Goal: Task Accomplishment & Management: Manage account settings

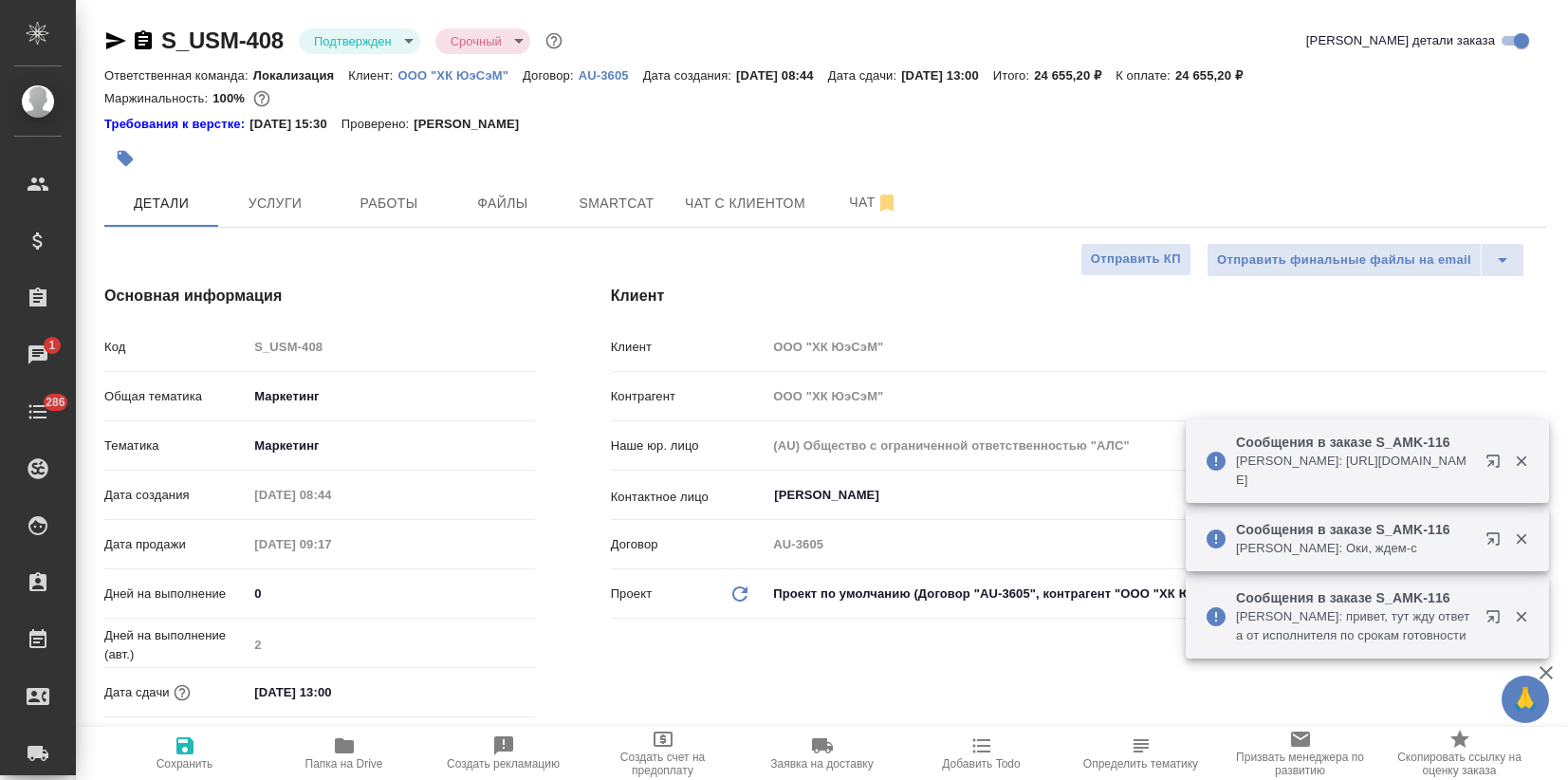
select select "RU"
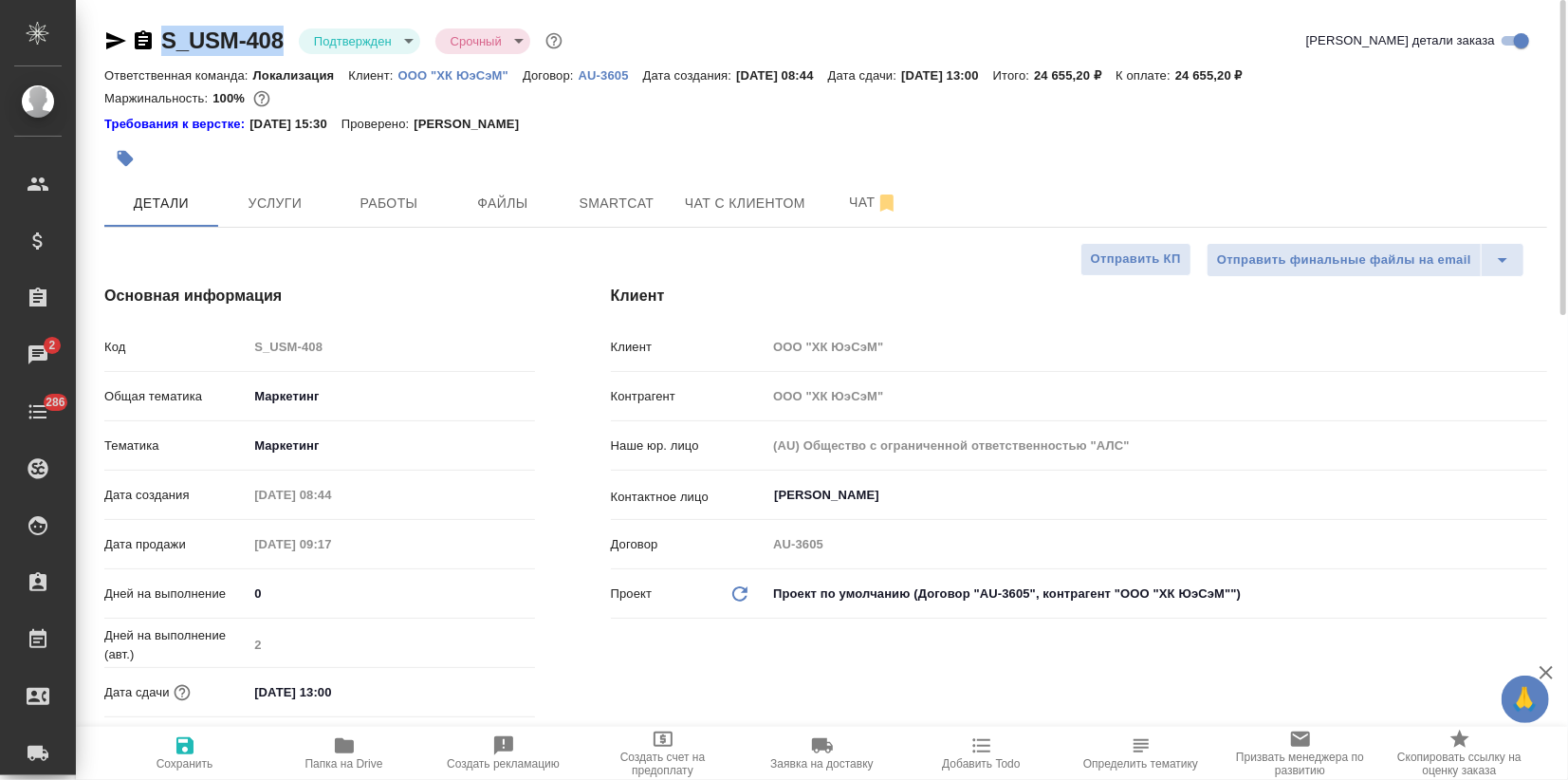
click at [440, 69] on p "ООО "ХК ЮэСэМ"" at bounding box center [460, 75] width 124 height 15
click at [285, 221] on button "Услуги" at bounding box center [275, 203] width 113 height 47
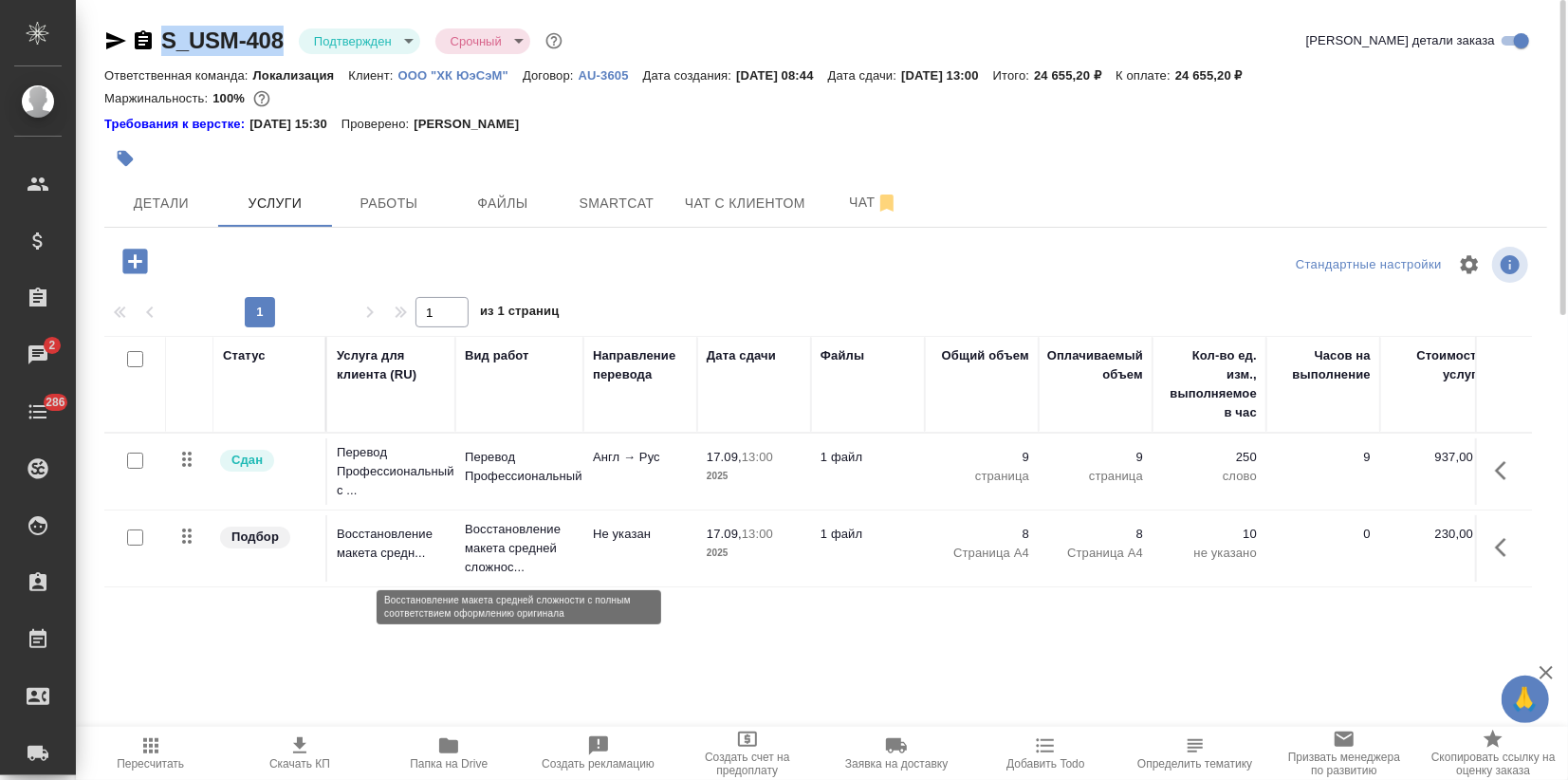
click at [563, 521] on p "Восстановление макета средней сложнос..." at bounding box center [519, 548] width 110 height 57
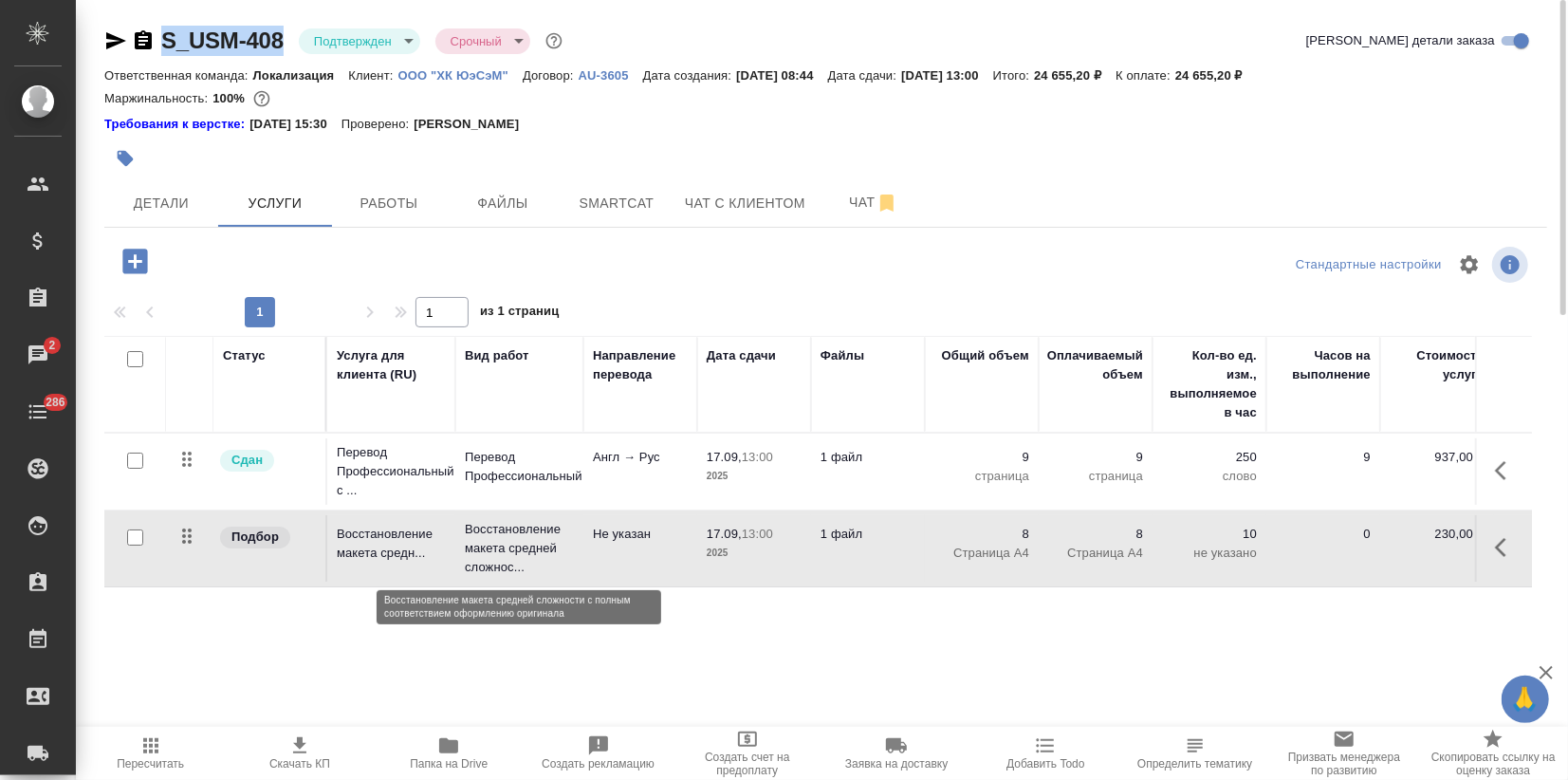
click at [563, 521] on p "Восстановление макета средней сложнос..." at bounding box center [519, 548] width 110 height 57
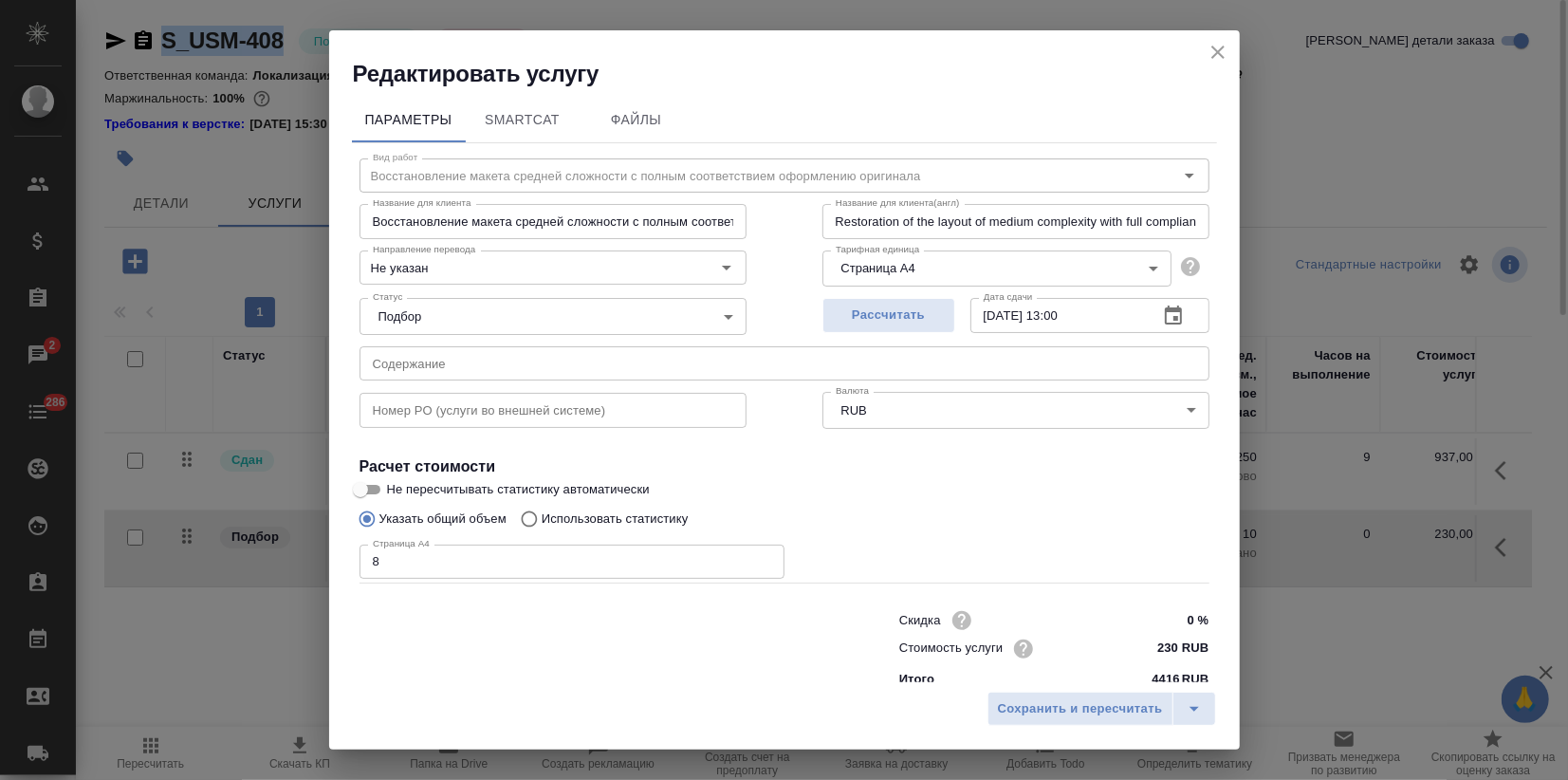
drag, startPoint x: 1211, startPoint y: 56, endPoint x: 1107, endPoint y: 117, distance: 120.6
click at [1212, 56] on icon "close" at bounding box center [1217, 52] width 22 height 23
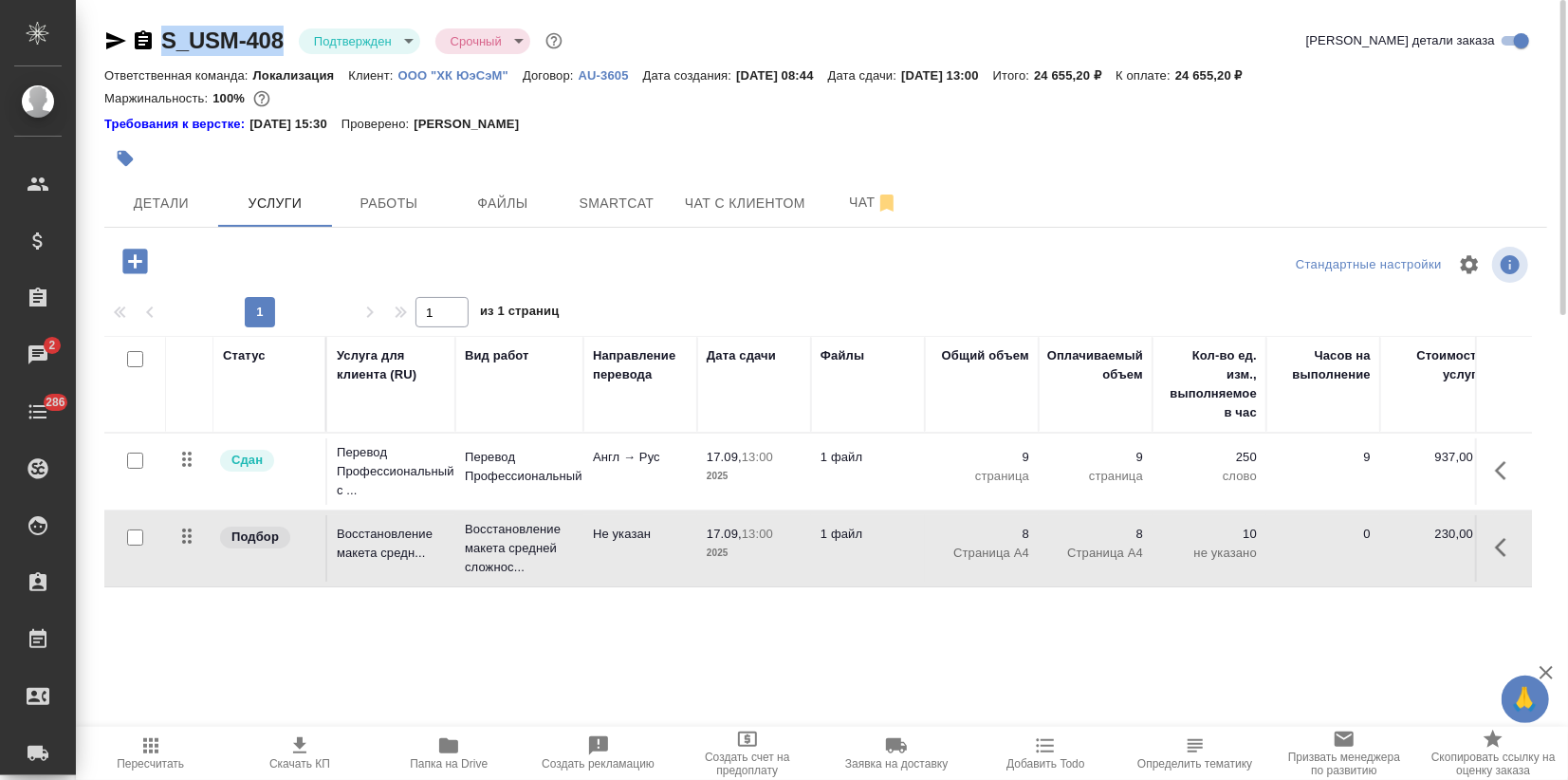
click at [584, 469] on td "Англ → Рус" at bounding box center [640, 472] width 113 height 67
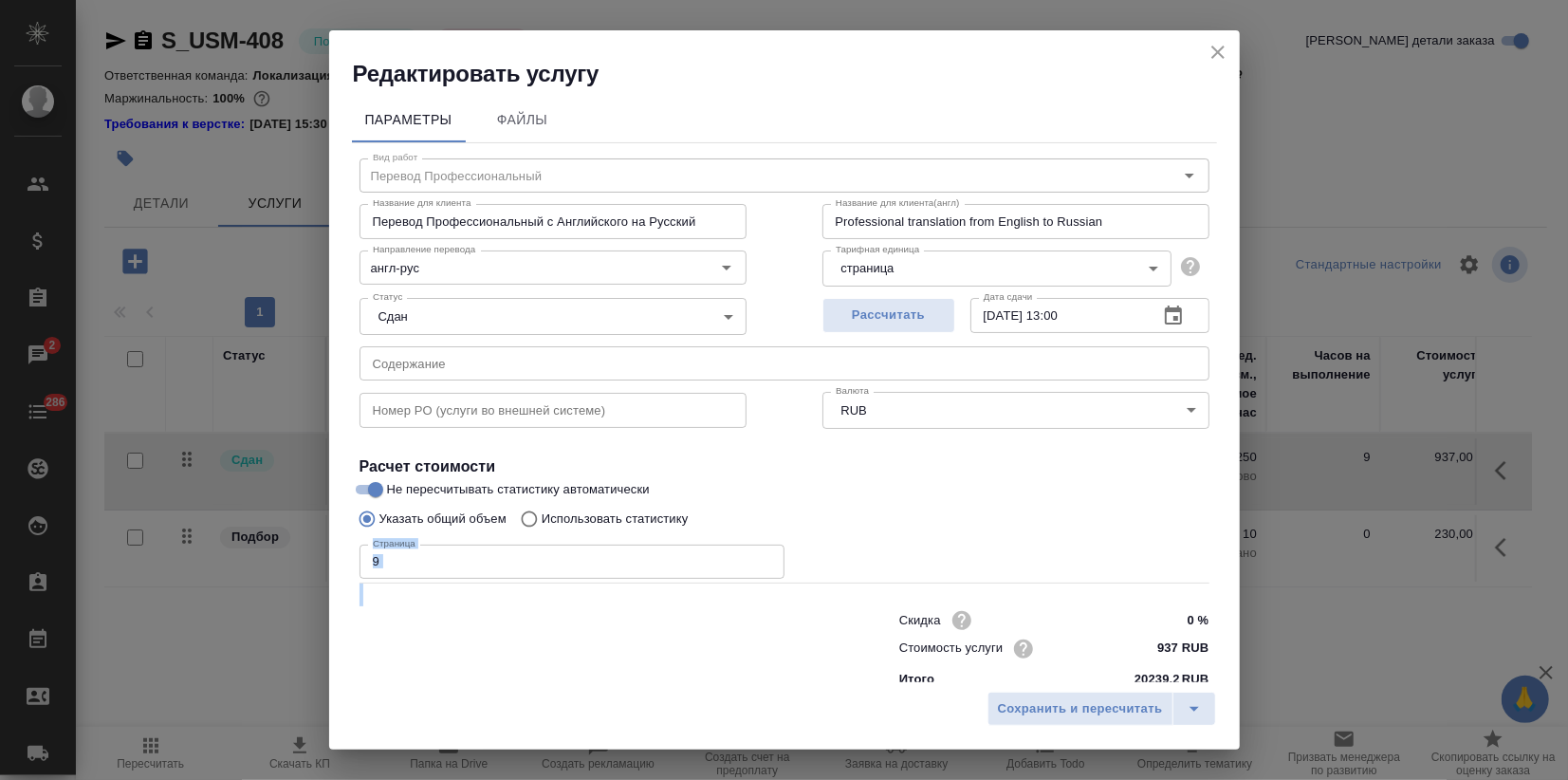
drag, startPoint x: 397, startPoint y: 554, endPoint x: 258, endPoint y: 566, distance: 139.5
click at [316, 562] on div "Редактировать услугу Параметры Файлы Вид работ Перевод Профессиональный Вид раб…" at bounding box center [784, 390] width 1568 height 780
click at [432, 573] on input "9" at bounding box center [571, 562] width 425 height 34
click at [406, 566] on input "9" at bounding box center [571, 562] width 425 height 34
drag, startPoint x: 417, startPoint y: 570, endPoint x: 405, endPoint y: 579, distance: 15.0
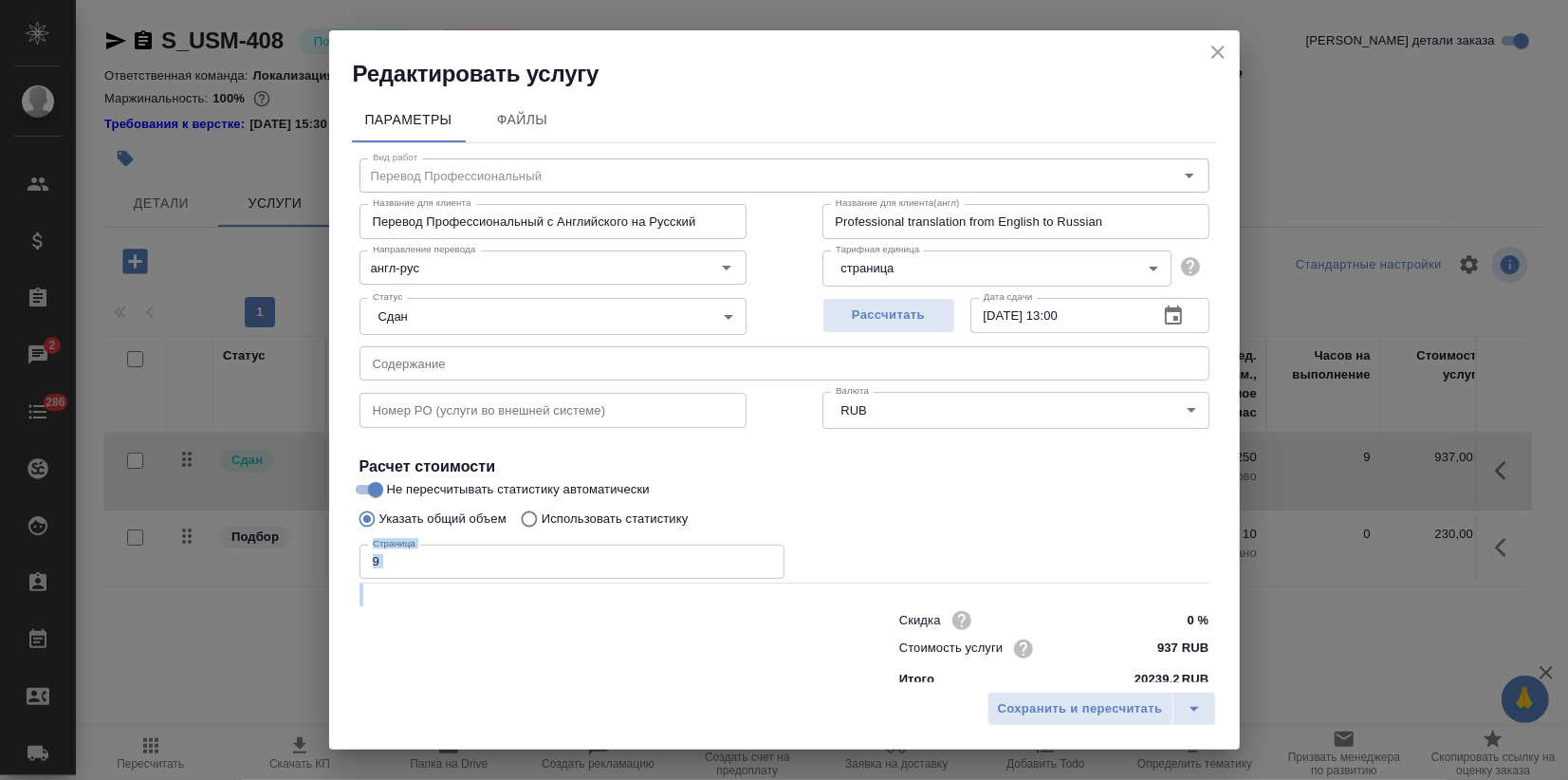
click at [417, 569] on input "9" at bounding box center [571, 562] width 425 height 34
click at [1206, 53] on icon "close" at bounding box center [1217, 52] width 22 height 23
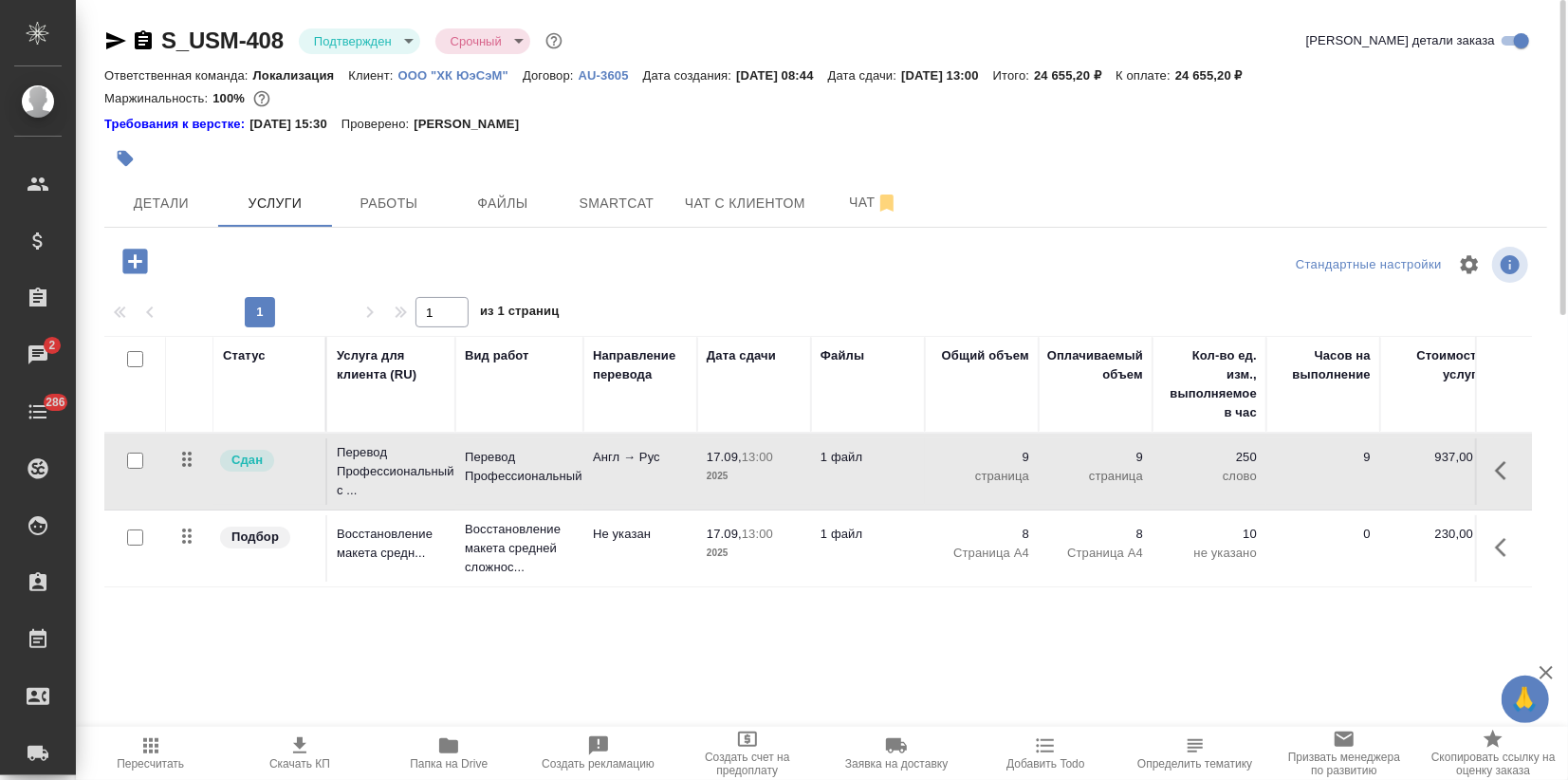
click at [390, 562] on td "Восстановление макета средн..." at bounding box center [391, 548] width 128 height 67
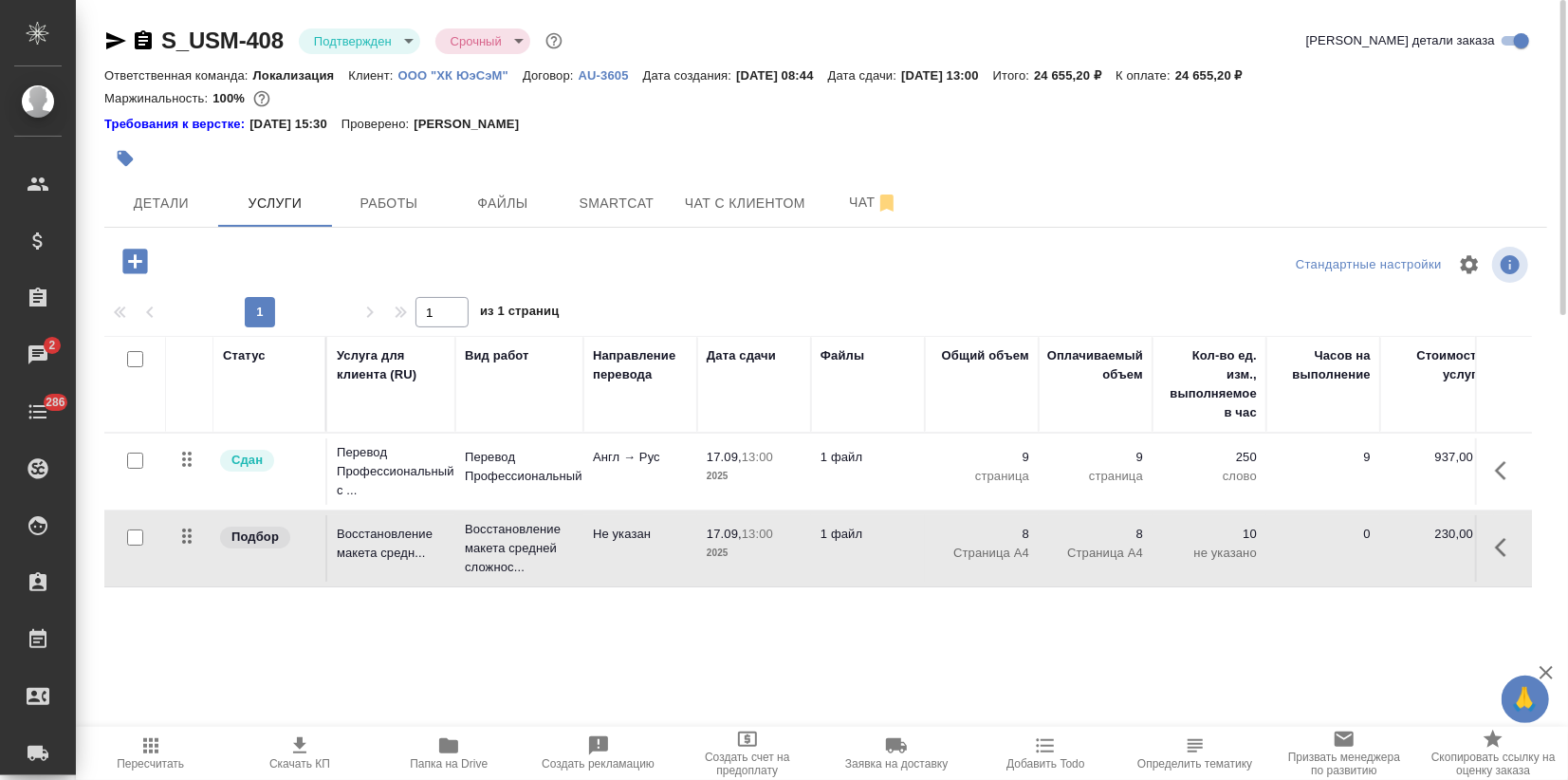
click at [390, 562] on td "Восстановление макета средн..." at bounding box center [391, 548] width 128 height 67
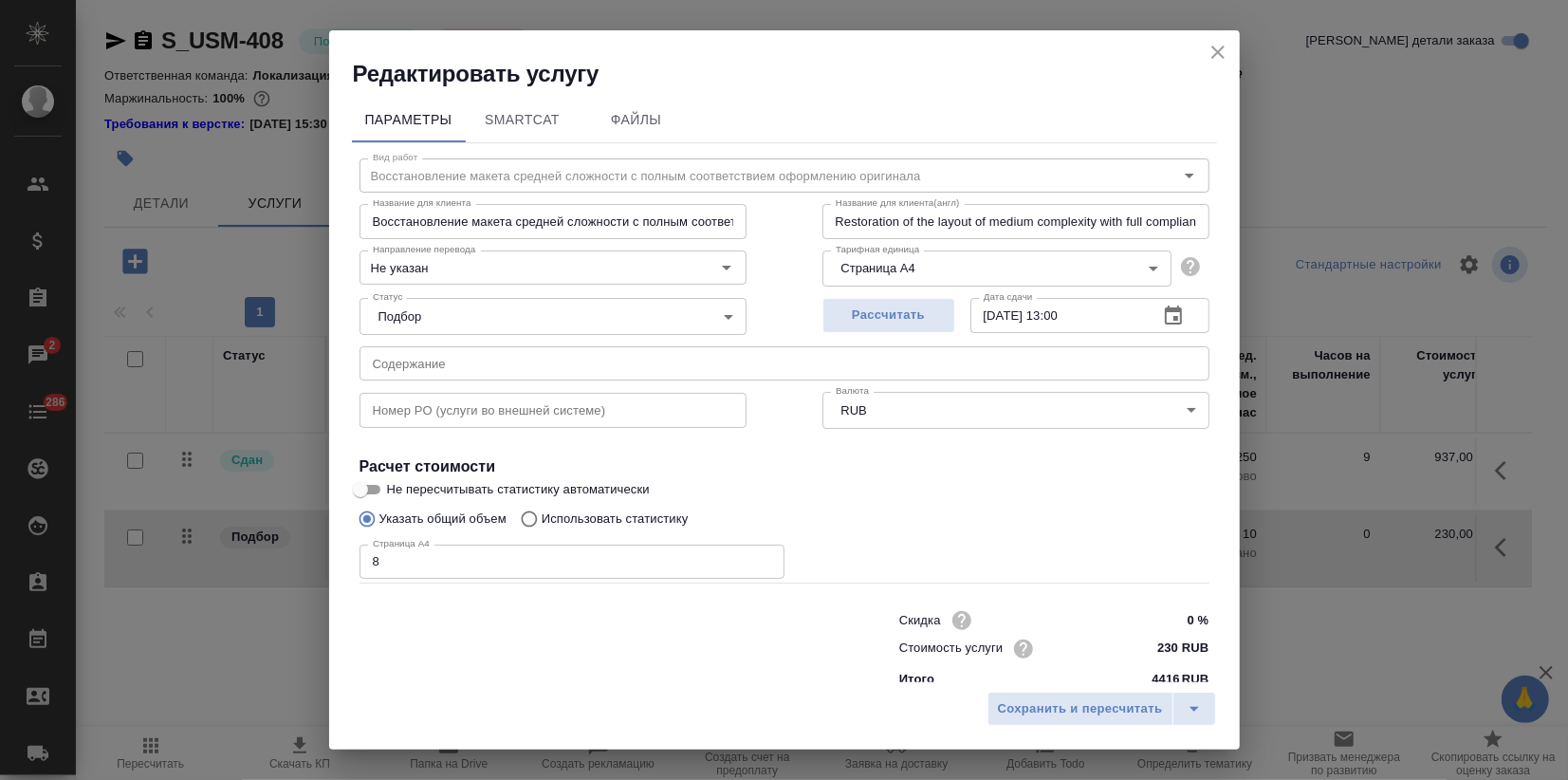
drag, startPoint x: 393, startPoint y: 566, endPoint x: 127, endPoint y: 539, distance: 267.4
click at [336, 564] on div "Параметры SmartCat Файлы Вид работ Восстановление макета средней сложности с по…" at bounding box center [784, 386] width 911 height 593
type input "10"
click at [1014, 714] on span "Сохранить и пересчитать" at bounding box center [1080, 710] width 165 height 22
click at [1034, 702] on span "Сохранить и пересчитать" at bounding box center [1080, 710] width 165 height 22
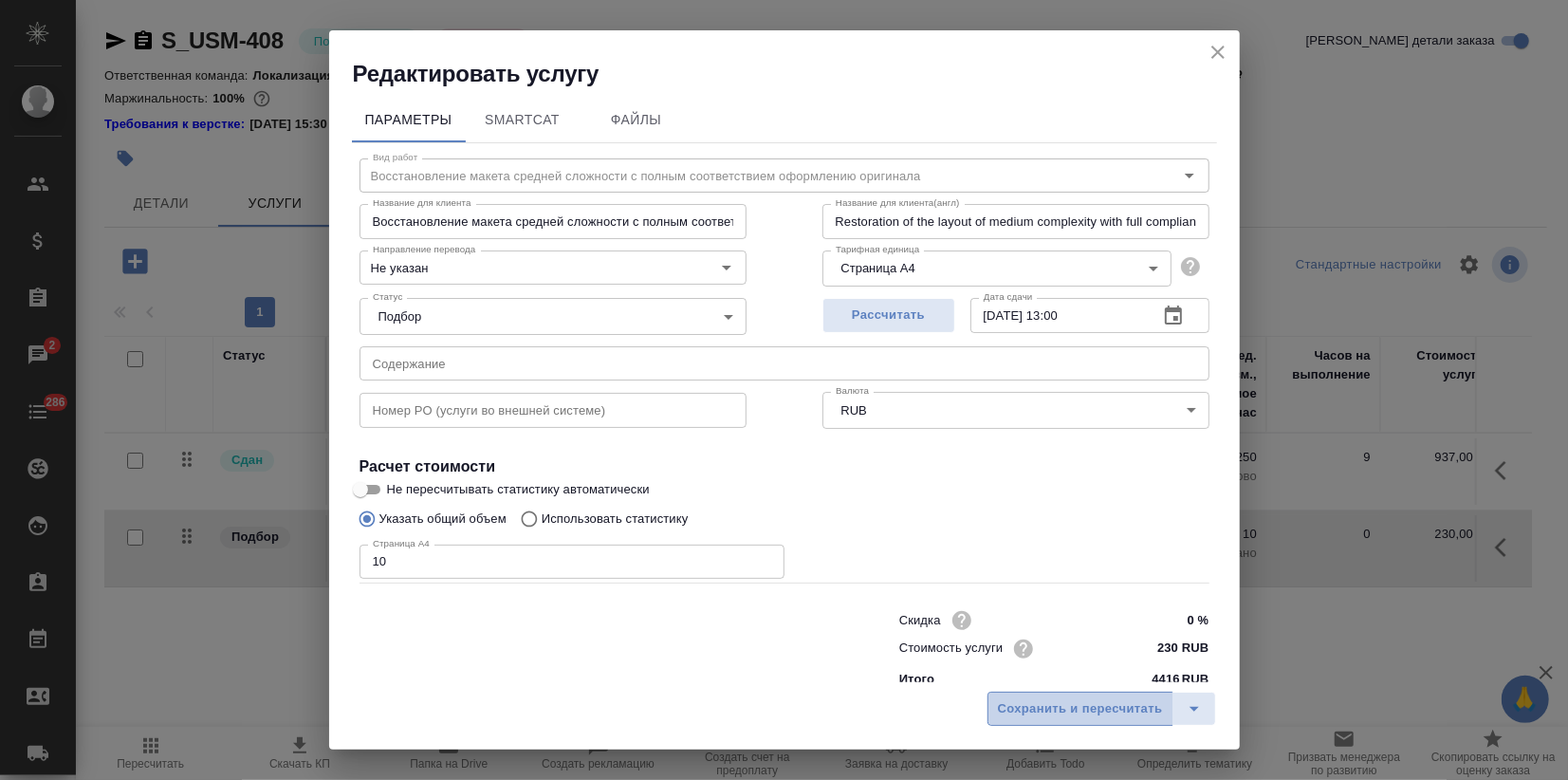
click at [1054, 718] on span "Сохранить и пересчитать" at bounding box center [1080, 710] width 165 height 22
click at [1094, 731] on div "Сохранить и пересчитать" at bounding box center [784, 715] width 911 height 68
click at [1083, 703] on span "Сохранить и пересчитать" at bounding box center [1080, 710] width 165 height 22
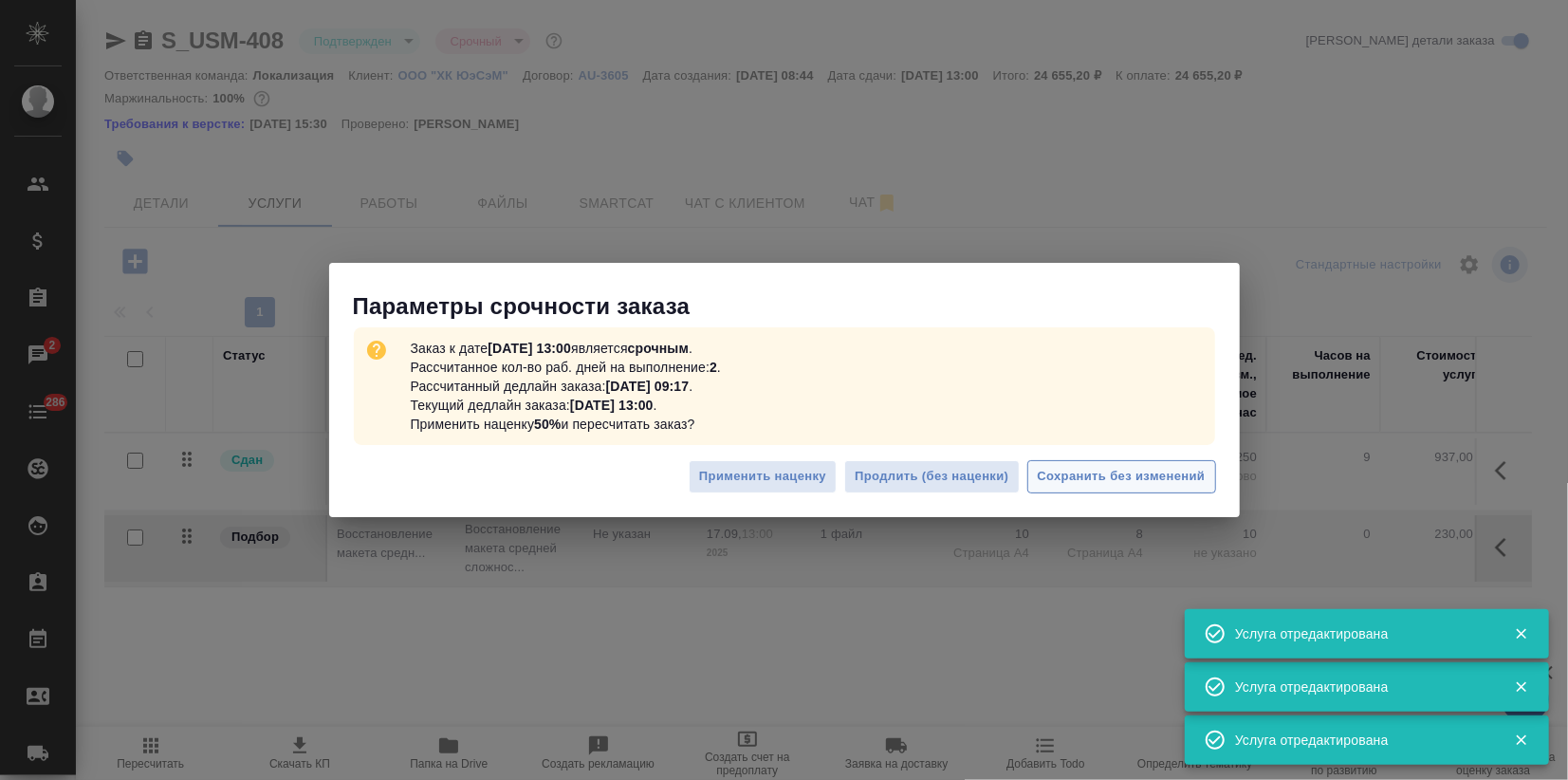
click at [1126, 479] on span "Сохранить без изменений" at bounding box center [1122, 477] width 168 height 22
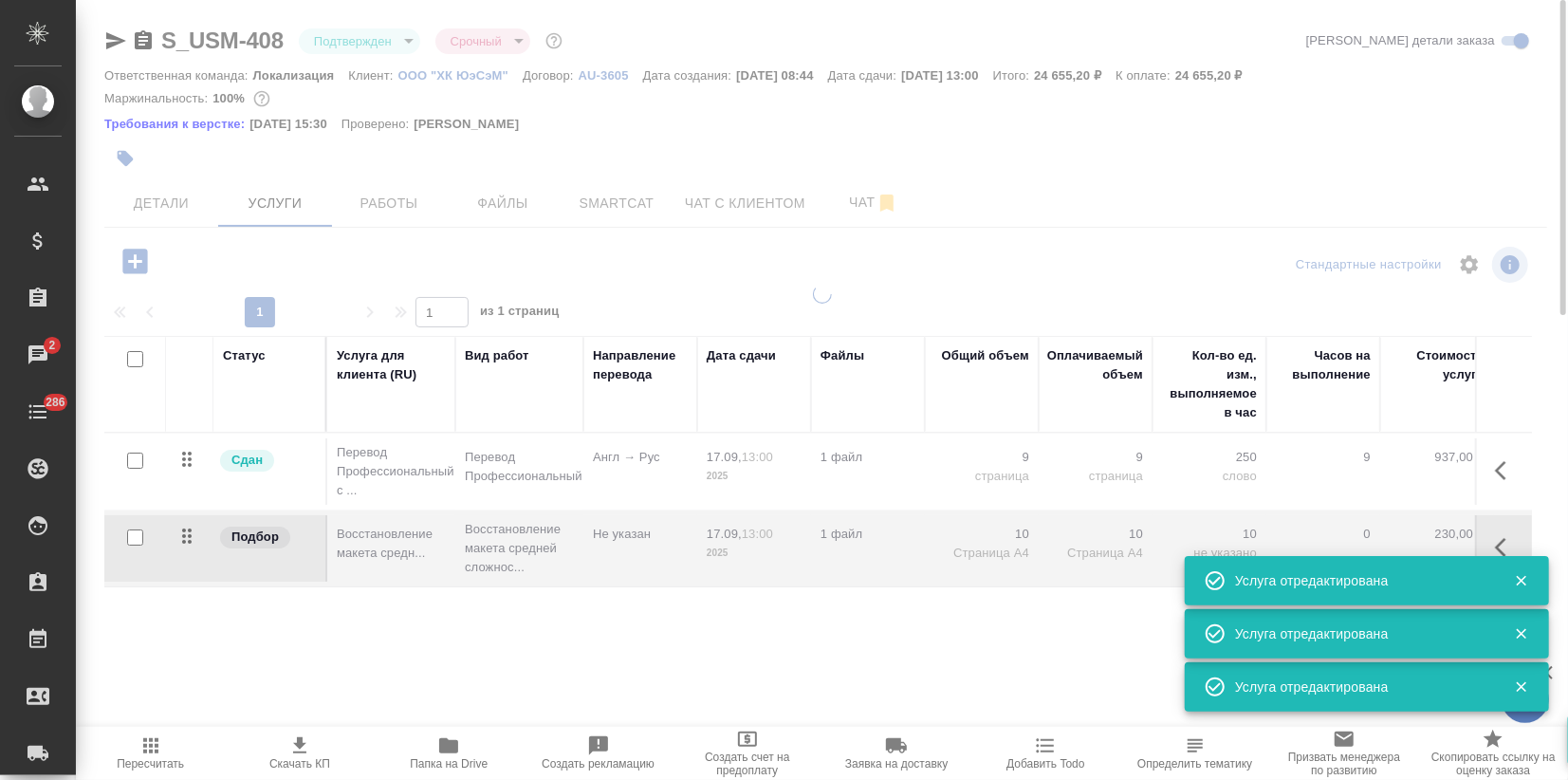
click at [1068, 473] on div at bounding box center [822, 532] width 1492 height 495
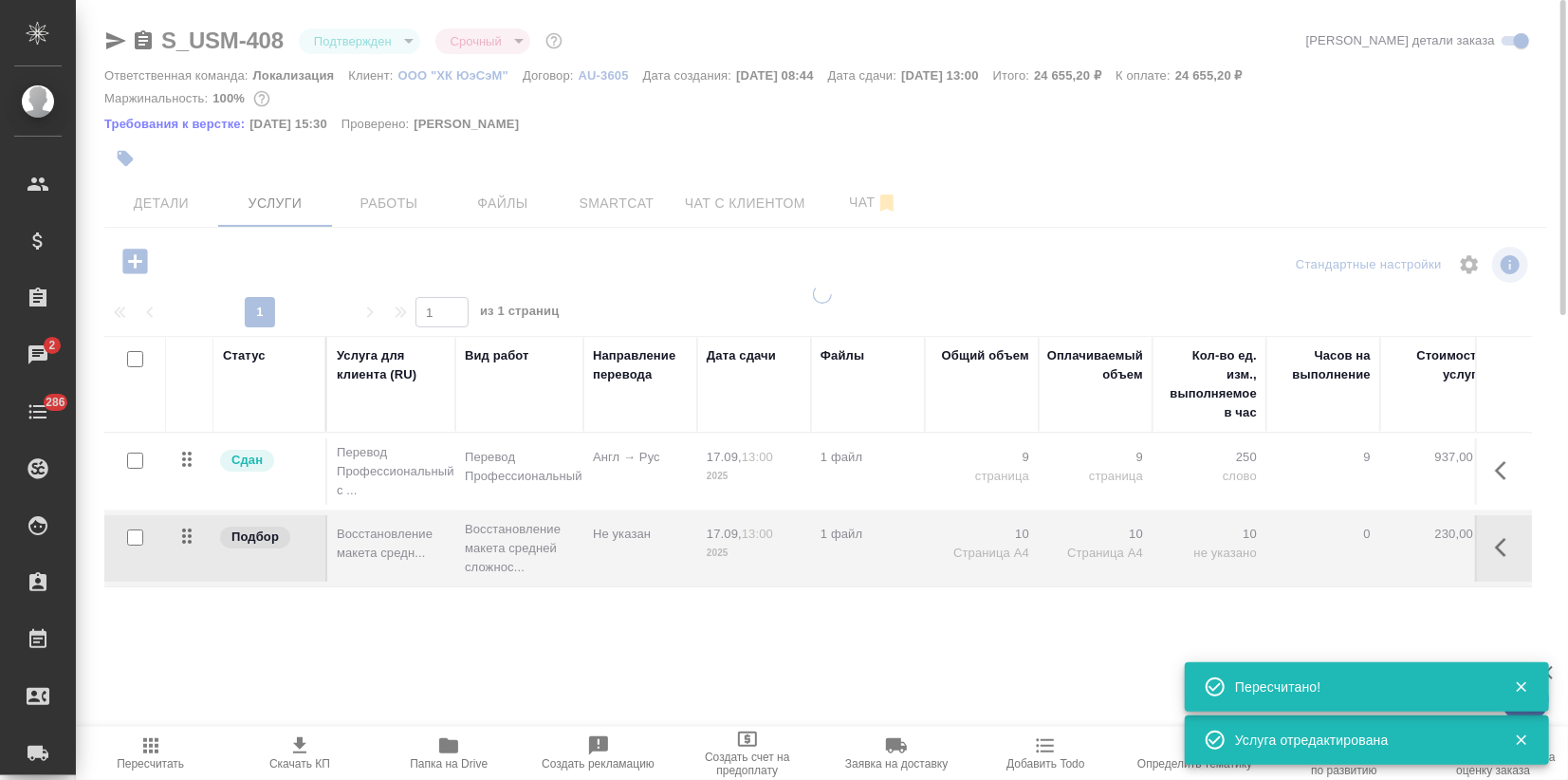
type input "completed"
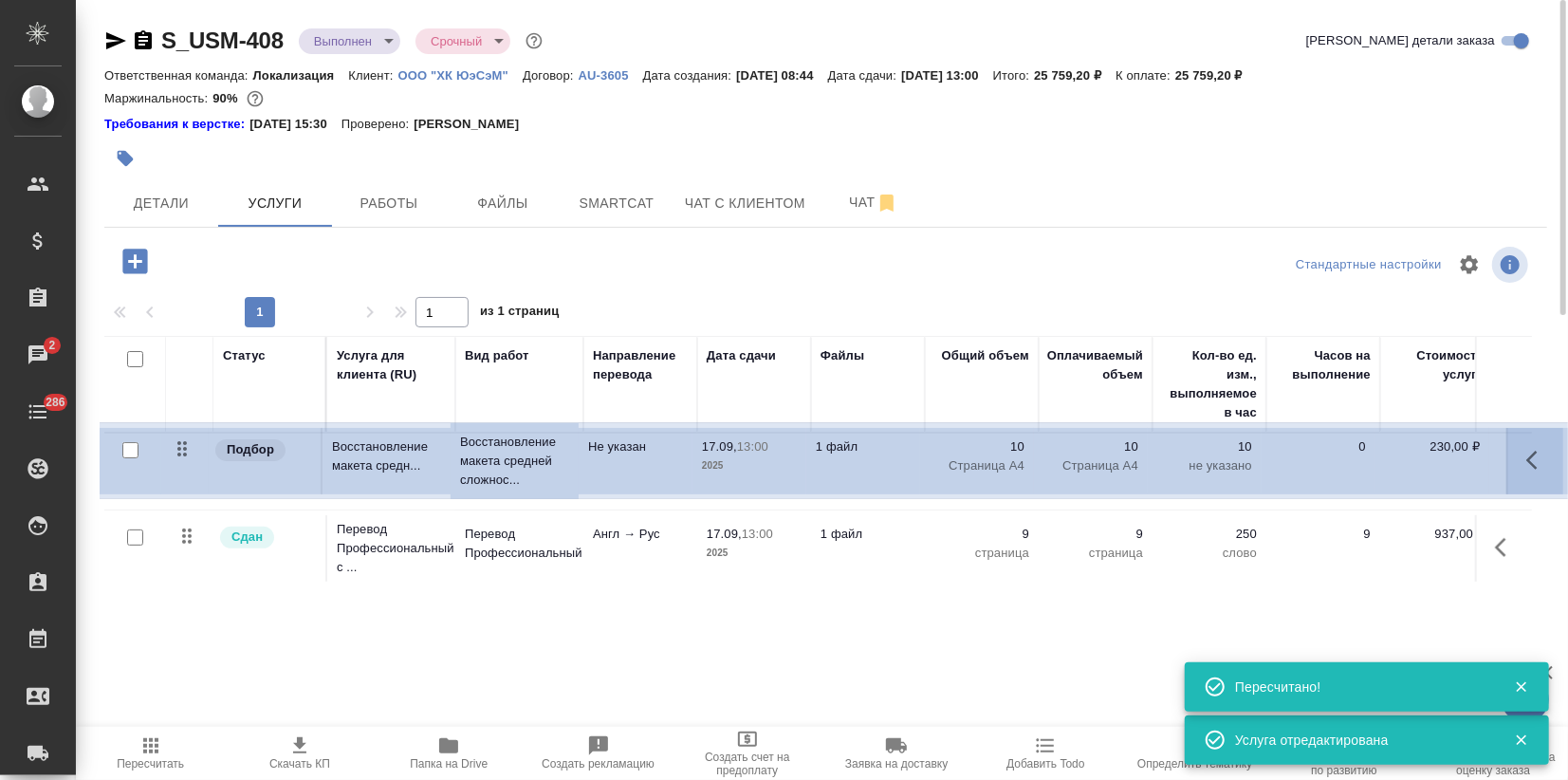
drag, startPoint x: 195, startPoint y: 545, endPoint x: 189, endPoint y: 454, distance: 91.2
click at [189, 454] on table "Статус Услуга для клиента (RU) Вид работ Направление перевода Дата сдачи Файлы …" at bounding box center [999, 461] width 1788 height 252
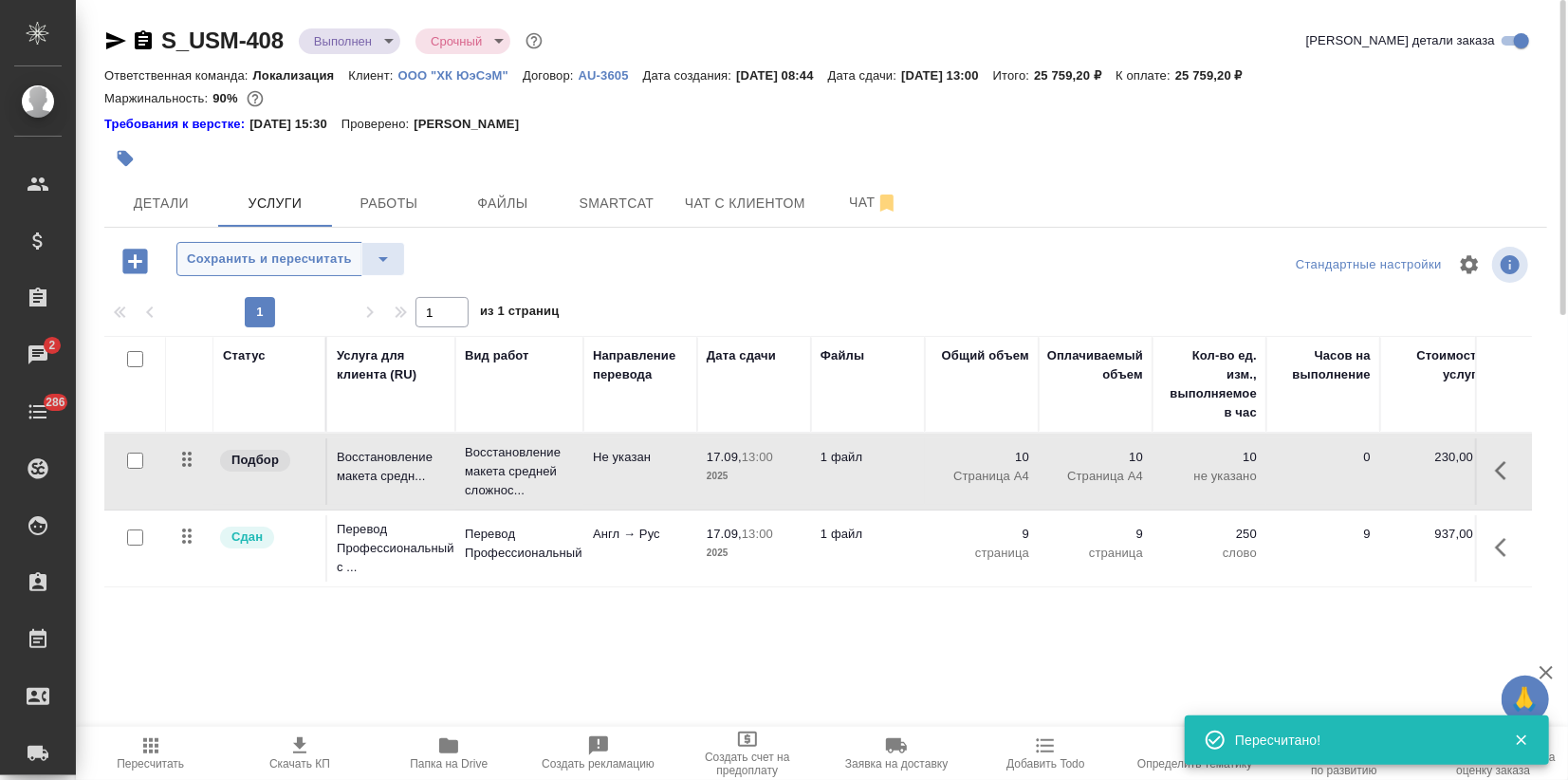
click at [261, 274] on button "Сохранить и пересчитать" at bounding box center [269, 258] width 186 height 34
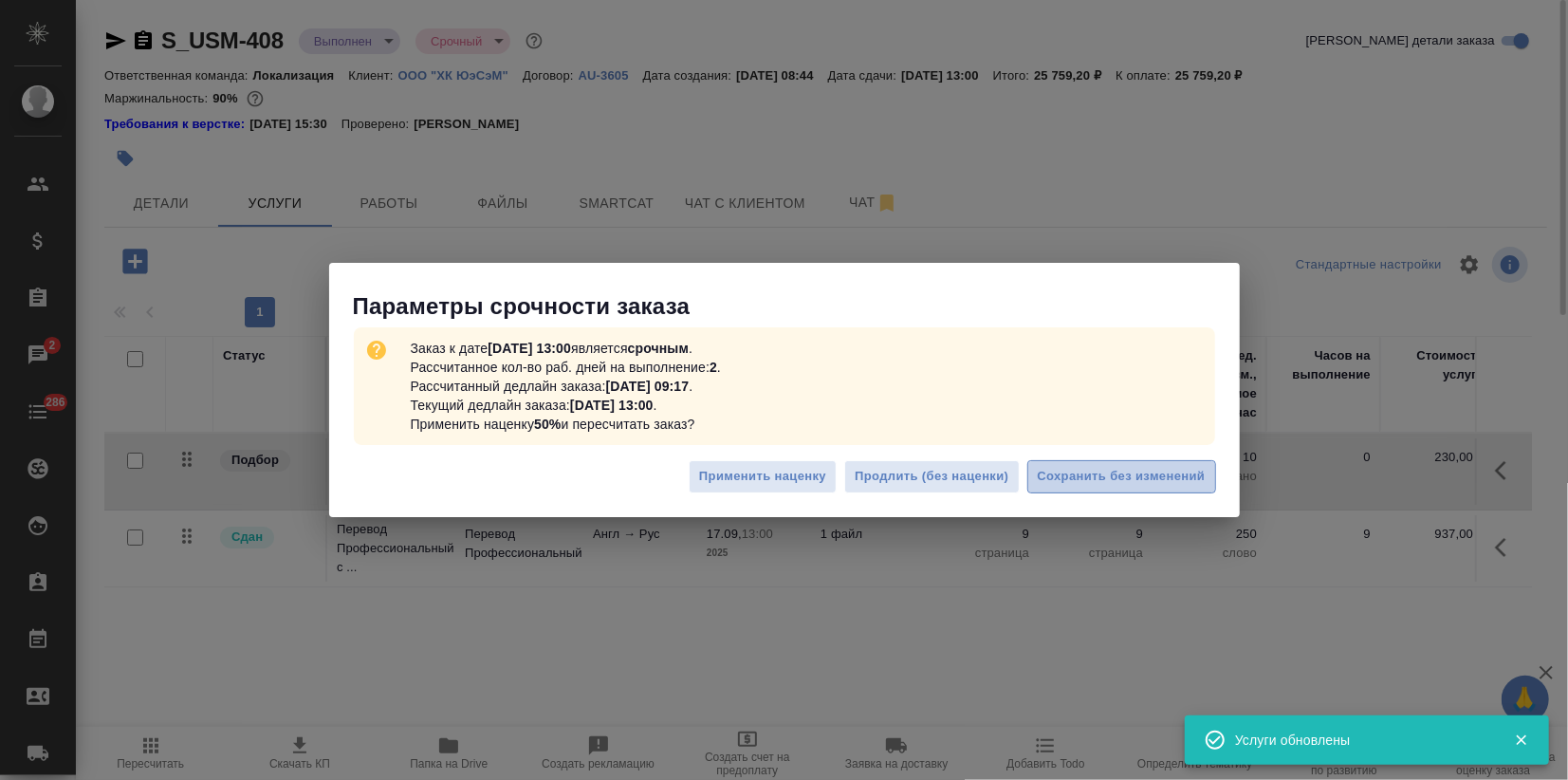
click at [1097, 485] on span "Сохранить без изменений" at bounding box center [1122, 477] width 168 height 22
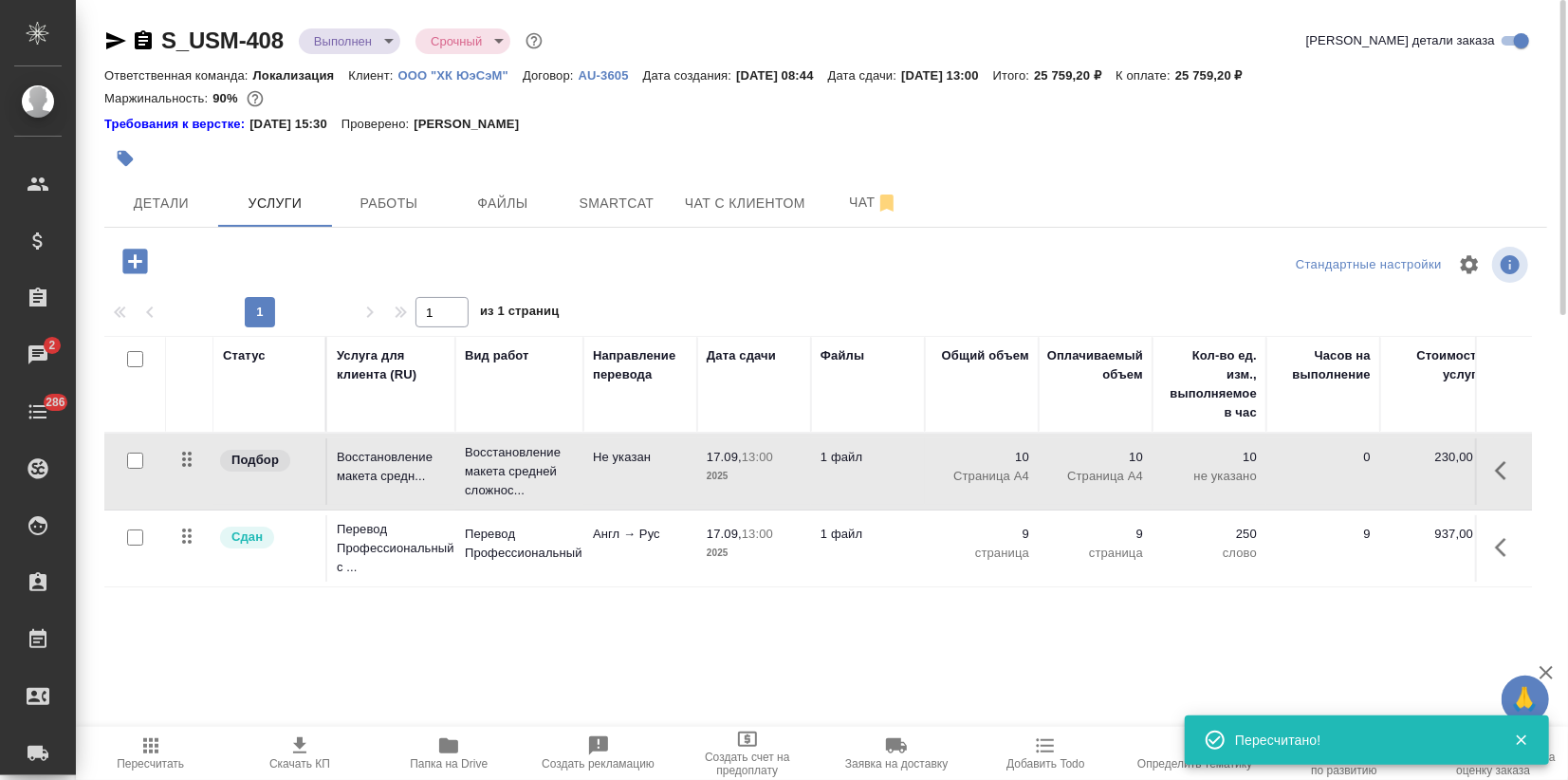
click at [483, 519] on td "Перевод Профессиональный" at bounding box center [518, 548] width 128 height 67
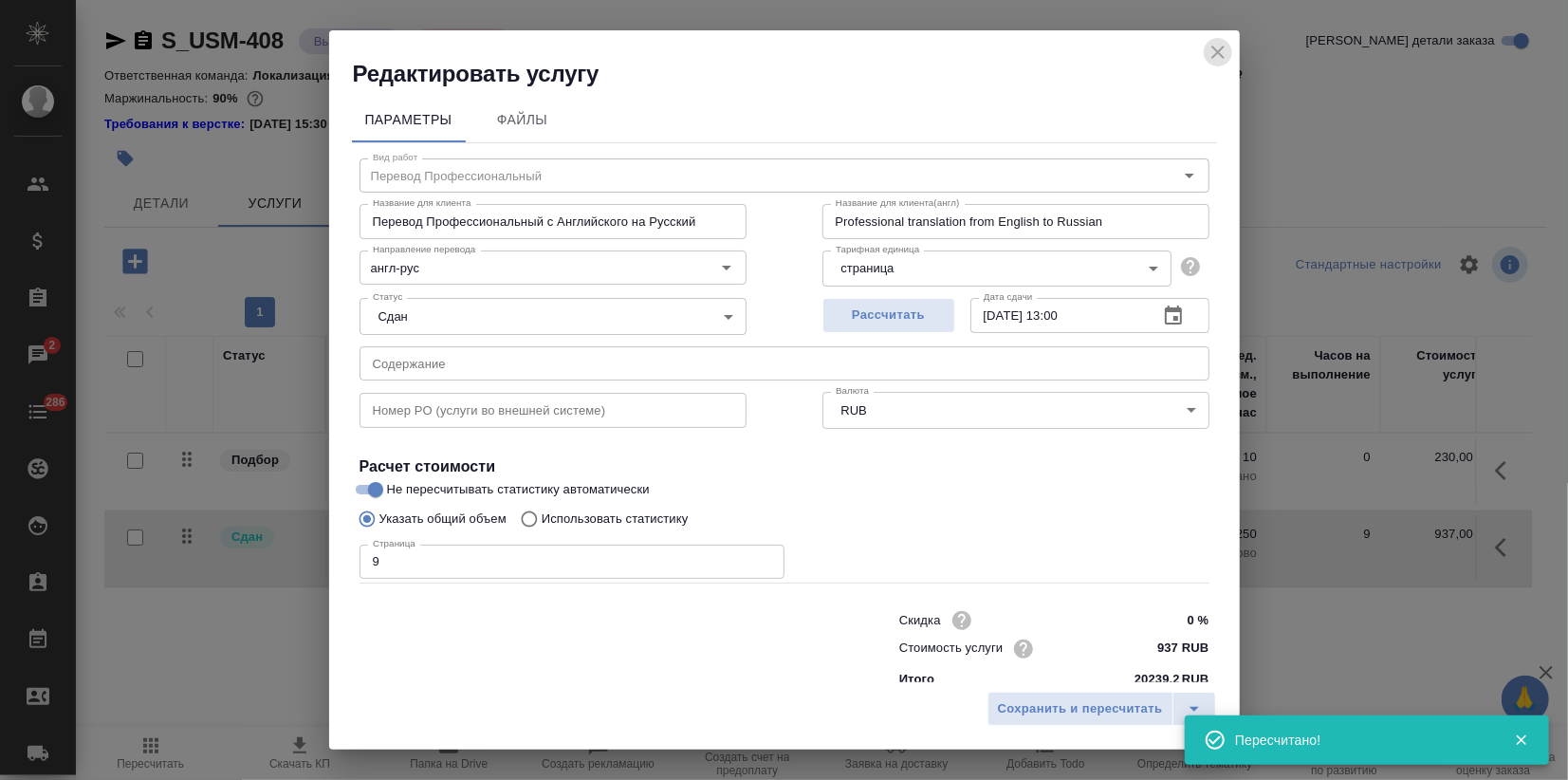
click at [1228, 56] on icon "close" at bounding box center [1217, 52] width 22 height 23
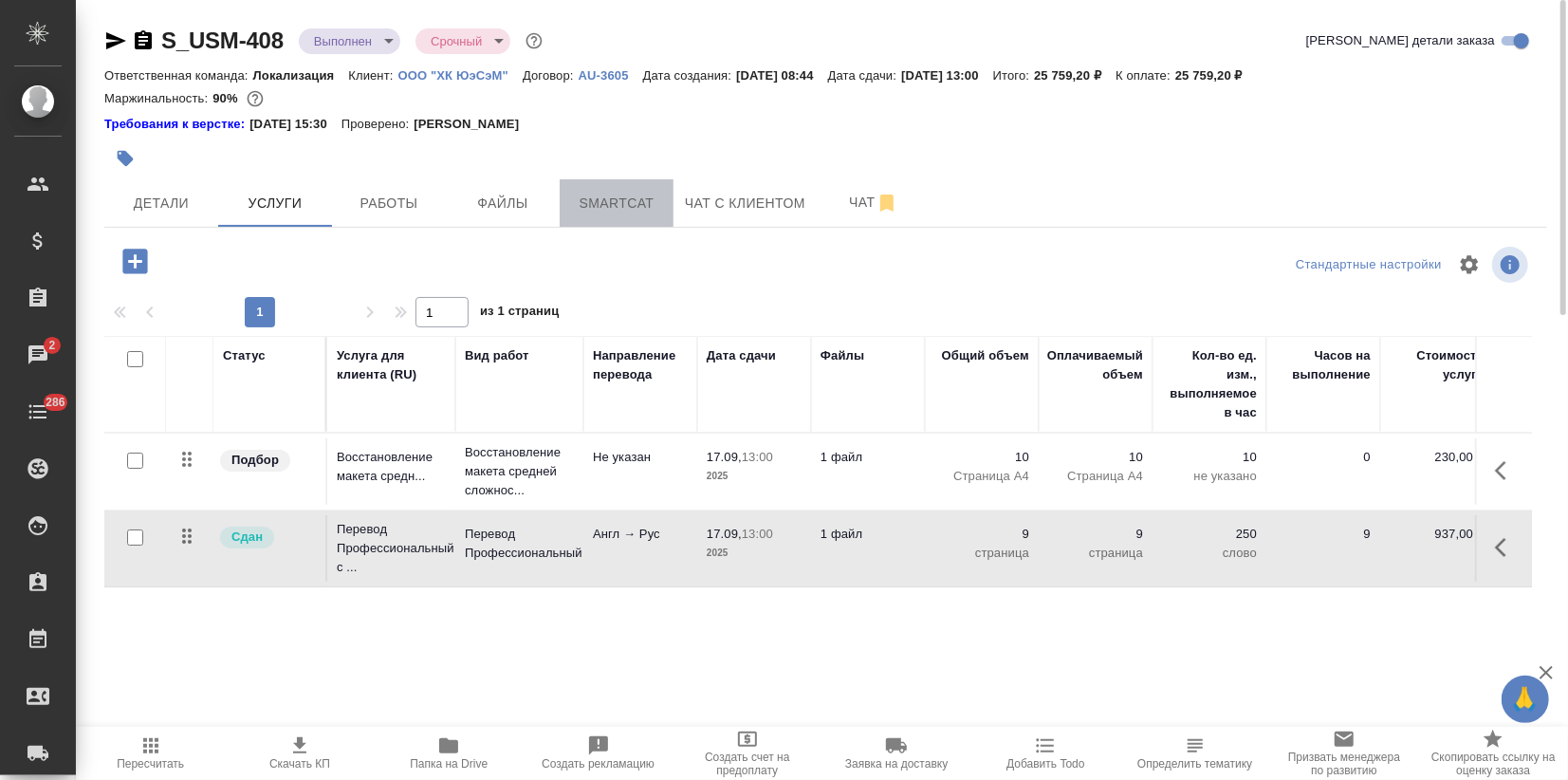
click at [611, 196] on span "Smartcat" at bounding box center [616, 204] width 91 height 23
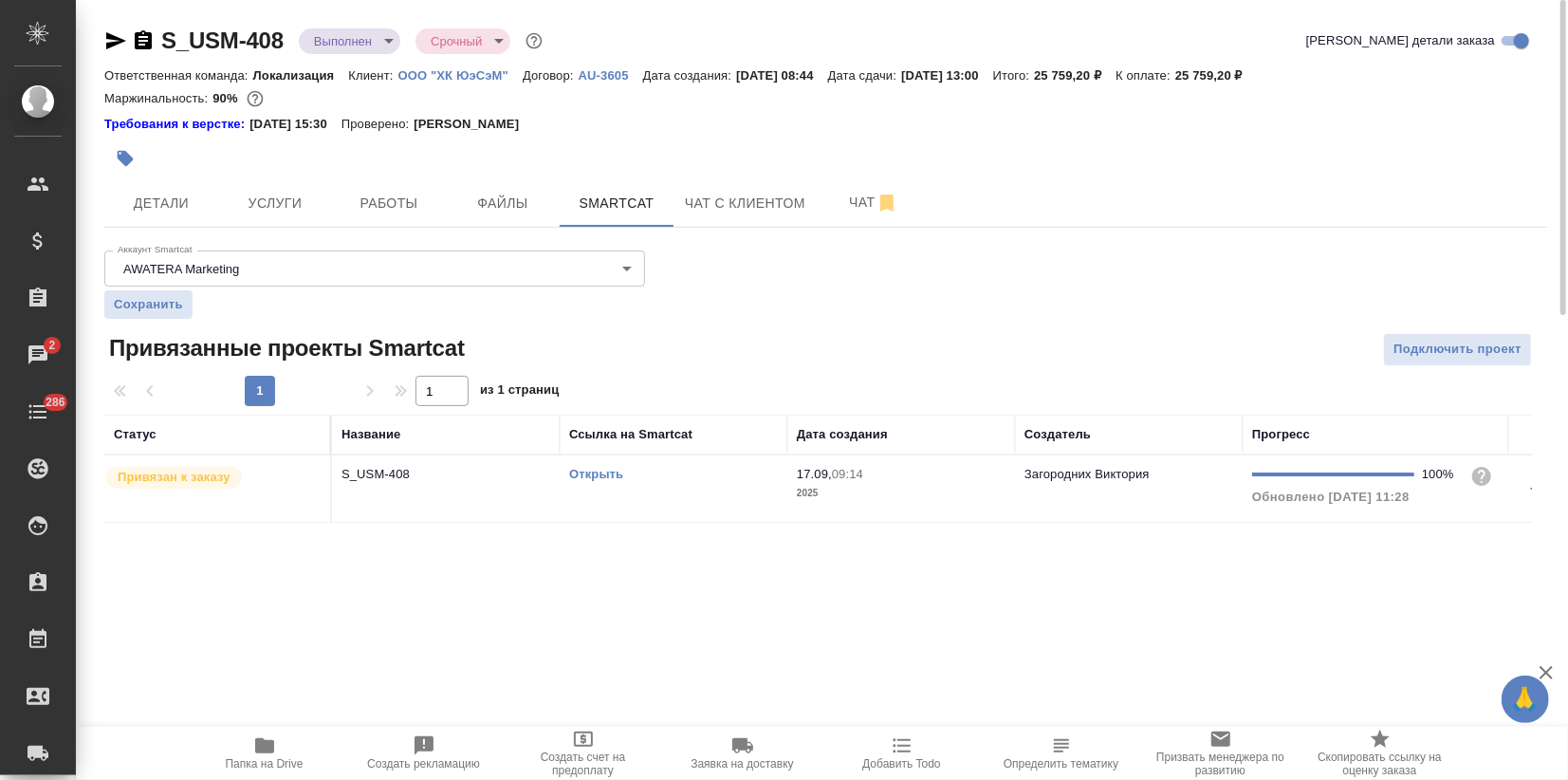
click at [597, 472] on link "Открыть" at bounding box center [596, 474] width 54 height 15
click at [287, 205] on span "Услуги" at bounding box center [275, 204] width 91 height 23
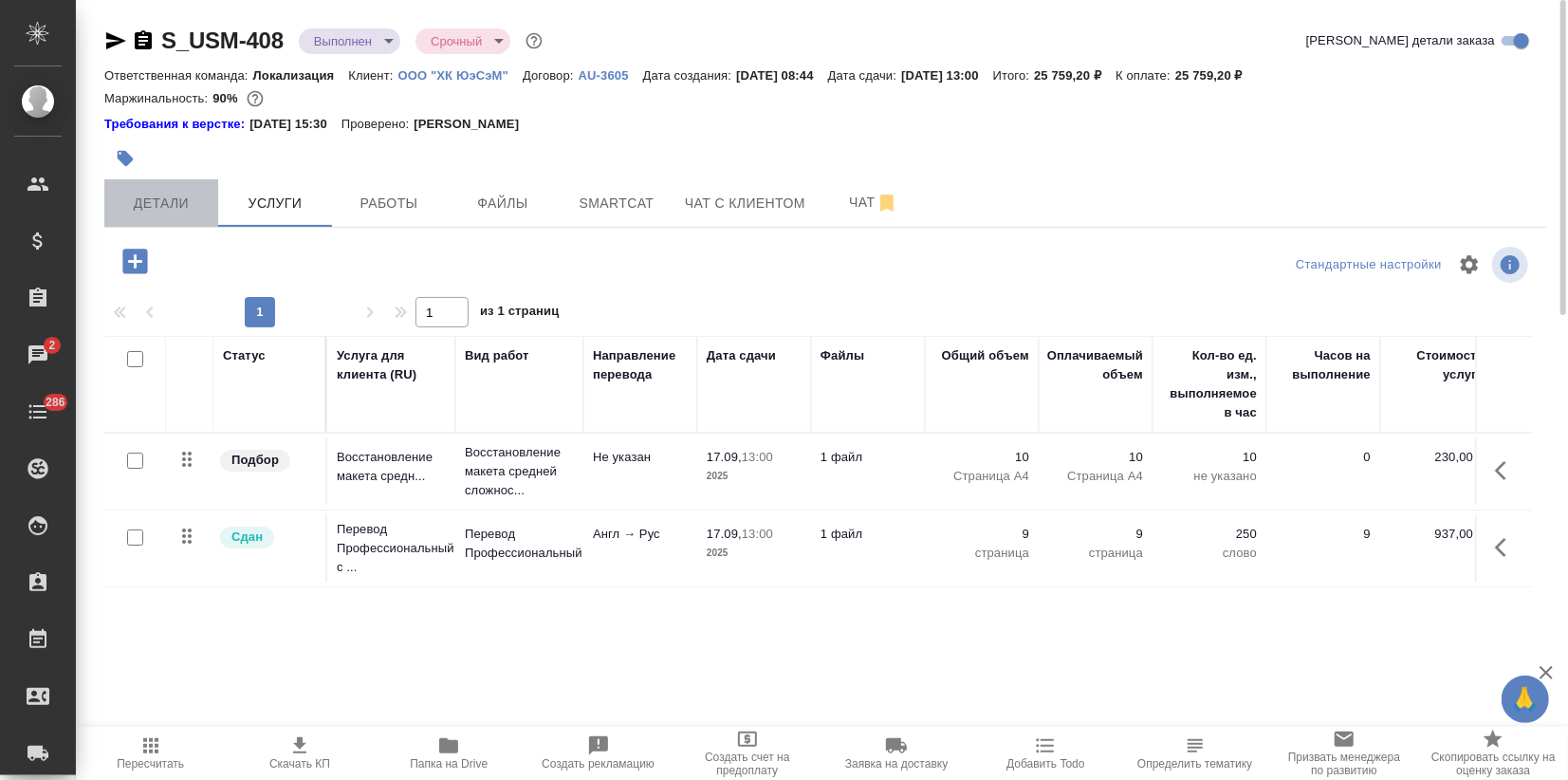
click at [159, 203] on span "Детали" at bounding box center [160, 204] width 91 height 23
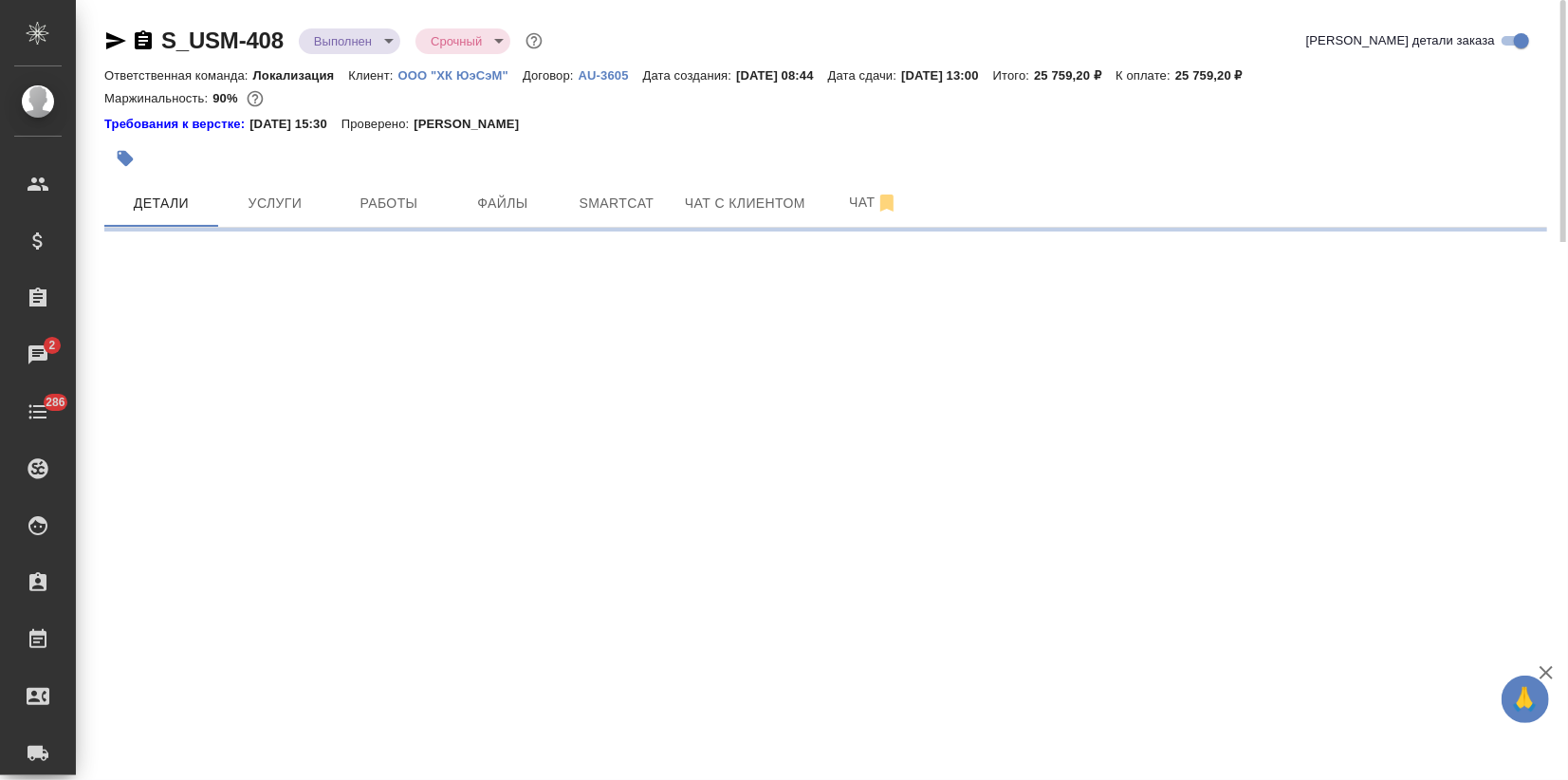
select select "RU"
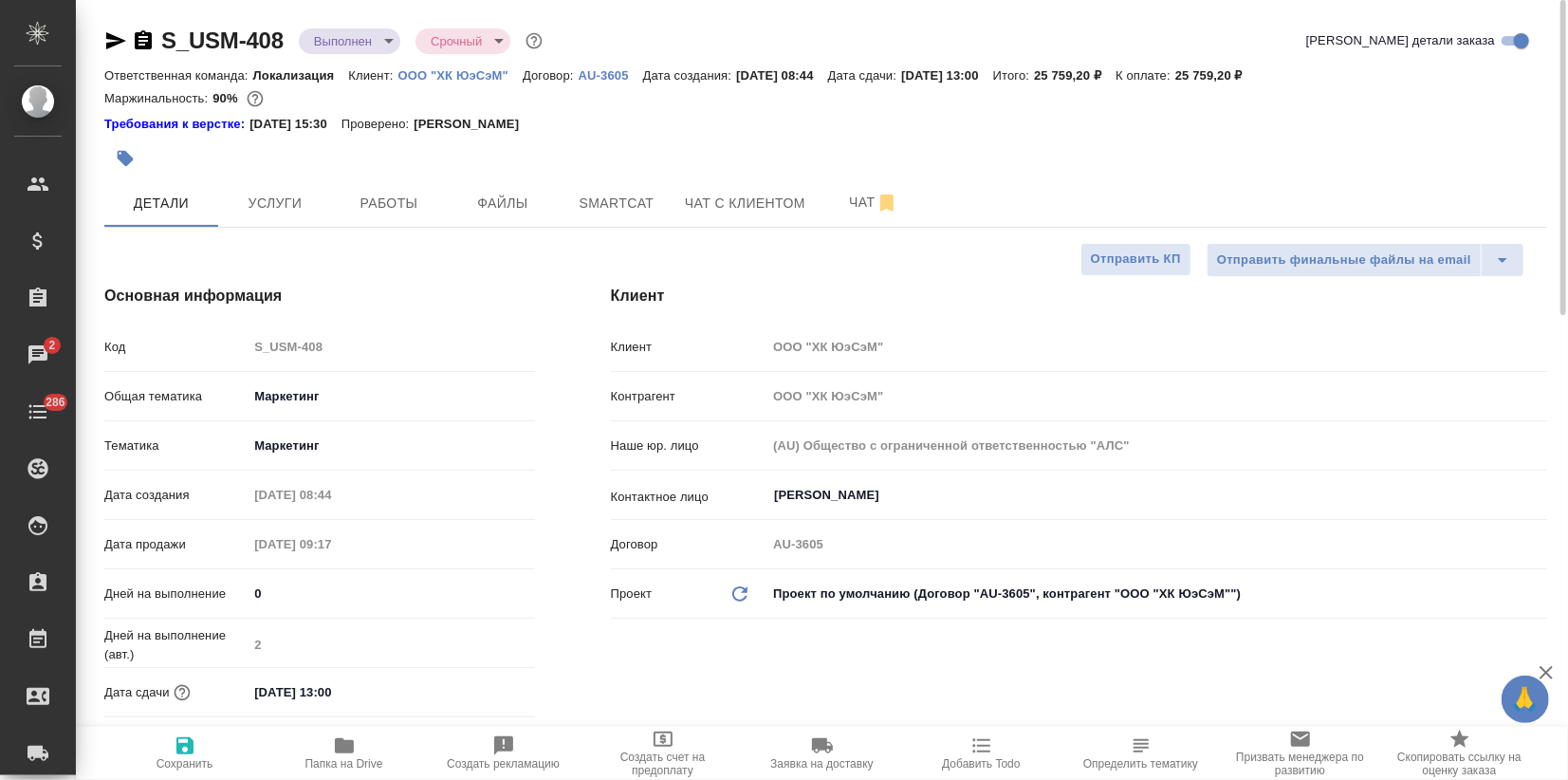
type textarea "x"
click at [358, 46] on body "🙏 .cls-1 fill:#fff; AWATERA Zagorodnikh Viktoria Клиенты Спецификации Заказы 2 …" at bounding box center [784, 390] width 1568 height 780
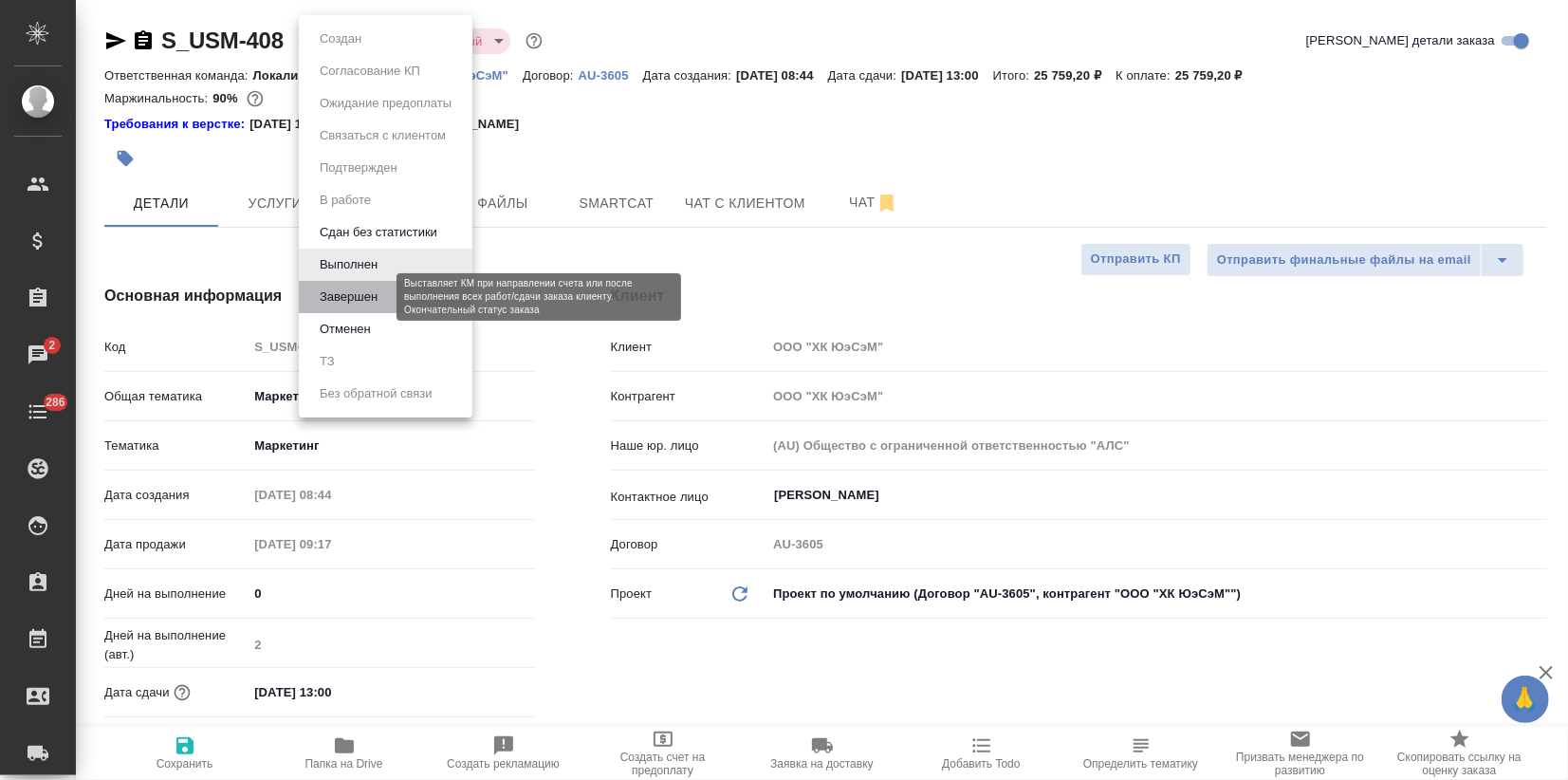
click at [368, 292] on button "Завершен" at bounding box center [348, 297] width 69 height 21
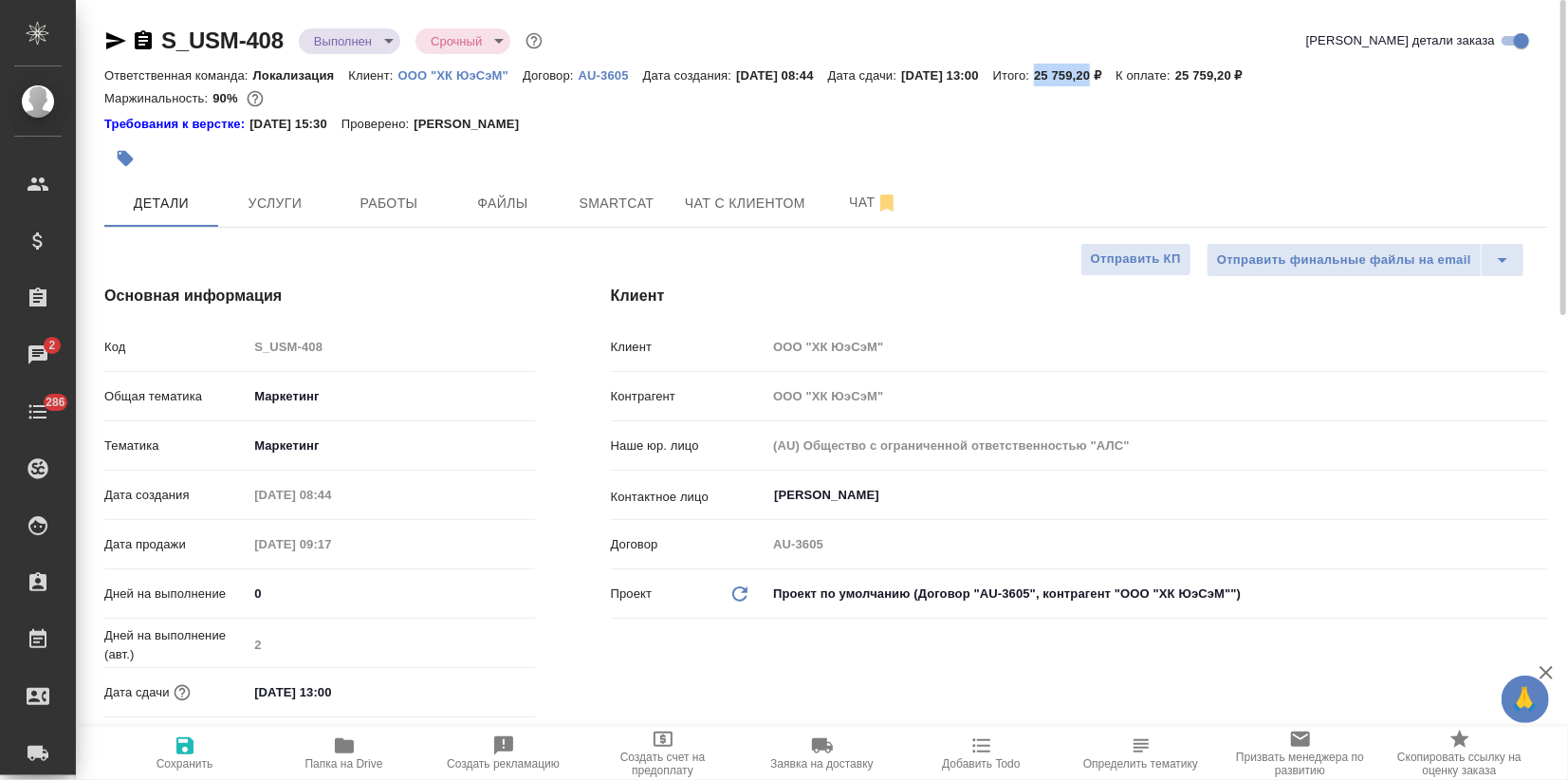
drag, startPoint x: 1085, startPoint y: 75, endPoint x: 1137, endPoint y: 75, distance: 52.0
click at [1115, 75] on p "25 759,20 ₽" at bounding box center [1074, 75] width 81 height 15
copy p "25 759,20"
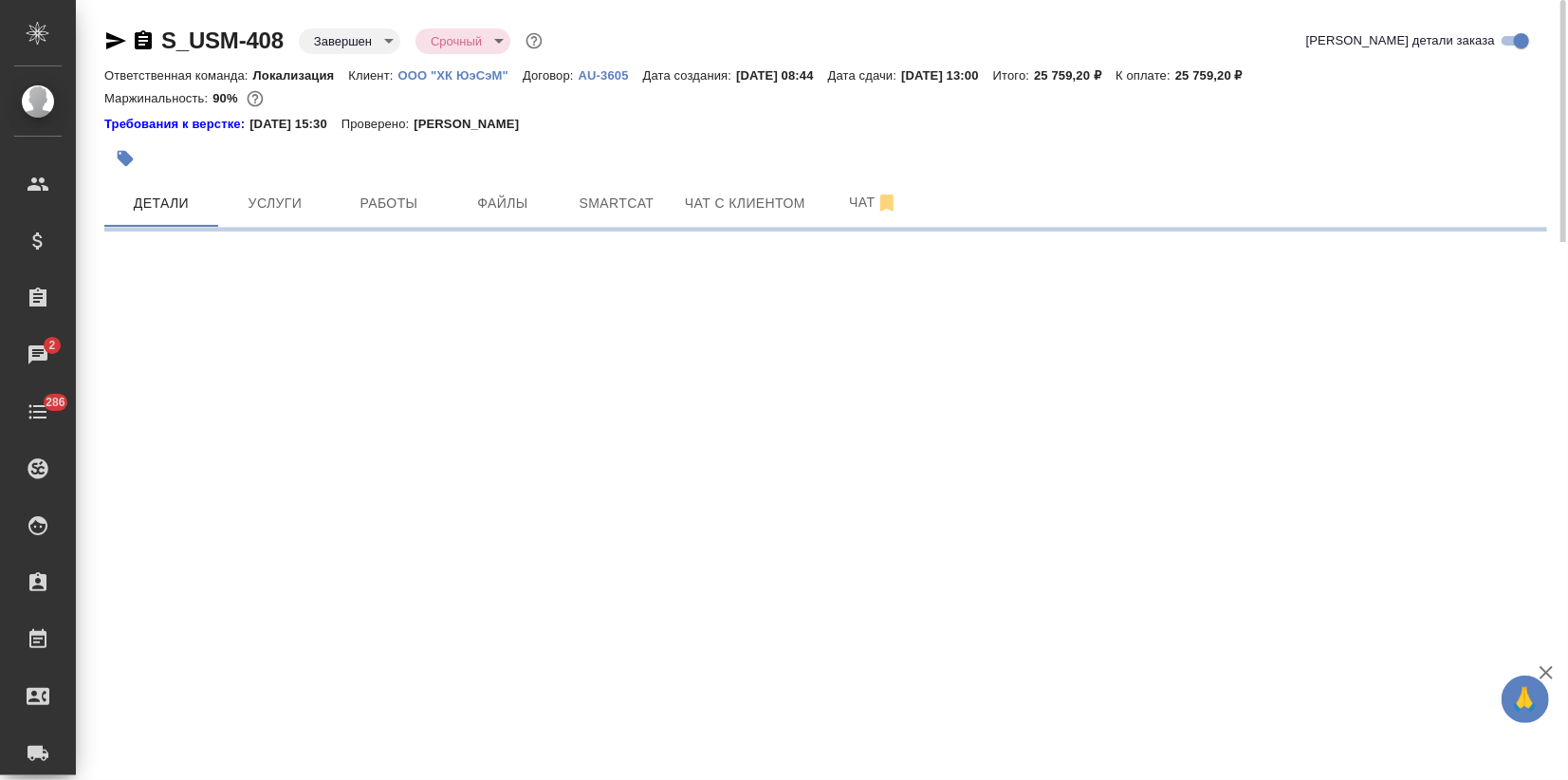
select select "RU"
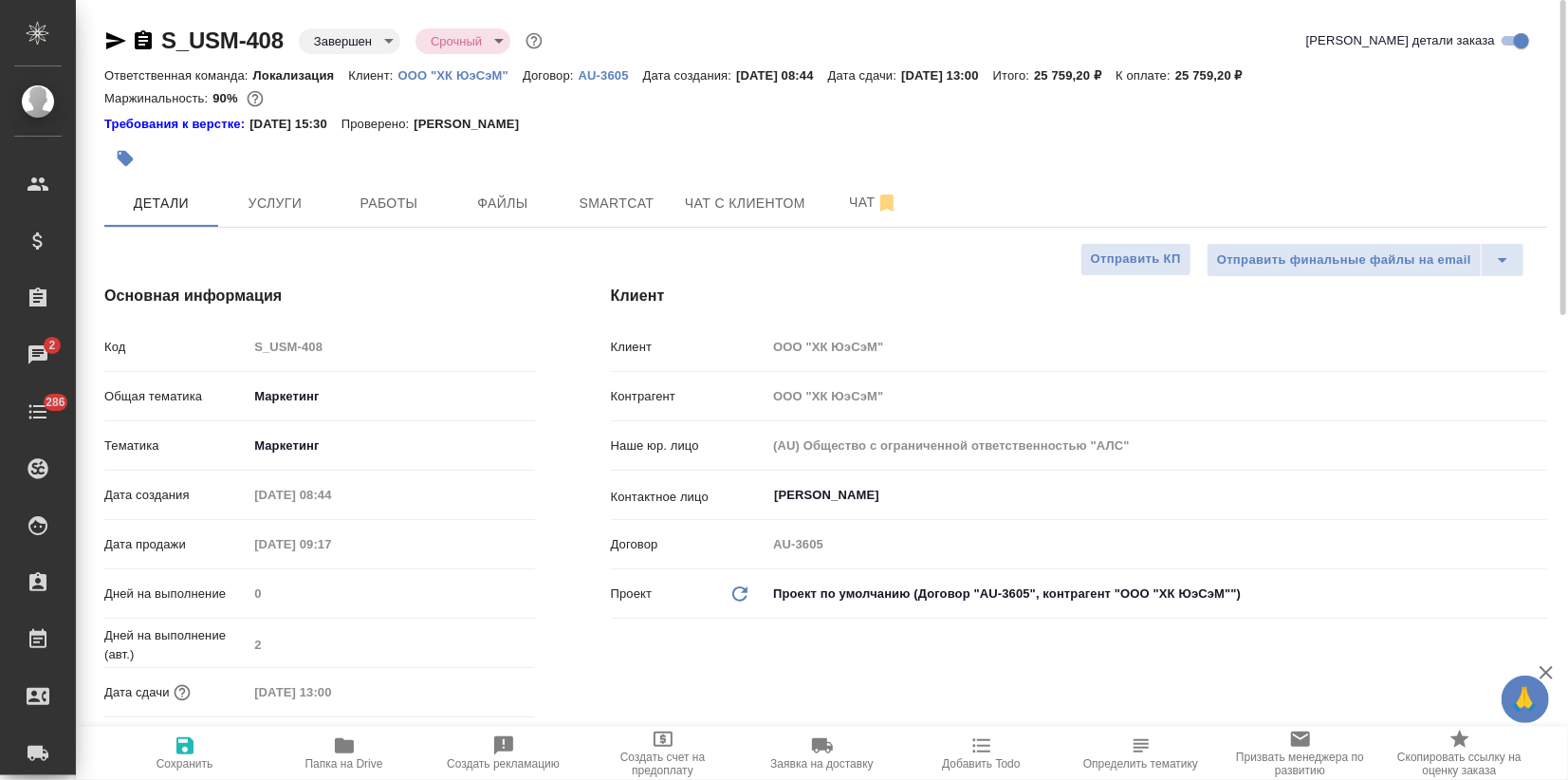
type textarea "x"
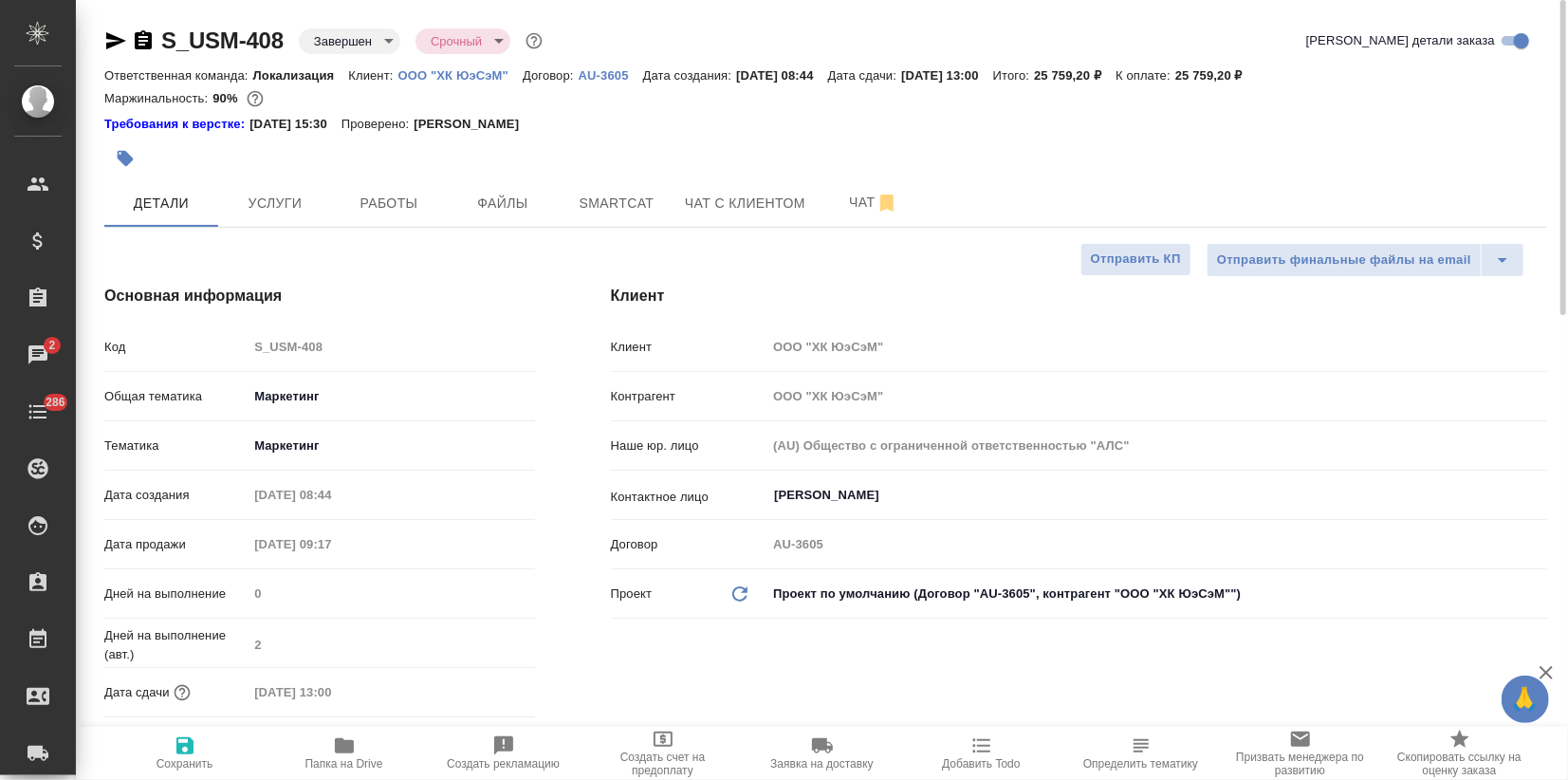
type textarea "x"
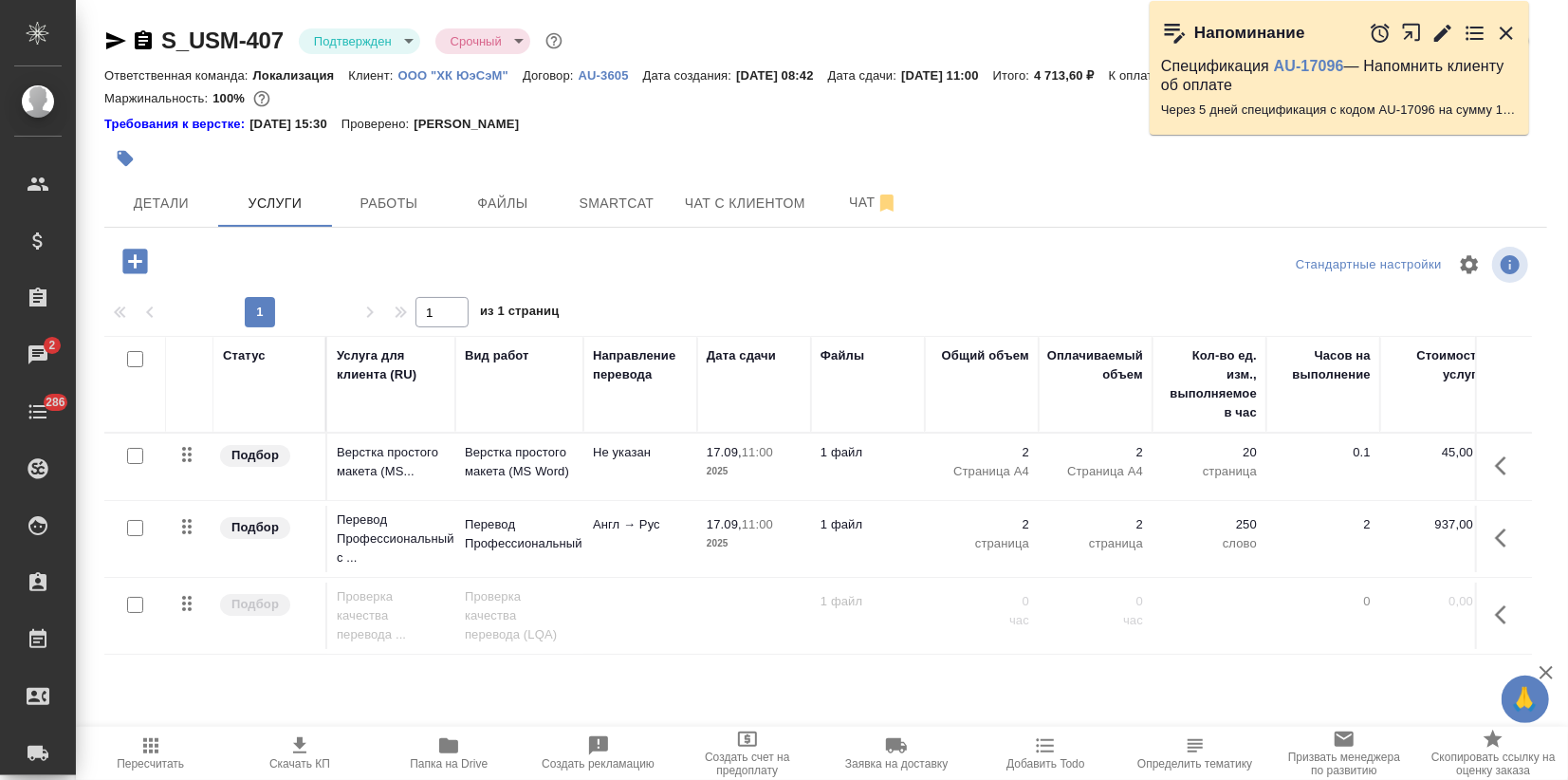
click at [1501, 19] on div at bounding box center [1443, 33] width 149 height 41
click at [1502, 36] on icon "button" at bounding box center [1506, 33] width 14 height 14
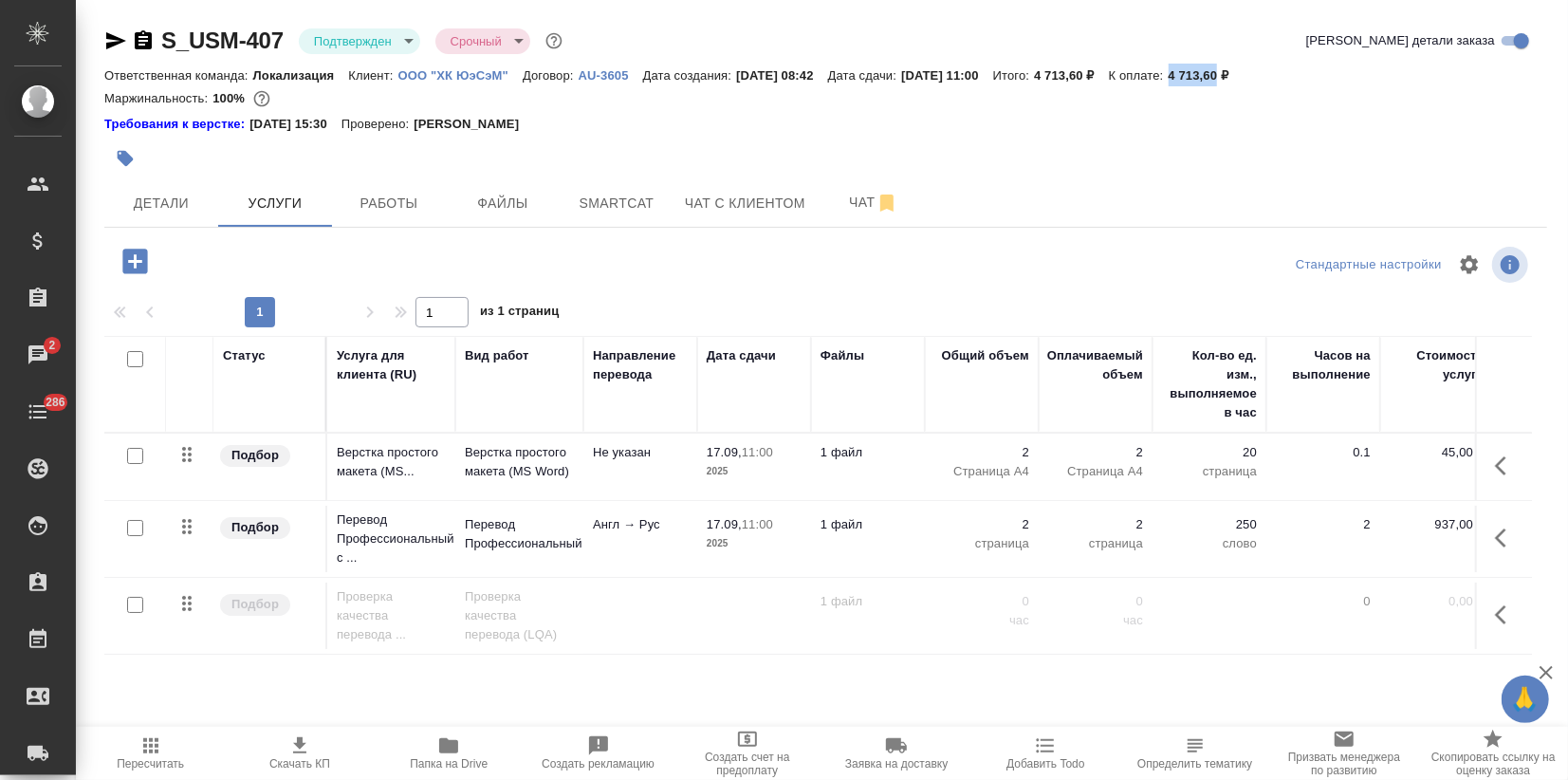
drag, startPoint x: 1211, startPoint y: 77, endPoint x: 1263, endPoint y: 76, distance: 52.0
click at [1263, 76] on div "Ответственная команда: Локализация Клиент: ООО "ХК ЮэСэМ" Договор: AU-3605 Дата…" at bounding box center [826, 74] width 1443 height 23
copy p "4 713,60"
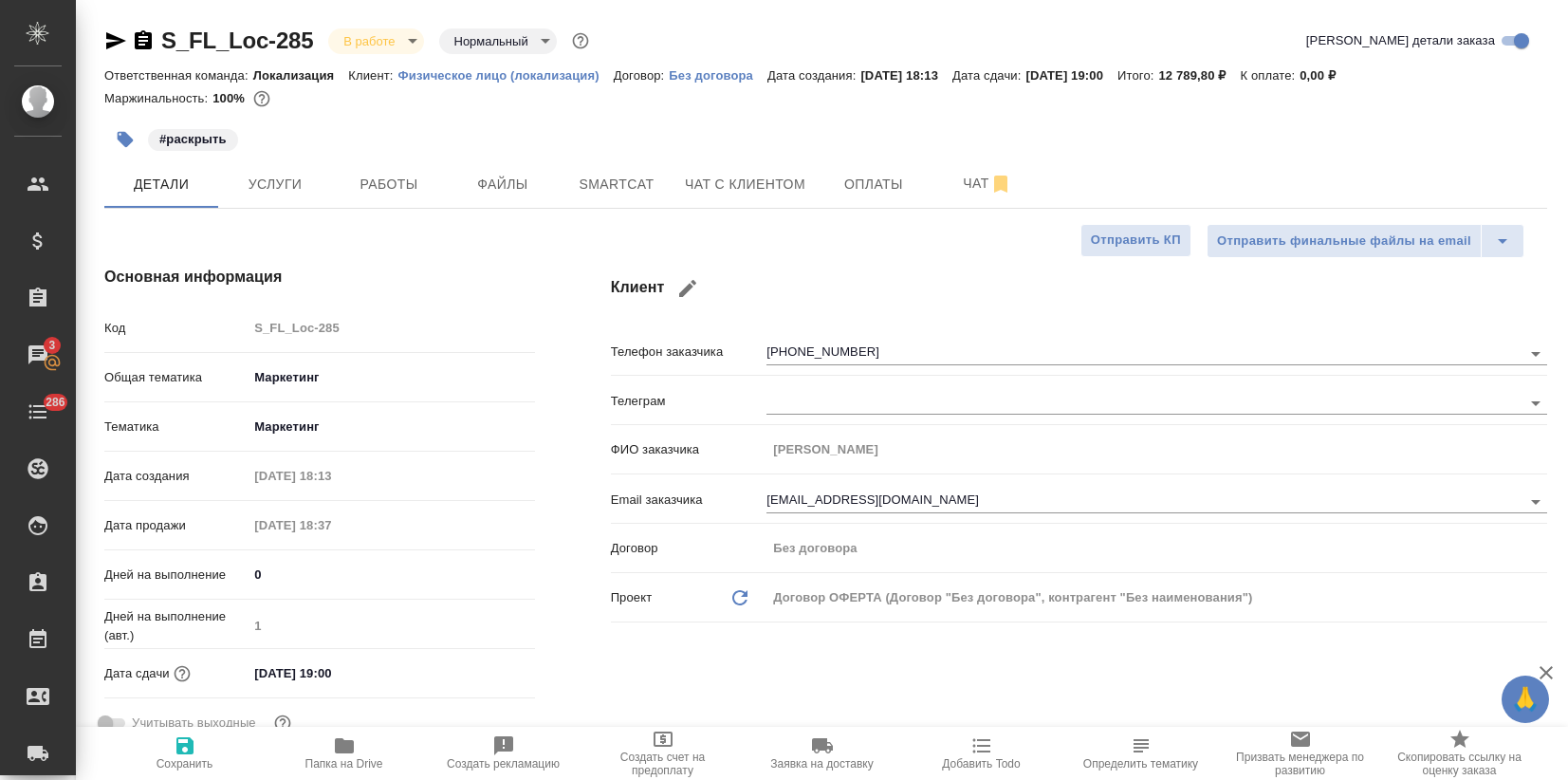
select select "RU"
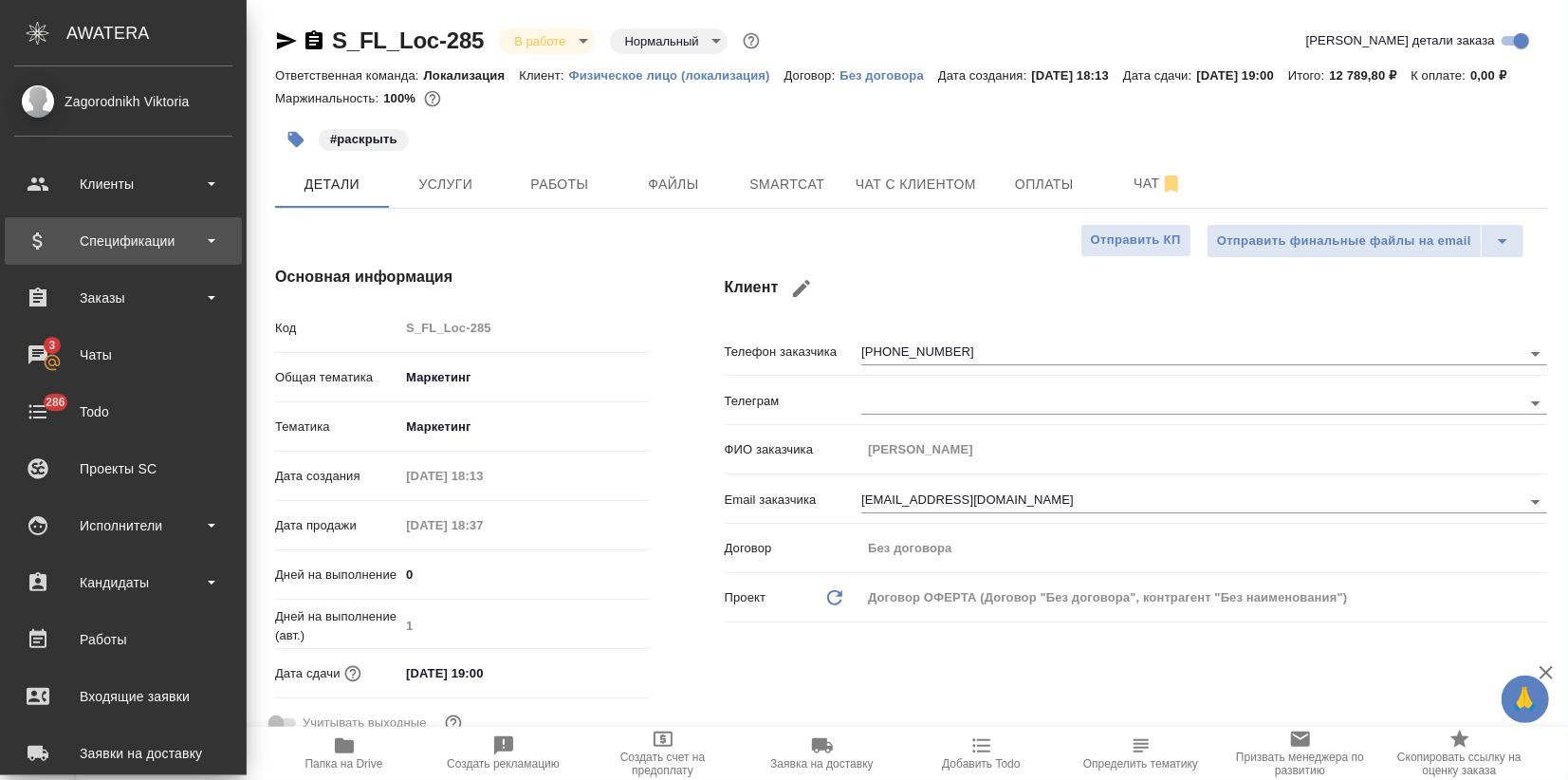
click at [40, 240] on div "Спецификации" at bounding box center [123, 241] width 218 height 28
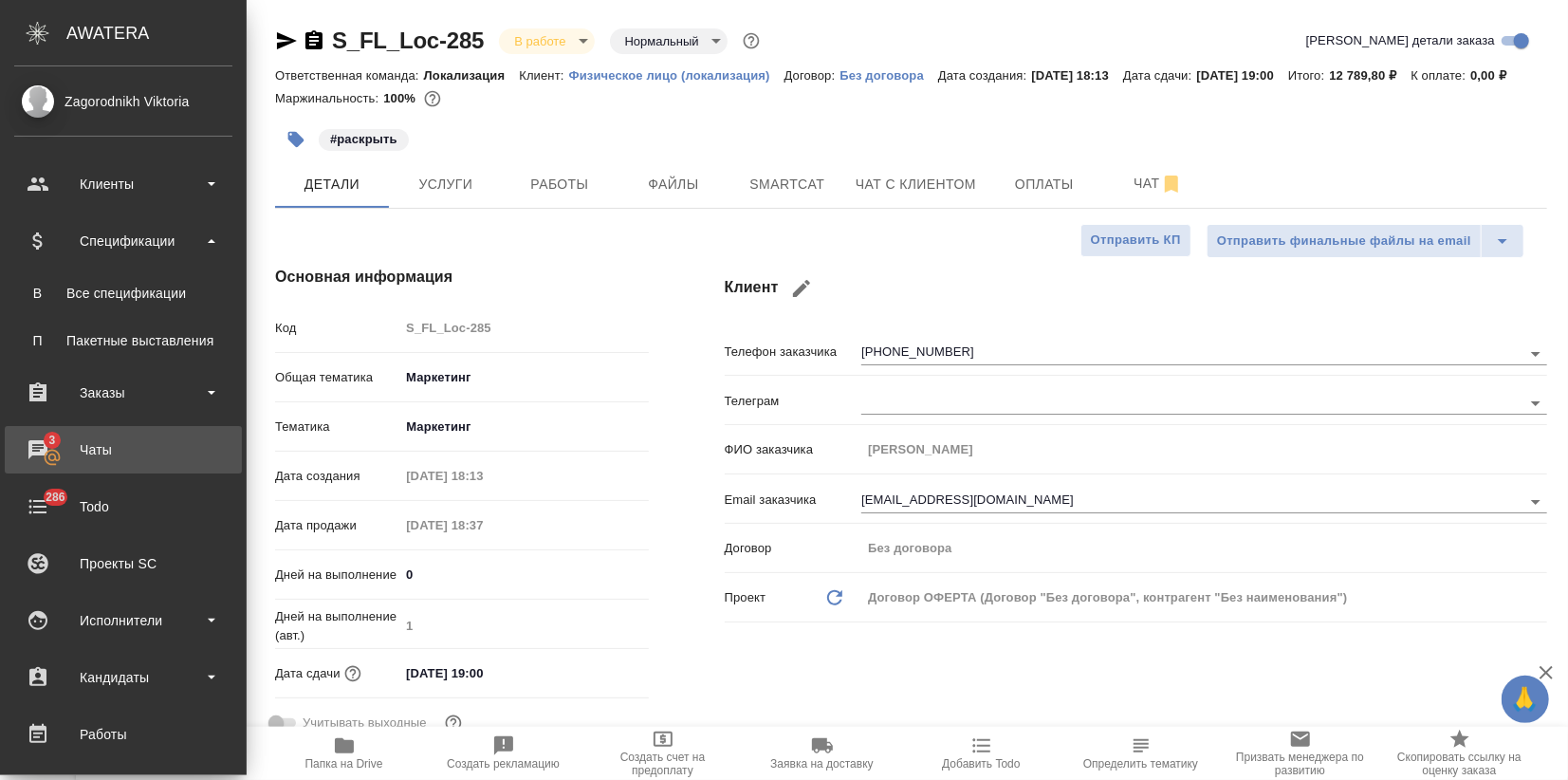
click at [79, 443] on div "Чаты" at bounding box center [123, 449] width 218 height 28
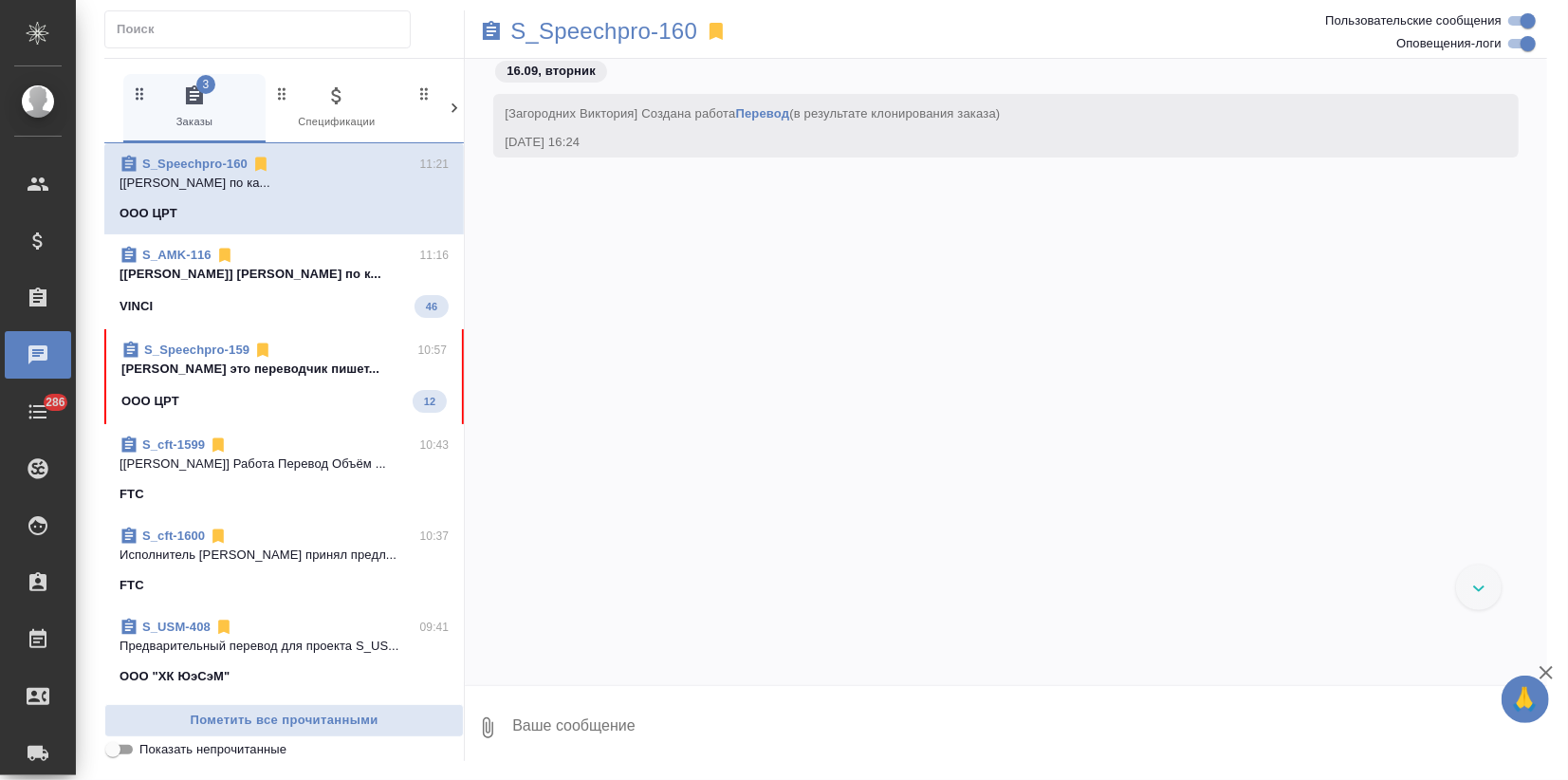
scroll to position [4756, 0]
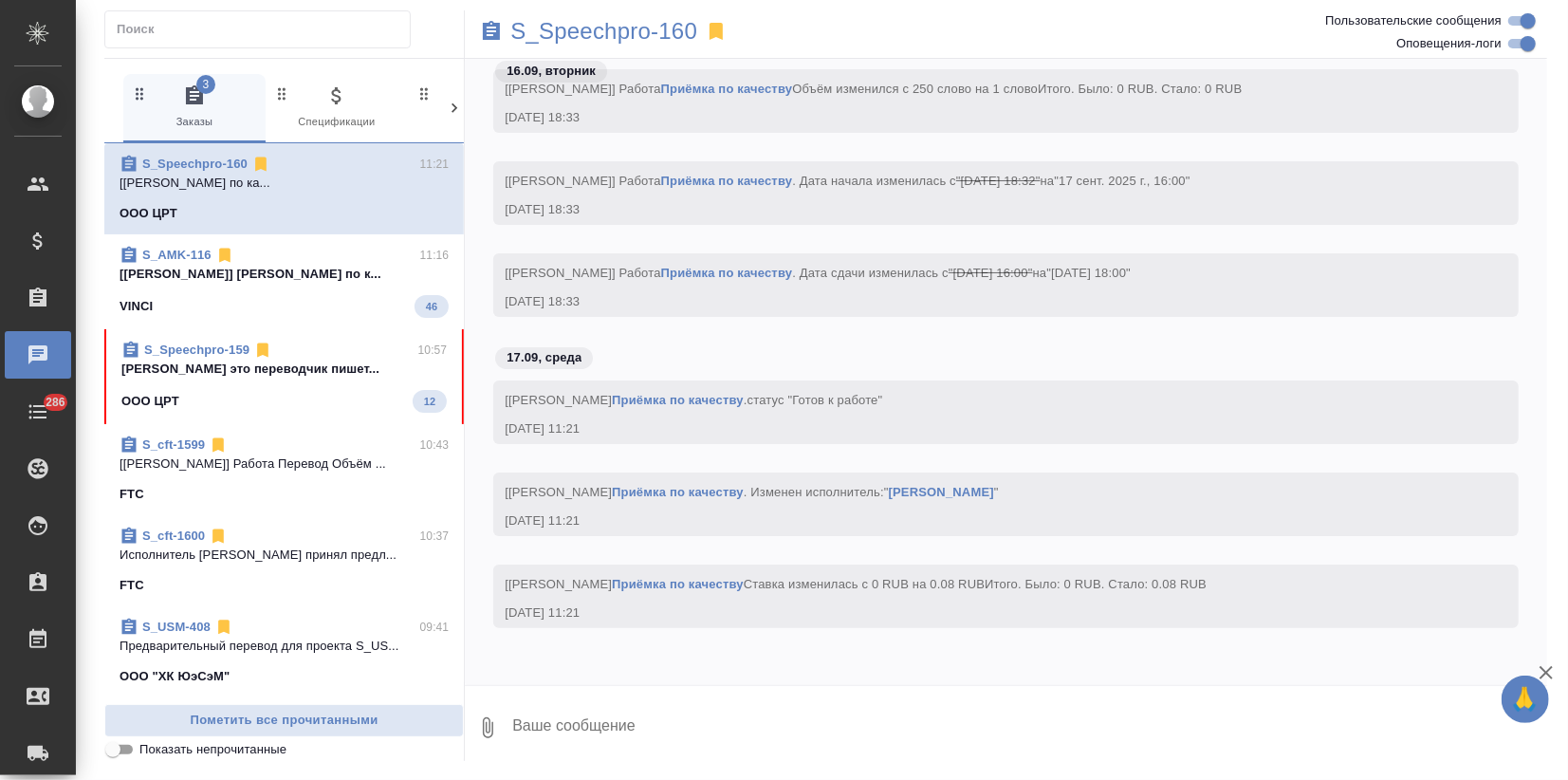
click at [289, 420] on div "S_Speechpro-159 10:57 Загородних Виктория это переводчик пишет... OOO ЦРТ 12" at bounding box center [284, 376] width 359 height 95
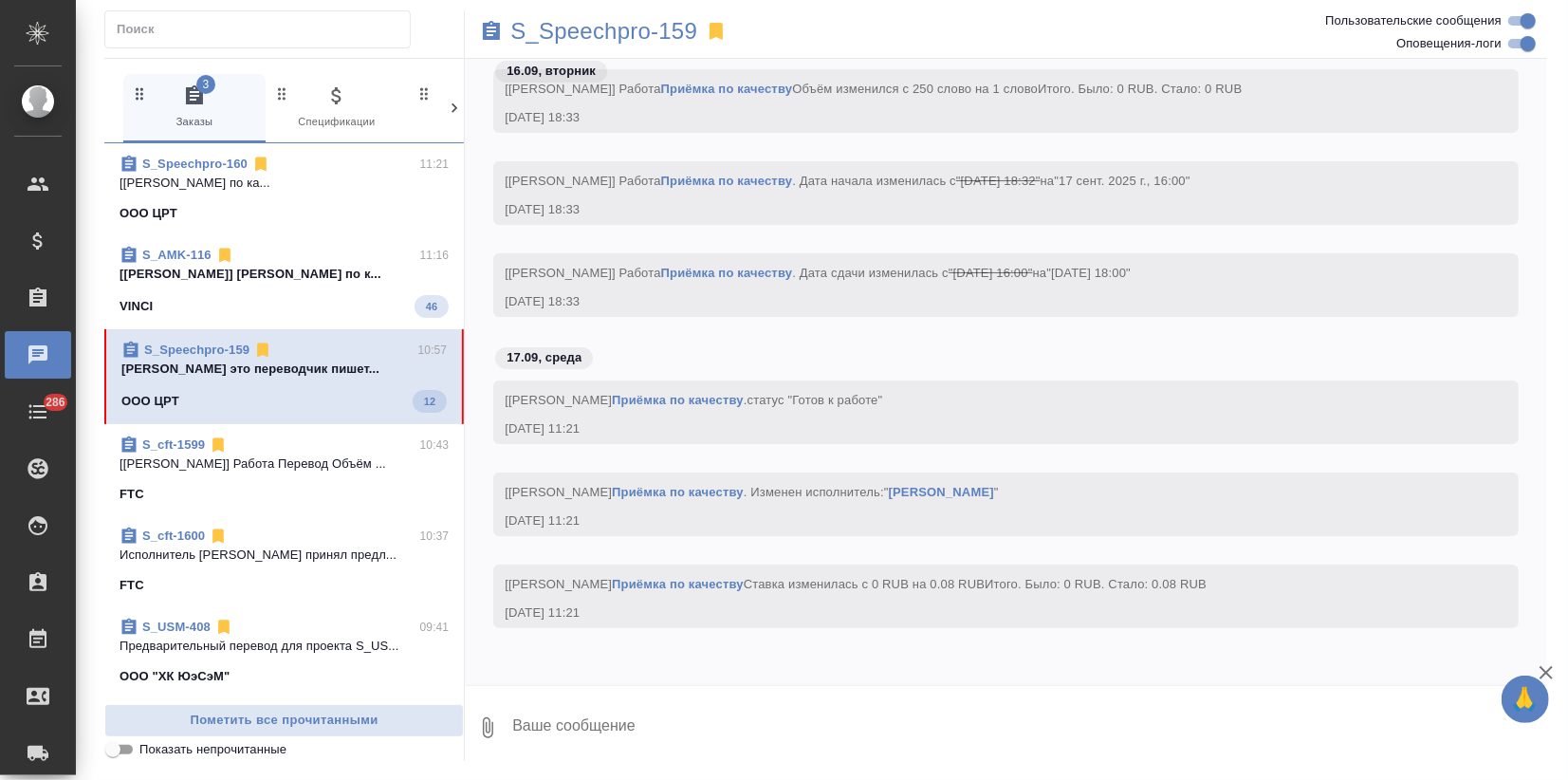
scroll to position [847, 0]
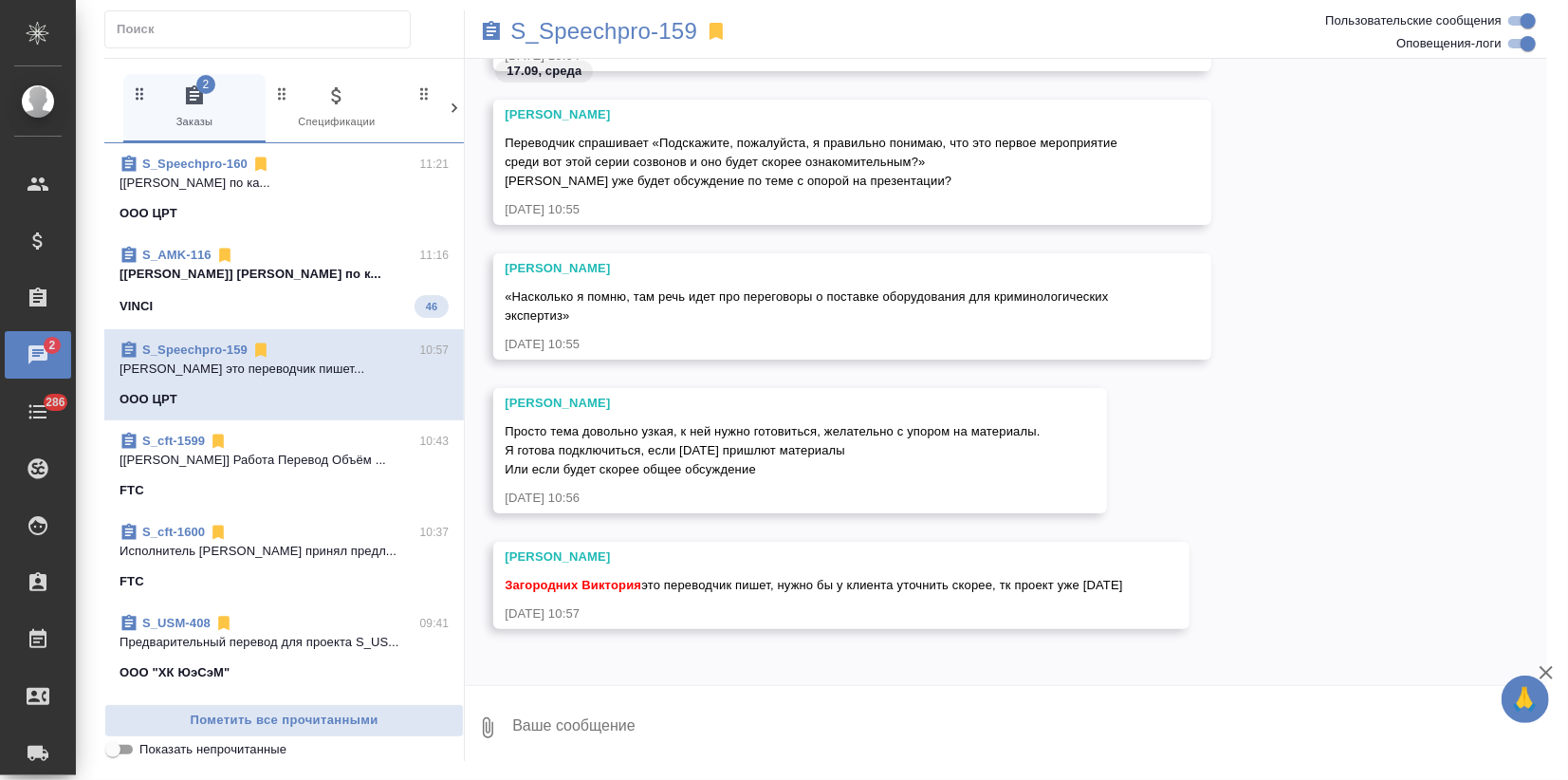
click at [732, 755] on textarea at bounding box center [1029, 728] width 1037 height 65
paste textarea "«Ознакомительное совещание, абсолютно новые люди, представляемся друг другу и п…"
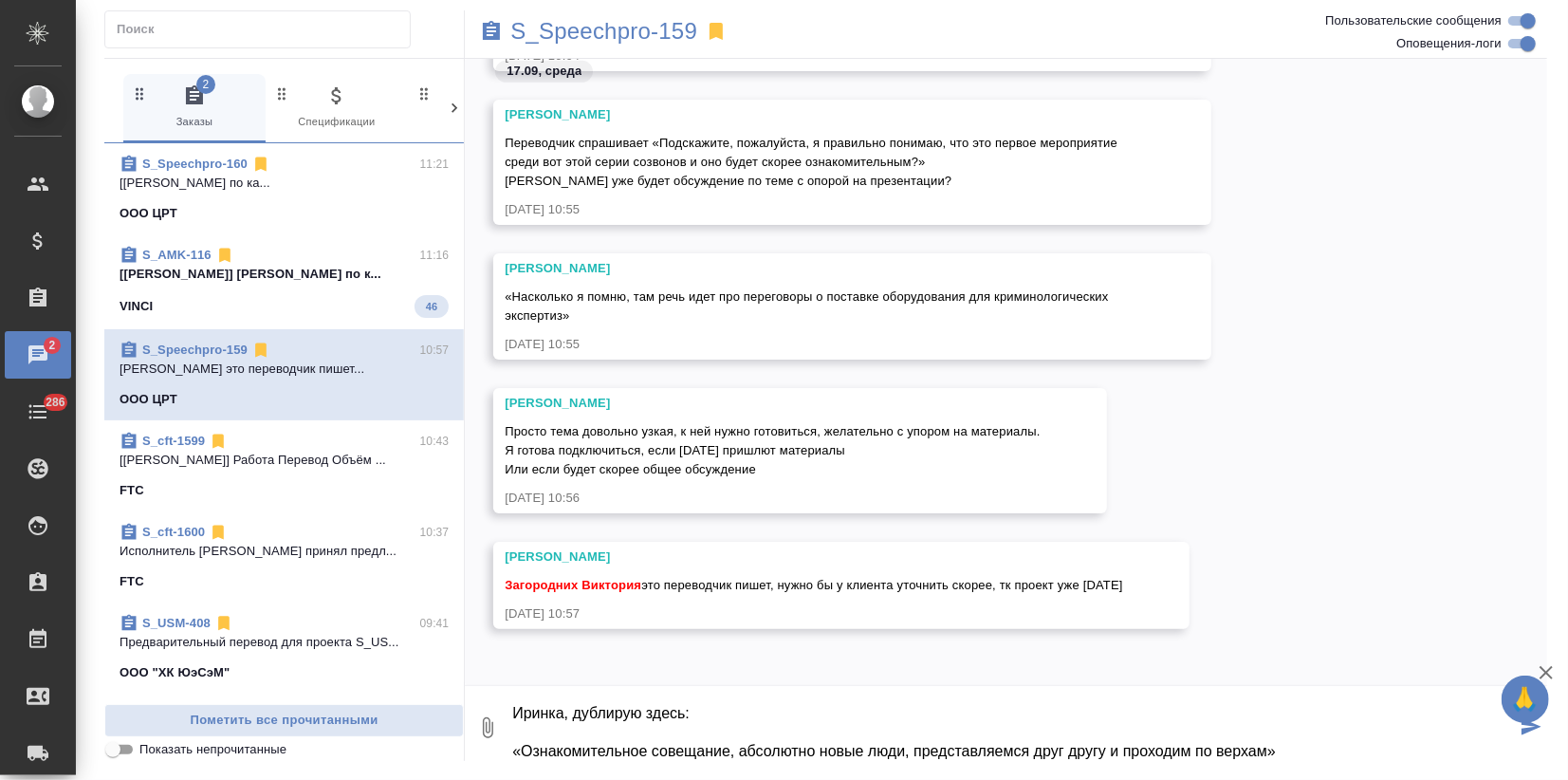
scroll to position [50, 0]
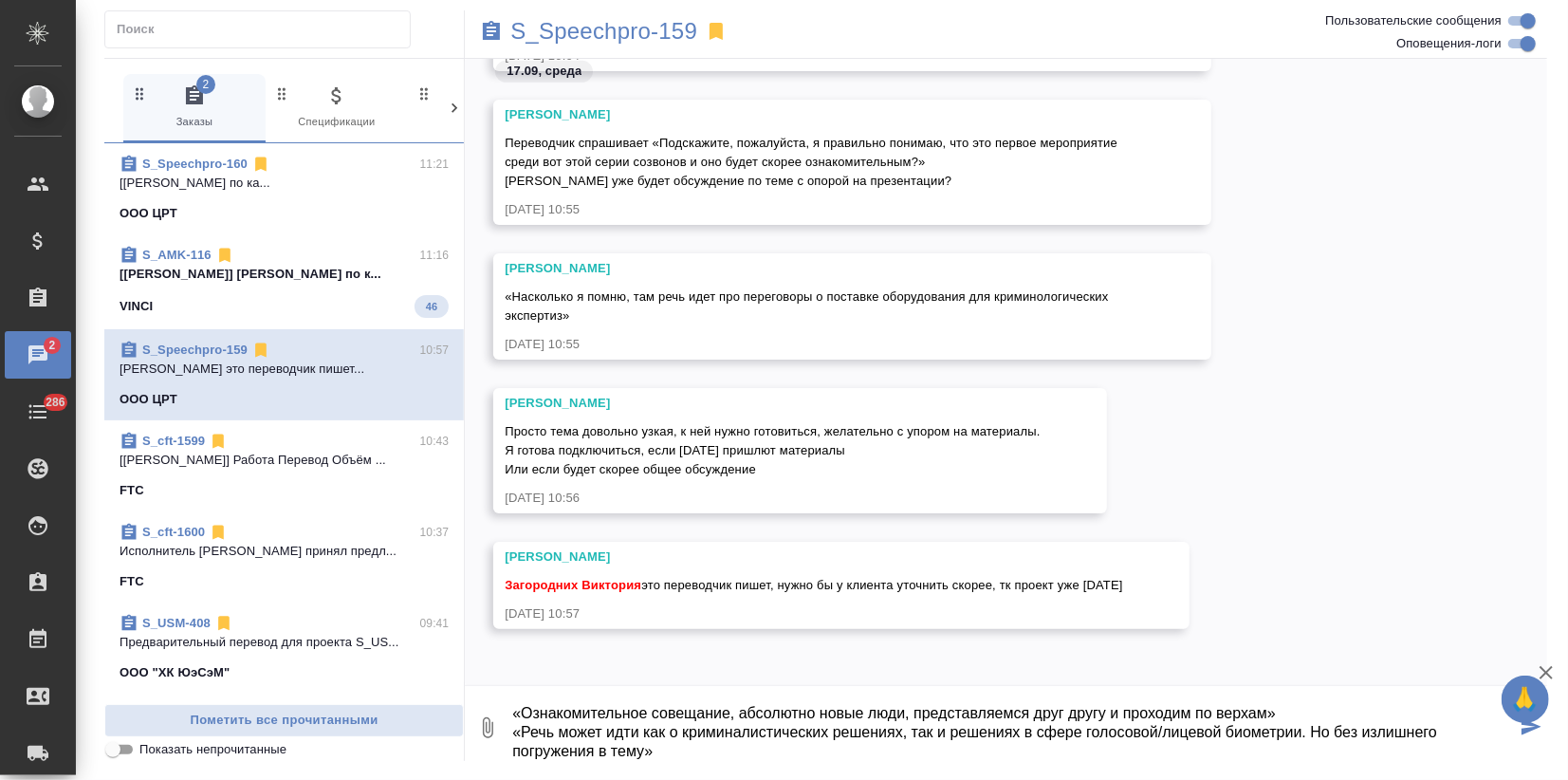
drag, startPoint x: 996, startPoint y: 749, endPoint x: 976, endPoint y: 752, distance: 20.2
click at [996, 747] on textarea "Иринка, дублирую здесь: «Ознакомительное совещание, абсолютно новые люди, предс…" at bounding box center [1013, 728] width 1006 height 65
type textarea "Иринка, дублирую здесь: «Ознакомительное совещание, абсолютно новые люди, предс…"
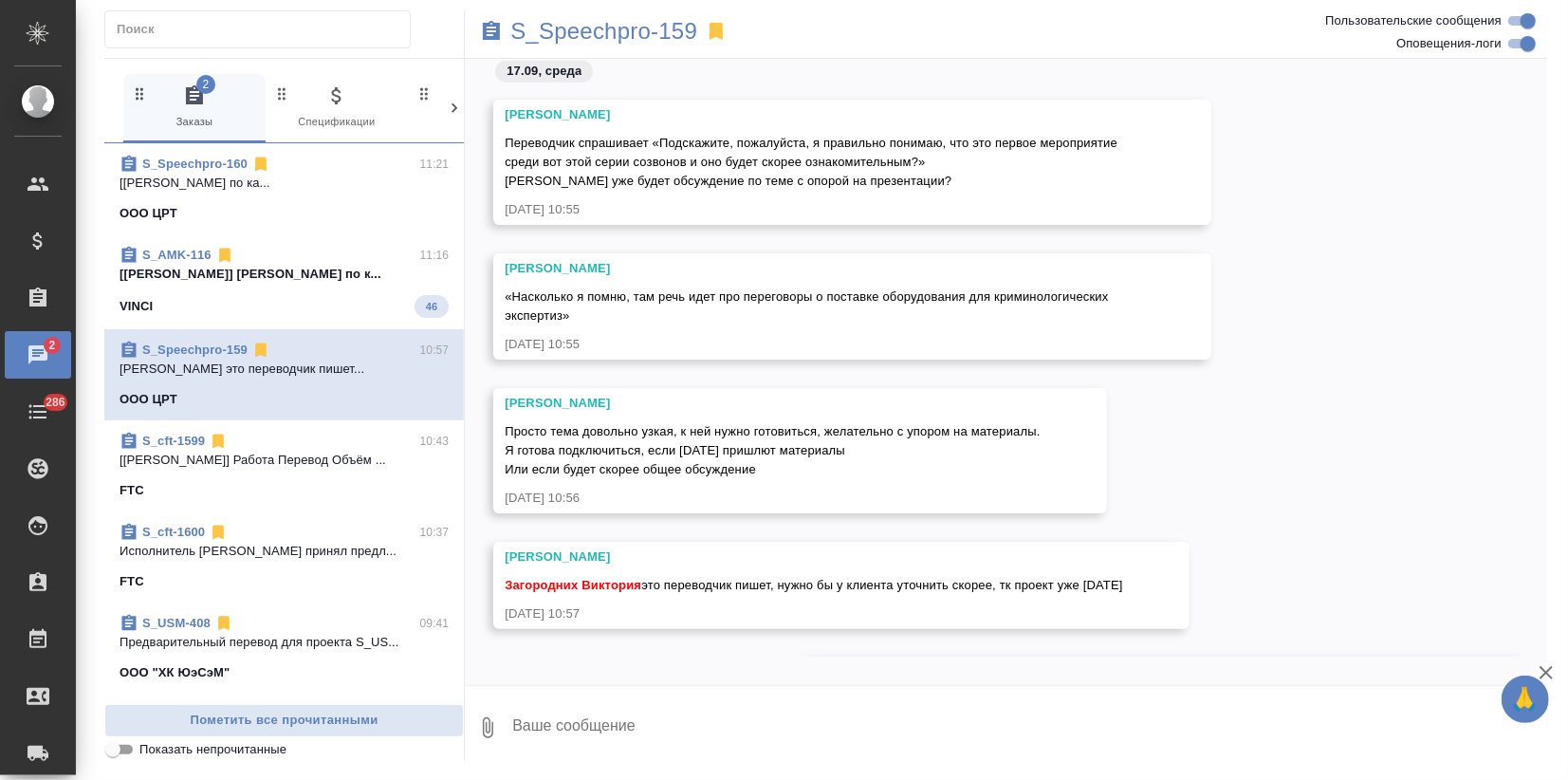
scroll to position [1033, 0]
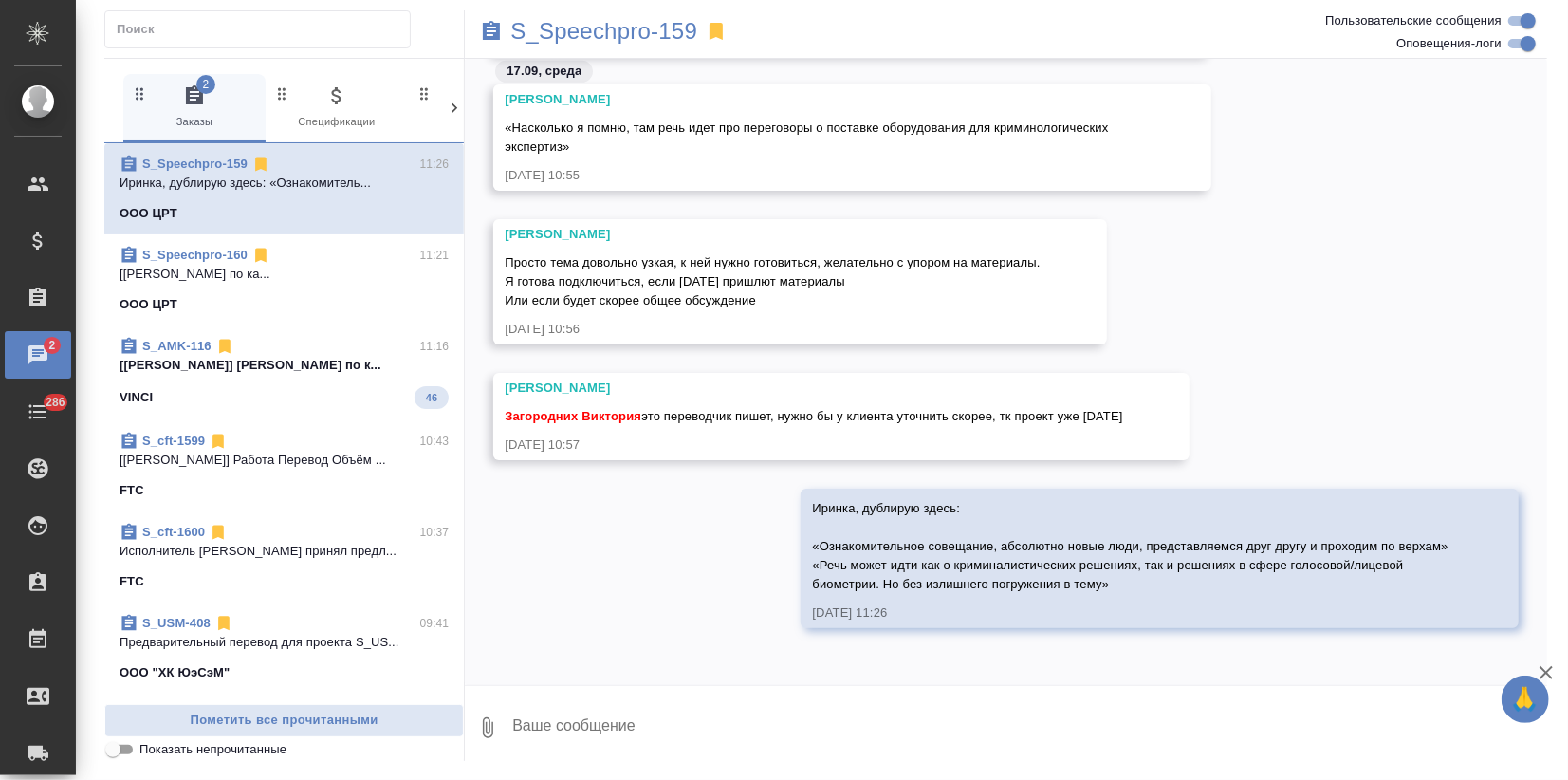
paste textarea
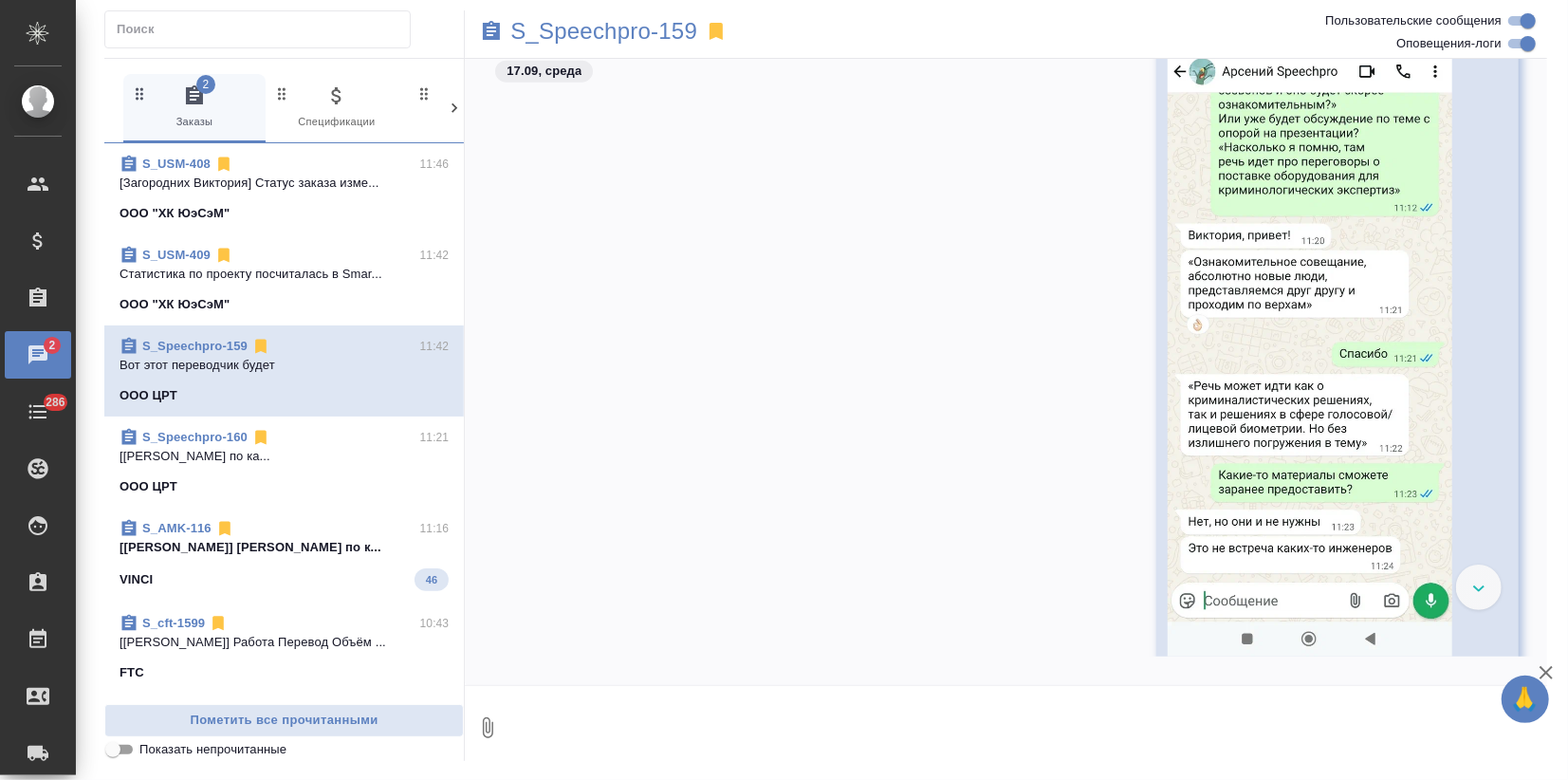
scroll to position [1796, 0]
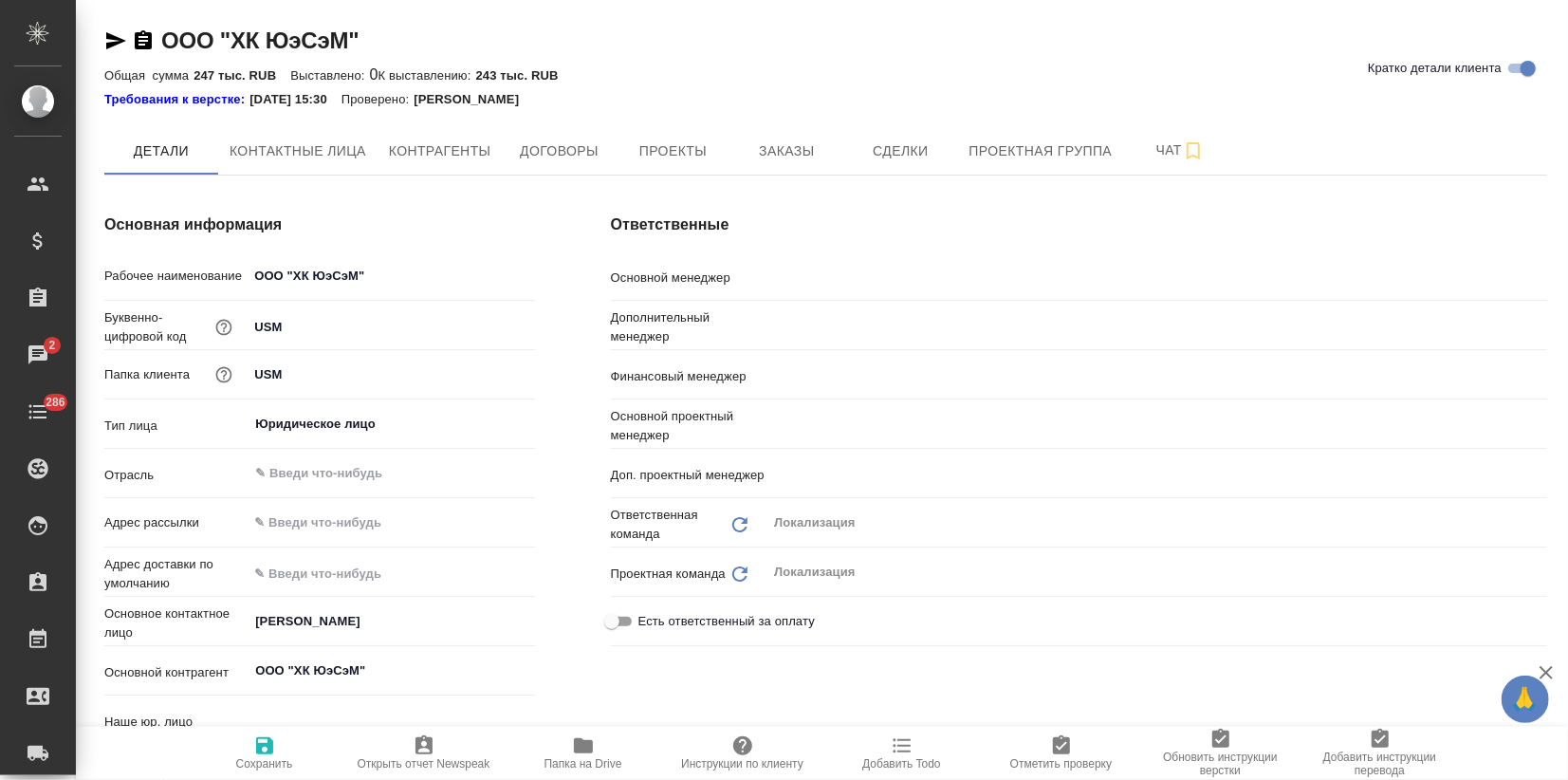
type textarea "x"
click at [816, 158] on span "Заказы" at bounding box center [785, 152] width 91 height 23
type input "(AU) Общество с ограниченной ответственностью "АЛС""
type textarea "x"
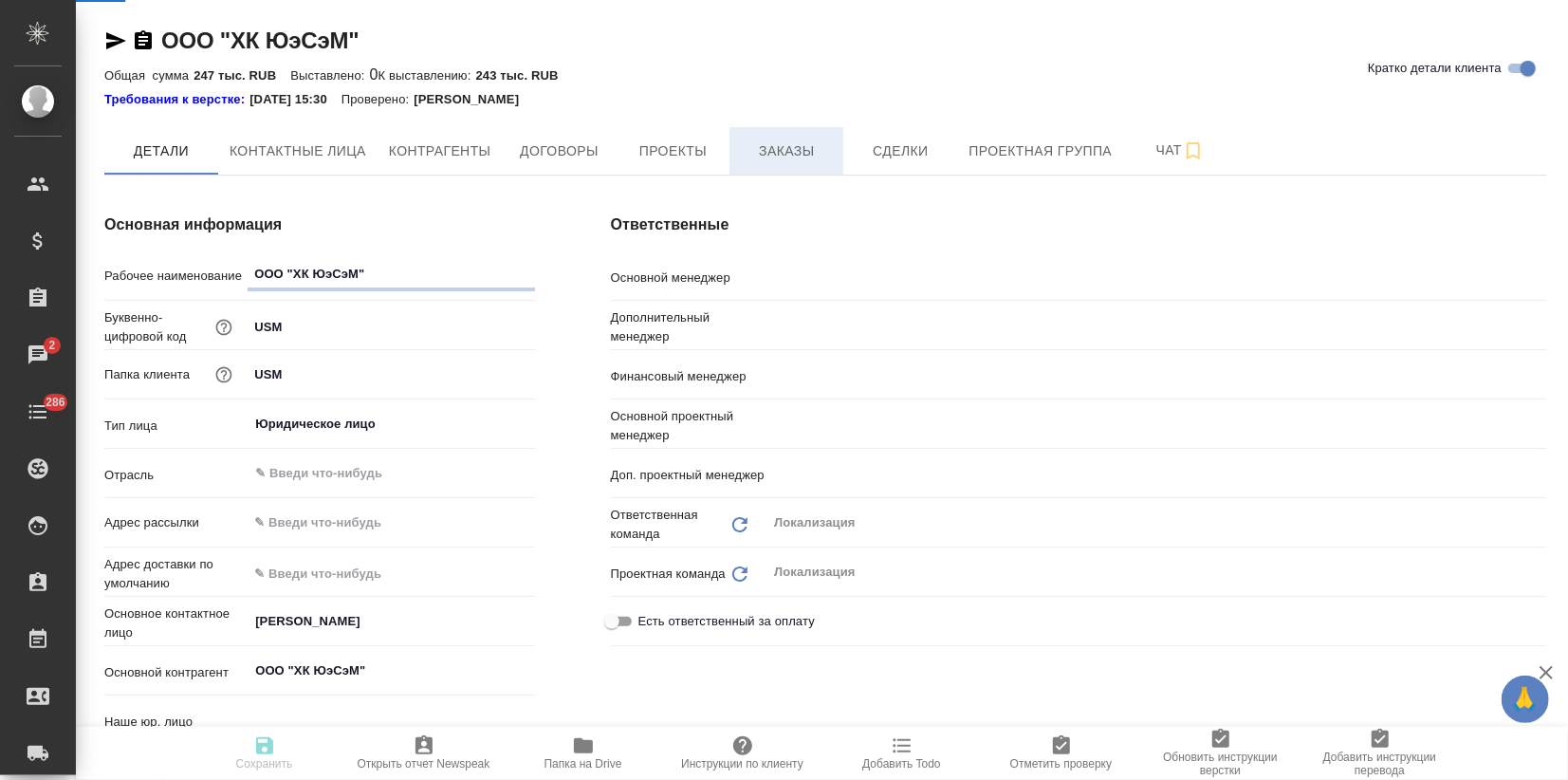
type textarea "x"
click at [809, 158] on span "Заказы" at bounding box center [785, 152] width 91 height 23
type textarea "x"
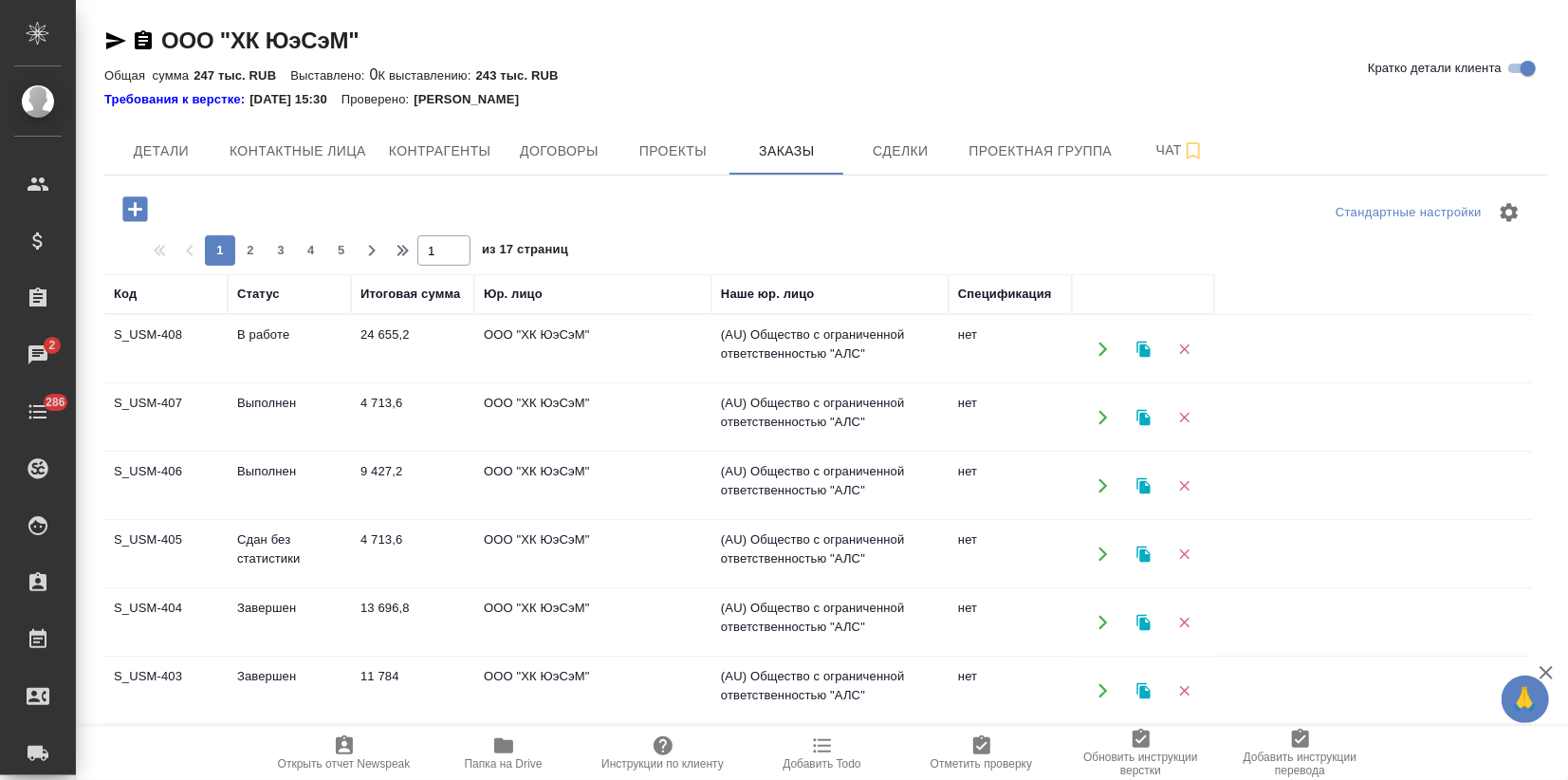
click at [1040, 217] on div at bounding box center [826, 212] width 481 height 46
click at [1144, 349] on icon "button" at bounding box center [1143, 348] width 14 height 16
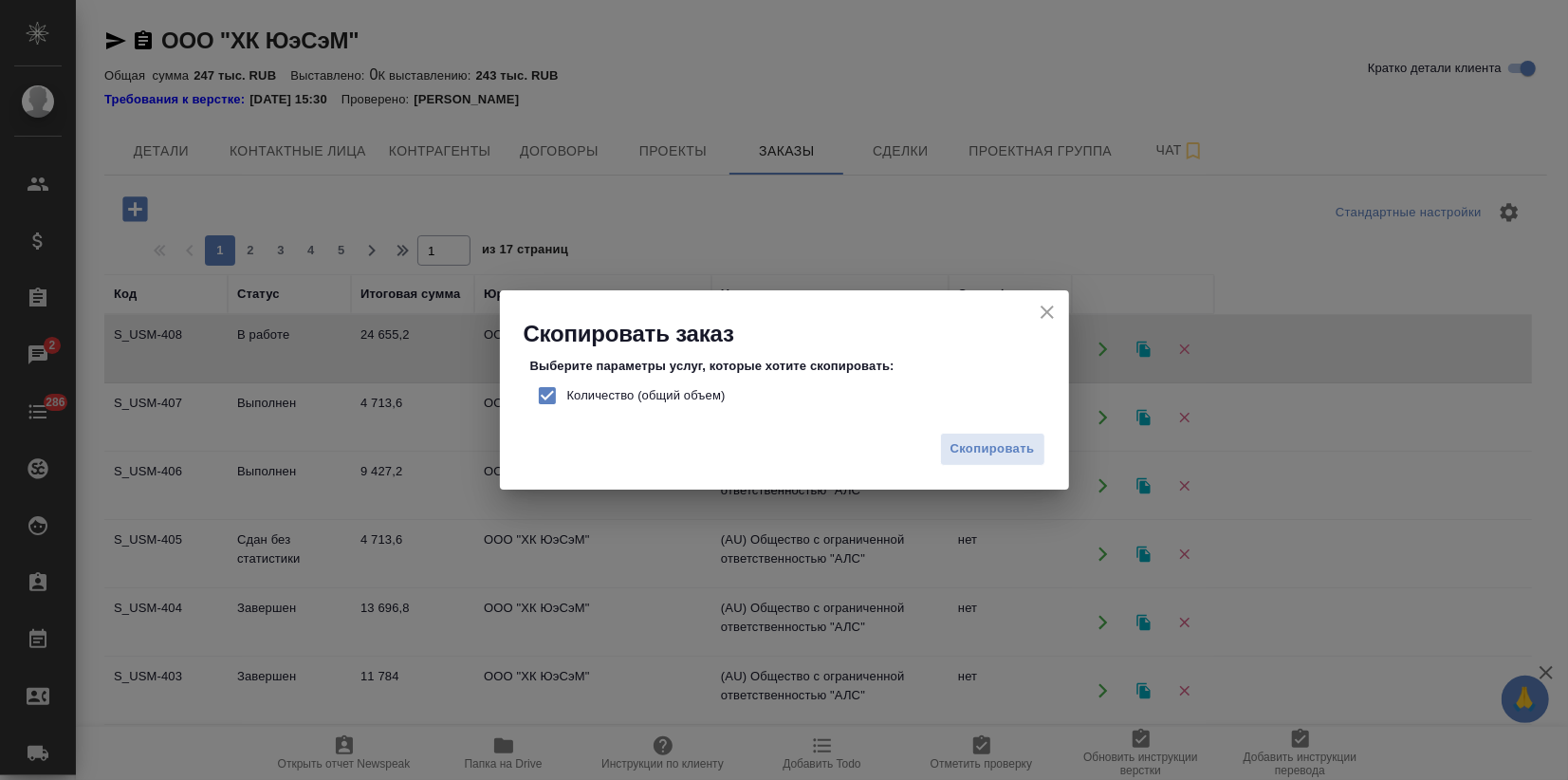
click at [544, 390] on input "Количество (общий объем)" at bounding box center [547, 395] width 40 height 40
checkbox input "false"
click at [1019, 455] on span "Скопировать" at bounding box center [993, 449] width 84 height 22
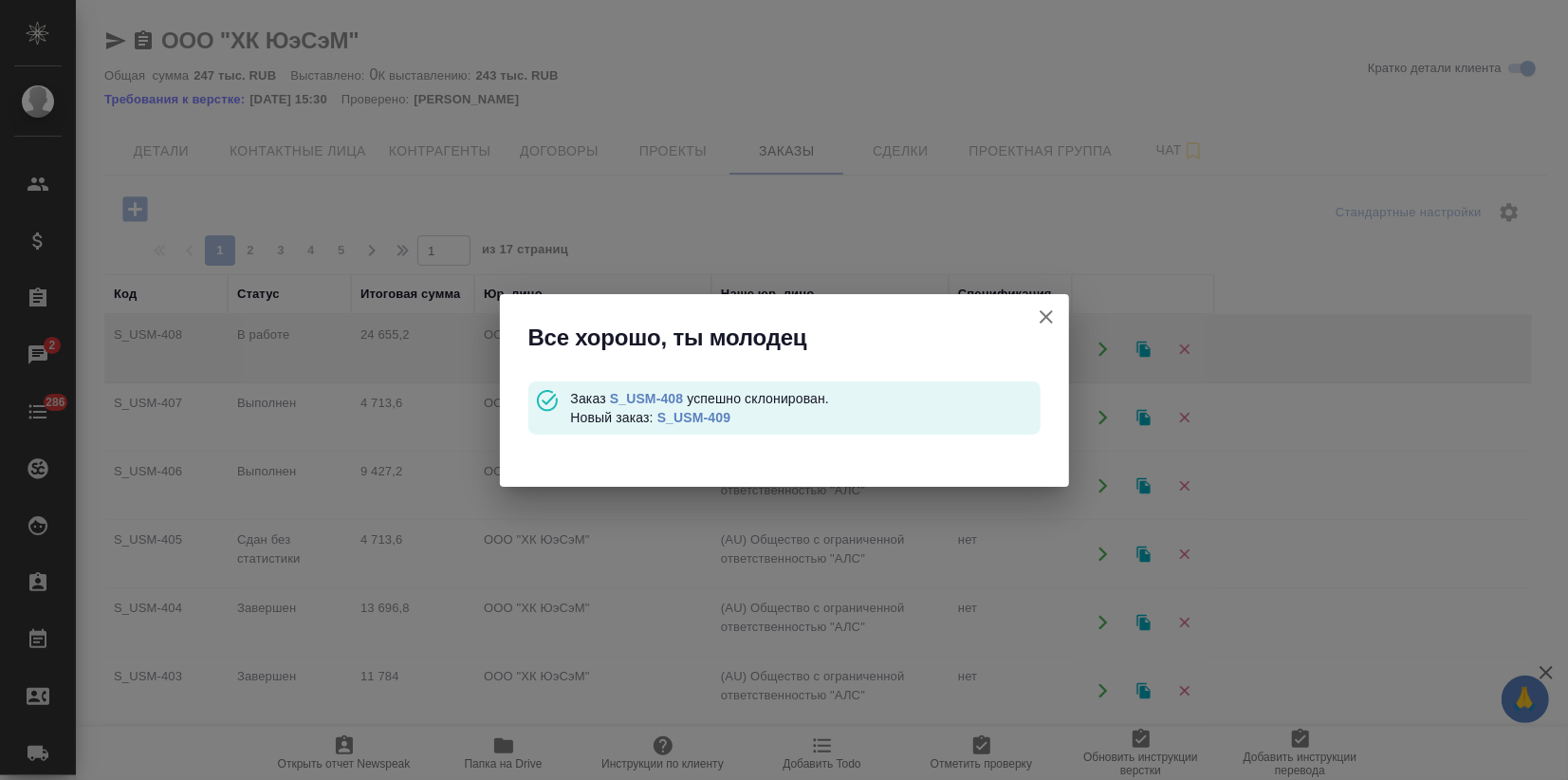
click at [518, 468] on div at bounding box center [784, 466] width 569 height 43
click at [711, 421] on link "S_USM-409" at bounding box center [694, 418] width 73 height 16
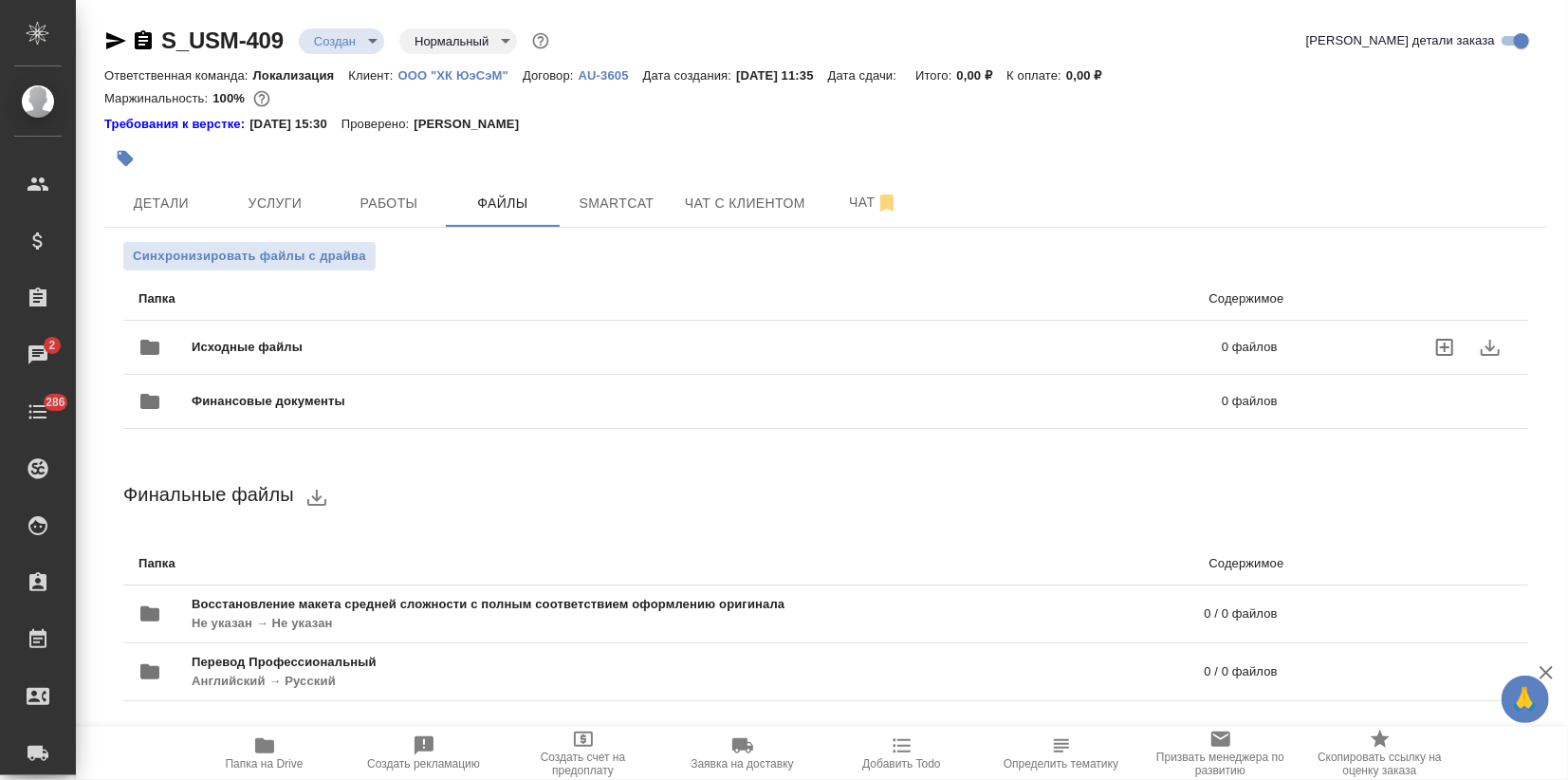
click at [210, 334] on div "Исходные файлы 0 файлов" at bounding box center [708, 347] width 1139 height 46
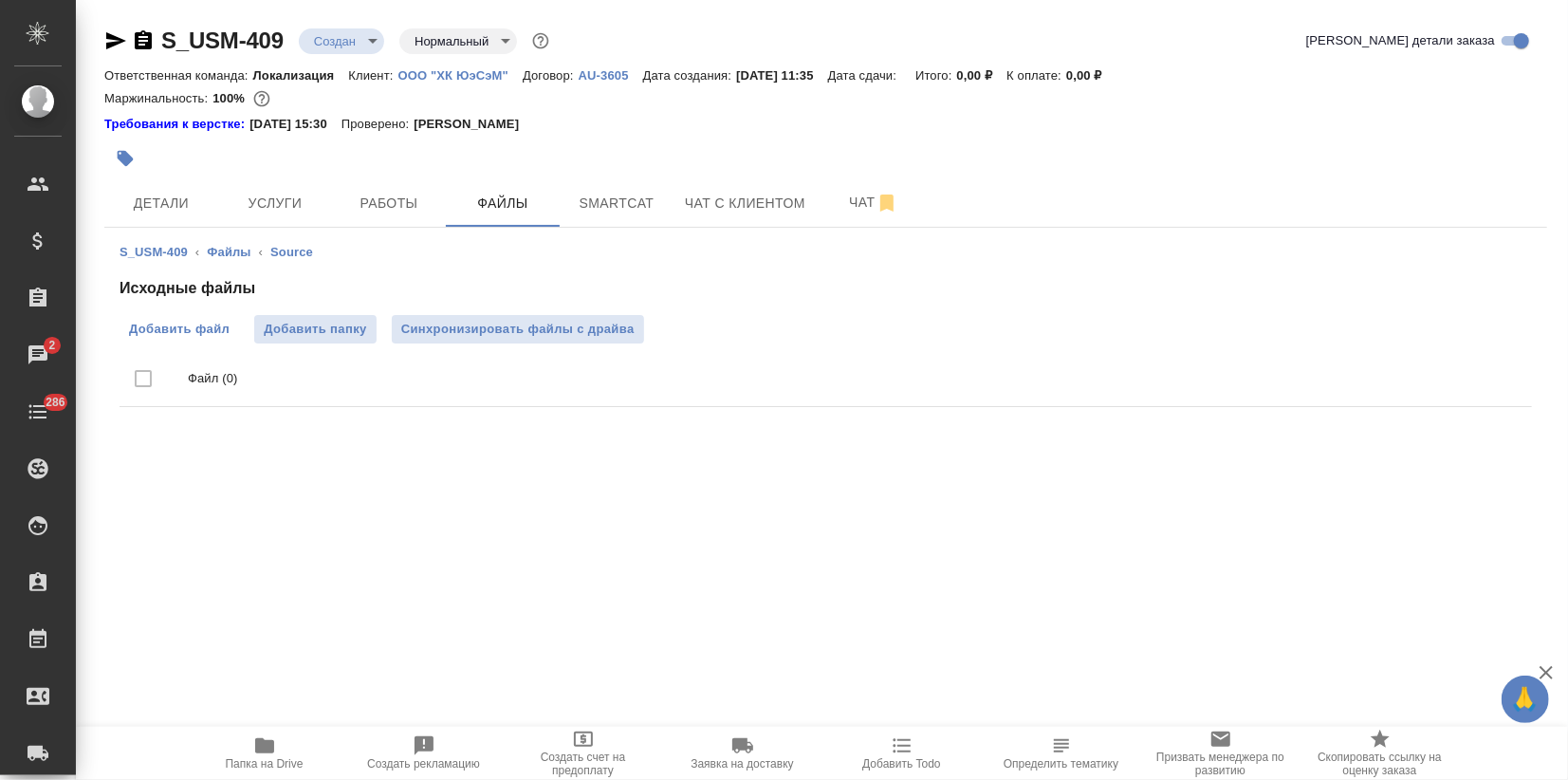
click at [194, 332] on span "Добавить файл" at bounding box center [179, 329] width 101 height 19
click at [0, 0] on input "Добавить файл" at bounding box center [0, 0] width 0 height 0
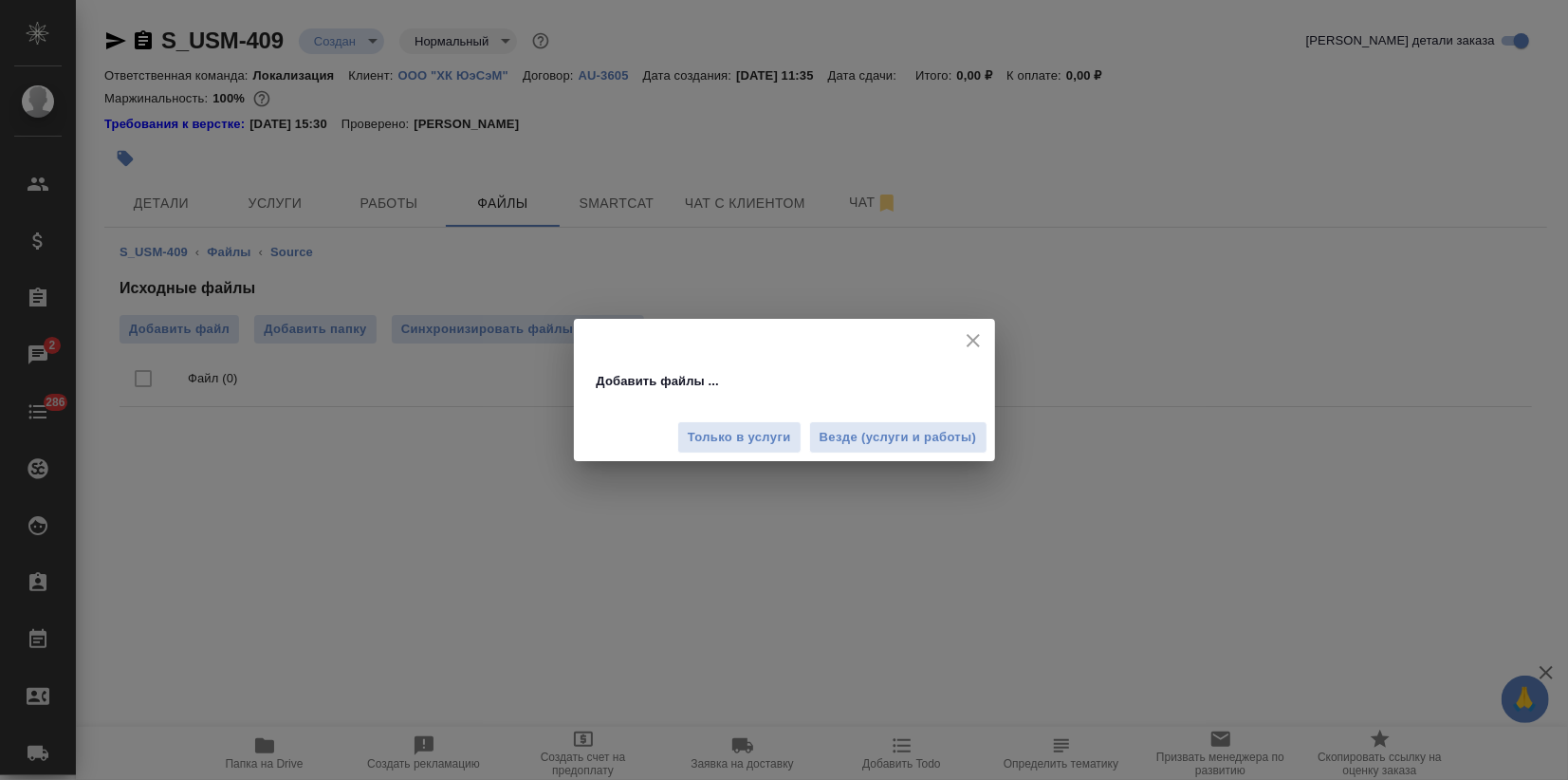
click at [867, 434] on span "Везде (услуги и работы)" at bounding box center [898, 437] width 157 height 22
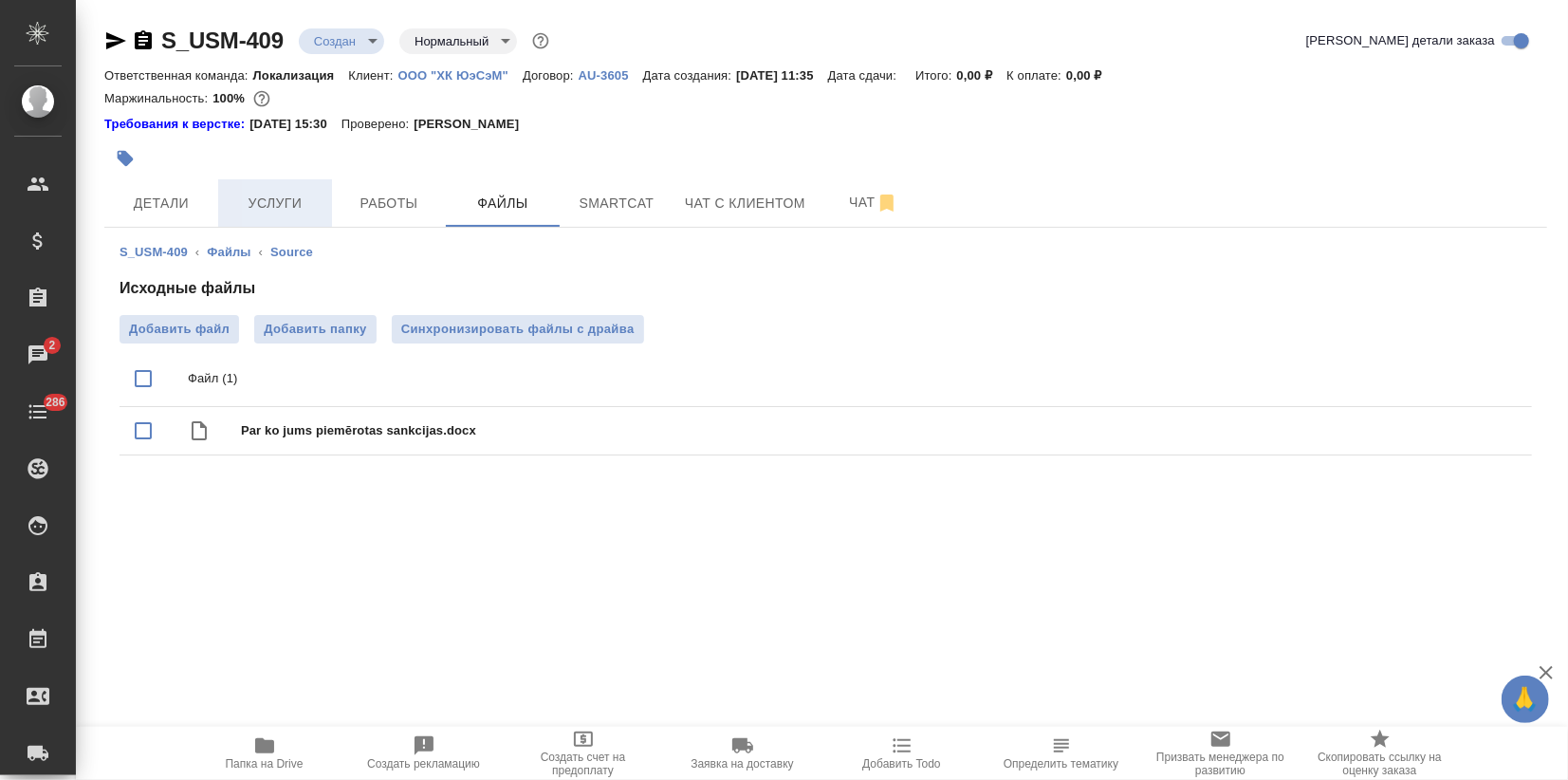
click at [275, 214] on button "Услуги" at bounding box center [275, 203] width 113 height 47
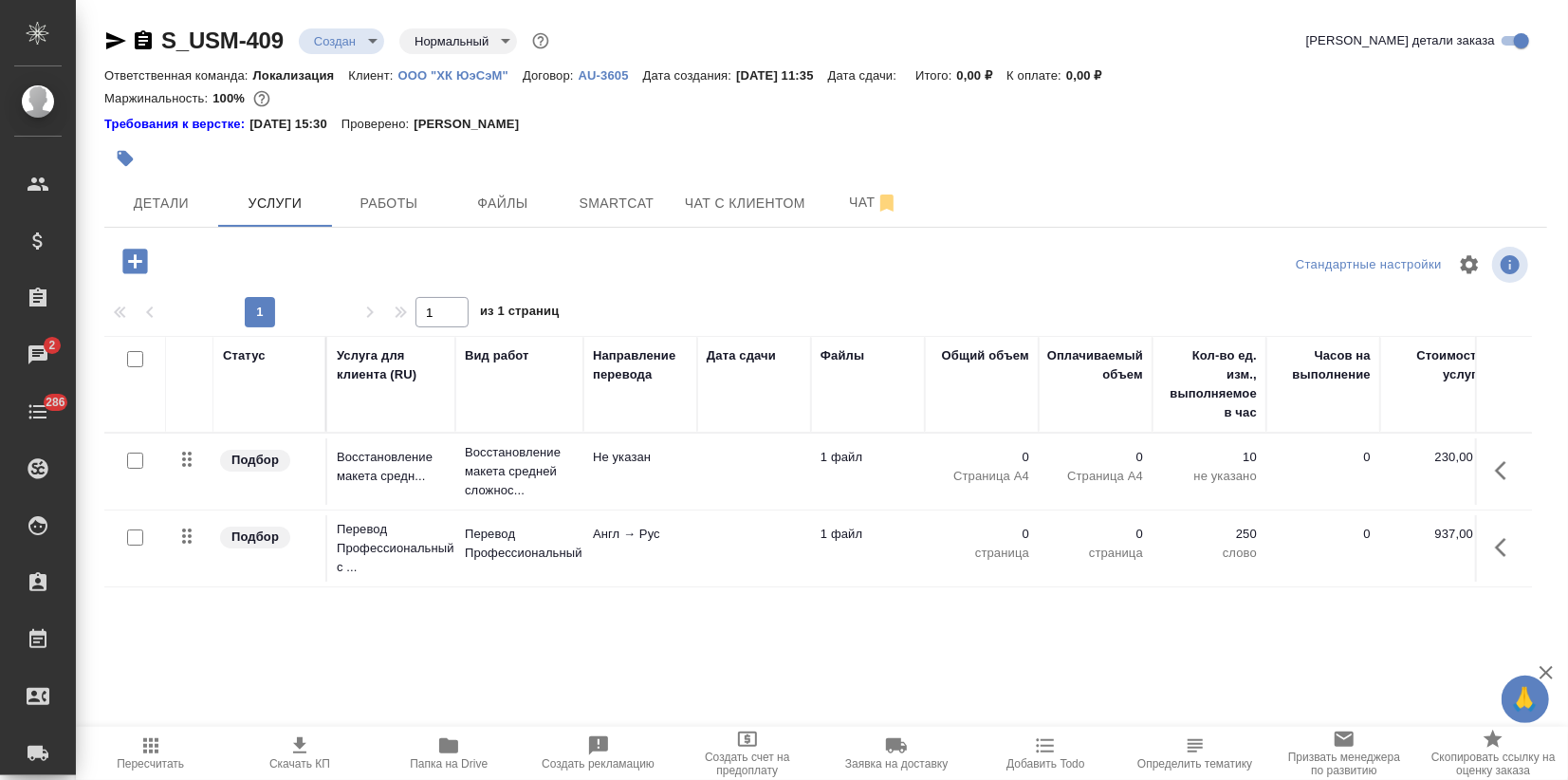
drag, startPoint x: 136, startPoint y: 461, endPoint x: 440, endPoint y: 524, distance: 310.5
click at [136, 460] on input "checkbox" at bounding box center [135, 460] width 16 height 16
checkbox input "true"
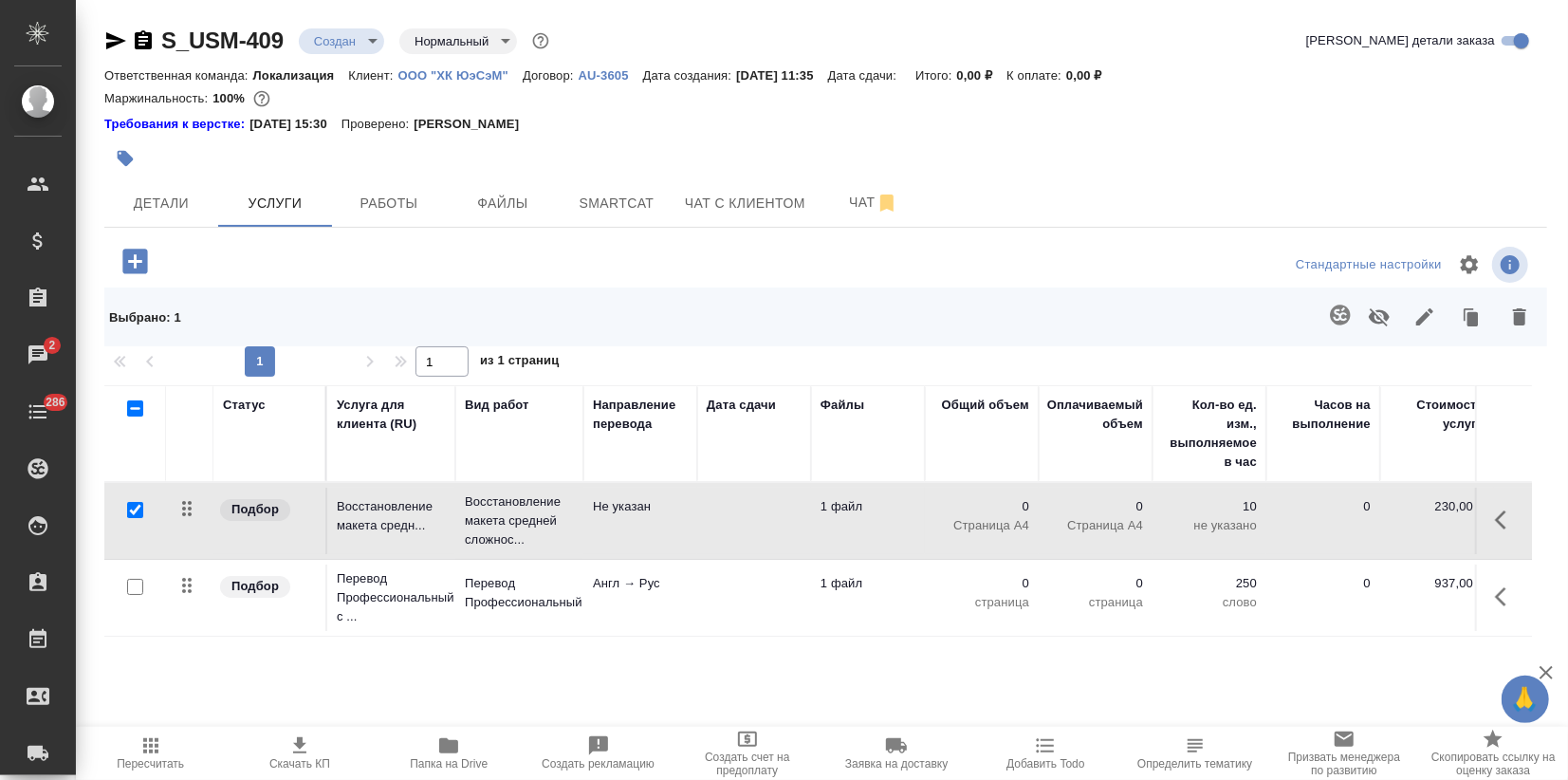
click at [1533, 327] on button "button" at bounding box center [1519, 317] width 46 height 49
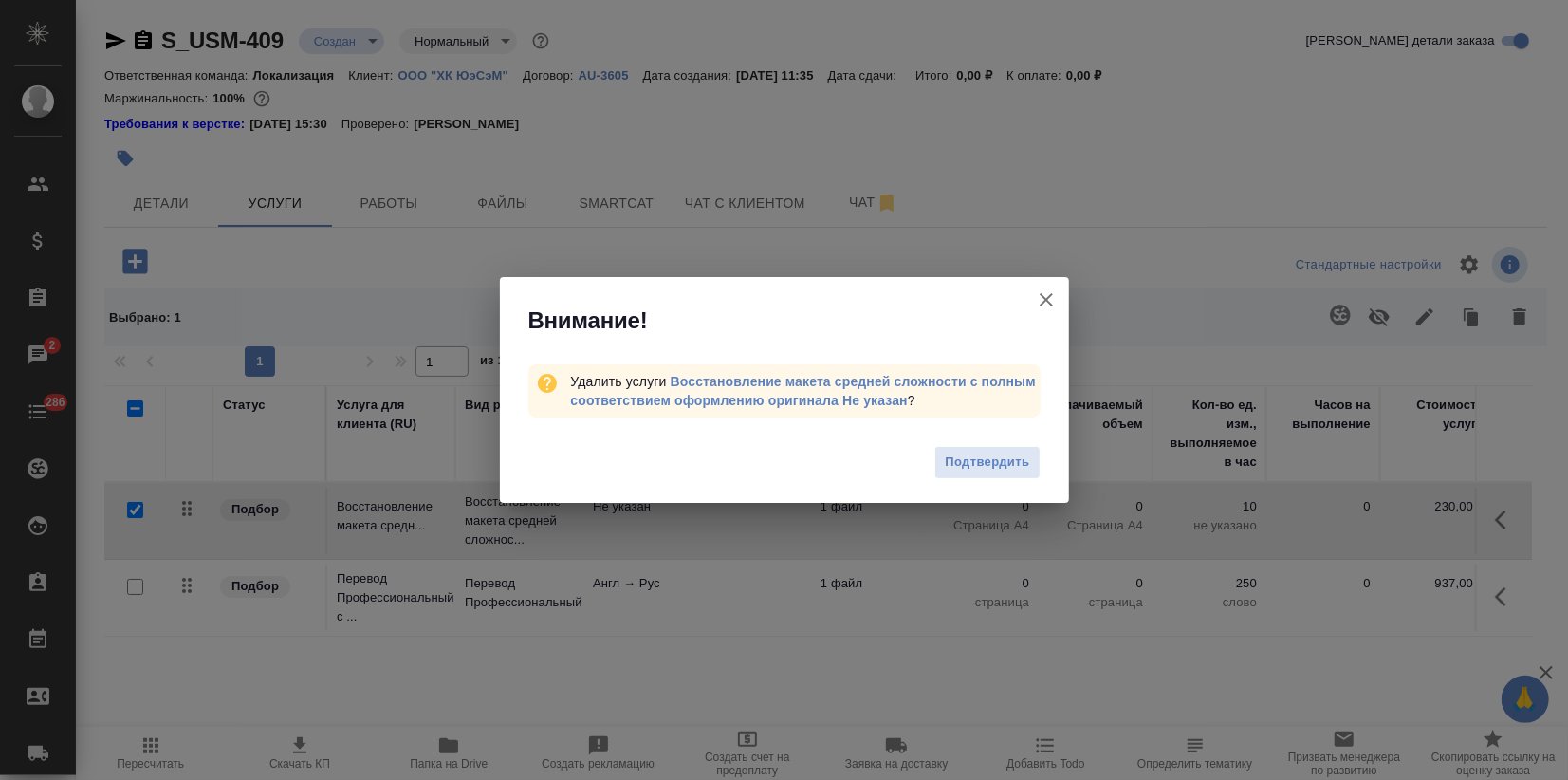
click at [977, 455] on span "Подтвердить" at bounding box center [987, 463] width 84 height 22
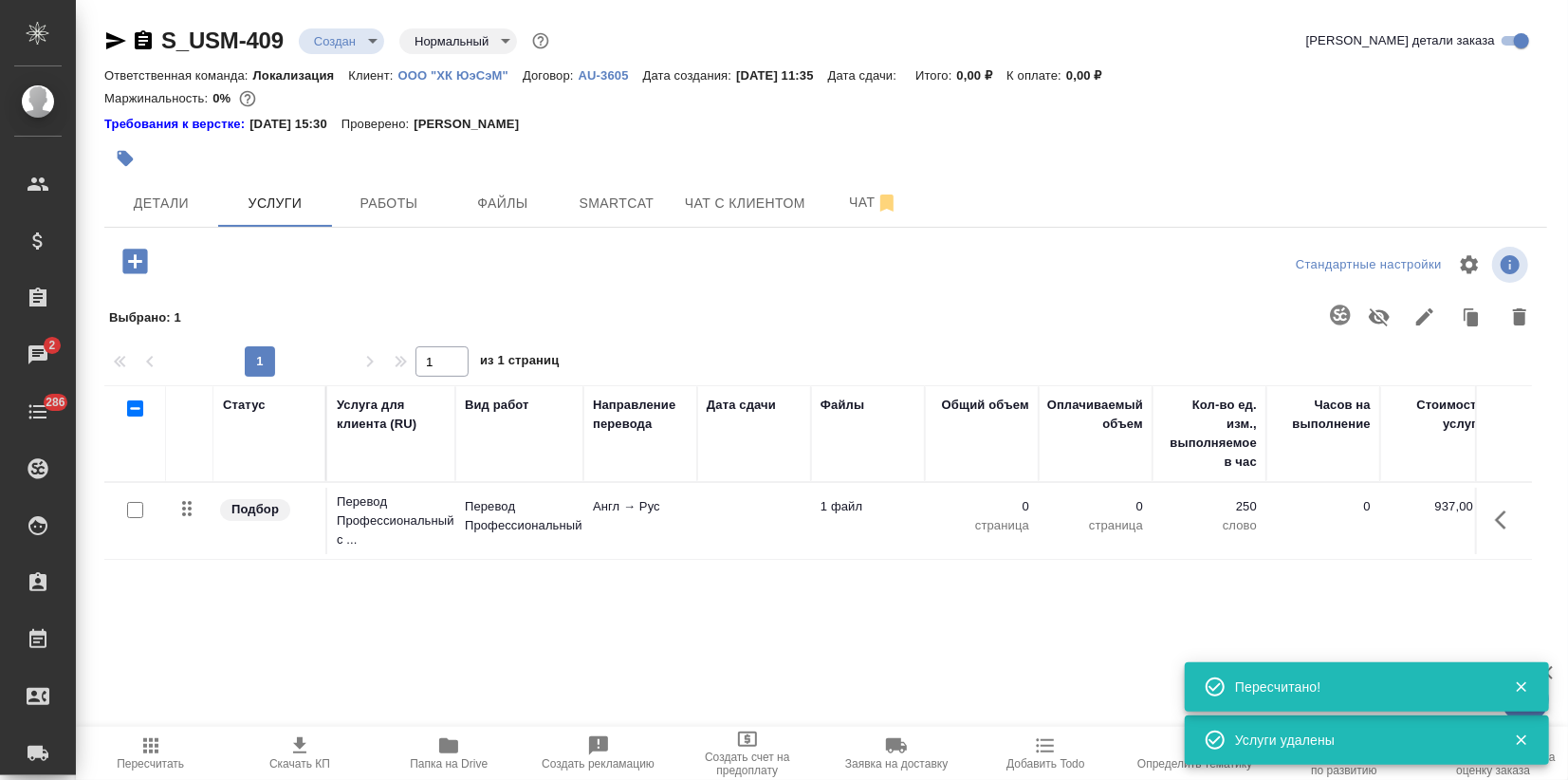
click at [143, 276] on icon "button" at bounding box center [135, 261] width 33 height 33
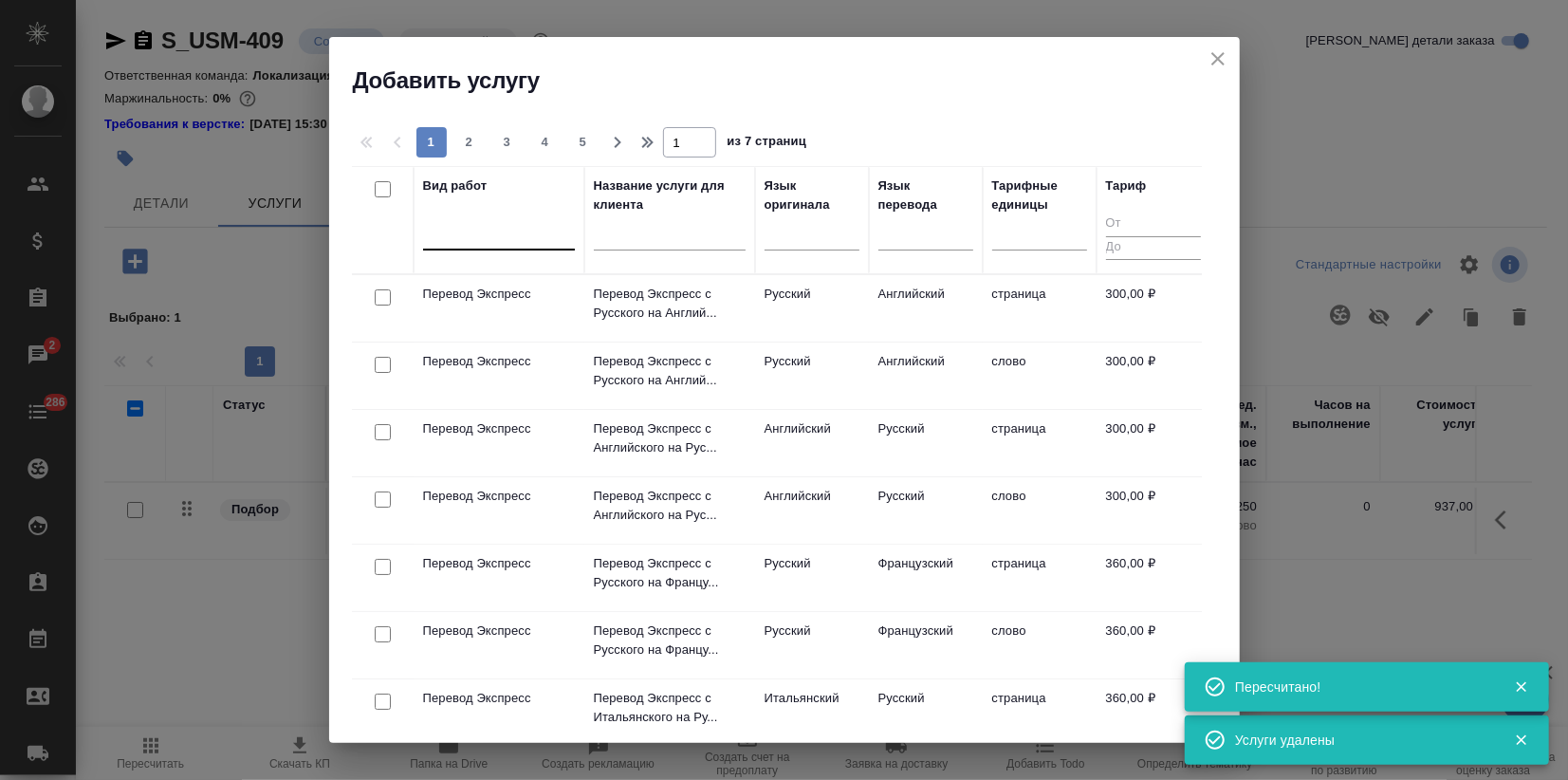
click at [532, 244] on div at bounding box center [498, 231] width 152 height 27
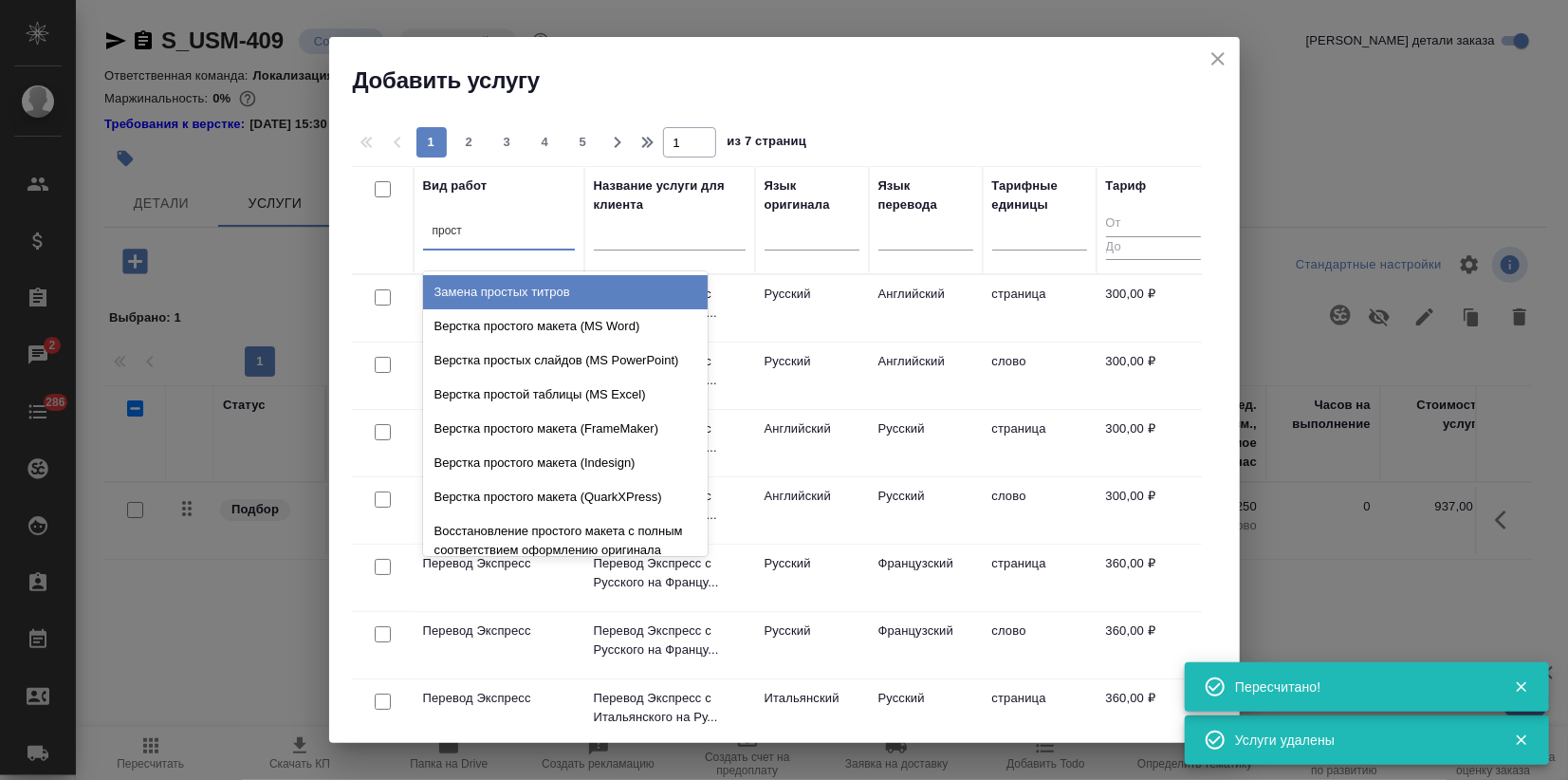
type input "просто"
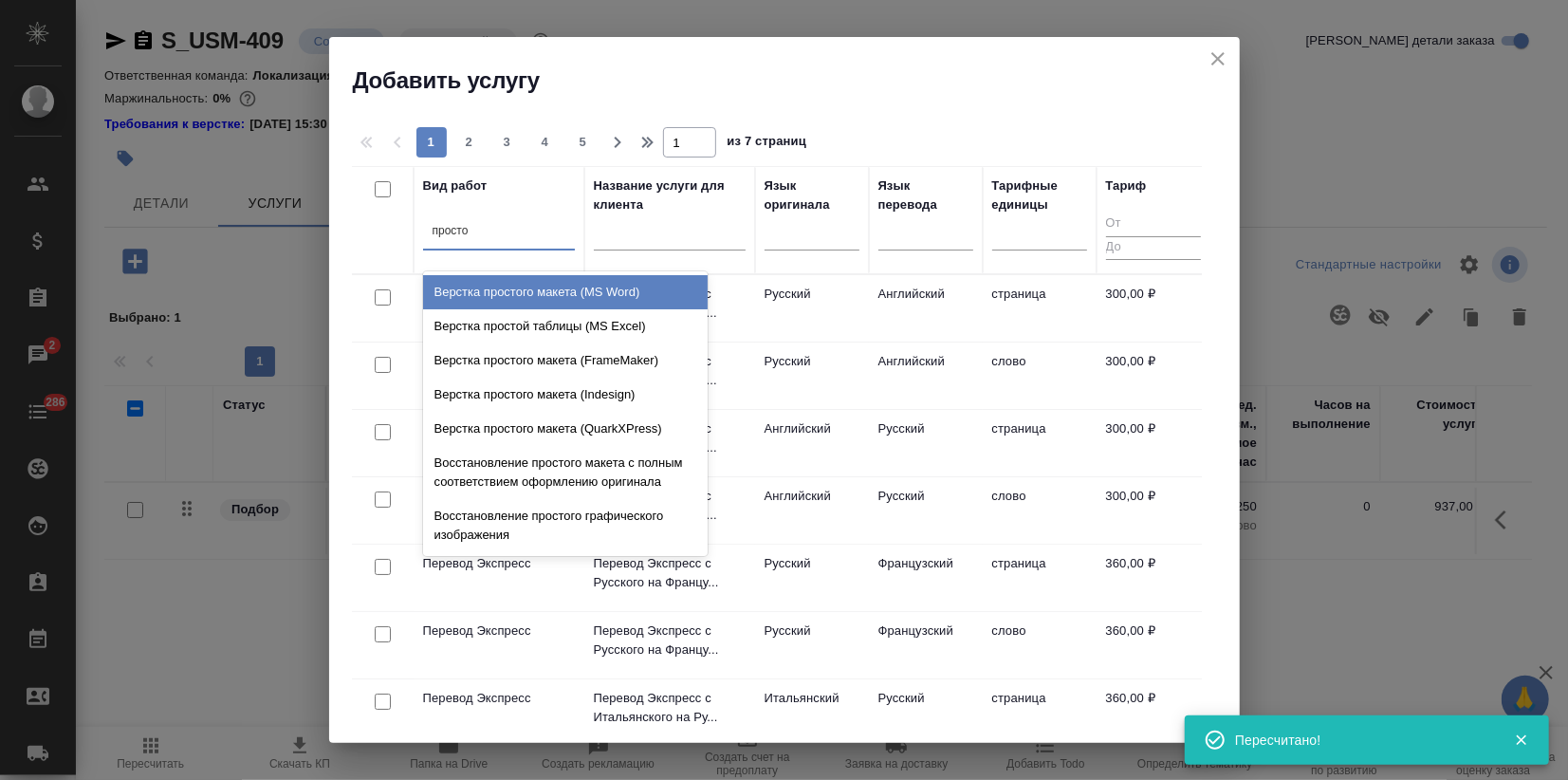
click at [546, 281] on div "Верстка простого макета (MS Word)" at bounding box center [564, 292] width 285 height 34
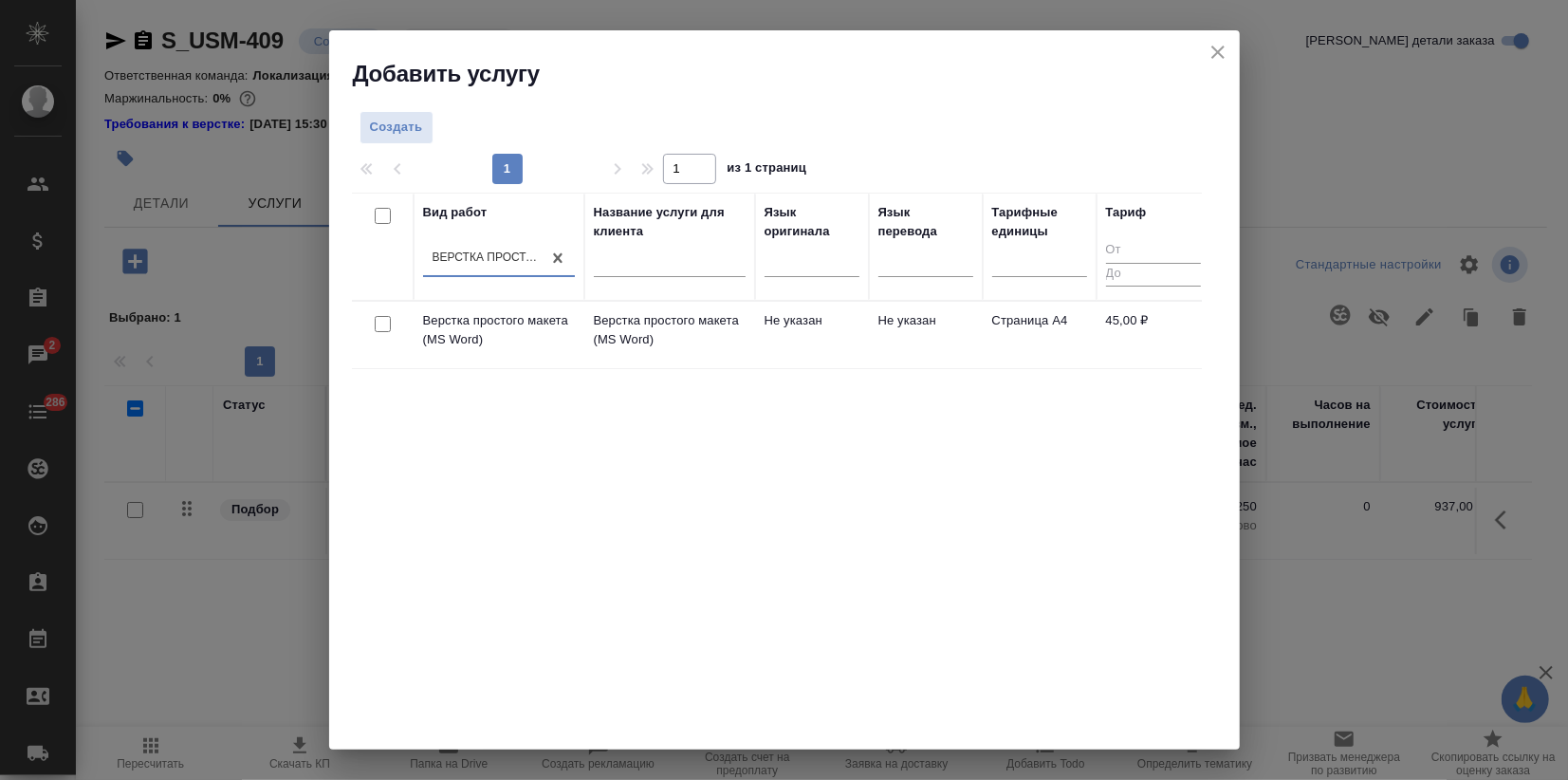
click at [619, 535] on div "Вид работ option Верстка простого макета (MS Word), selected. 0 results availab…" at bounding box center [777, 478] width 850 height 570
click at [696, 313] on p "Верстка простого макета (MS Word)" at bounding box center [669, 330] width 152 height 38
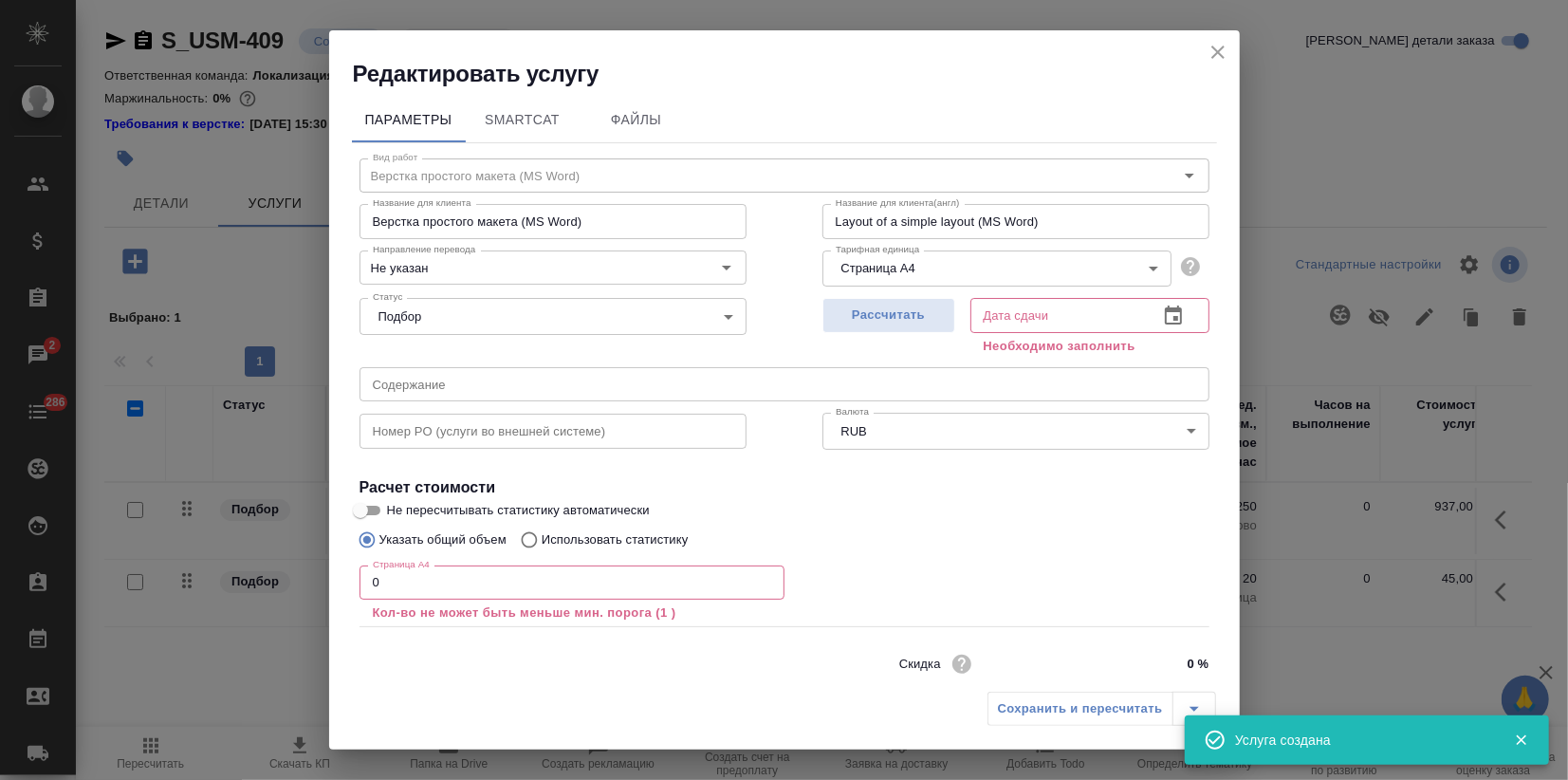
click at [80, 557] on div "Редактировать услугу Параметры SmartCat Файлы Вид работ Верстка простого макета…" at bounding box center [784, 390] width 1568 height 780
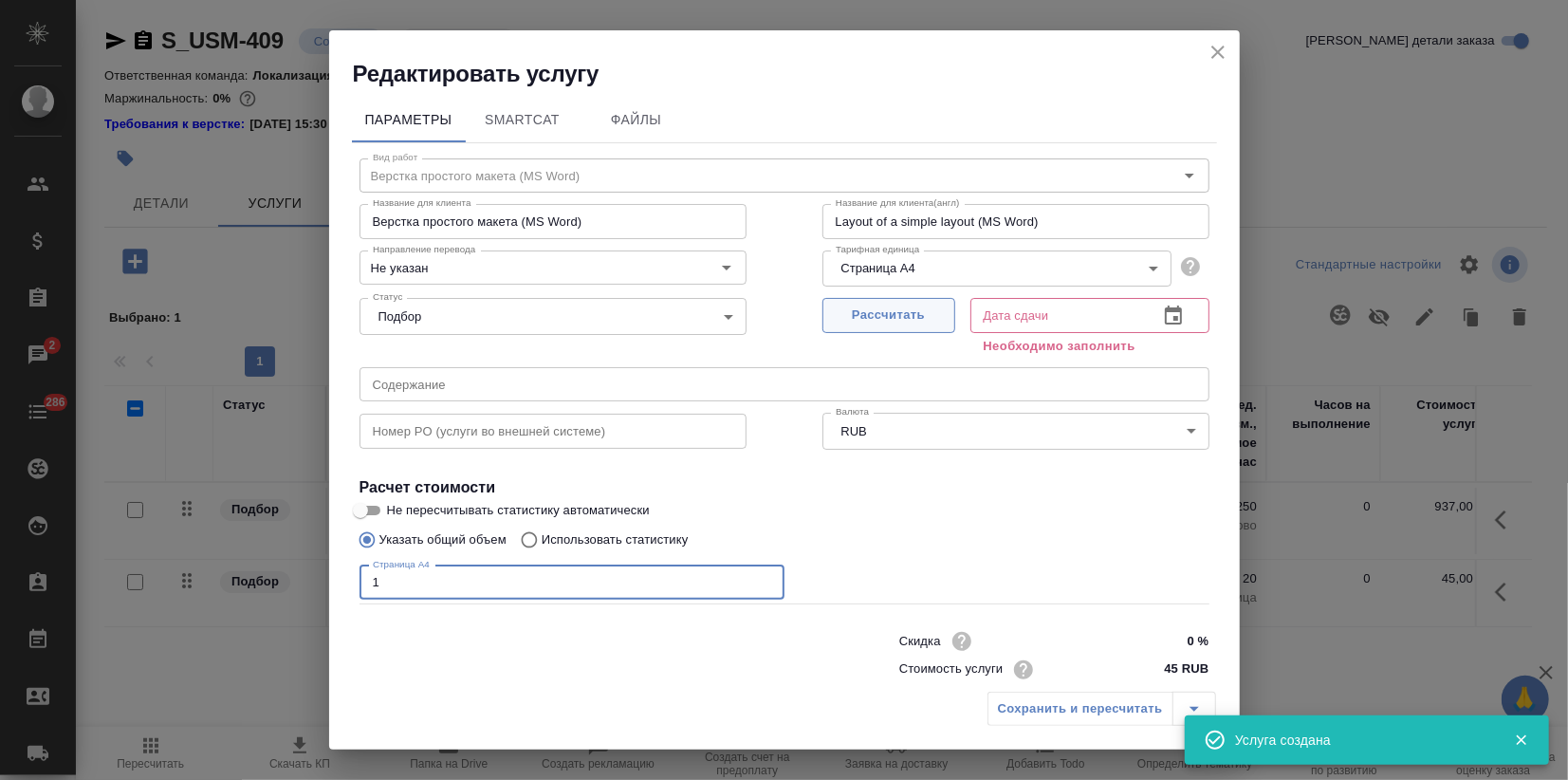
type input "1"
click at [920, 319] on span "Рассчитать" at bounding box center [888, 315] width 112 height 22
type input "17.09.2025 11:40"
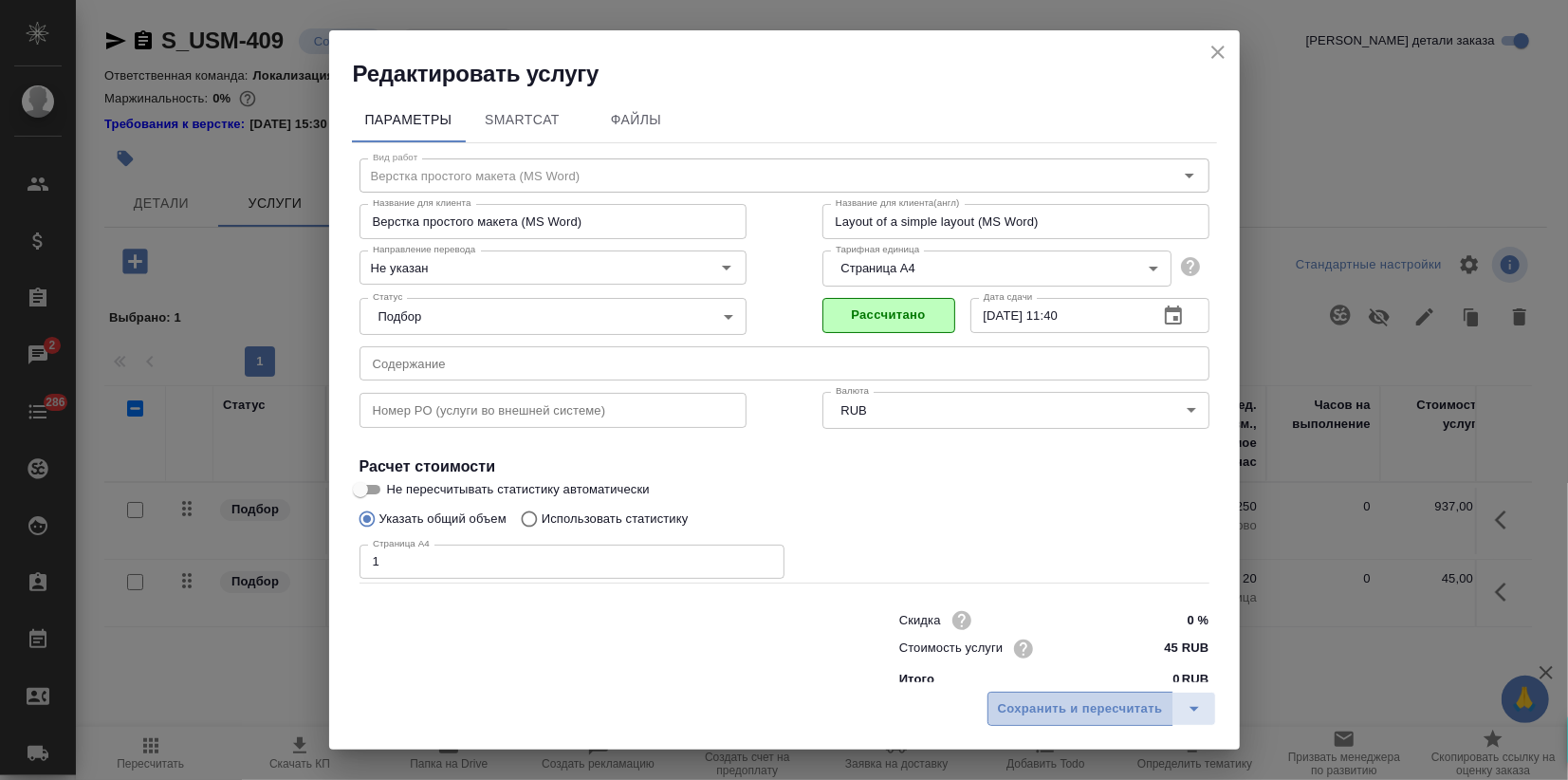
click at [1073, 712] on span "Сохранить и пересчитать" at bounding box center [1080, 710] width 165 height 22
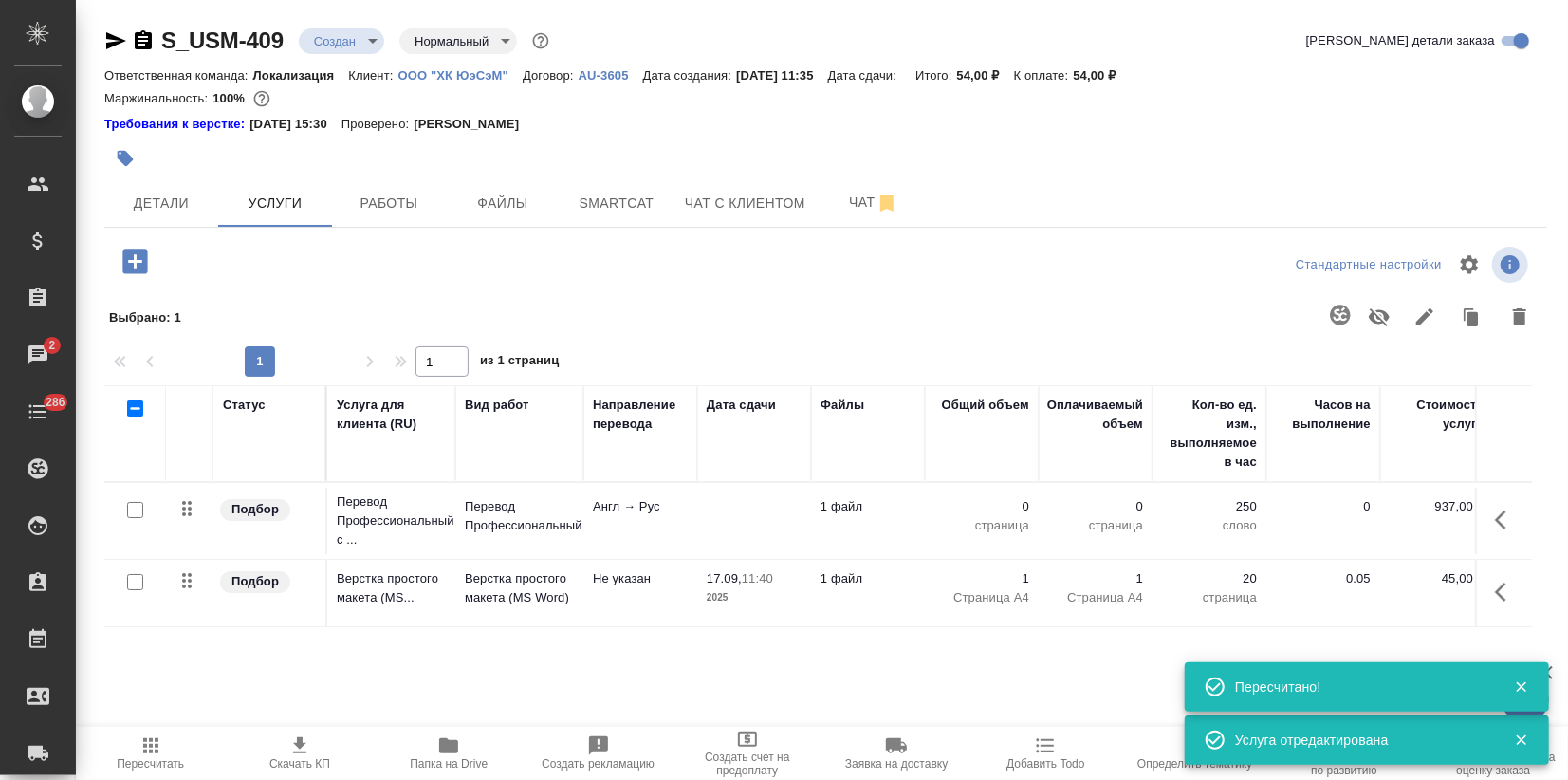
click at [130, 577] on input "checkbox" at bounding box center [135, 582] width 16 height 16
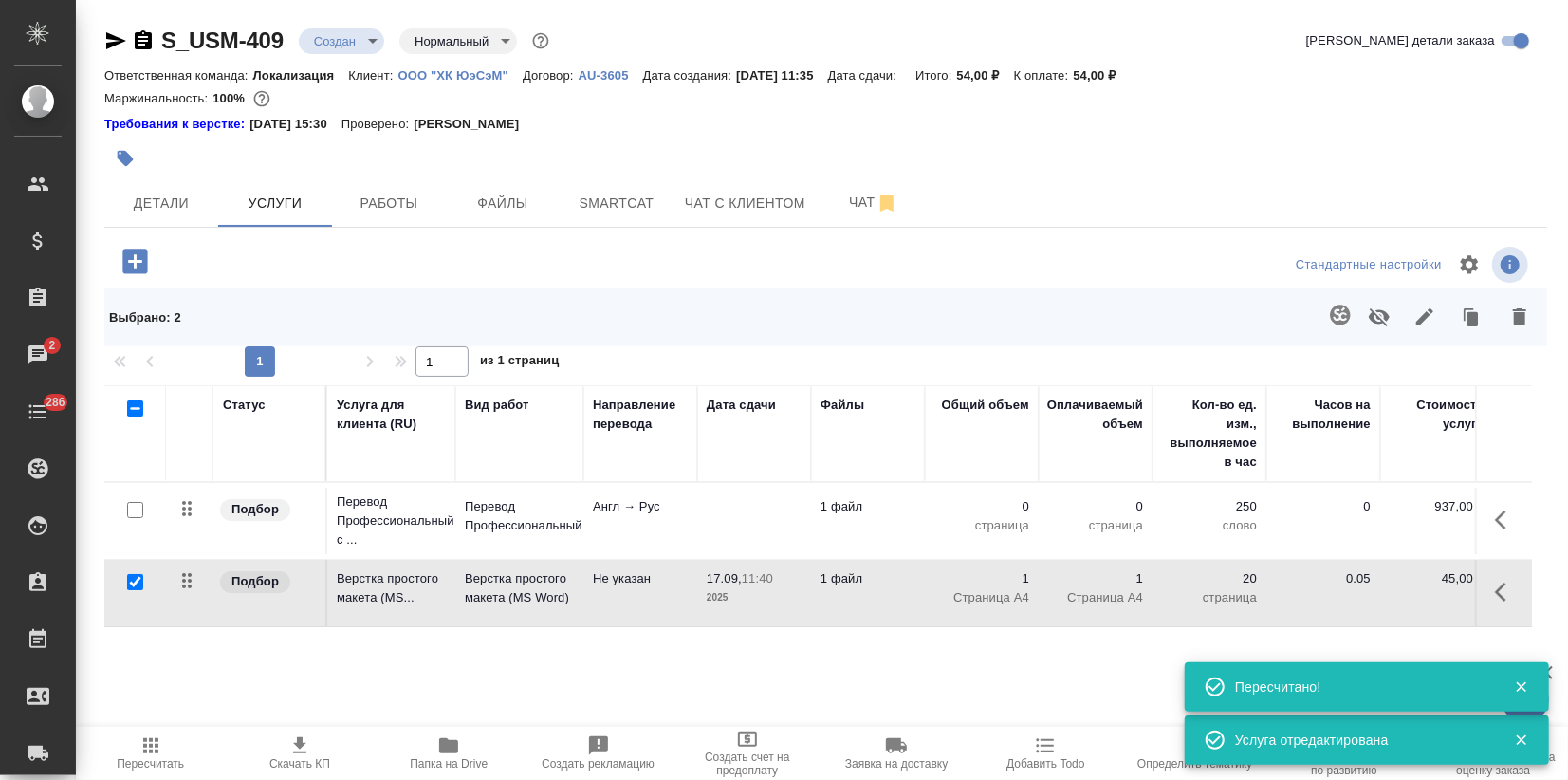
click at [134, 577] on input "checkbox" at bounding box center [135, 582] width 16 height 16
checkbox input "false"
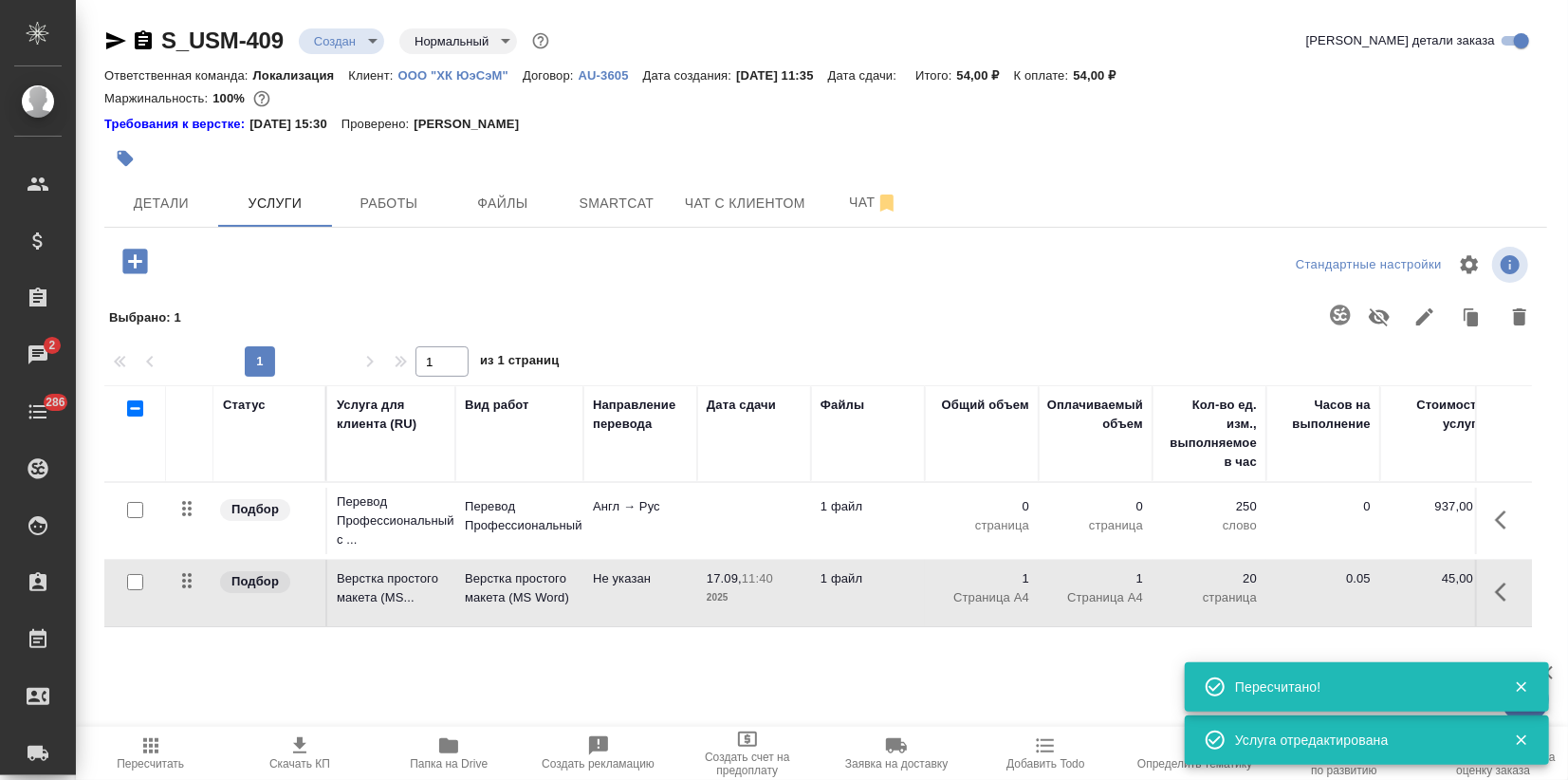
click at [134, 507] on input "checkbox" at bounding box center [135, 510] width 16 height 16
checkbox input "true"
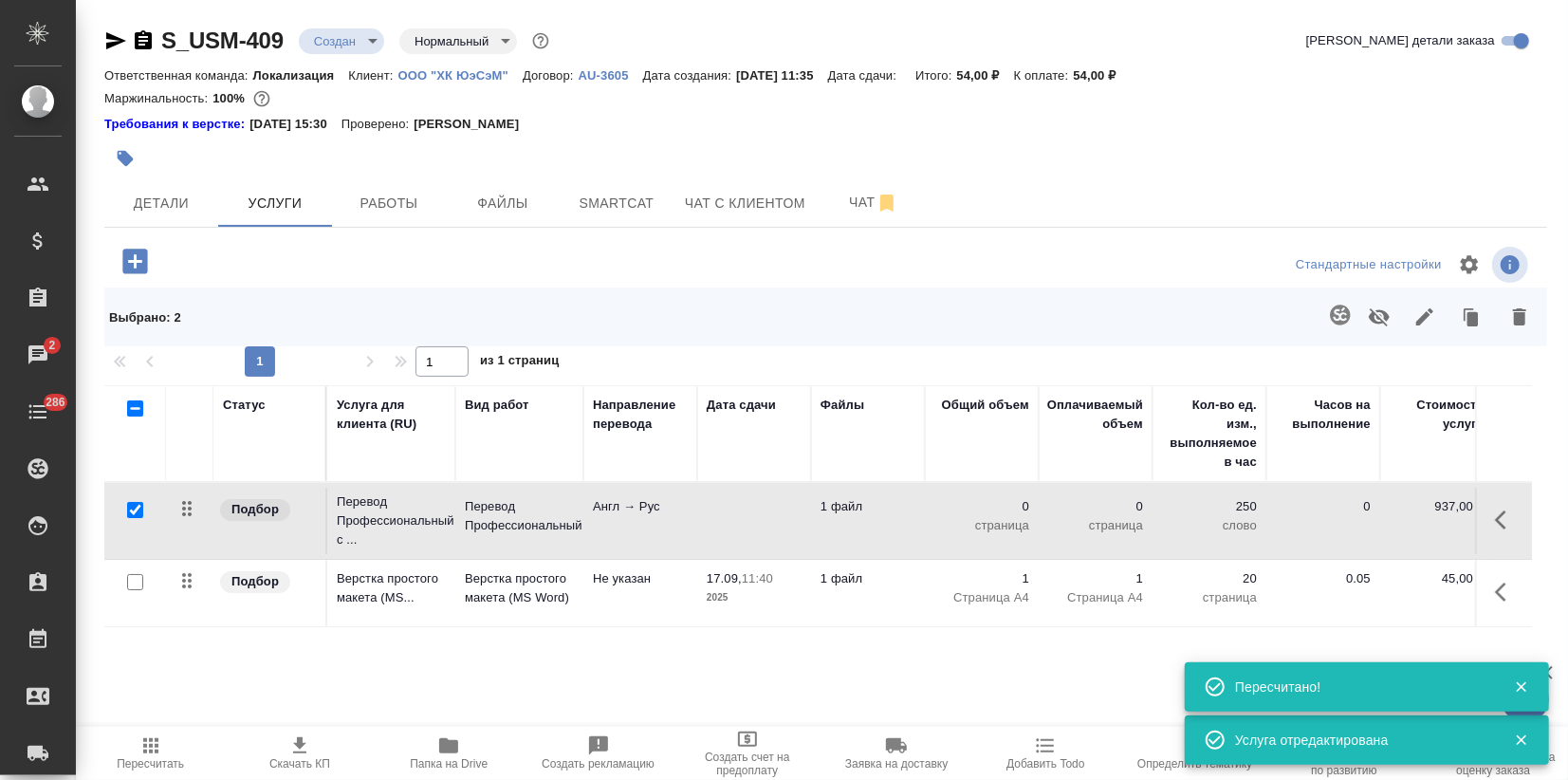
click at [1527, 326] on icon "button" at bounding box center [1519, 316] width 22 height 23
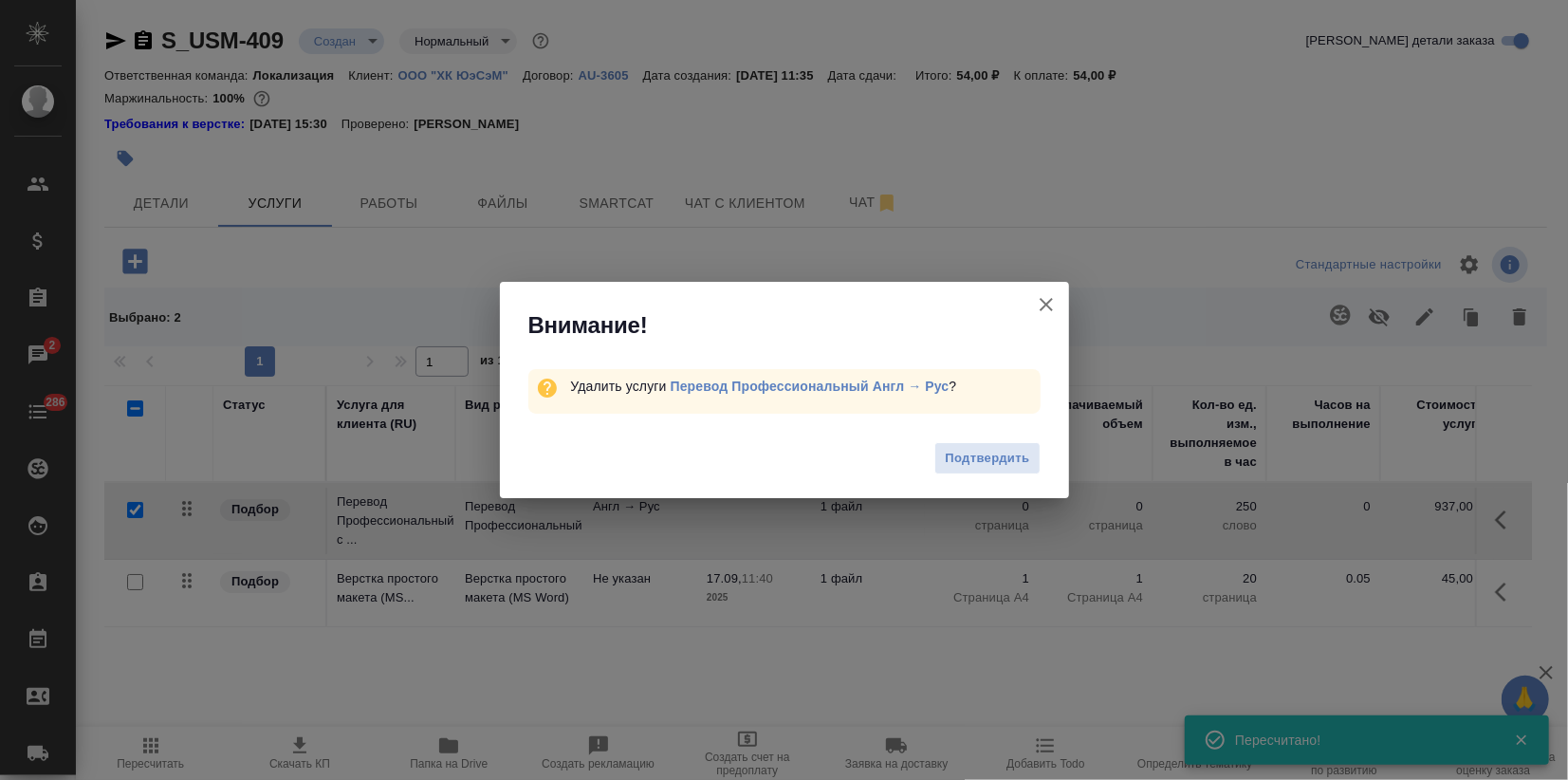
click at [986, 457] on span "Подтвердить" at bounding box center [987, 459] width 84 height 22
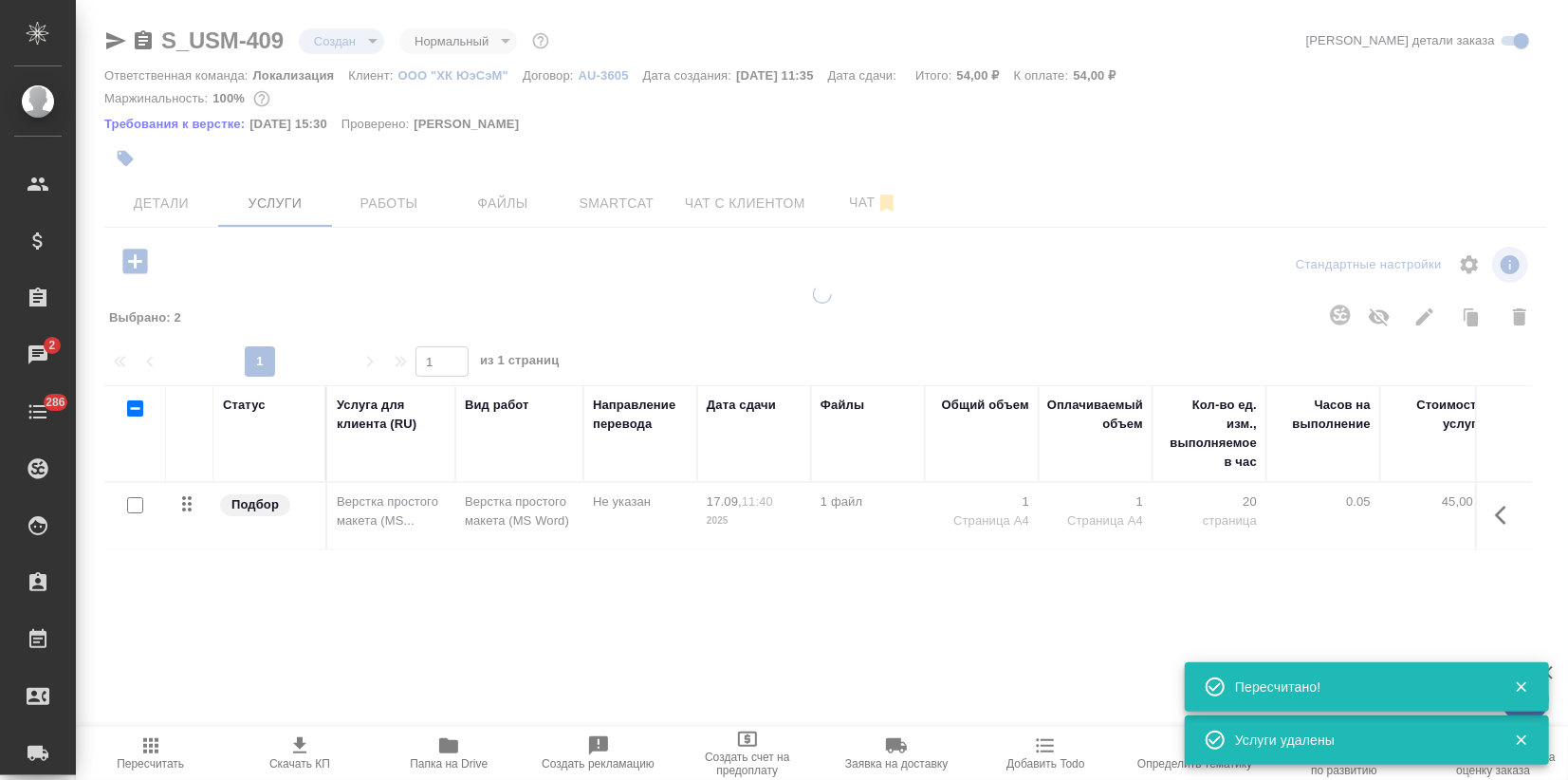
click at [140, 253] on icon "button" at bounding box center [134, 260] width 24 height 24
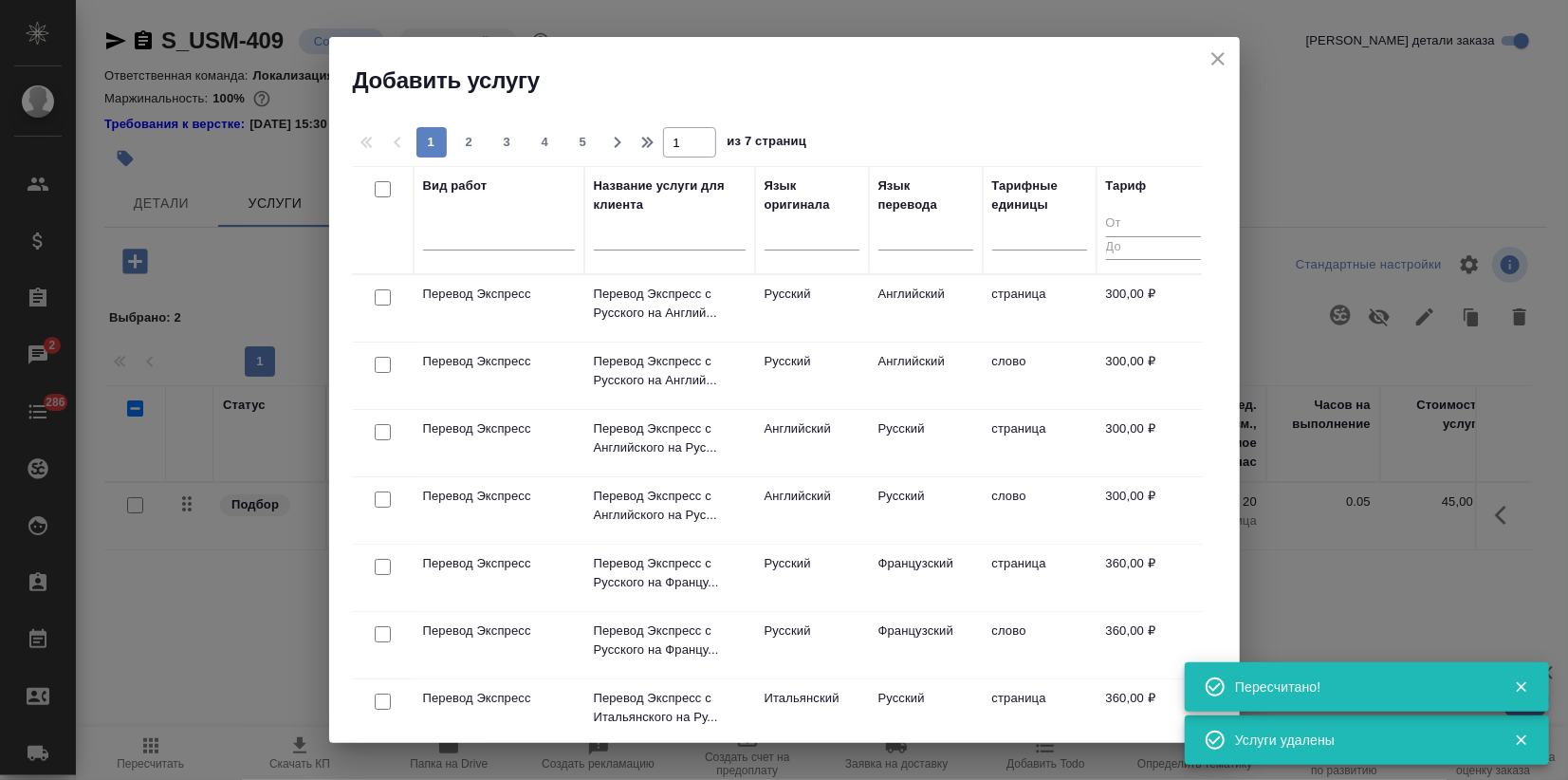
click at [695, 220] on div at bounding box center [669, 241] width 152 height 47
click at [687, 244] on input "text" at bounding box center [669, 239] width 152 height 23
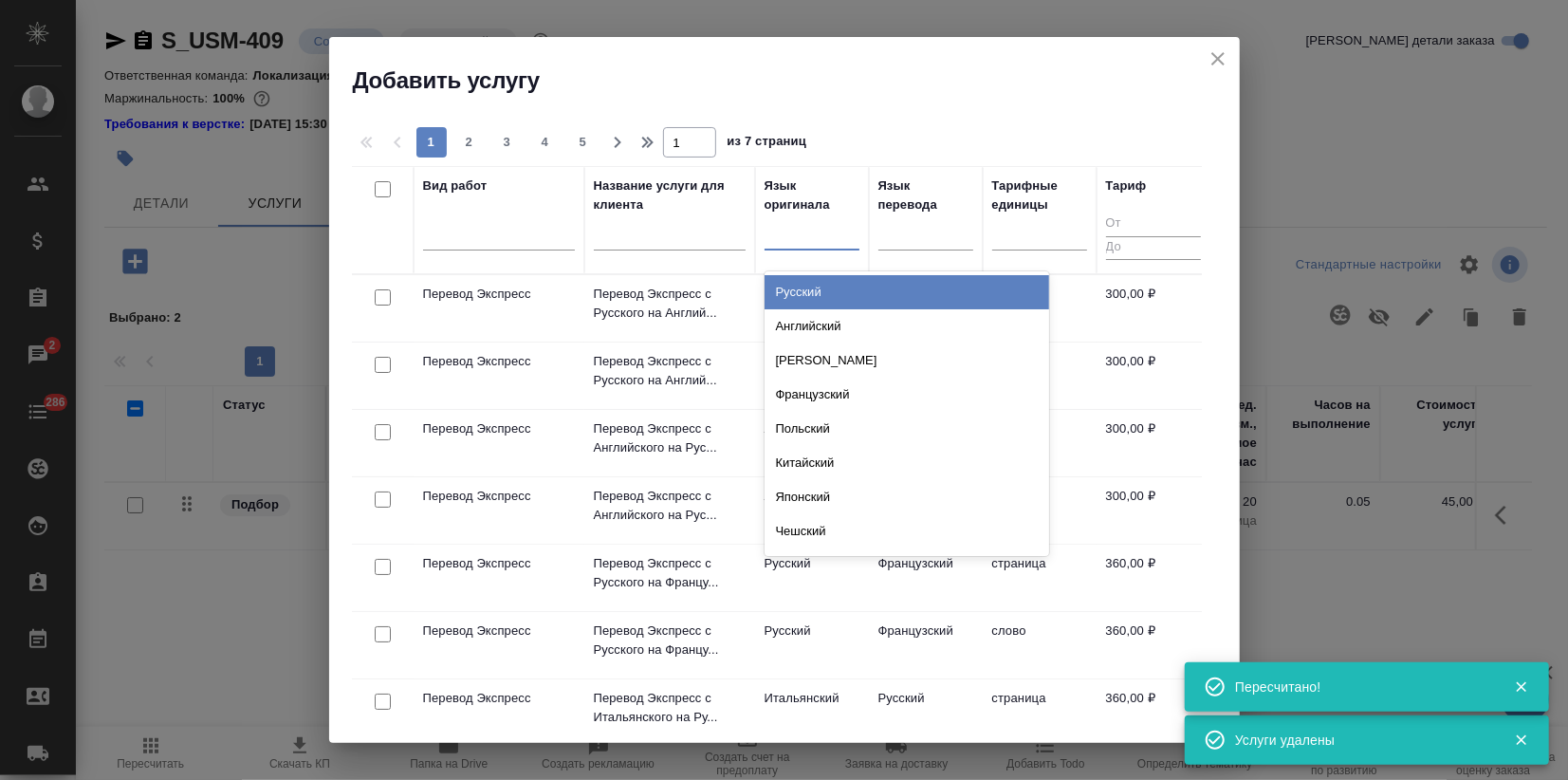
click at [782, 247] on div at bounding box center [811, 232] width 95 height 36
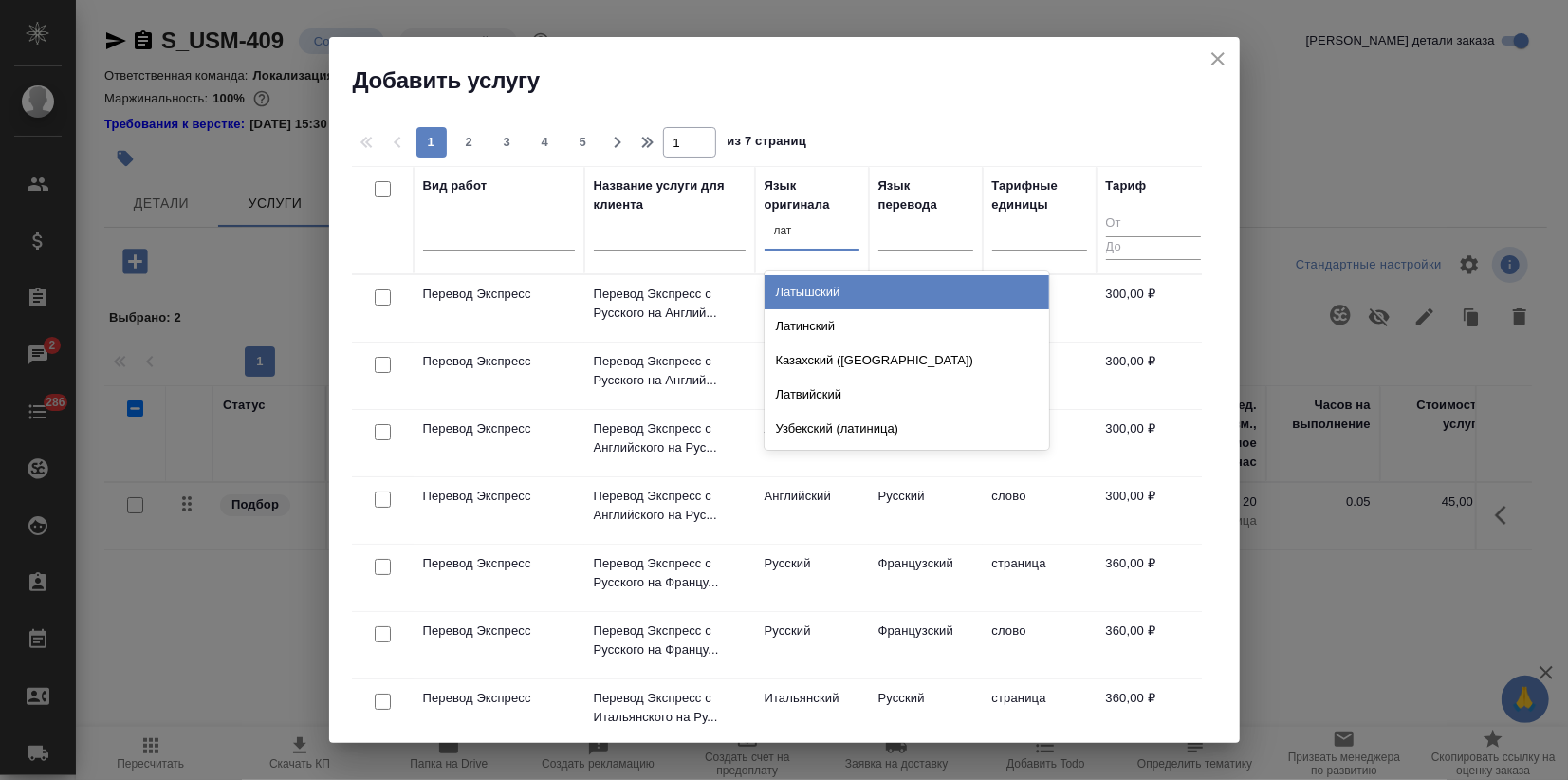
type input "латы"
click at [816, 281] on div "Латышский" at bounding box center [906, 292] width 285 height 34
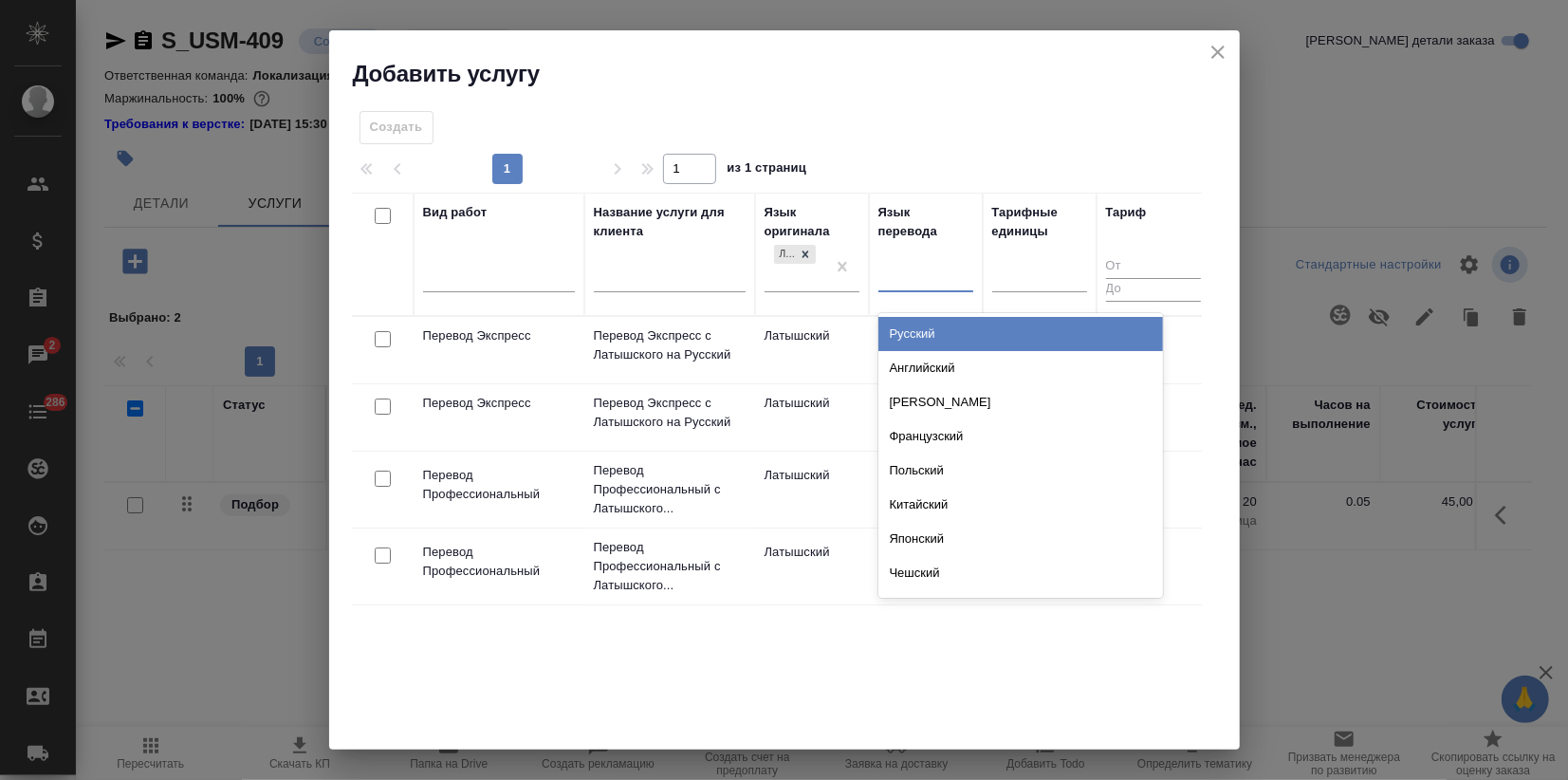
click at [907, 272] on div at bounding box center [925, 274] width 95 height 27
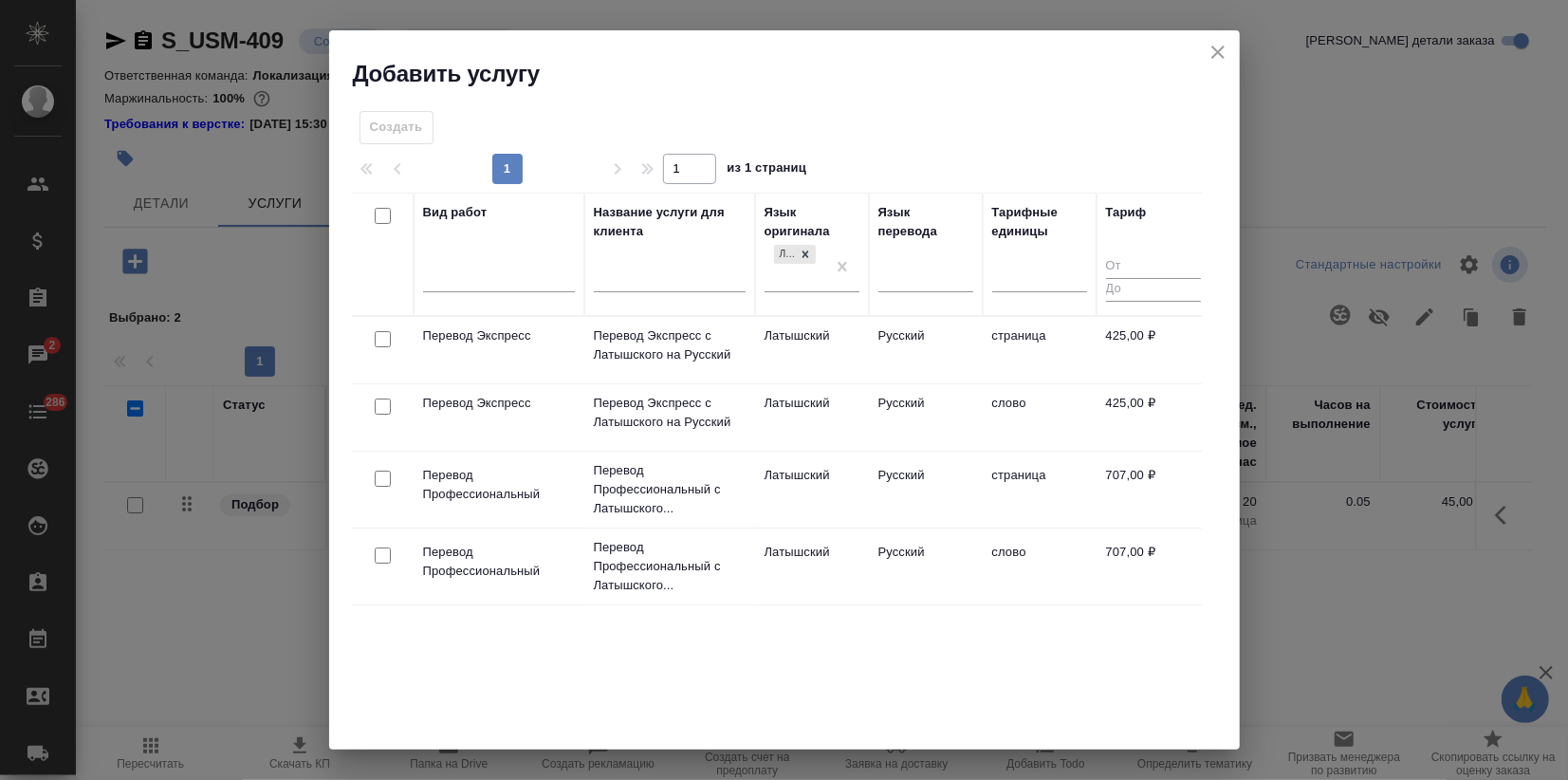
click at [654, 668] on div "Вид работ Название услуги для клиента Язык оригинала Латышский Язык перевода Та…" at bounding box center [777, 478] width 850 height 570
click at [738, 501] on p "Перевод Профессиональный с Латышского..." at bounding box center [669, 489] width 152 height 57
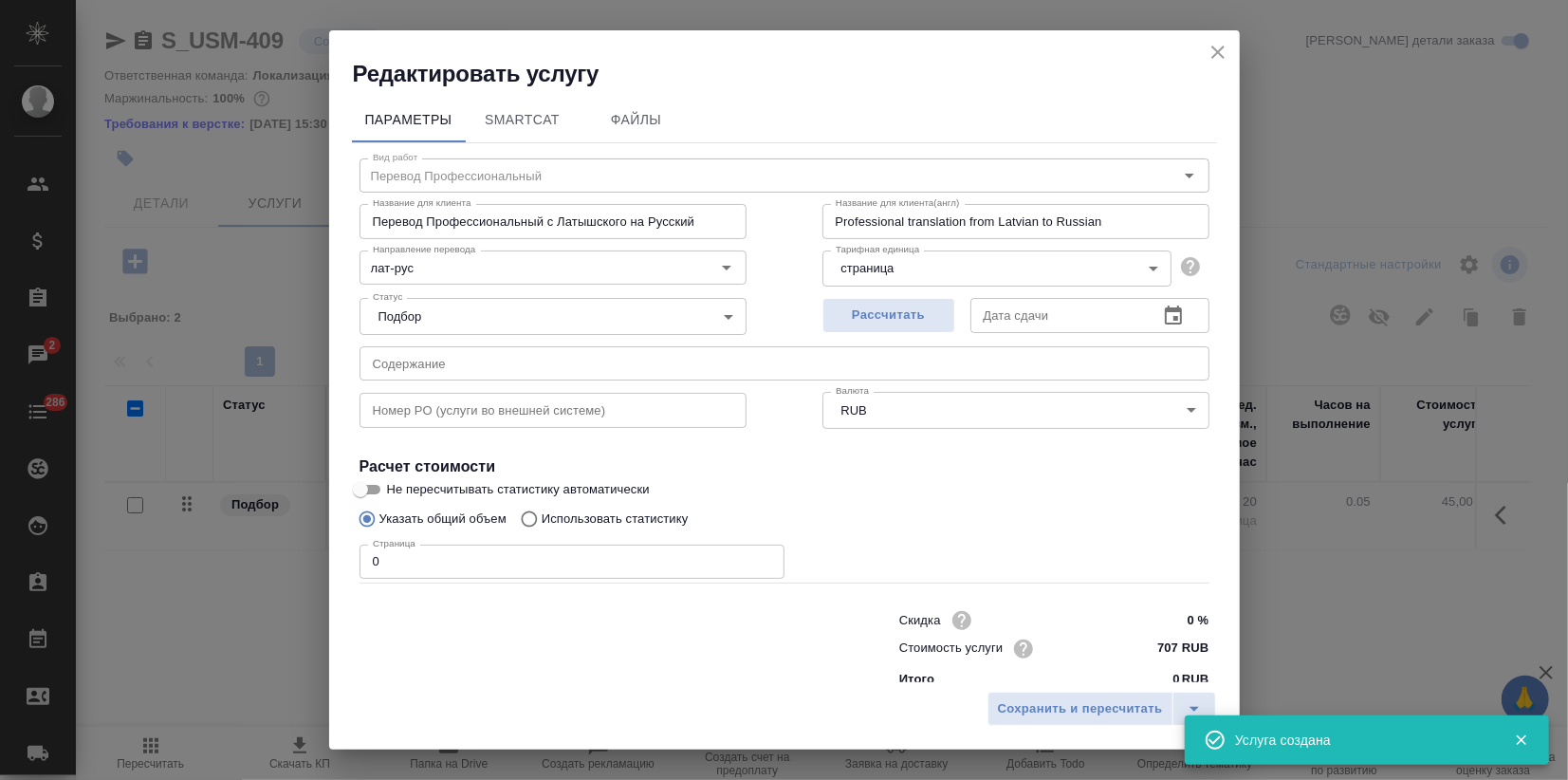
click at [137, 559] on div "Редактировать услугу Параметры SmartCat Файлы Вид работ Перевод Профессиональны…" at bounding box center [784, 390] width 1568 height 780
type input "1"
click at [998, 702] on button "Сохранить и пересчитать" at bounding box center [1080, 709] width 186 height 34
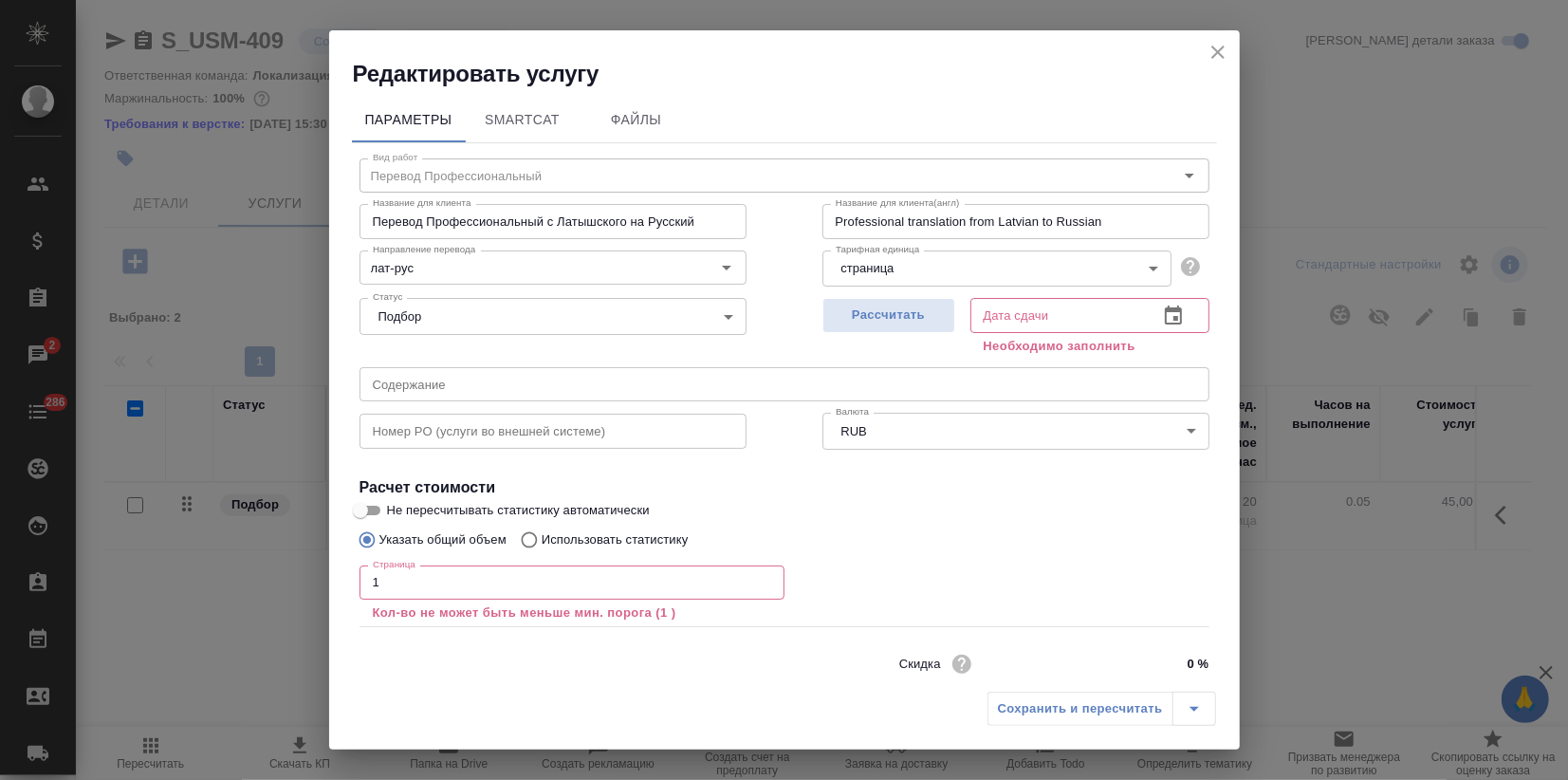
click at [1028, 721] on div "Сохранить и пересчитать" at bounding box center [1101, 709] width 229 height 34
drag, startPoint x: 397, startPoint y: 581, endPoint x: 119, endPoint y: 584, distance: 278.0
click at [275, 583] on div "Редактировать услугу Параметры SmartCat Файлы Вид работ Перевод Профессиональны…" at bounding box center [784, 390] width 1568 height 780
click at [899, 322] on span "Рассчитать" at bounding box center [888, 315] width 112 height 22
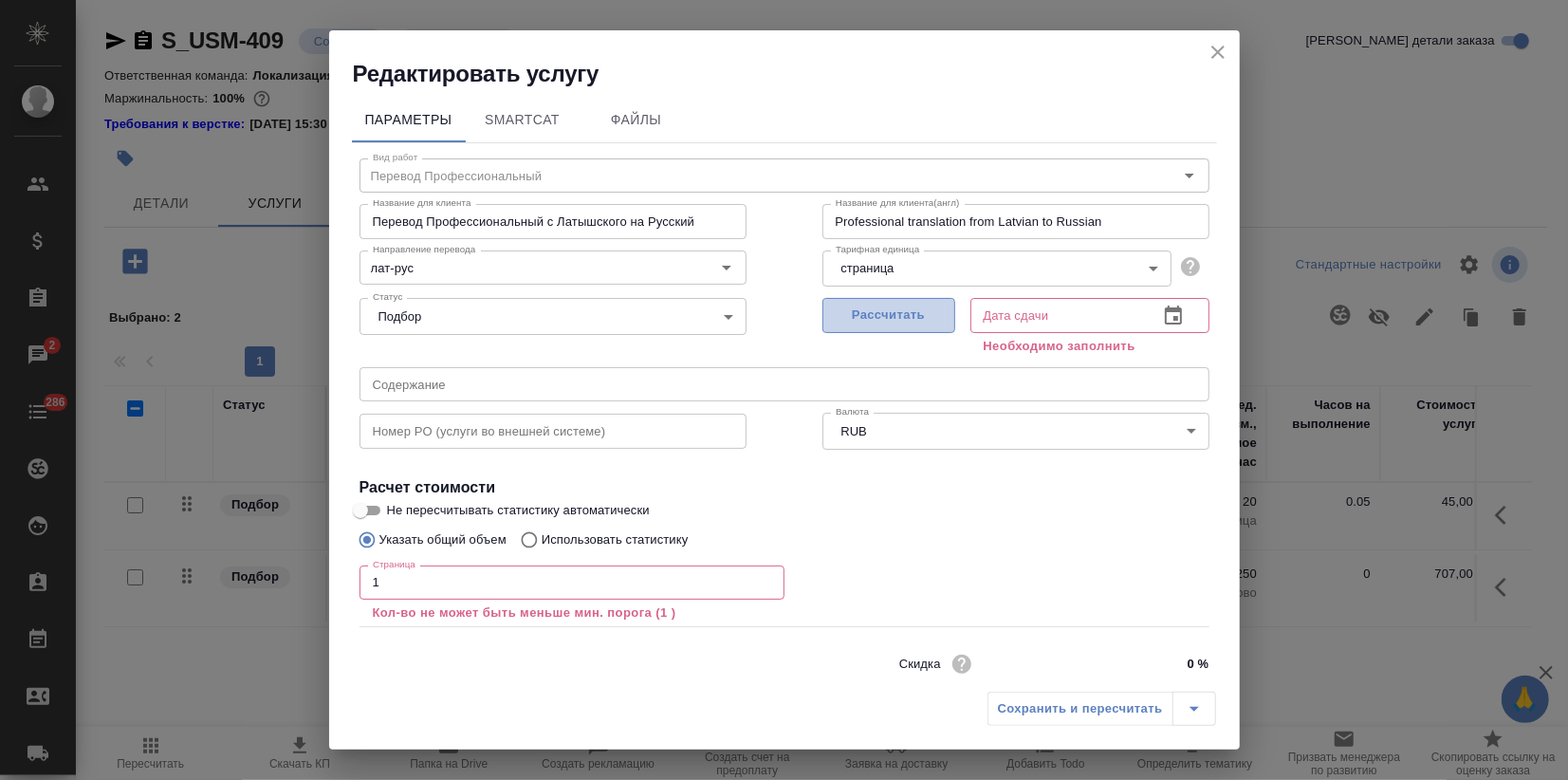
click at [904, 307] on span "Рассчитать" at bounding box center [888, 315] width 112 height 22
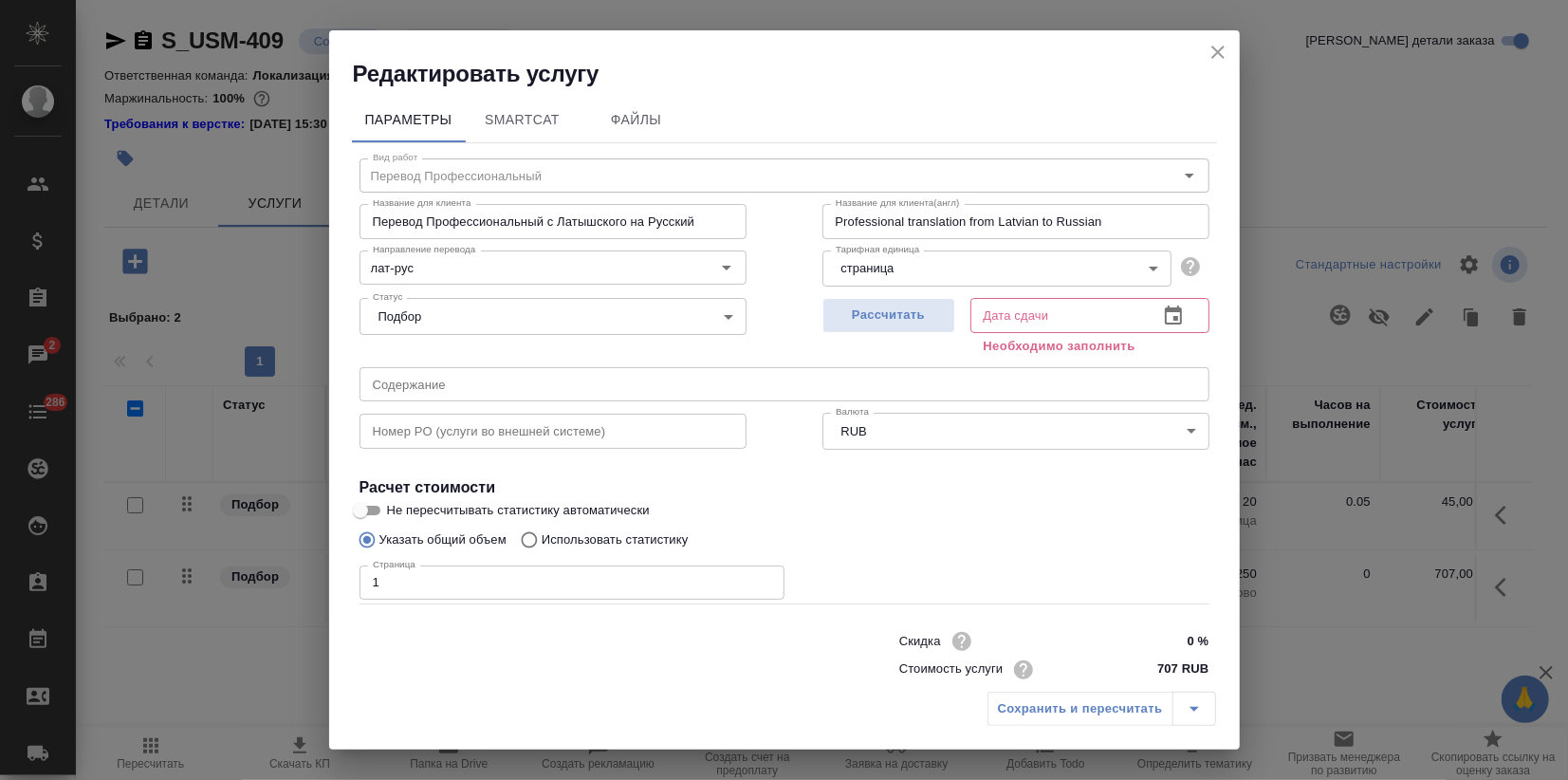
click at [1054, 703] on div "Сохранить и пересчитать" at bounding box center [1101, 709] width 229 height 34
click at [1214, 57] on icon "close" at bounding box center [1217, 52] width 22 height 23
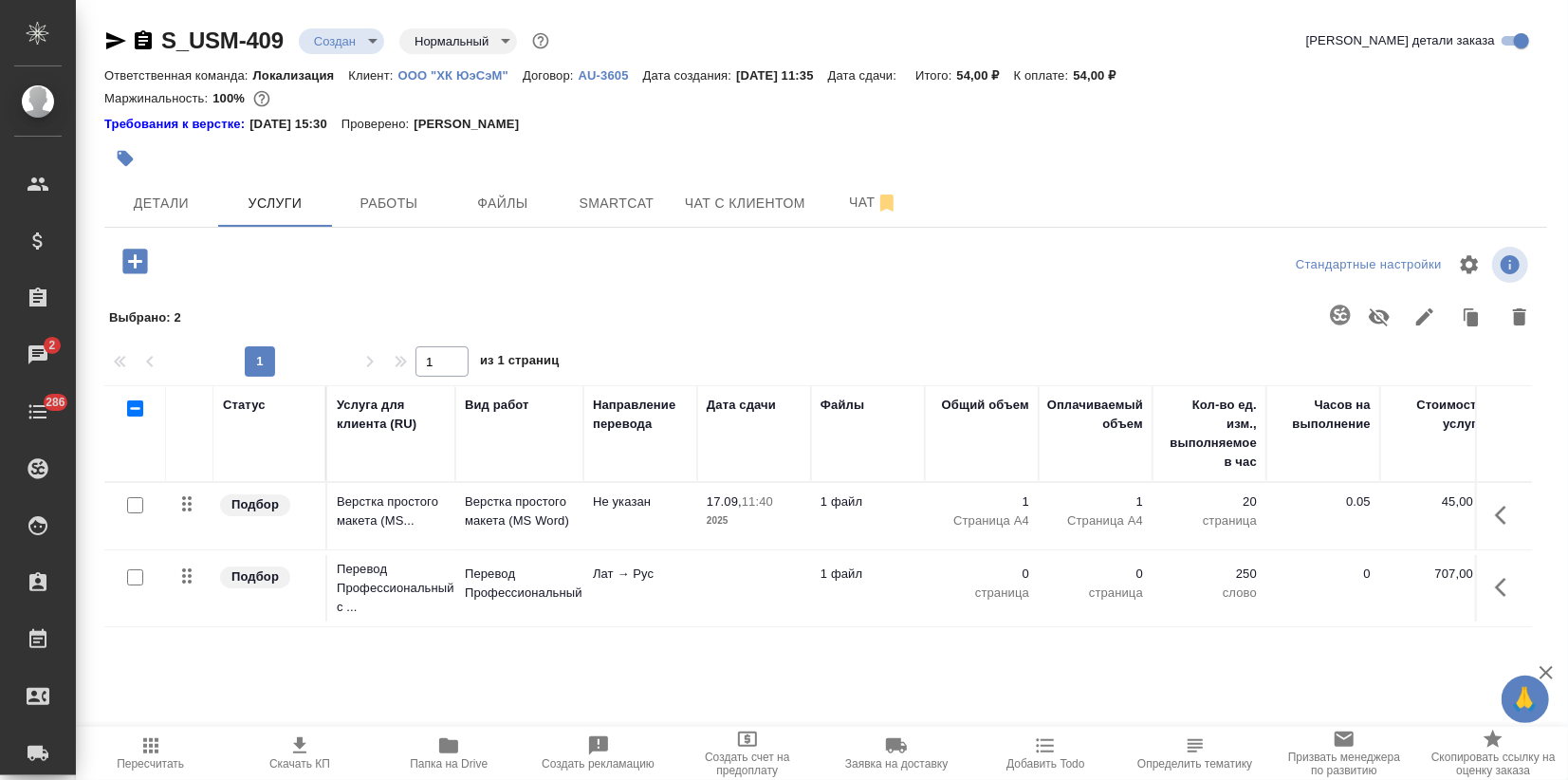
click at [140, 577] on input "checkbox" at bounding box center [135, 577] width 16 height 16
checkbox input "true"
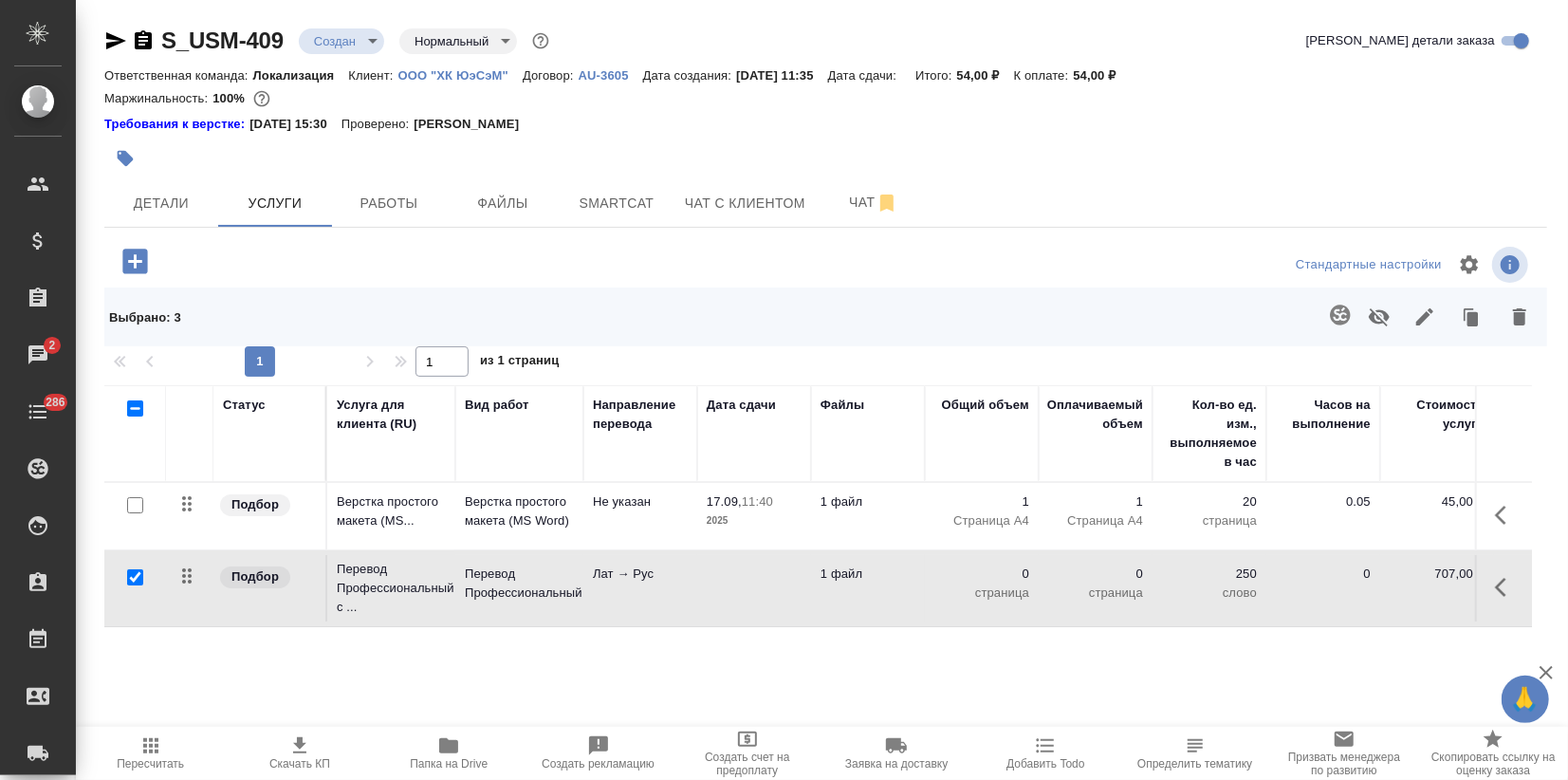
click at [1346, 324] on icon "button" at bounding box center [1339, 314] width 22 height 23
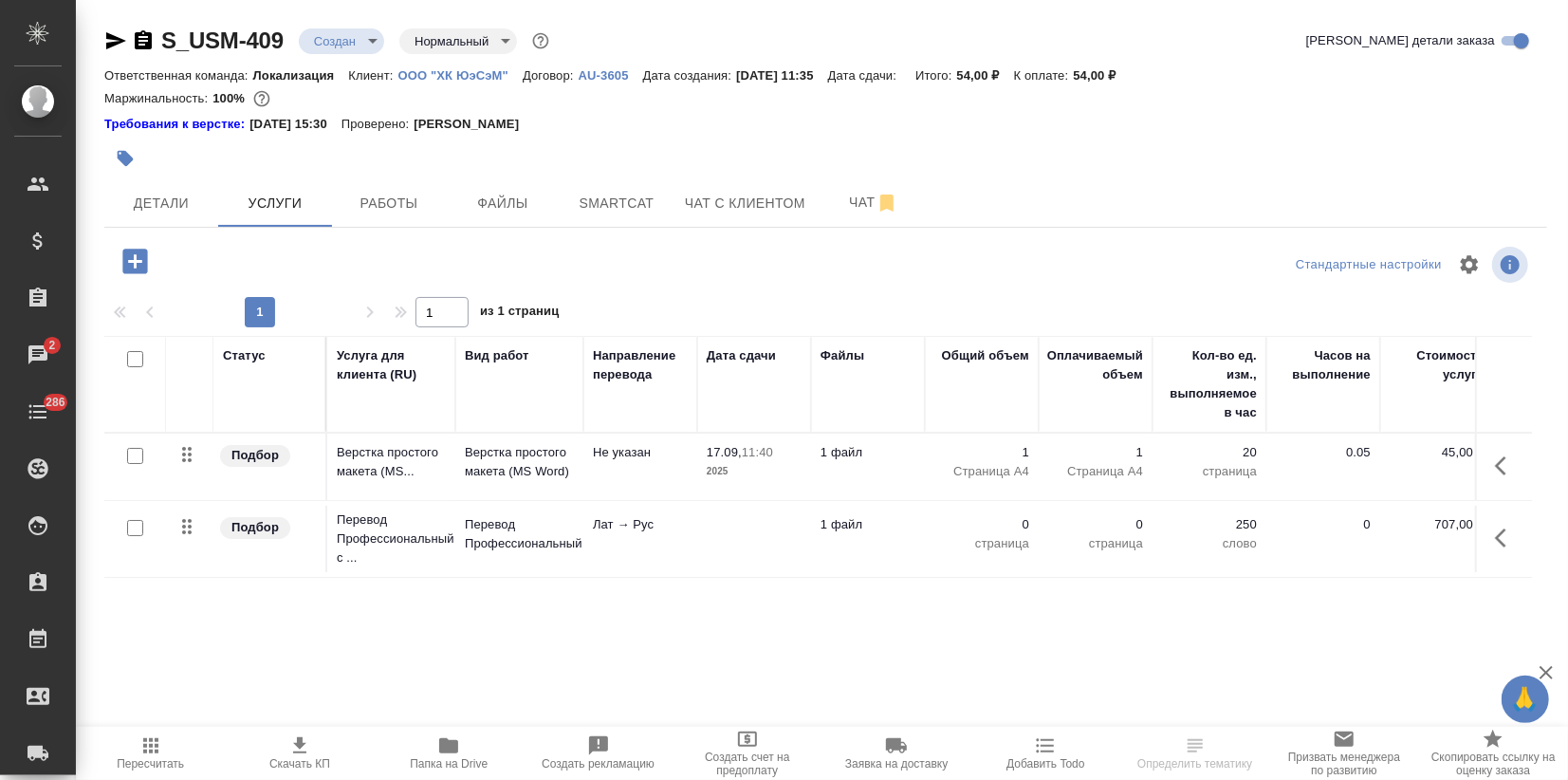
click at [141, 526] on input "checkbox" at bounding box center [135, 528] width 16 height 16
checkbox input "true"
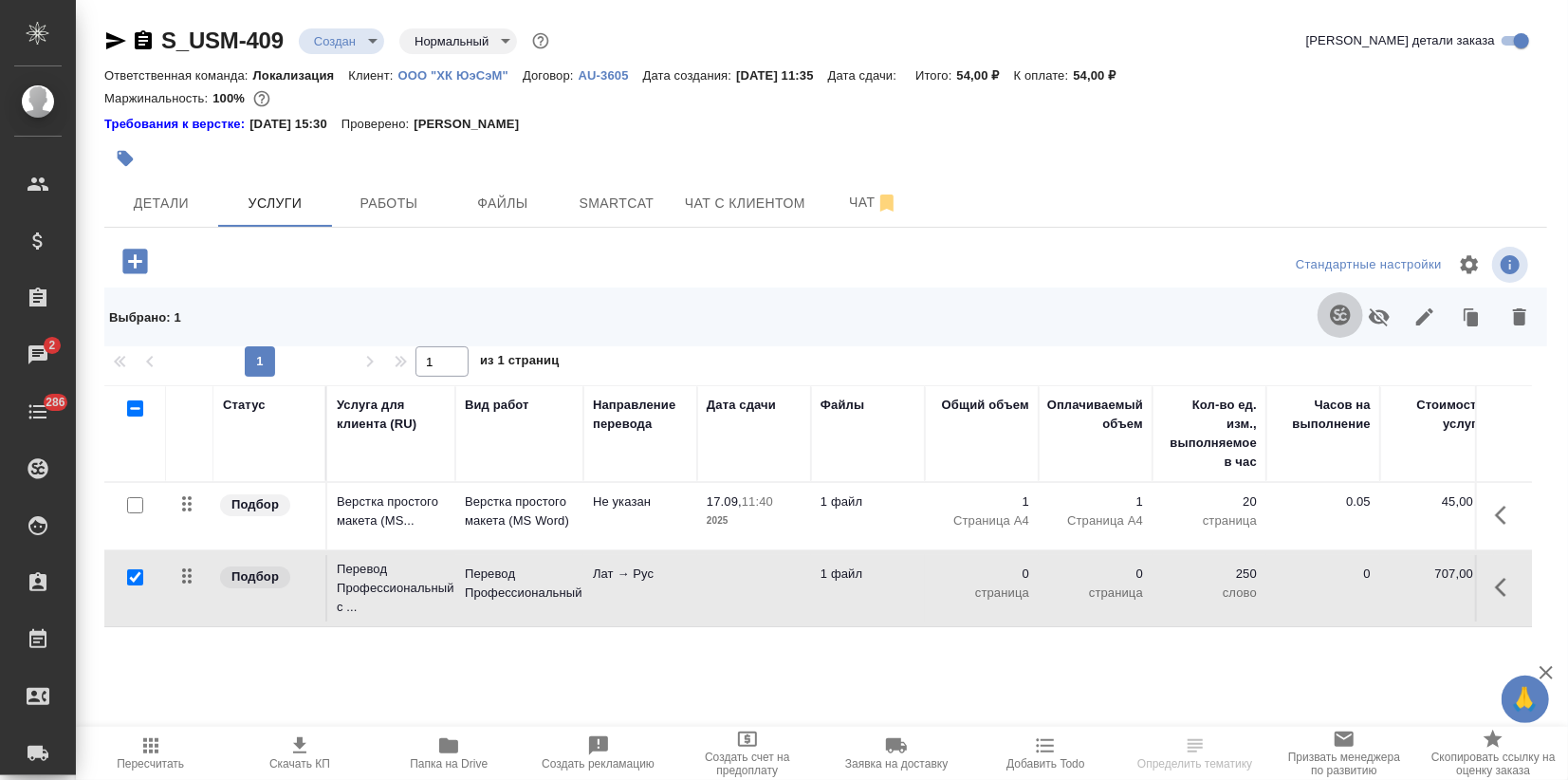
click at [1344, 317] on icon "button" at bounding box center [1339, 314] width 20 height 20
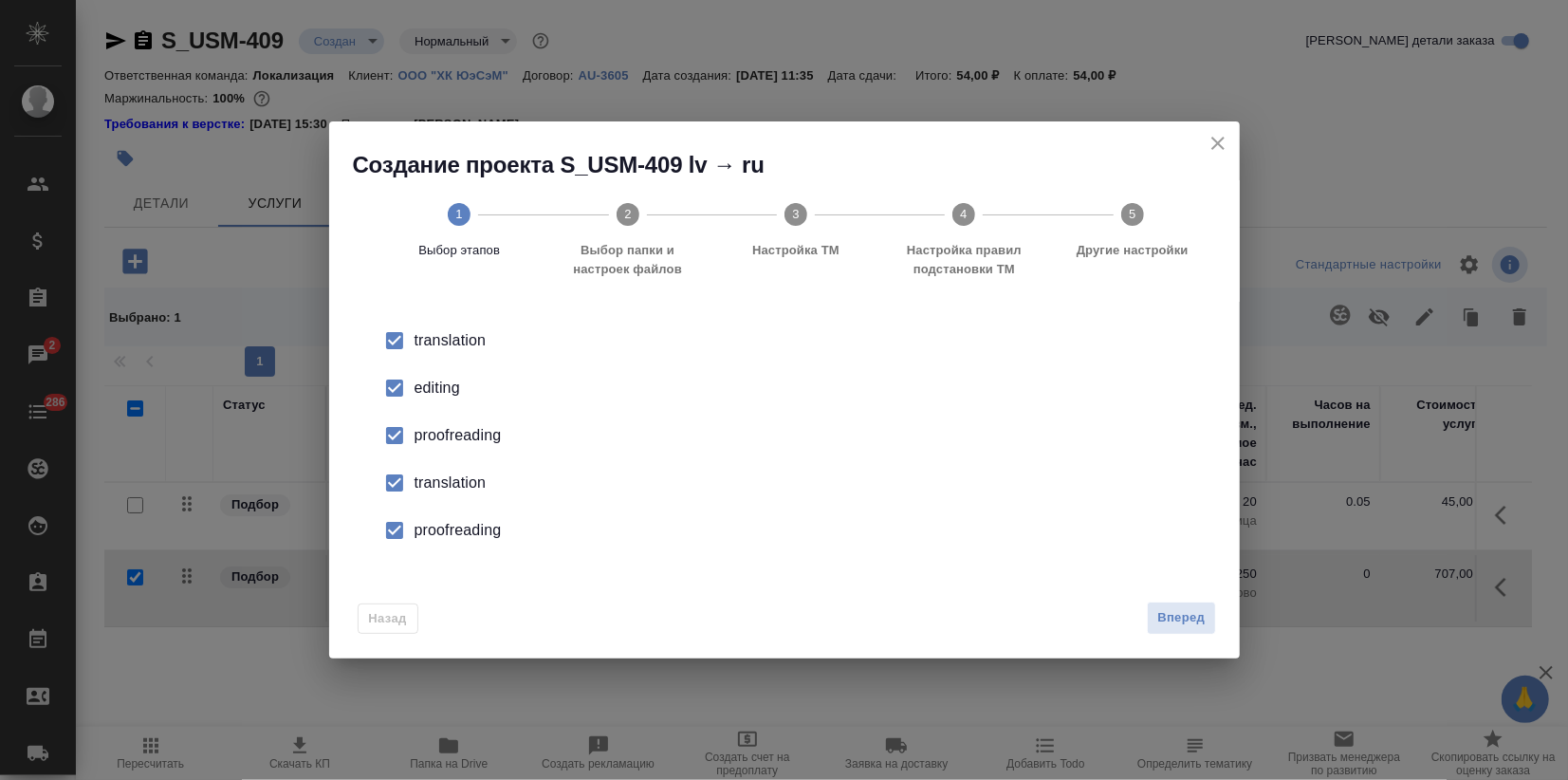
click at [485, 393] on div "editing" at bounding box center [804, 388] width 780 height 23
click at [447, 447] on div "proofreading" at bounding box center [804, 435] width 780 height 23
click at [446, 472] on div "translation" at bounding box center [804, 482] width 780 height 23
click at [448, 529] on div "proofreading" at bounding box center [804, 529] width 780 height 23
click at [1175, 631] on button "Вперед" at bounding box center [1181, 619] width 68 height 33
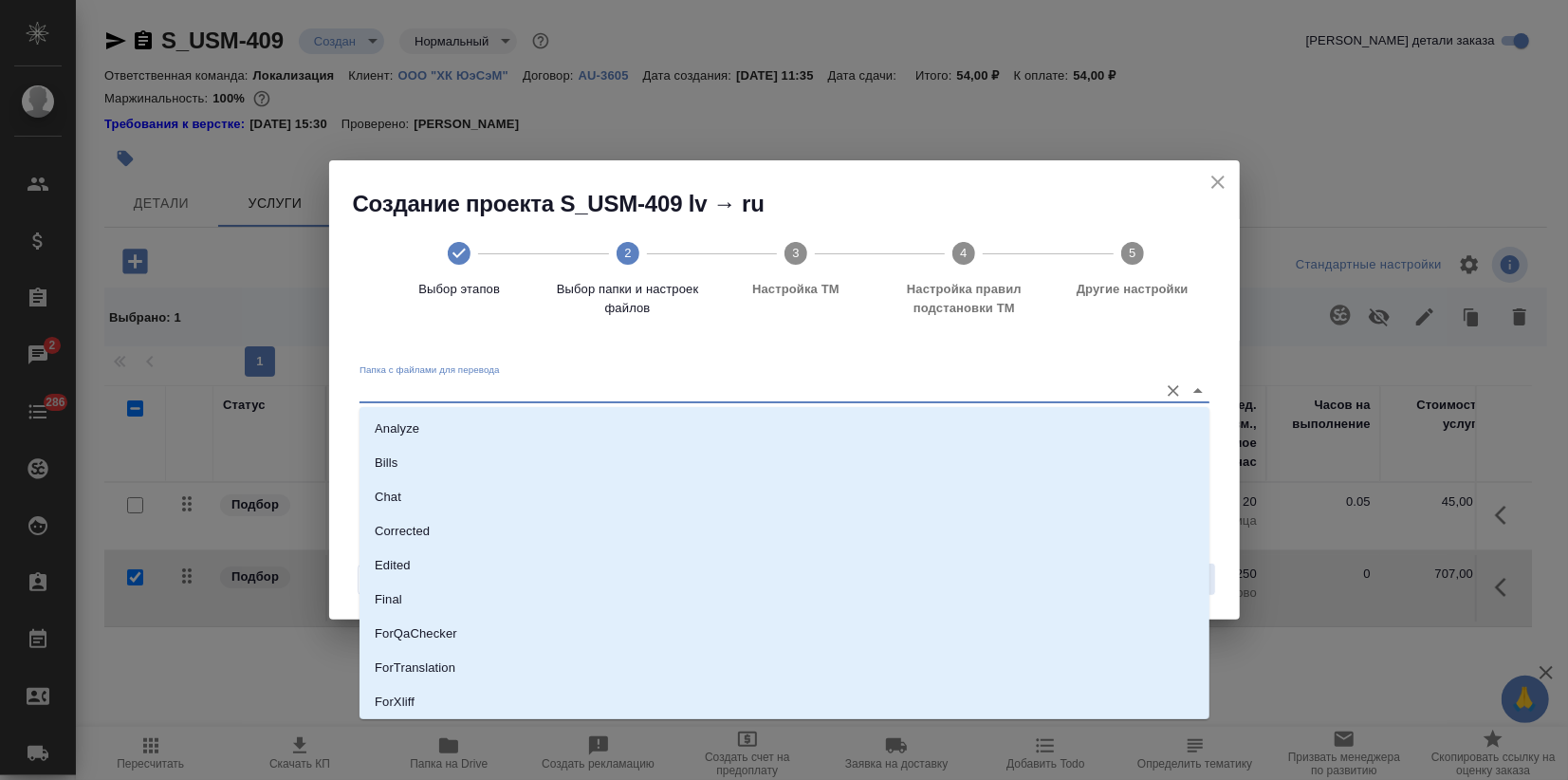
click at [637, 395] on input "Папка с файлами для перевода" at bounding box center [753, 390] width 789 height 23
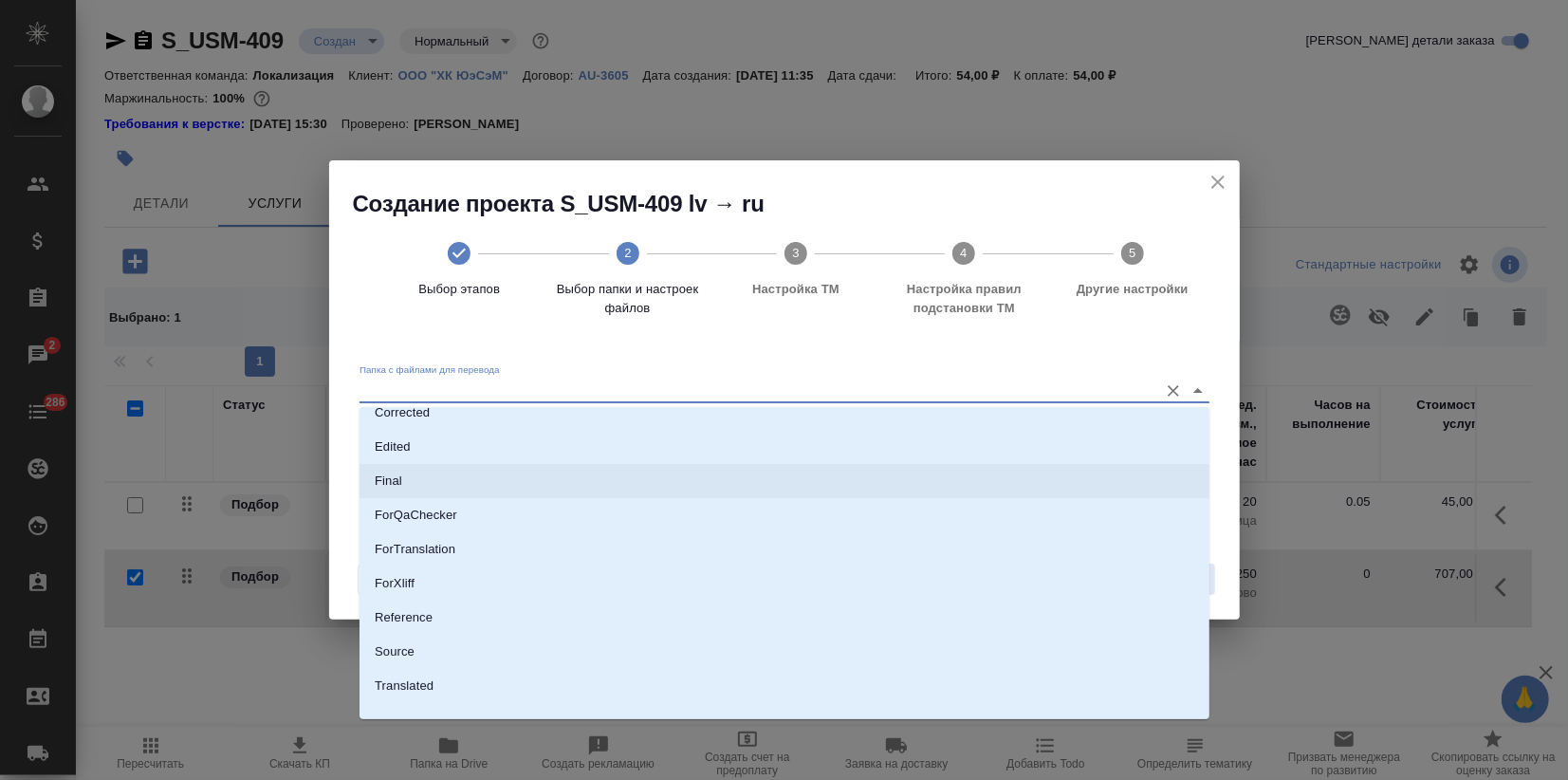
scroll to position [137, 0]
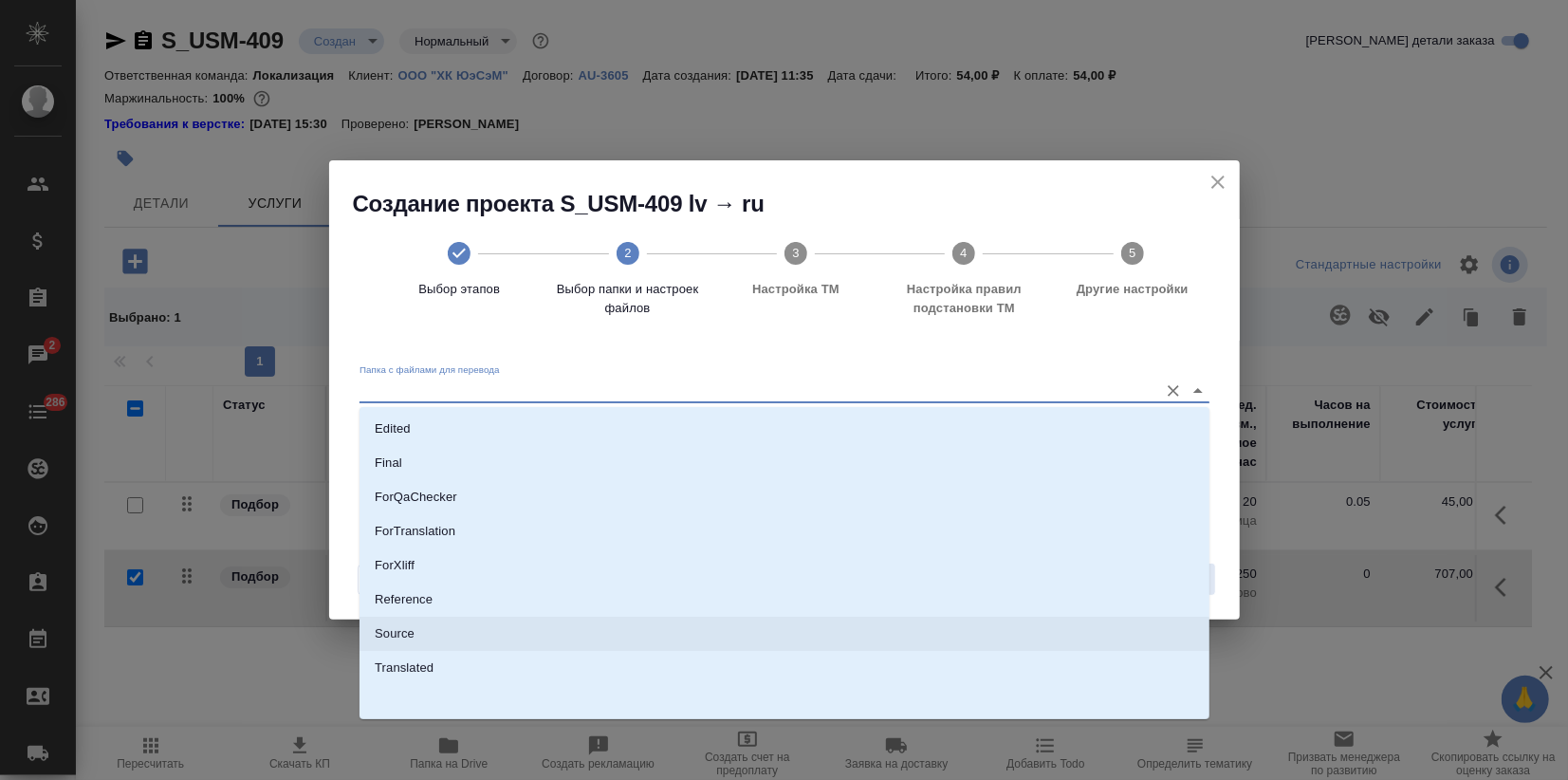
click at [432, 635] on li "Source" at bounding box center [784, 633] width 850 height 34
type input "Source"
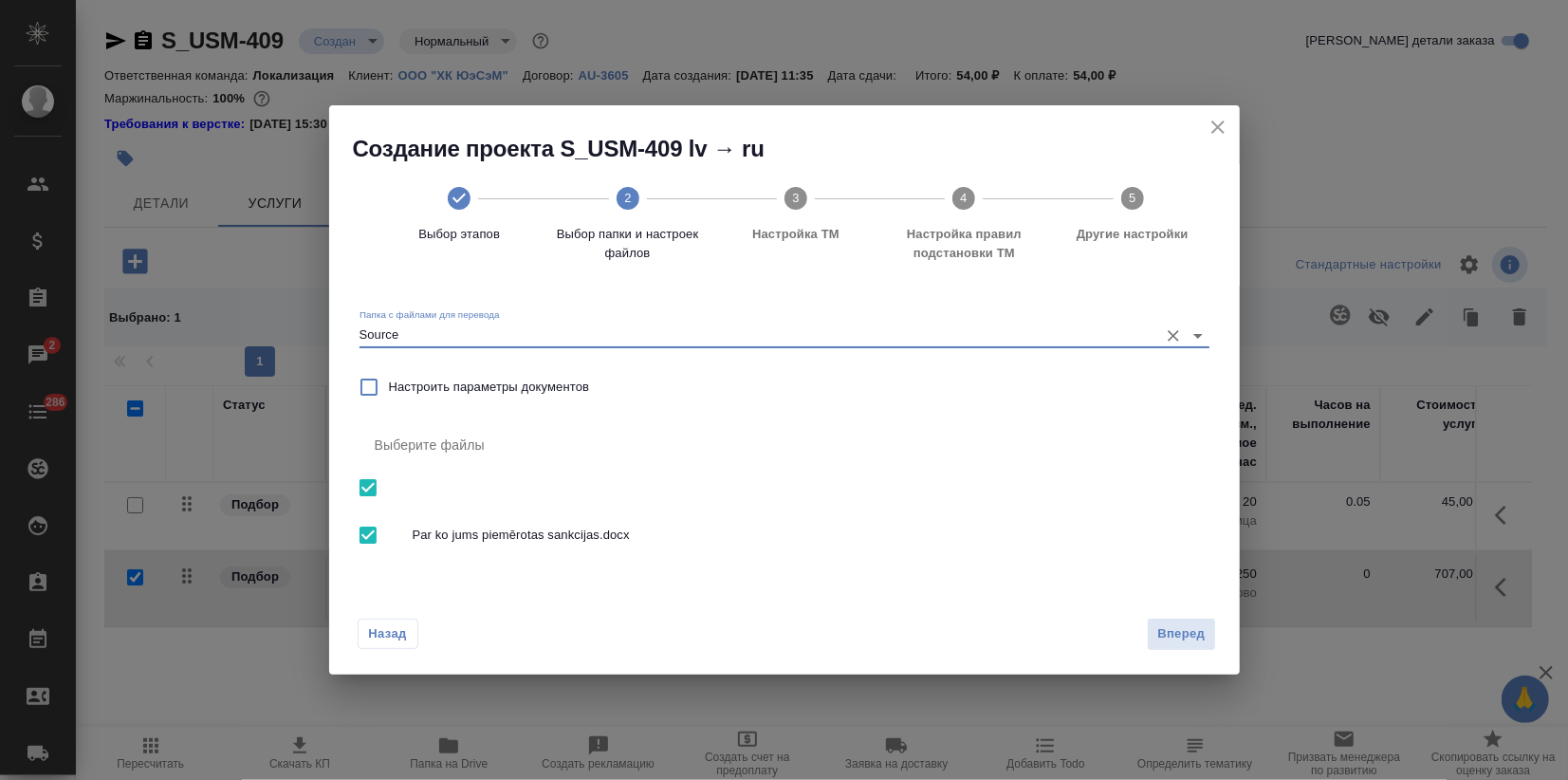
click at [1176, 632] on span "Вперед" at bounding box center [1181, 634] width 47 height 22
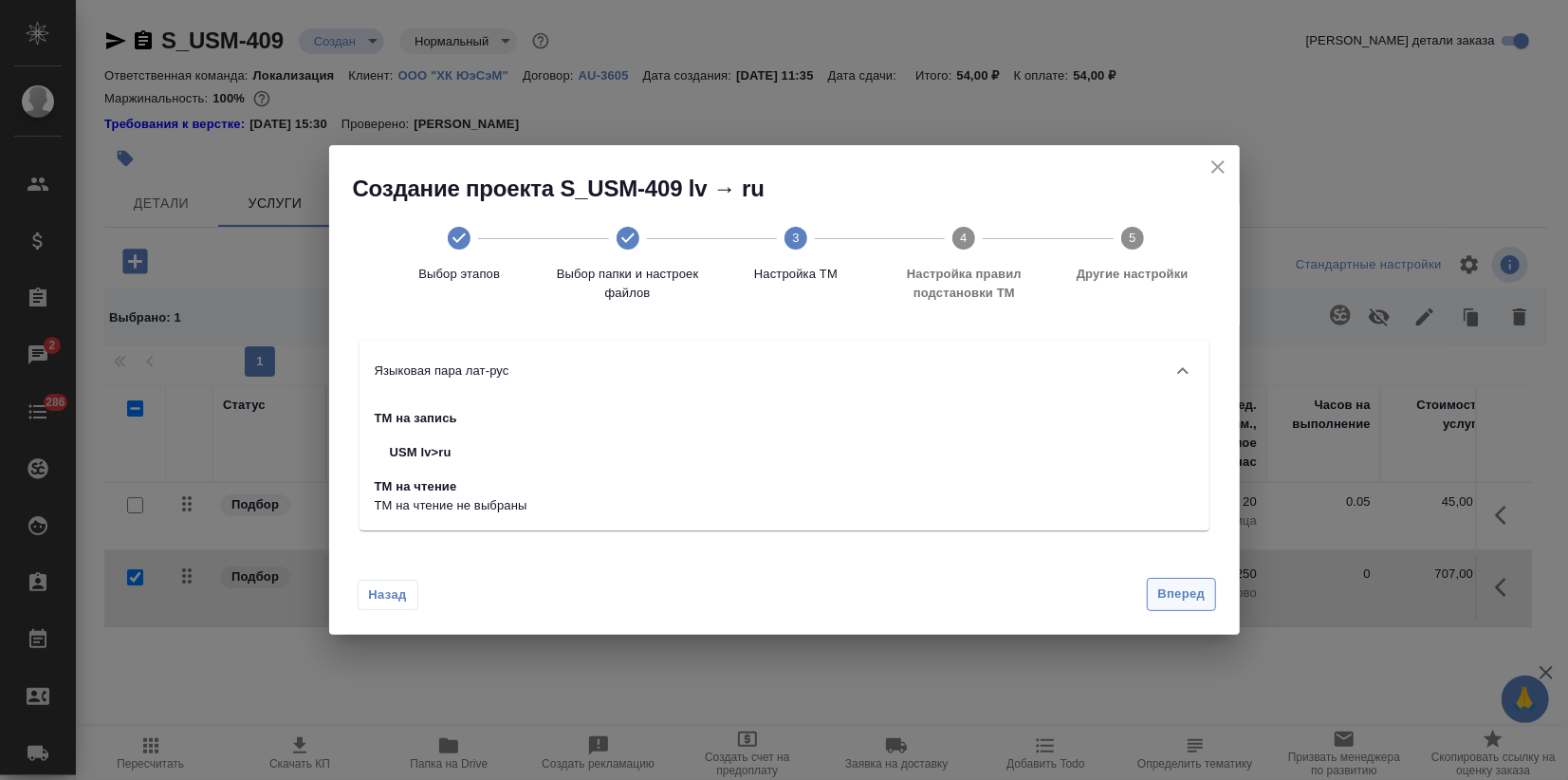
click at [1178, 593] on span "Вперед" at bounding box center [1181, 594] width 47 height 22
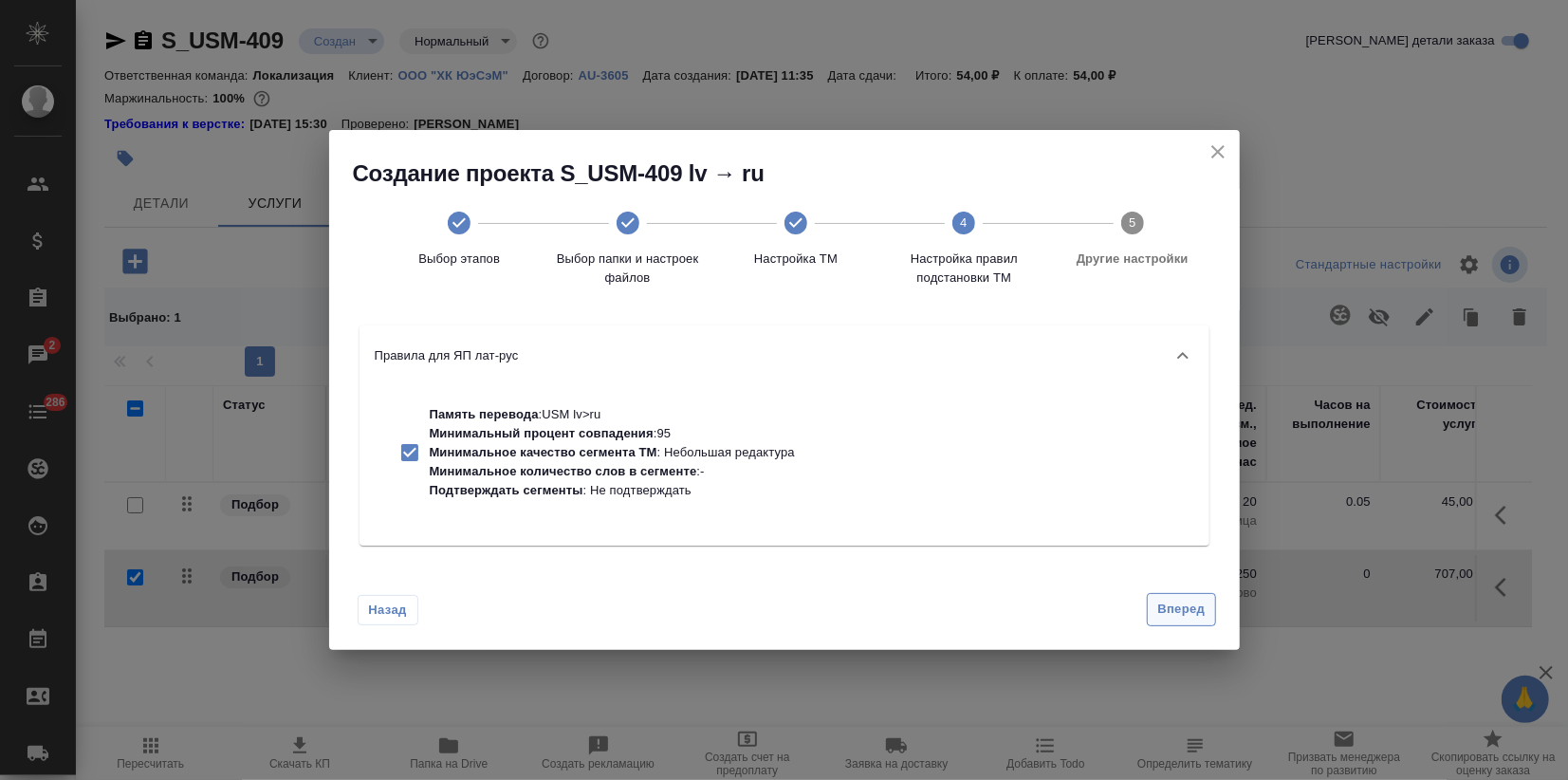
click at [1175, 602] on span "Вперед" at bounding box center [1181, 610] width 47 height 22
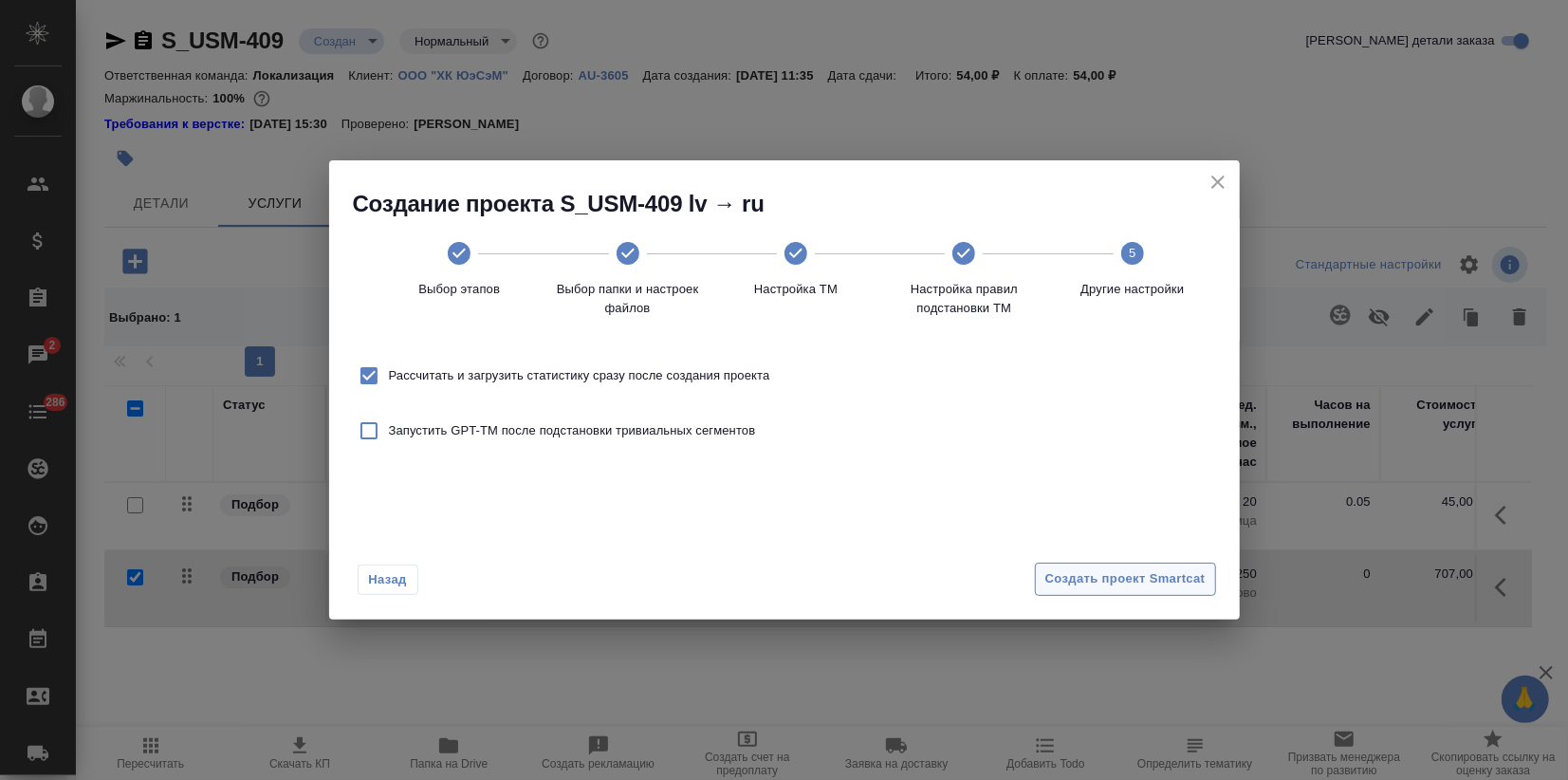
click at [1174, 582] on span "Создать проект Smartcat" at bounding box center [1125, 579] width 160 height 22
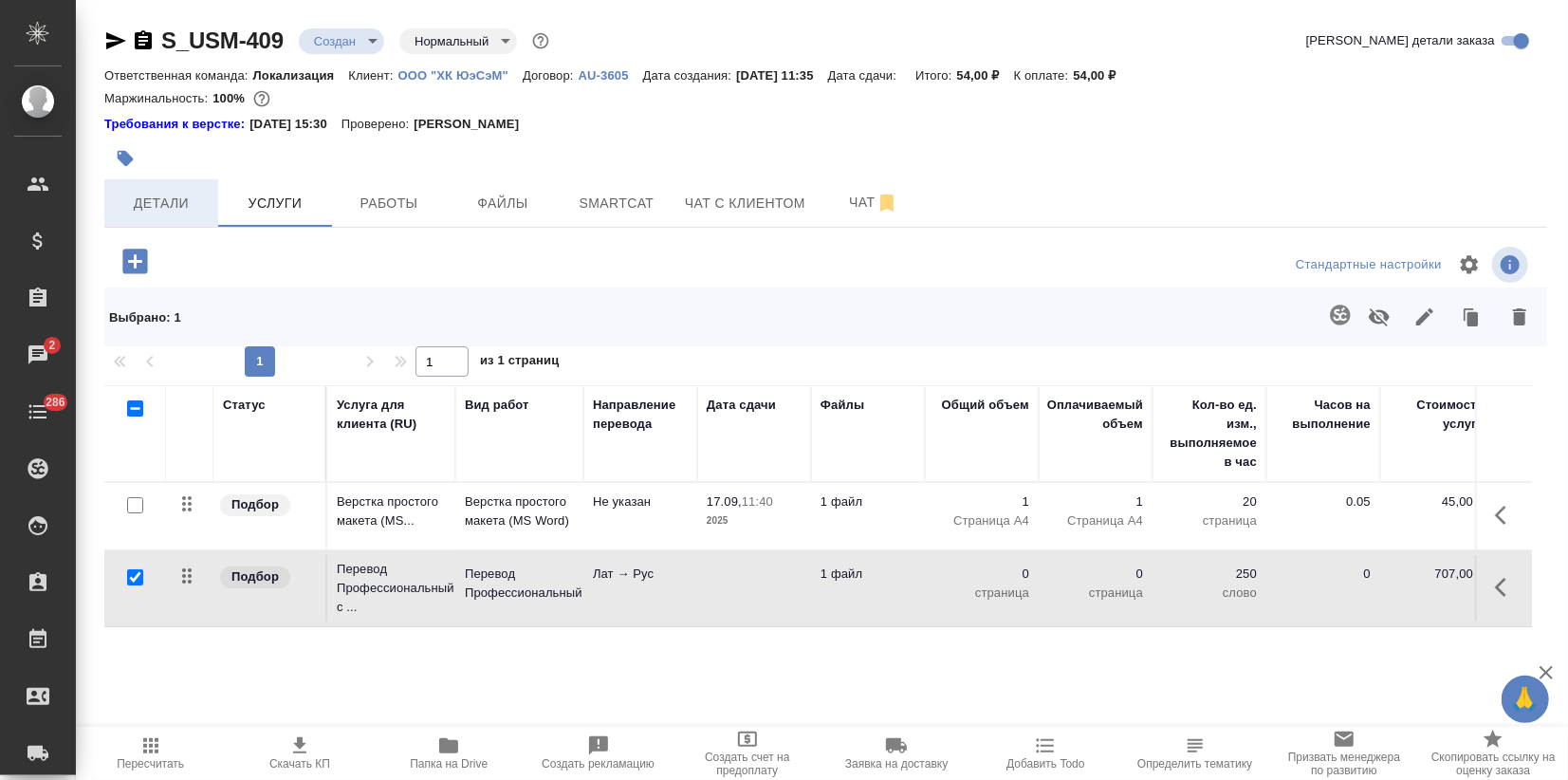
click at [176, 190] on button "Детали" at bounding box center [161, 203] width 113 height 47
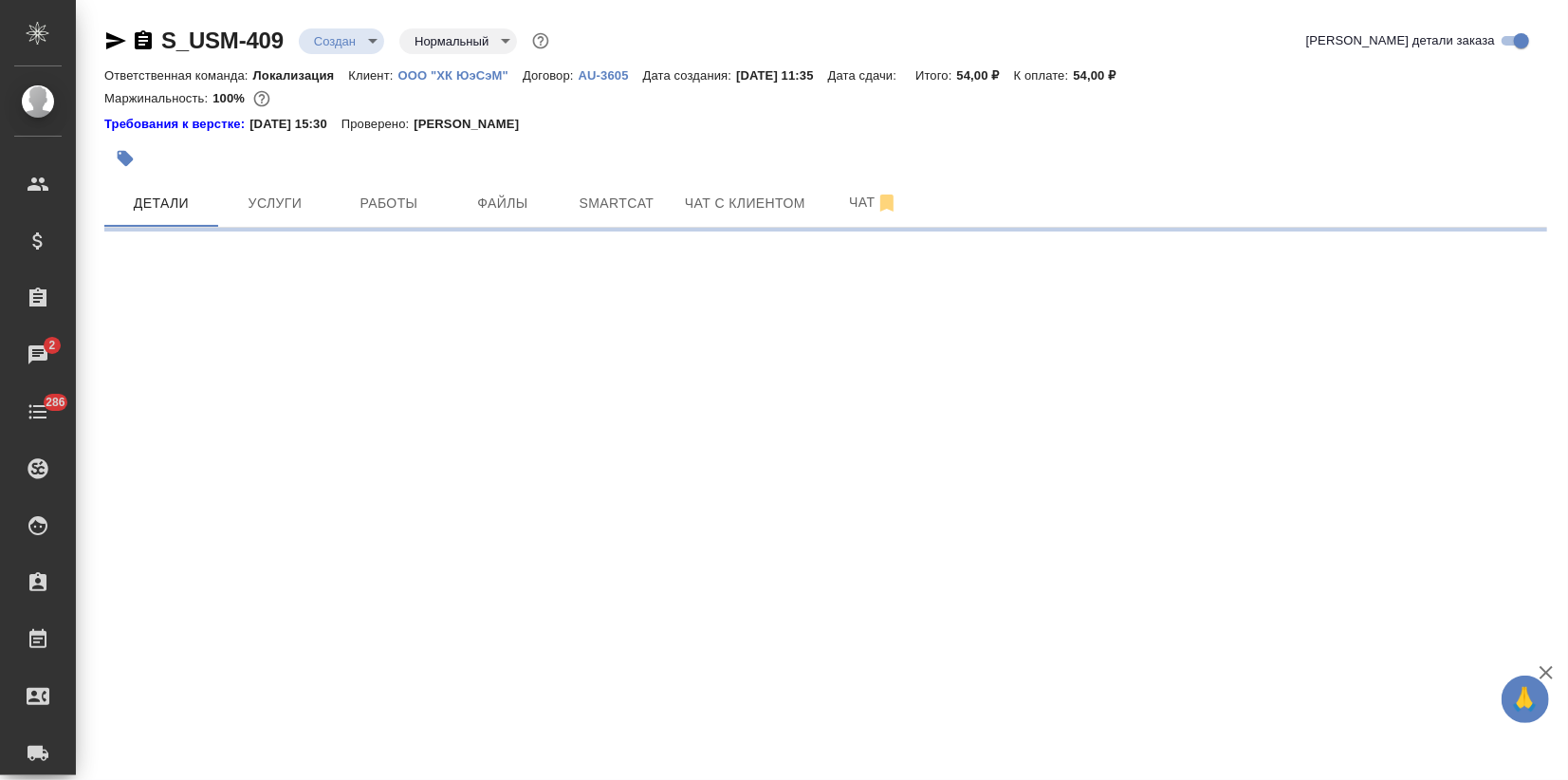
select select "RU"
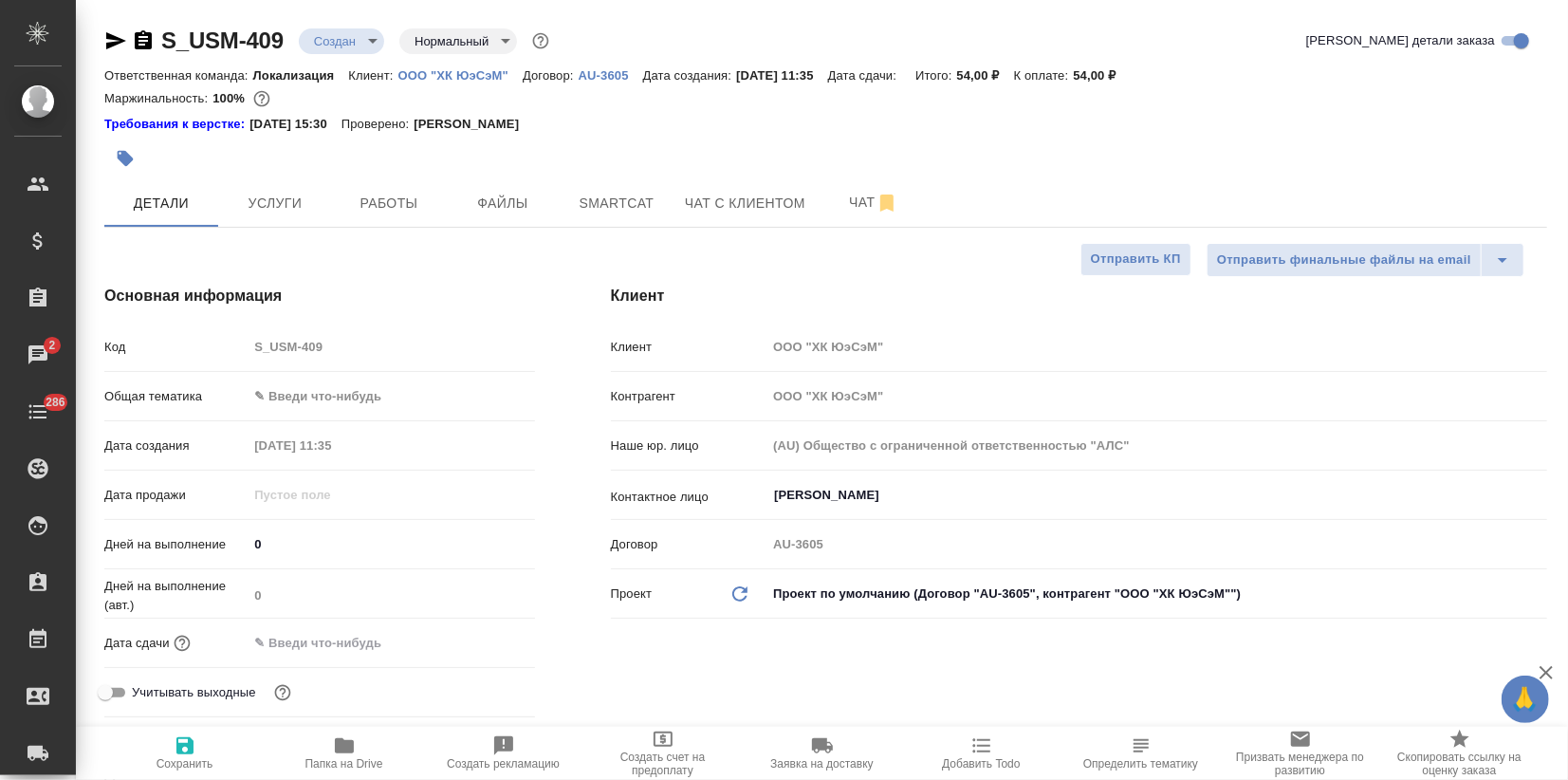
type textarea "x"
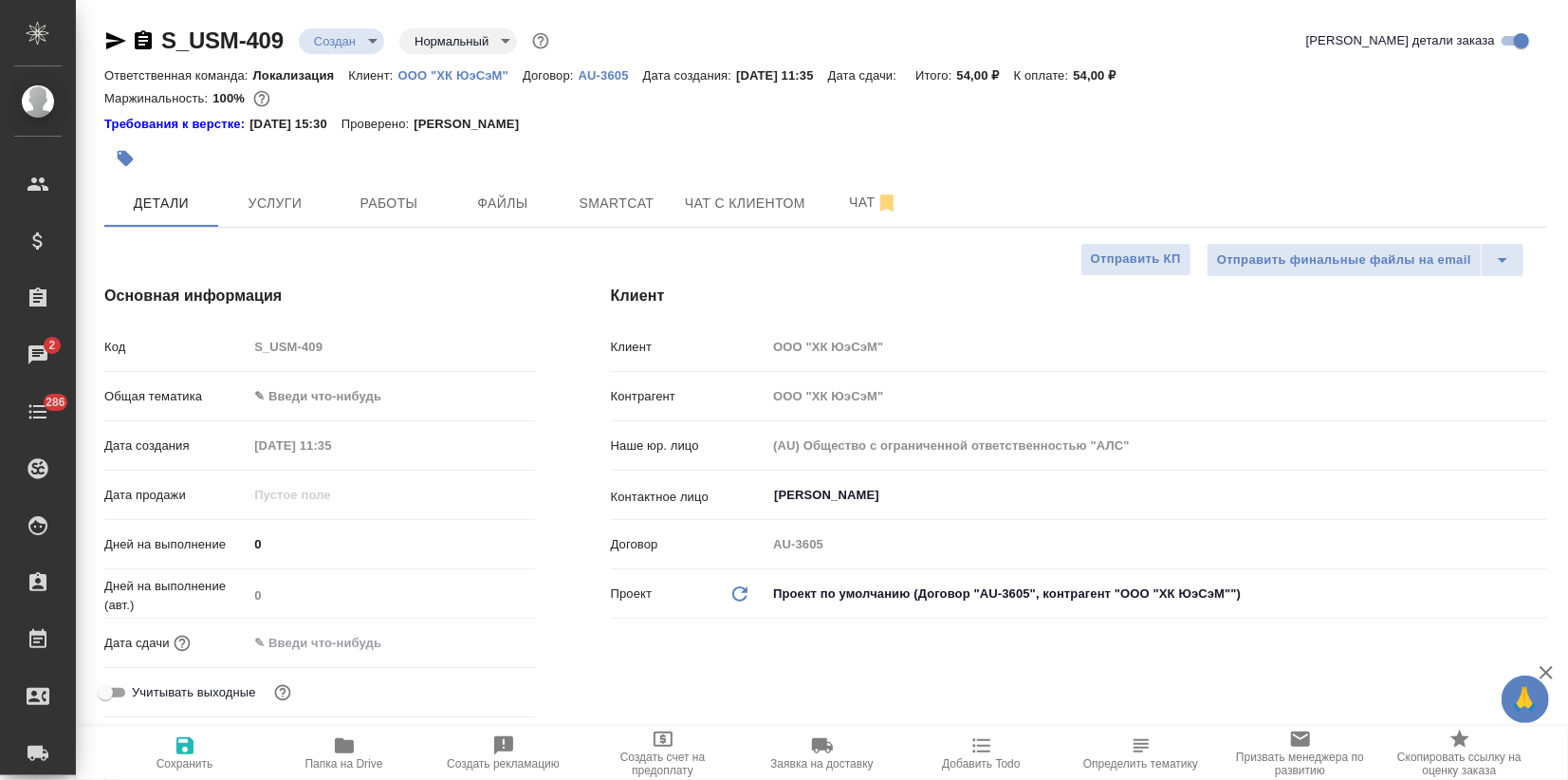
type textarea "x"
click at [292, 396] on body "🙏 .cls-1 fill:#fff; AWATERA Zagorodnikh Viktoria Клиенты Спецификации Заказы 2 …" at bounding box center [784, 390] width 1568 height 780
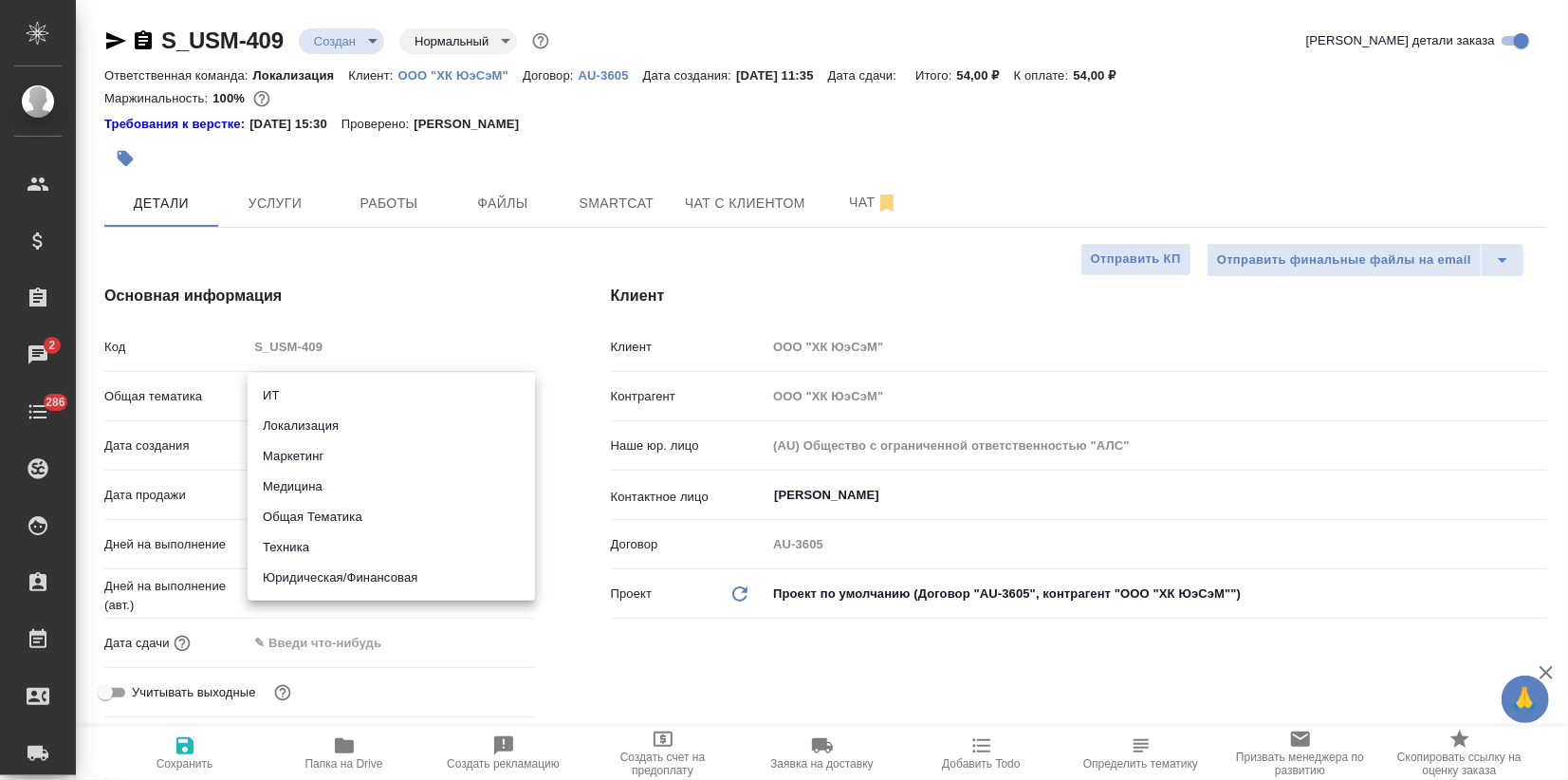
click at [296, 460] on li "Маркетинг" at bounding box center [391, 456] width 288 height 30
type input "marketing"
type textarea "x"
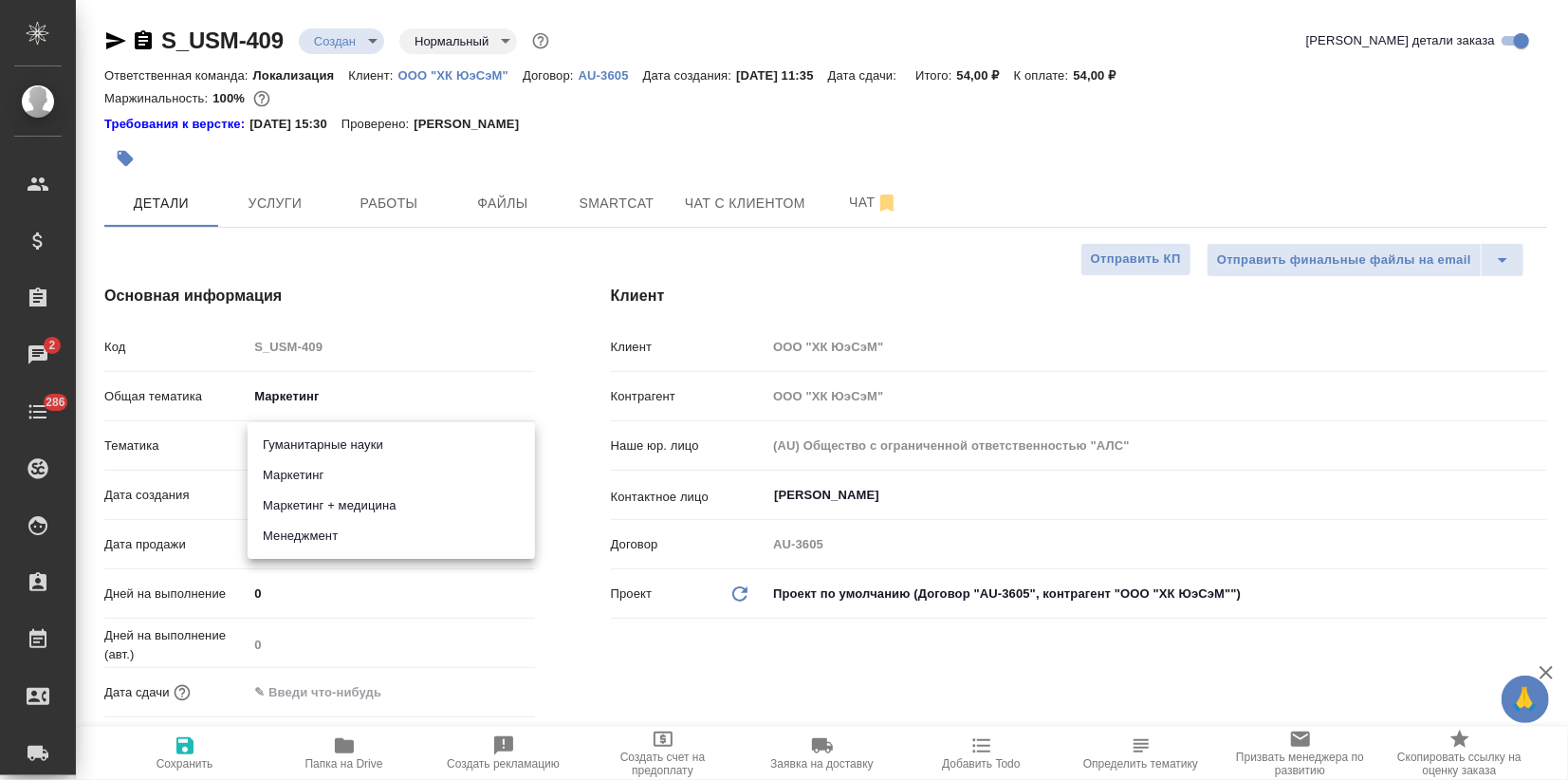
click at [296, 439] on body "🙏 .cls-1 fill:#fff; AWATERA Zagorodnikh Viktoria Клиенты Спецификации Заказы 2 …" at bounding box center [784, 390] width 1568 height 780
click at [292, 470] on li "Маркетинг" at bounding box center [391, 475] width 288 height 30
type textarea "x"
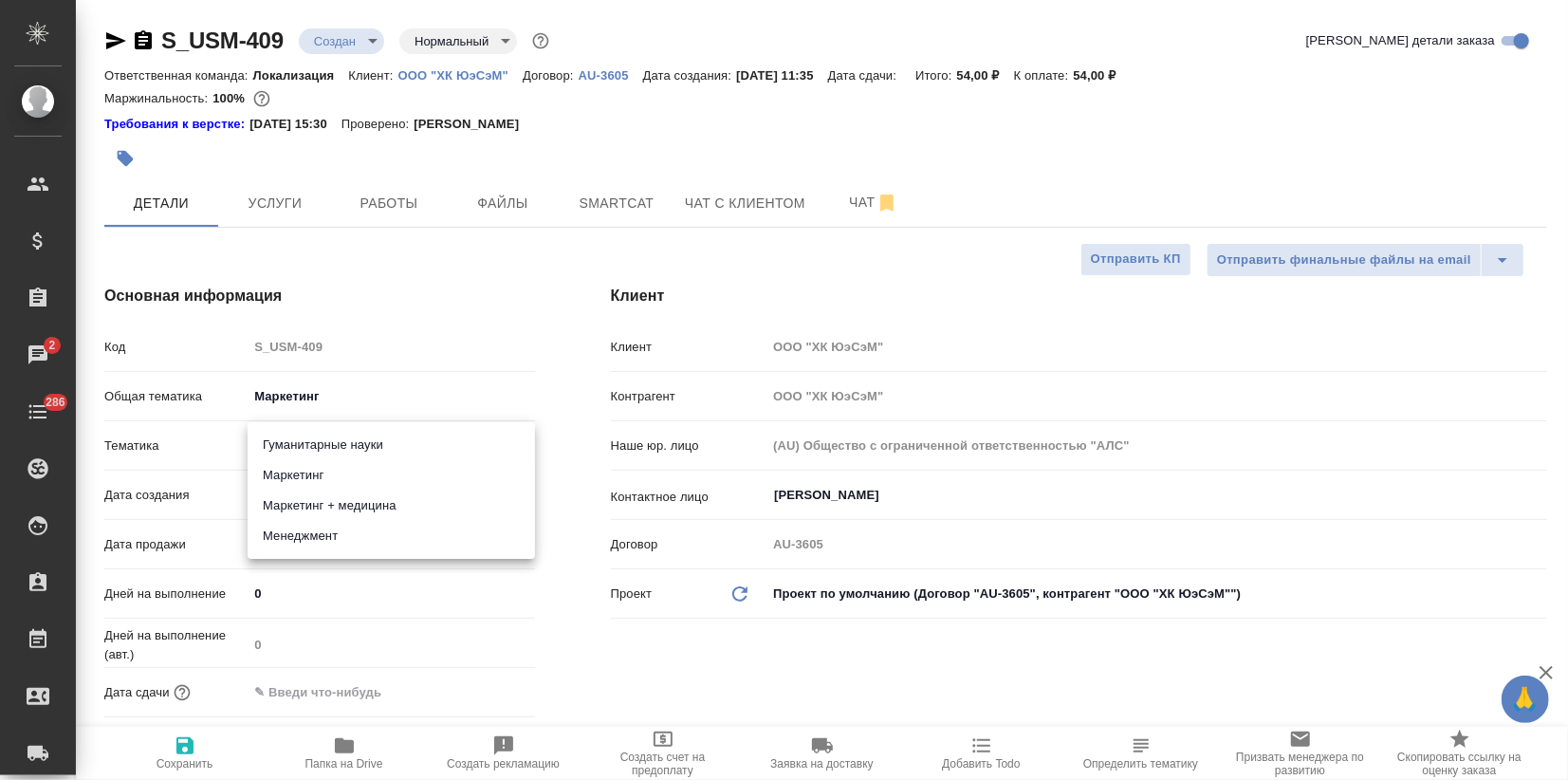
type input "5a8b8b956a9677013d343d63"
drag, startPoint x: 190, startPoint y: 749, endPoint x: 266, endPoint y: 706, distance: 87.3
click at [190, 748] on icon "button" at bounding box center [184, 745] width 17 height 17
type textarea "x"
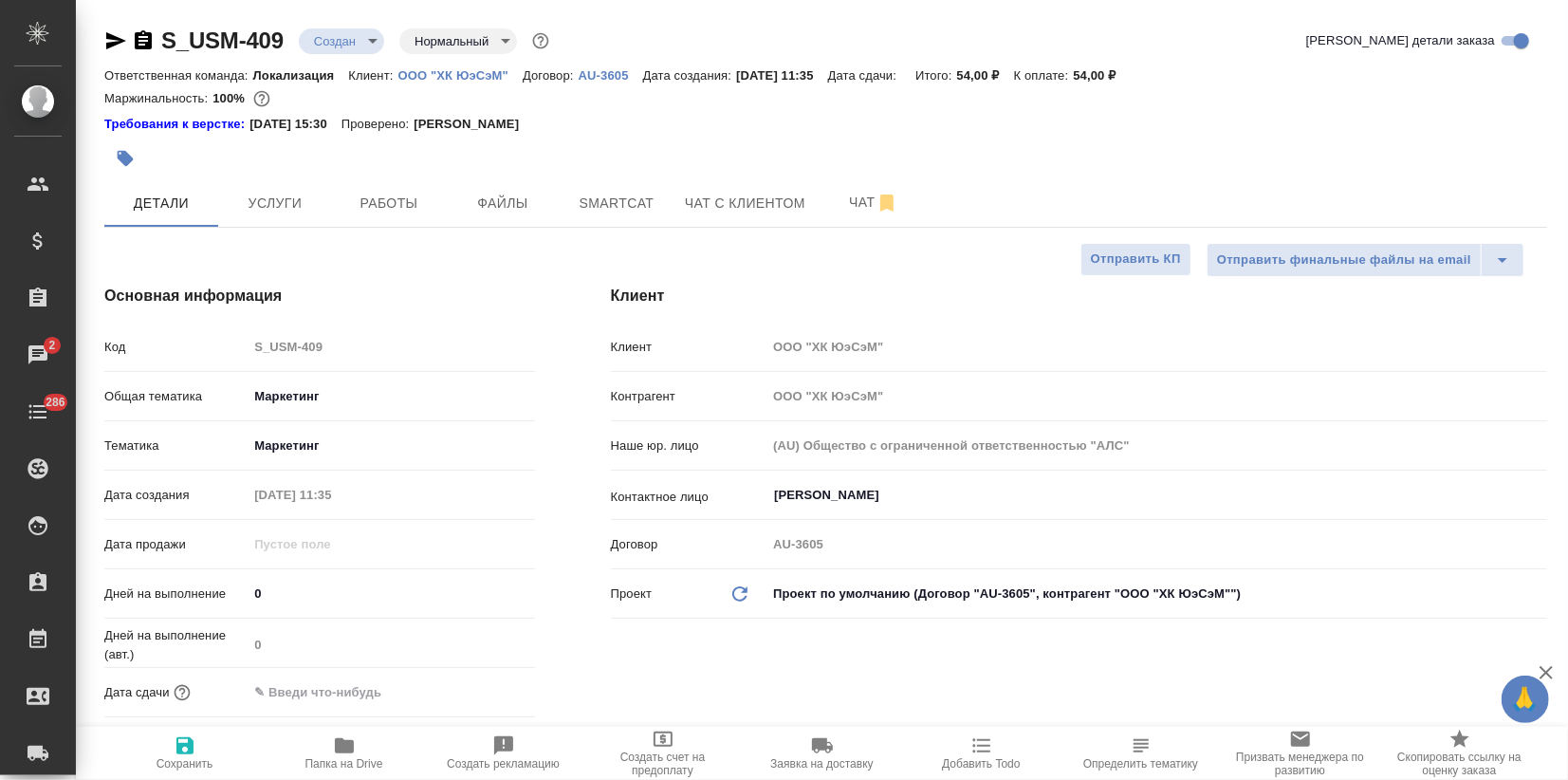
type textarea "x"
click at [312, 705] on input "text" at bounding box center [331, 692] width 166 height 27
click at [480, 691] on icon "button" at bounding box center [479, 690] width 17 height 19
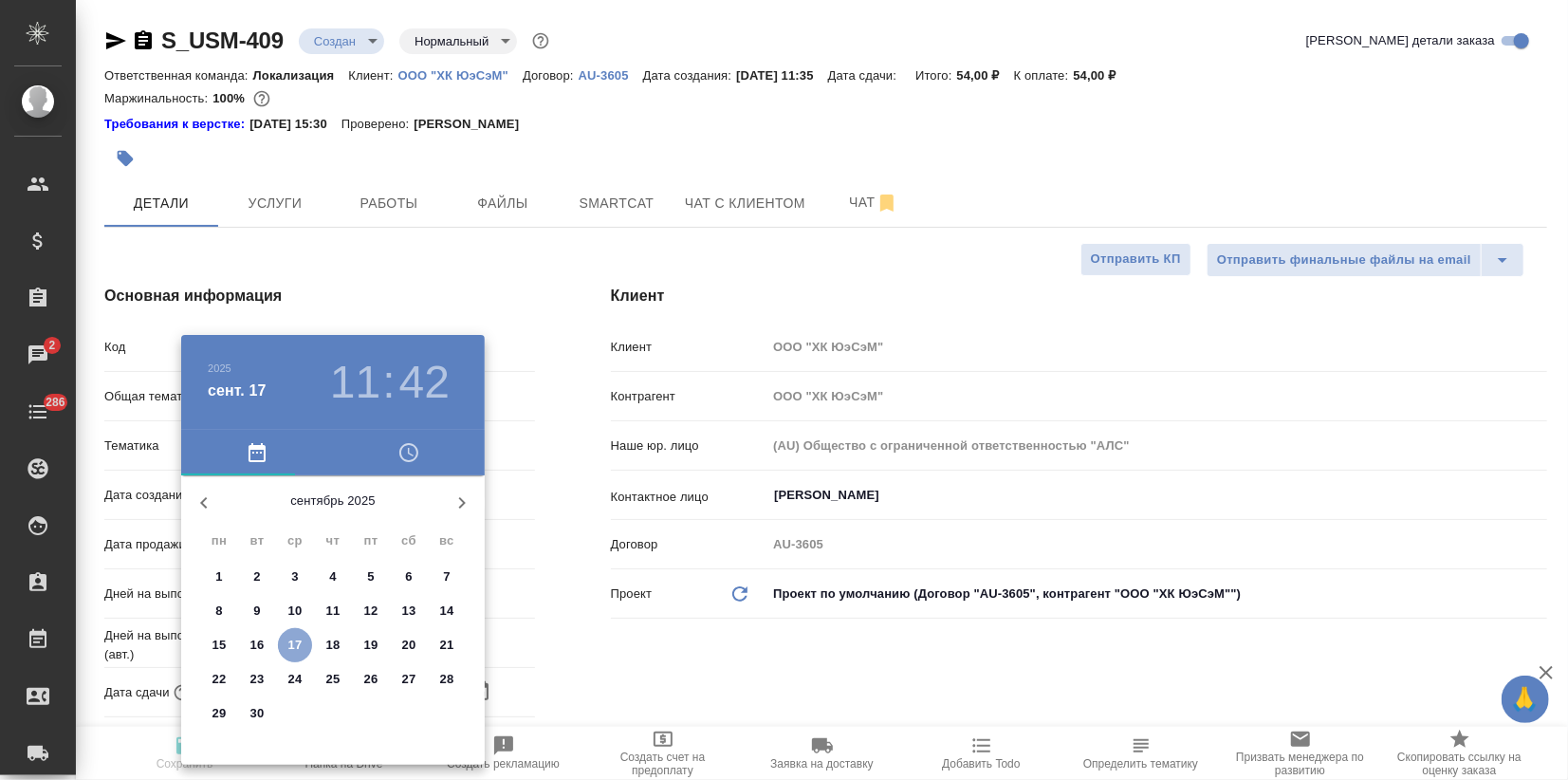
click at [295, 640] on p "17" at bounding box center [295, 645] width 15 height 19
type input "17.09.2025 11:42"
type textarea "x"
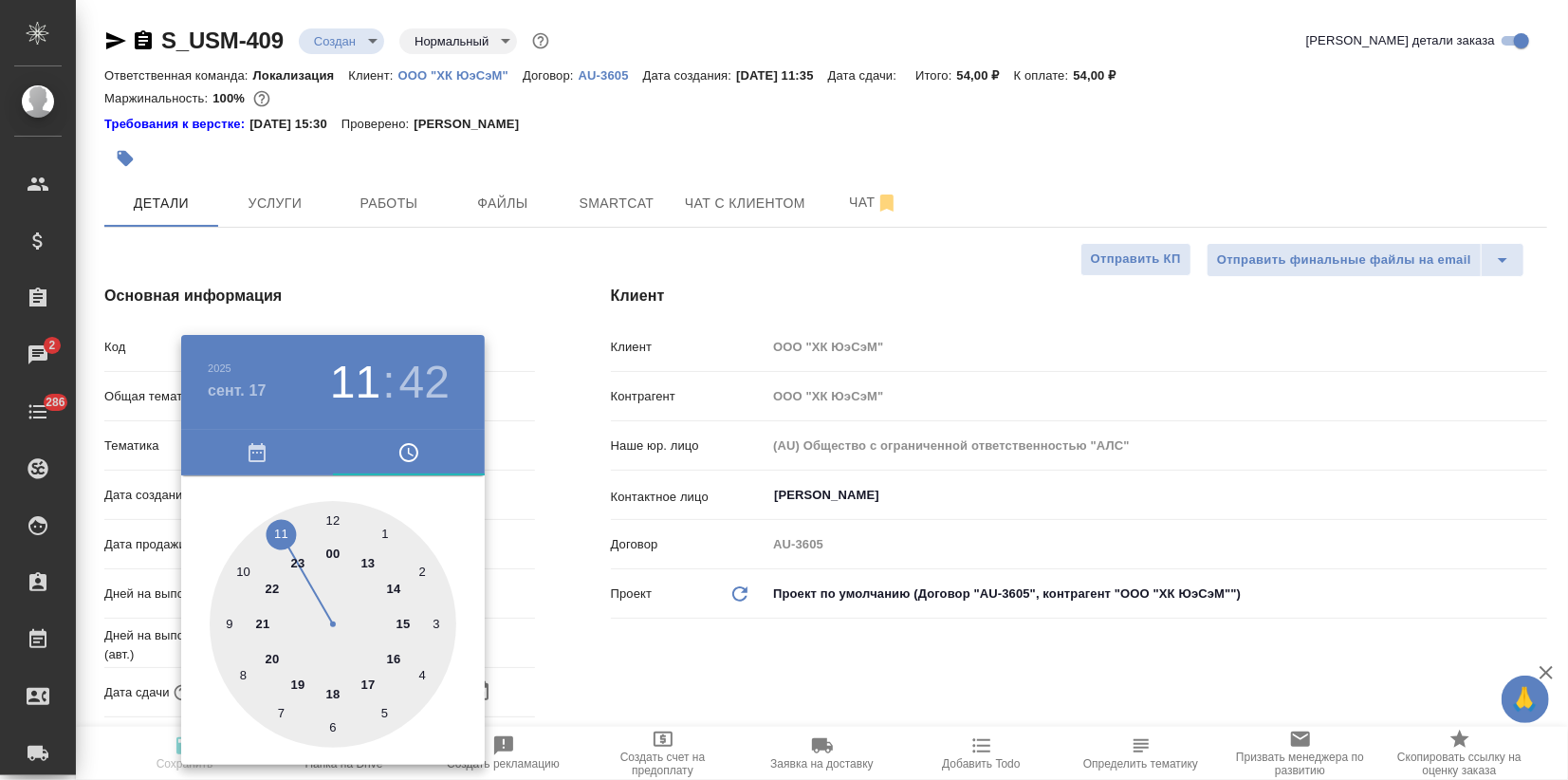
click at [332, 523] on div at bounding box center [333, 624] width 246 height 247
type input "17.09.2025 12:42"
type textarea "x"
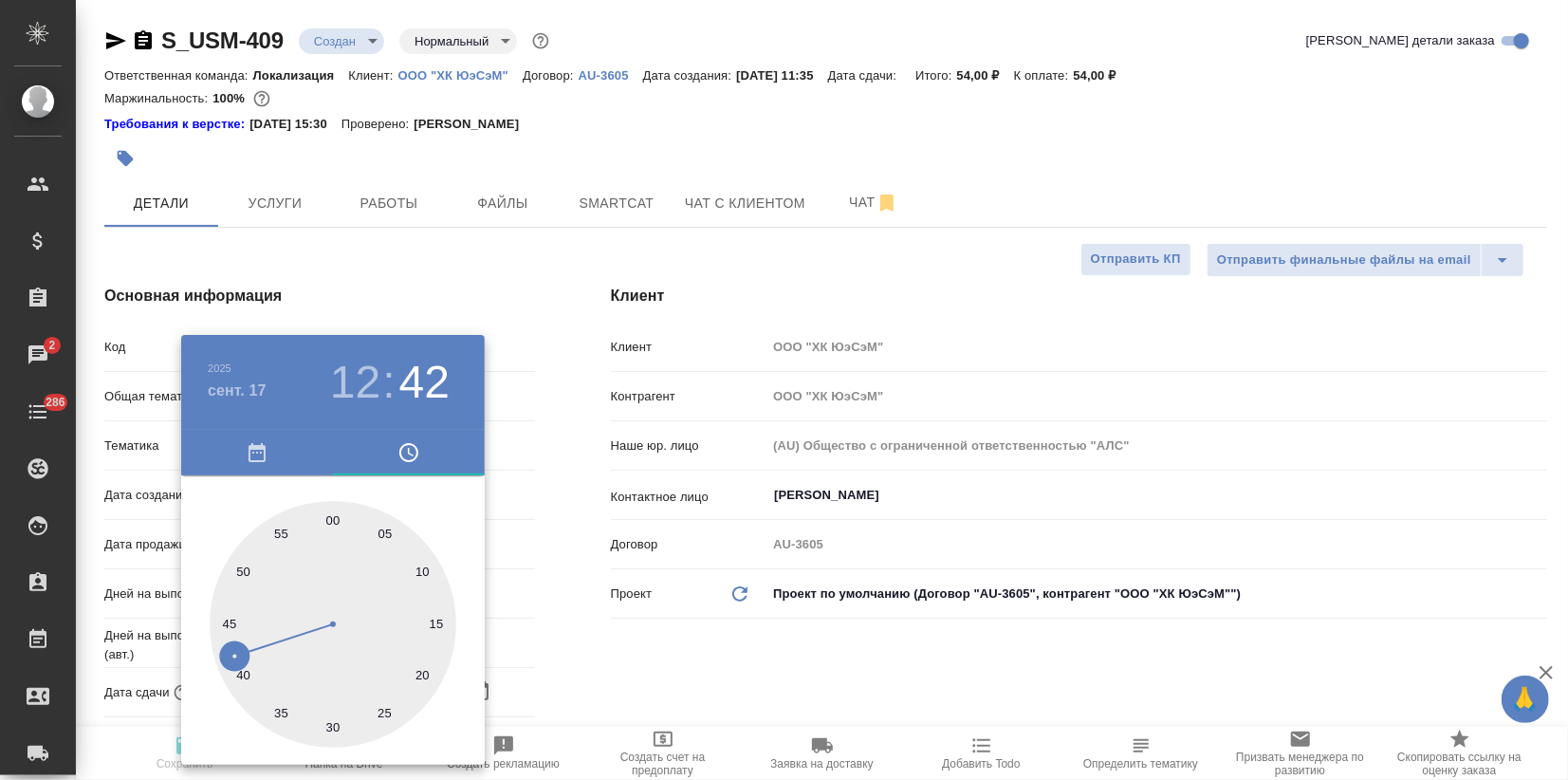
click at [331, 734] on div at bounding box center [333, 624] width 246 height 247
type input "[DATE] 12:30"
type textarea "x"
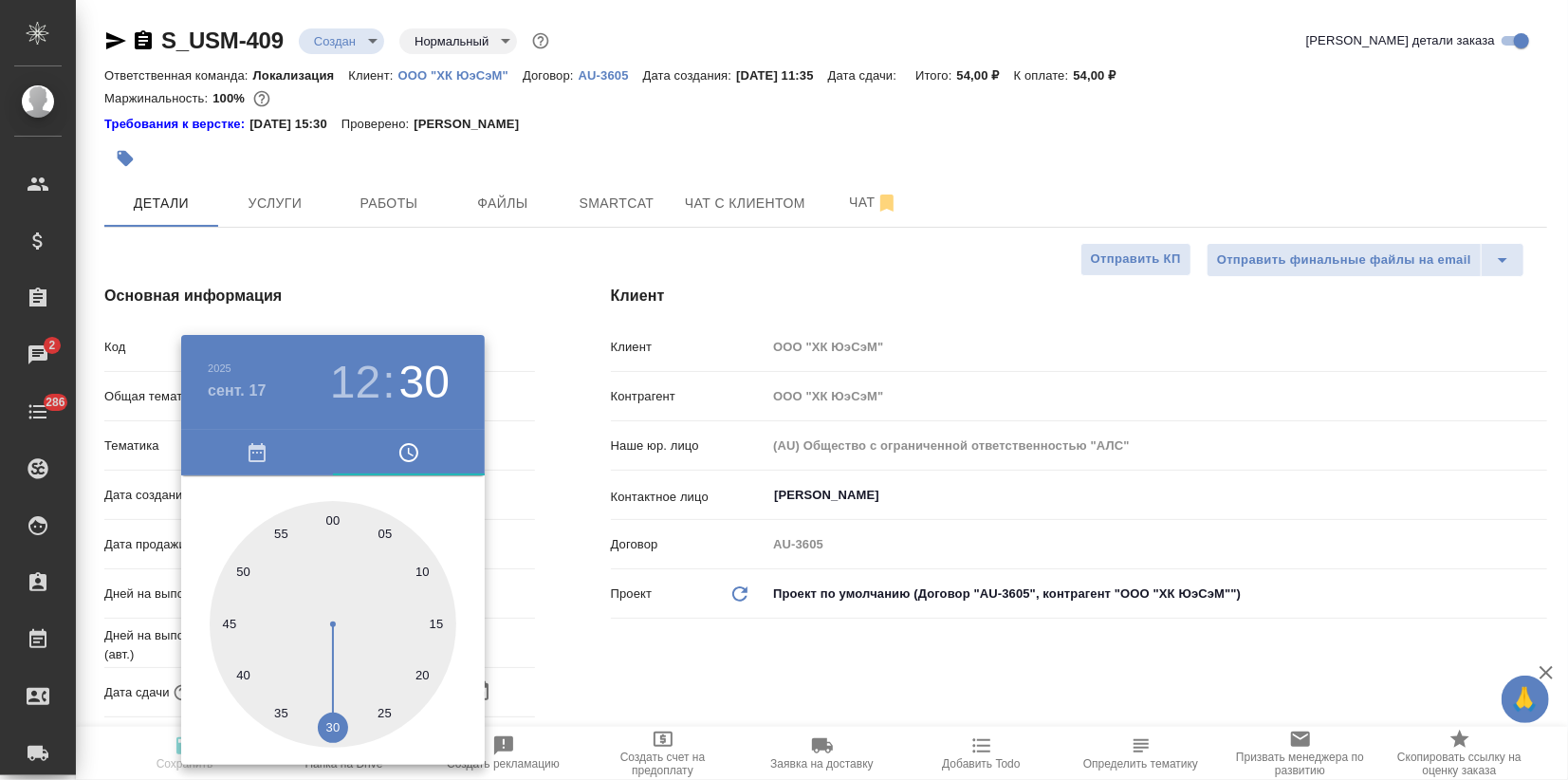
click at [536, 561] on div at bounding box center [784, 390] width 1568 height 780
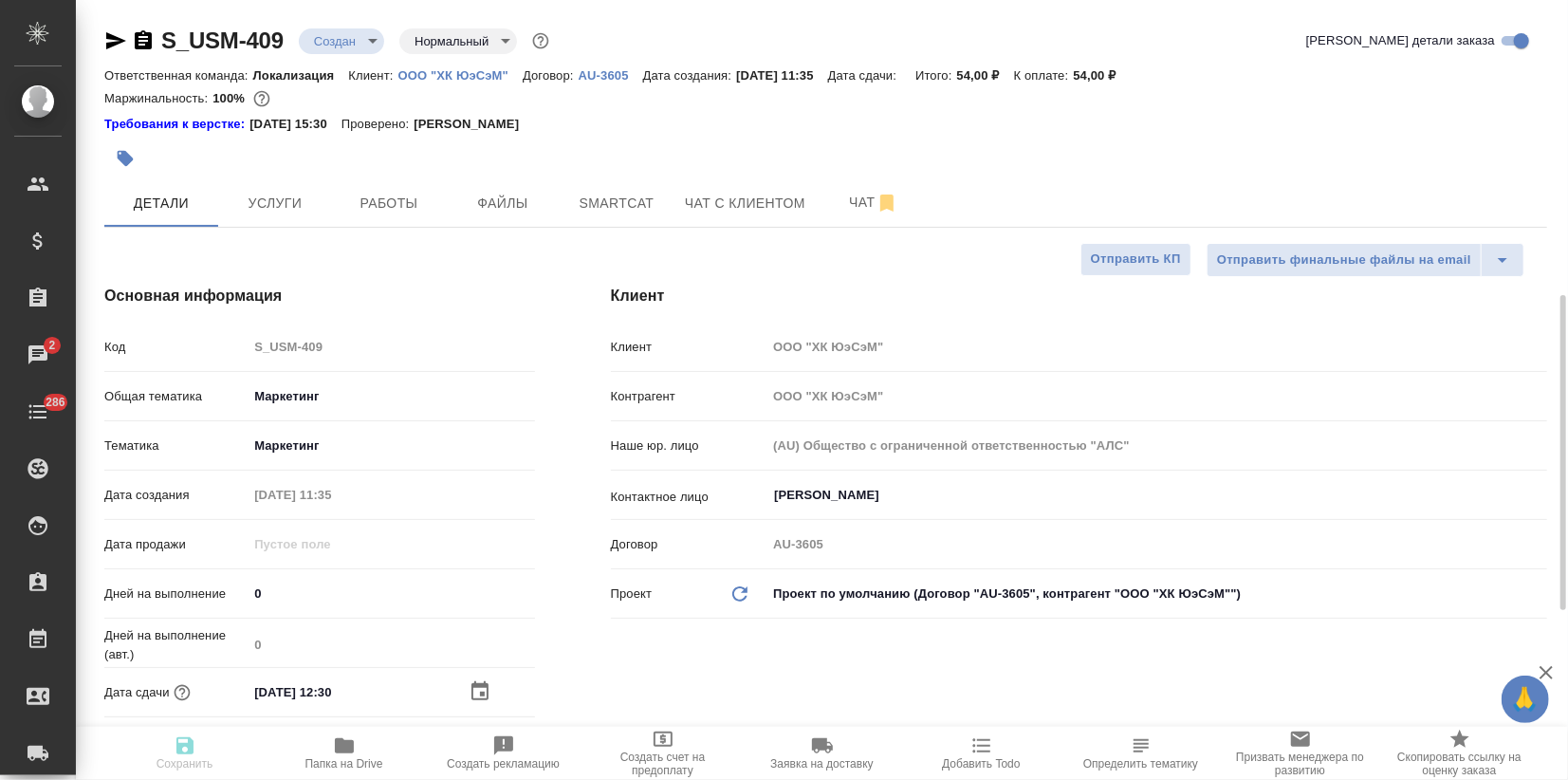
scroll to position [210, 0]
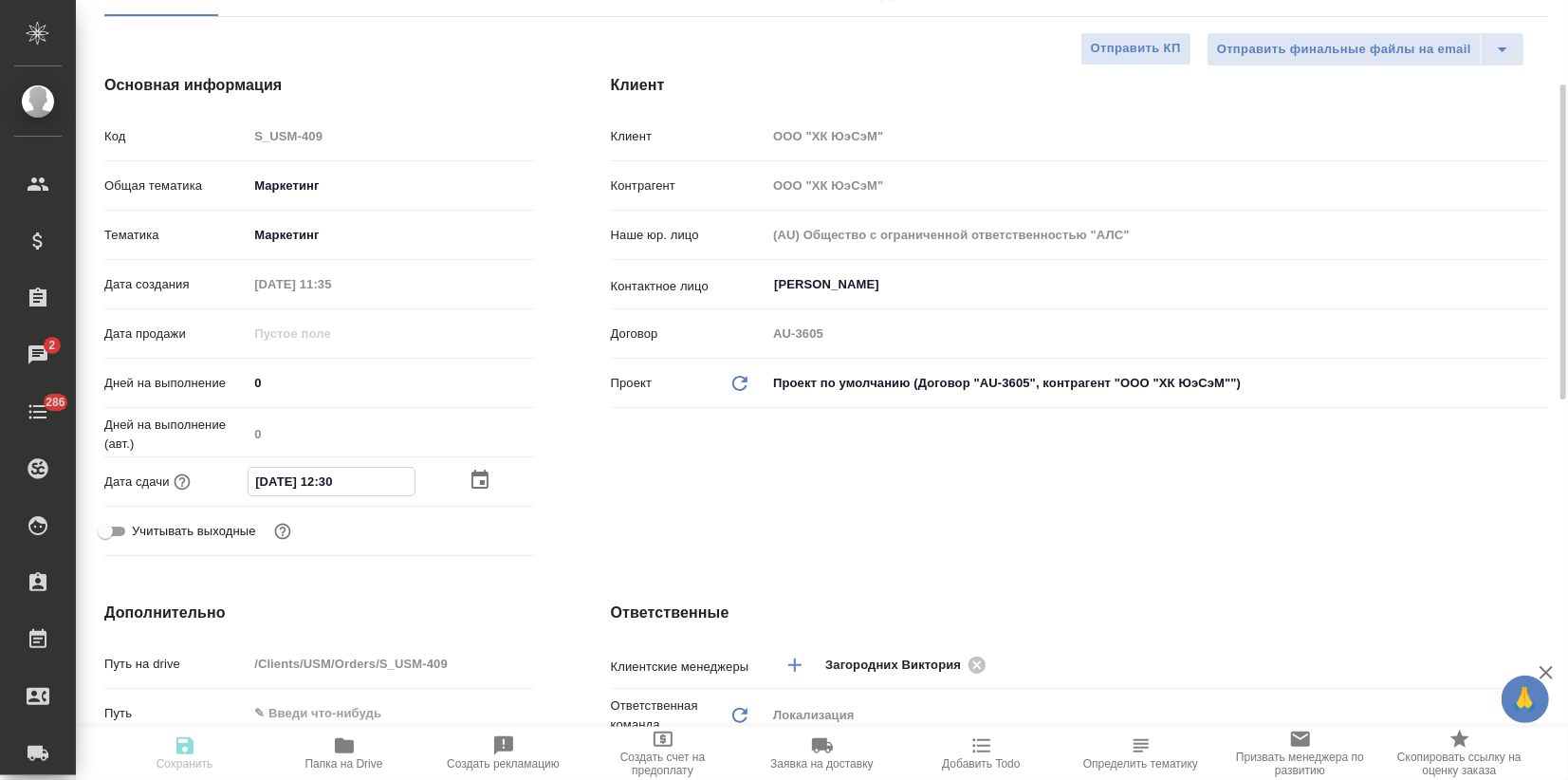
click at [387, 478] on input "[DATE] 12:30" at bounding box center [332, 482] width 166 height 27
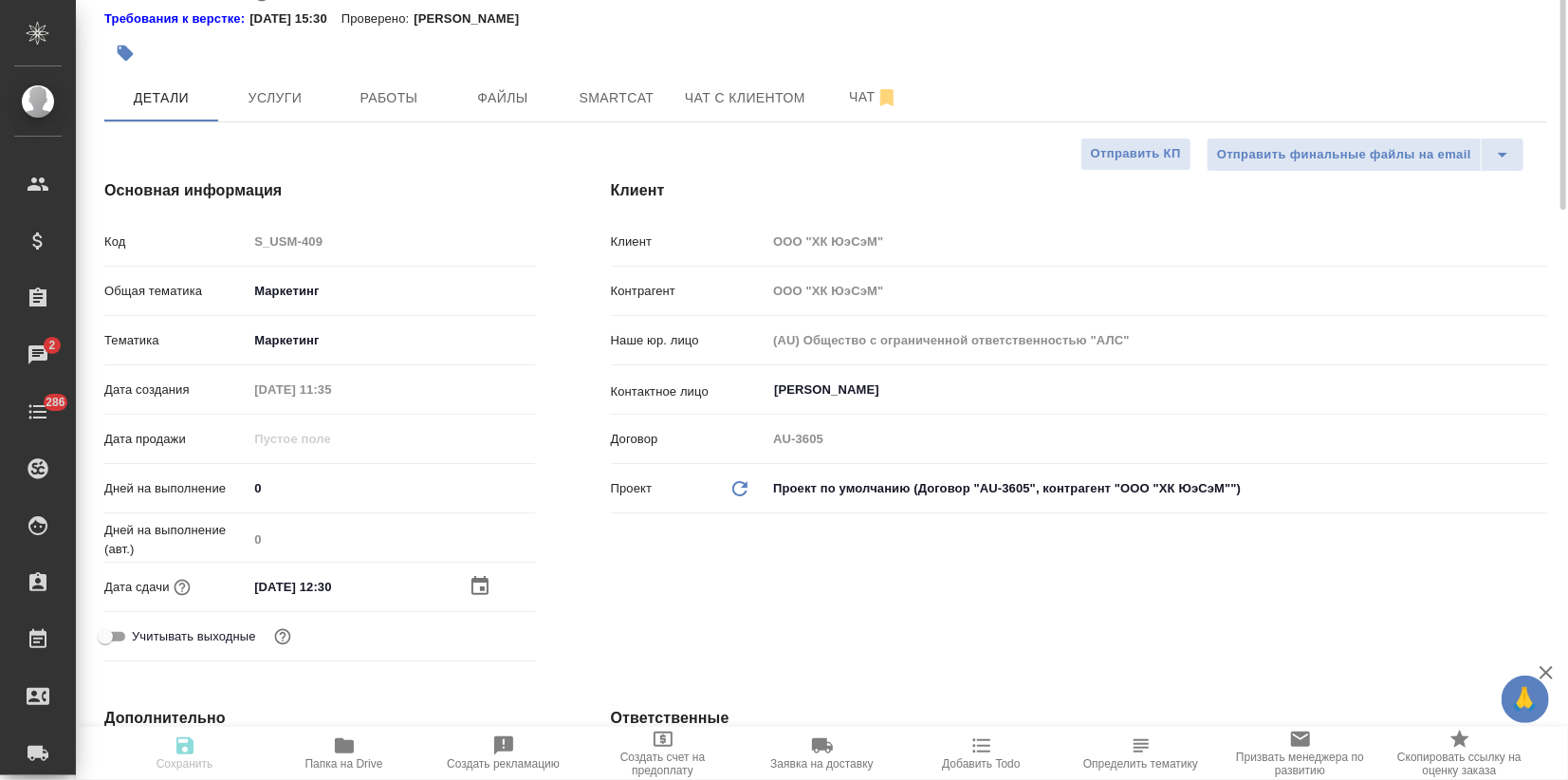
scroll to position [0, 0]
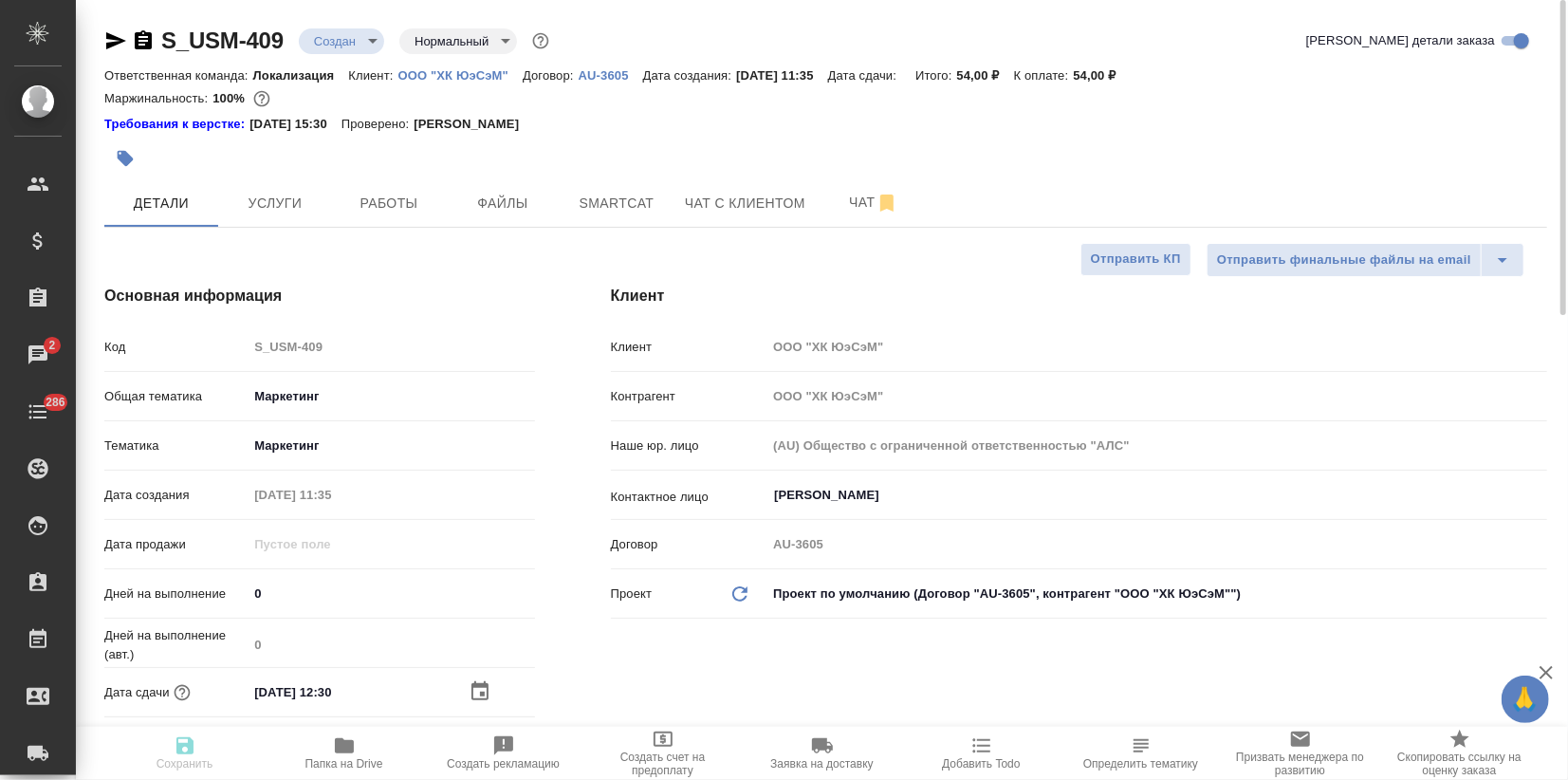
type textarea "x"
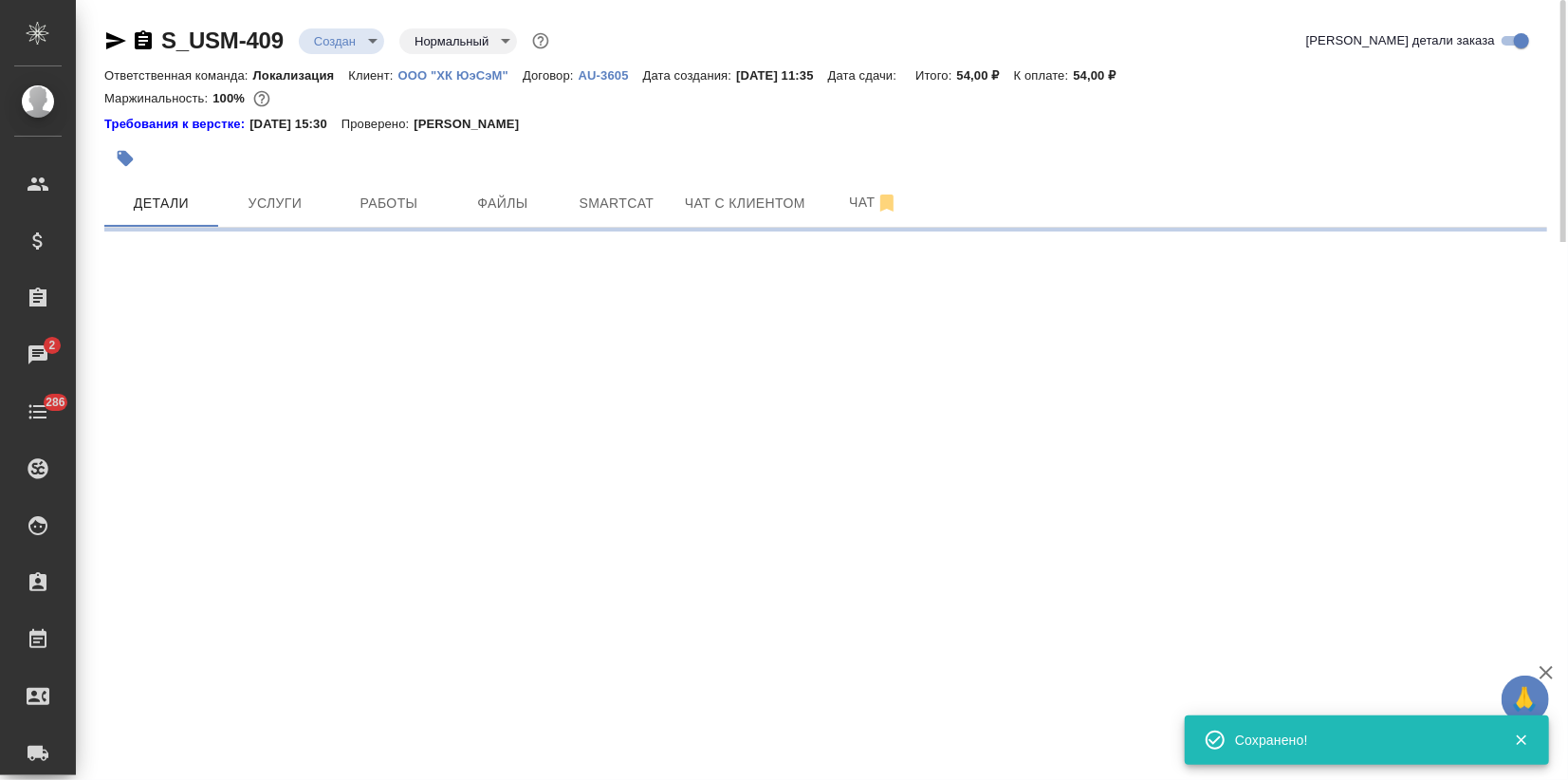
select select "RU"
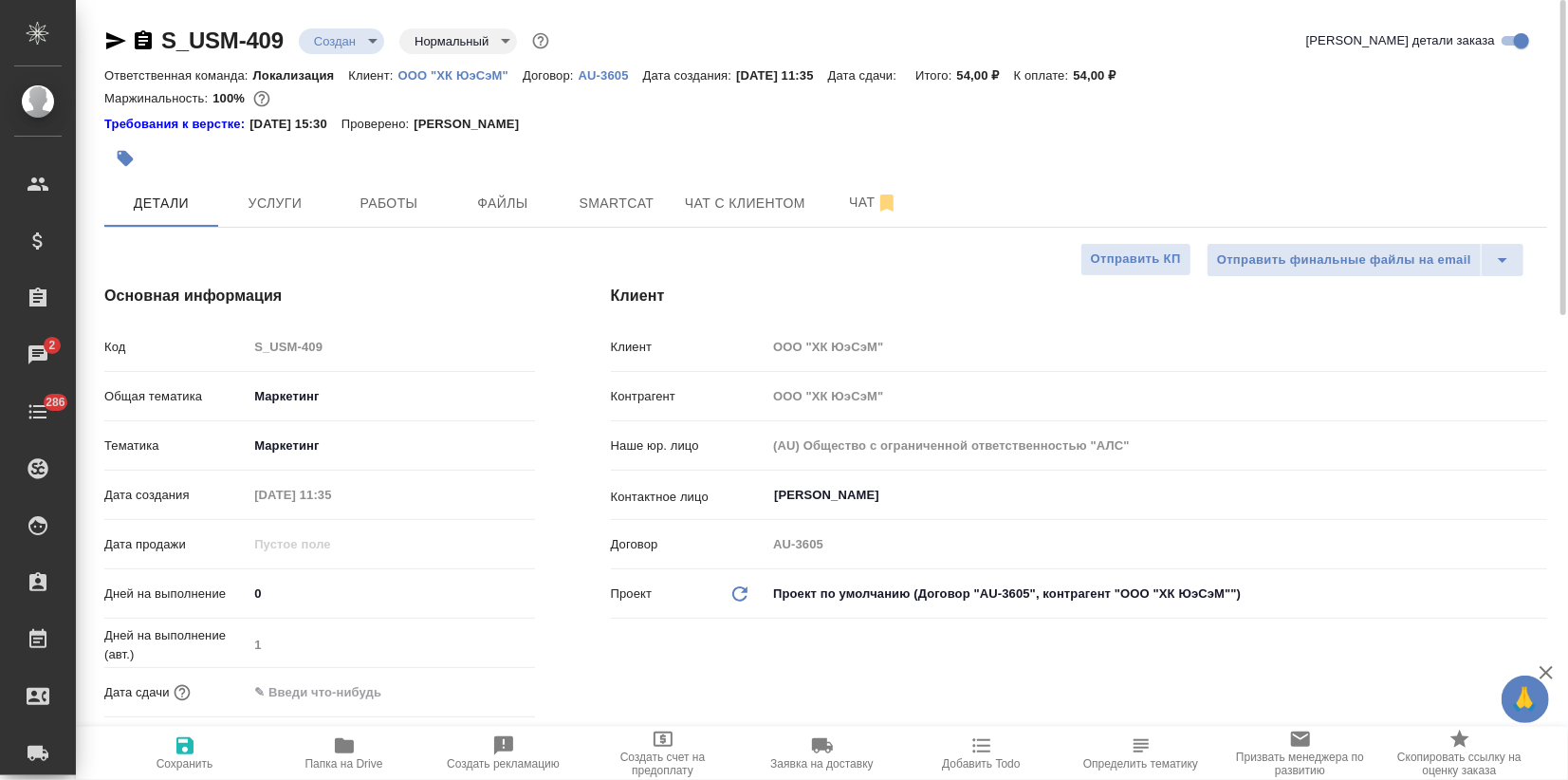
type textarea "x"
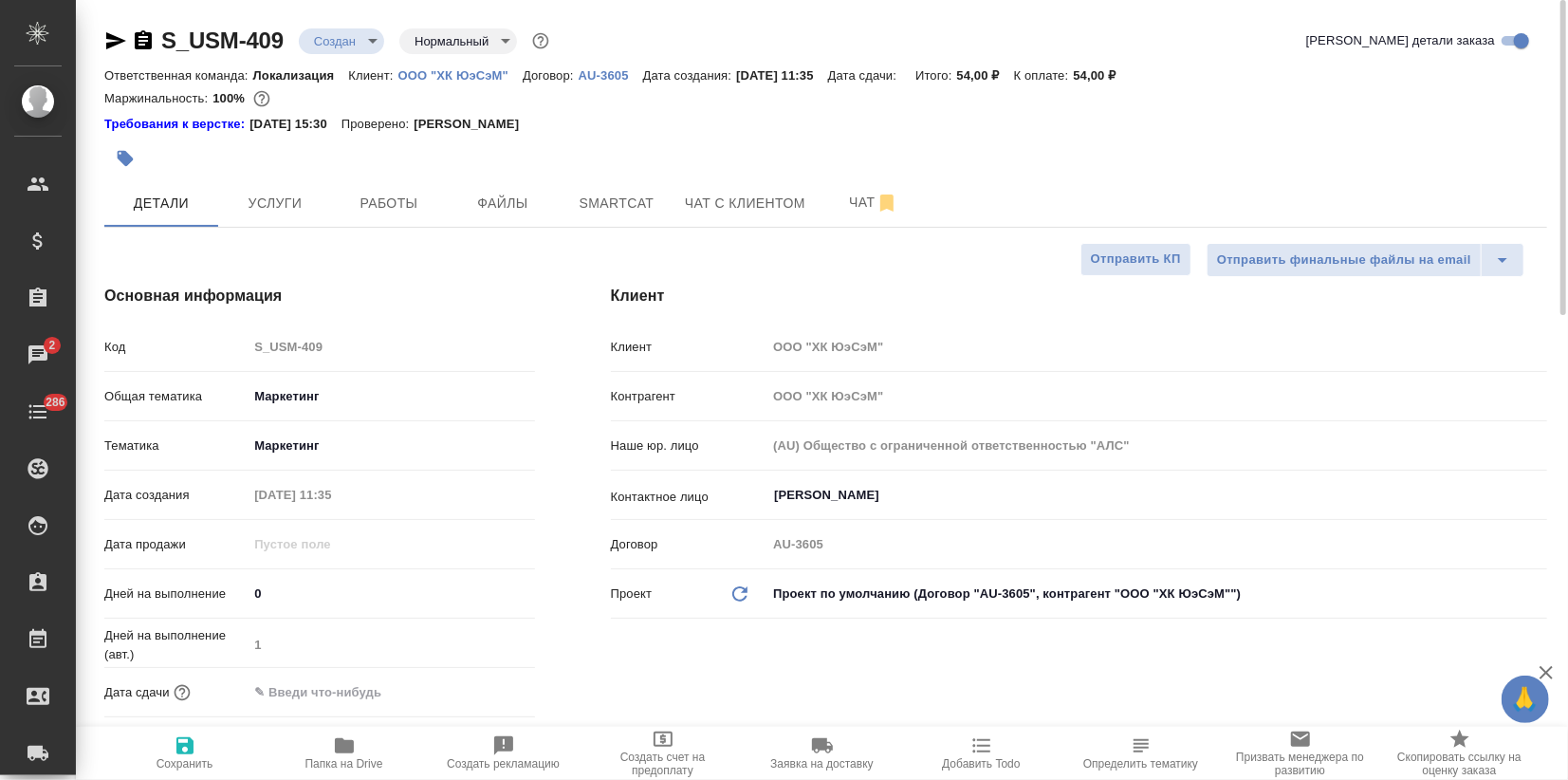
type textarea "x"
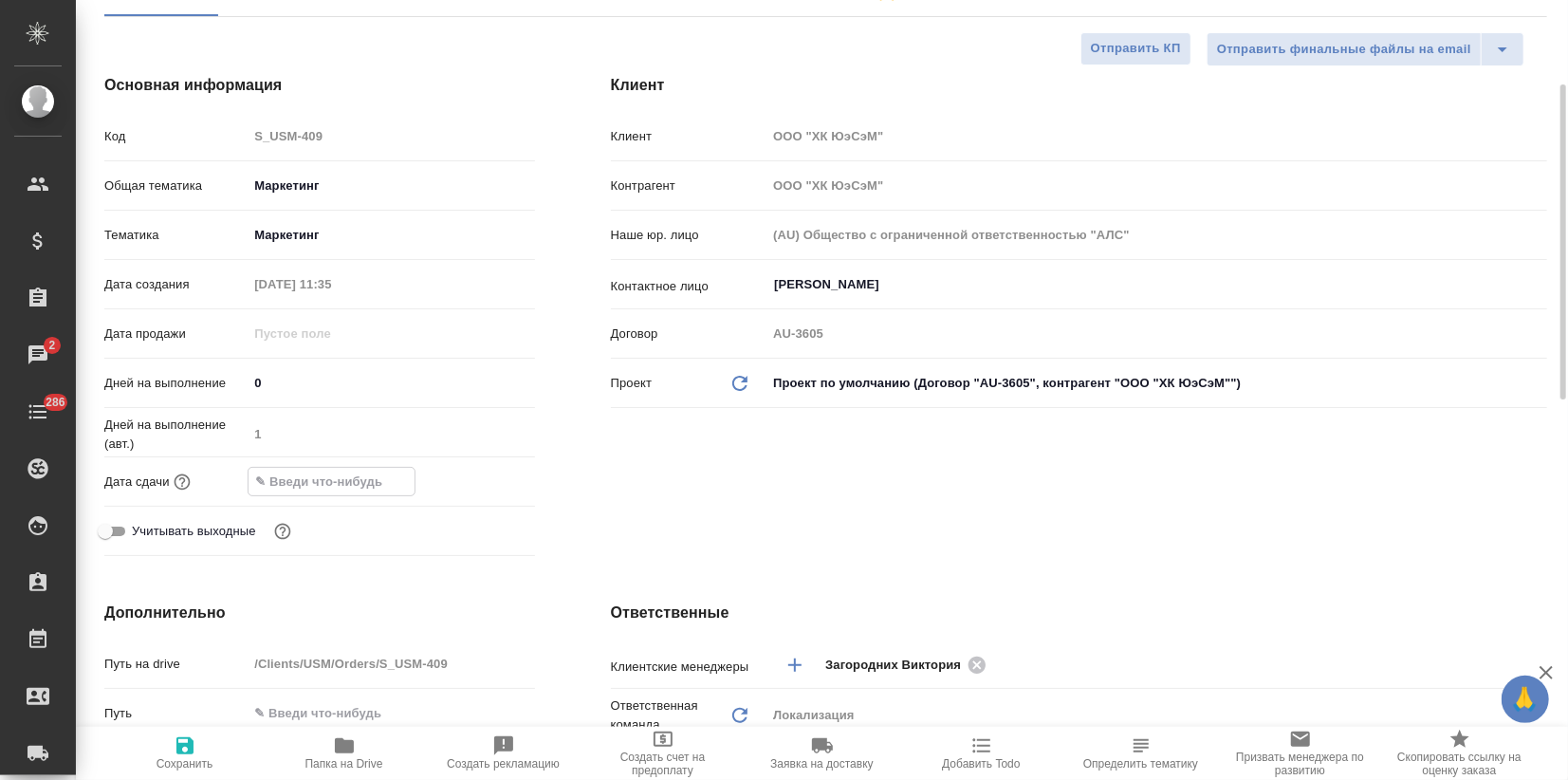
click at [349, 480] on input "text" at bounding box center [332, 482] width 166 height 27
click at [493, 484] on div at bounding box center [502, 480] width 67 height 23
click at [474, 485] on icon "button" at bounding box center [479, 481] width 22 height 23
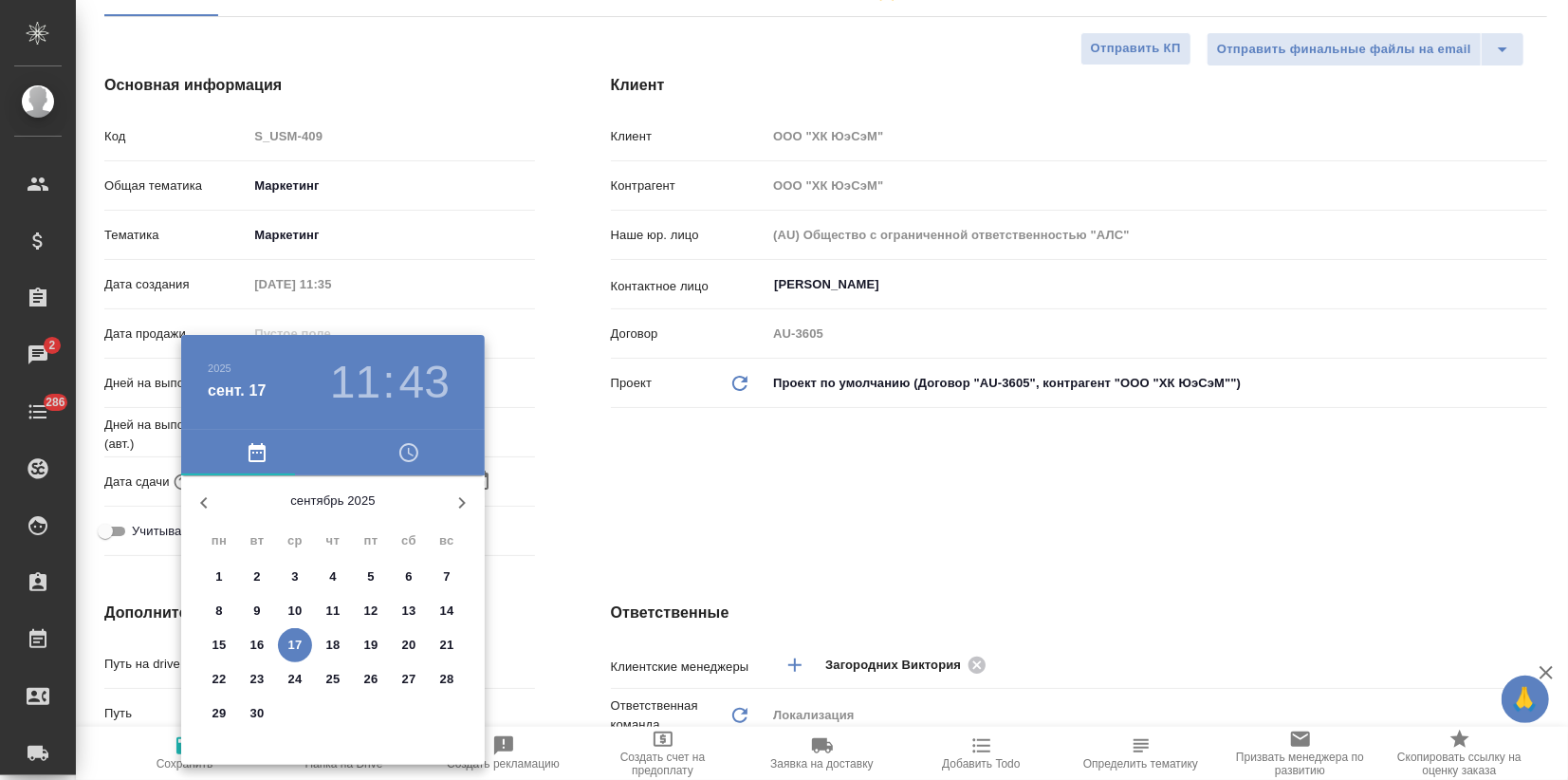
click at [285, 645] on span "17" at bounding box center [294, 645] width 34 height 19
type input "17.09.2025 11:43"
type textarea "x"
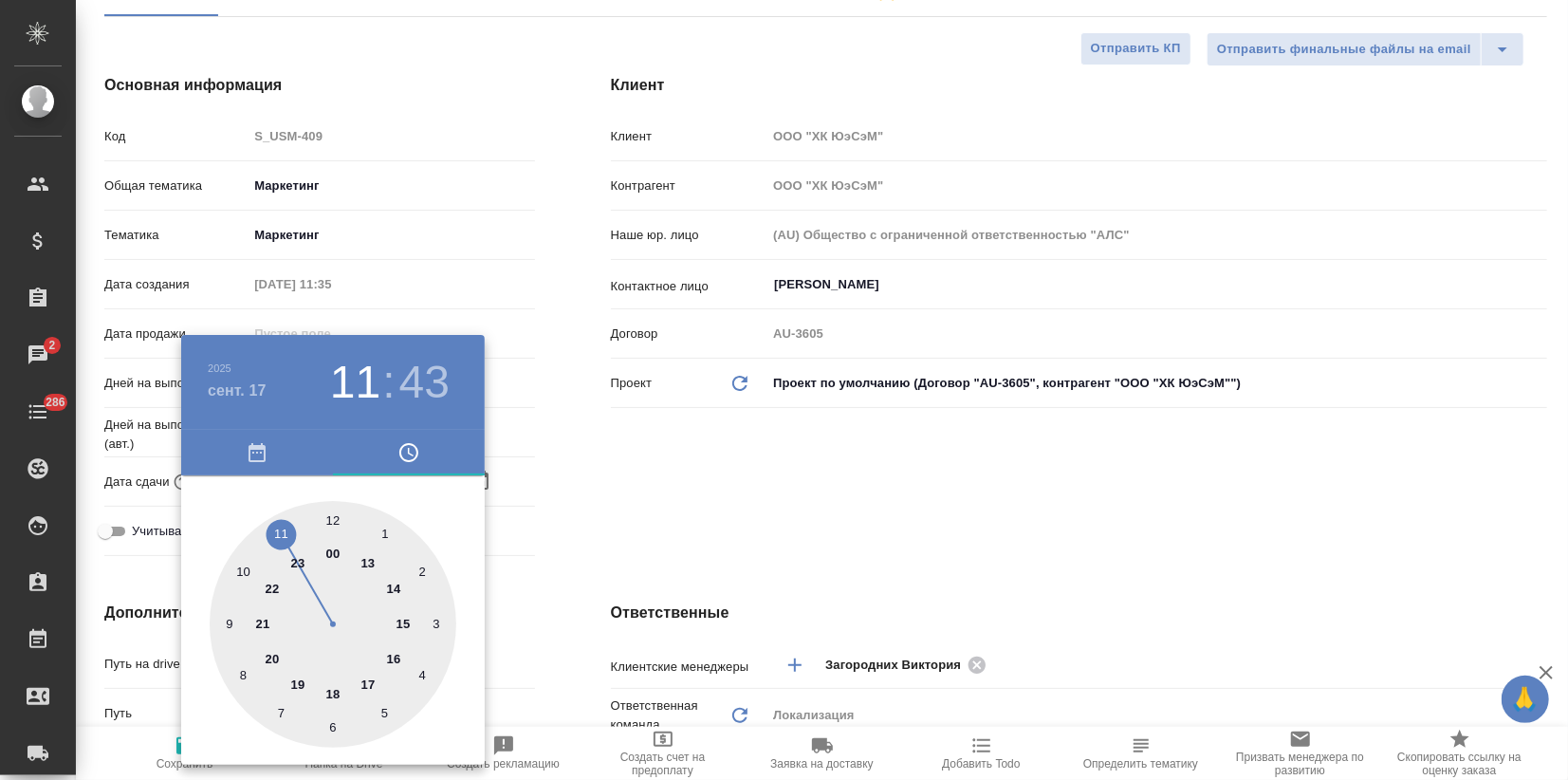
click at [329, 520] on div at bounding box center [333, 624] width 246 height 247
type input "17.09.2025 12:43"
type textarea "x"
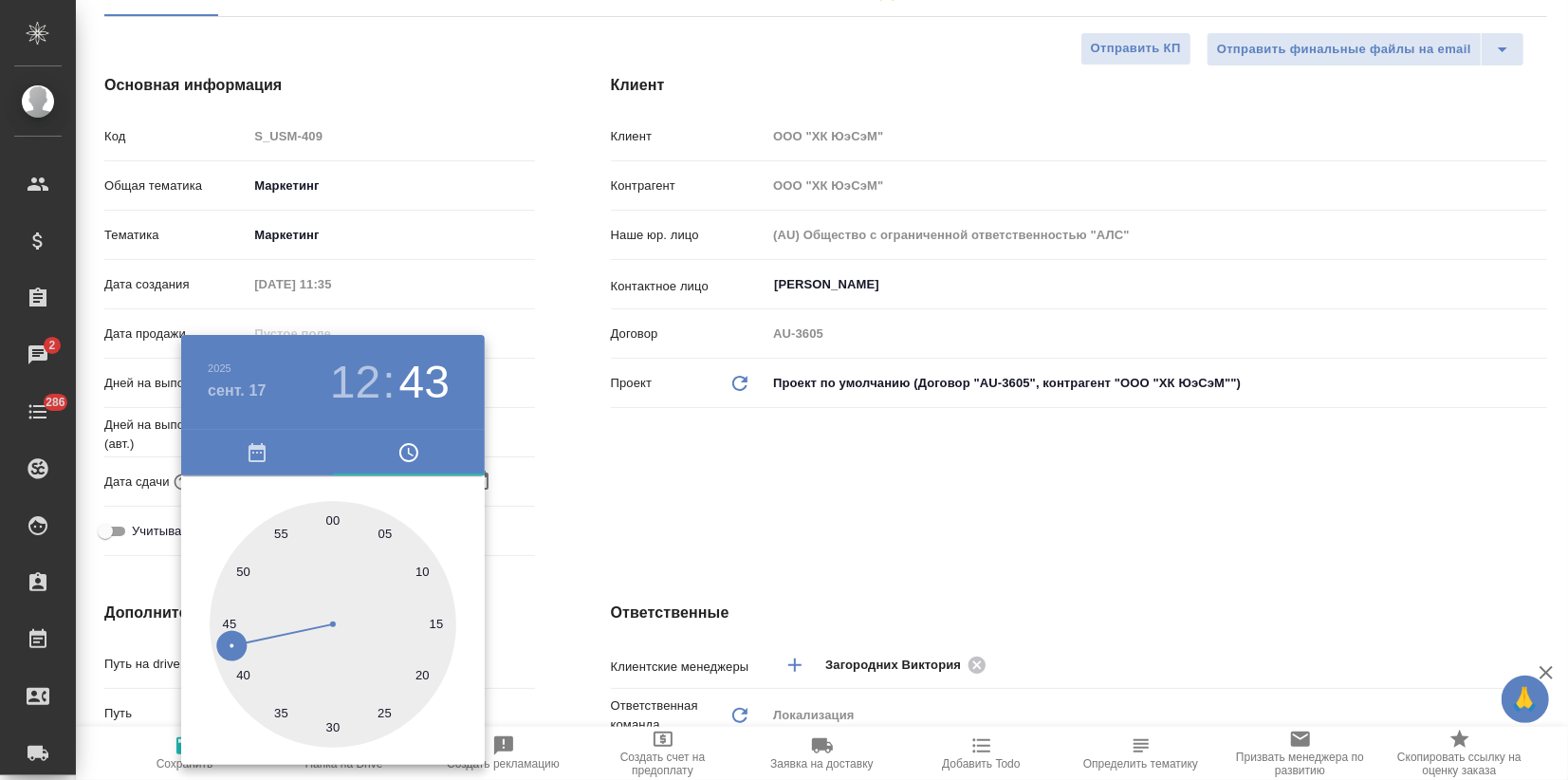
click at [333, 722] on div at bounding box center [333, 624] width 246 height 247
type input "[DATE] 12:30"
type textarea "x"
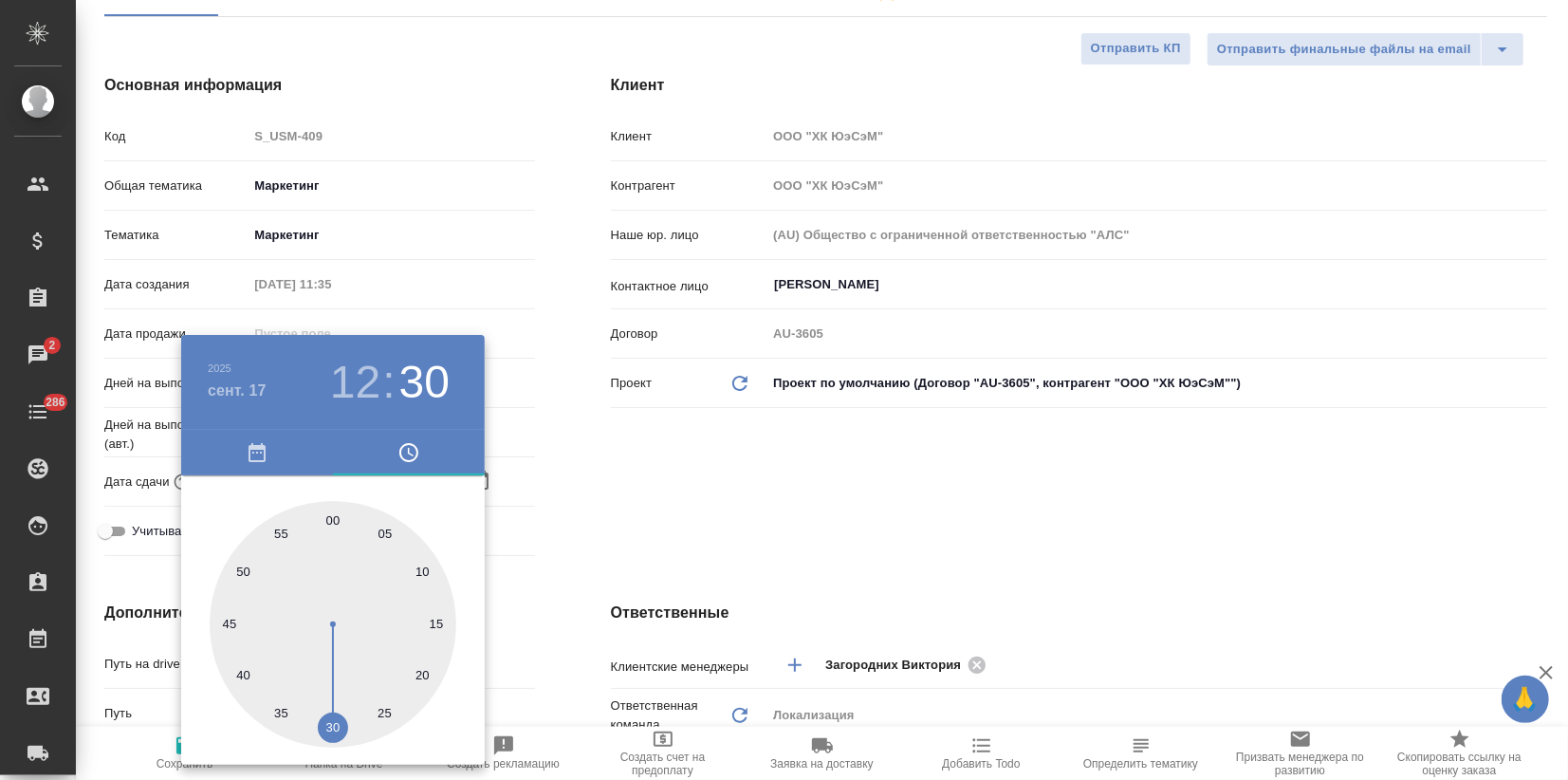
click at [600, 514] on div at bounding box center [784, 390] width 1568 height 780
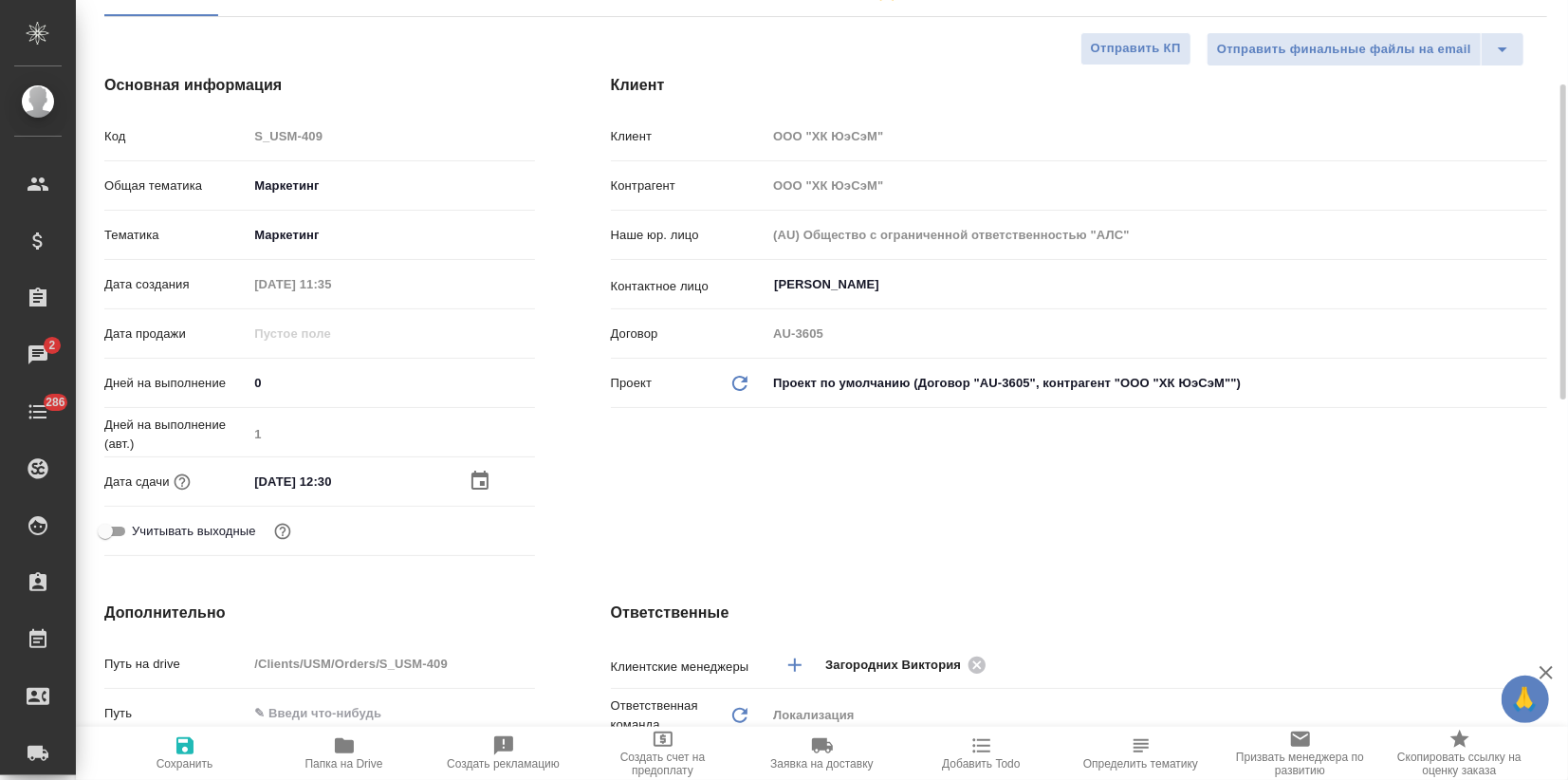
click at [183, 746] on icon "button" at bounding box center [184, 745] width 17 height 17
type textarea "x"
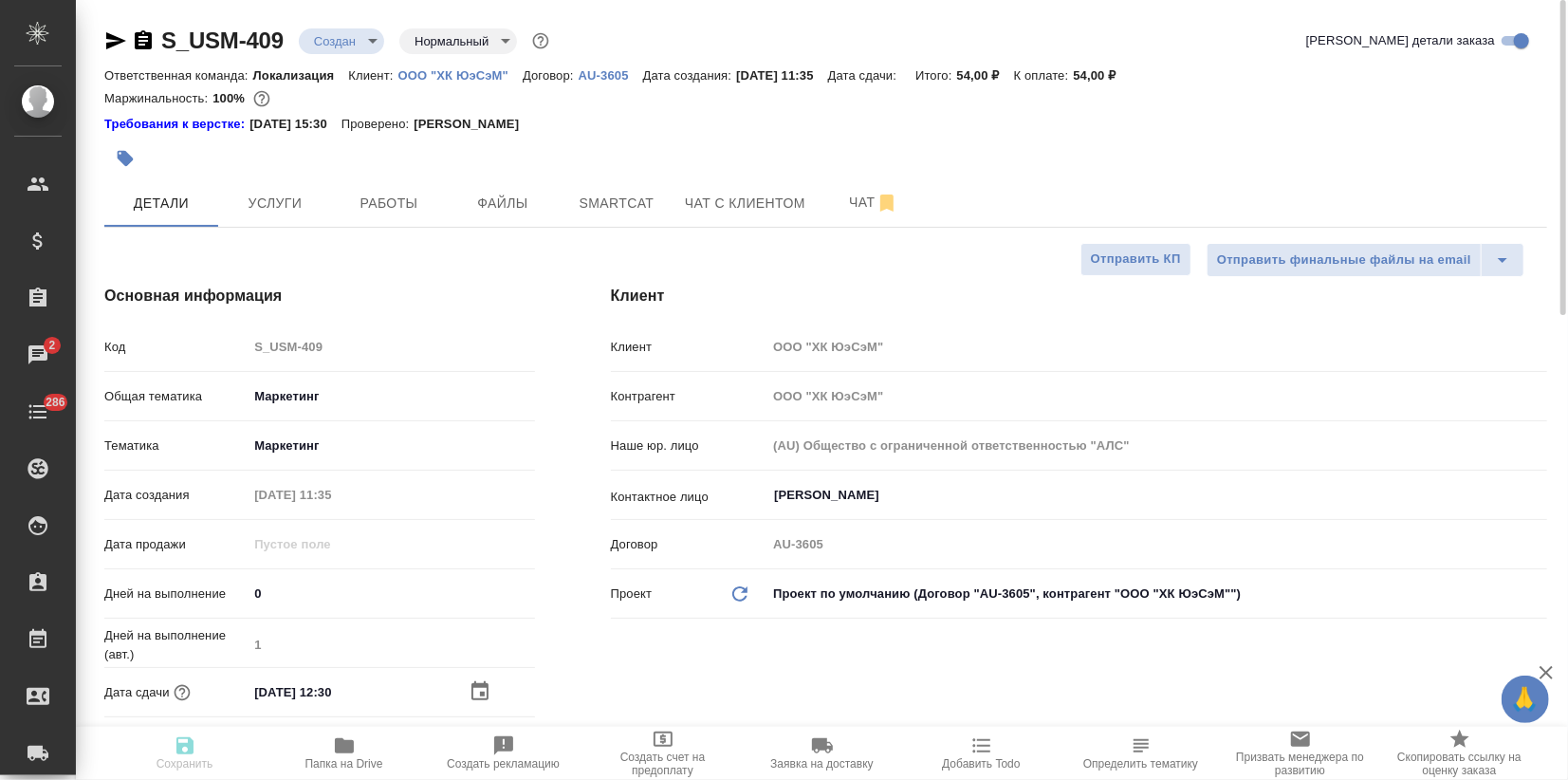
click at [338, 40] on body "🙏 .cls-1 fill:#fff; AWATERA Zagorodnikh Viktoria Клиенты Спецификации Заказы 2 …" at bounding box center [784, 390] width 1568 height 780
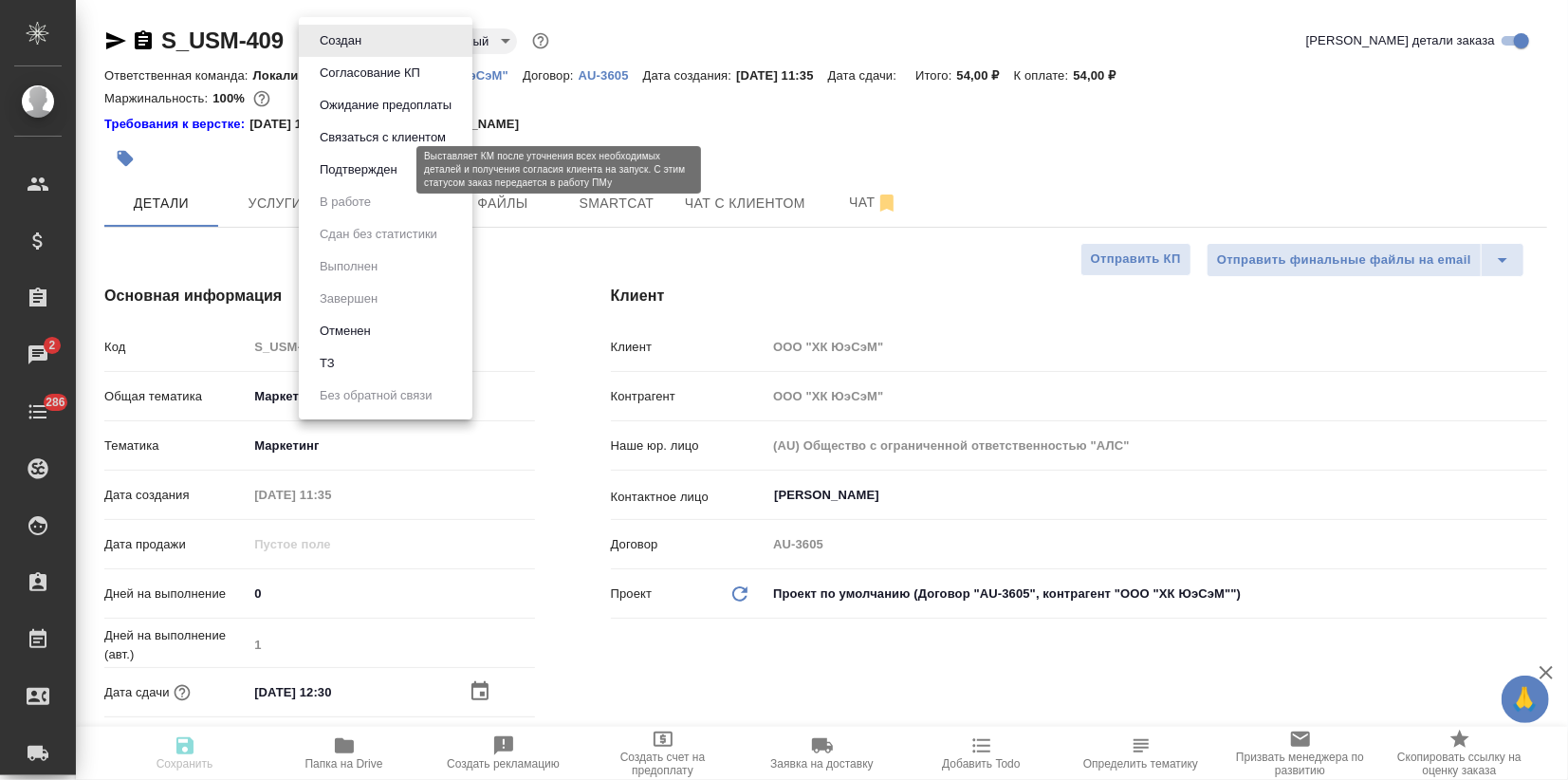
click at [372, 171] on button "Подтвержден" at bounding box center [358, 169] width 89 height 21
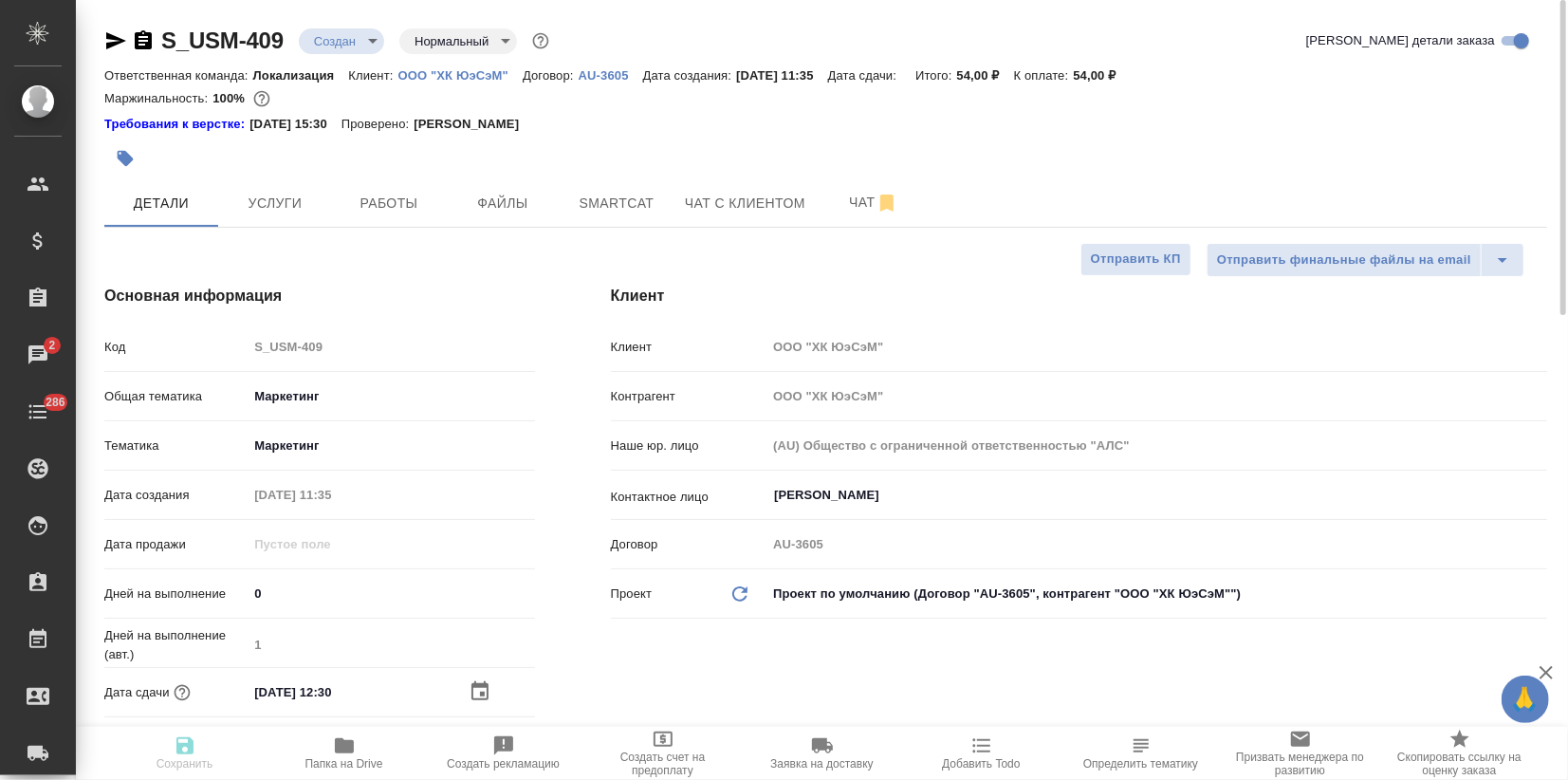
click at [123, 39] on icon "button" at bounding box center [115, 40] width 22 height 23
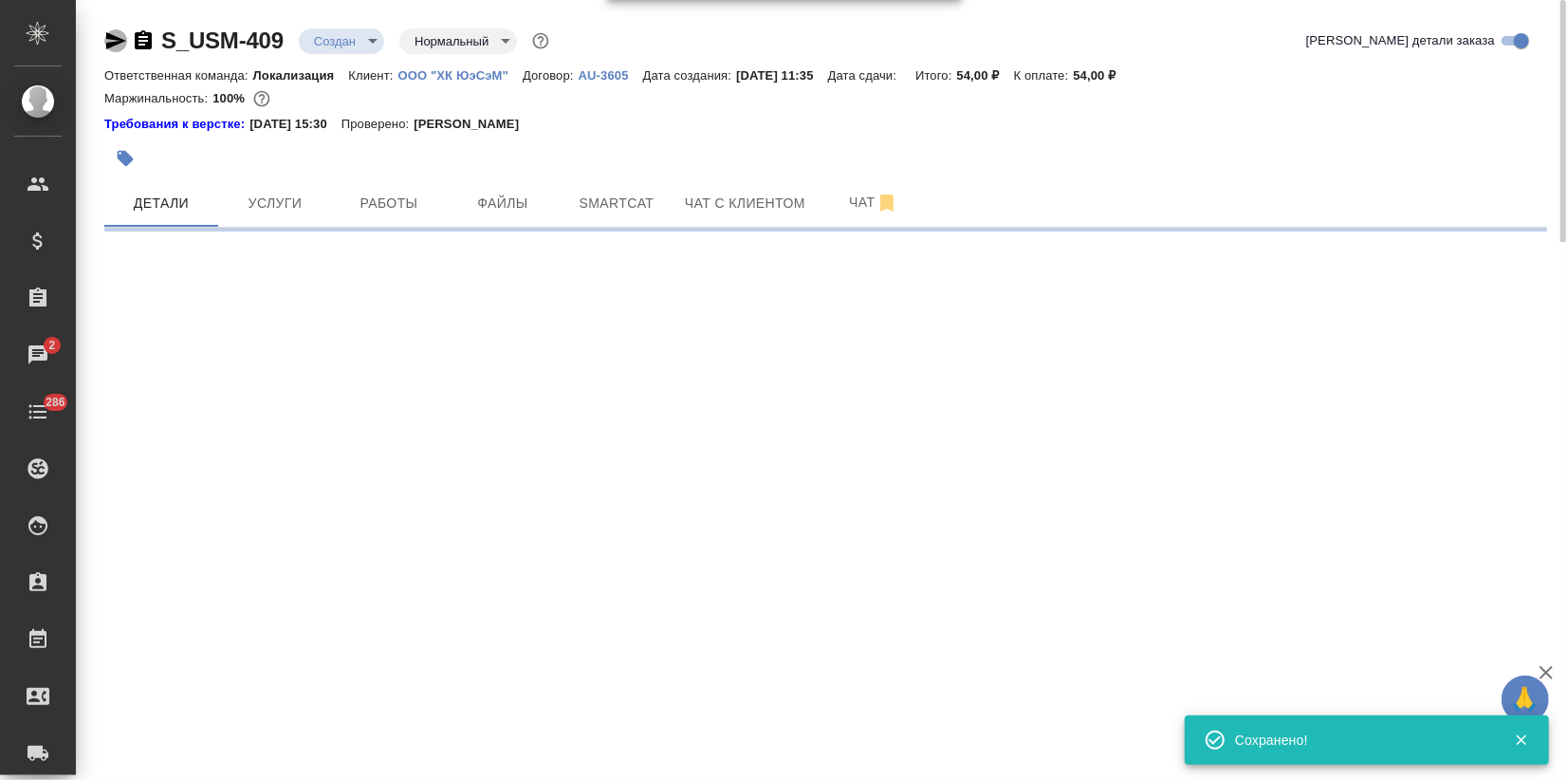
click at [112, 30] on icon "button" at bounding box center [115, 40] width 22 height 23
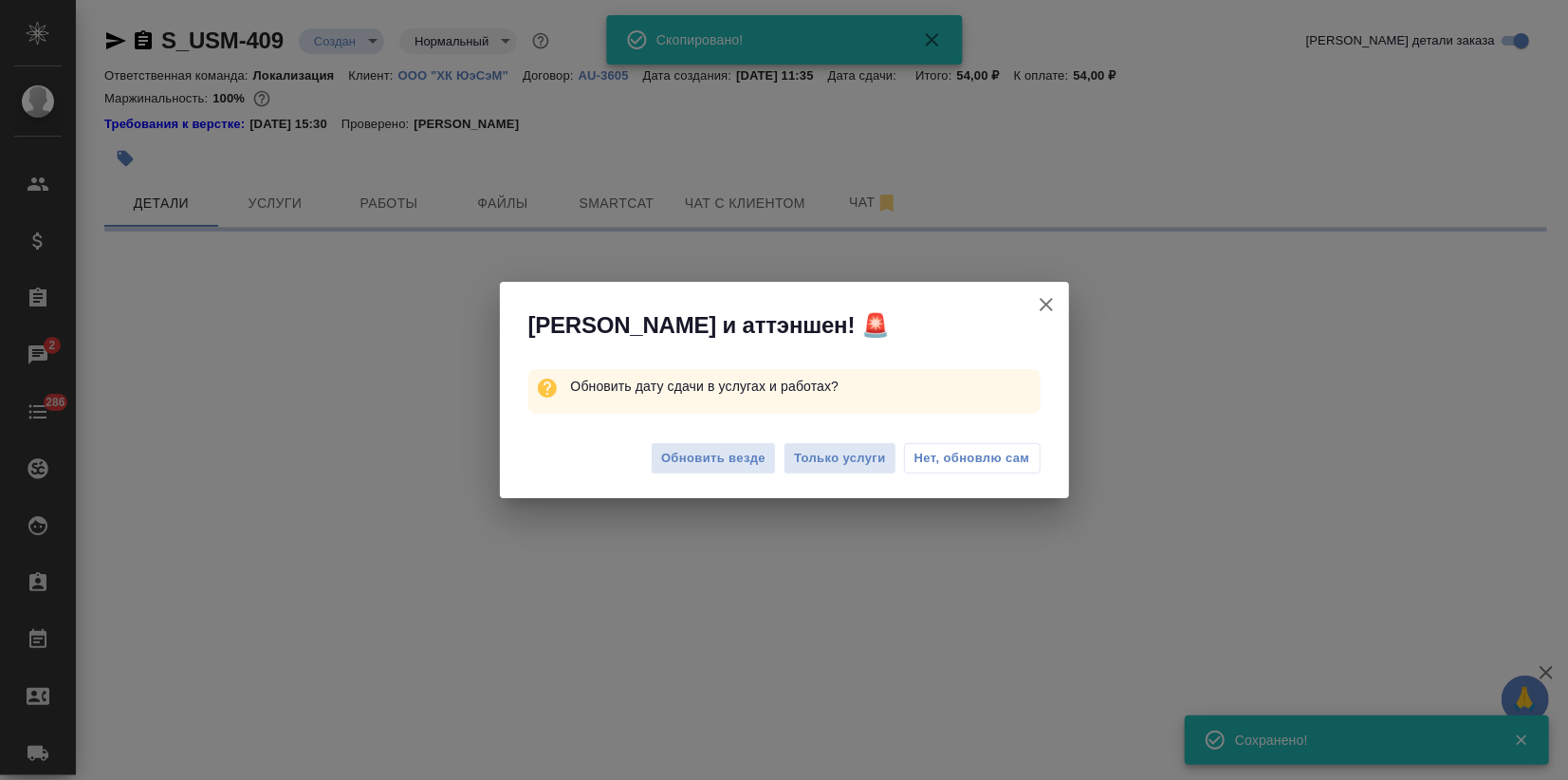
drag, startPoint x: 724, startPoint y: 460, endPoint x: 744, endPoint y: 515, distance: 58.5
click at [724, 458] on span "Обновить везде" at bounding box center [713, 459] width 105 height 22
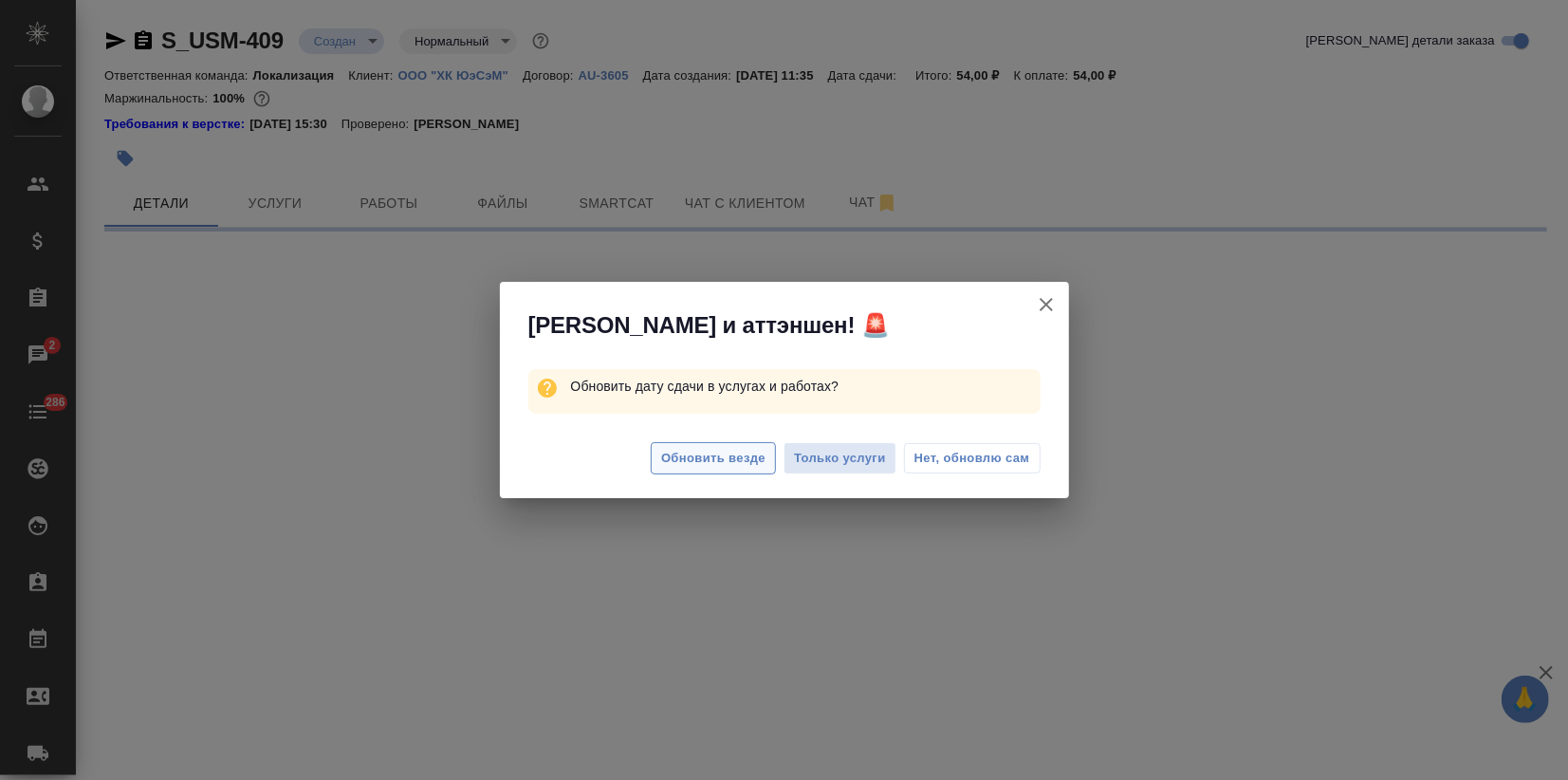
click at [693, 455] on span "Обновить везде" at bounding box center [713, 459] width 105 height 22
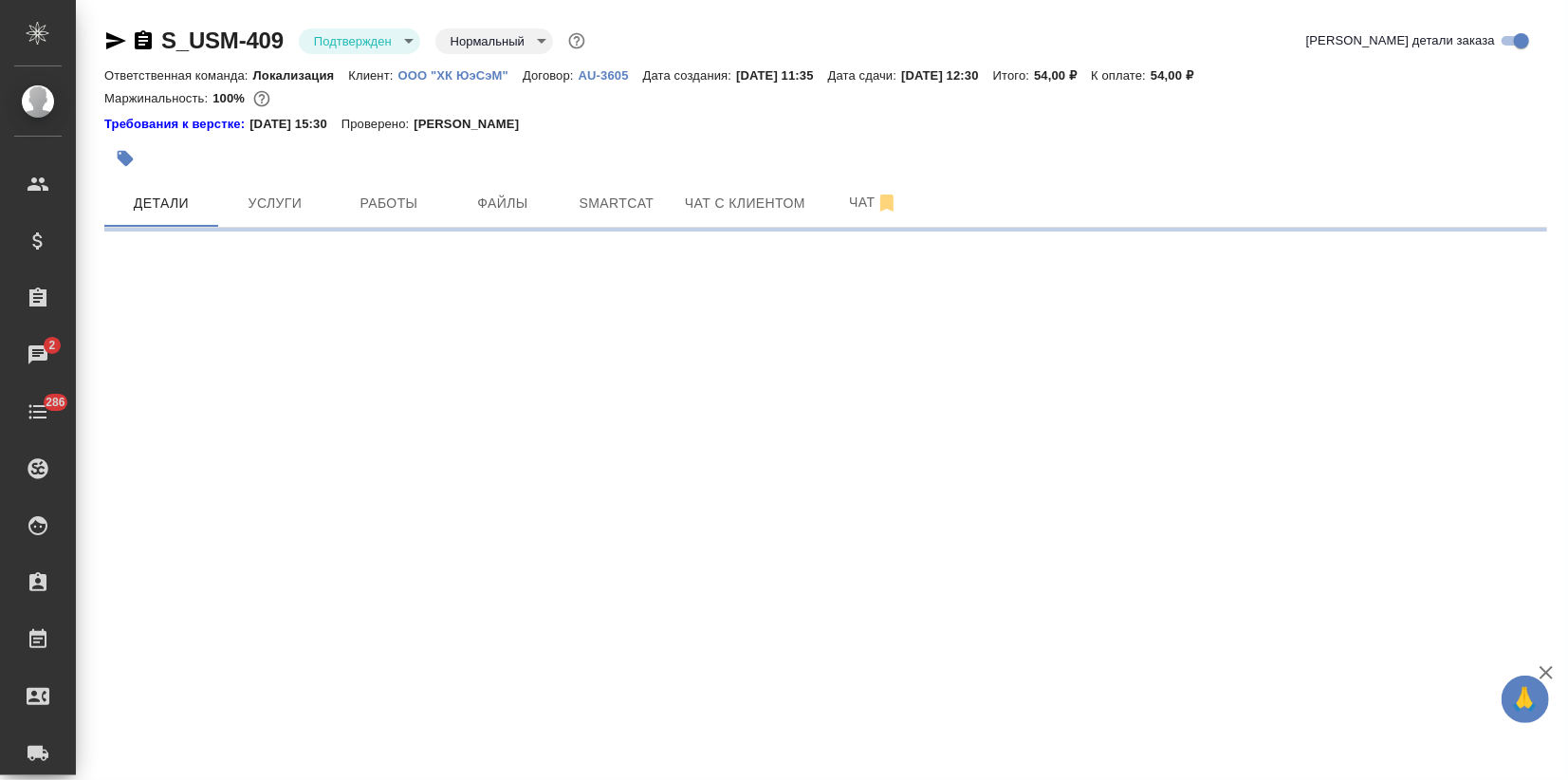
select select "RU"
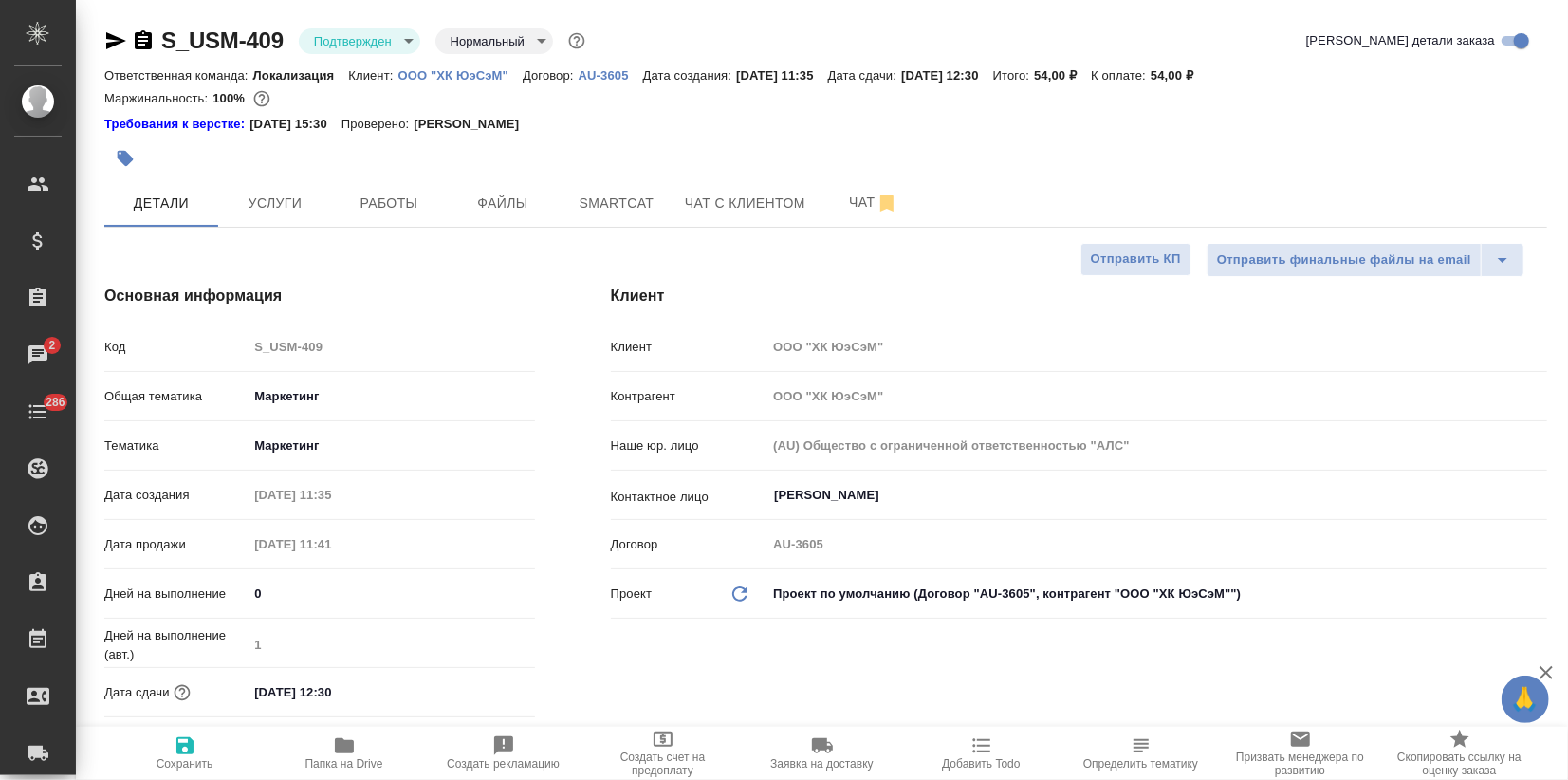
type textarea "x"
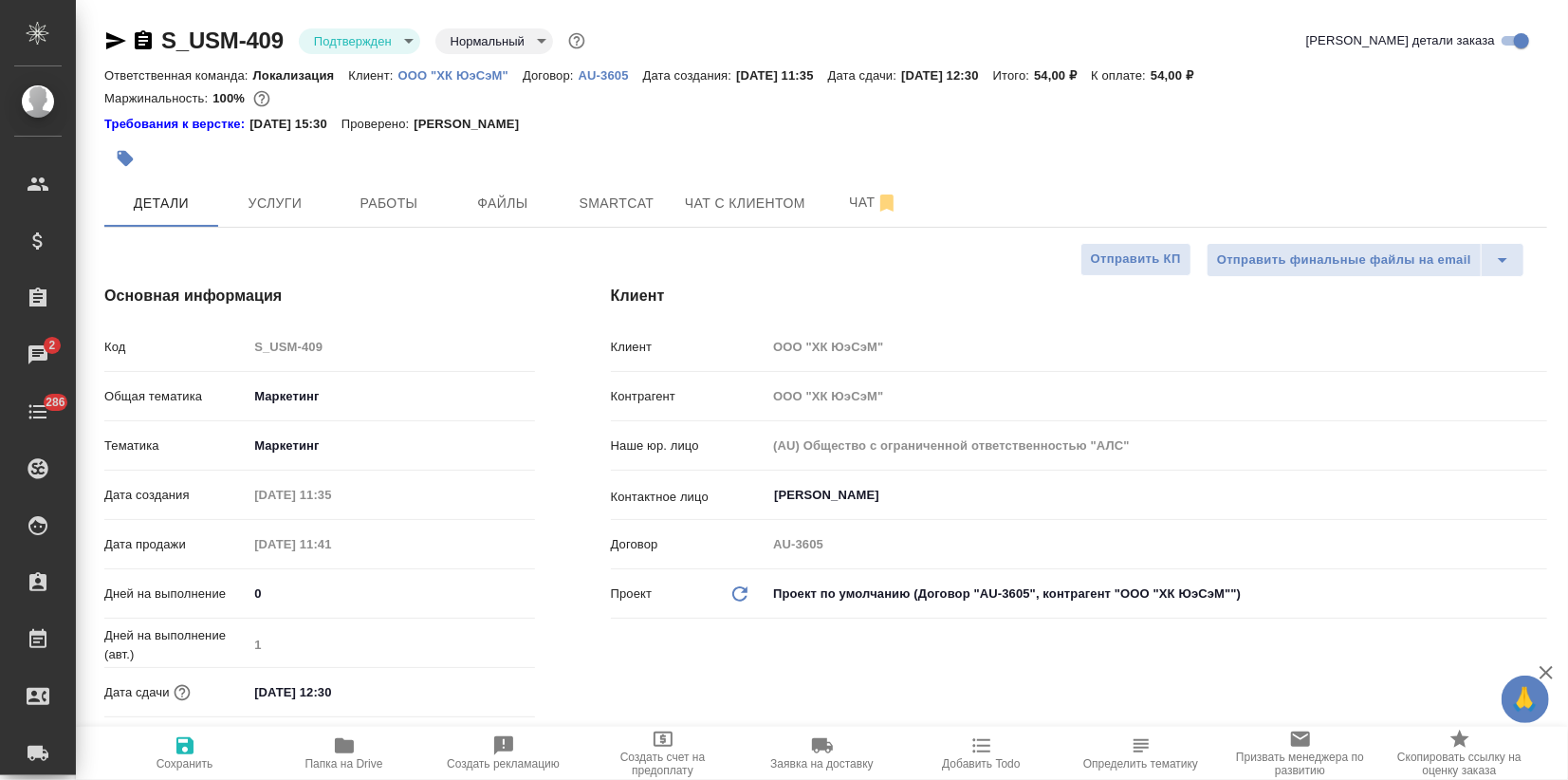
type textarea "x"
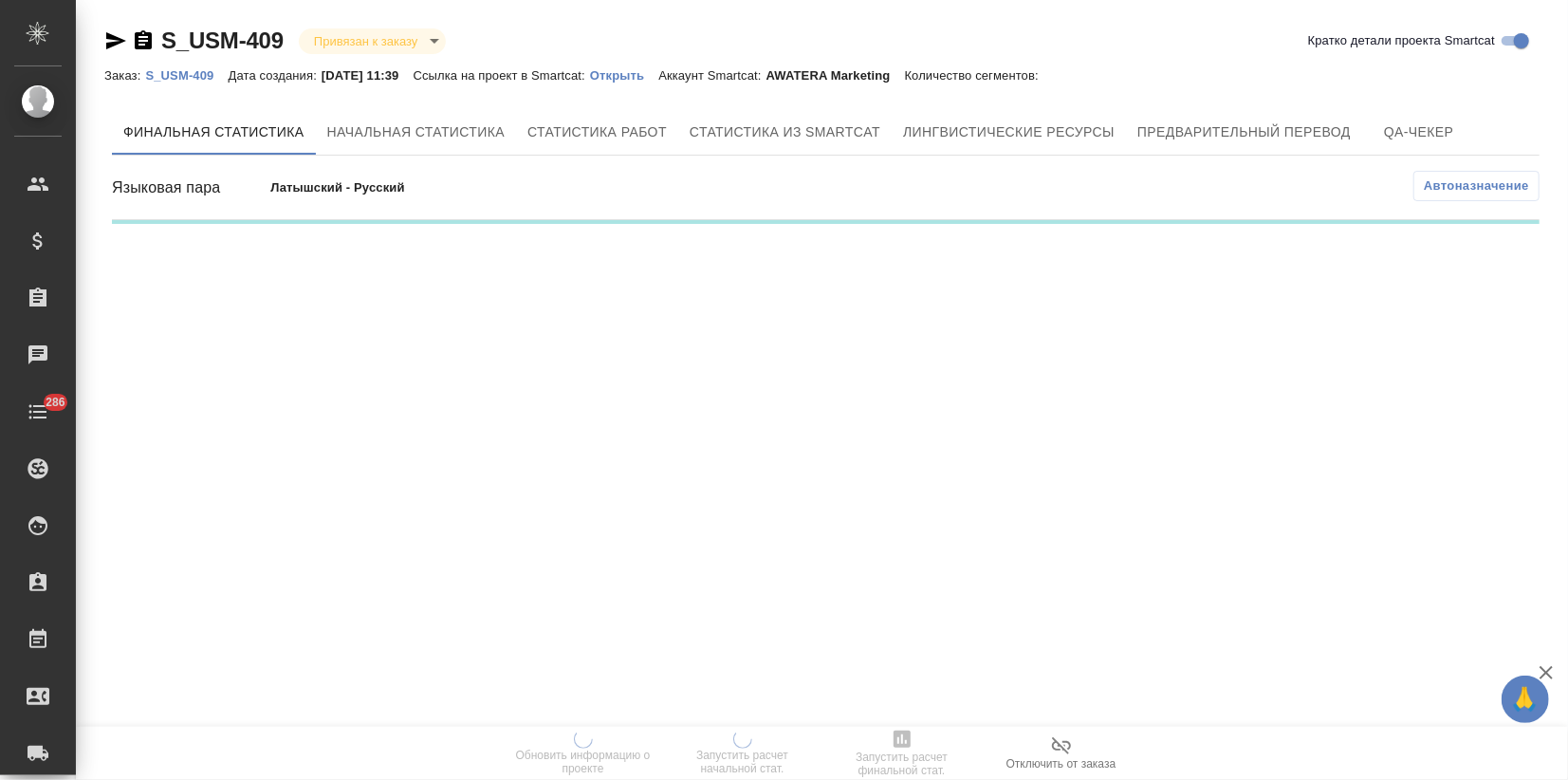
click at [646, 78] on p "Открыть" at bounding box center [624, 75] width 68 height 15
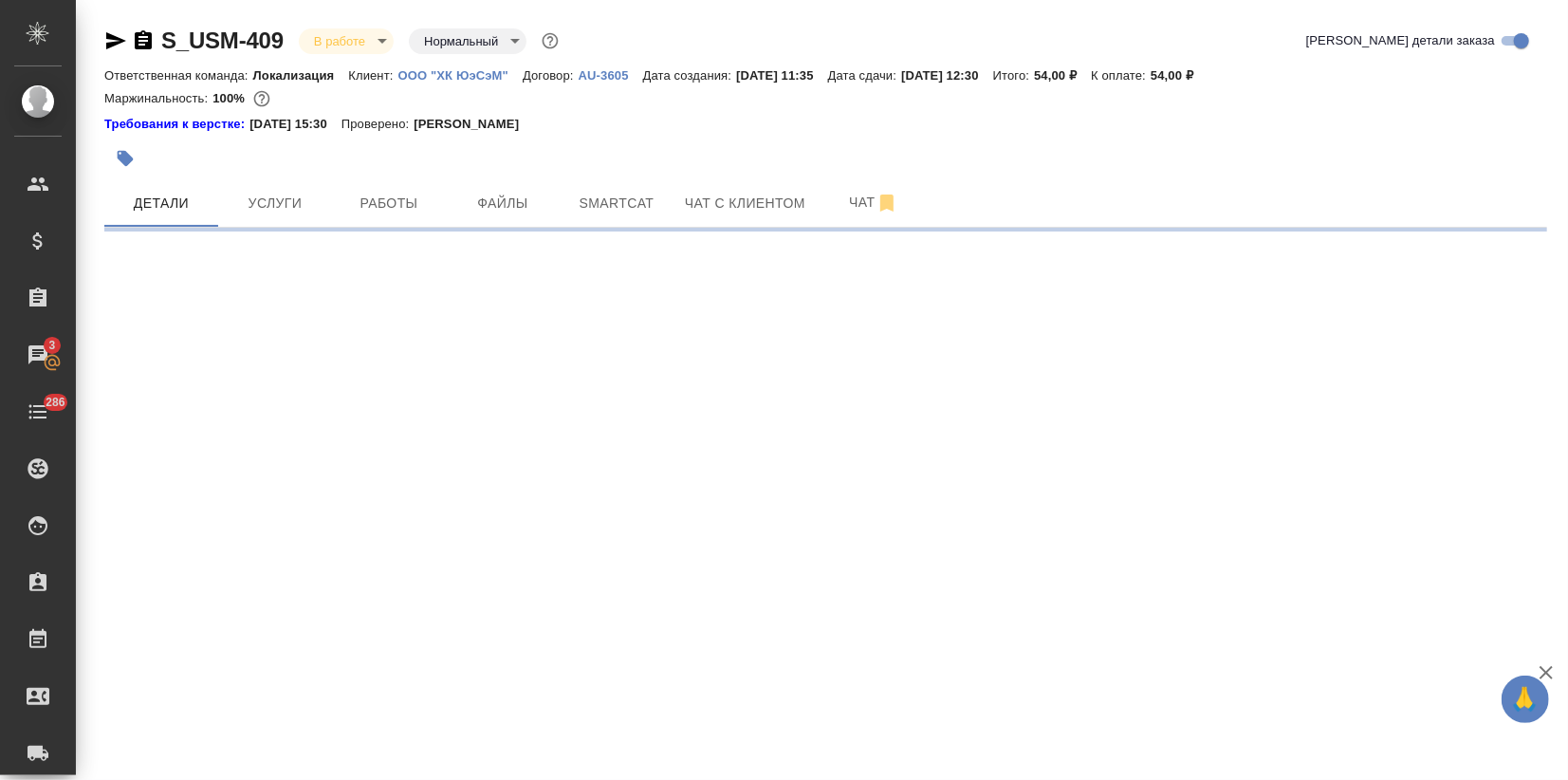
select select "RU"
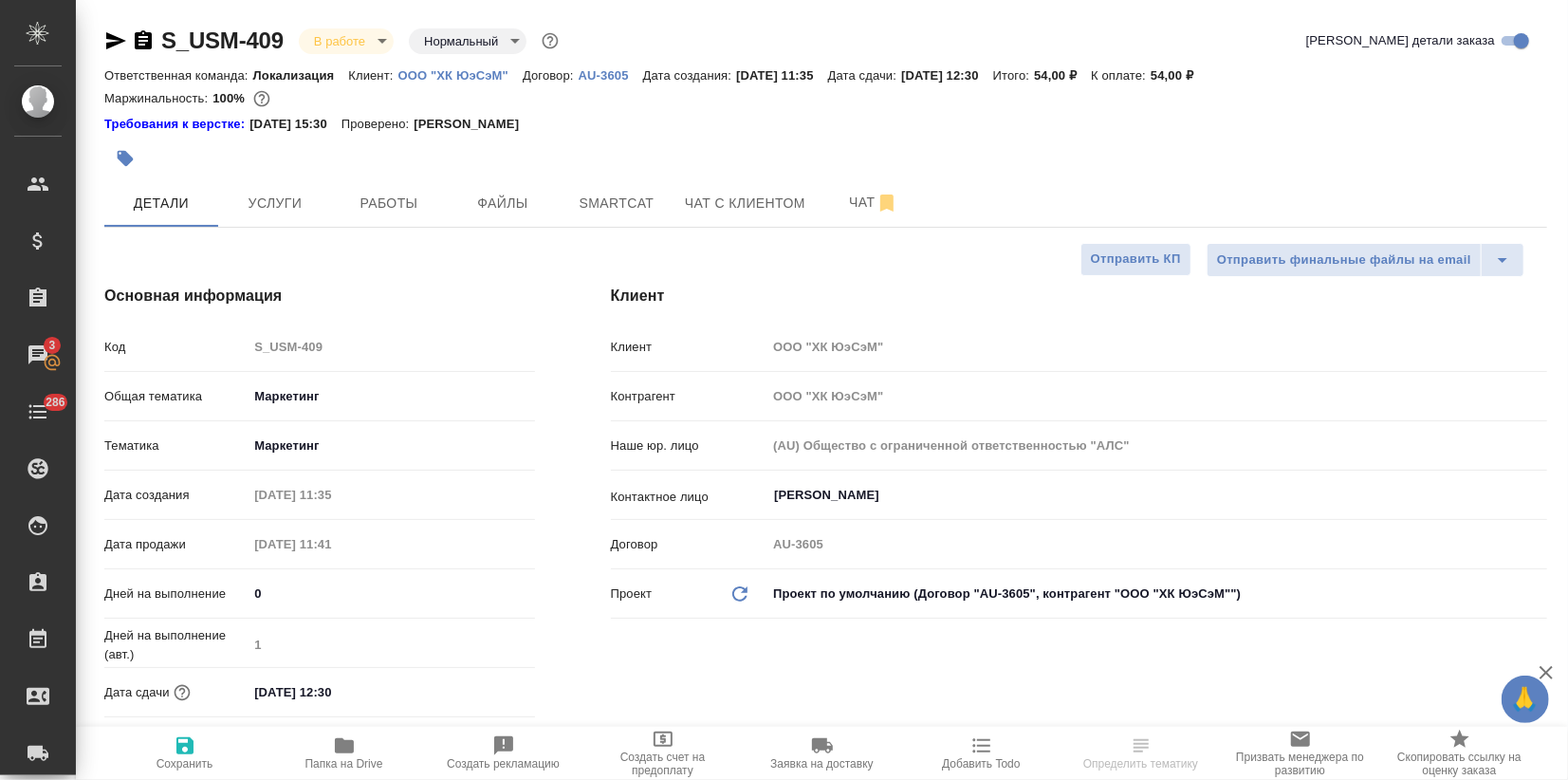
type textarea "x"
drag, startPoint x: 289, startPoint y: 38, endPoint x: 153, endPoint y: 38, distance: 136.0
click at [153, 38] on div "S_USM-409 В работе inProgress Нормальный normal" at bounding box center [334, 40] width 458 height 30
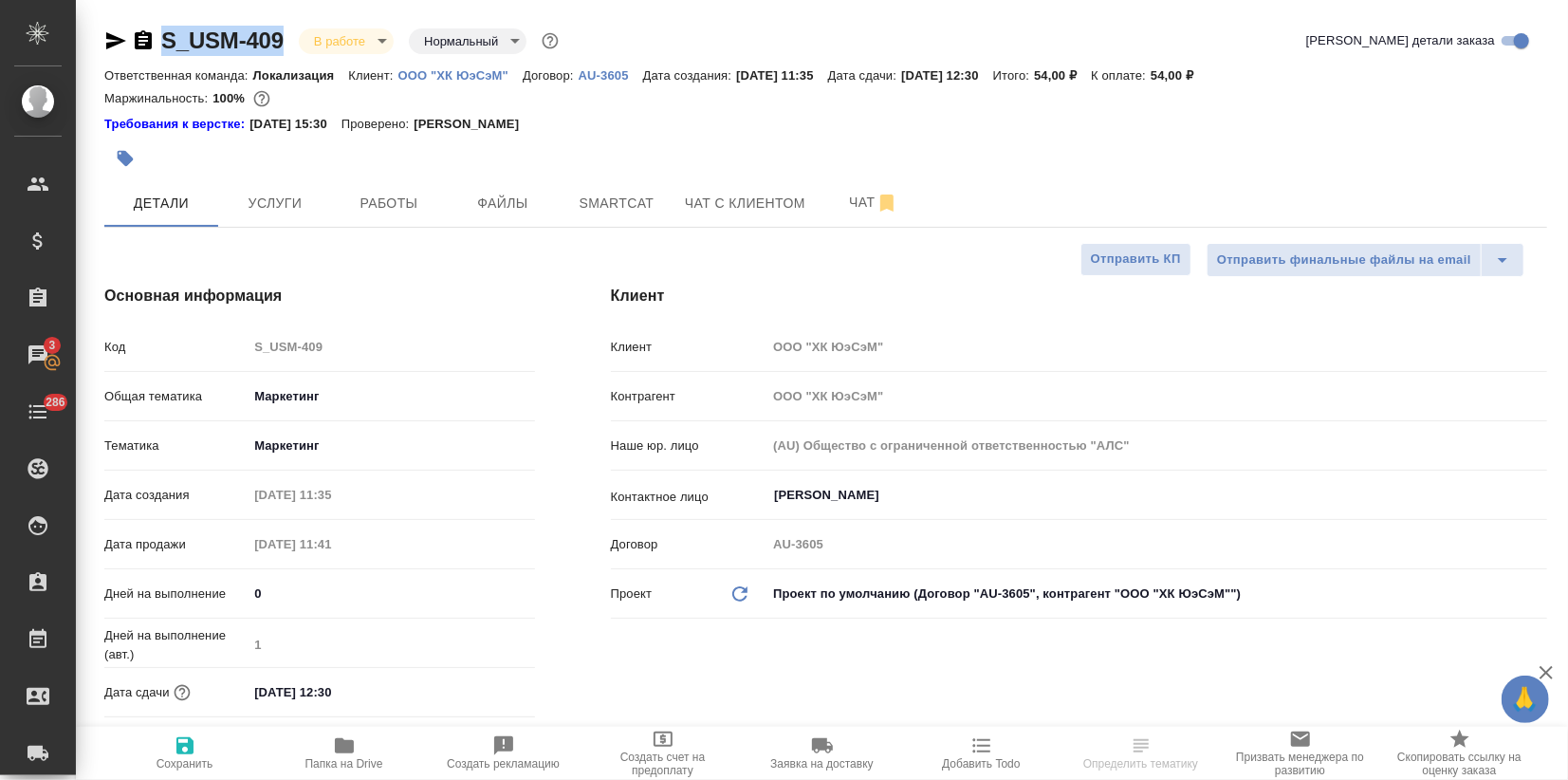
copy link "S_USM-409"
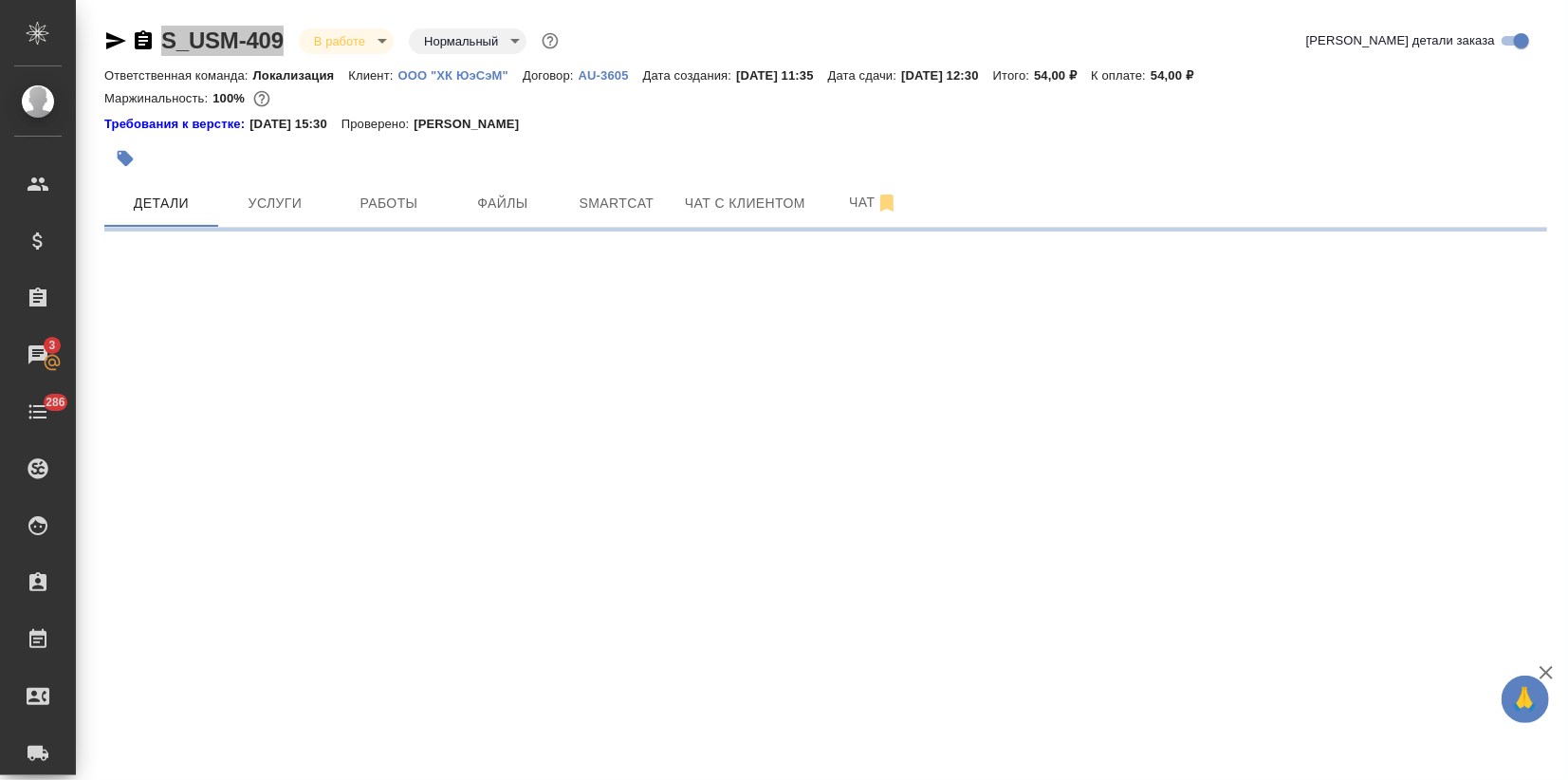
select select "RU"
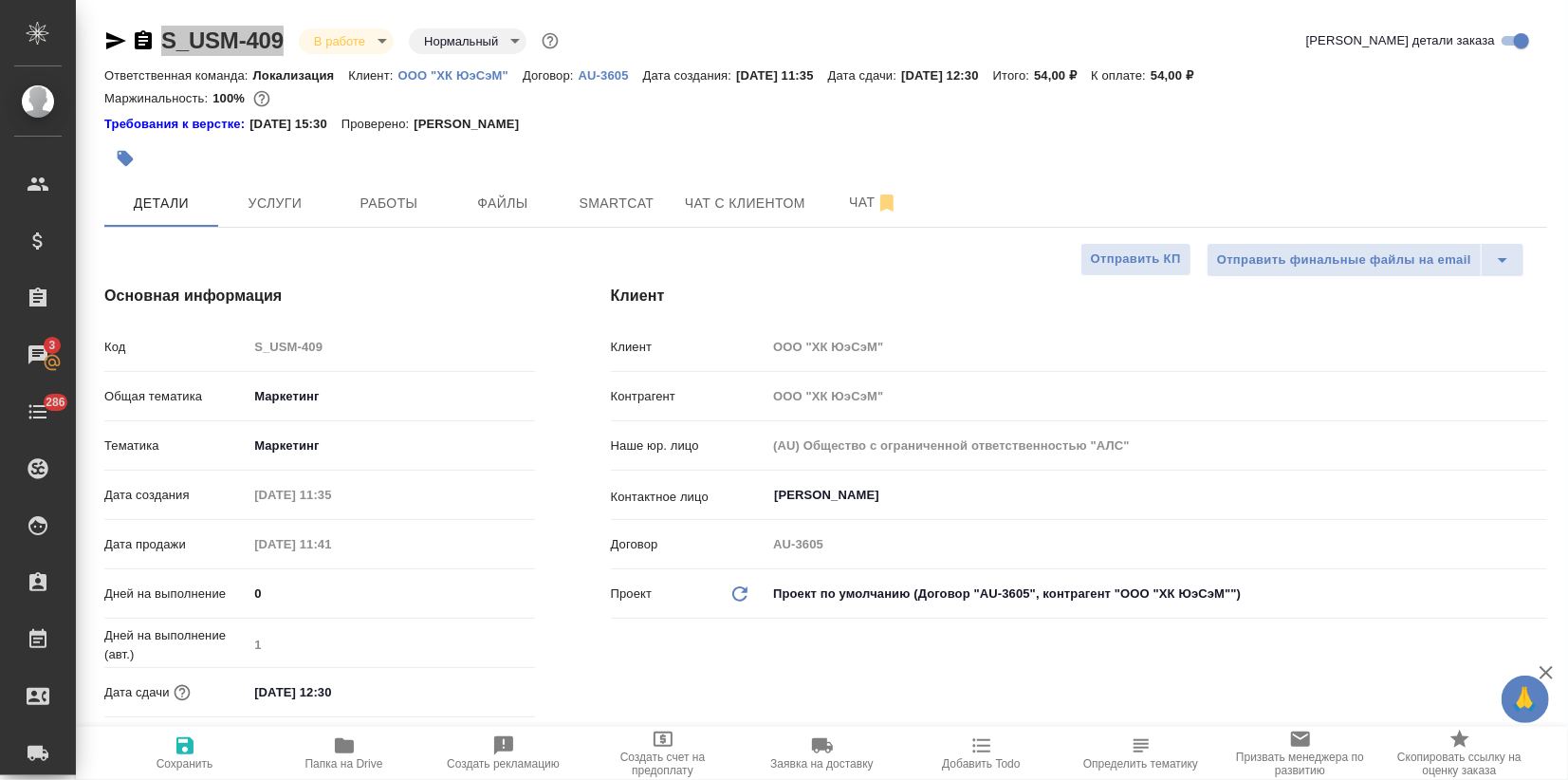
type textarea "x"
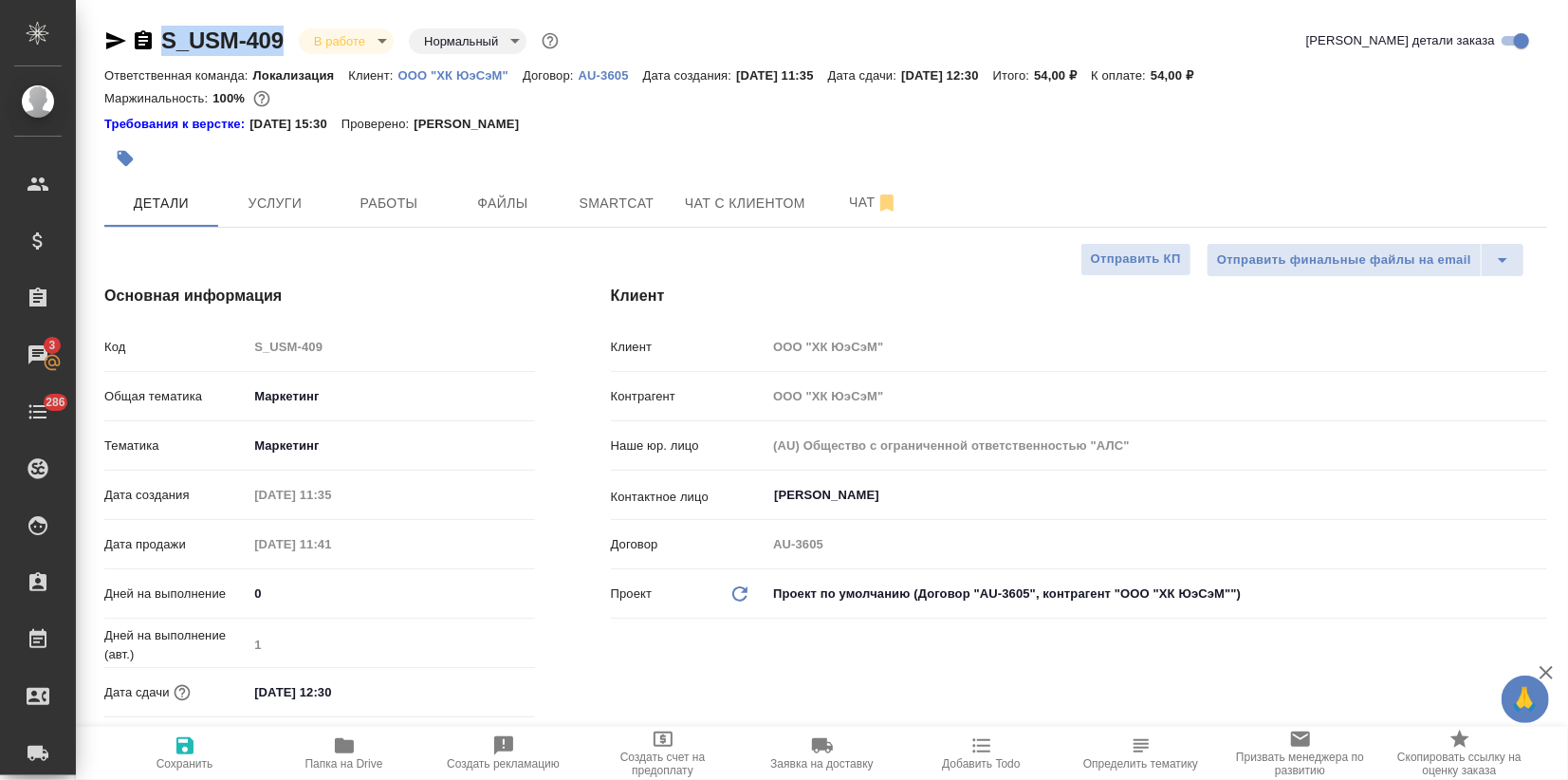
type textarea "x"
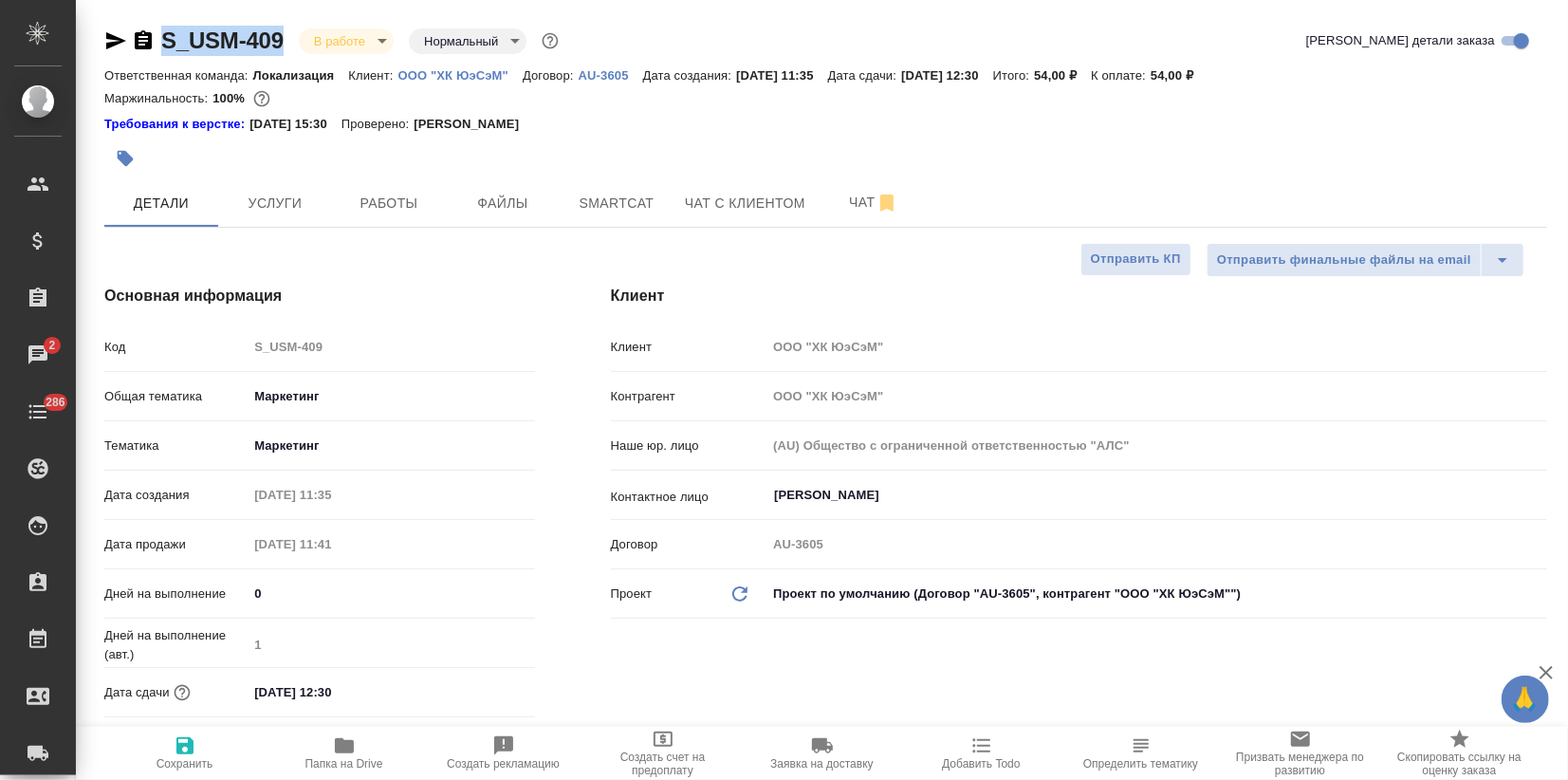
type textarea "x"
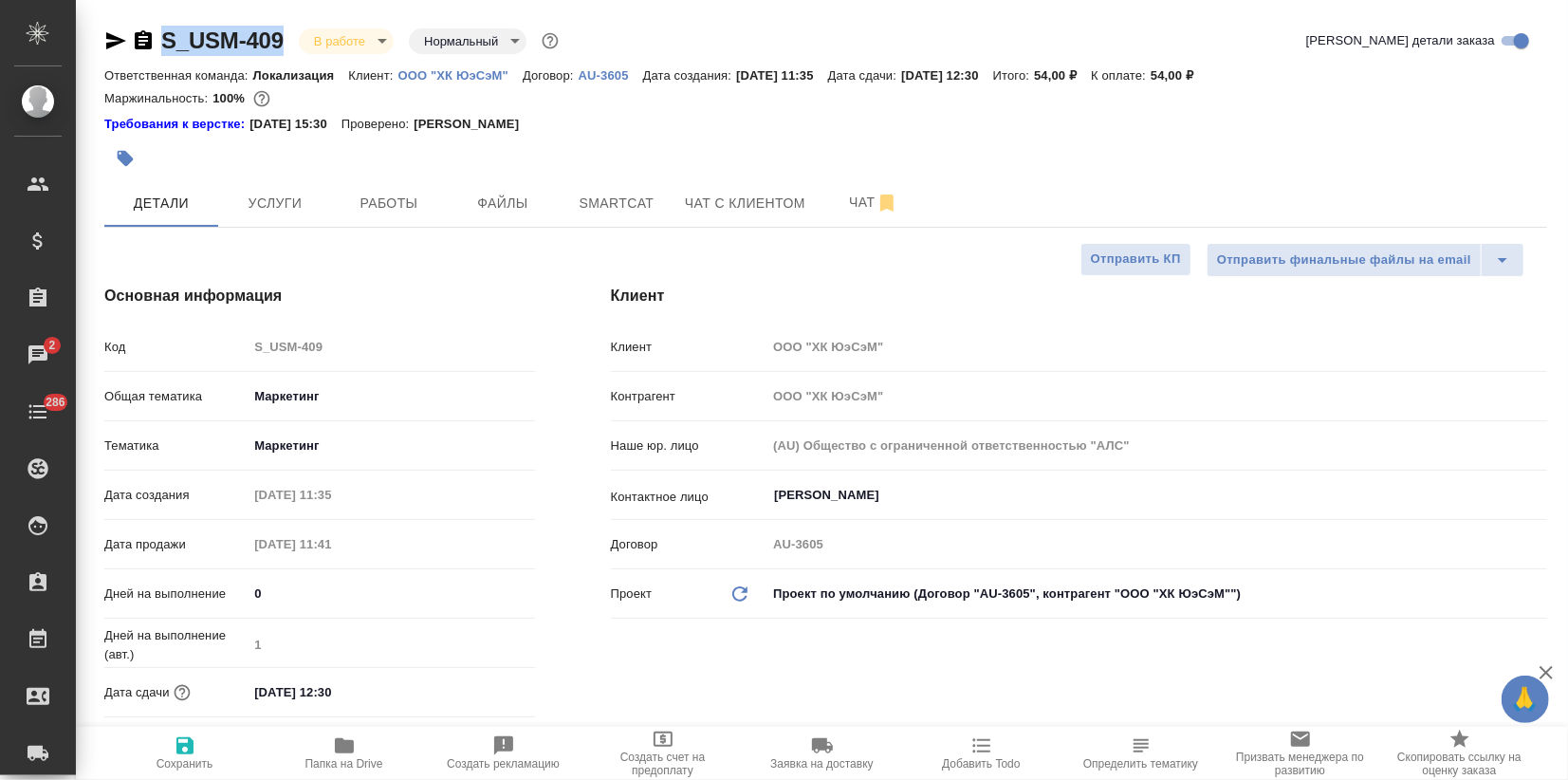
type textarea "x"
click at [304, 197] on span "Услуги" at bounding box center [275, 204] width 91 height 23
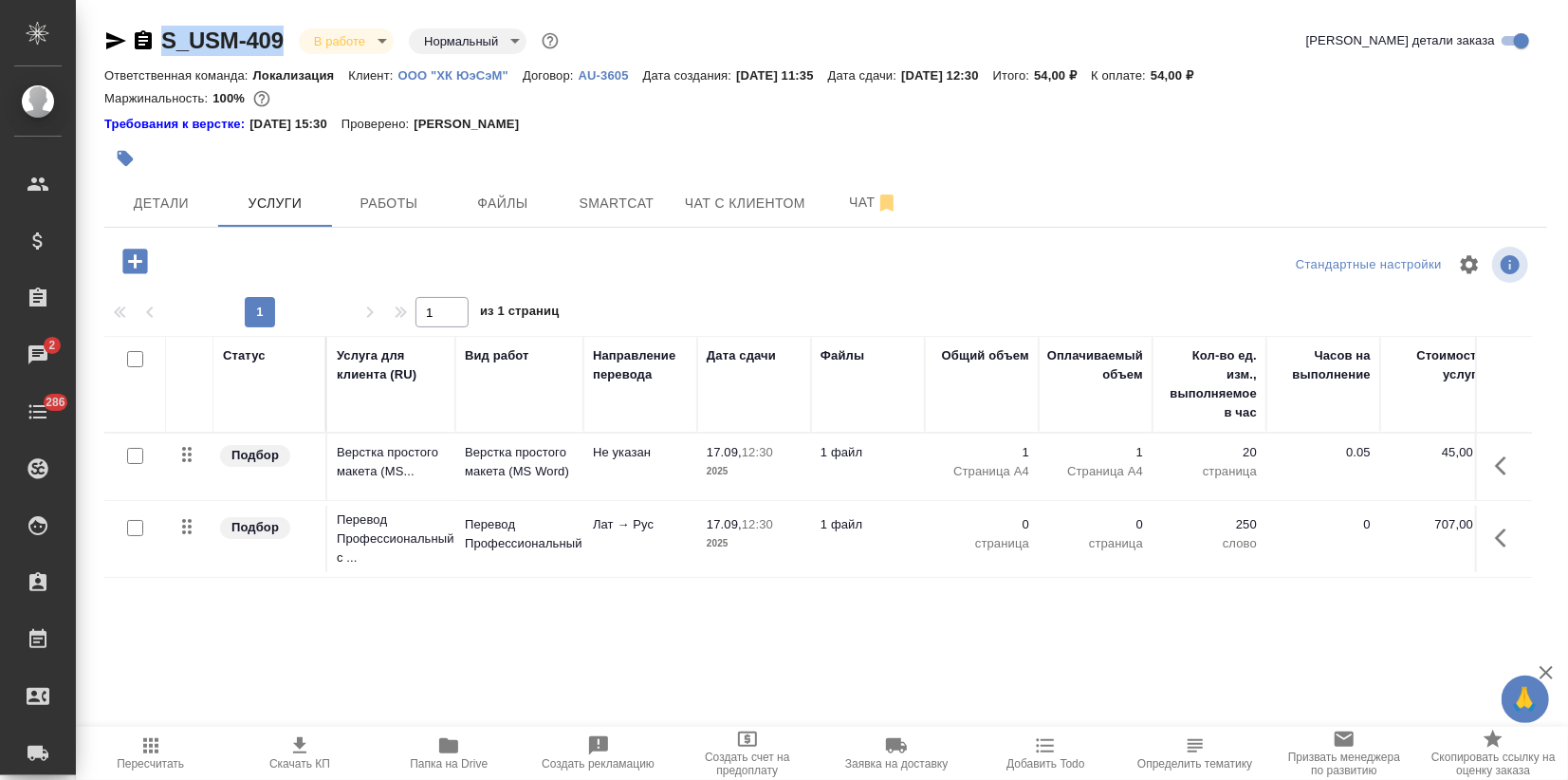
click at [610, 552] on td "Лат → Рус" at bounding box center [640, 539] width 113 height 67
click at [610, 552] on body "🙏 .cls-1 fill:#fff; AWATERA Zagorodnikh Viktoria Клиенты Спецификации Заказы 2 …" at bounding box center [784, 390] width 1568 height 780
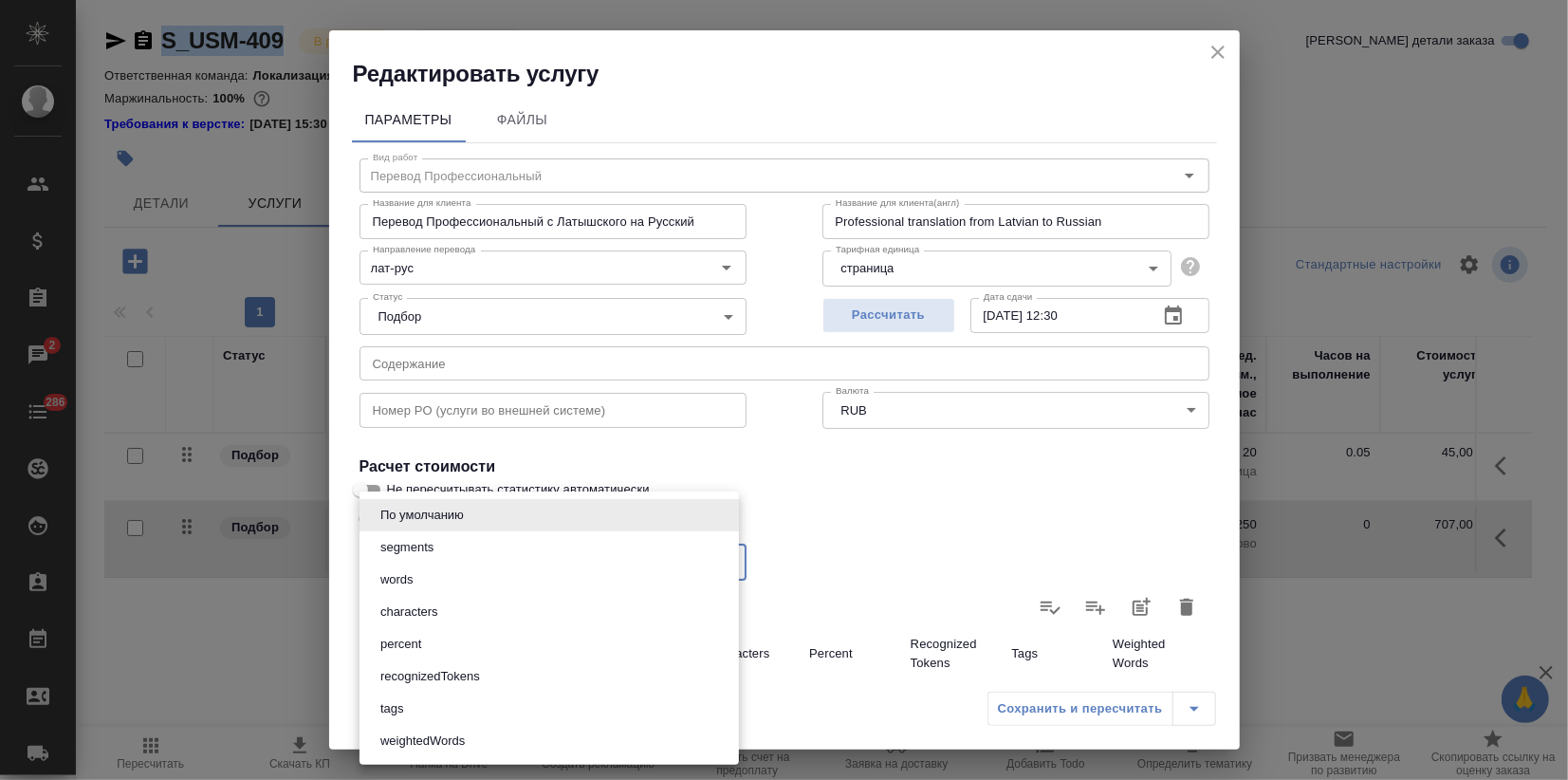
click at [838, 539] on div at bounding box center [784, 390] width 1568 height 780
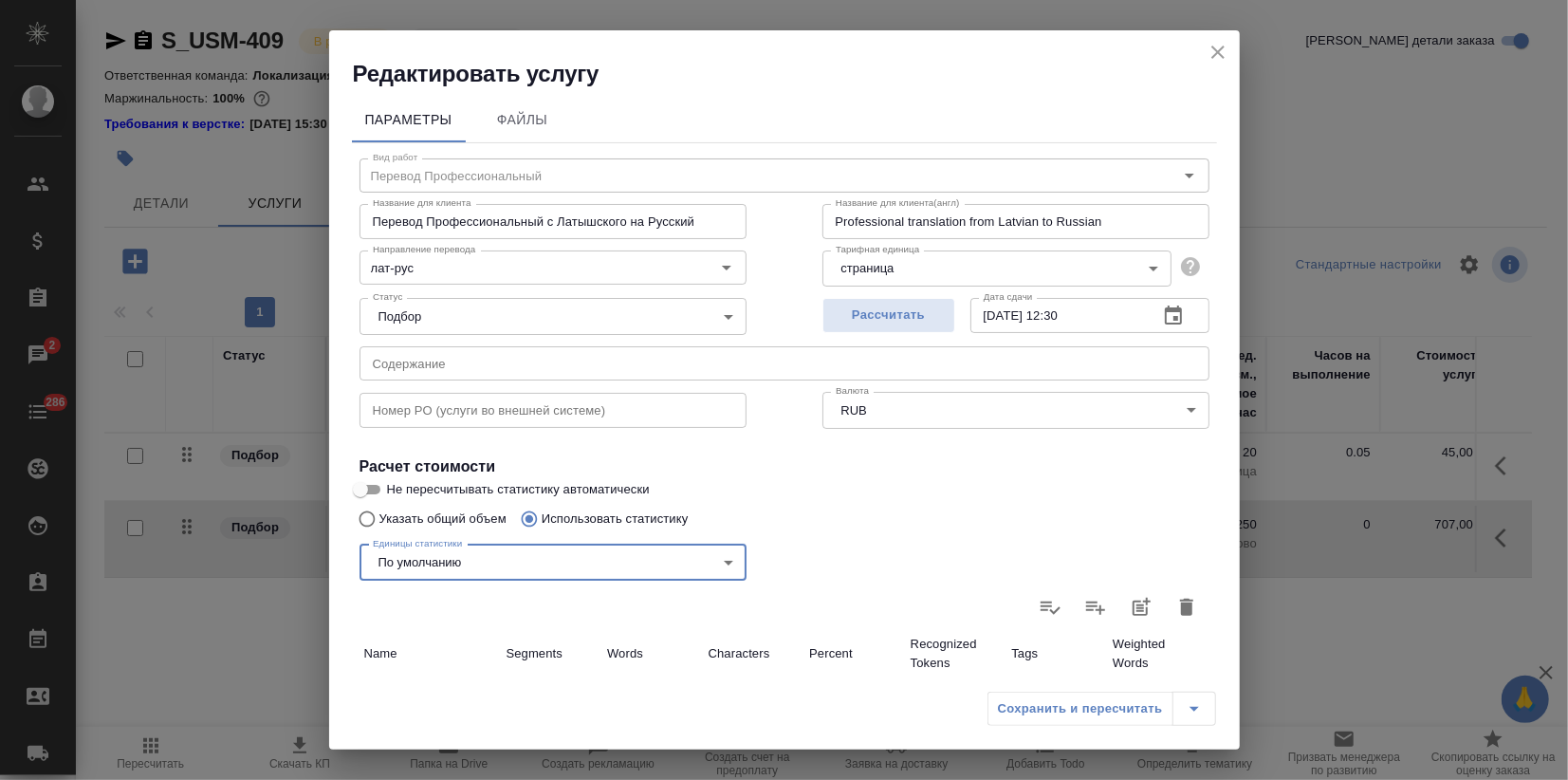
click at [1180, 614] on icon "button" at bounding box center [1187, 607] width 14 height 17
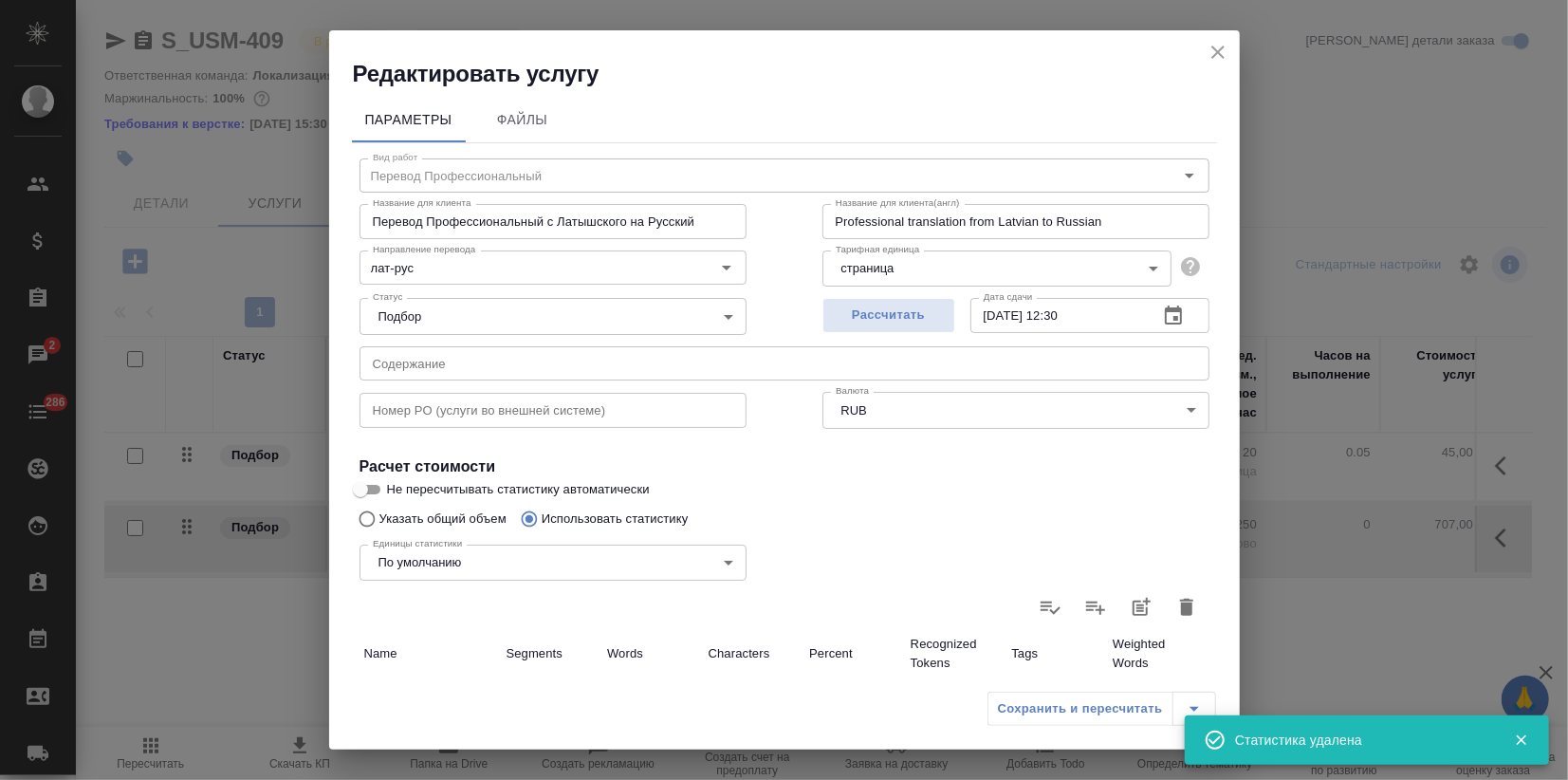
type input "0"
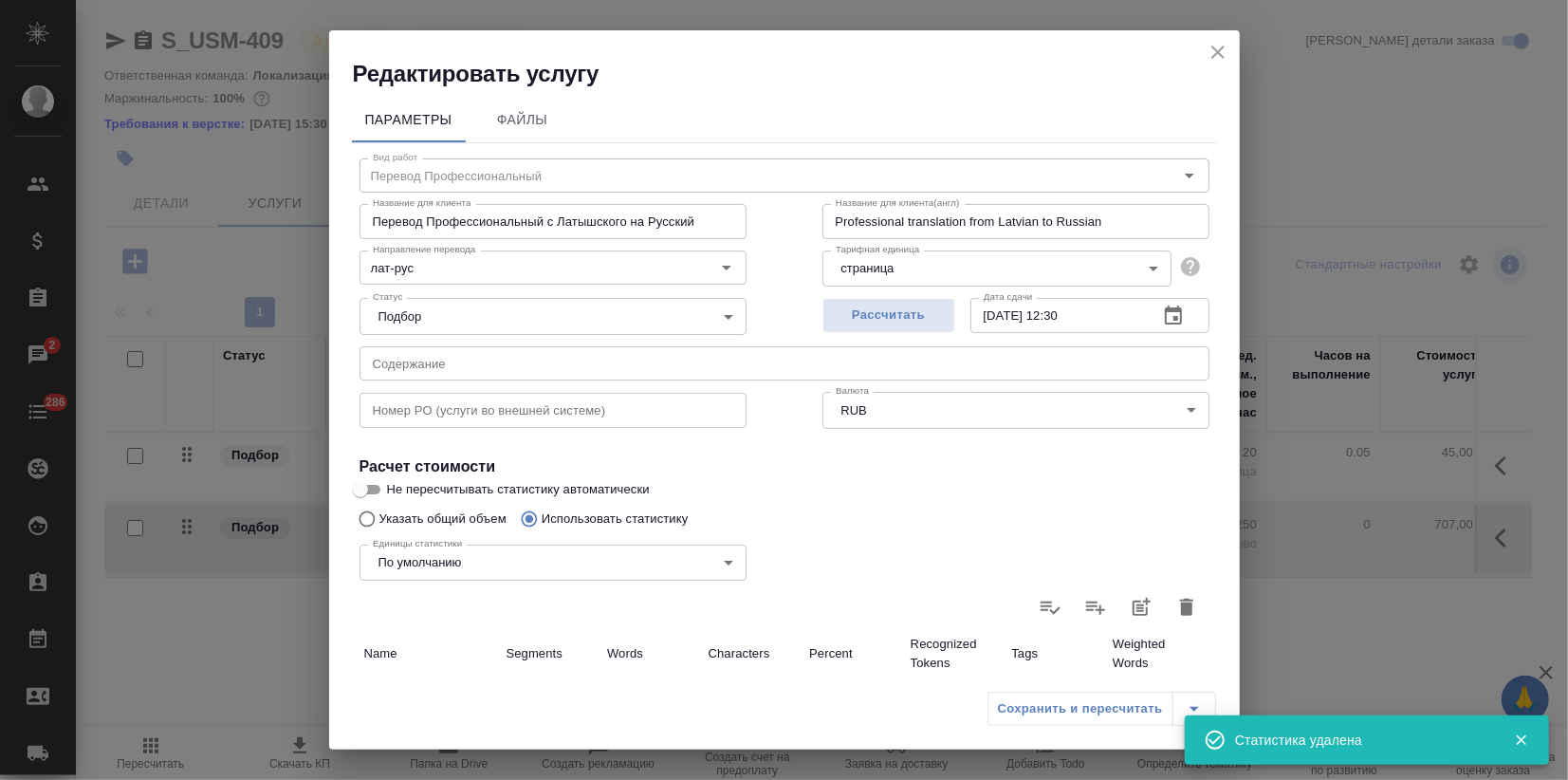
type input "0"
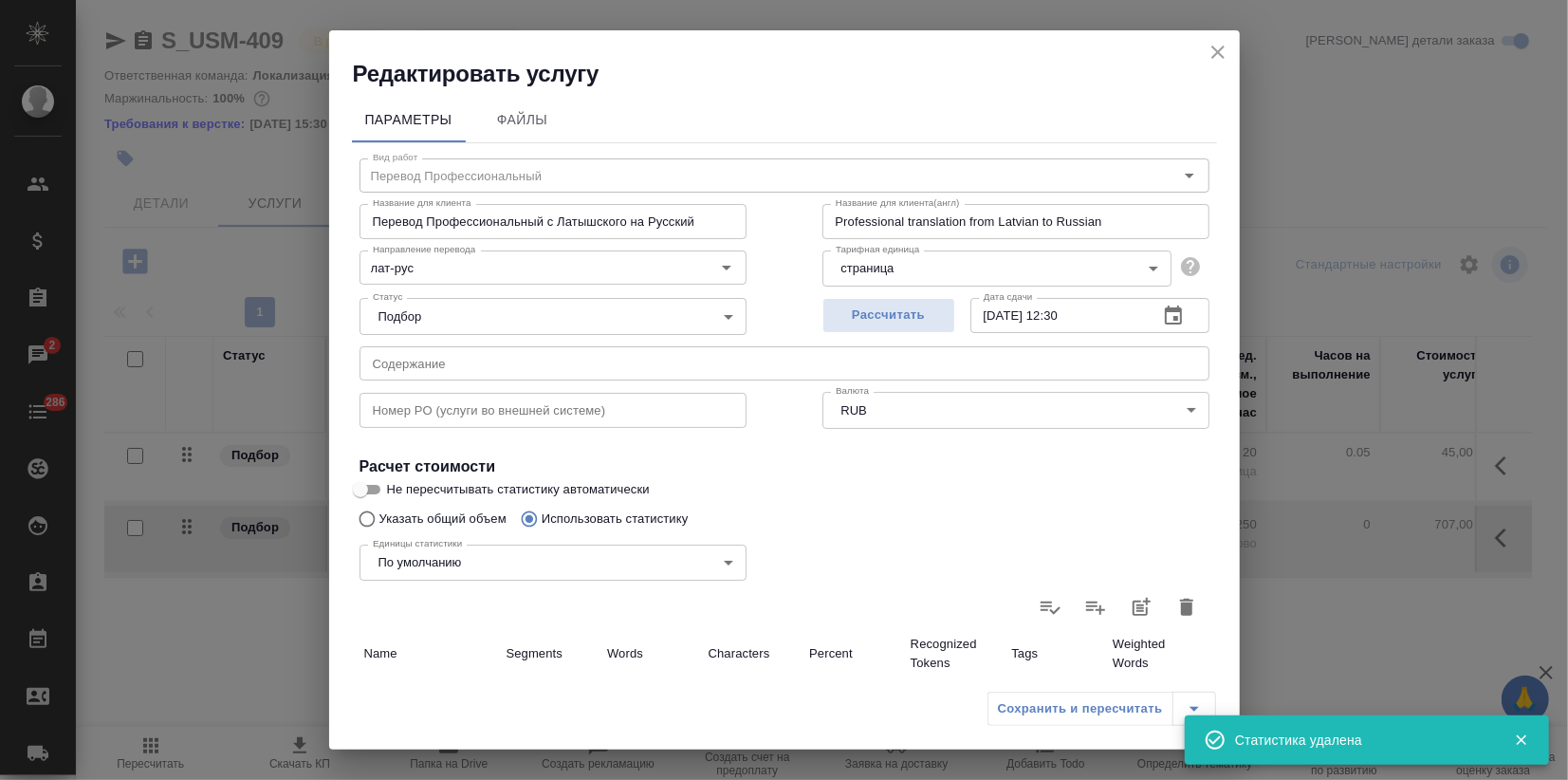
type input "0"
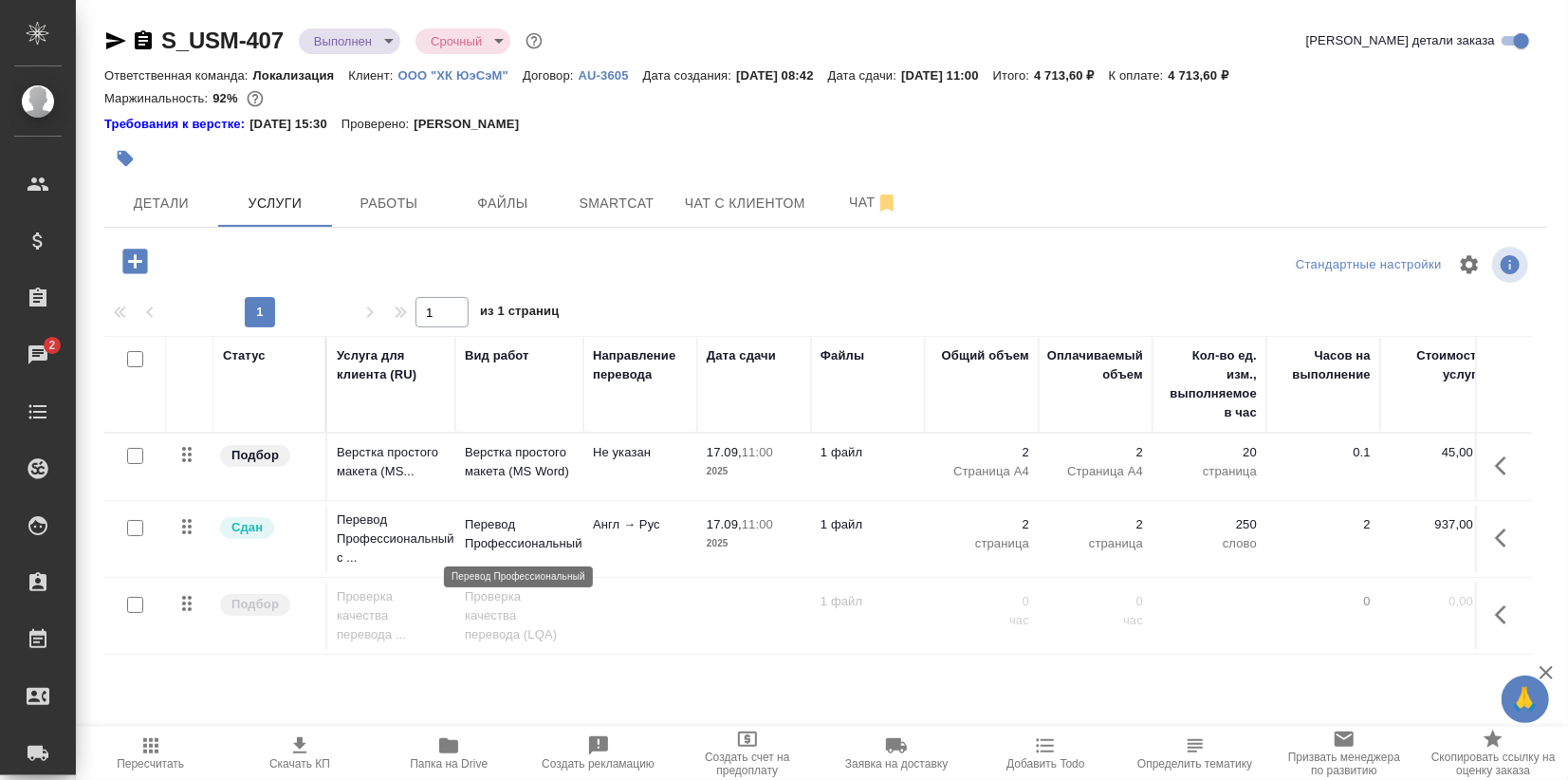
click at [533, 524] on p "Перевод Профессиональный" at bounding box center [519, 533] width 110 height 38
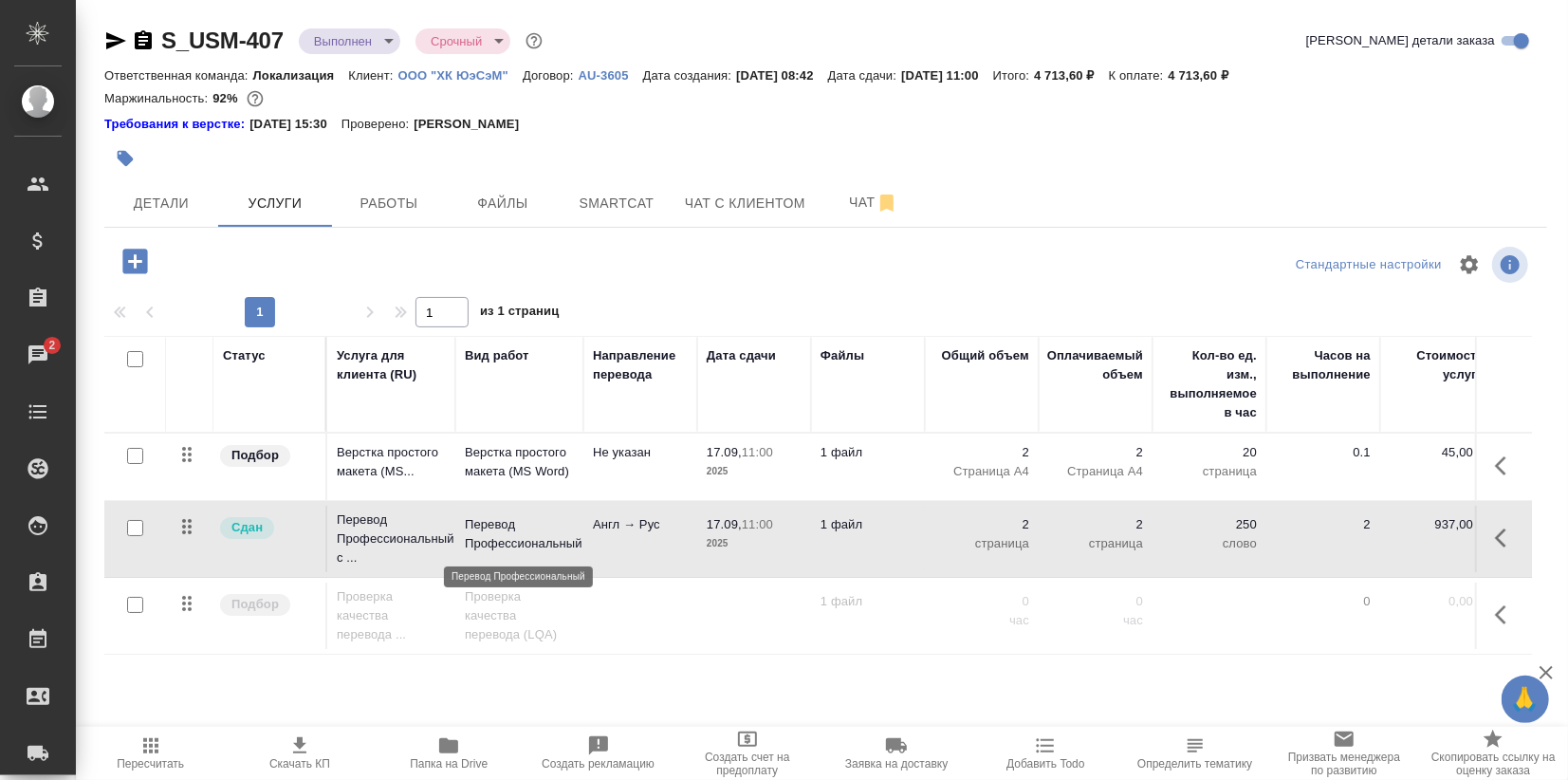
click at [533, 523] on p "Перевод Профессиональный" at bounding box center [519, 533] width 110 height 38
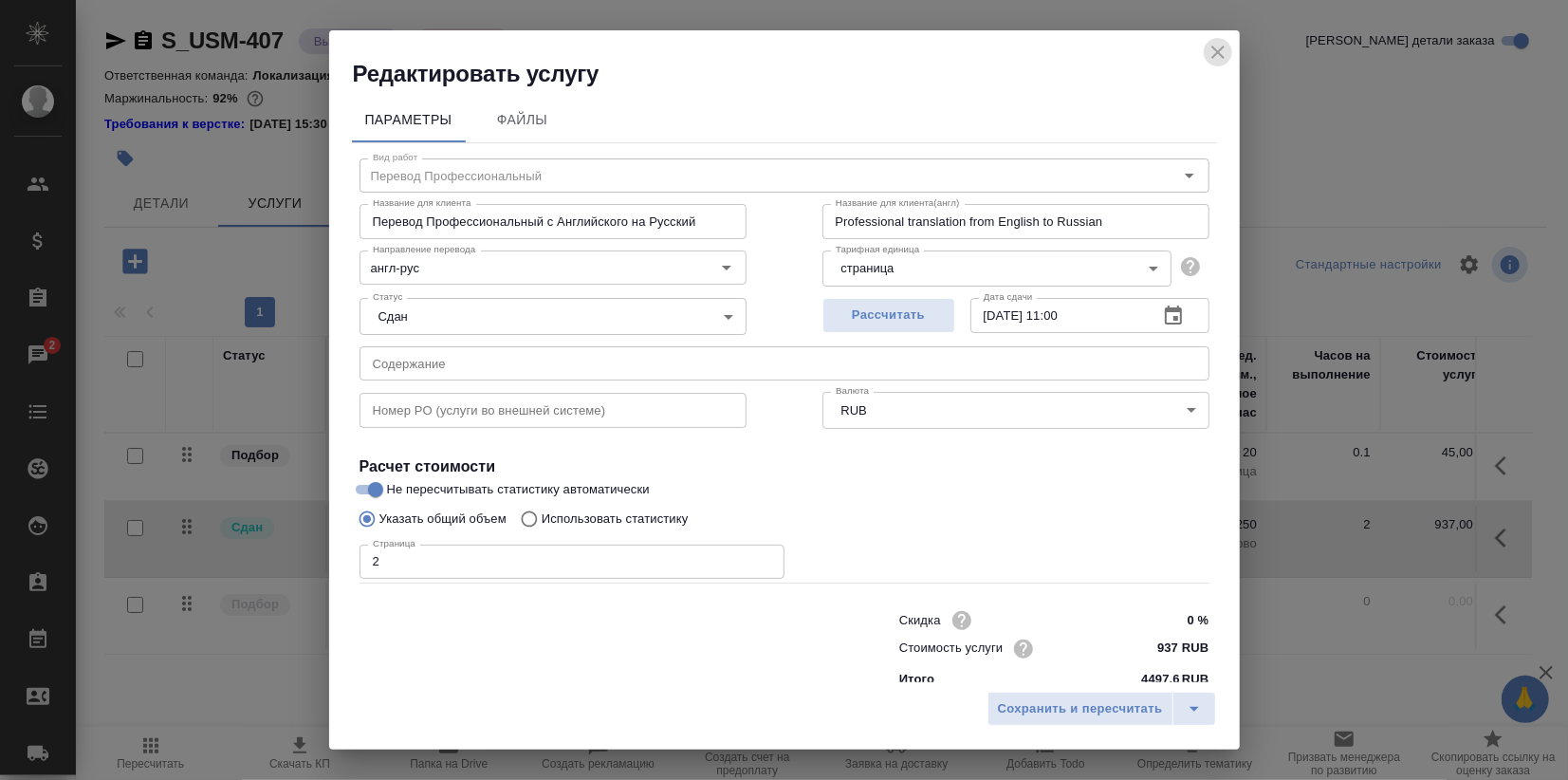
click at [1207, 53] on icon "close" at bounding box center [1217, 52] width 22 height 23
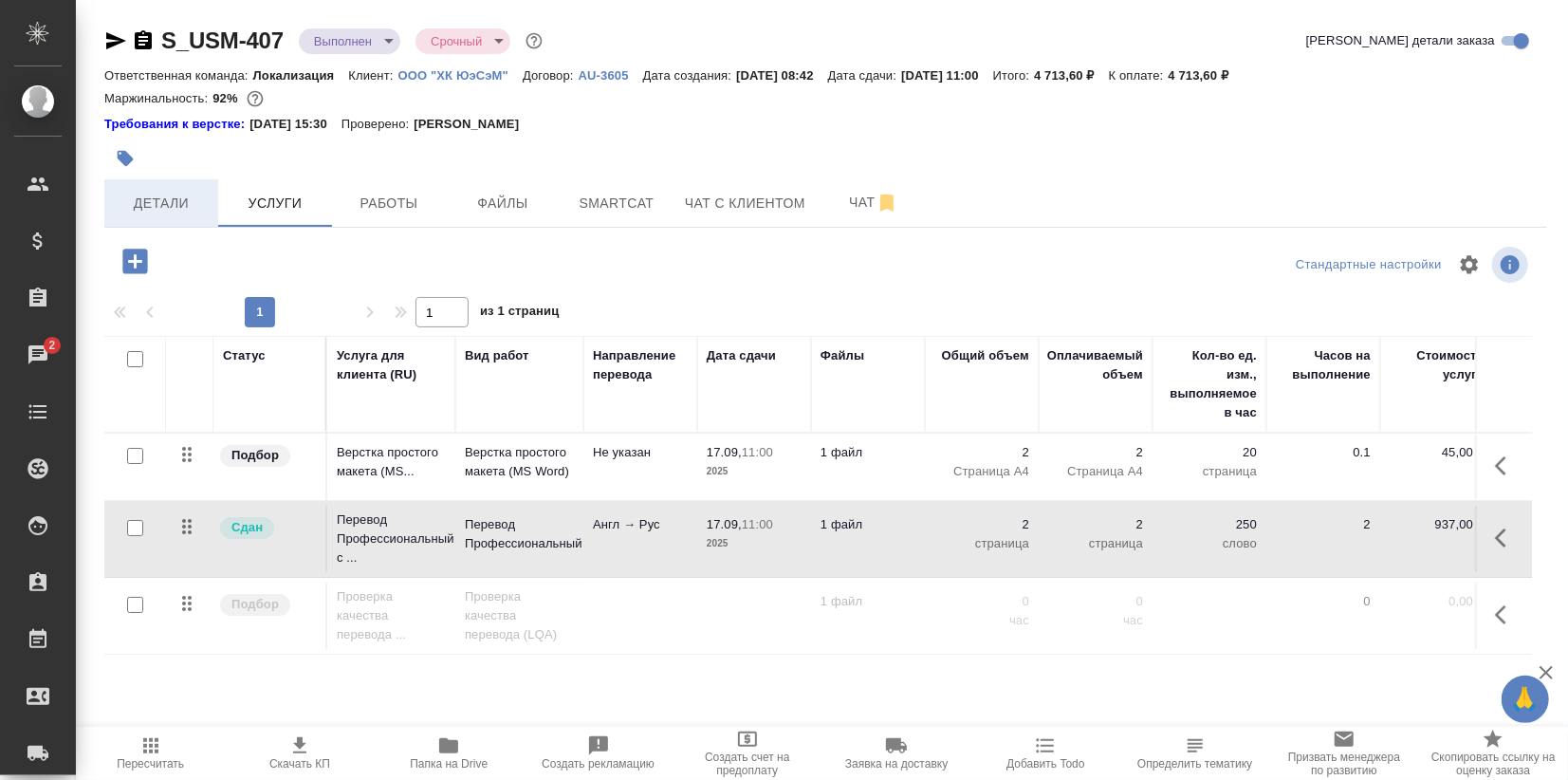
click at [163, 202] on span "Детали" at bounding box center [160, 204] width 91 height 23
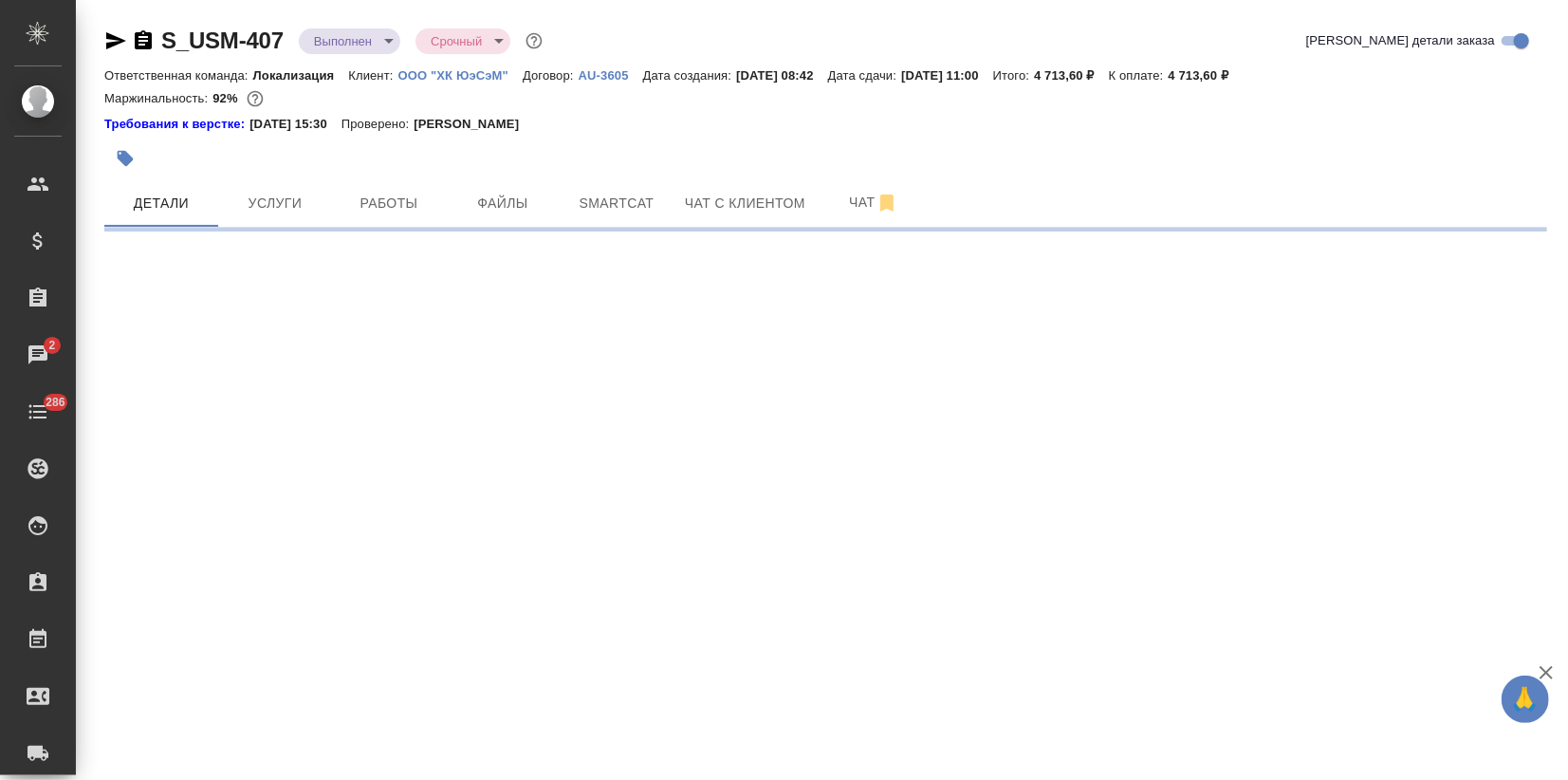
select select "RU"
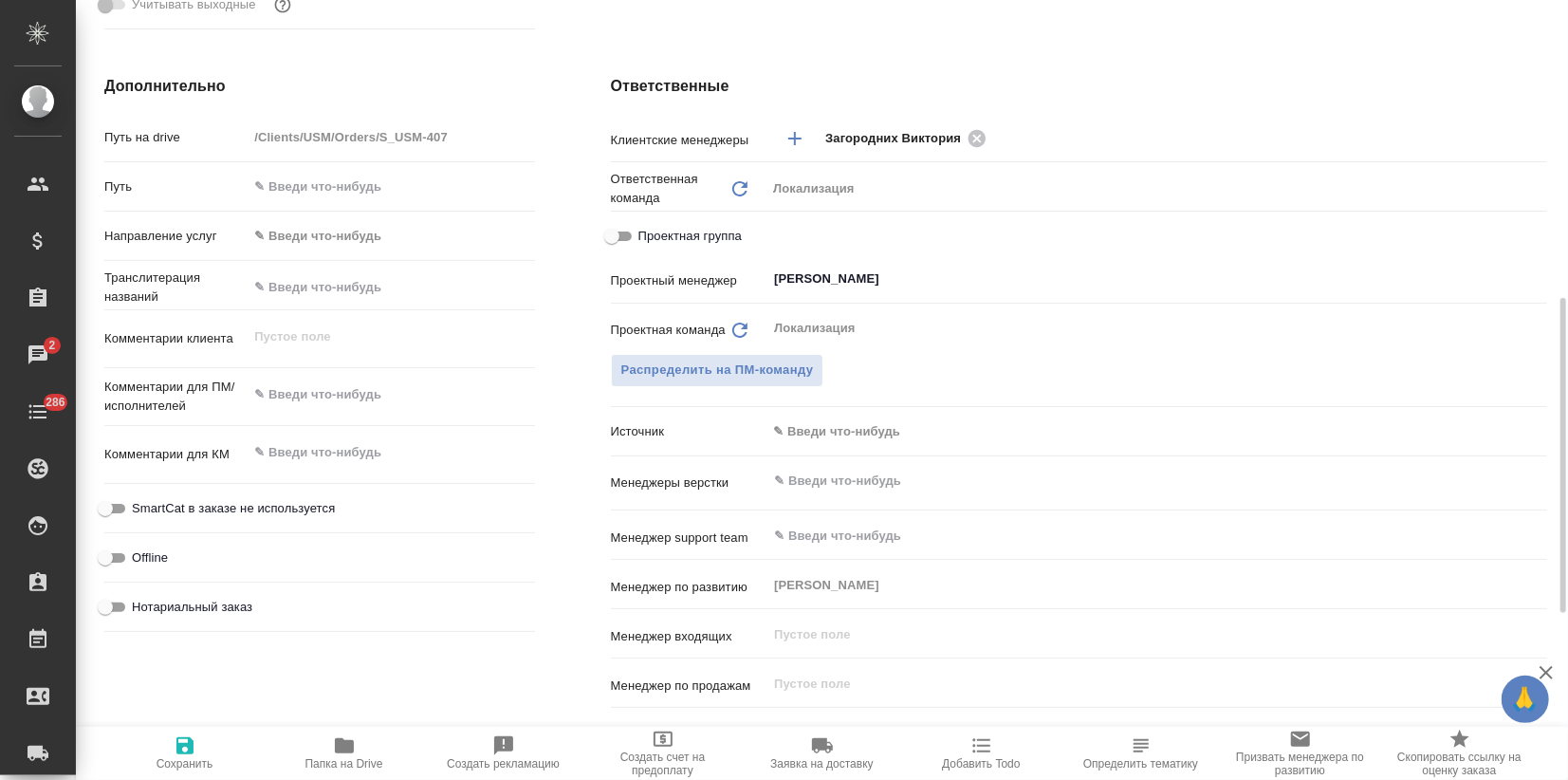
type textarea "x"
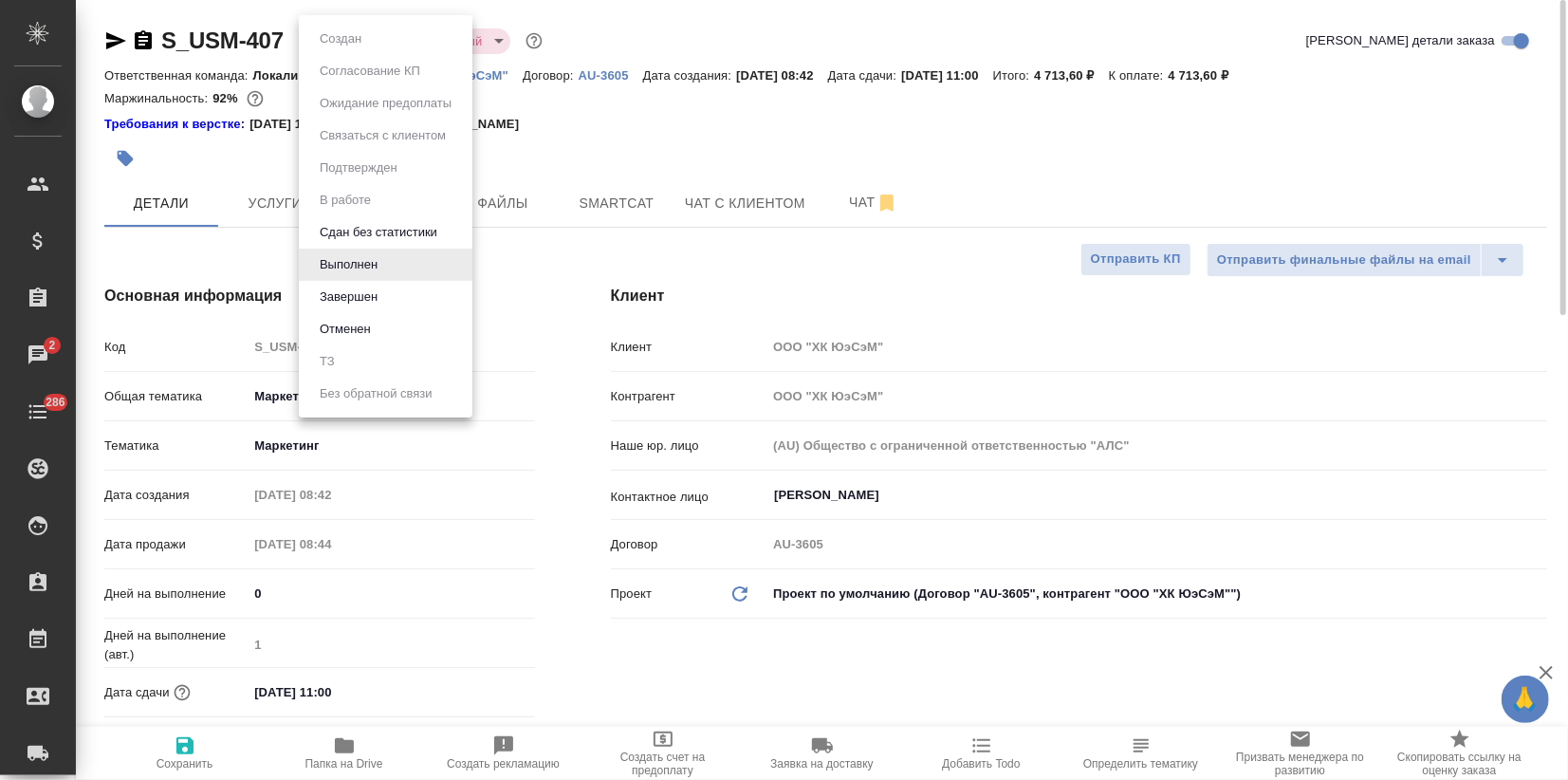
click at [385, 35] on body "🙏 .cls-1 fill:#fff; AWATERA Zagorodnikh Viktoria Клиенты Спецификации Заказы 2 …" at bounding box center [784, 390] width 1568 height 780
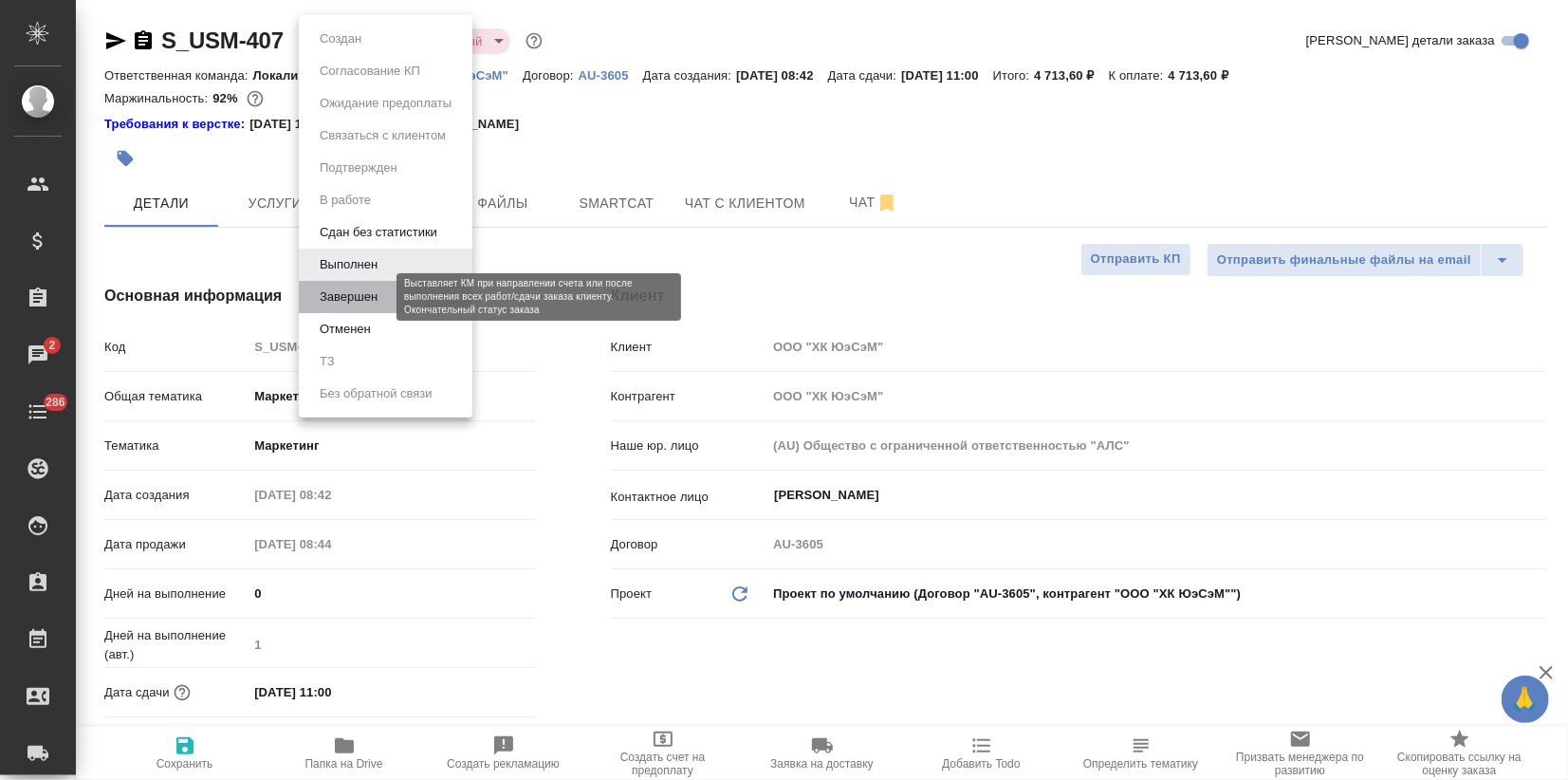
click at [345, 293] on button "Завершен" at bounding box center [348, 297] width 69 height 21
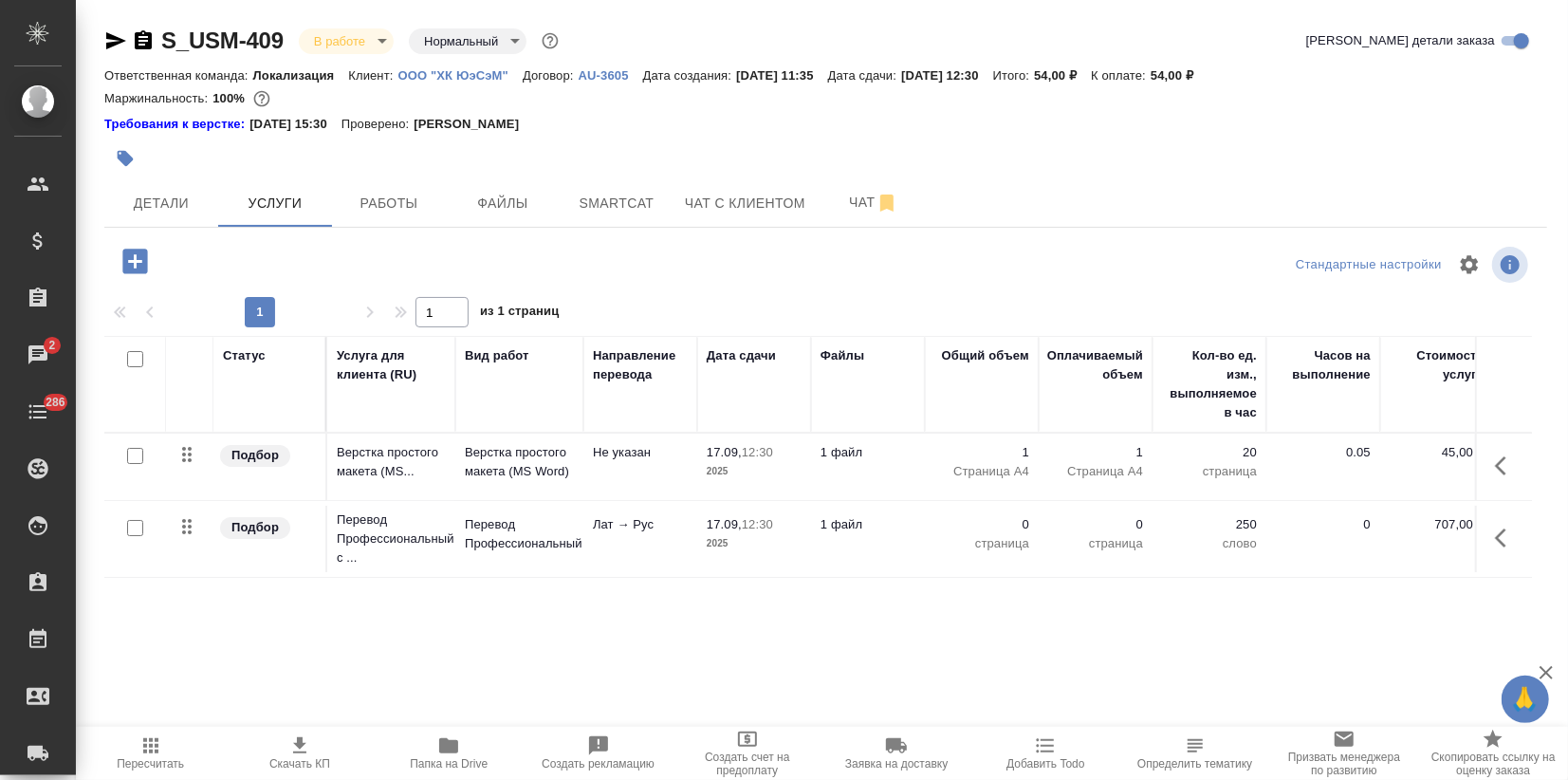
click at [583, 577] on table "Статус Услуга для клиента (RU) Вид работ Направление перевода Дата сдачи Файлы …" at bounding box center [999, 456] width 1788 height 242
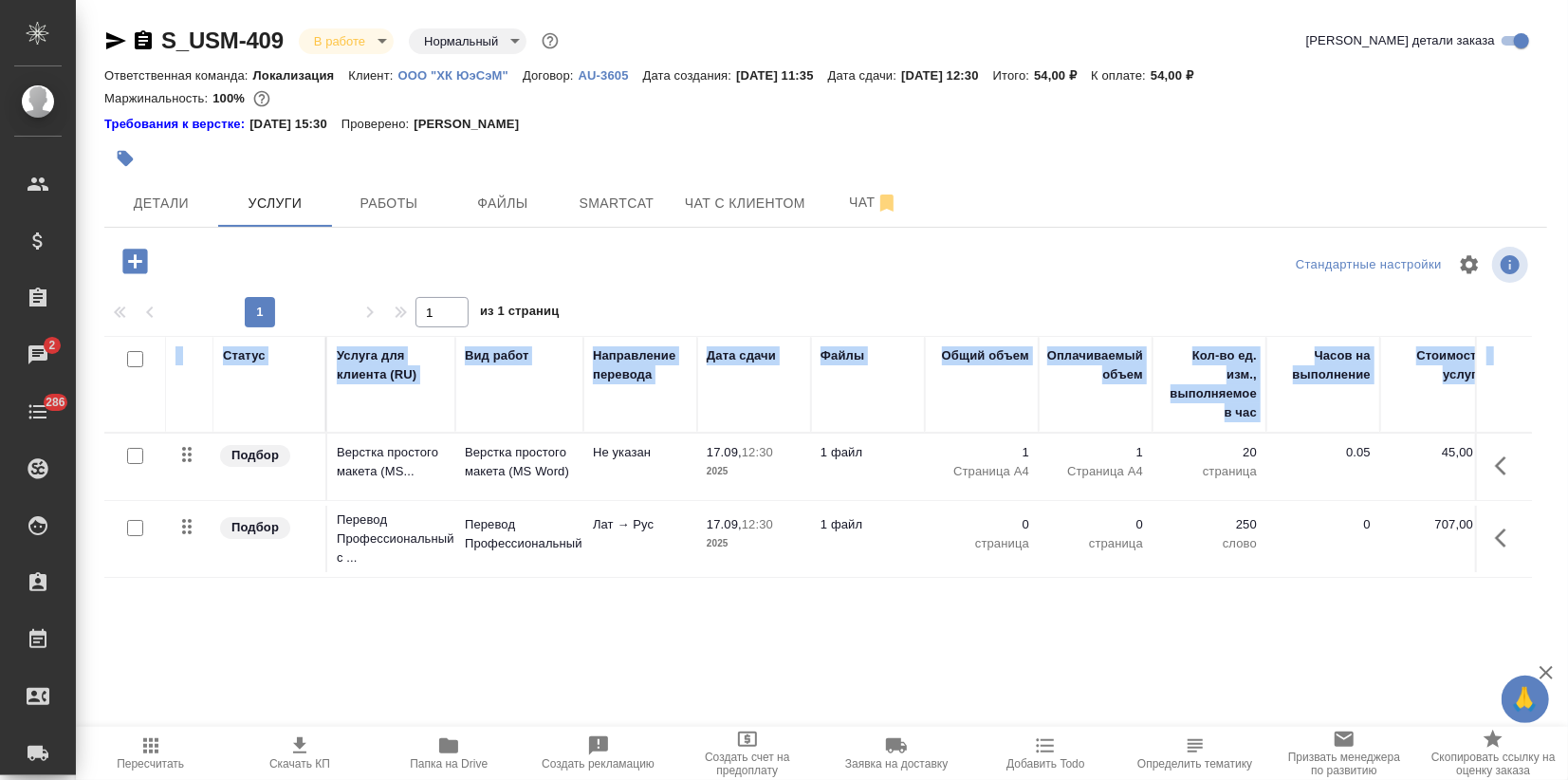
click at [583, 577] on table "Статус Услуга для клиента (RU) Вид работ Направление перевода Дата сдачи Файлы …" at bounding box center [999, 456] width 1788 height 242
click at [616, 534] on td "Лат → Рус" at bounding box center [640, 539] width 113 height 67
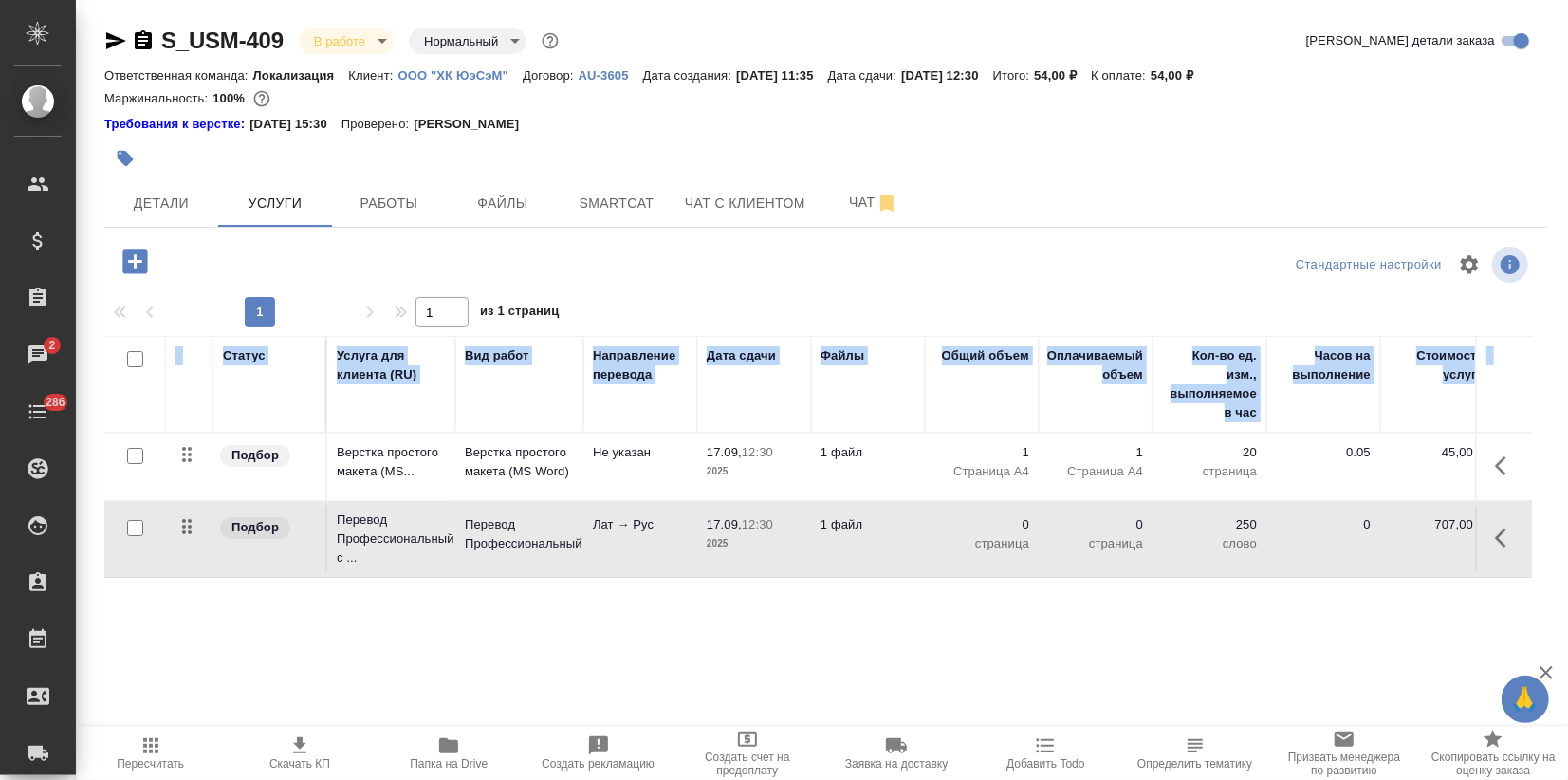
click at [616, 534] on td "Лат → Рус" at bounding box center [640, 539] width 113 height 67
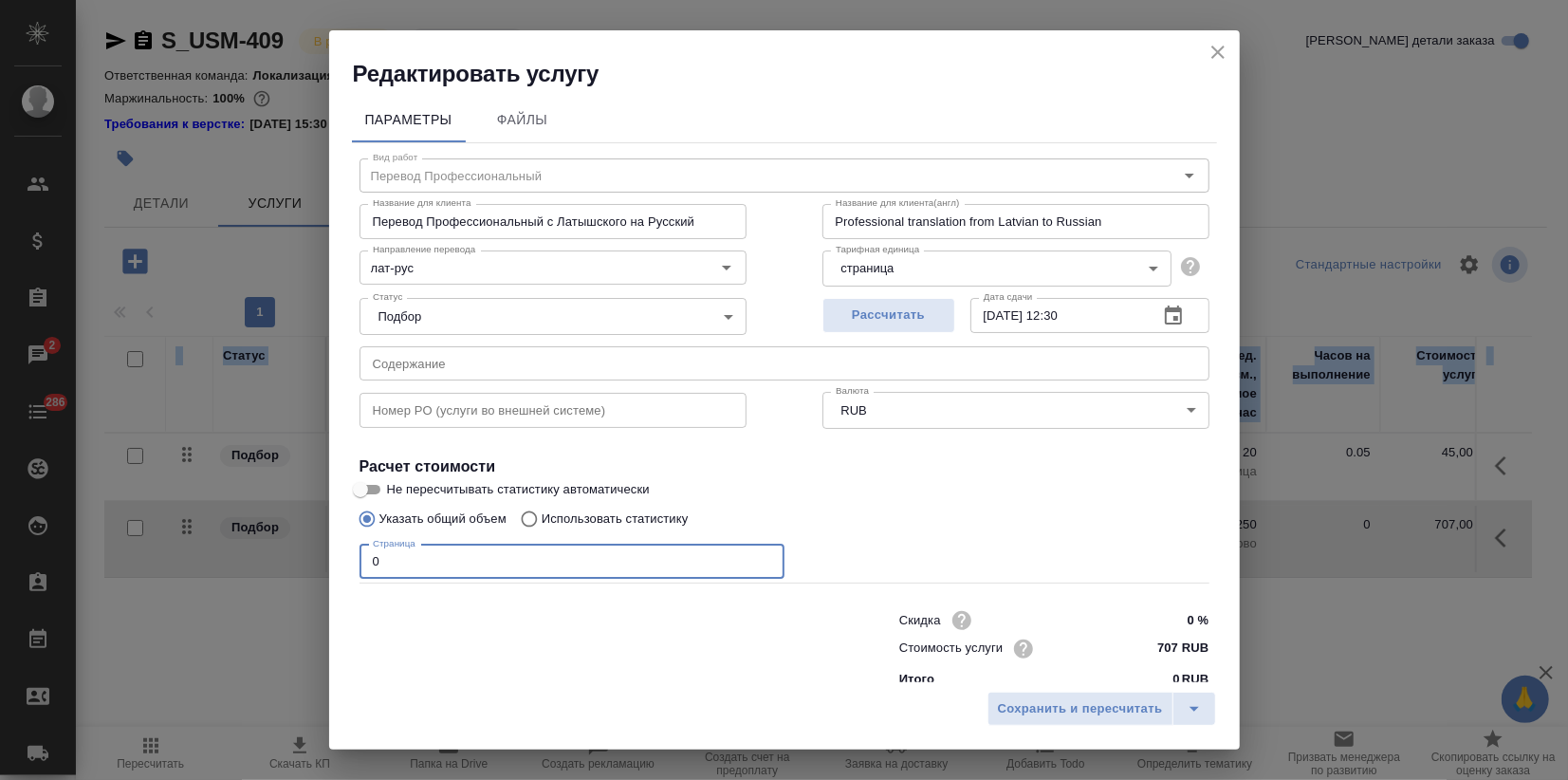
drag, startPoint x: 508, startPoint y: 568, endPoint x: 208, endPoint y: 561, distance: 300.1
click at [296, 571] on div "Редактировать услугу Параметры Файлы Вид работ Перевод Профессиональный Вид раб…" at bounding box center [784, 390] width 1568 height 780
type input "1"
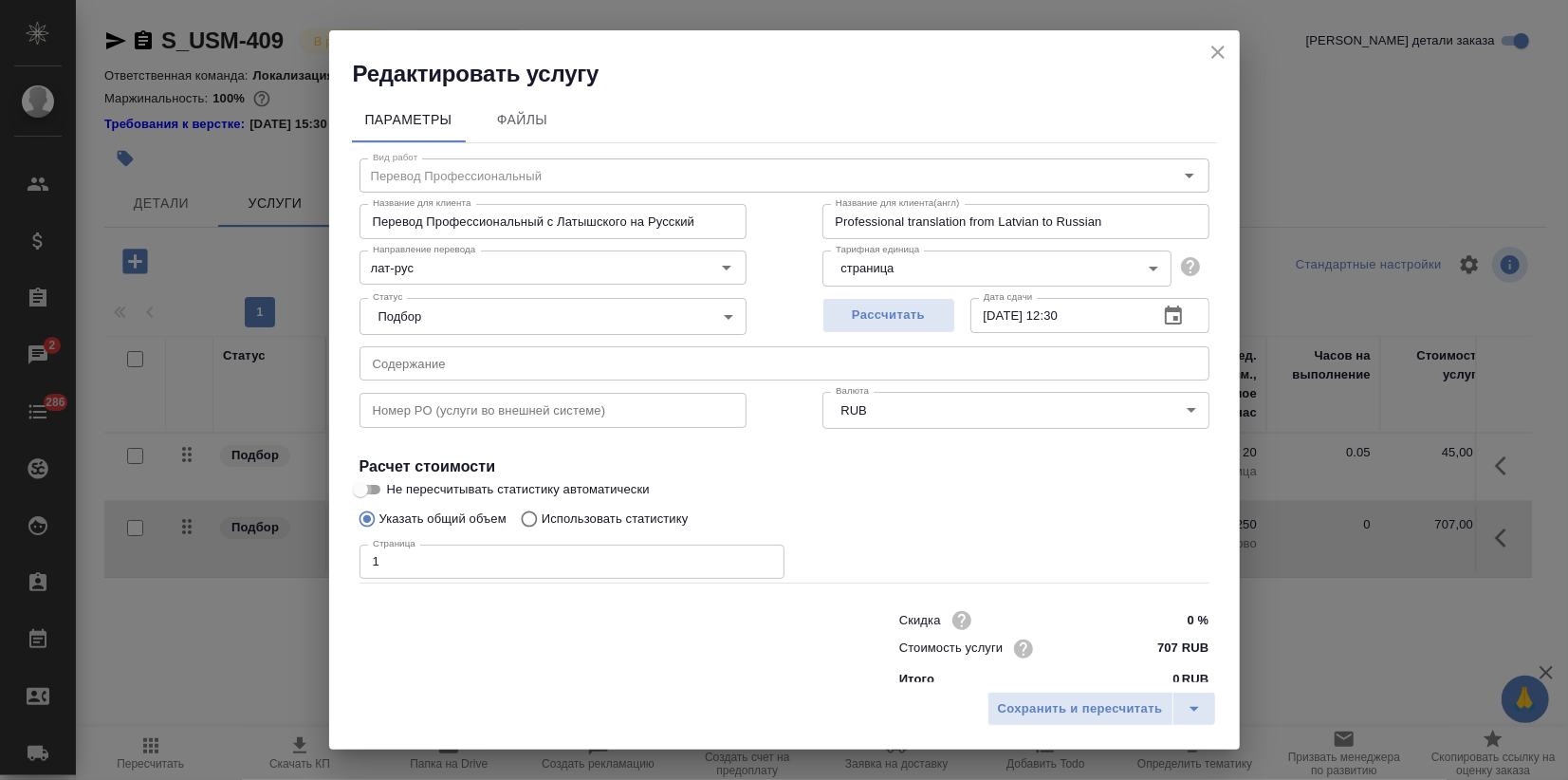
click at [372, 493] on input "Не пересчитывать статистику автоматически" at bounding box center [361, 489] width 68 height 23
checkbox input "true"
click at [1085, 708] on span "Сохранить и пересчитать" at bounding box center [1080, 710] width 165 height 22
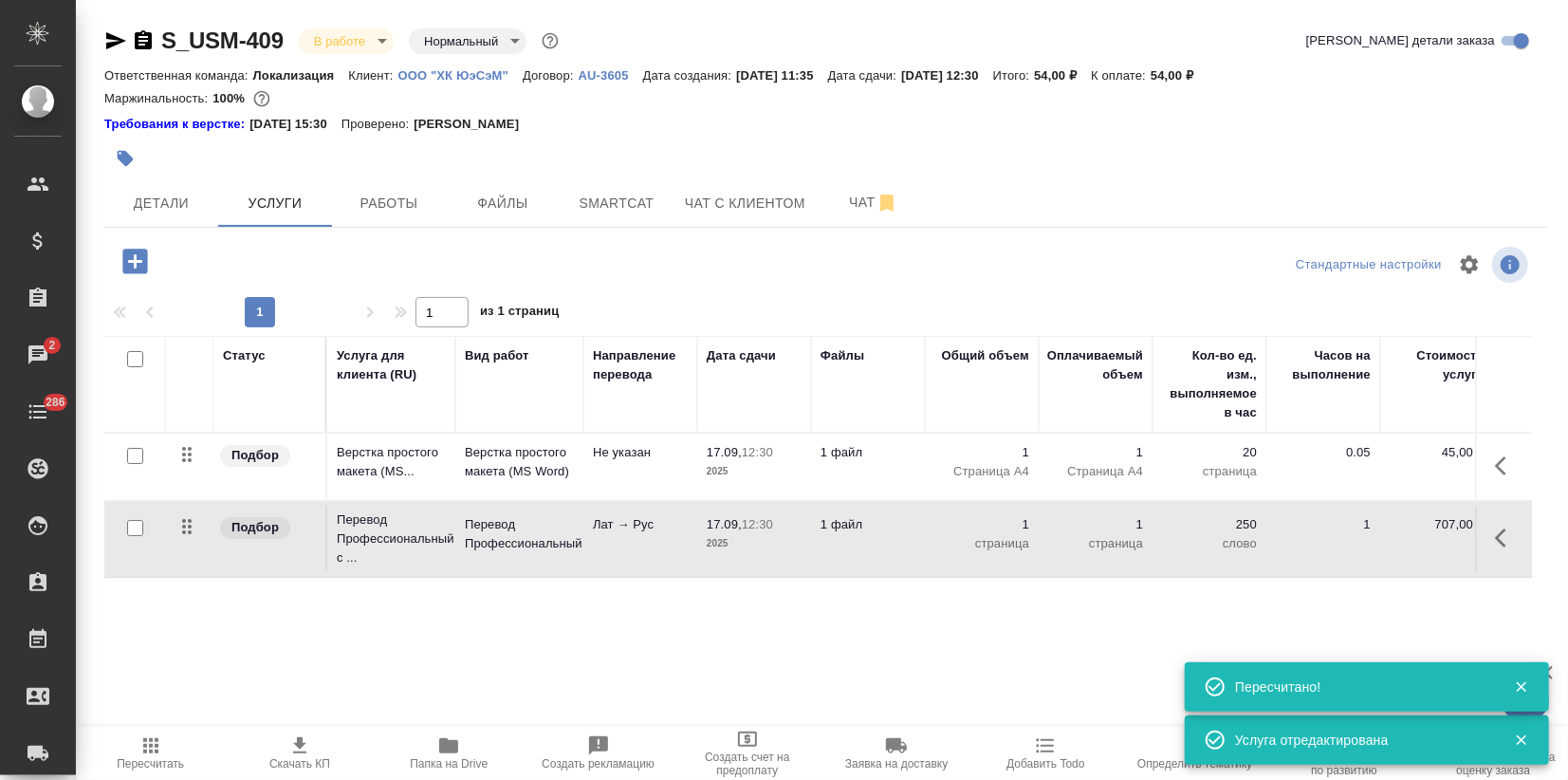
type input "urgent"
click at [168, 203] on span "Детали" at bounding box center [160, 204] width 91 height 23
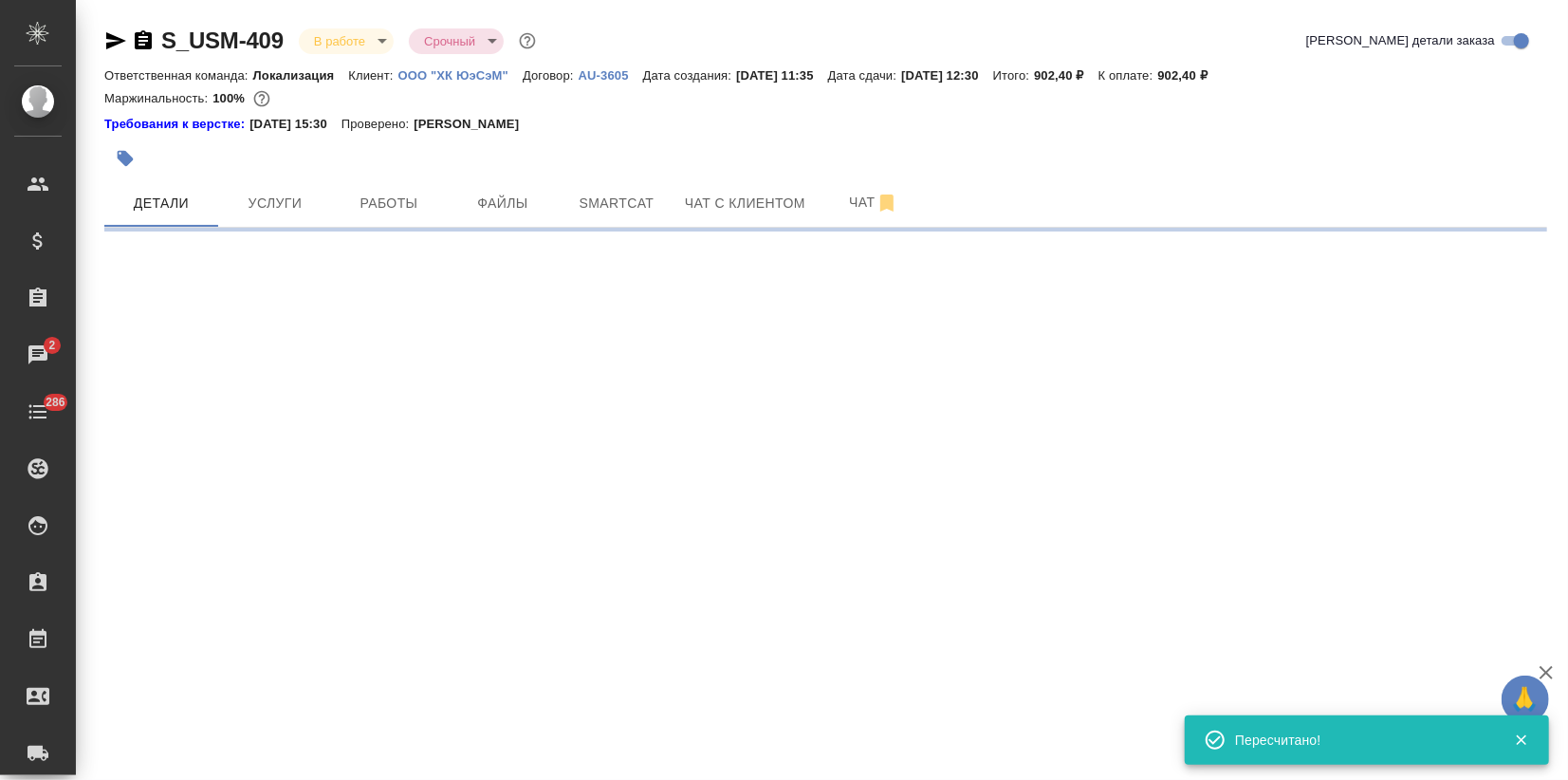
select select "RU"
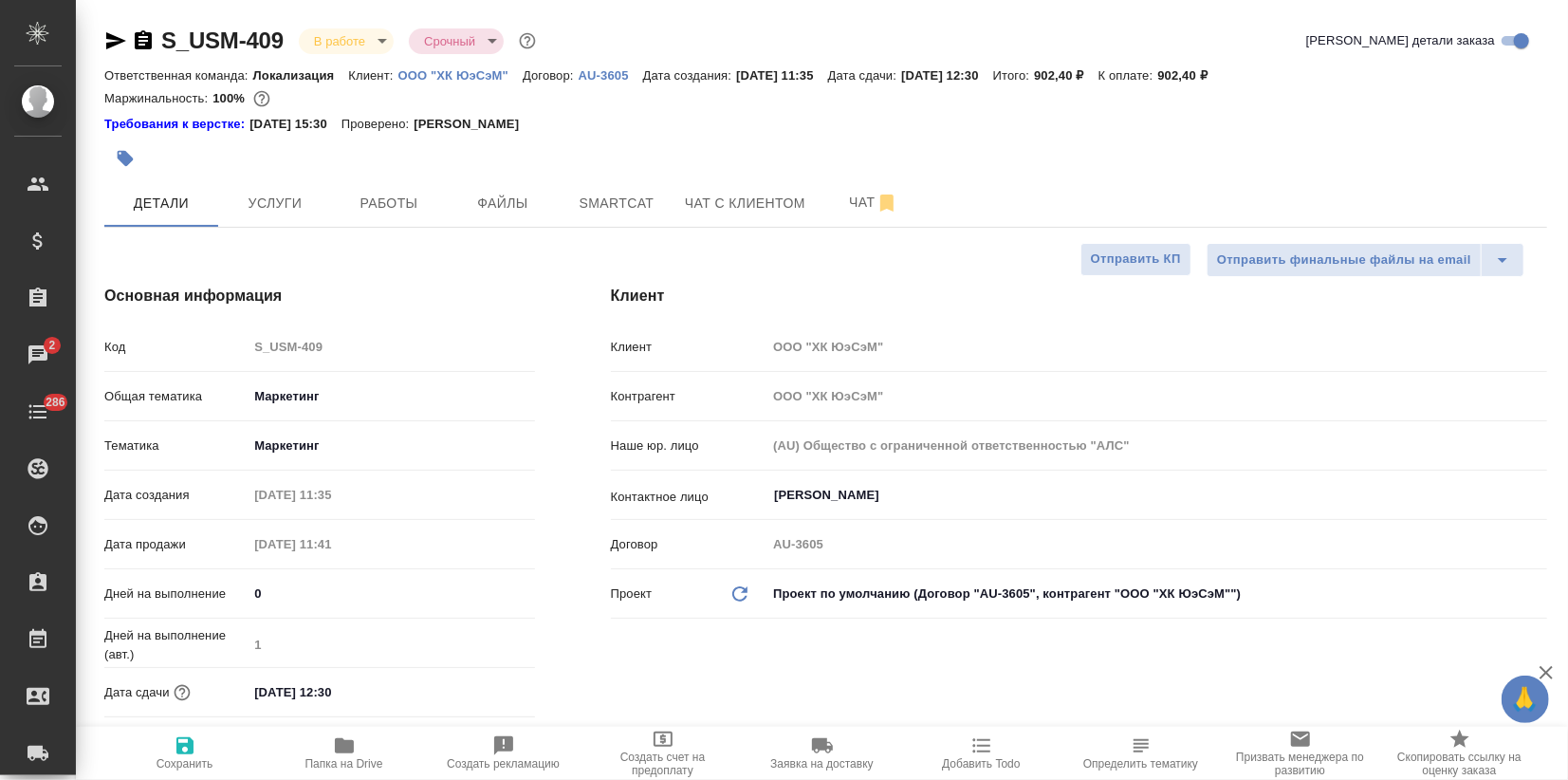
type textarea "x"
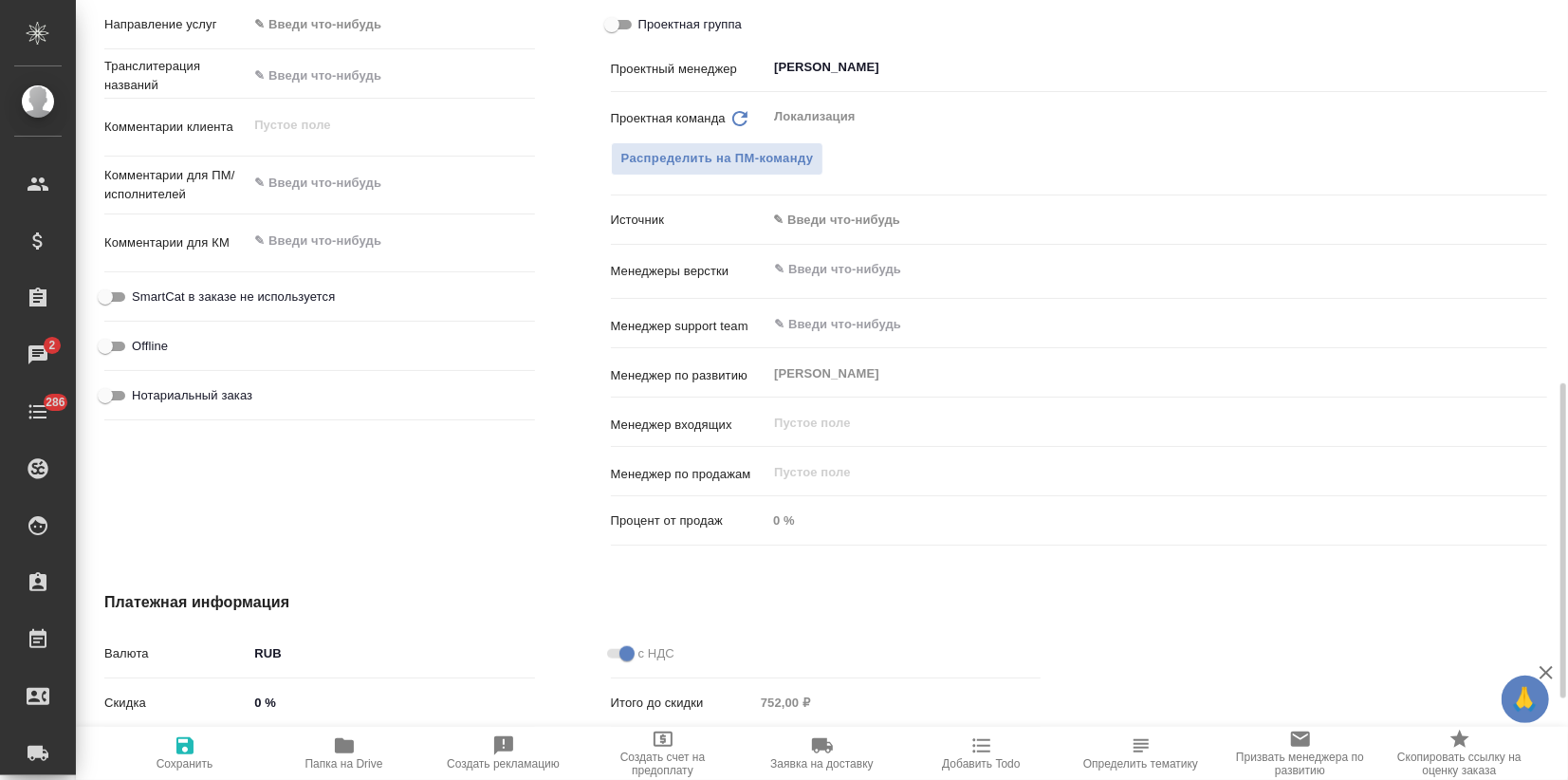
scroll to position [1149, 0]
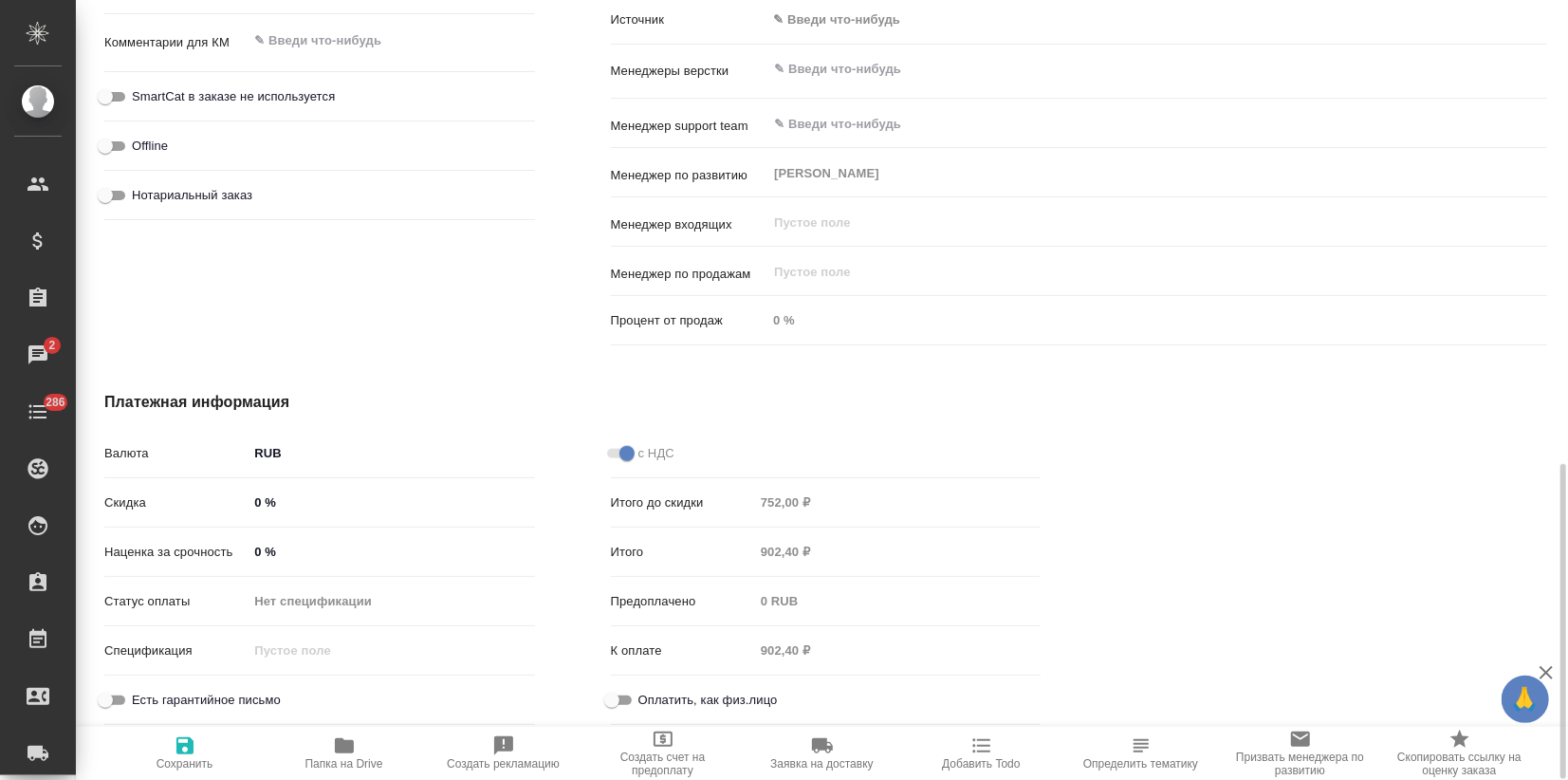
click at [257, 541] on input "0 %" at bounding box center [390, 552] width 287 height 27
type input "100 %"
type textarea "x"
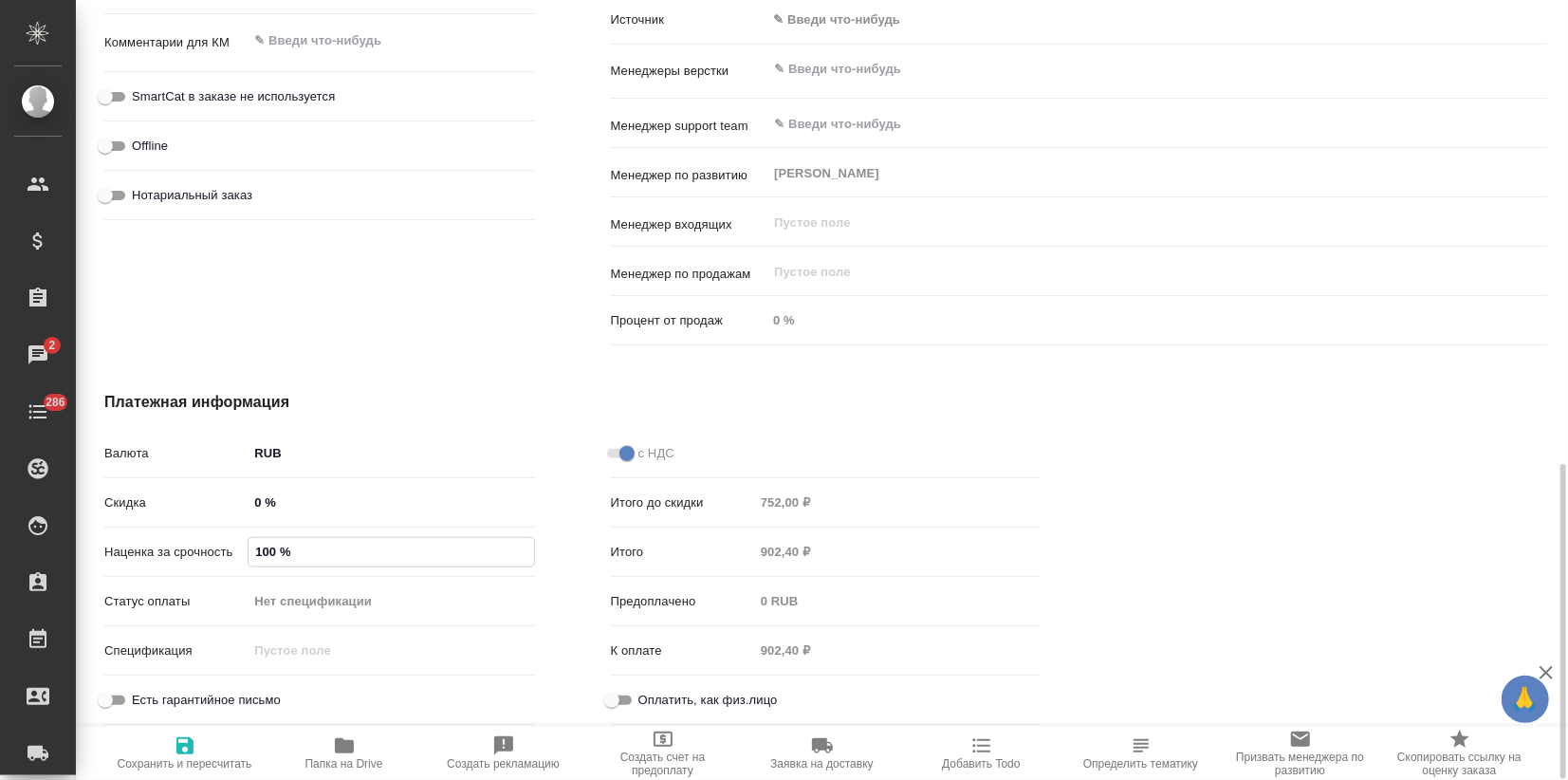
type input "100 %"
click at [199, 751] on span "Сохранить и пересчитать" at bounding box center [185, 752] width 137 height 36
type textarea "x"
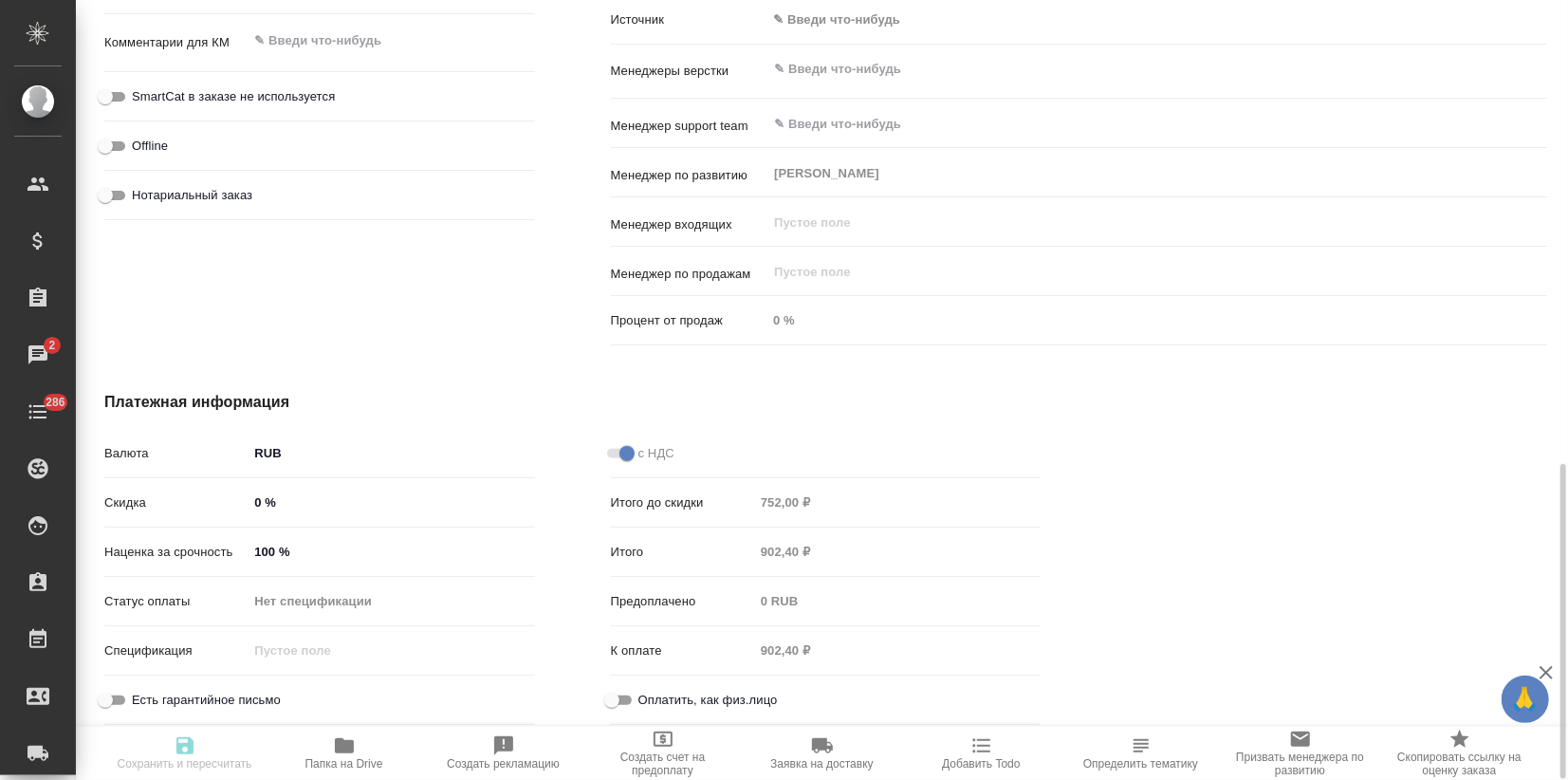
type textarea "x"
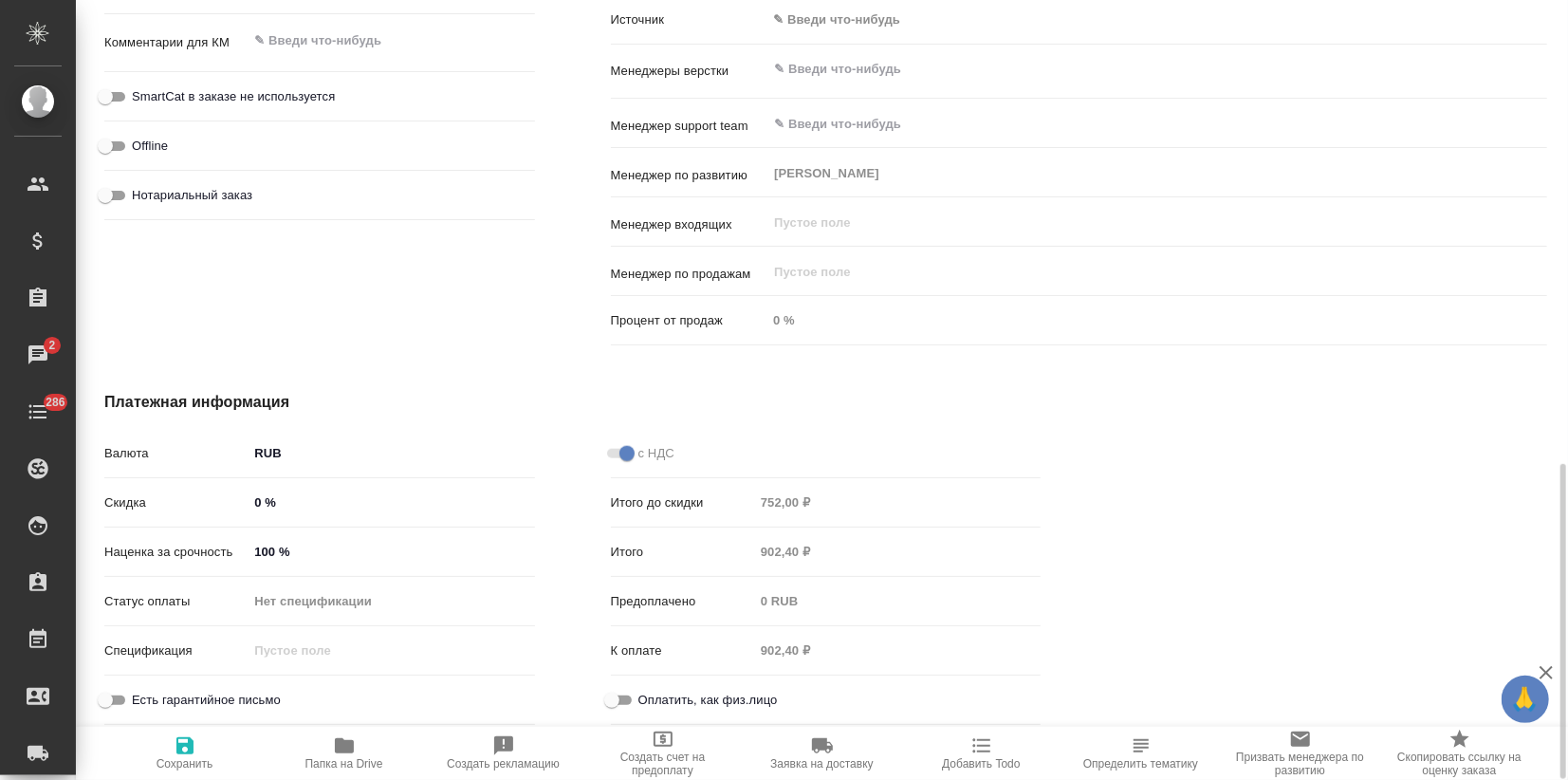
type textarea "x"
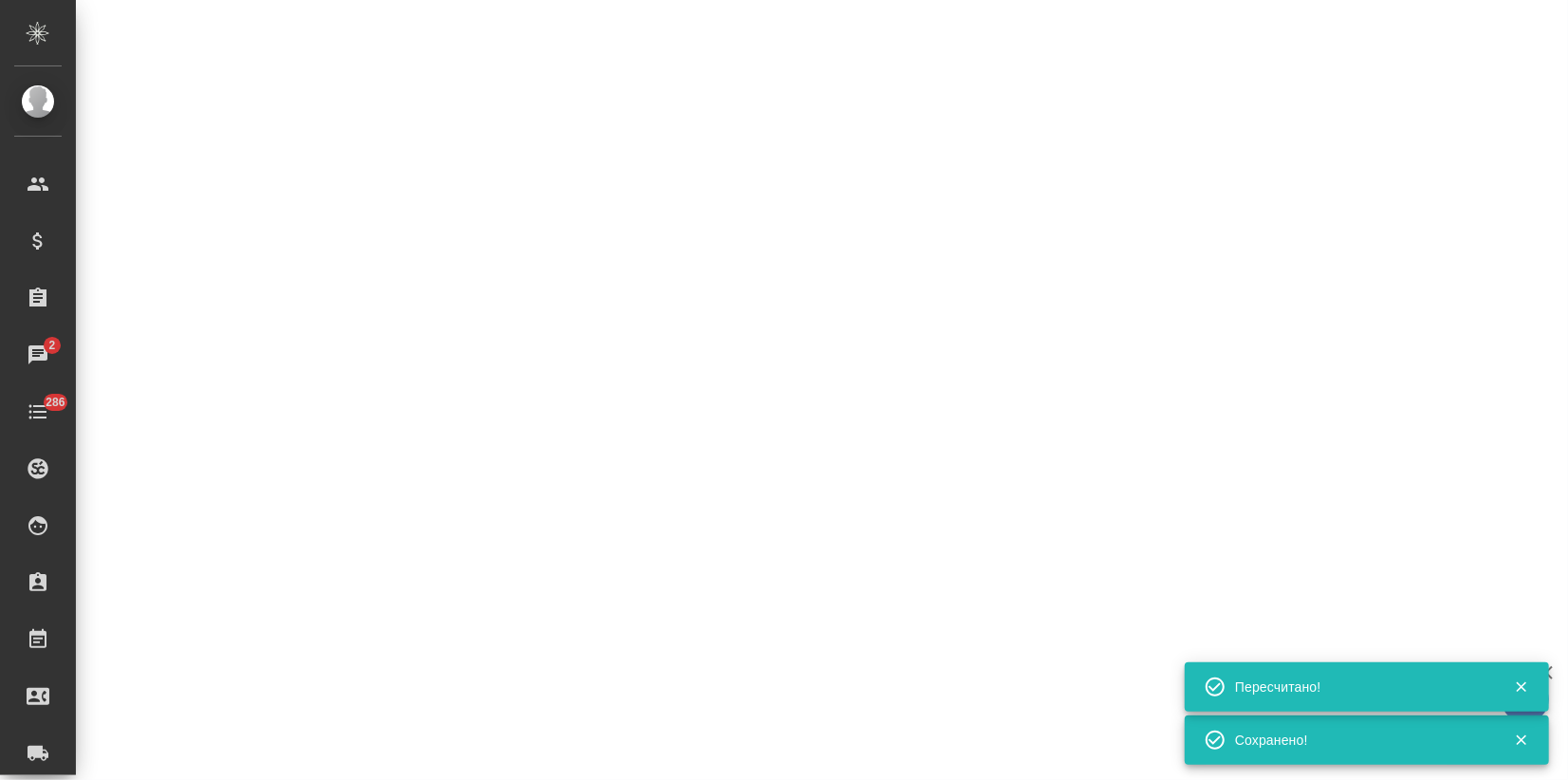
select select "RU"
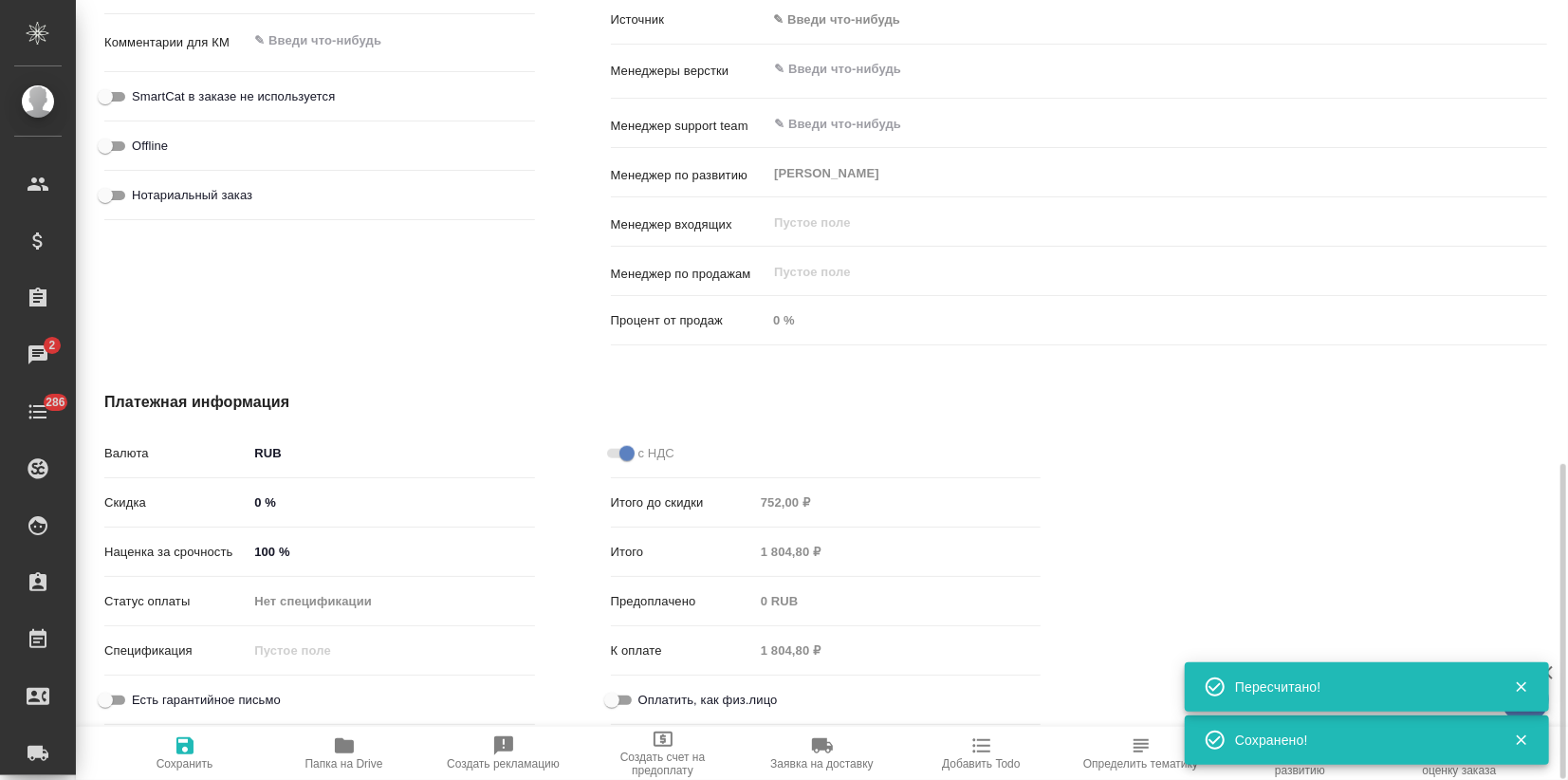
type textarea "x"
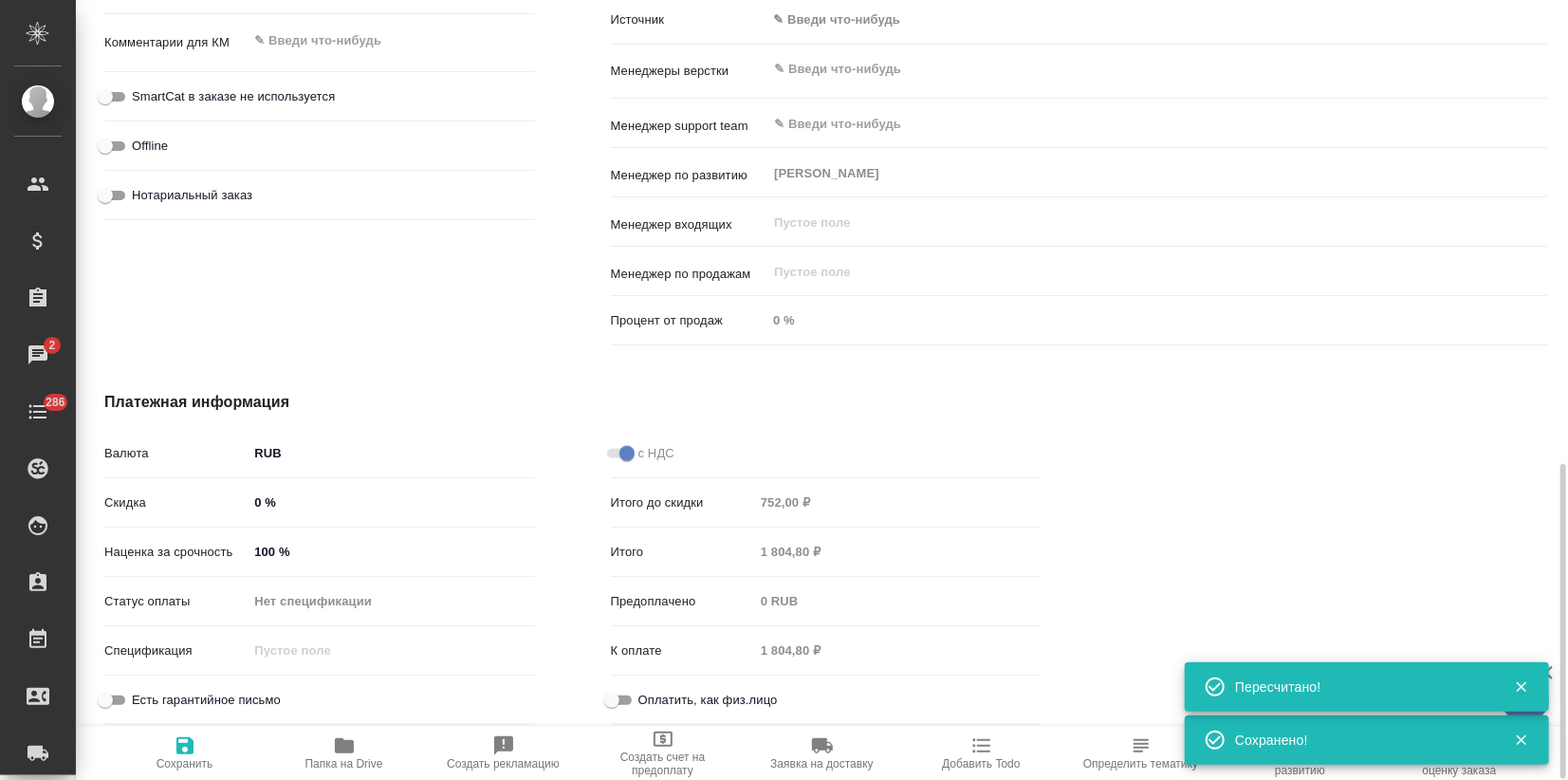
type textarea "x"
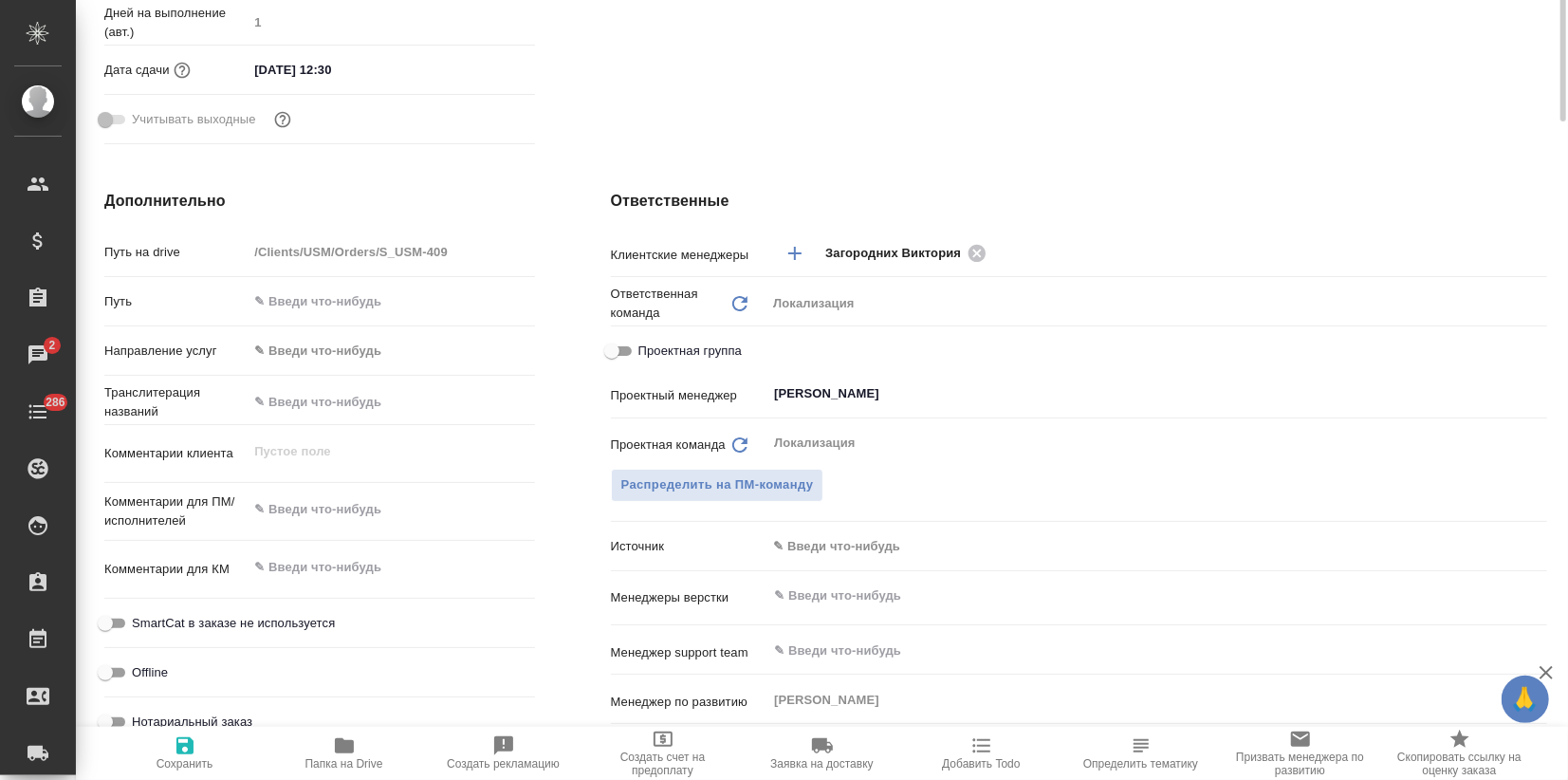
scroll to position [0, 0]
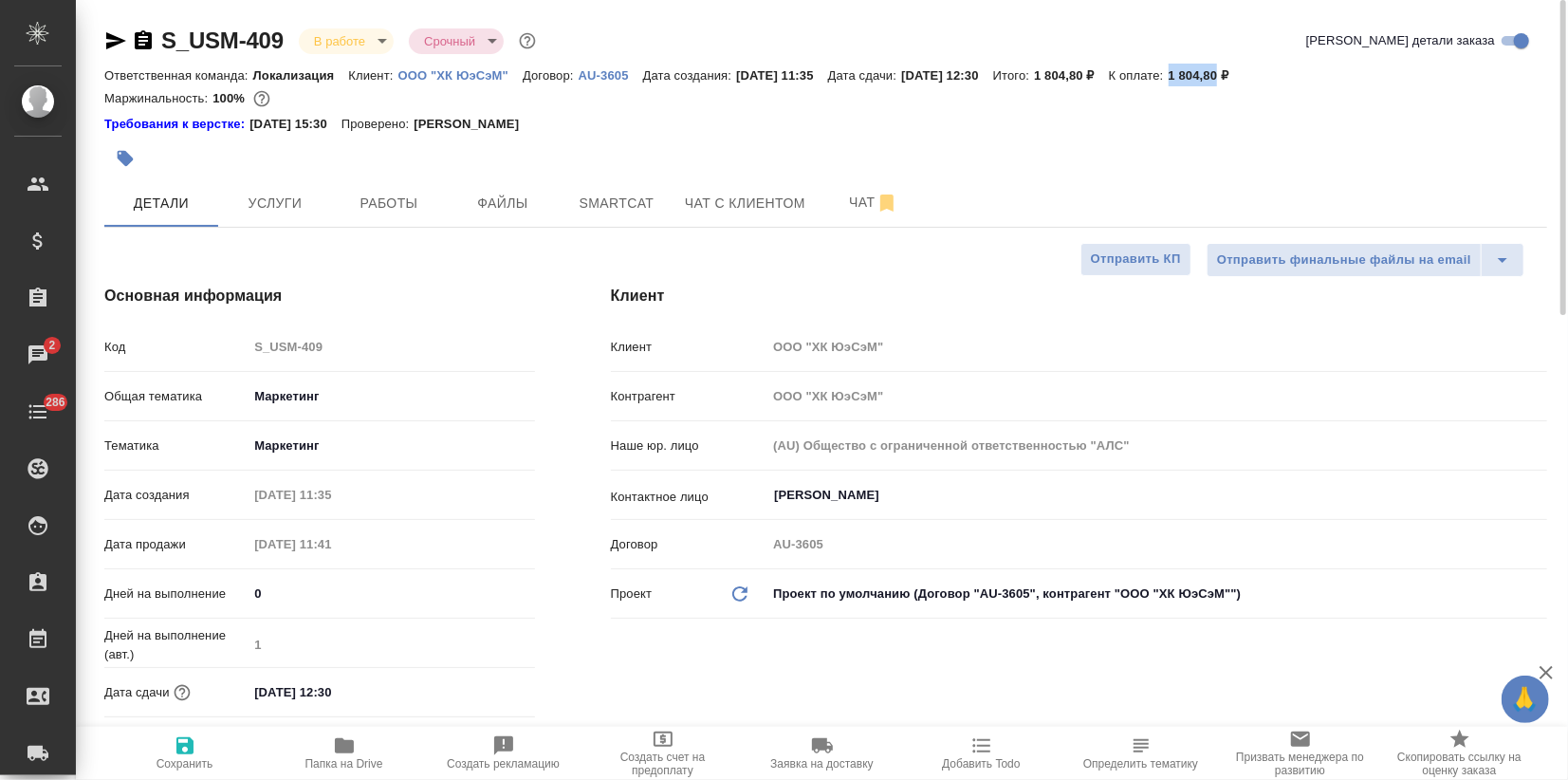
drag, startPoint x: 1214, startPoint y: 72, endPoint x: 1263, endPoint y: 78, distance: 49.4
click at [1263, 78] on div "Ответственная команда: Локализация Клиент: ООО "ХК ЮэСэМ" Договор: AU-3605 Дата…" at bounding box center [826, 74] width 1443 height 23
copy p "1 804,80"
type textarea "x"
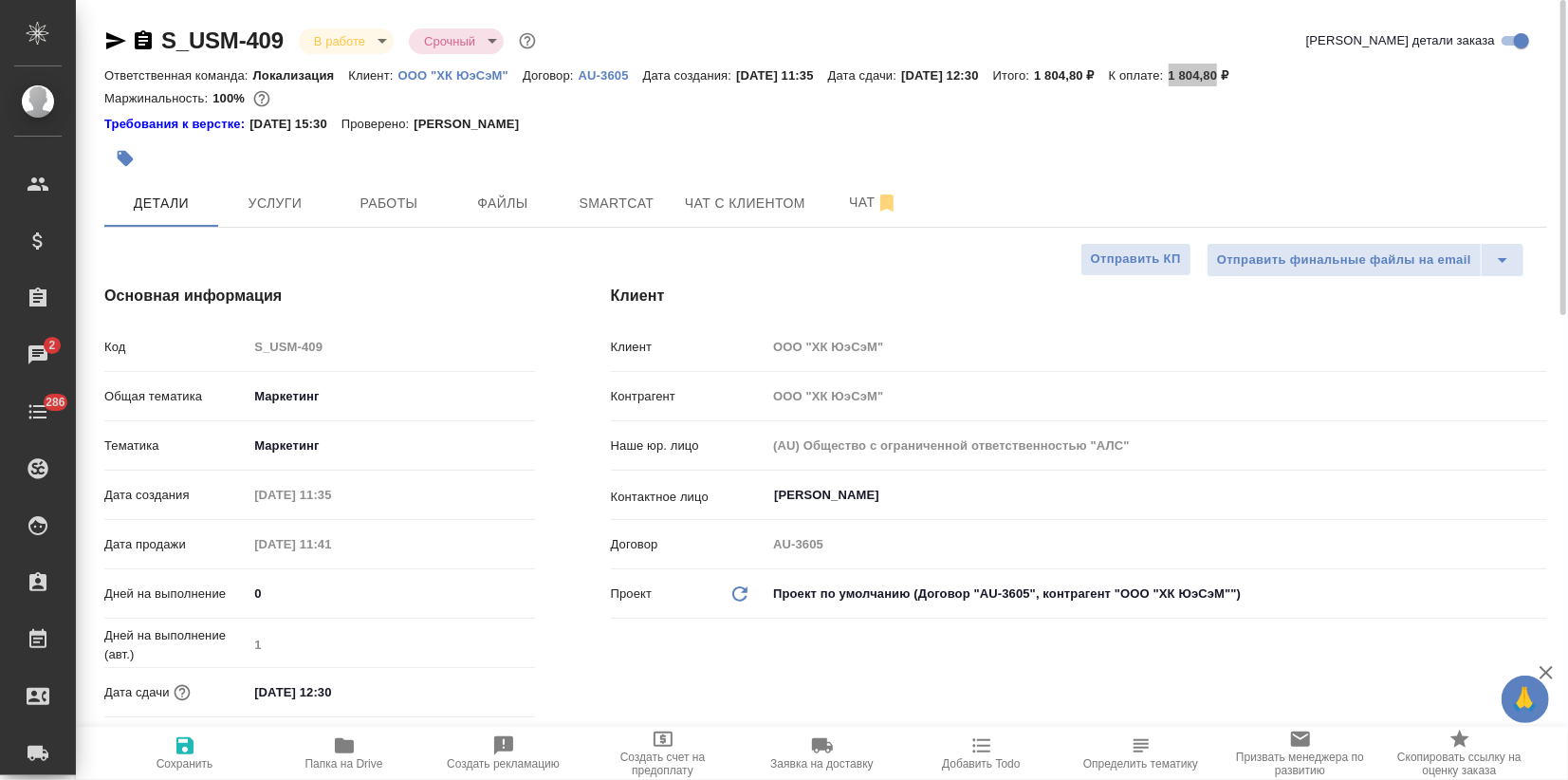
type textarea "x"
copy p "1 804,80"
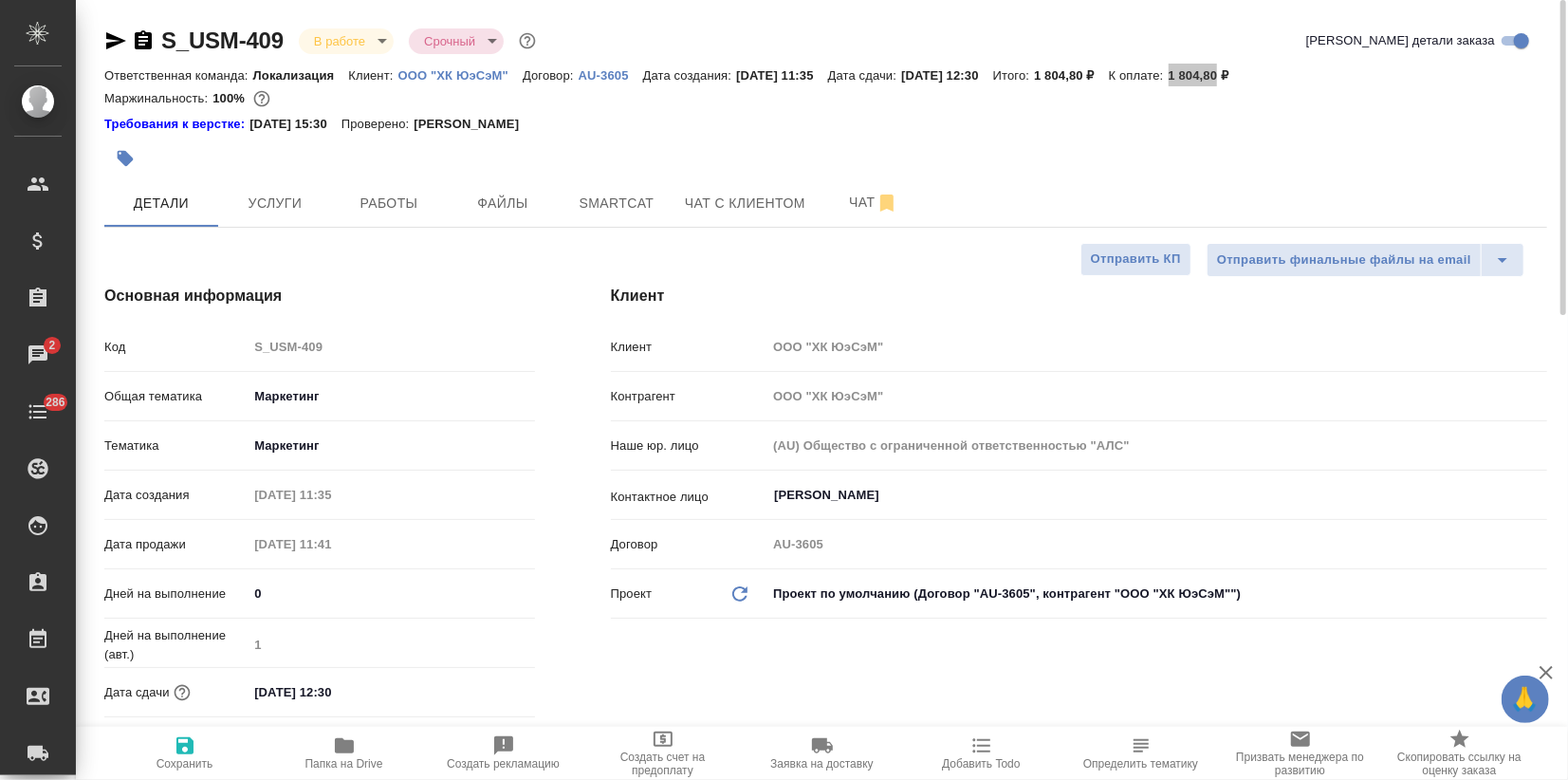
type textarea "x"
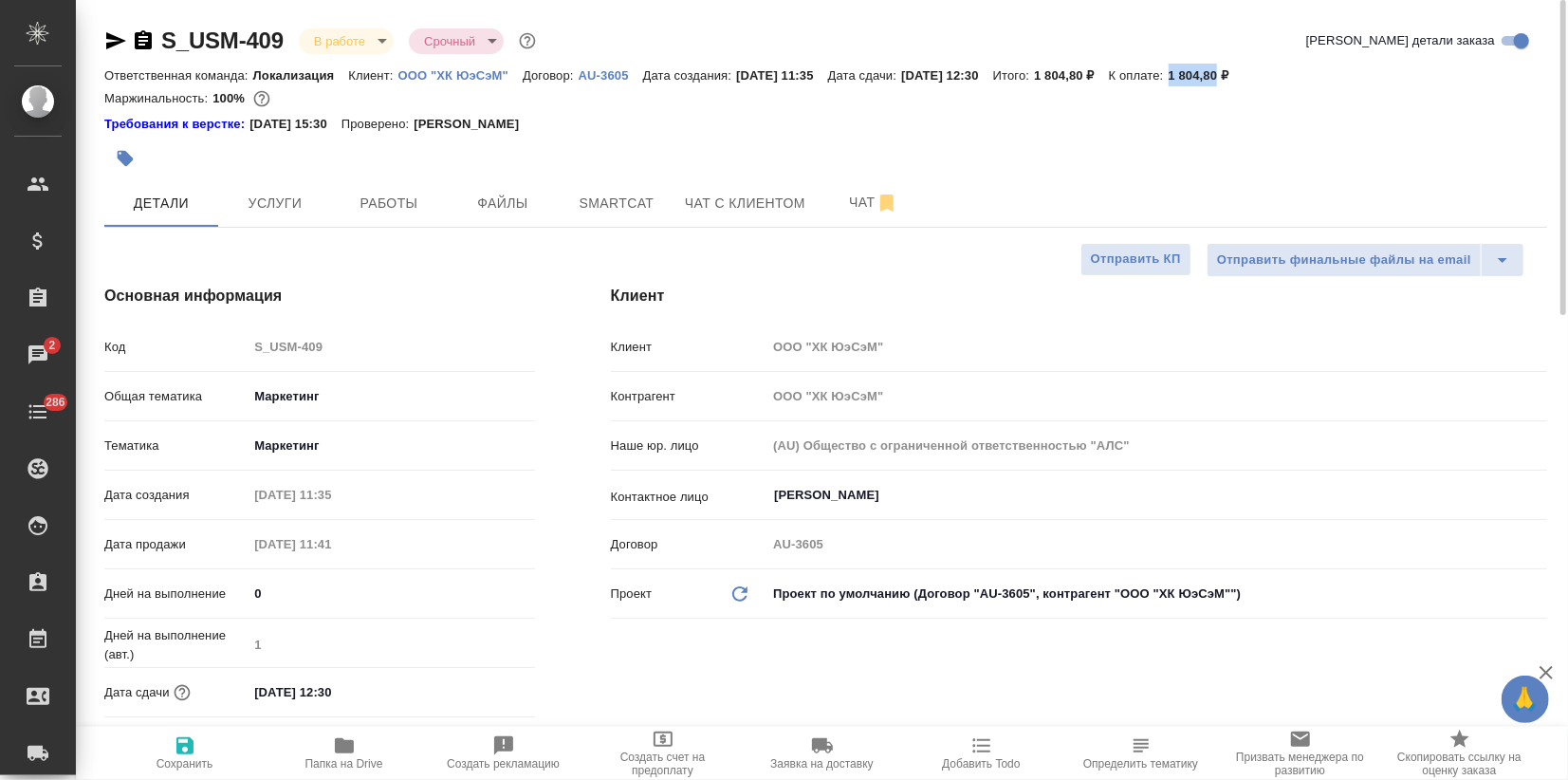
type textarea "x"
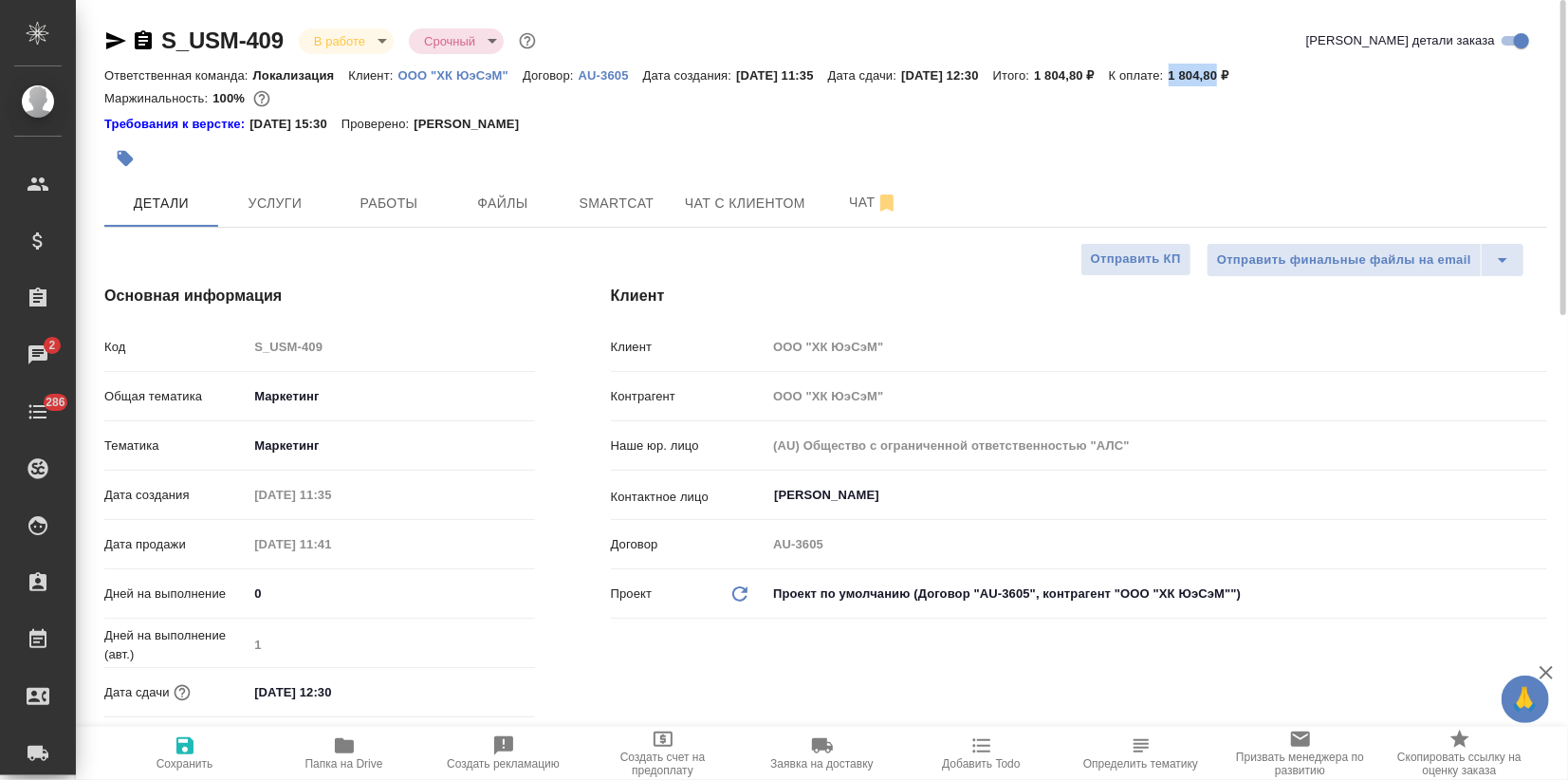
type textarea "x"
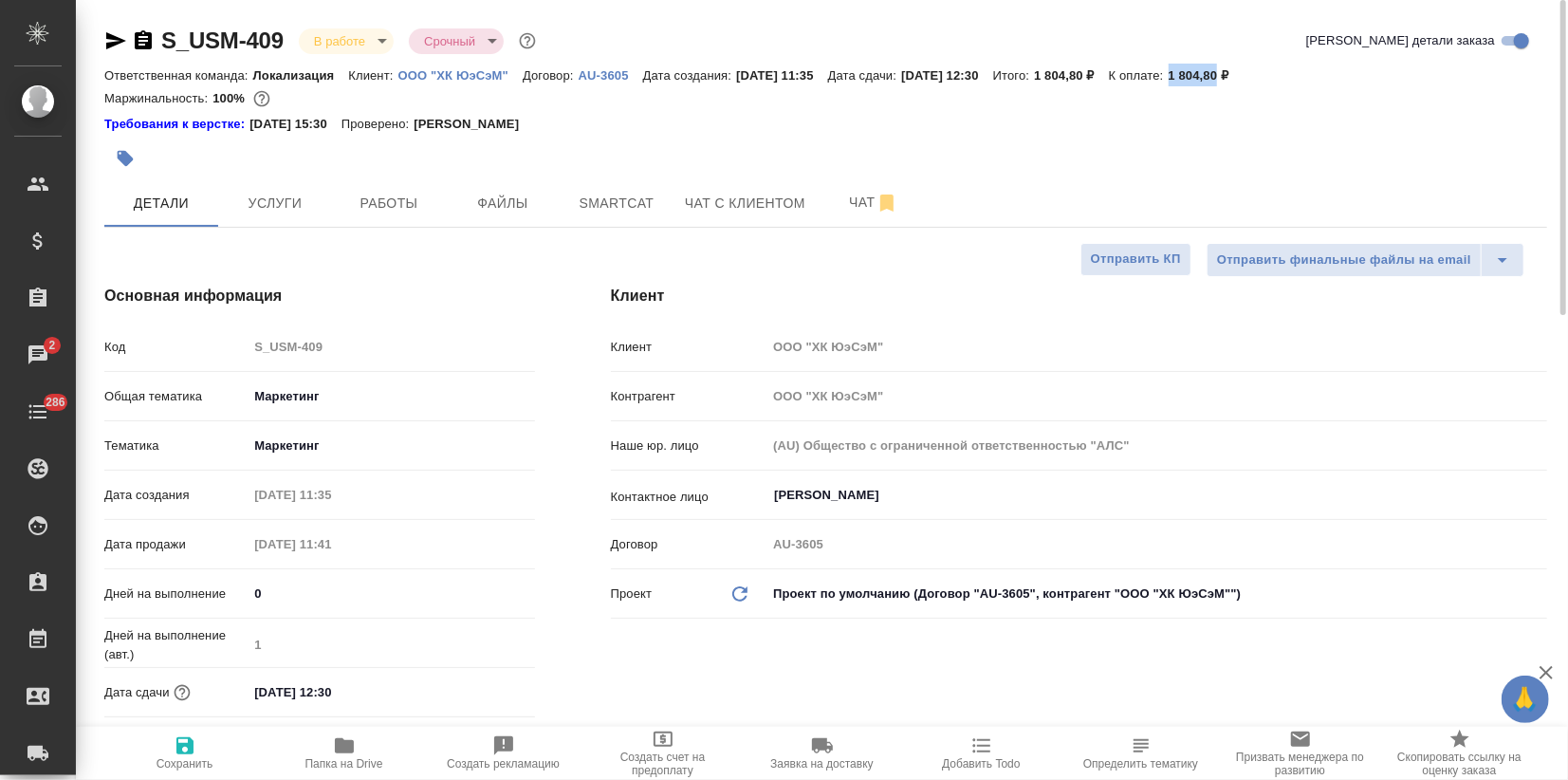
type textarea "x"
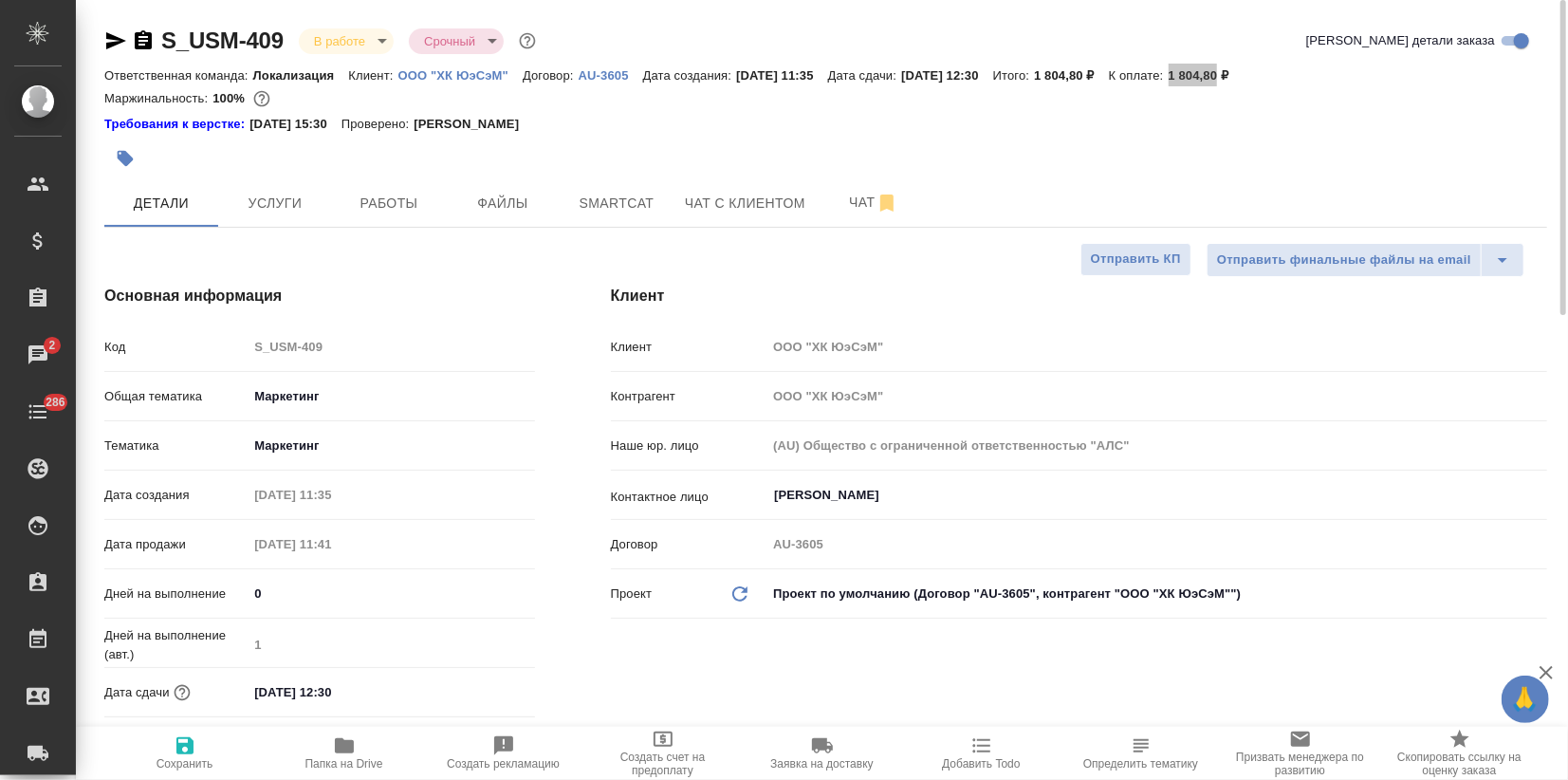
type textarea "x"
click at [270, 203] on span "Услуги" at bounding box center [275, 204] width 91 height 23
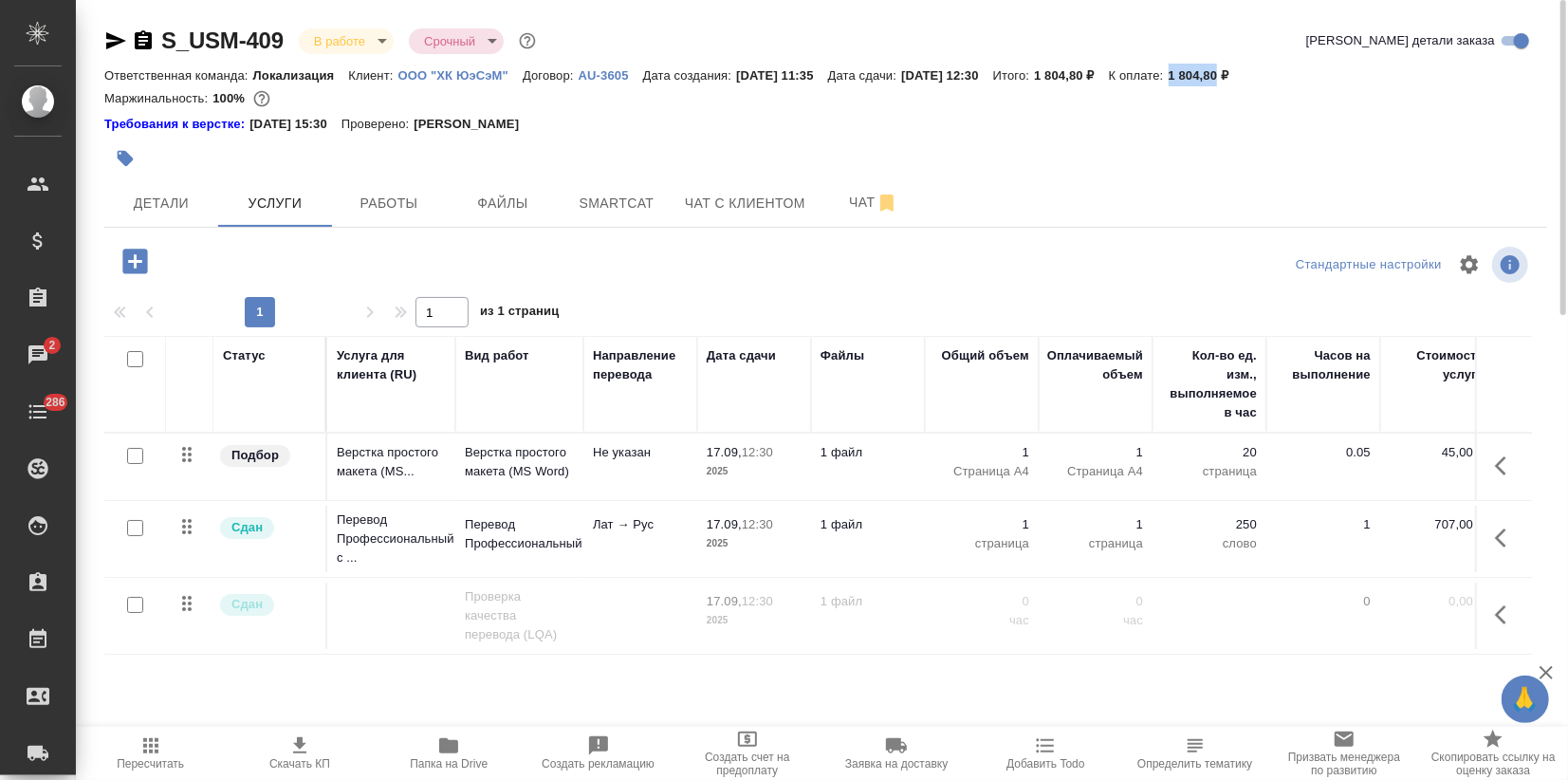
click at [137, 454] on input "checkbox" at bounding box center [135, 456] width 16 height 16
checkbox input "true"
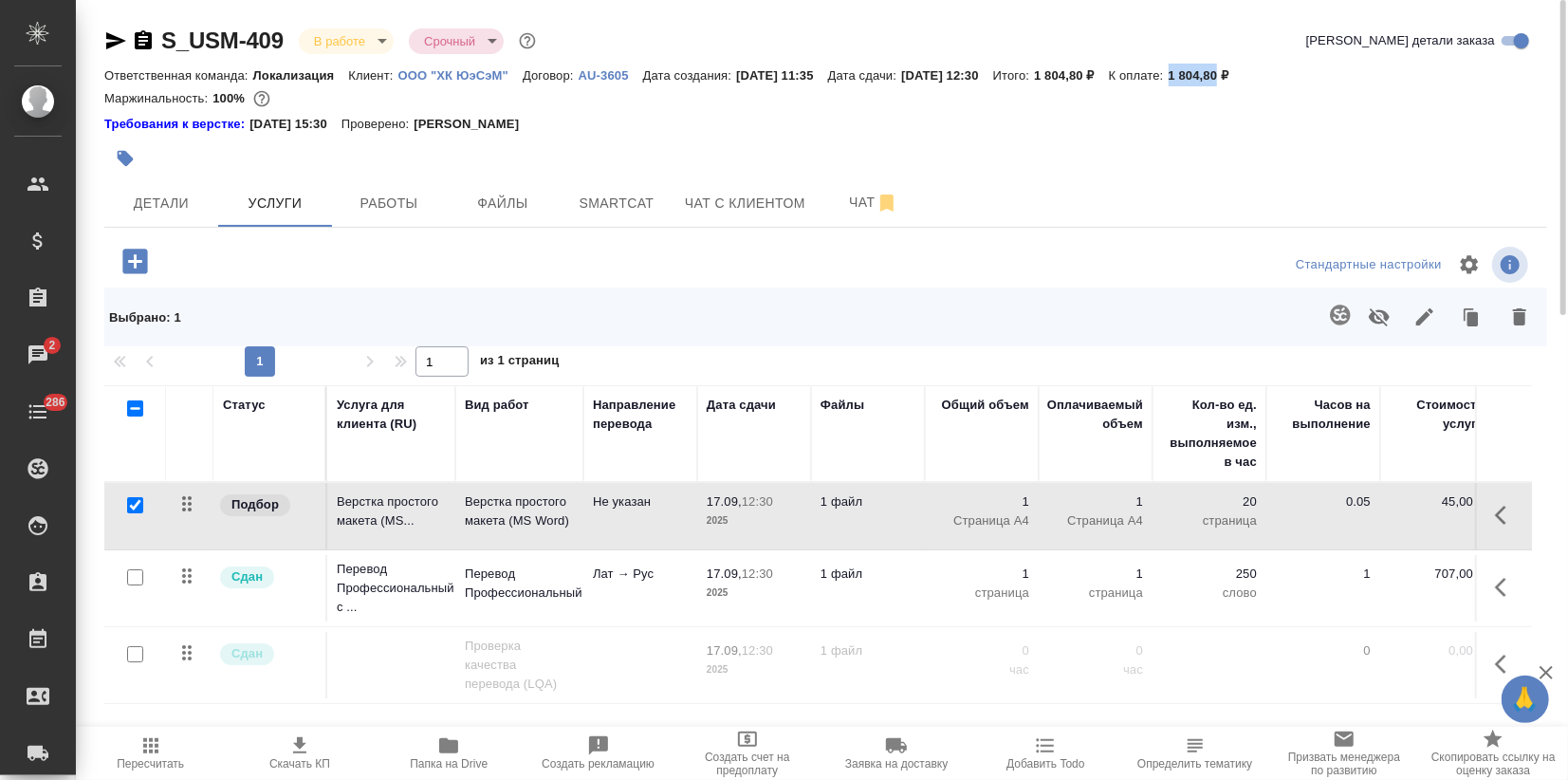
click at [1529, 320] on icon "button" at bounding box center [1519, 316] width 22 height 23
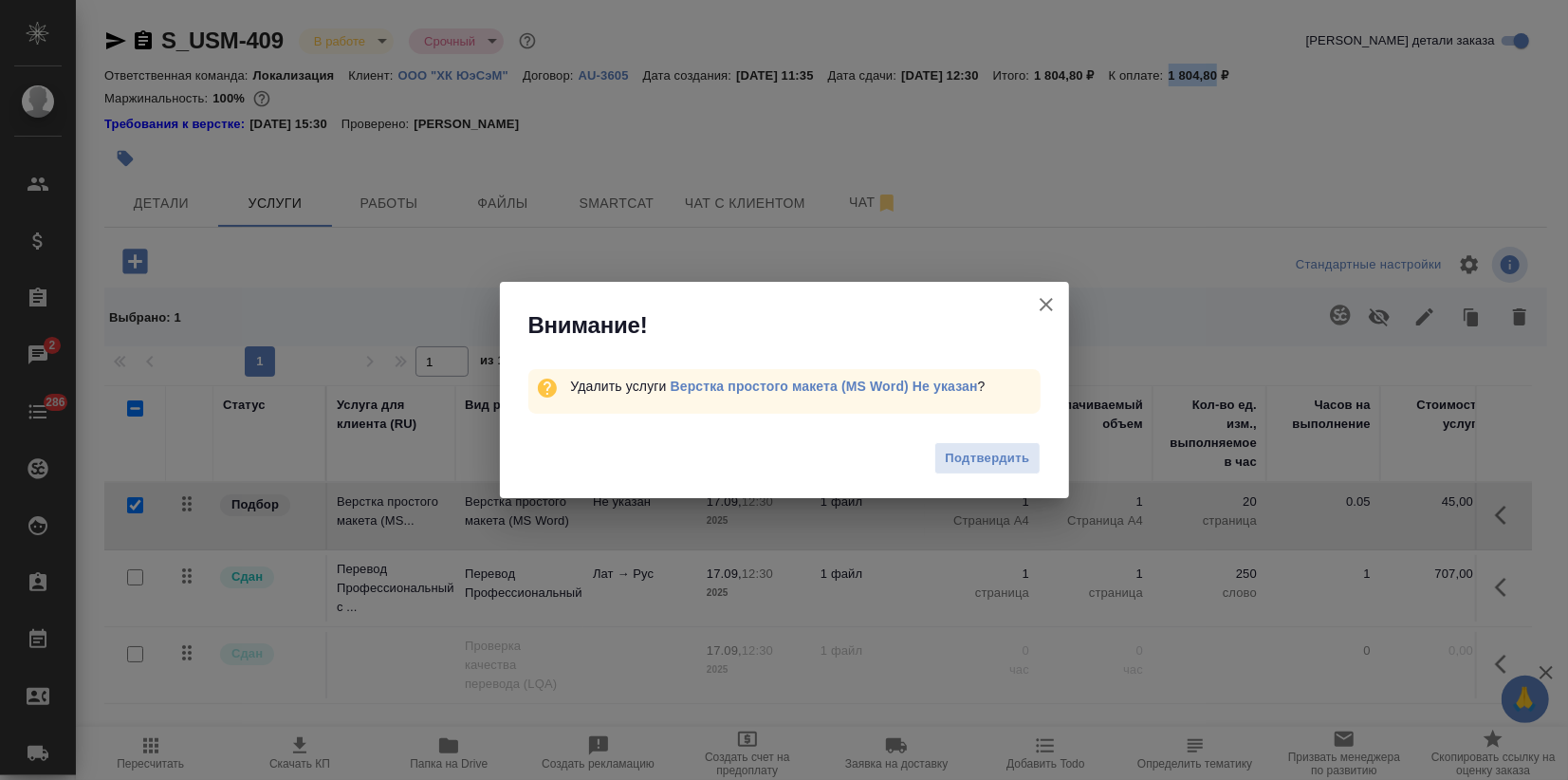
click at [983, 462] on span "Подтвердить" at bounding box center [987, 459] width 84 height 22
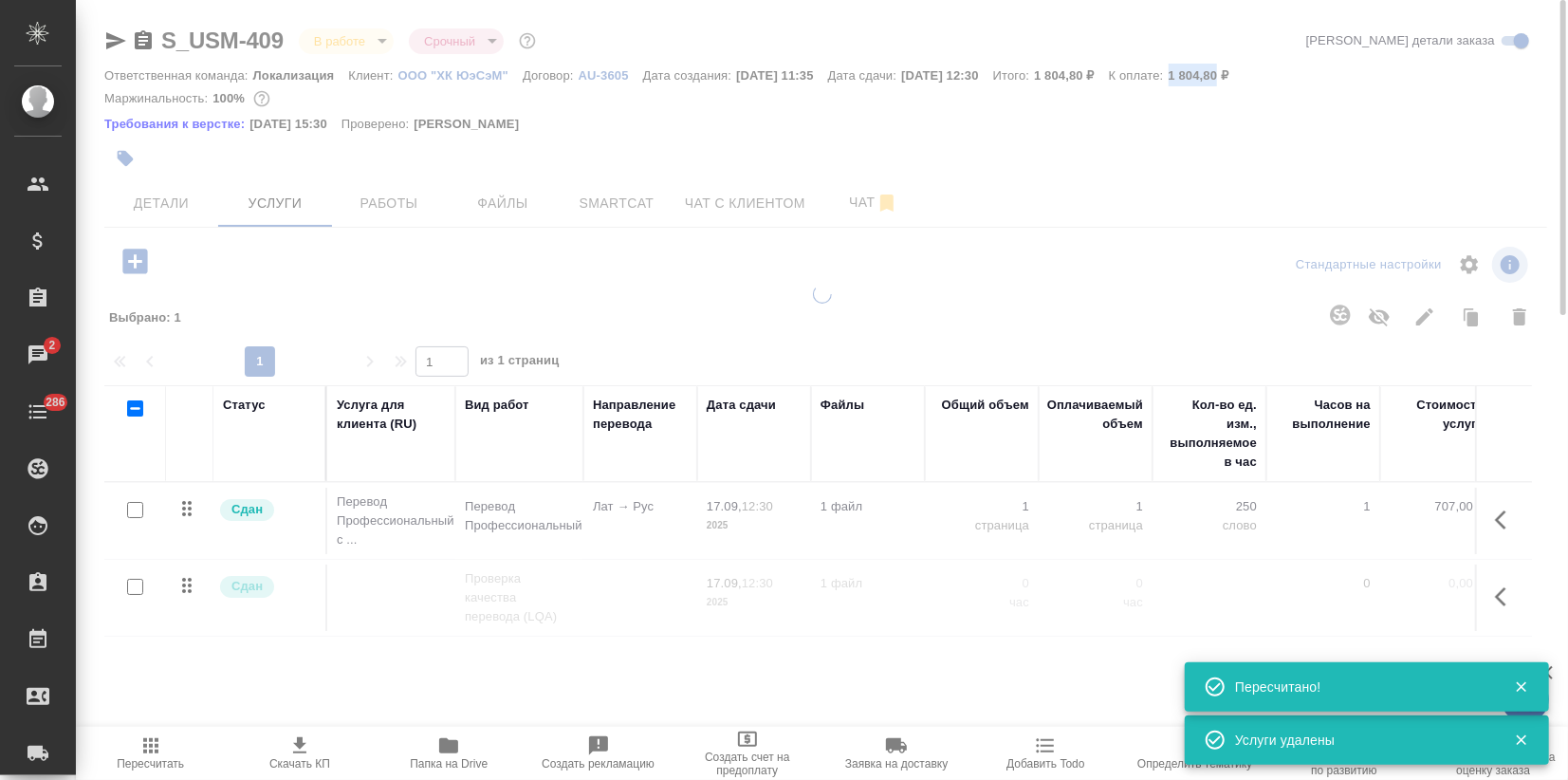
type input "completed"
click at [137, 256] on div at bounding box center [822, 390] width 1492 height 780
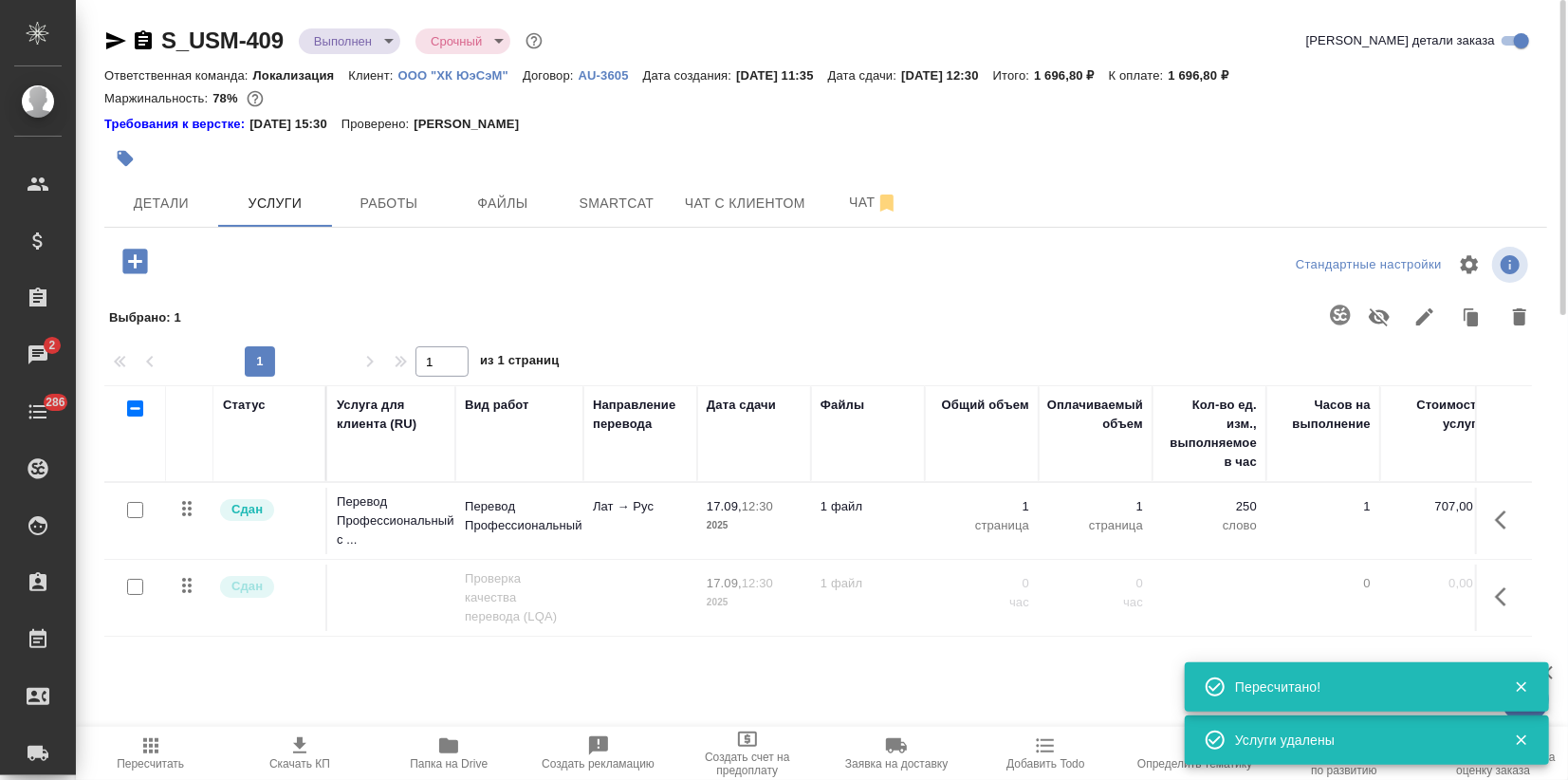
click at [137, 256] on icon "button" at bounding box center [134, 260] width 24 height 24
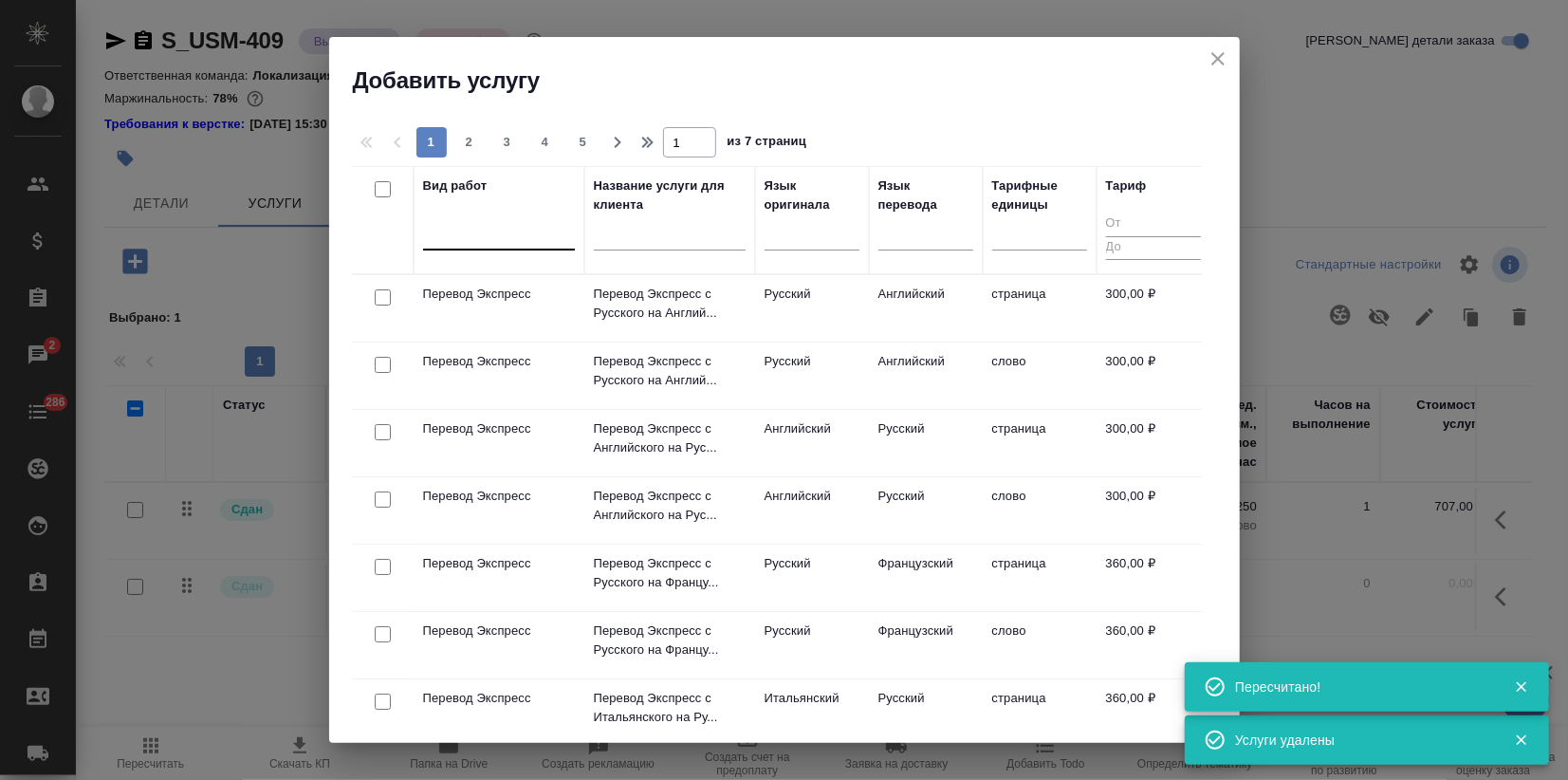
click at [501, 234] on div at bounding box center [498, 231] width 152 height 27
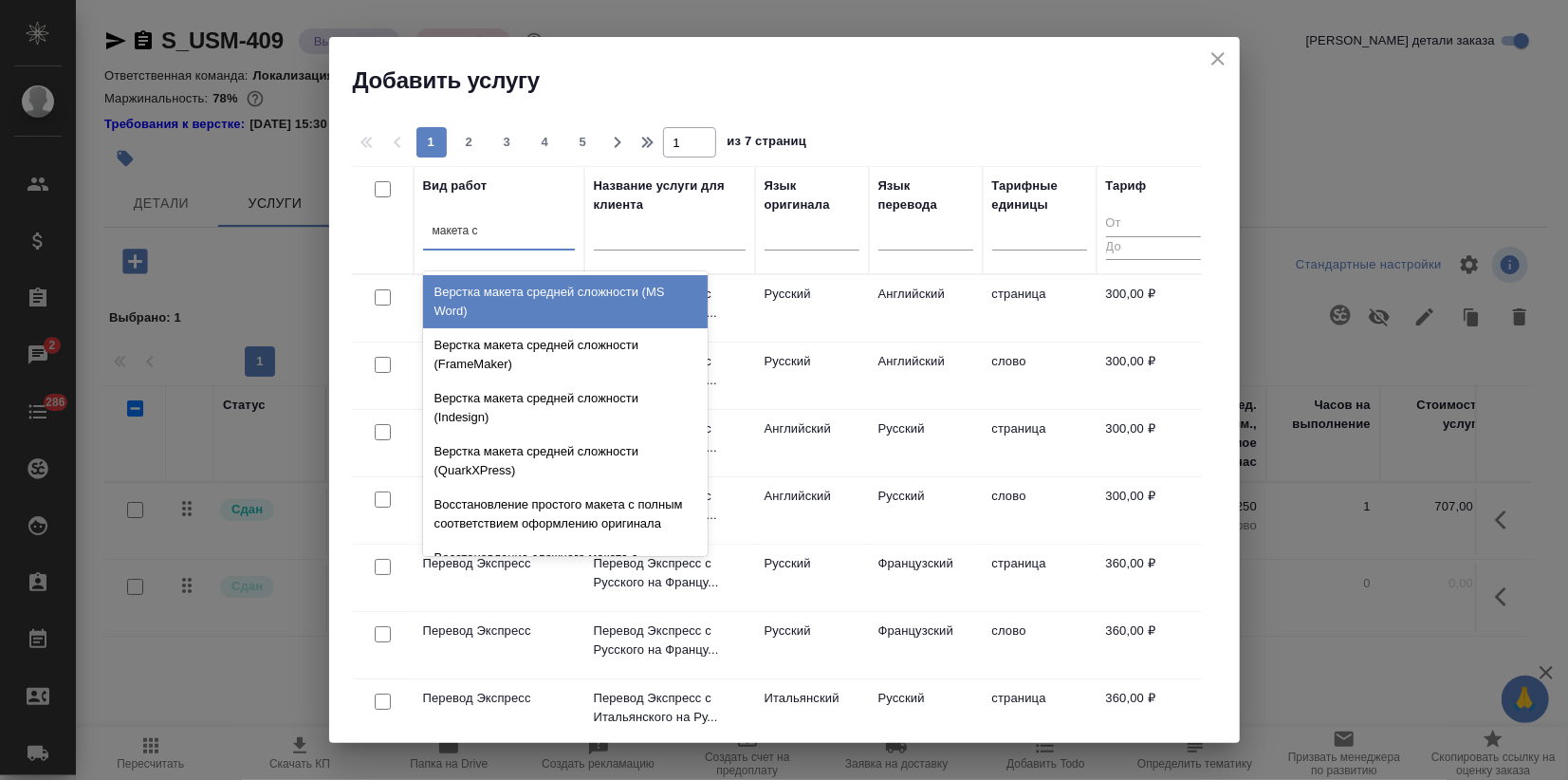
type input "макета ср"
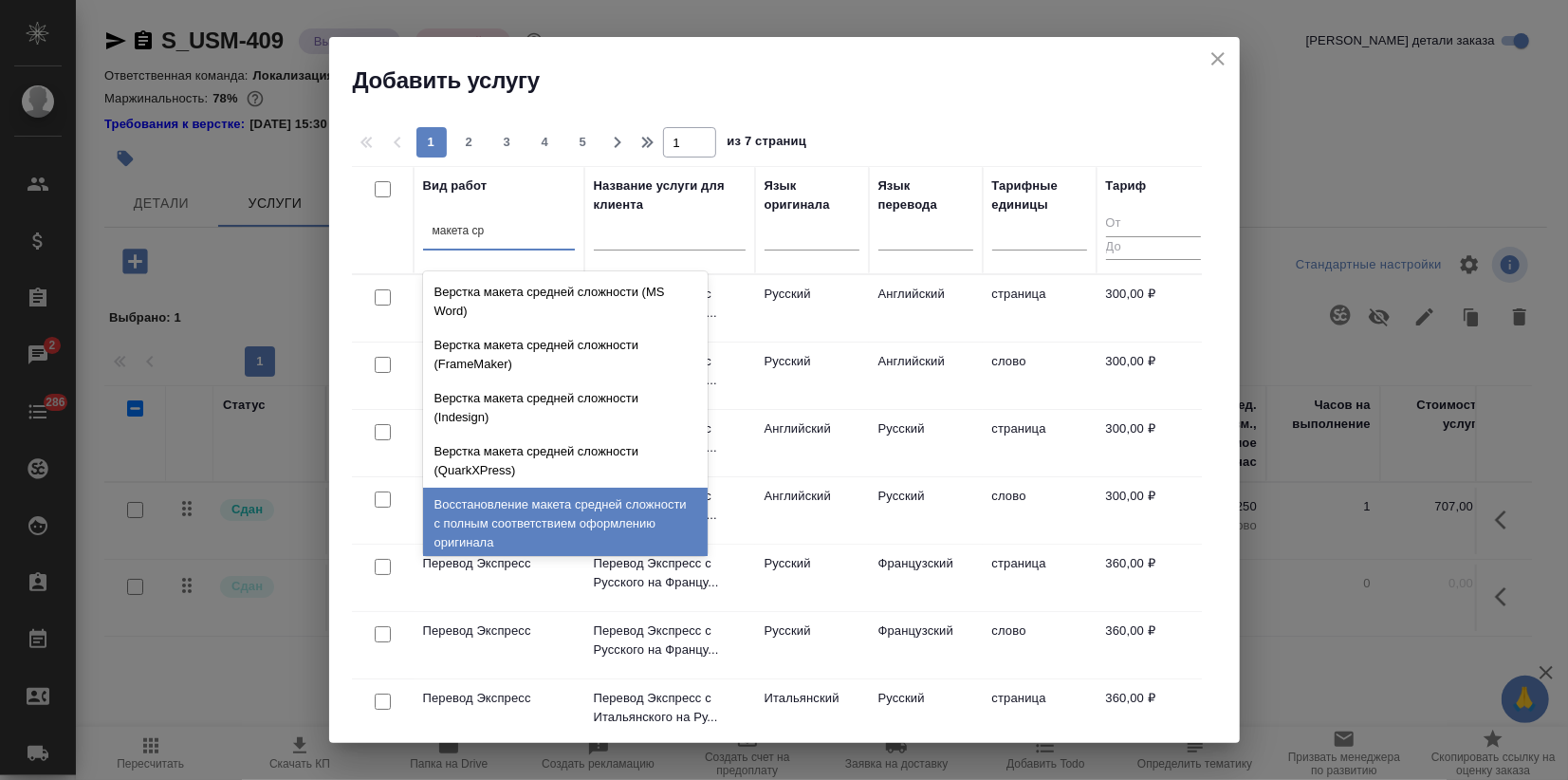
scroll to position [8, 0]
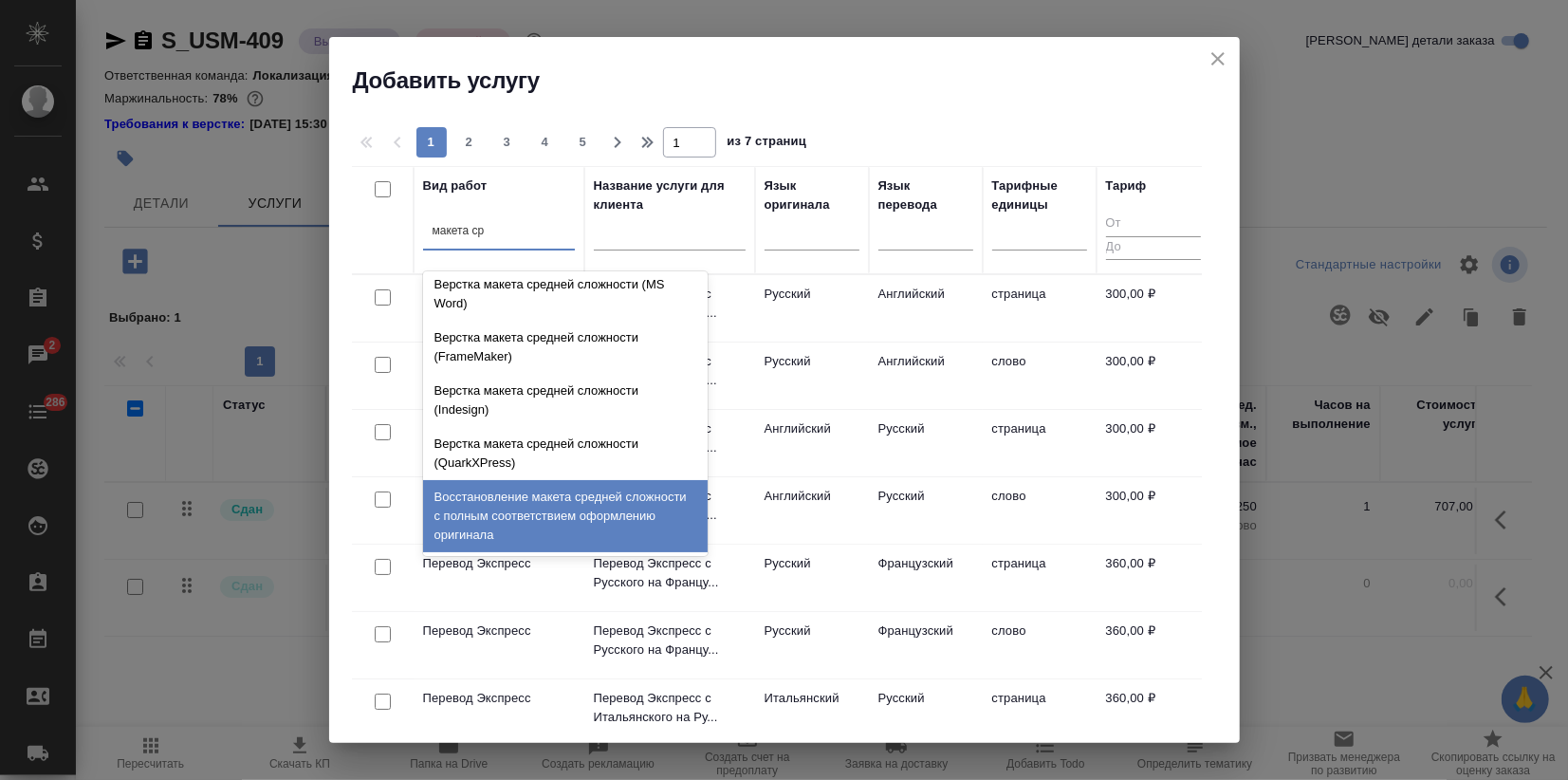
click at [579, 524] on div "Восстановление макета средней сложности с полным соответствием оформлению ориги…" at bounding box center [564, 517] width 285 height 72
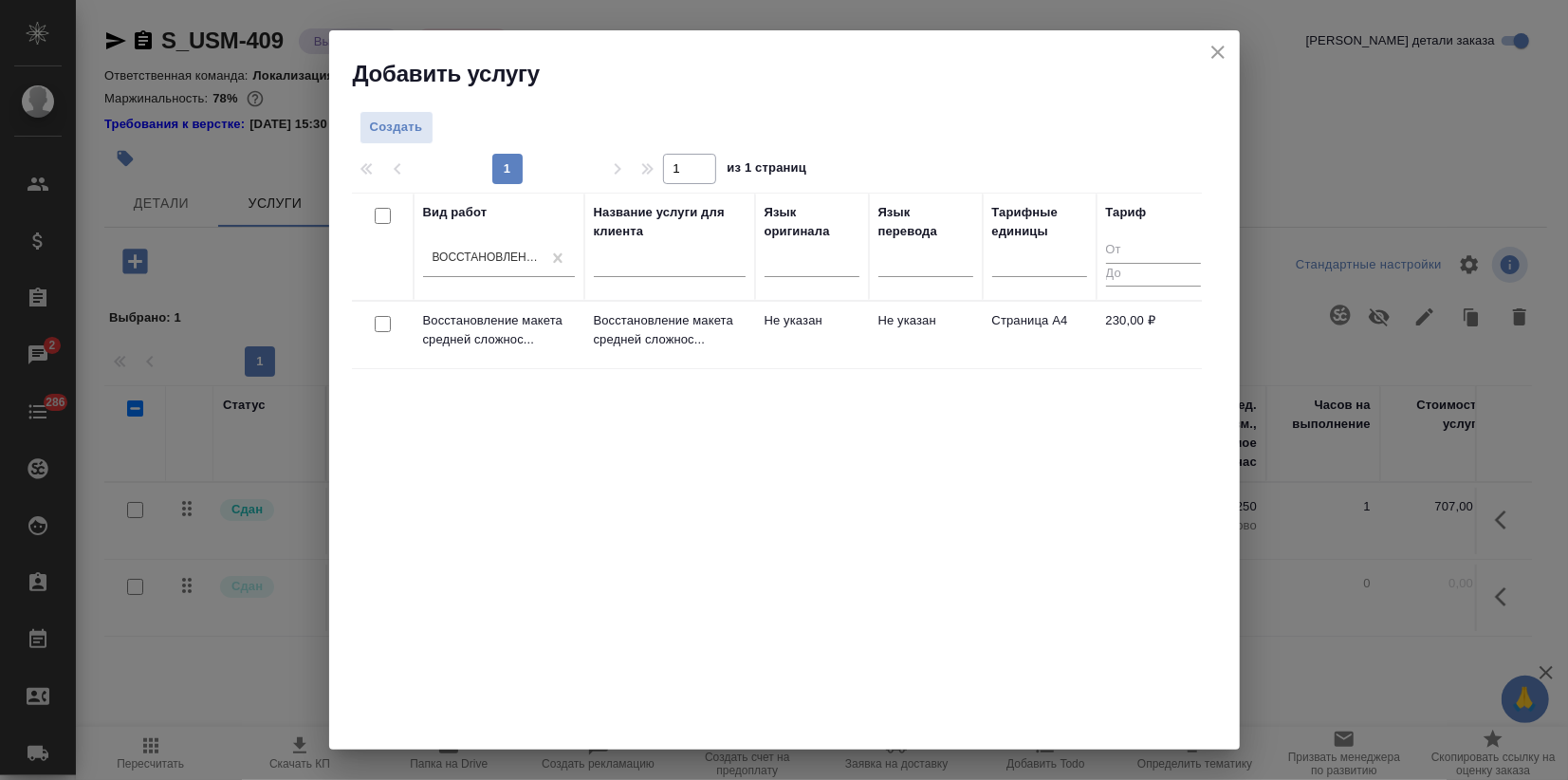
click at [563, 588] on div "Вид работ Восстановление макета средней сложности с полным соответствием оформл…" at bounding box center [777, 478] width 850 height 570
click at [598, 334] on p "Восстановление макета средней сложнос..." at bounding box center [669, 330] width 152 height 38
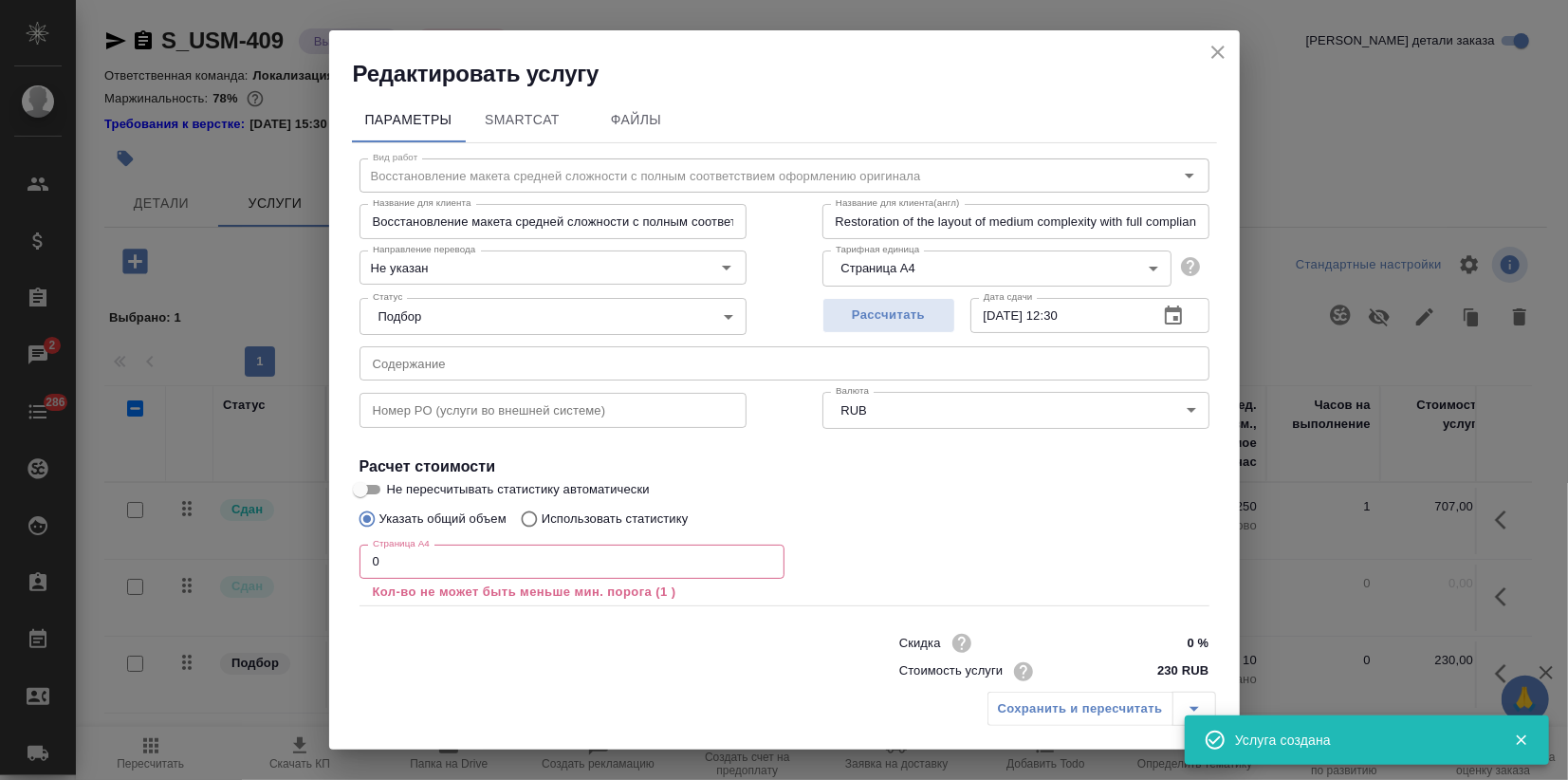
drag, startPoint x: 282, startPoint y: 583, endPoint x: 160, endPoint y: 610, distance: 125.0
click at [228, 598] on div "Редактировать услугу Параметры SmartCat Файлы Вид работ Восстановление макета с…" at bounding box center [784, 390] width 1568 height 780
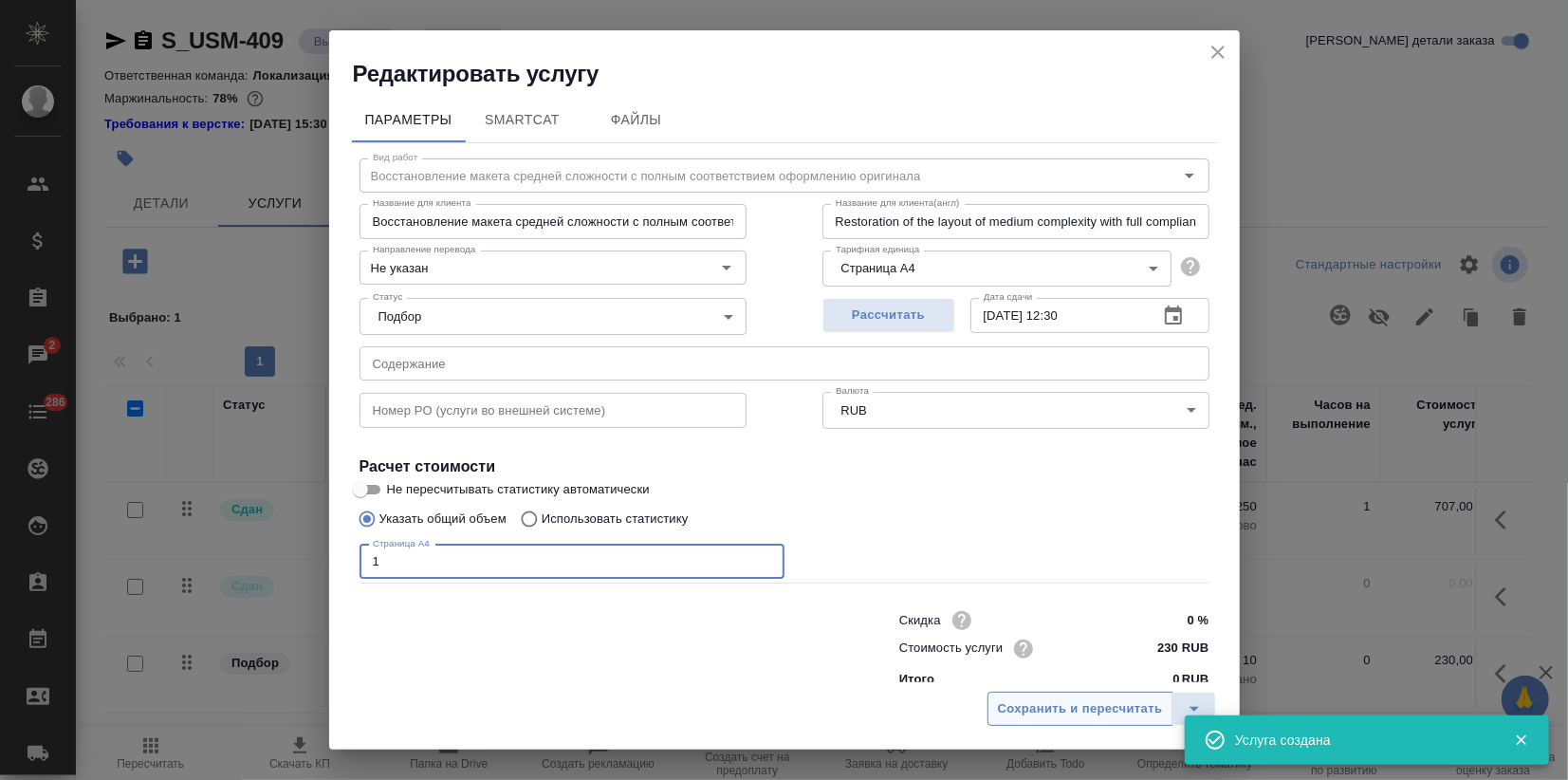
type input "1"
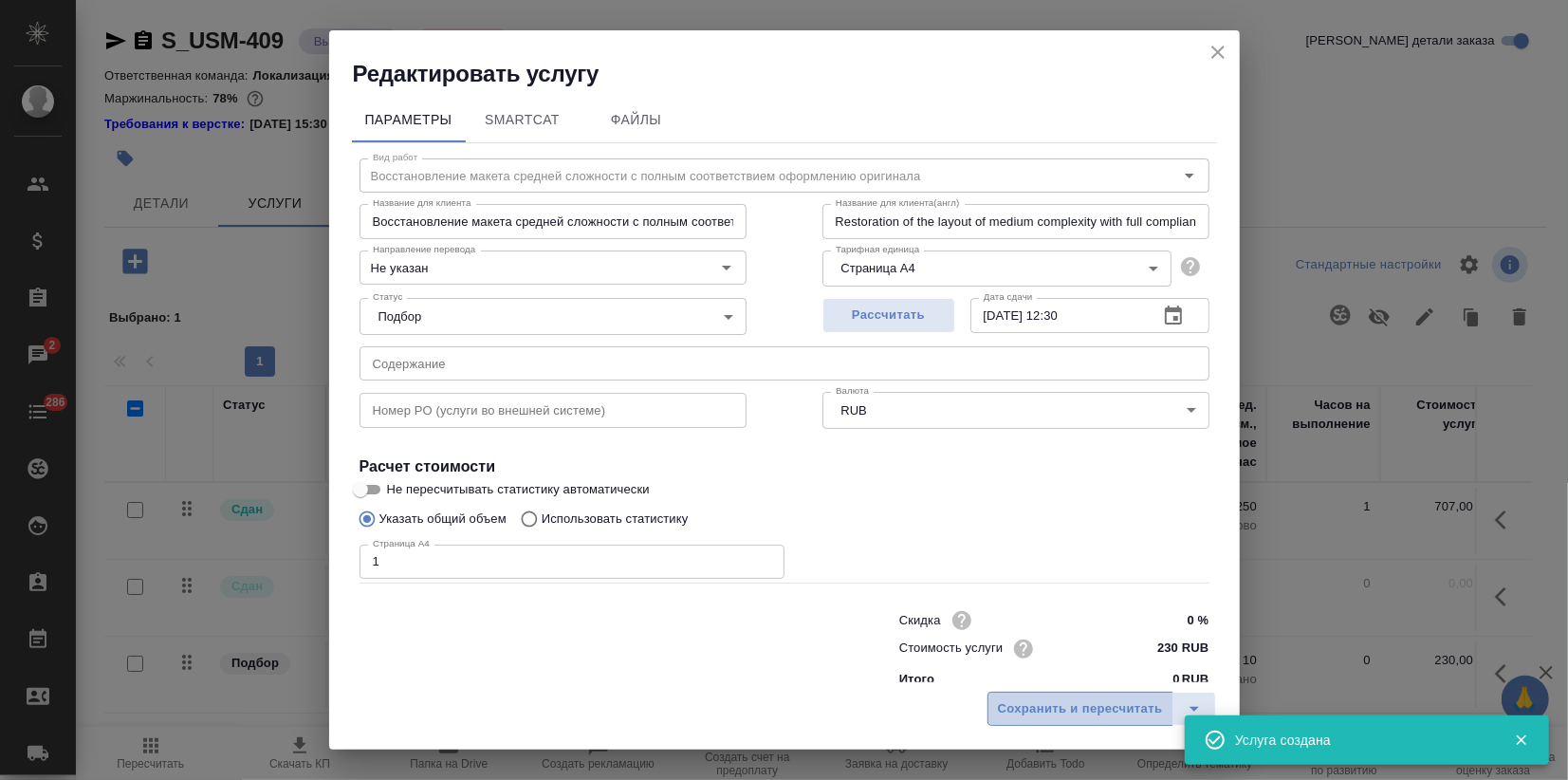
drag, startPoint x: 1053, startPoint y: 711, endPoint x: 1034, endPoint y: 711, distance: 19.0
click at [1053, 710] on span "Сохранить и пересчитать" at bounding box center [1080, 710] width 165 height 22
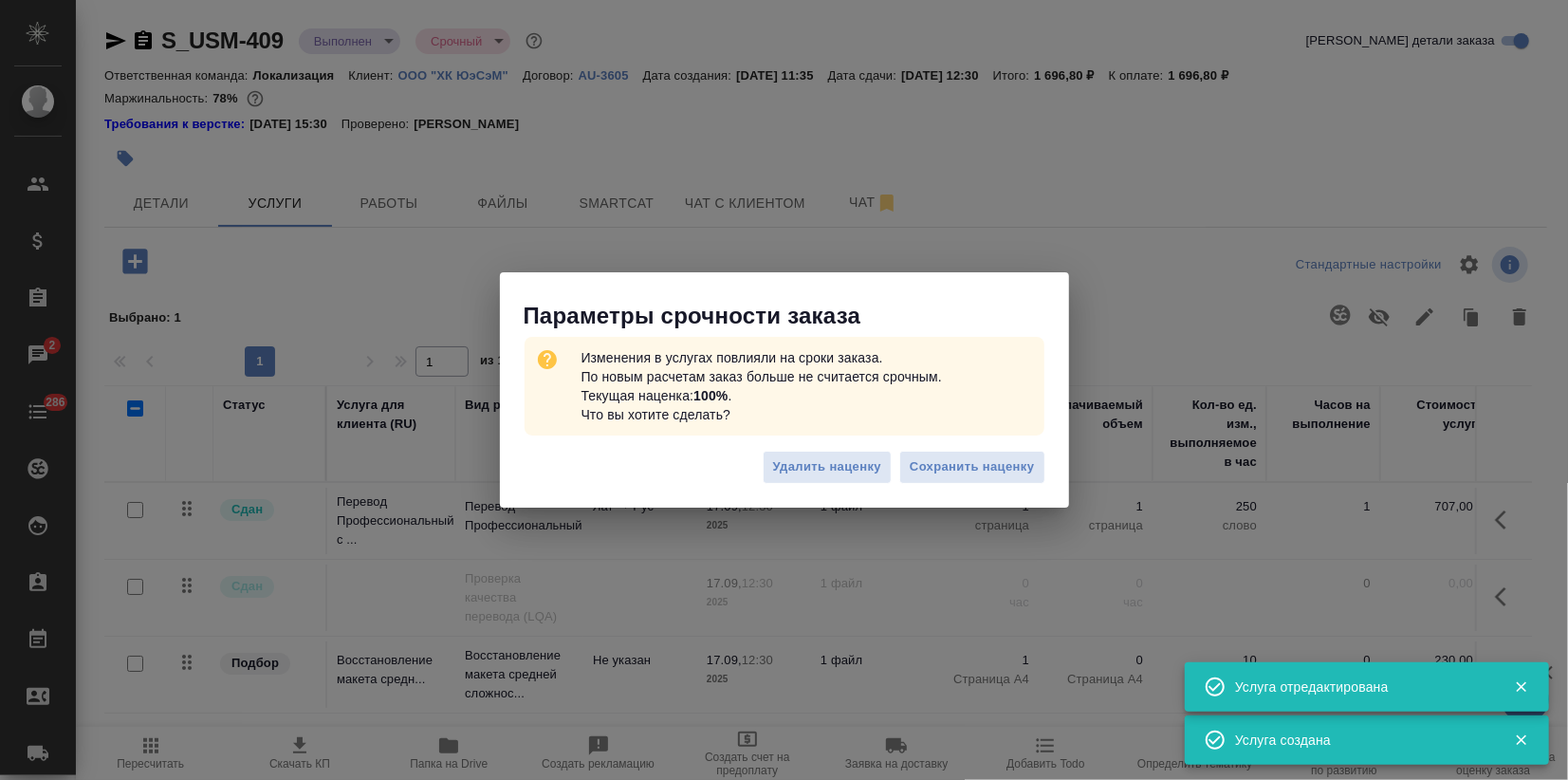
click at [956, 469] on span "Сохранить наценку" at bounding box center [971, 467] width 124 height 22
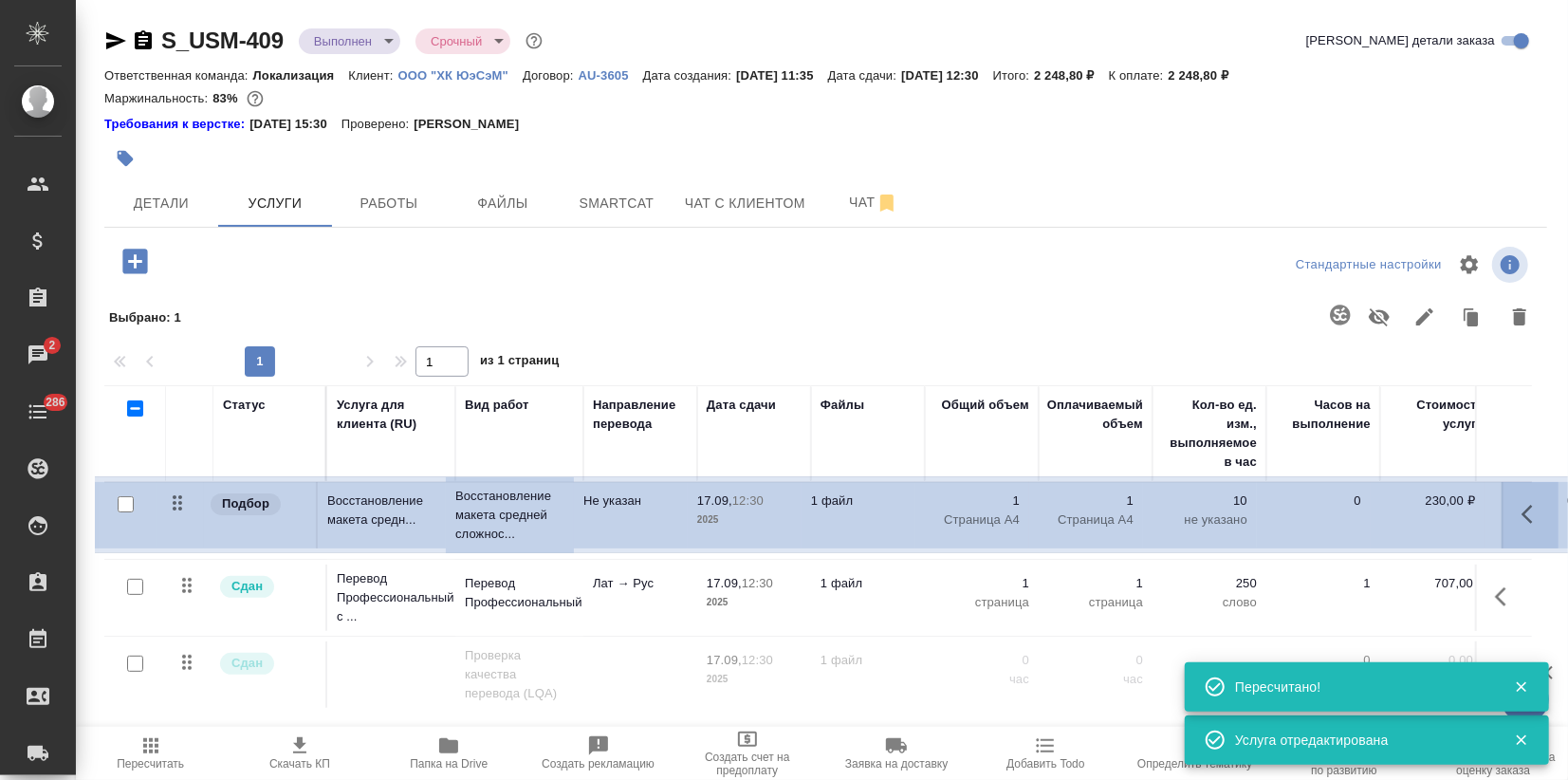
drag, startPoint x: 198, startPoint y: 668, endPoint x: 188, endPoint y: 533, distance: 135.4
click at [188, 502] on table "Статус Услуга для клиента (RU) Вид работ Направление перевода Дата сдачи Файлы …" at bounding box center [999, 549] width 1788 height 328
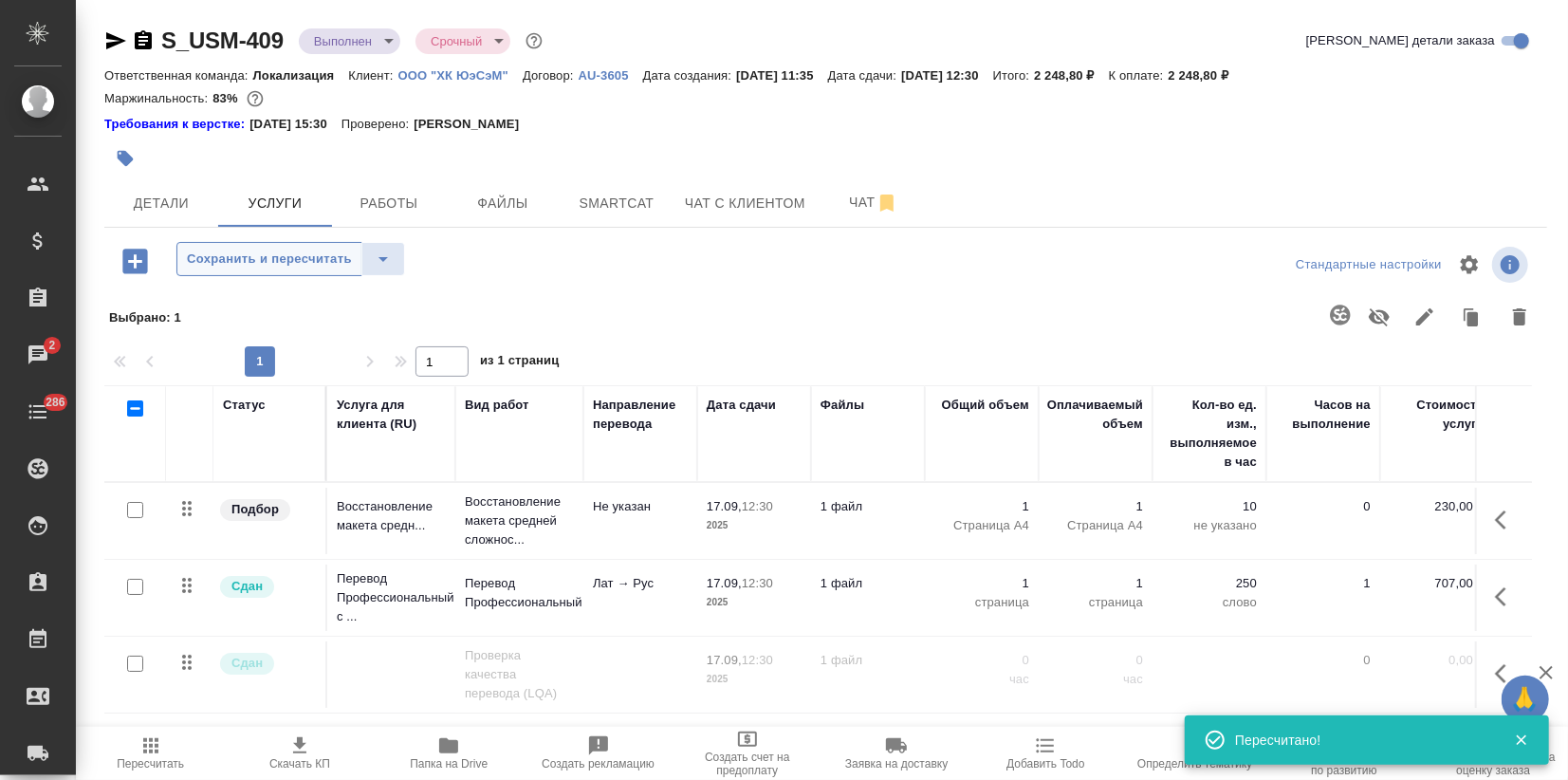
click at [221, 253] on span "Сохранить и пересчитать" at bounding box center [269, 259] width 165 height 22
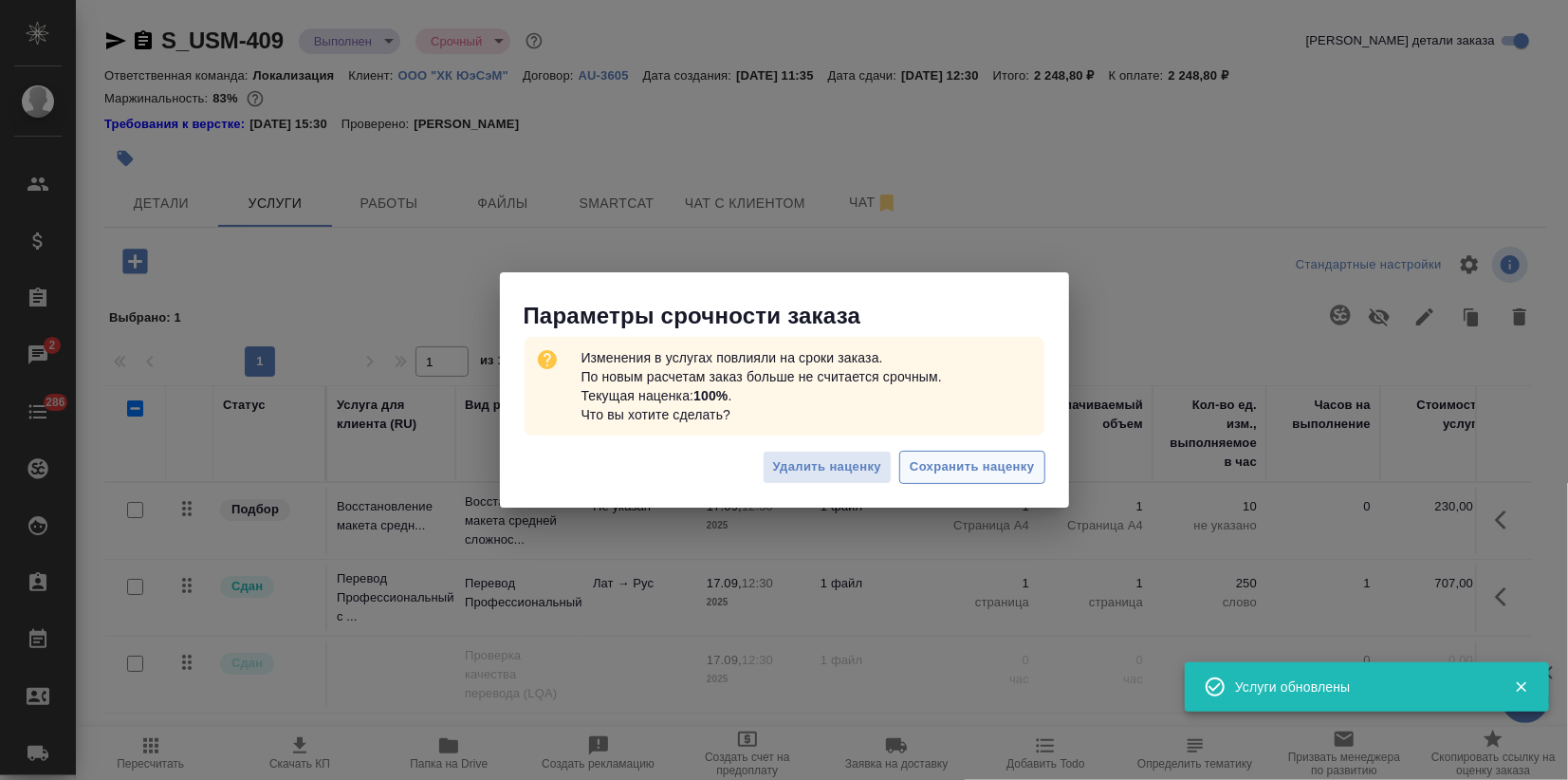
click at [957, 473] on span "Сохранить наценку" at bounding box center [971, 467] width 124 height 22
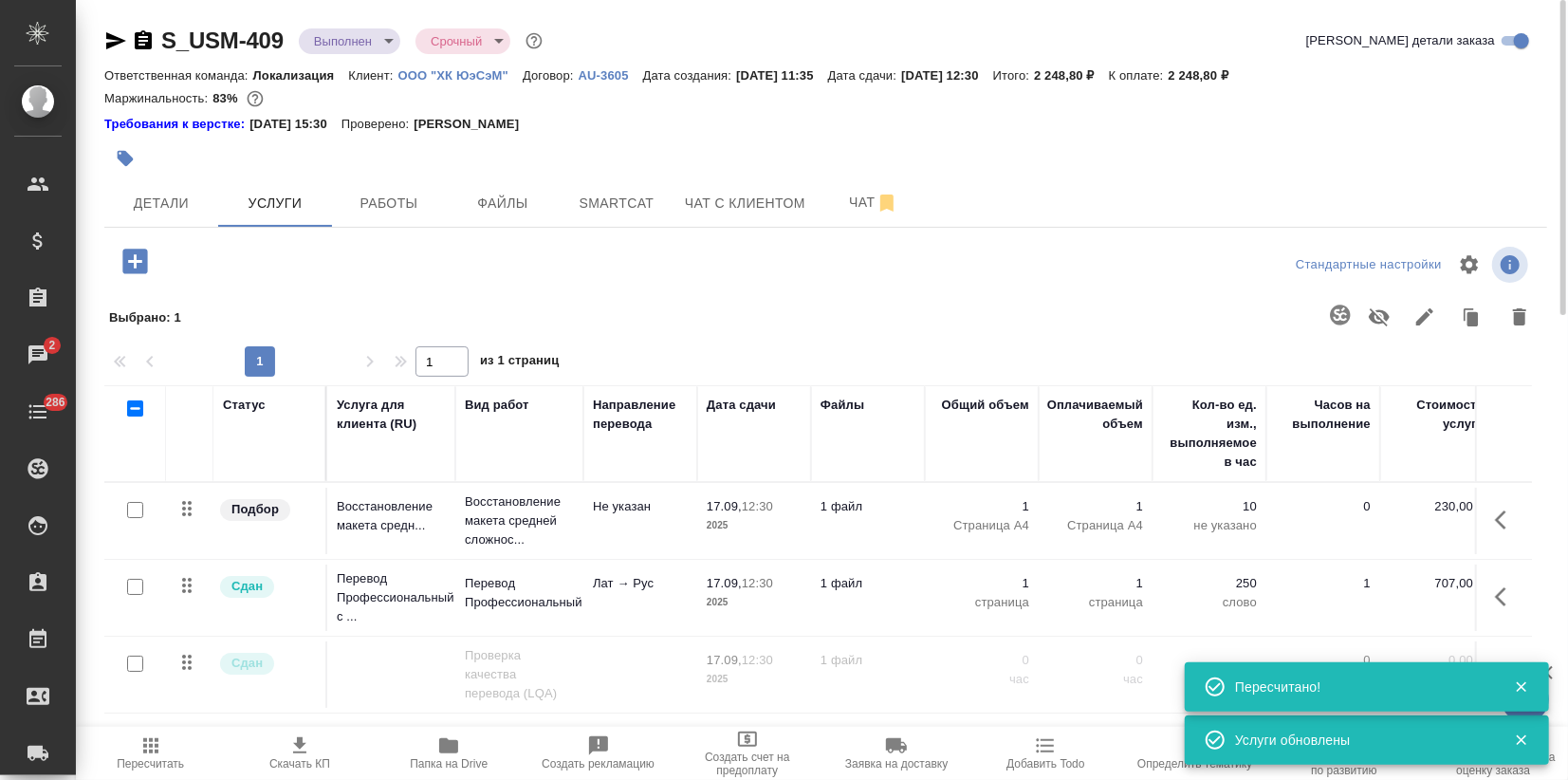
click at [541, 600] on p "Перевод Профессиональный" at bounding box center [519, 593] width 110 height 38
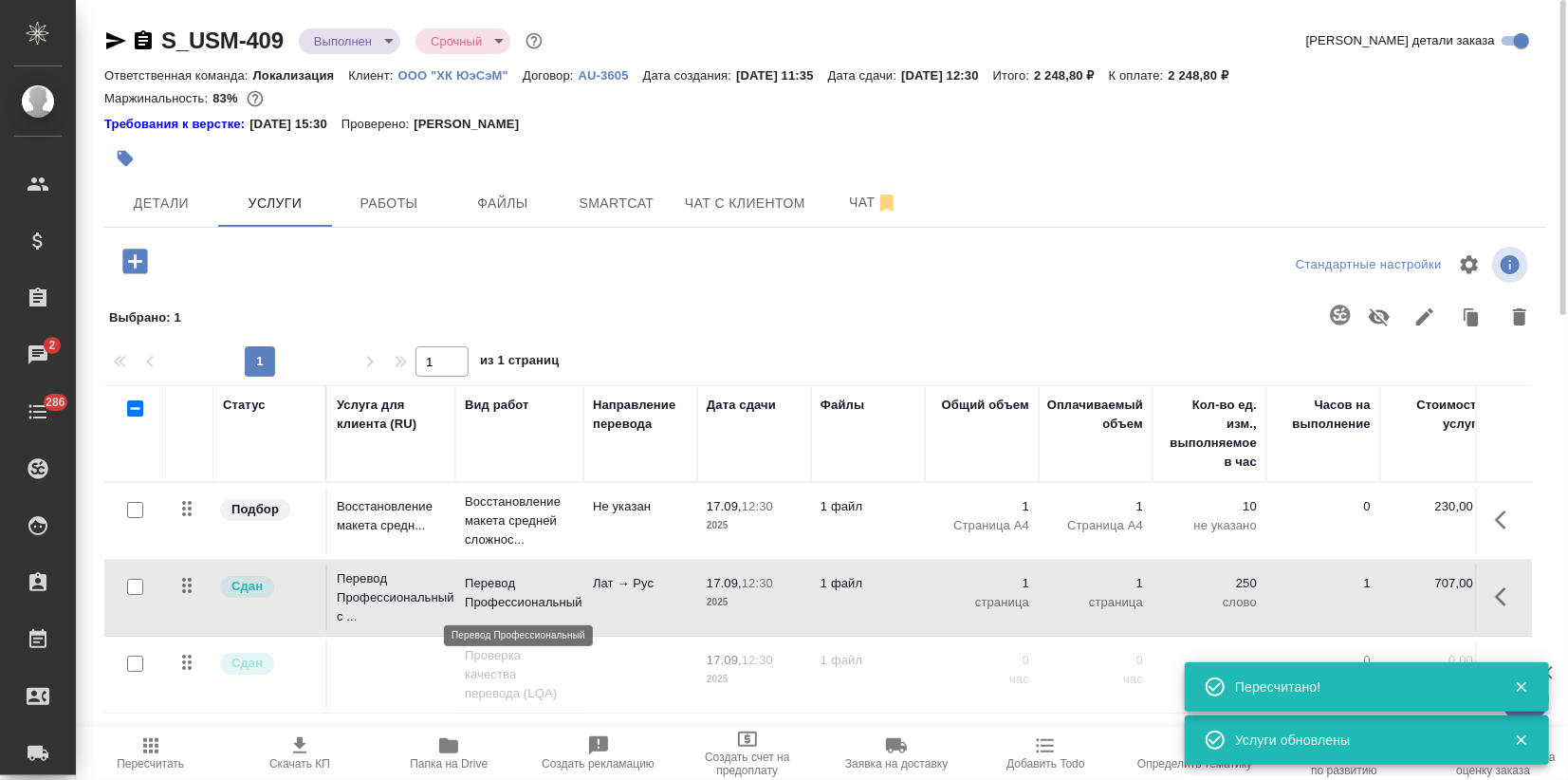
click at [543, 600] on p "Перевод Профессиональный" at bounding box center [519, 593] width 110 height 38
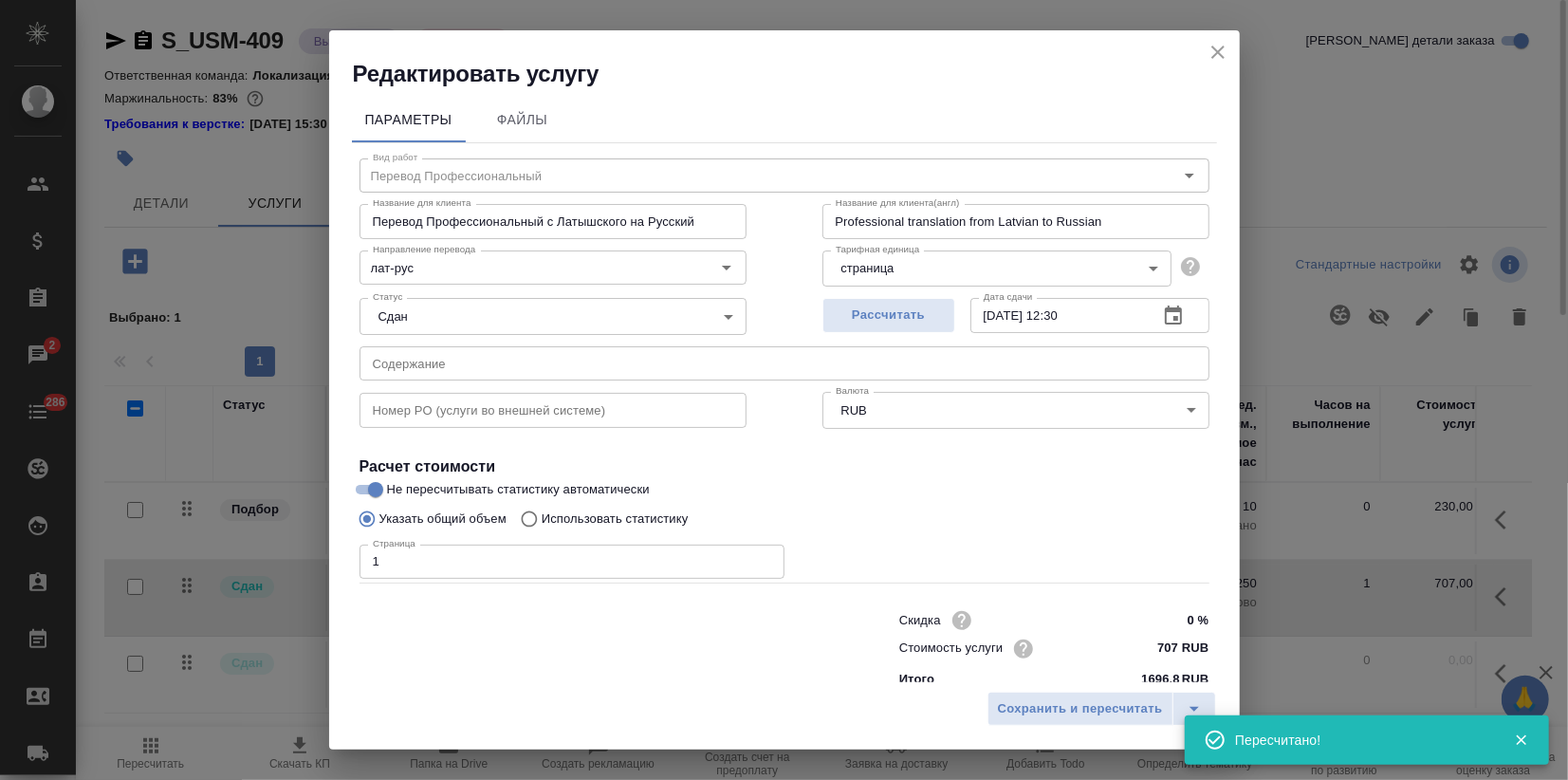
click at [1211, 55] on icon "close" at bounding box center [1217, 52] width 22 height 23
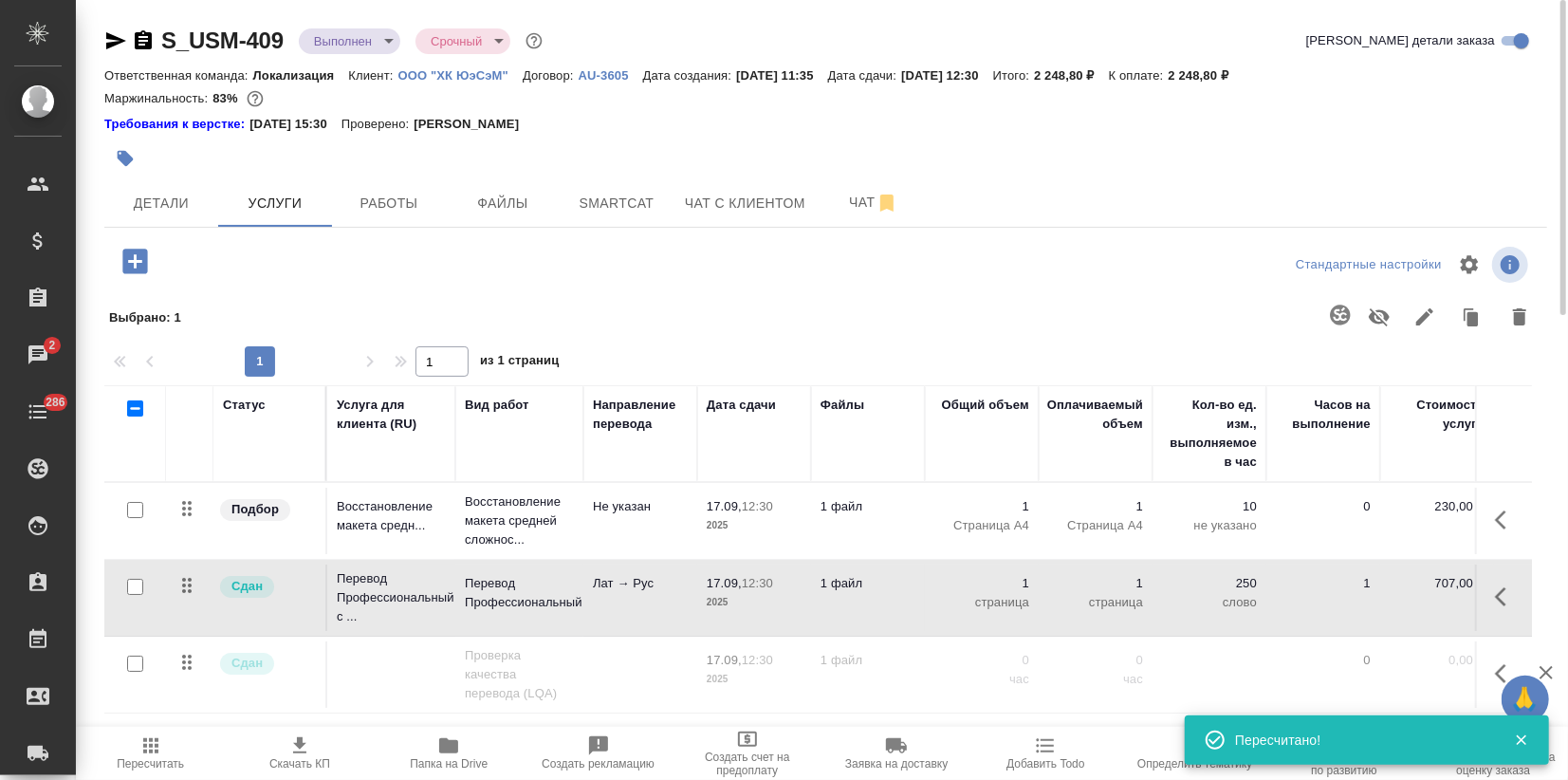
click at [368, 38] on body "🙏 .cls-1 fill:#fff; AWATERA Zagorodnikh Viktoria Клиенты Спецификации Заказы 2 …" at bounding box center [784, 390] width 1568 height 780
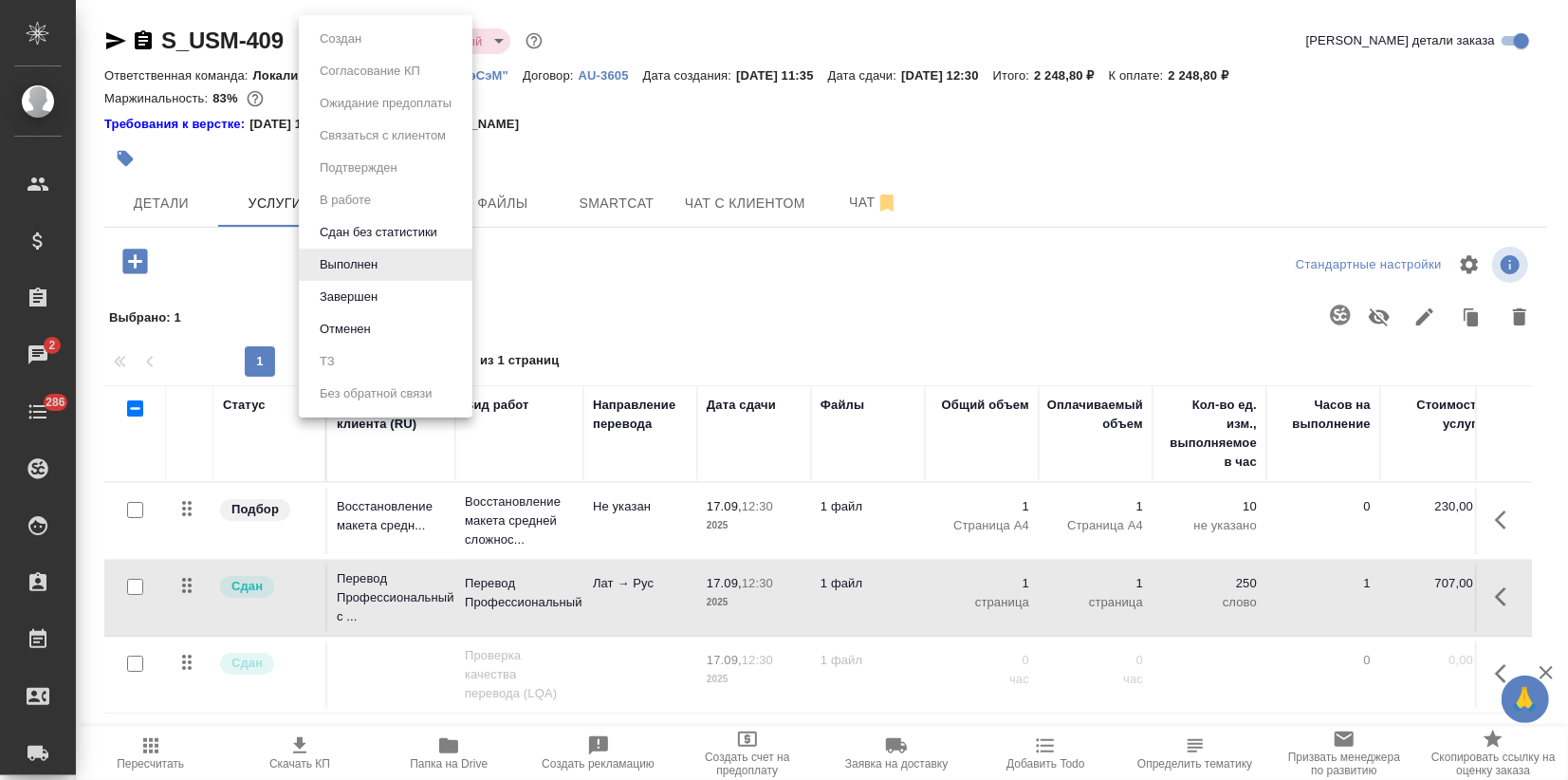
drag, startPoint x: 855, startPoint y: 124, endPoint x: 238, endPoint y: 225, distance: 625.2
click at [855, 122] on div at bounding box center [784, 390] width 1568 height 780
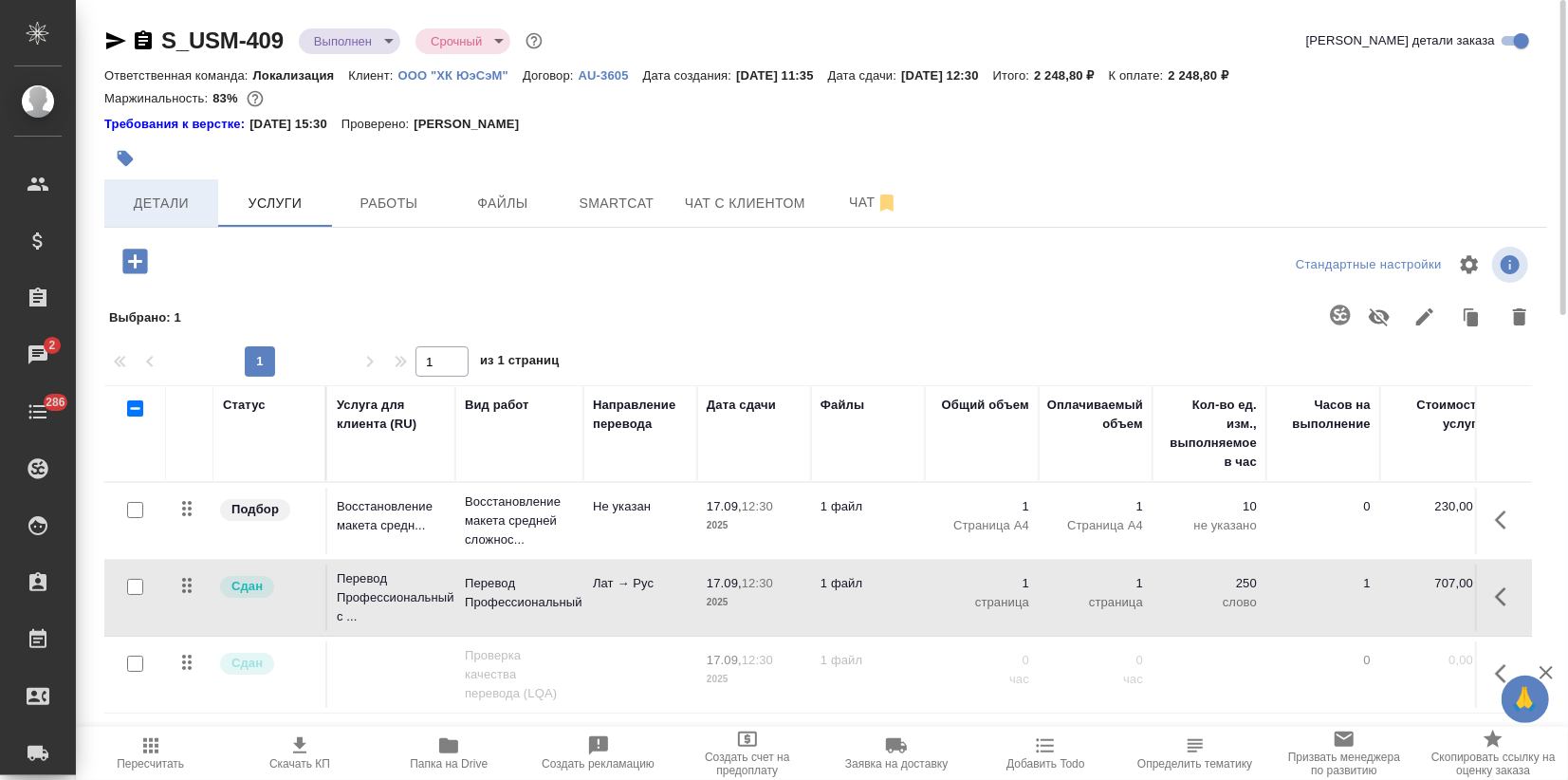
click at [157, 214] on button "Детали" at bounding box center [161, 203] width 113 height 47
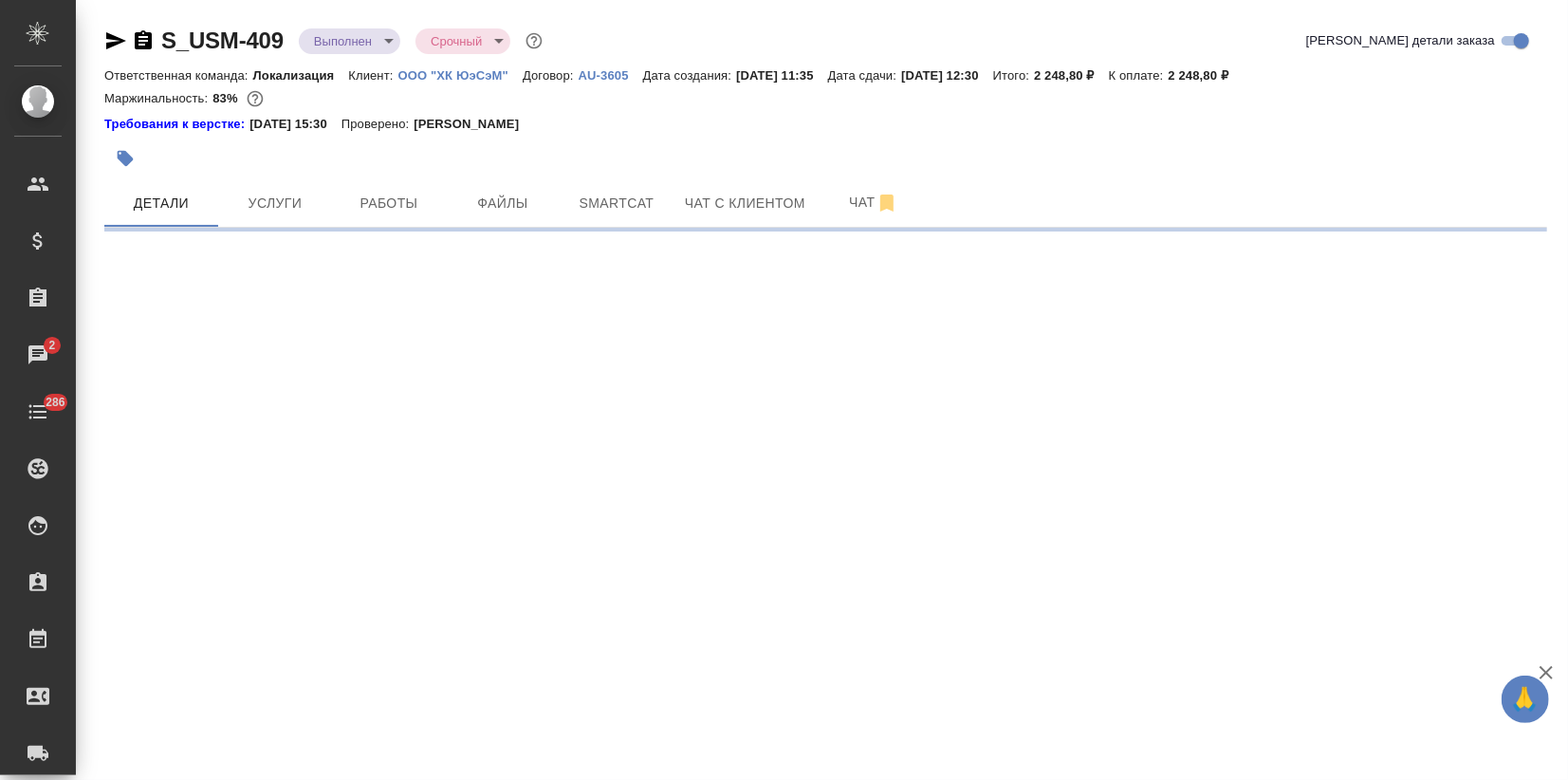
select select "RU"
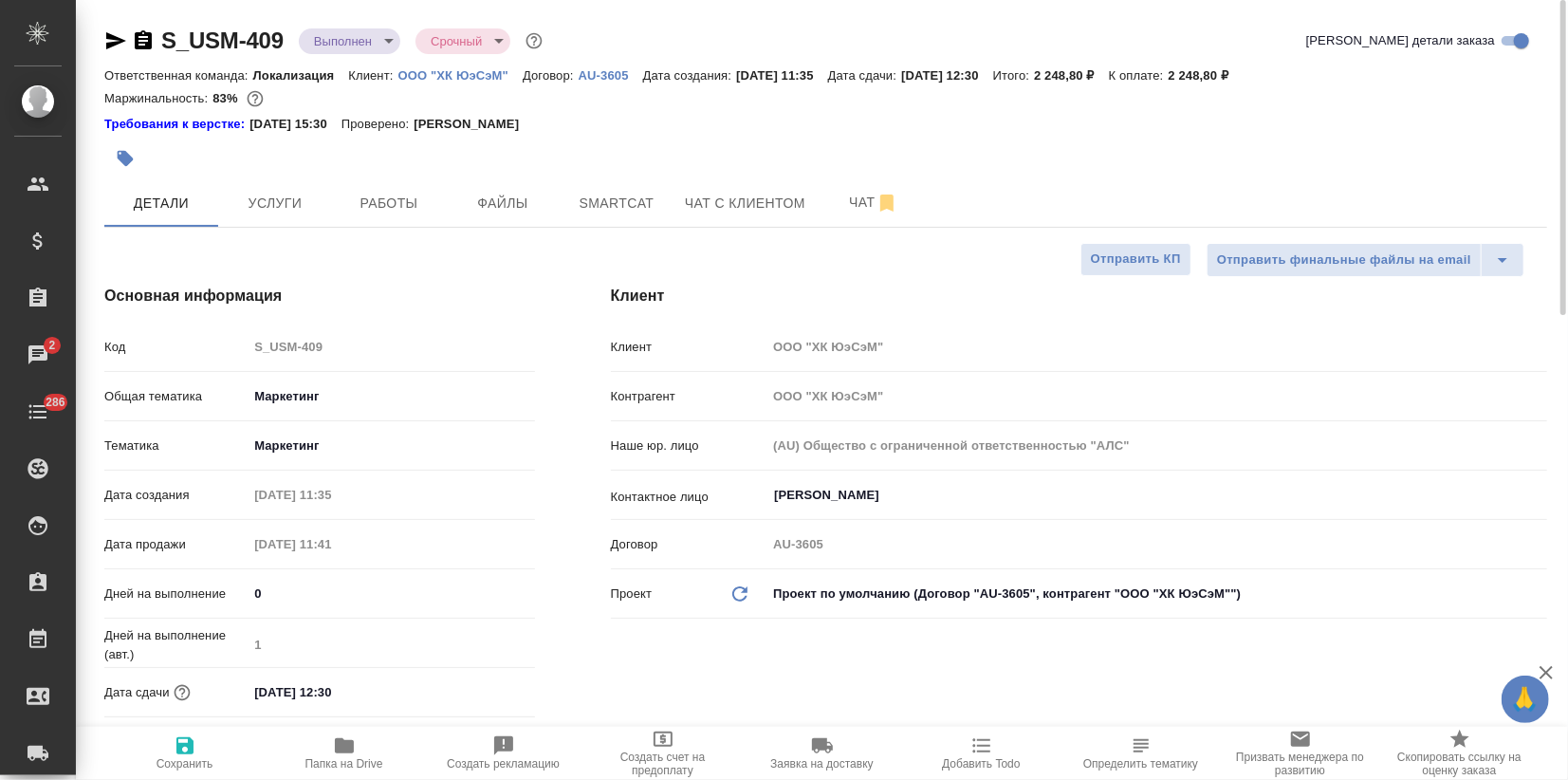
type textarea "x"
click at [375, 46] on body "🙏 .cls-1 fill:#fff; AWATERA Zagorodnikh Viktoria Клиенты Спецификации Заказы 2 …" at bounding box center [784, 390] width 1568 height 780
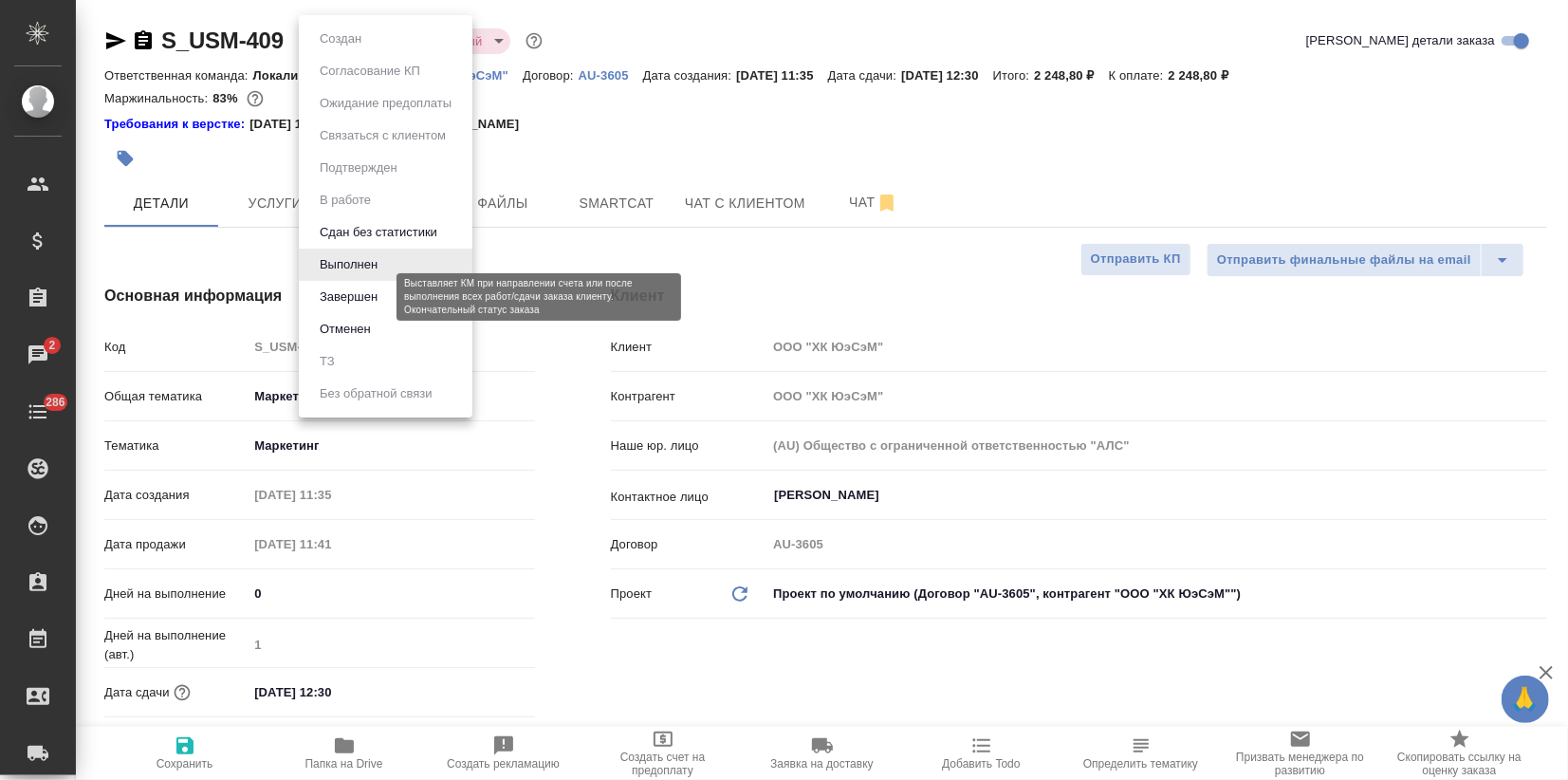
click at [331, 295] on button "Завершен" at bounding box center [348, 297] width 69 height 21
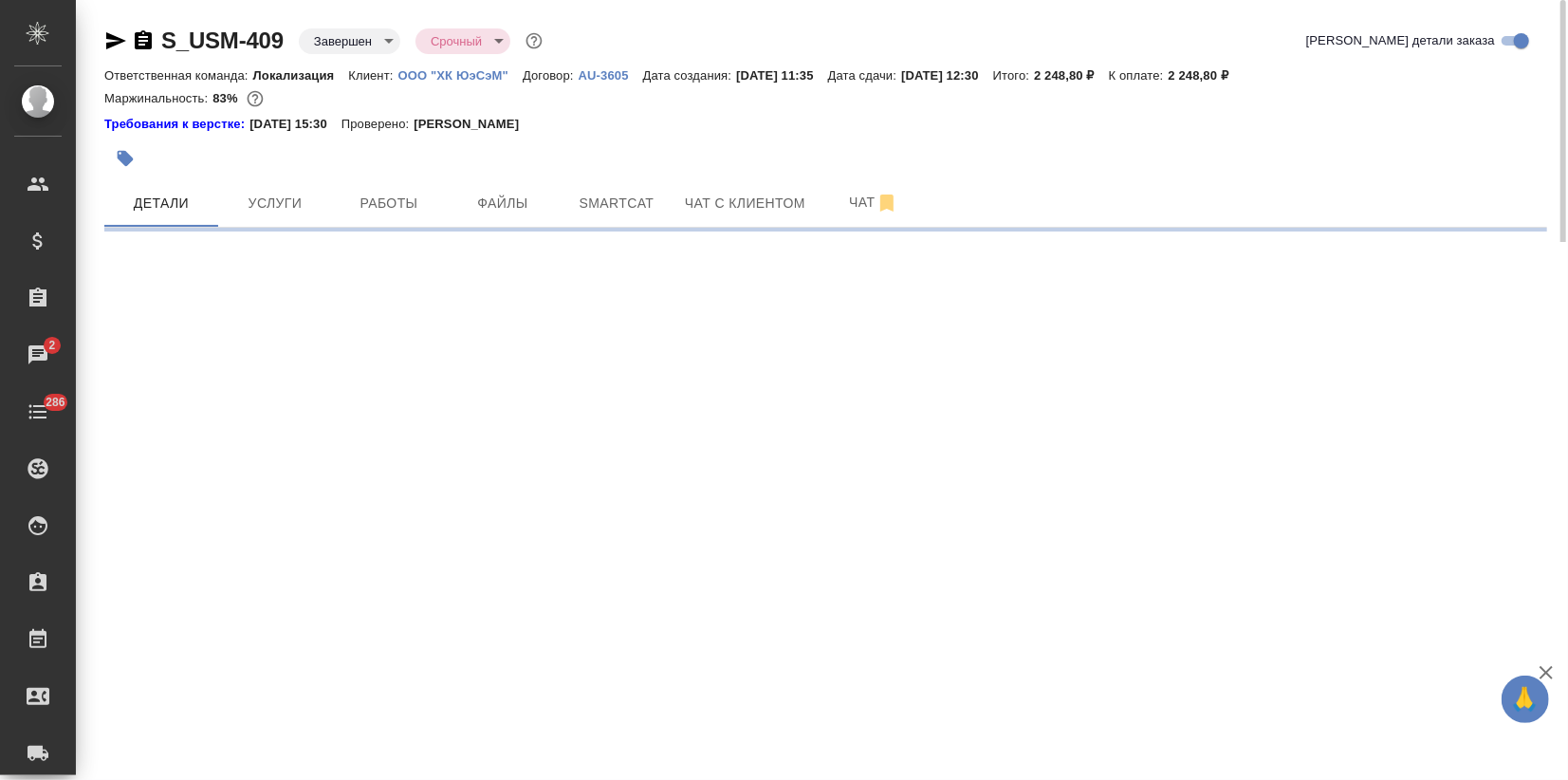
select select "RU"
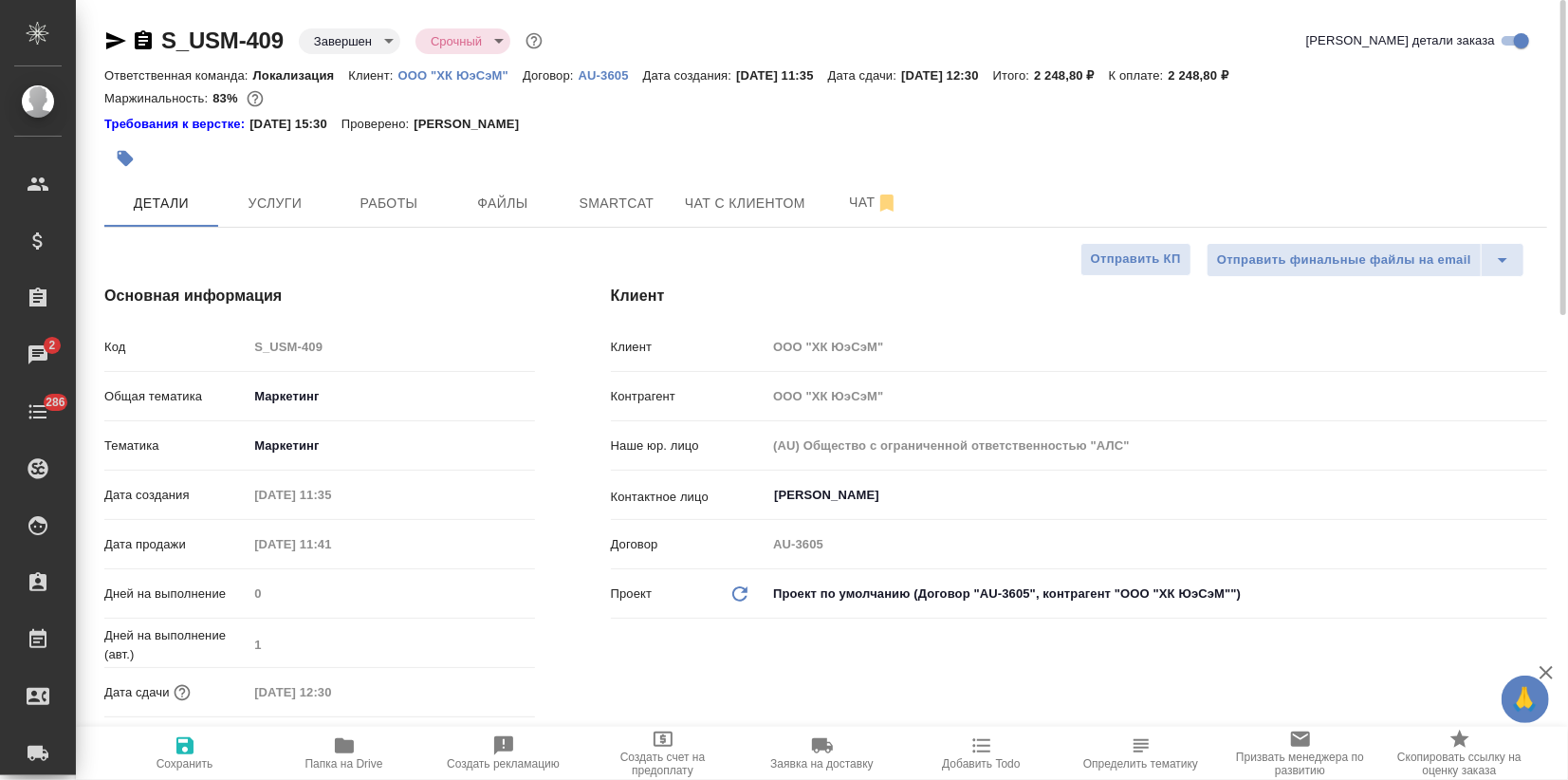
type textarea "x"
drag, startPoint x: 1245, startPoint y: 75, endPoint x: 1265, endPoint y: 78, distance: 20.2
click at [1265, 78] on div "Ответственная команда: Локализация Клиент: ООО "ХК ЮэСэМ" Договор: AU-3605 Дата…" at bounding box center [826, 74] width 1443 height 23
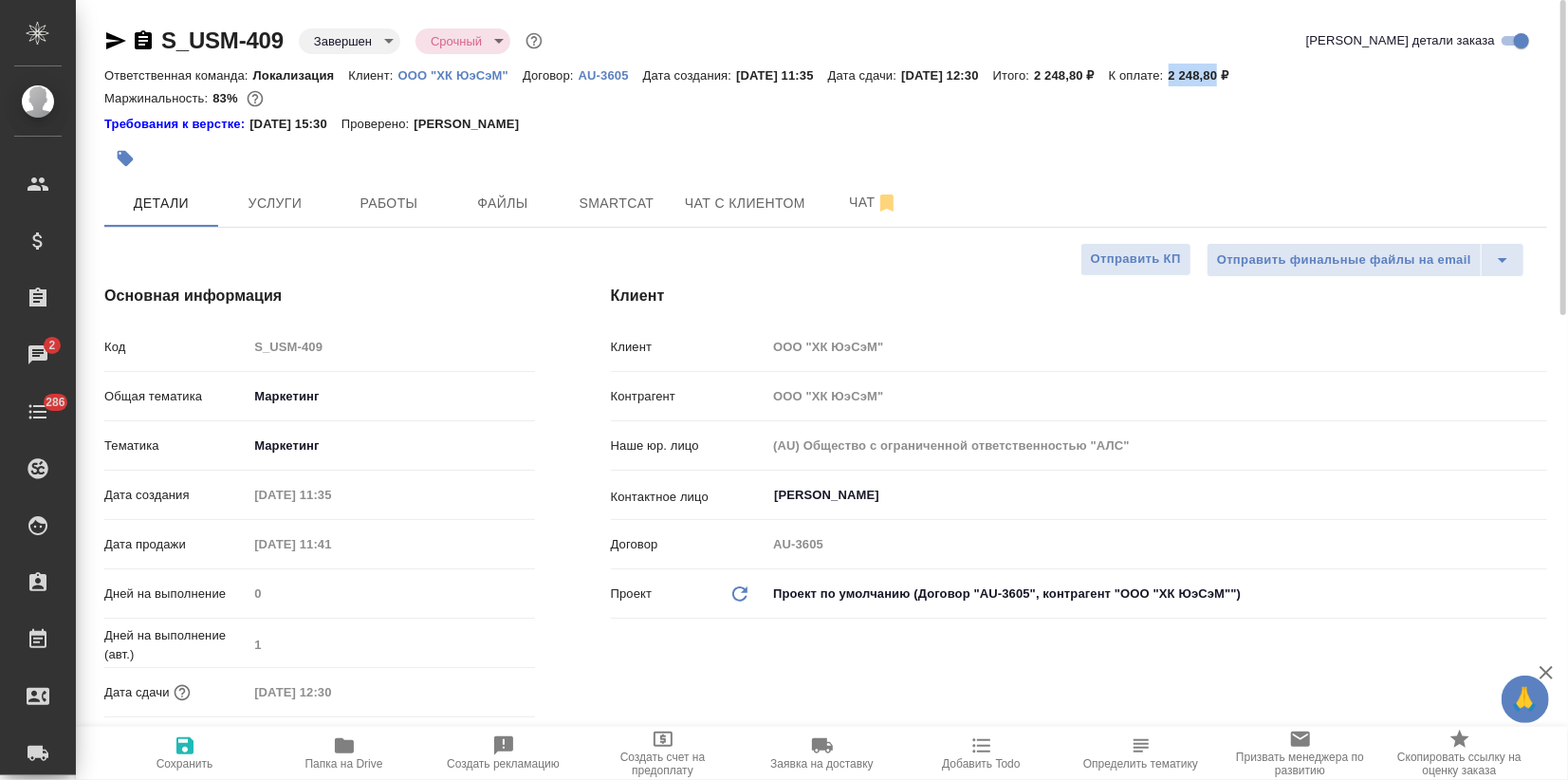
copy p "2 248,80"
type textarea "x"
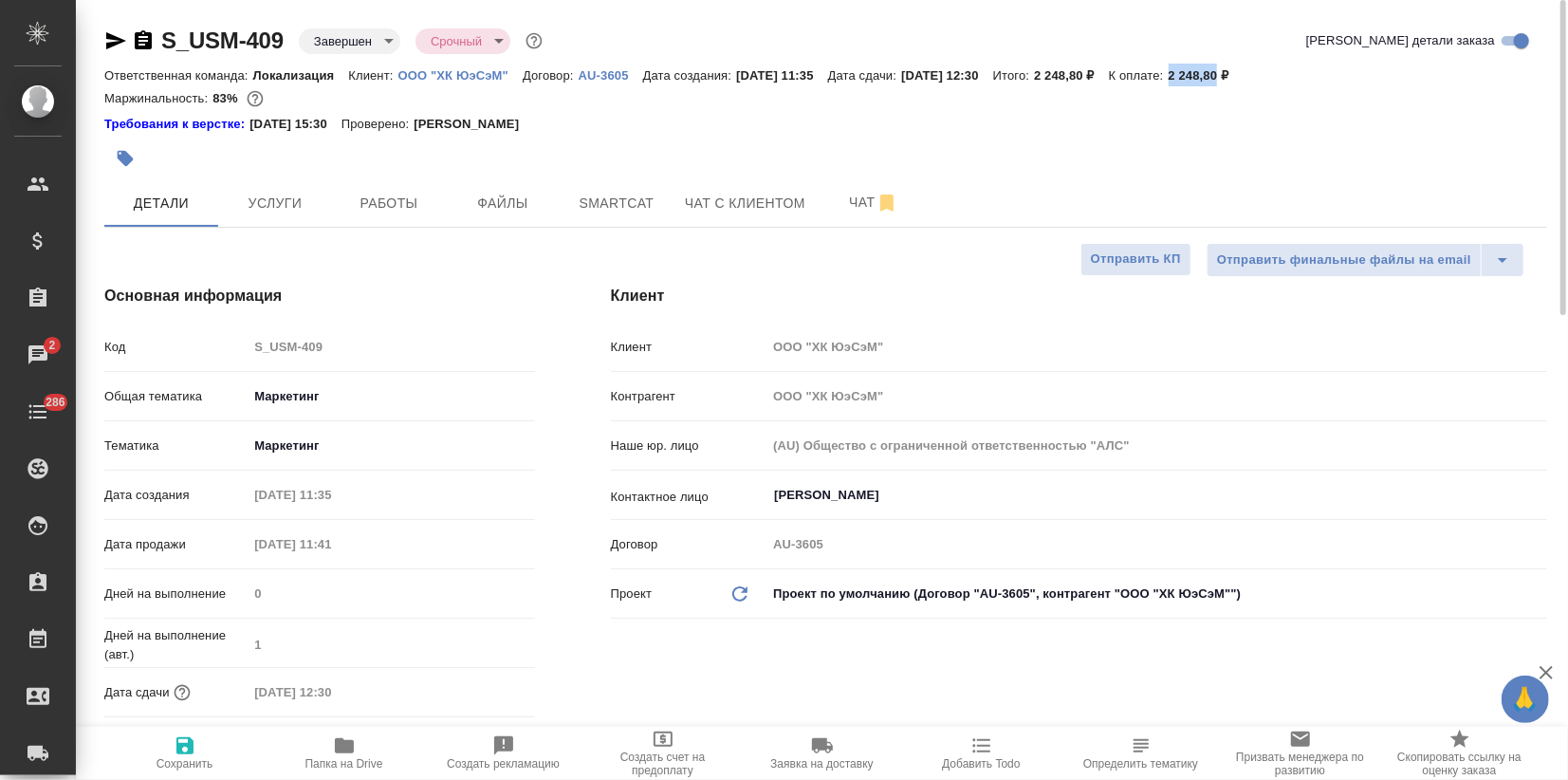
type textarea "x"
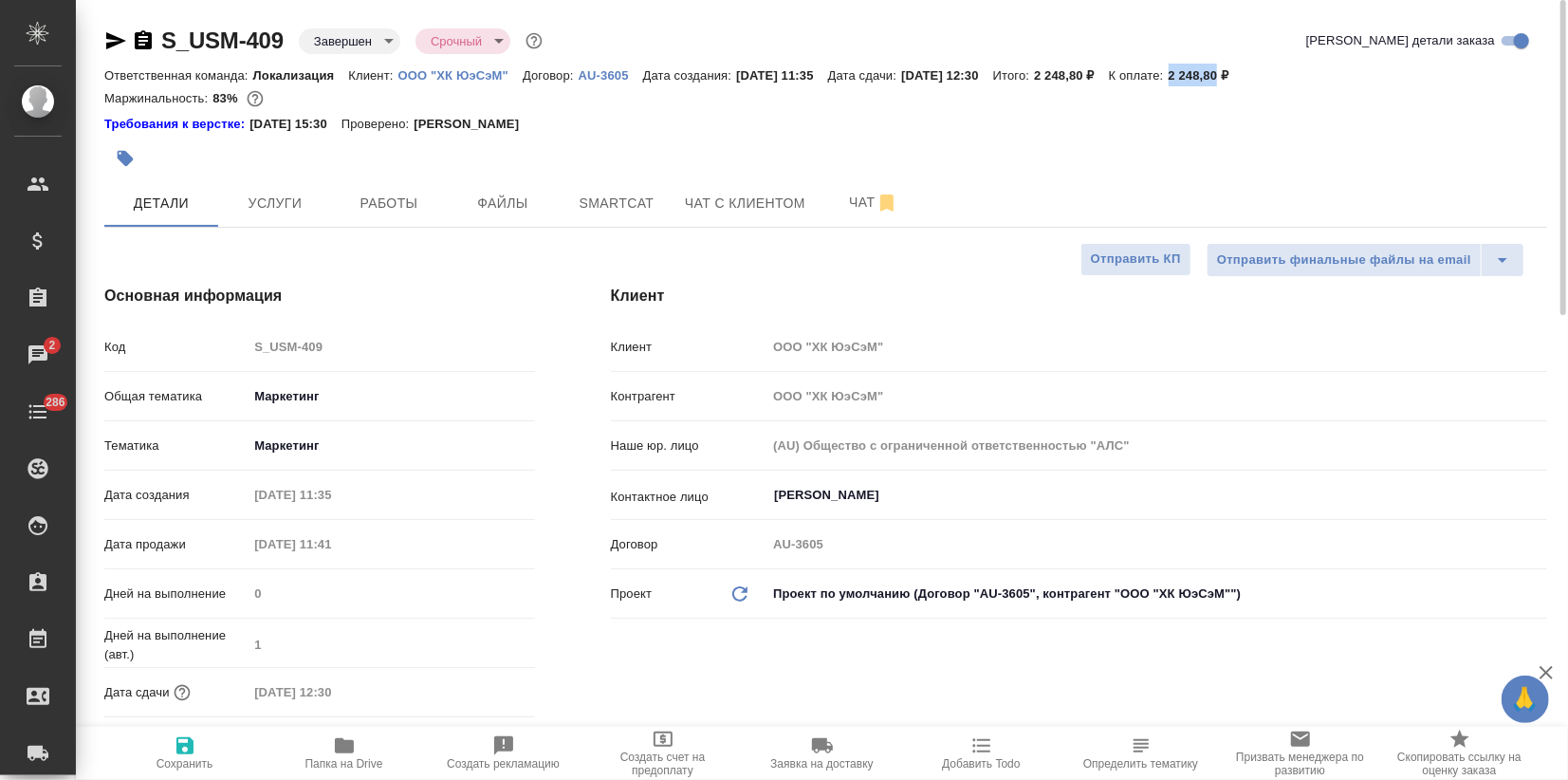
type textarea "x"
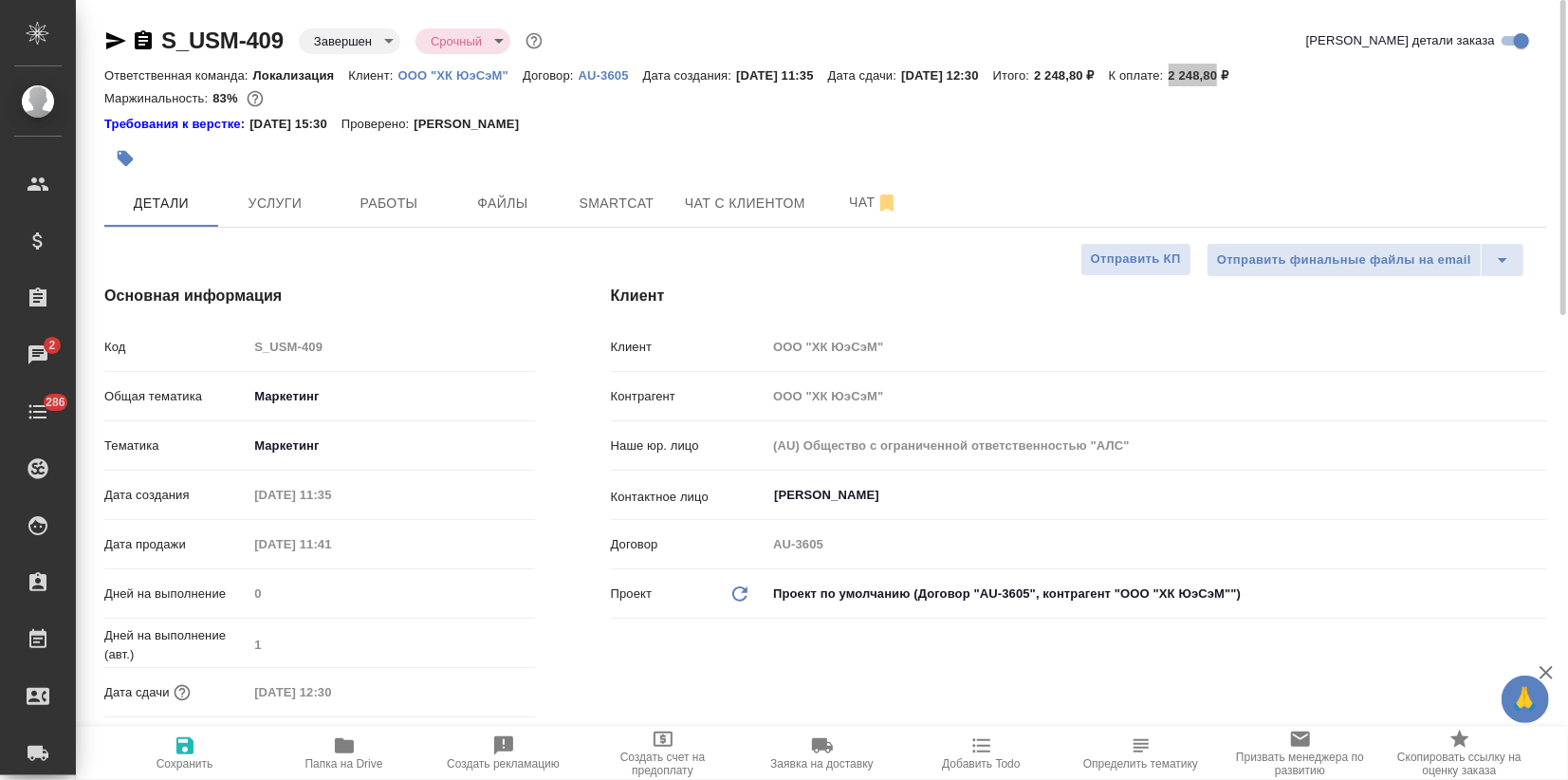
type textarea "x"
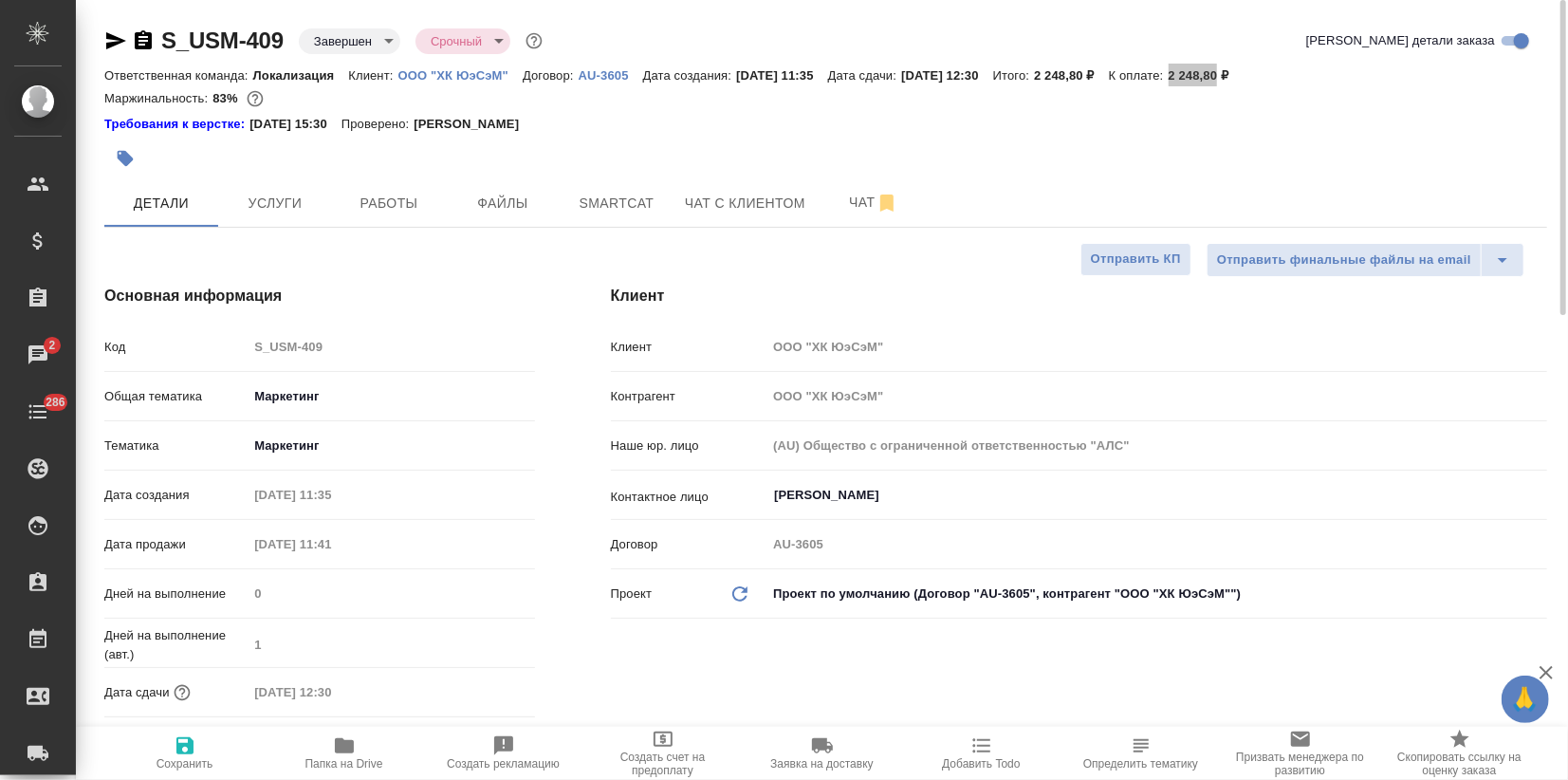
type textarea "x"
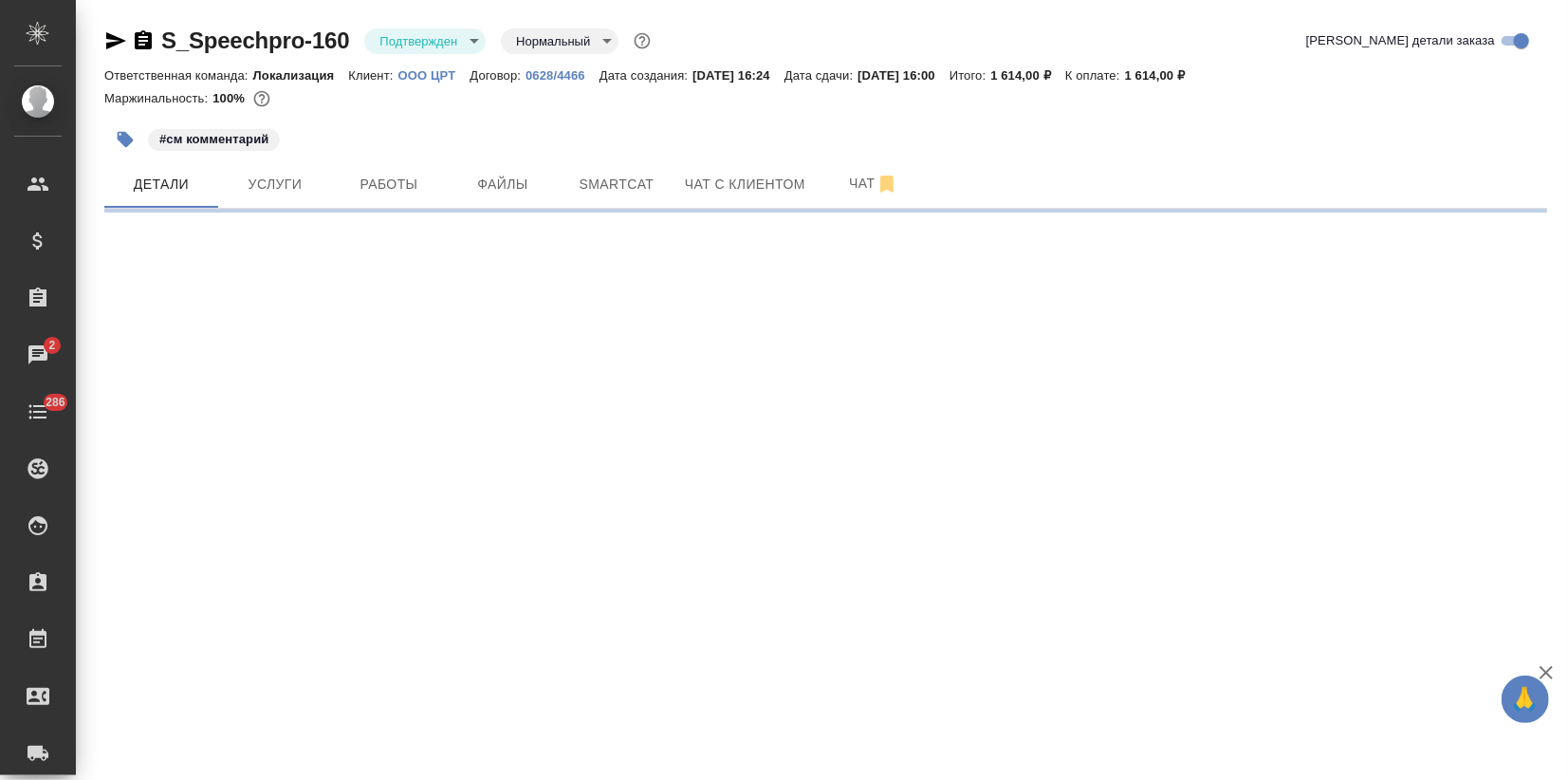
select select "RU"
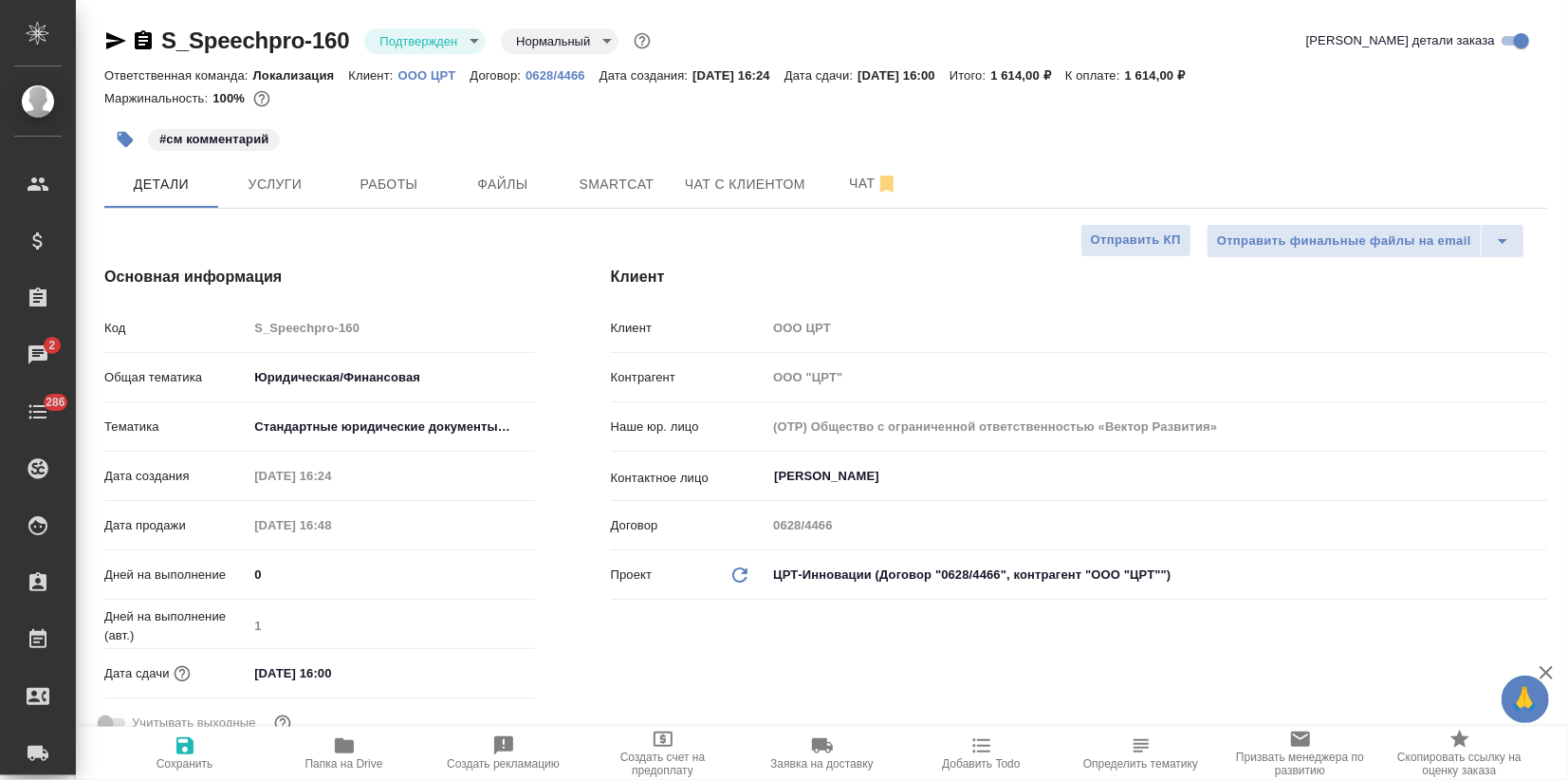
type textarea "x"
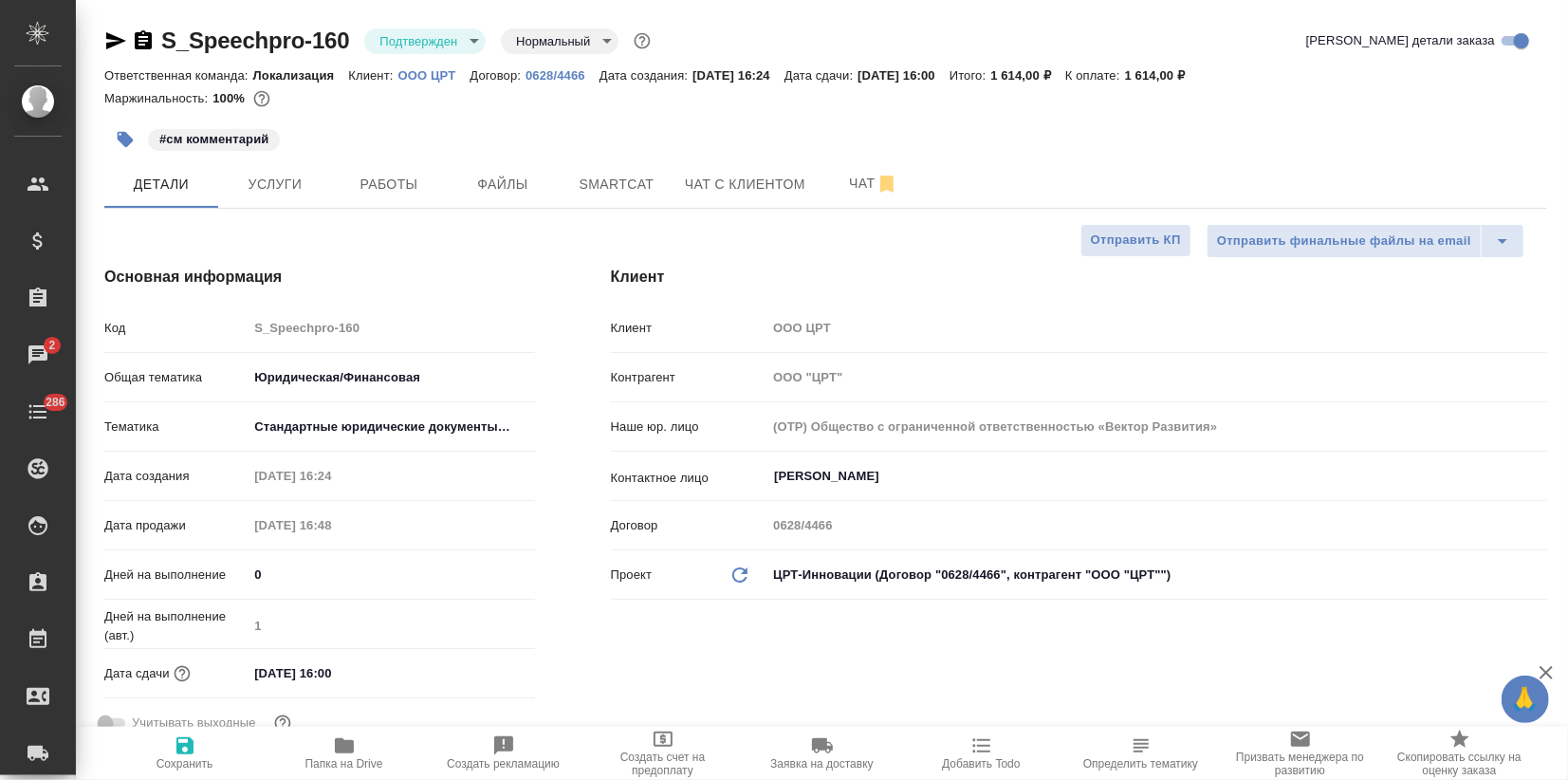
type textarea "x"
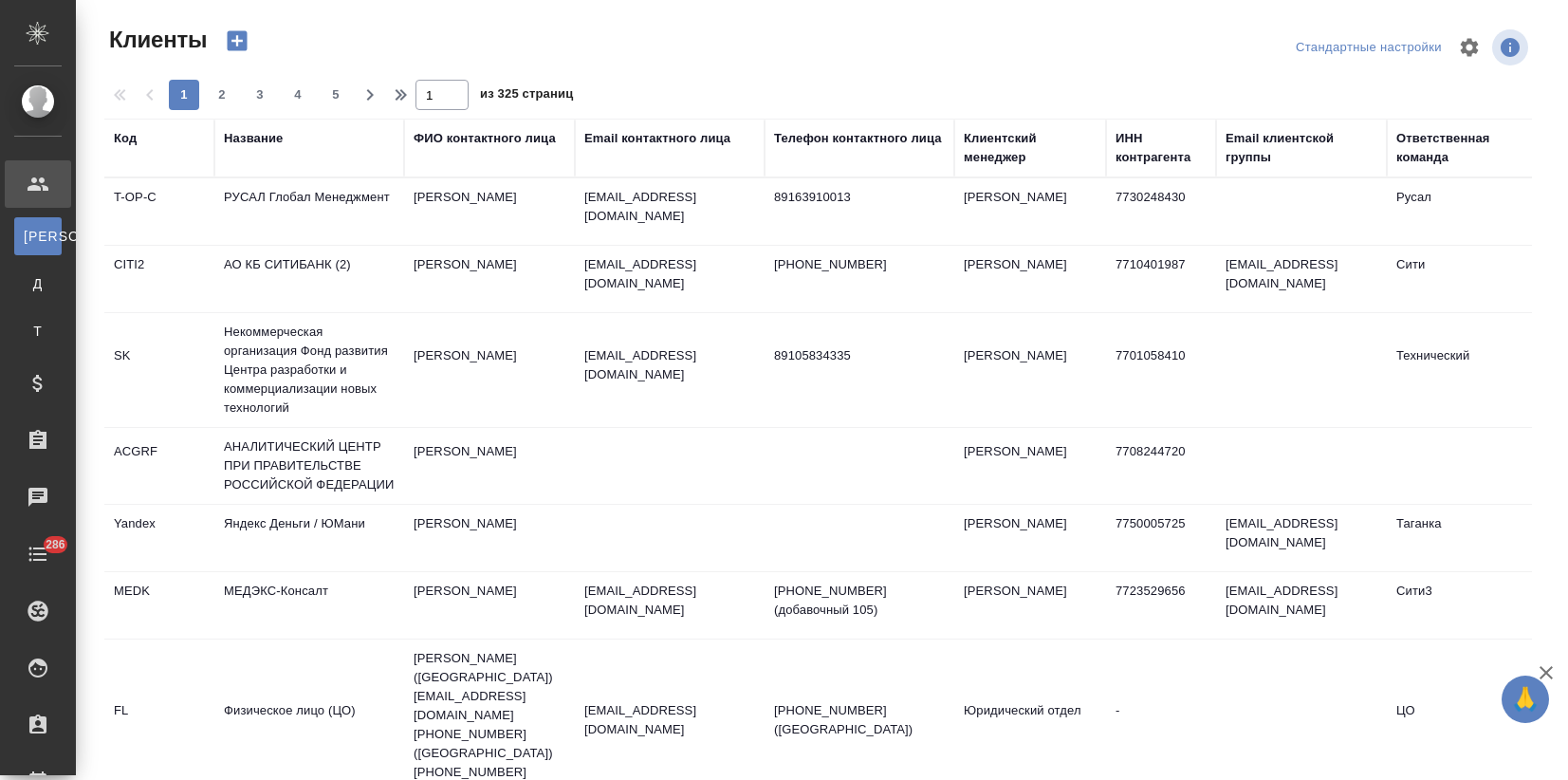
select select "RU"
click at [240, 135] on div "Название" at bounding box center [253, 138] width 59 height 19
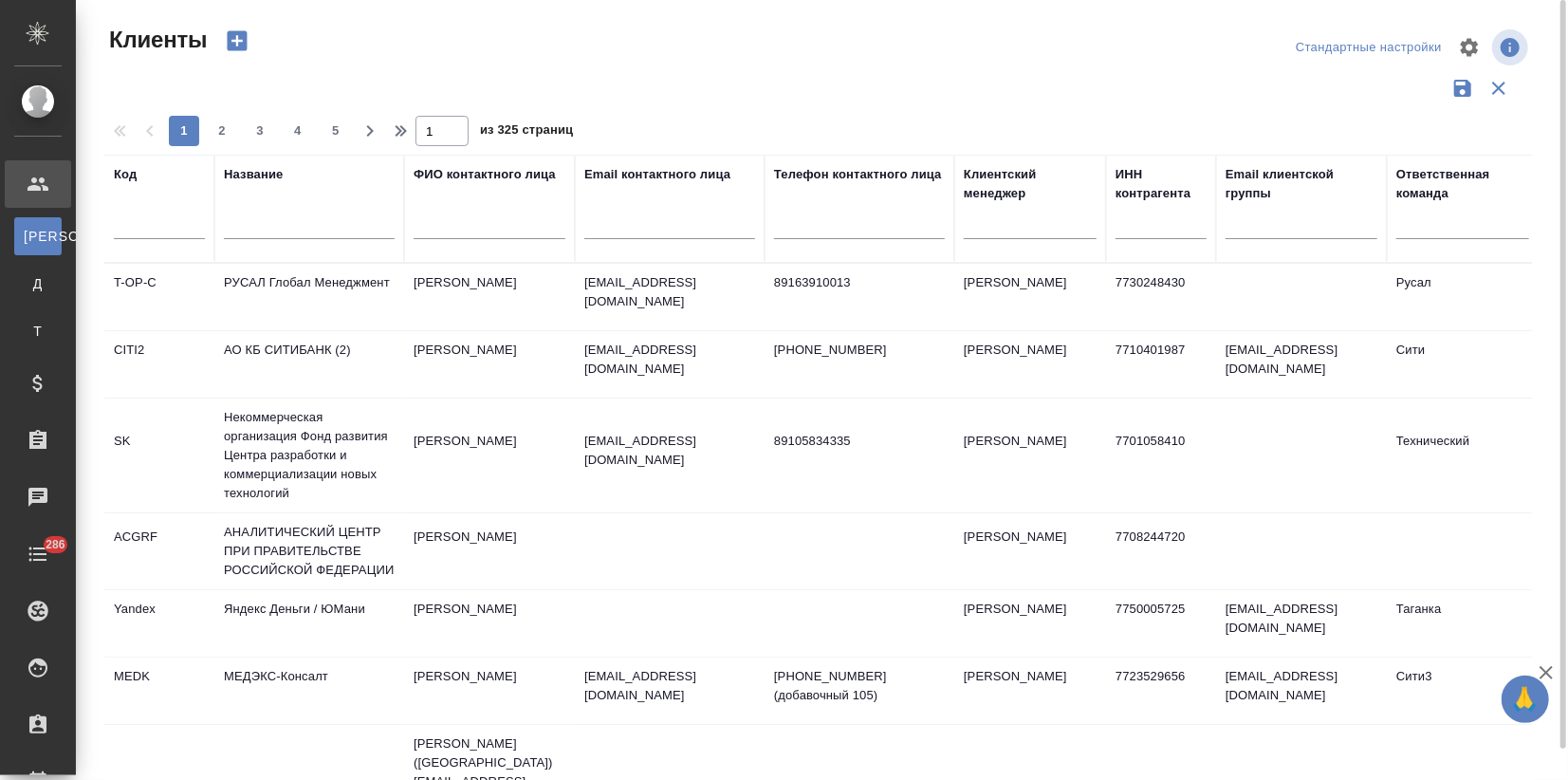
click at [245, 226] on input "text" at bounding box center [309, 227] width 171 height 23
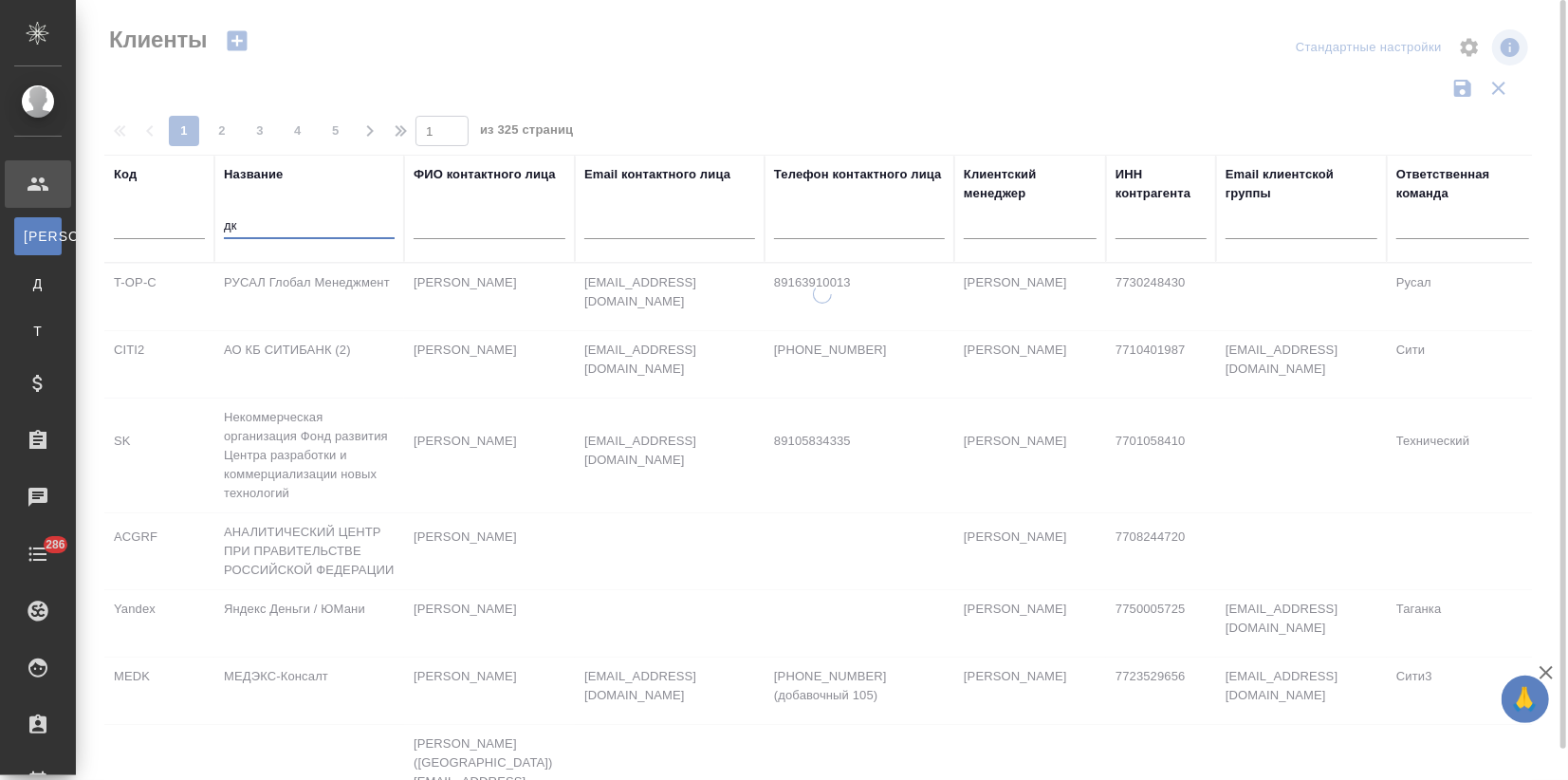
type input "д"
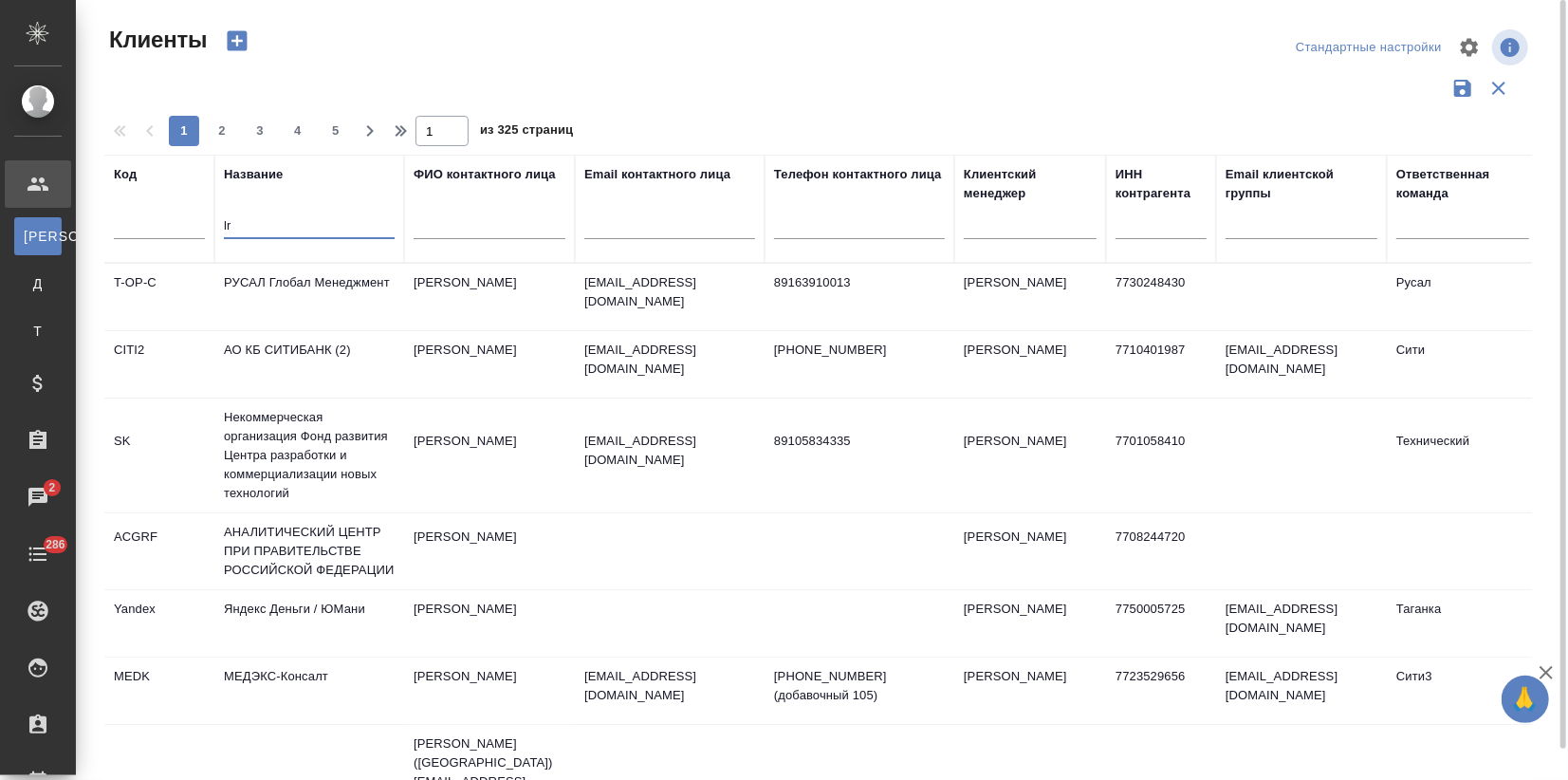
type input "lr"
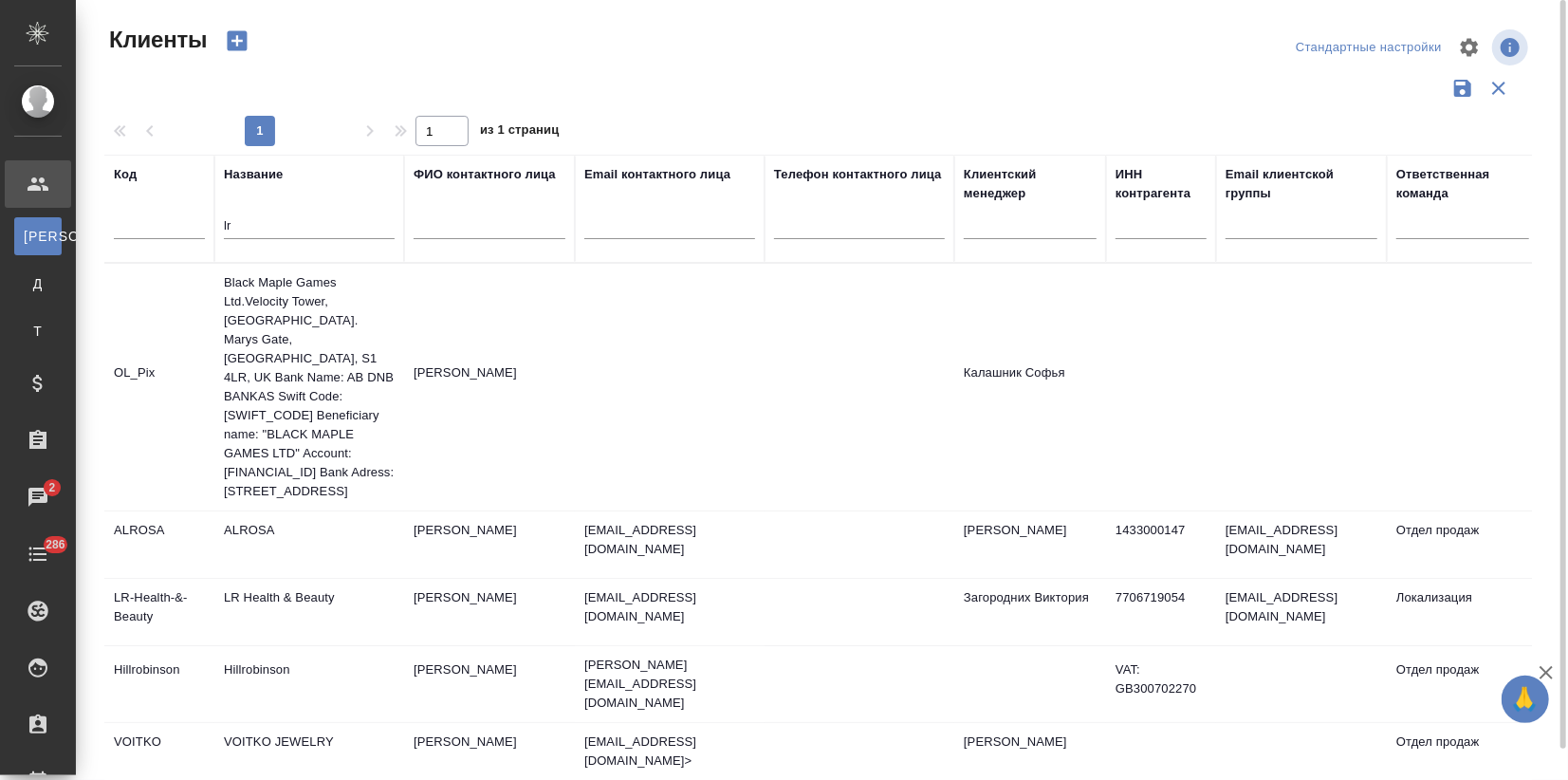
click at [380, 621] on td "LR Health & Beauty" at bounding box center [309, 612] width 190 height 67
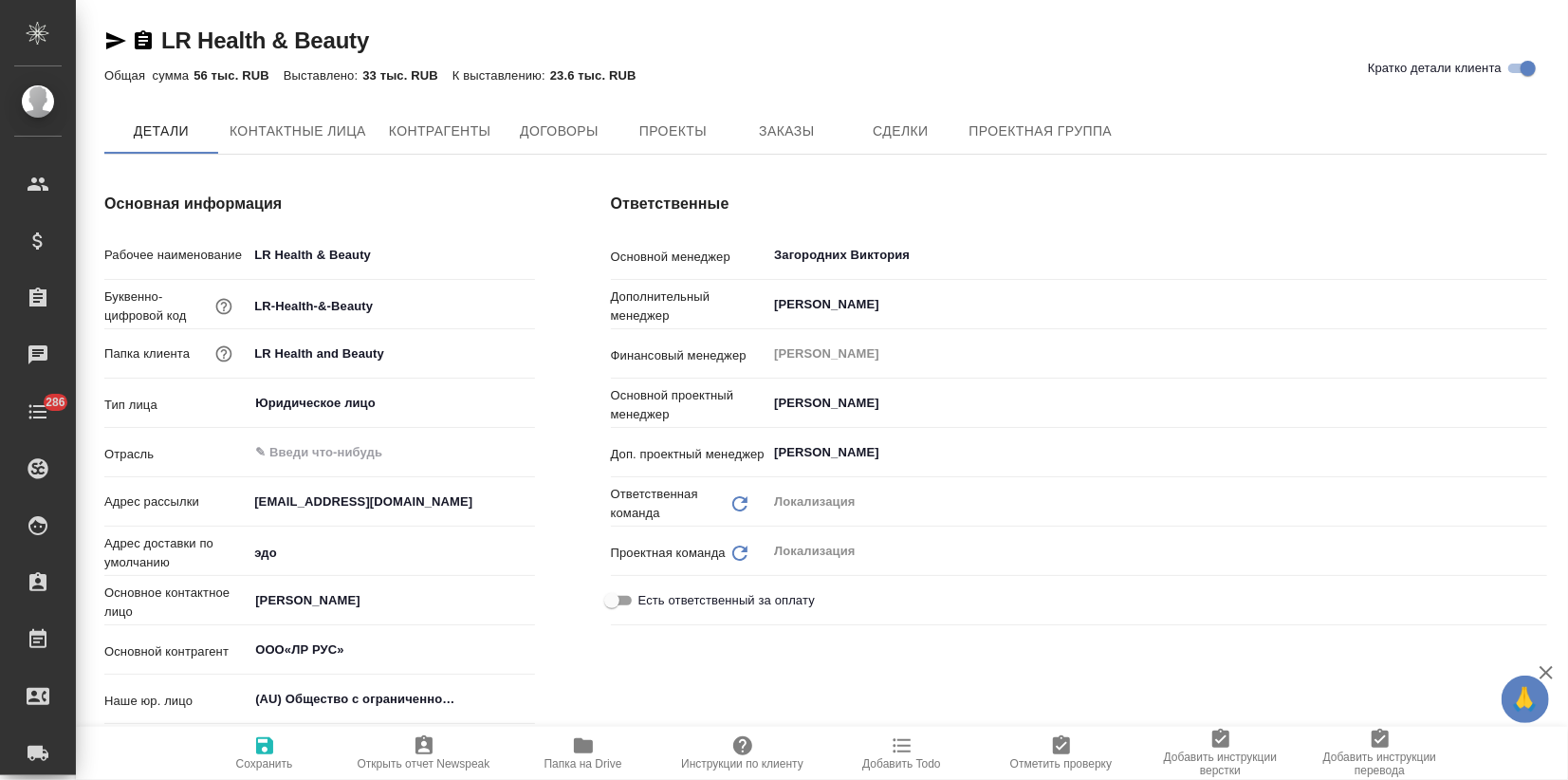
type input "ООО«ЛР РУС»"
type textarea "x"
type input "ООО«ЛР РУС»"
type textarea "x"
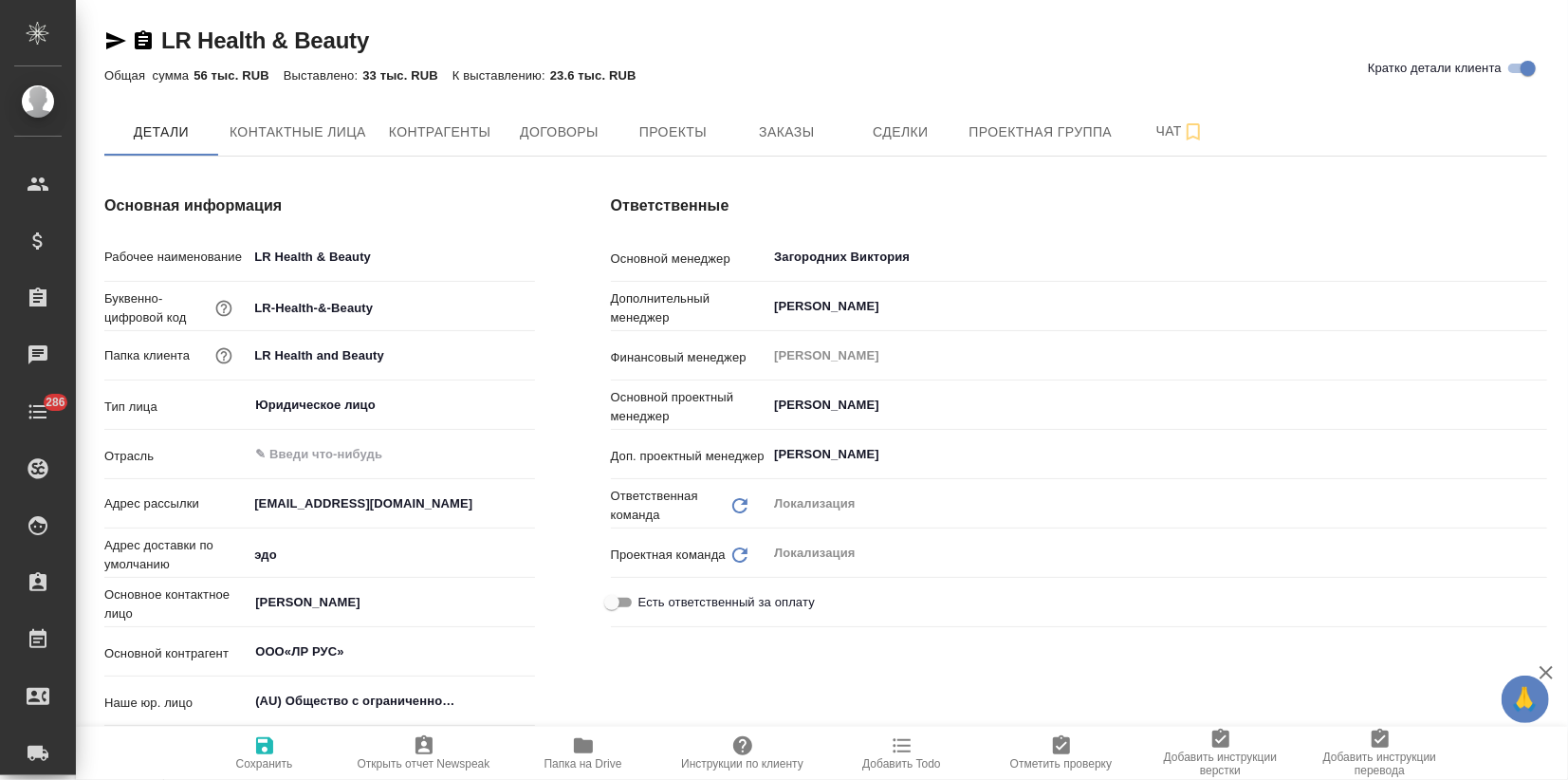
type textarea "x"
type input "ООО«ЛР РУС»"
type textarea "x"
type input "ООО«ЛР РУС»"
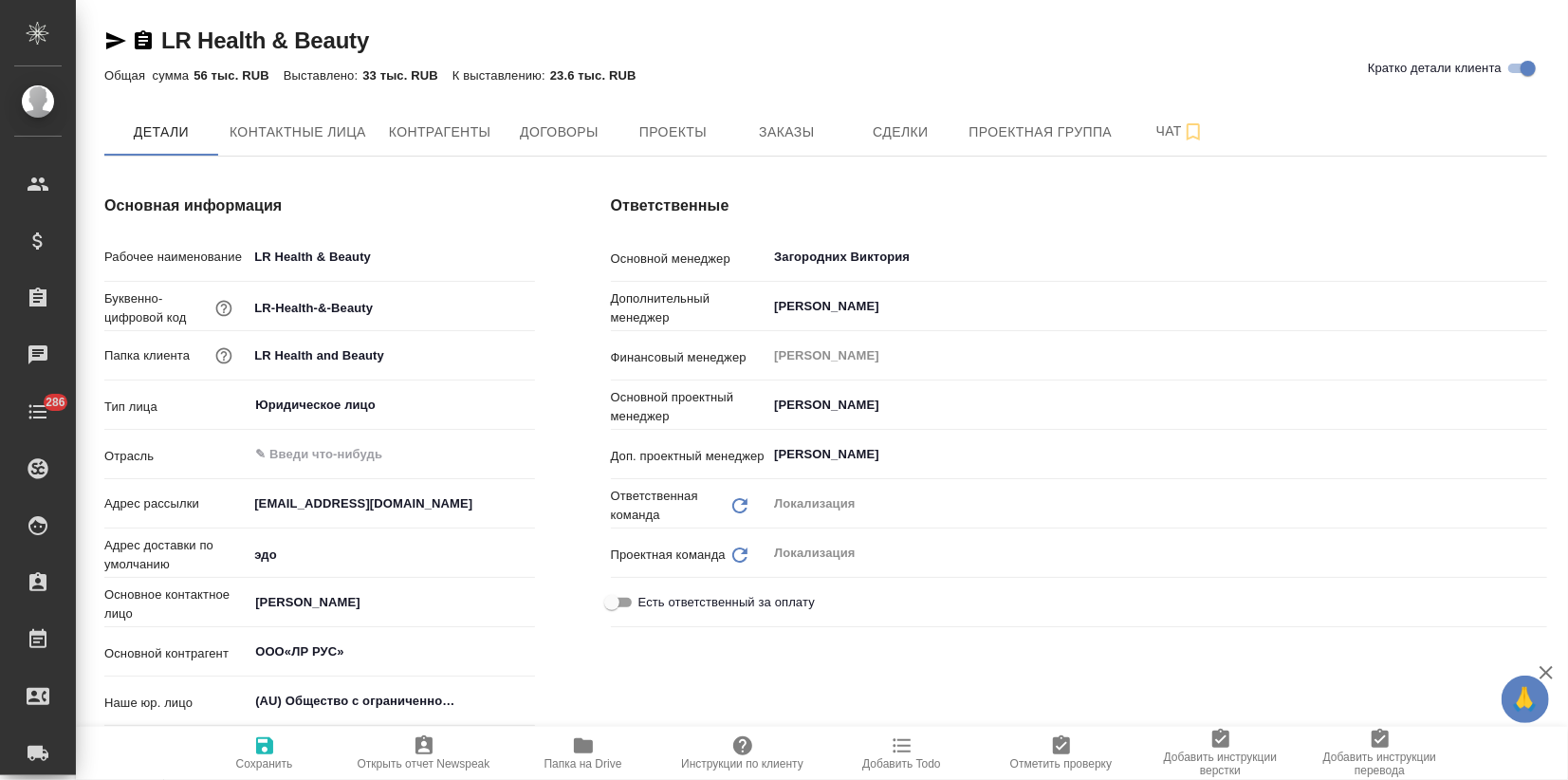
type textarea "x"
type input "ООО«ЛР РУС»"
type textarea "x"
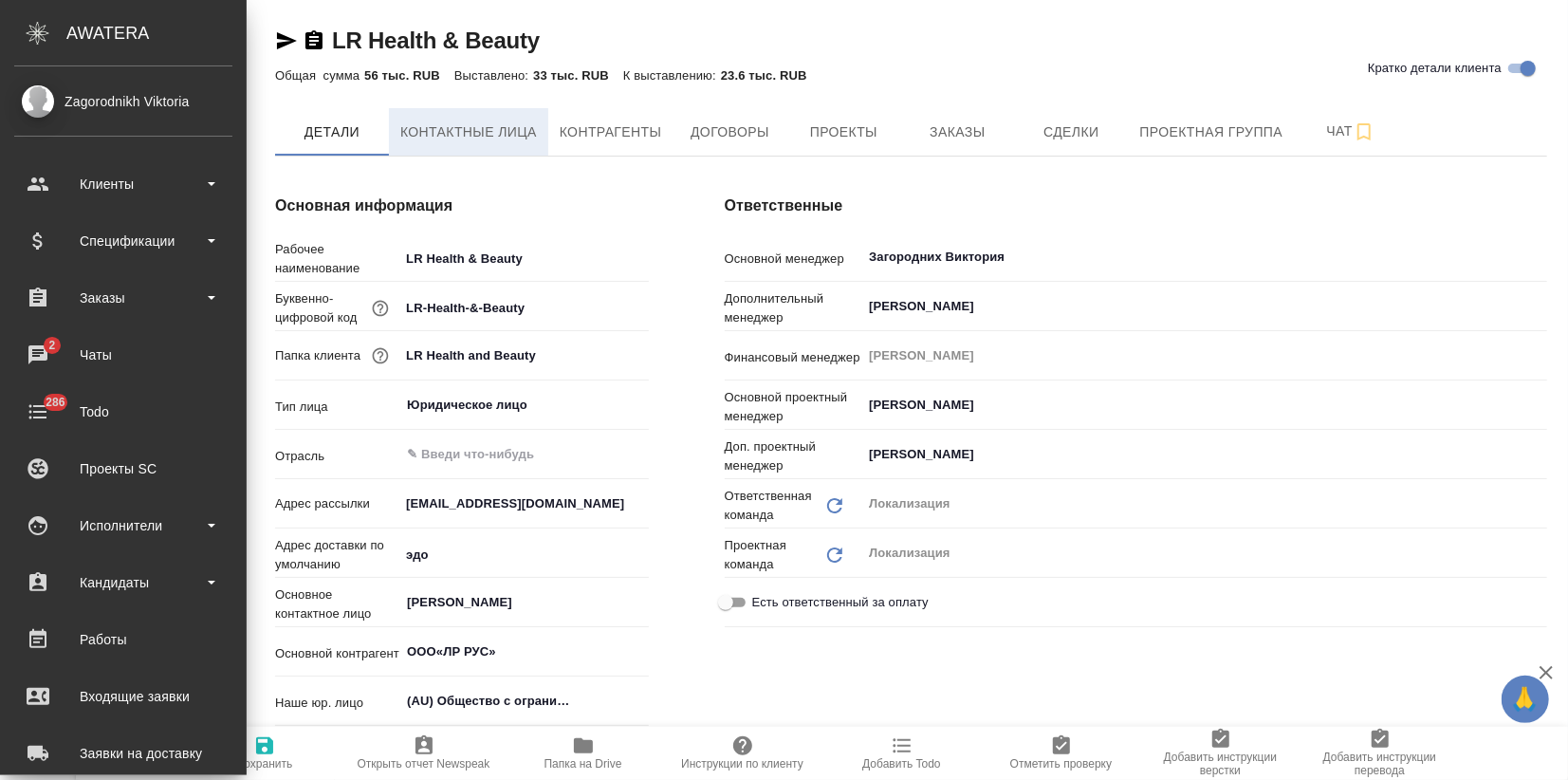
type input "ООО«ЛР РУС»"
type textarea "x"
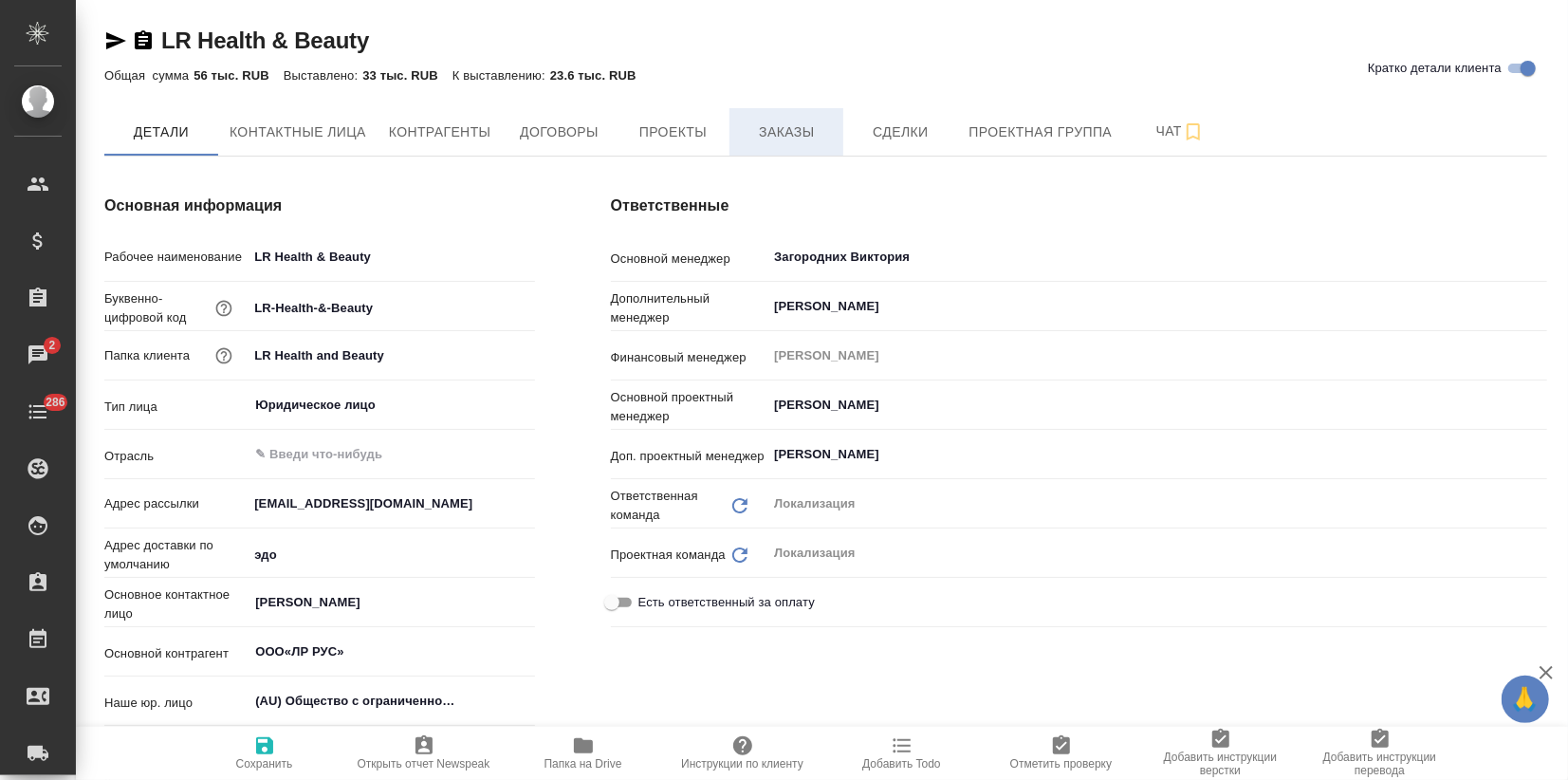
click at [742, 120] on button "Заказы" at bounding box center [786, 132] width 113 height 47
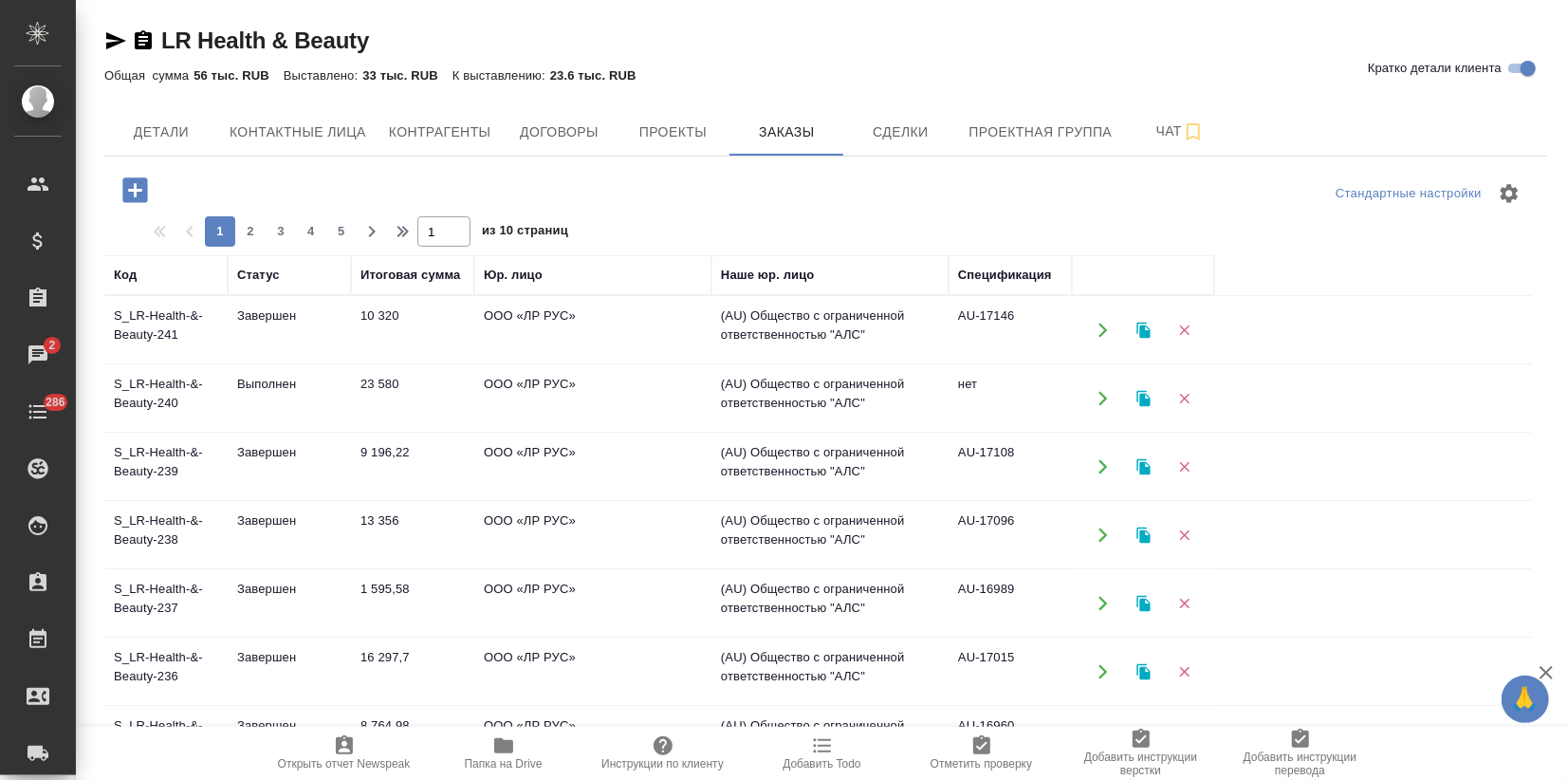
click at [247, 418] on td "Выполнен" at bounding box center [290, 398] width 123 height 67
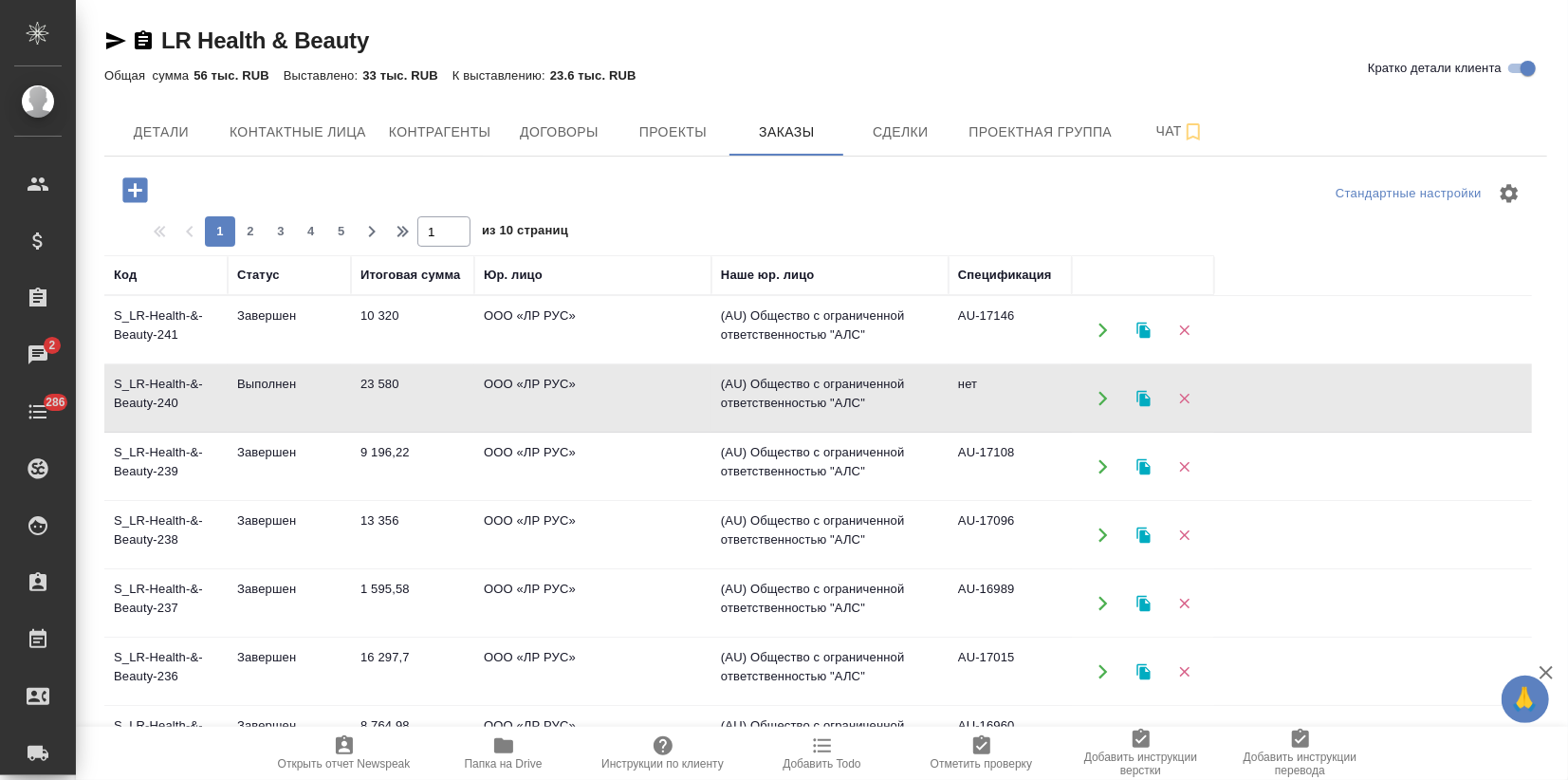
click at [247, 418] on td "Выполнен" at bounding box center [290, 398] width 123 height 67
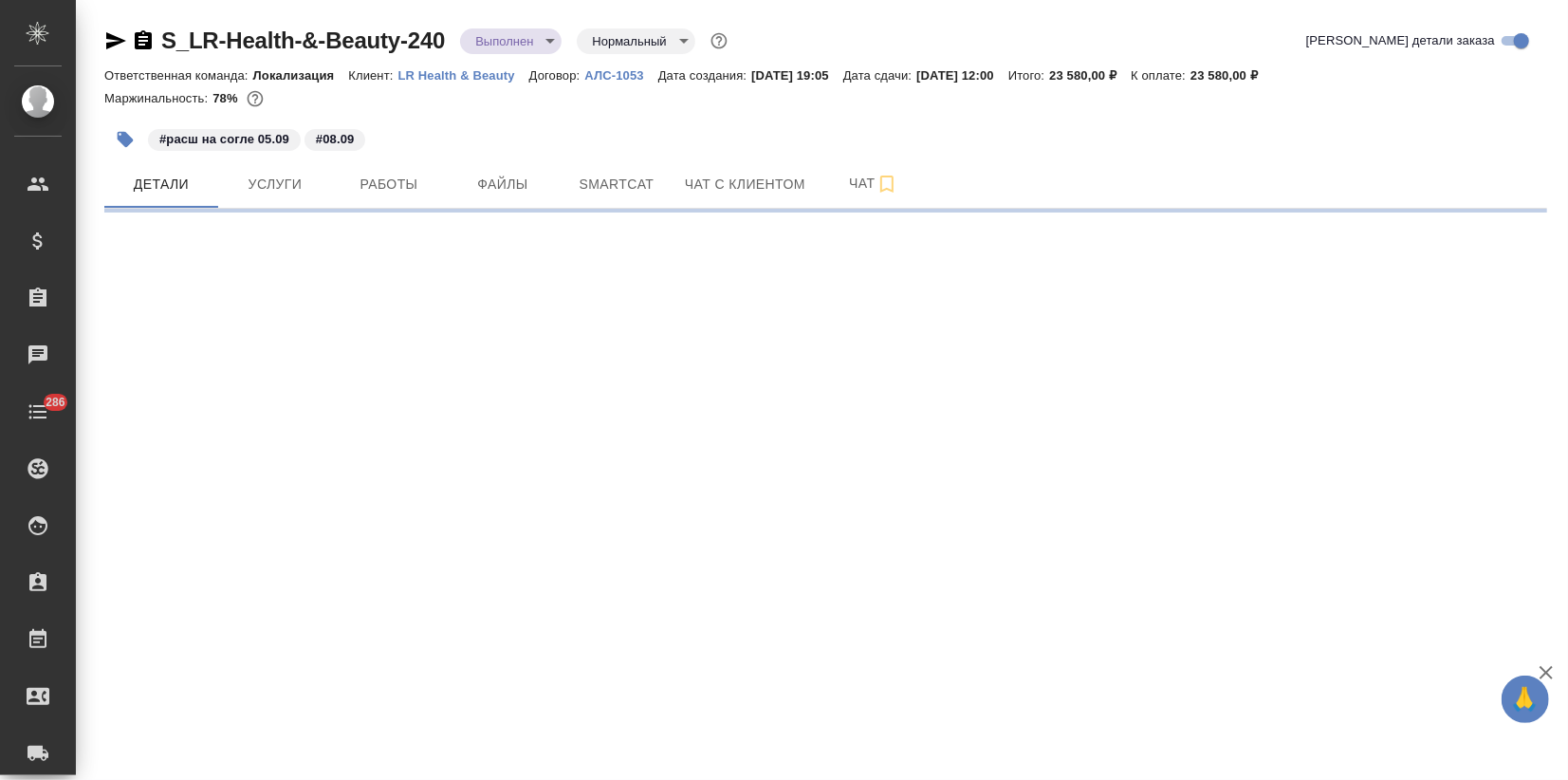
select select "RU"
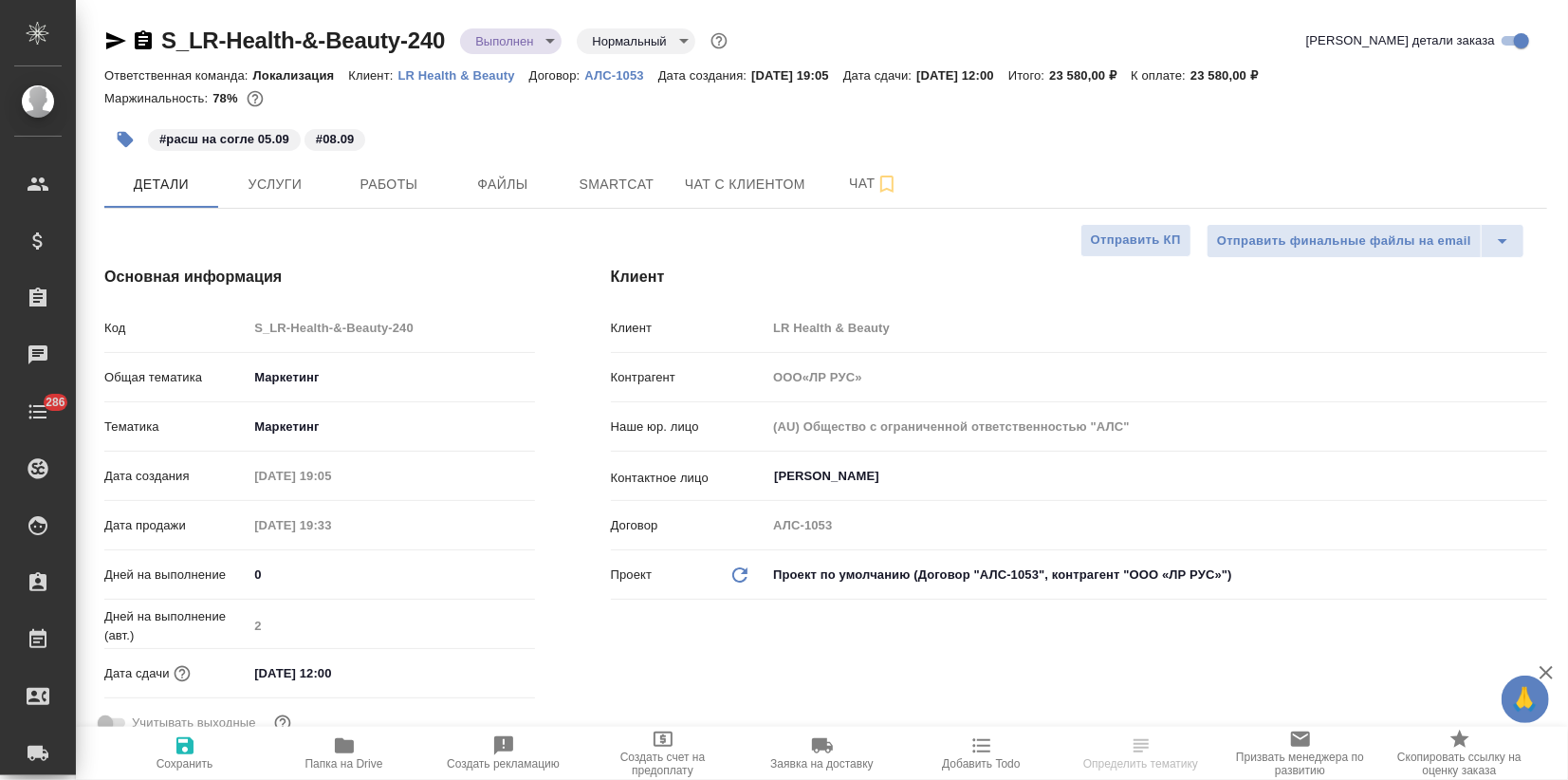
type textarea "x"
type input "ООО«ЛР РУС»"
type textarea "x"
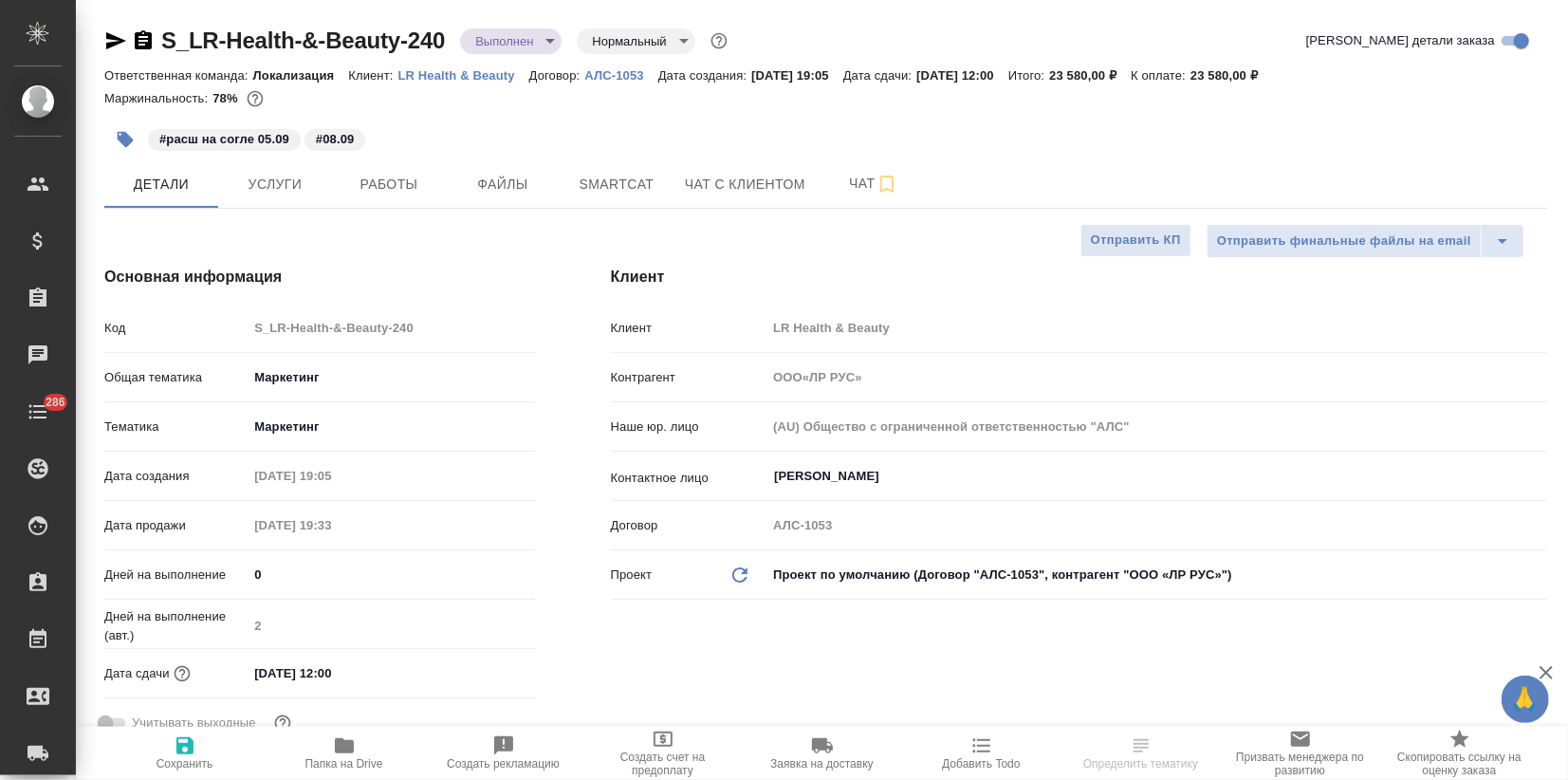
type textarea "x"
type input "ООО«ЛР РУС»"
type textarea "x"
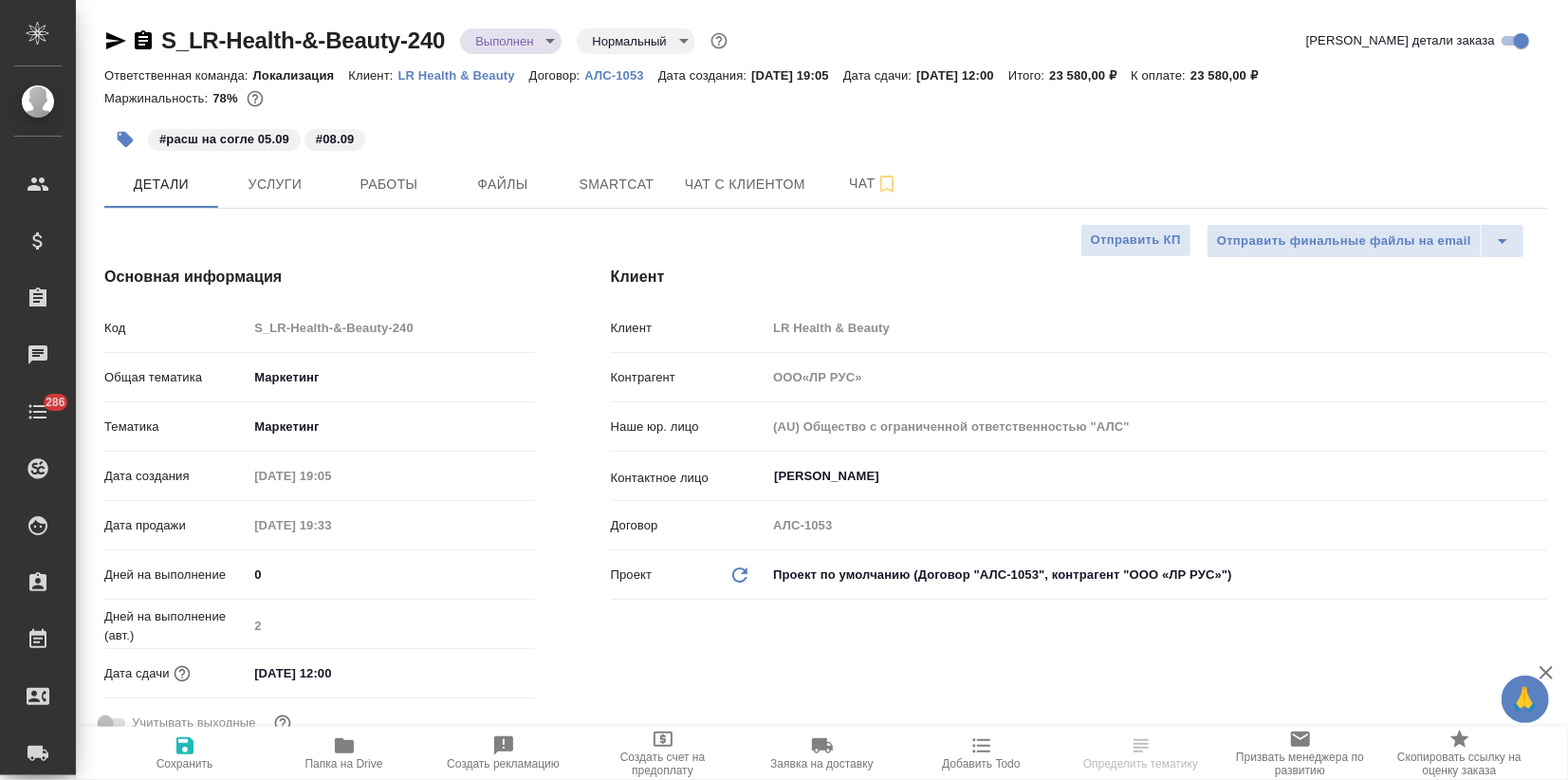
type textarea "x"
drag, startPoint x: 448, startPoint y: 43, endPoint x: 152, endPoint y: 50, distance: 296.1
click at [152, 50] on div "S_LR-Health-&-Beauty-240 Выполнен completed Нормальный normal" at bounding box center [418, 40] width 627 height 30
copy link "S_LR-Health-&-Beauty-240"
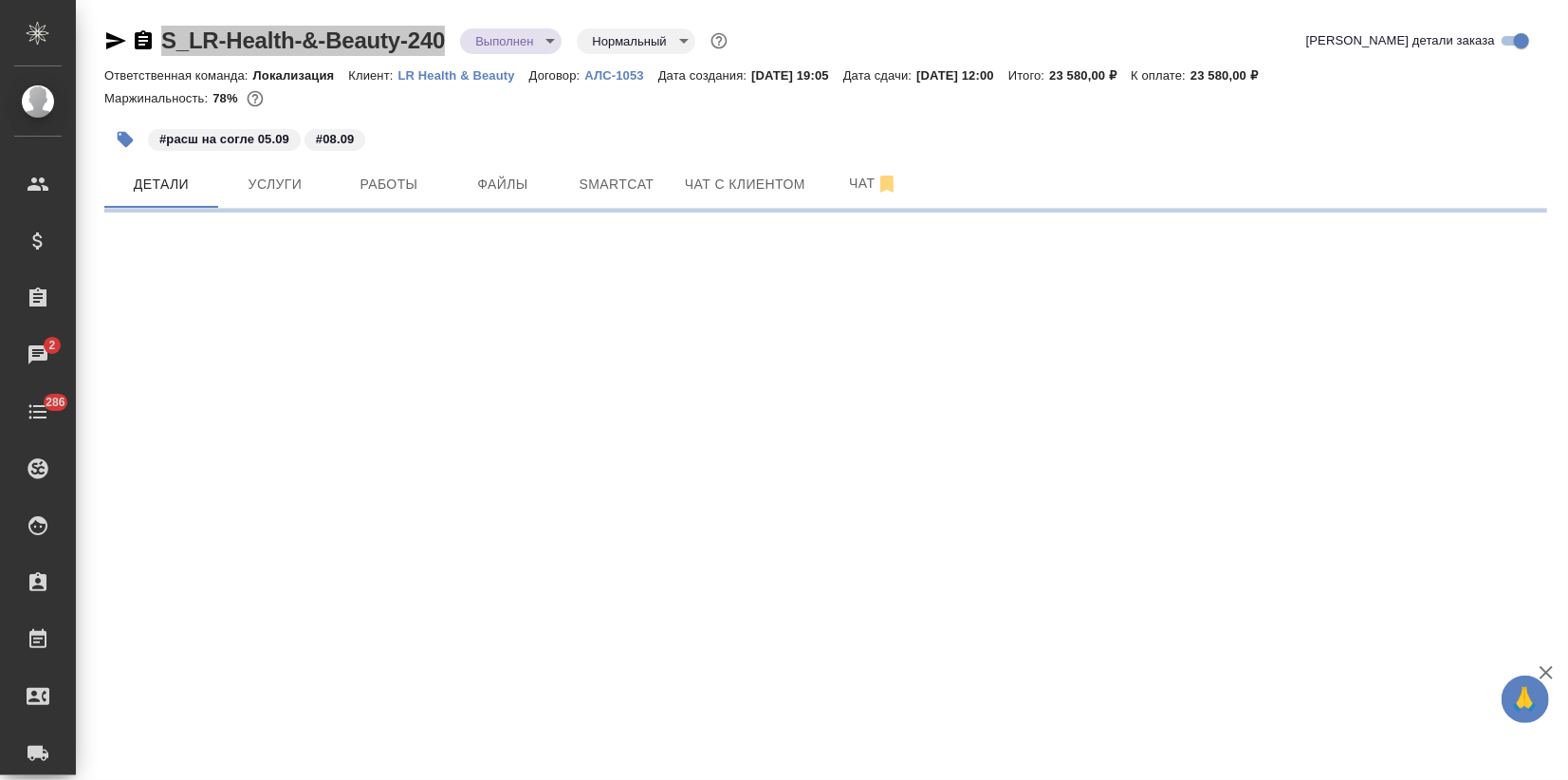
select select "RU"
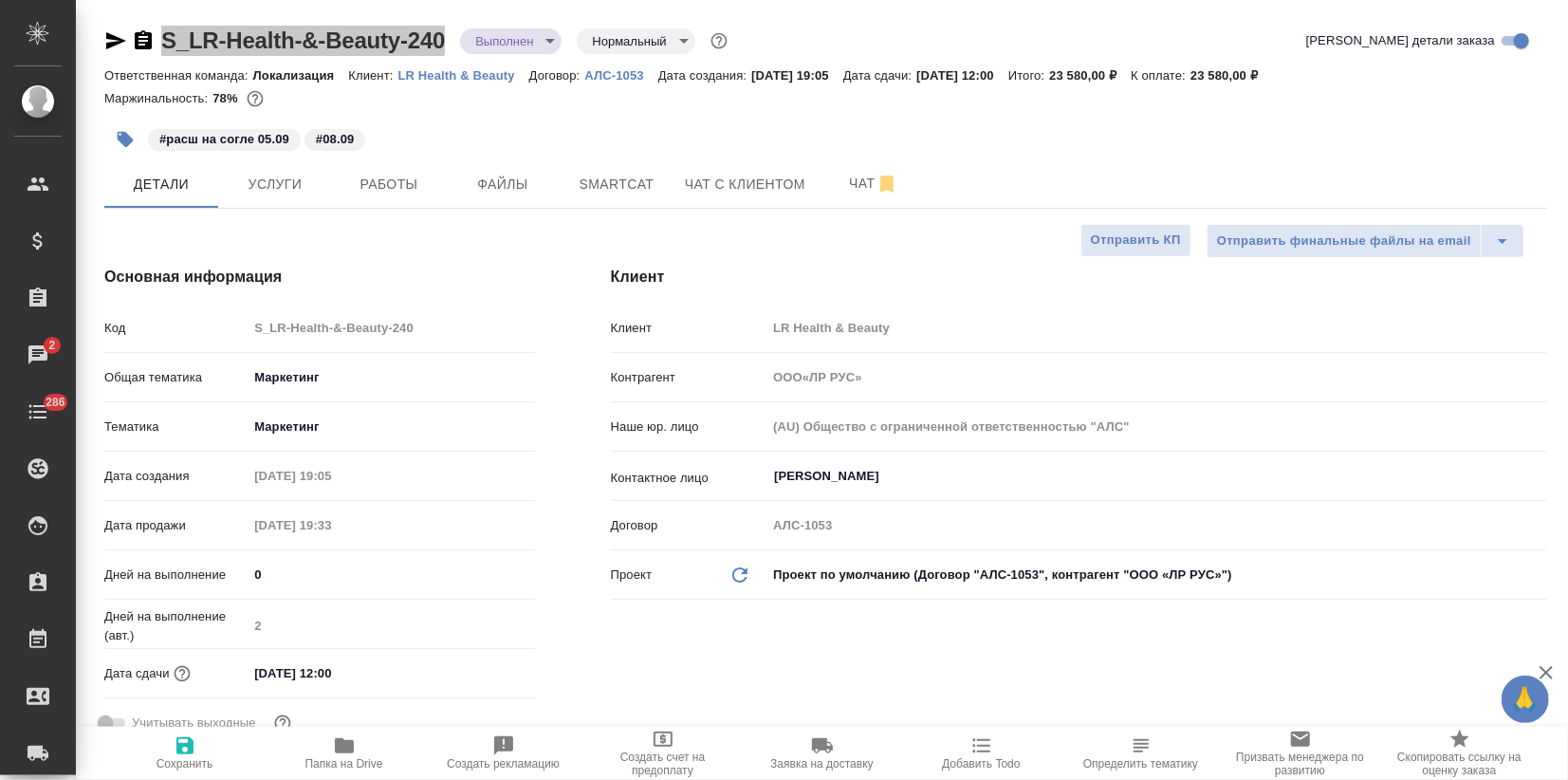
type textarea "x"
type input "ООО«ЛР РУС»"
type textarea "x"
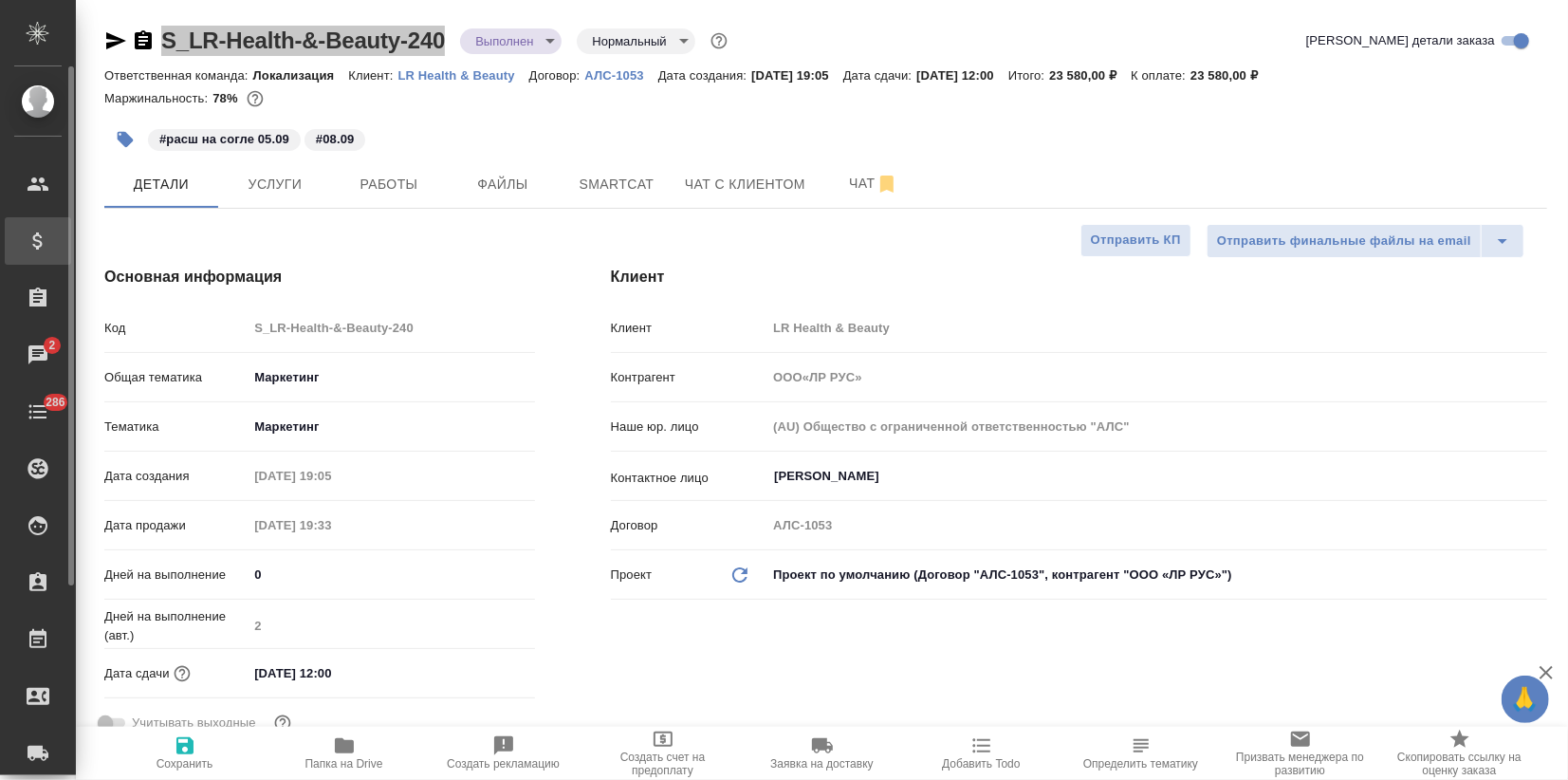
type textarea "x"
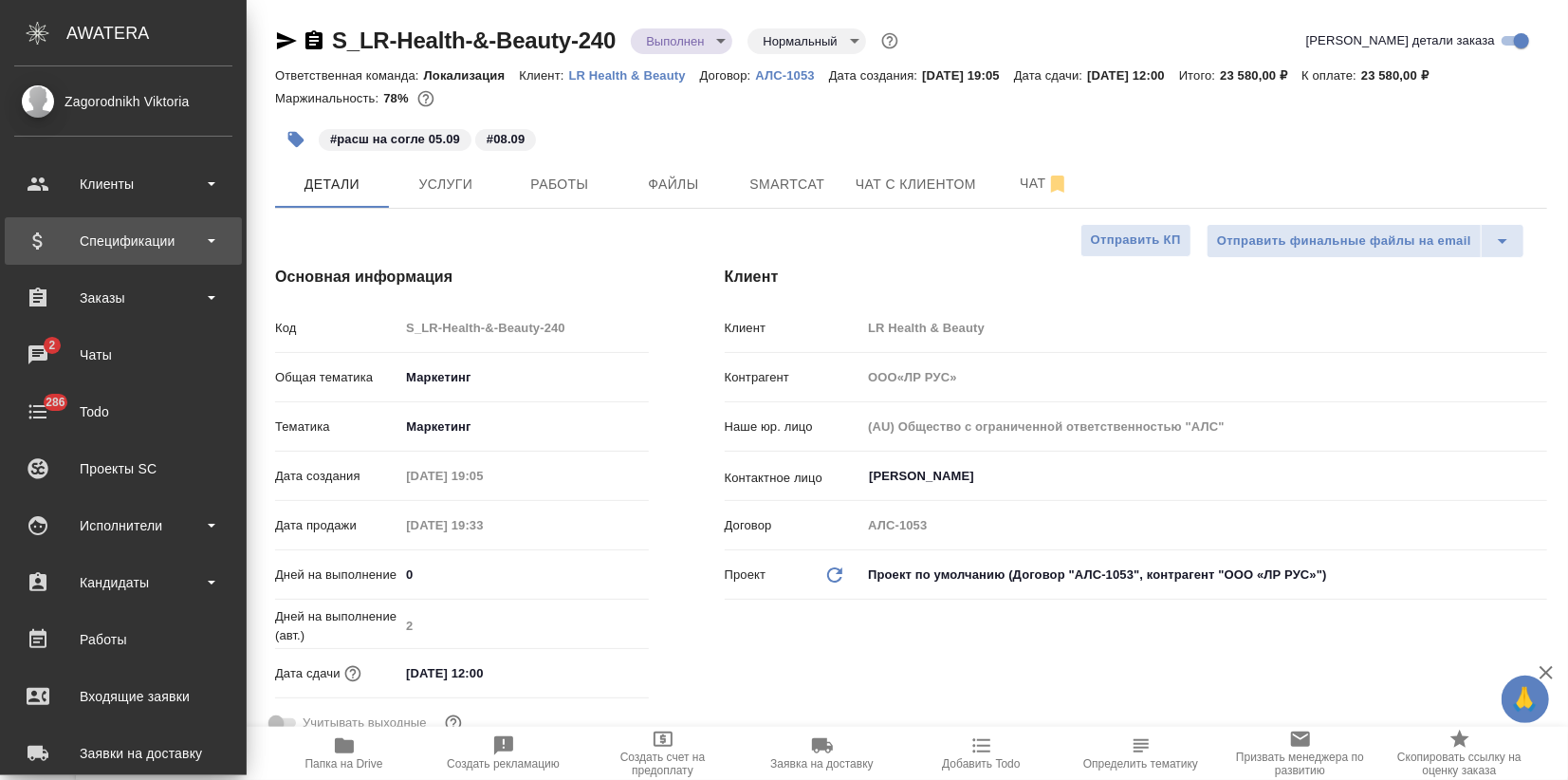
click at [46, 248] on div "Спецификации" at bounding box center [123, 241] width 218 height 28
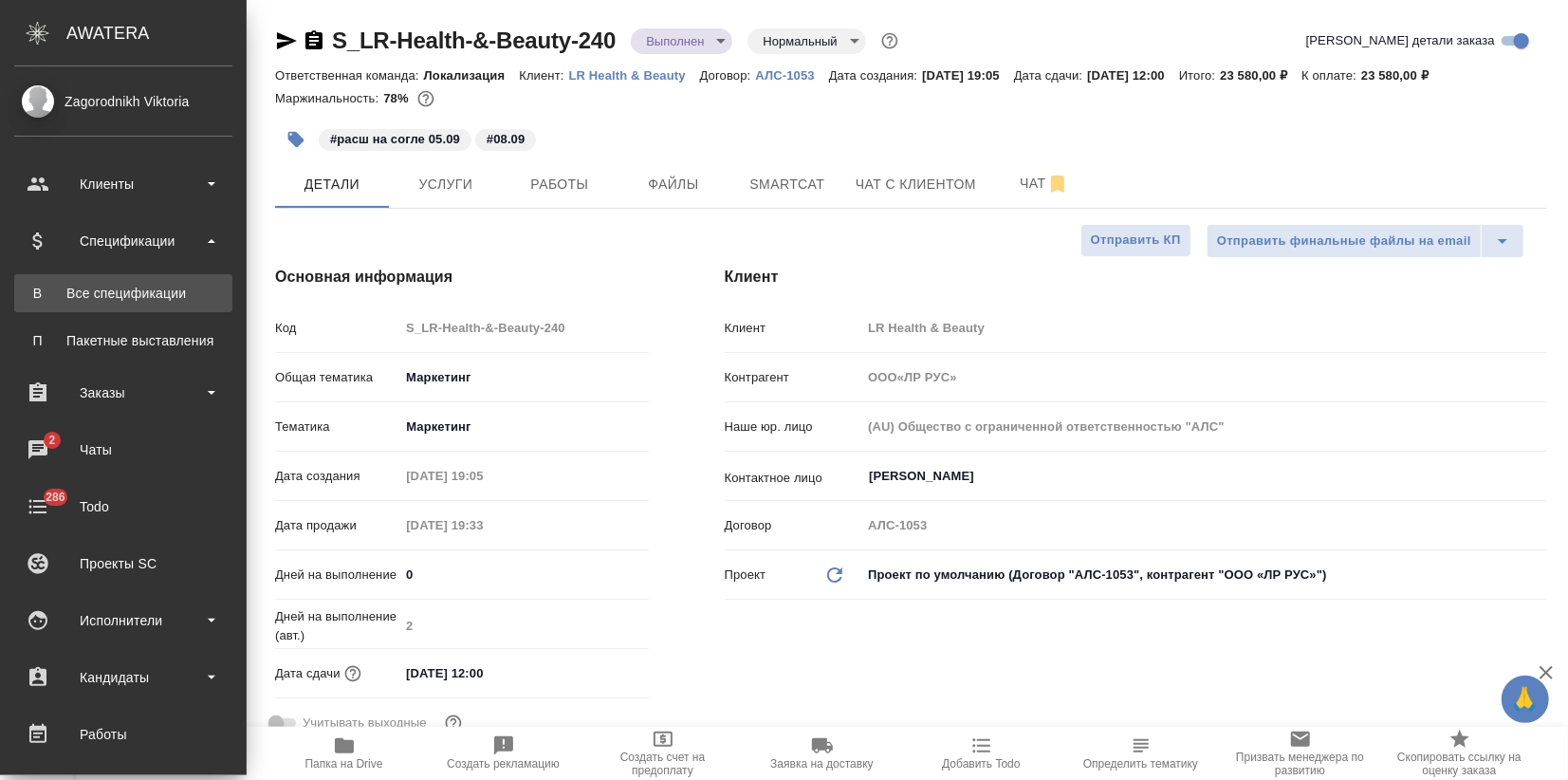
click at [87, 284] on div "Все спецификации" at bounding box center [123, 293] width 200 height 19
type input "ООО«ЛР РУС»"
type textarea "x"
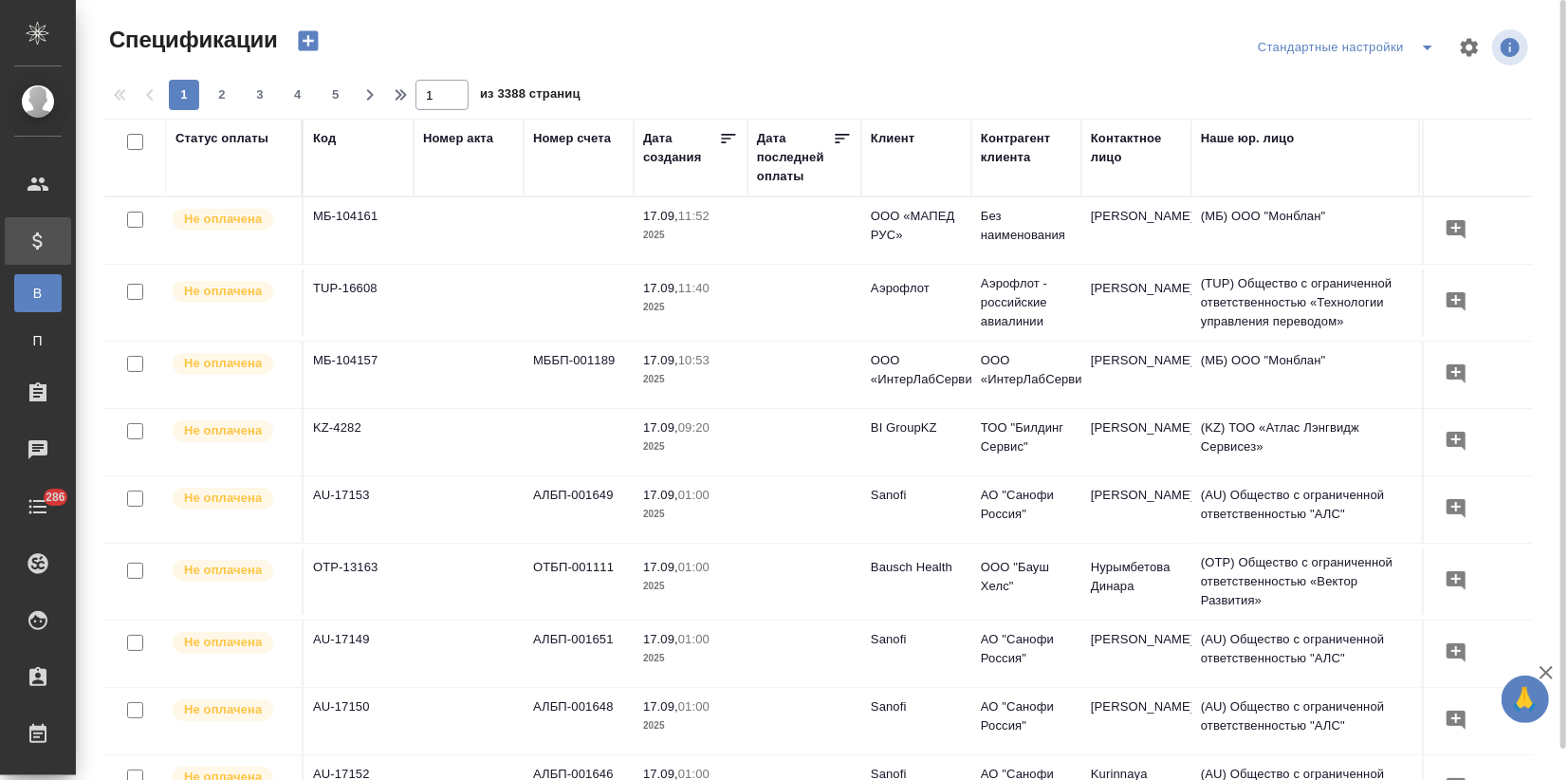
click at [314, 37] on icon "button" at bounding box center [307, 41] width 20 height 20
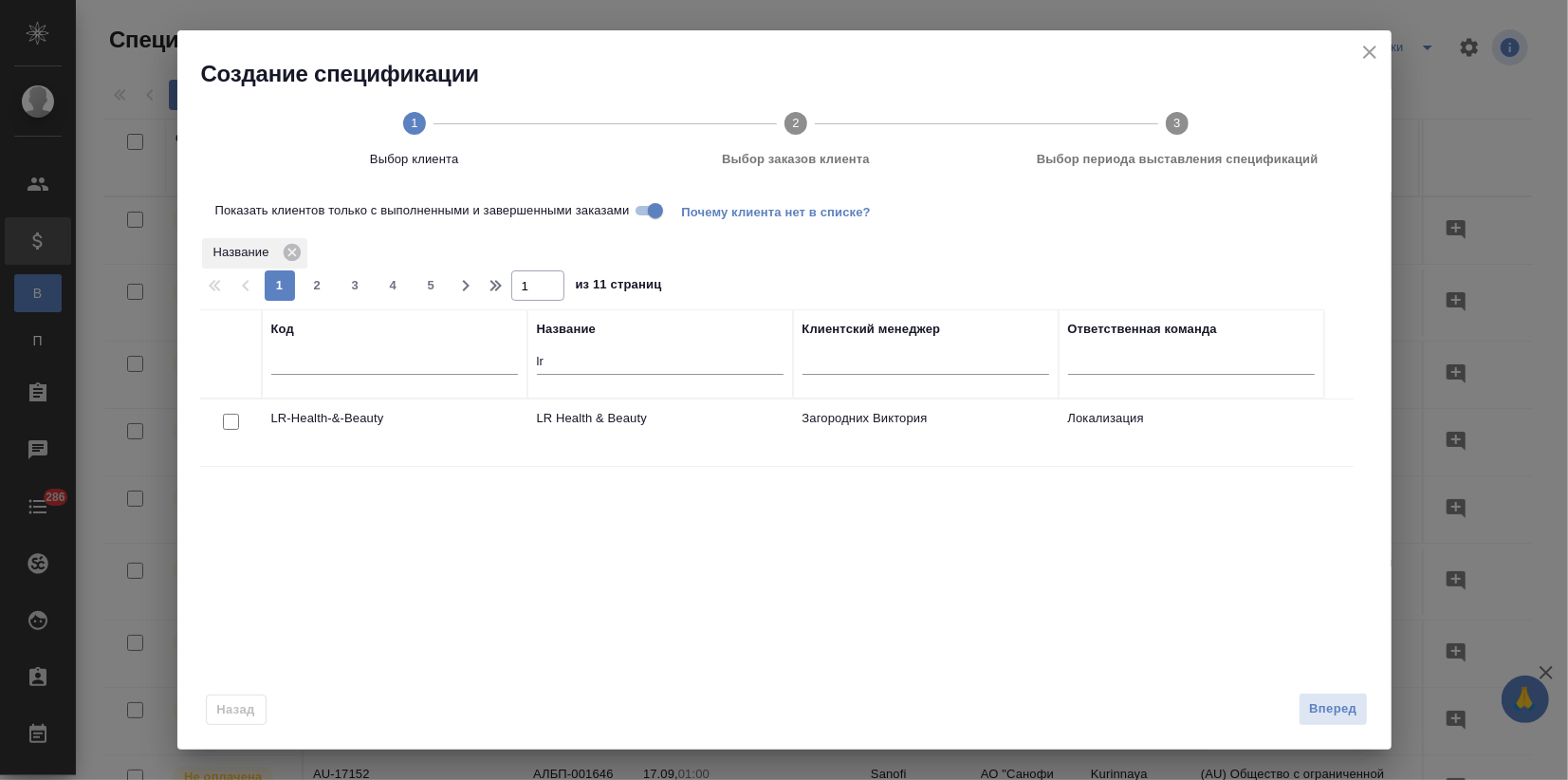
click at [229, 423] on input "checkbox" at bounding box center [231, 422] width 16 height 16
checkbox input "true"
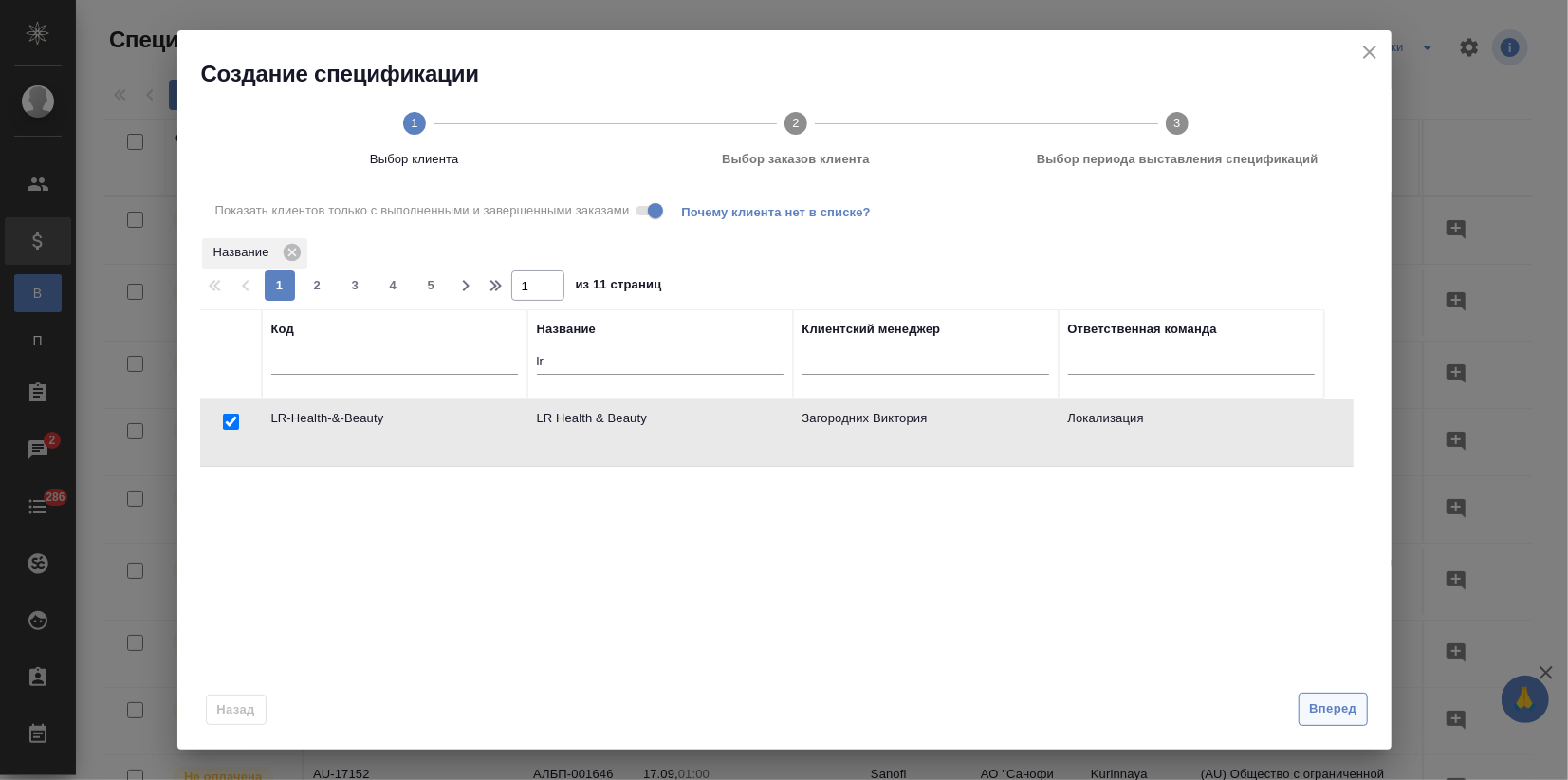
click at [1323, 707] on span "Вперед" at bounding box center [1332, 710] width 47 height 22
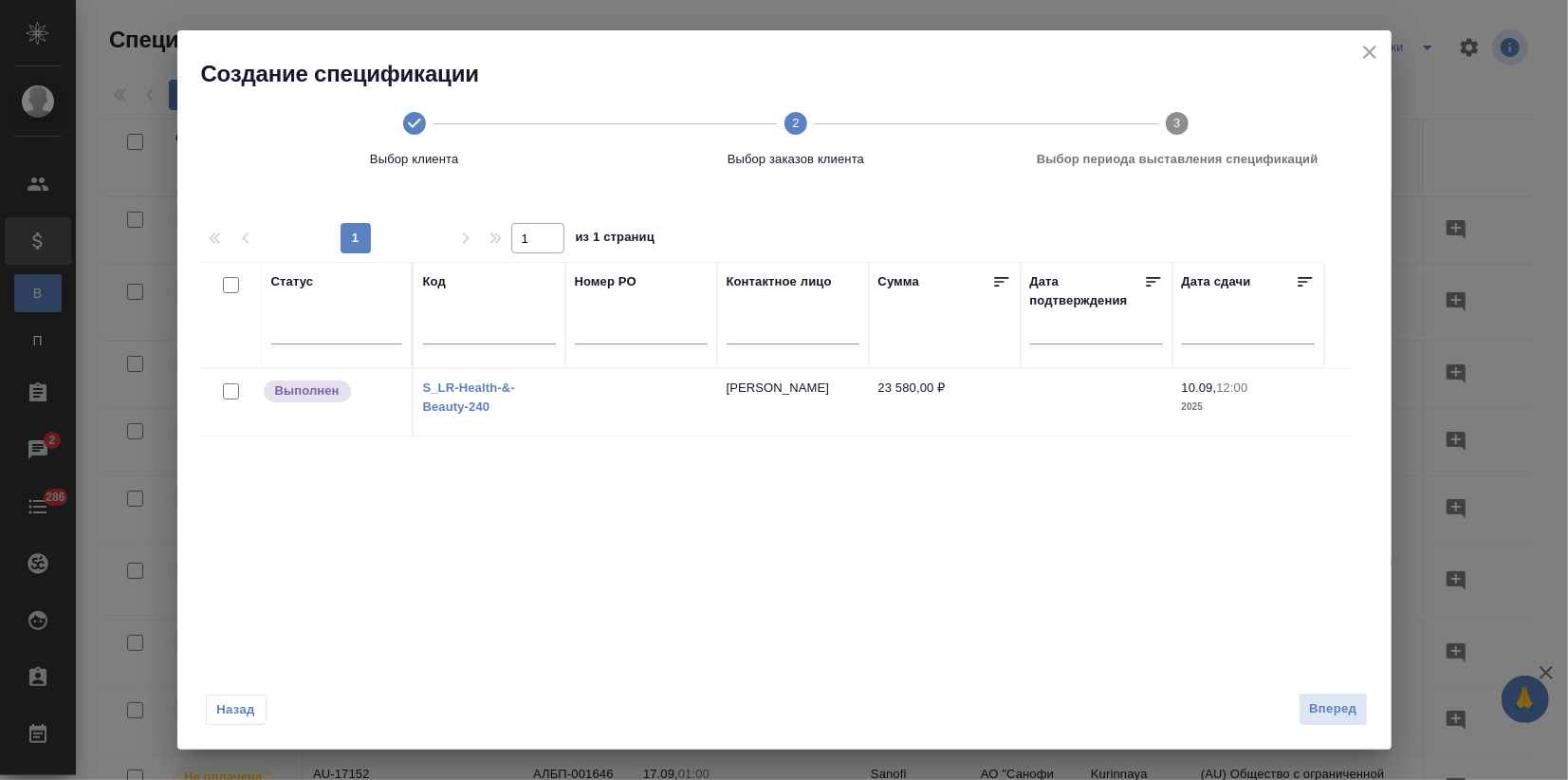
click at [233, 386] on input "checkbox" at bounding box center [231, 391] width 16 height 16
checkbox input "true"
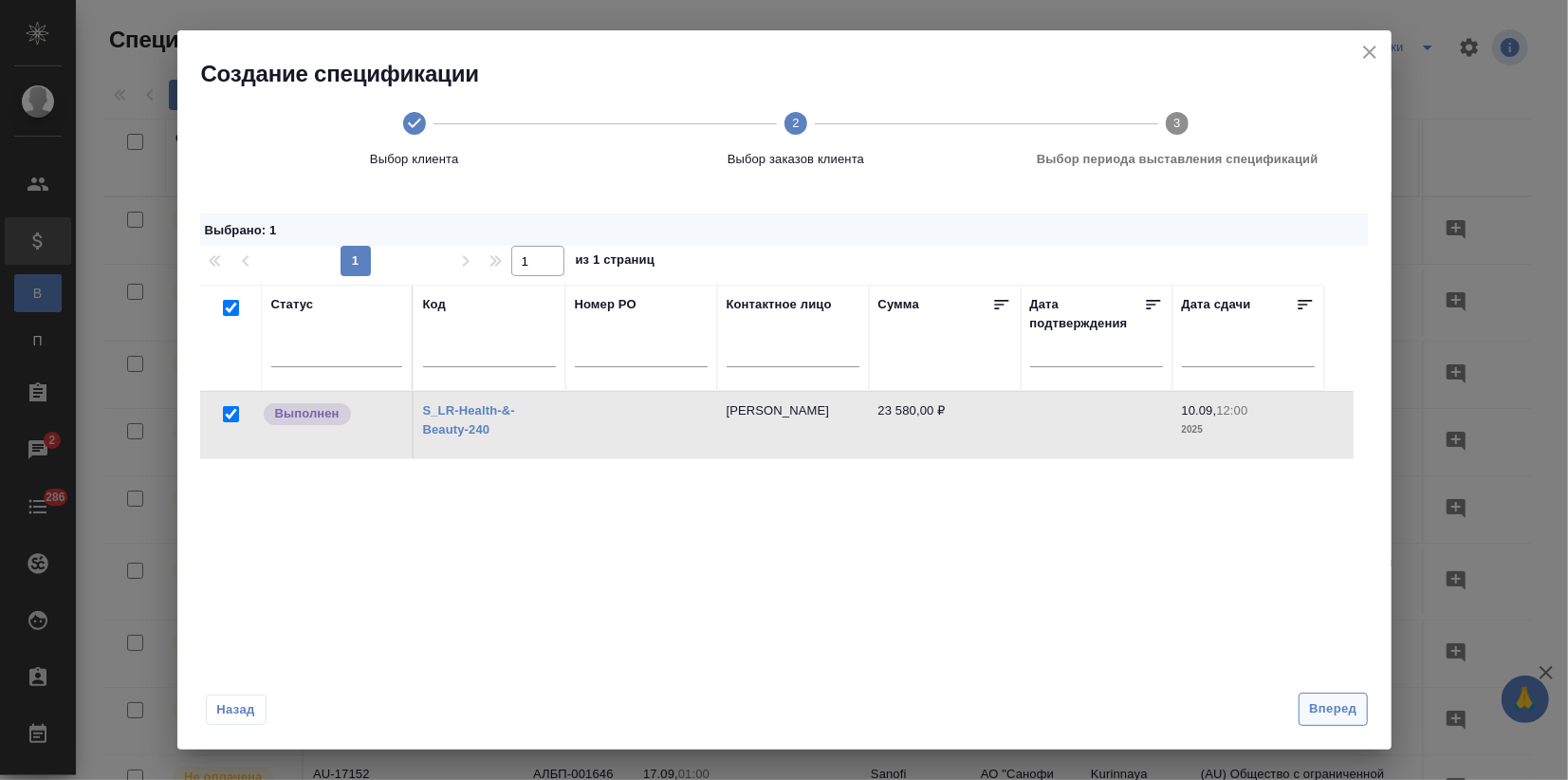
click at [1322, 713] on span "Вперед" at bounding box center [1332, 710] width 47 height 22
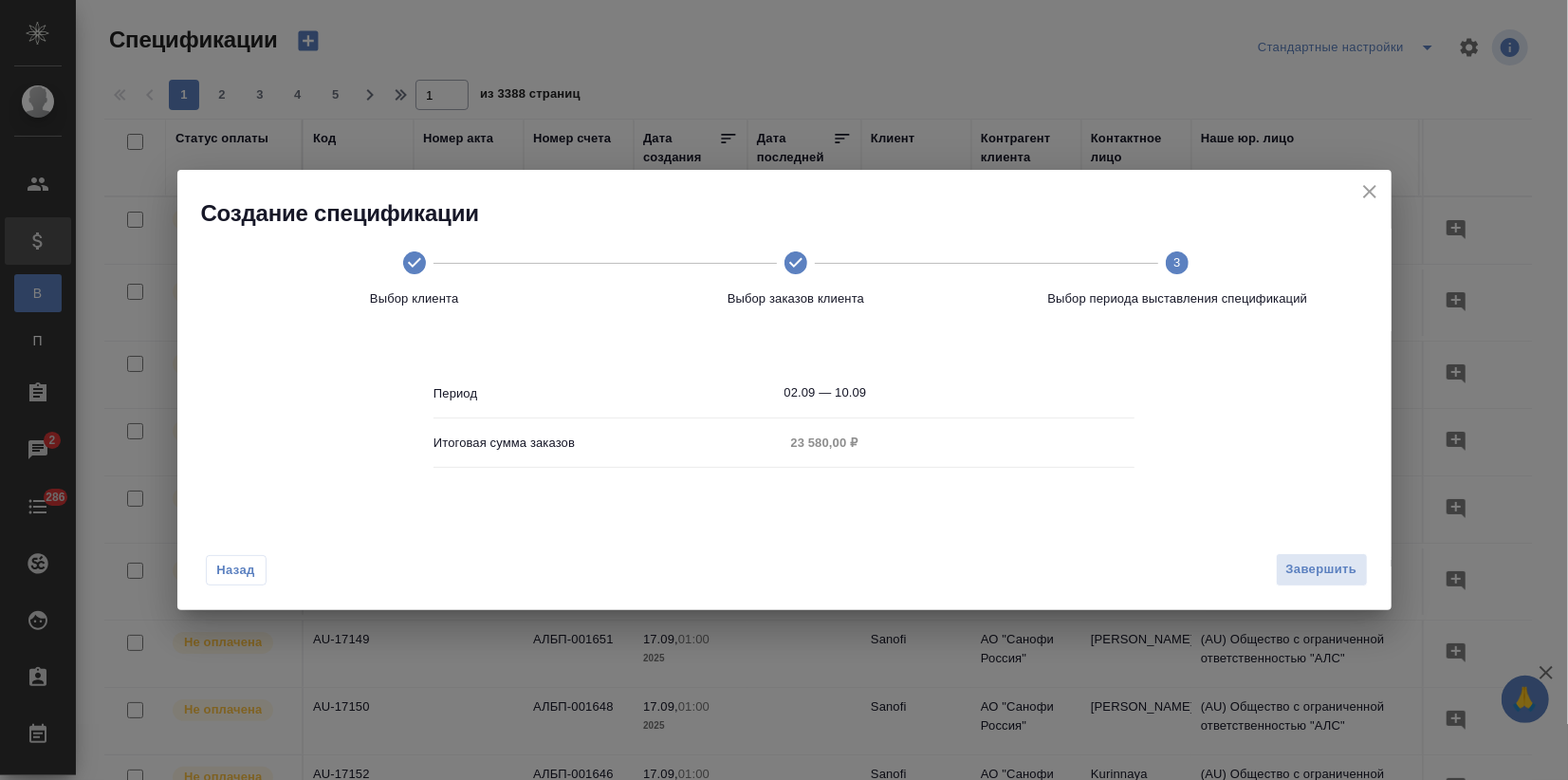
click at [1327, 588] on div "Назад Завершить" at bounding box center [784, 565] width 1214 height 89
click at [1325, 583] on button "Завершить" at bounding box center [1322, 570] width 92 height 33
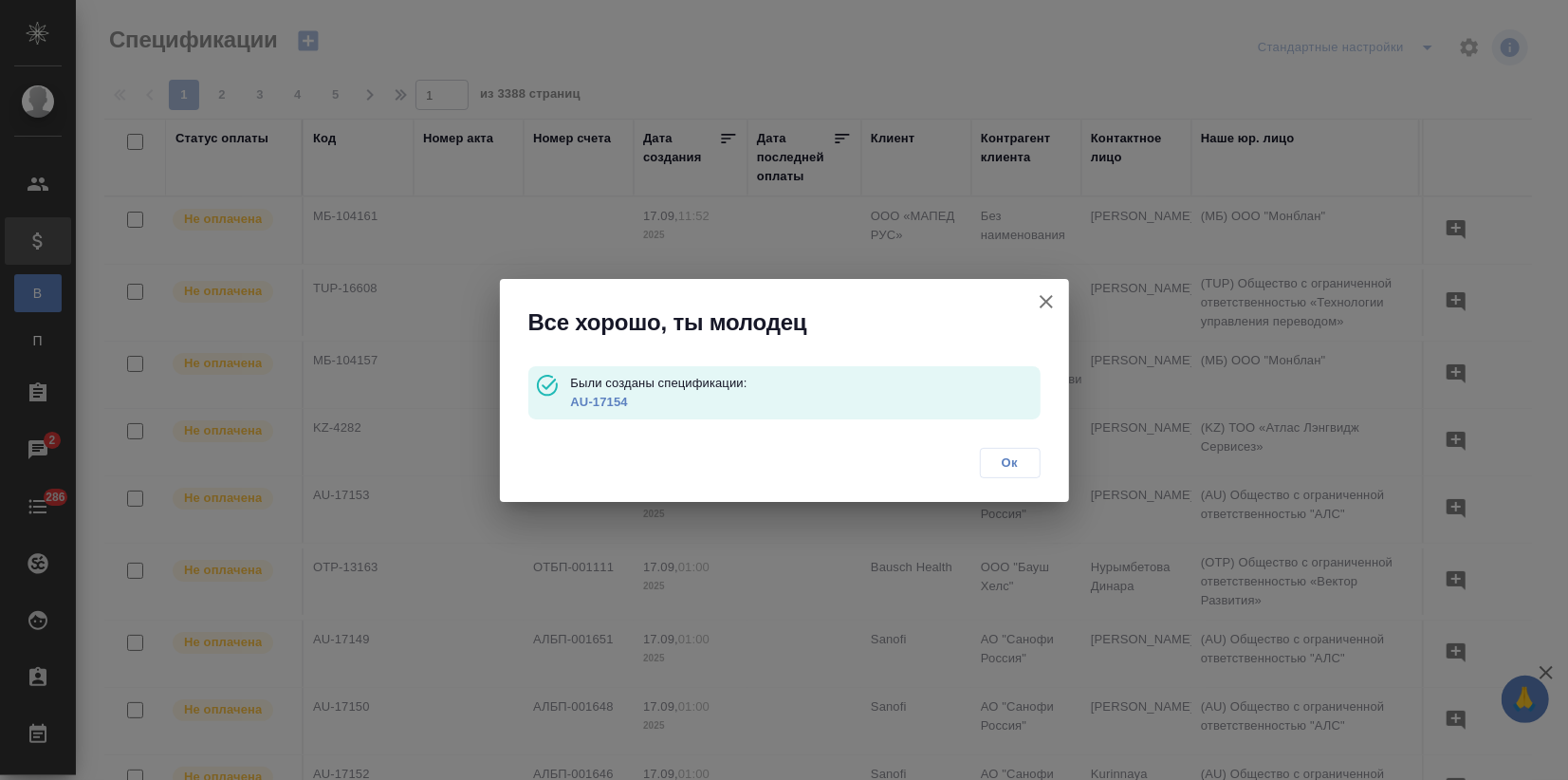
click at [613, 397] on link "AU-17154" at bounding box center [599, 401] width 57 height 15
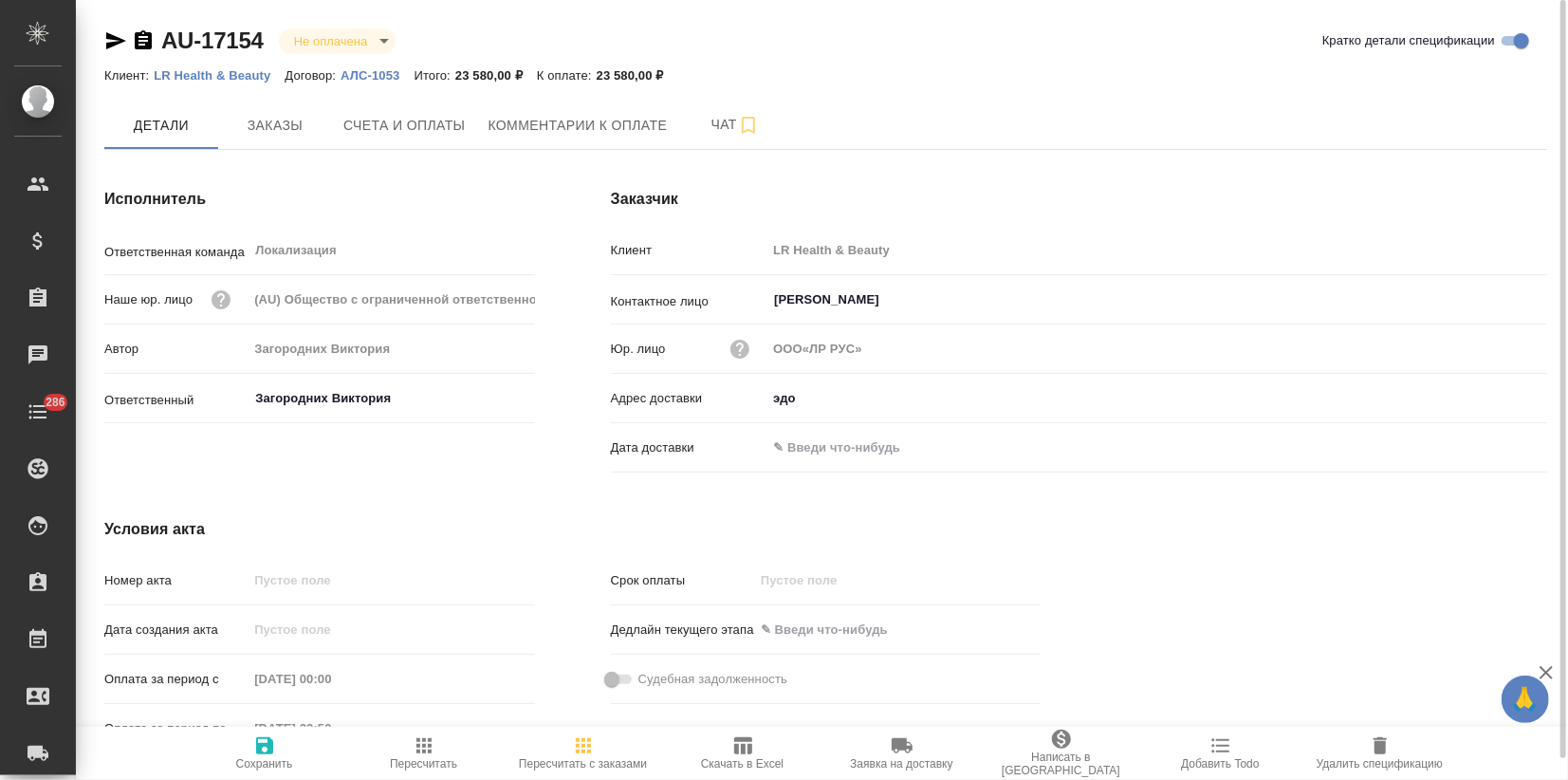
type input "ООО«ЛР РУС»"
click at [276, 113] on button "Заказы" at bounding box center [275, 125] width 113 height 47
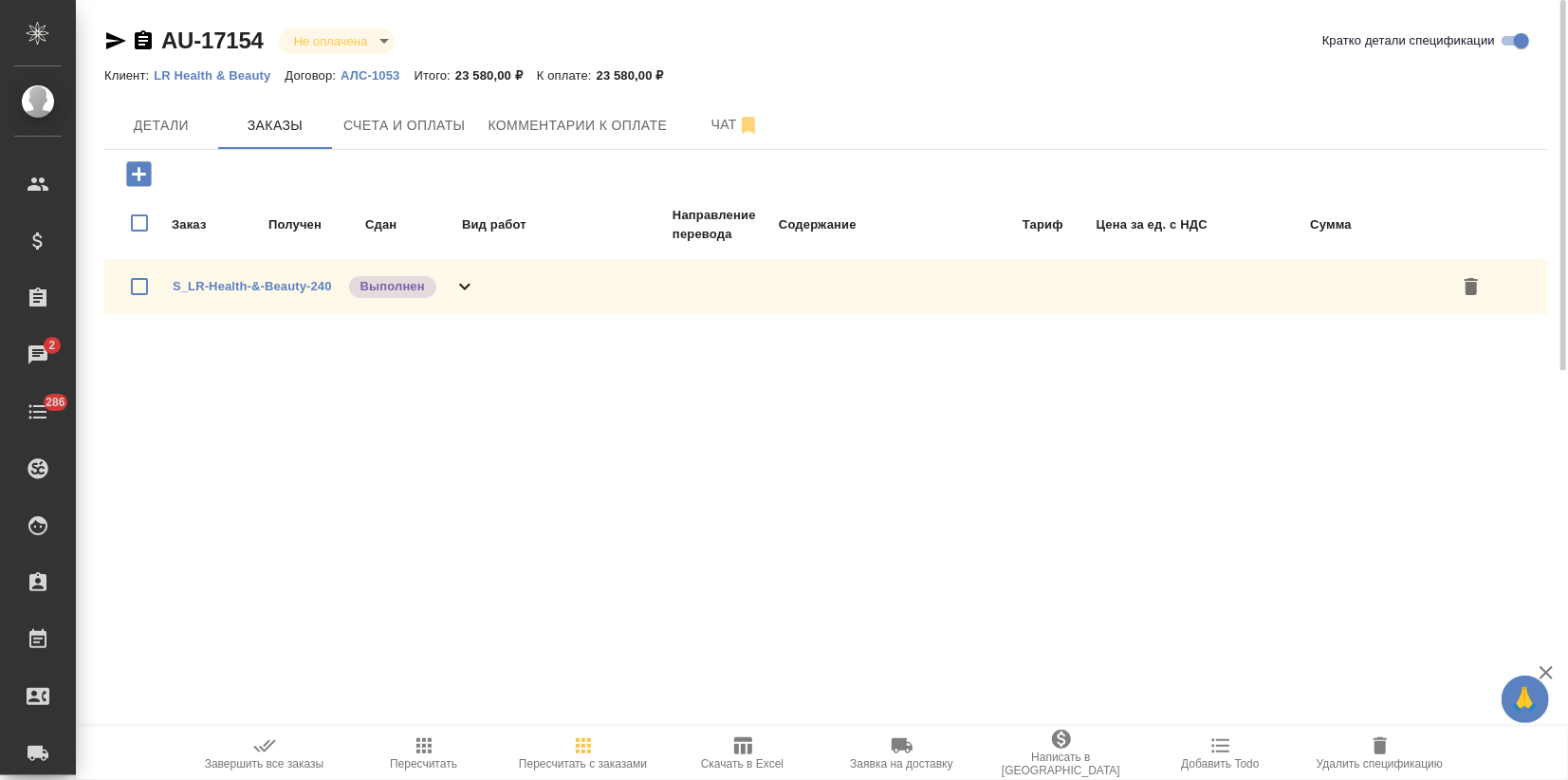
click at [280, 755] on span "Завершить все заказы" at bounding box center [265, 752] width 137 height 36
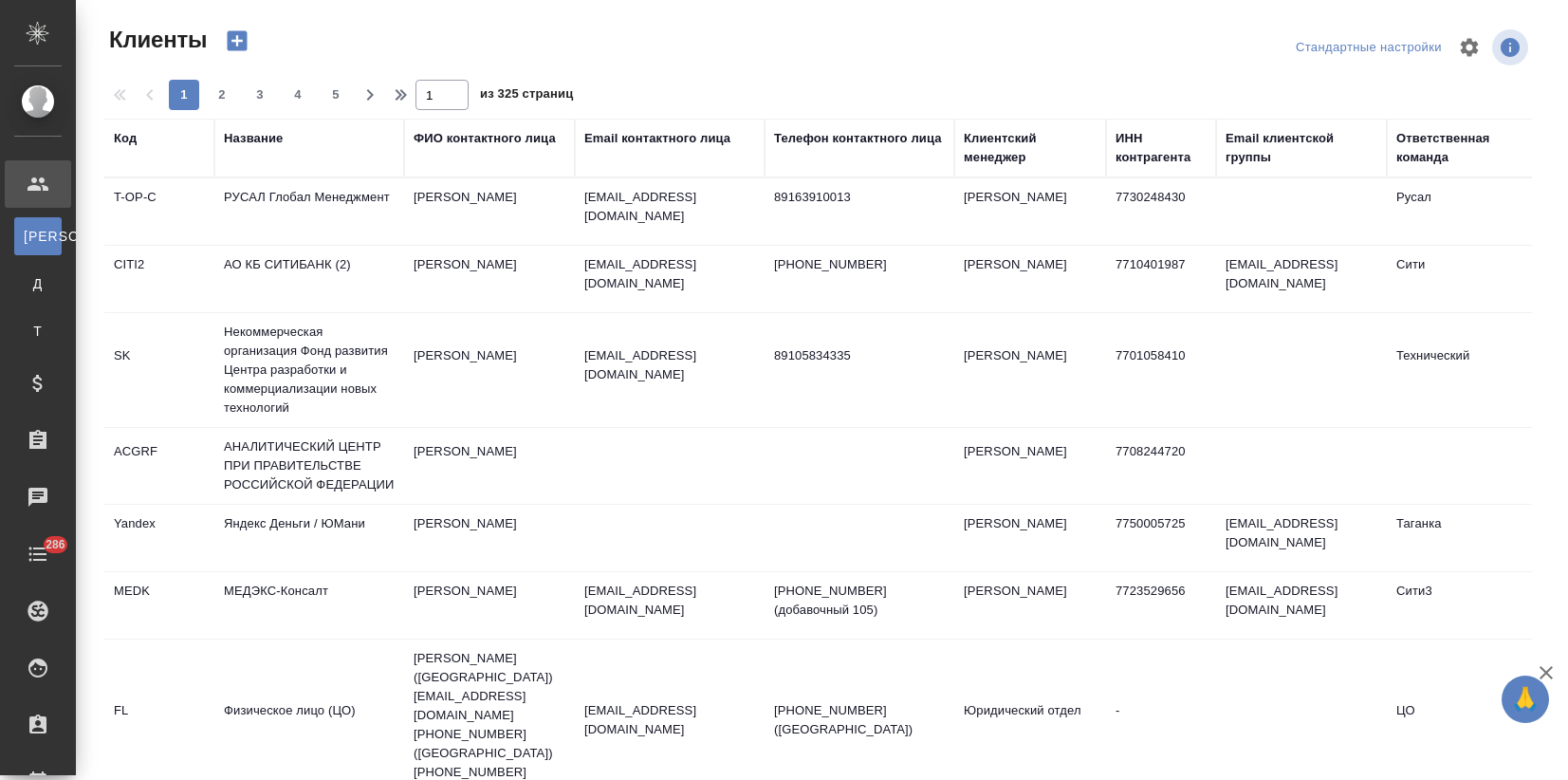
select select "RU"
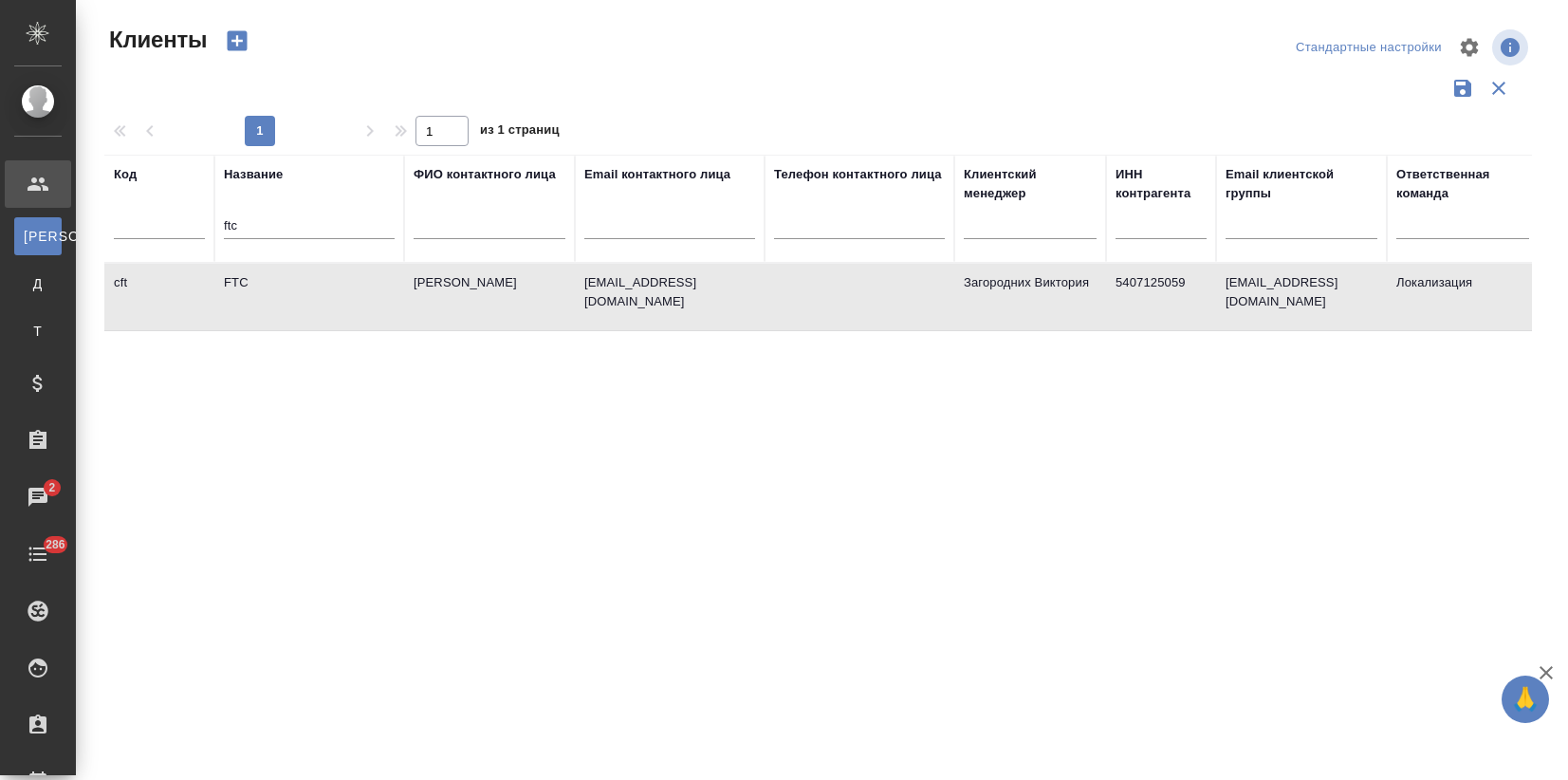
select select "RU"
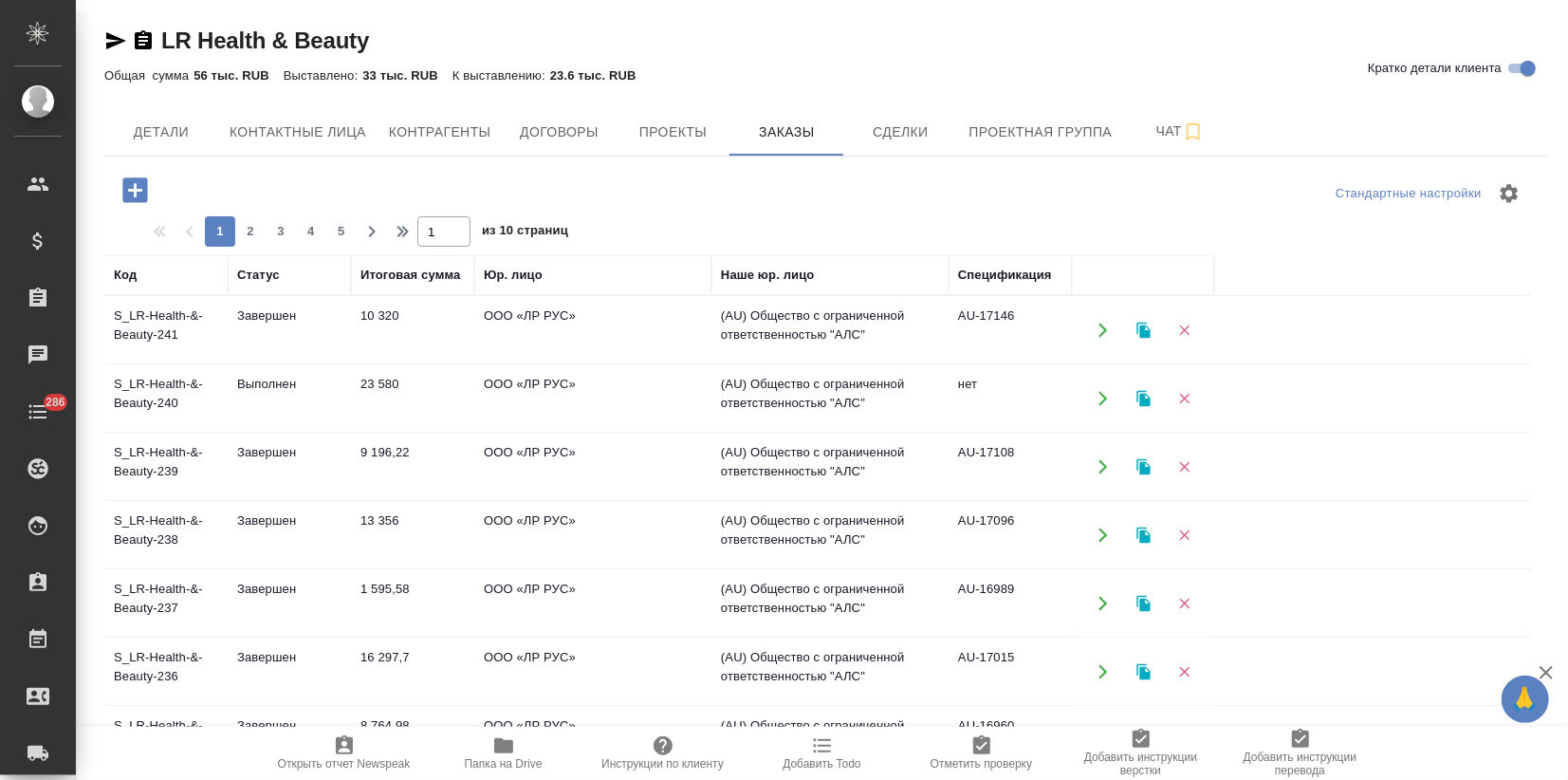
click at [523, 388] on td "ООО «ЛР РУС»" at bounding box center [593, 398] width 237 height 67
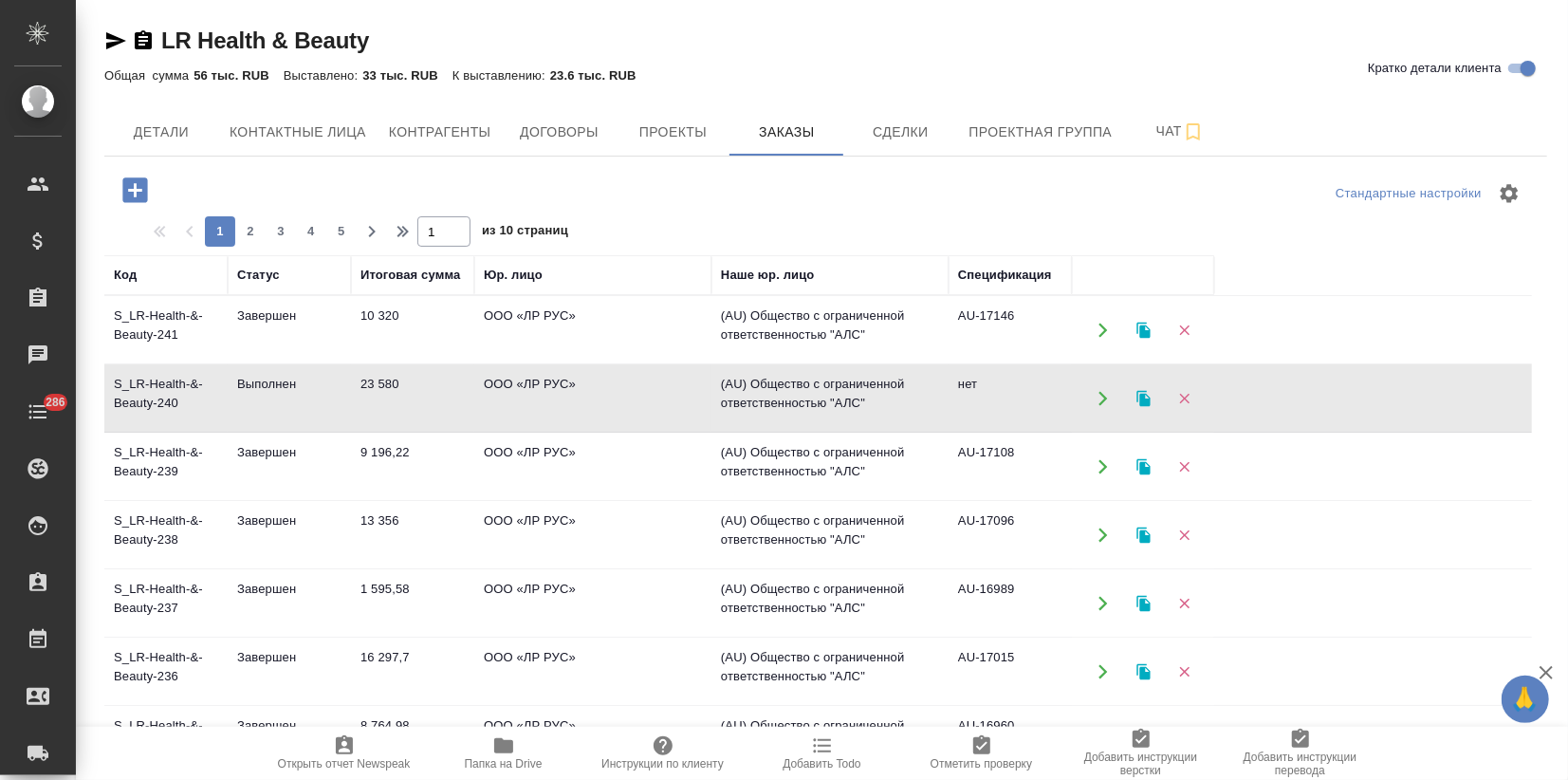
click at [522, 388] on td "ООО «ЛР РУС»" at bounding box center [593, 398] width 237 height 67
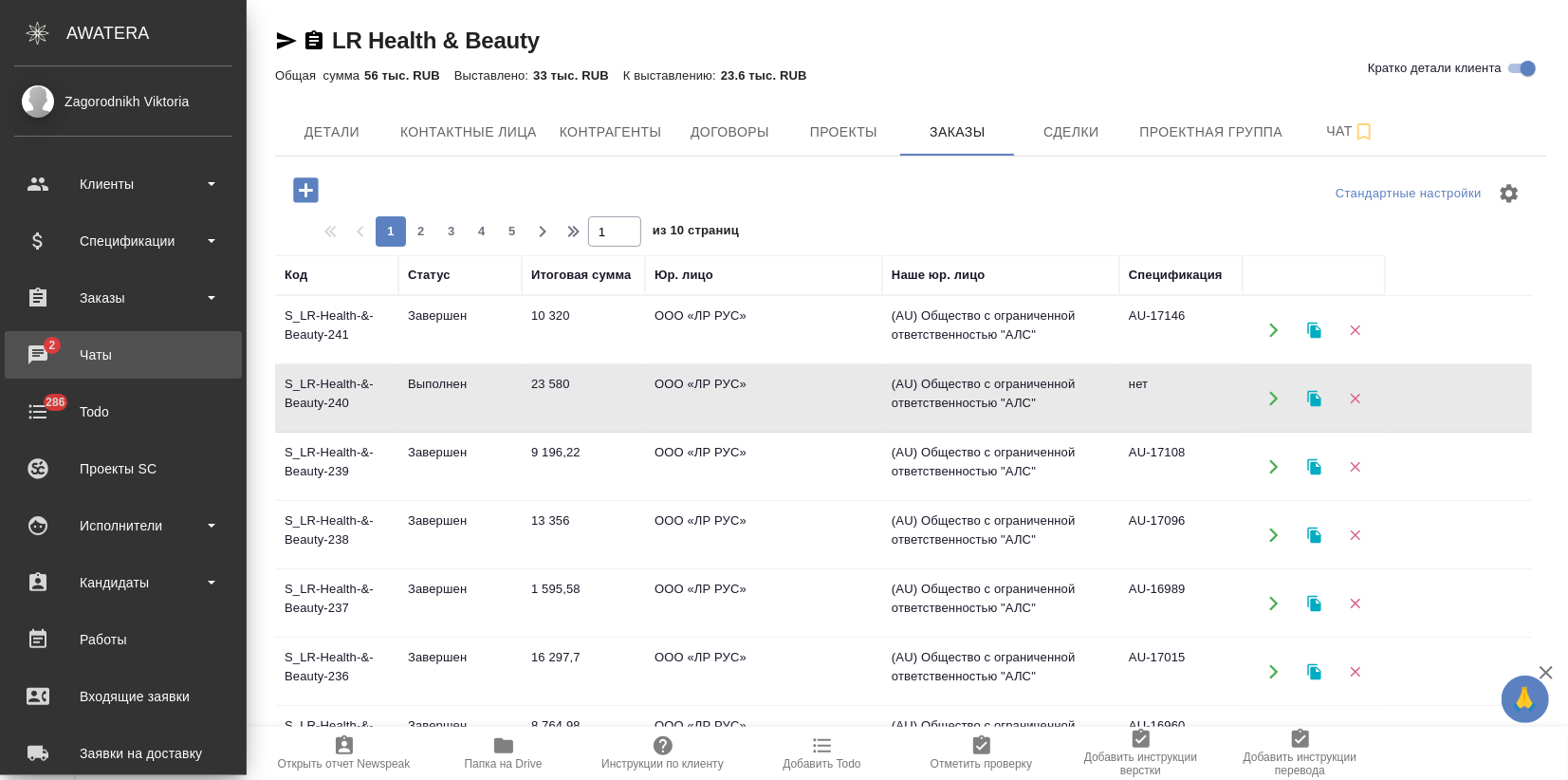
click at [29, 353] on div "Чаты" at bounding box center [123, 354] width 218 height 28
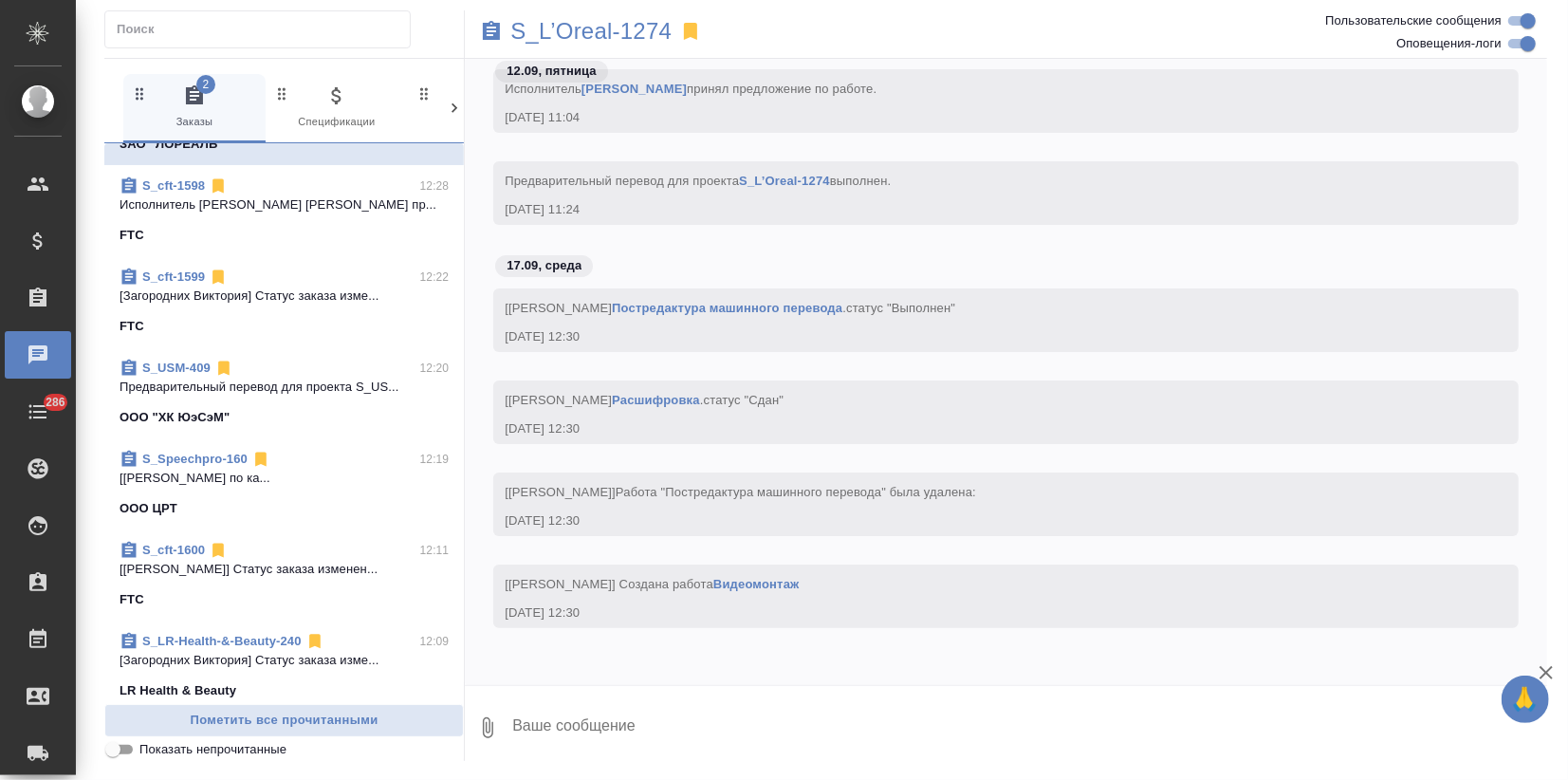
scroll to position [106, 0]
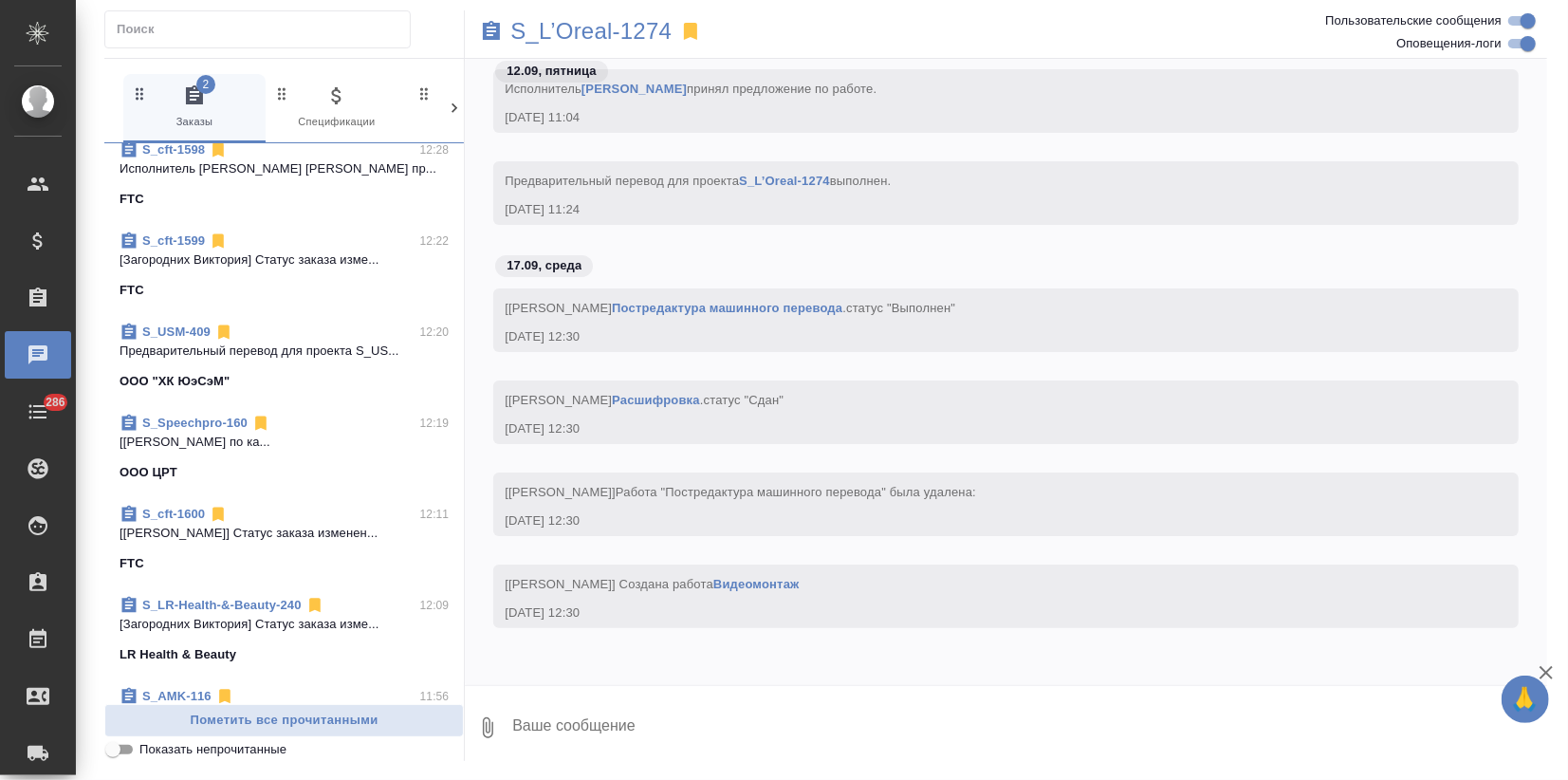
click at [202, 421] on link "S_Speechpro-160" at bounding box center [195, 423] width 106 height 15
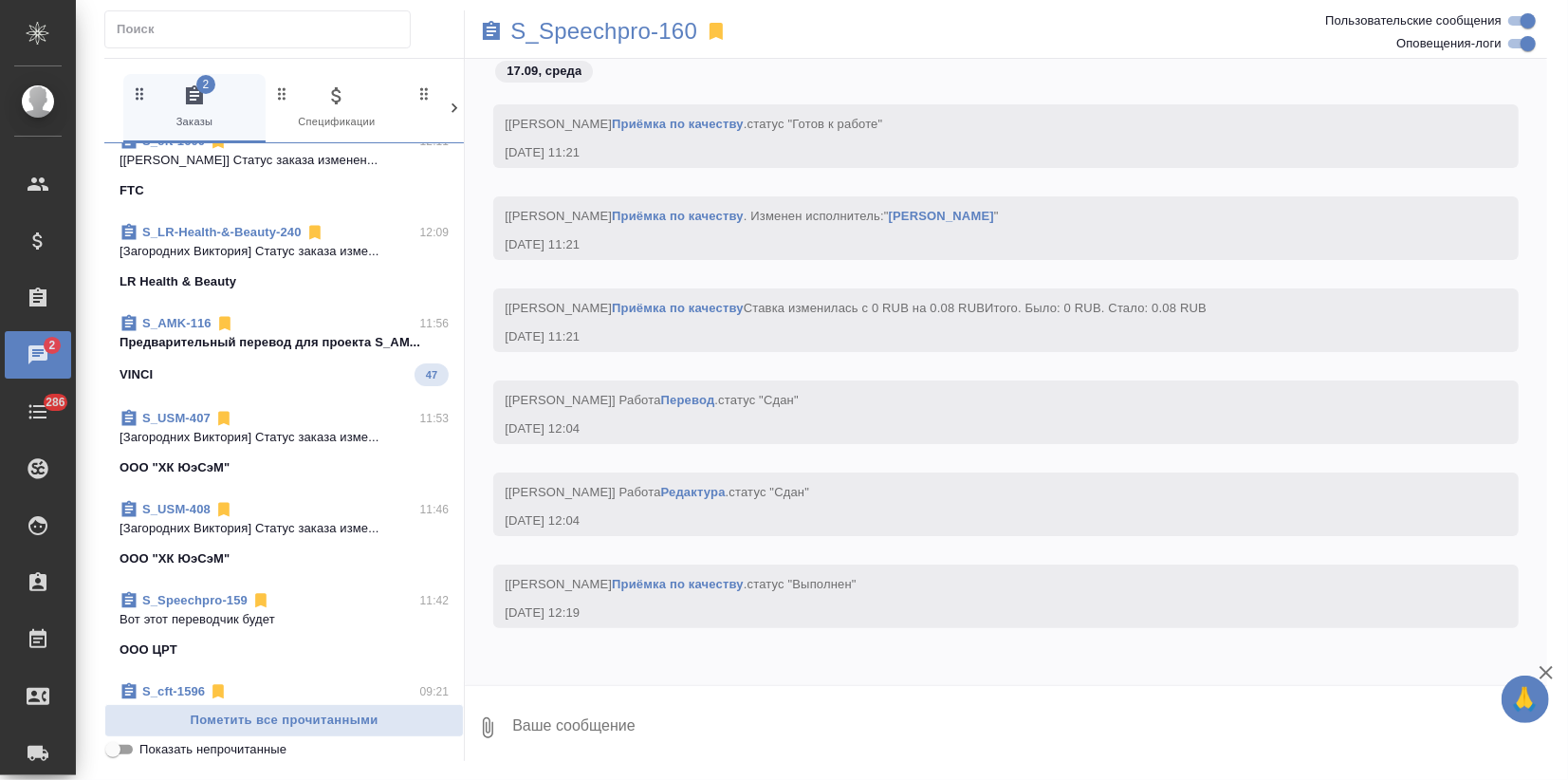
scroll to position [527, 0]
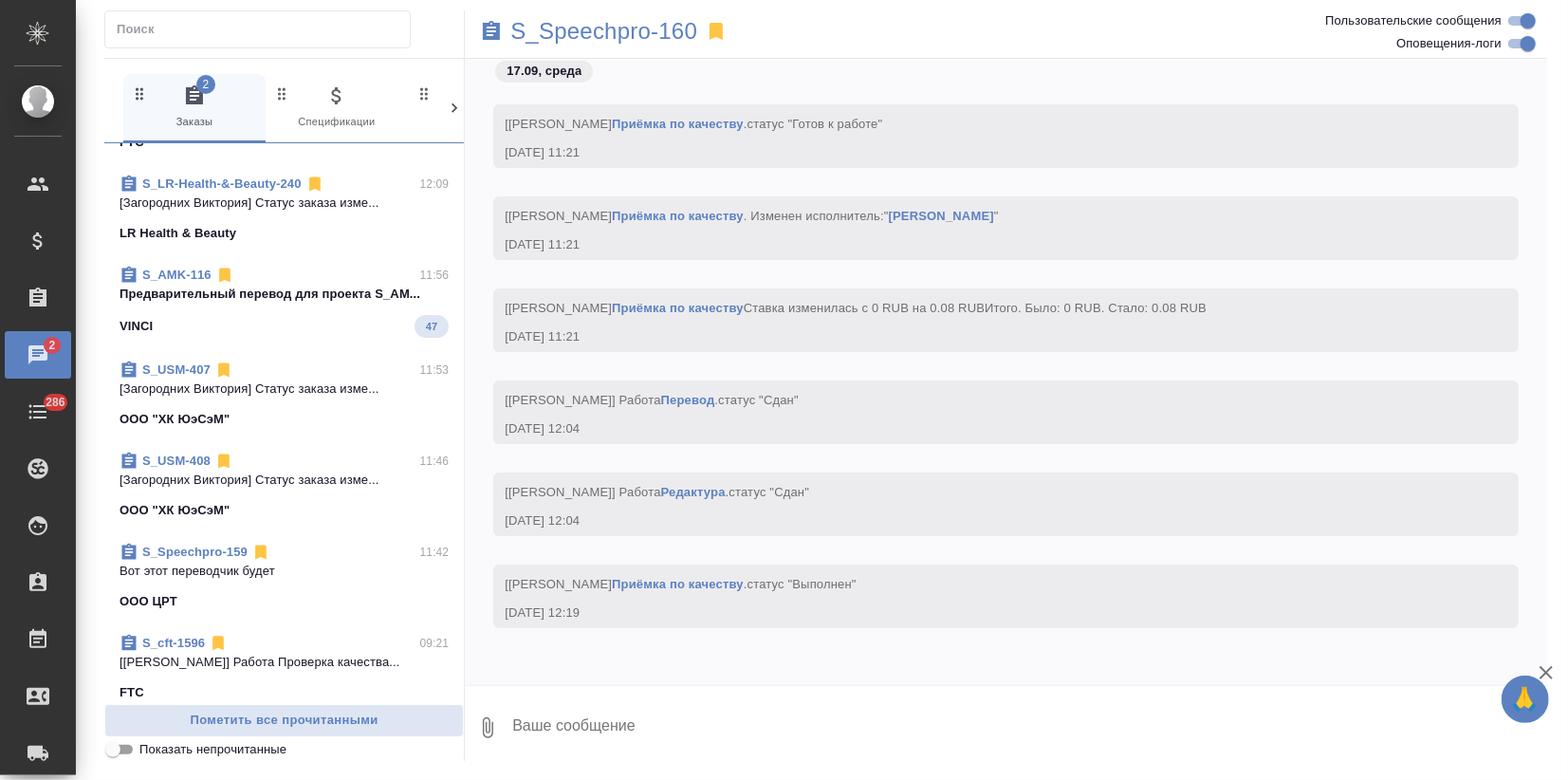
click at [234, 548] on link "S_Speechpro-159" at bounding box center [195, 552] width 106 height 15
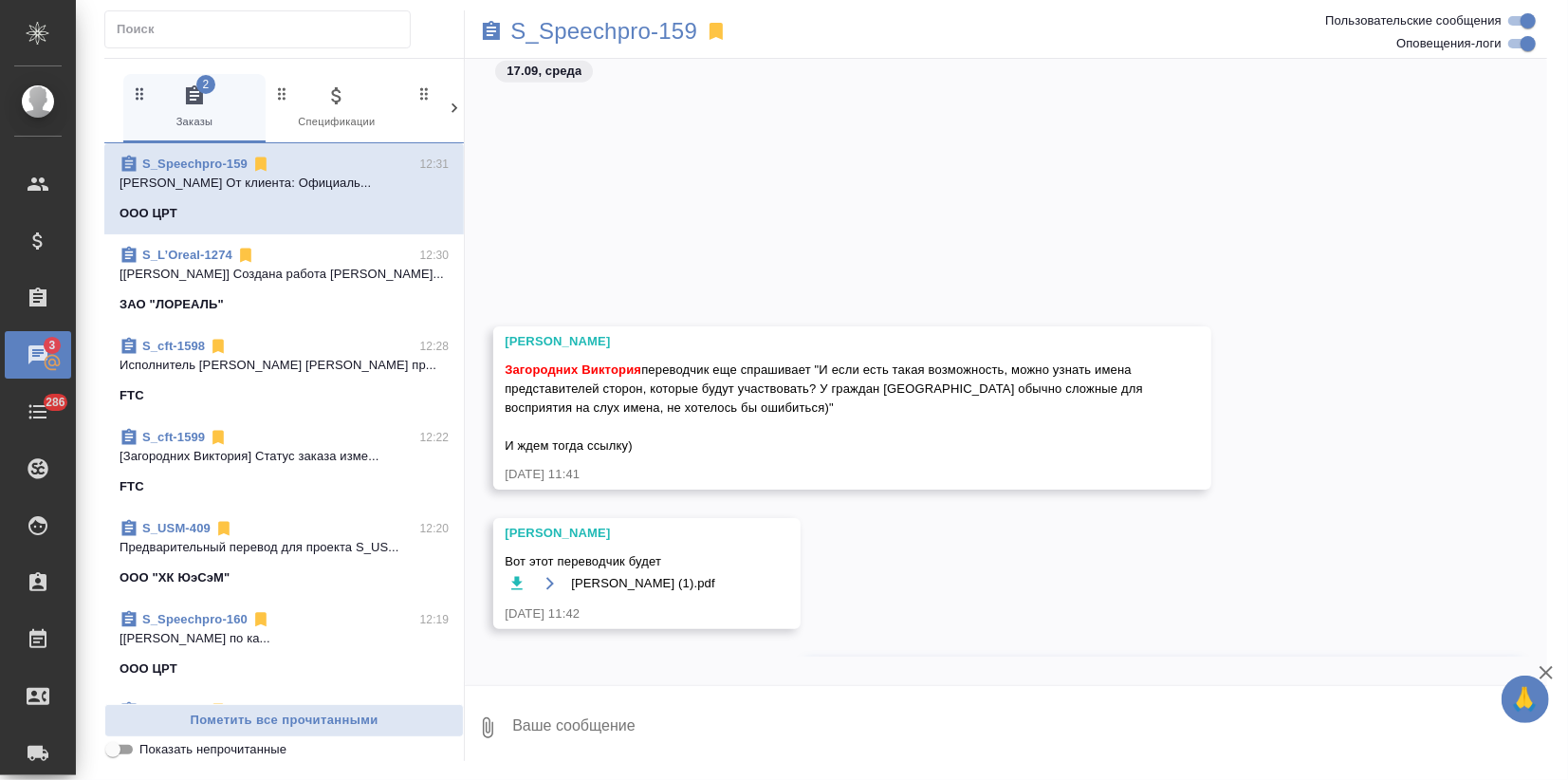
scroll to position [1712, 0]
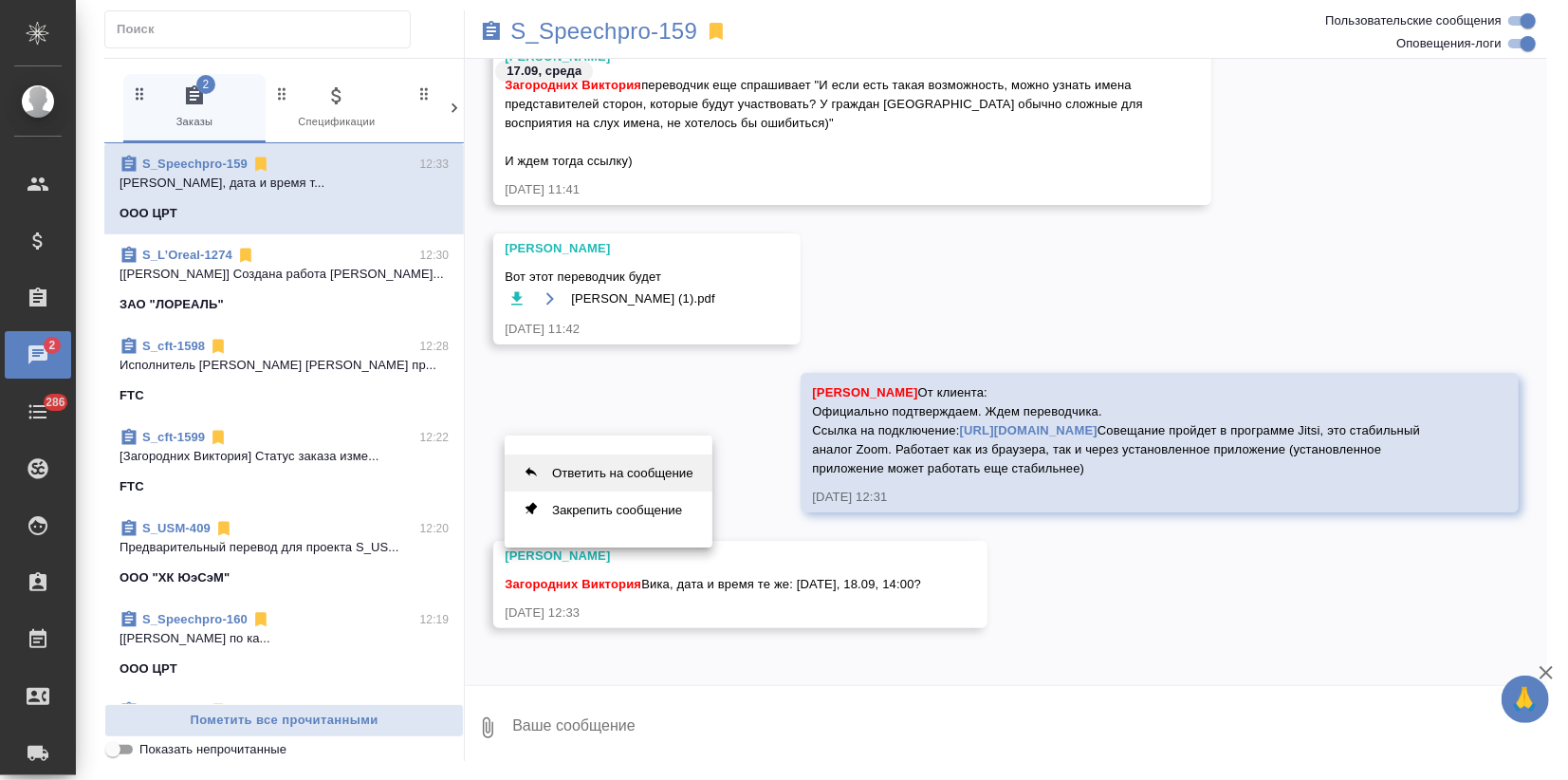
click at [585, 463] on button "Ответить на сообщение" at bounding box center [608, 473] width 207 height 37
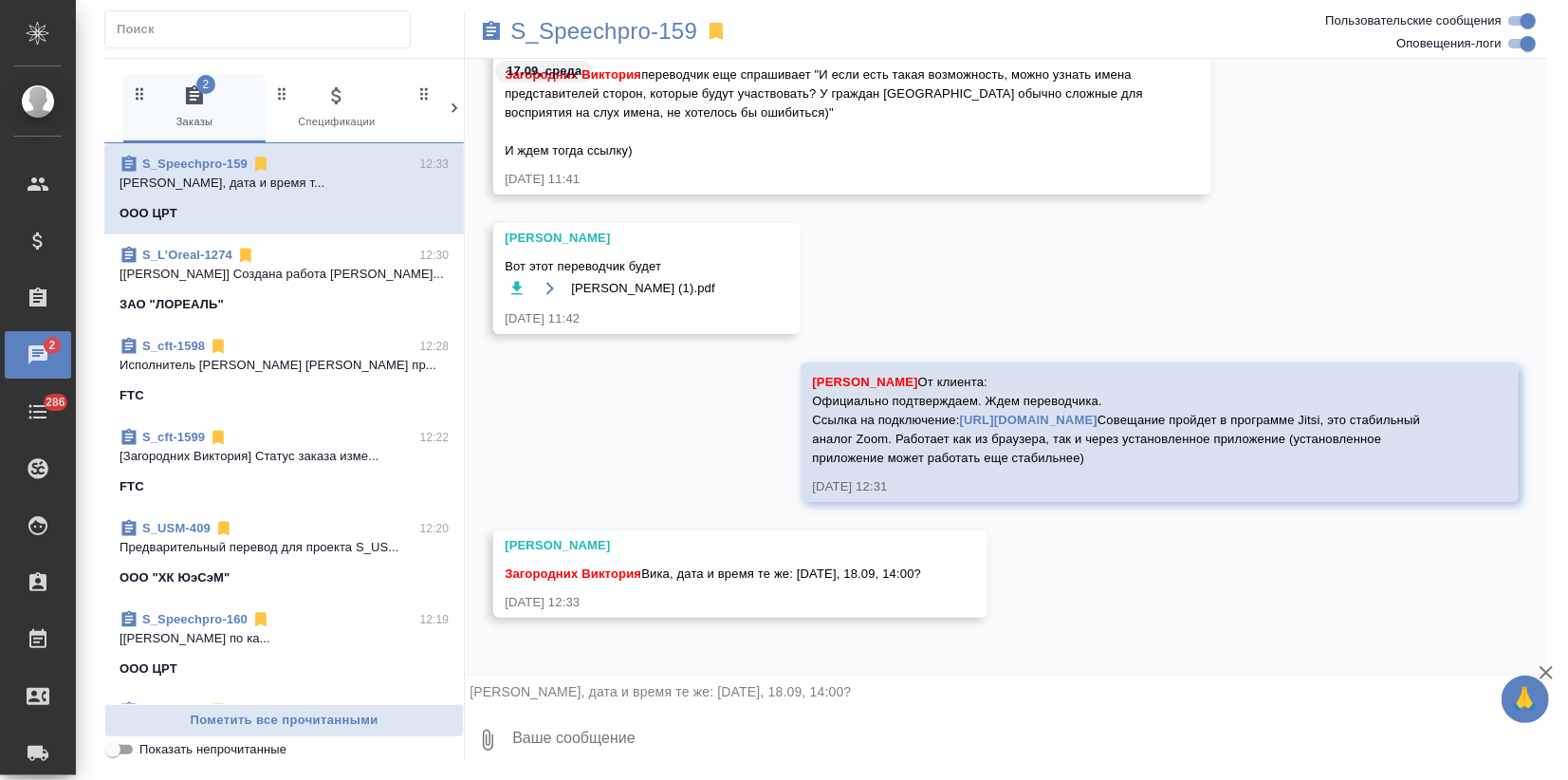
click at [561, 732] on textarea at bounding box center [1029, 740] width 1037 height 65
type textarea "Да, всё так"
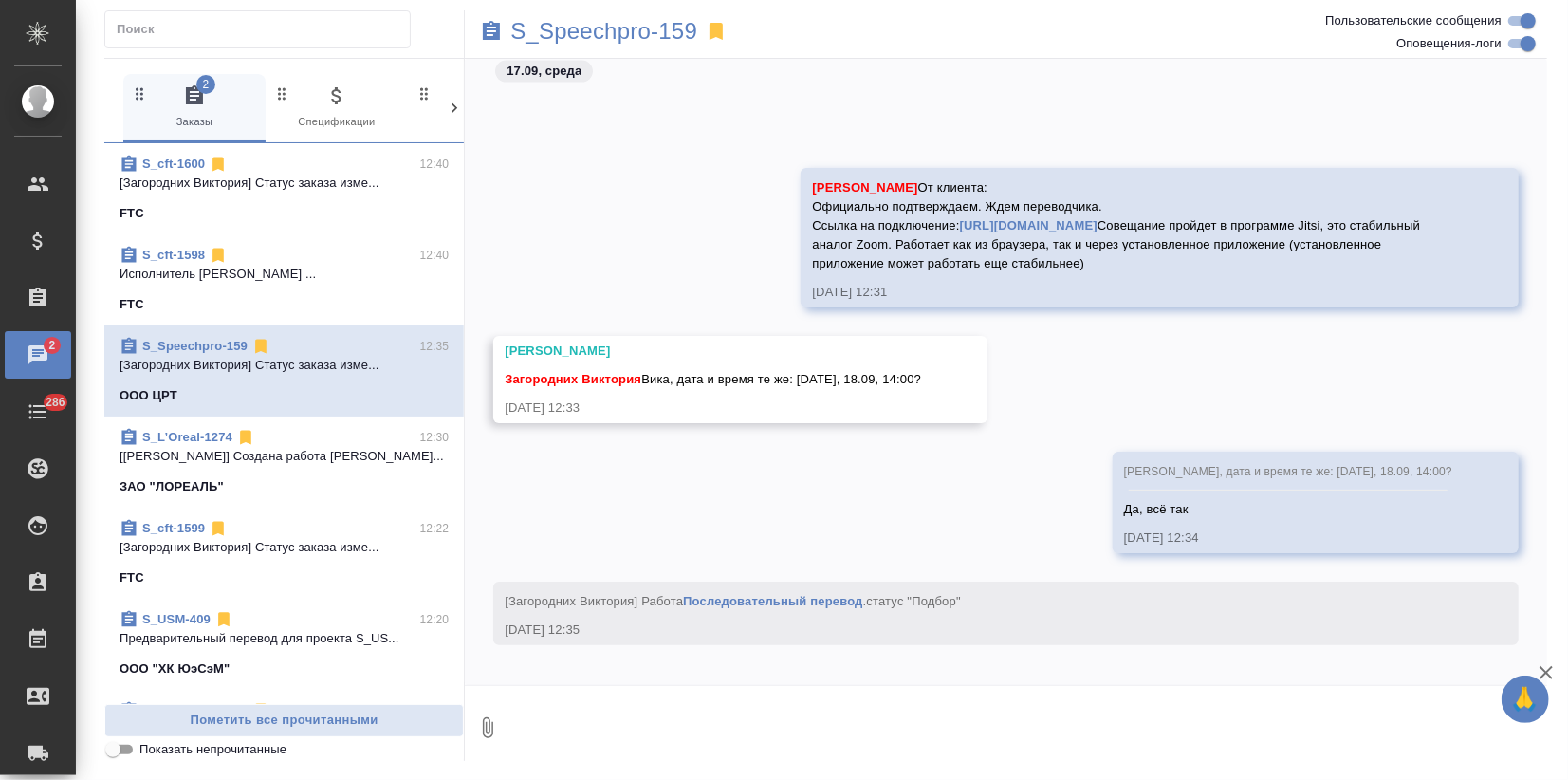
scroll to position [2118, 0]
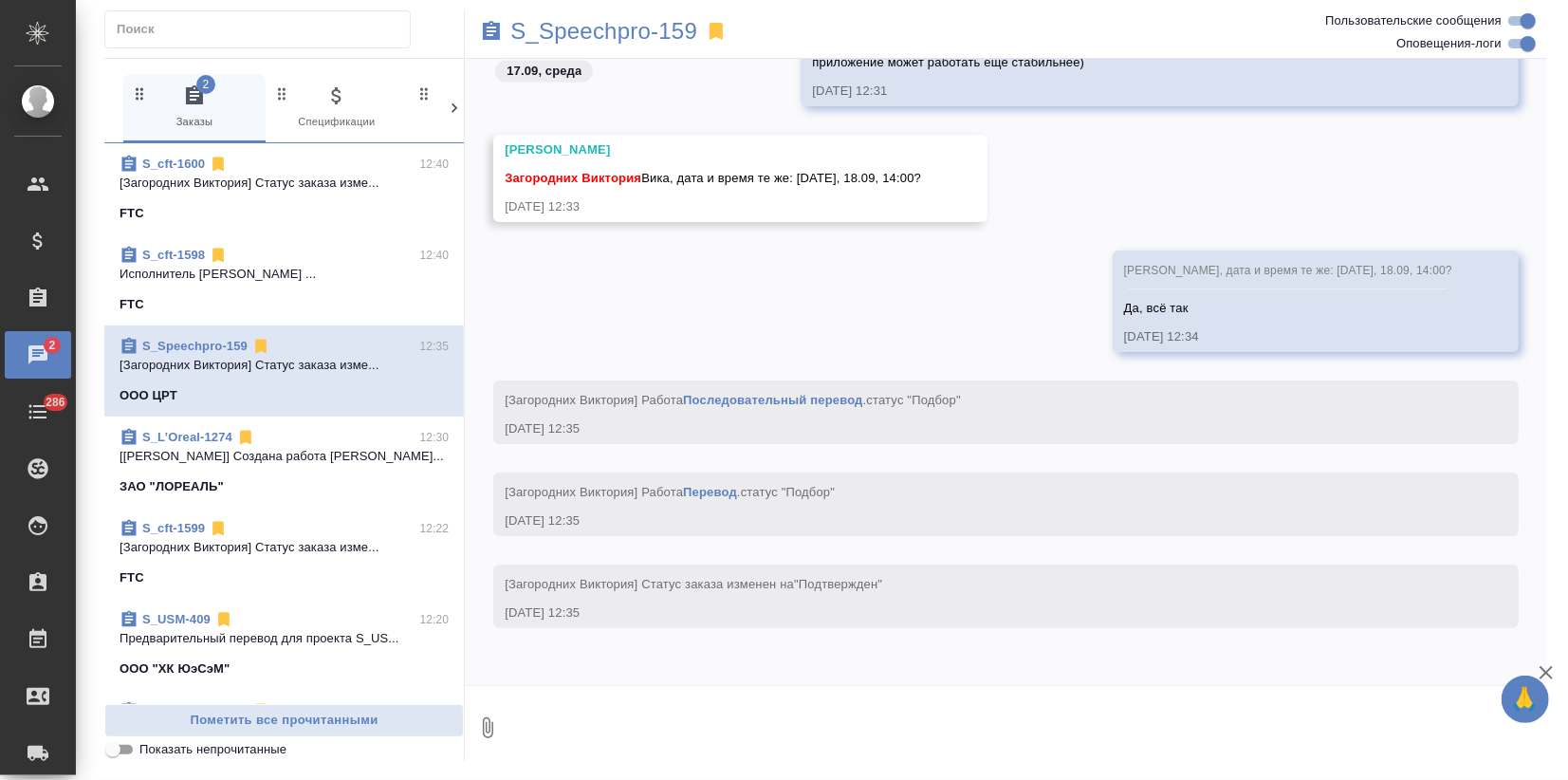
drag, startPoint x: 778, startPoint y: 688, endPoint x: 752, endPoint y: 688, distance: 26.0
click at [777, 688] on div at bounding box center [1006, 691] width 1082 height 10
click at [627, 742] on textarea at bounding box center [1029, 728] width 1037 height 65
paste textarea
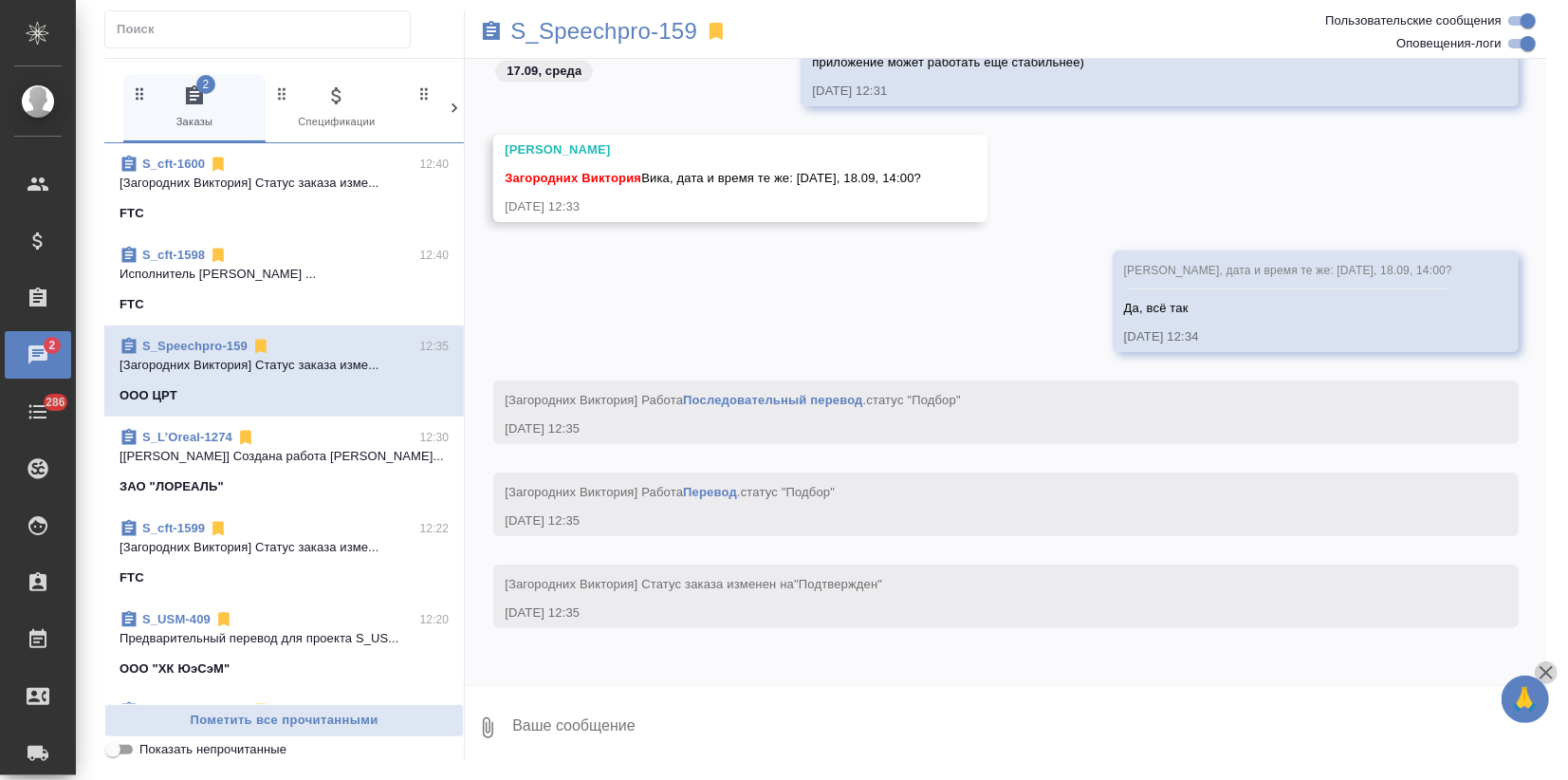
click at [1544, 673] on icon "button" at bounding box center [1546, 672] width 22 height 23
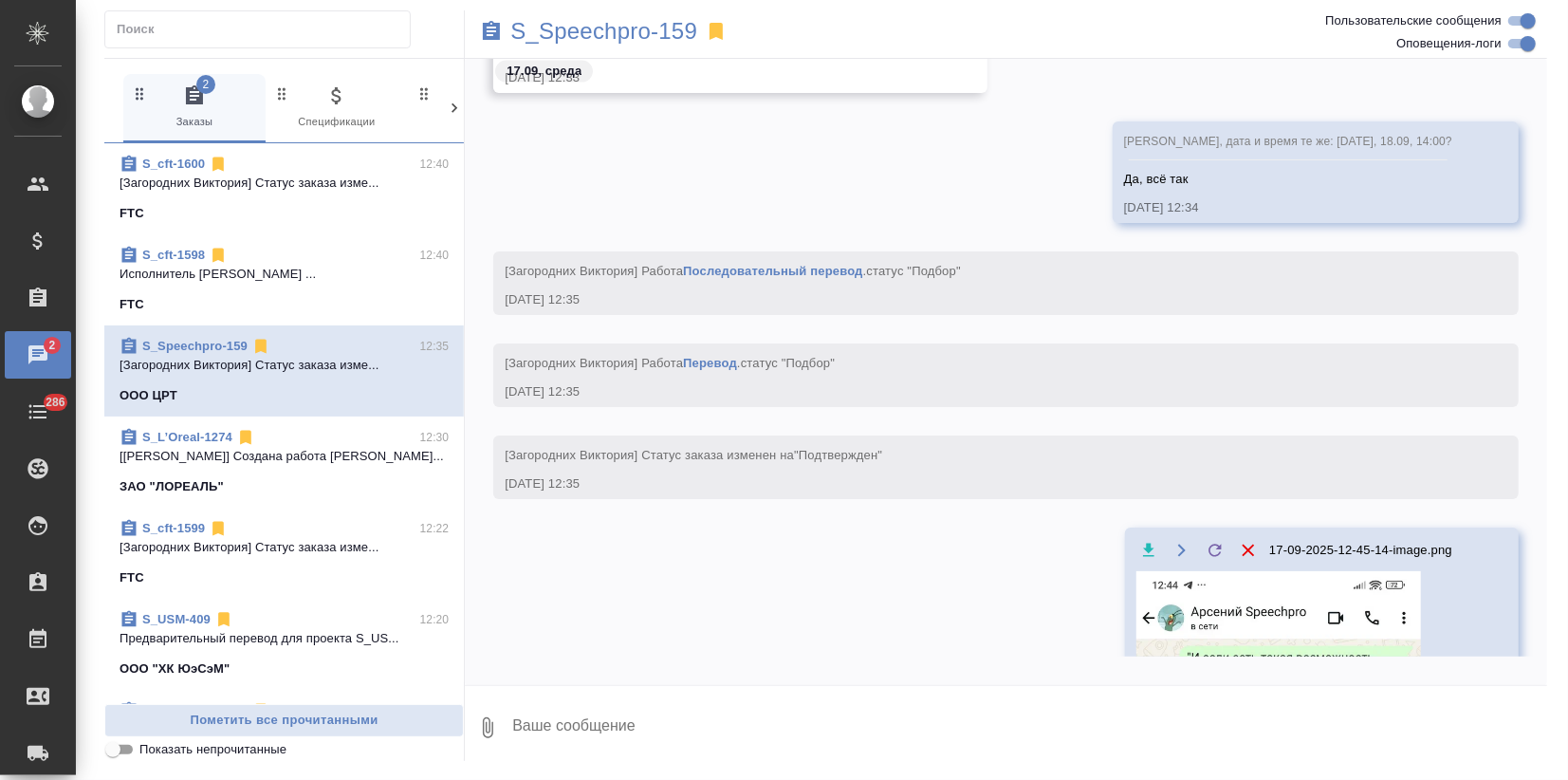
click at [1514, 33] on input "Оповещения-логи" at bounding box center [1528, 43] width 68 height 23
checkbox input "false"
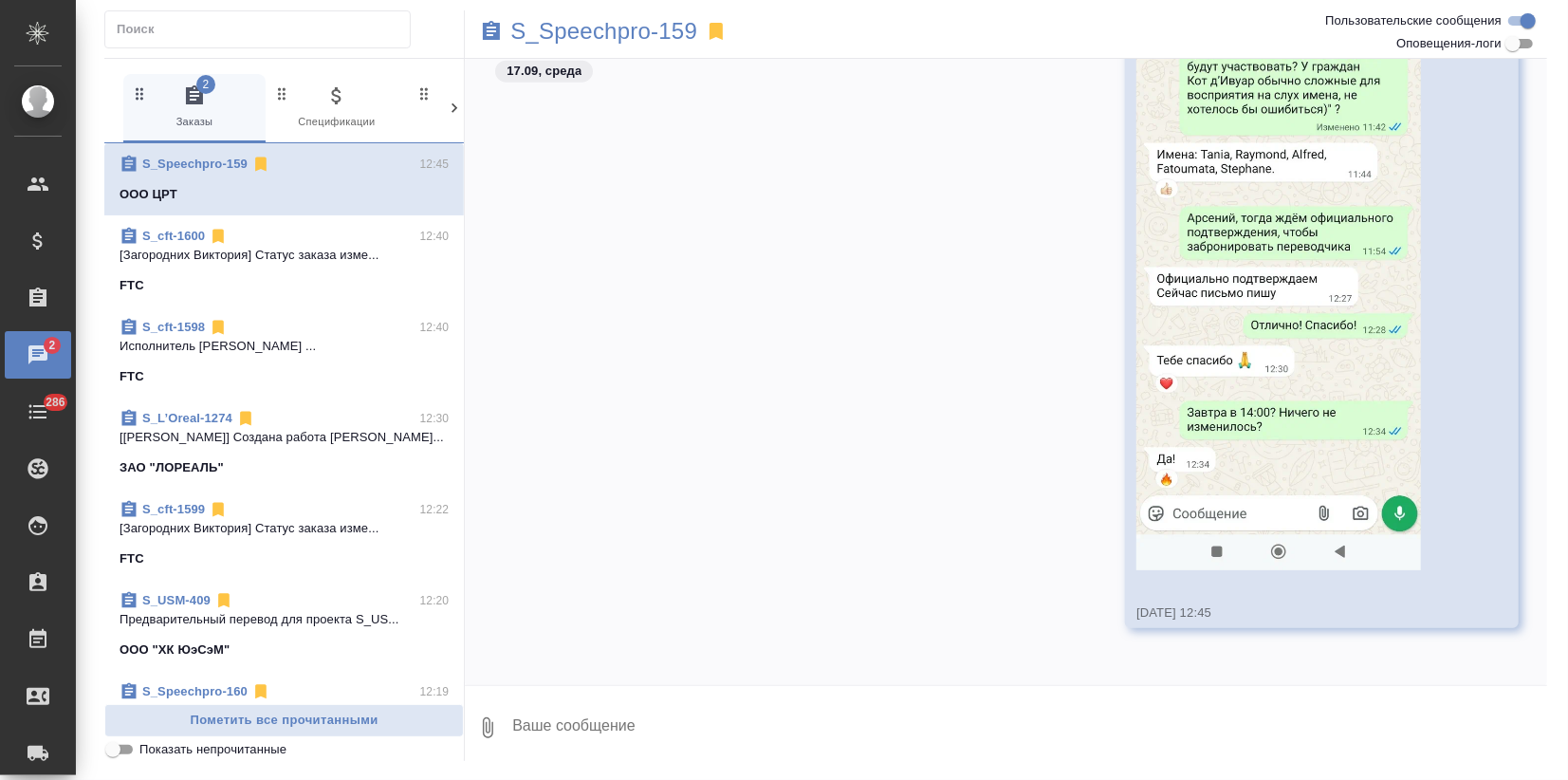
scroll to position [1664, 0]
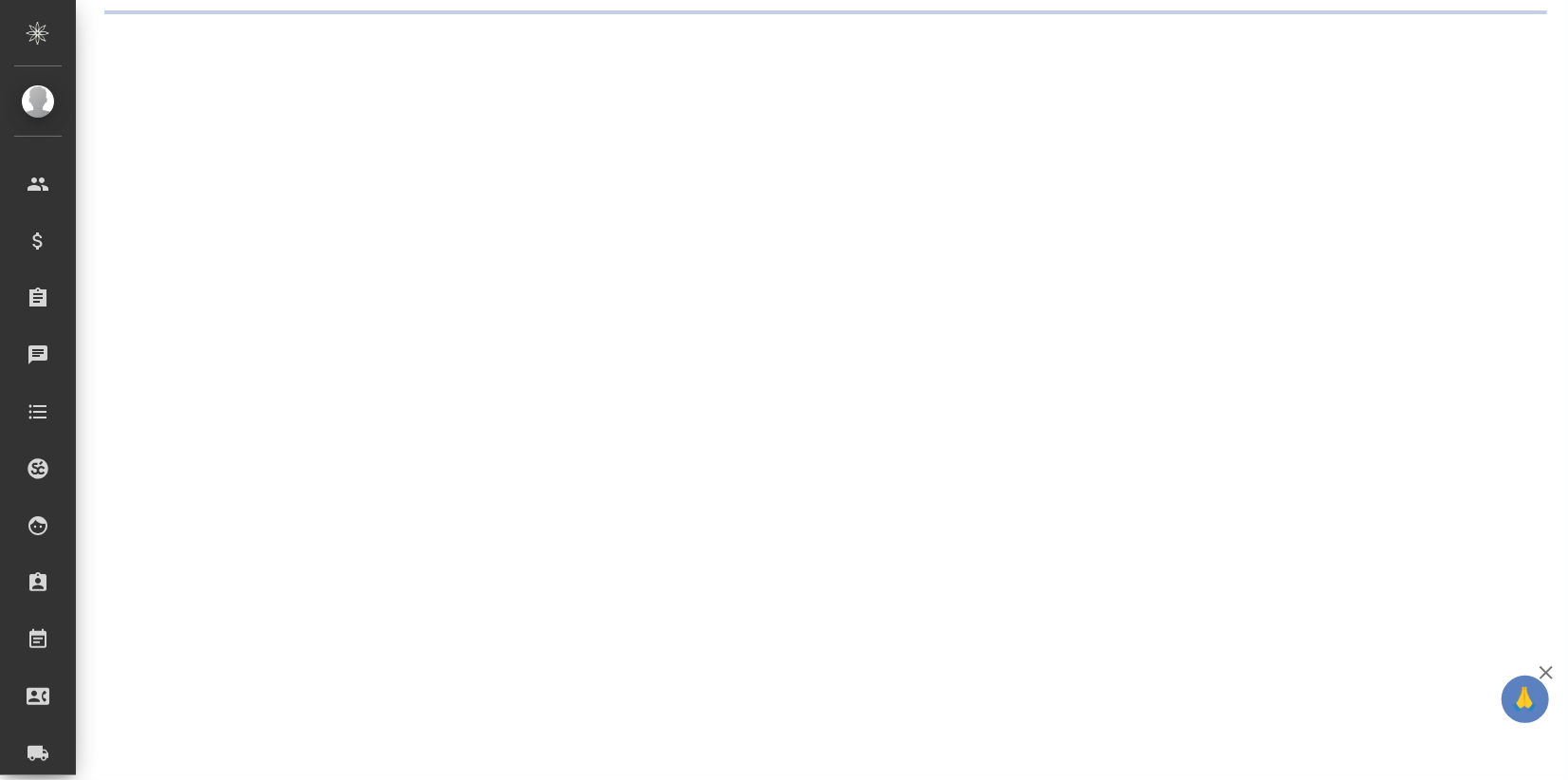
select select "RU"
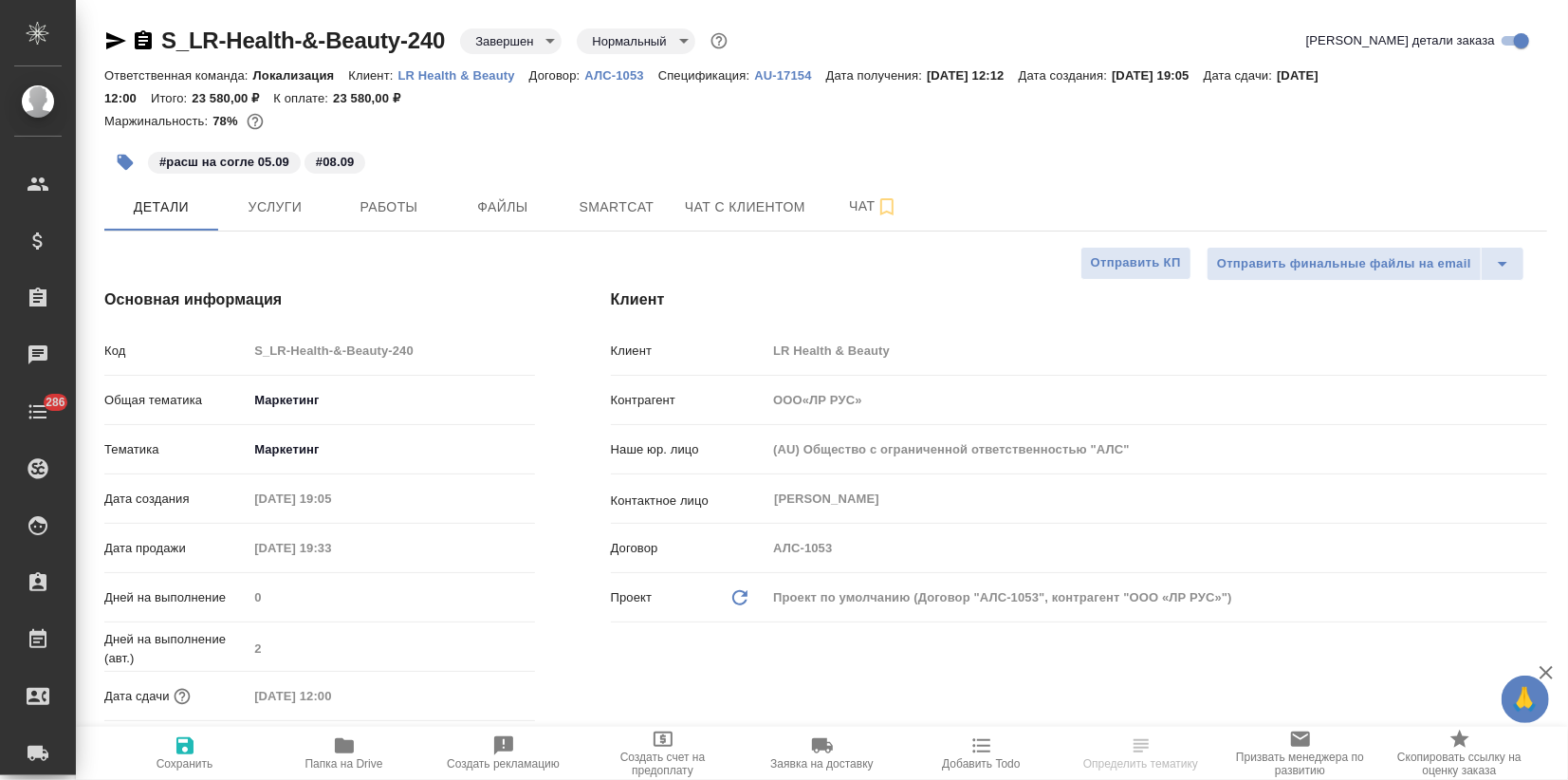
type textarea "x"
type input "ООО«ЛР РУС»"
type textarea "x"
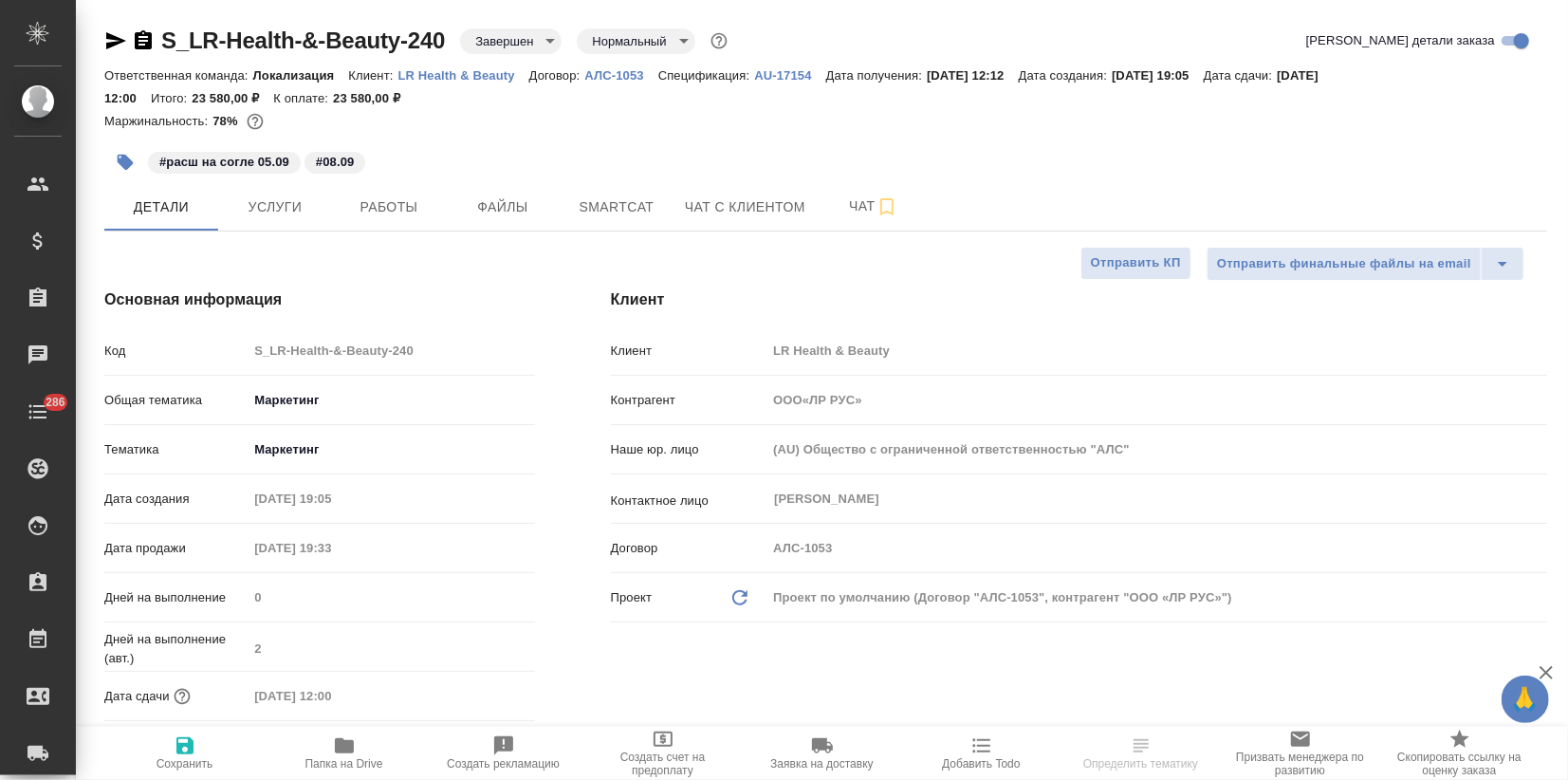
type textarea "x"
type input "ООО«ЛР РУС»"
type textarea "x"
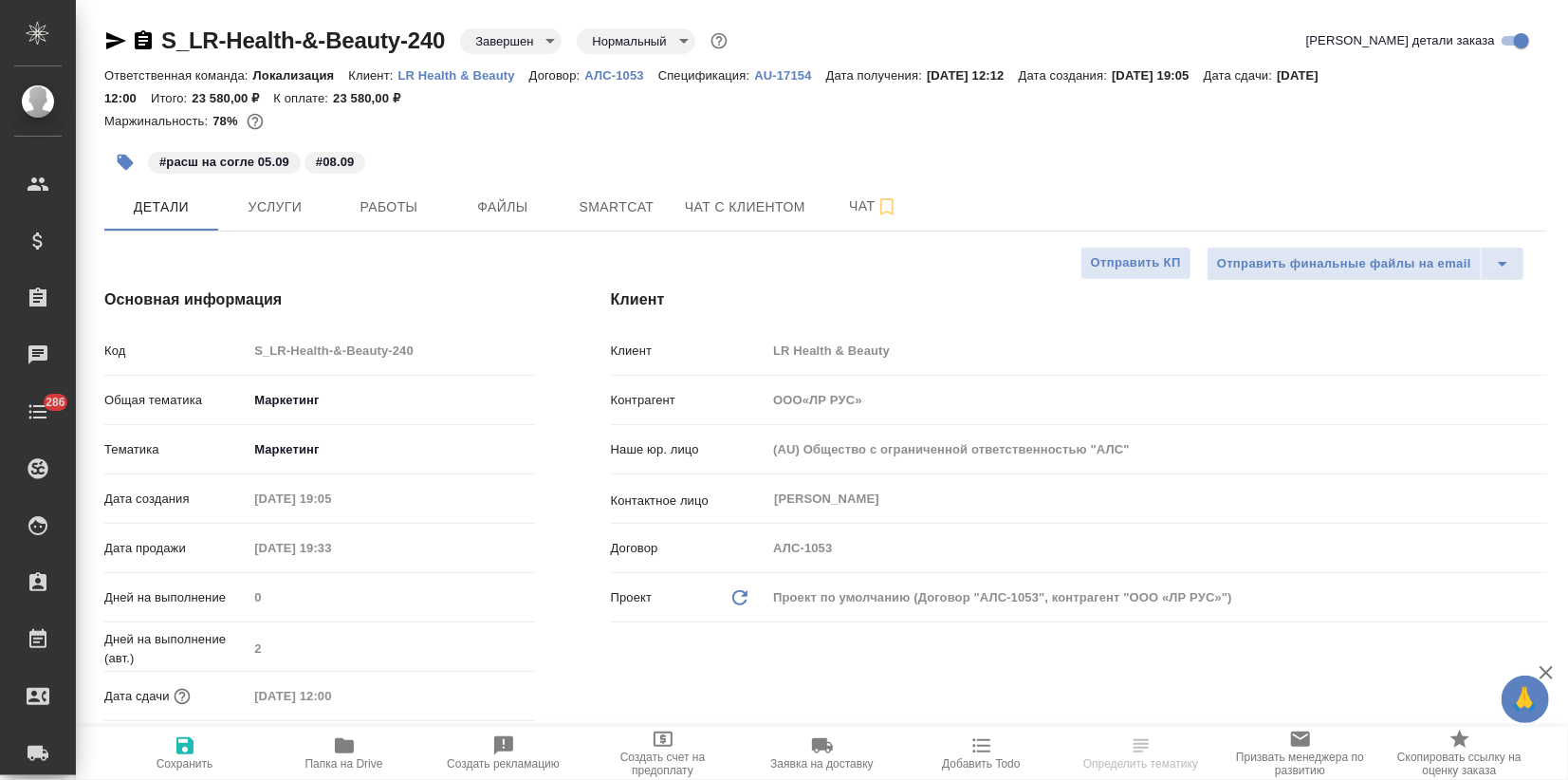
type textarea "x"
click at [775, 73] on p "AU-17154" at bounding box center [789, 75] width 71 height 15
type input "ООО«ЛР РУС»"
type textarea "x"
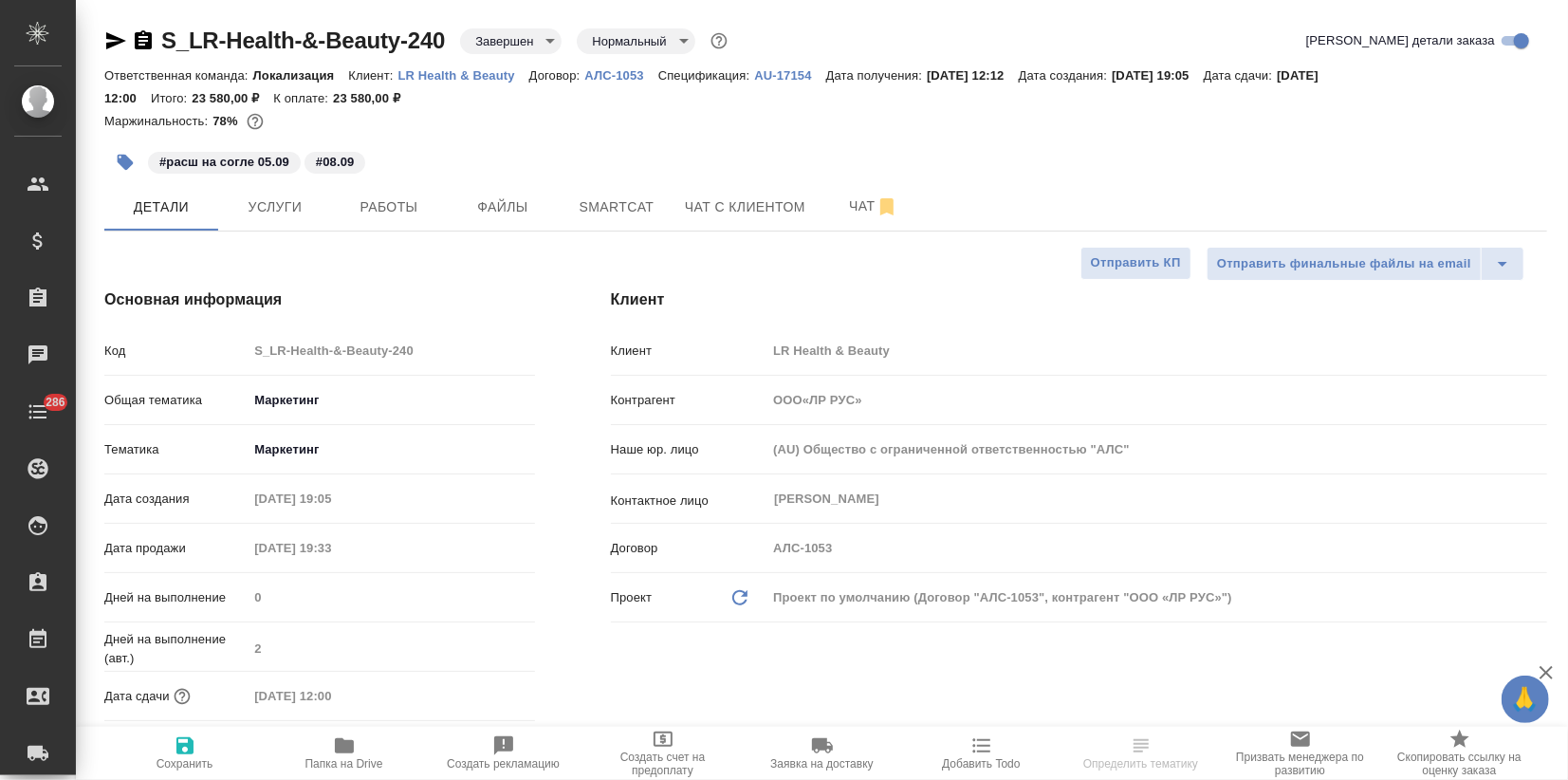
type textarea "x"
type input "ООО«ЛР РУС»"
type textarea "x"
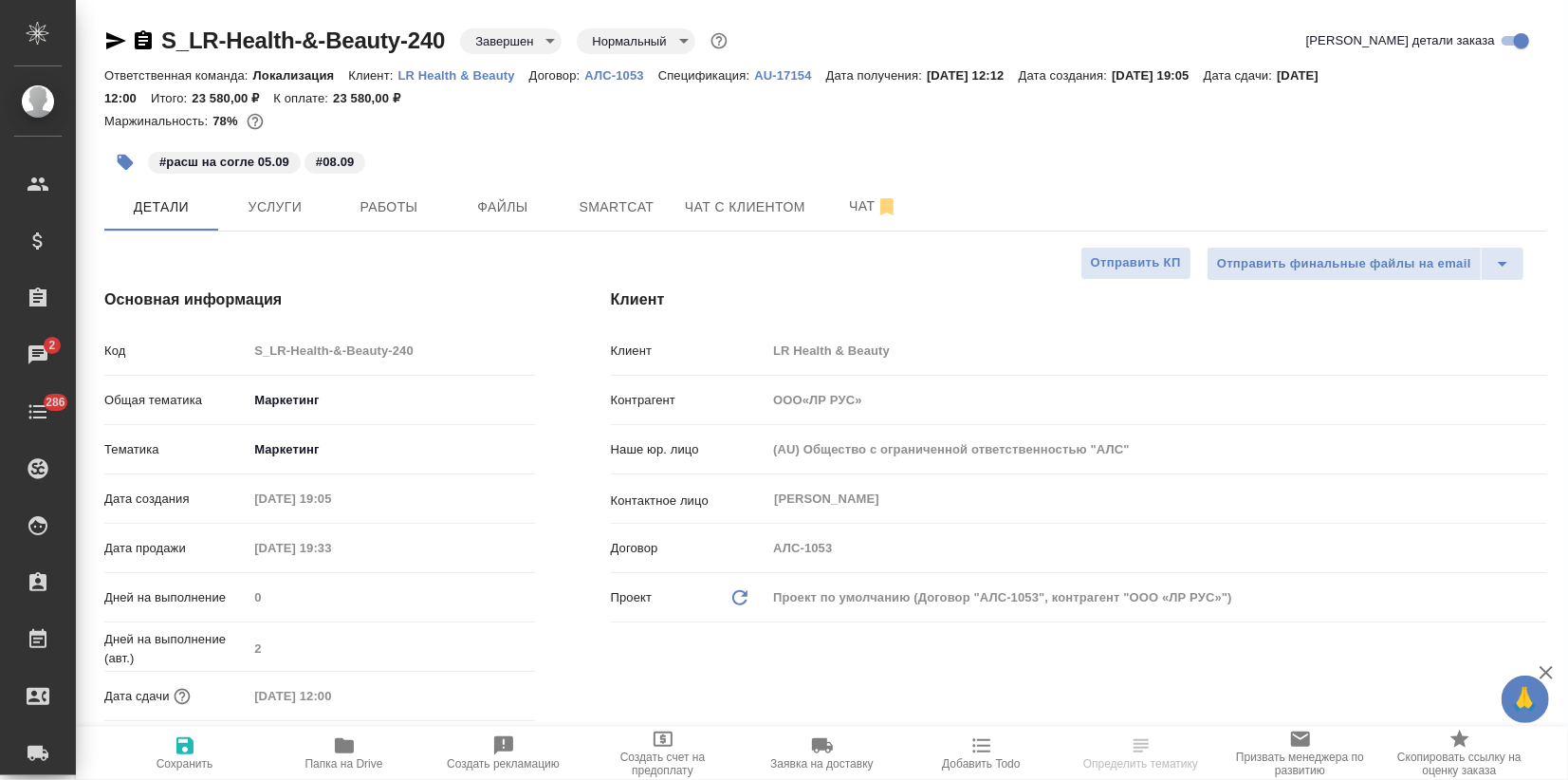
type input "ООО«ЛР РУС»"
type textarea "x"
select select "RU"
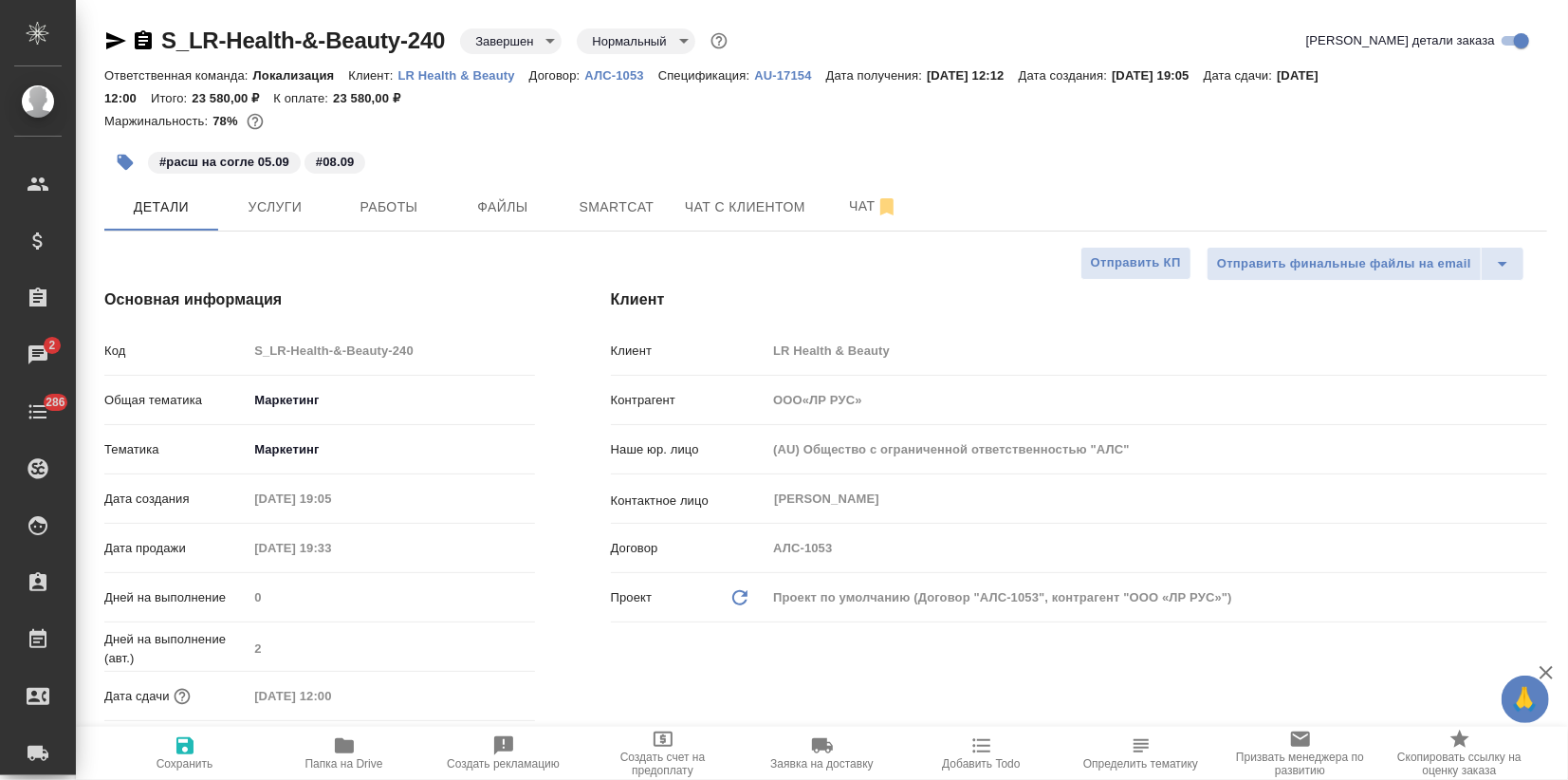
type input "ООО«ЛР РУС»"
type textarea "x"
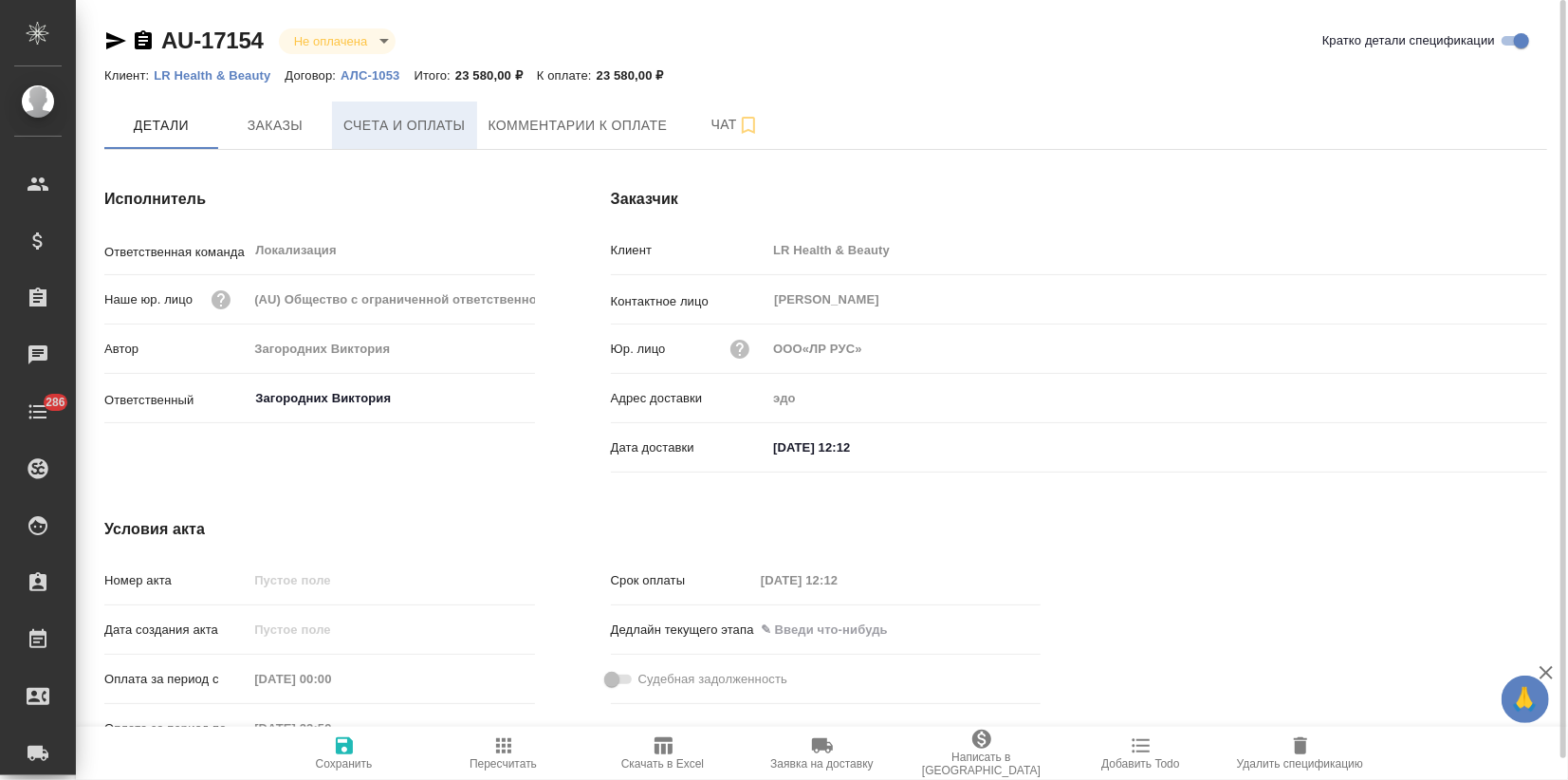
type input "ООО«ЛР РУС»"
click at [364, 133] on span "Счета и оплаты" at bounding box center [404, 125] width 122 height 23
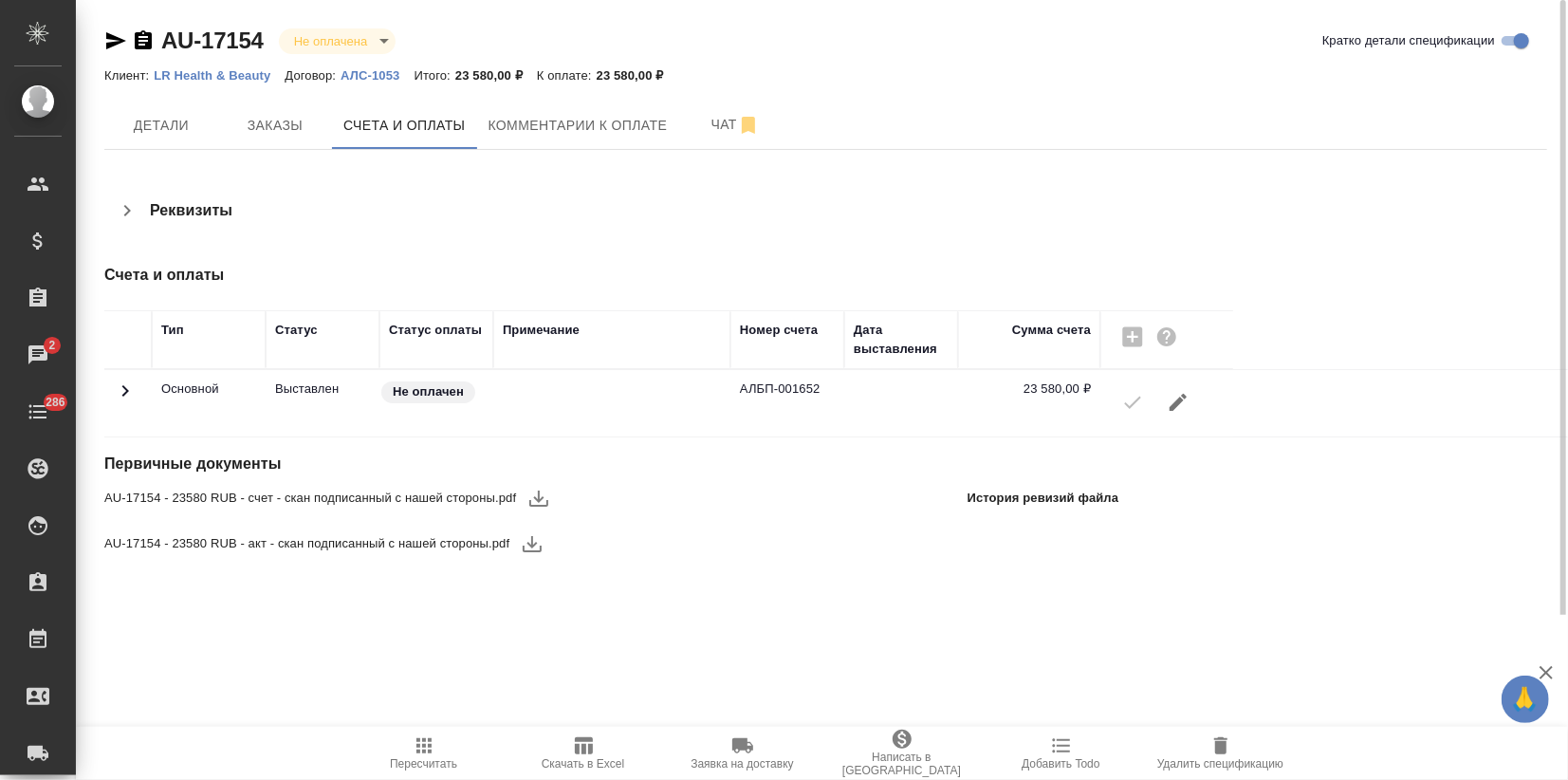
click at [529, 500] on icon "button" at bounding box center [538, 498] width 19 height 16
click at [528, 545] on icon "button" at bounding box center [531, 543] width 22 height 23
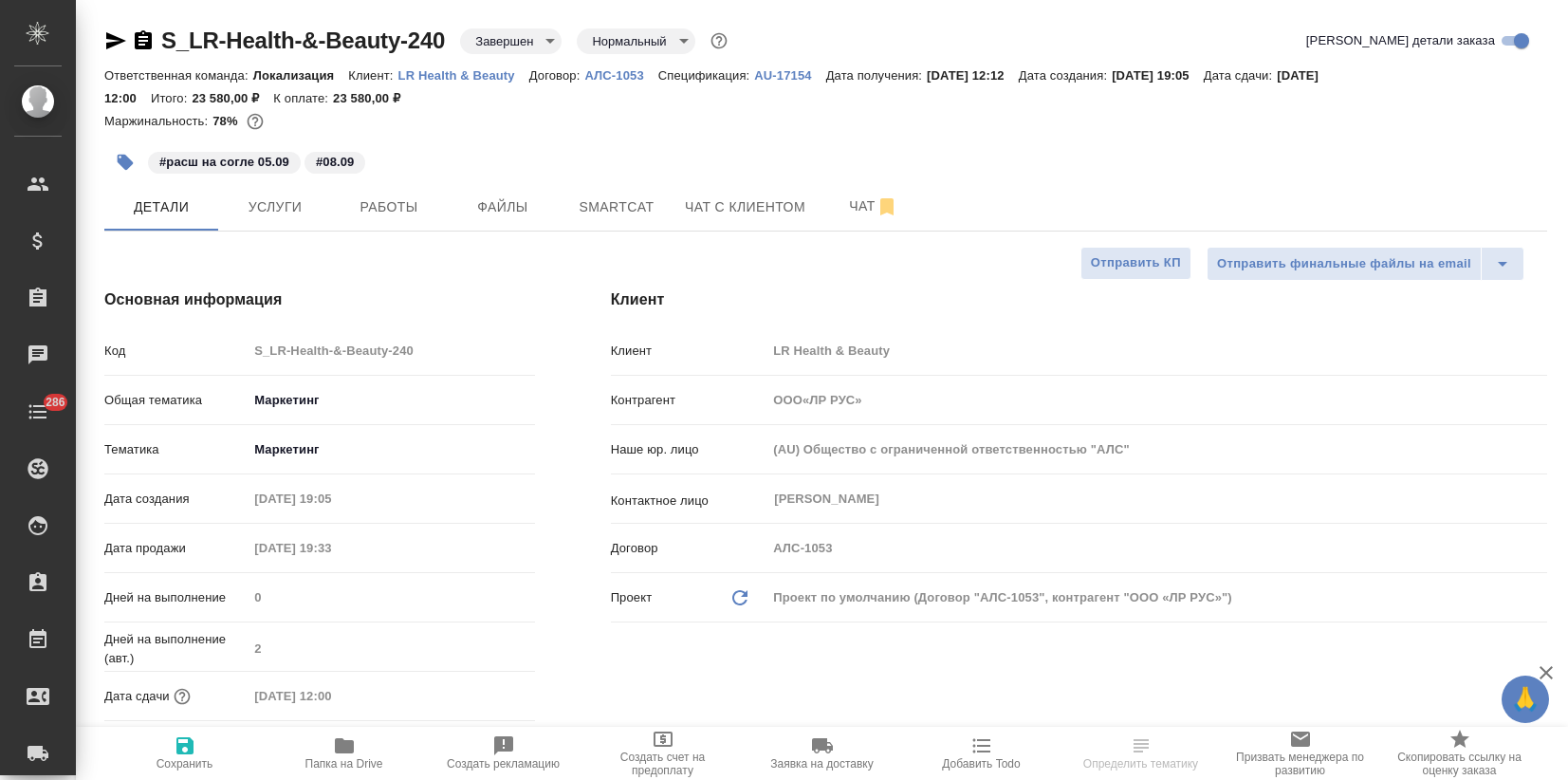
select select "RU"
type input "ООО«ЛР РУС»"
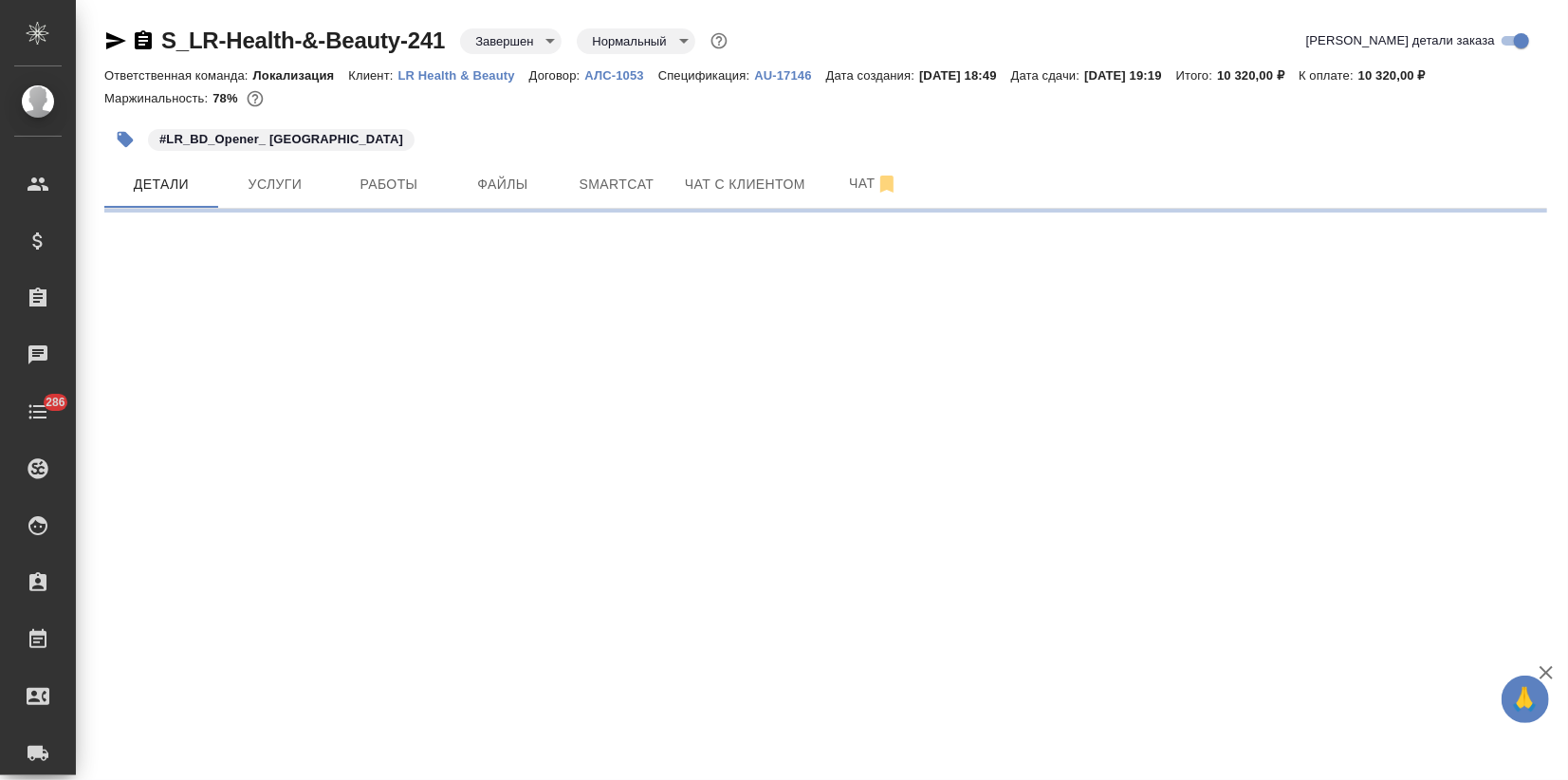
select select "RU"
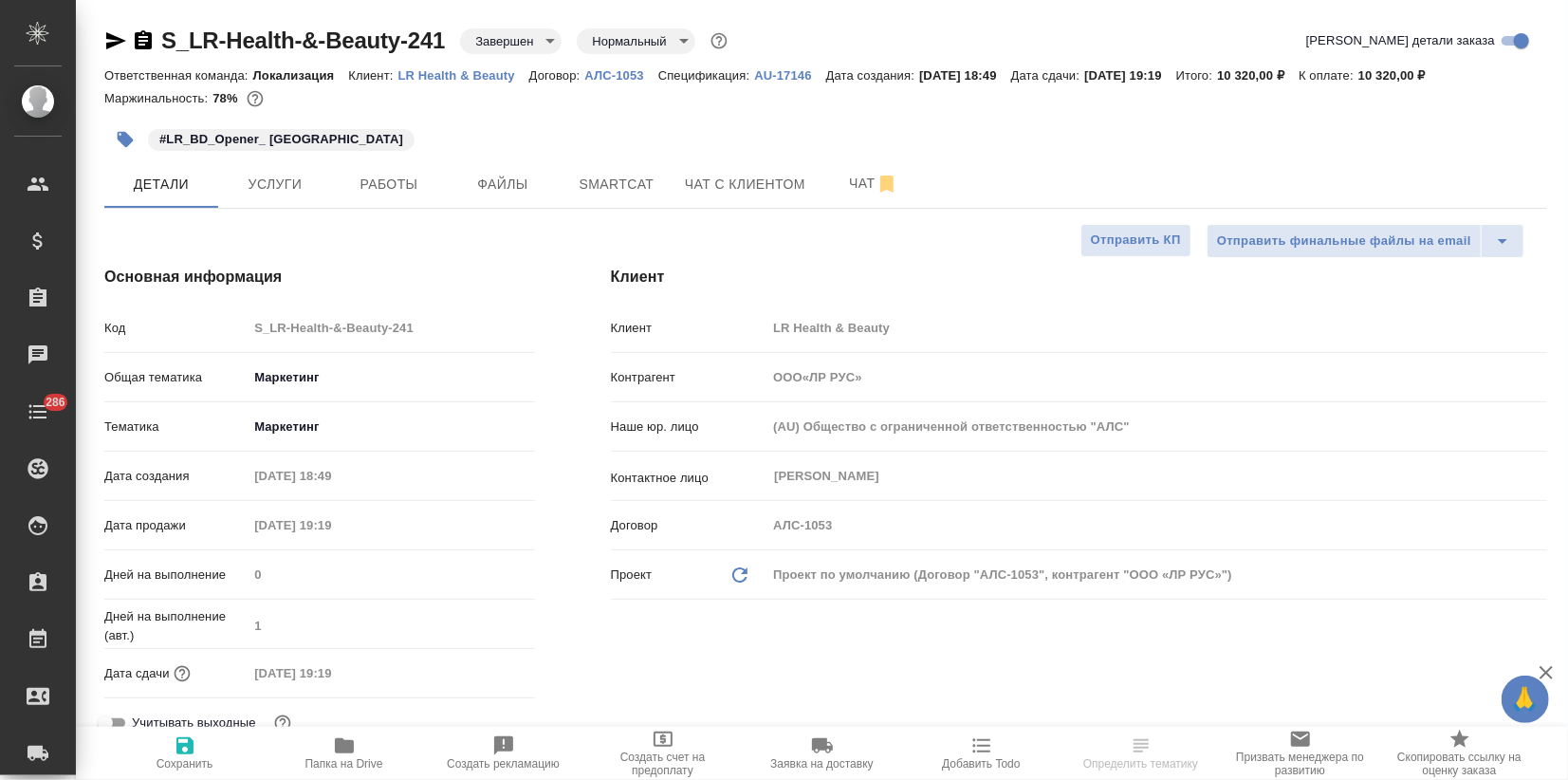
type textarea "x"
drag, startPoint x: 416, startPoint y: 36, endPoint x: 156, endPoint y: 43, distance: 260.1
click at [156, 43] on div "S_LR-Health-&-Beauty-241 Завершен closed Нормальный normal" at bounding box center [418, 40] width 627 height 30
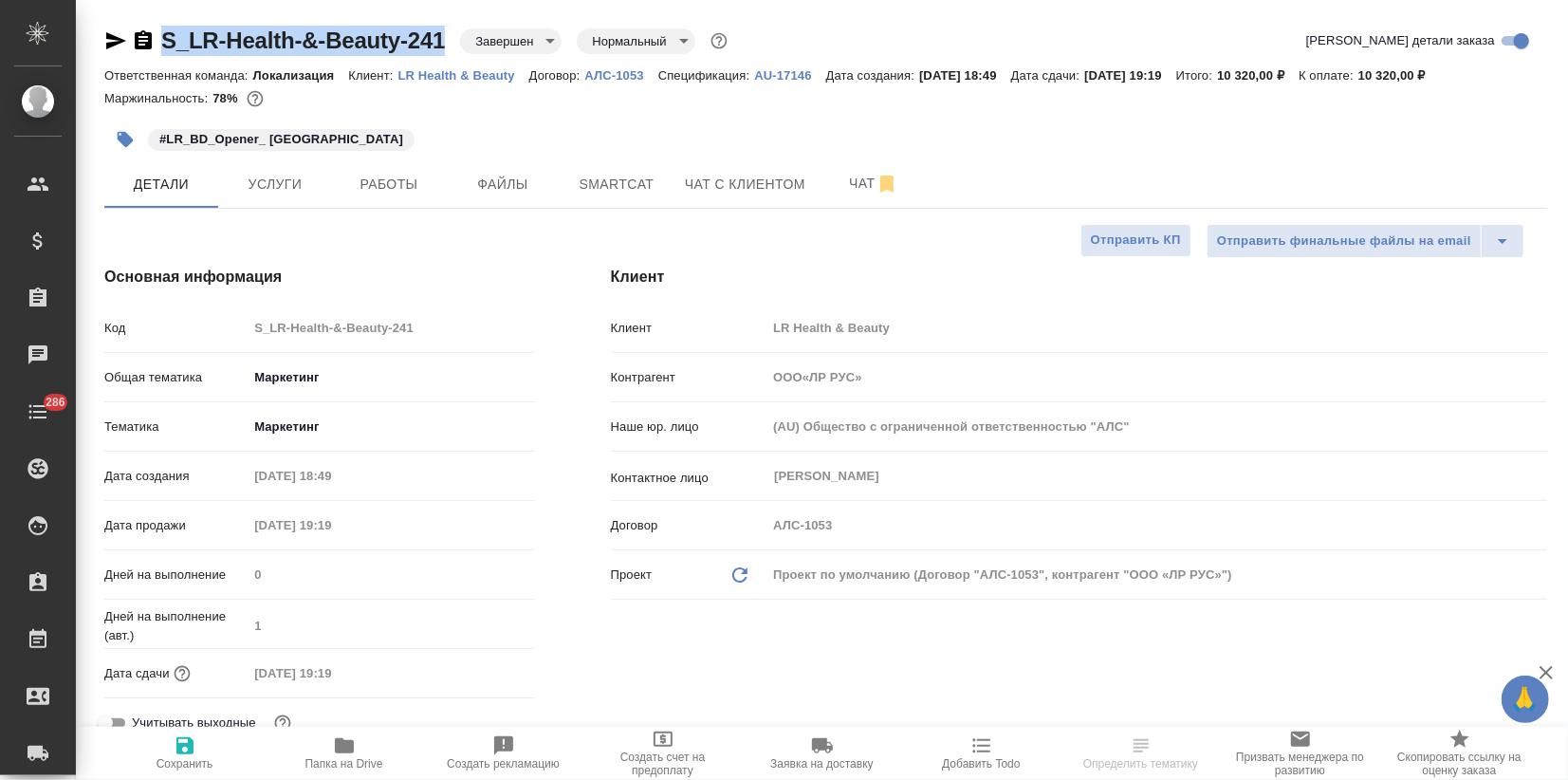
copy link "S_LR-Health-&-Beauty-241"
type input "ООО«ЛР РУС»"
type textarea "x"
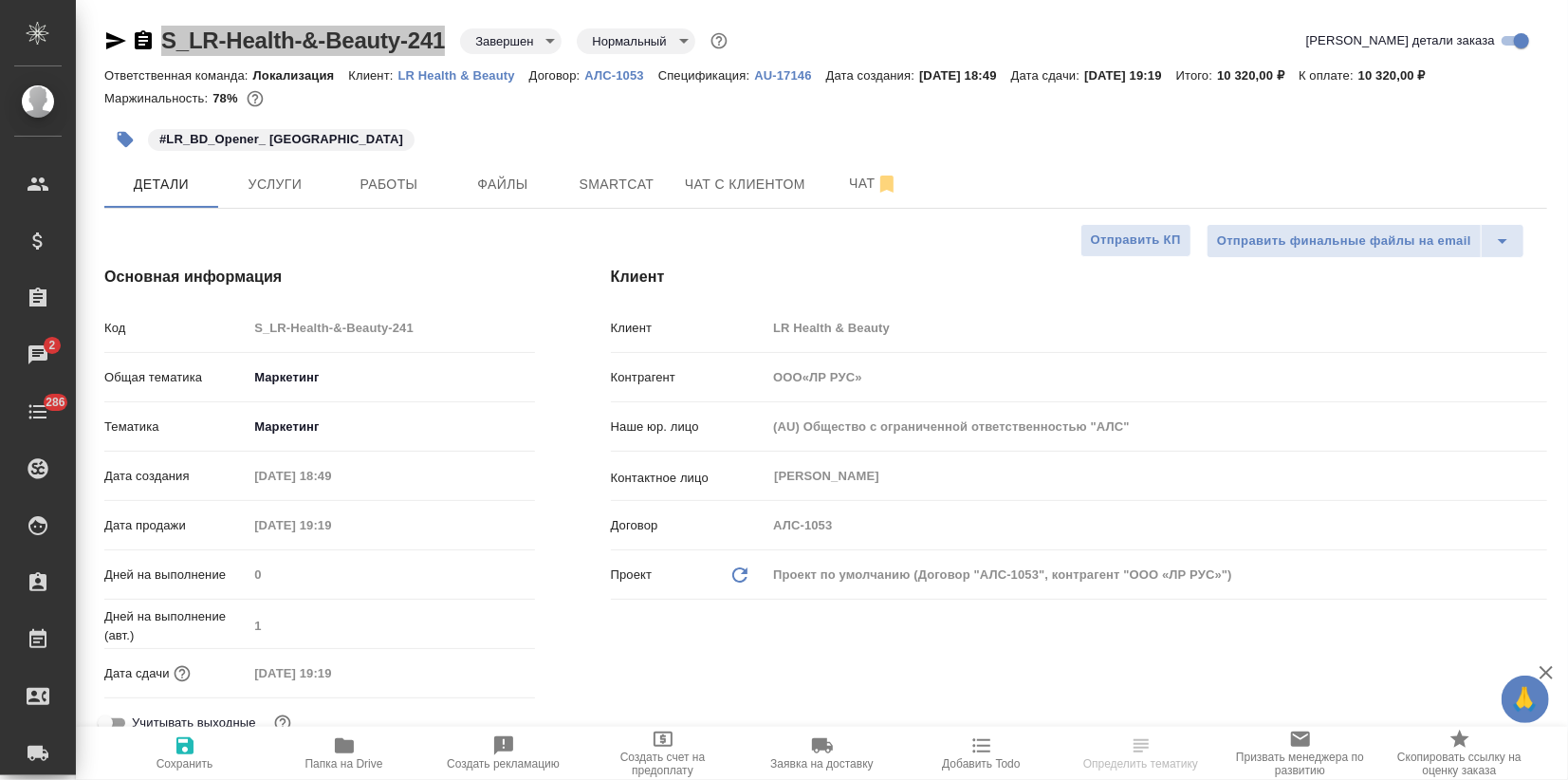
select select "RU"
type textarea "x"
type input "ООО«ЛР РУС»"
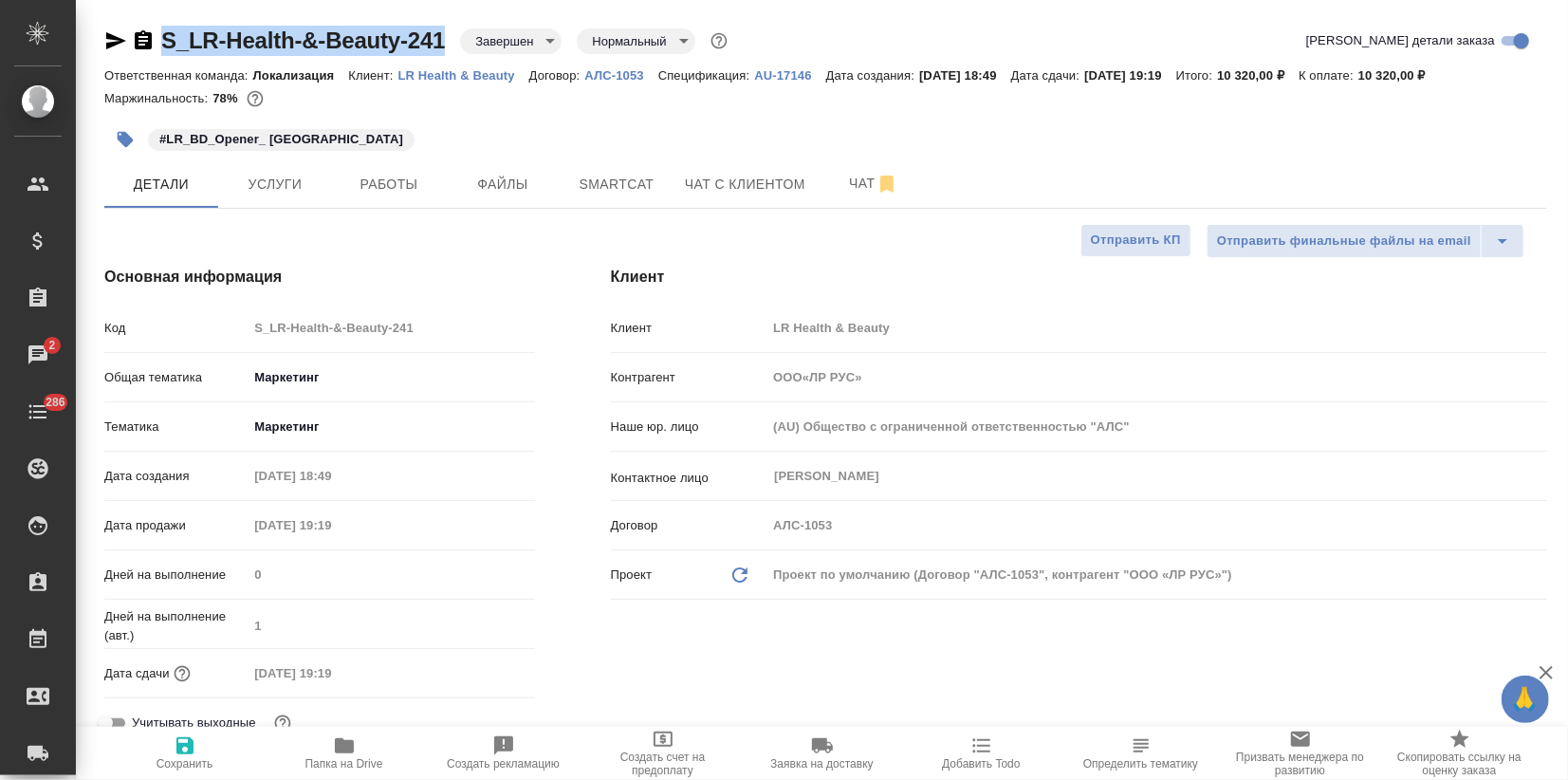
type textarea "x"
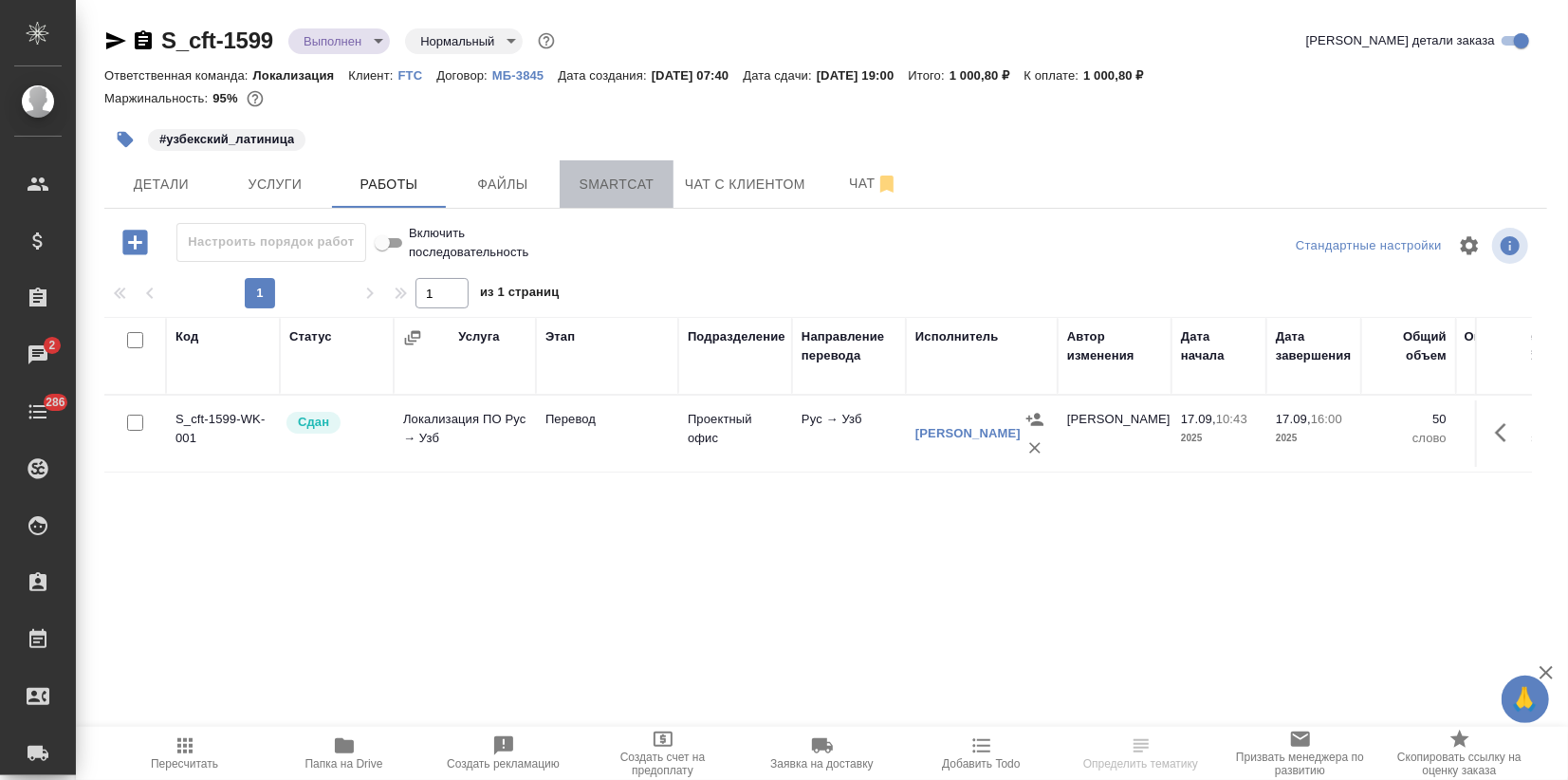
click at [650, 176] on span "Smartcat" at bounding box center [616, 184] width 91 height 23
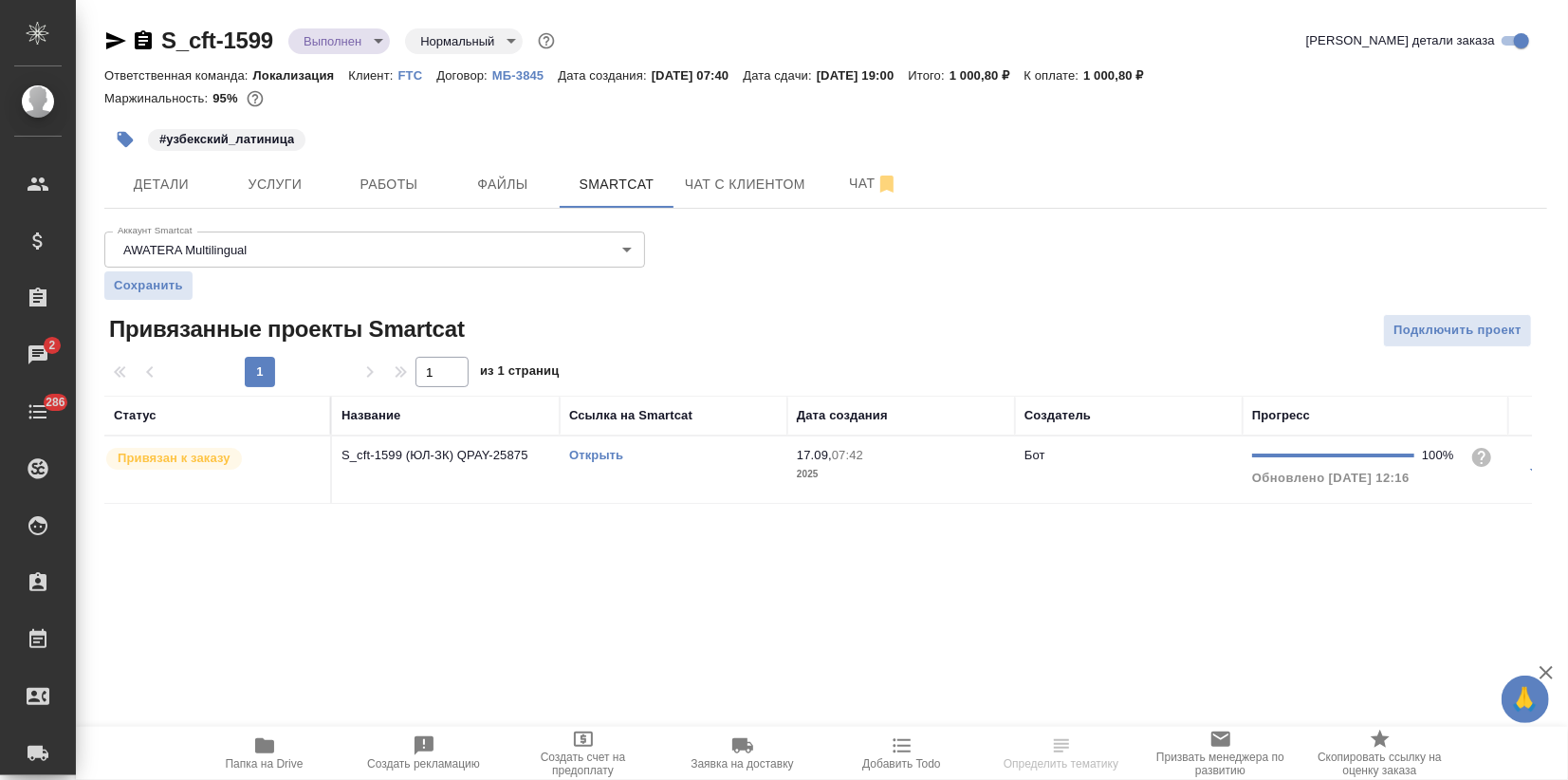
click at [589, 453] on link "Открыть" at bounding box center [596, 455] width 54 height 15
click at [385, 44] on body "🙏 .cls-1 fill:#fff; AWATERA Zagorodnikh Viktoria Клиенты Спецификации Заказы 2 …" at bounding box center [784, 390] width 1568 height 780
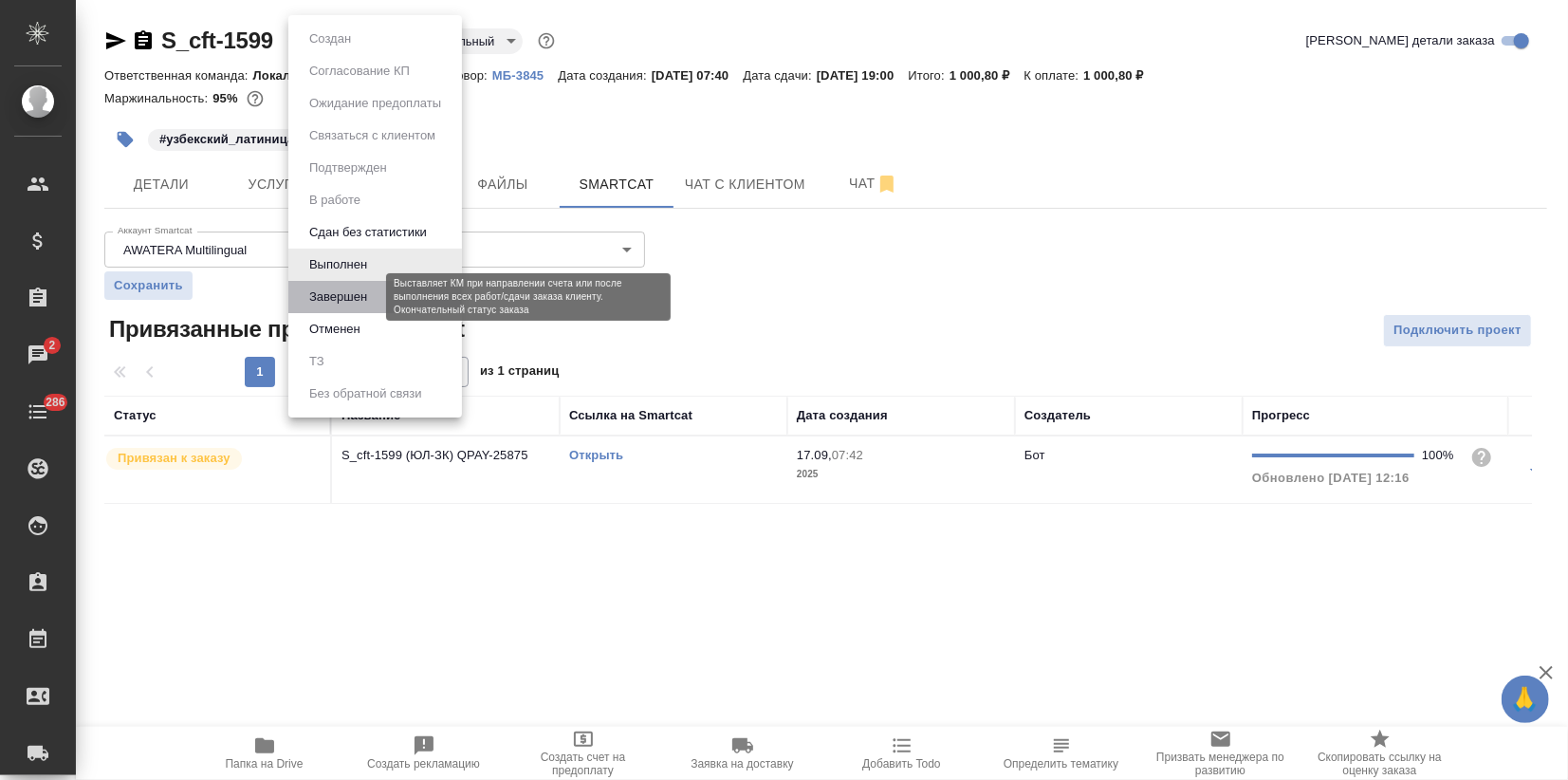
click at [336, 295] on button "Завершен" at bounding box center [337, 297] width 69 height 21
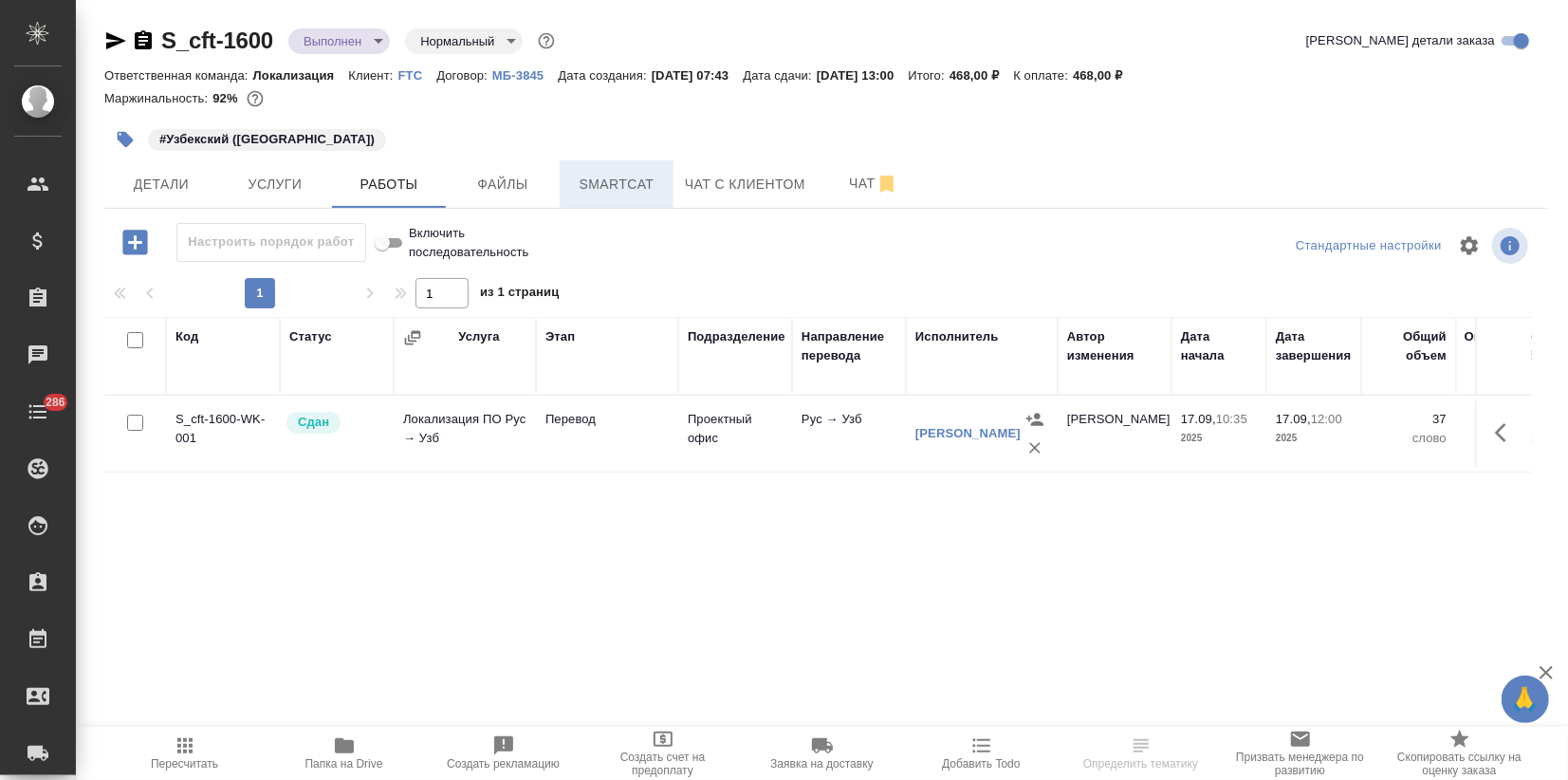
click at [618, 190] on span "Smartcat" at bounding box center [616, 184] width 91 height 23
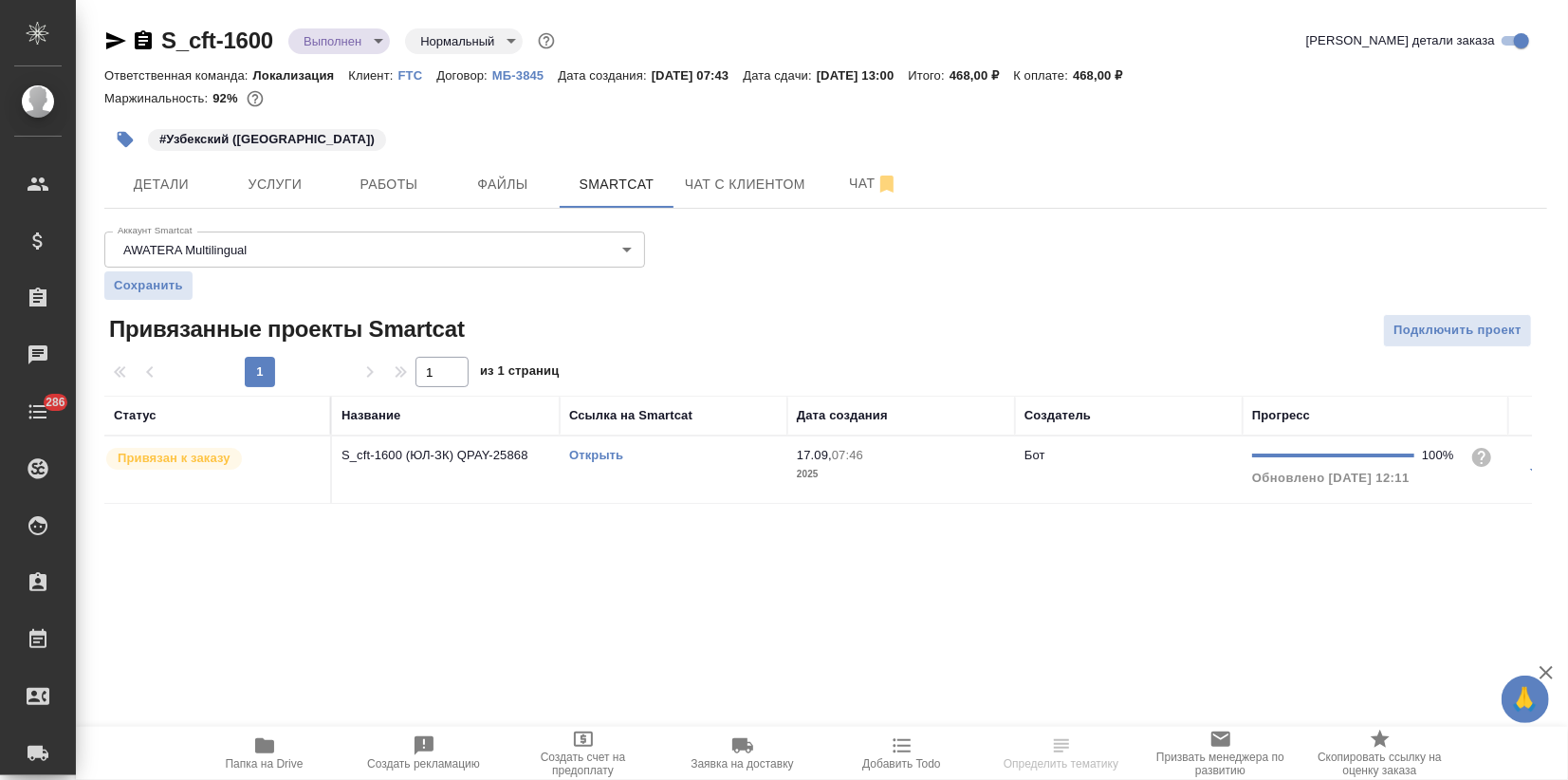
click at [588, 456] on link "Открыть" at bounding box center [596, 455] width 54 height 15
click at [339, 42] on body "🙏 .cls-1 fill:#fff; AWATERA Zagorodnikh [PERSON_NAME] Спецификации Заказы 2 Чат…" at bounding box center [784, 390] width 1568 height 780
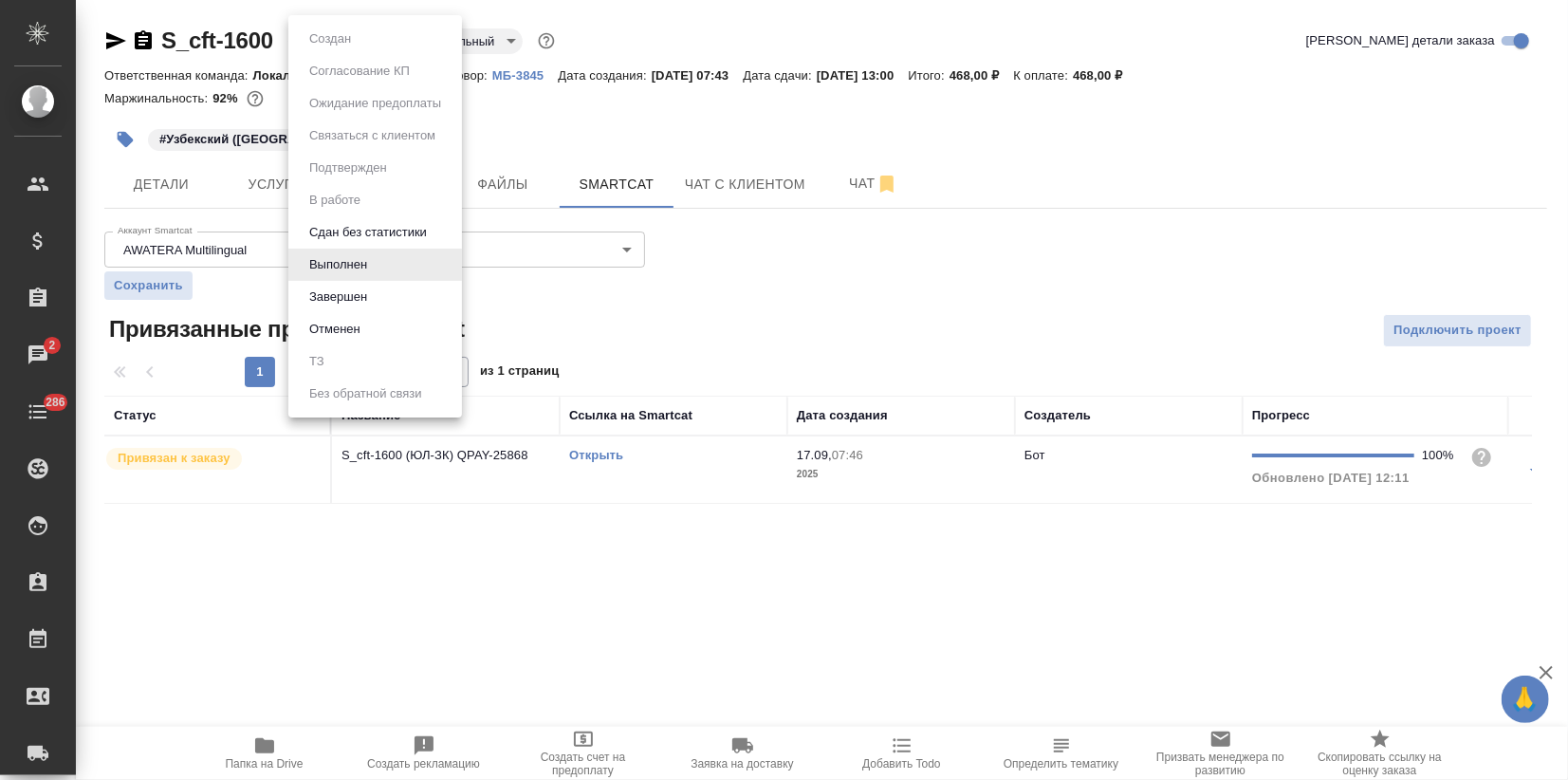
click at [329, 277] on li "Выполнен" at bounding box center [375, 264] width 173 height 32
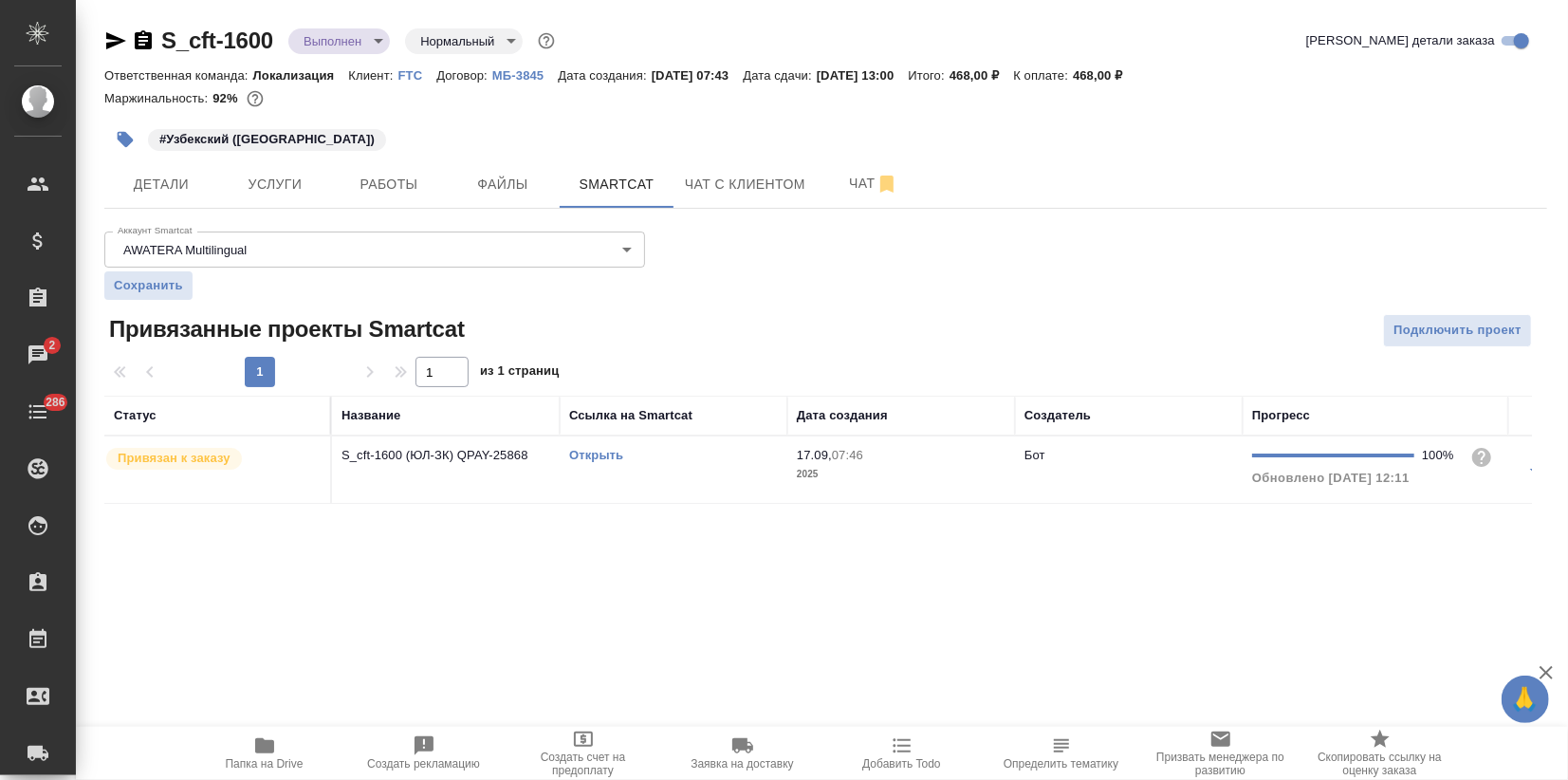
click at [324, 54] on div "S_cft-1600 Выполнен completed Нормальный normal Кратко детали заказа" at bounding box center [826, 44] width 1443 height 38
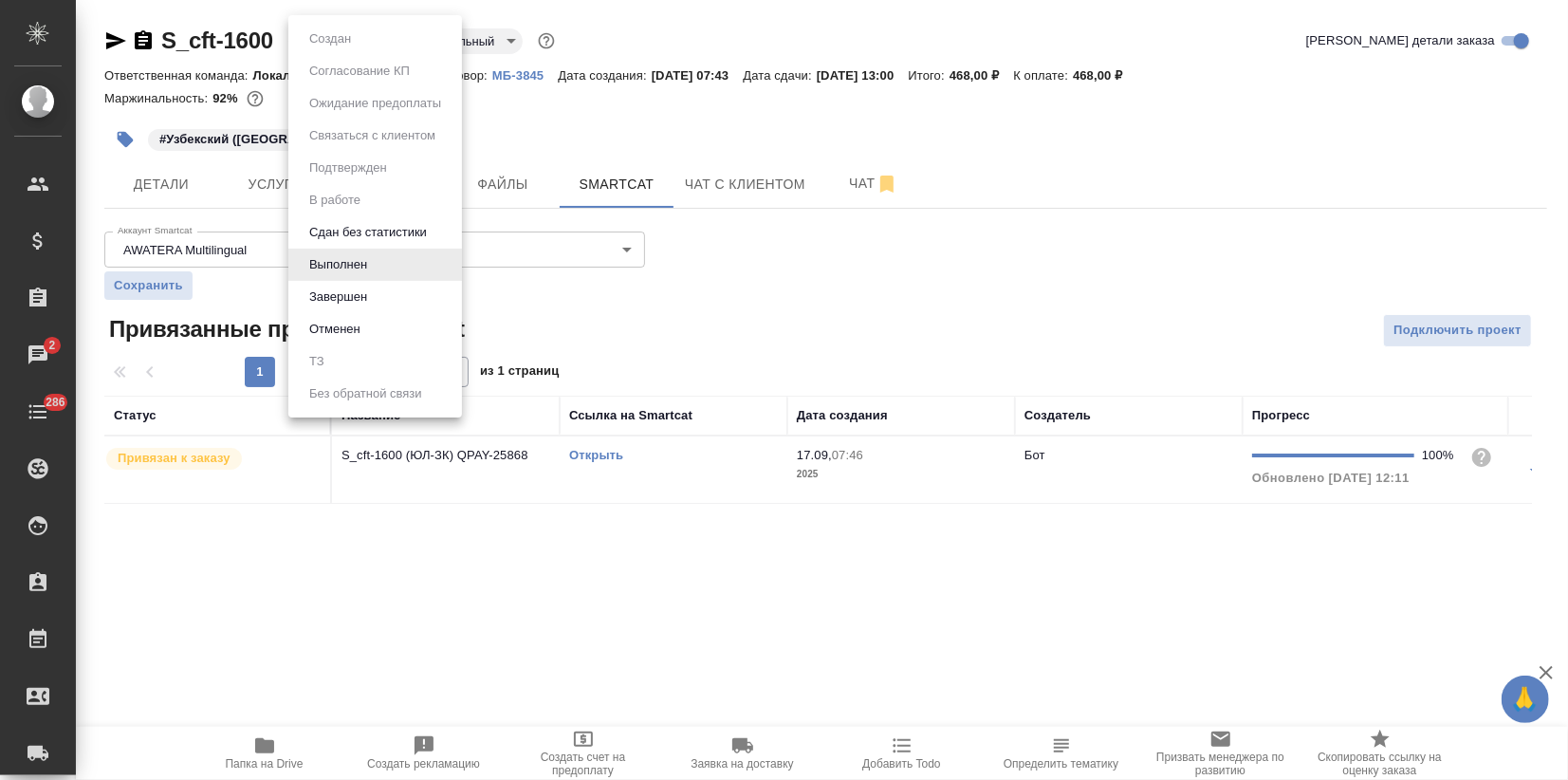
click at [333, 46] on body "🙏 .cls-1 fill:#fff; AWATERA Zagorodnikh [PERSON_NAME] Спецификации Заказы 2 Чат…" at bounding box center [784, 390] width 1568 height 780
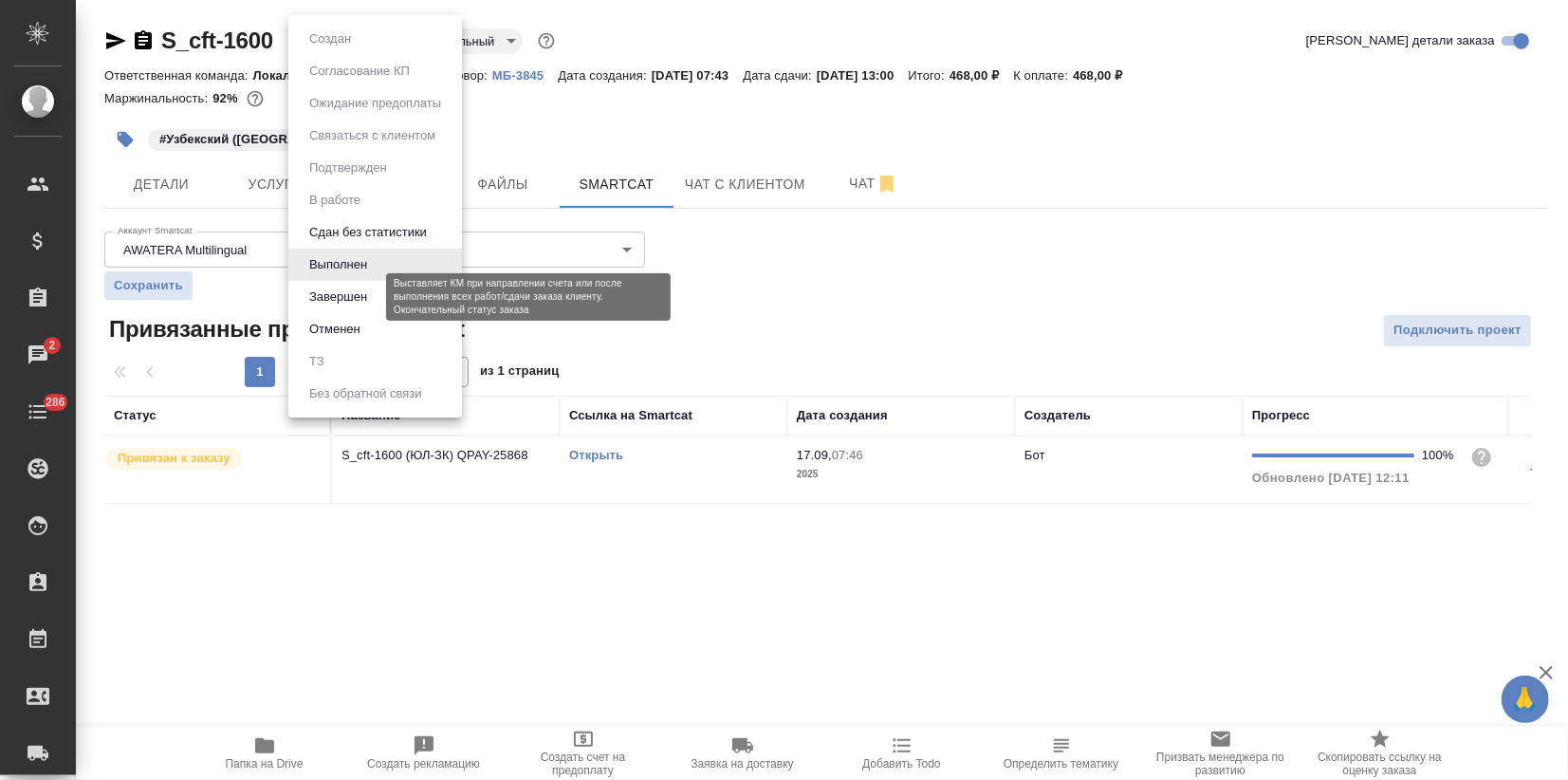
click at [359, 294] on button "Завершен" at bounding box center [337, 297] width 69 height 21
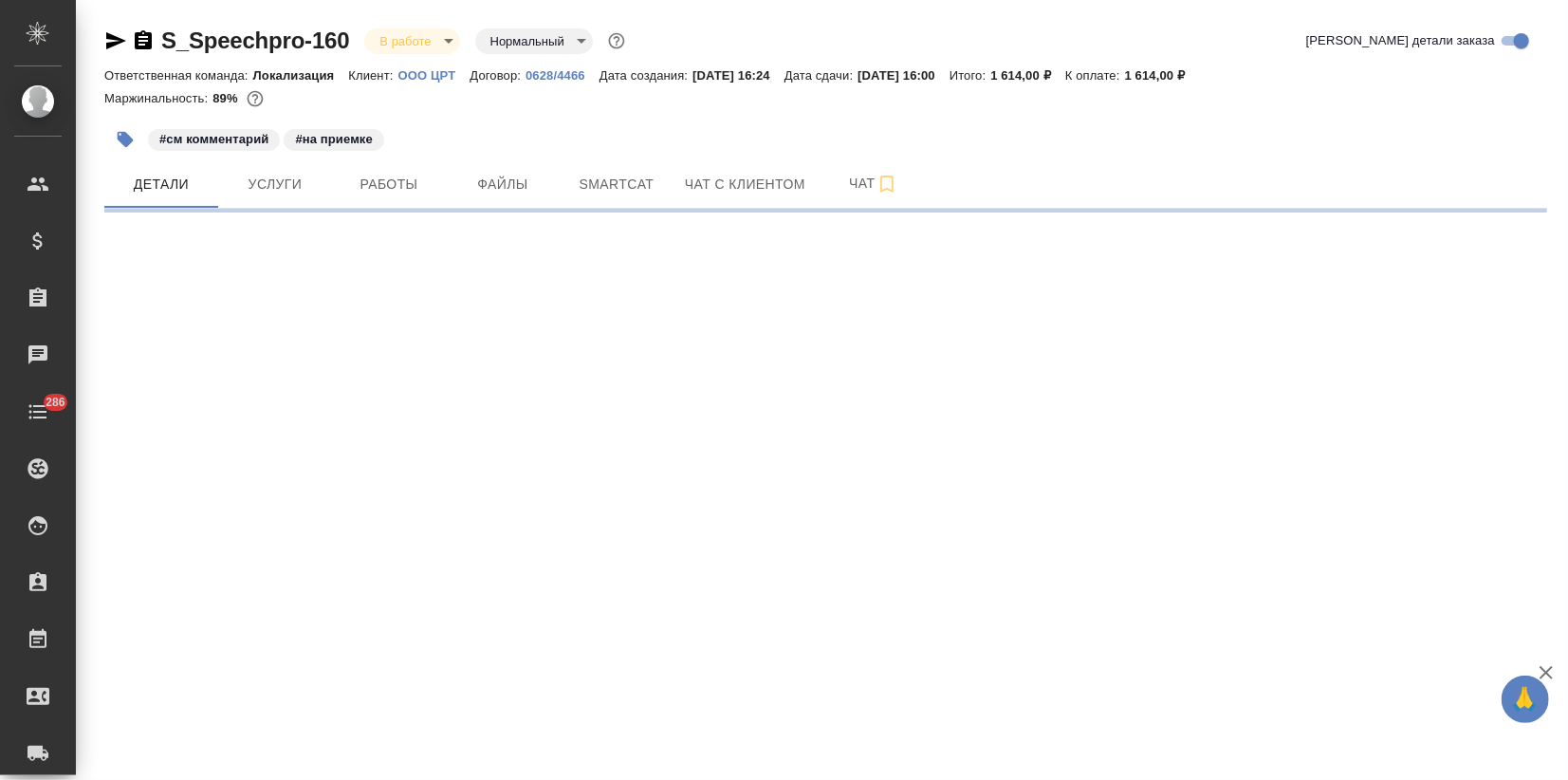
select select "RU"
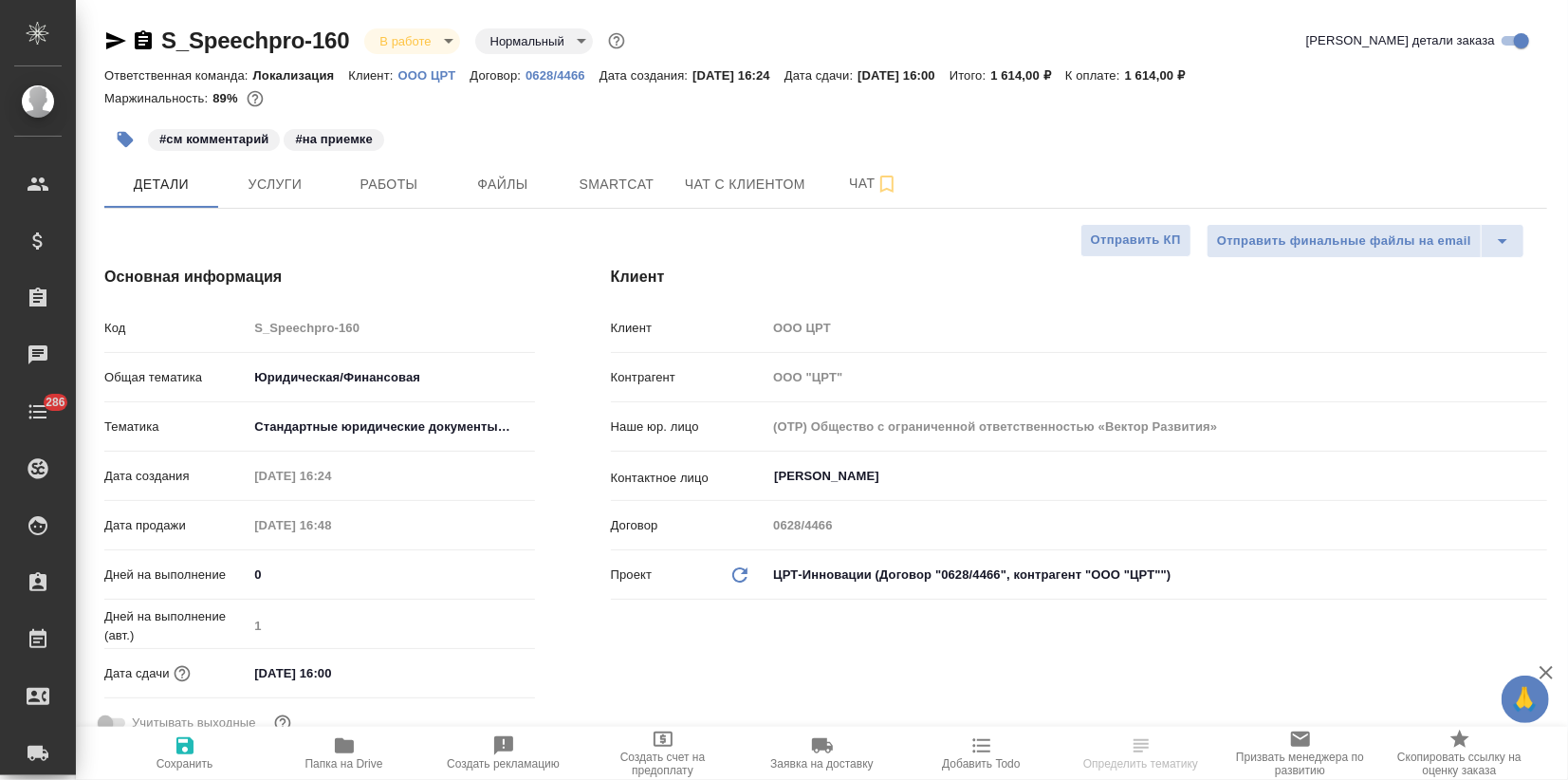
type textarea "x"
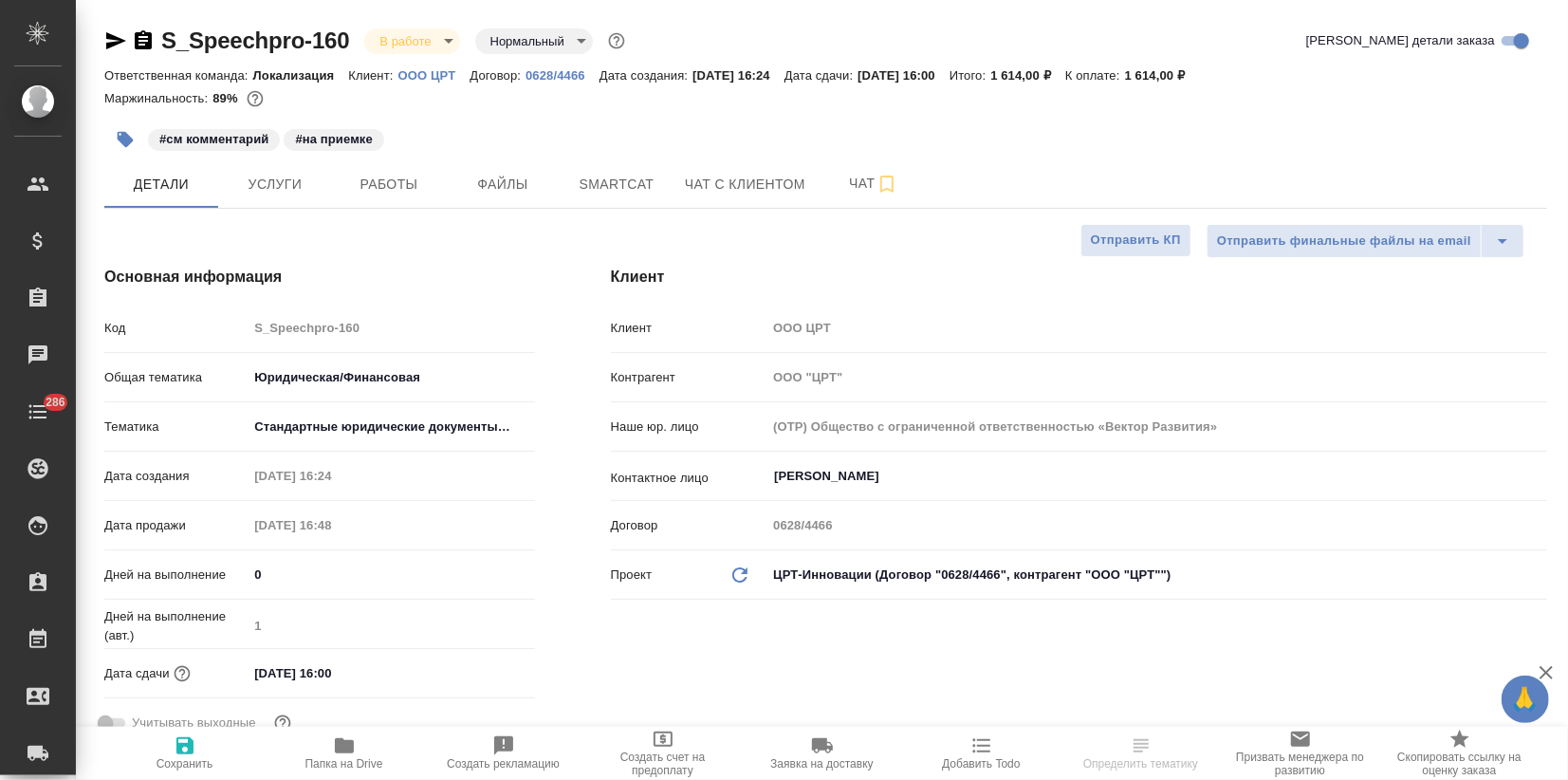
type textarea "x"
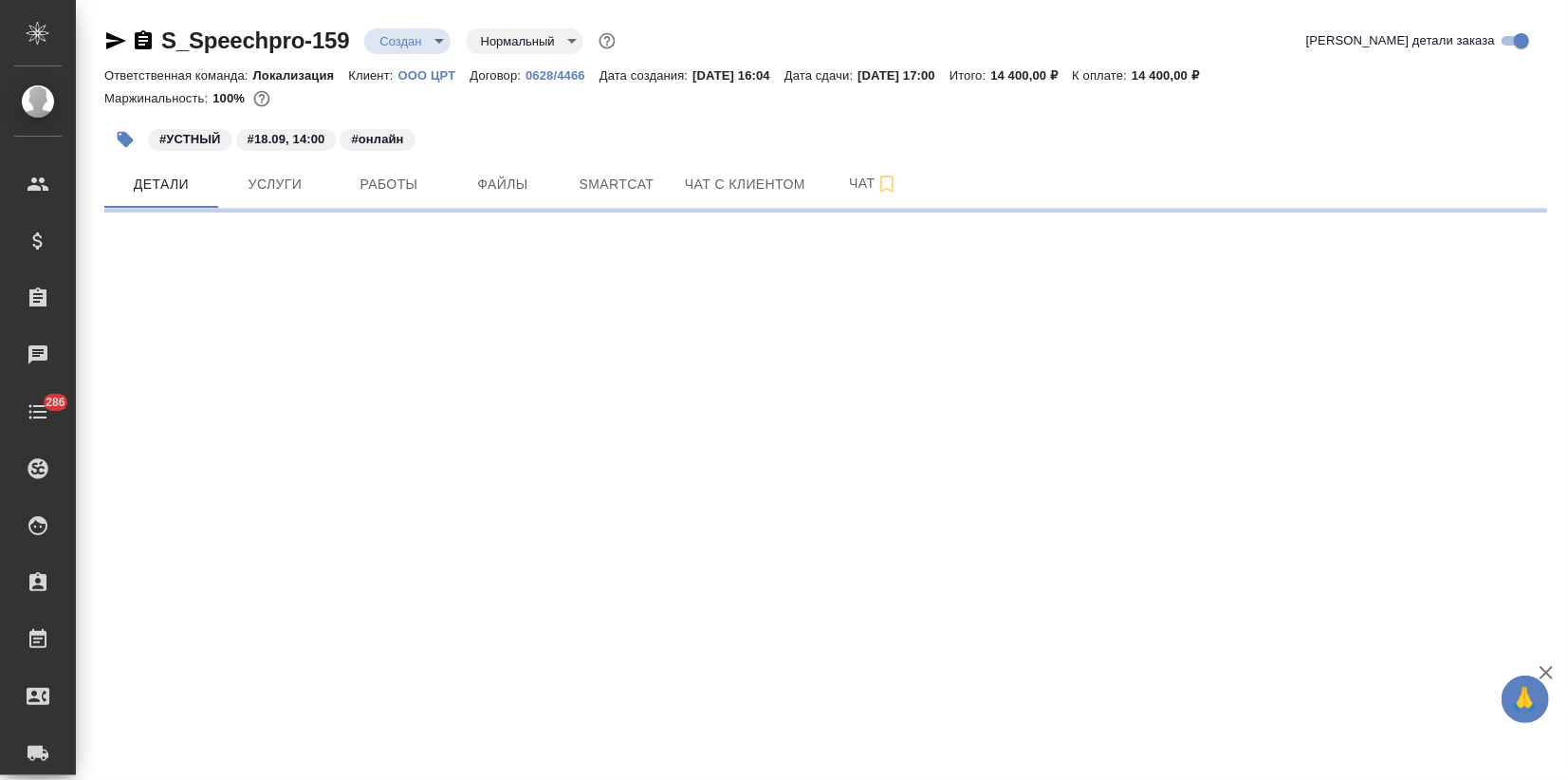
select select "RU"
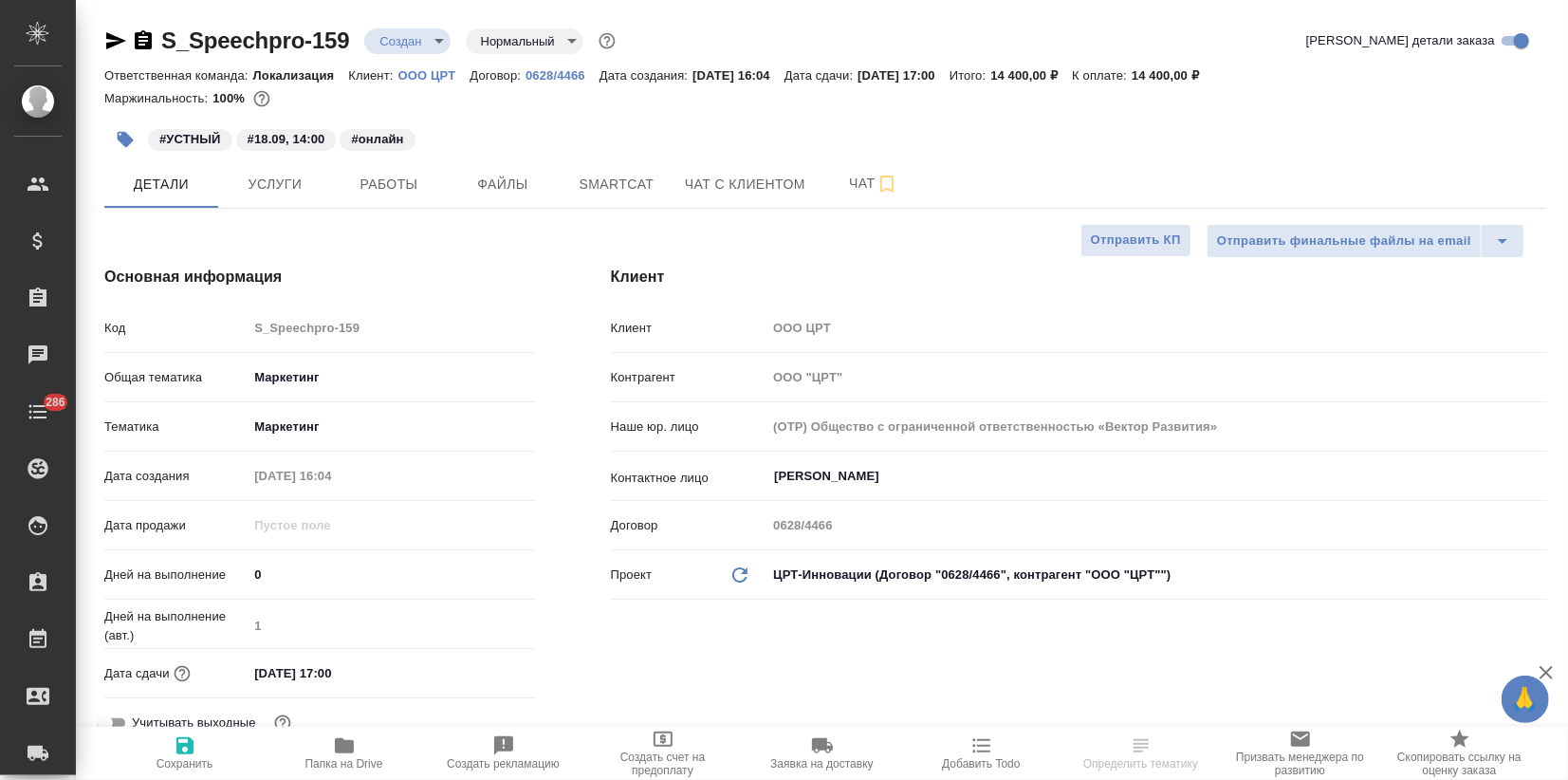
type textarea "x"
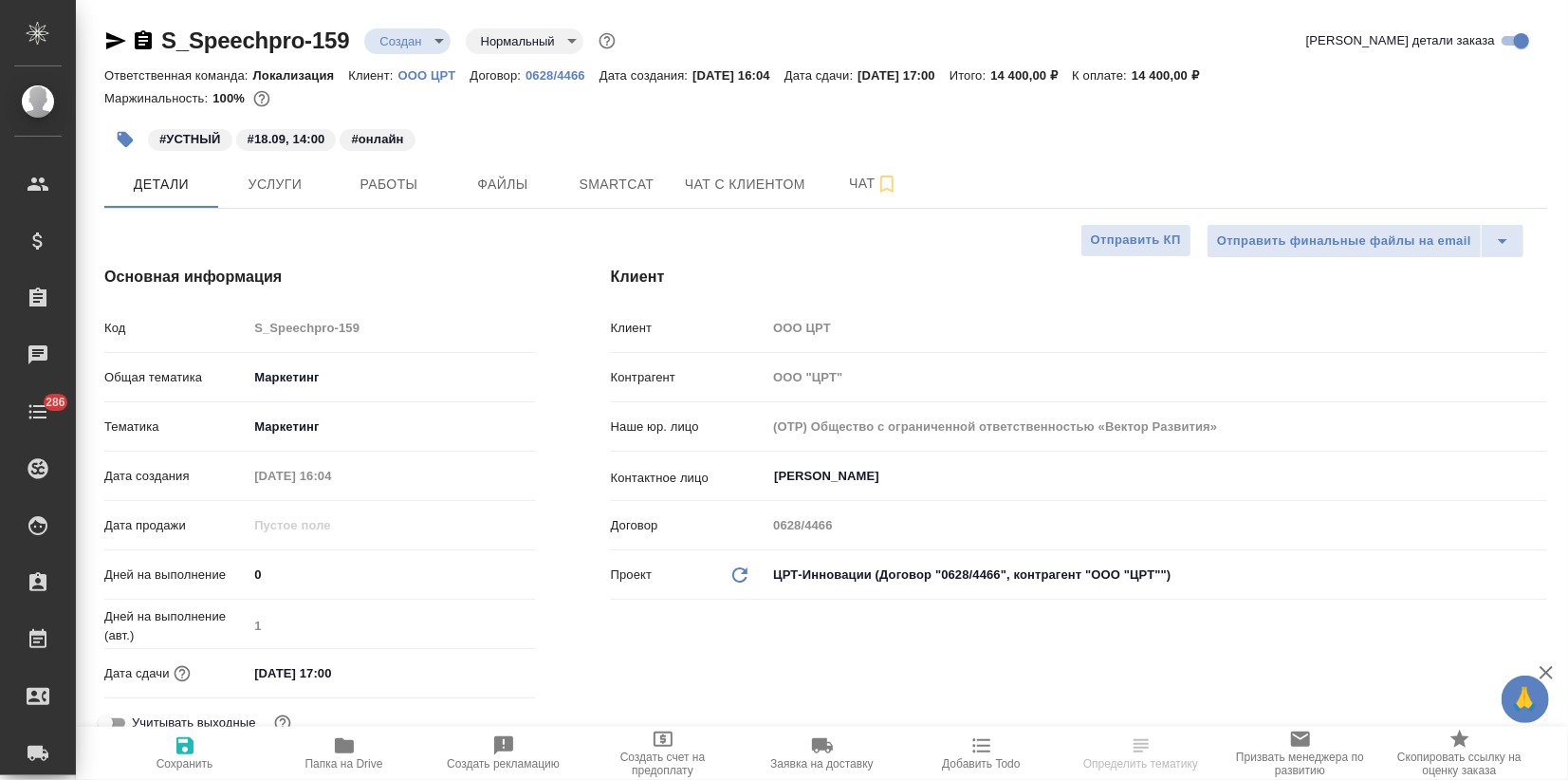
type textarea "x"
click at [842, 179] on span "Чат" at bounding box center [873, 183] width 91 height 23
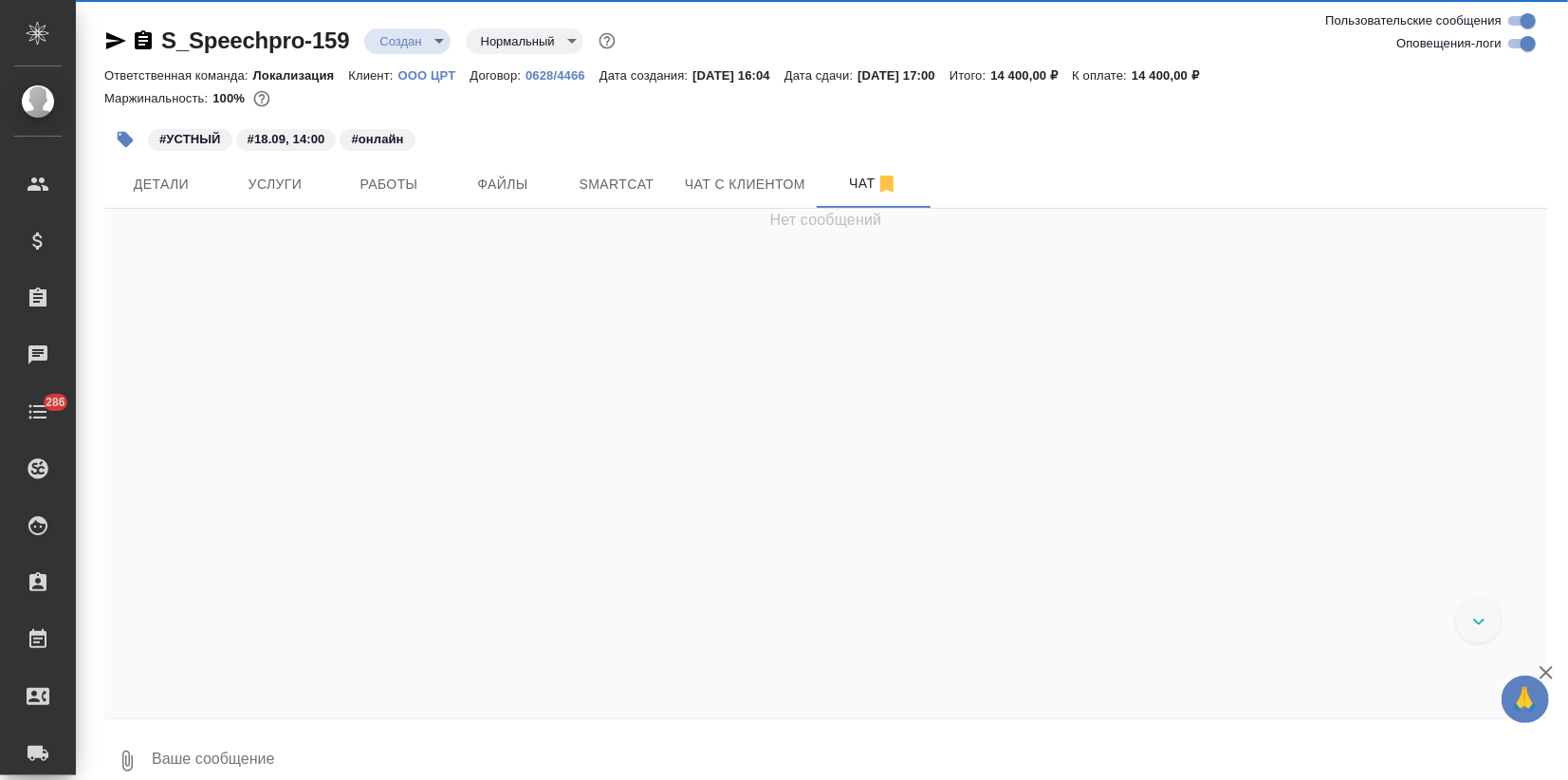
scroll to position [1304, 0]
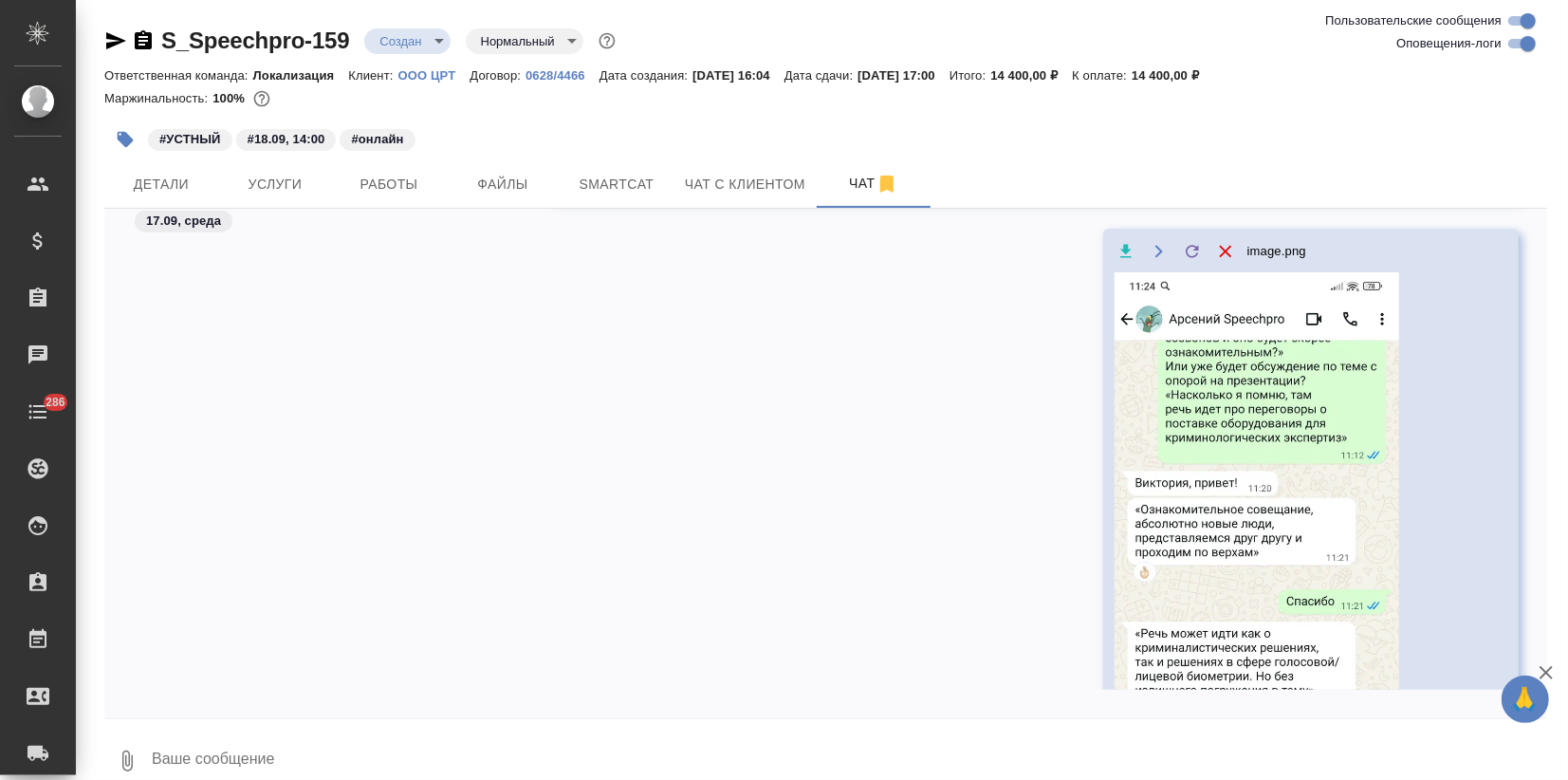
click at [205, 759] on textarea at bounding box center [848, 761] width 1397 height 65
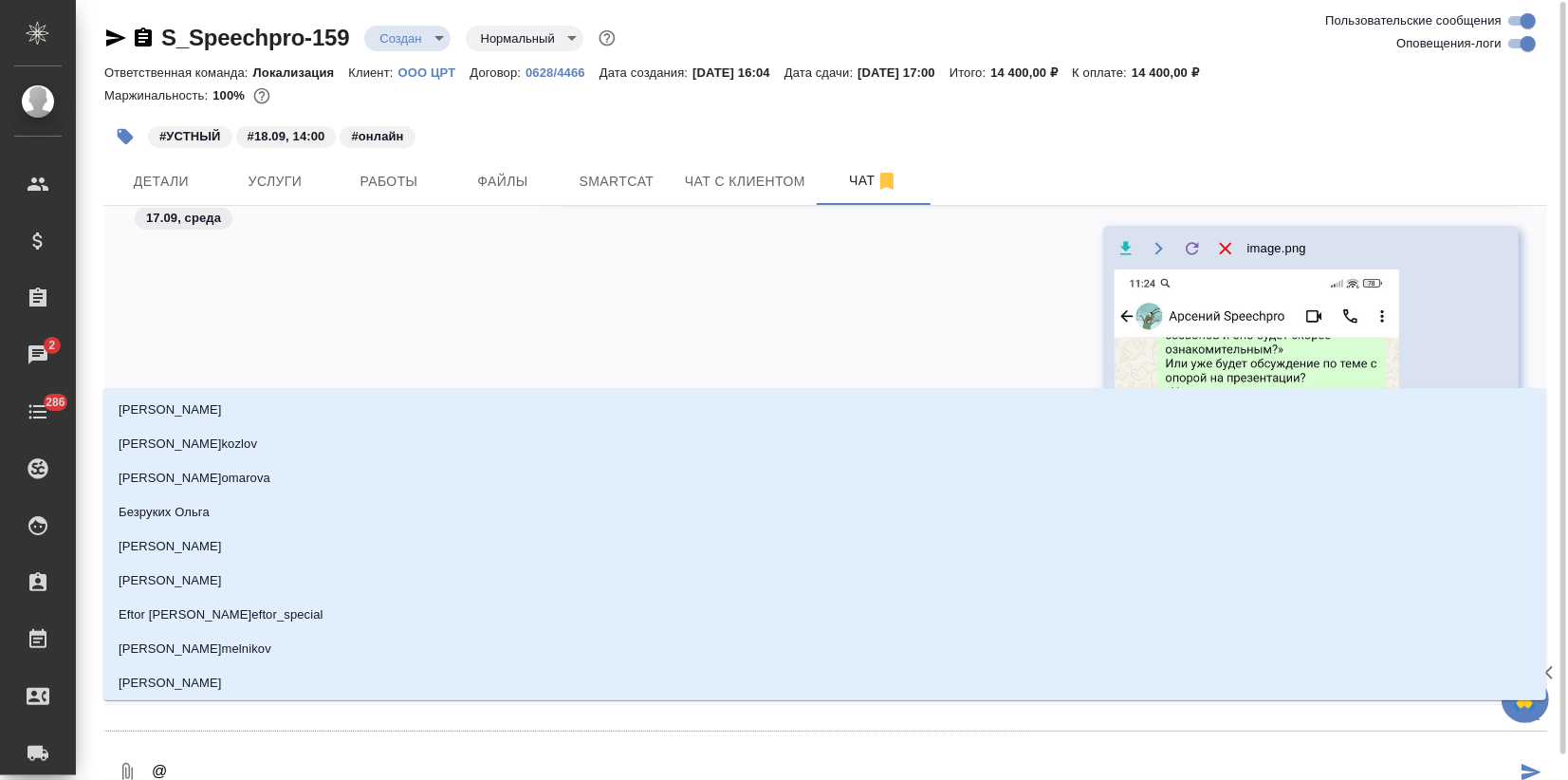
type textarea "@ы"
type input "ы"
type textarea "@"
type textarea "@ф"
type input "ф"
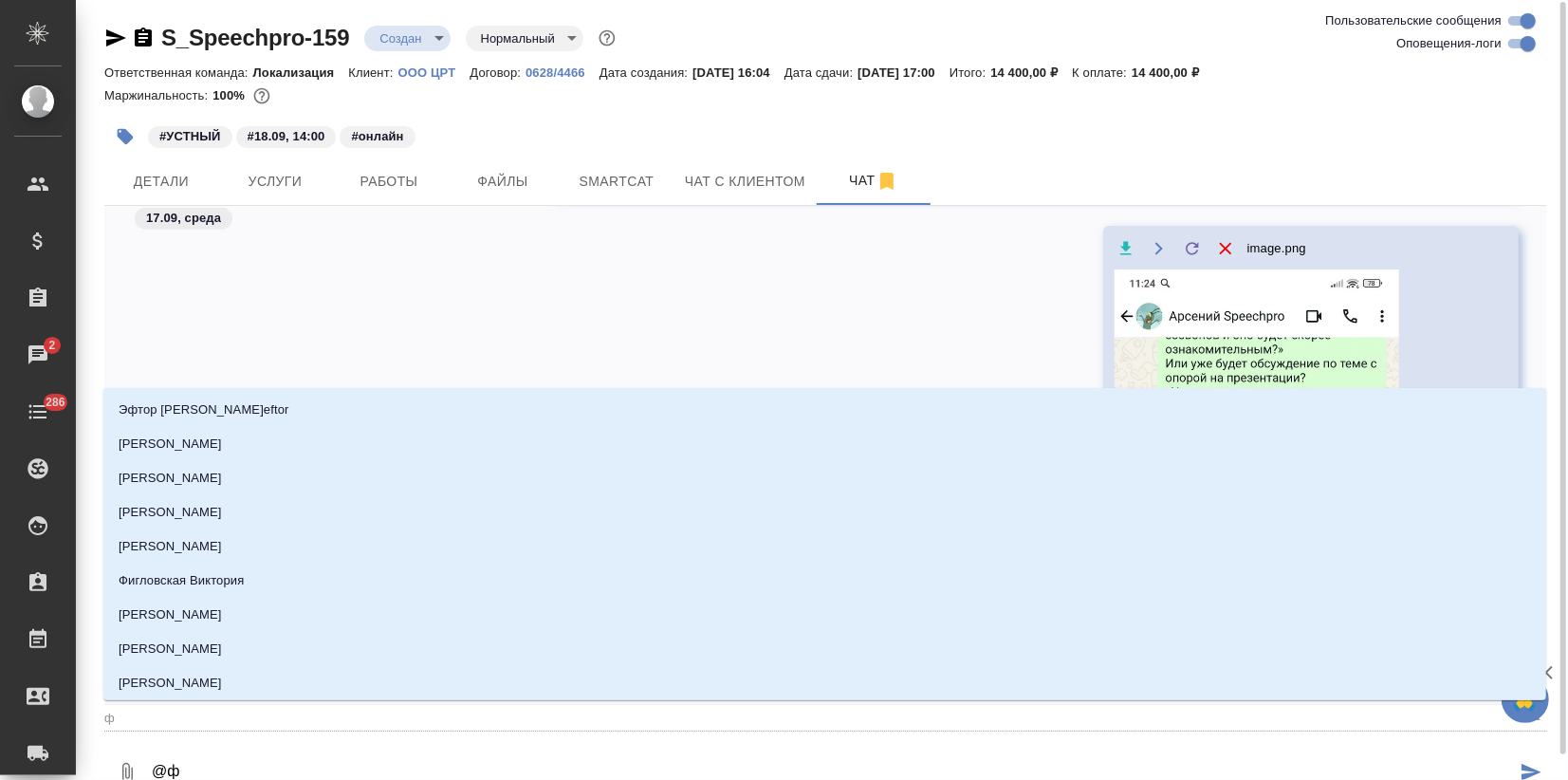
type textarea "@фе"
type input "фе"
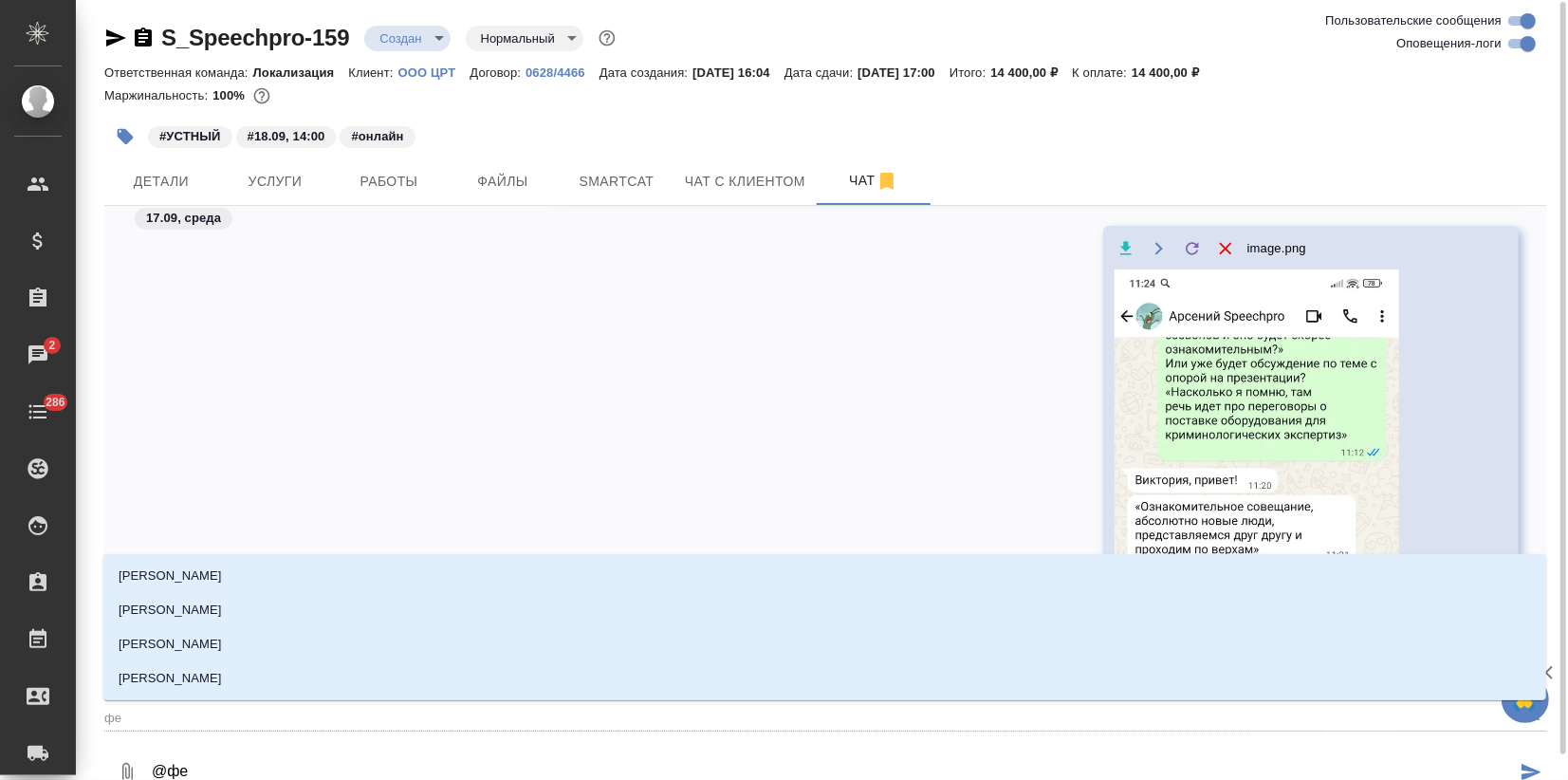
type textarea "@фед"
type input "фед"
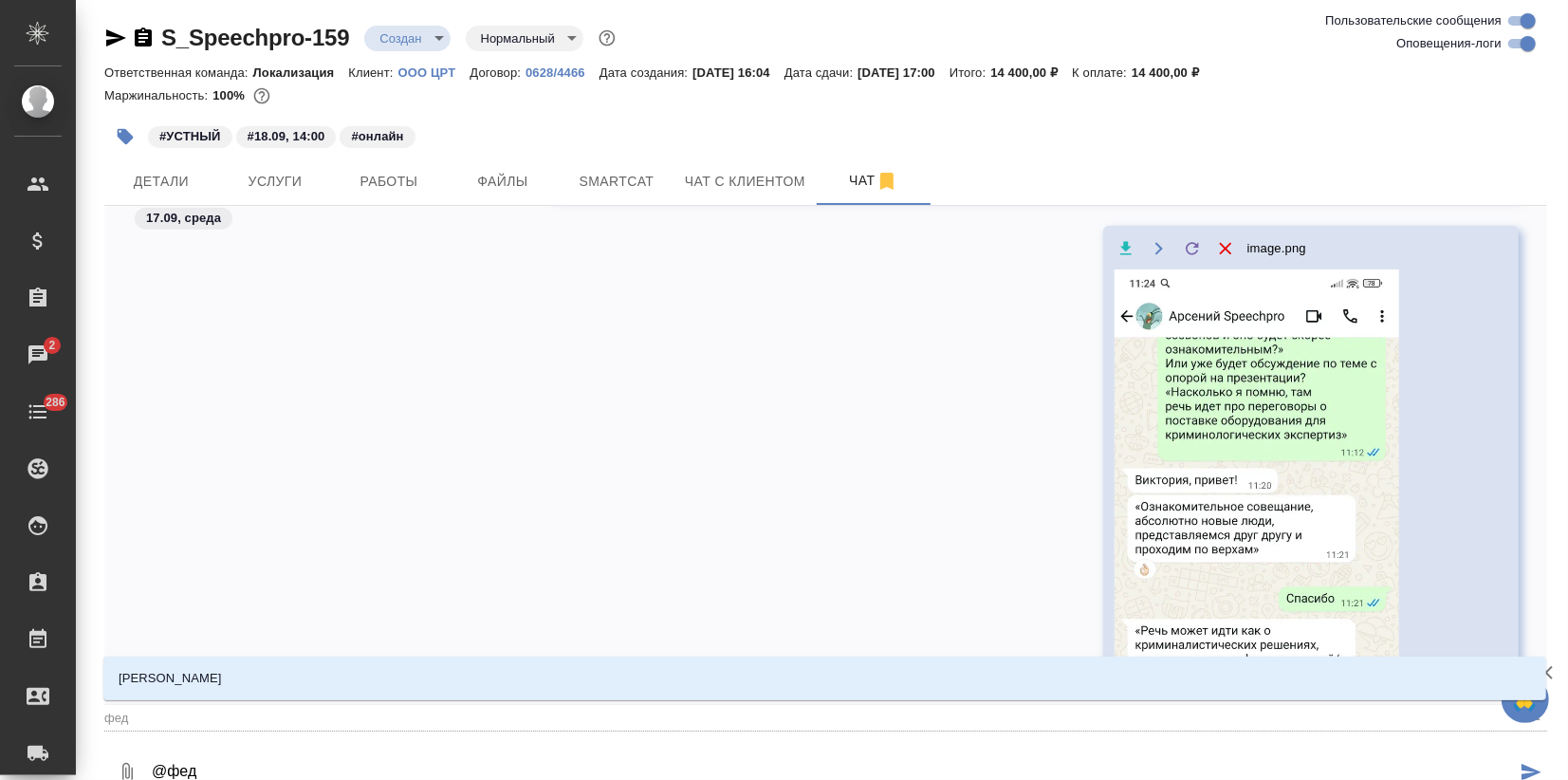
click at [232, 694] on li "[PERSON_NAME]" at bounding box center [825, 678] width 1443 height 34
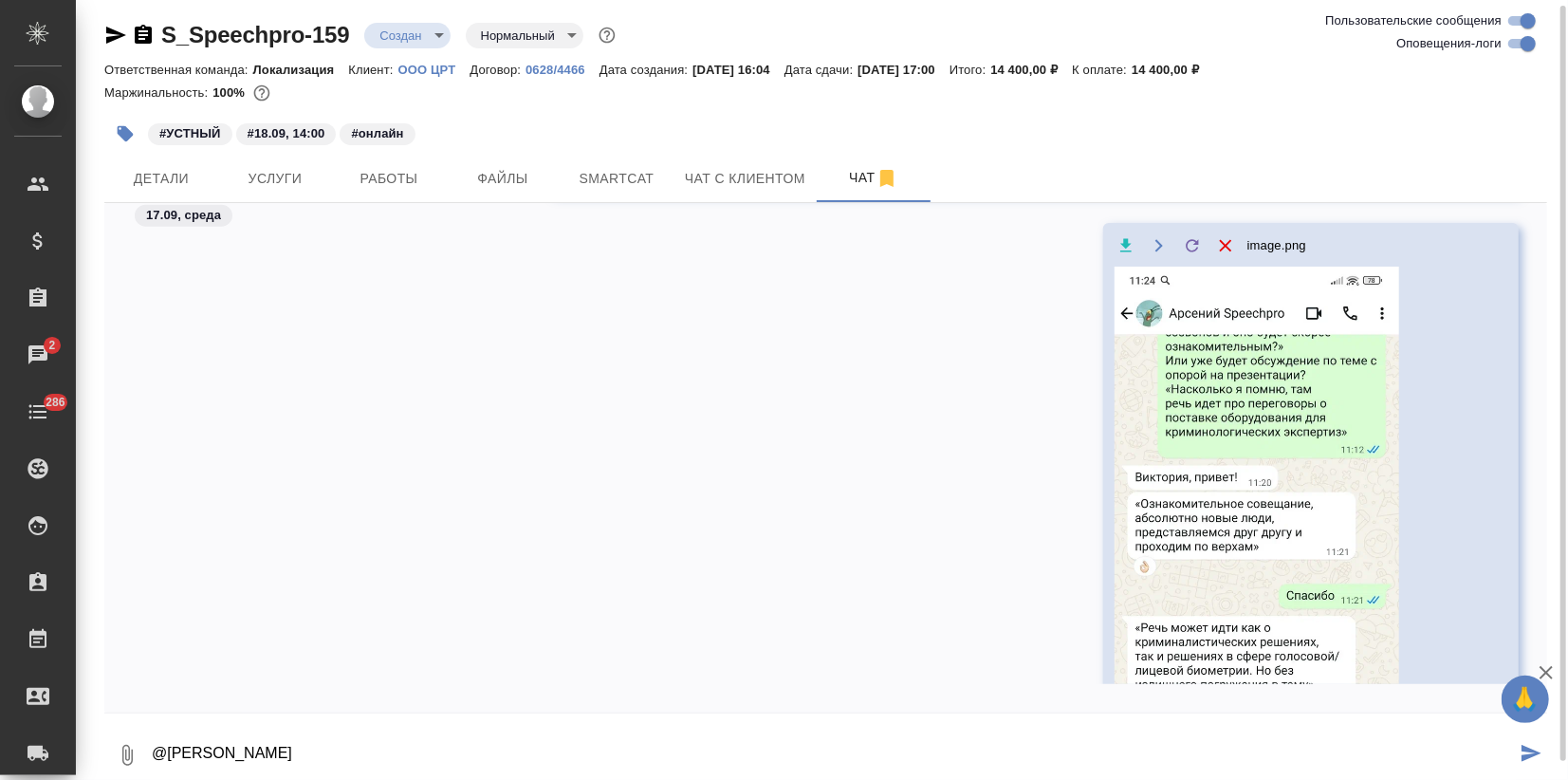
scroll to position [13, 0]
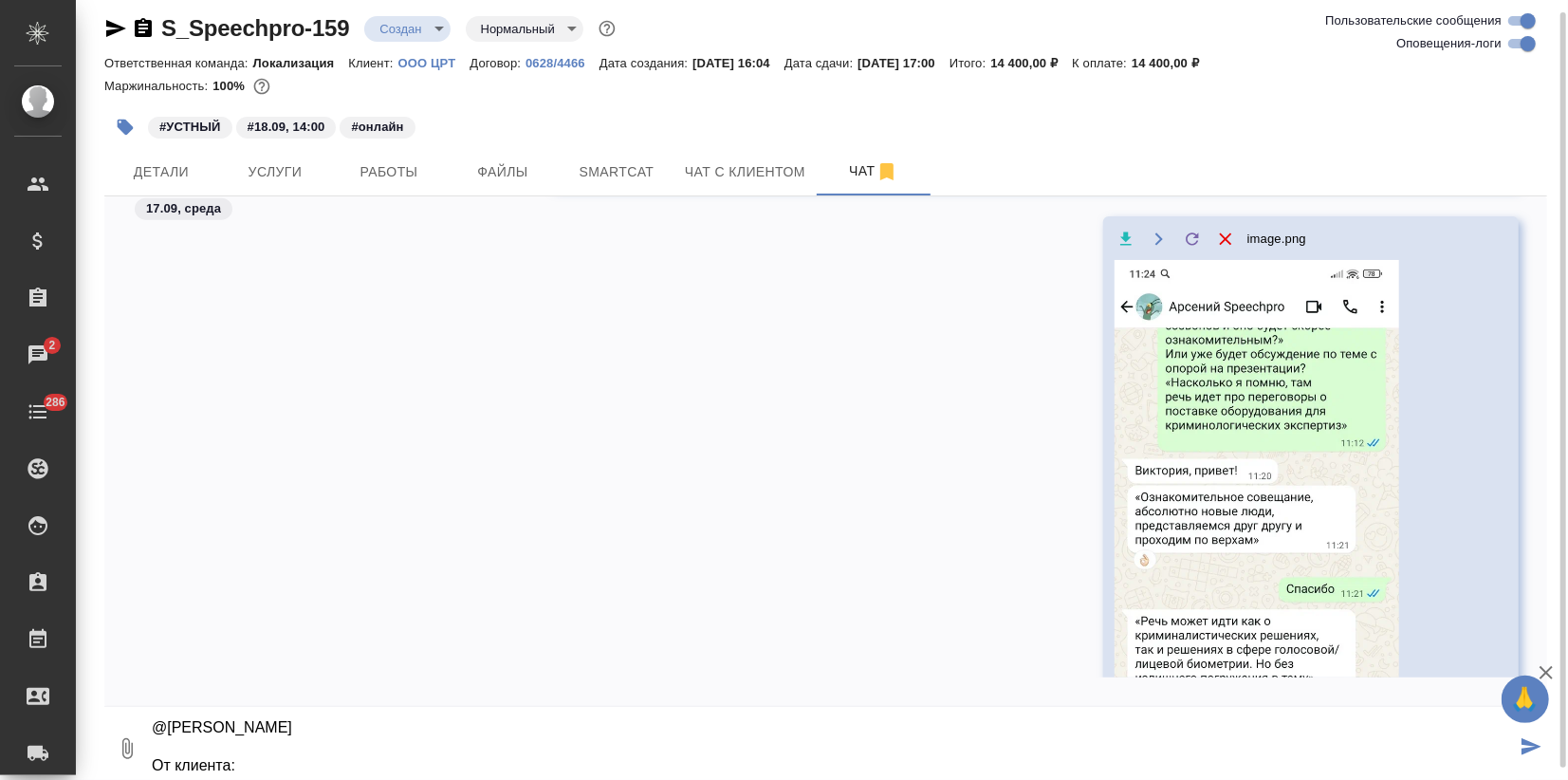
paste textarea "Официально подтверждаем. Ждем переводчика. Ссылка на подключение: [URL][DOMAIN_…"
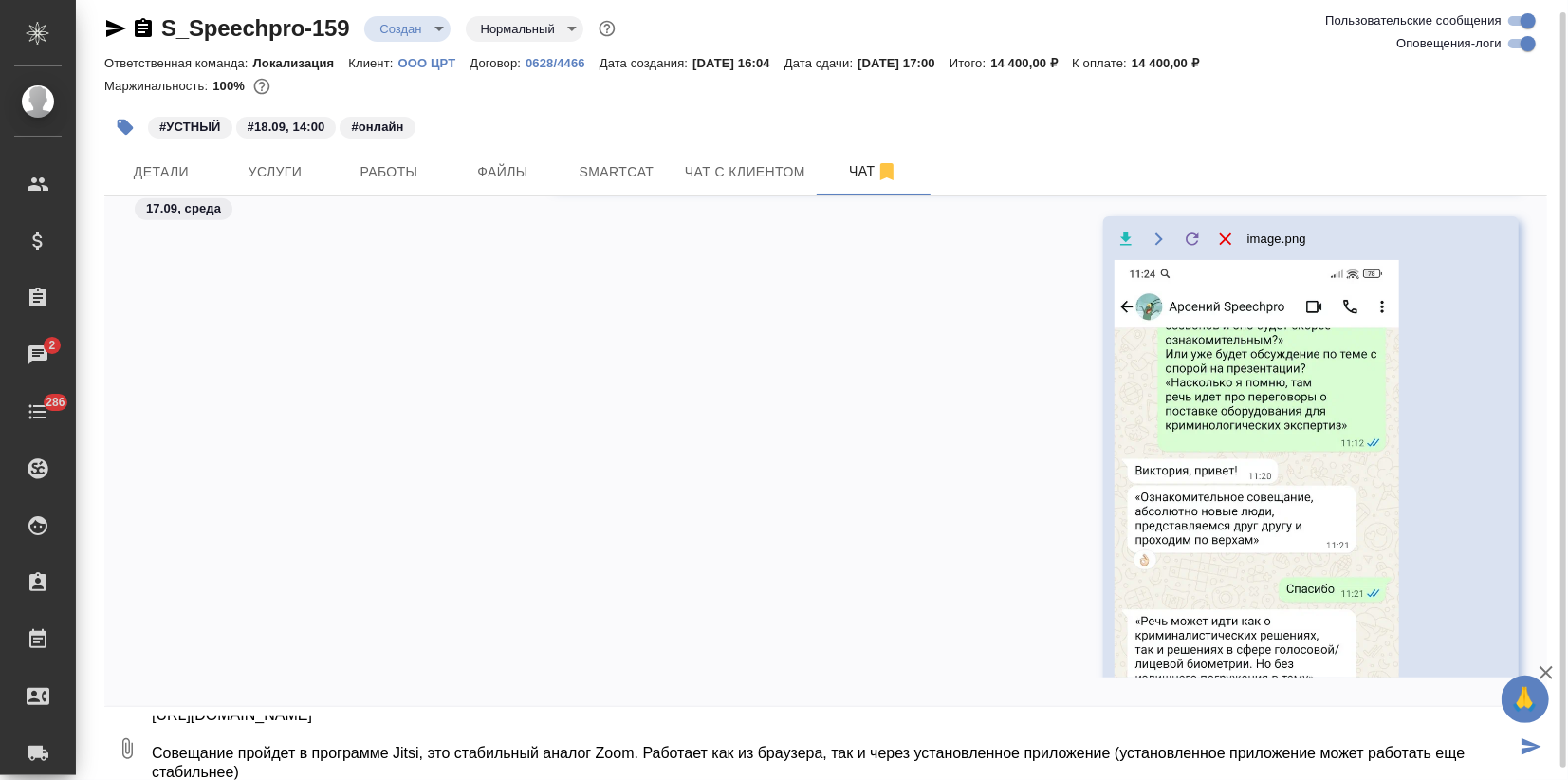
type textarea "@[PERSON_NAME] От клиента: Официально подтверждаем. Ждем переводчика. Ссылка на…"
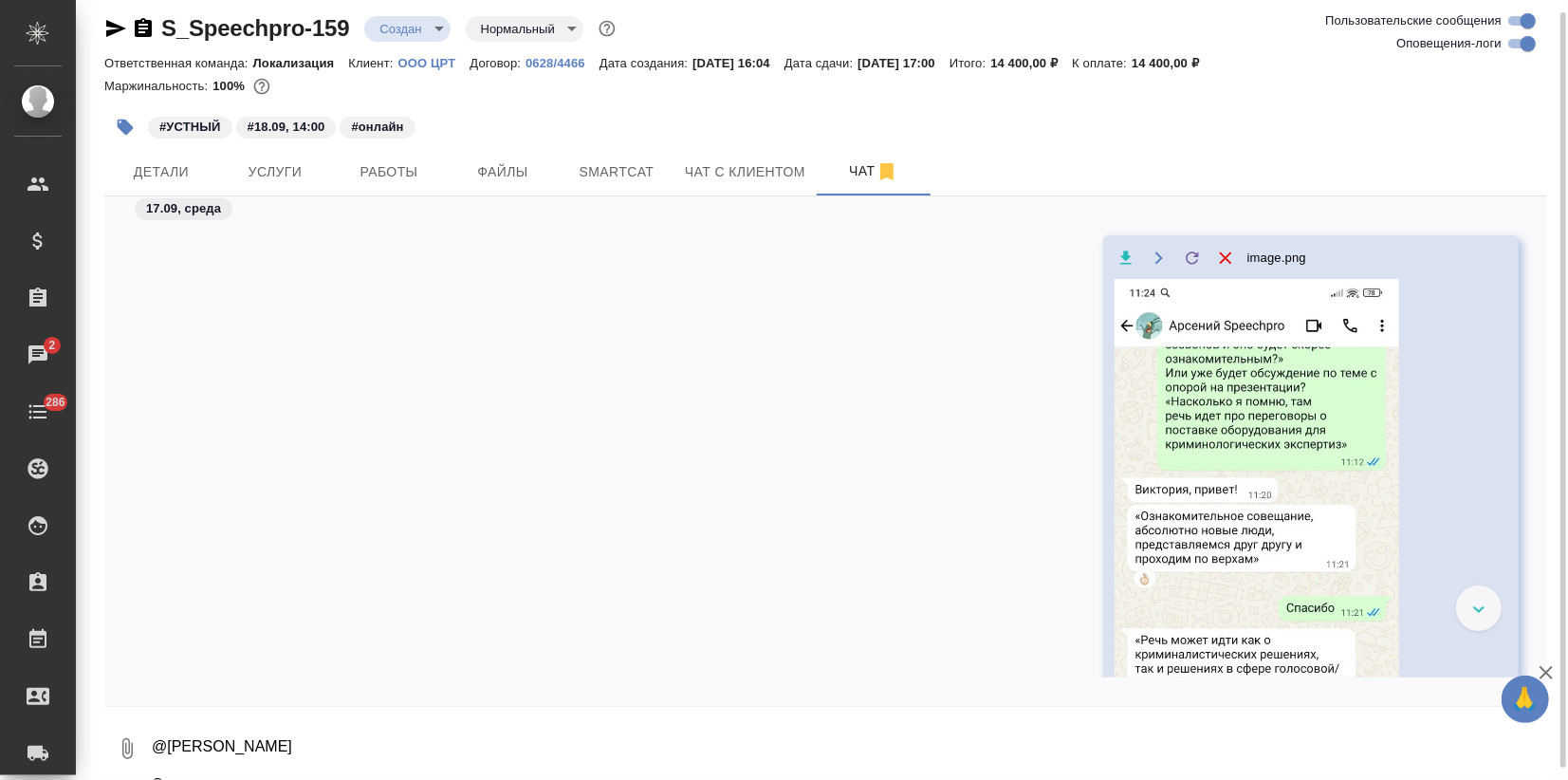
scroll to position [2179, 0]
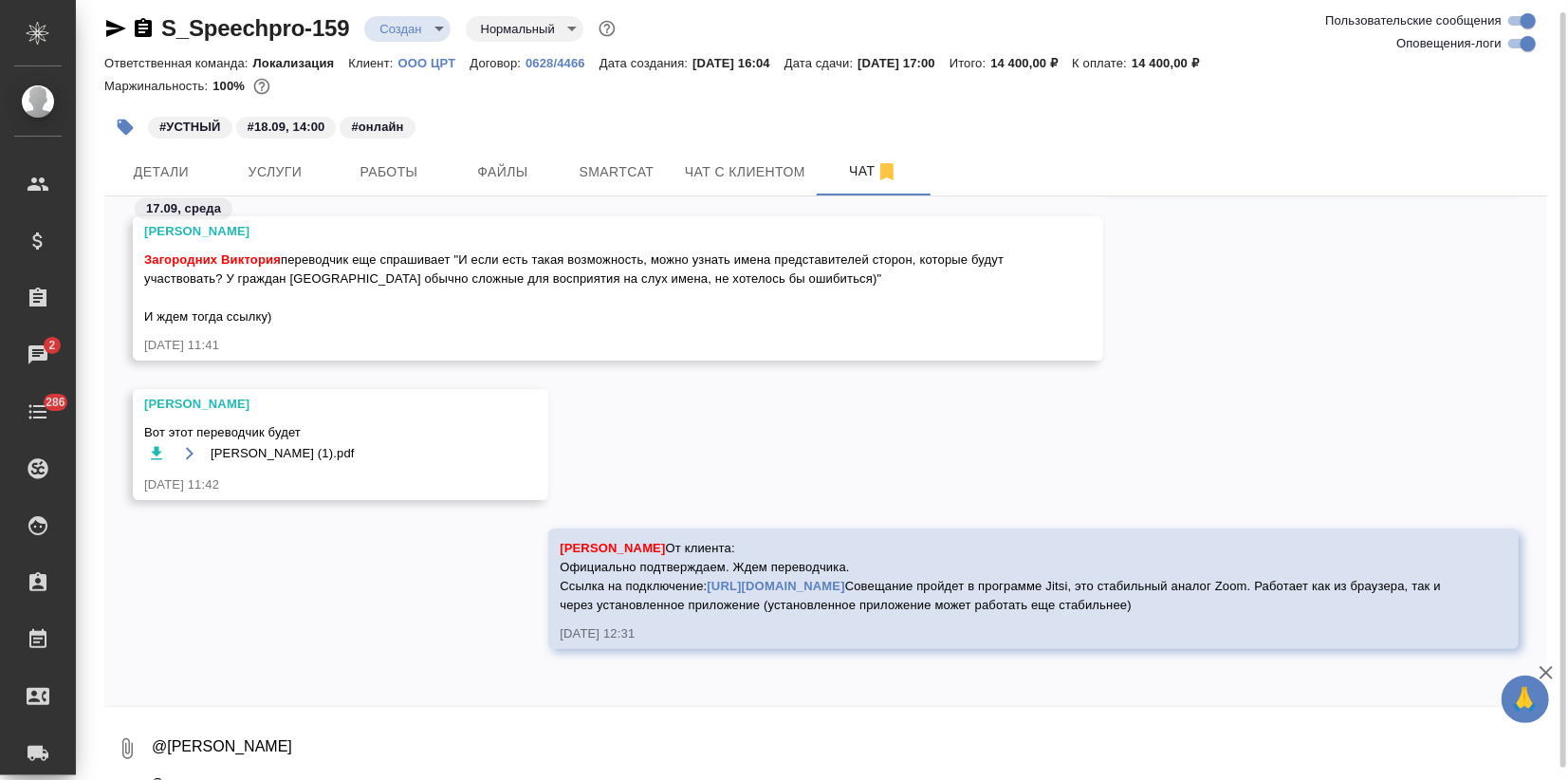
click at [149, 444] on icon "button" at bounding box center [156, 453] width 19 height 19
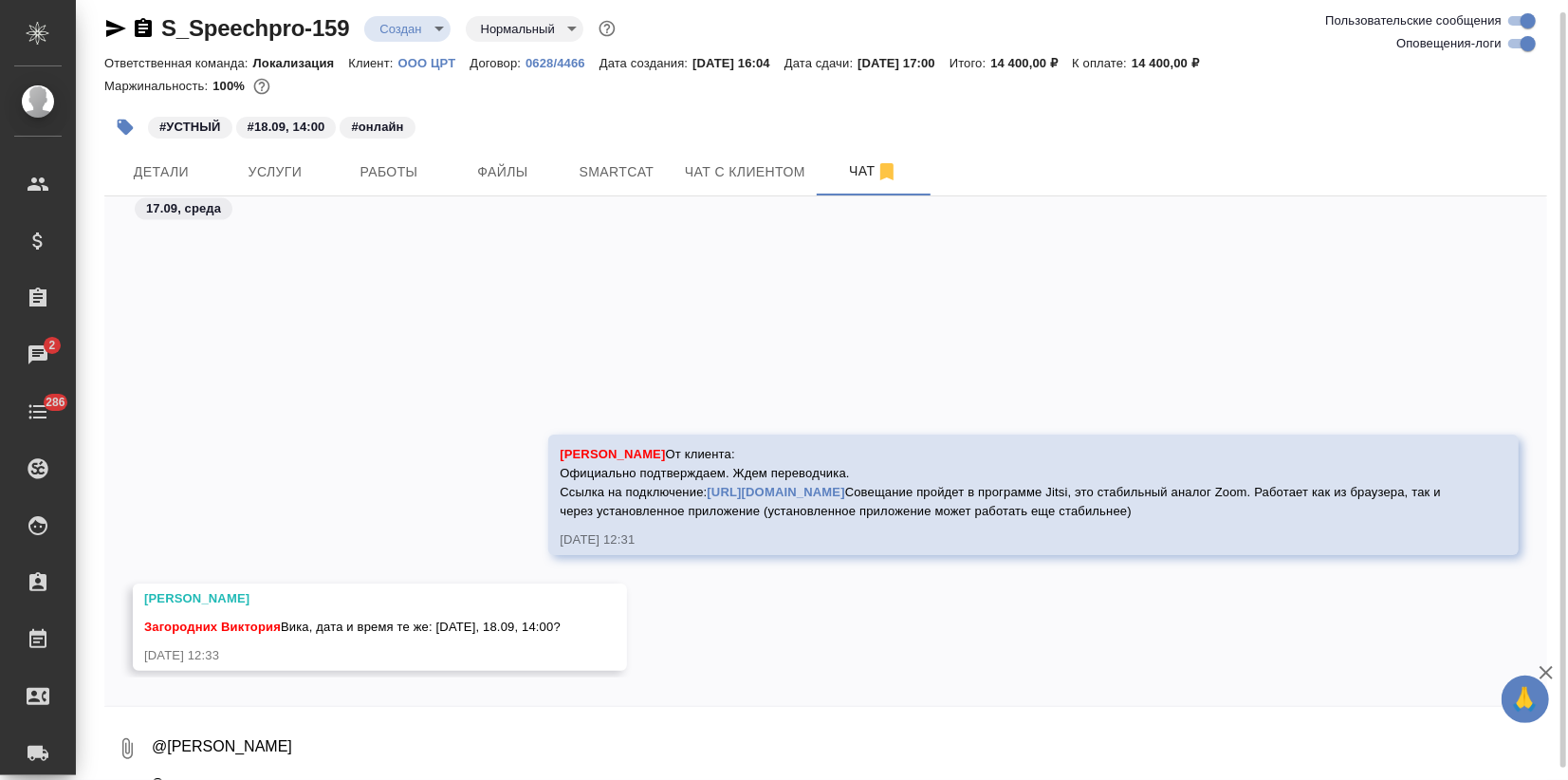
scroll to position [2426, 0]
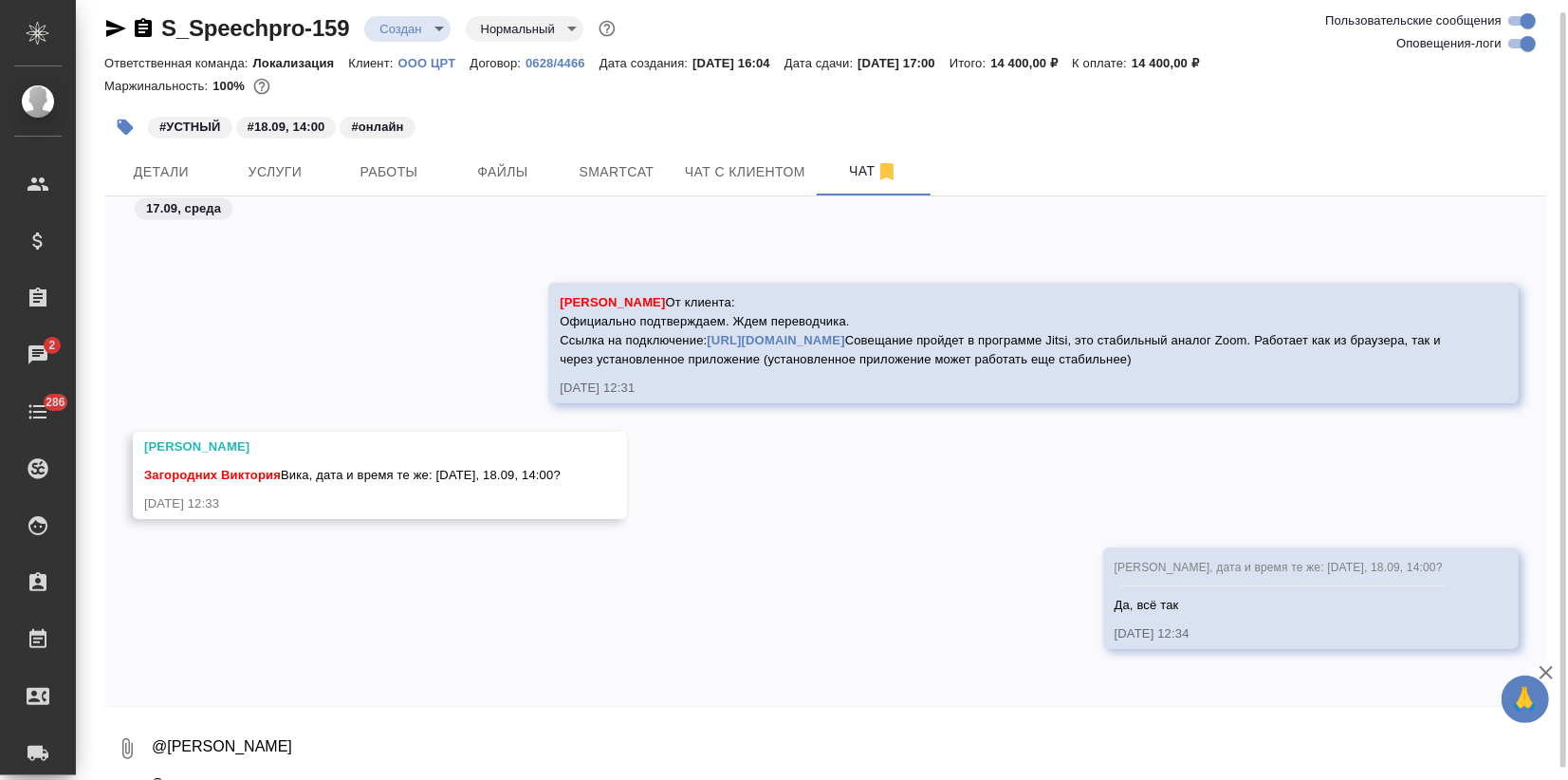
click at [404, 27] on body "🙏 .cls-1 fill:#fff; AWATERA Zagorodnikh [PERSON_NAME] Спецификации Заказы 2 Чат…" at bounding box center [784, 390] width 1568 height 780
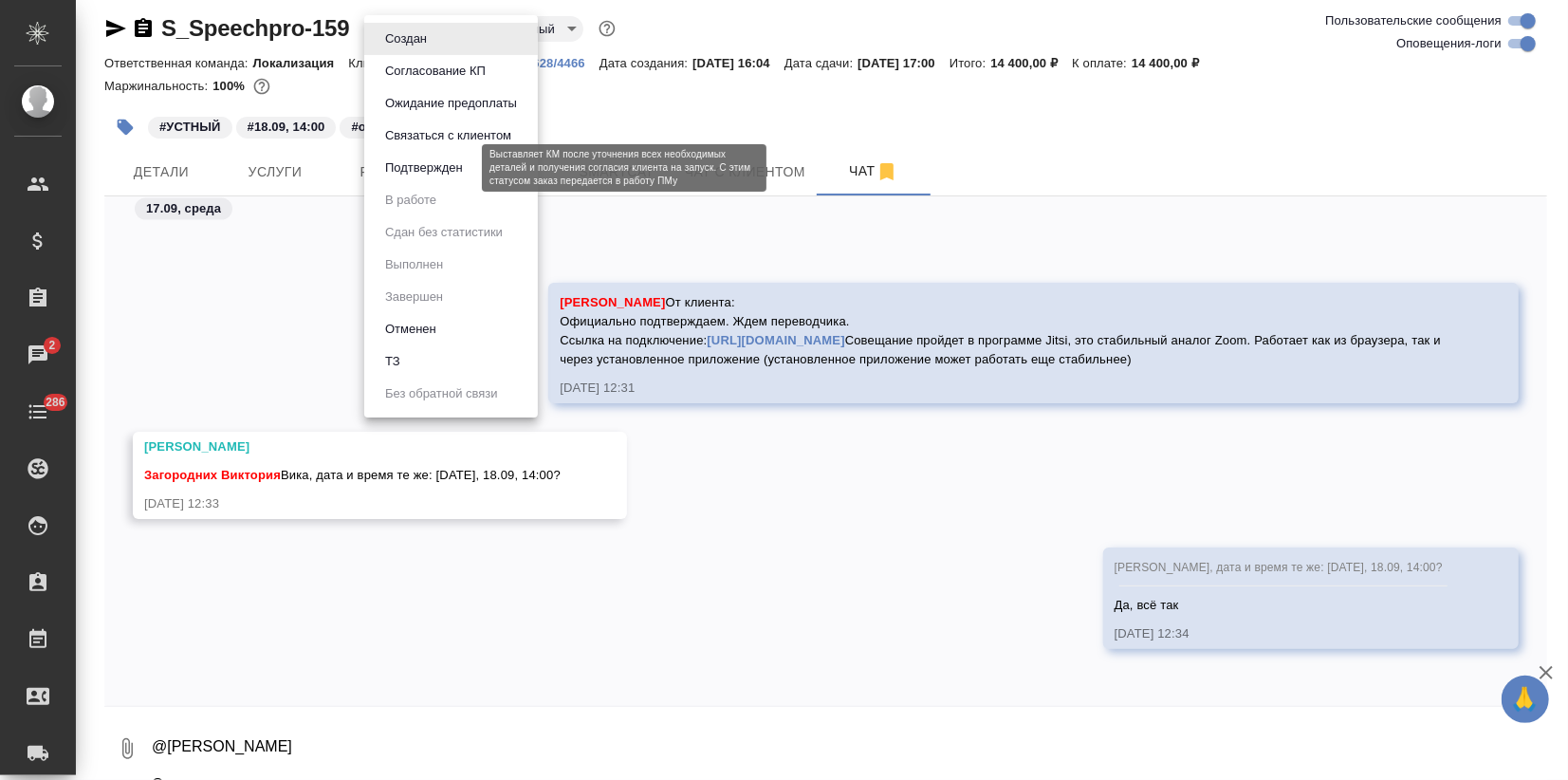
click at [418, 158] on button "Подтвержден" at bounding box center [424, 167] width 89 height 21
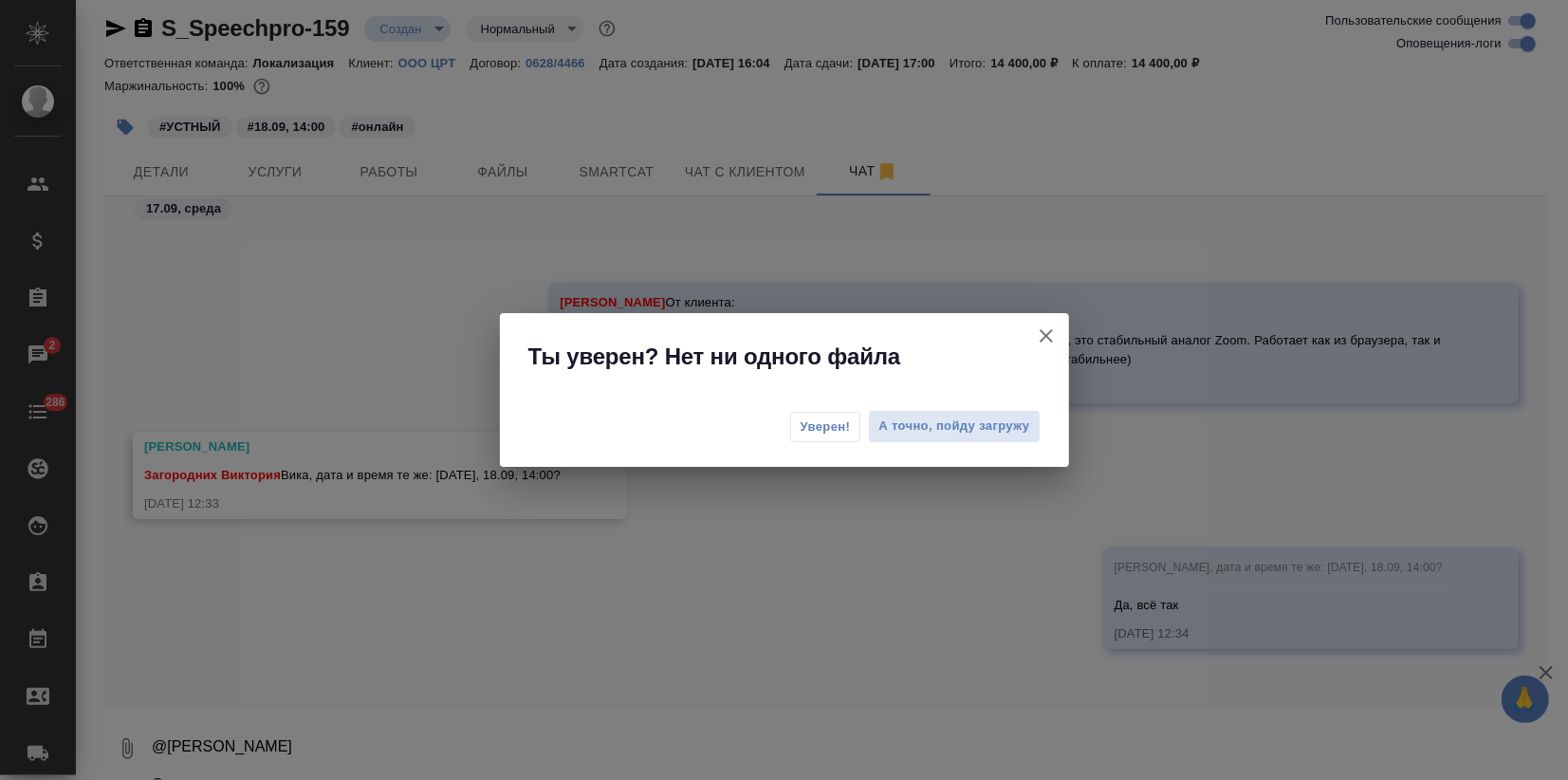
click at [842, 427] on span "Уверен!" at bounding box center [825, 427] width 50 height 19
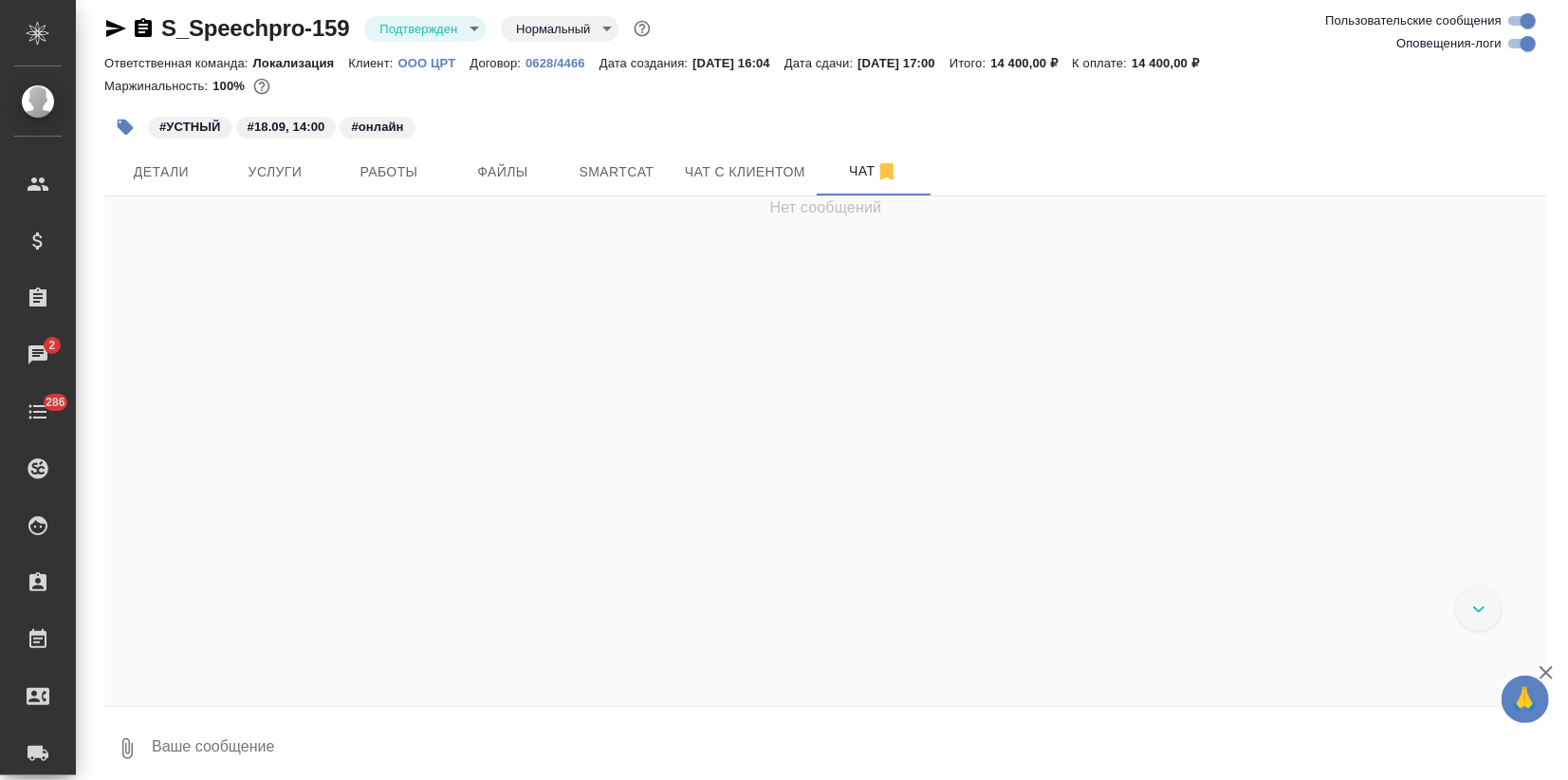
scroll to position [1827, 0]
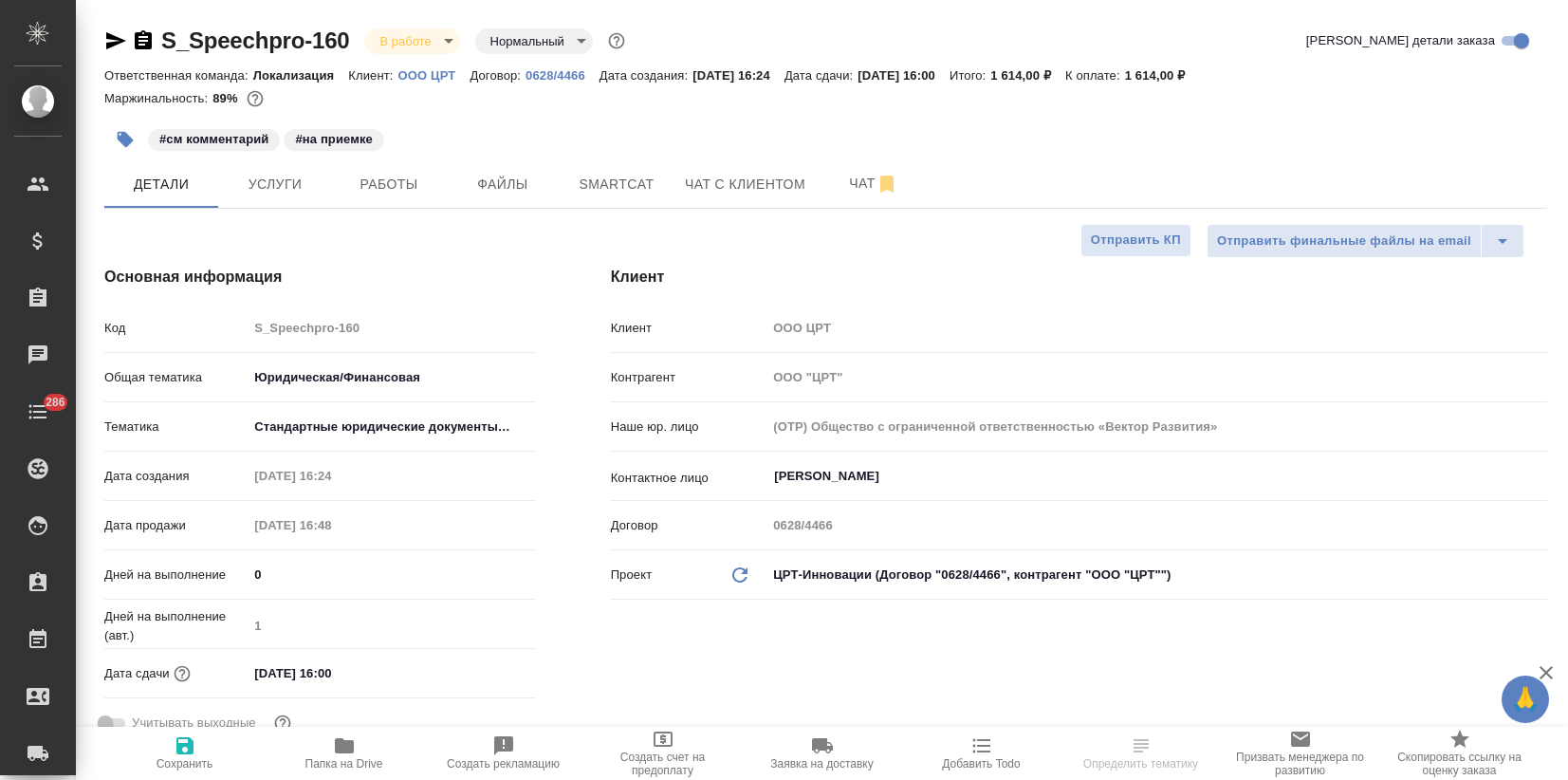
select select "RU"
type textarea "x"
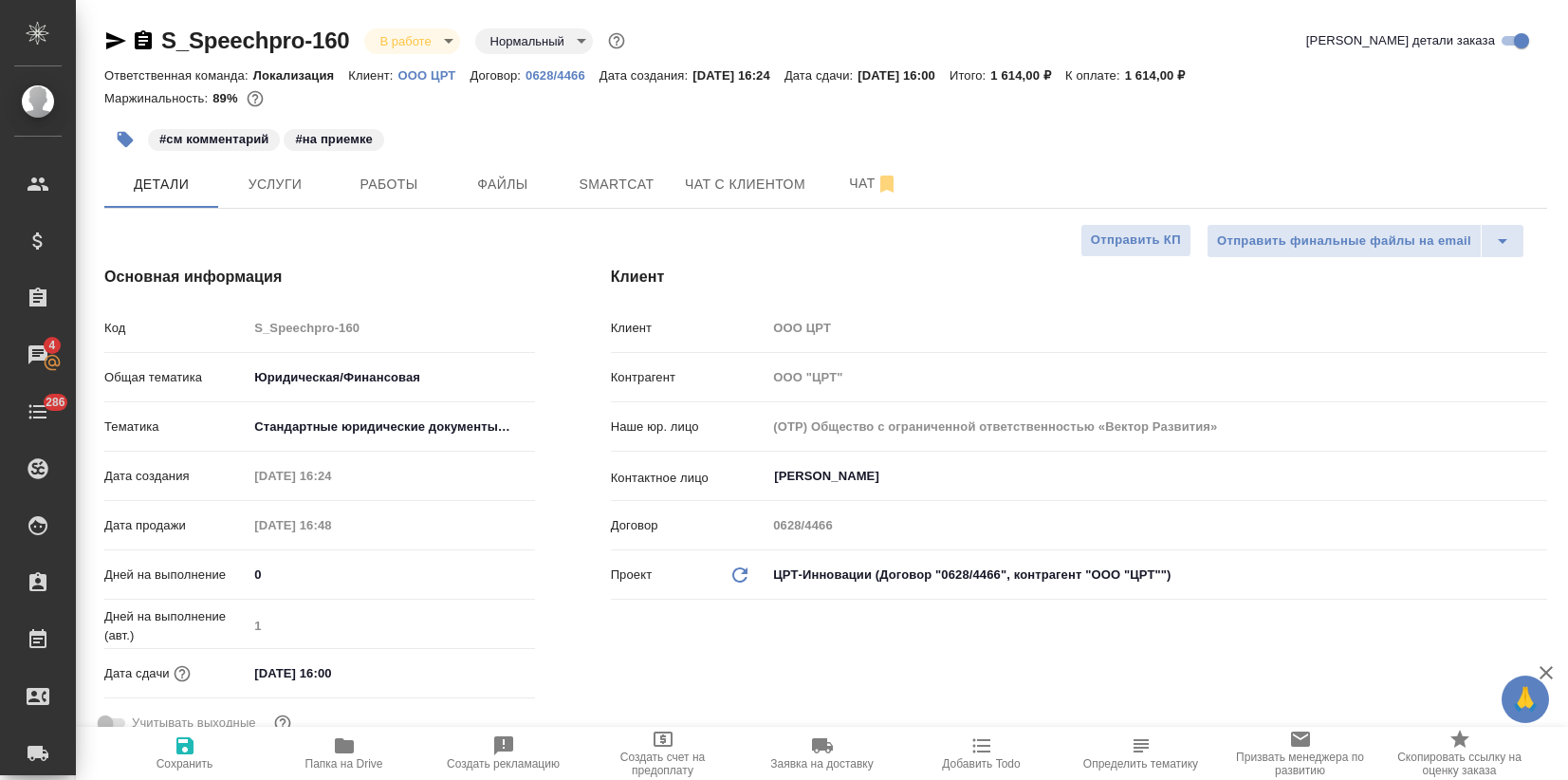
type textarea "x"
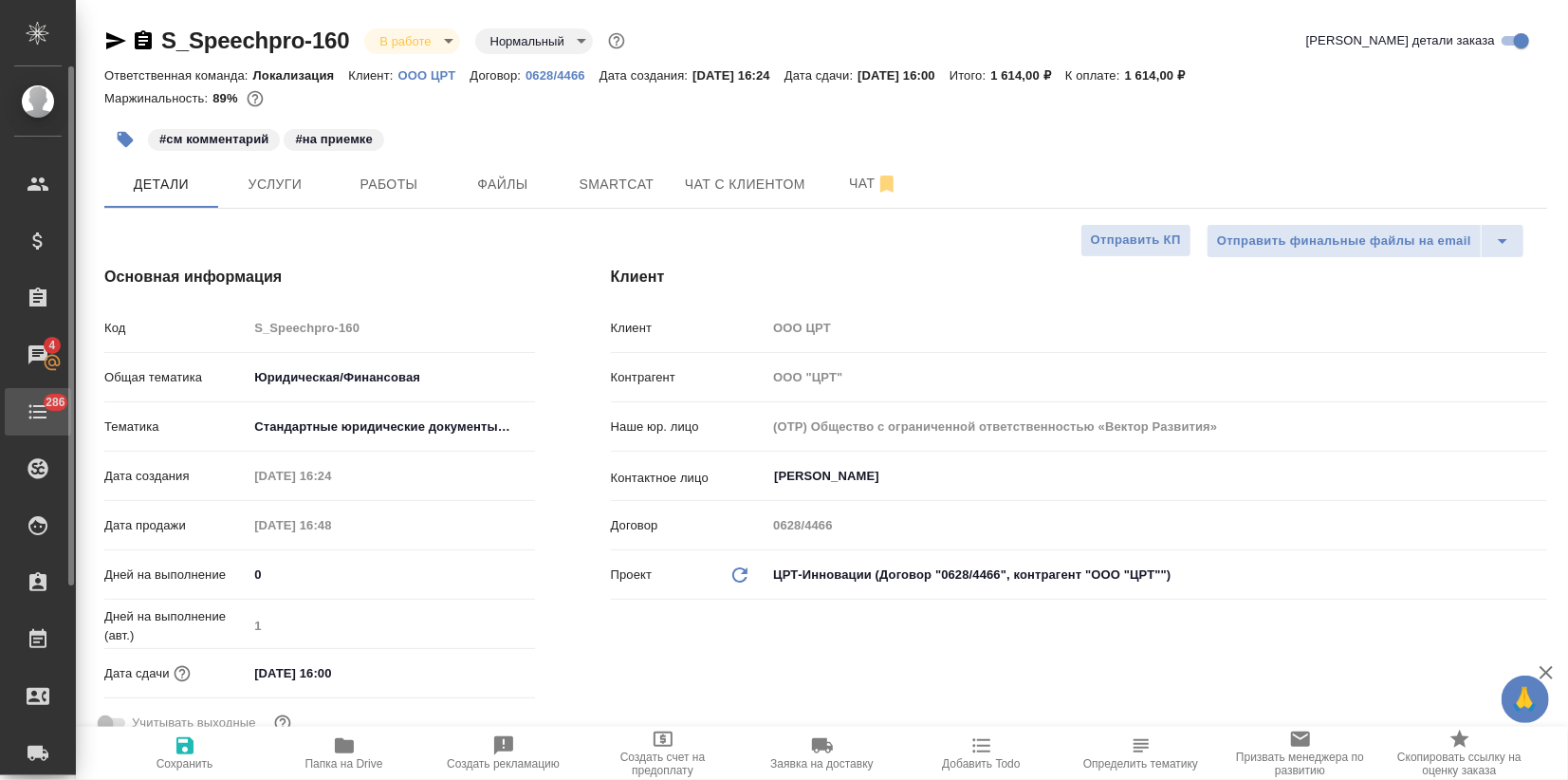
type textarea "x"
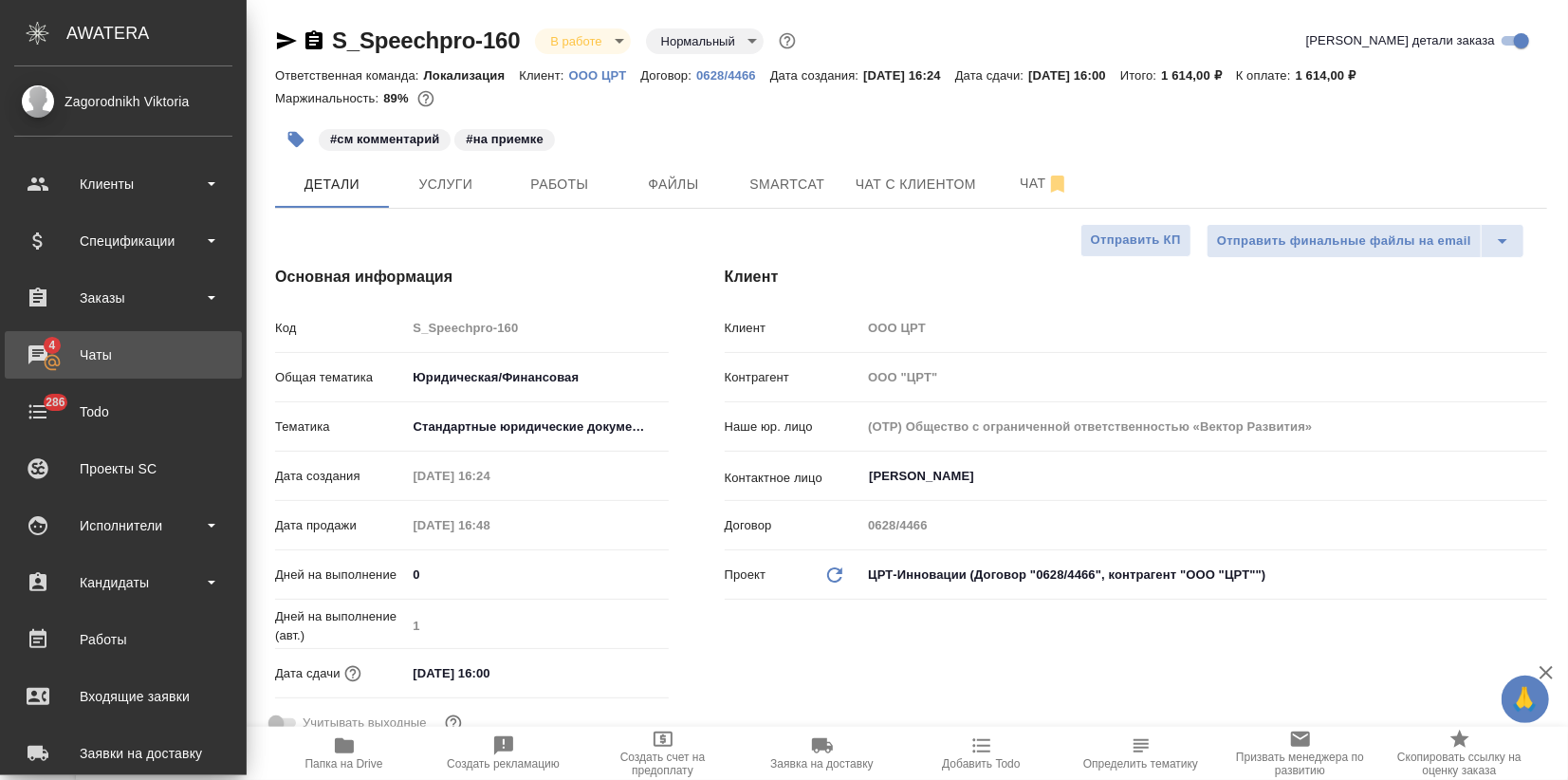
click at [48, 360] on div "Чаты" at bounding box center [123, 354] width 218 height 28
type textarea "x"
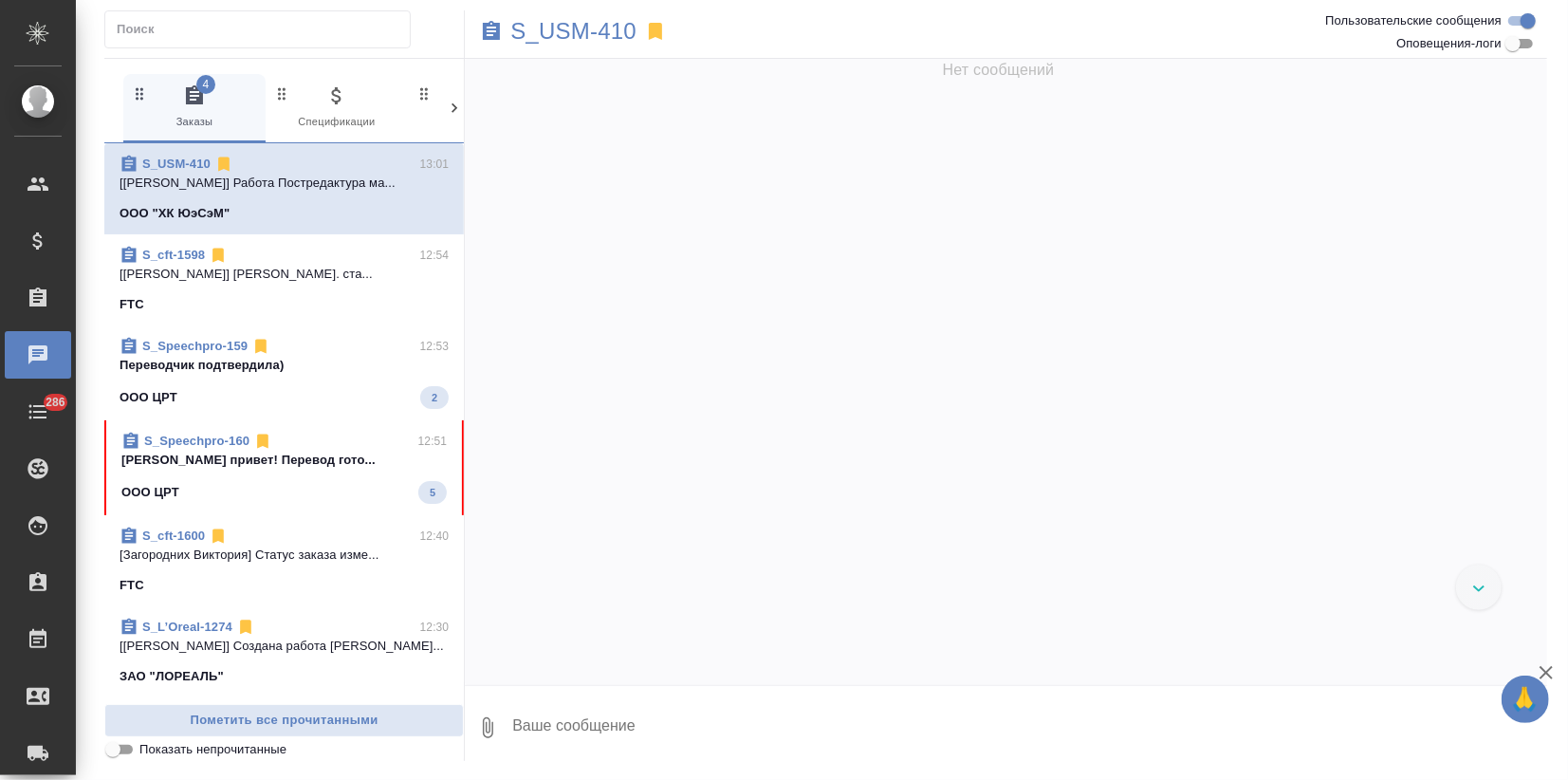
click at [147, 441] on link "S_Speechpro-160" at bounding box center [197, 440] width 106 height 15
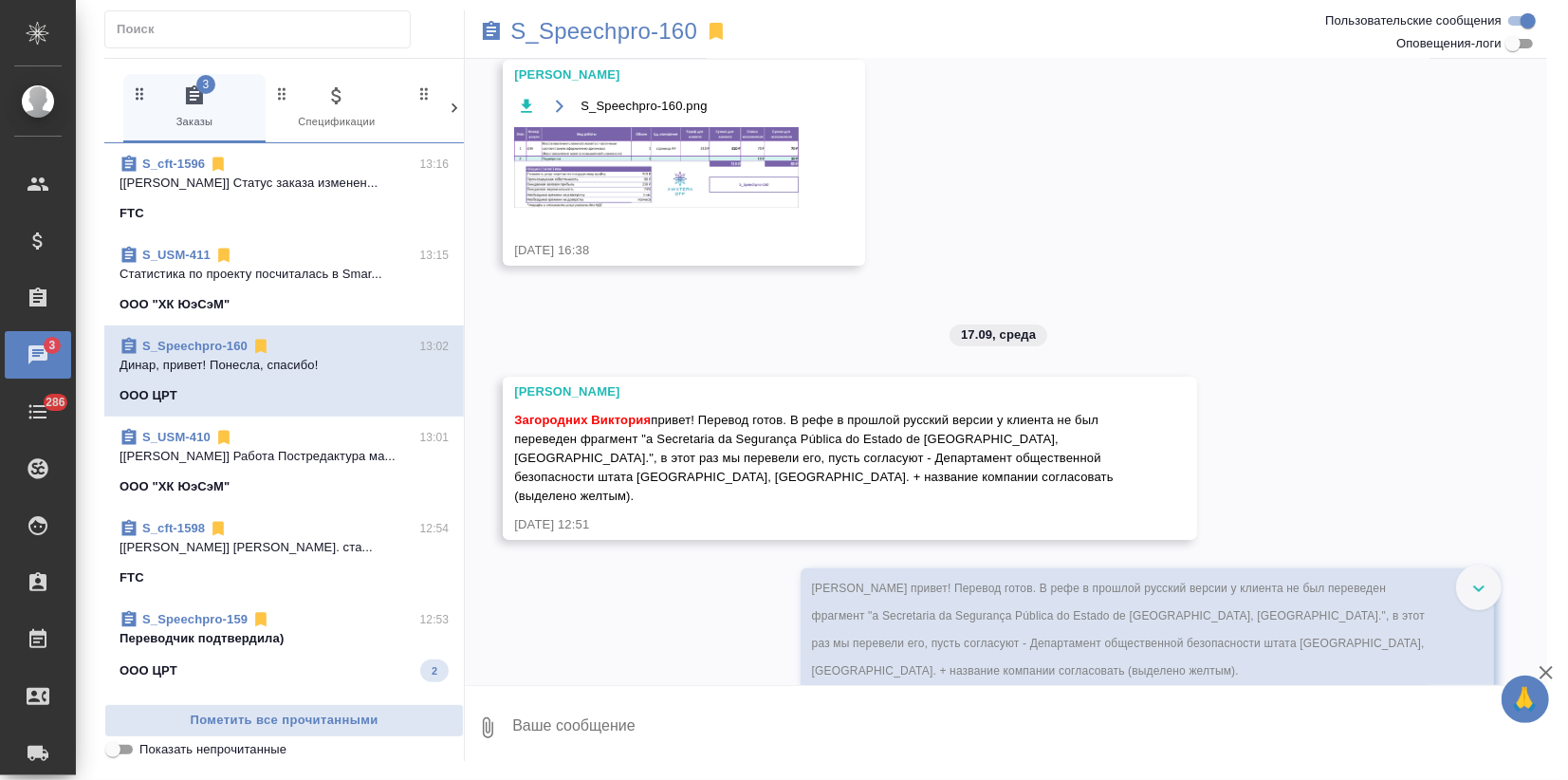
scroll to position [158, 0]
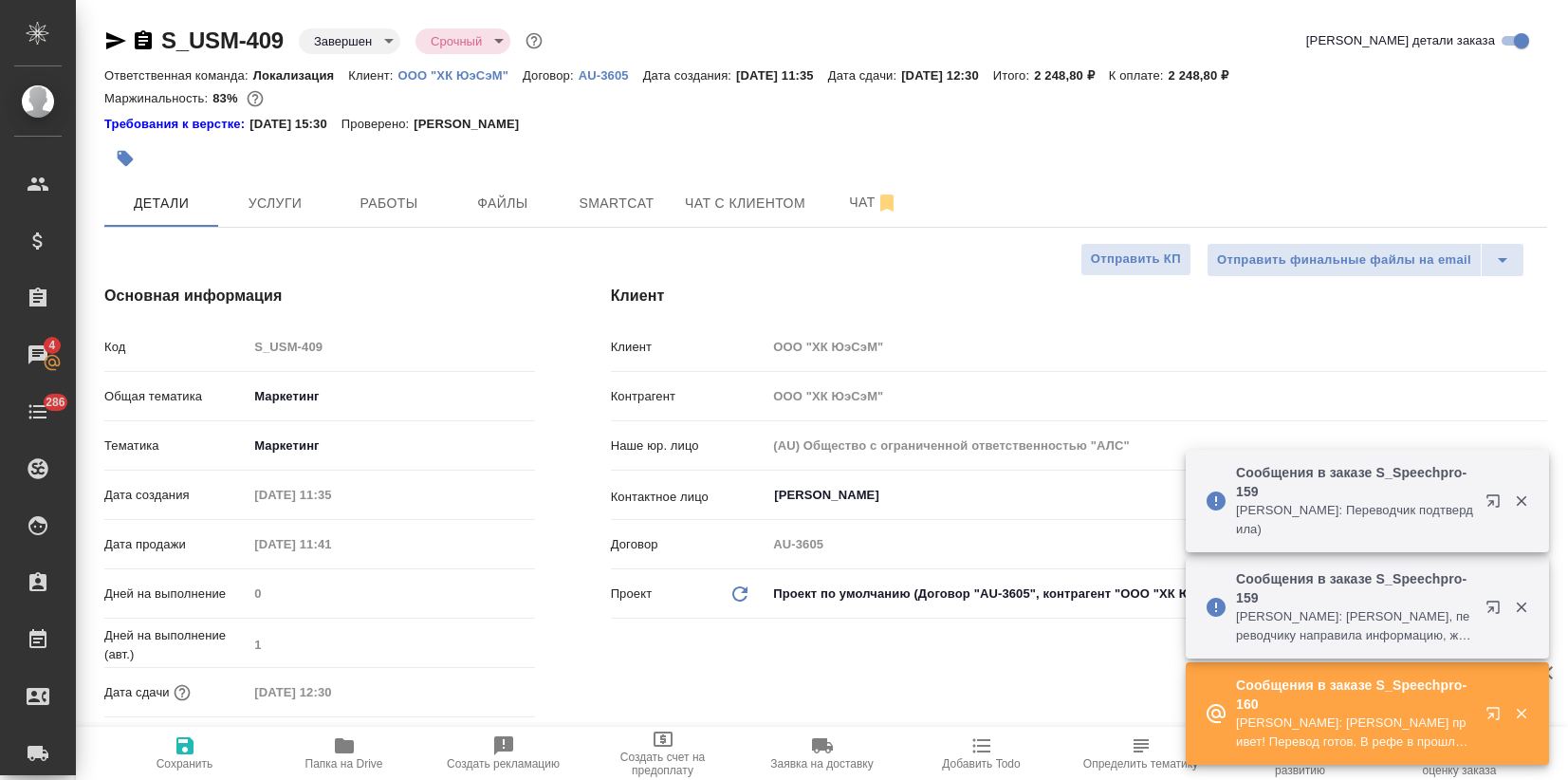
select select "RU"
click at [471, 72] on p "ООО "ХК ЮэСэМ"" at bounding box center [460, 75] width 124 height 15
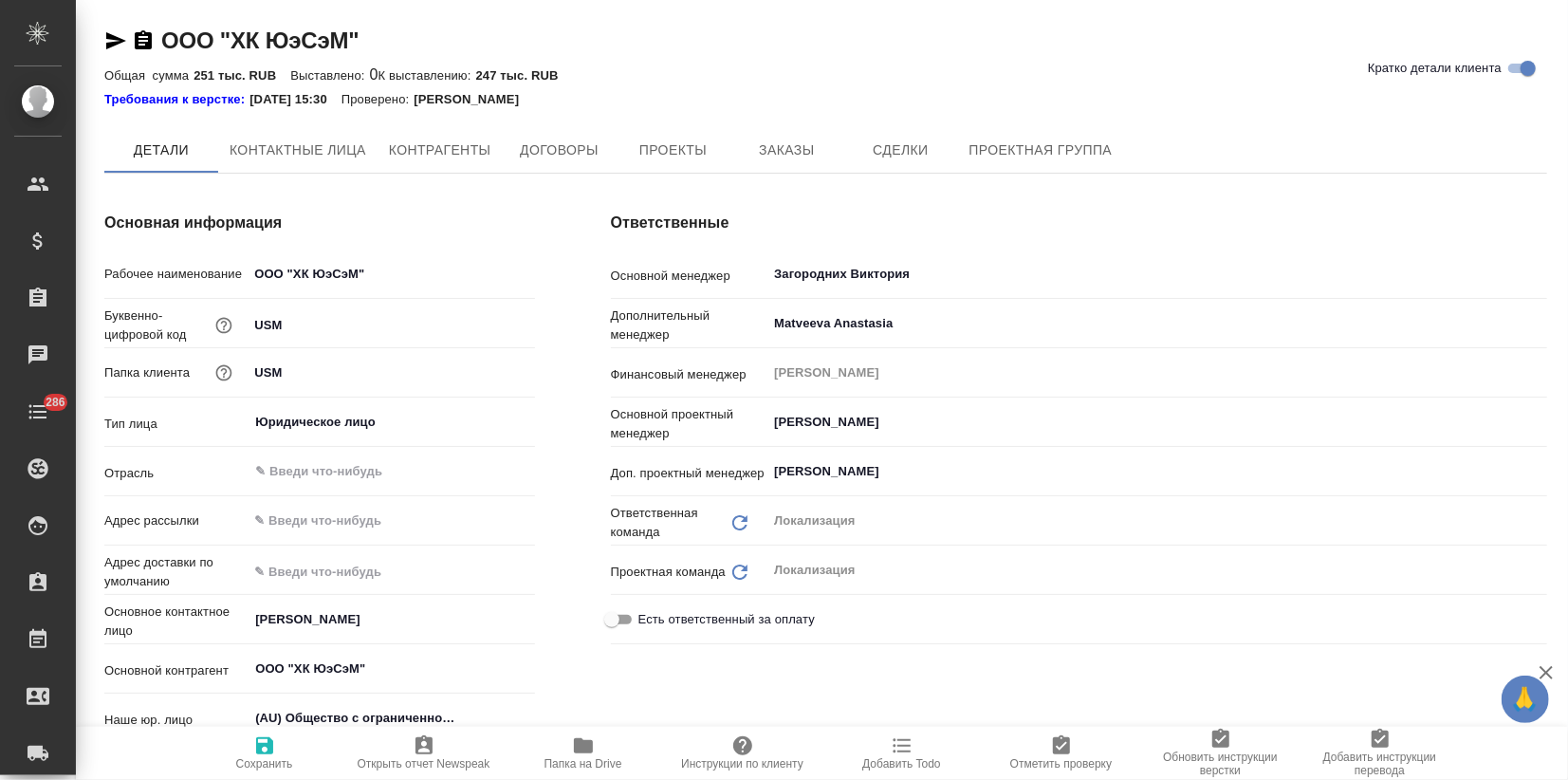
type textarea "x"
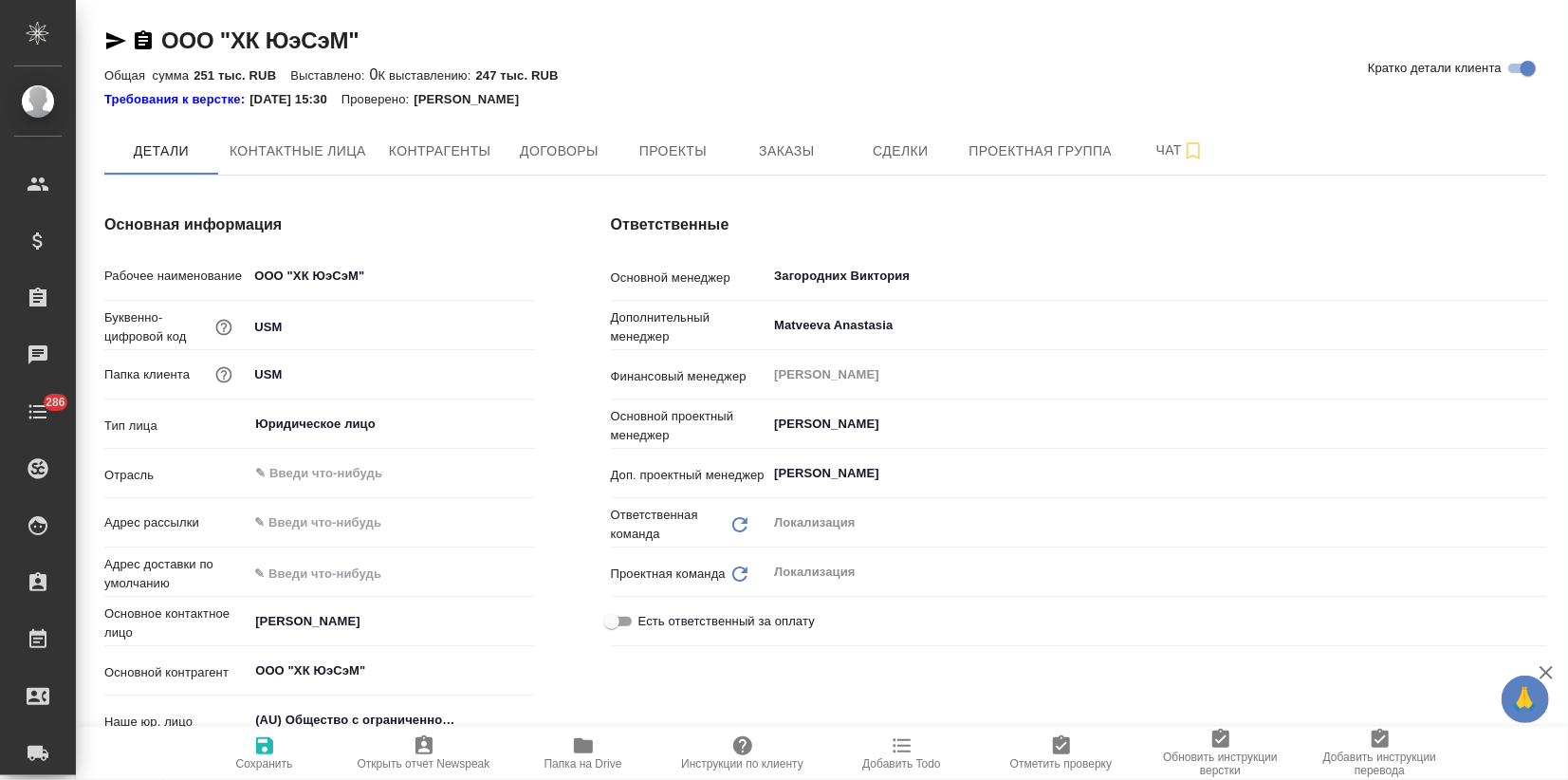
type textarea "x"
click at [779, 167] on button "Заказы" at bounding box center [786, 151] width 113 height 47
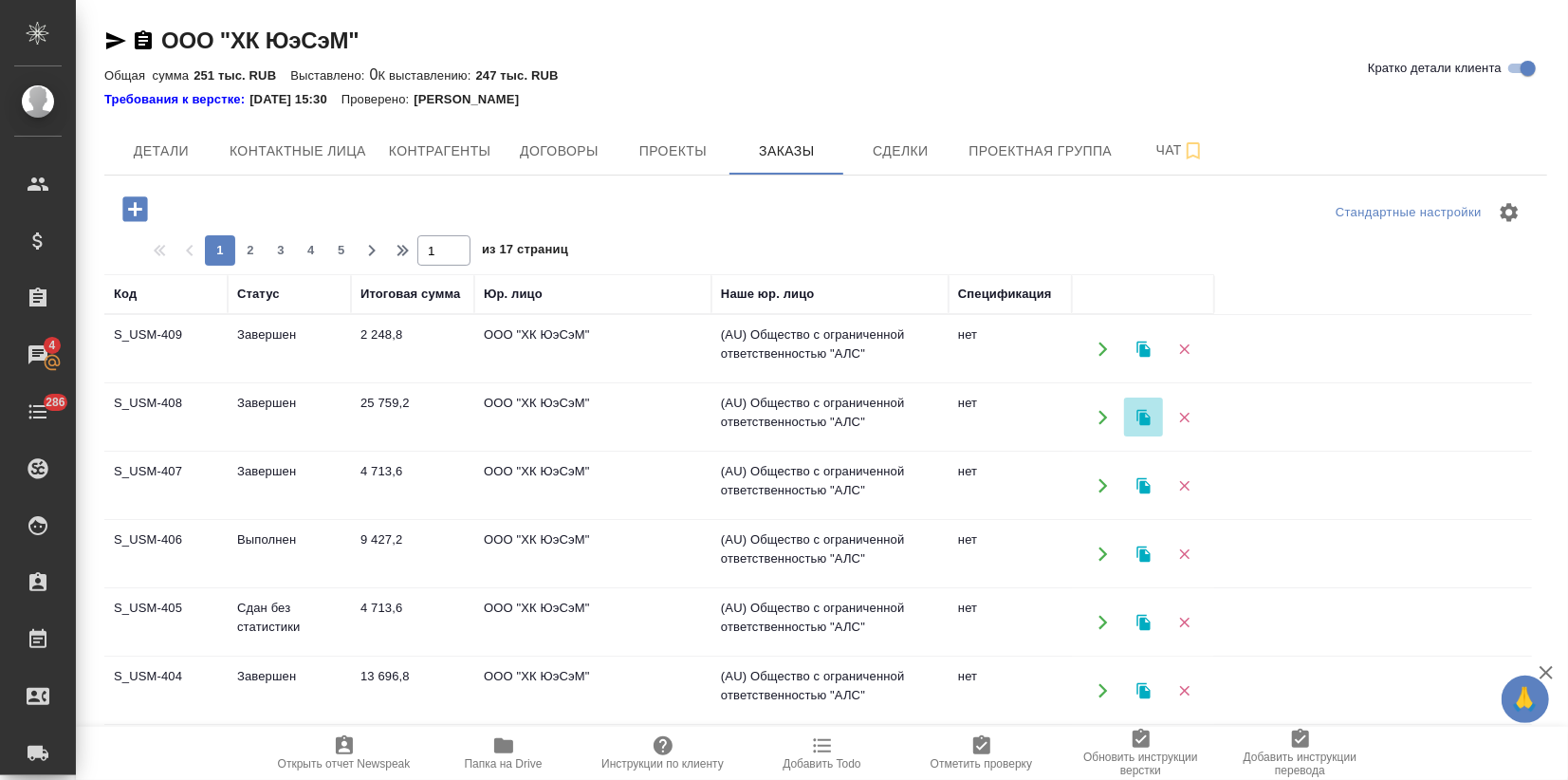
click at [1140, 417] on icon "button" at bounding box center [1143, 417] width 14 height 16
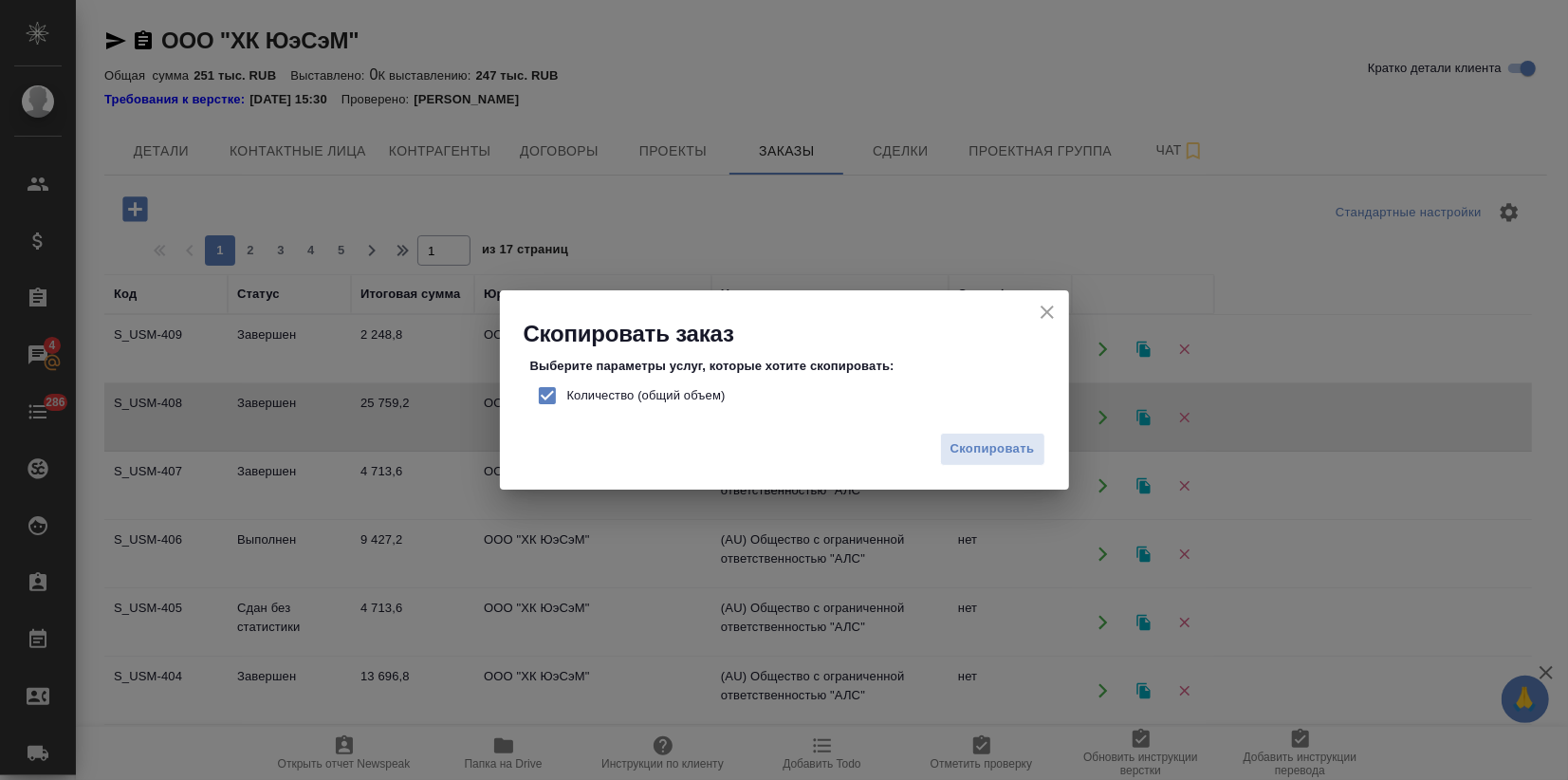
click at [555, 393] on input "Количество (общий объем)" at bounding box center [547, 395] width 40 height 40
checkbox input "false"
click at [971, 452] on span "Скопировать" at bounding box center [993, 449] width 84 height 22
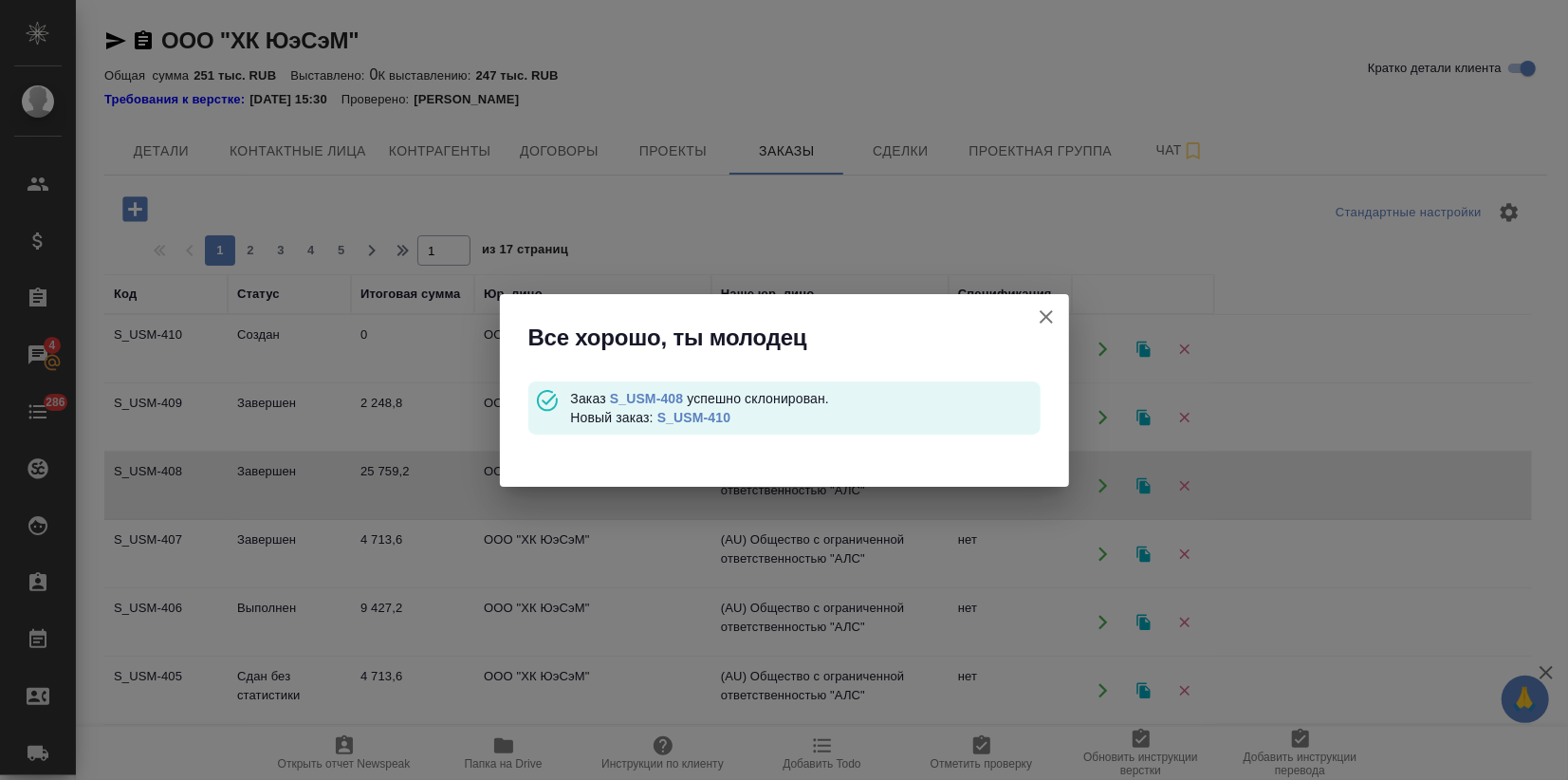
click at [707, 419] on link "S_USM-410" at bounding box center [694, 418] width 73 height 16
click at [1046, 313] on icon "button" at bounding box center [1046, 316] width 22 height 23
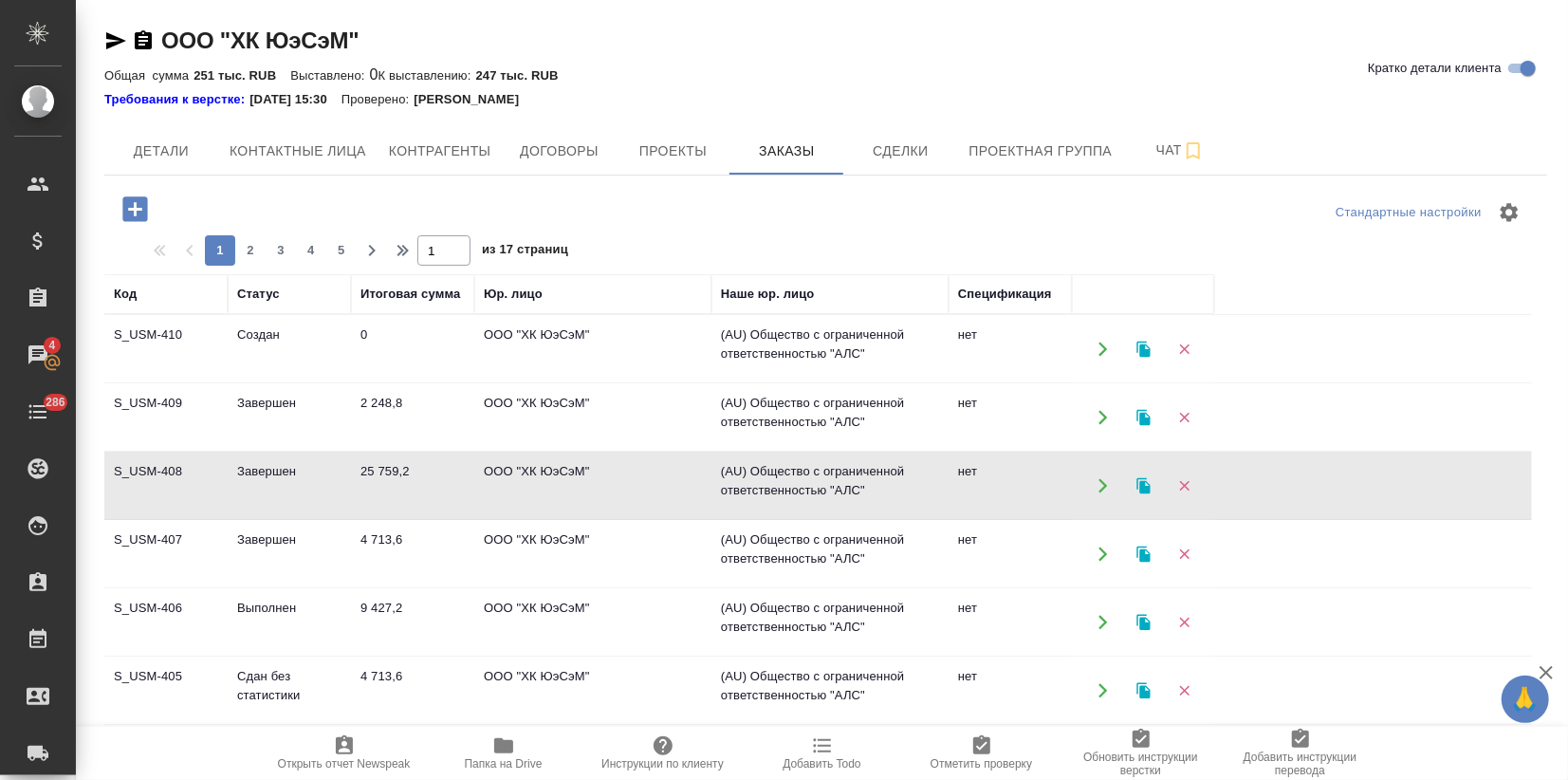
click at [289, 621] on td "Выполнен" at bounding box center [290, 622] width 123 height 67
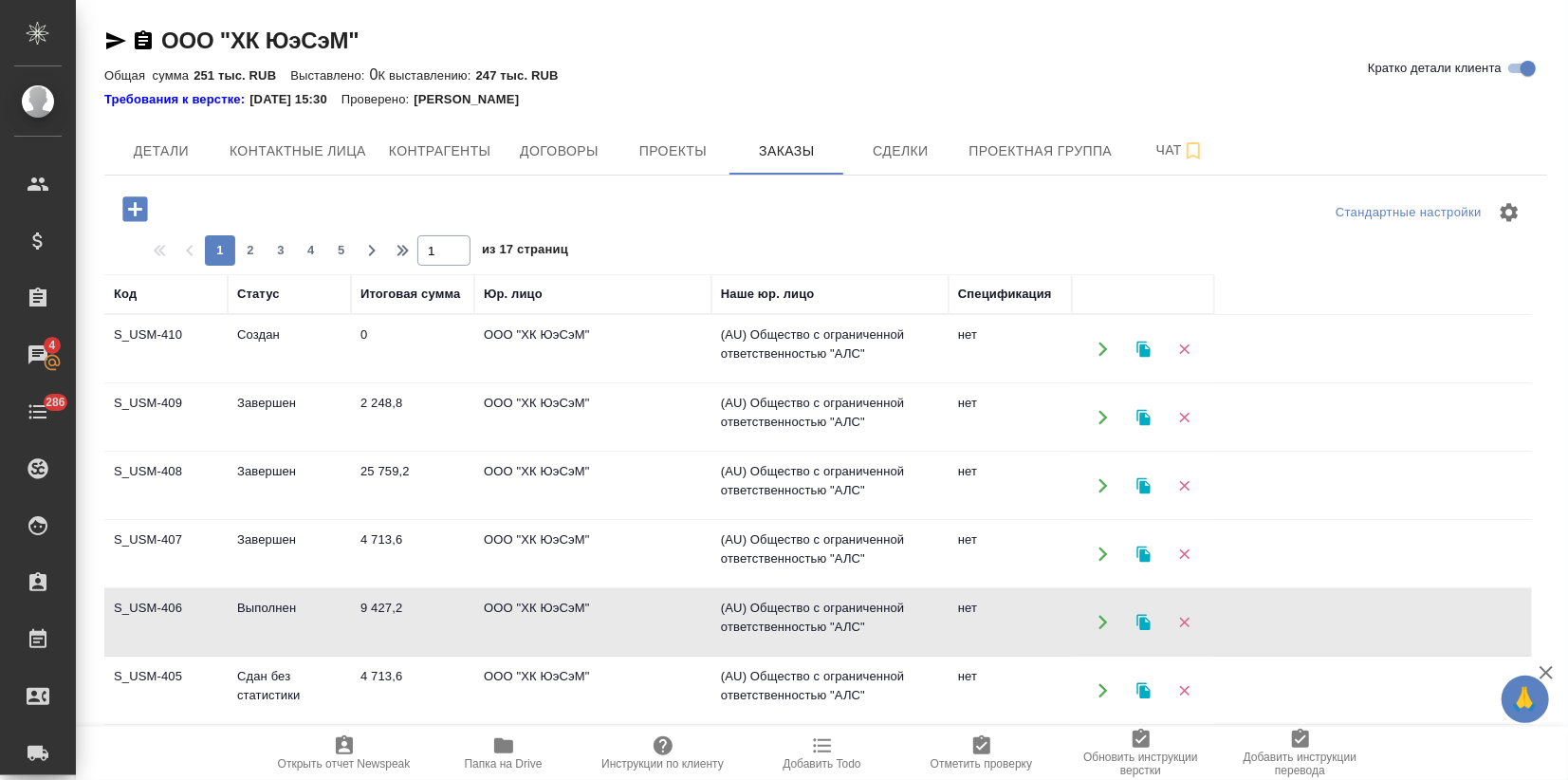
click at [289, 621] on td "Выполнен" at bounding box center [290, 622] width 123 height 67
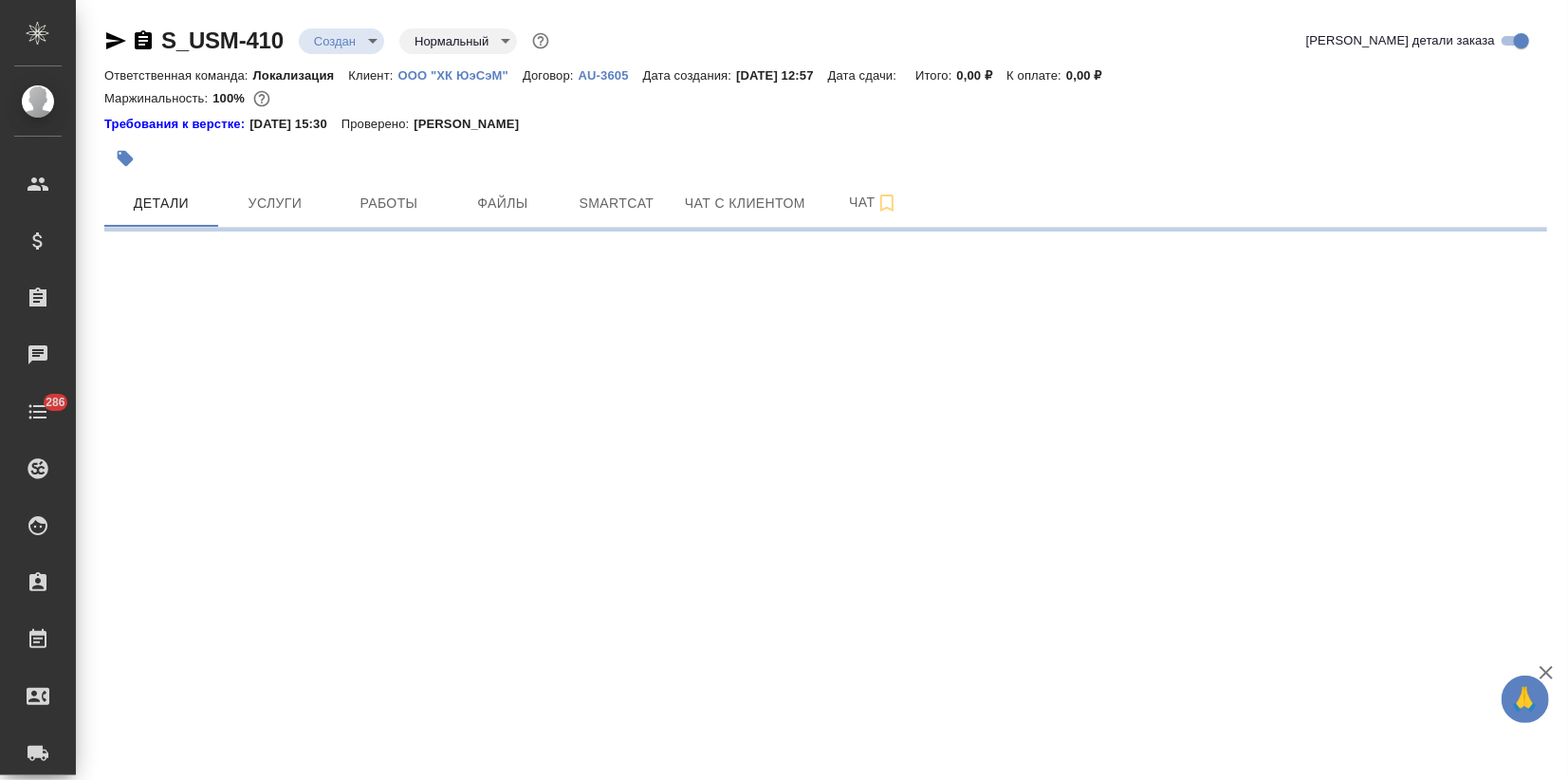
select select "RU"
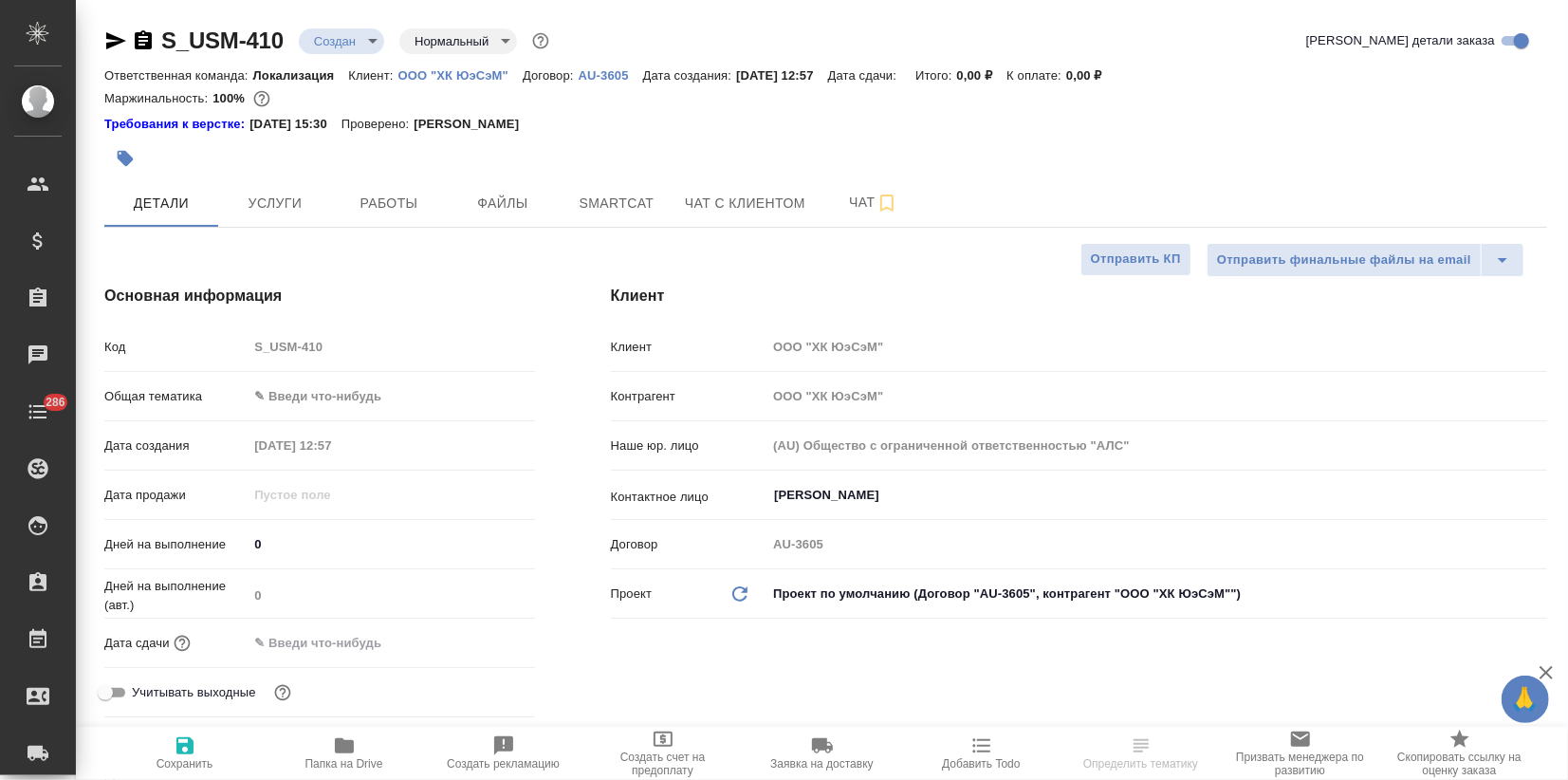
type textarea "x"
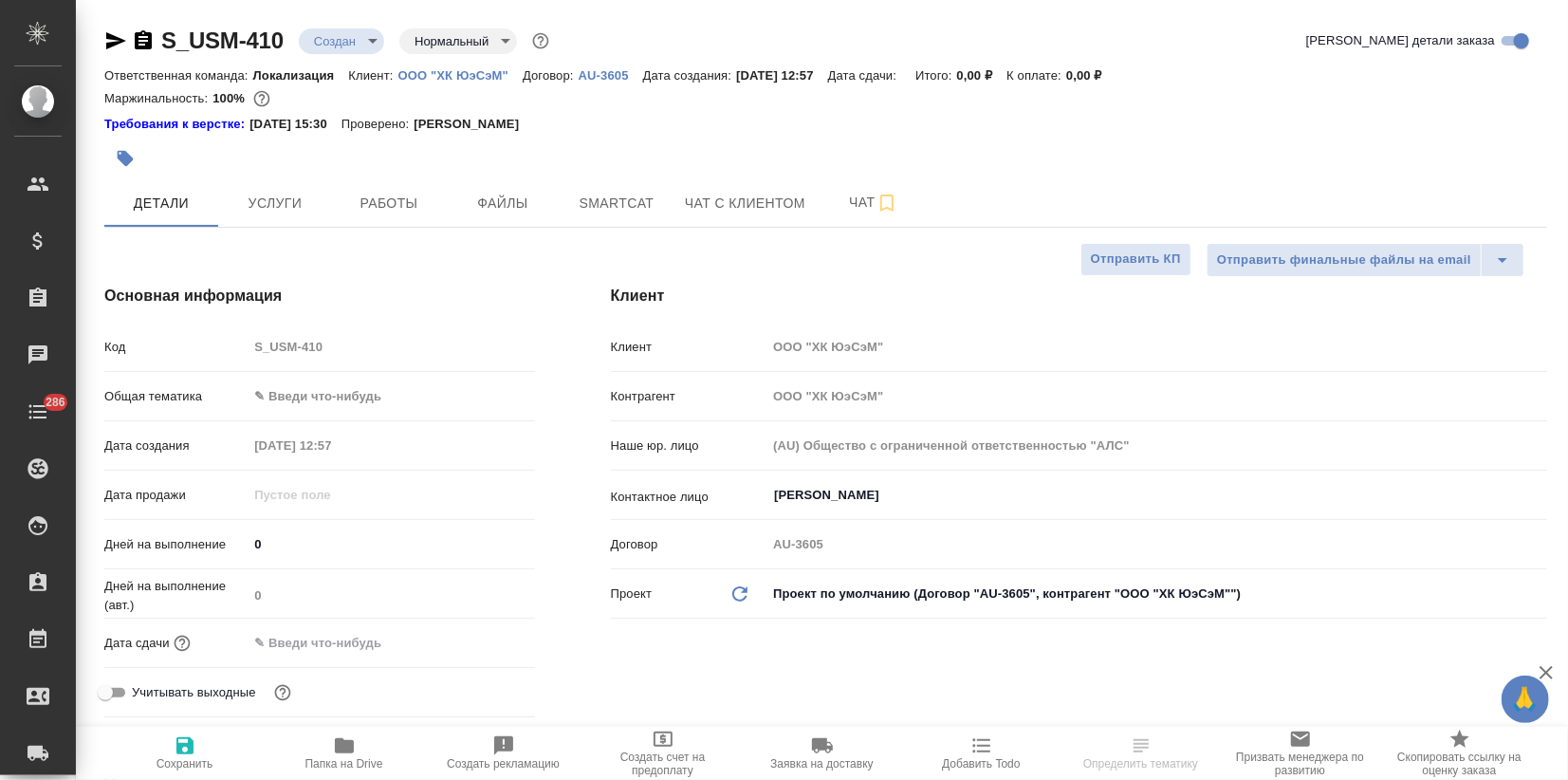
type textarea "x"
click at [281, 398] on body "🙏 .cls-1 fill:#fff; AWATERA Zagorodnikh Viktoria Клиенты Спецификации Заказы Ча…" at bounding box center [784, 390] width 1568 height 780
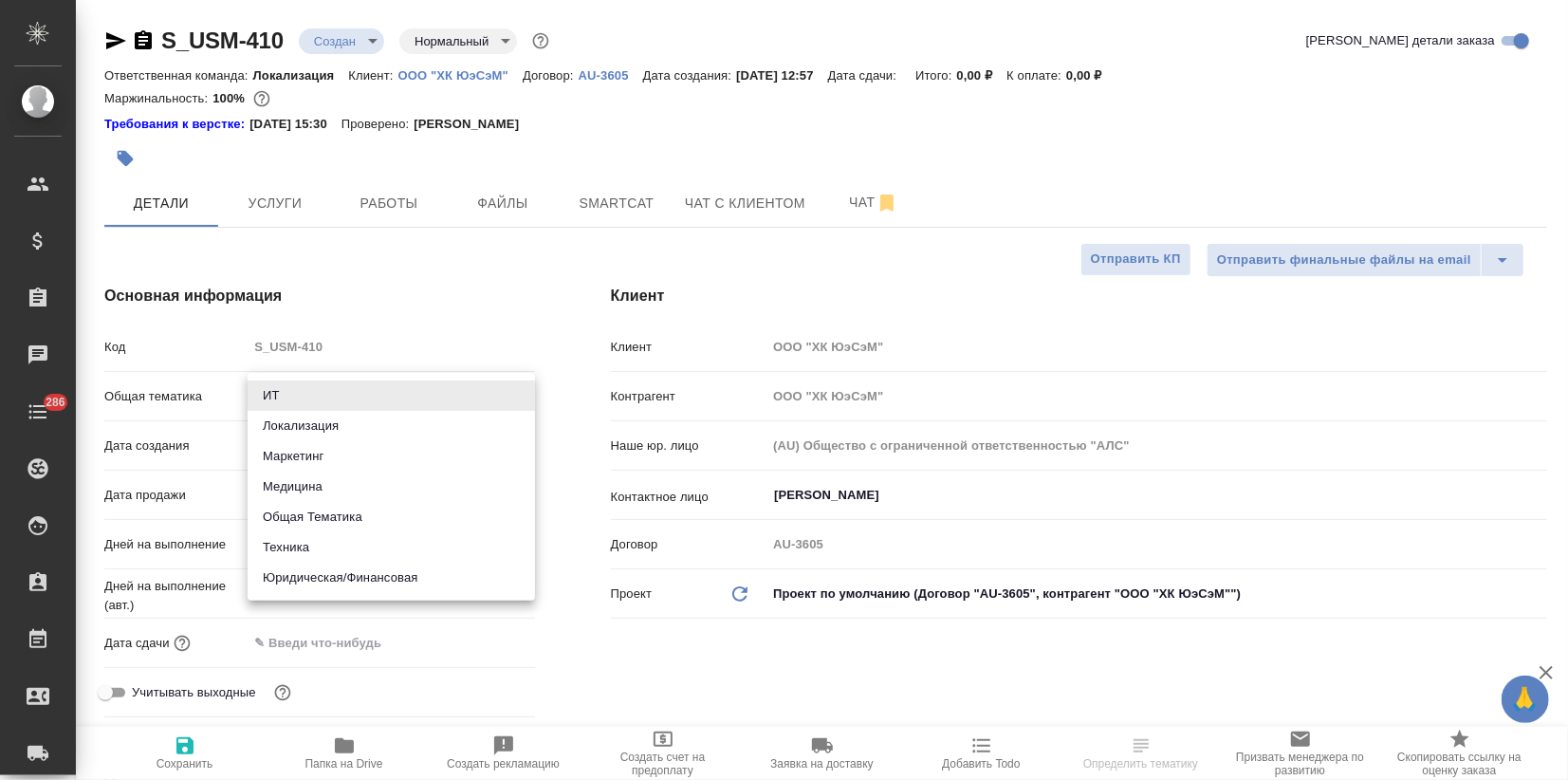
click at [288, 451] on li "Маркетинг" at bounding box center [391, 456] width 288 height 30
type input "marketing"
type textarea "x"
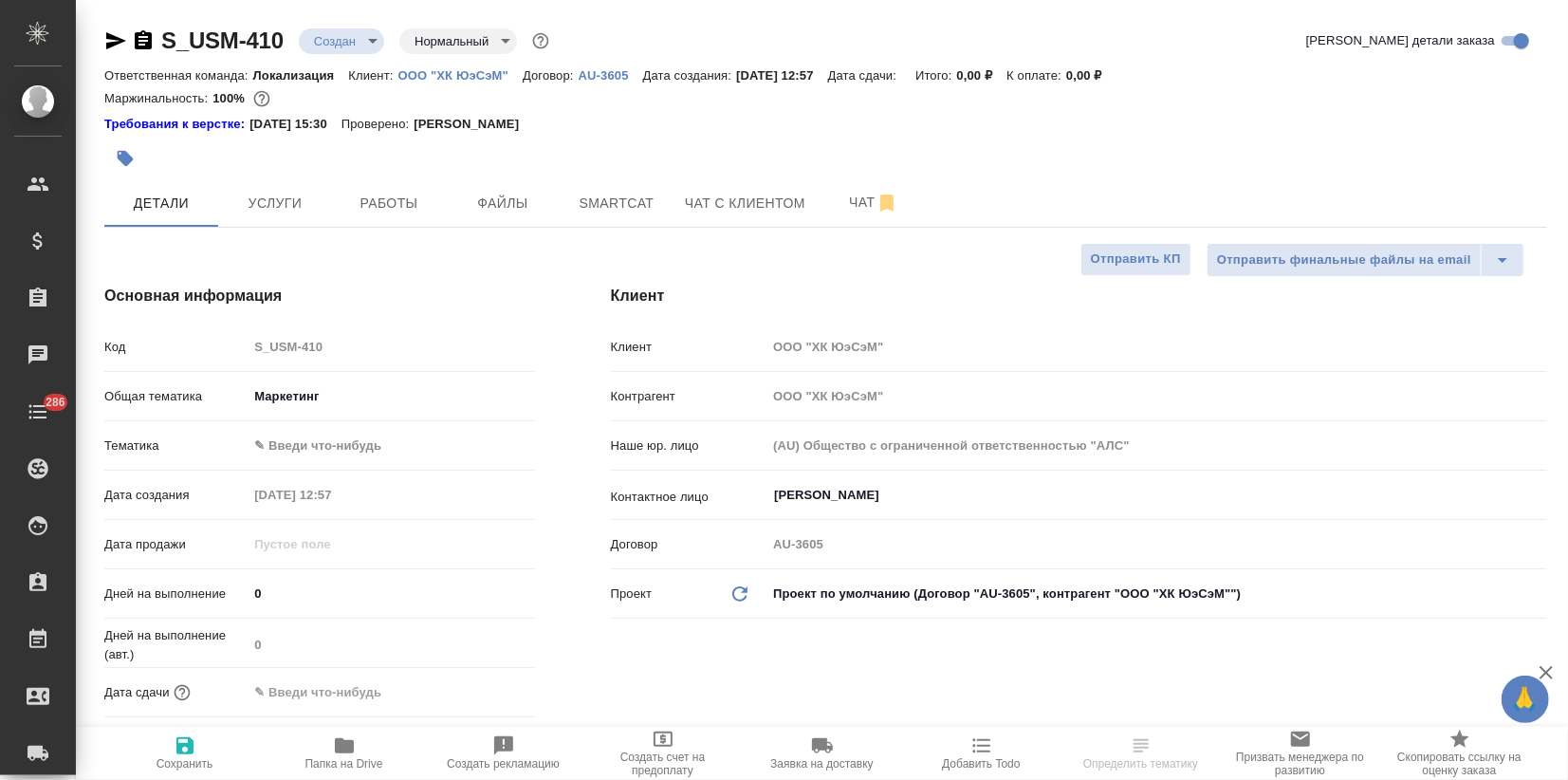
click at [284, 448] on body "🙏 .cls-1 fill:#fff; AWATERA Zagorodnikh Viktoria Клиенты Спецификации Заказы Ча…" at bounding box center [784, 390] width 1568 height 780
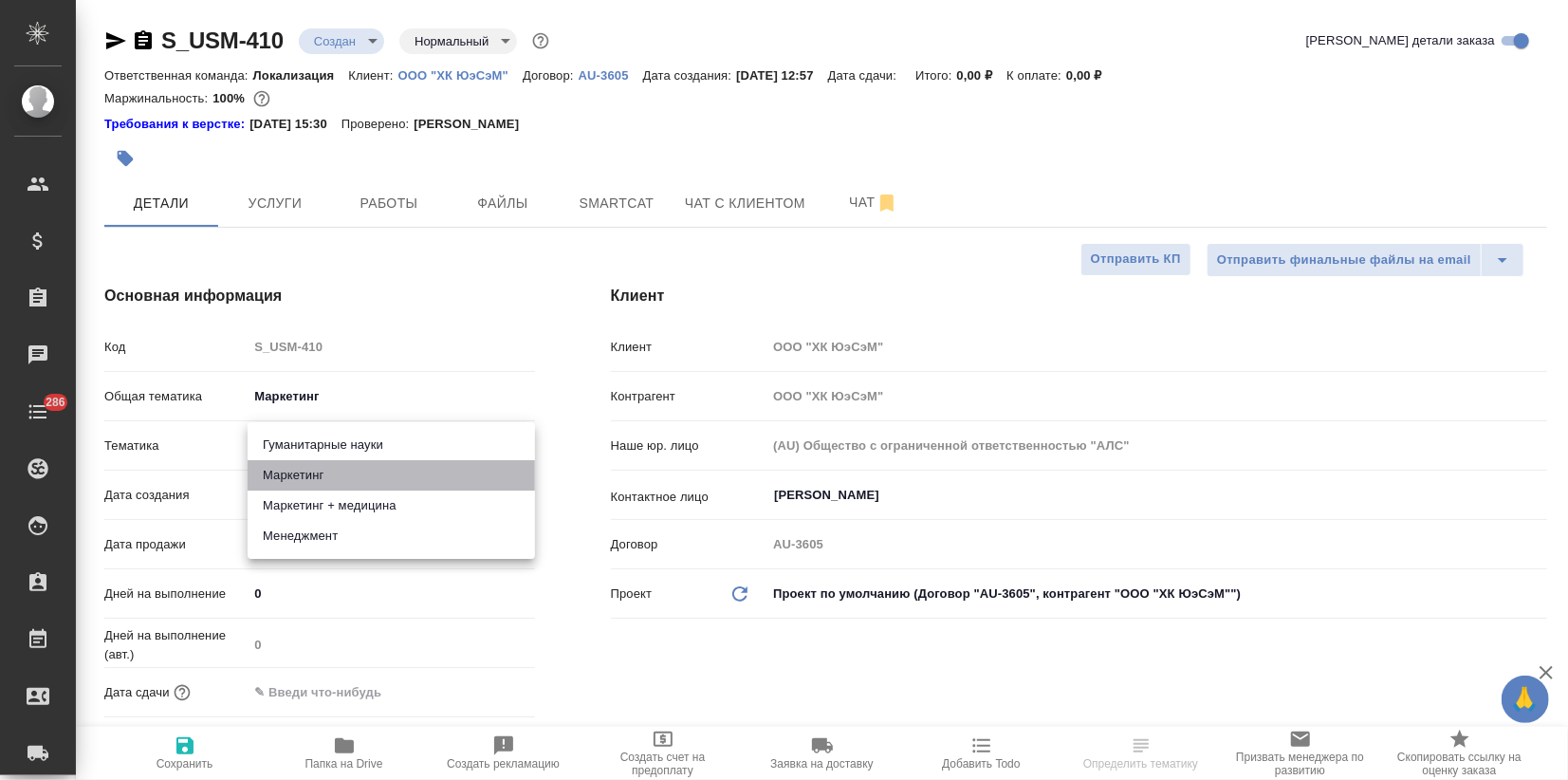
click at [284, 469] on li "Маркетинг" at bounding box center [391, 475] width 288 height 30
type textarea "x"
type input "5a8b8b956a9677013d343d63"
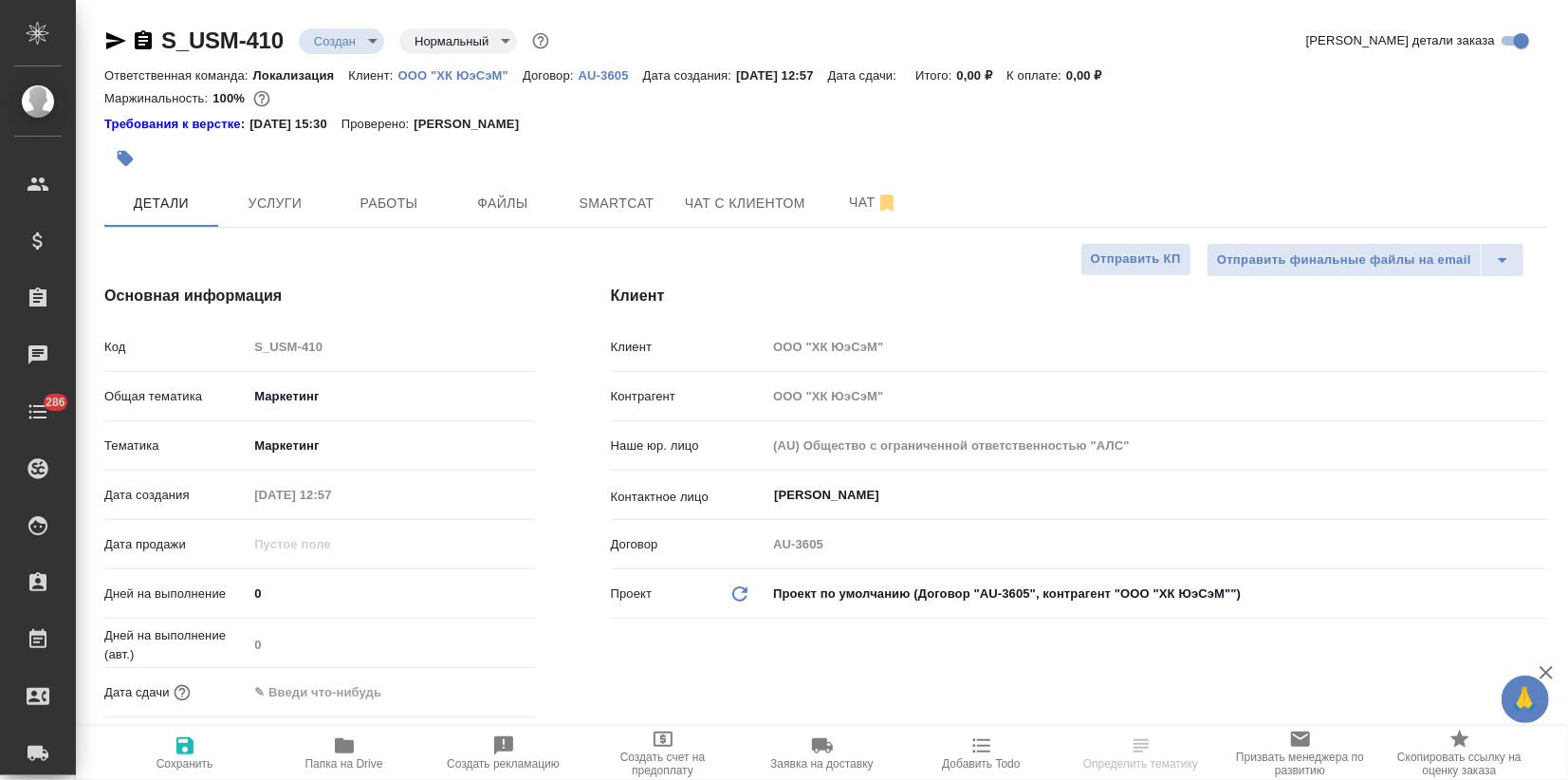
click at [194, 744] on icon "button" at bounding box center [184, 745] width 22 height 23
type textarea "x"
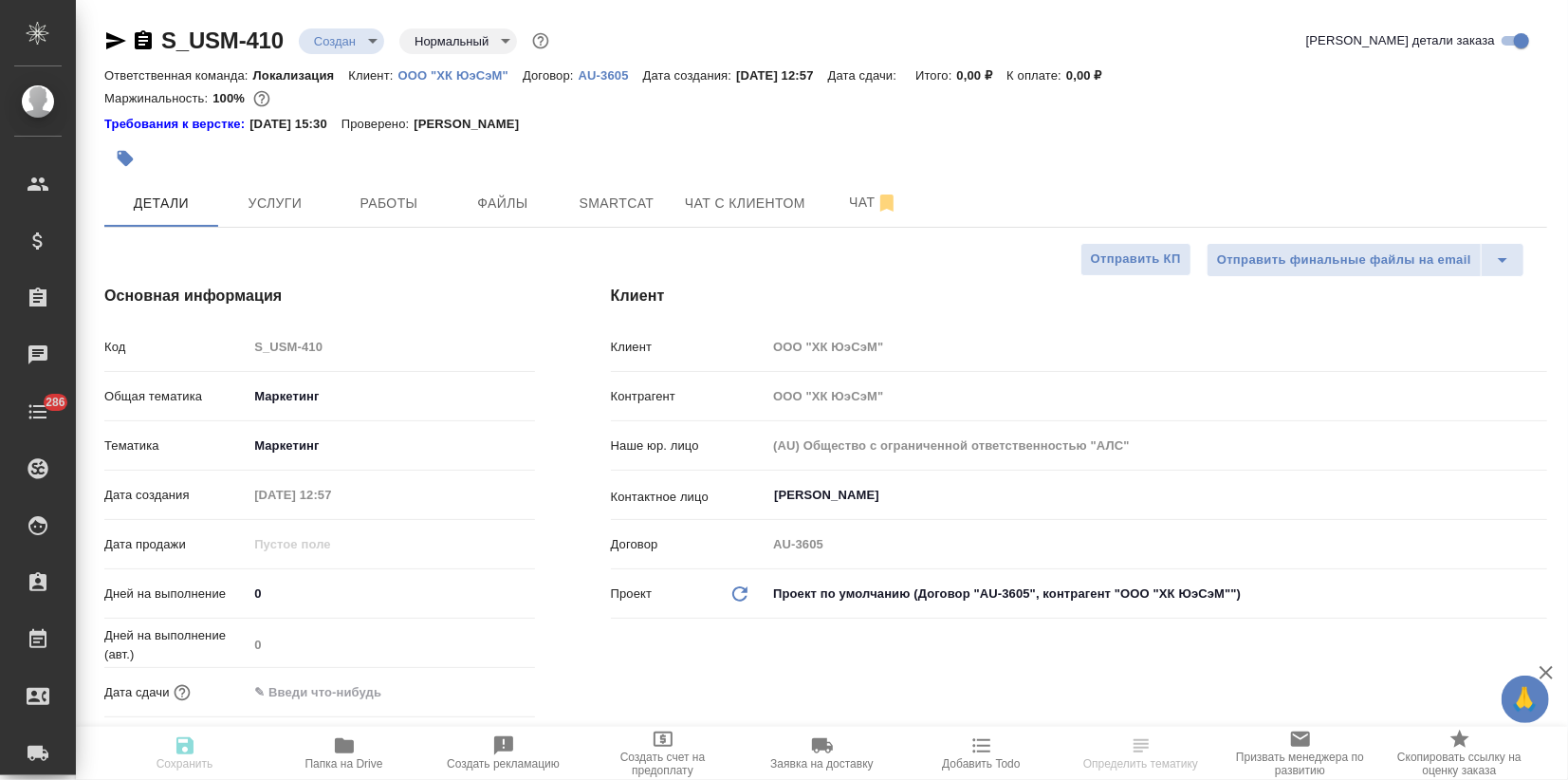
type textarea "x"
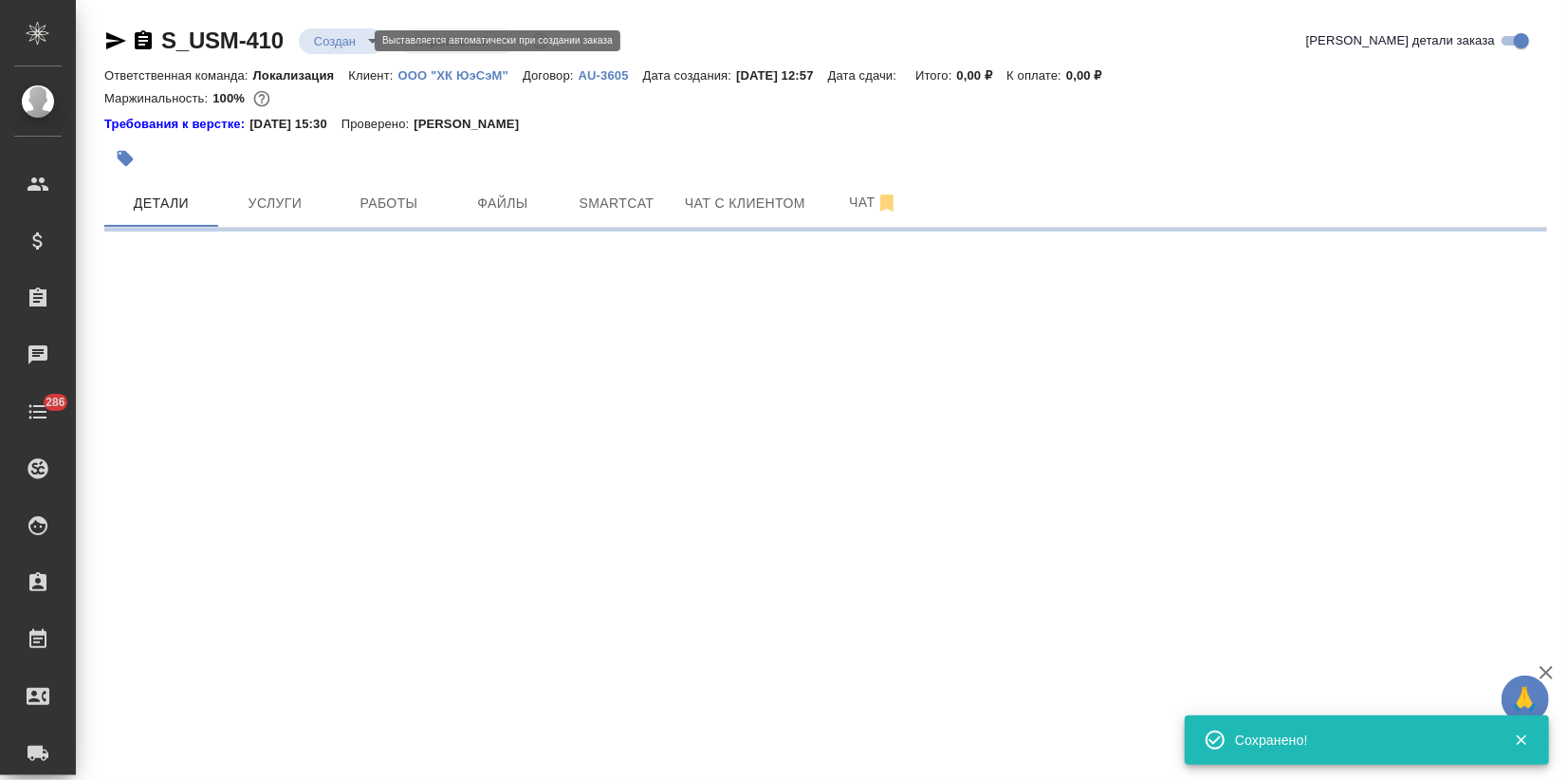
select select "RU"
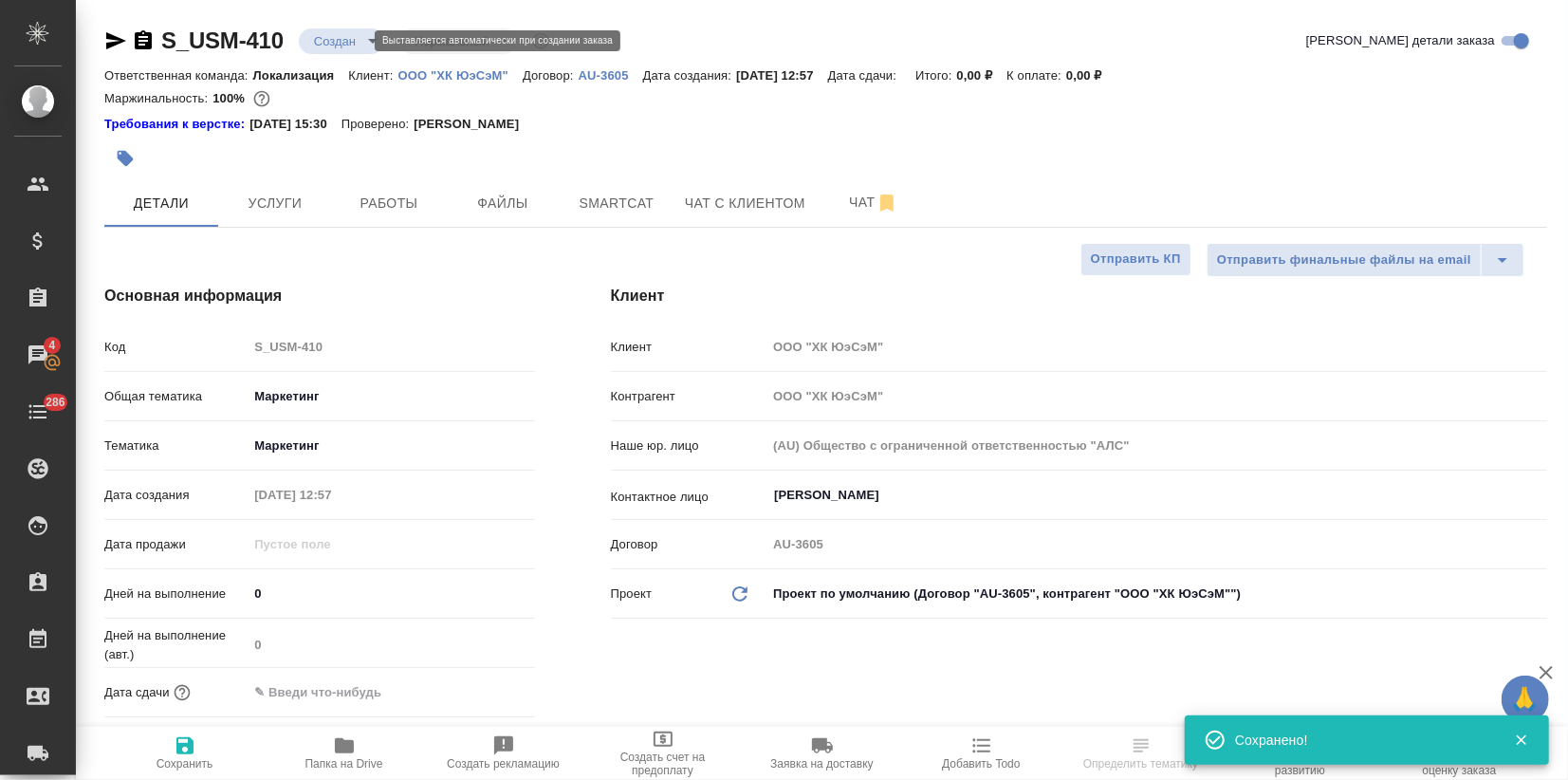
type textarea "x"
click at [303, 700] on input "text" at bounding box center [331, 692] width 166 height 27
click at [480, 687] on icon "button" at bounding box center [479, 689] width 17 height 19
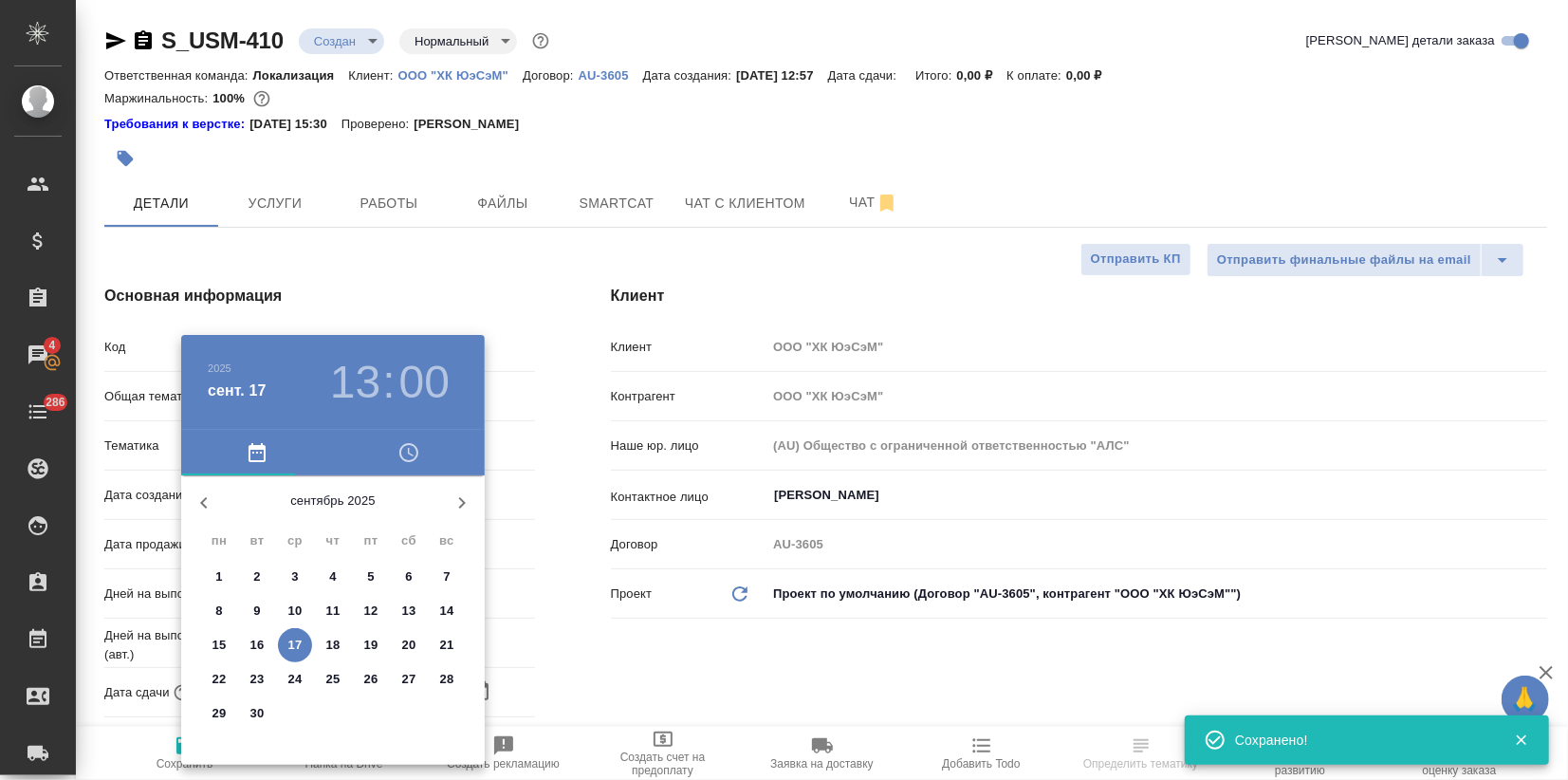
click at [296, 641] on p "17" at bounding box center [295, 645] width 15 height 19
type input "17.09.2025 13:00"
type textarea "x"
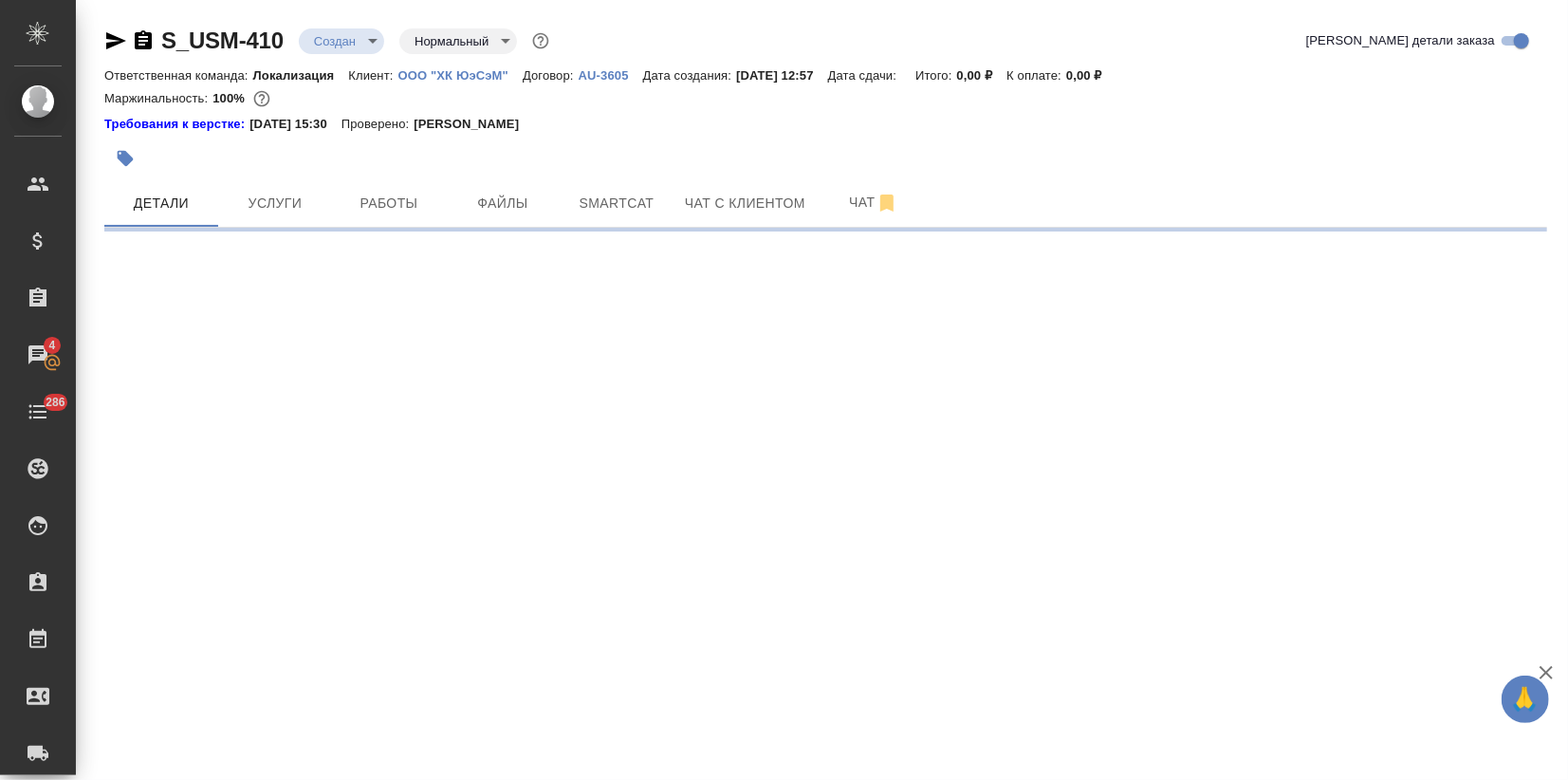
select select "RU"
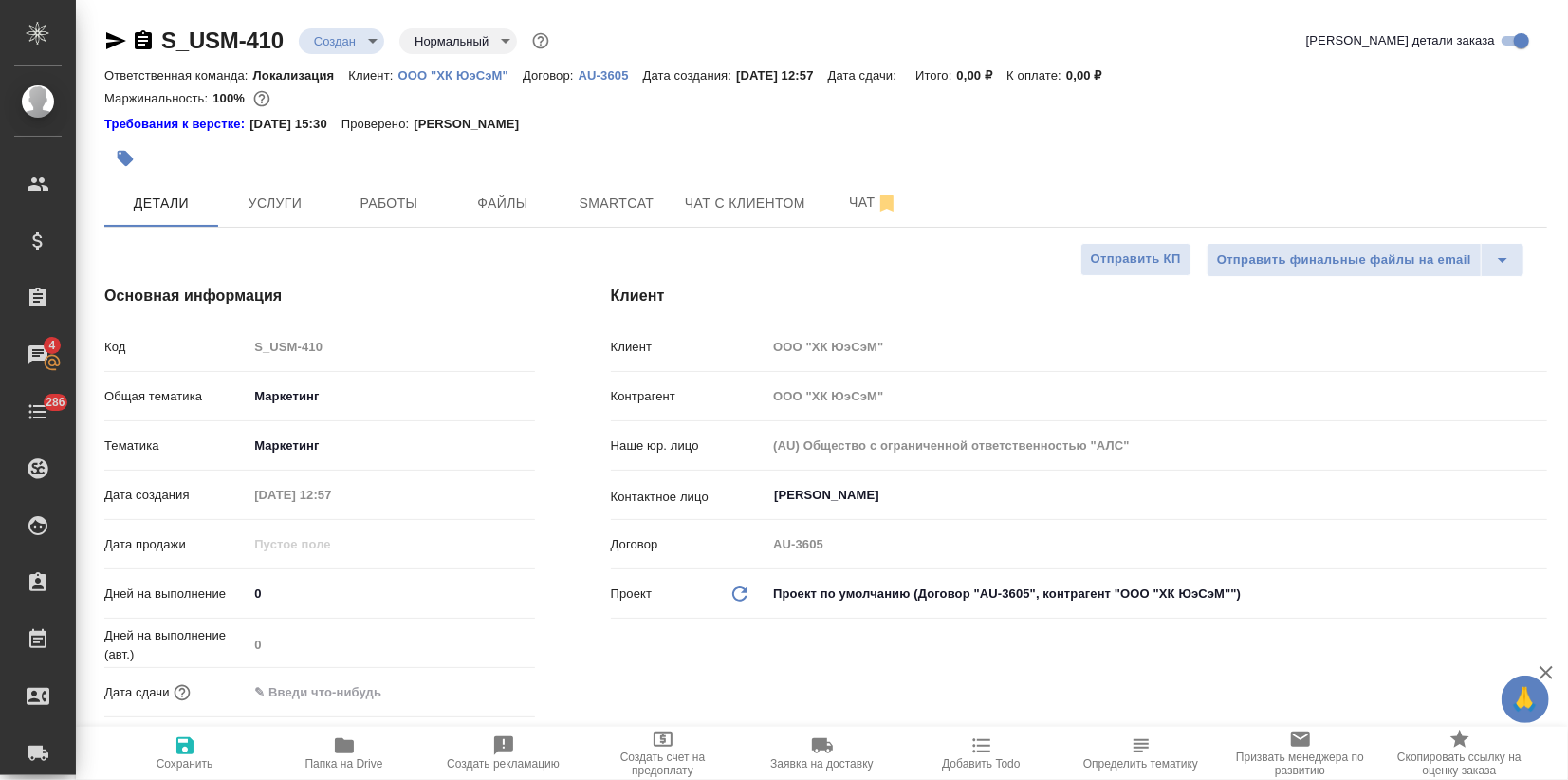
type textarea "x"
drag, startPoint x: 312, startPoint y: 678, endPoint x: 319, endPoint y: 689, distance: 13.0
click at [314, 681] on input "text" at bounding box center [331, 692] width 166 height 27
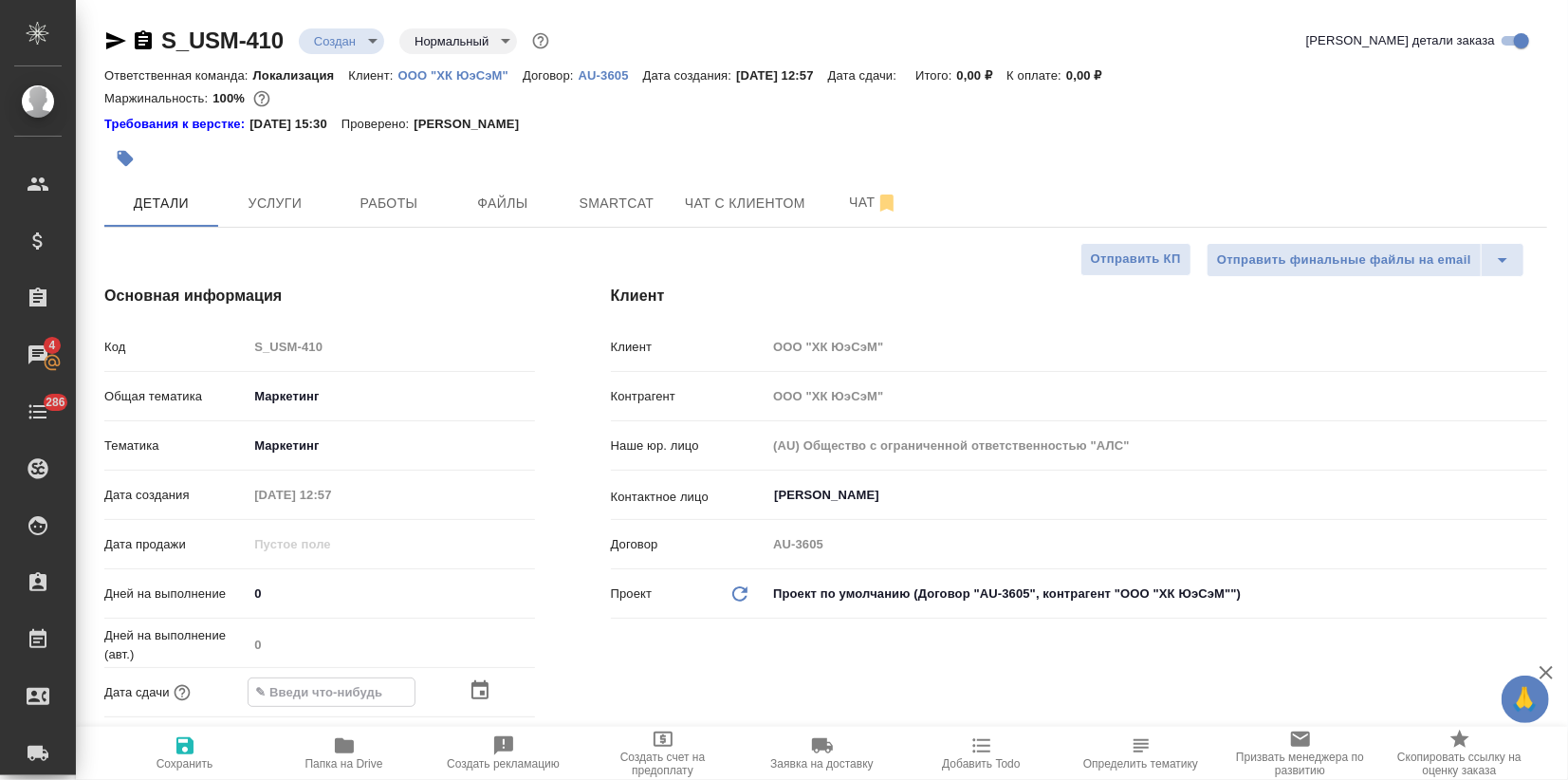
click at [480, 683] on icon "button" at bounding box center [479, 689] width 17 height 19
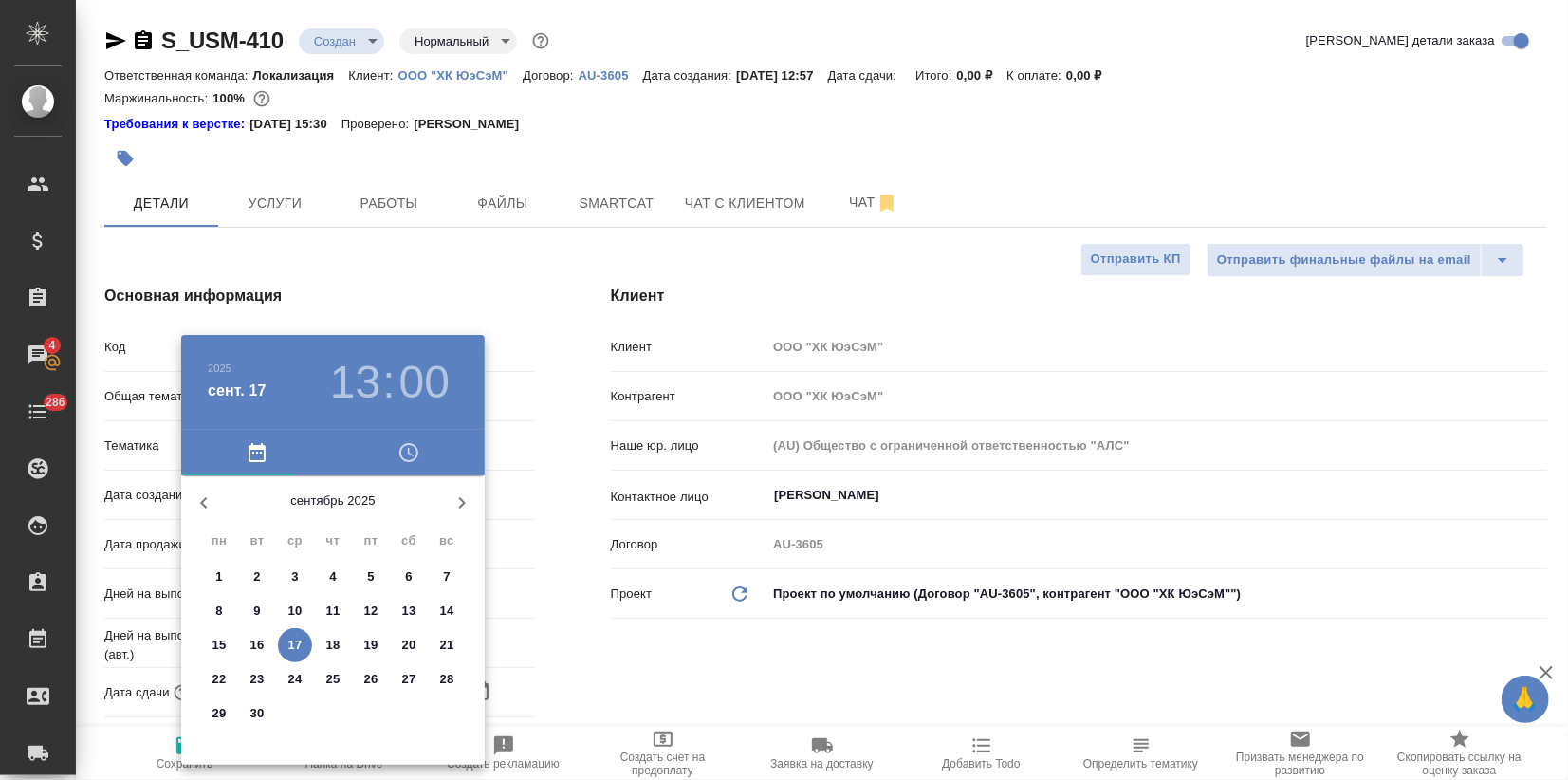
click at [352, 383] on h3 "13" at bounding box center [354, 383] width 50 height 53
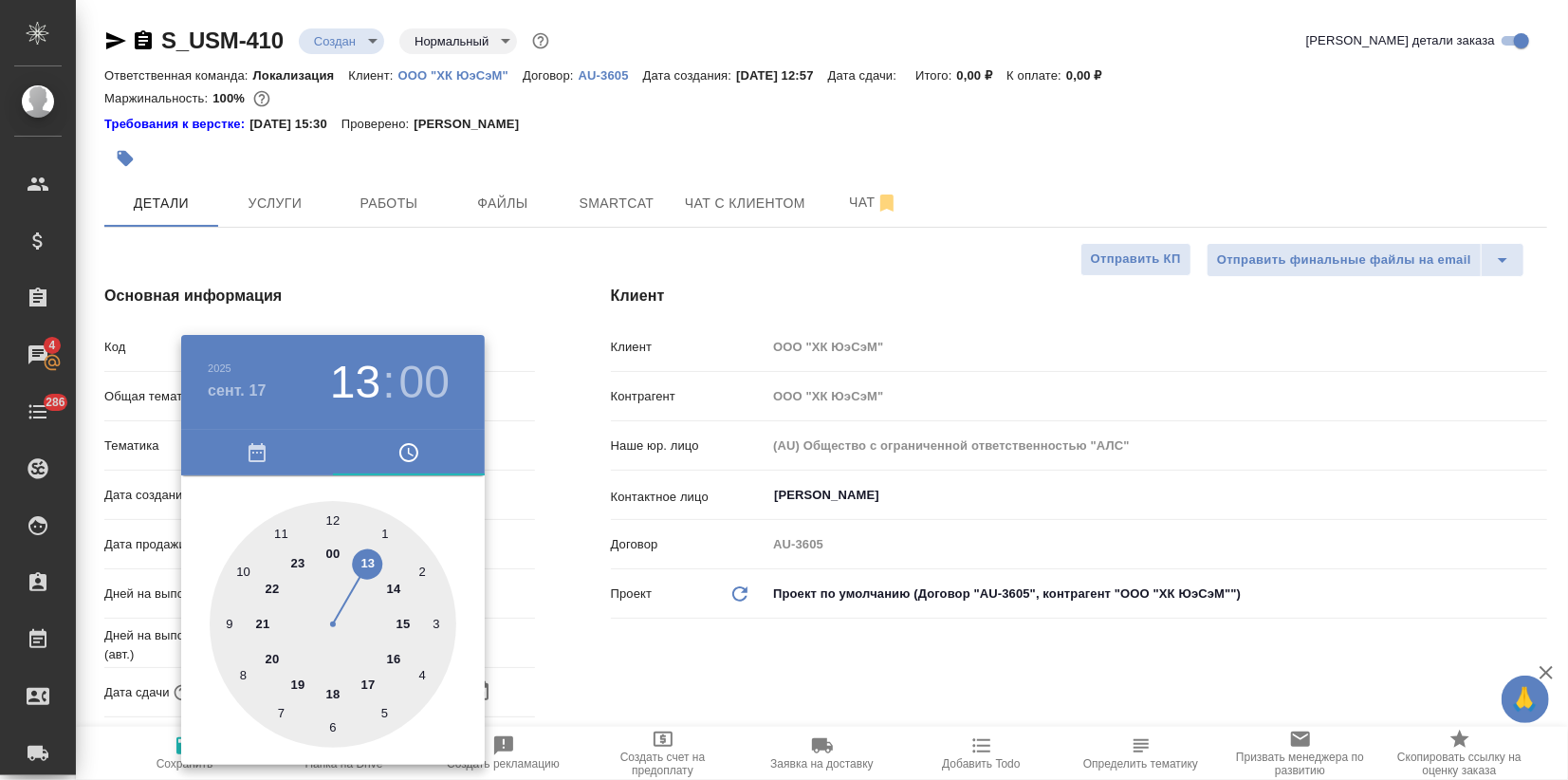
click at [397, 585] on div at bounding box center [333, 624] width 246 height 247
type input "17.09.2025 14:00"
type textarea "x"
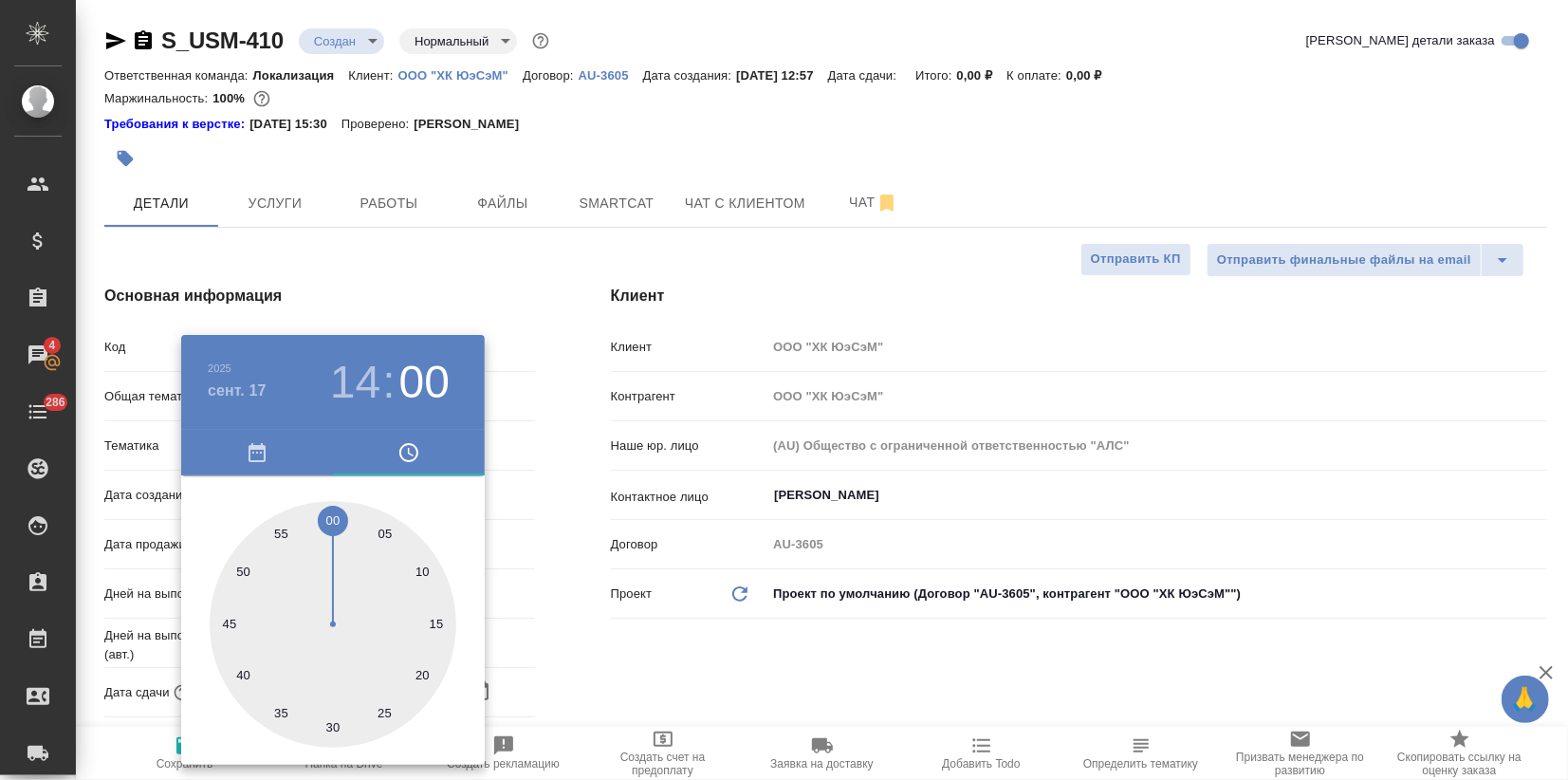
click at [561, 574] on div at bounding box center [784, 390] width 1568 height 780
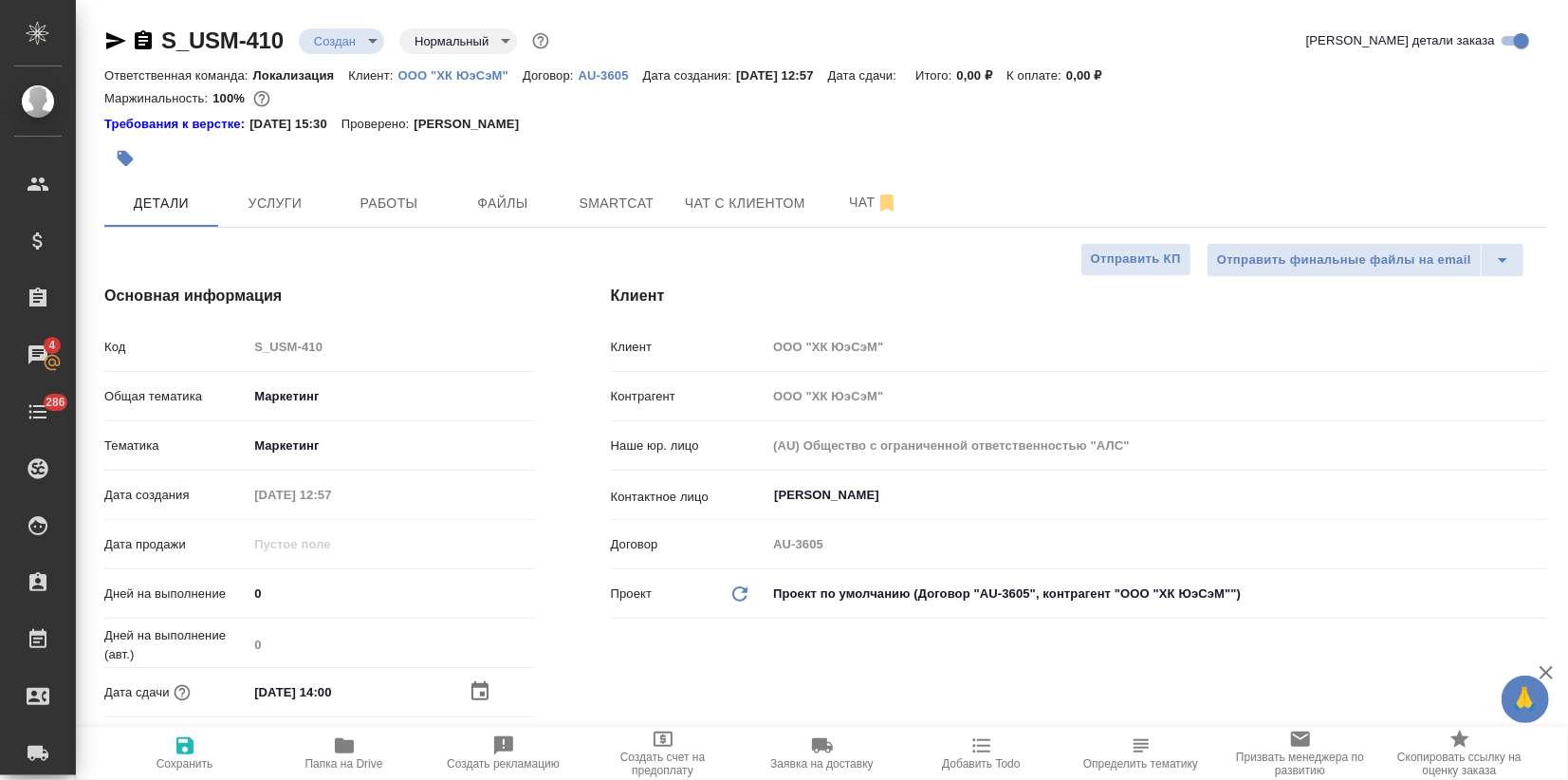
drag, startPoint x: 175, startPoint y: 751, endPoint x: 189, endPoint y: 751, distance: 14.0
click at [176, 751] on icon "button" at bounding box center [184, 745] width 17 height 17
type textarea "x"
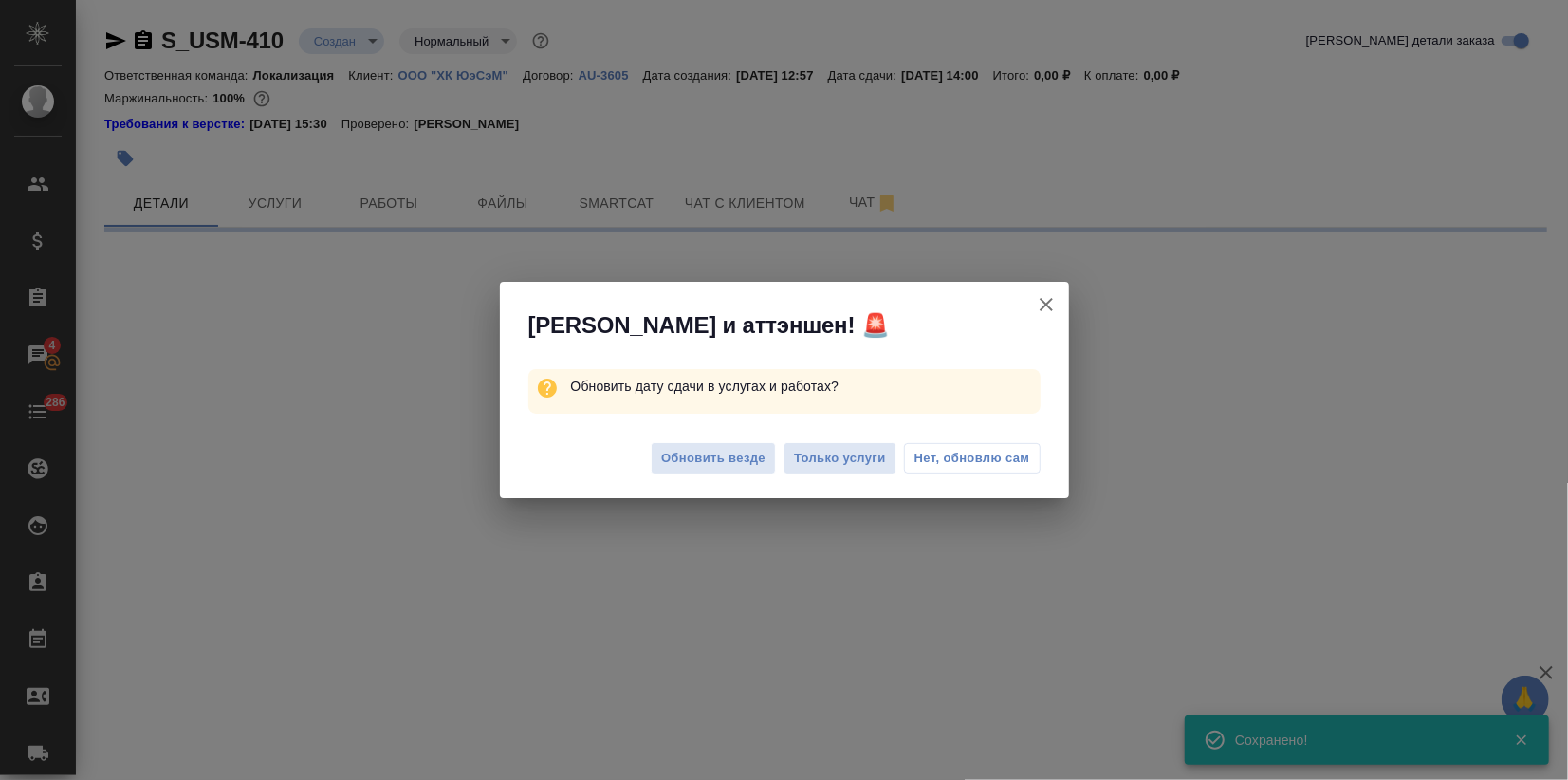
select select "RU"
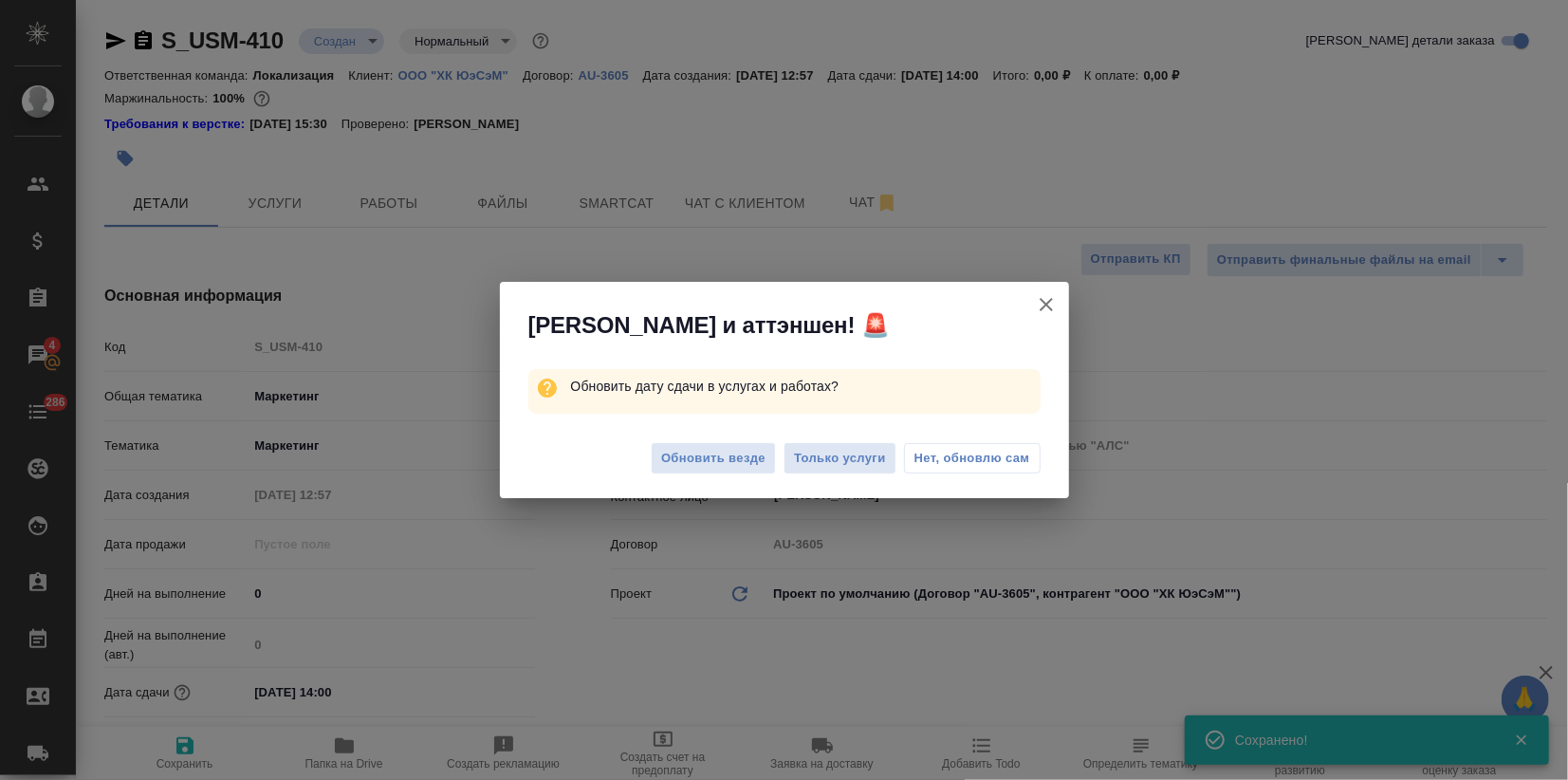
type textarea "x"
click at [698, 465] on span "Обновить везде" at bounding box center [713, 459] width 105 height 22
type textarea "x"
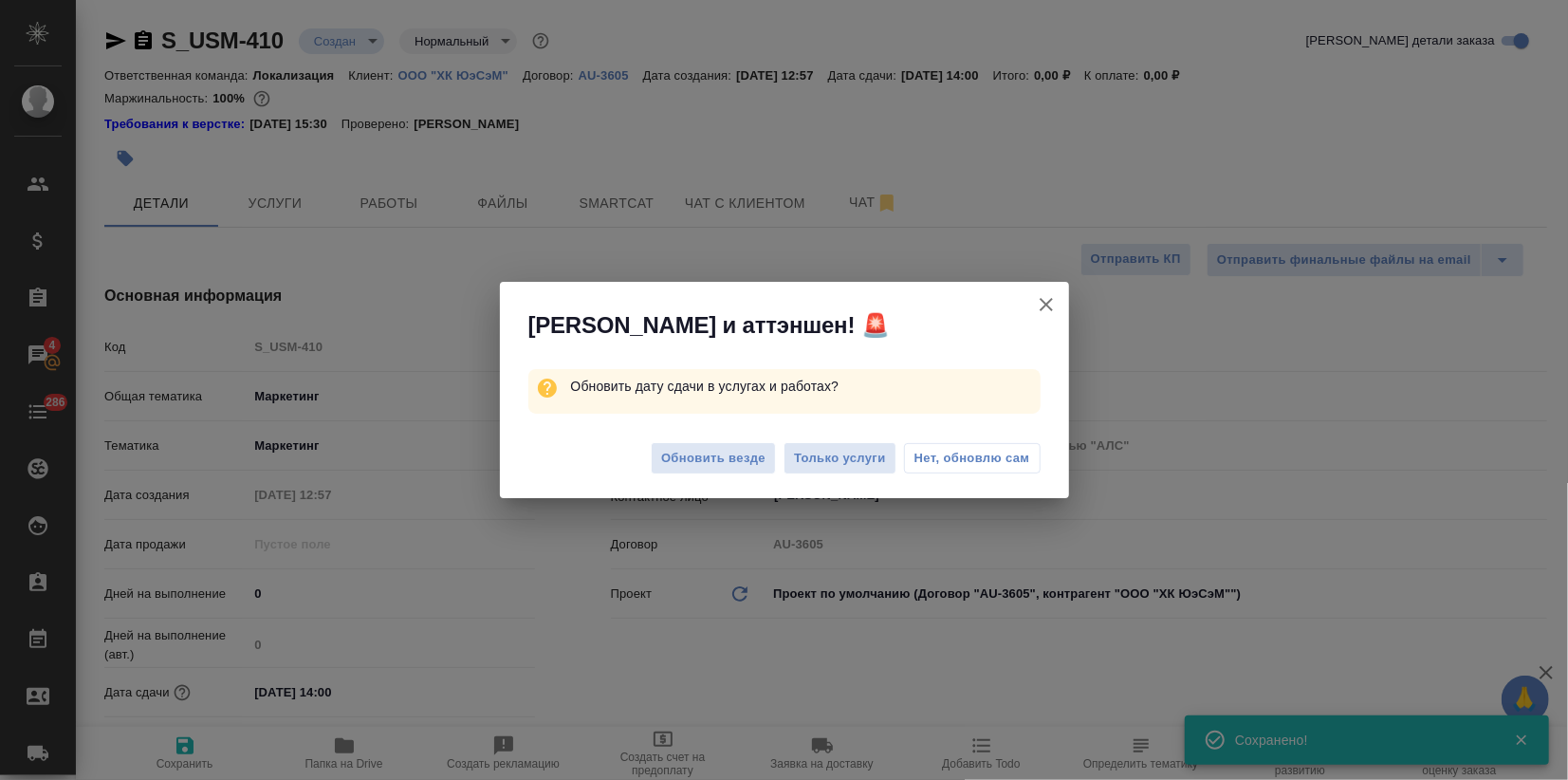
type textarea "x"
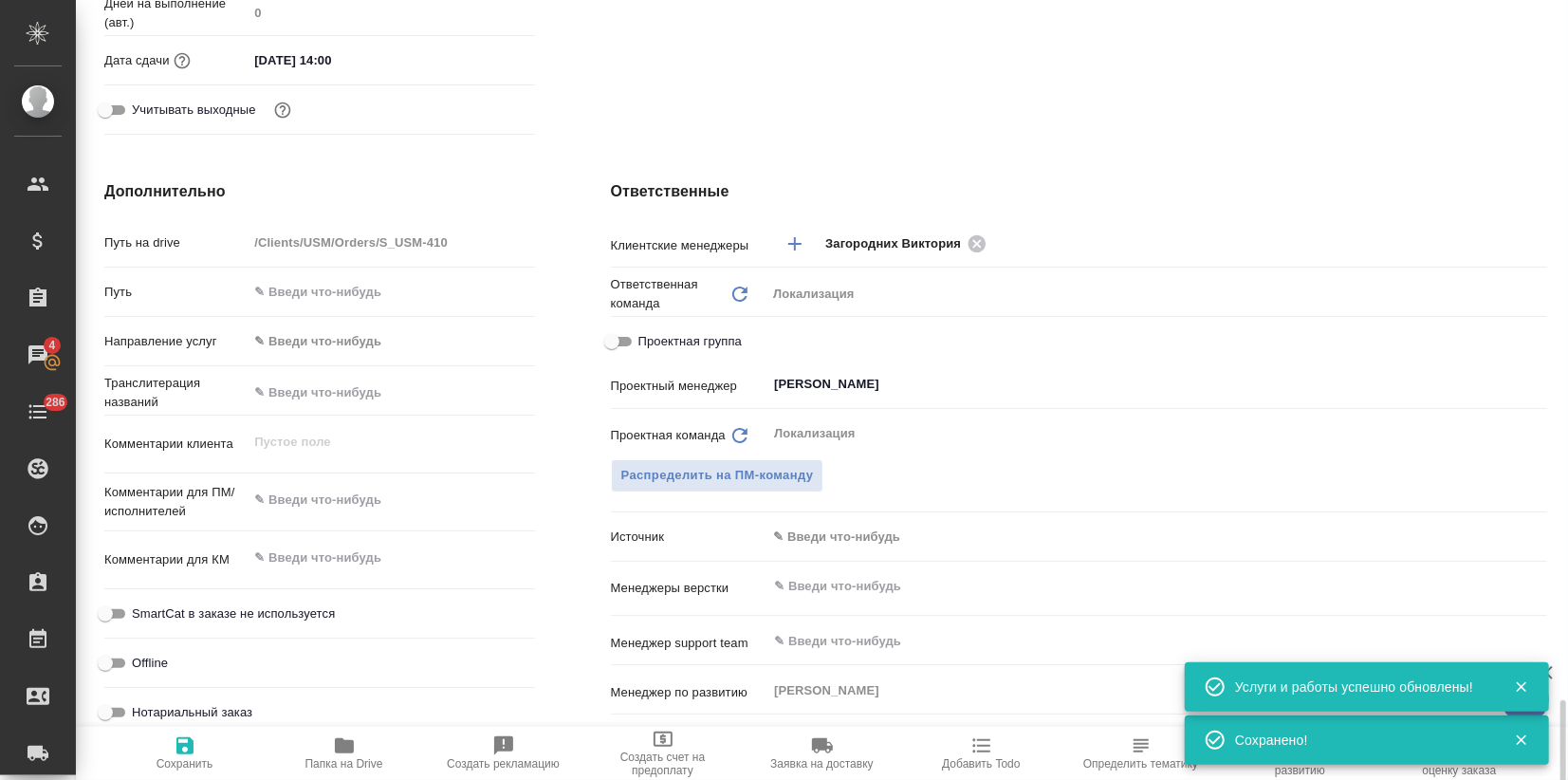
scroll to position [1149, 0]
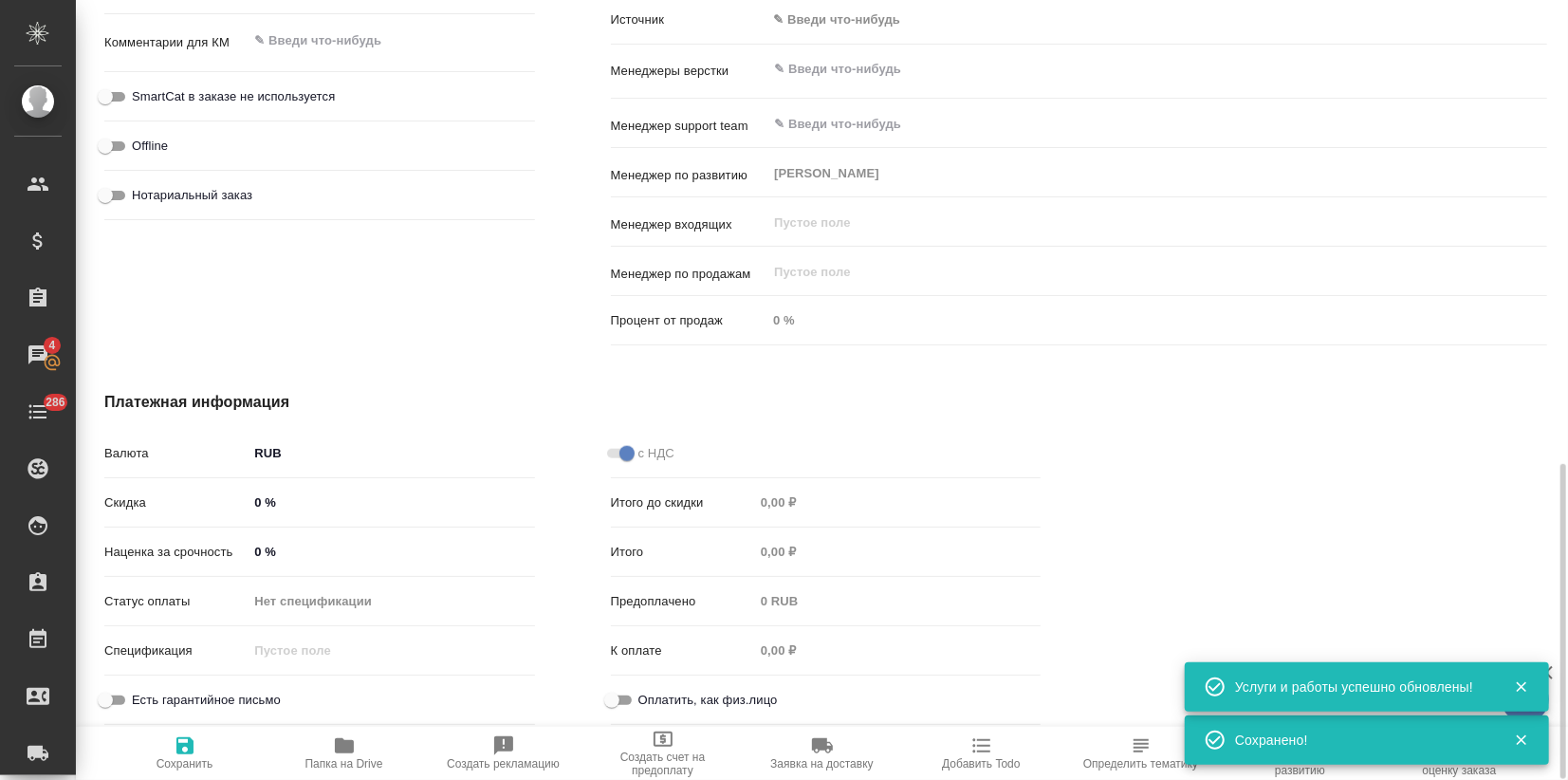
click at [255, 547] on input "0 %" at bounding box center [390, 552] width 287 height 27
type input "10 %"
type textarea "x"
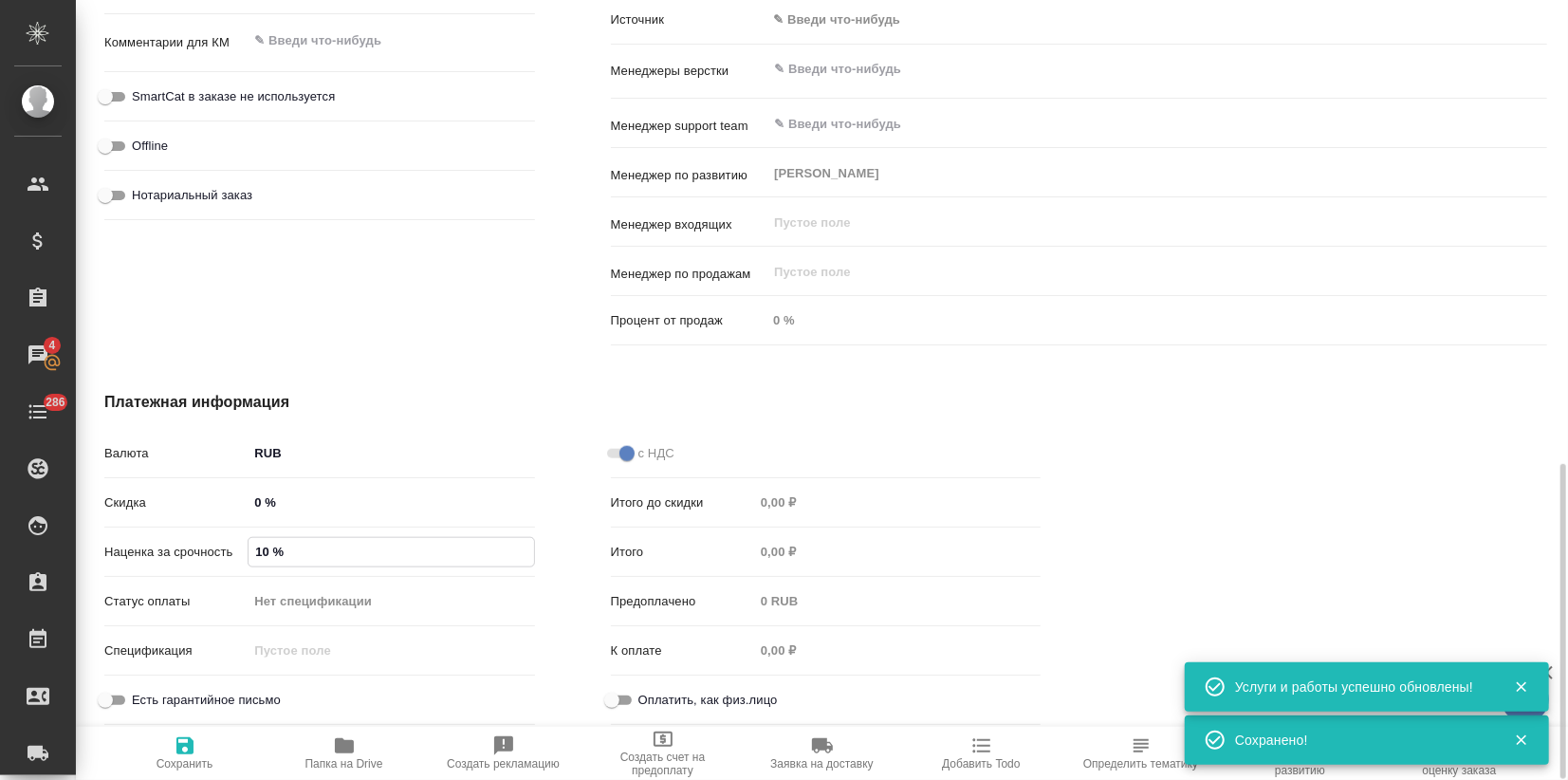
type textarea "x"
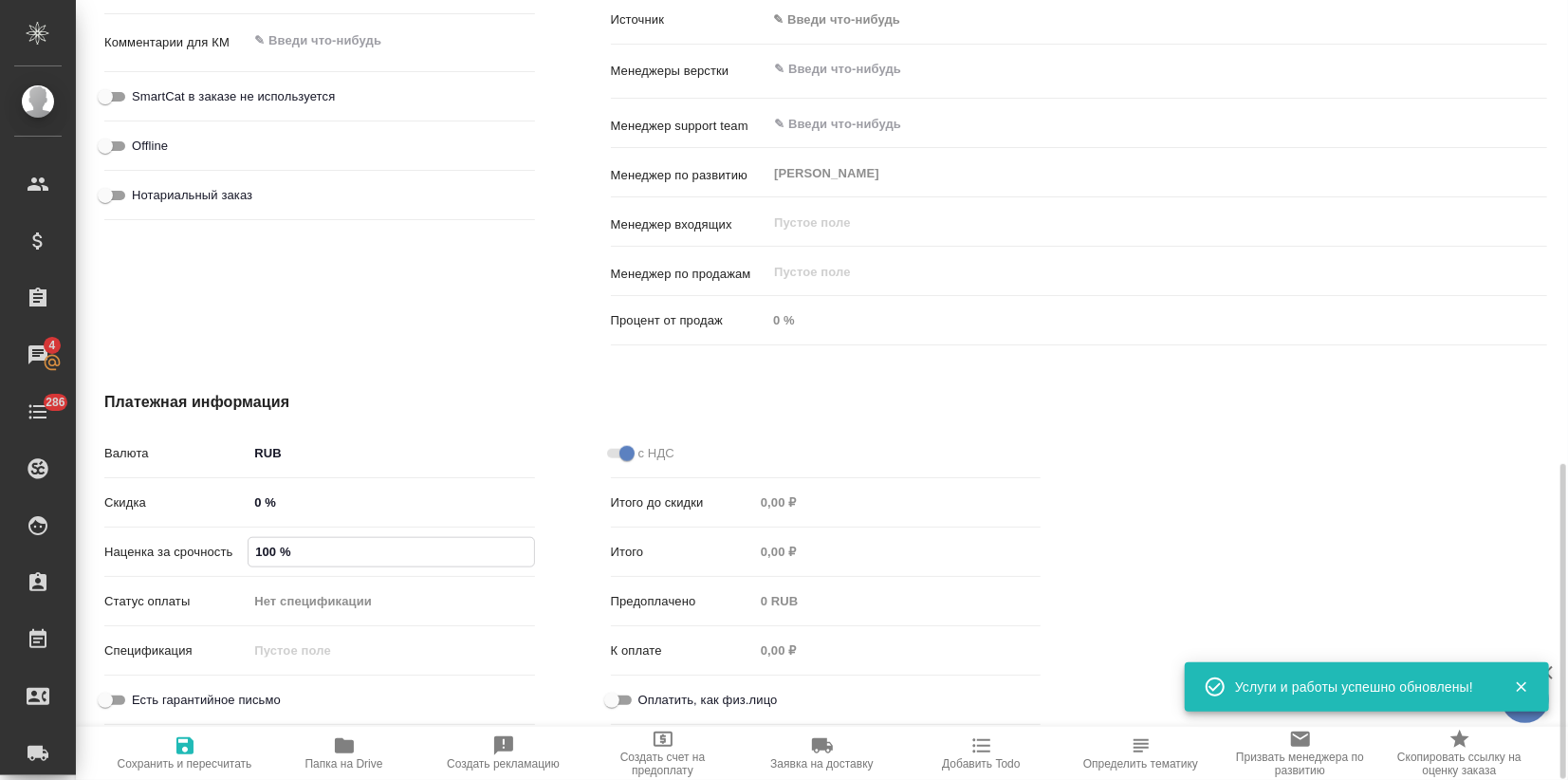
type input "100 %"
click at [178, 754] on icon "button" at bounding box center [184, 745] width 17 height 17
type textarea "x"
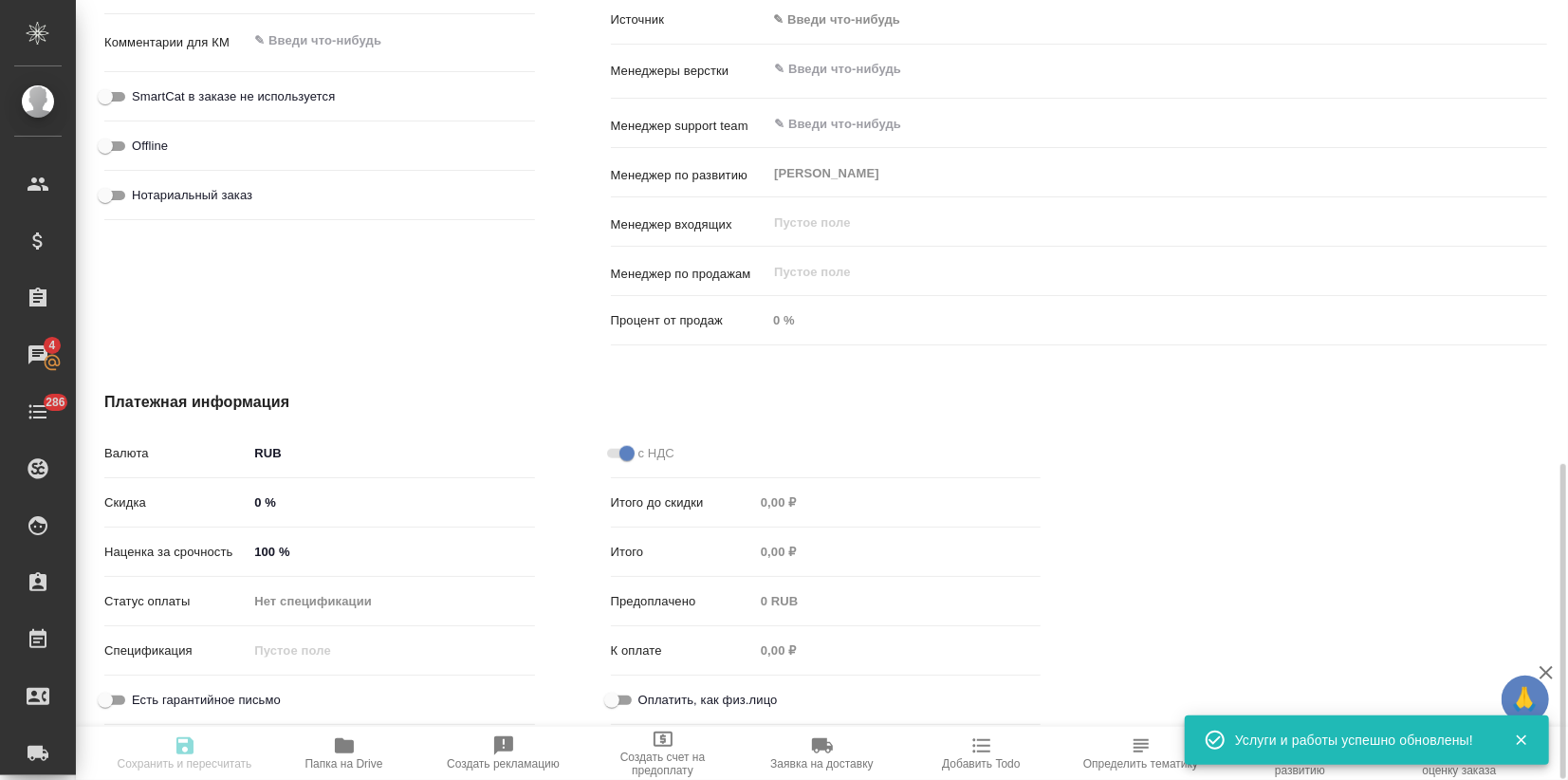
type textarea "x"
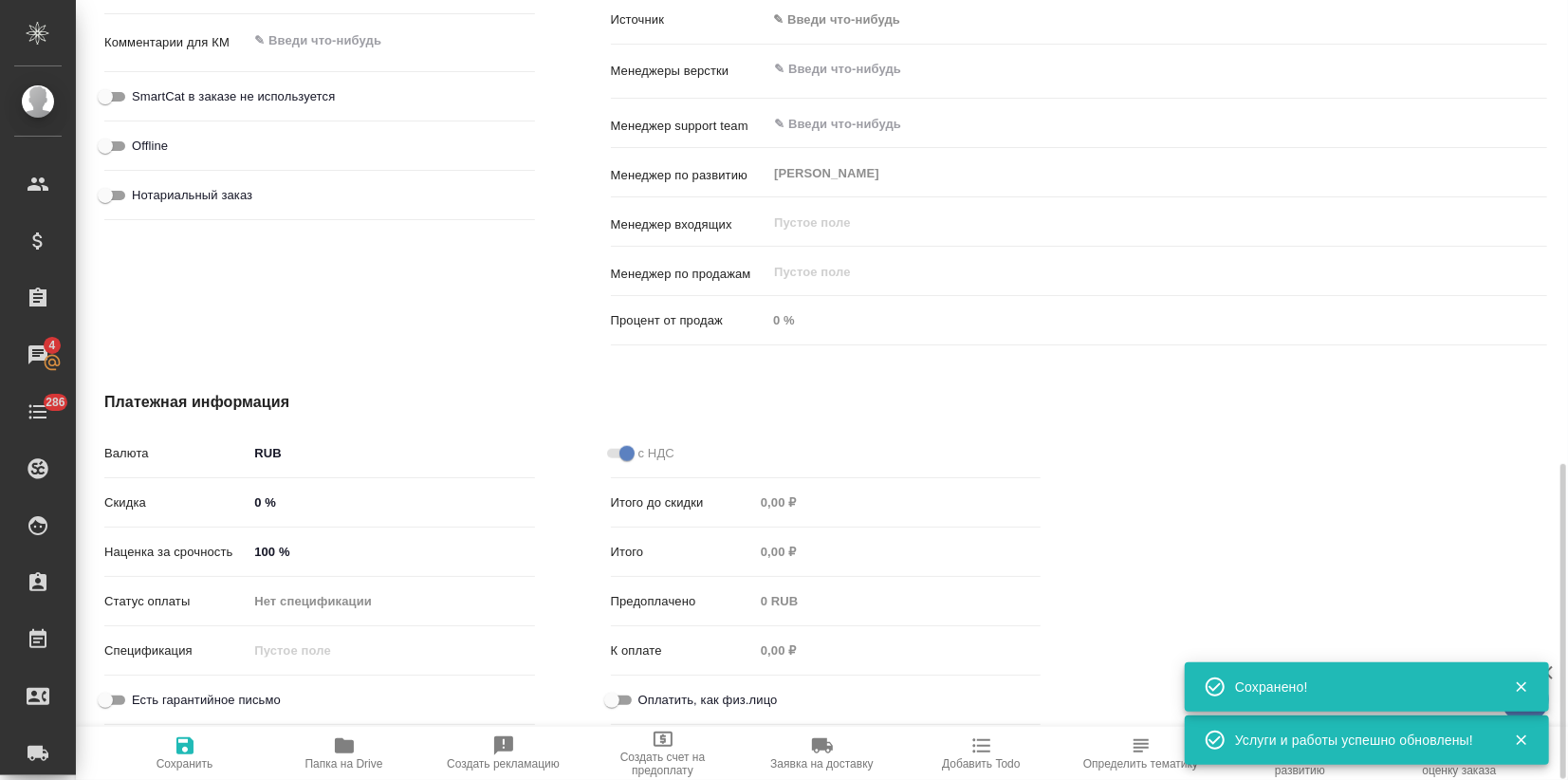
type textarea "x"
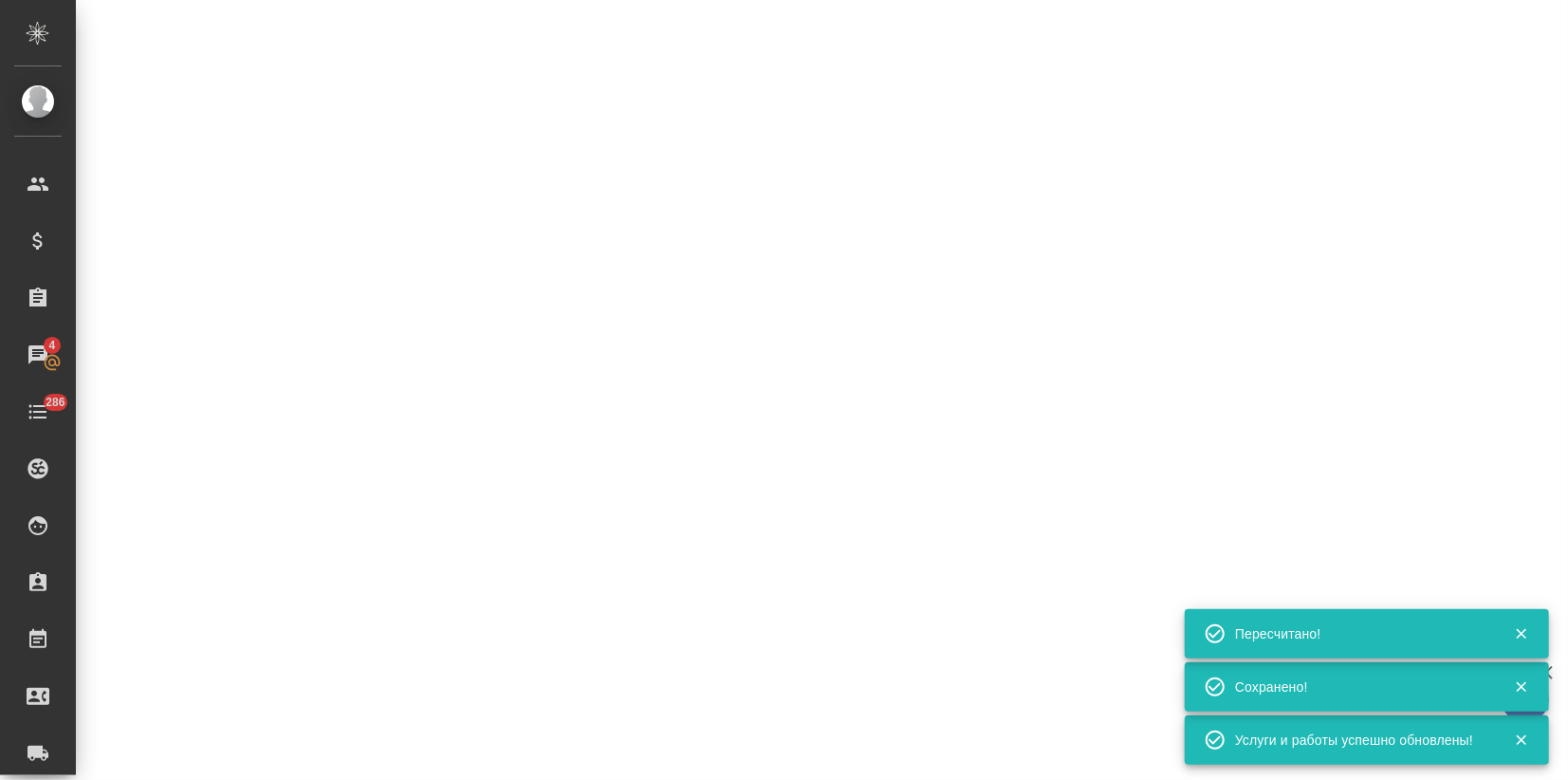
select select "RU"
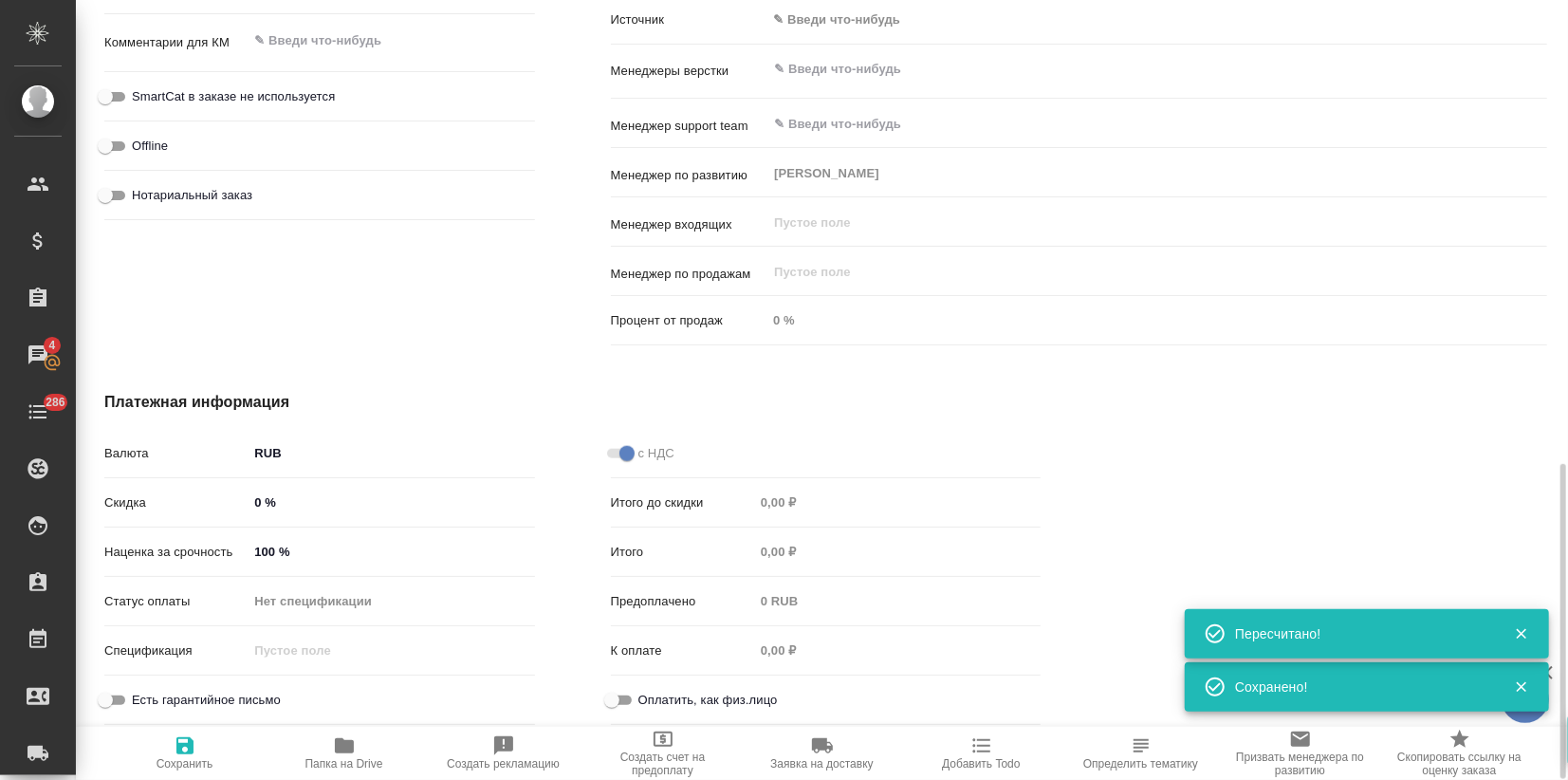
type textarea "x"
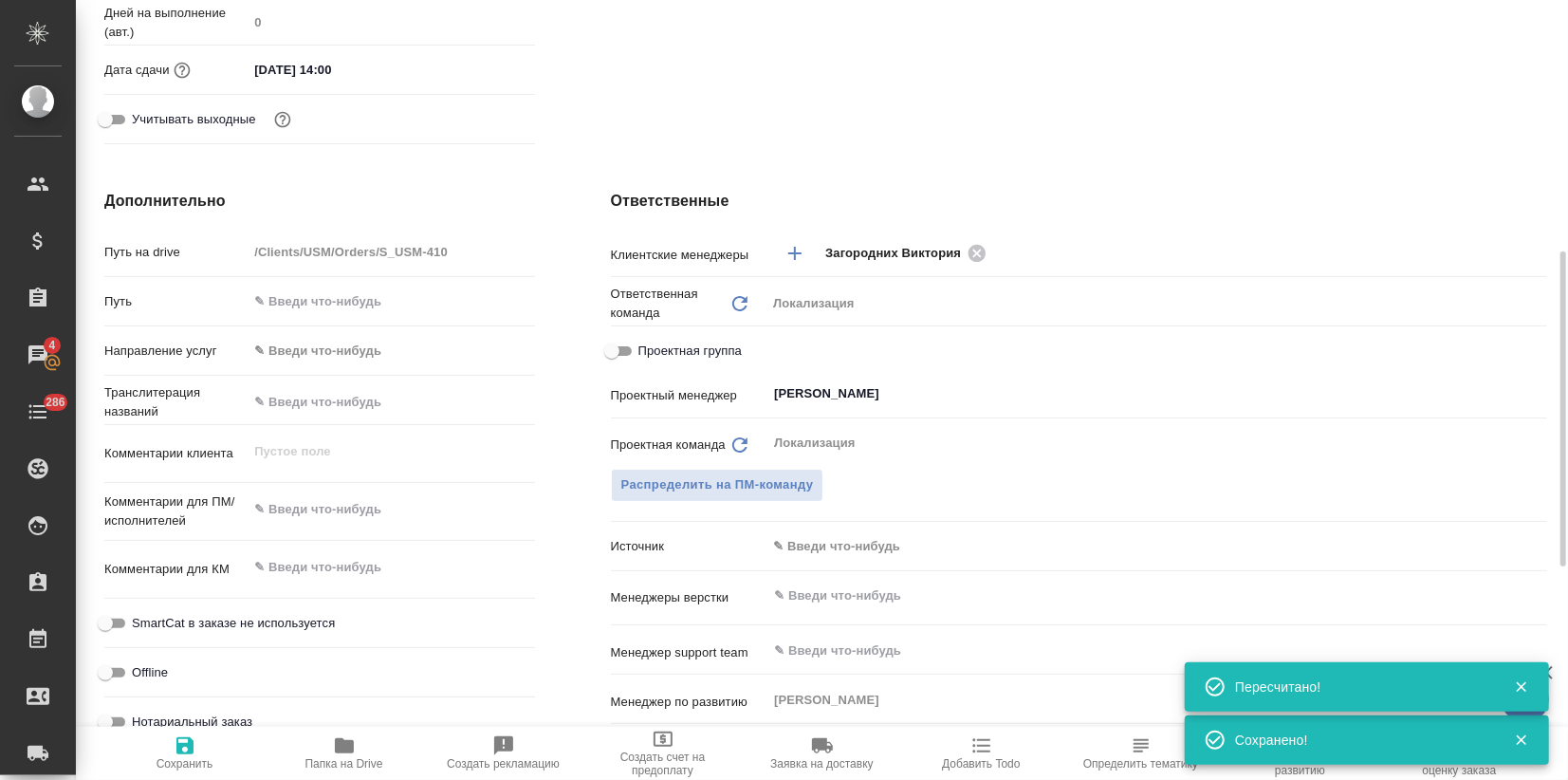
scroll to position [95, 0]
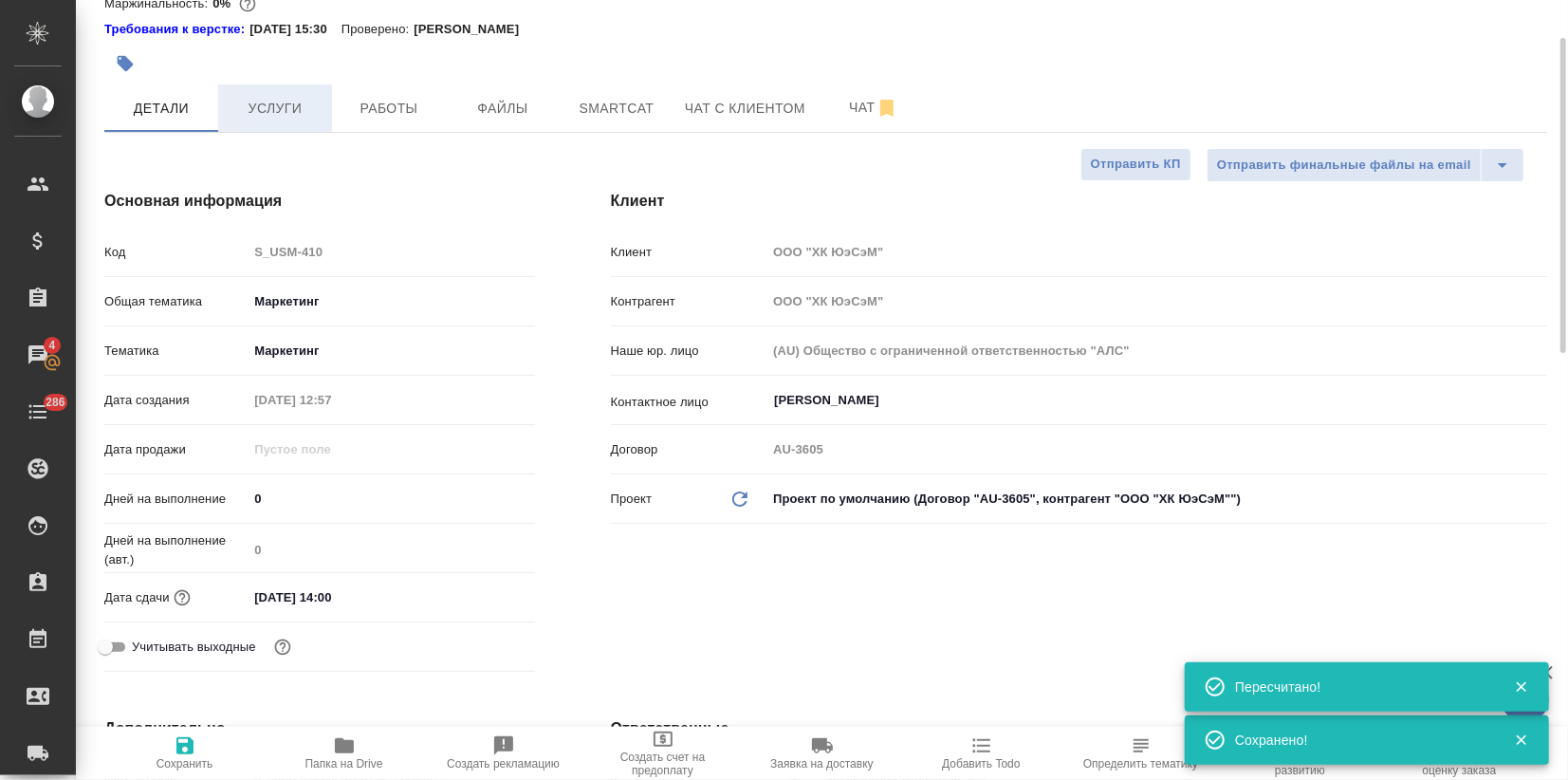
click at [313, 122] on button "Услуги" at bounding box center [275, 108] width 113 height 47
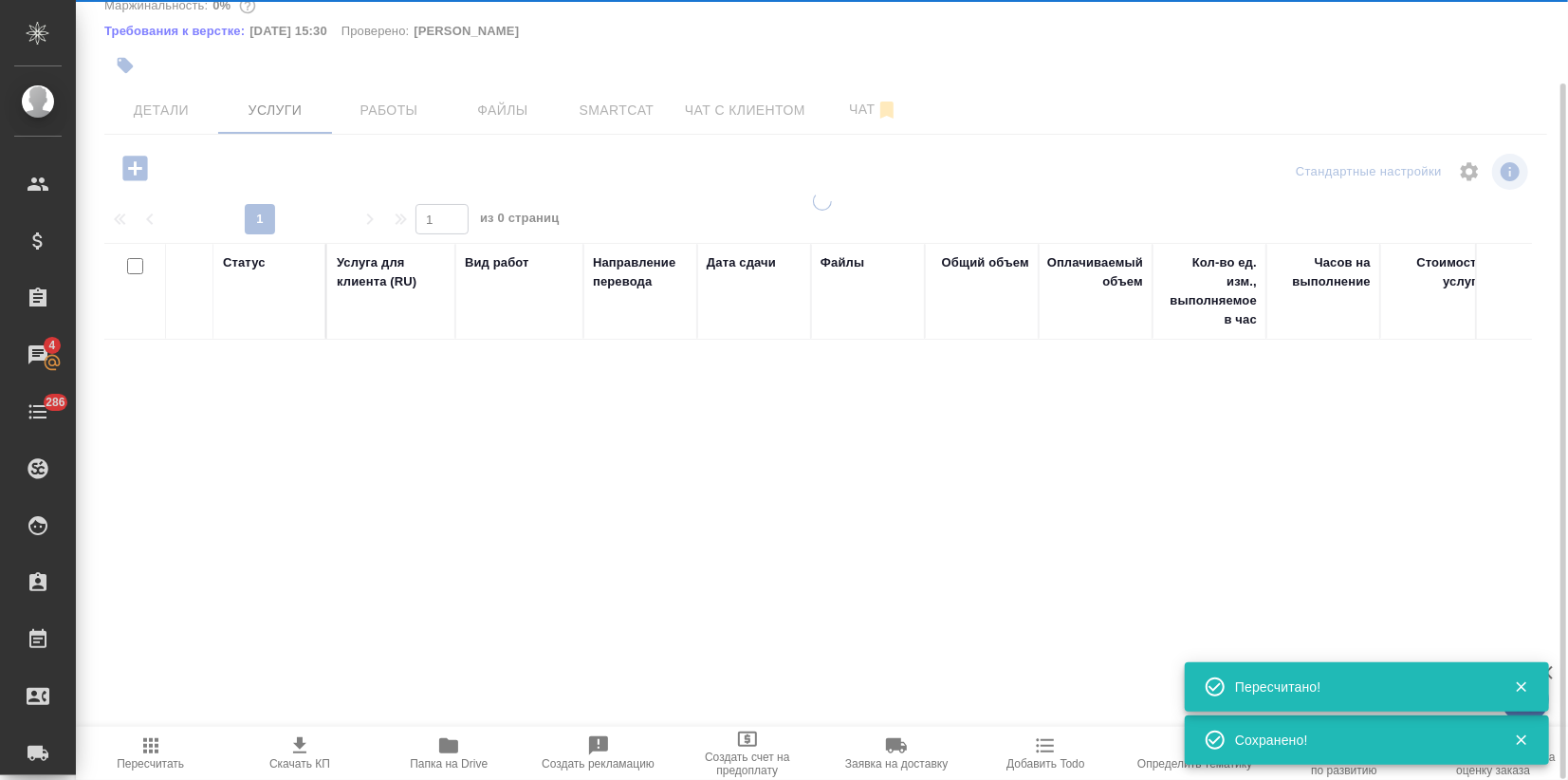
scroll to position [91, 0]
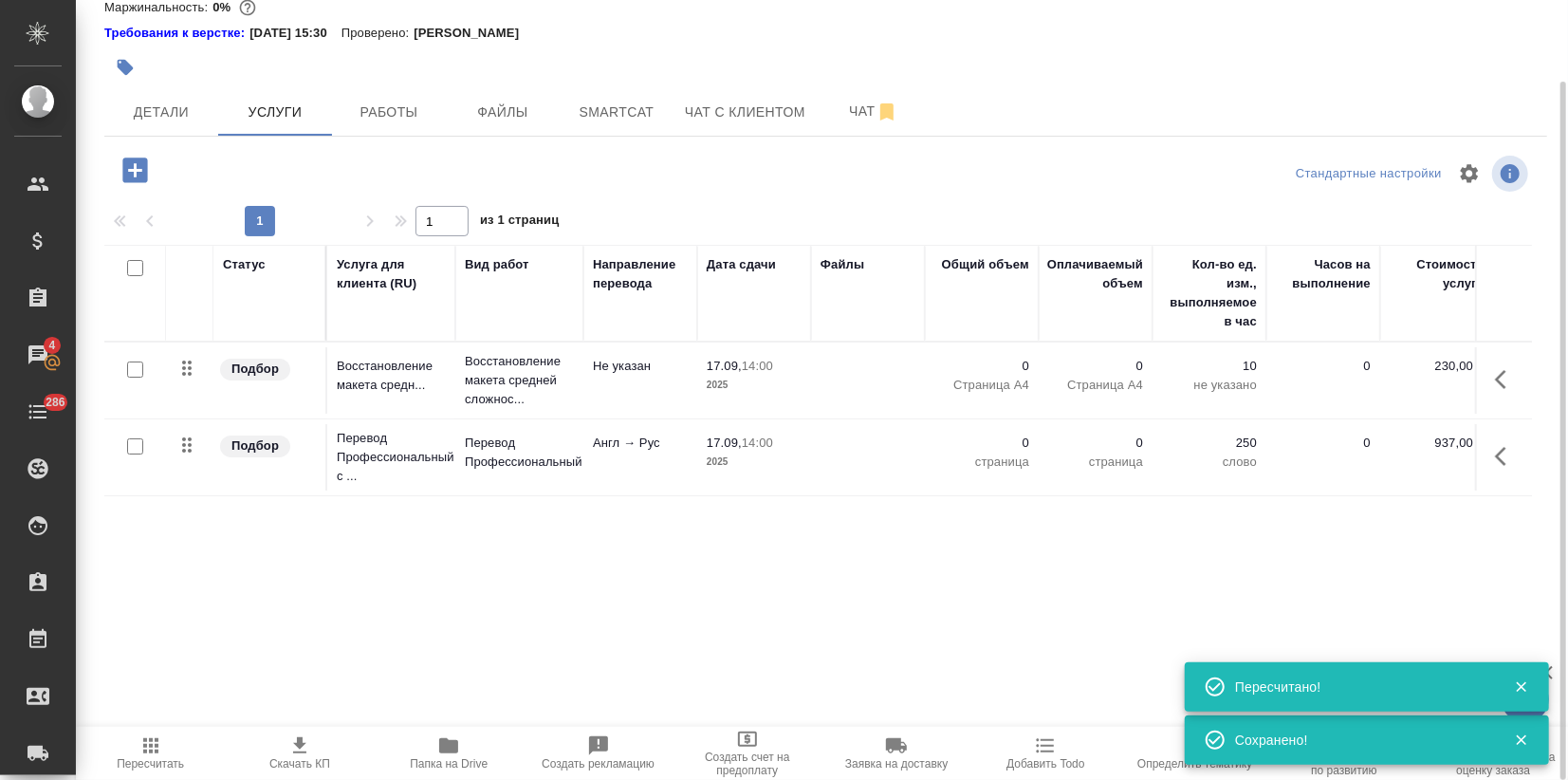
click at [555, 372] on p "Восстановление макета средней сложнос..." at bounding box center [519, 381] width 110 height 57
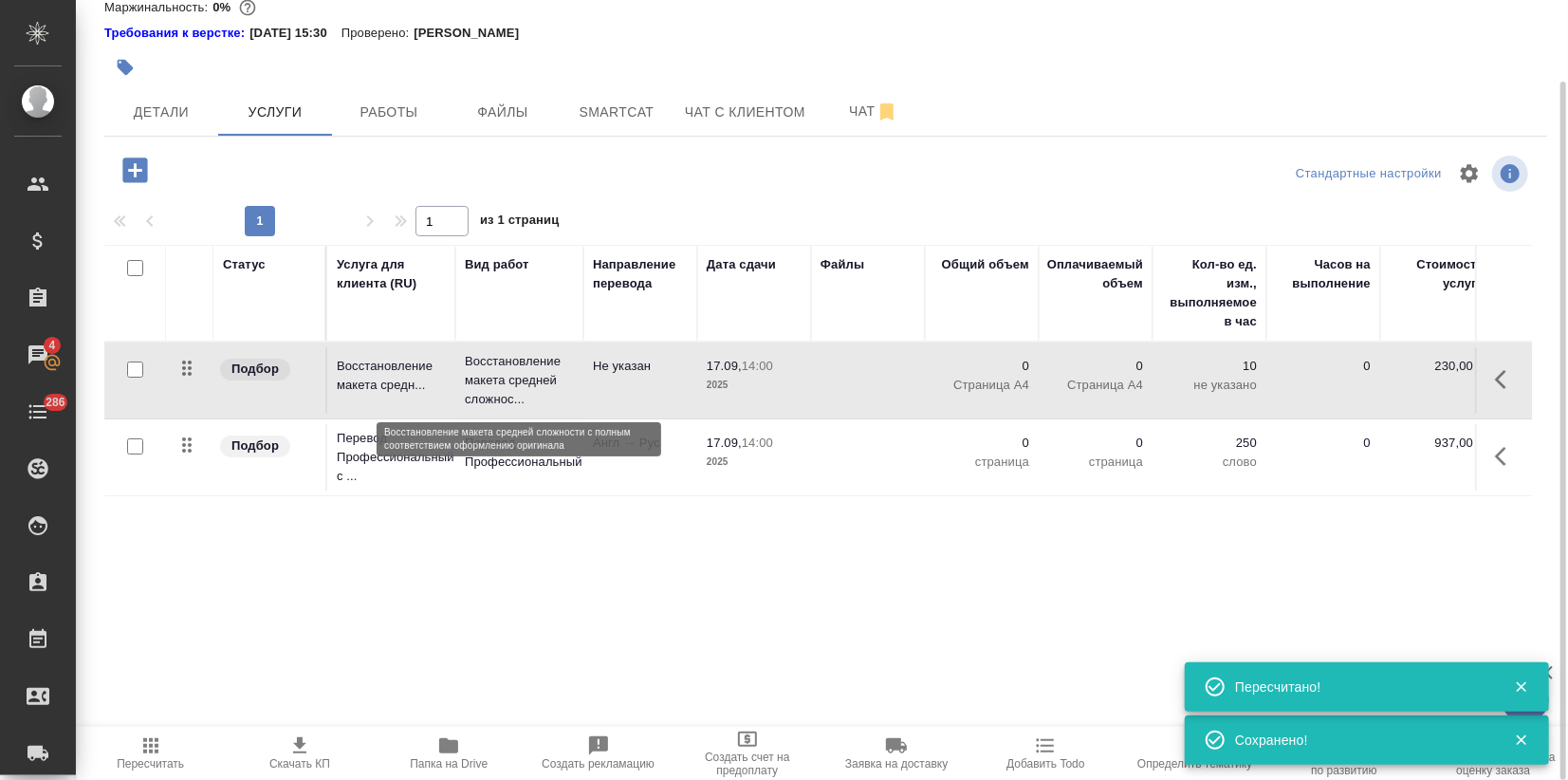
click at [555, 372] on p "Восстановление макета средней сложнос..." at bounding box center [519, 381] width 110 height 57
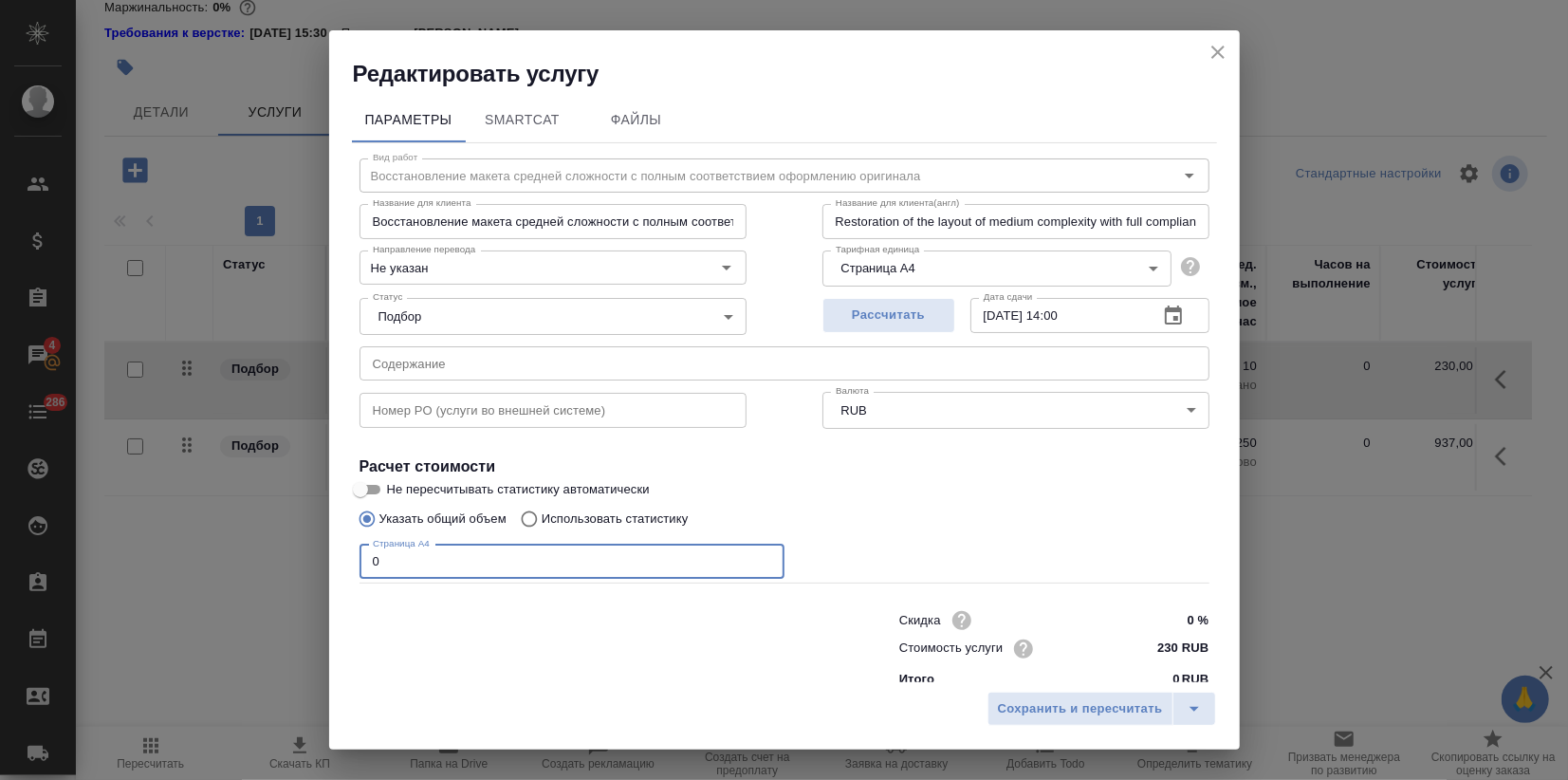
drag, startPoint x: 403, startPoint y: 553, endPoint x: 307, endPoint y: 565, distance: 96.7
click at [336, 565] on div "Параметры SmartCat Файлы Вид работ Восстановление макета средней сложности с по…" at bounding box center [784, 386] width 911 height 593
type input "1"
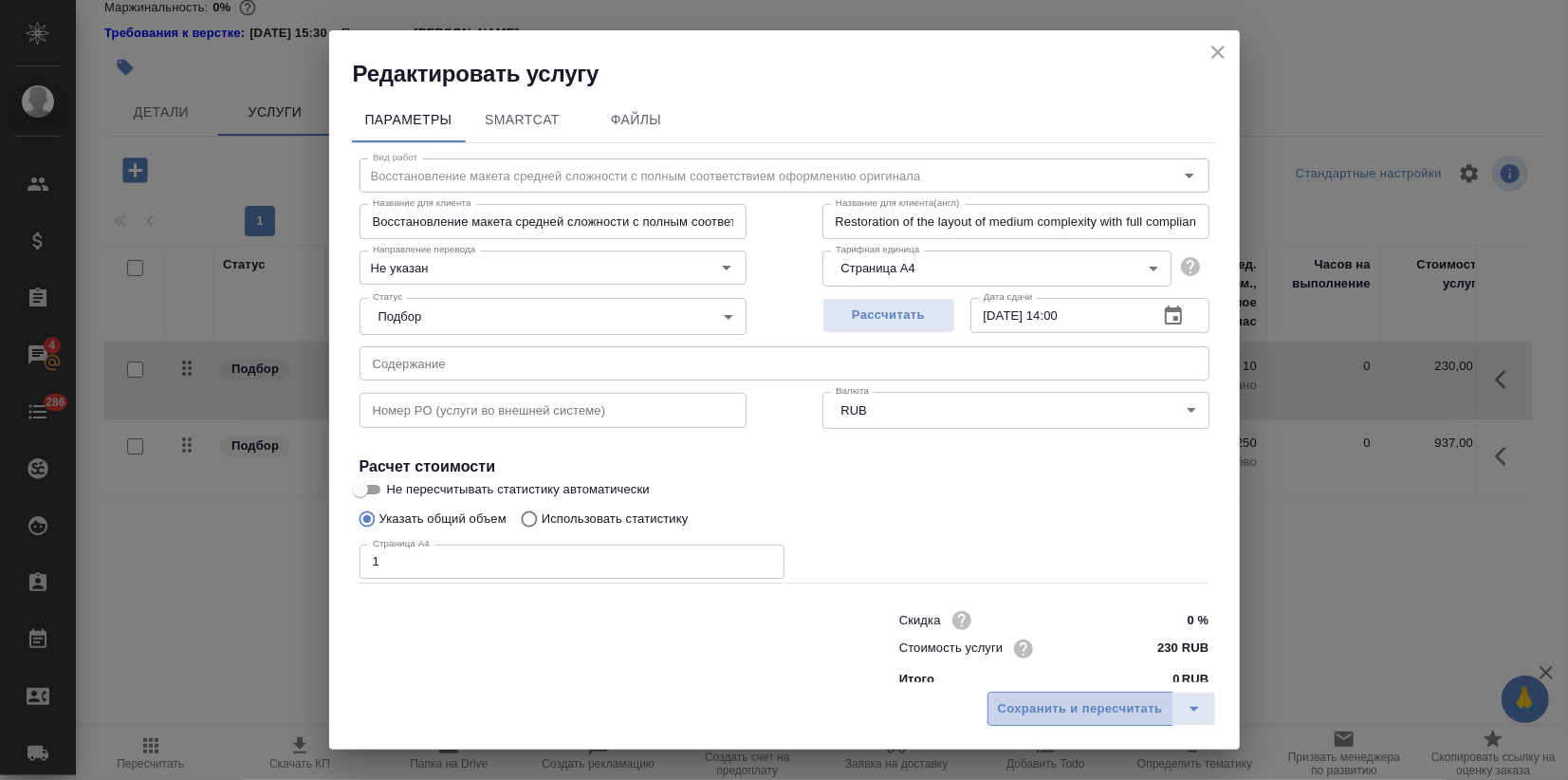
click at [1035, 694] on button "Сохранить и пересчитать" at bounding box center [1080, 709] width 186 height 34
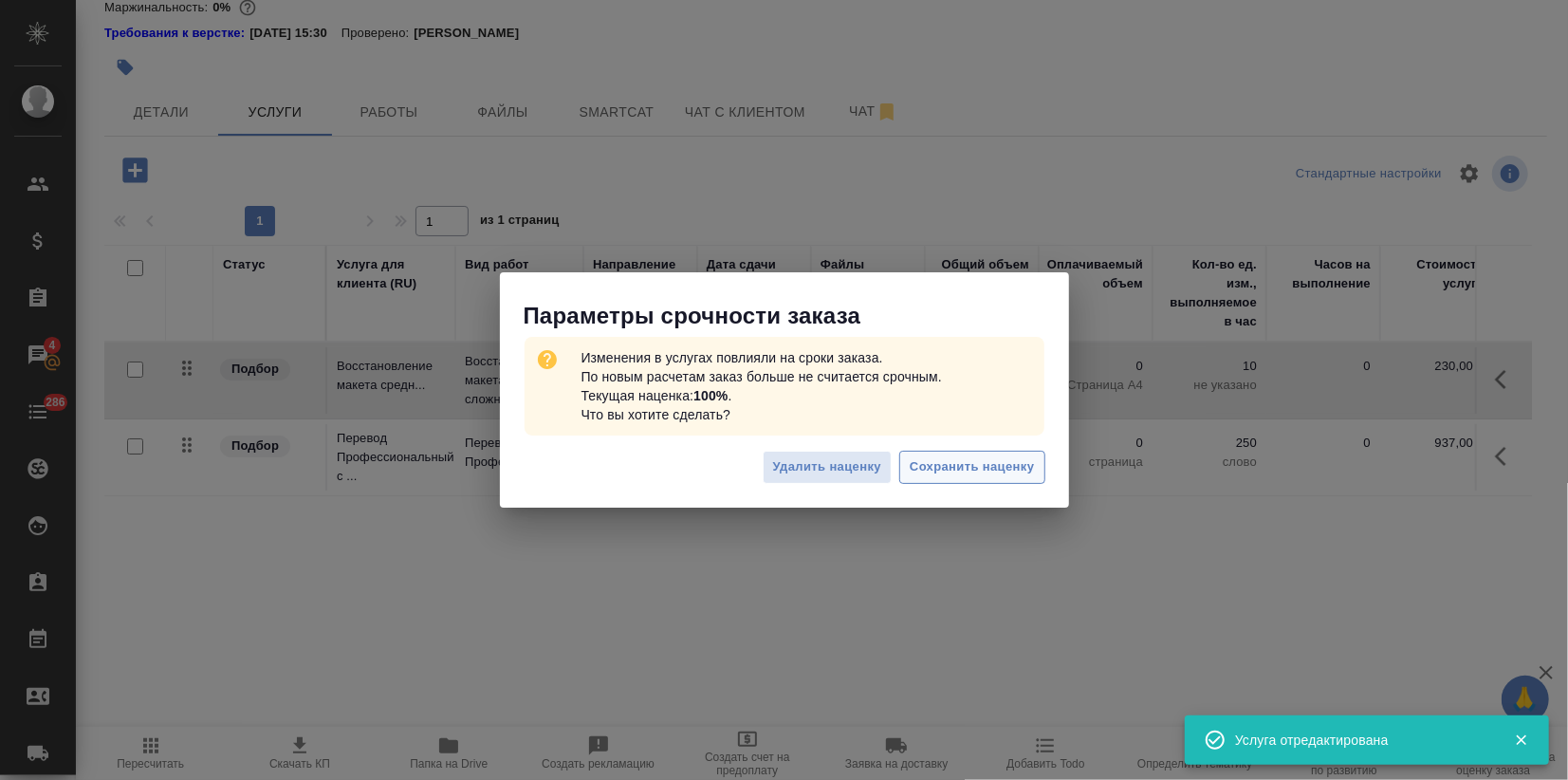
click at [968, 477] on span "Сохранить наценку" at bounding box center [971, 467] width 124 height 22
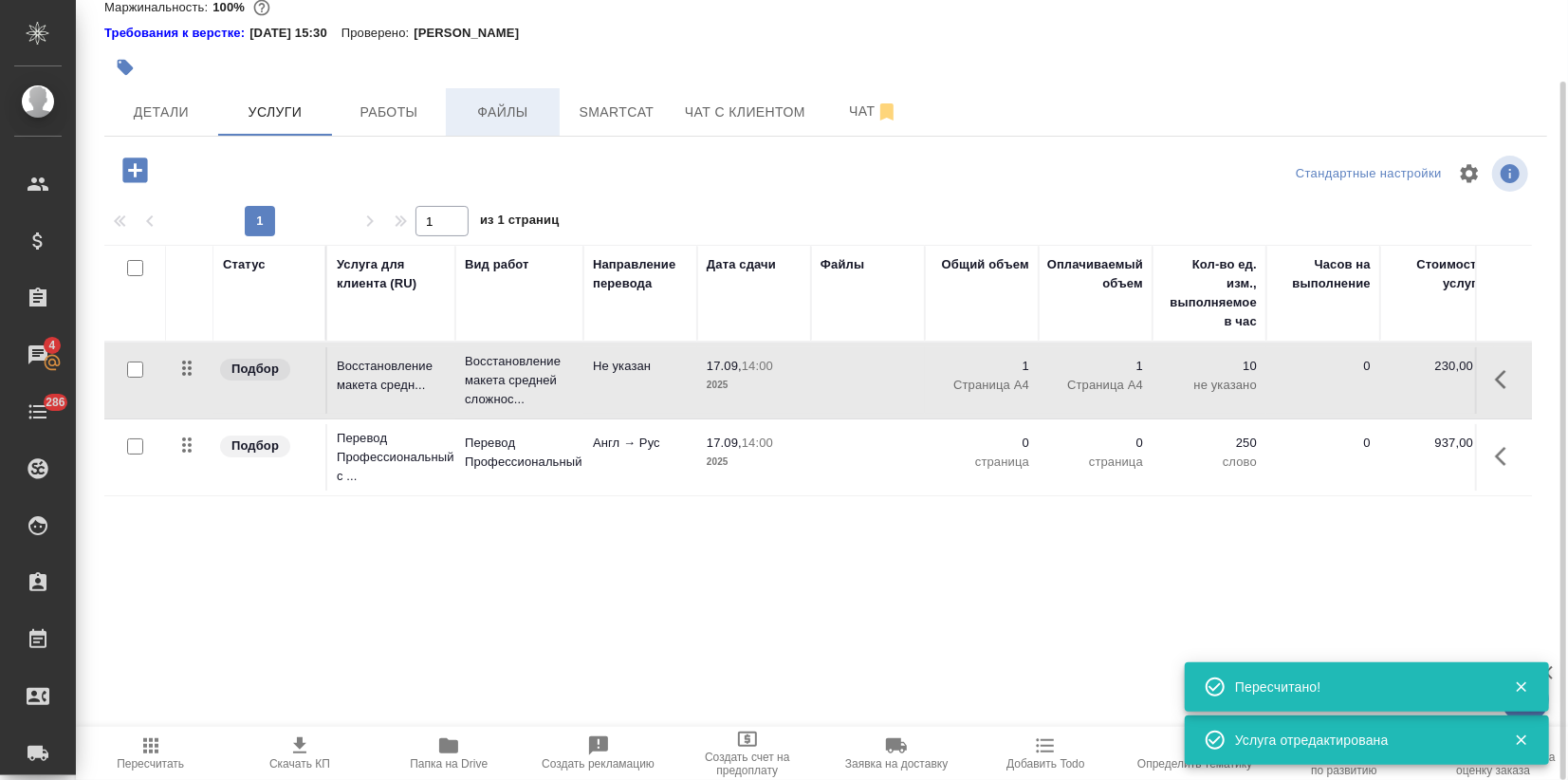
click at [473, 122] on span "Файлы" at bounding box center [502, 113] width 91 height 23
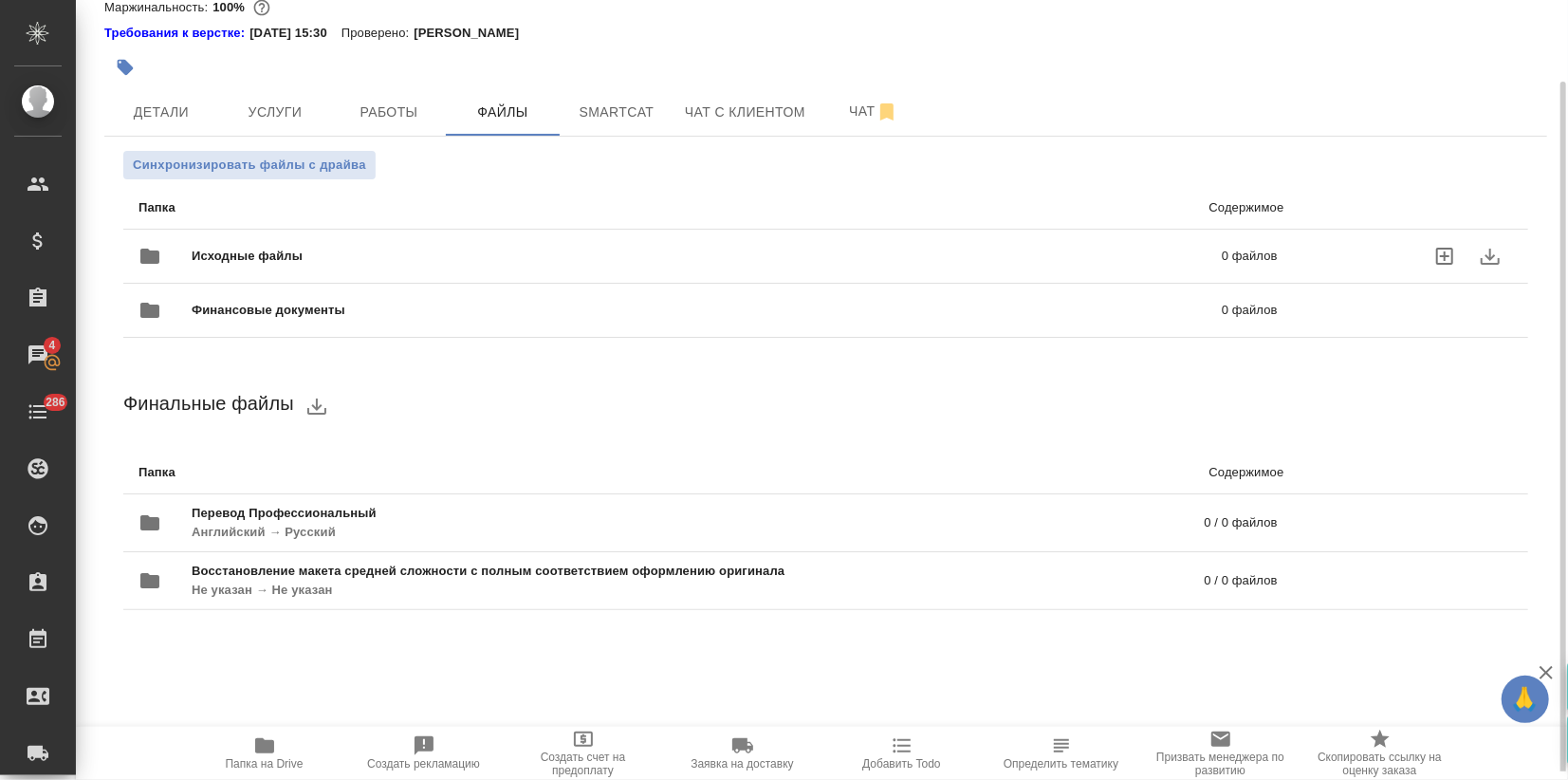
click at [291, 256] on span "Исходные файлы" at bounding box center [477, 255] width 571 height 19
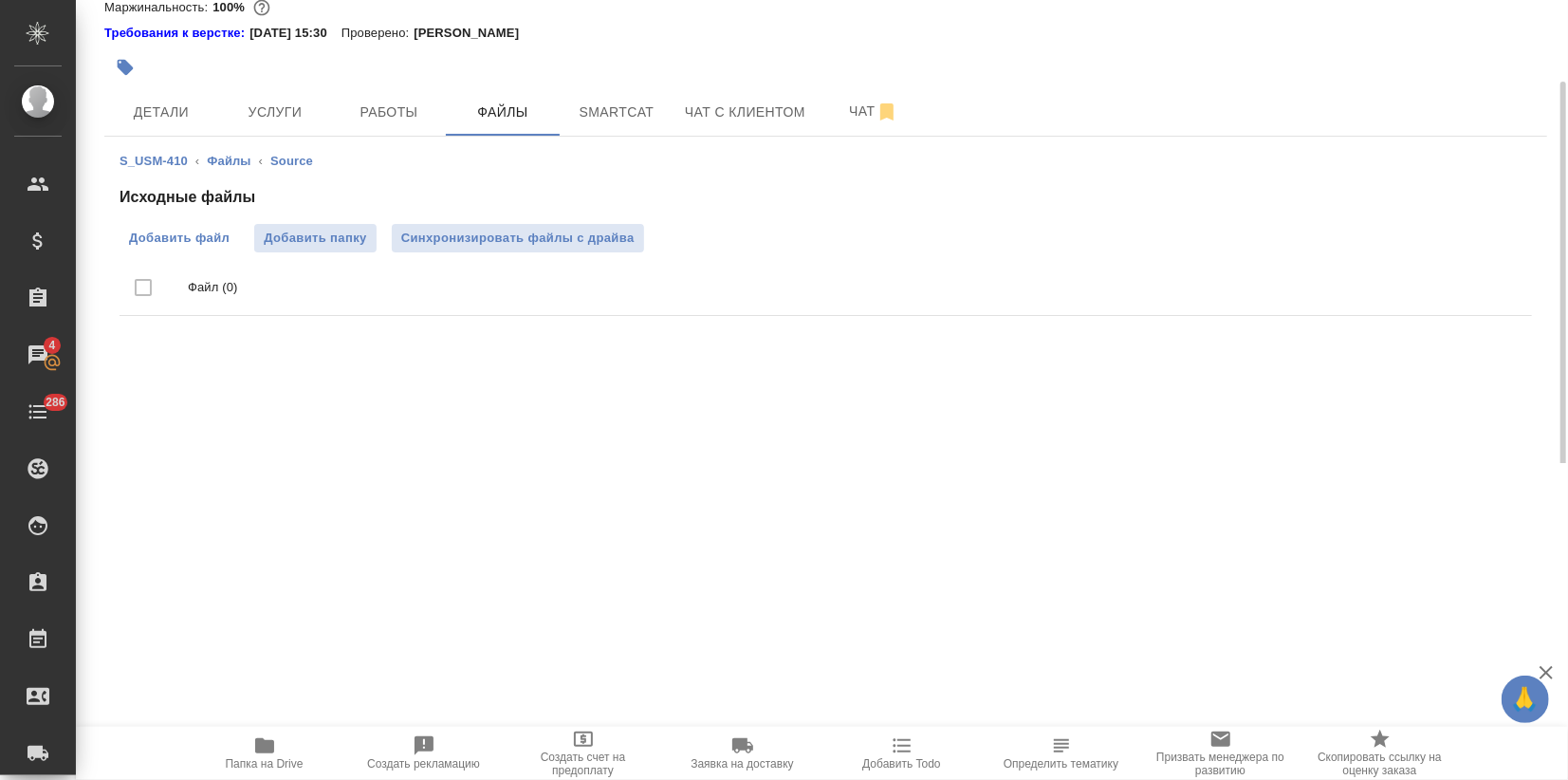
click at [194, 249] on label "Добавить файл" at bounding box center [179, 238] width 119 height 28
click at [0, 0] on input "Добавить файл" at bounding box center [0, 0] width 0 height 0
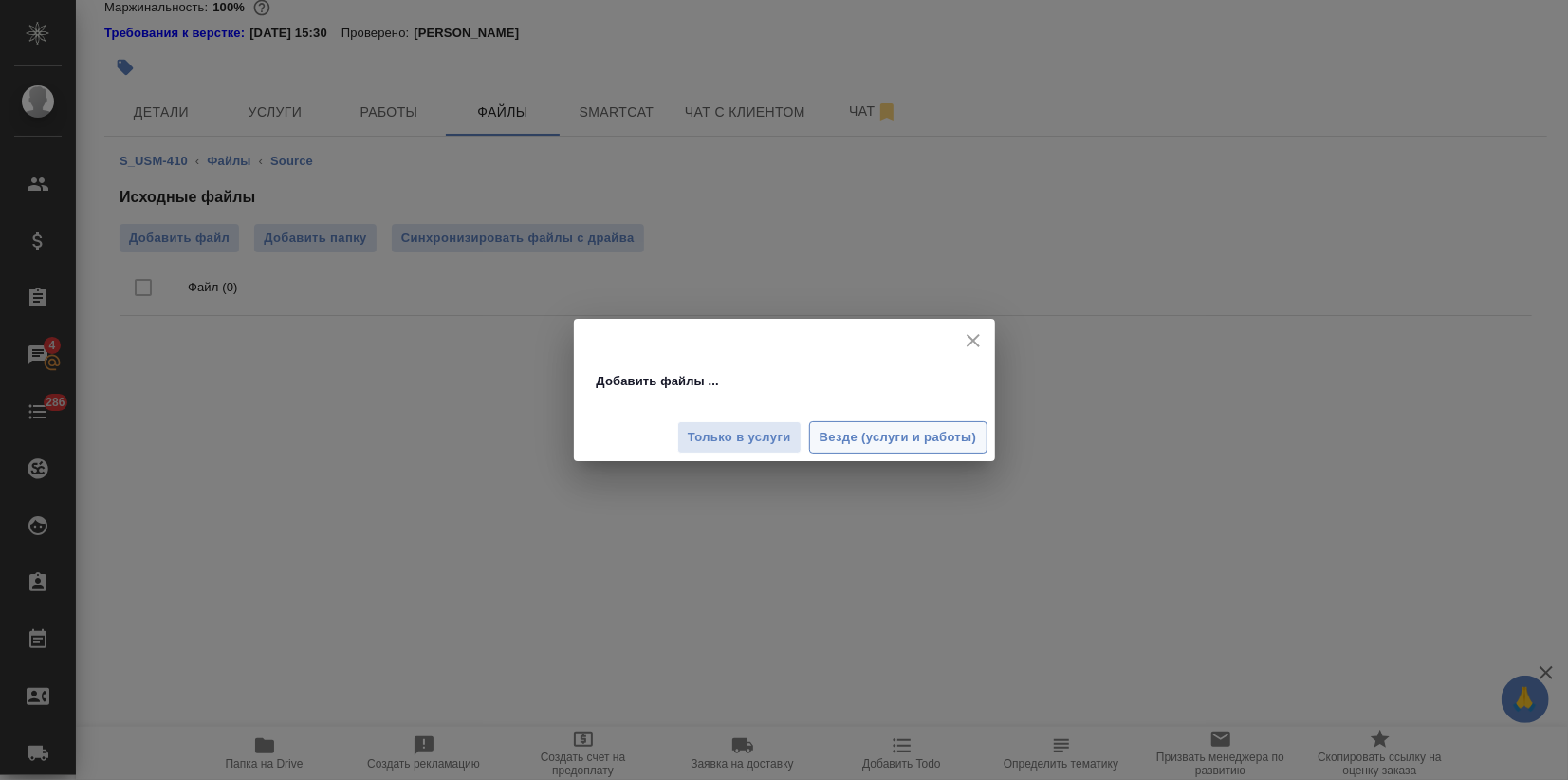
click at [888, 437] on span "Везде (услуги и работы)" at bounding box center [898, 437] width 157 height 22
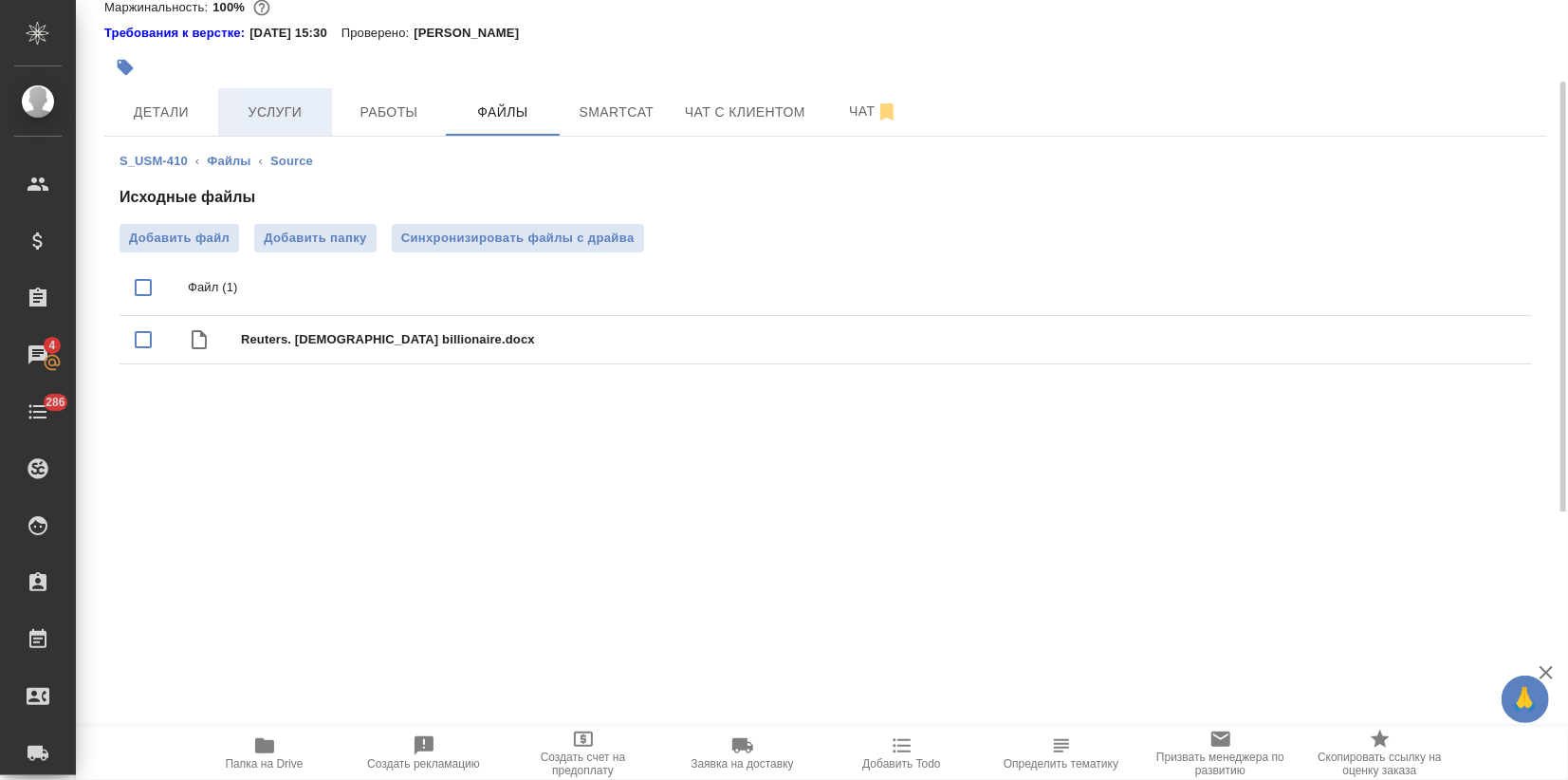
click at [296, 115] on span "Услуги" at bounding box center [275, 113] width 91 height 23
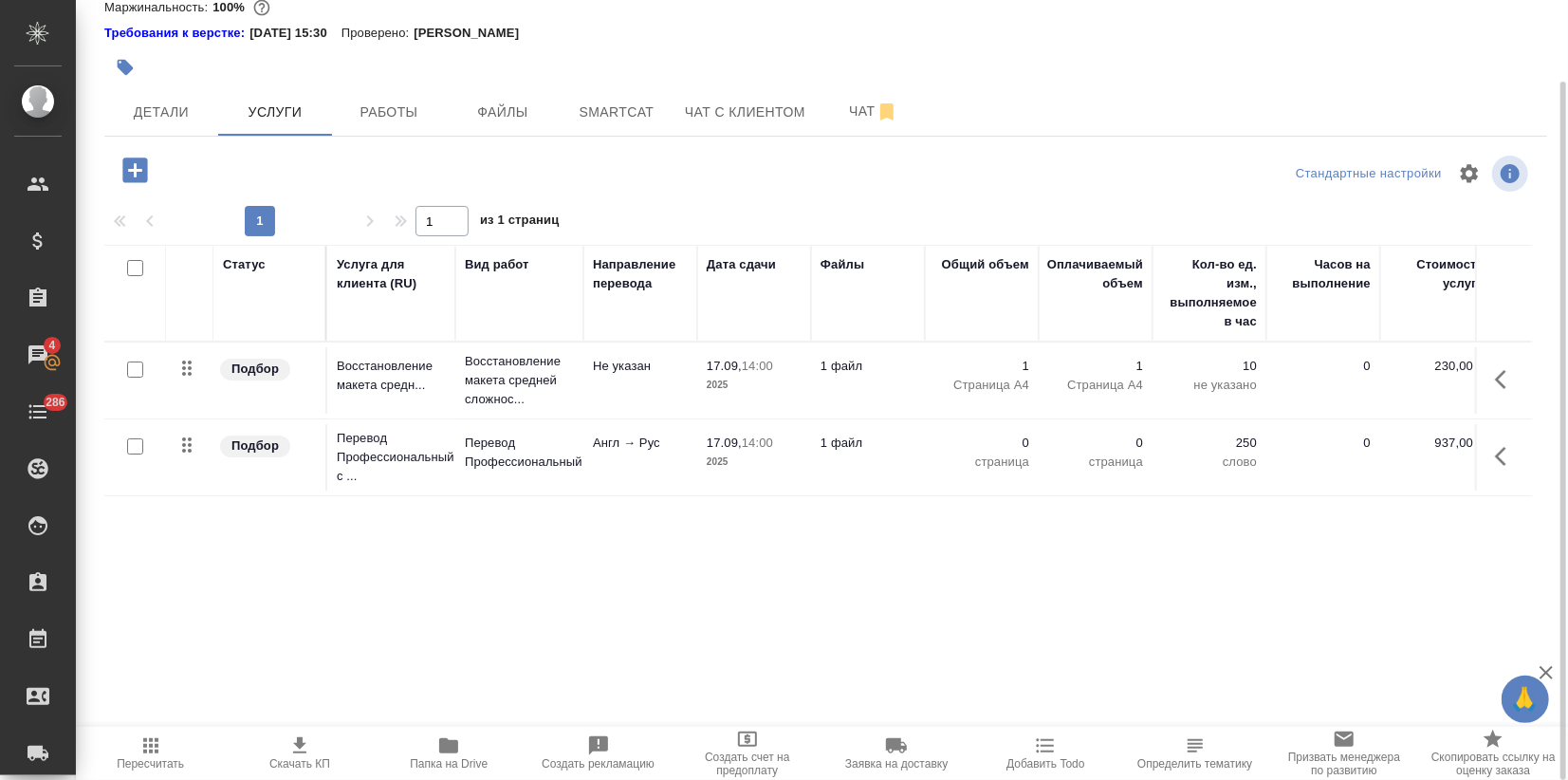
drag, startPoint x: 138, startPoint y: 444, endPoint x: 349, endPoint y: 410, distance: 213.7
click at [139, 444] on input "checkbox" at bounding box center [135, 446] width 16 height 16
checkbox input "true"
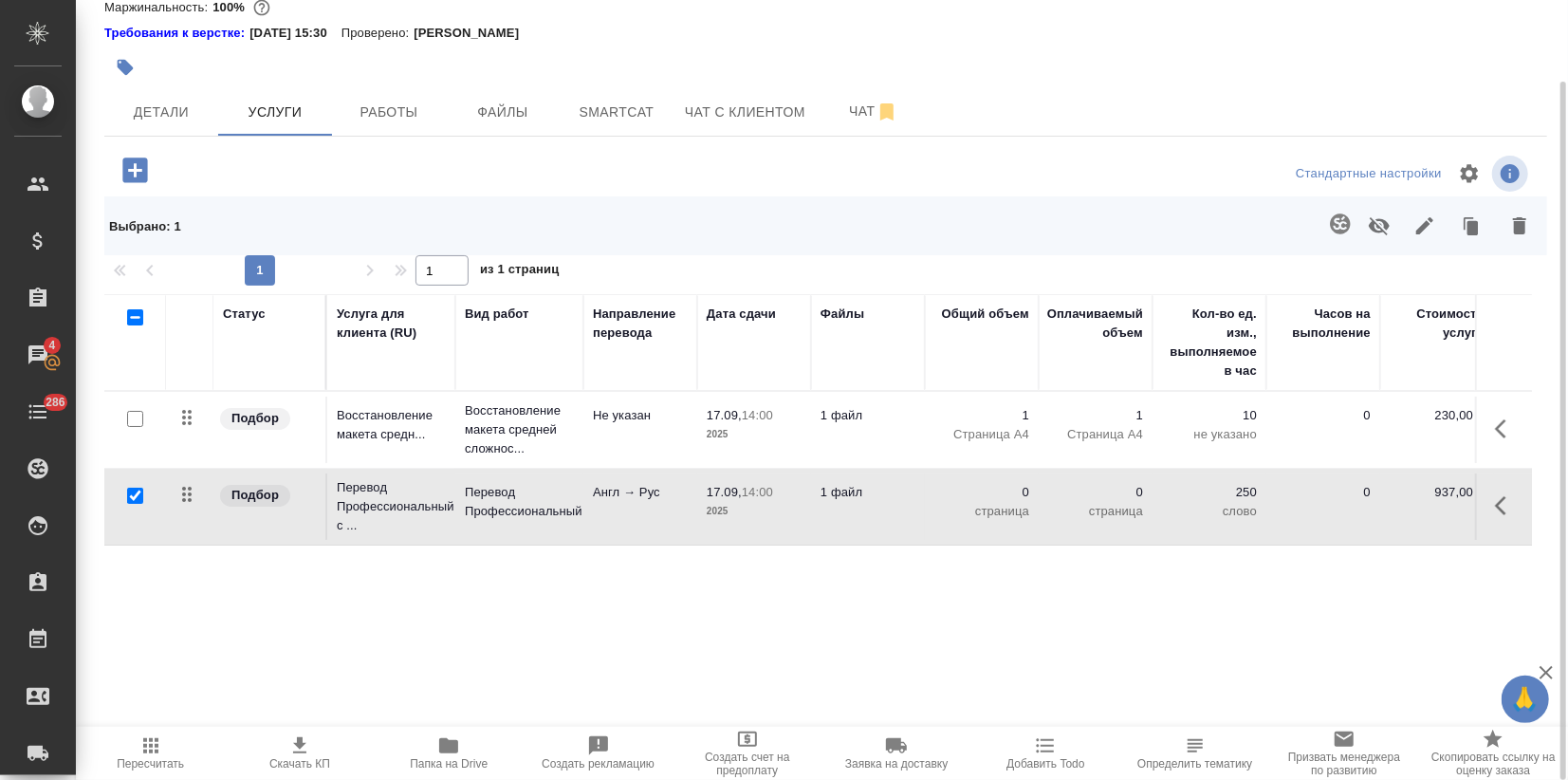
click at [1342, 224] on icon "button" at bounding box center [1339, 223] width 20 height 20
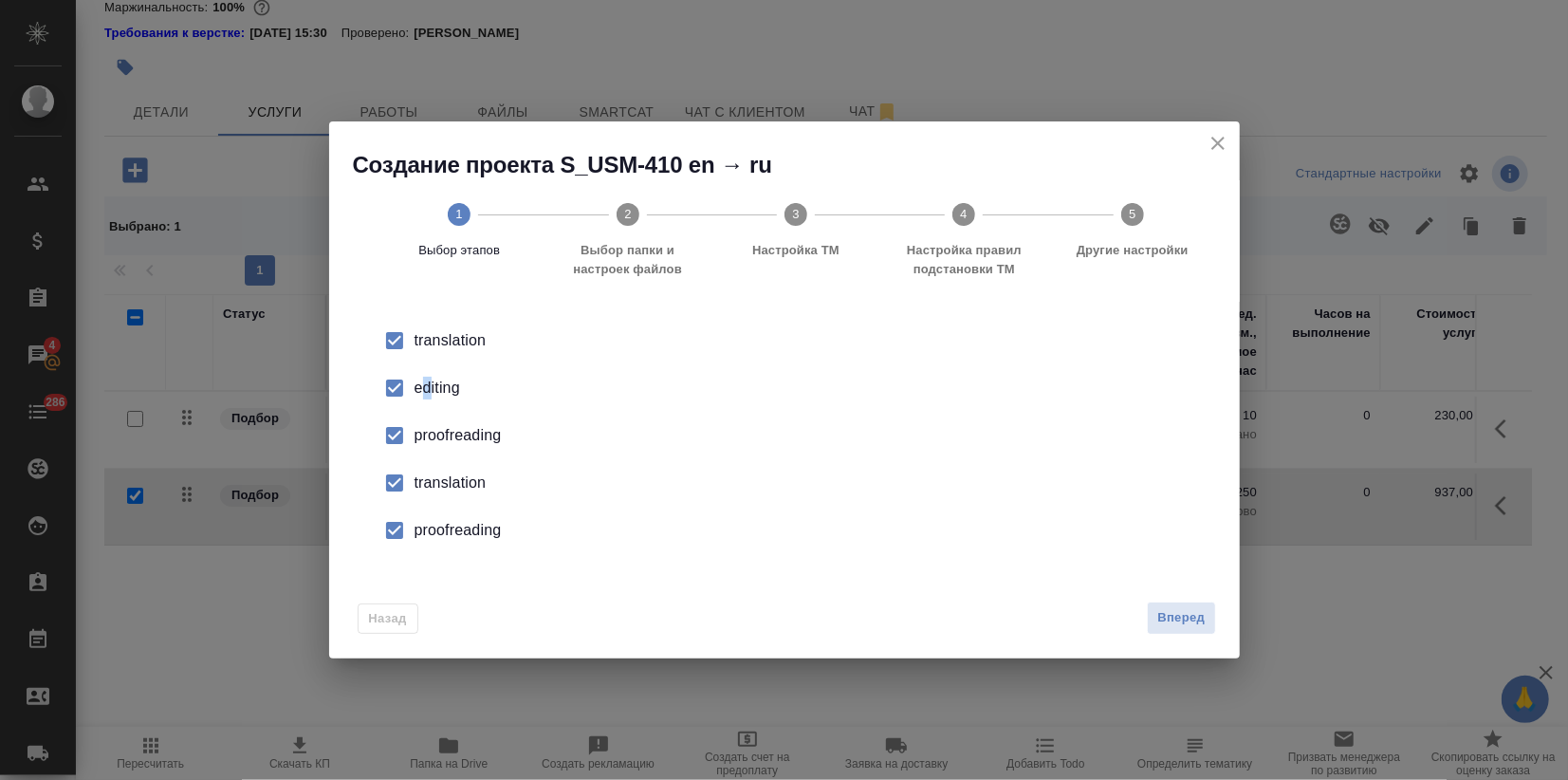
click at [429, 395] on div "editing" at bounding box center [804, 388] width 780 height 23
click at [440, 437] on div "proofreading" at bounding box center [804, 435] width 780 height 23
click at [436, 487] on div "translation" at bounding box center [804, 482] width 780 height 23
click at [437, 525] on div "proofreading" at bounding box center [804, 529] width 780 height 23
click at [1187, 617] on span "Вперед" at bounding box center [1181, 619] width 47 height 22
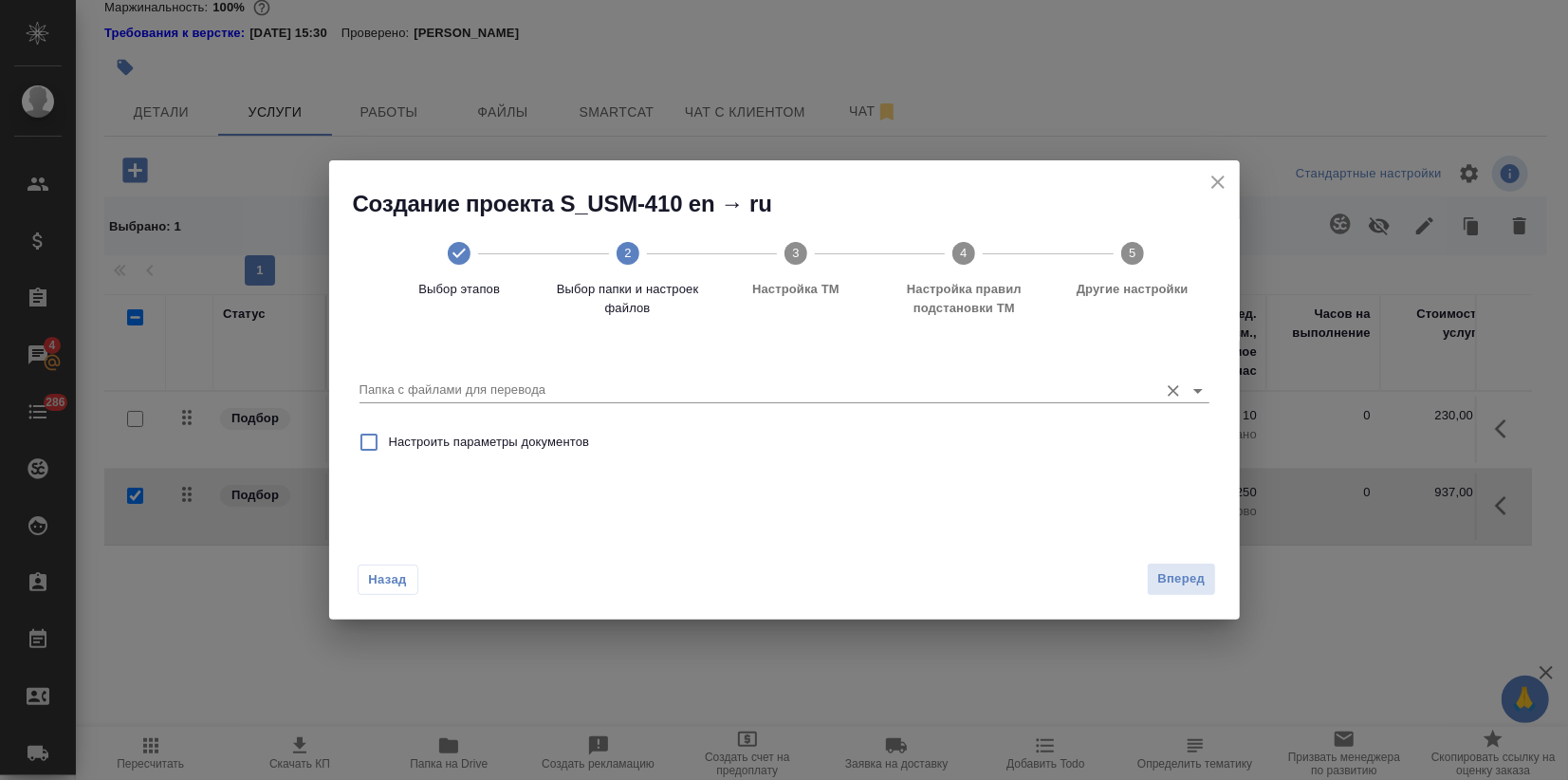
drag, startPoint x: 615, startPoint y: 389, endPoint x: 612, endPoint y: 401, distance: 12.4
click at [616, 390] on input "Папка с файлами для перевода" at bounding box center [753, 390] width 789 height 23
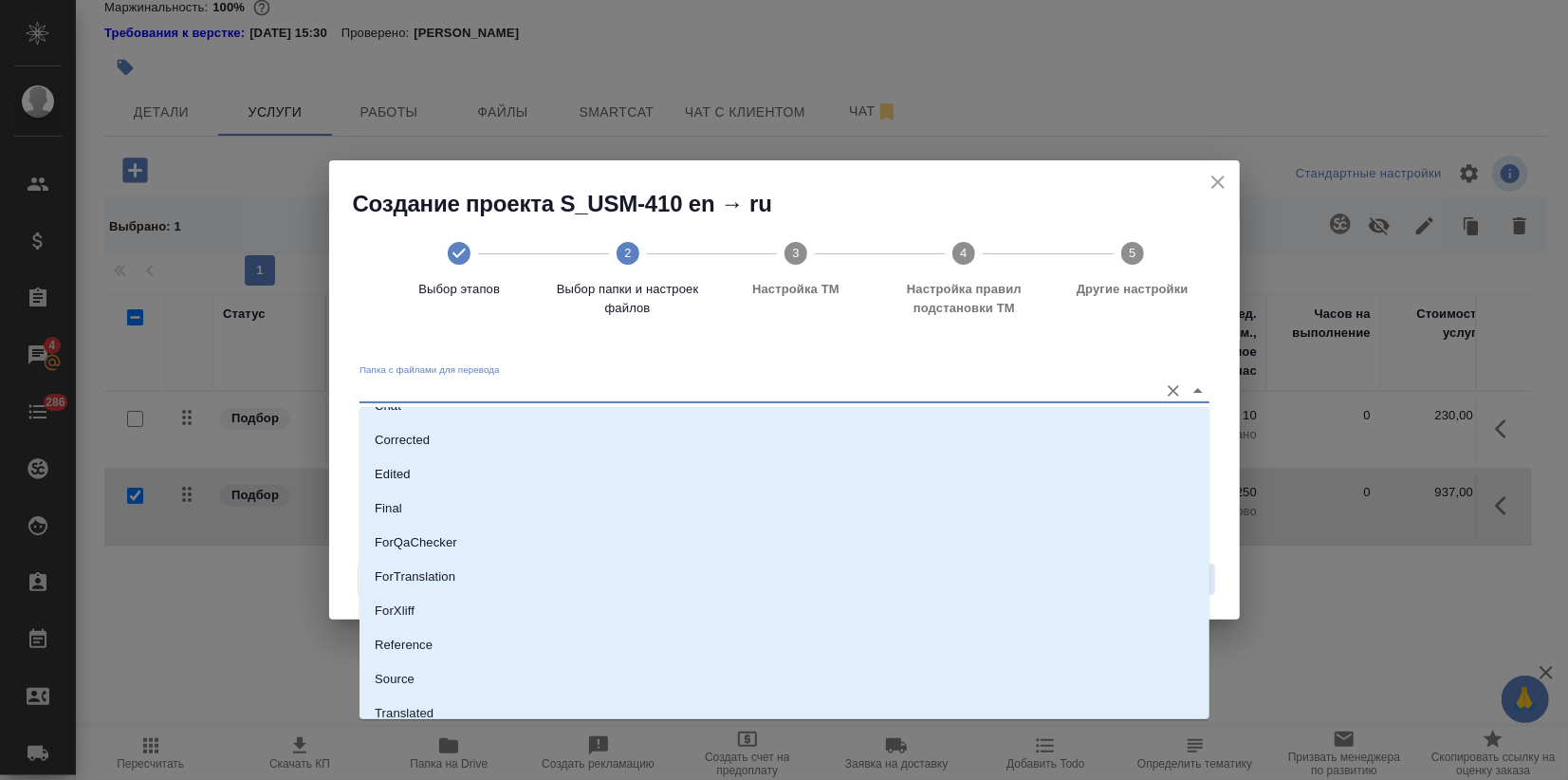
scroll to position [137, 0]
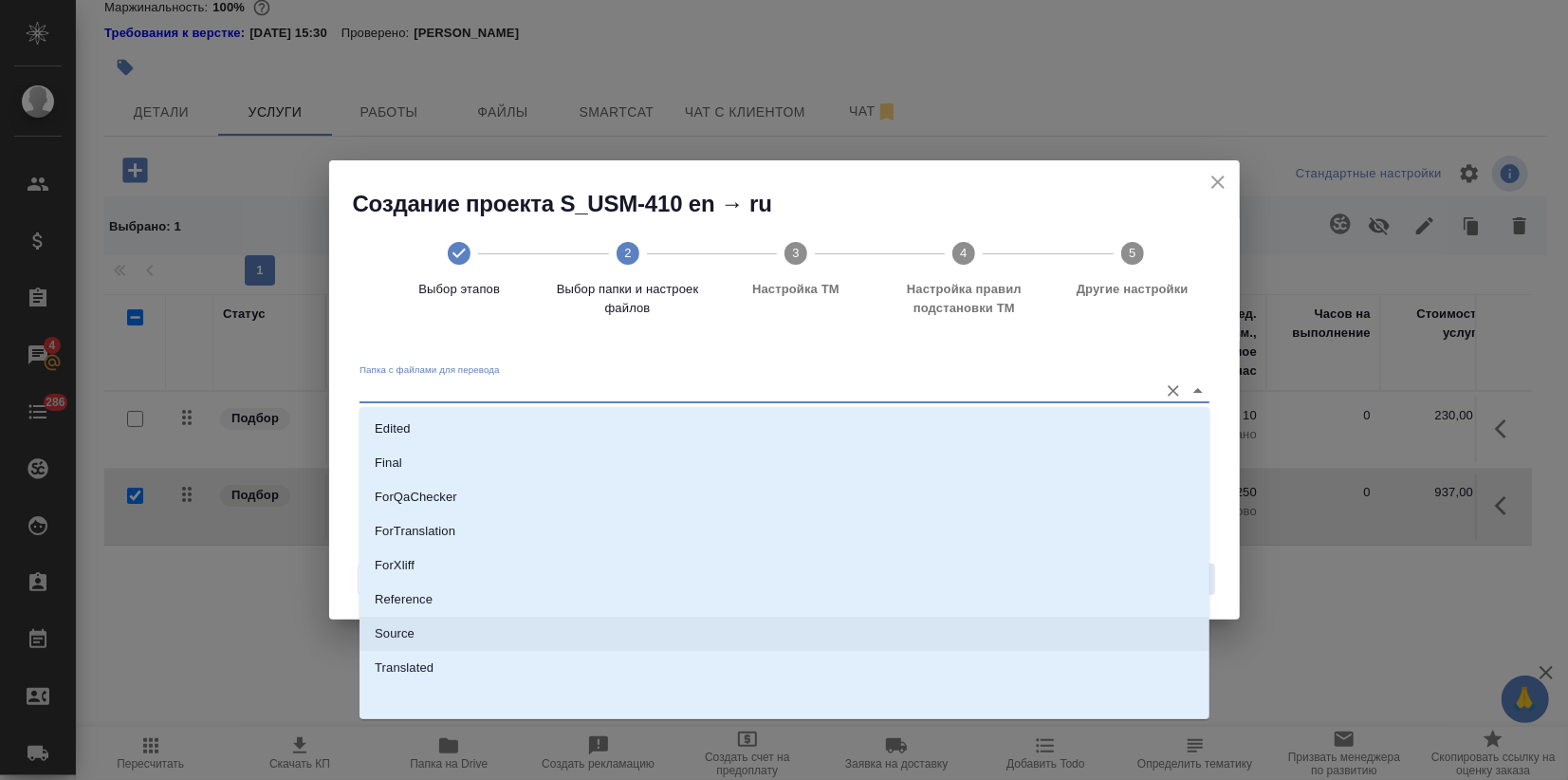
drag, startPoint x: 393, startPoint y: 626, endPoint x: 463, endPoint y: 591, distance: 78.3
click at [394, 627] on p "Source" at bounding box center [394, 633] width 40 height 19
type input "Source"
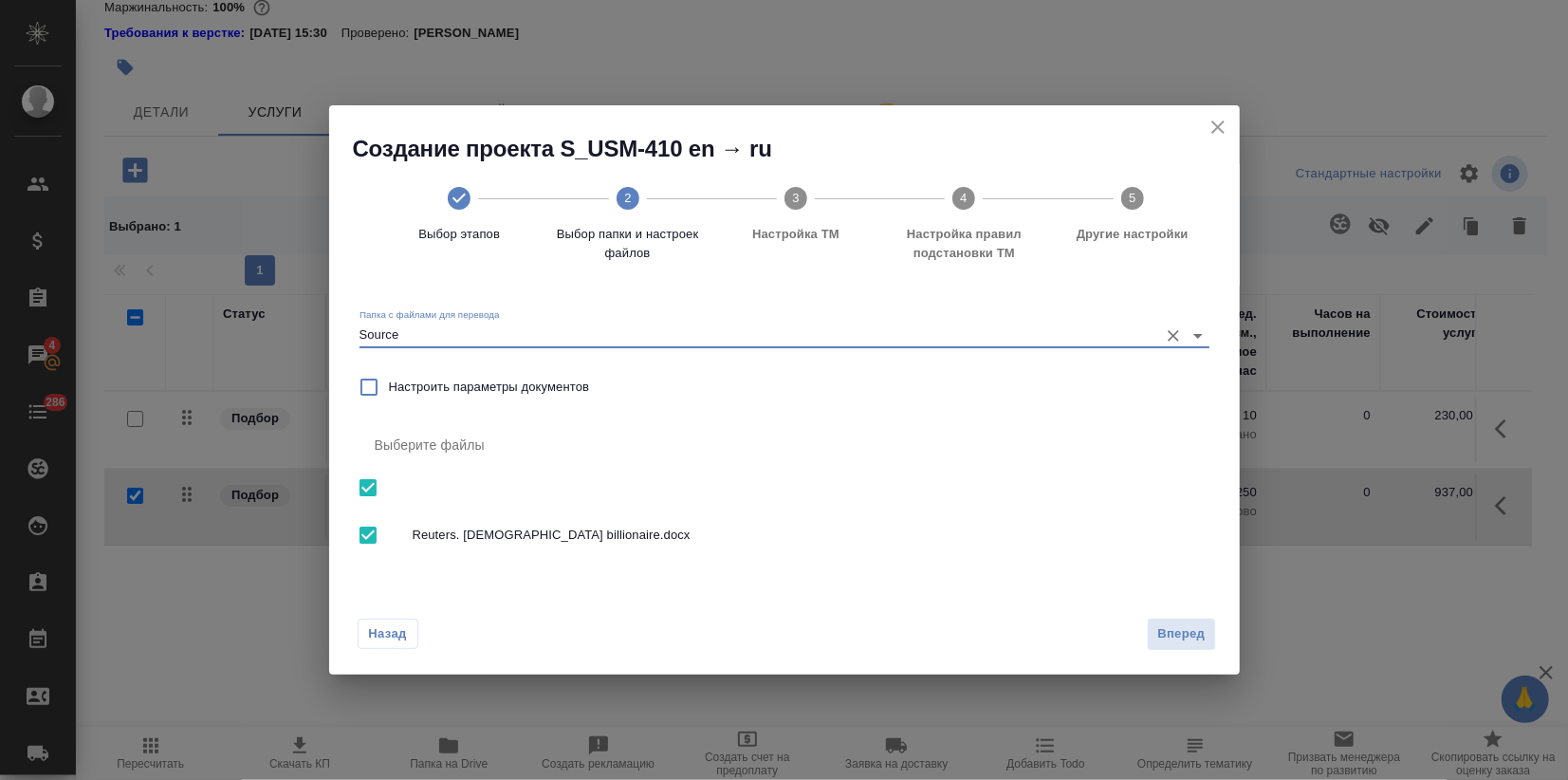
click at [1170, 632] on span "Вперед" at bounding box center [1181, 634] width 47 height 22
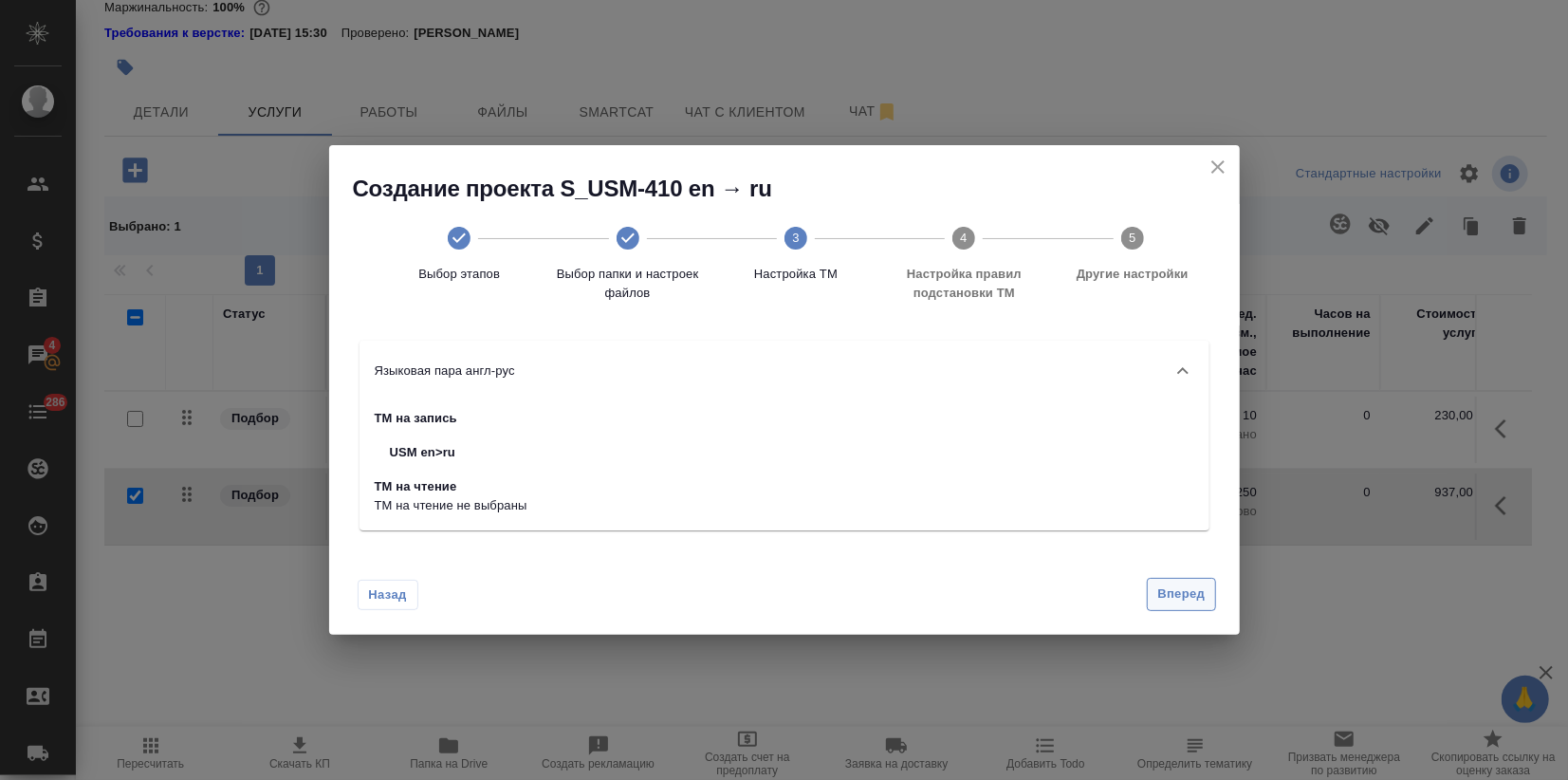
click at [1163, 600] on span "Вперед" at bounding box center [1181, 594] width 47 height 22
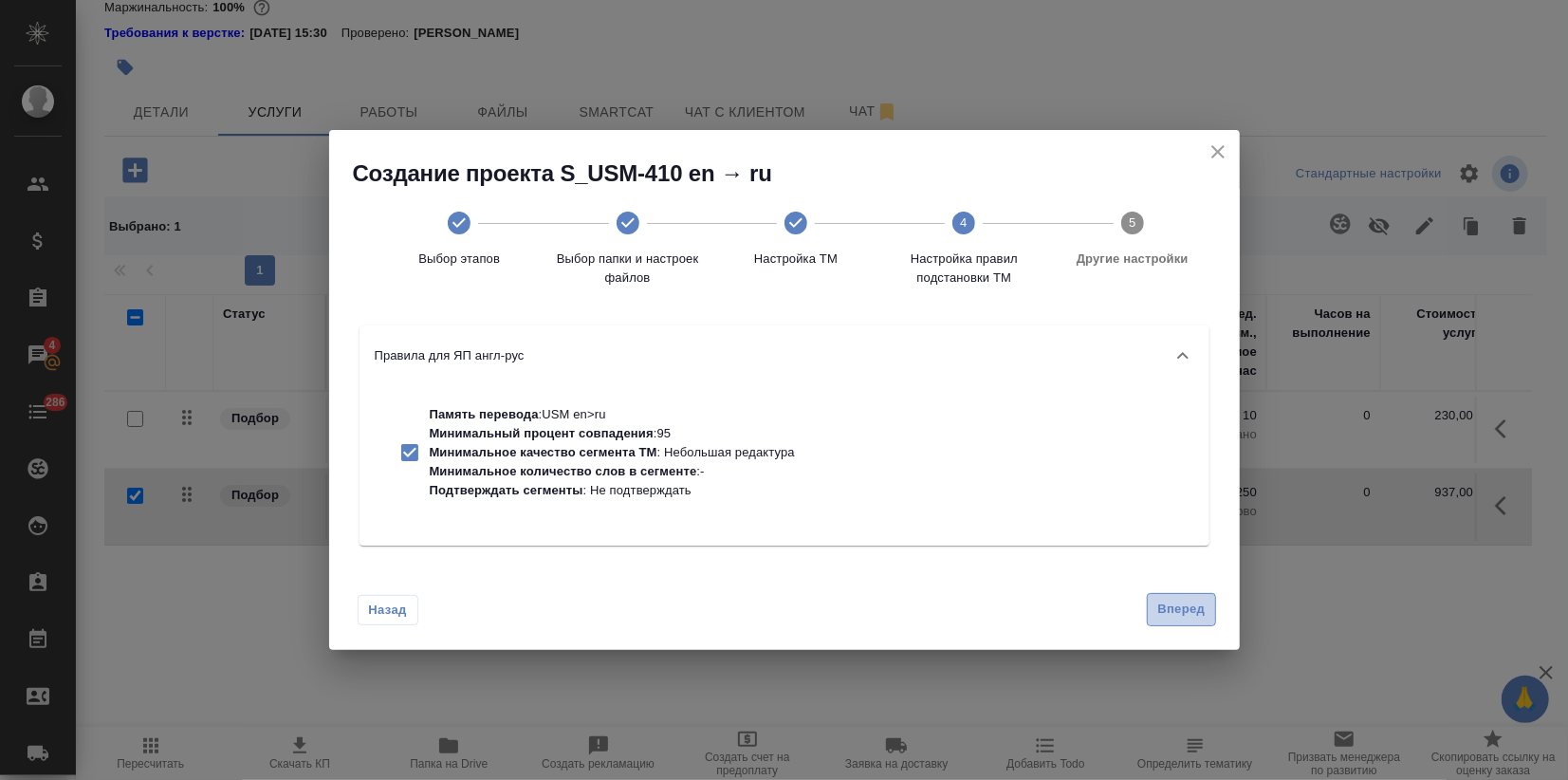
click at [1161, 609] on span "Вперед" at bounding box center [1181, 610] width 47 height 22
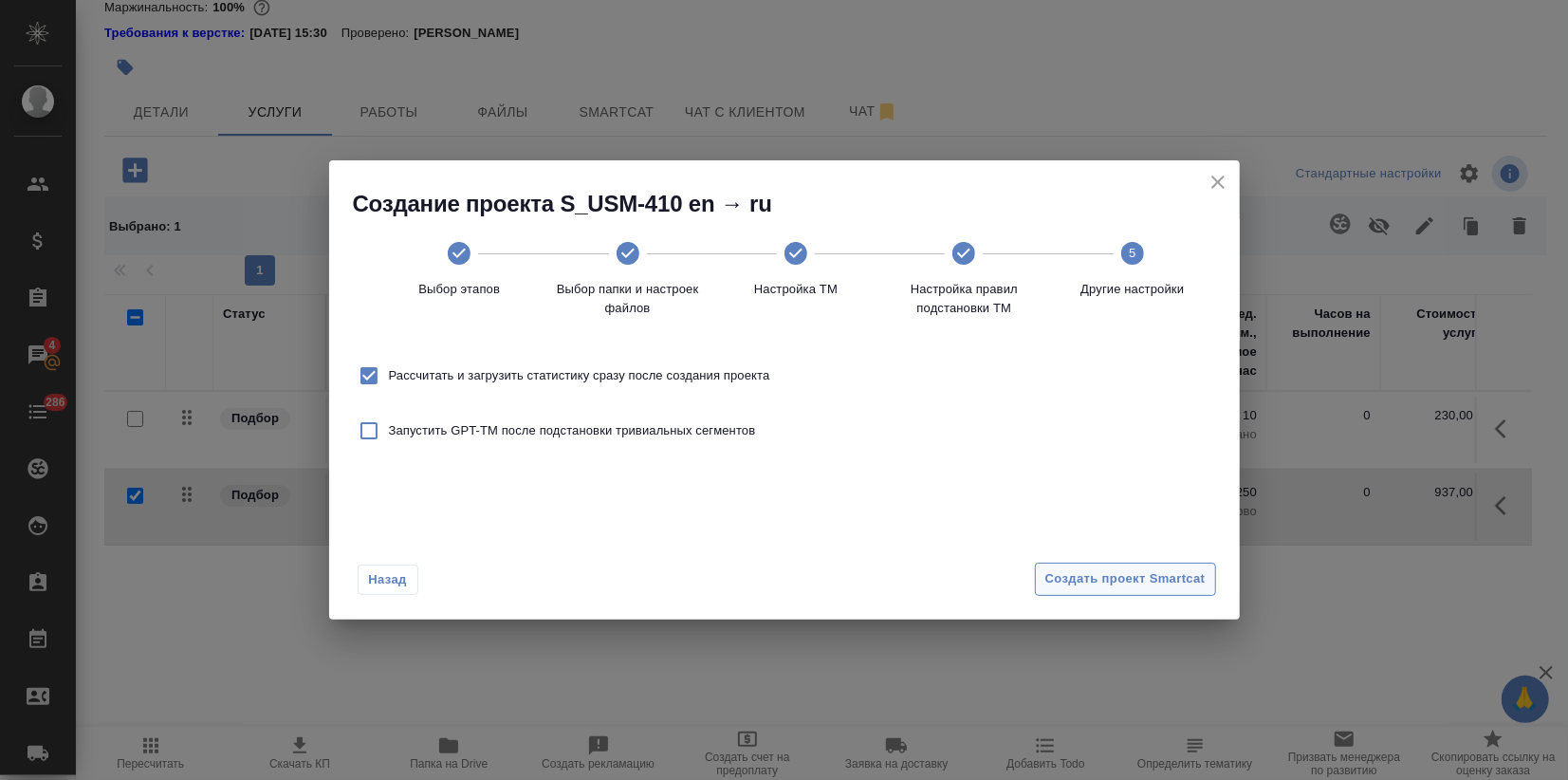
click at [1165, 584] on span "Создать проект Smartcat" at bounding box center [1125, 579] width 160 height 22
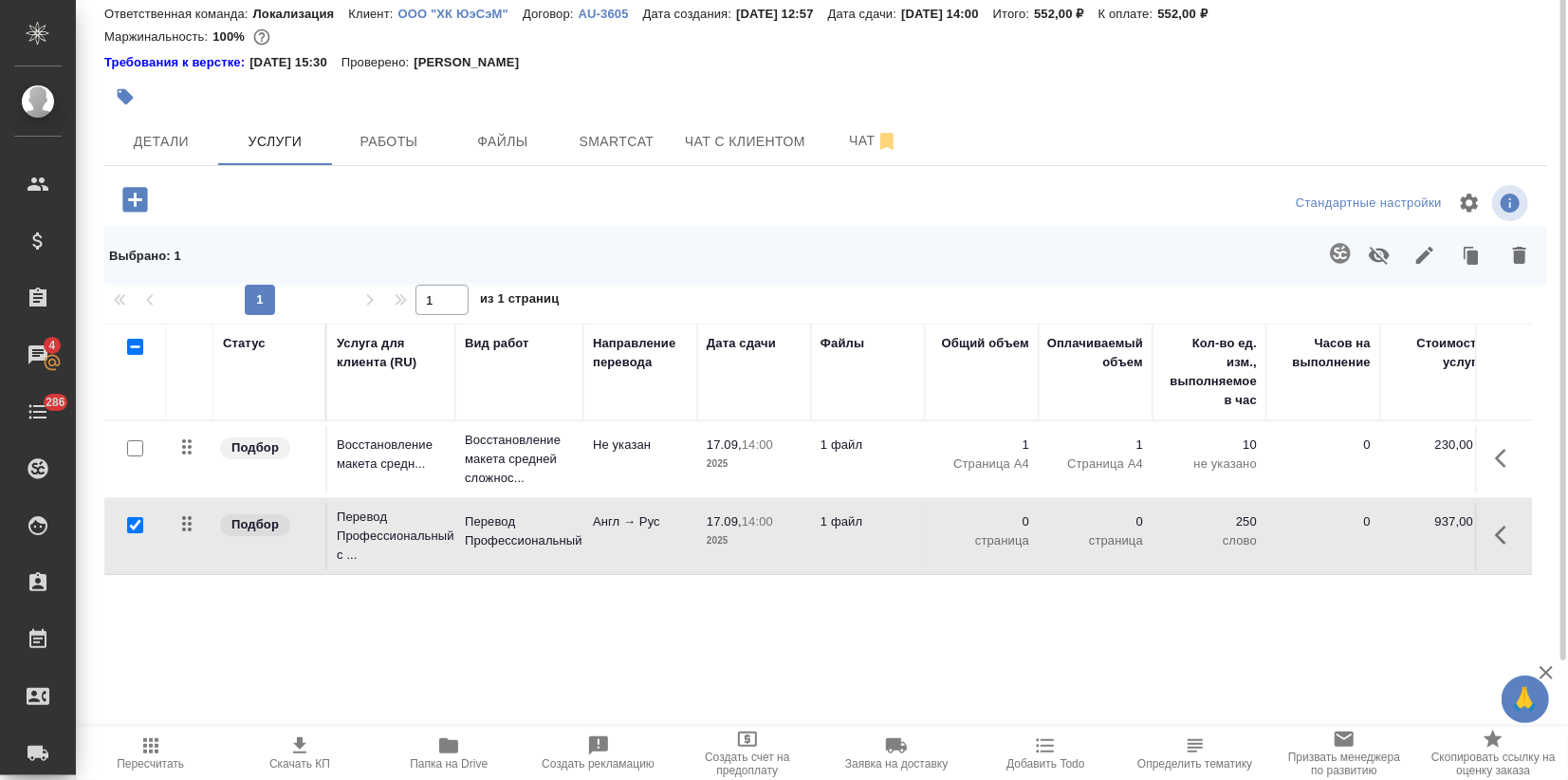
scroll to position [0, 0]
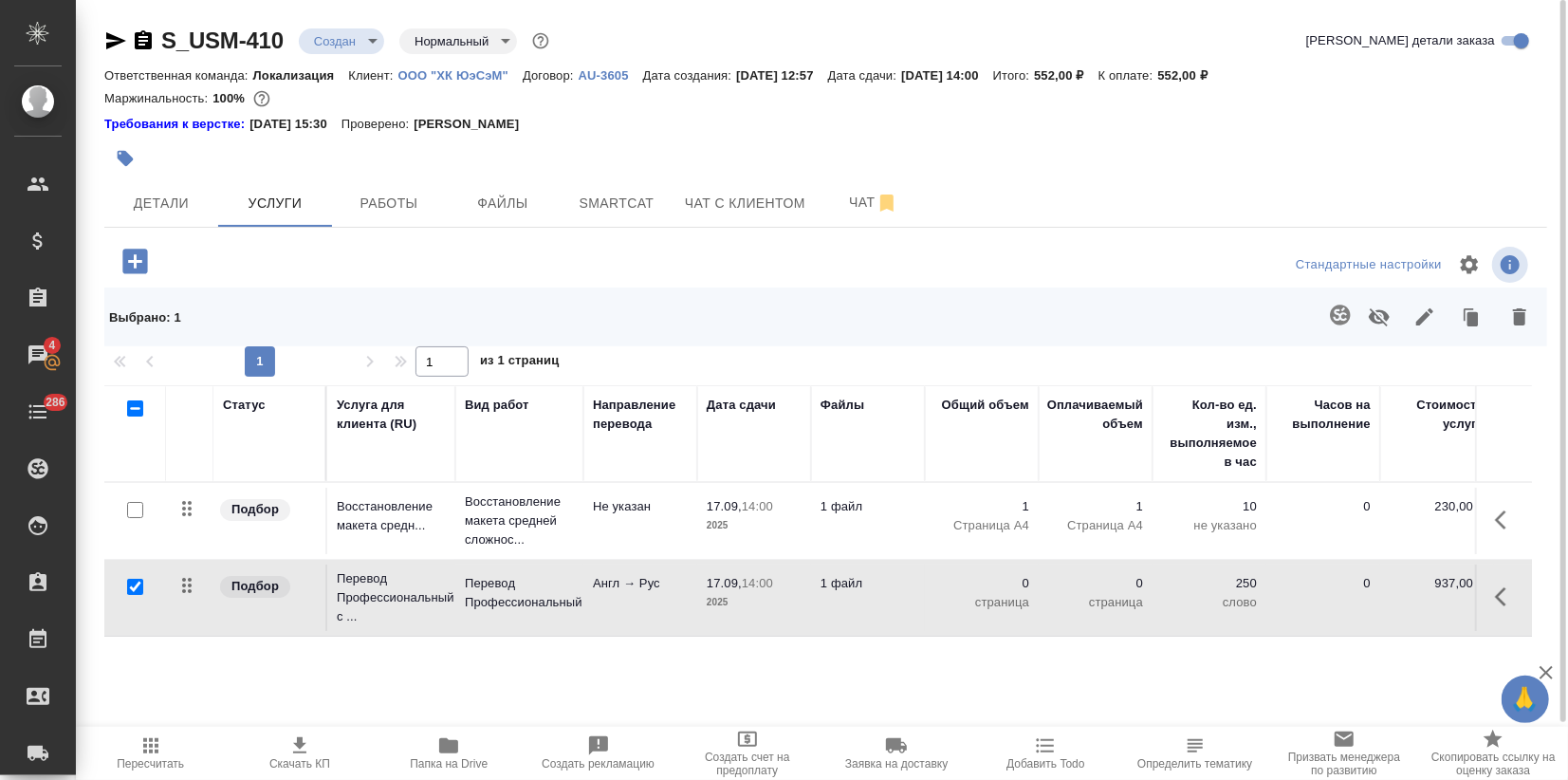
click at [116, 48] on icon "button" at bounding box center [115, 40] width 22 height 23
click at [353, 595] on p "Перевод Профессиональный с ..." at bounding box center [391, 598] width 110 height 57
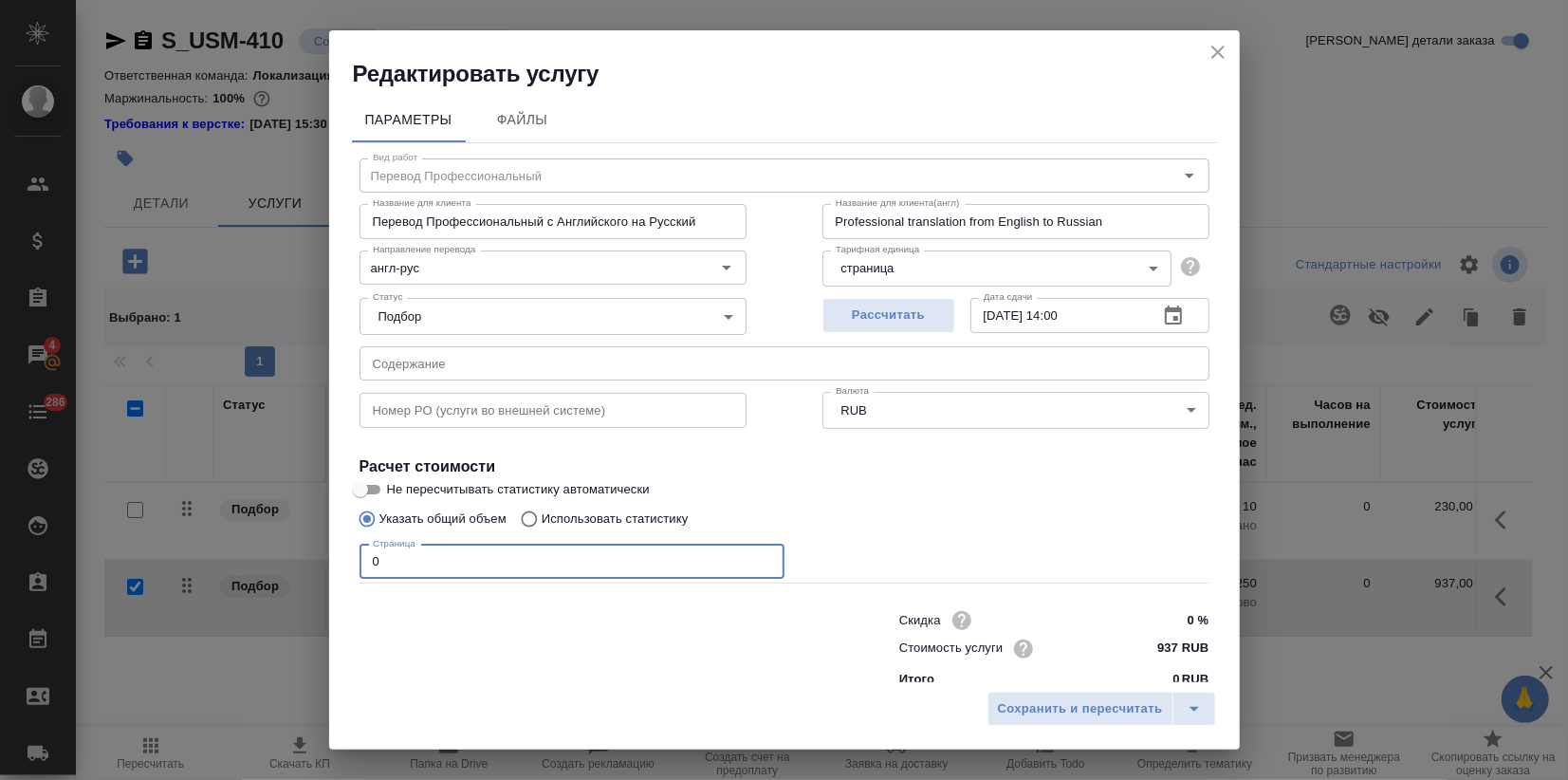
drag, startPoint x: 375, startPoint y: 570, endPoint x: 507, endPoint y: 517, distance: 142.2
click at [509, 516] on div "Вид работ Перевод Профессиональный Вид работ Название для клиента Перевод Профе…" at bounding box center [784, 419] width 865 height 553
drag, startPoint x: 376, startPoint y: 565, endPoint x: 339, endPoint y: 557, distance: 37.9
click at [339, 557] on div "Параметры Файлы Вид работ Перевод Профессиональный Вид работ Название для клиен…" at bounding box center [784, 386] width 911 height 593
type input "1"
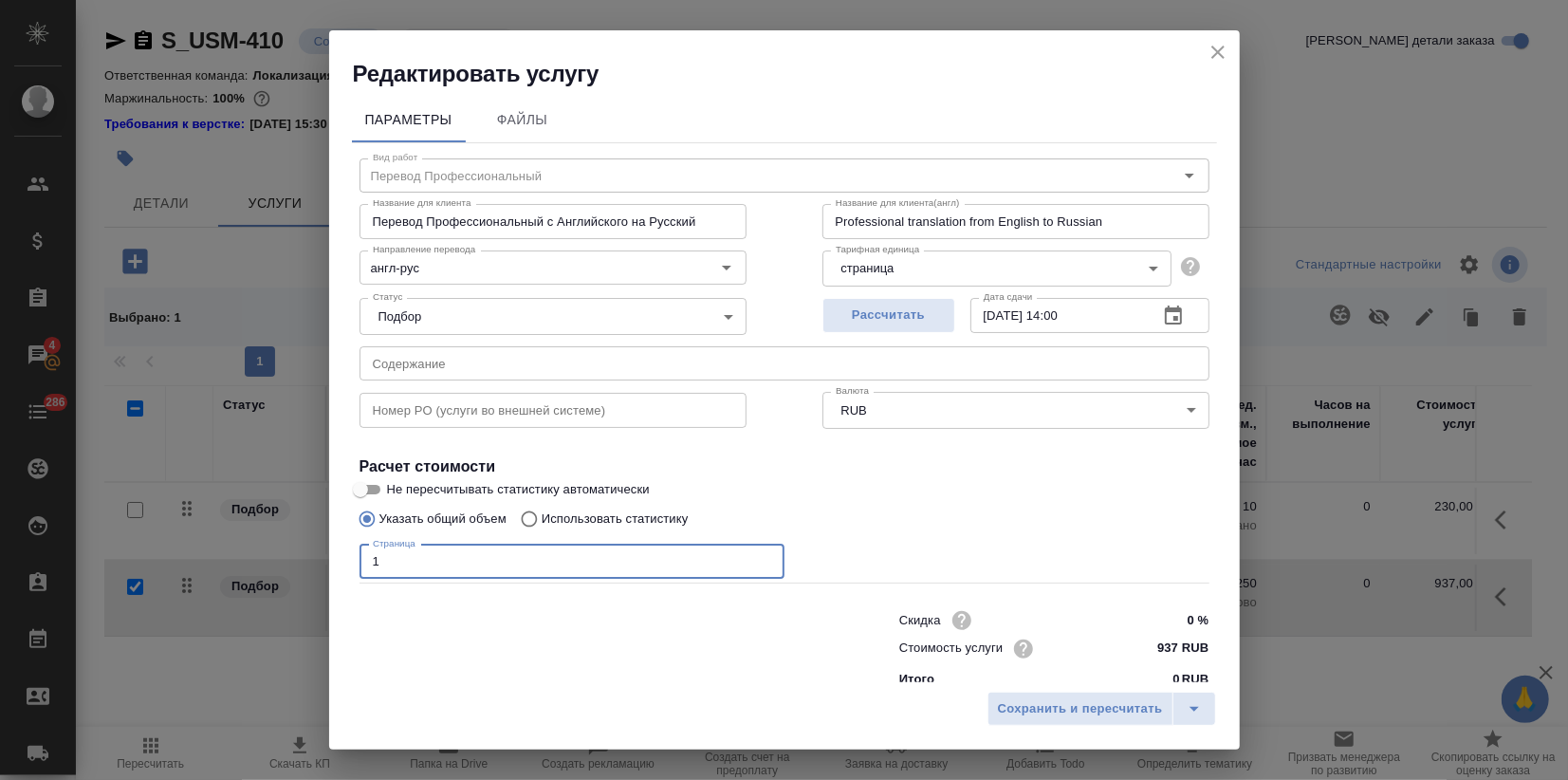
click at [376, 482] on input "Не пересчитывать статистику автоматически" at bounding box center [361, 489] width 68 height 23
checkbox input "true"
click at [1037, 706] on span "Сохранить и пересчитать" at bounding box center [1080, 710] width 165 height 22
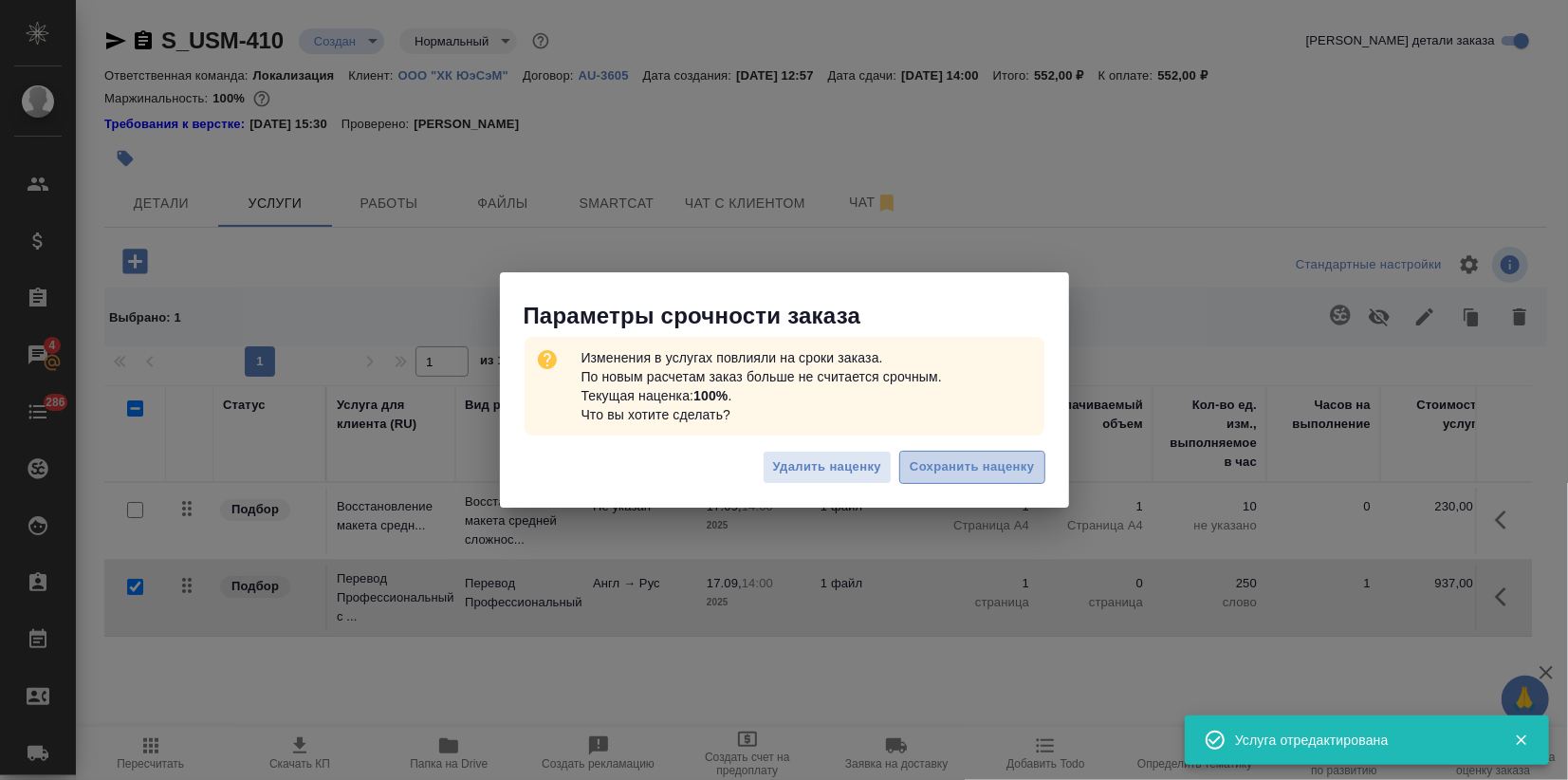
click at [946, 472] on span "Сохранить наценку" at bounding box center [971, 467] width 124 height 22
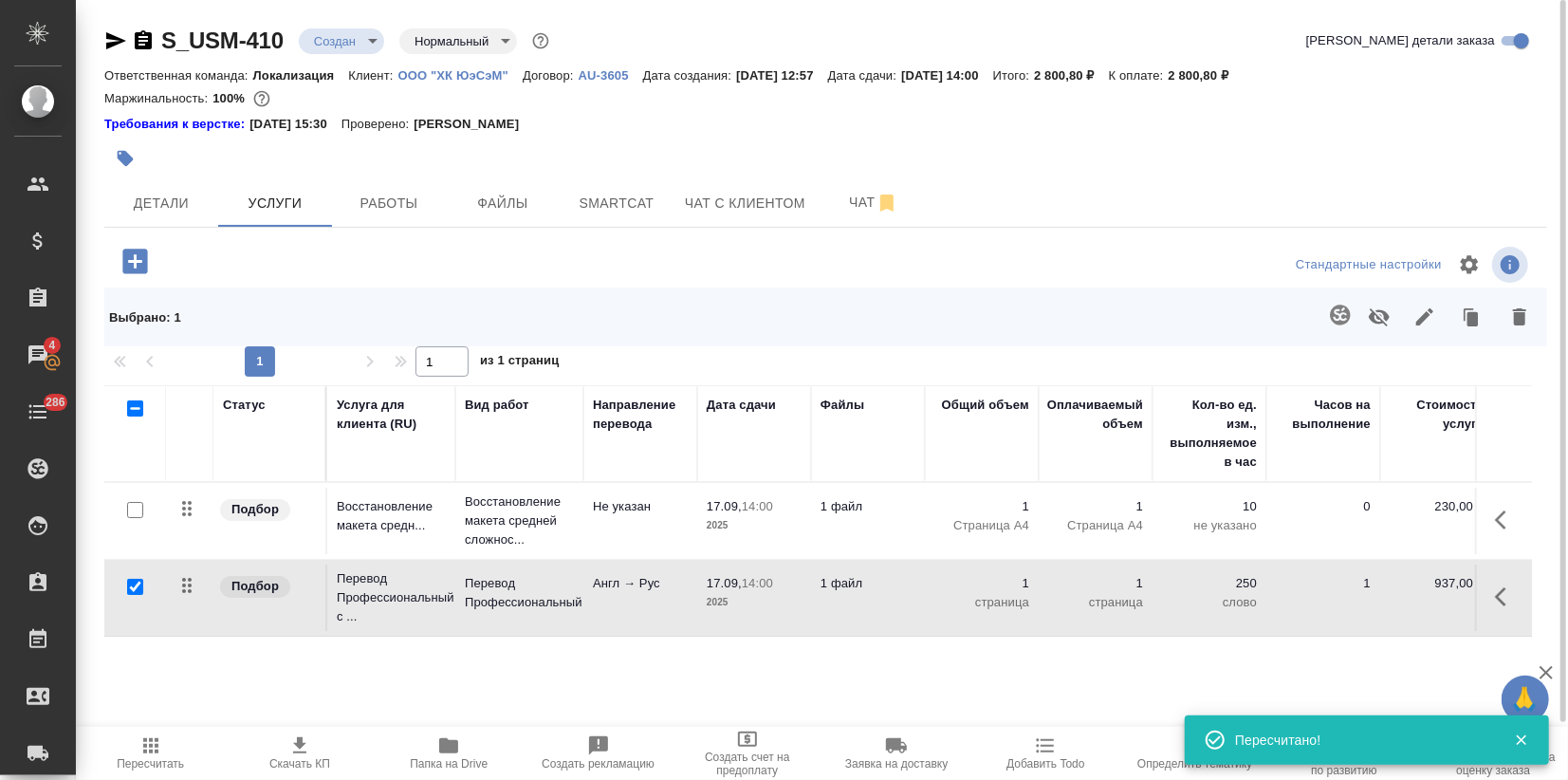
click at [352, 35] on body "🙏 .cls-1 fill:#fff; AWATERA Zagorodnikh Viktoria Клиенты Спецификации Заказы 4 …" at bounding box center [784, 390] width 1568 height 780
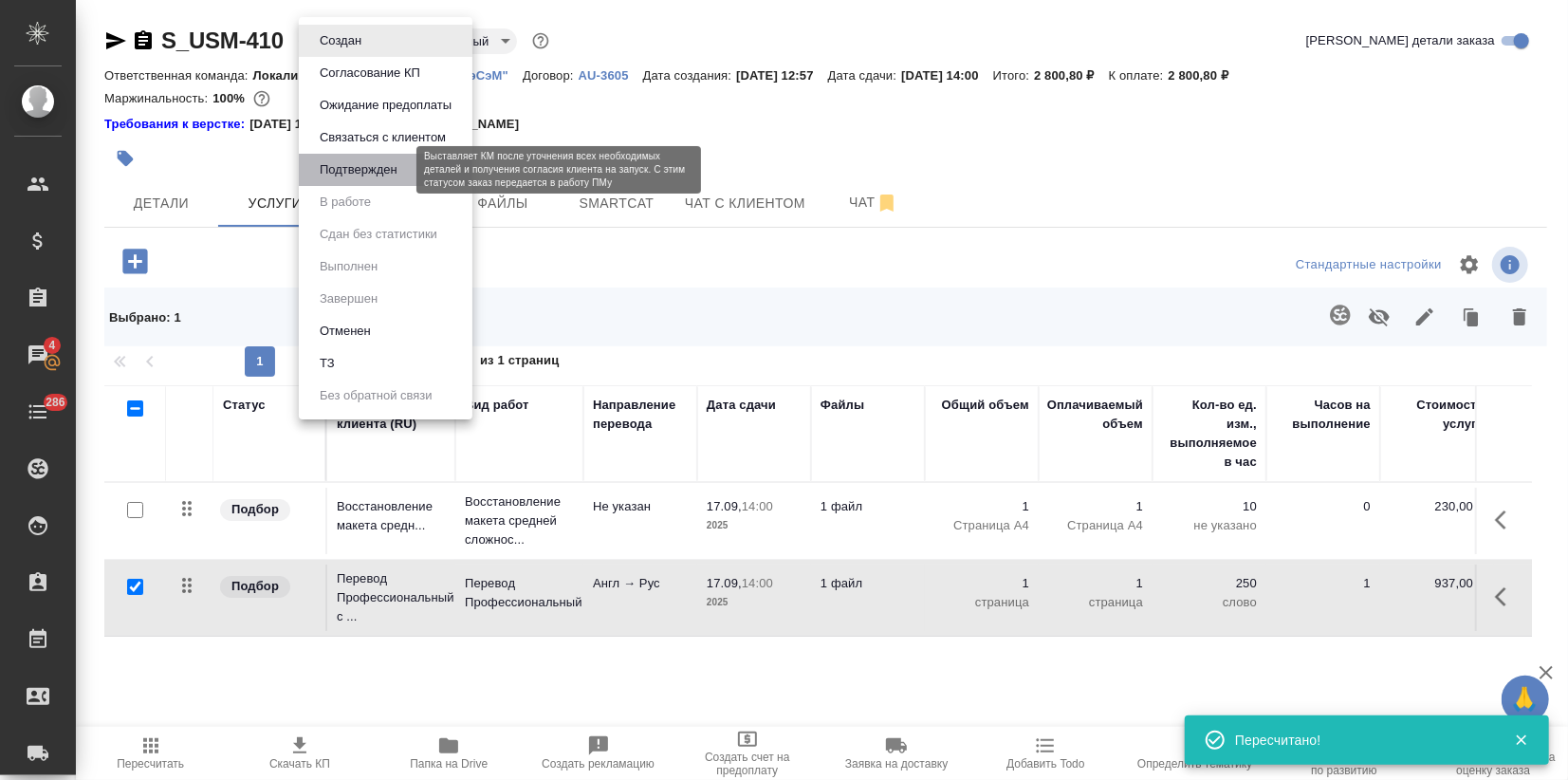
click at [352, 175] on button "Подтвержден" at bounding box center [358, 169] width 89 height 21
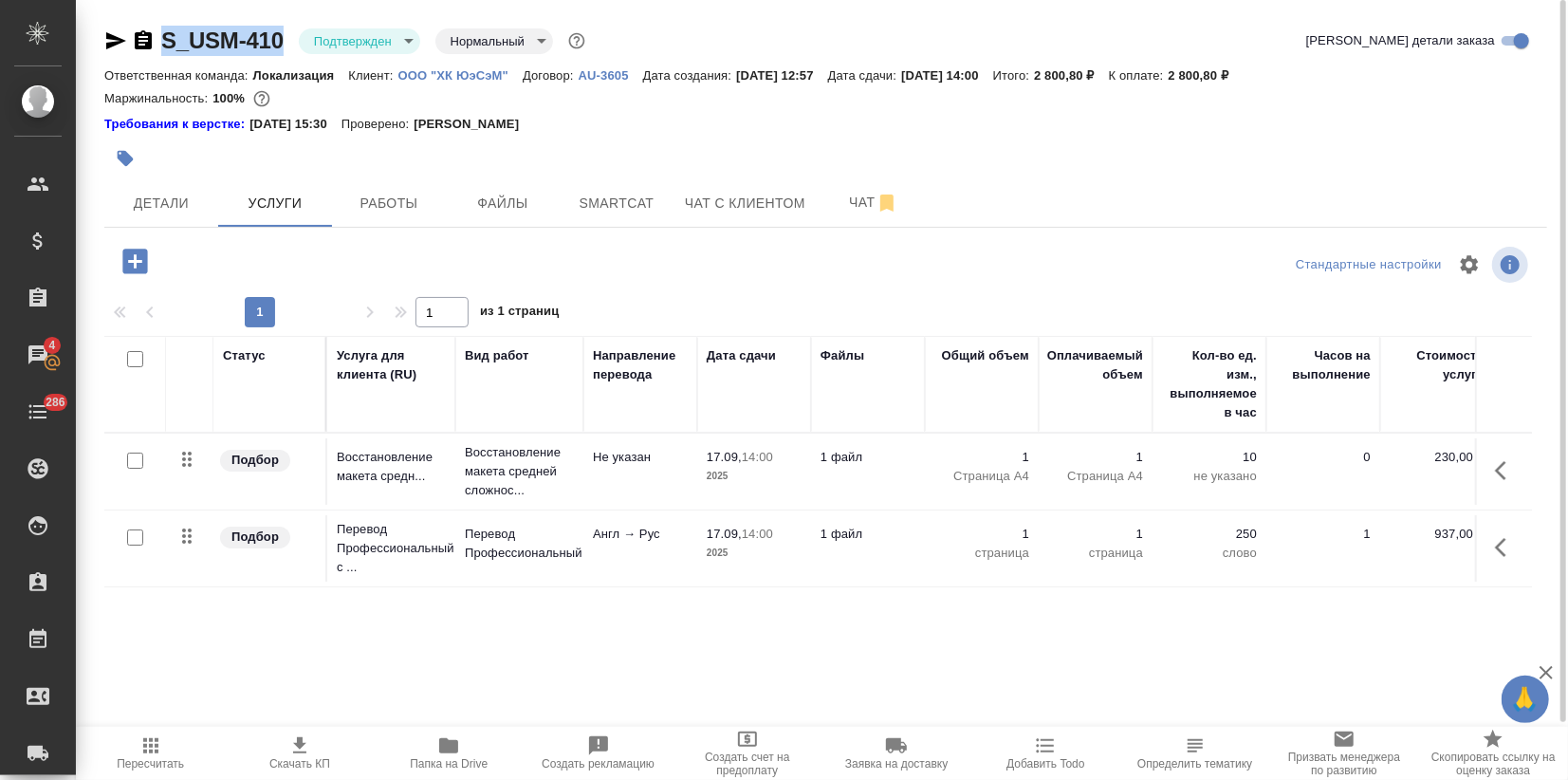
drag, startPoint x: 290, startPoint y: 41, endPoint x: 157, endPoint y: 46, distance: 133.1
click at [157, 46] on div "S_USM-410 Подтвержден confirmed Нормальный normal" at bounding box center [346, 40] width 484 height 30
copy link "S_USM-410"
drag, startPoint x: 1212, startPoint y: 76, endPoint x: 1269, endPoint y: 76, distance: 57.0
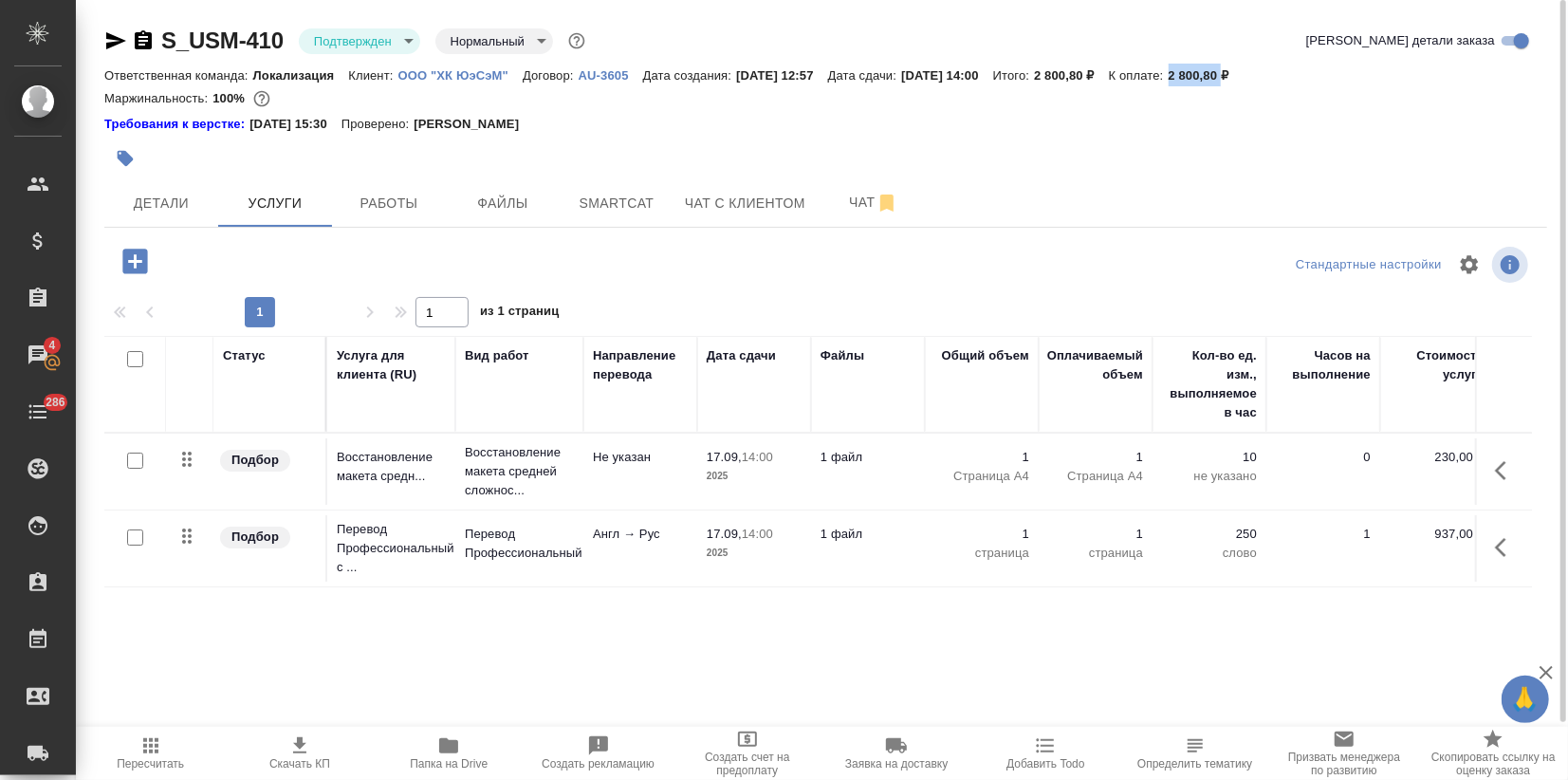
click at [1269, 76] on div "Ответственная команда: Локализация Клиент: ООО "ХК ЮэСэМ" Договор: AU-3605 Дата…" at bounding box center [826, 74] width 1443 height 23
copy p "2 800,80"
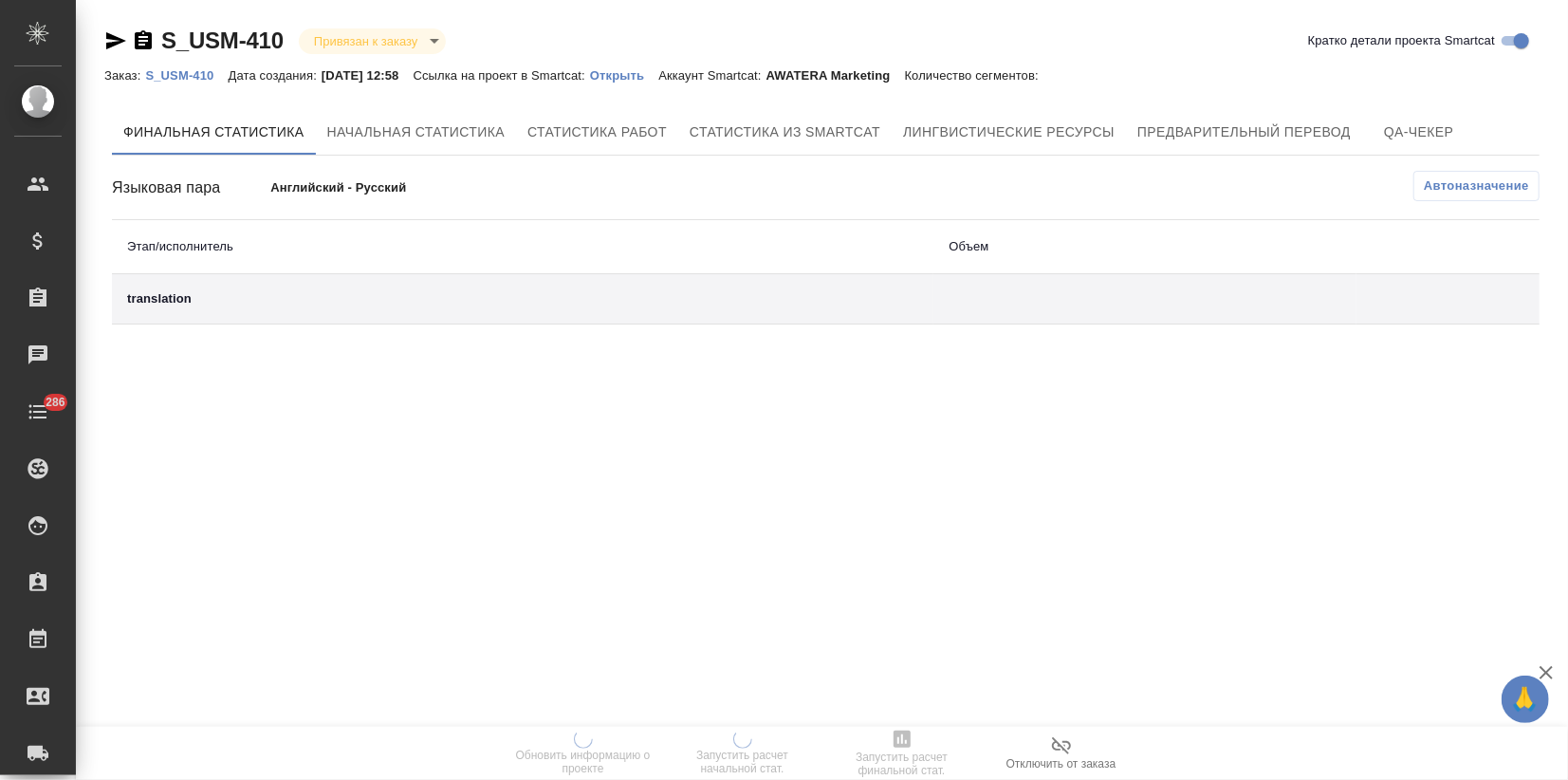
click at [651, 74] on p "Открыть" at bounding box center [624, 75] width 68 height 15
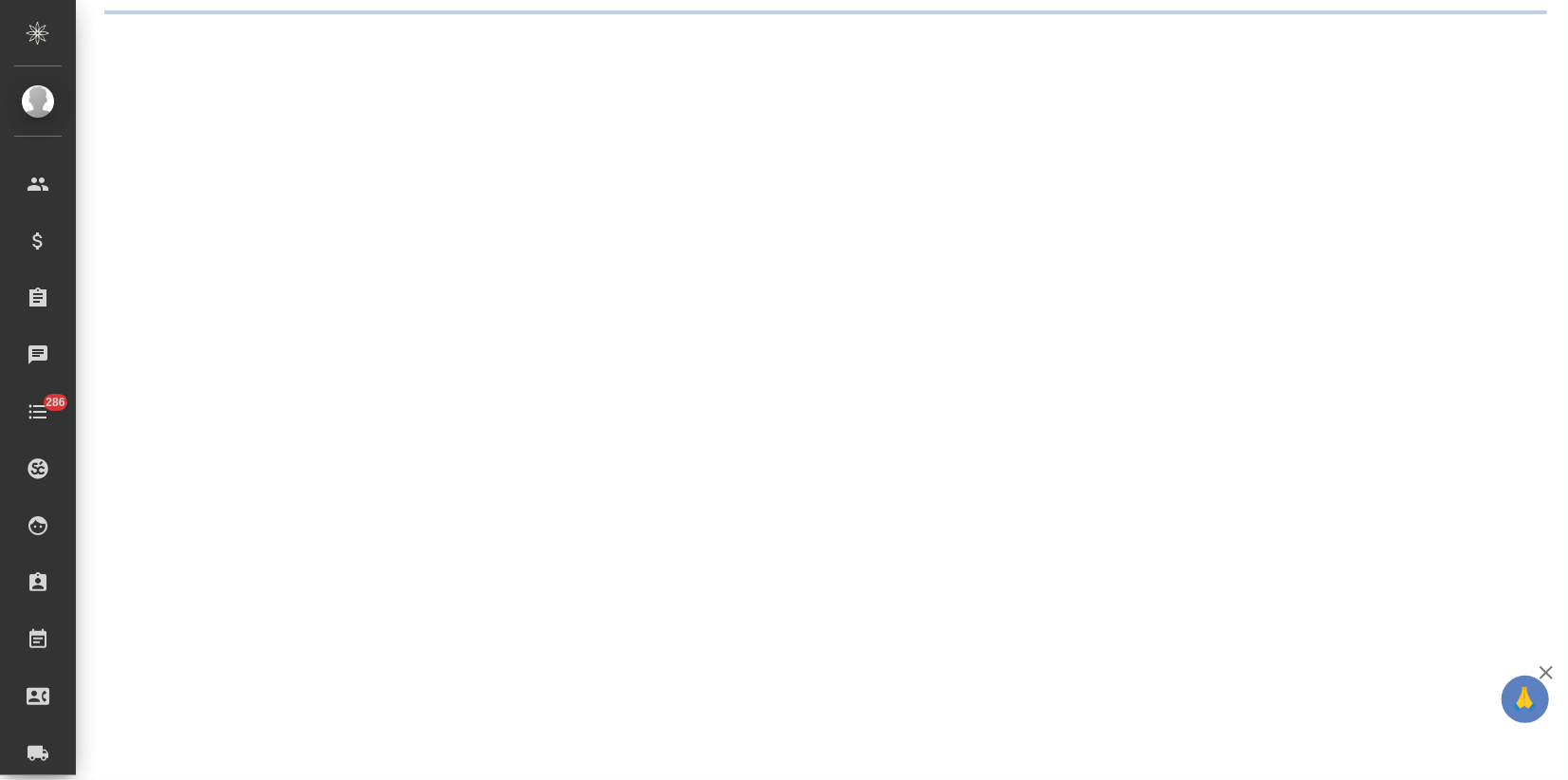
select select "RU"
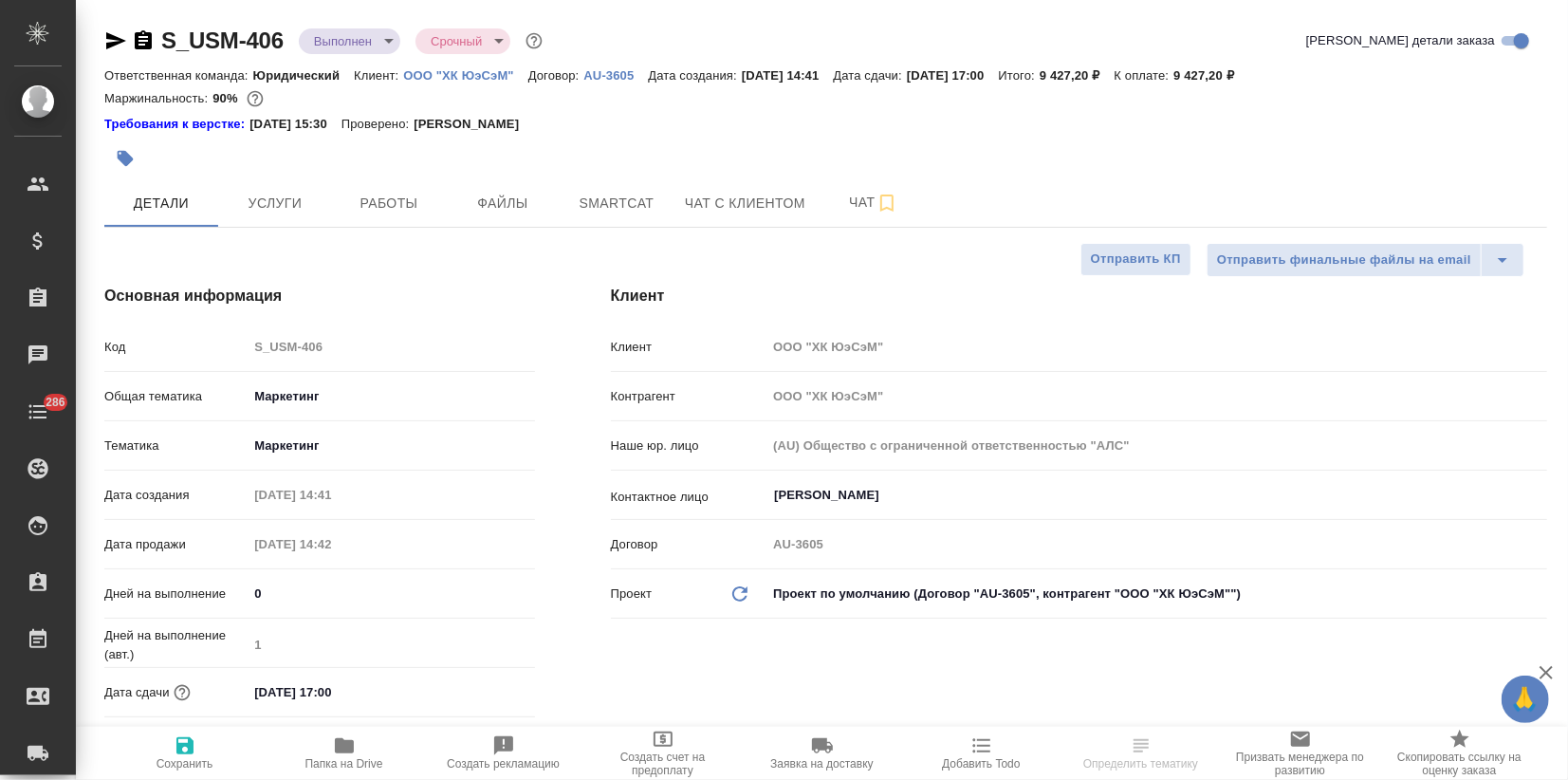
type textarea "x"
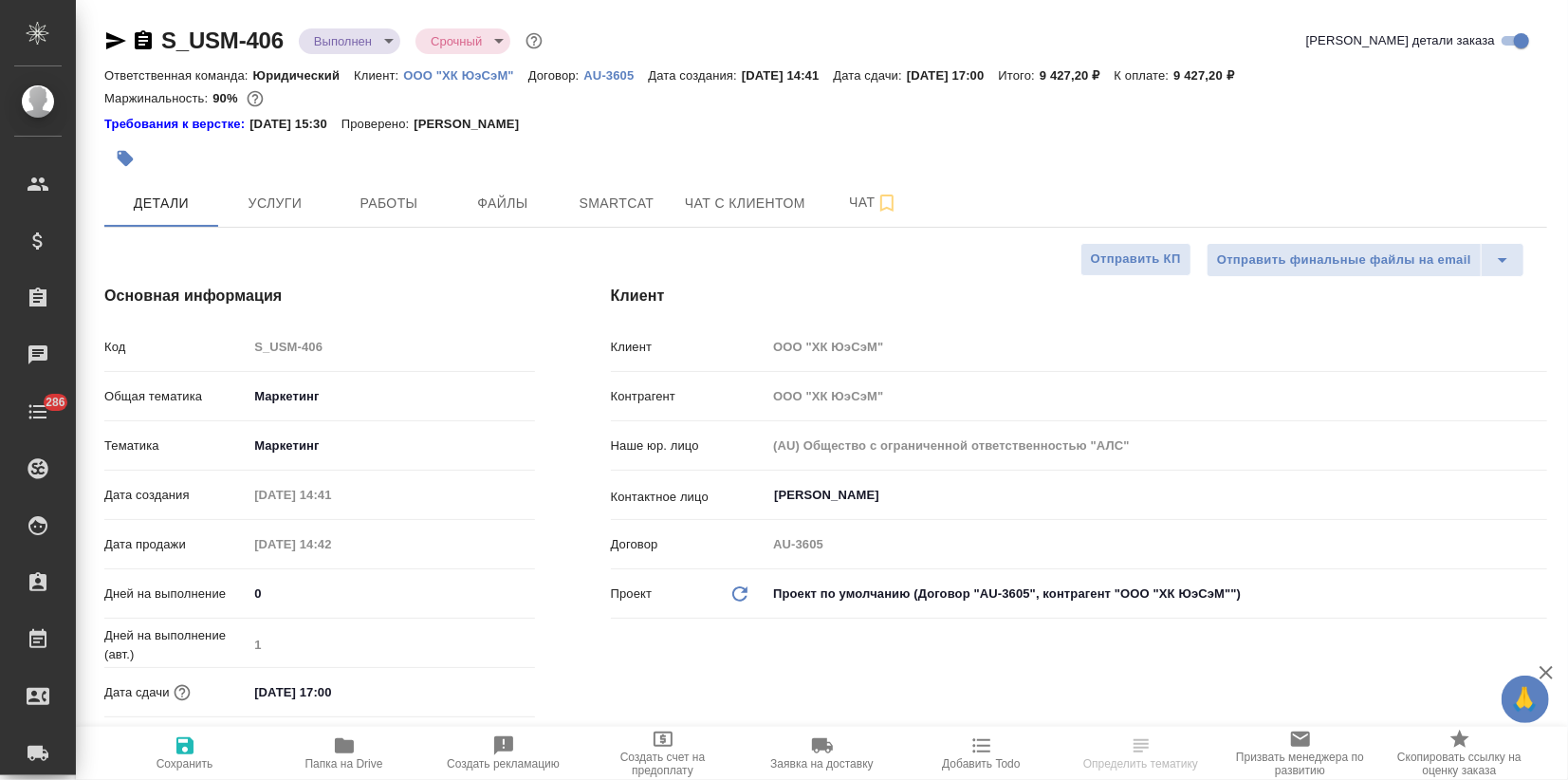
type textarea "x"
click at [269, 210] on span "Услуги" at bounding box center [275, 204] width 91 height 23
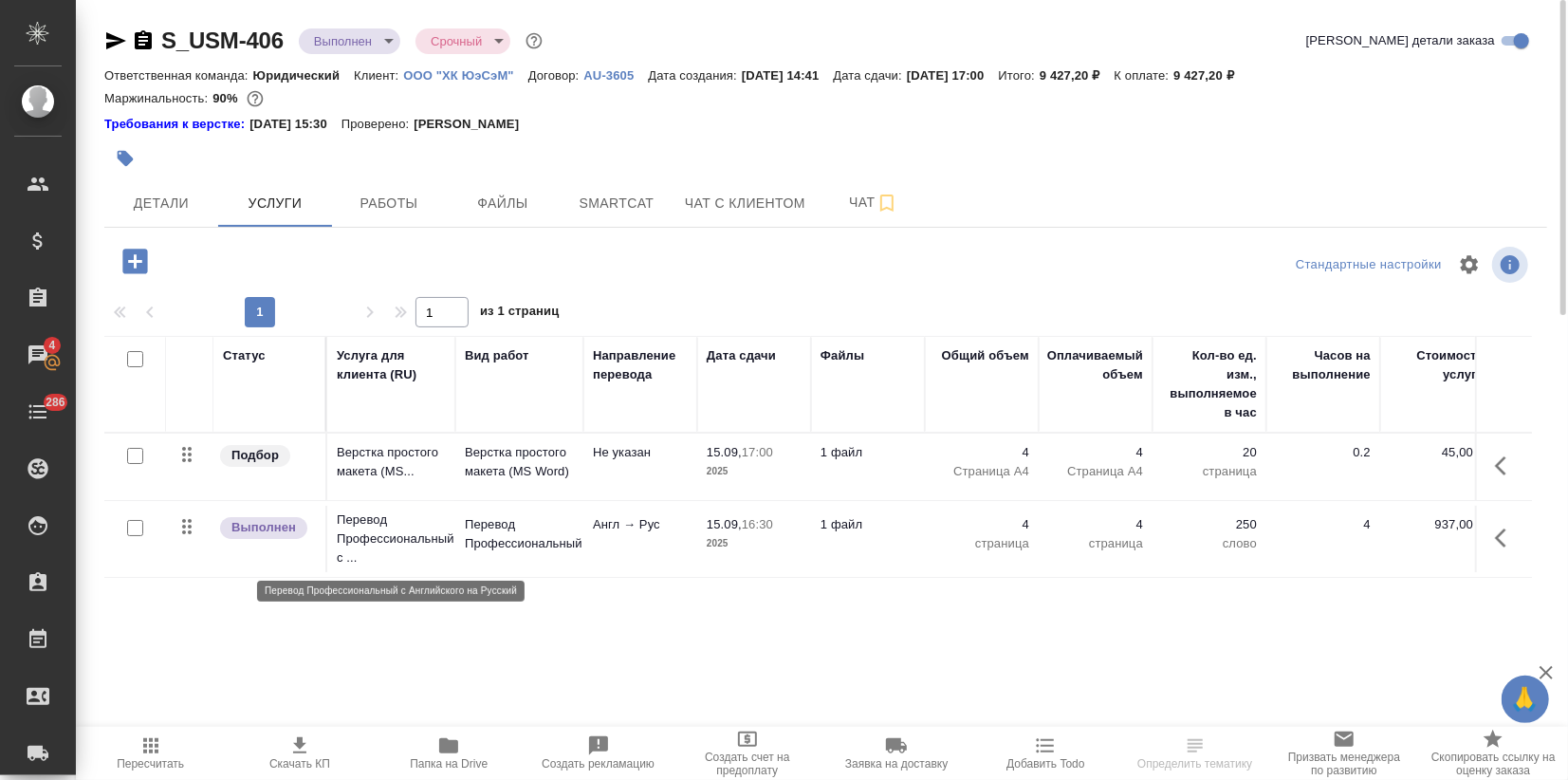
click at [395, 531] on p "Перевод Профессиональный с ..." at bounding box center [391, 539] width 110 height 57
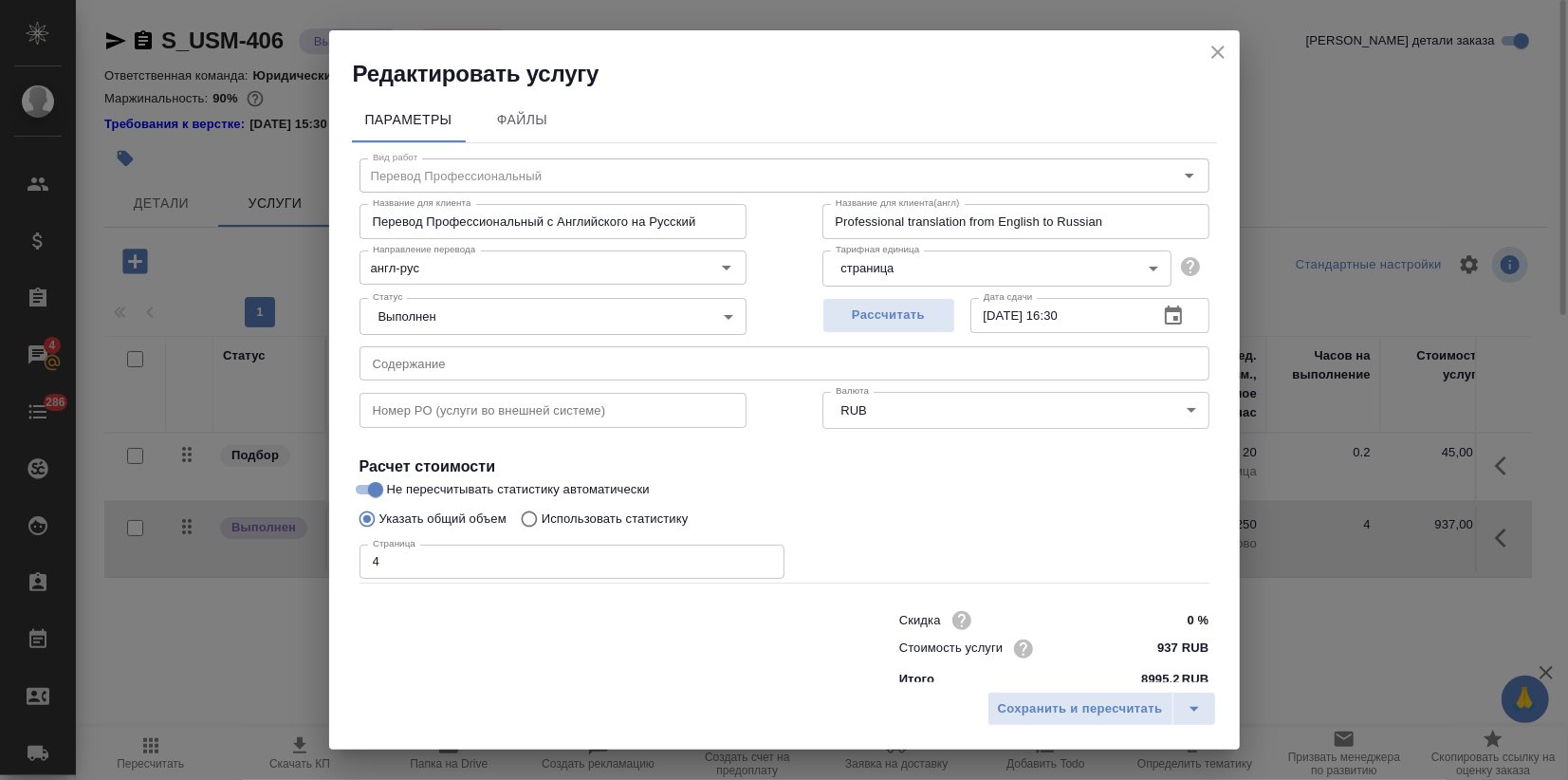
drag, startPoint x: 1214, startPoint y: 61, endPoint x: 1193, endPoint y: 61, distance: 21.0
click at [1214, 60] on icon "close" at bounding box center [1217, 52] width 22 height 23
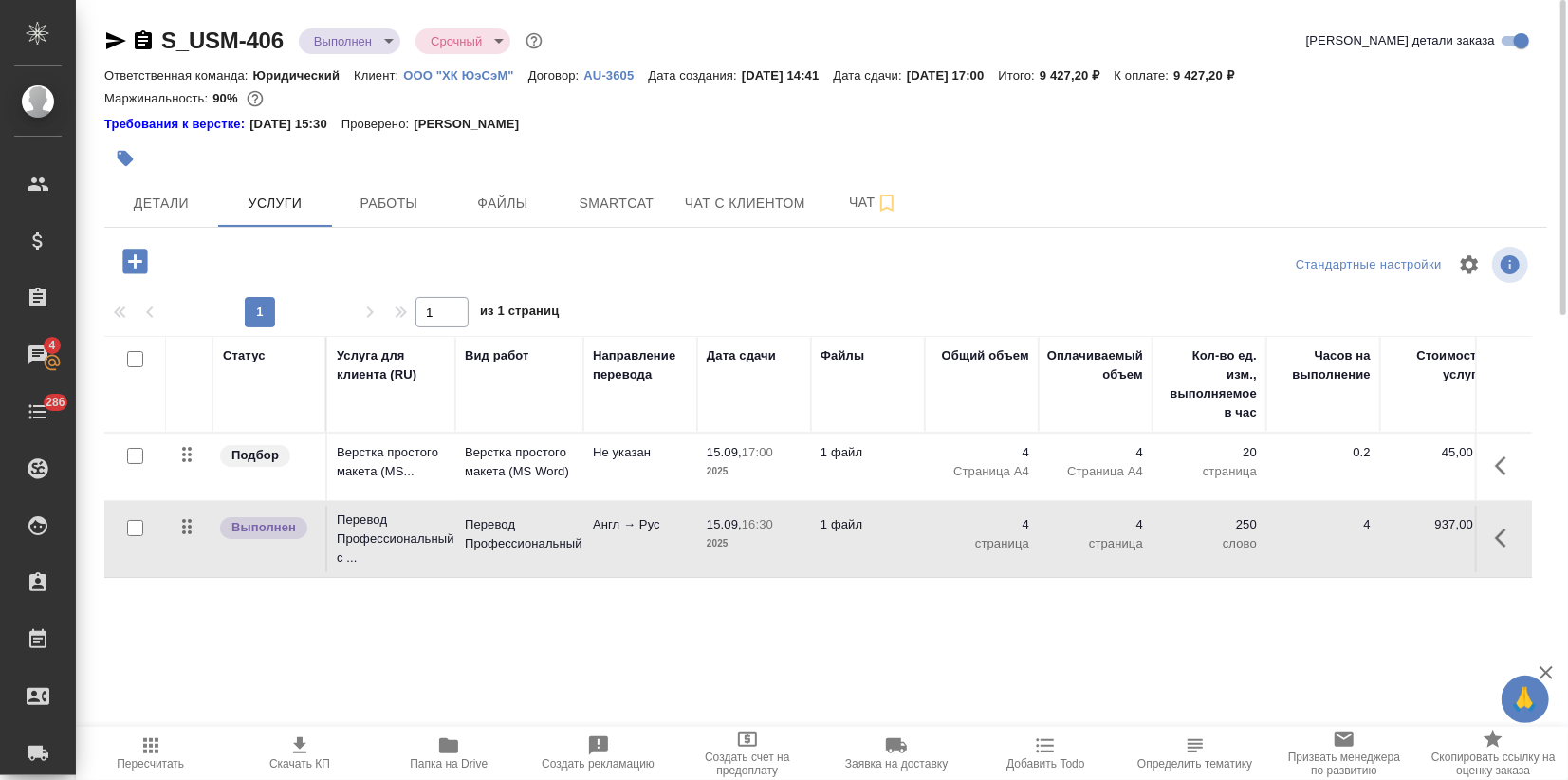
click at [391, 47] on body "🙏 .cls-1 fill:#fff; AWATERA Zagorodnikh Viktoria Клиенты Спецификации Заказы 4 …" at bounding box center [784, 390] width 1568 height 780
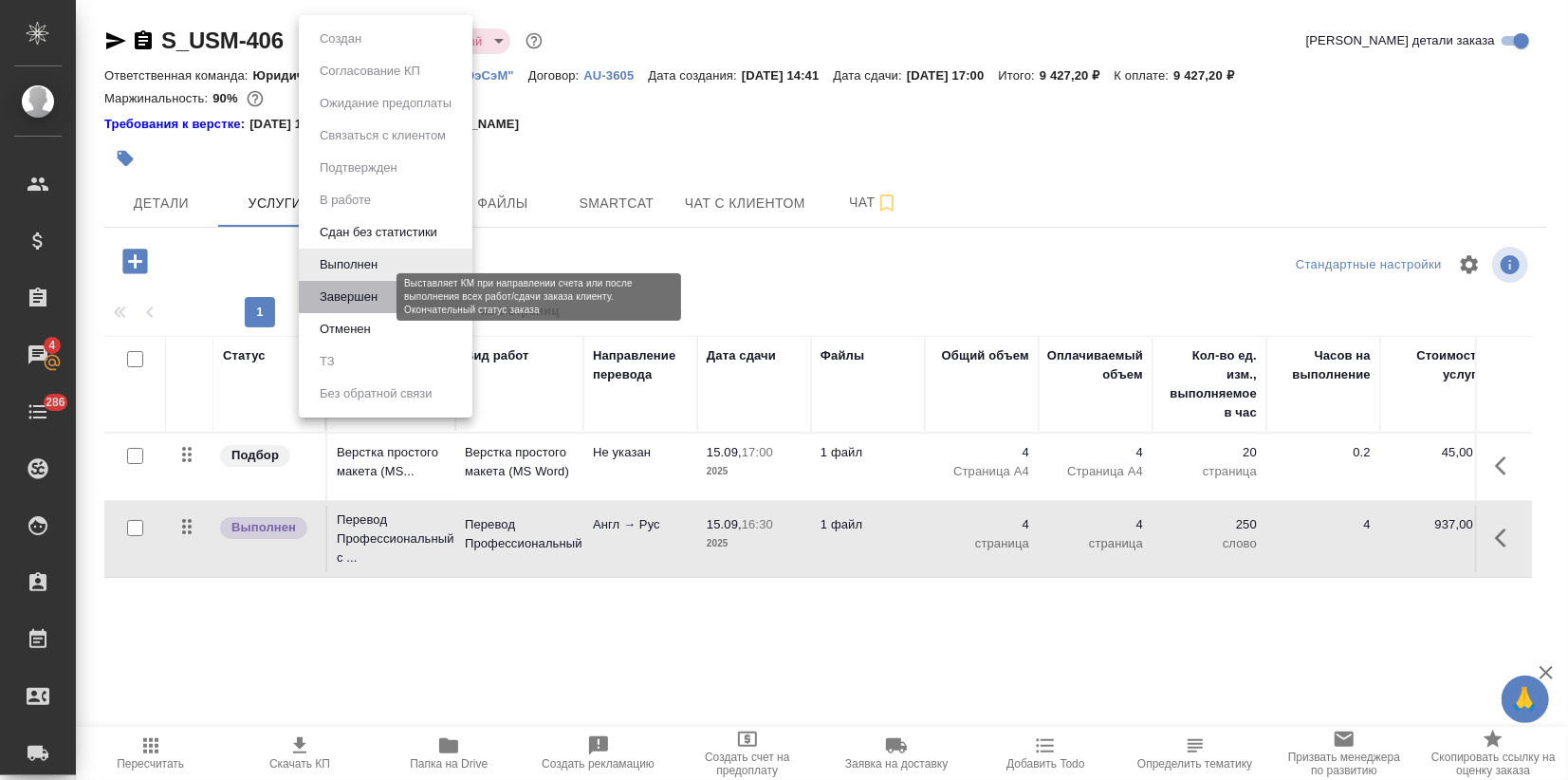
click at [382, 287] on button "Завершен" at bounding box center [348, 297] width 69 height 21
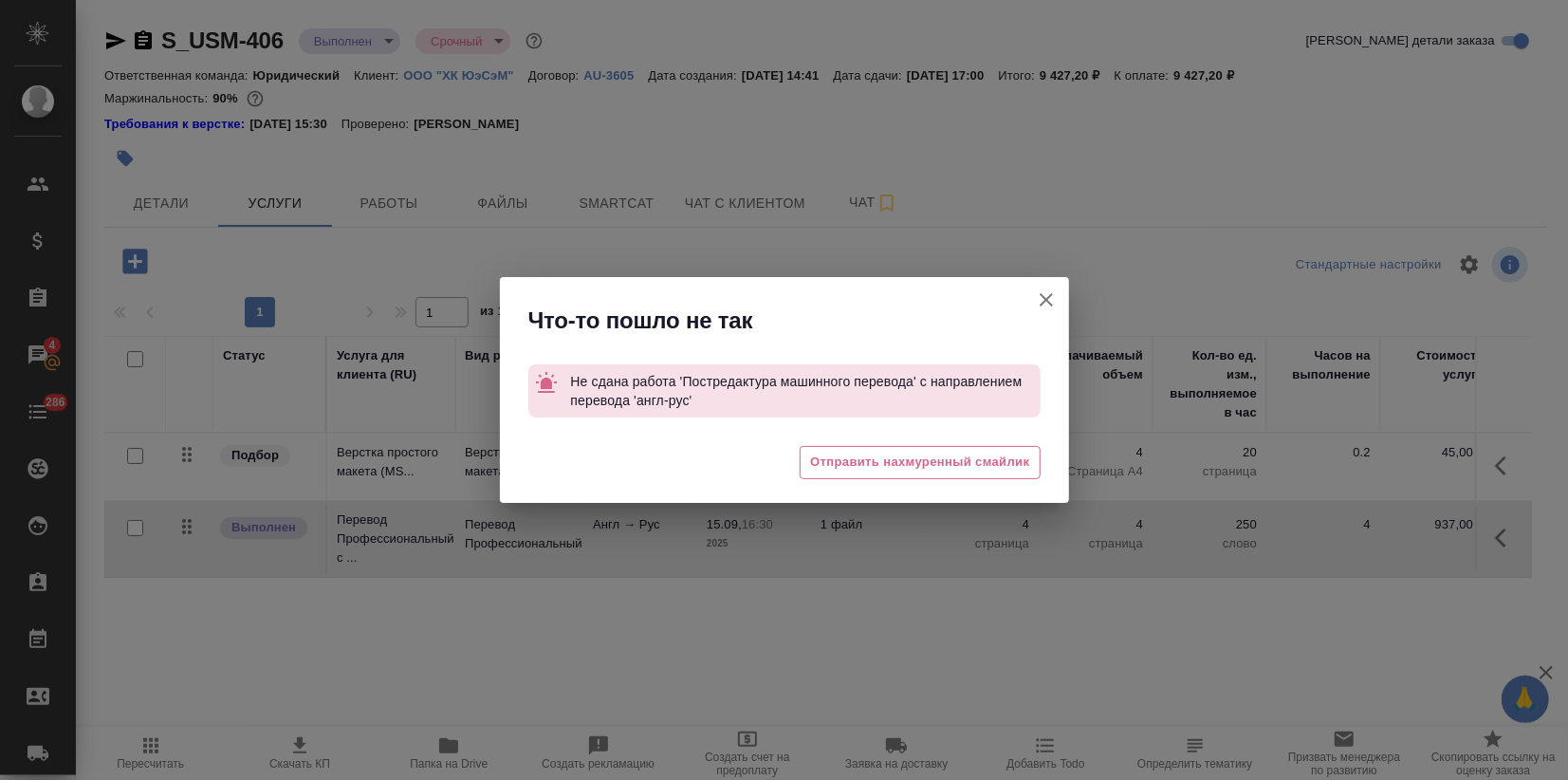
click at [1047, 297] on icon "button" at bounding box center [1047, 300] width 14 height 14
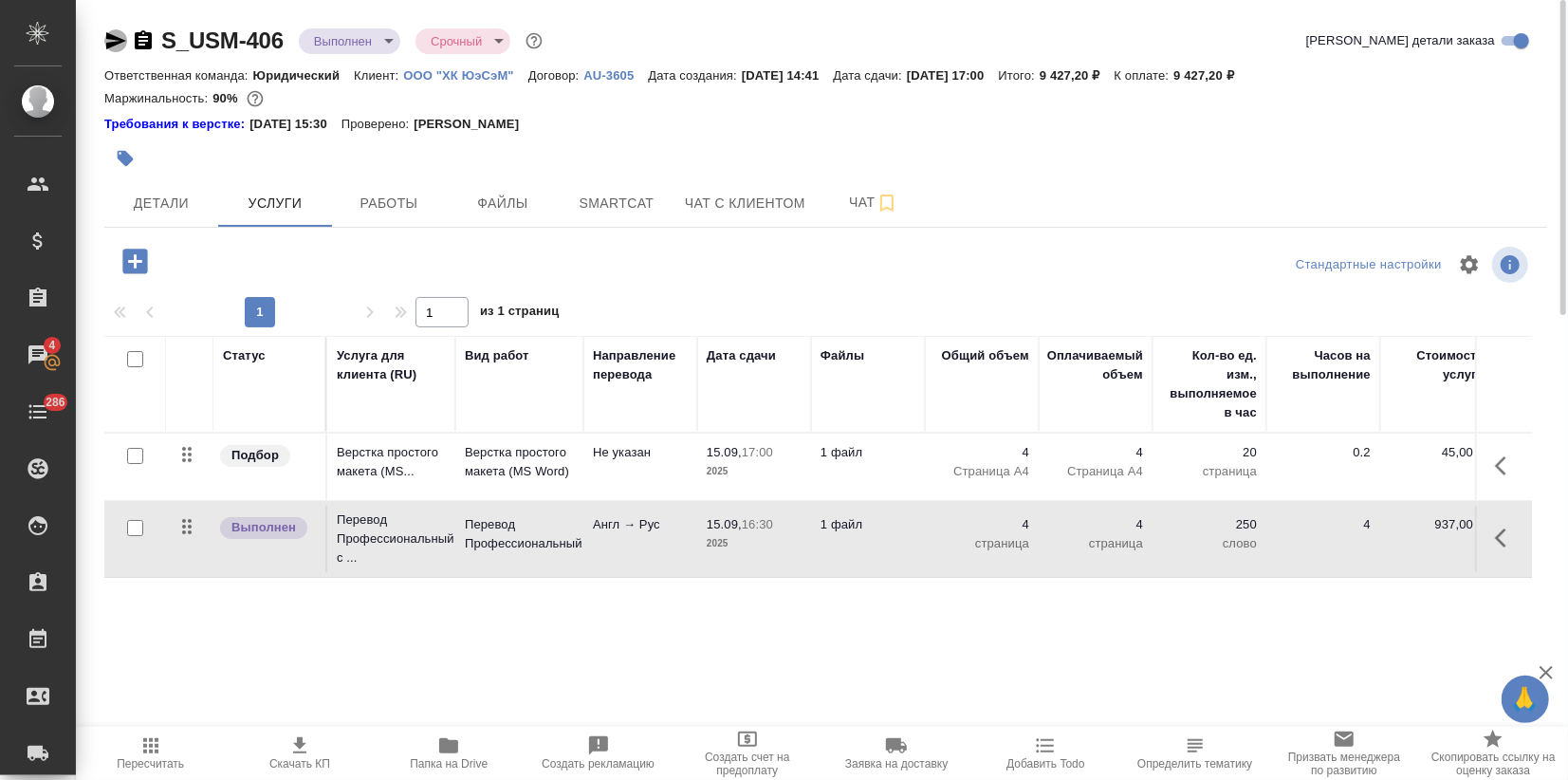
click at [119, 38] on icon "button" at bounding box center [116, 40] width 20 height 17
click at [381, 206] on span "Работы" at bounding box center [388, 204] width 91 height 23
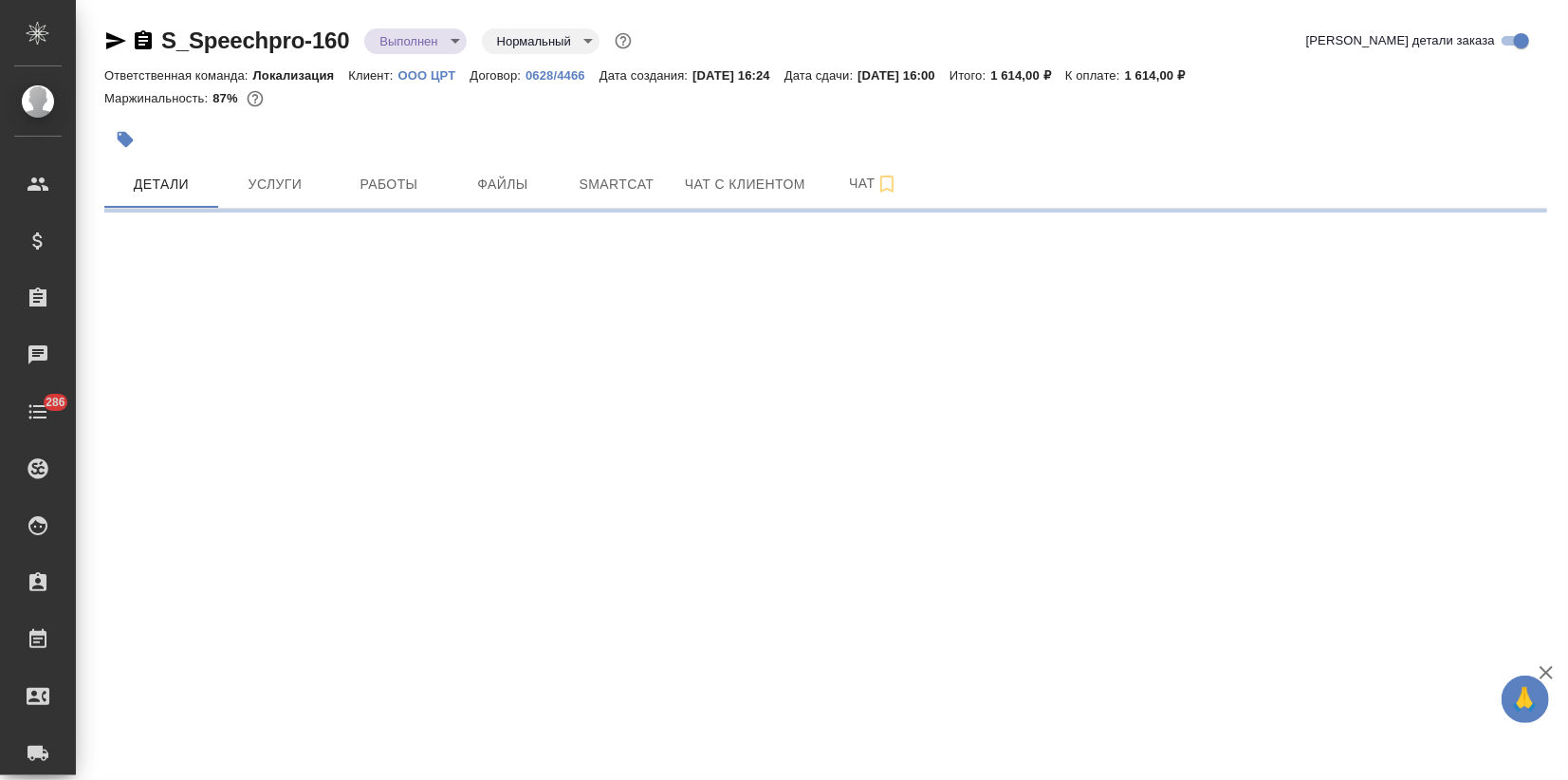
select select "RU"
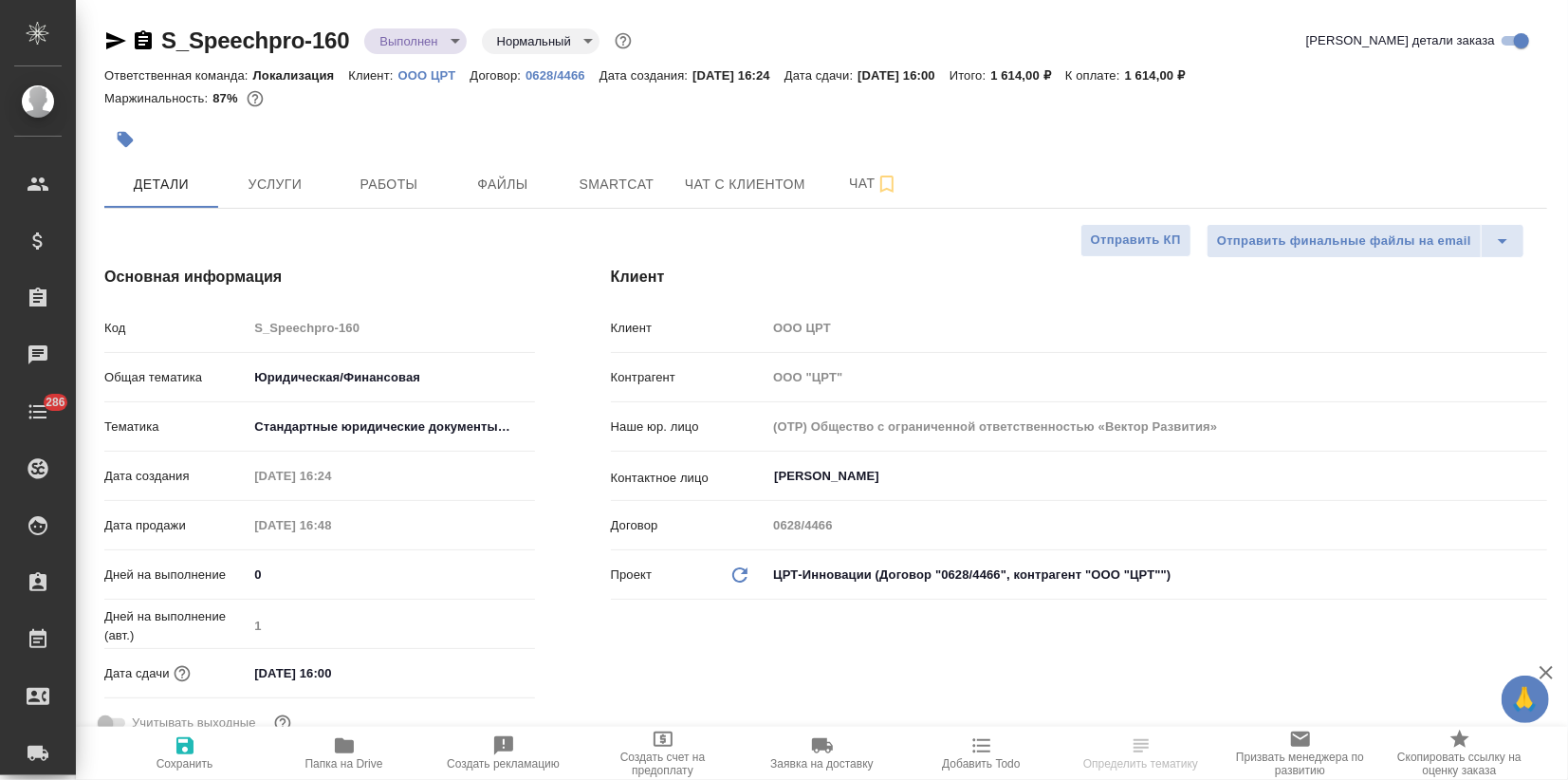
type textarea "x"
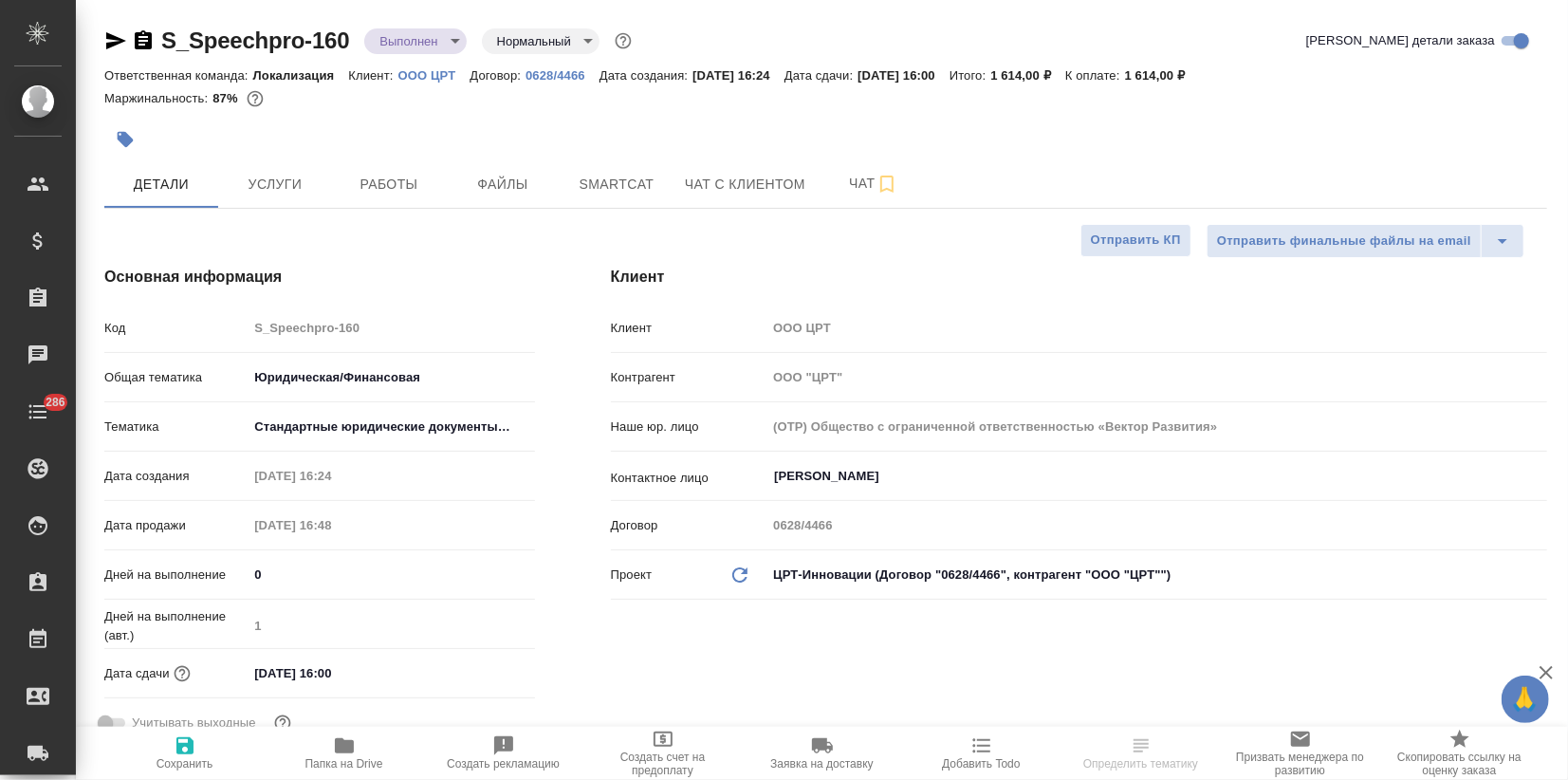
type textarea "x"
click at [251, 192] on span "Услуги" at bounding box center [275, 184] width 91 height 23
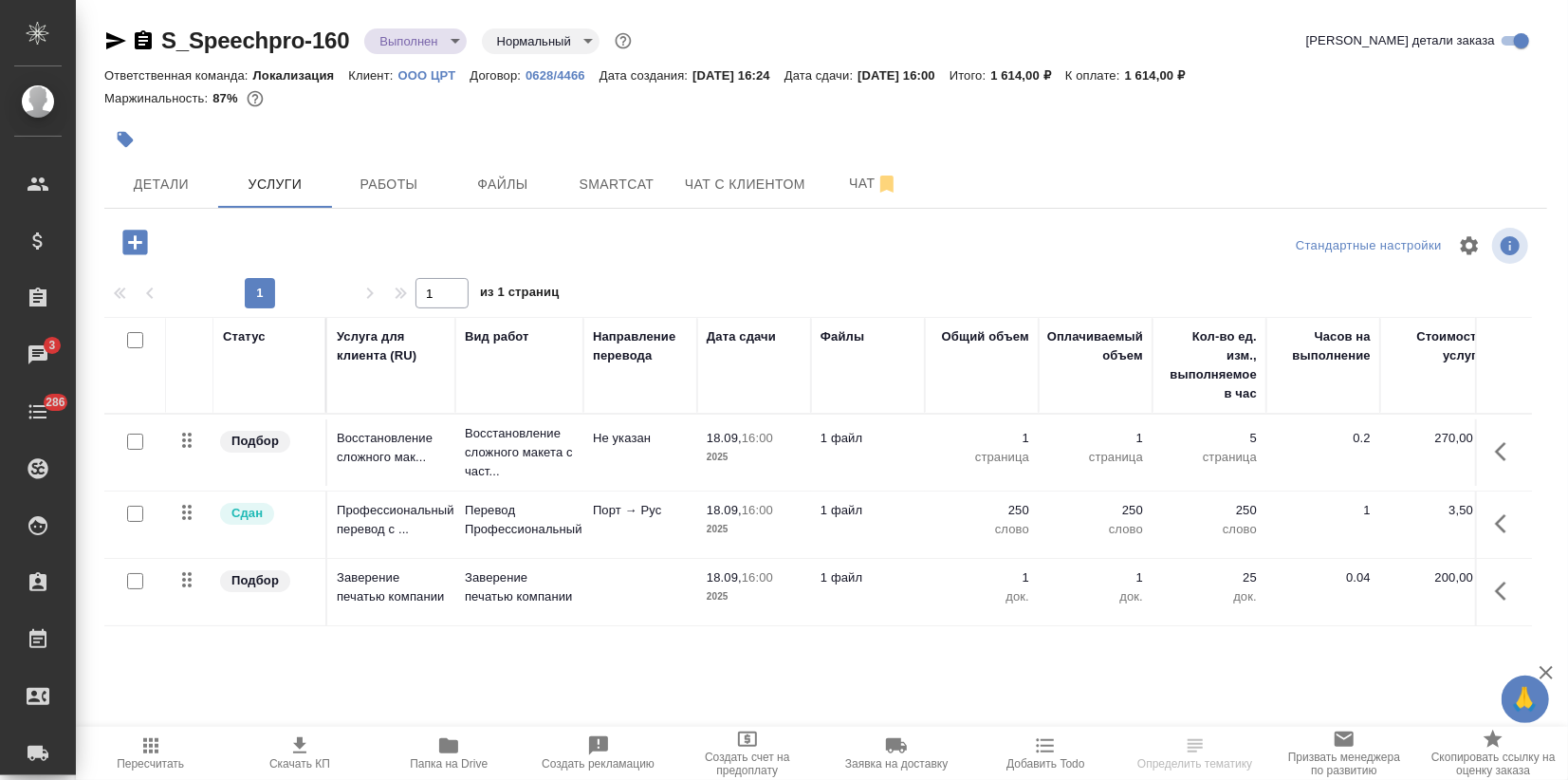
click at [456, 742] on icon "button" at bounding box center [448, 746] width 19 height 16
click at [847, 179] on span "Чат" at bounding box center [873, 183] width 91 height 23
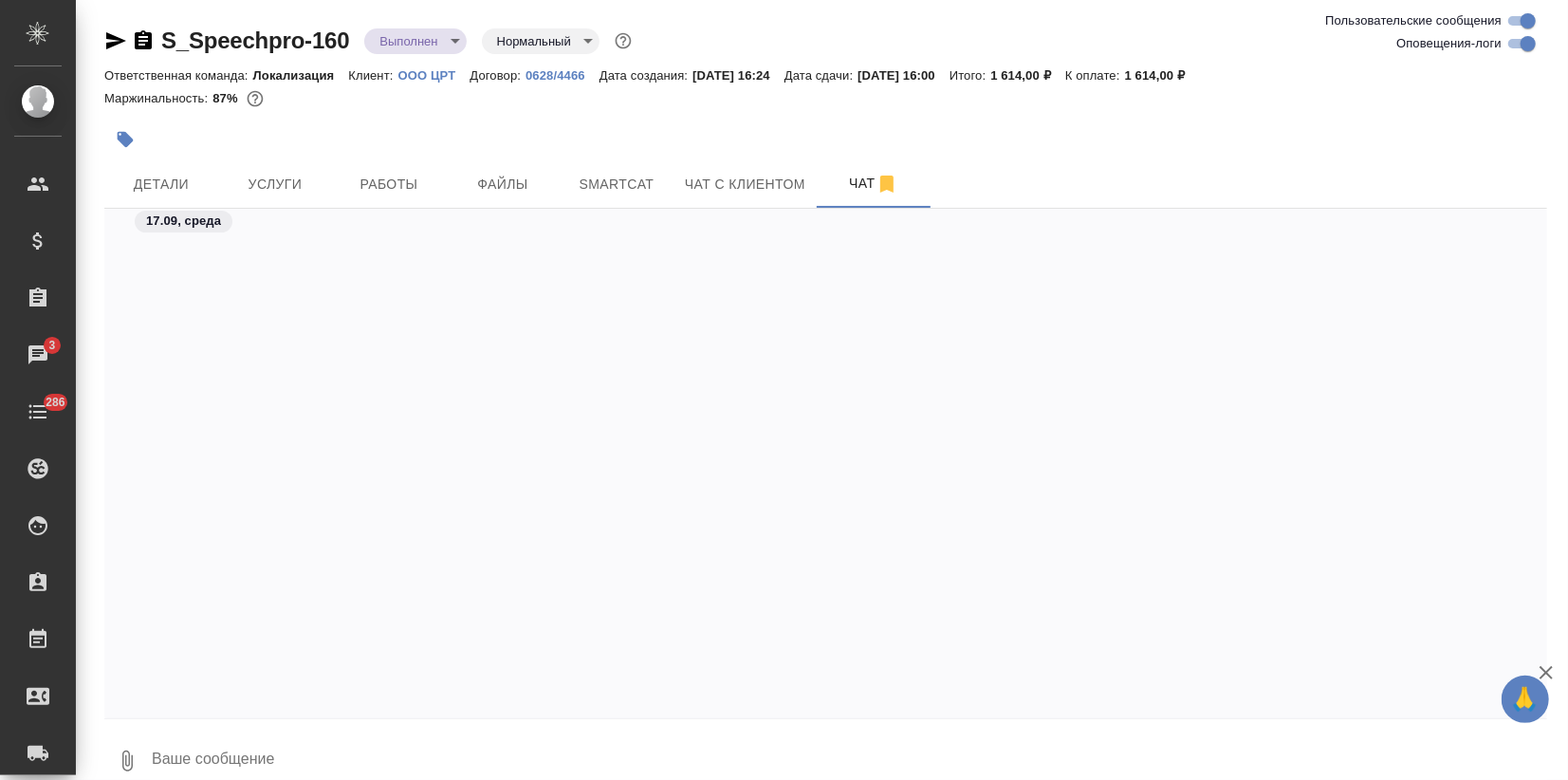
scroll to position [5653, 0]
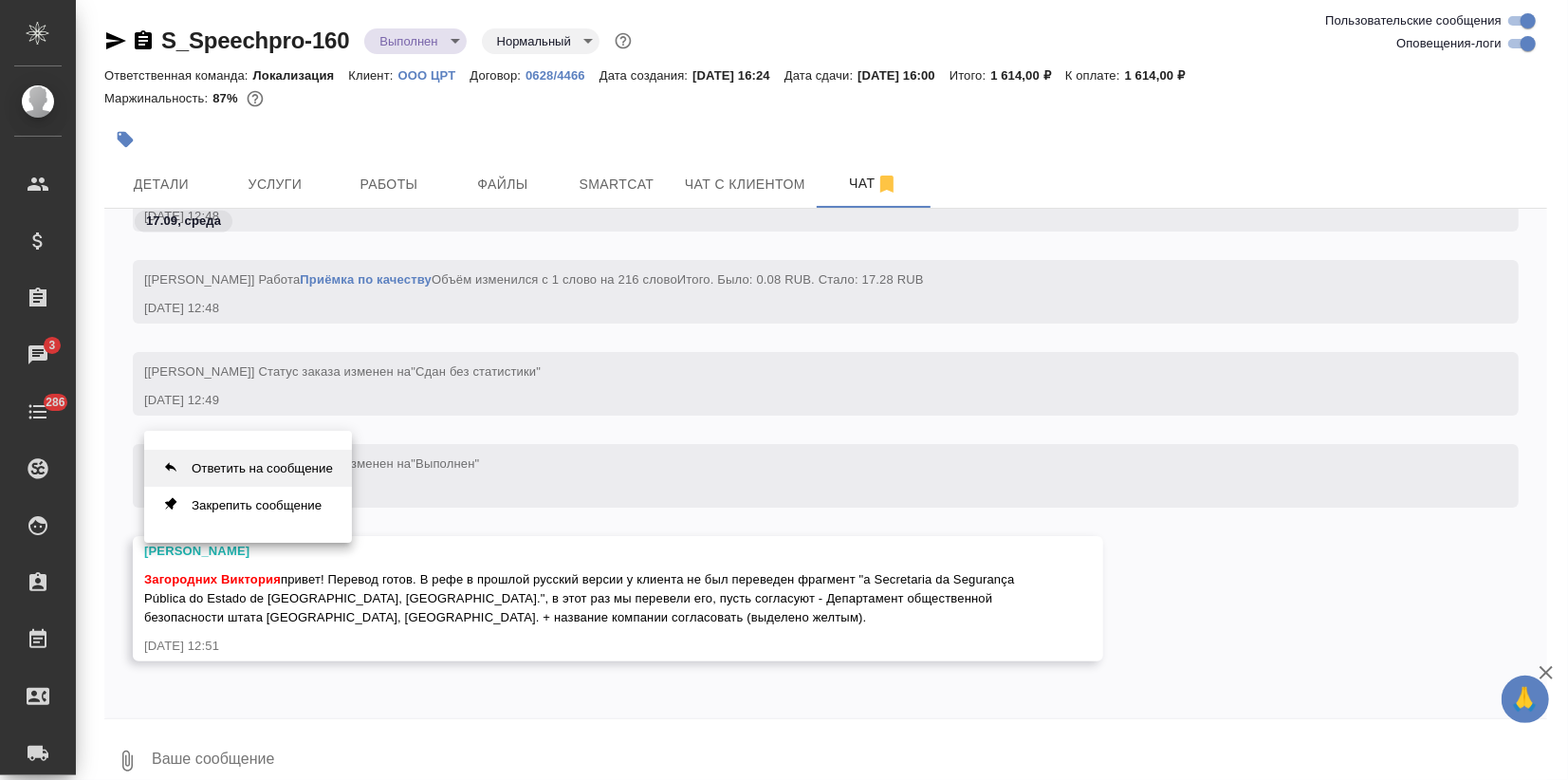
click at [280, 468] on button "Ответить на сообщение" at bounding box center [247, 469] width 207 height 37
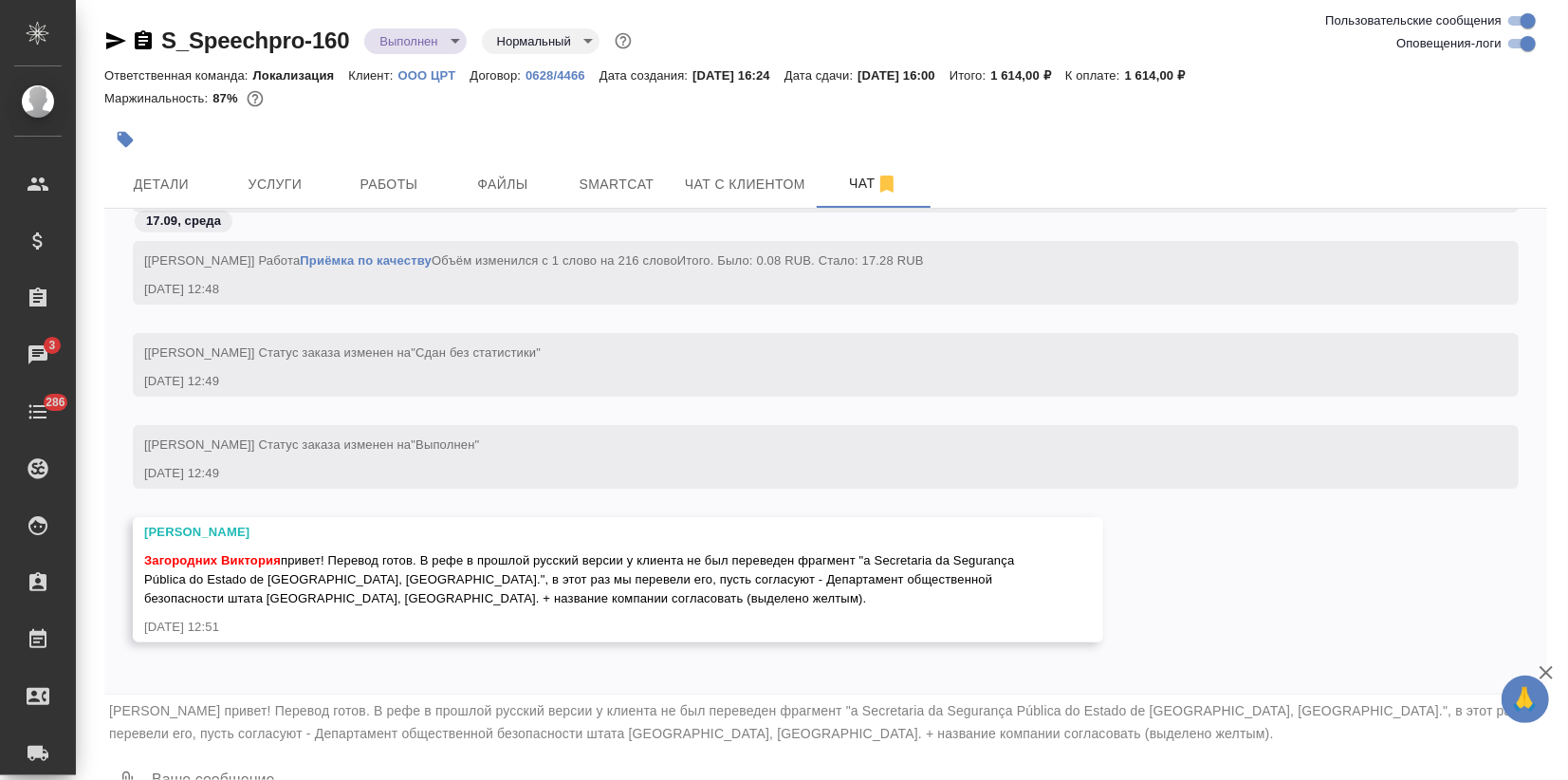
scroll to position [33, 0]
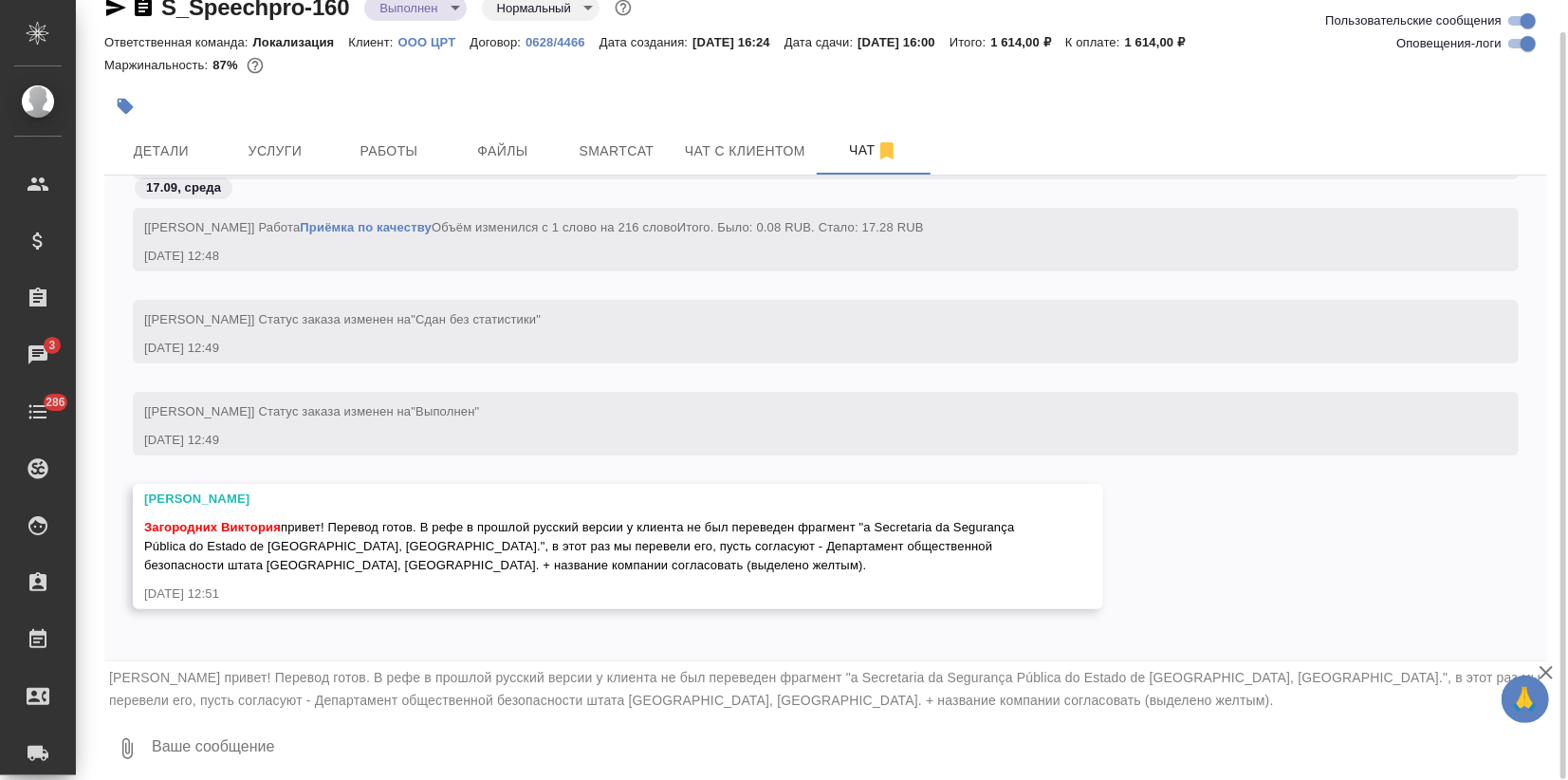
click at [196, 751] on textarea at bounding box center [848, 749] width 1397 height 65
type textarea "Динар, привет! Понесла, спасибо!"
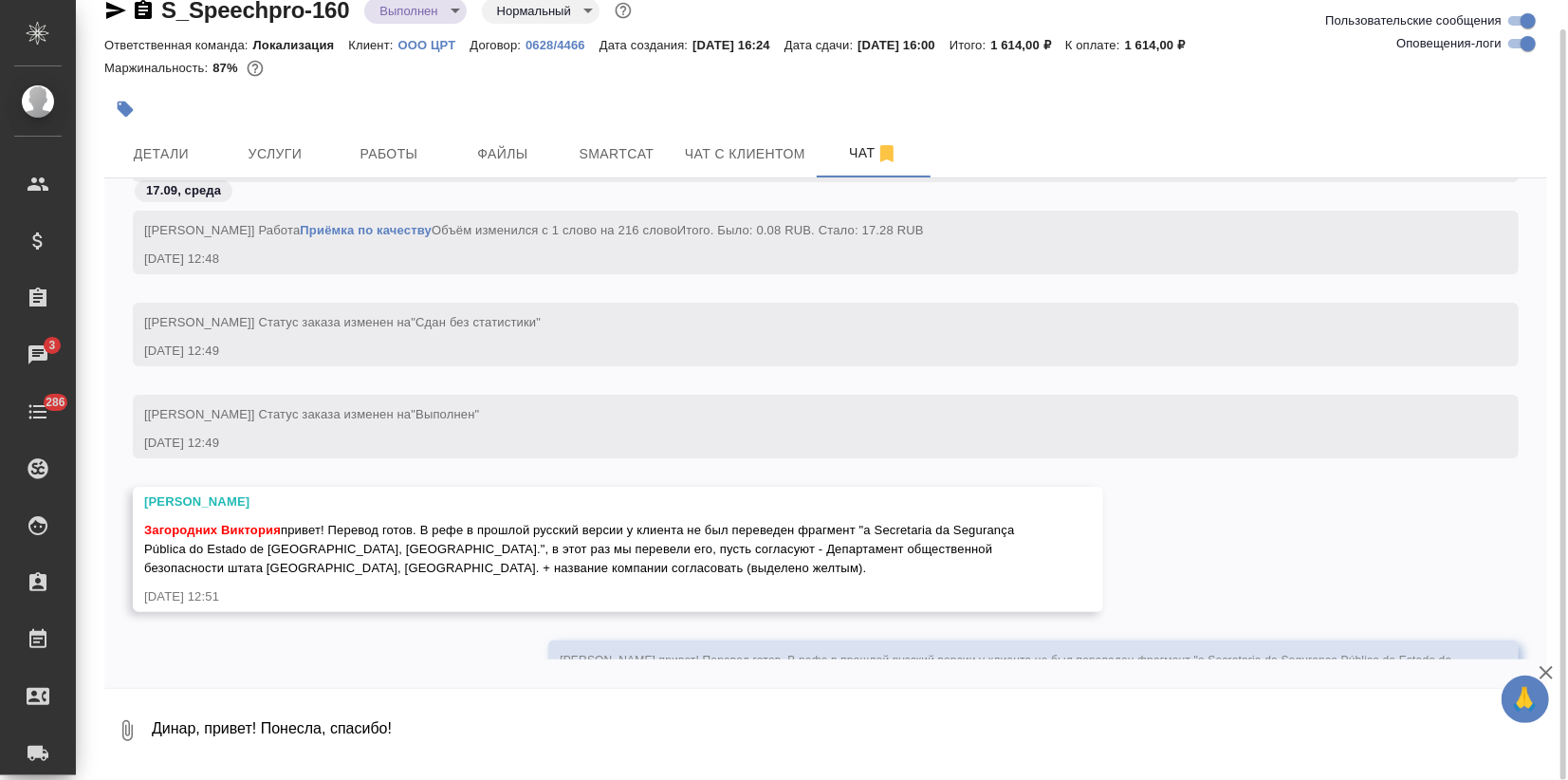
scroll to position [5838, 0]
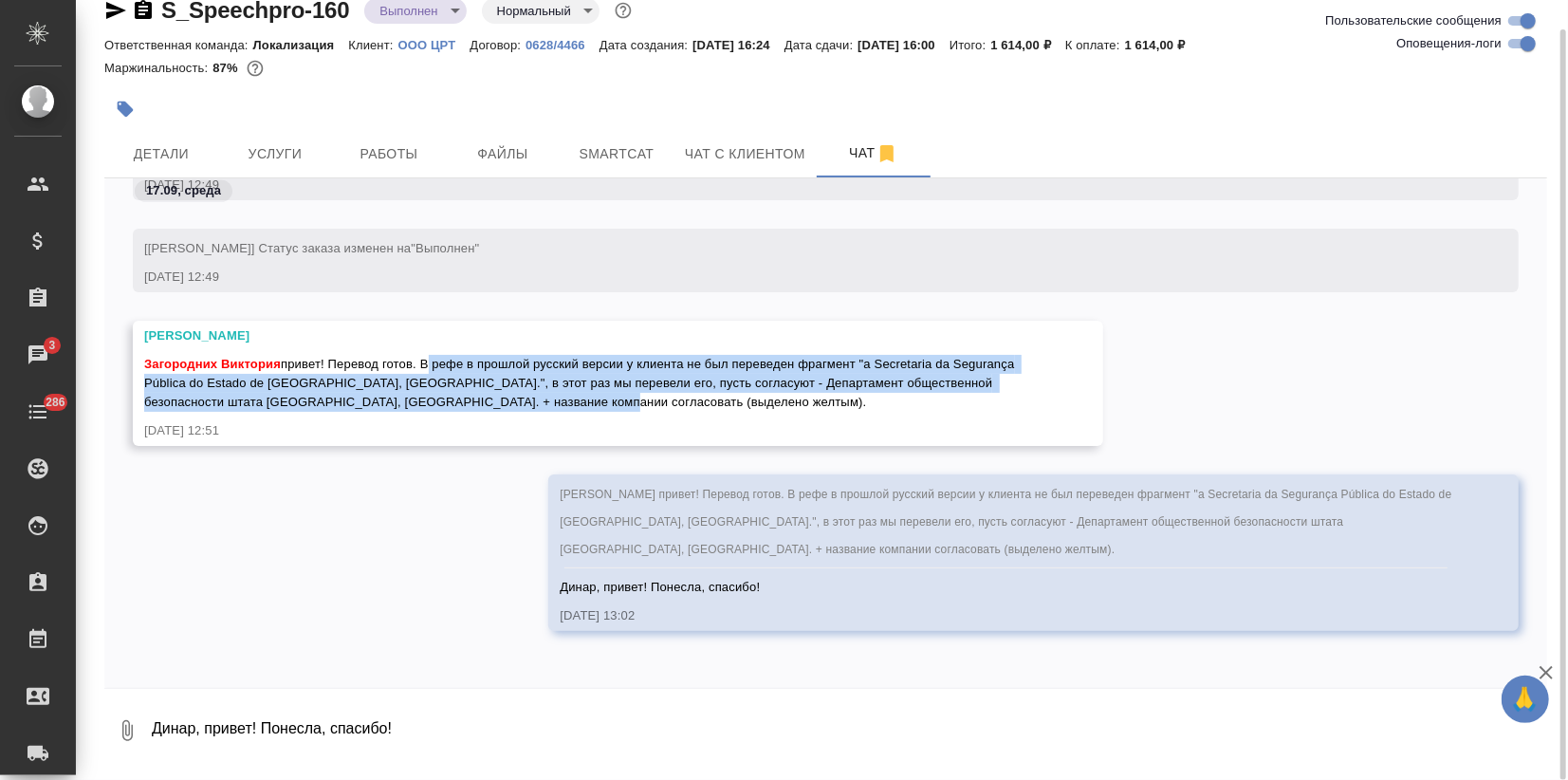
drag, startPoint x: 425, startPoint y: 360, endPoint x: 538, endPoint y: 402, distance: 120.6
click at [538, 402] on div "Загородних Виктория привет! Перевод готов. В рефе в прошлой русский версии у кл…" at bounding box center [590, 381] width 892 height 62
copy span "В рефе в прошлой русский версии у клиента не был переведен фрагмент "a Secretar…"
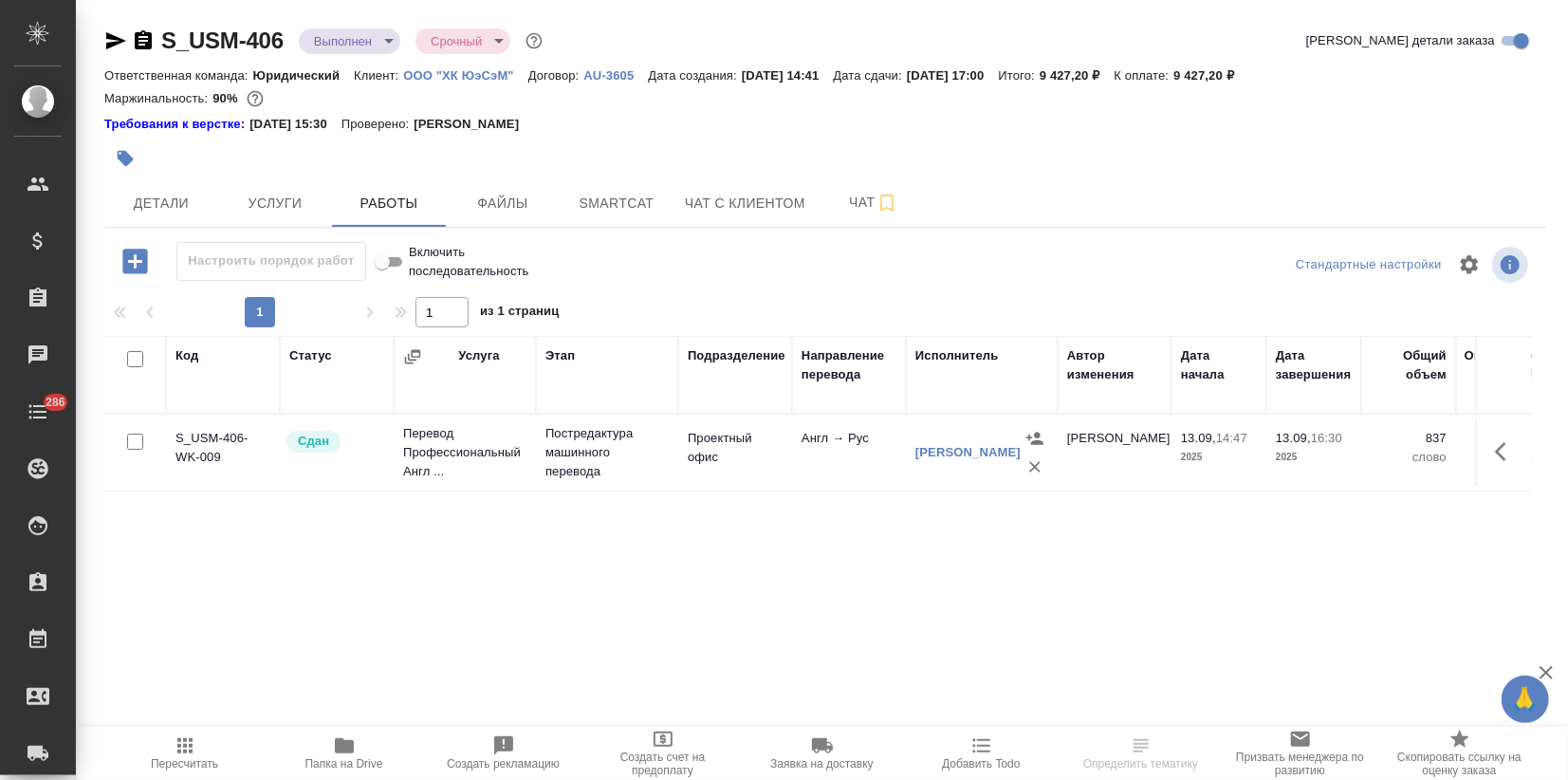
click at [364, 48] on body "🙏 .cls-1 fill:#fff; AWATERA Zagorodnikh Viktoria Клиенты Спецификации Заказы Ча…" at bounding box center [784, 390] width 1568 height 780
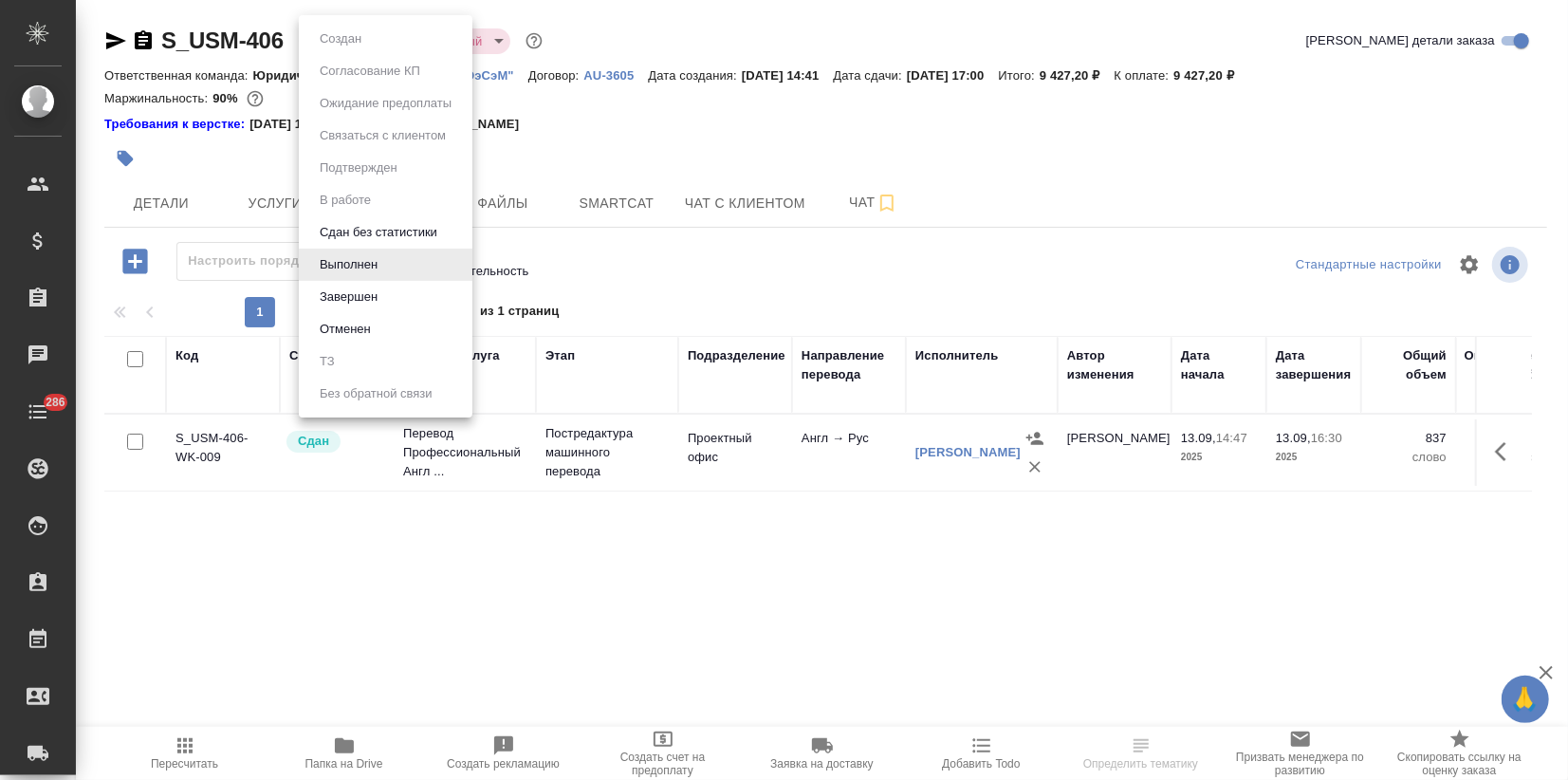
click at [372, 300] on button "Завершен" at bounding box center [348, 297] width 69 height 21
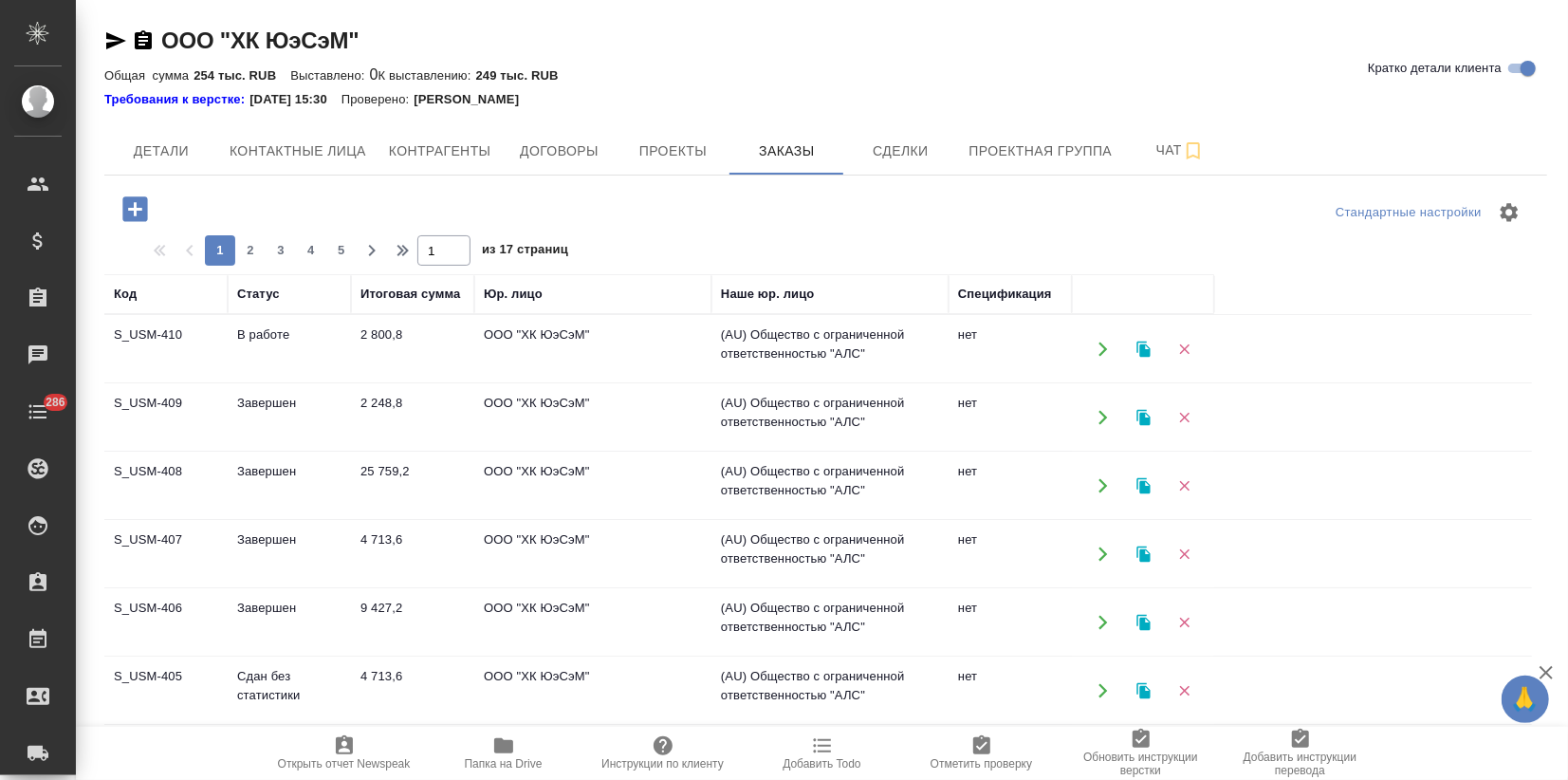
click at [1132, 348] on button "button" at bounding box center [1143, 348] width 39 height 39
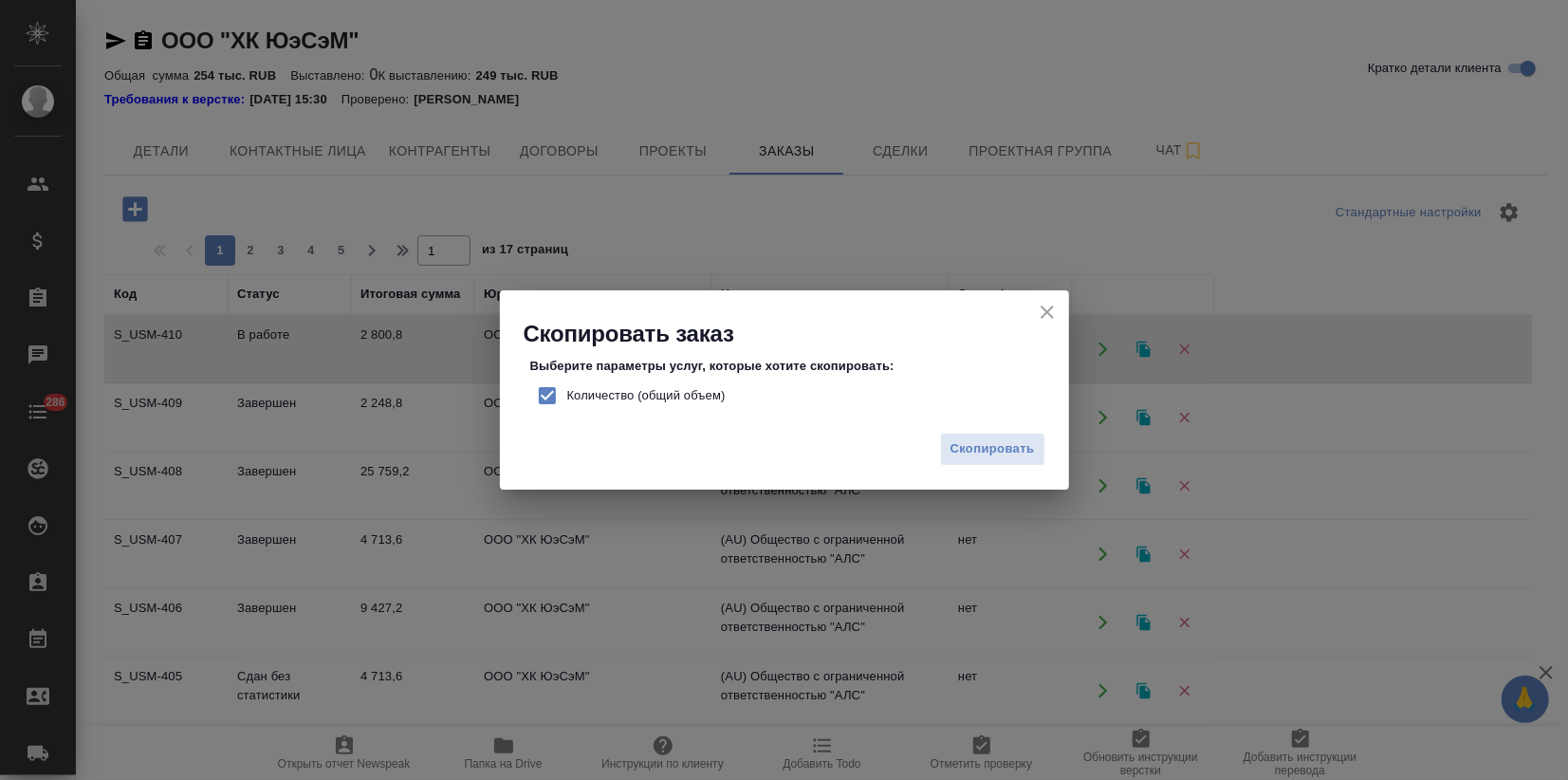
click at [543, 392] on input "Количество (общий объем)" at bounding box center [547, 395] width 40 height 40
checkbox input "false"
click at [1001, 439] on span "Скопировать" at bounding box center [993, 449] width 84 height 22
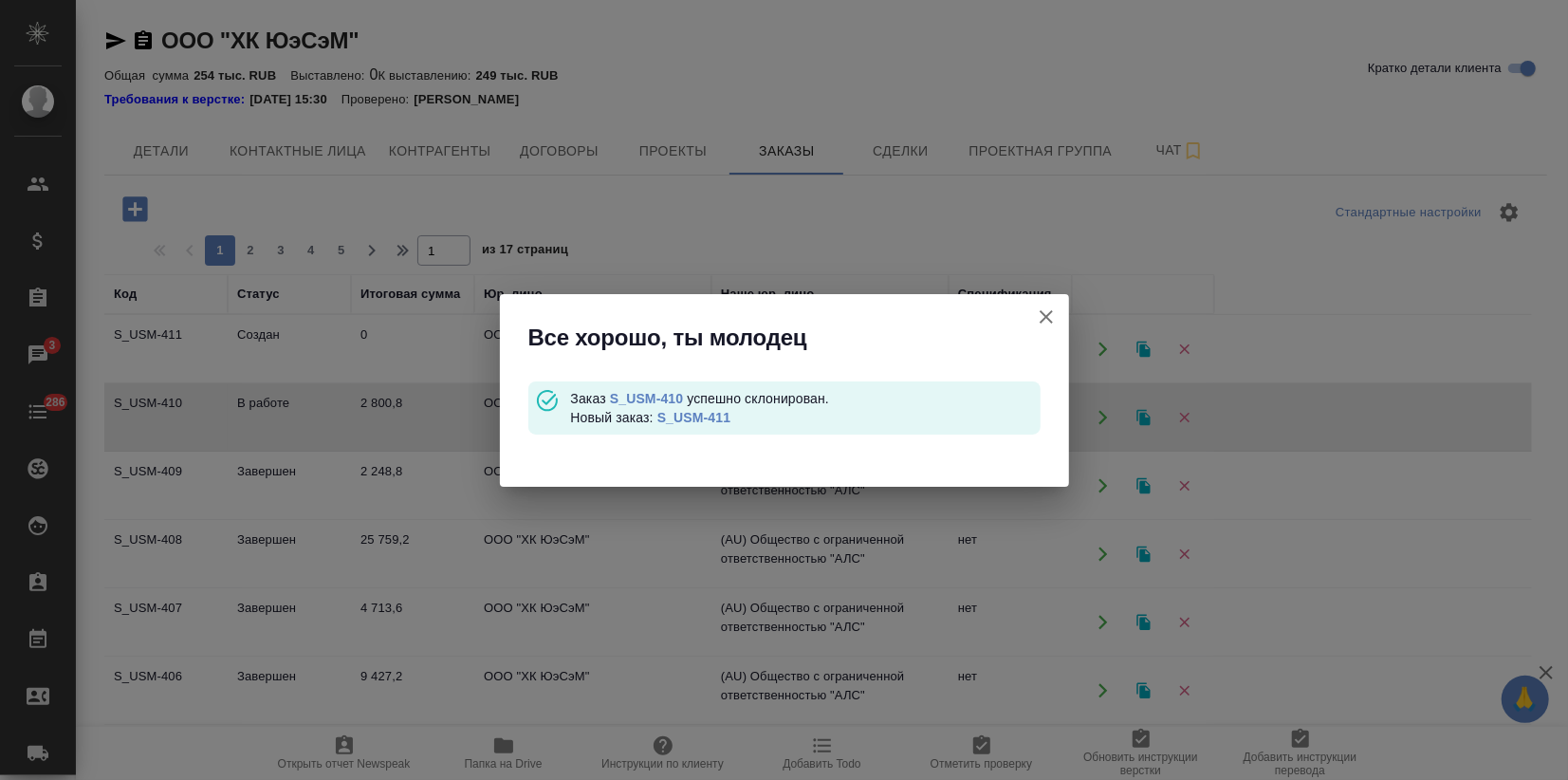
click at [691, 420] on link "S_USM-411" at bounding box center [694, 418] width 73 height 16
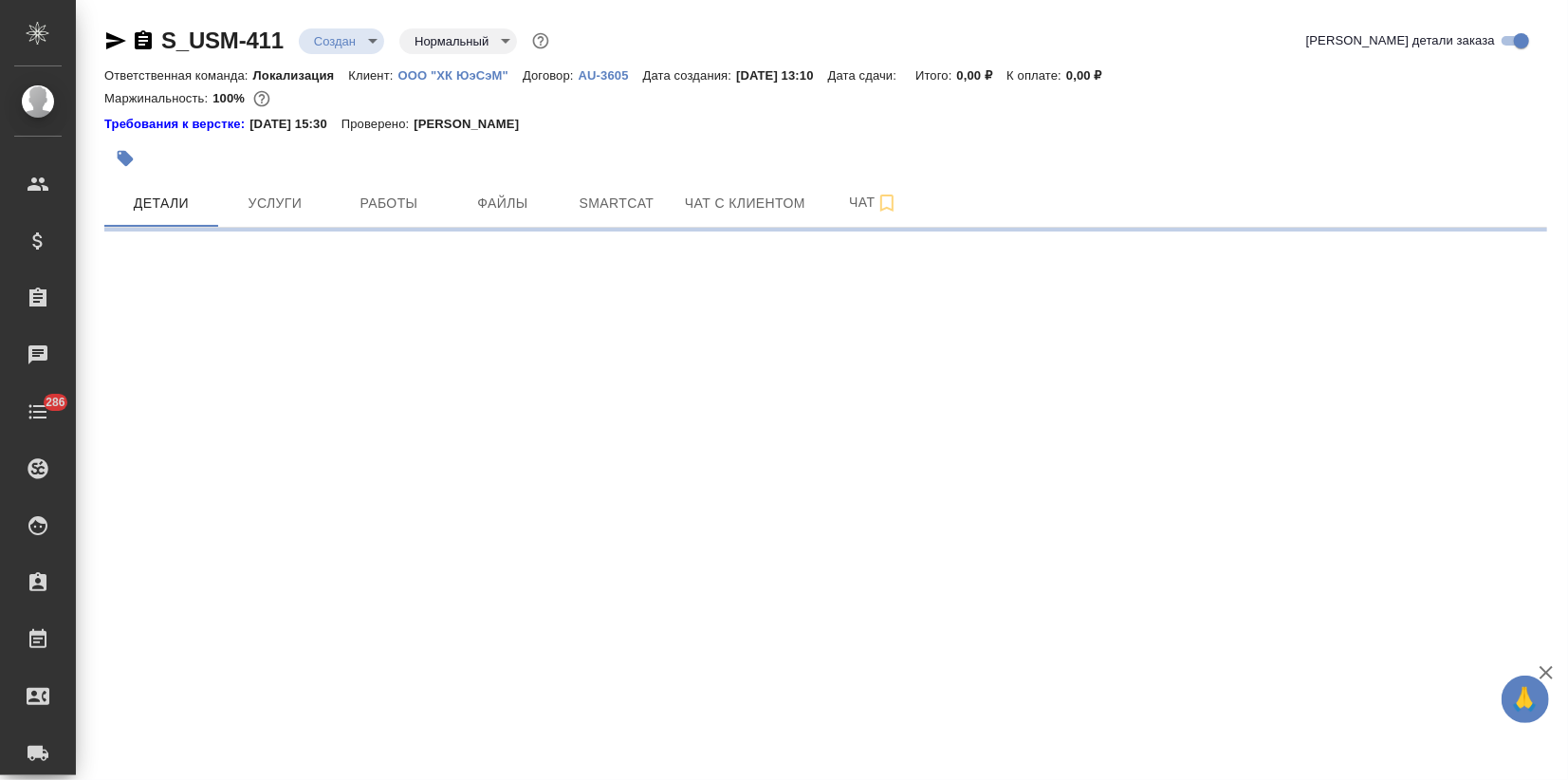
select select "RU"
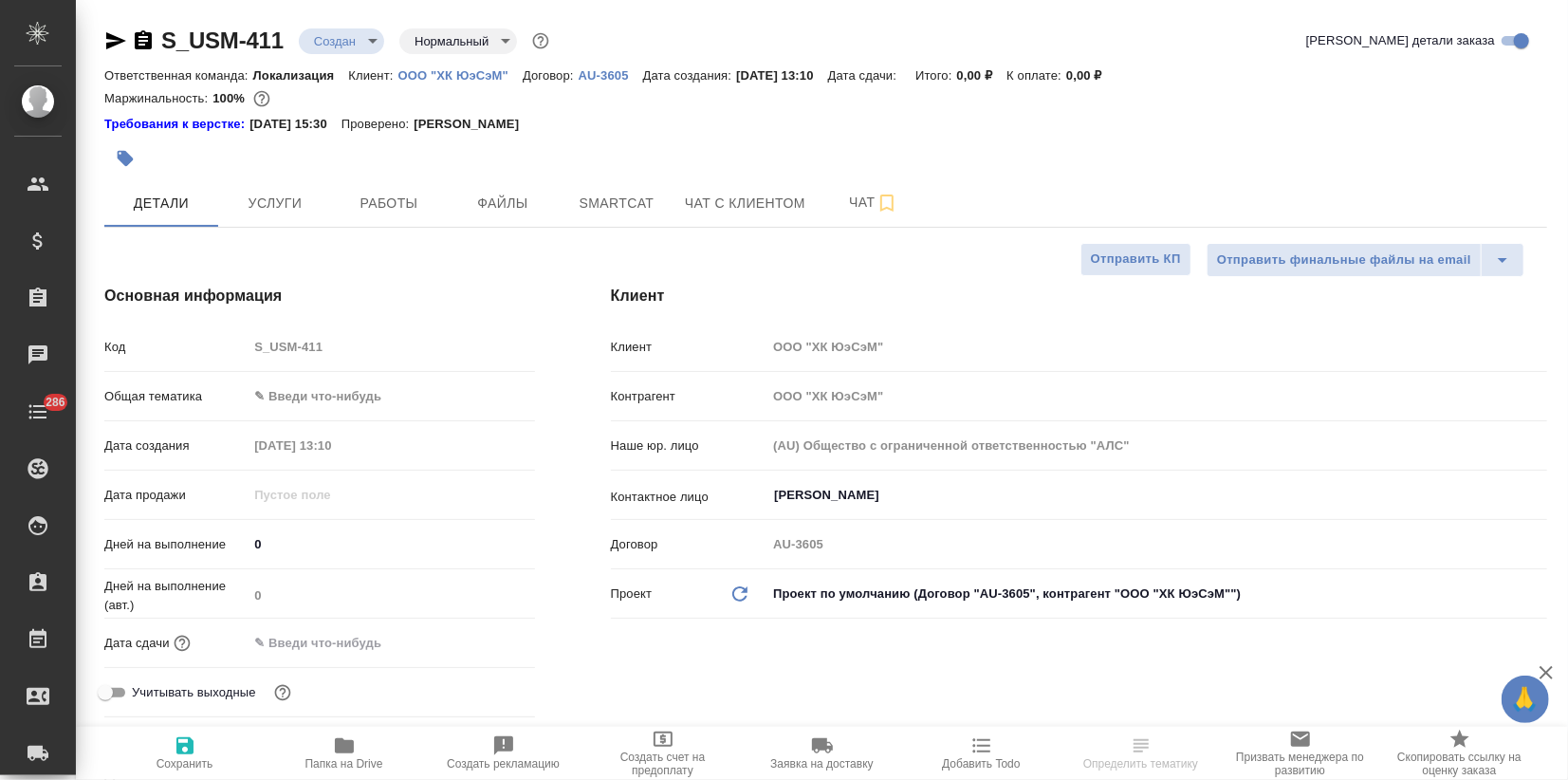
type textarea "x"
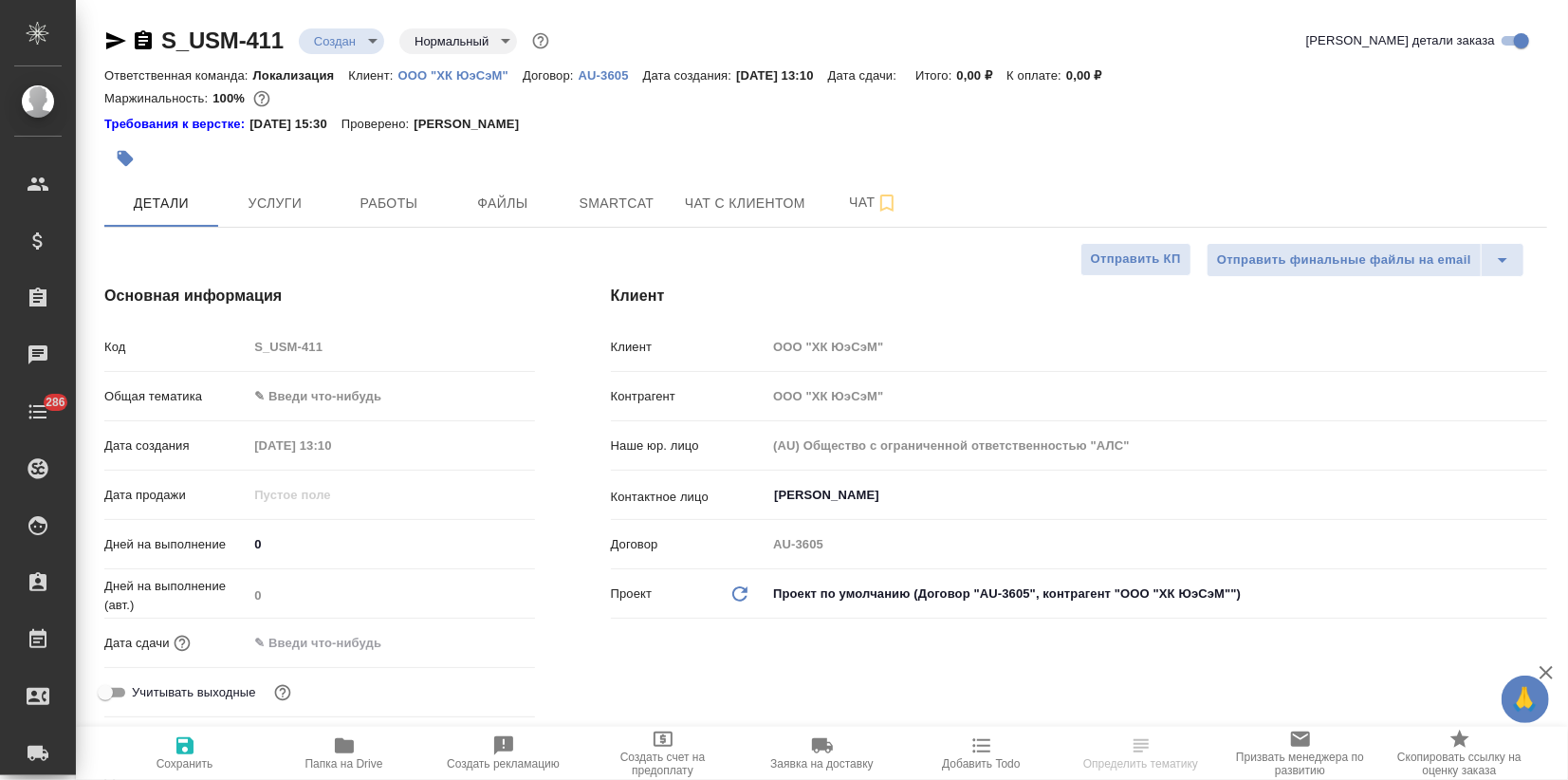
type textarea "x"
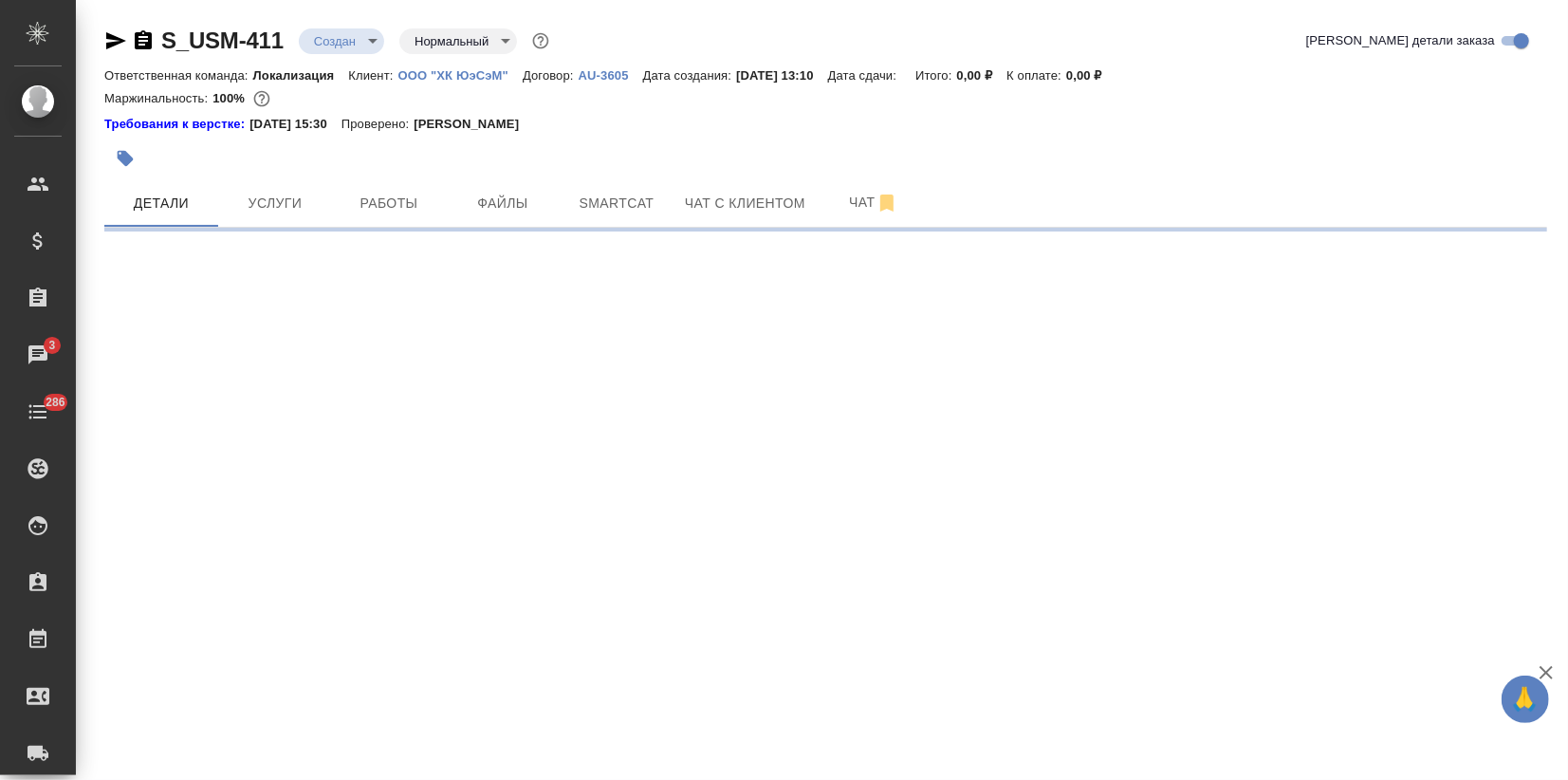
select select "RU"
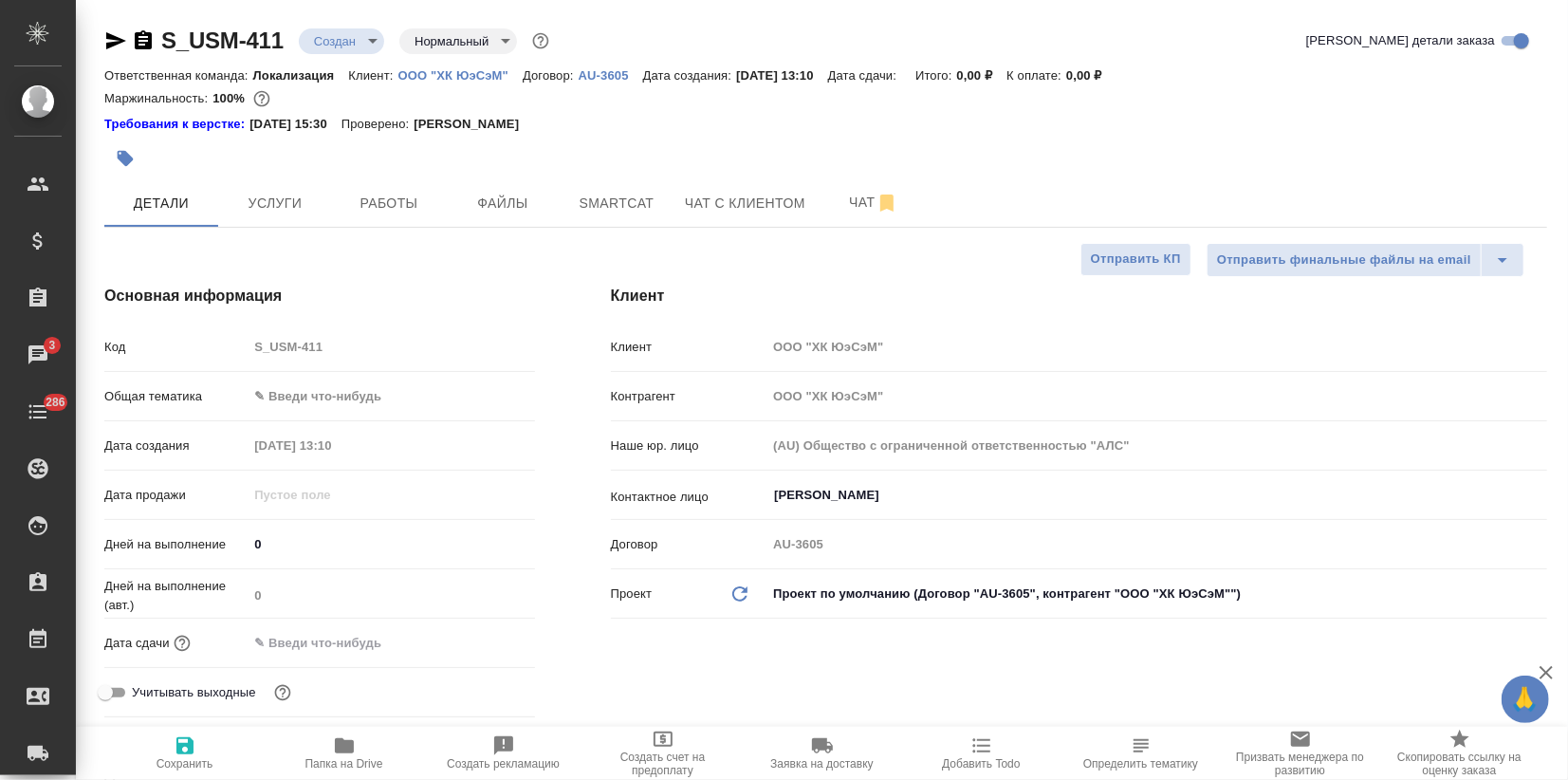
type textarea "x"
click at [309, 399] on body "🙏 .cls-1 fill:#fff; AWATERA Zagorodnikh Viktoria Клиенты Спецификации Заказы 3 …" at bounding box center [784, 390] width 1568 height 780
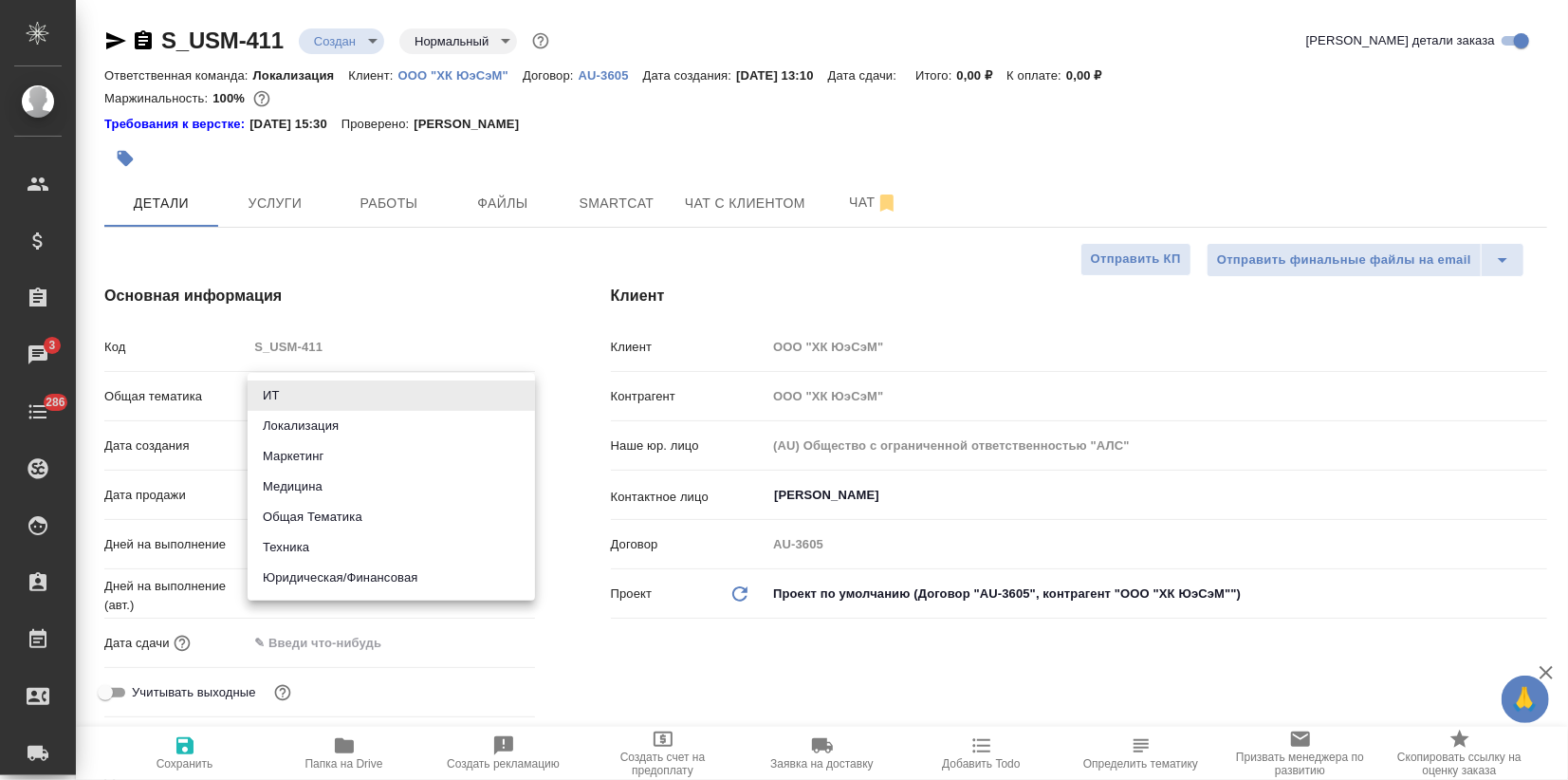
click at [304, 453] on li "Маркетинг" at bounding box center [391, 456] width 288 height 30
type input "marketing"
type textarea "x"
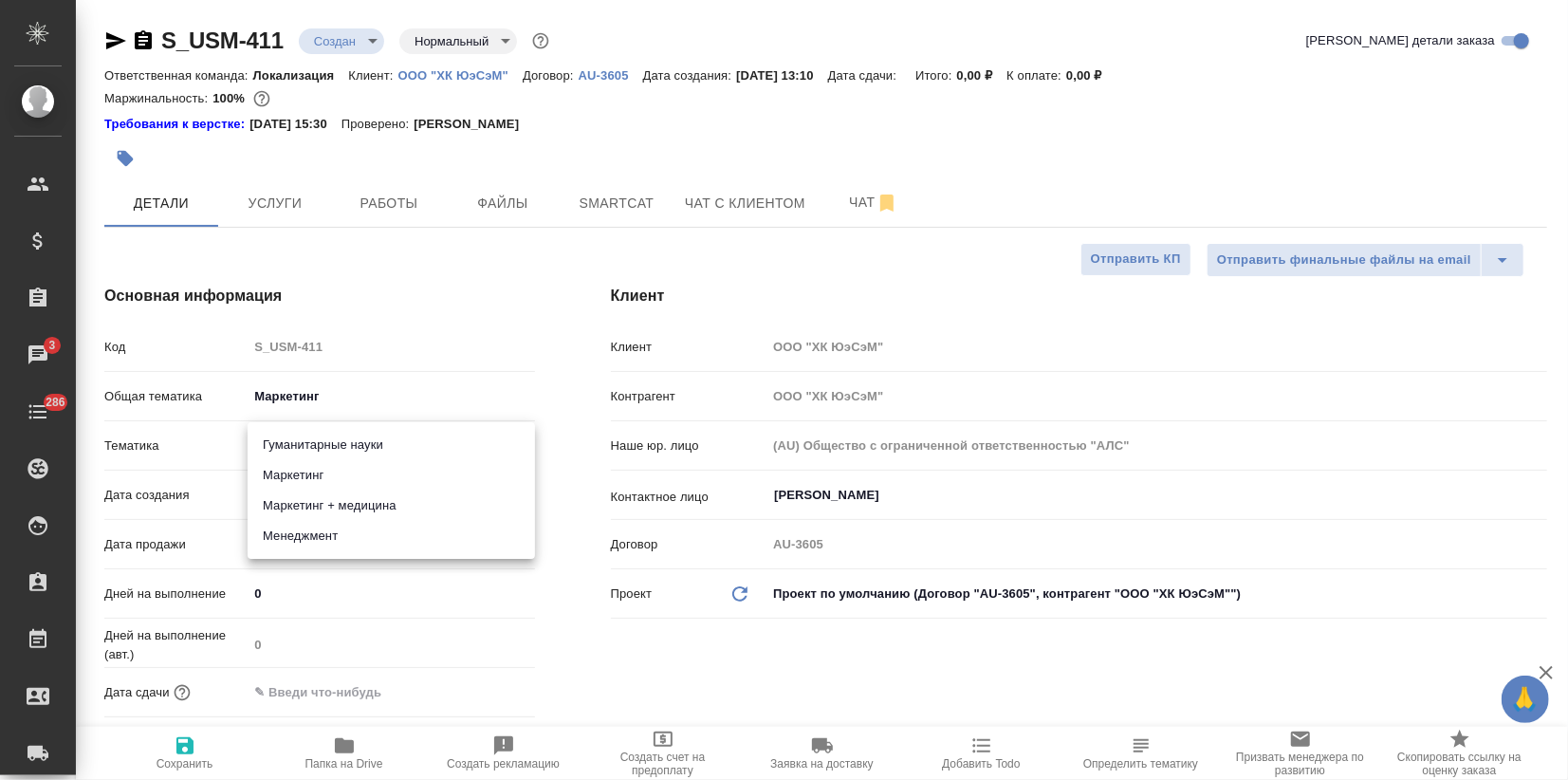
click at [296, 442] on body "🙏 .cls-1 fill:#fff; AWATERA Zagorodnikh Viktoria Клиенты Спецификации Заказы 3 …" at bounding box center [784, 390] width 1568 height 780
click at [291, 491] on li "Маркетинг + медицина" at bounding box center [391, 505] width 288 height 30
type textarea "x"
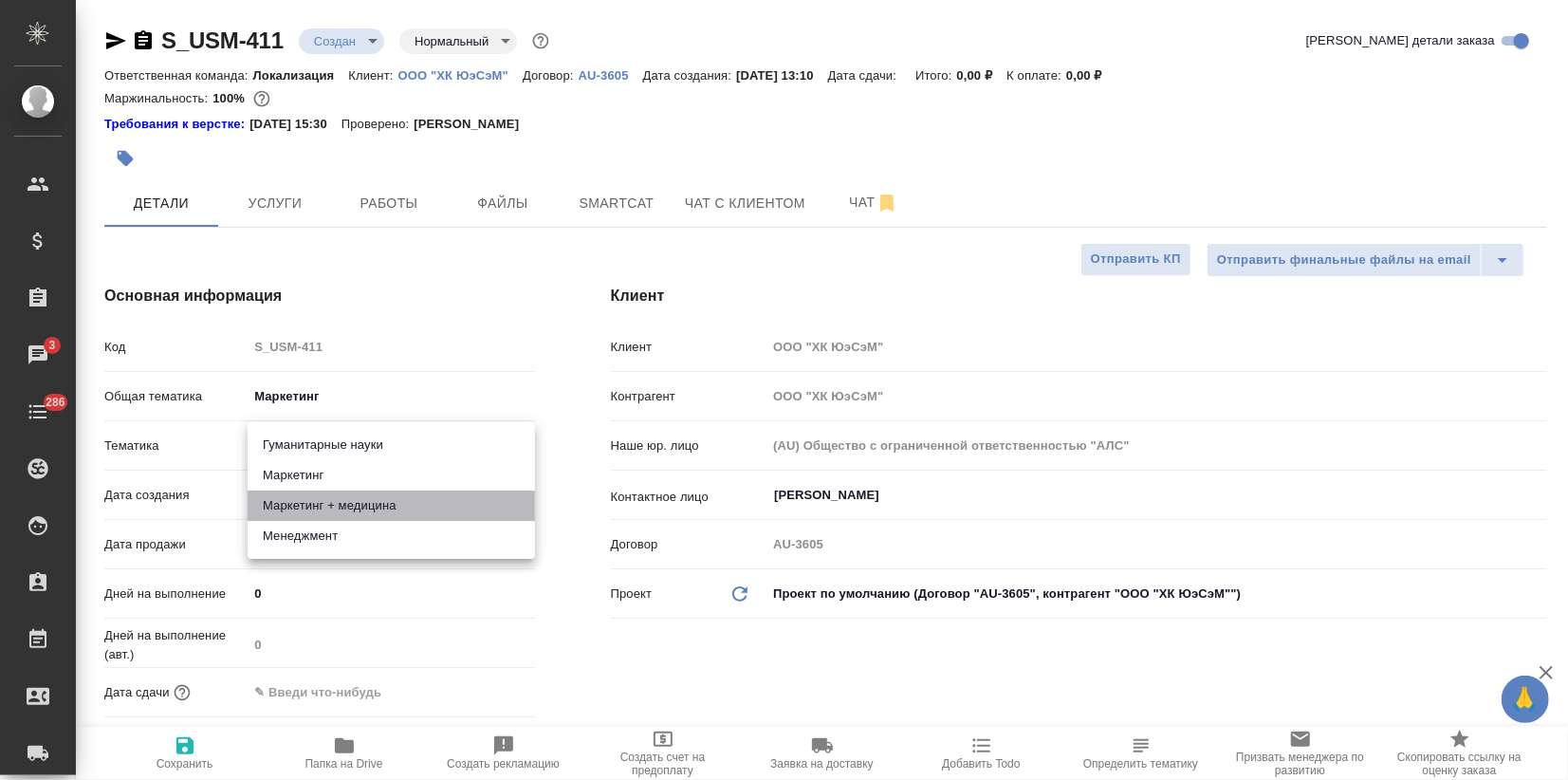
type input "5f647205b73bc97568ca66b5"
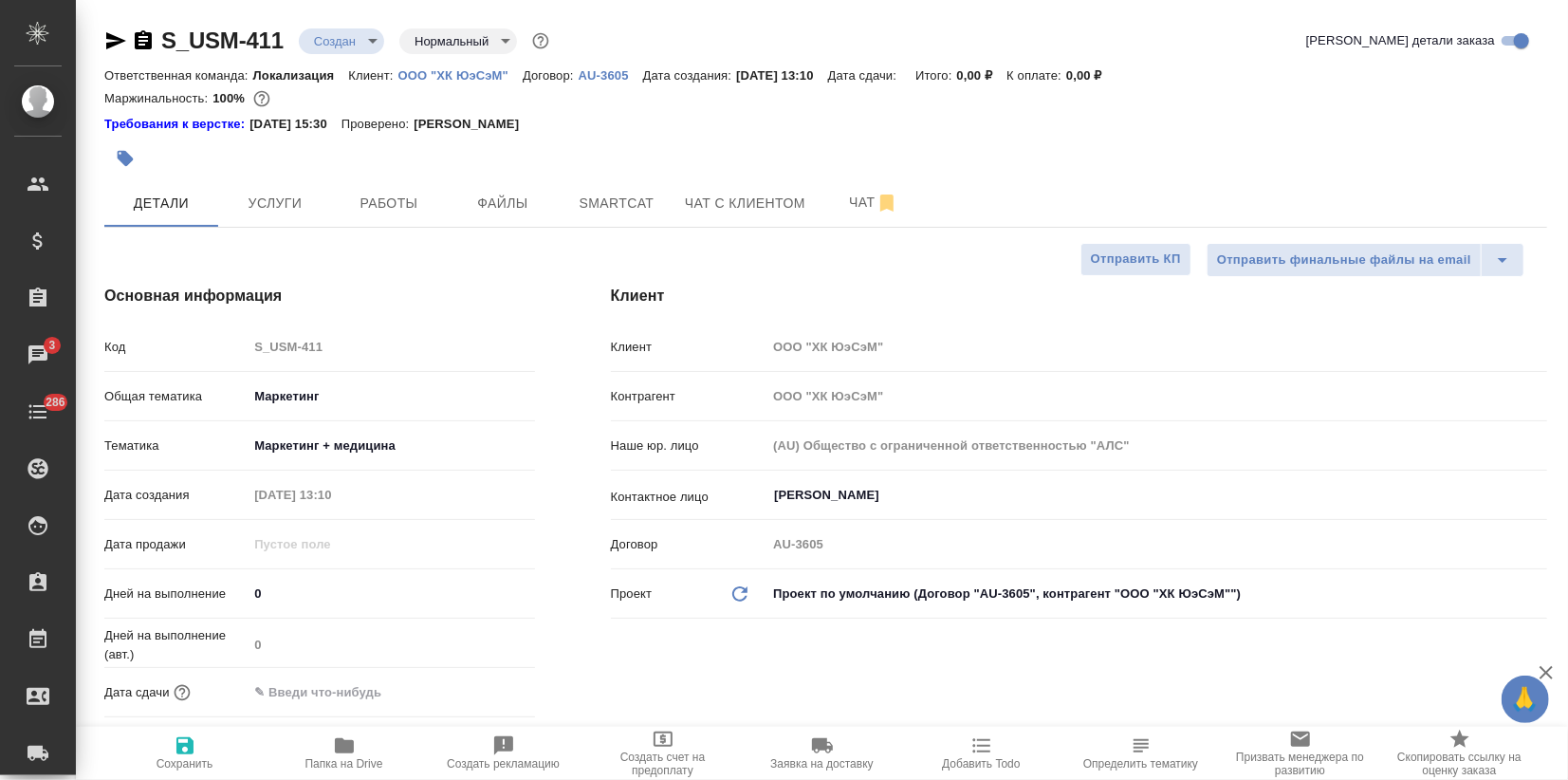
click at [297, 449] on body "🙏 .cls-1 fill:#fff; AWATERA Zagorodnikh Viktoria Клиенты Спецификации Заказы 3 …" at bounding box center [784, 390] width 1568 height 780
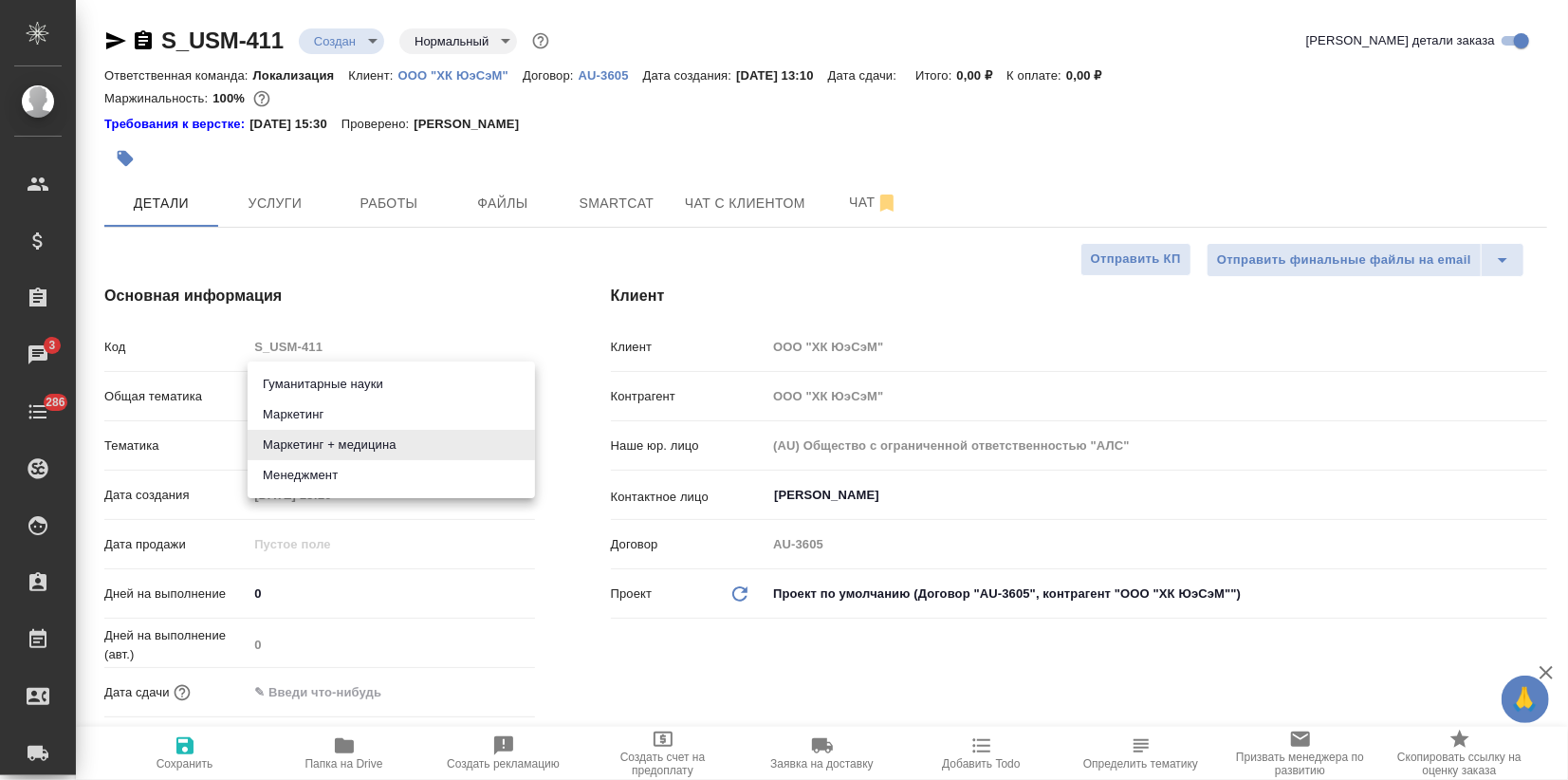
drag, startPoint x: 309, startPoint y: 418, endPoint x: 308, endPoint y: 434, distance: 16.0
click at [310, 416] on li "Маркетинг" at bounding box center [391, 414] width 288 height 30
type textarea "x"
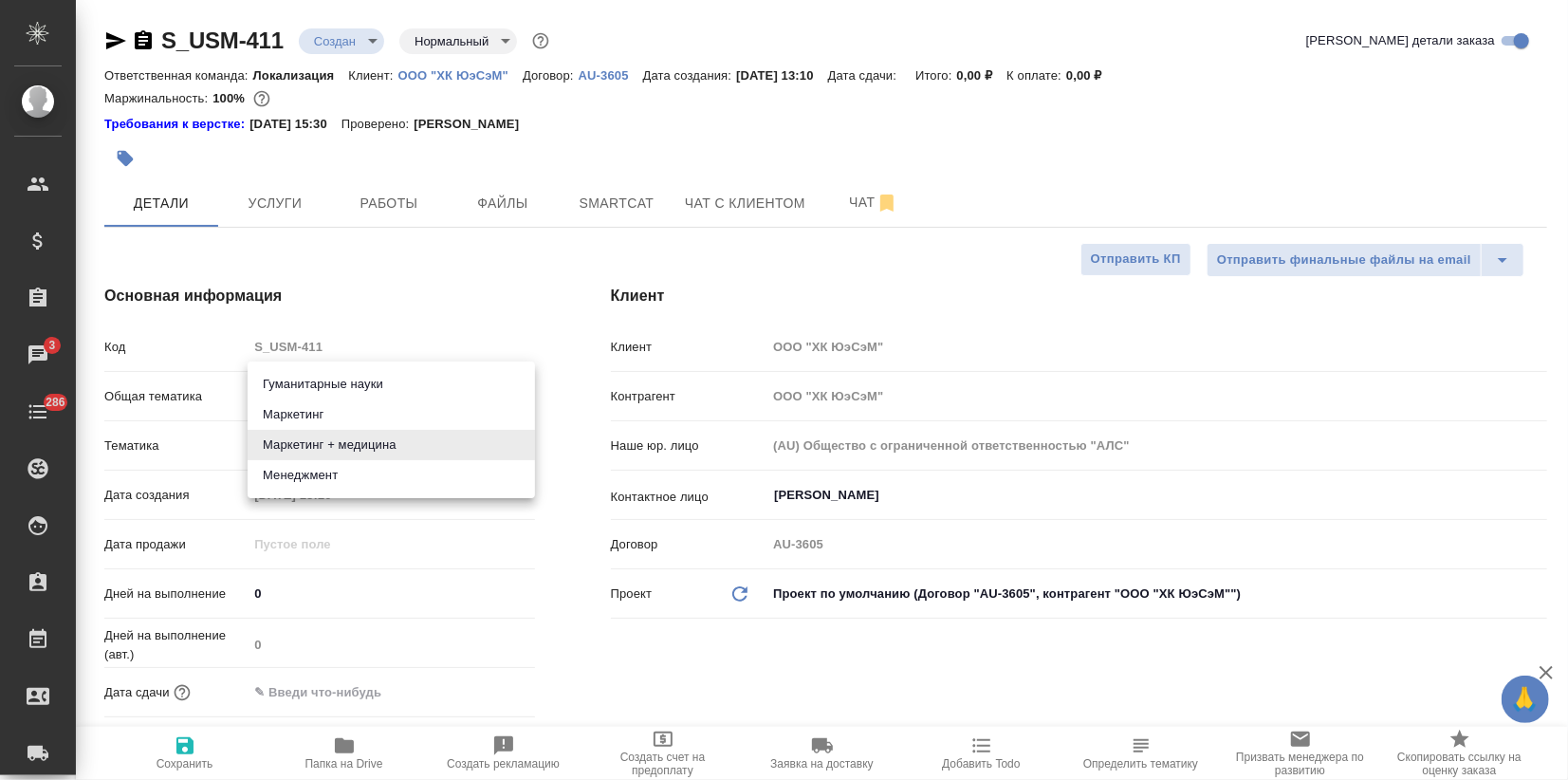
type input "5a8b8b956a9677013d343d63"
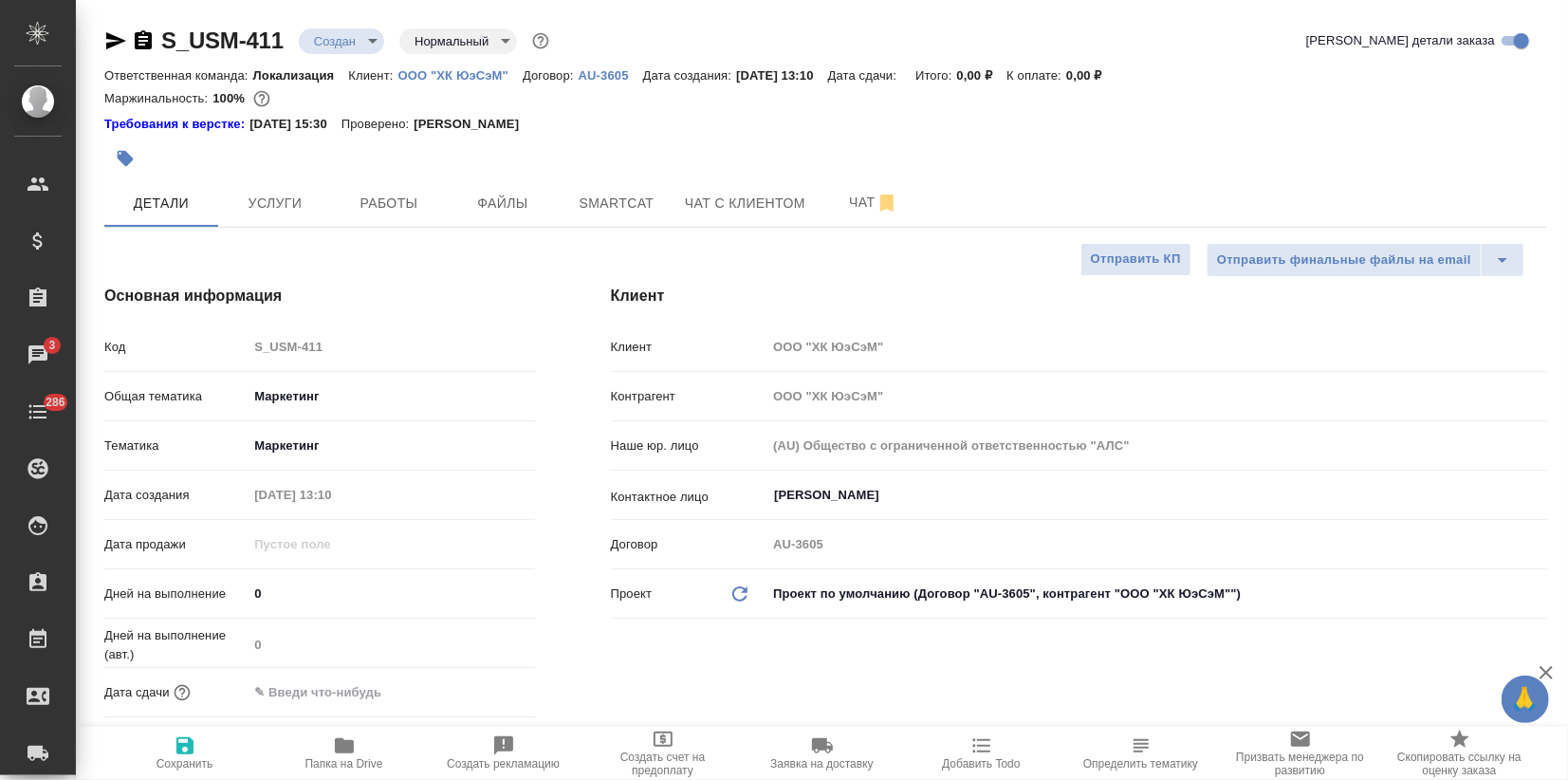
click at [278, 680] on input "text" at bounding box center [331, 692] width 166 height 27
click at [479, 686] on icon "button" at bounding box center [479, 689] width 17 height 19
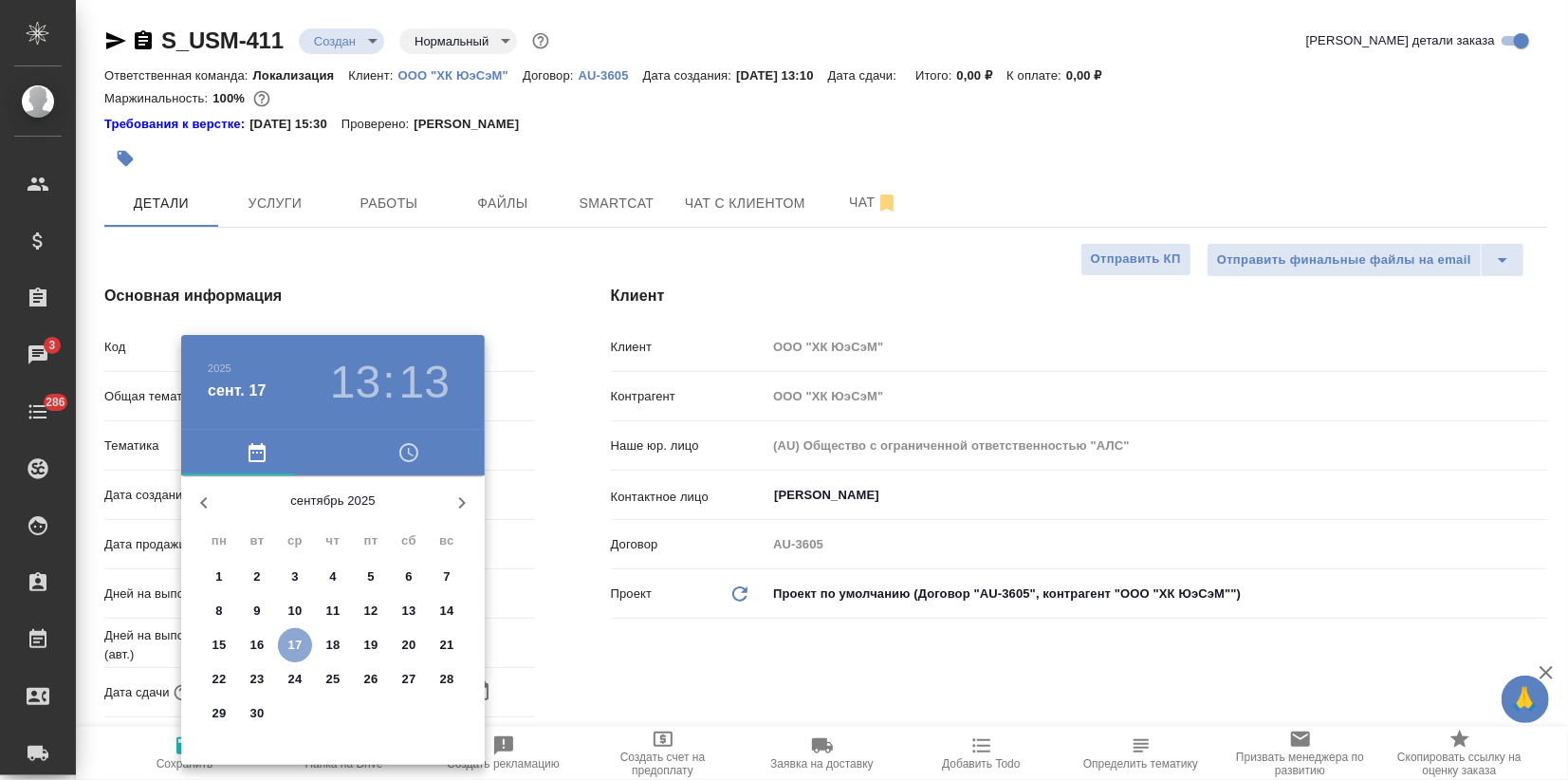
click at [307, 642] on span "17" at bounding box center [294, 645] width 34 height 19
type input "17.09.2025 13:13"
type textarea "x"
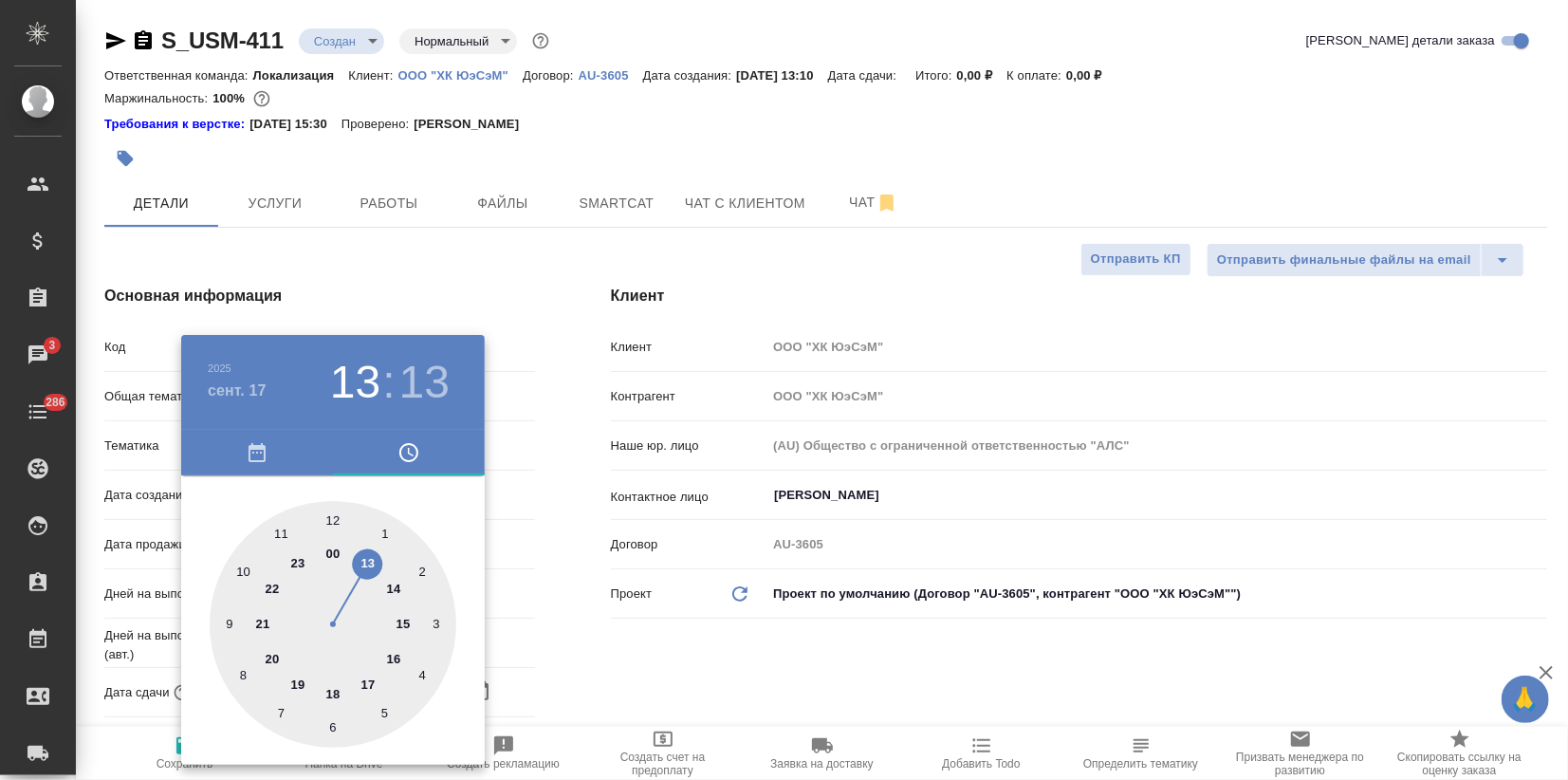
click at [398, 591] on div at bounding box center [333, 624] width 246 height 247
type input "17.09.2025 14:13"
type textarea "x"
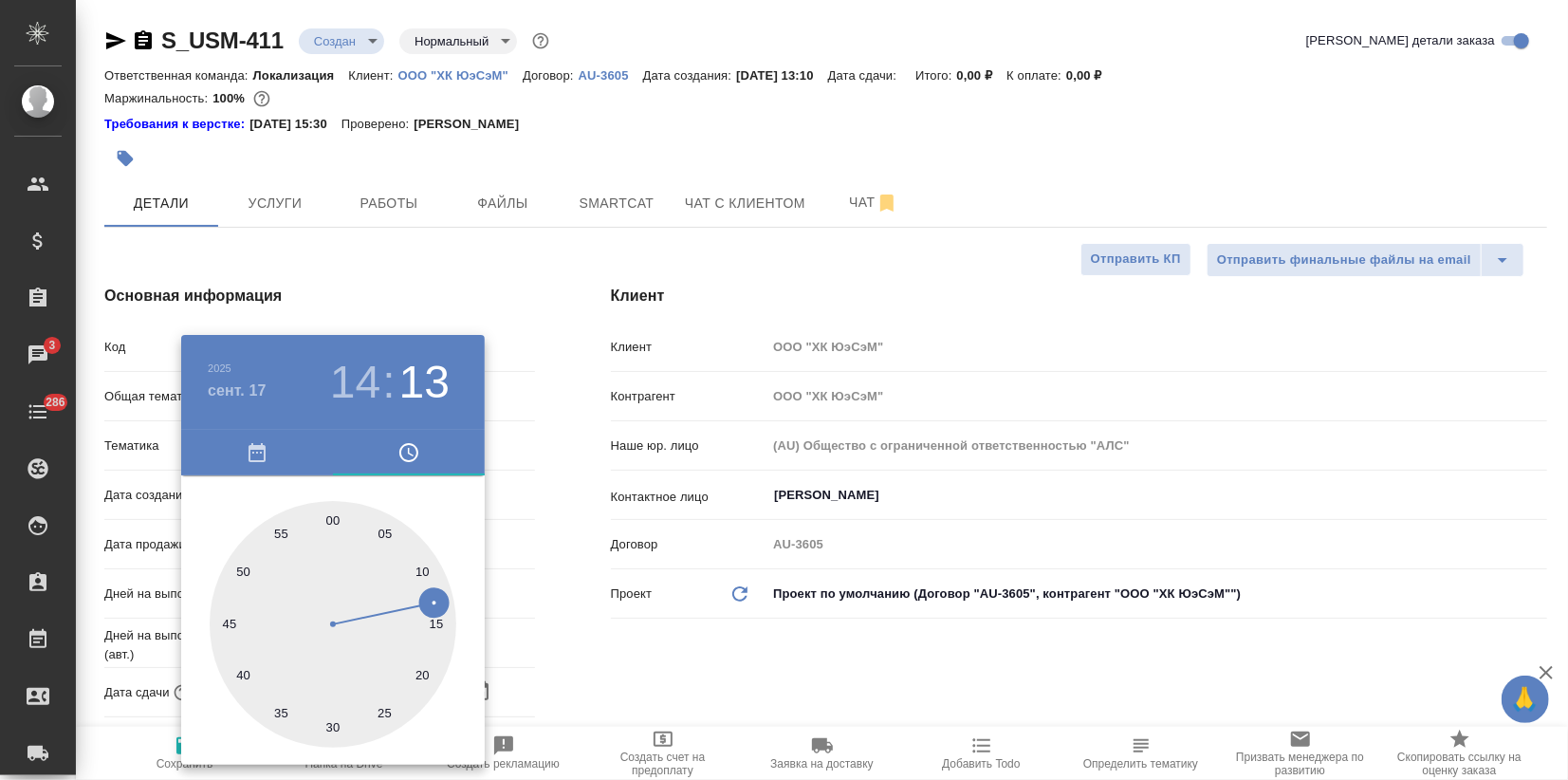
click at [560, 622] on div at bounding box center [784, 390] width 1568 height 780
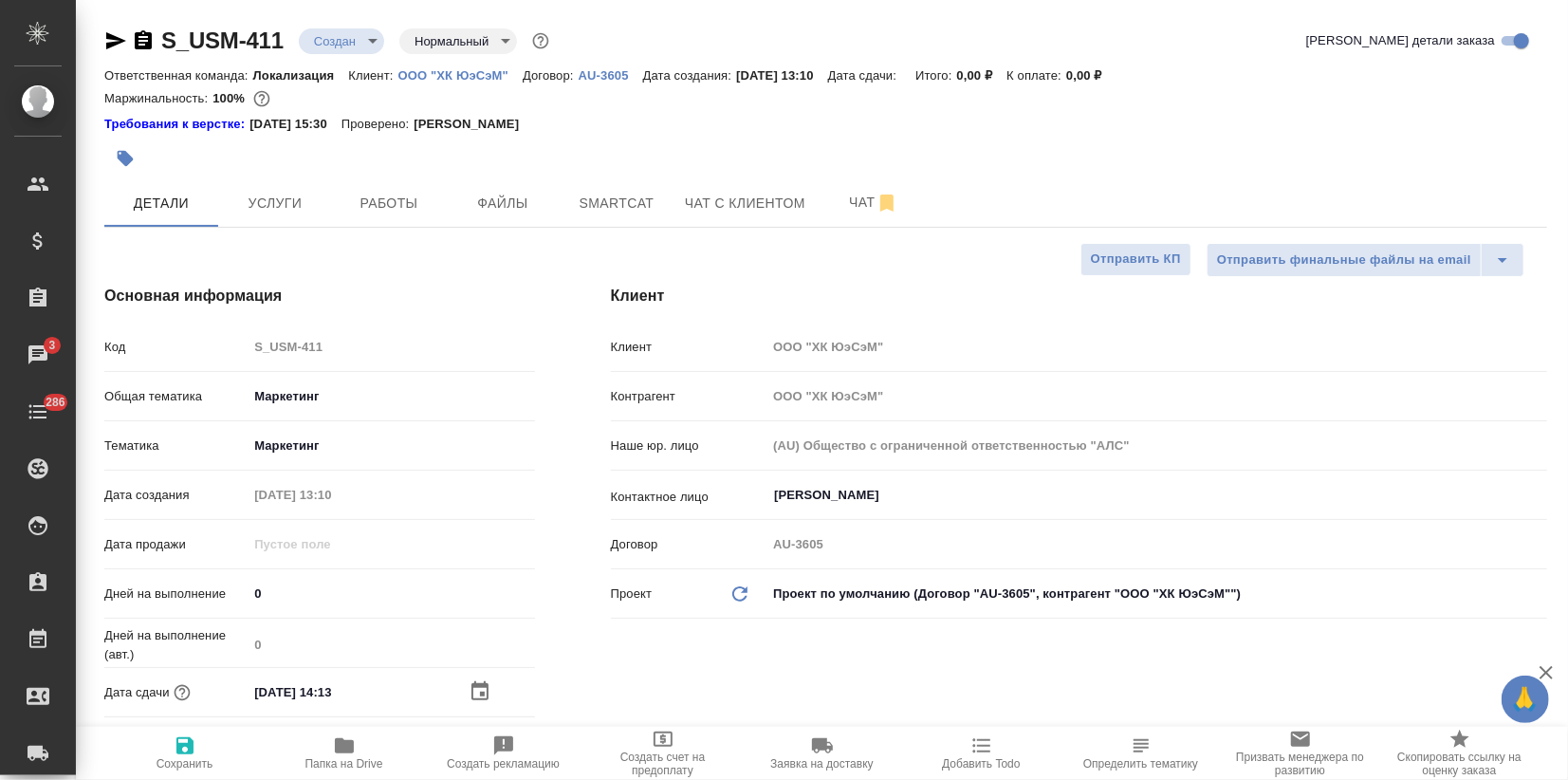
click at [202, 757] on span "Сохранить" at bounding box center [185, 764] width 57 height 14
type textarea "x"
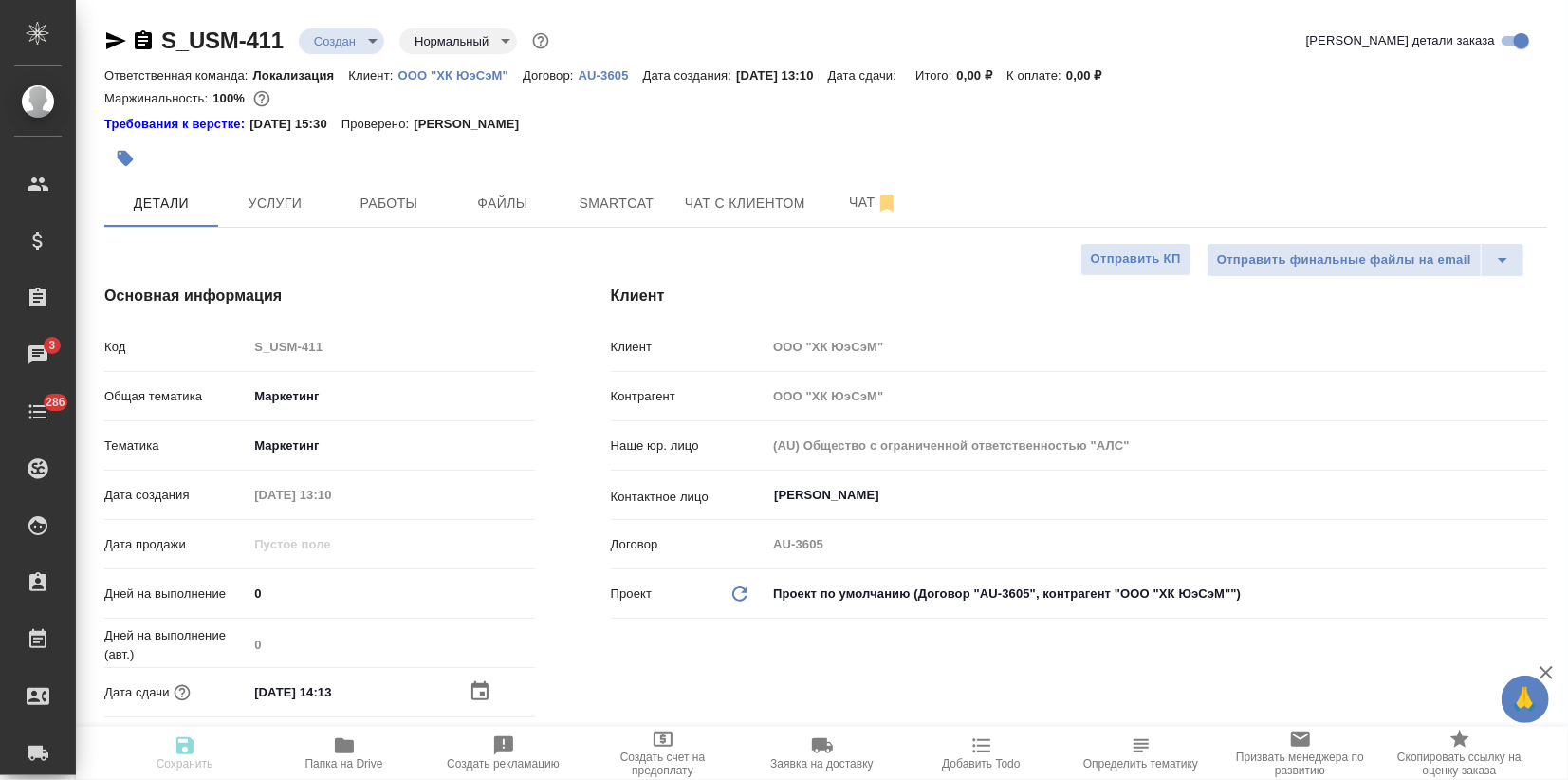
type textarea "x"
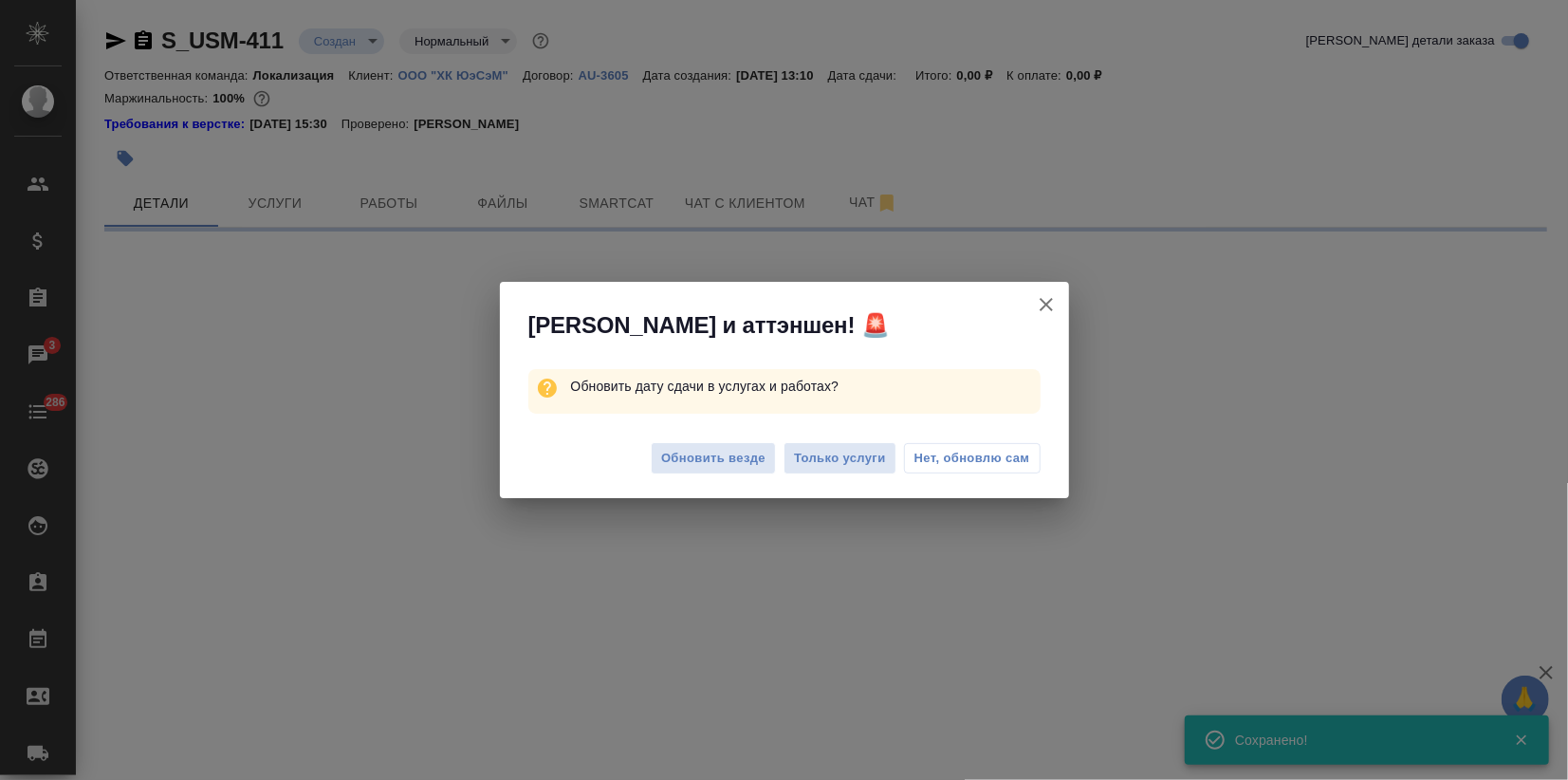
select select "RU"
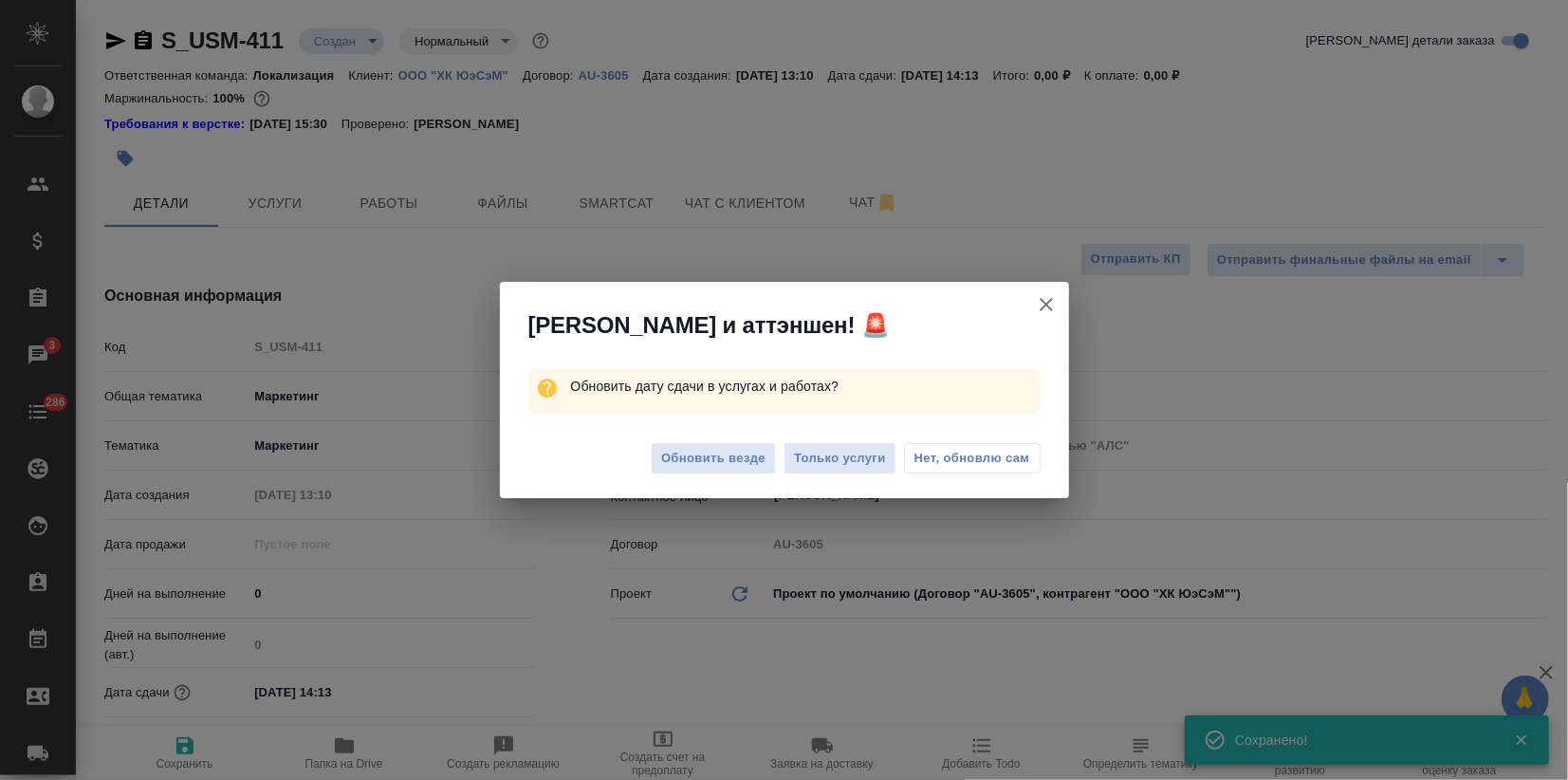
type textarea "x"
click at [730, 464] on span "Обновить везде" at bounding box center [713, 459] width 105 height 22
type textarea "x"
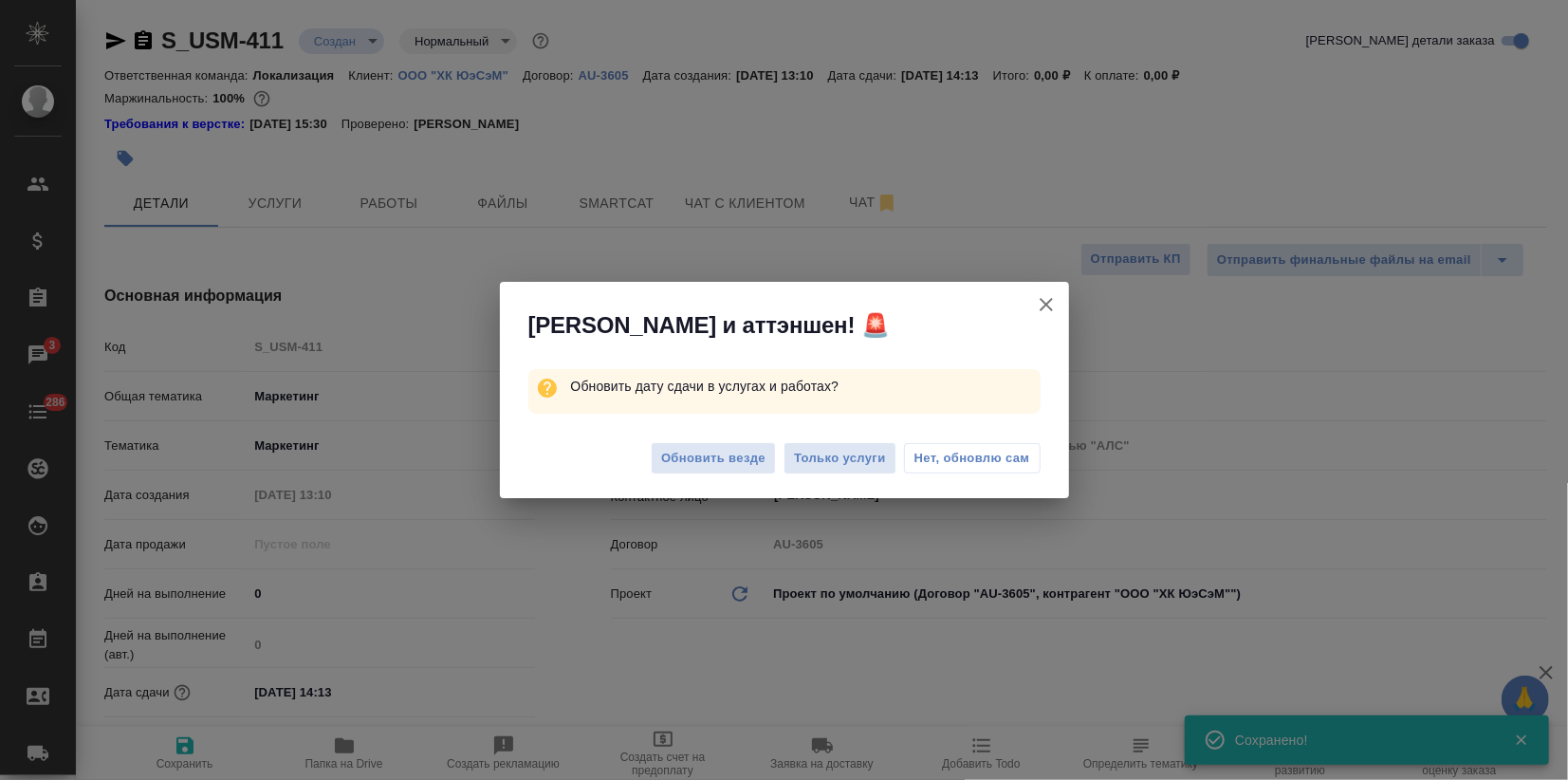
type textarea "x"
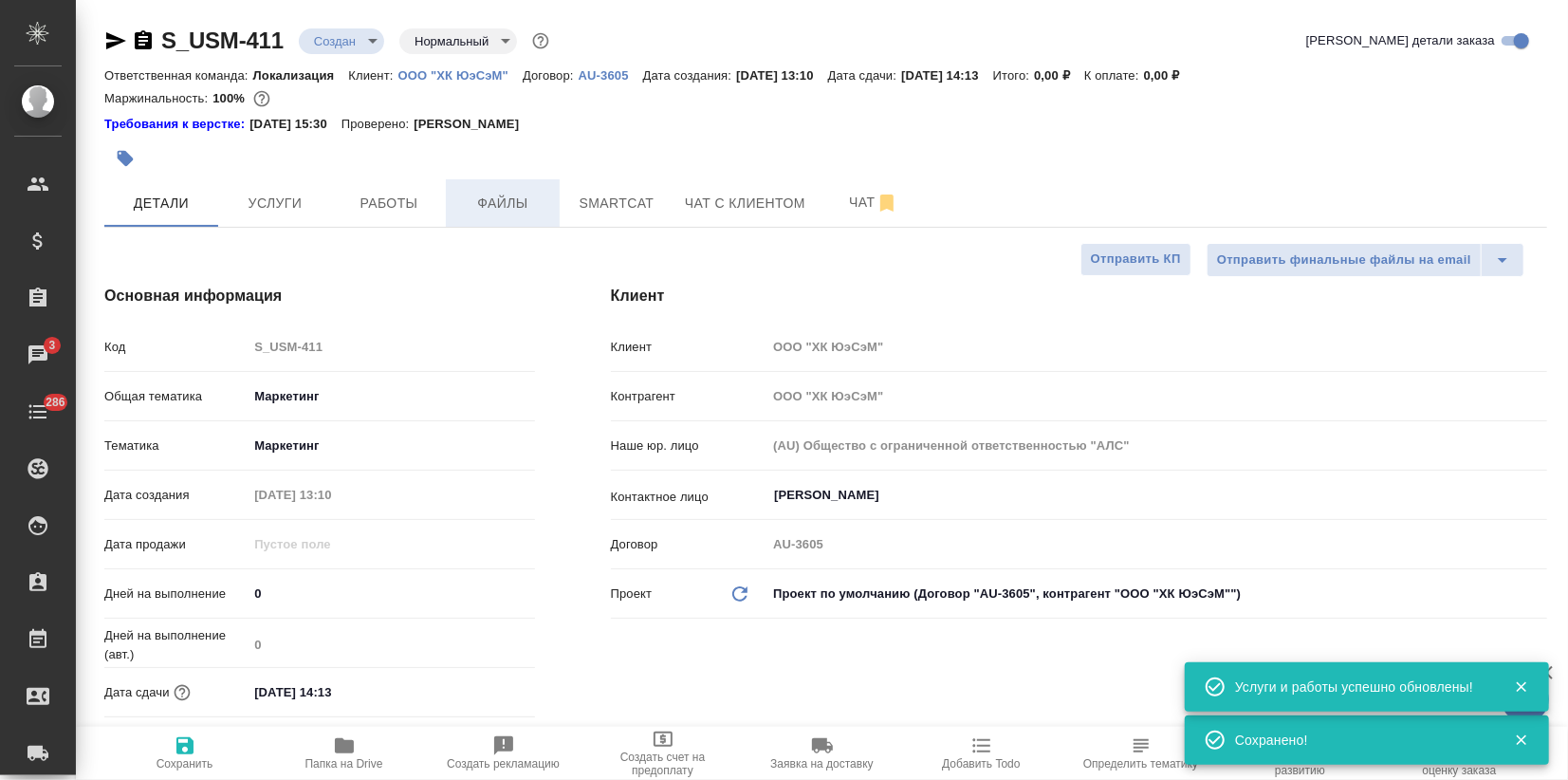
click at [505, 212] on span "Файлы" at bounding box center [502, 204] width 91 height 23
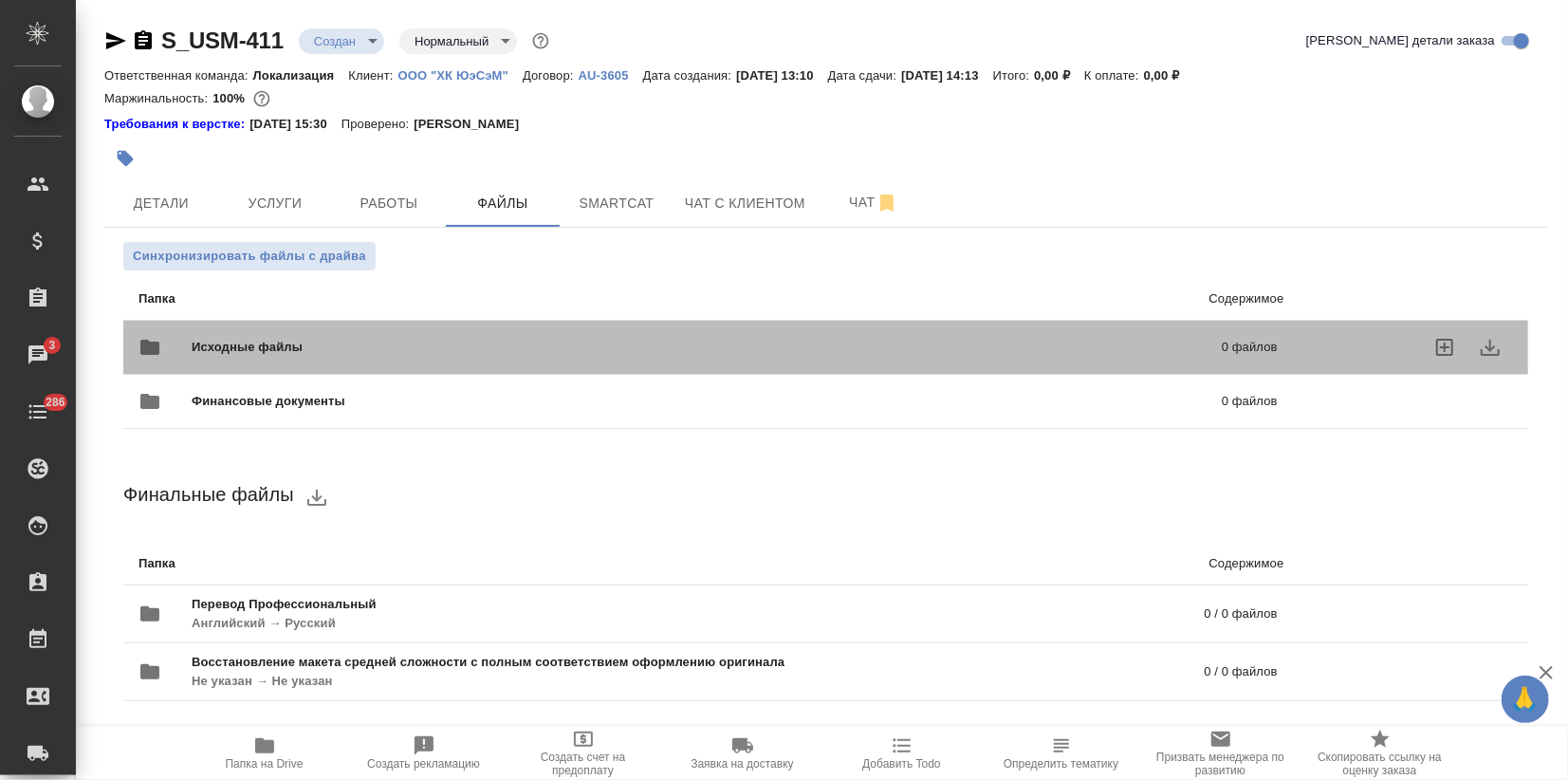
click at [284, 340] on span "Исходные файлы" at bounding box center [477, 346] width 571 height 19
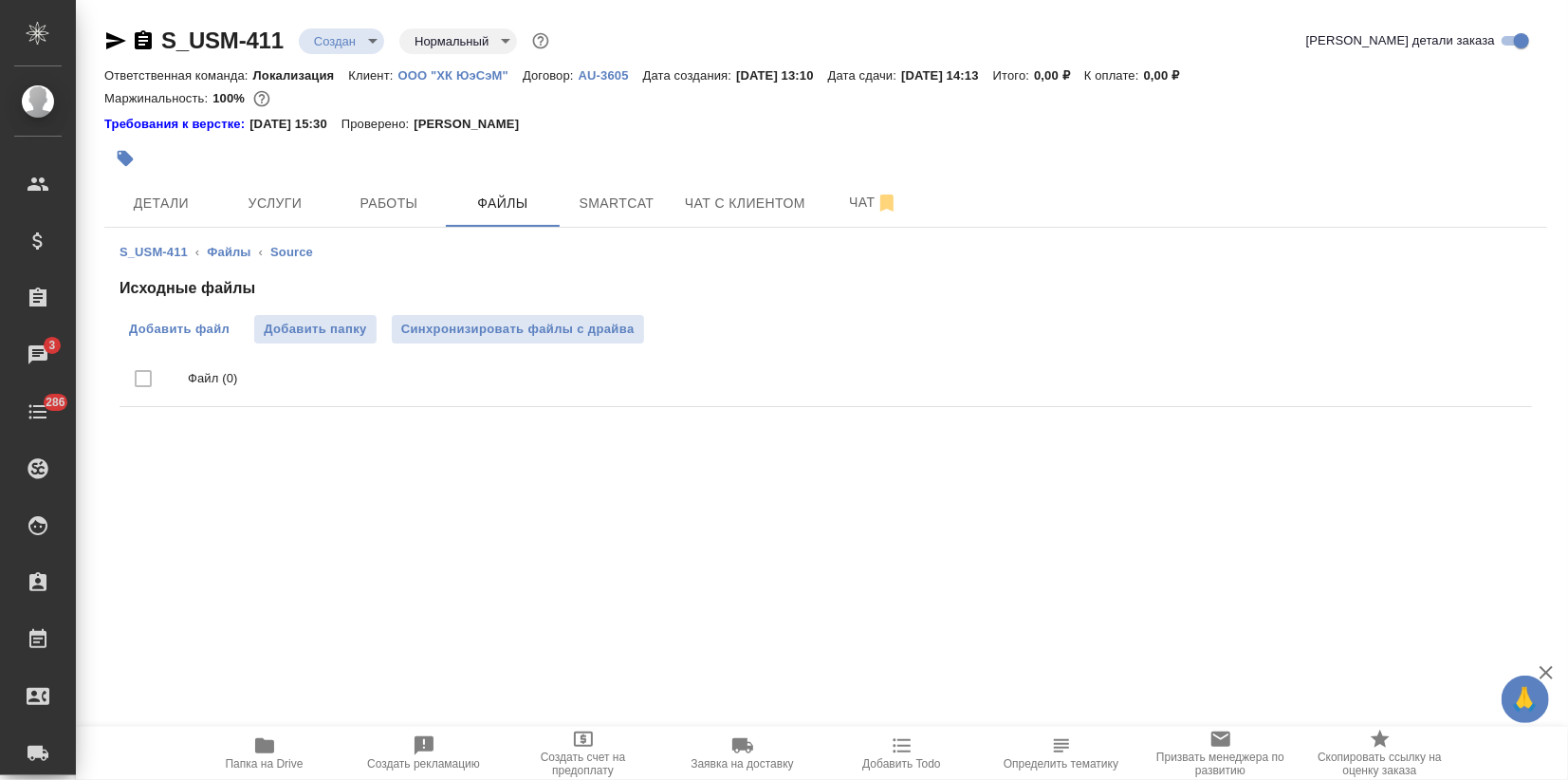
click at [213, 326] on span "Добавить файл" at bounding box center [179, 329] width 101 height 19
click at [0, 0] on input "Добавить файл" at bounding box center [0, 0] width 0 height 0
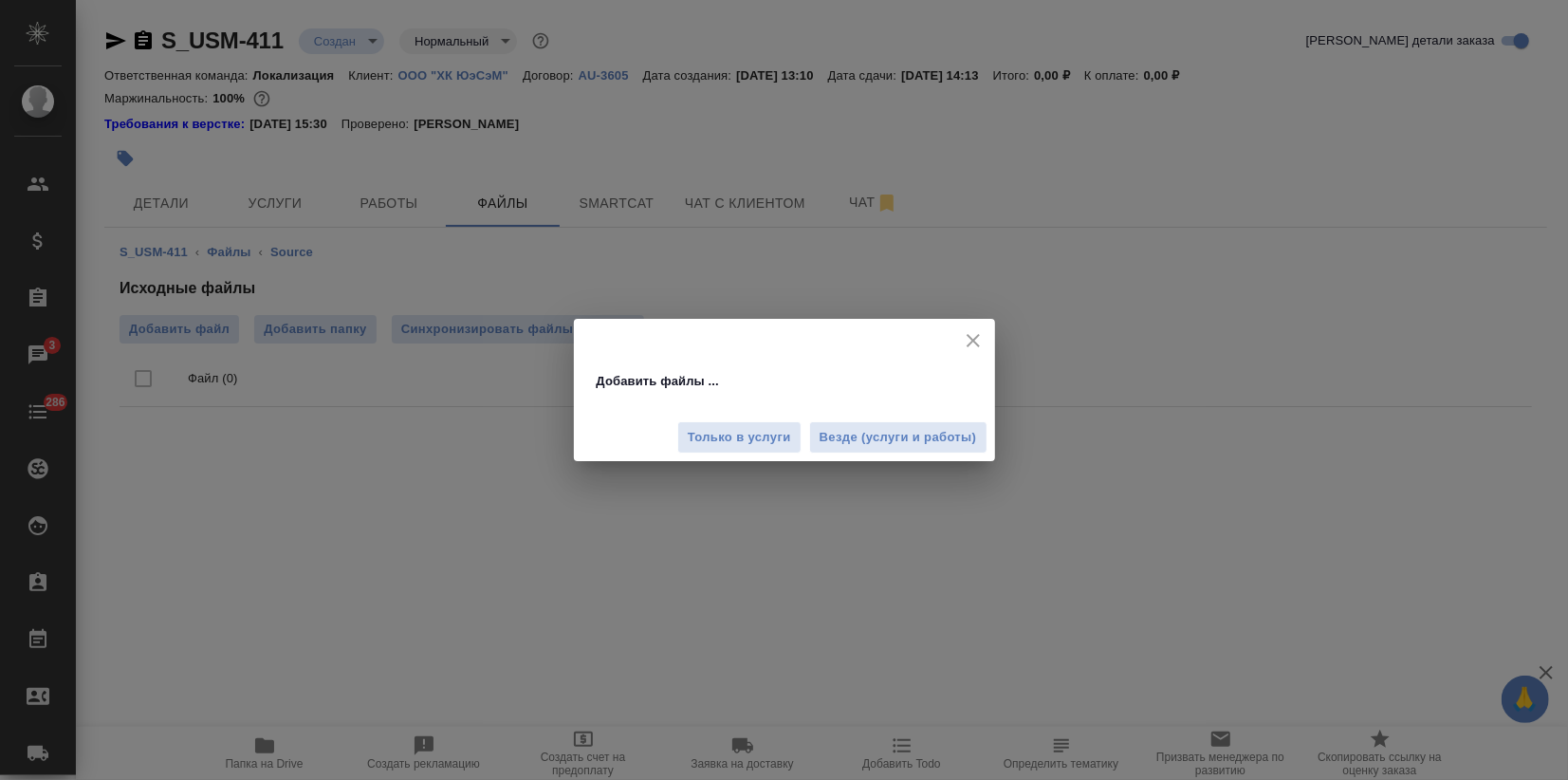
click at [874, 418] on div "Только в услуги Везде (услуги и работы)" at bounding box center [784, 430] width 421 height 64
click at [875, 430] on span "Везде (услуги и работы)" at bounding box center [898, 437] width 157 height 22
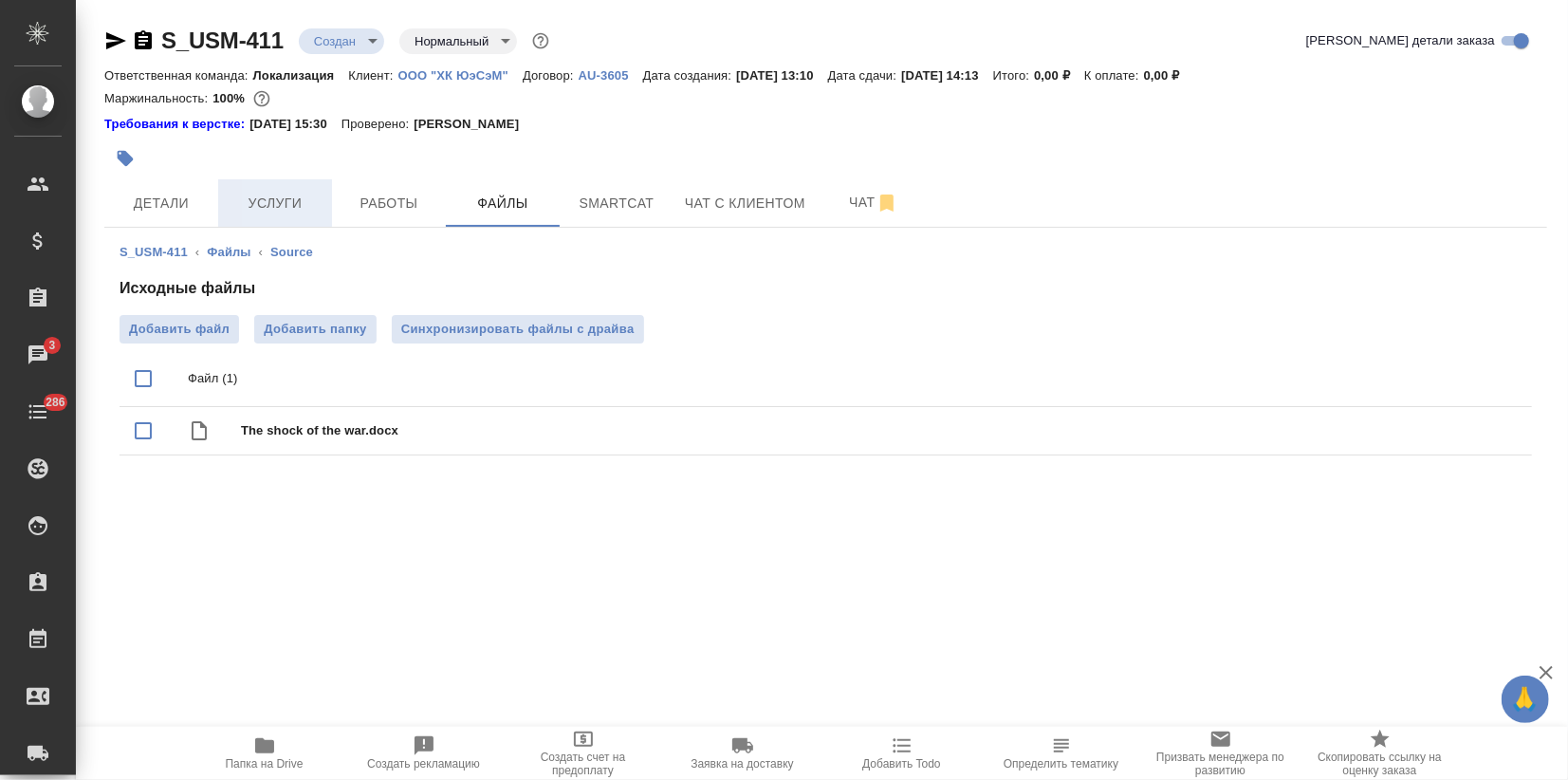
click at [297, 201] on span "Услуги" at bounding box center [275, 204] width 91 height 23
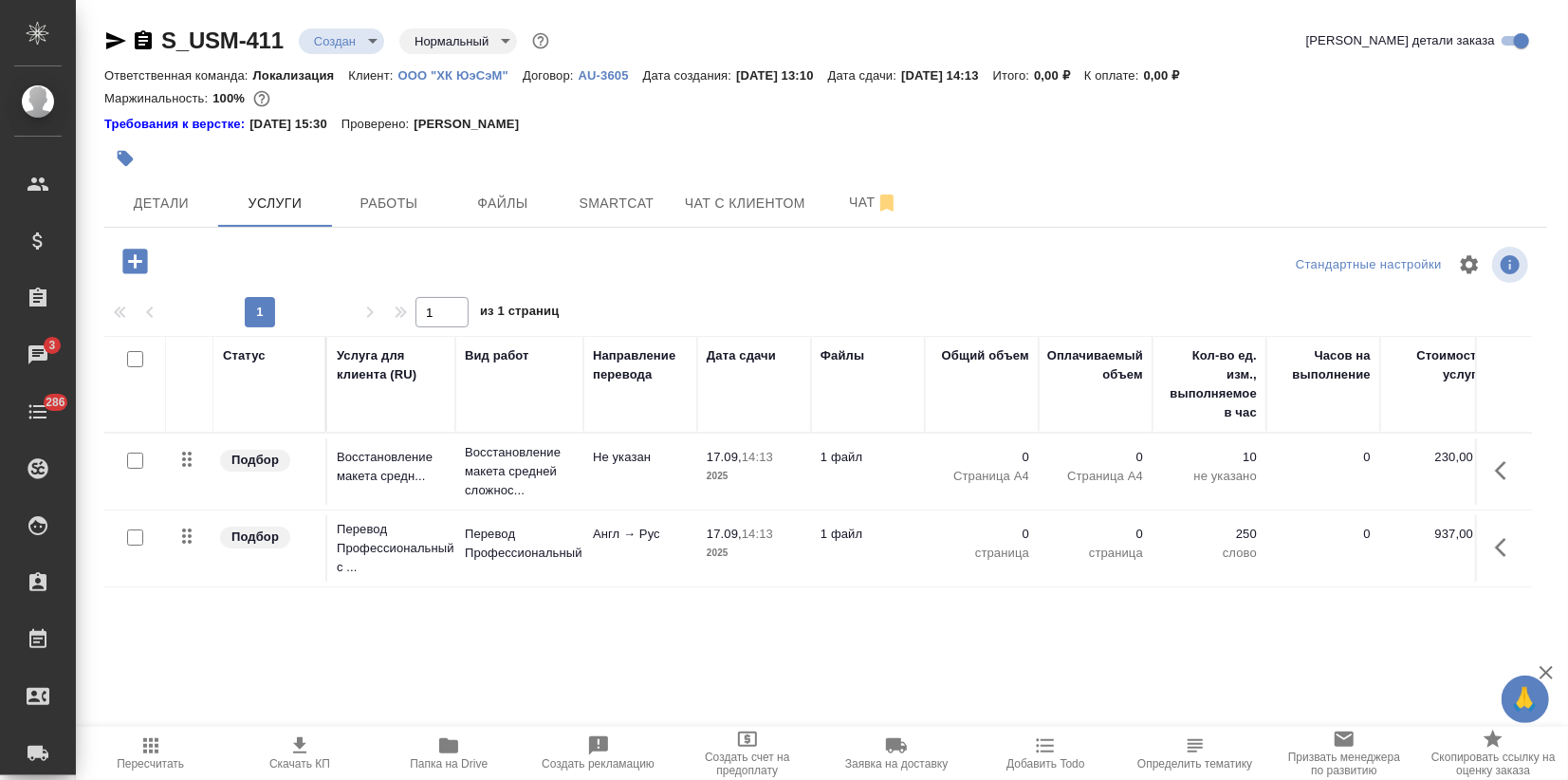
click at [143, 534] on div at bounding box center [135, 537] width 43 height 26
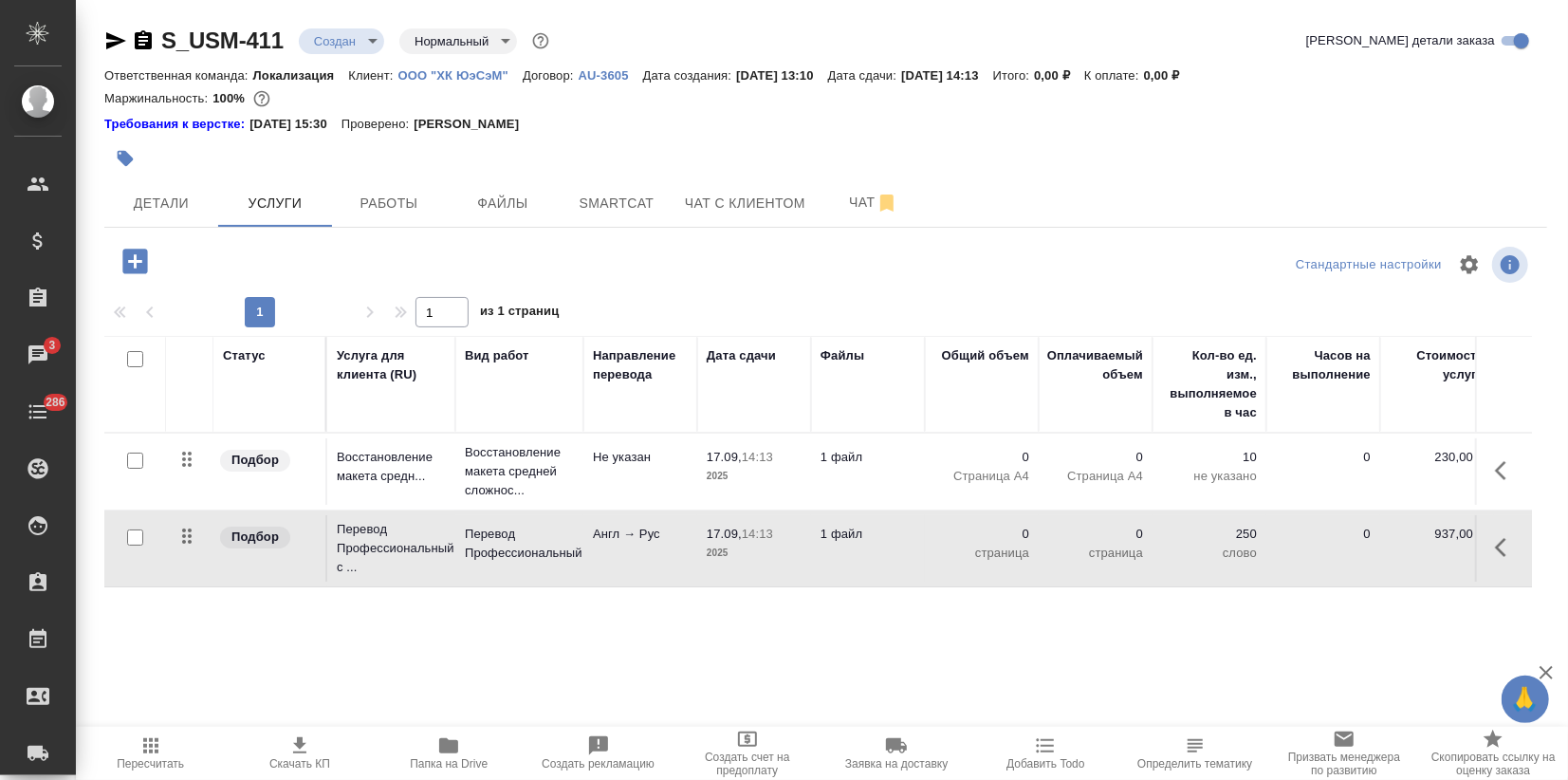
click at [130, 539] on input "checkbox" at bounding box center [135, 537] width 16 height 16
checkbox input "true"
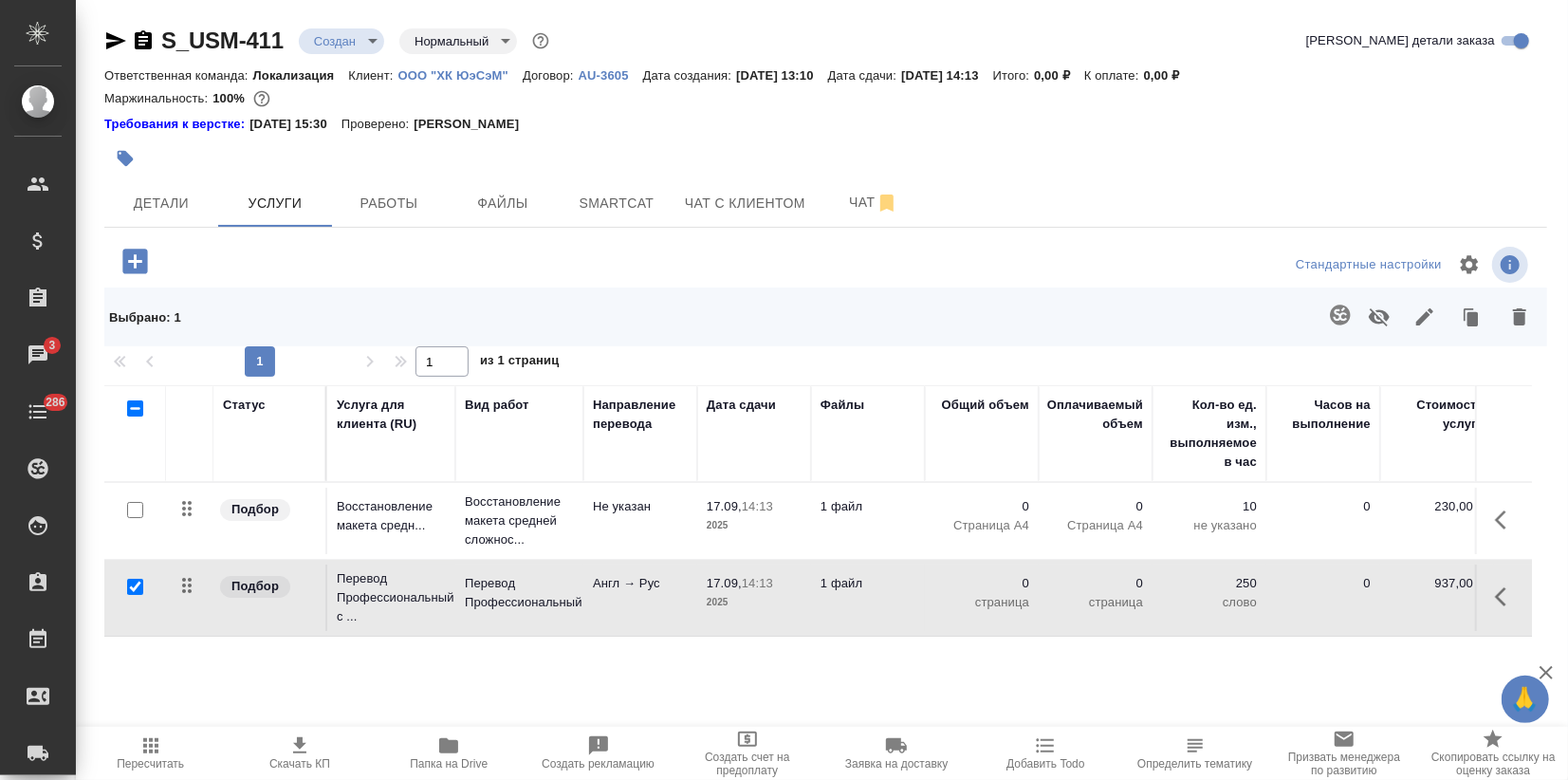
click at [1341, 319] on icon "button" at bounding box center [1339, 314] width 22 height 23
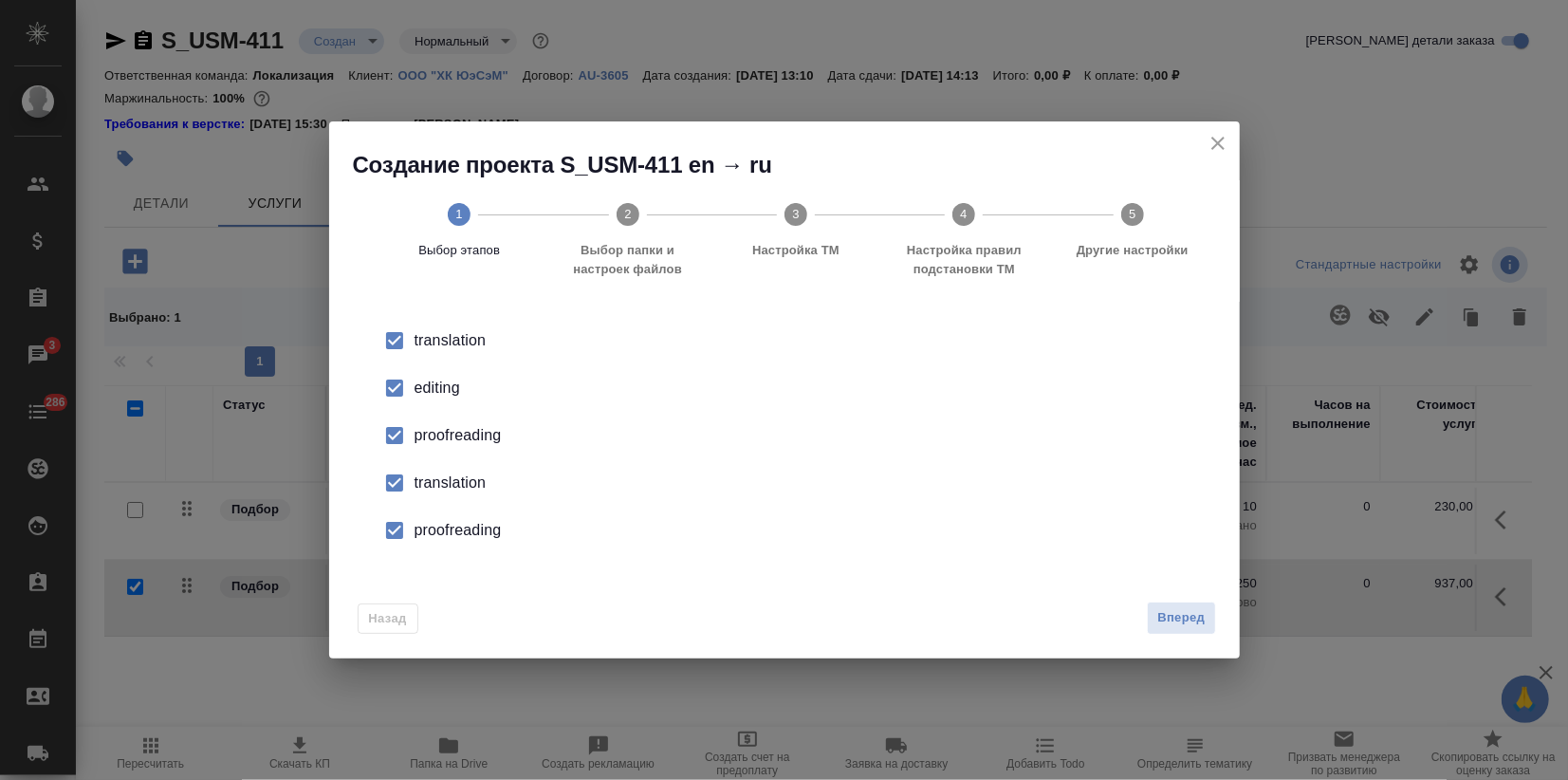
click at [422, 388] on div "editing" at bounding box center [804, 388] width 780 height 23
click at [425, 441] on div "proofreading" at bounding box center [804, 435] width 780 height 23
click at [425, 477] on div "translation" at bounding box center [804, 482] width 780 height 23
click at [429, 529] on div "proofreading" at bounding box center [804, 529] width 780 height 23
click at [1167, 611] on span "Вперед" at bounding box center [1181, 619] width 47 height 22
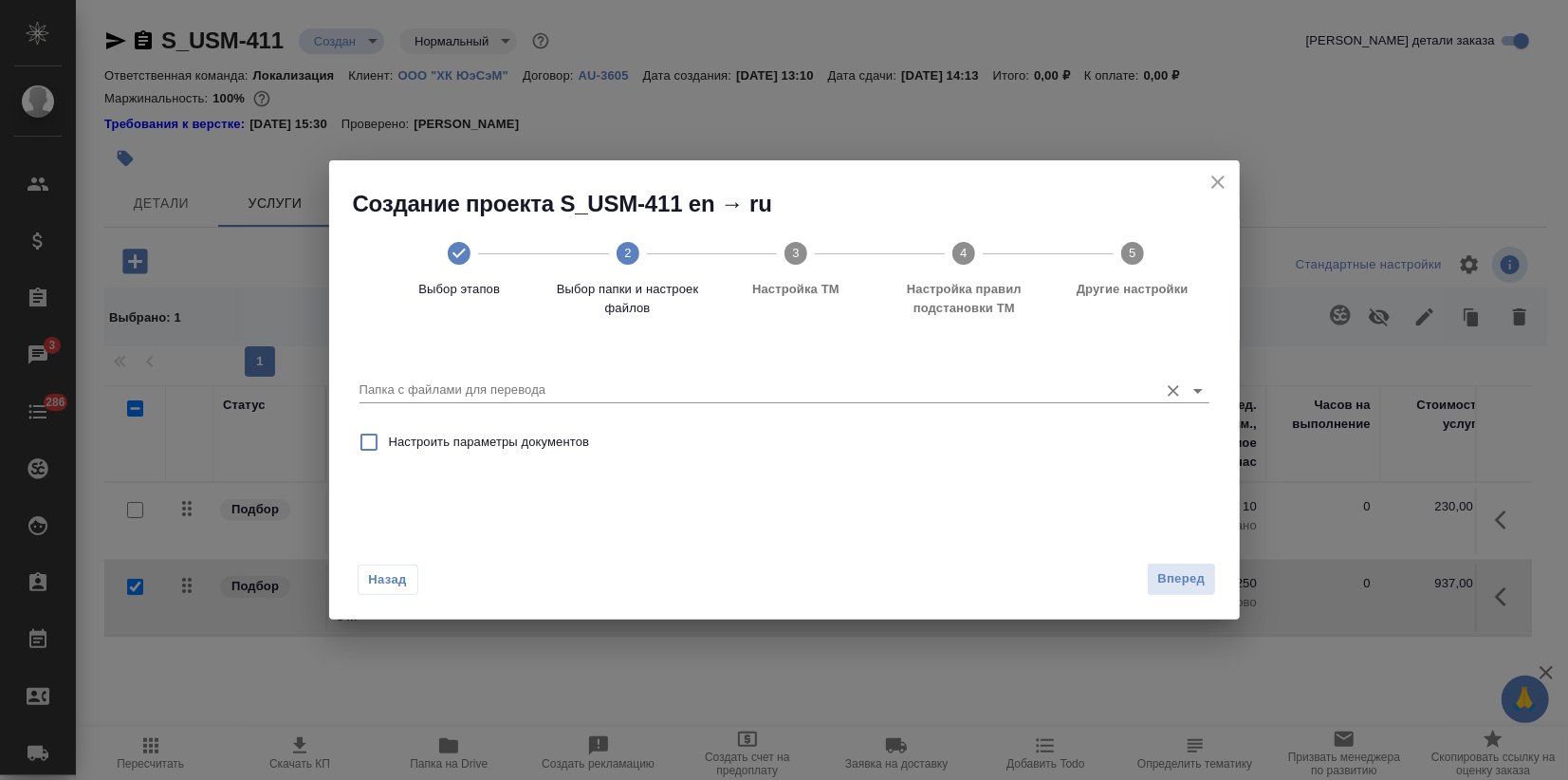
click at [993, 397] on input "Папка с файлами для перевода" at bounding box center [753, 390] width 789 height 23
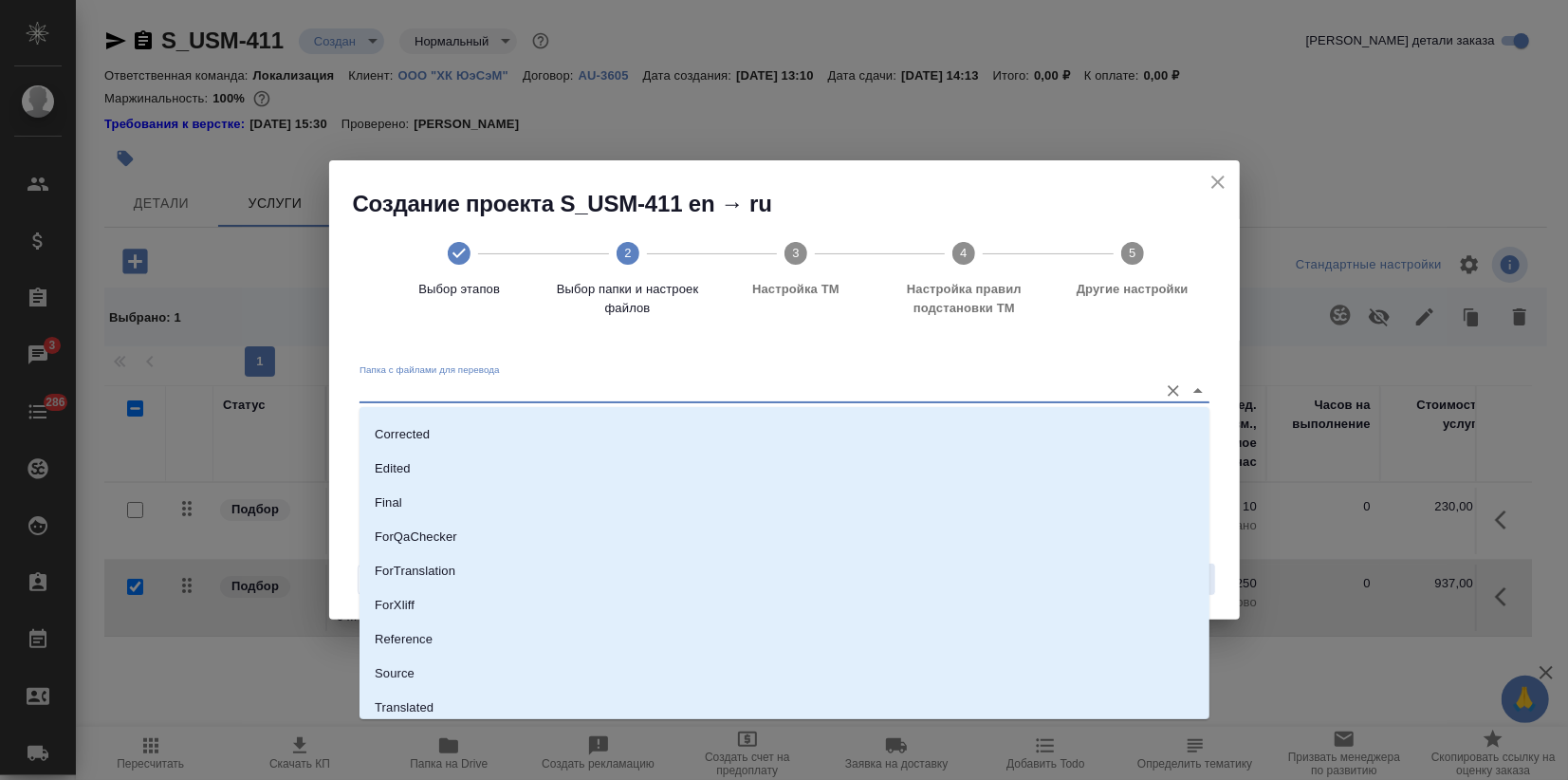
scroll to position [137, 0]
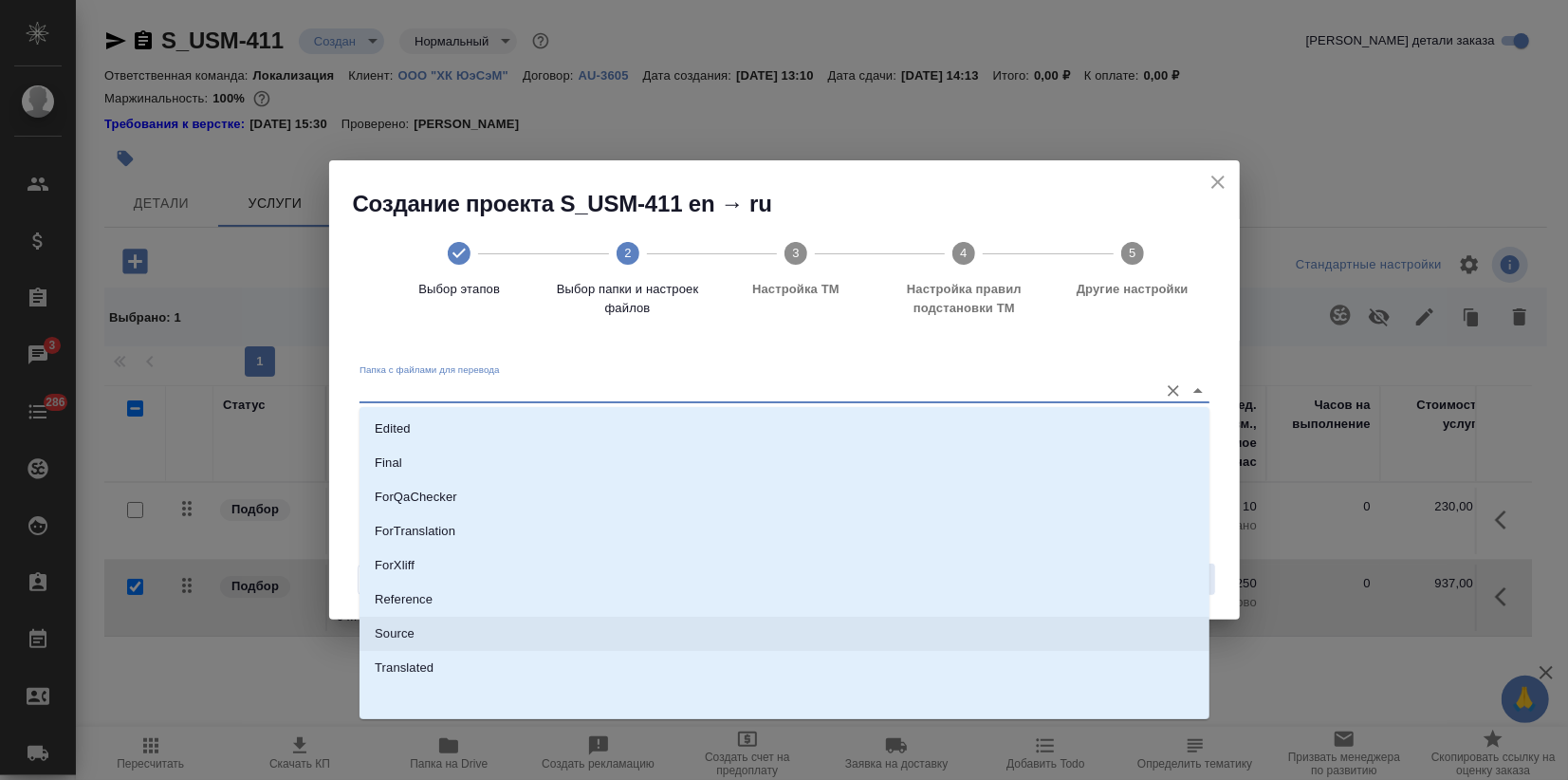
click at [407, 635] on p "Source" at bounding box center [394, 633] width 40 height 19
type input "Source"
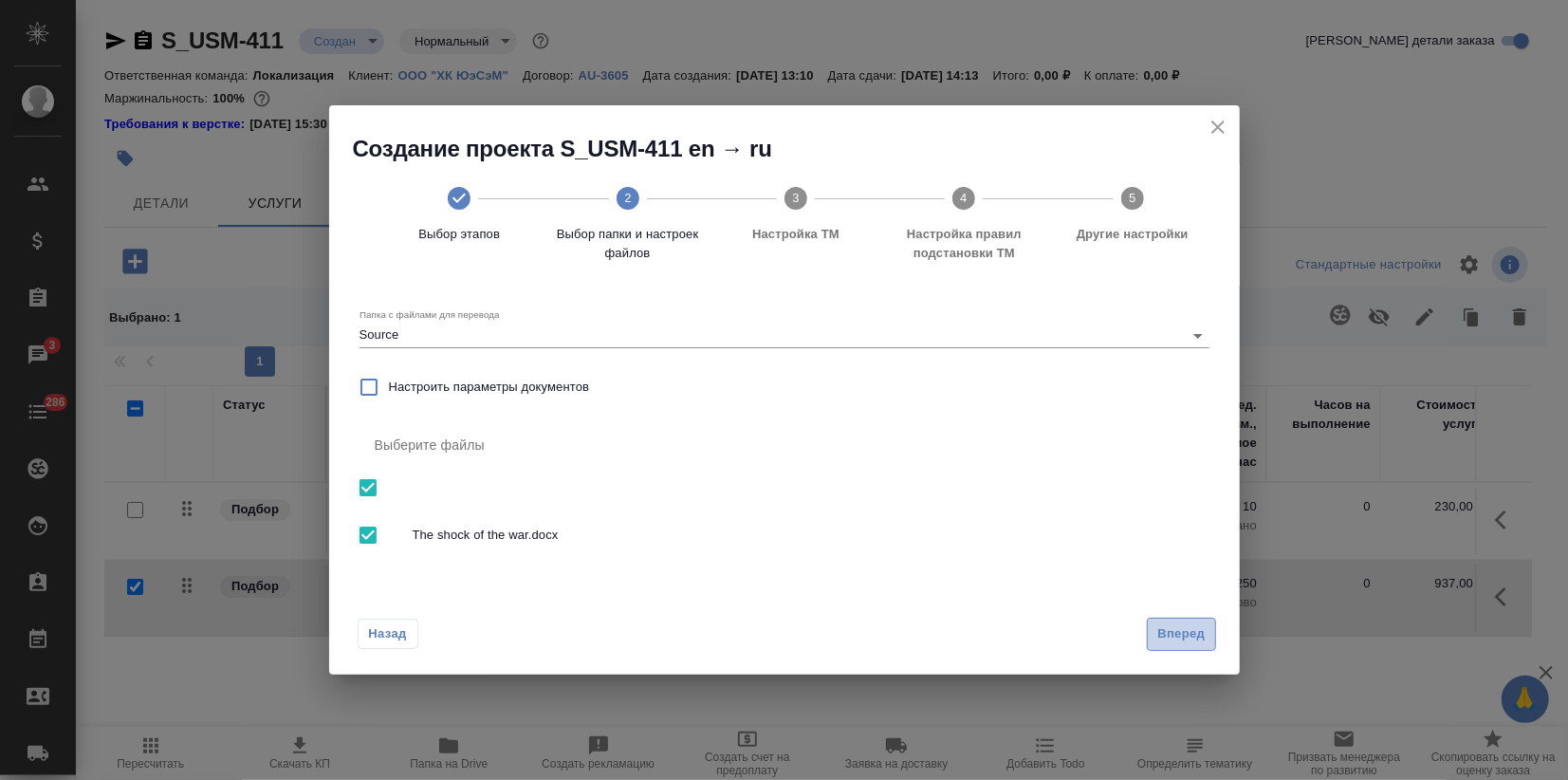
click at [1180, 637] on span "Вперед" at bounding box center [1181, 634] width 47 height 22
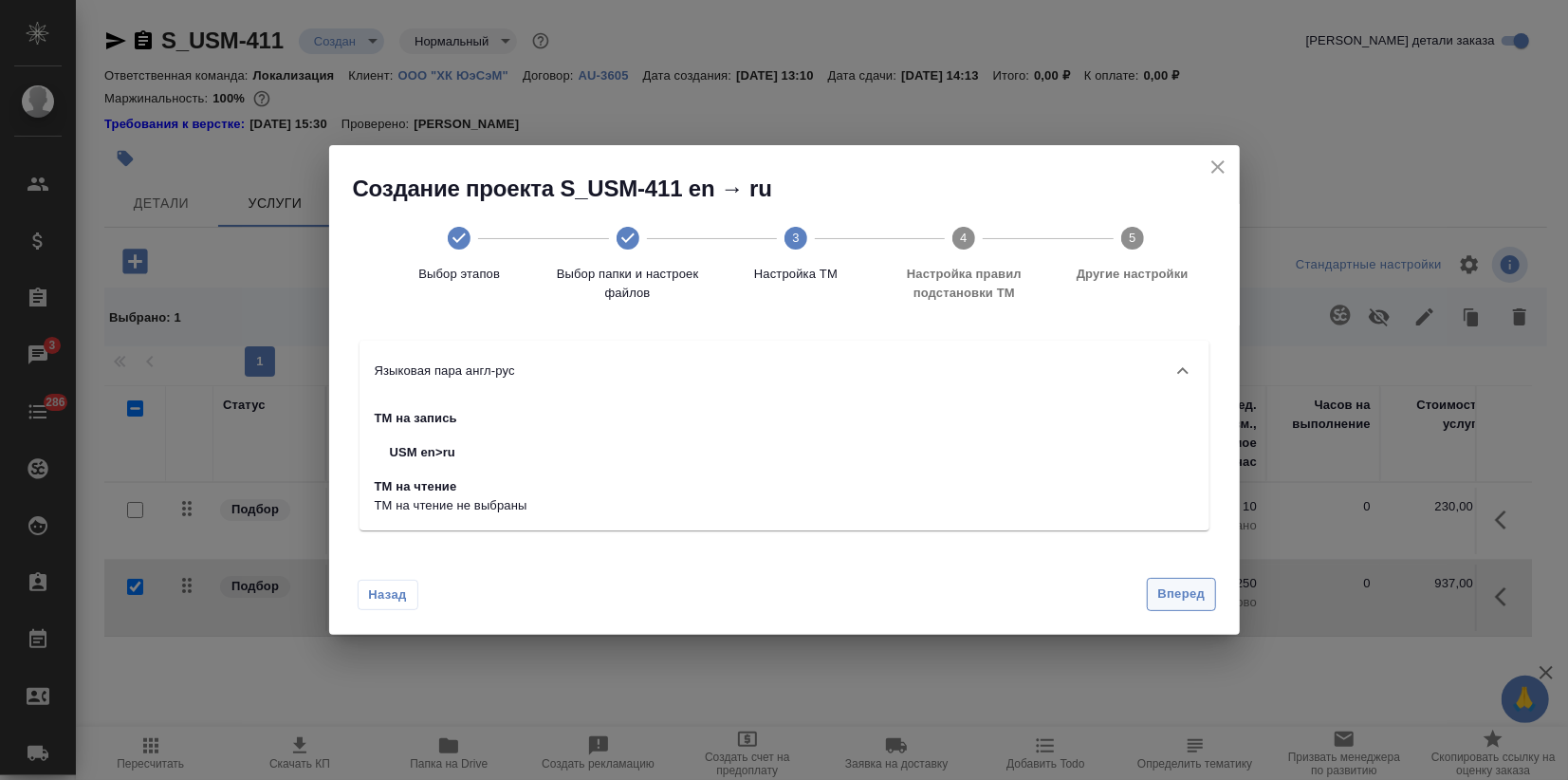
click at [1182, 590] on span "Вперед" at bounding box center [1181, 594] width 47 height 22
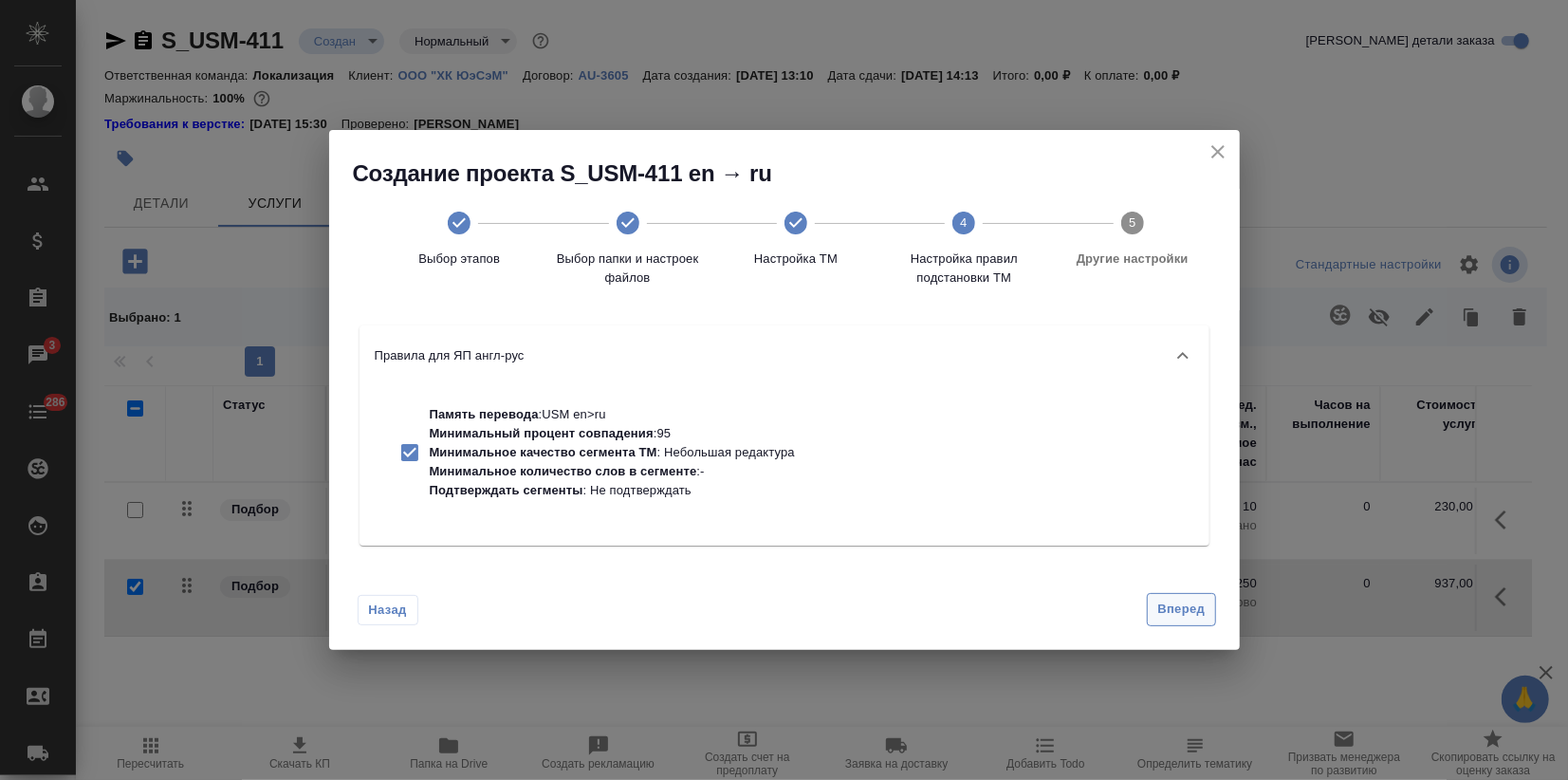
click at [1184, 605] on span "Вперед" at bounding box center [1181, 610] width 47 height 22
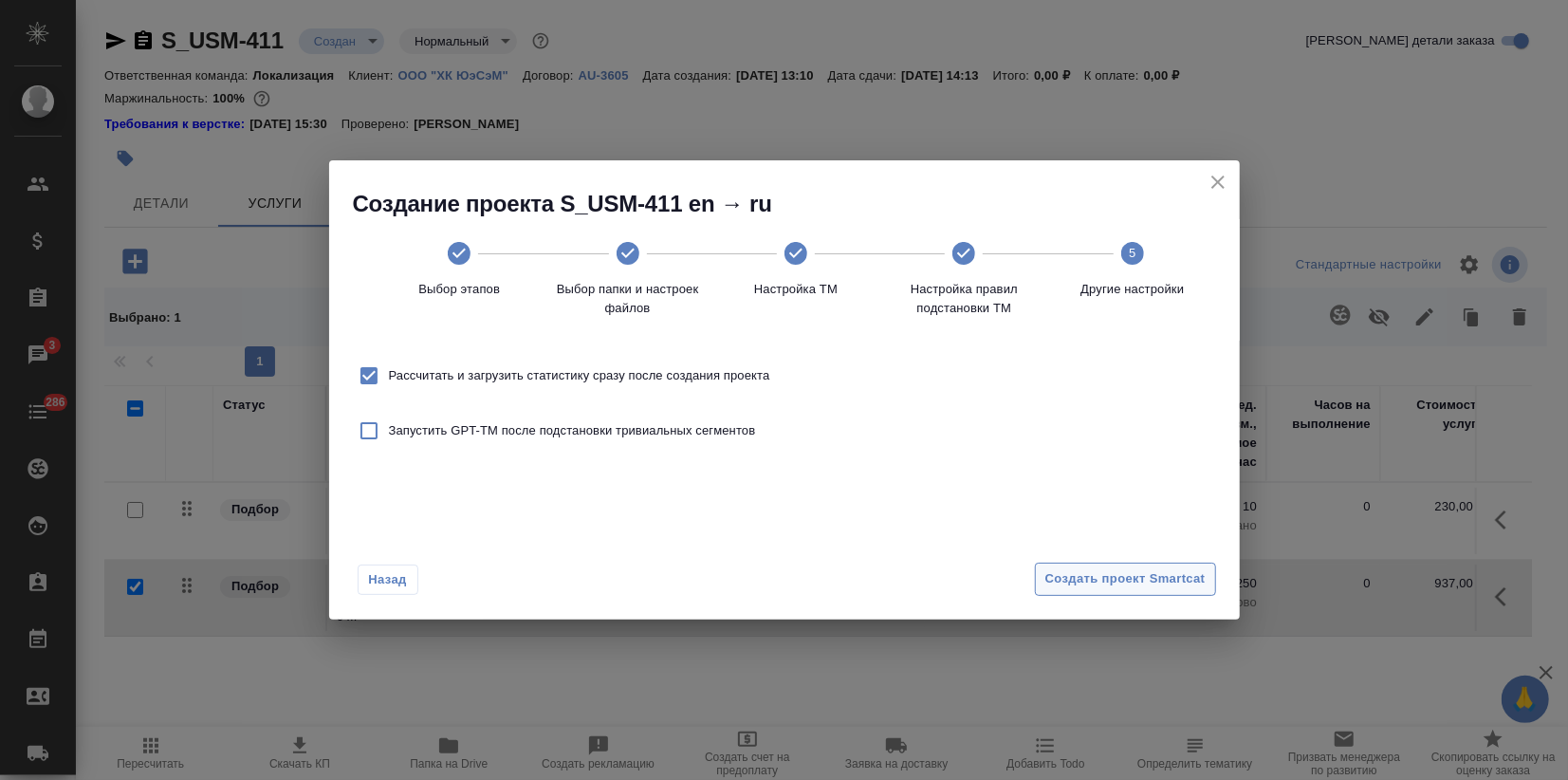
click at [1139, 577] on span "Создать проект Smartcat" at bounding box center [1125, 579] width 160 height 22
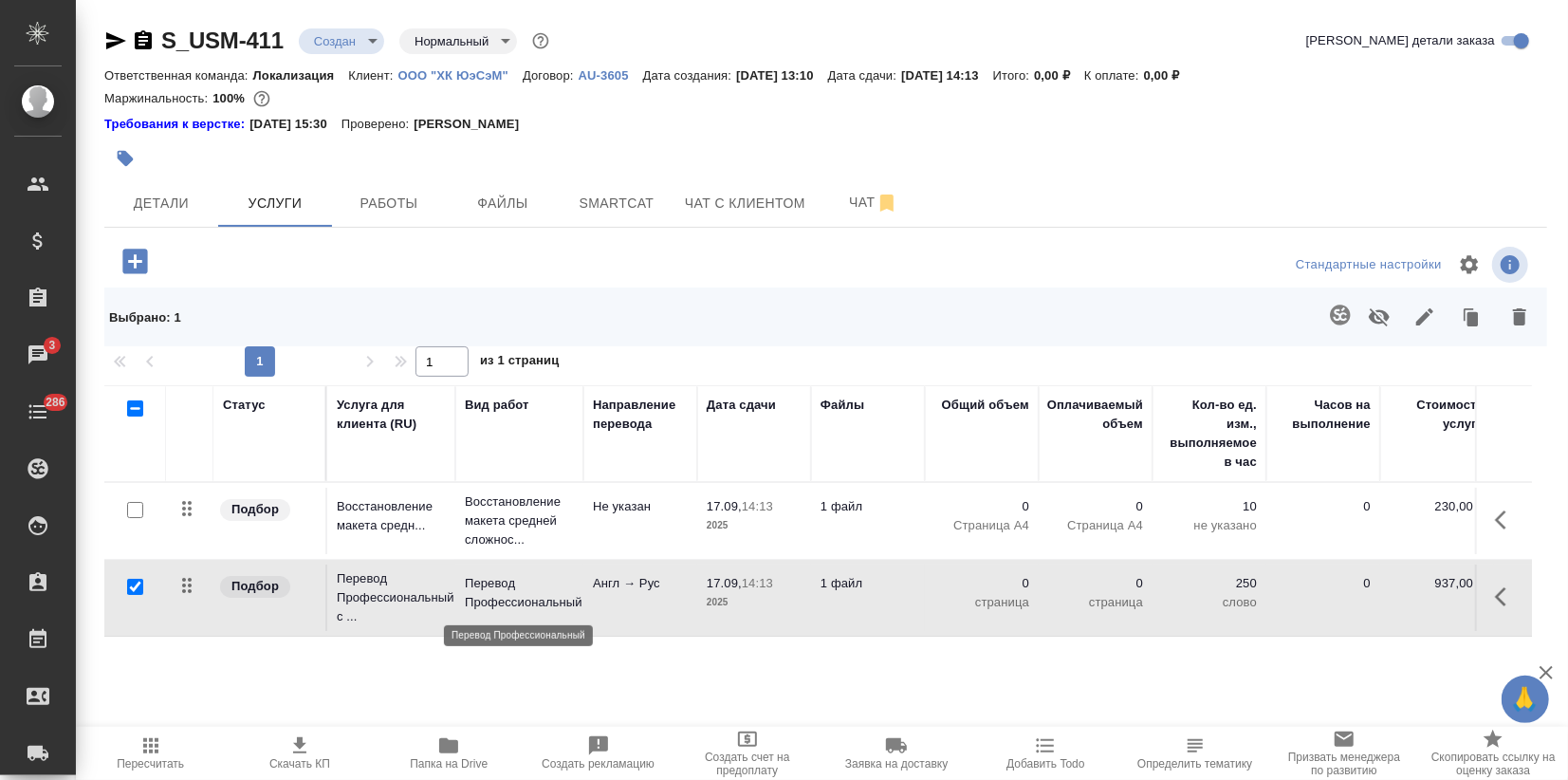
click at [478, 591] on p "Перевод Профессиональный" at bounding box center [519, 593] width 110 height 38
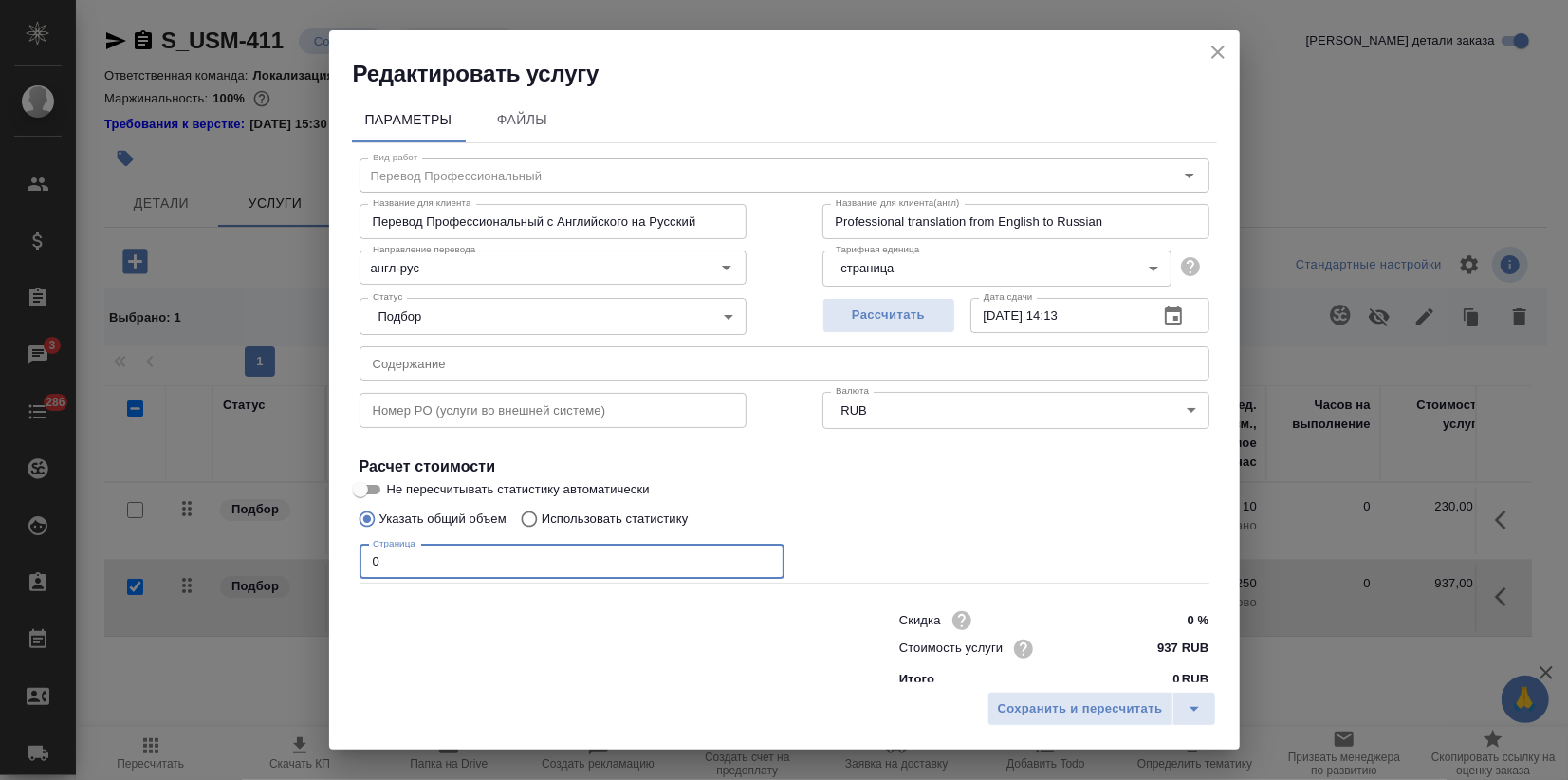
drag, startPoint x: 350, startPoint y: 550, endPoint x: 289, endPoint y: 562, distance: 62.2
click at [299, 551] on div "Редактировать услугу Параметры Файлы Вид работ Перевод Профессиональный Вид раб…" at bounding box center [784, 390] width 1568 height 780
type input "2"
click at [372, 493] on input "Не пересчитывать статистику автоматически" at bounding box center [361, 489] width 68 height 23
checkbox input "true"
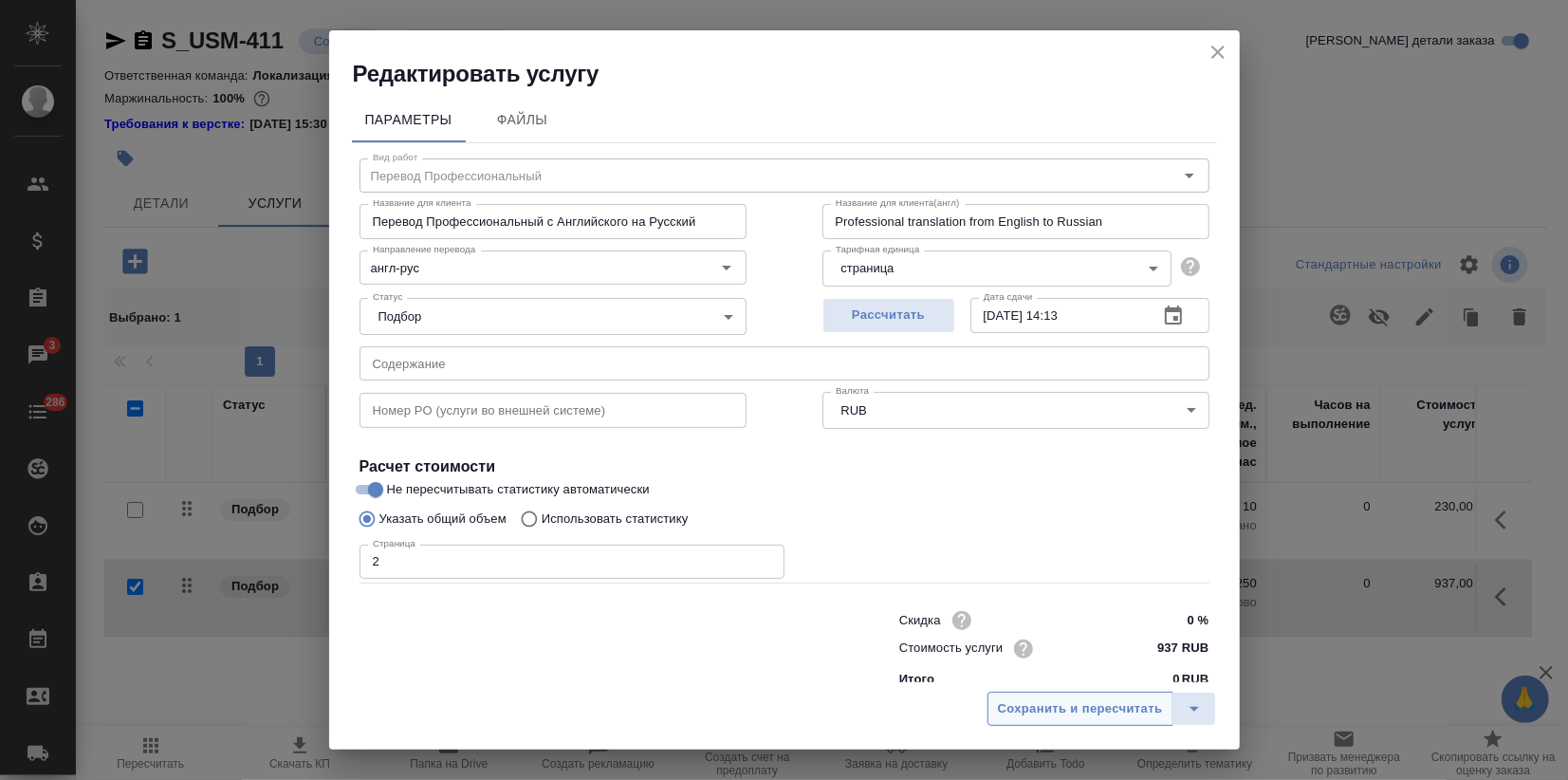
click at [1045, 714] on span "Сохранить и пересчитать" at bounding box center [1080, 710] width 165 height 22
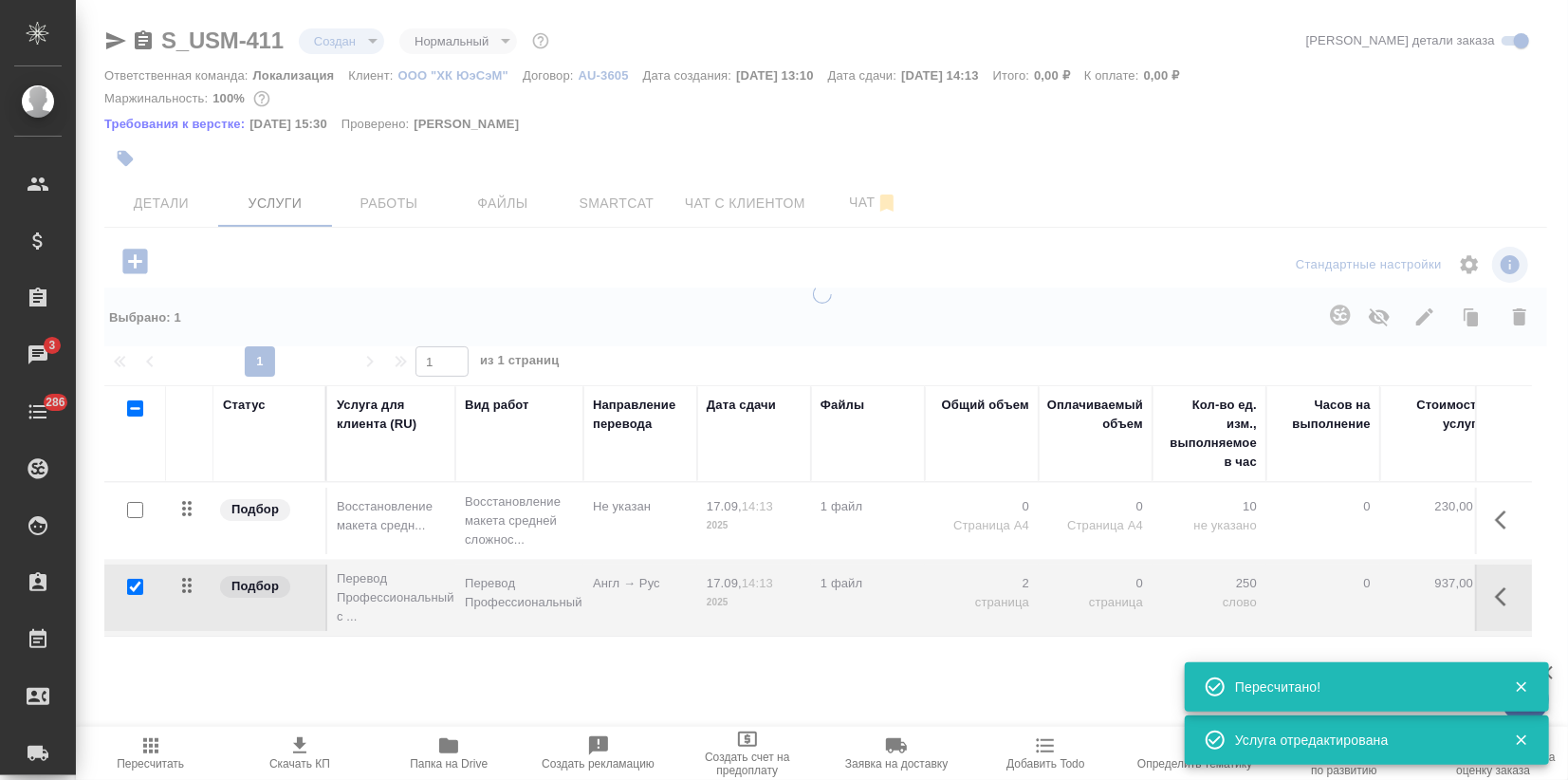
type input "urgent"
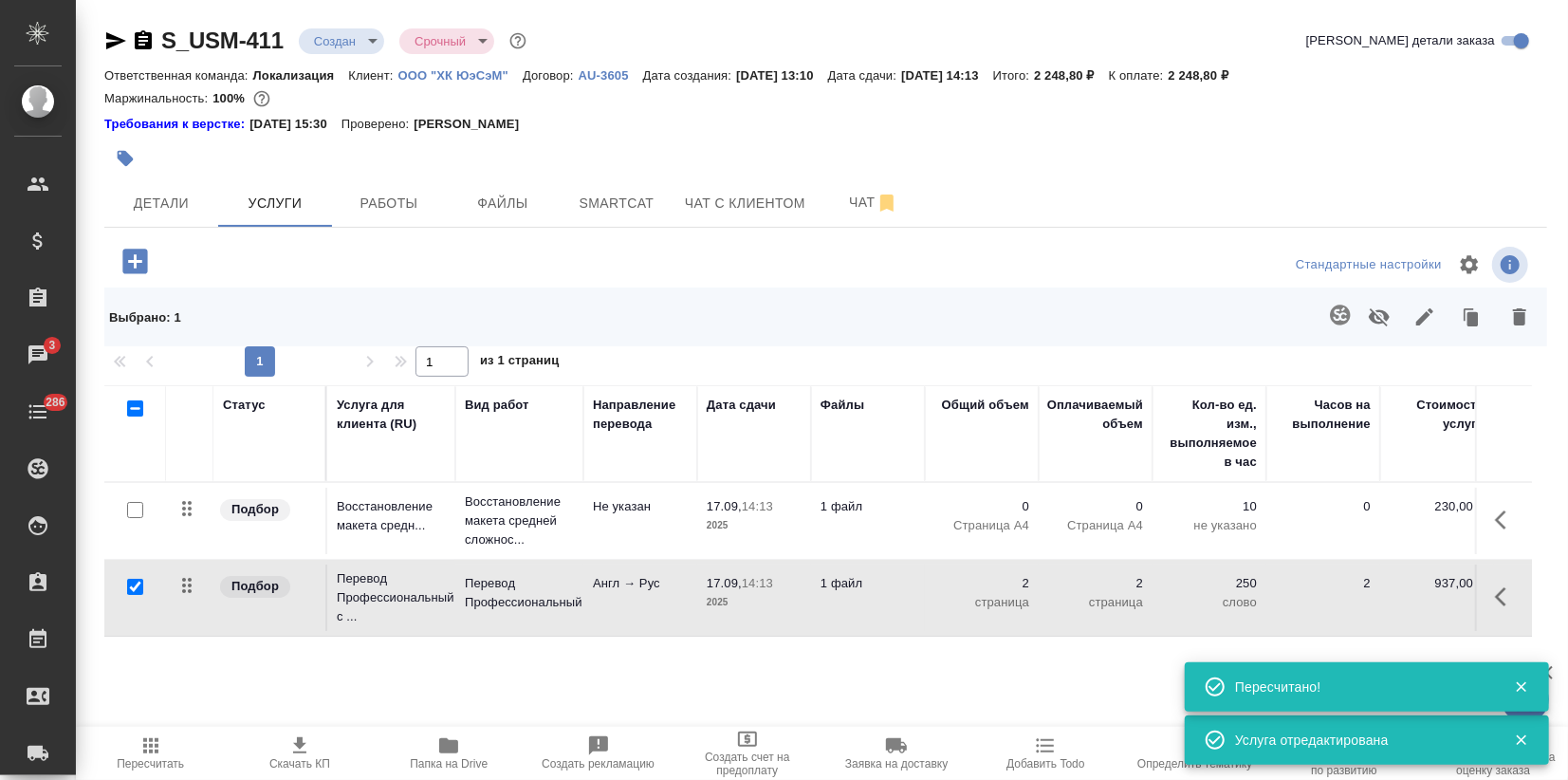
click at [892, 665] on div "Статус Услуга для клиента (RU) Вид работ Направление перевода Дата сдачи Файлы …" at bounding box center [818, 589] width 1427 height 408
click at [791, 522] on p "2025" at bounding box center [753, 525] width 95 height 19
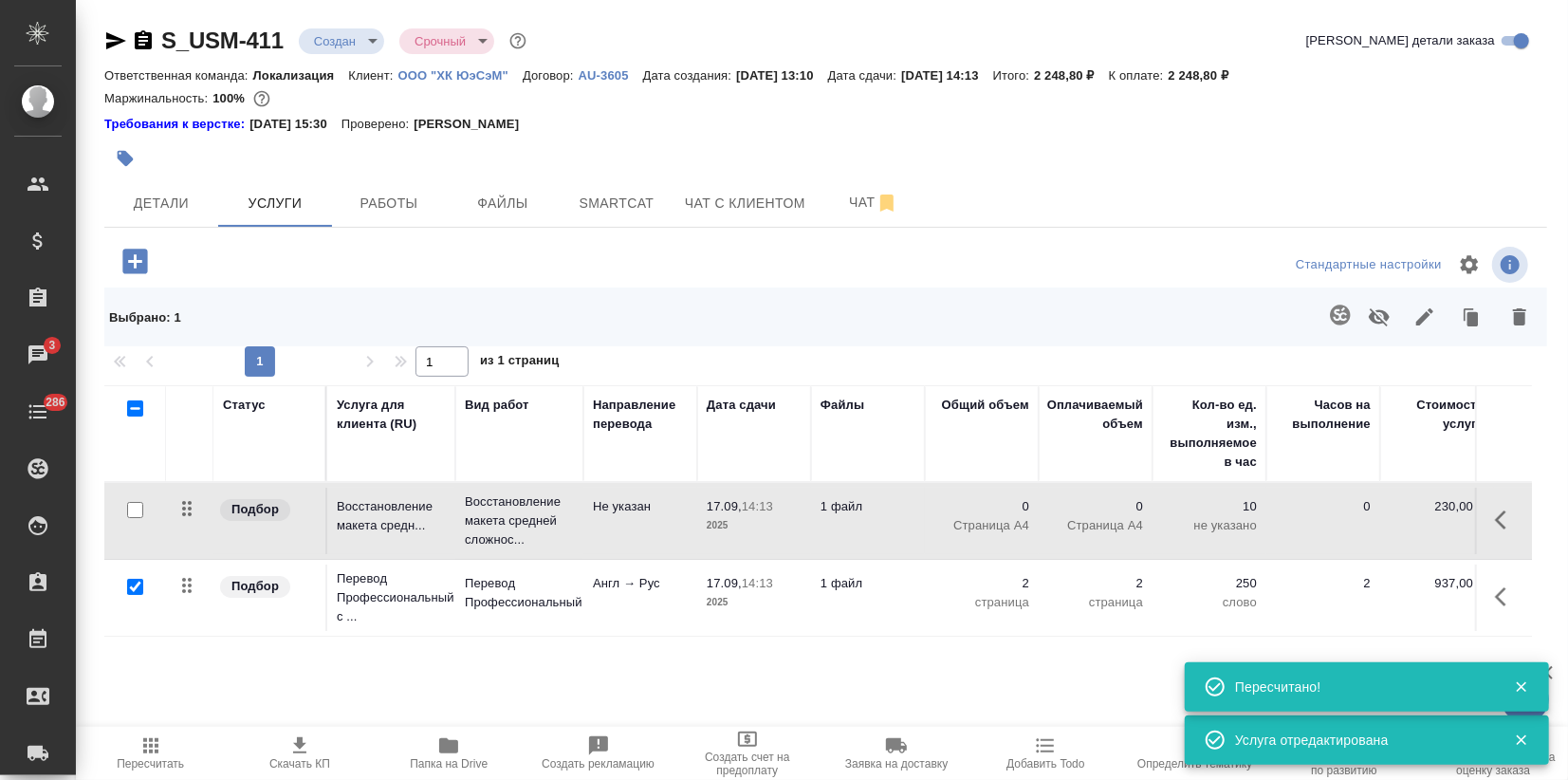
click at [791, 522] on p "2025" at bounding box center [753, 525] width 95 height 19
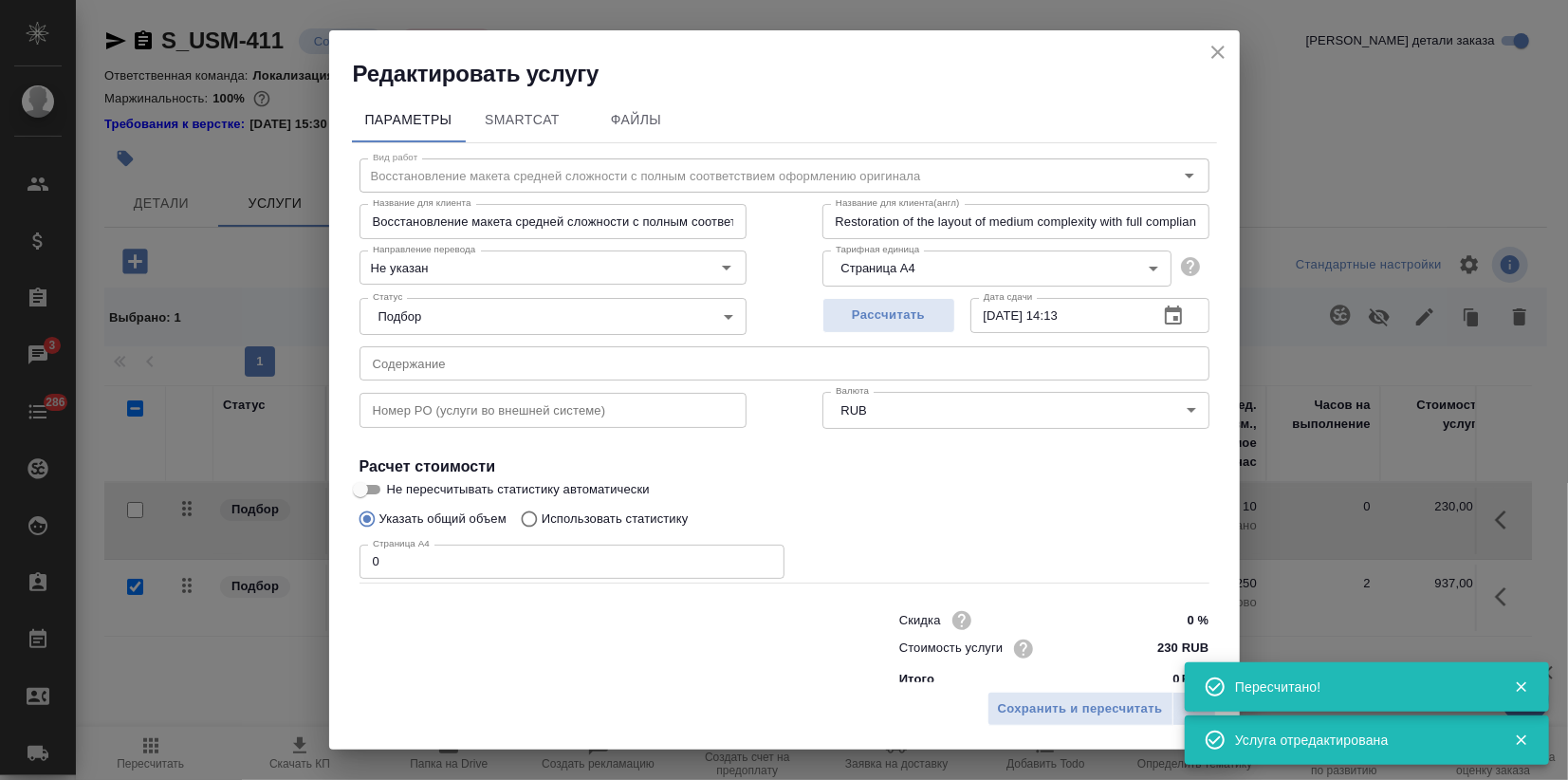
drag, startPoint x: 426, startPoint y: 559, endPoint x: 217, endPoint y: 569, distance: 209.2
click at [232, 569] on div "Редактировать услугу Параметры SmartCat Файлы Вид работ Восстановление макета с…" at bounding box center [784, 390] width 1568 height 780
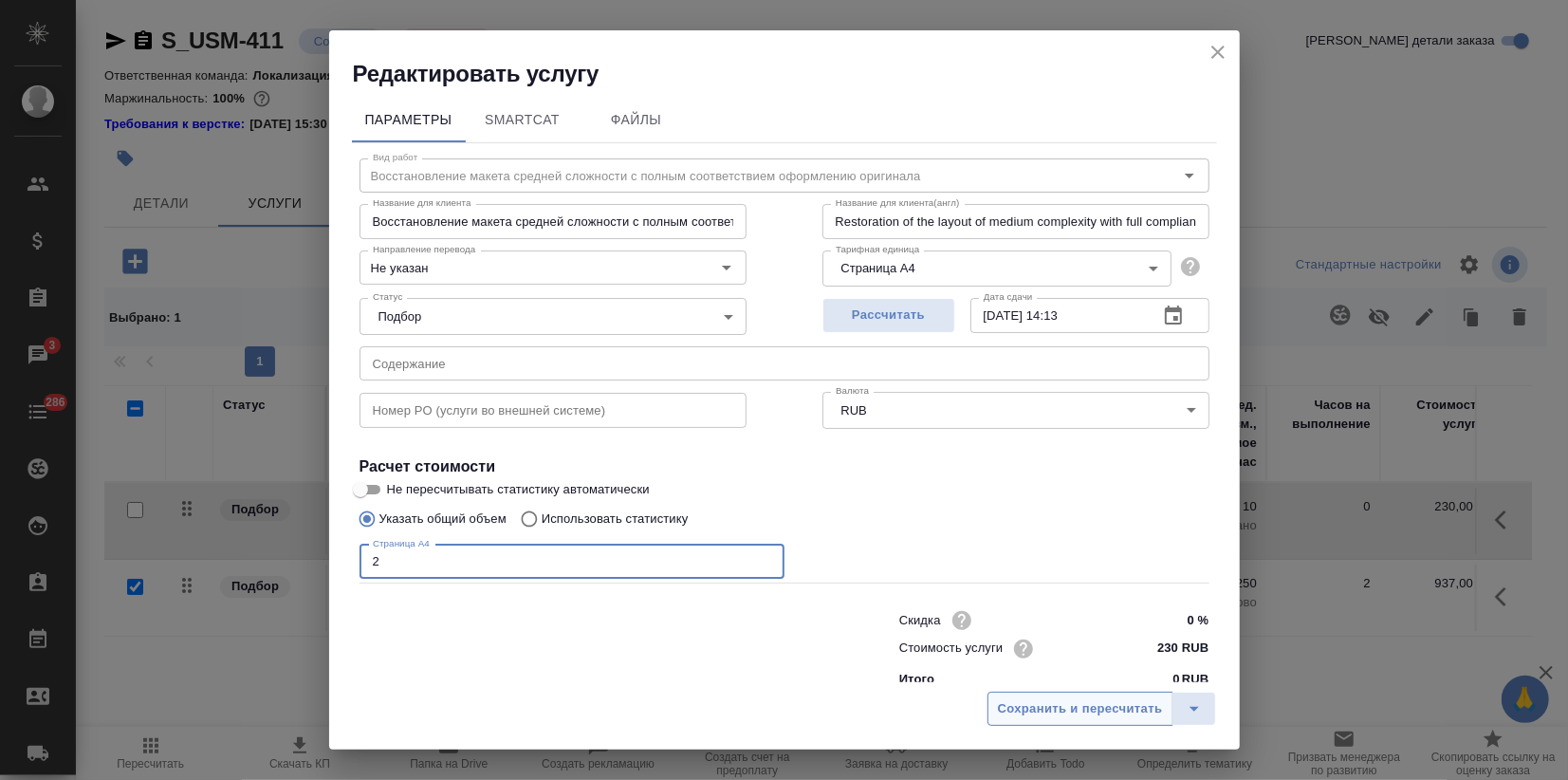
type input "2"
click at [1123, 712] on span "Сохранить и пересчитать" at bounding box center [1080, 710] width 165 height 22
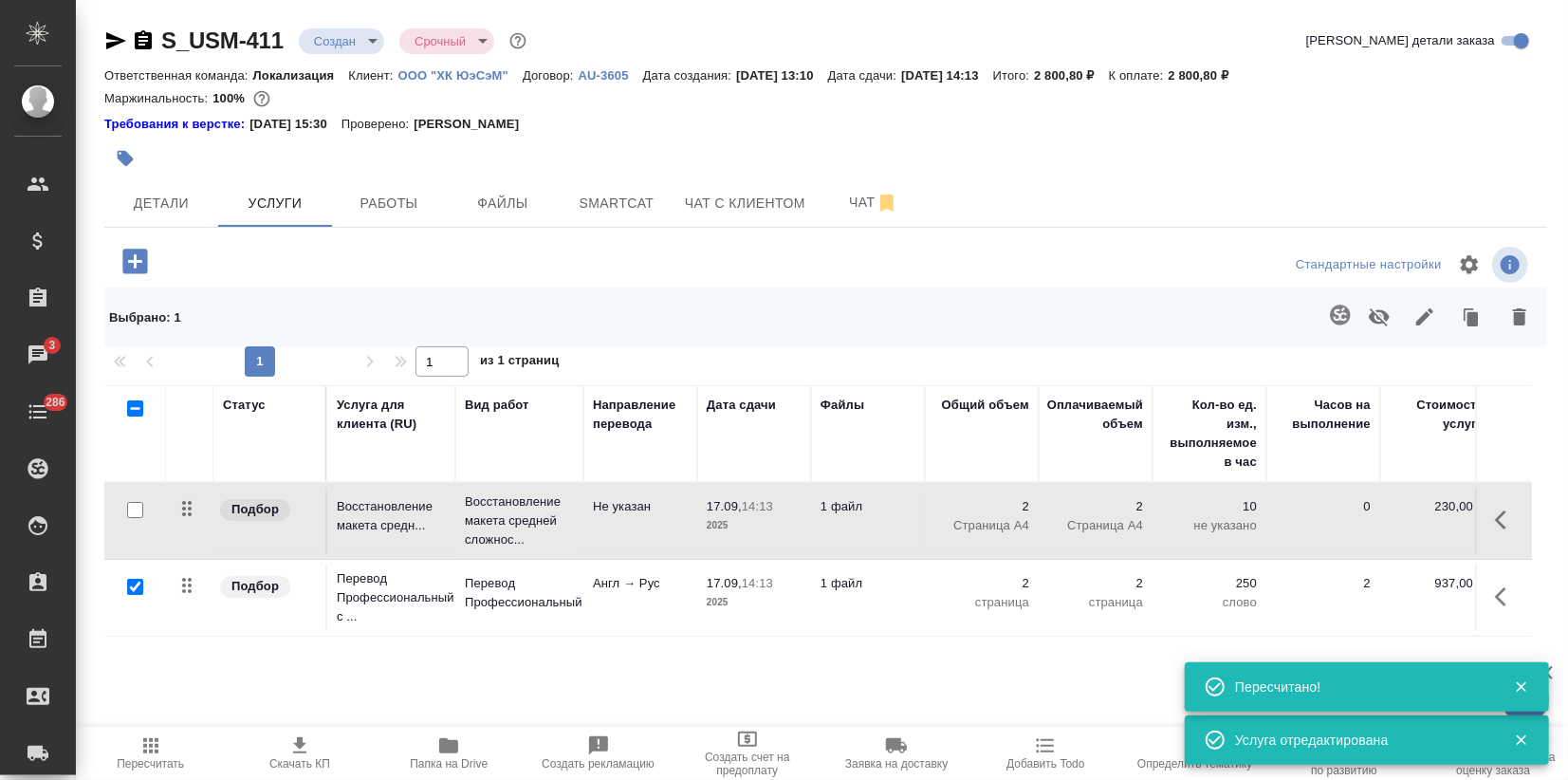
click at [358, 47] on body "🙏 .cls-1 fill:#fff; AWATERA Zagorodnikh Viktoria Клиенты Спецификации Заказы 3 …" at bounding box center [784, 390] width 1568 height 780
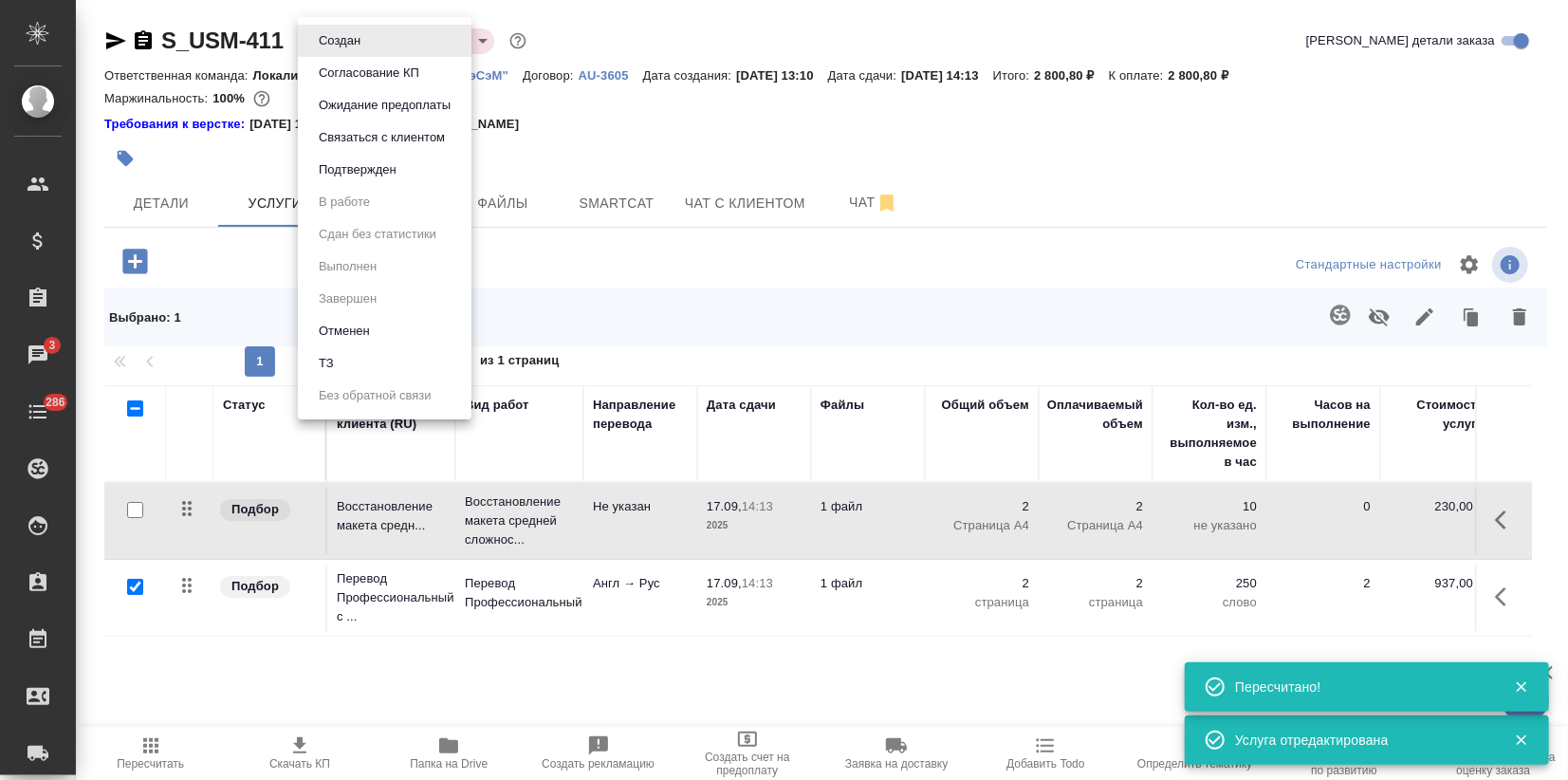
click at [371, 171] on button "Подтвержден" at bounding box center [357, 169] width 89 height 21
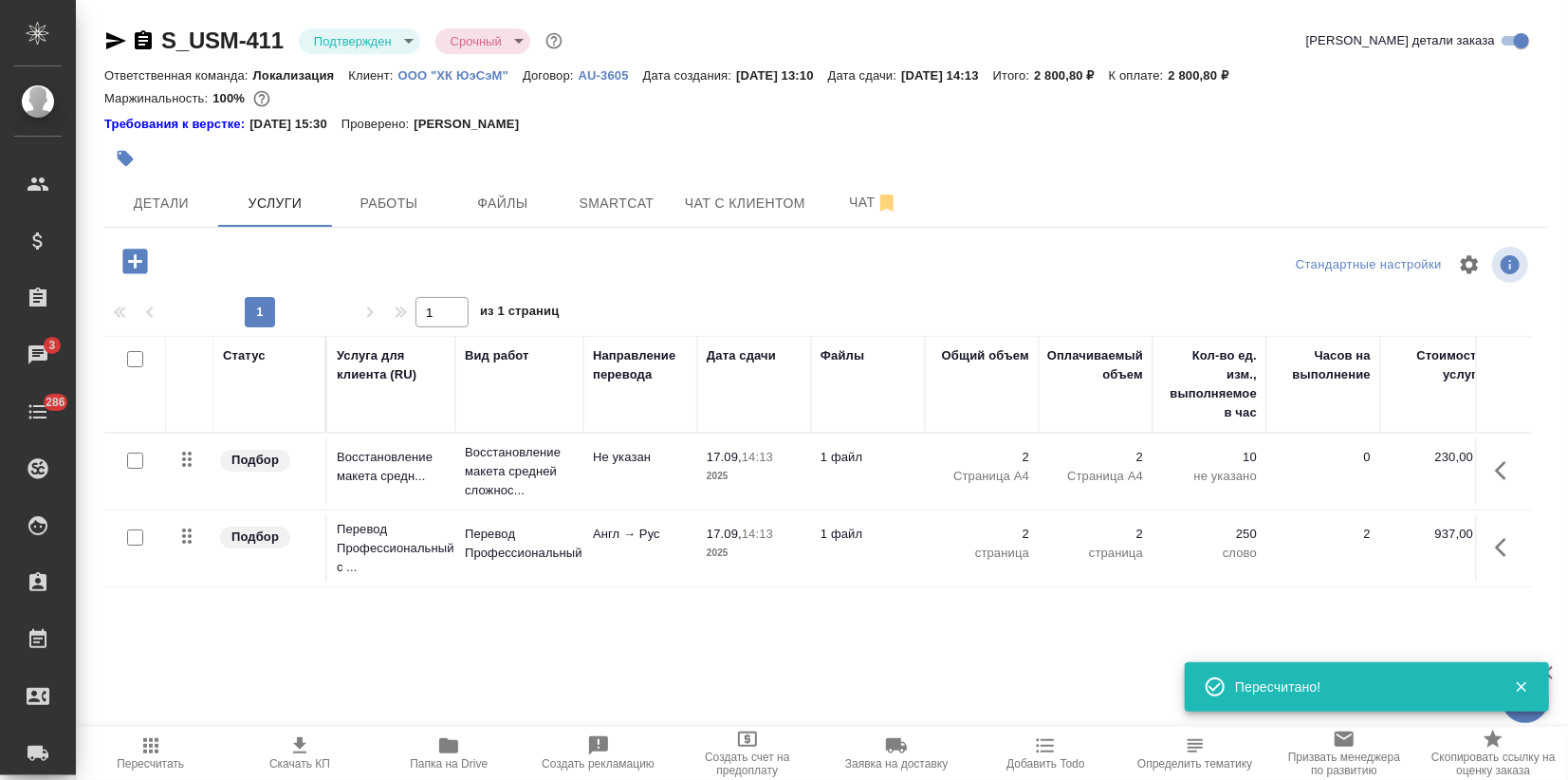
click at [112, 34] on icon "button" at bounding box center [115, 40] width 22 height 23
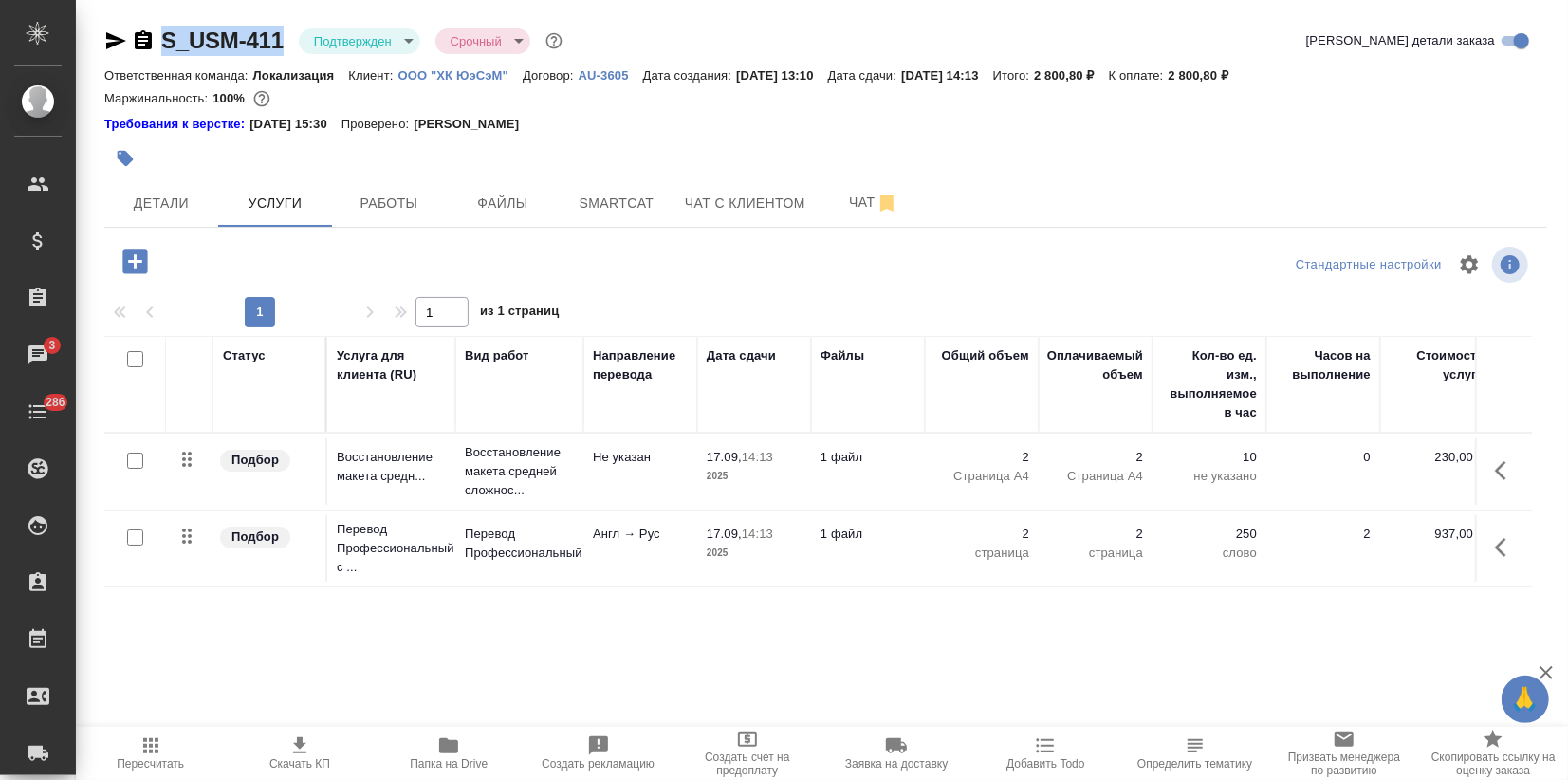
drag, startPoint x: 283, startPoint y: 32, endPoint x: 154, endPoint y: 29, distance: 129.0
click at [154, 29] on div "S_USM-411 Подтвержден confirmed Срочный urgent" at bounding box center [336, 40] width 462 height 30
copy link "S_USM-411"
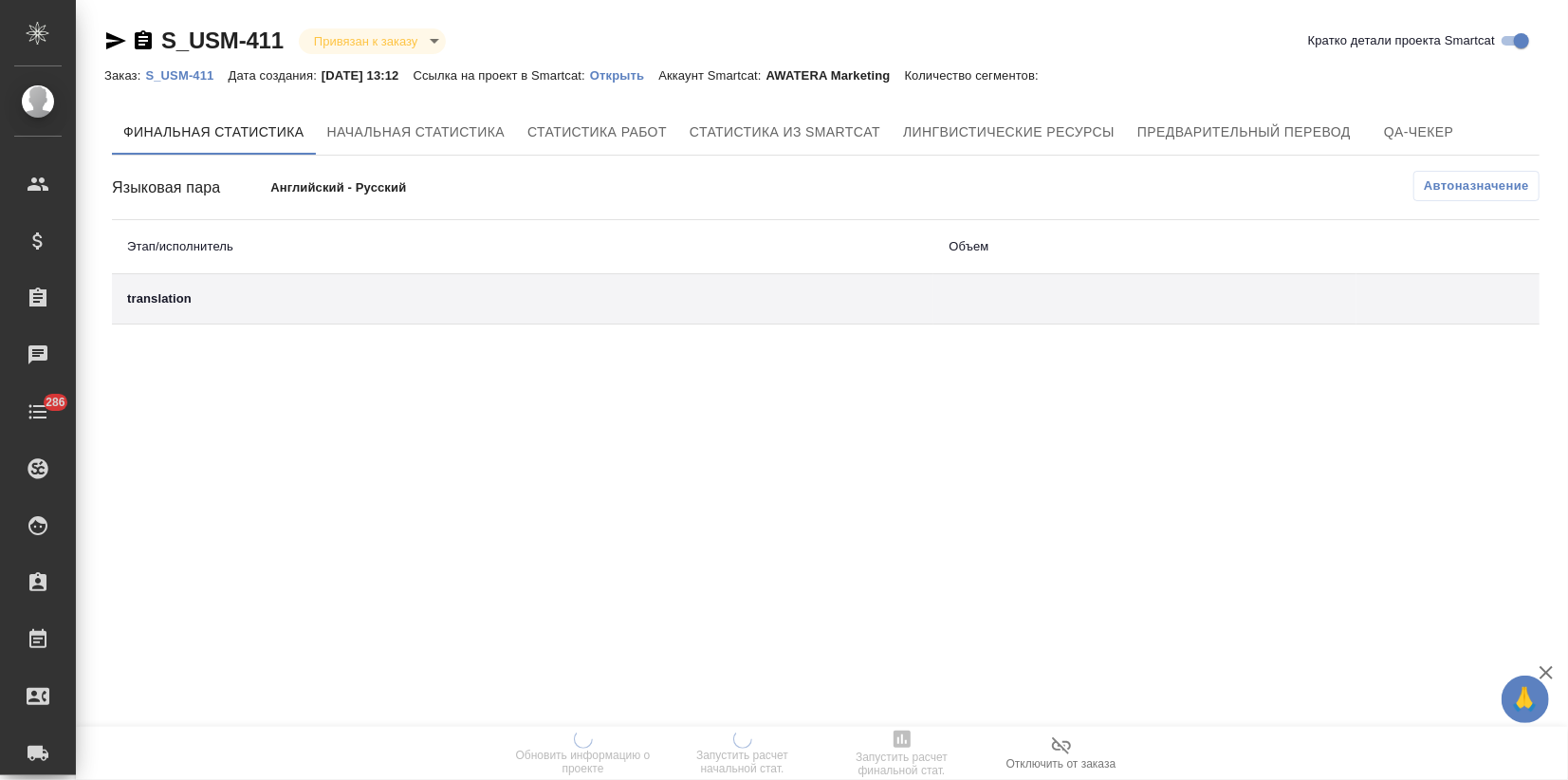
click at [630, 76] on p "Открыть" at bounding box center [624, 75] width 68 height 15
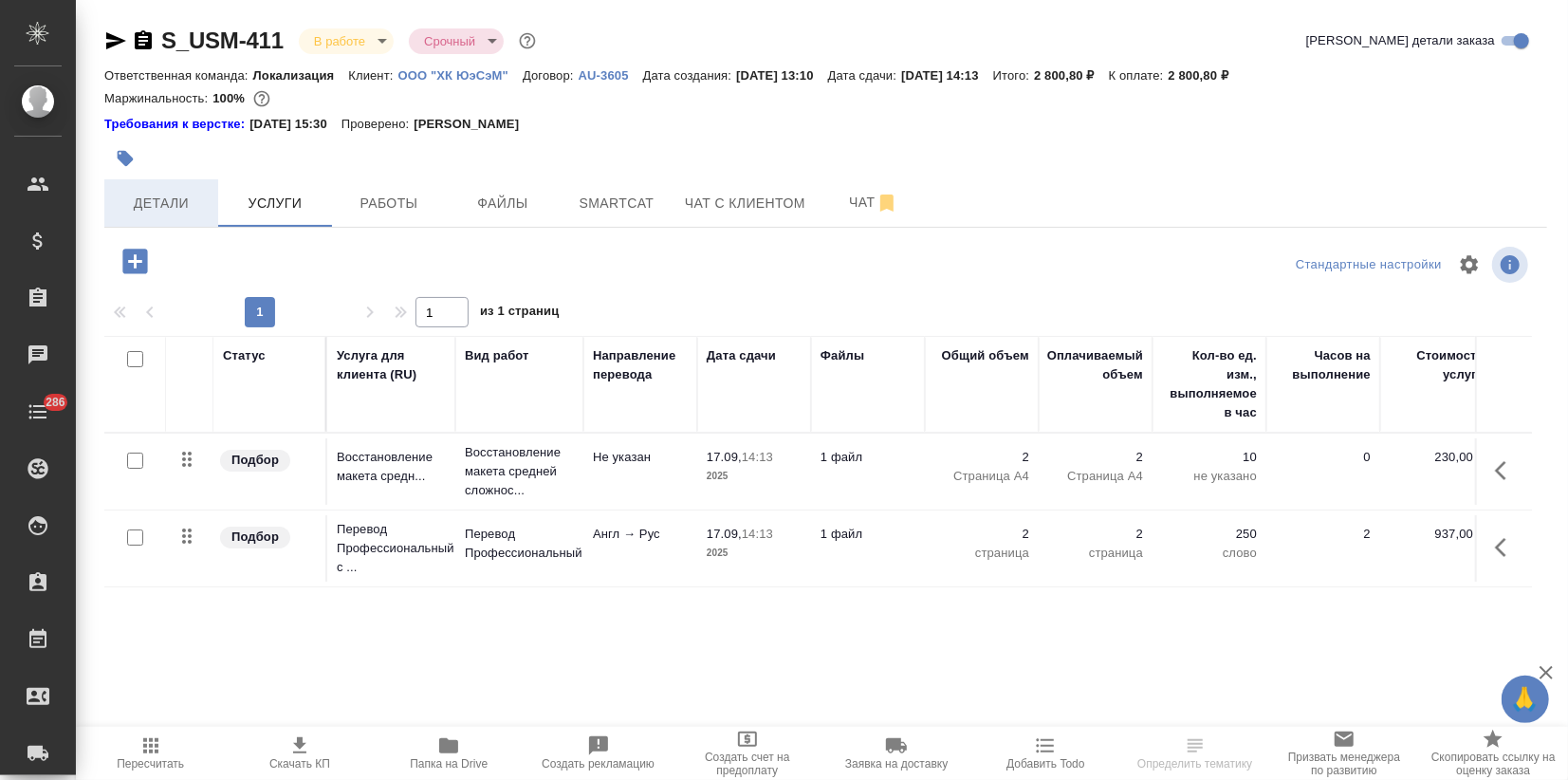
click at [146, 212] on span "Детали" at bounding box center [160, 204] width 91 height 23
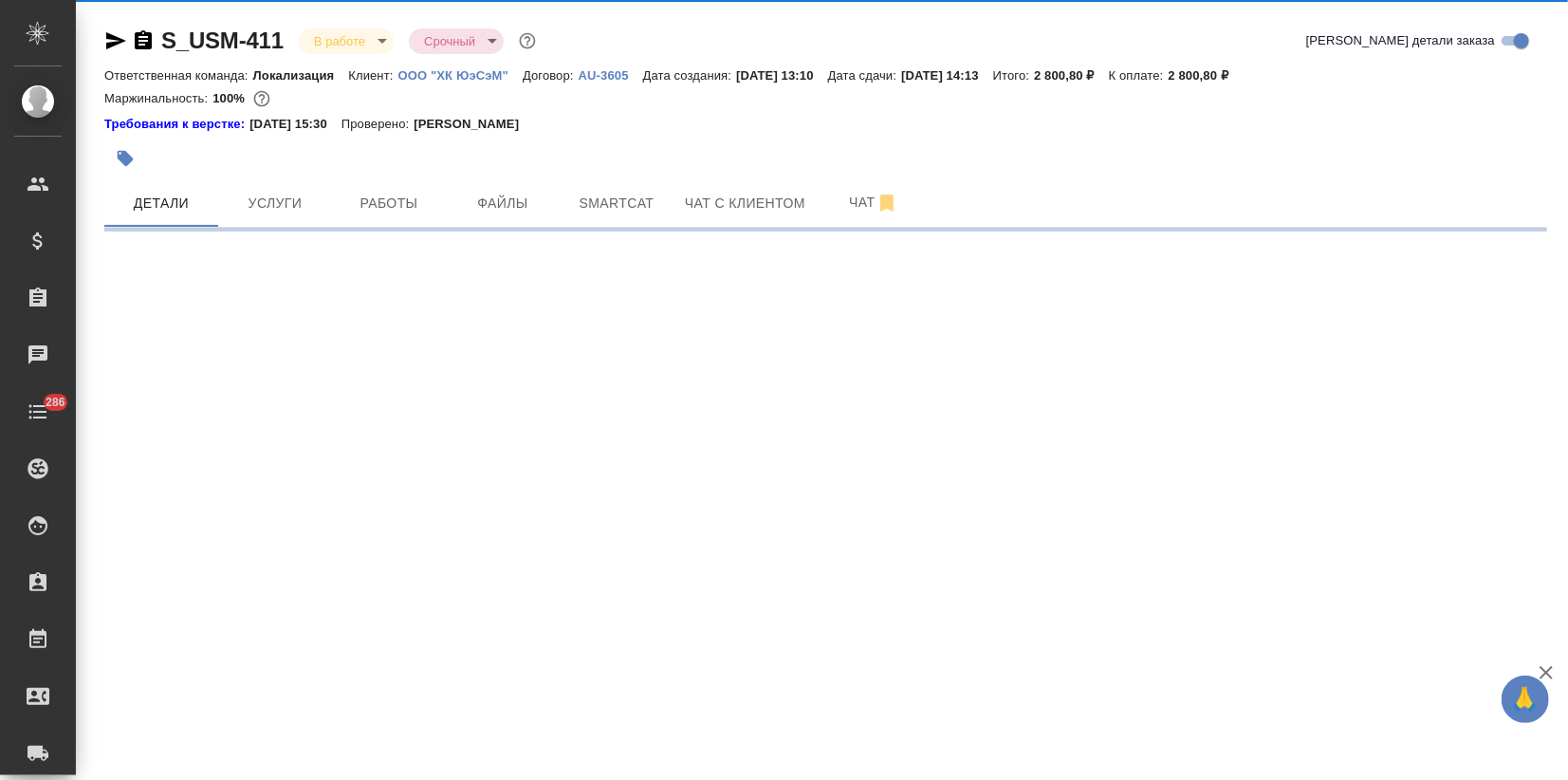
select select "RU"
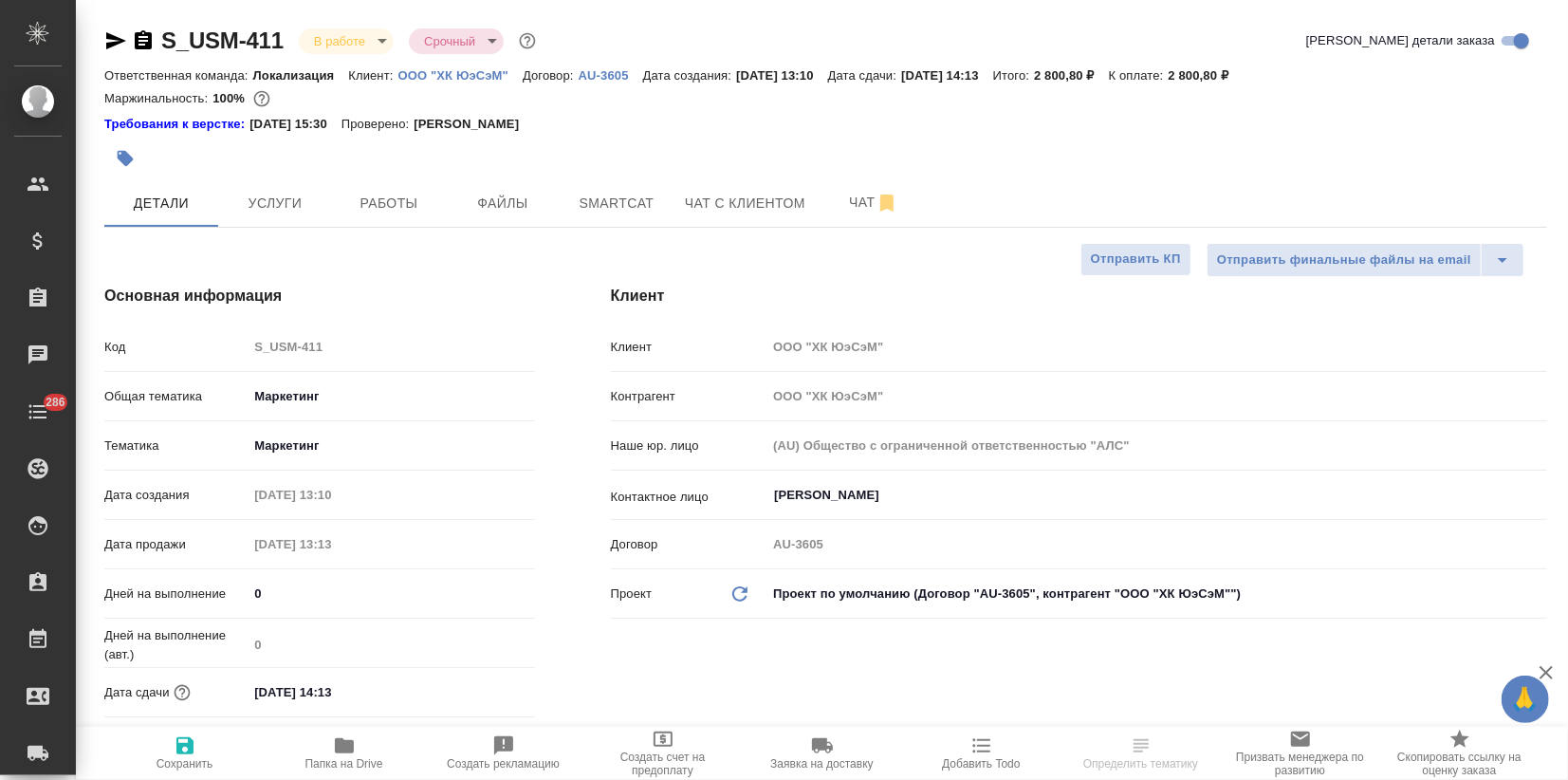
type textarea "x"
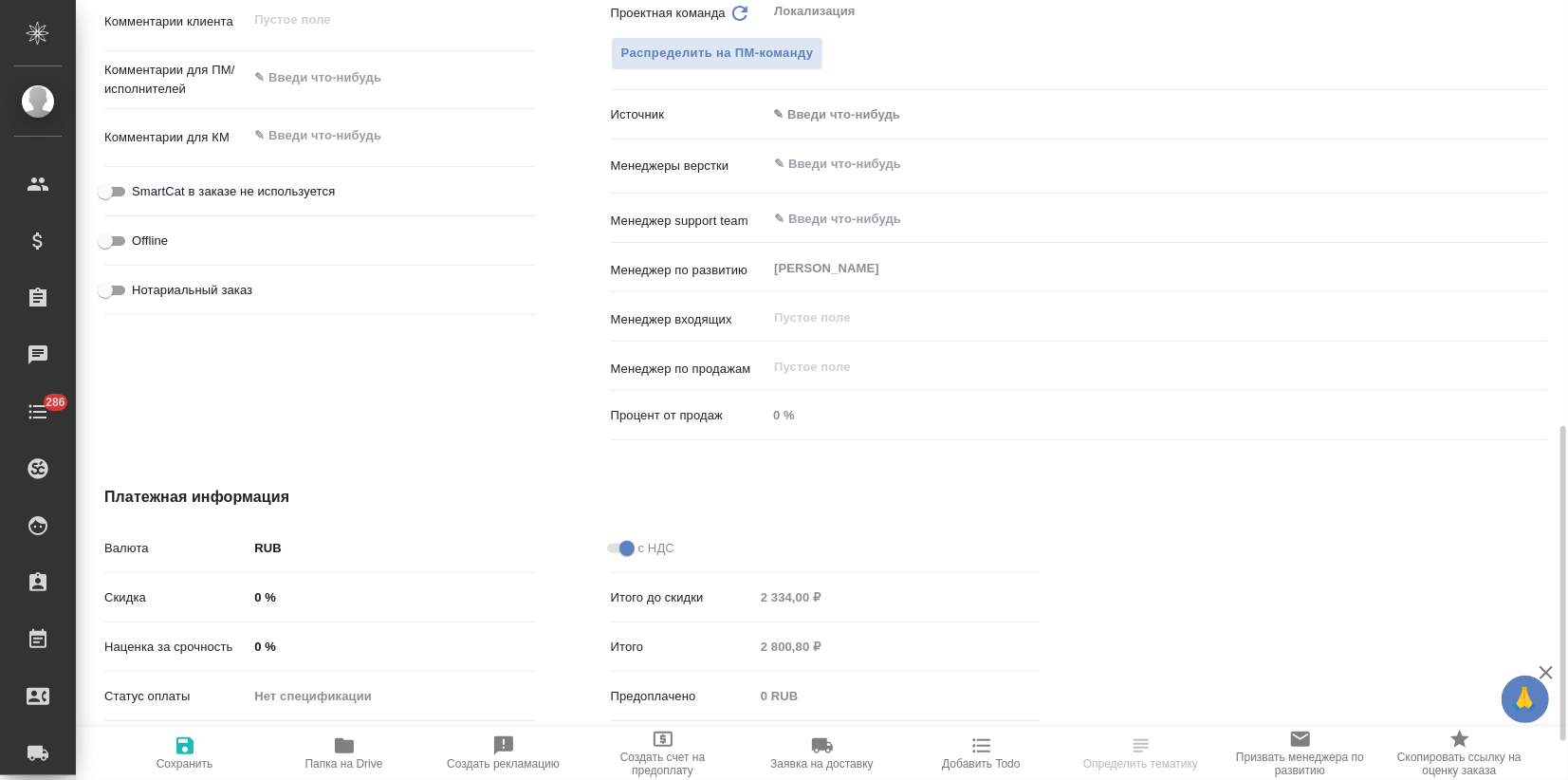
scroll to position [1149, 0]
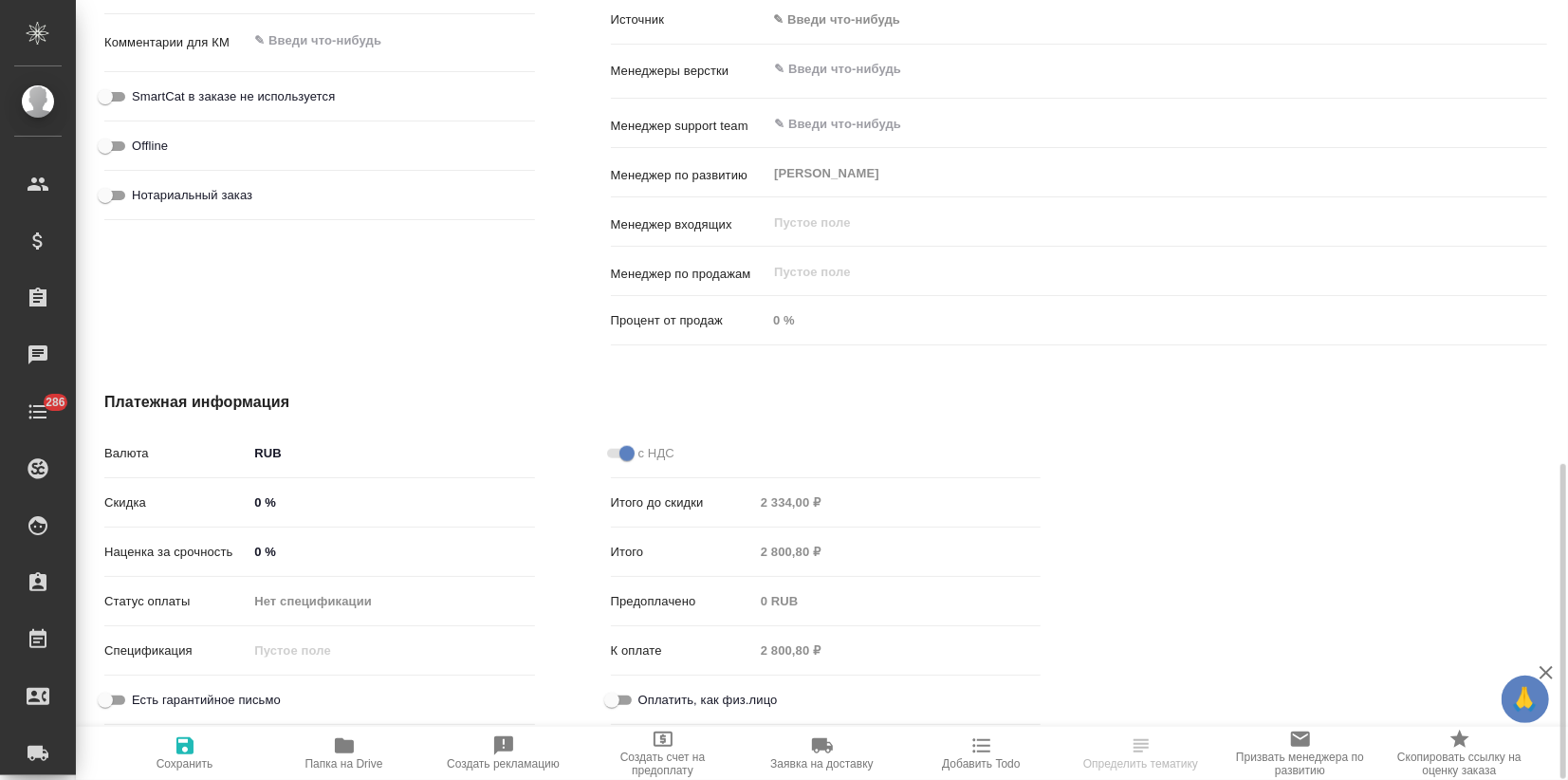
click at [249, 550] on input "0 %" at bounding box center [390, 552] width 287 height 27
type input "10 %"
type textarea "x"
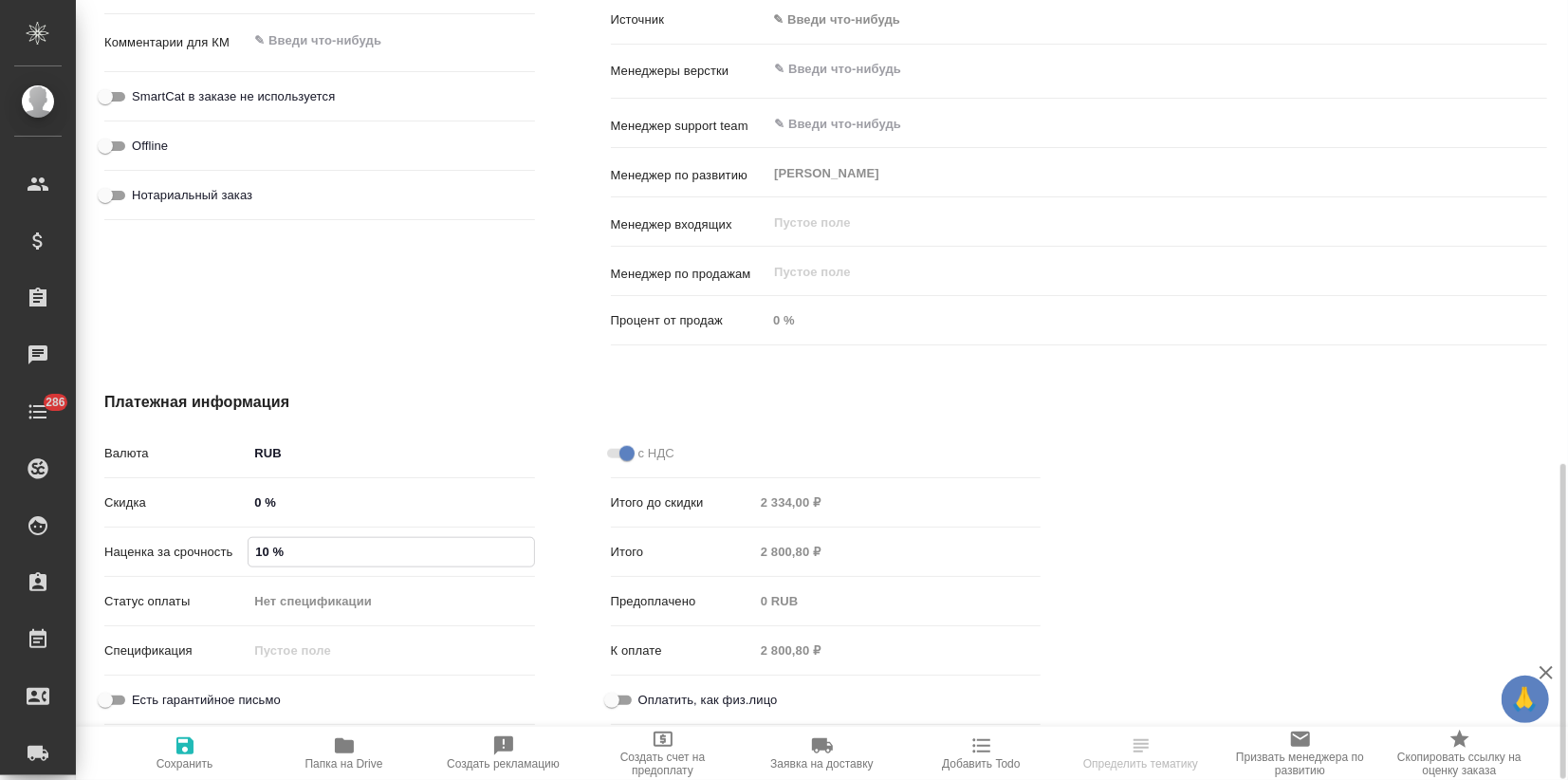
type textarea "x"
type input "100 %"
click at [169, 751] on span "Сохранить и пересчитать" at bounding box center [185, 752] width 137 height 36
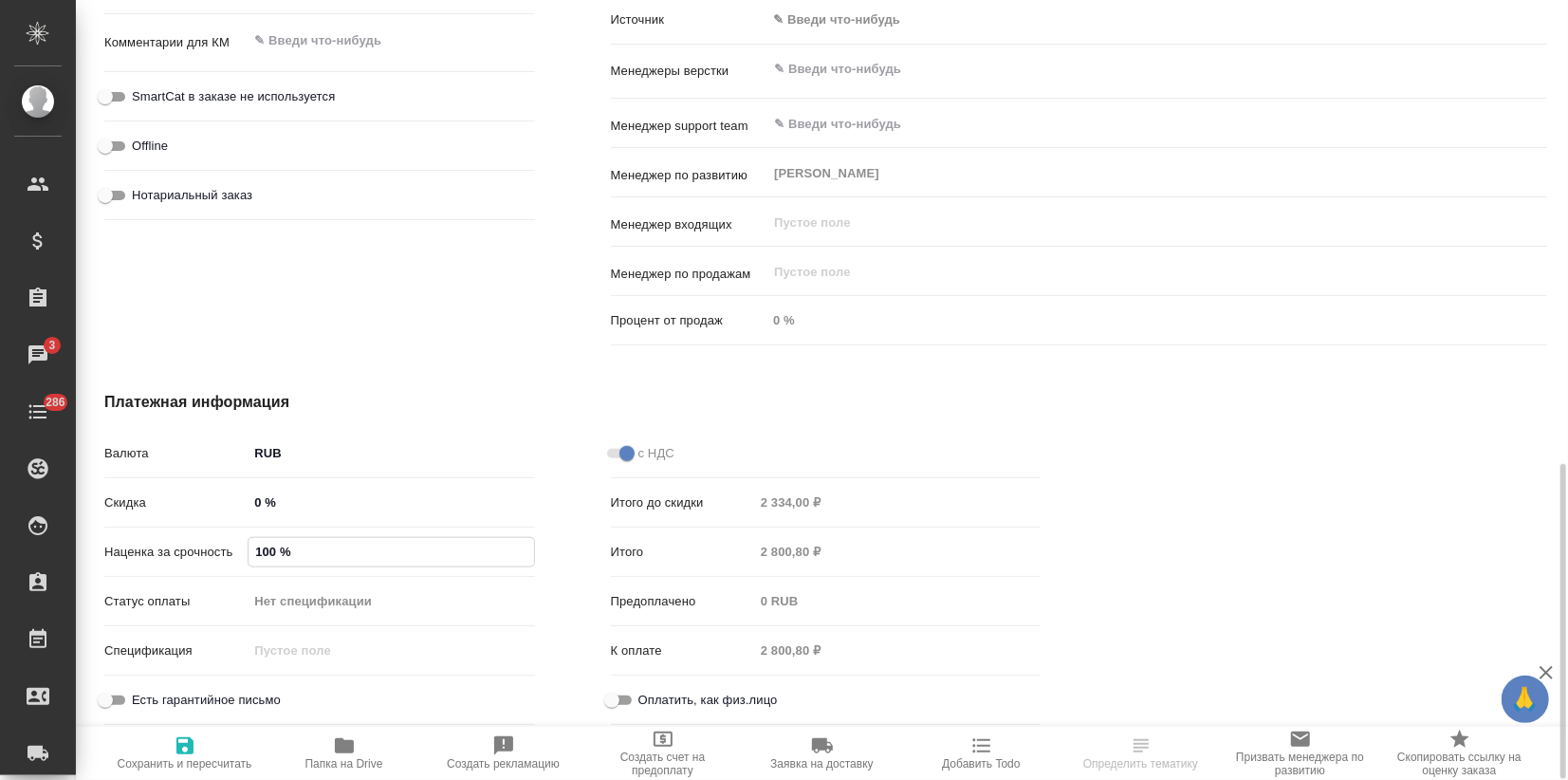
type textarea "x"
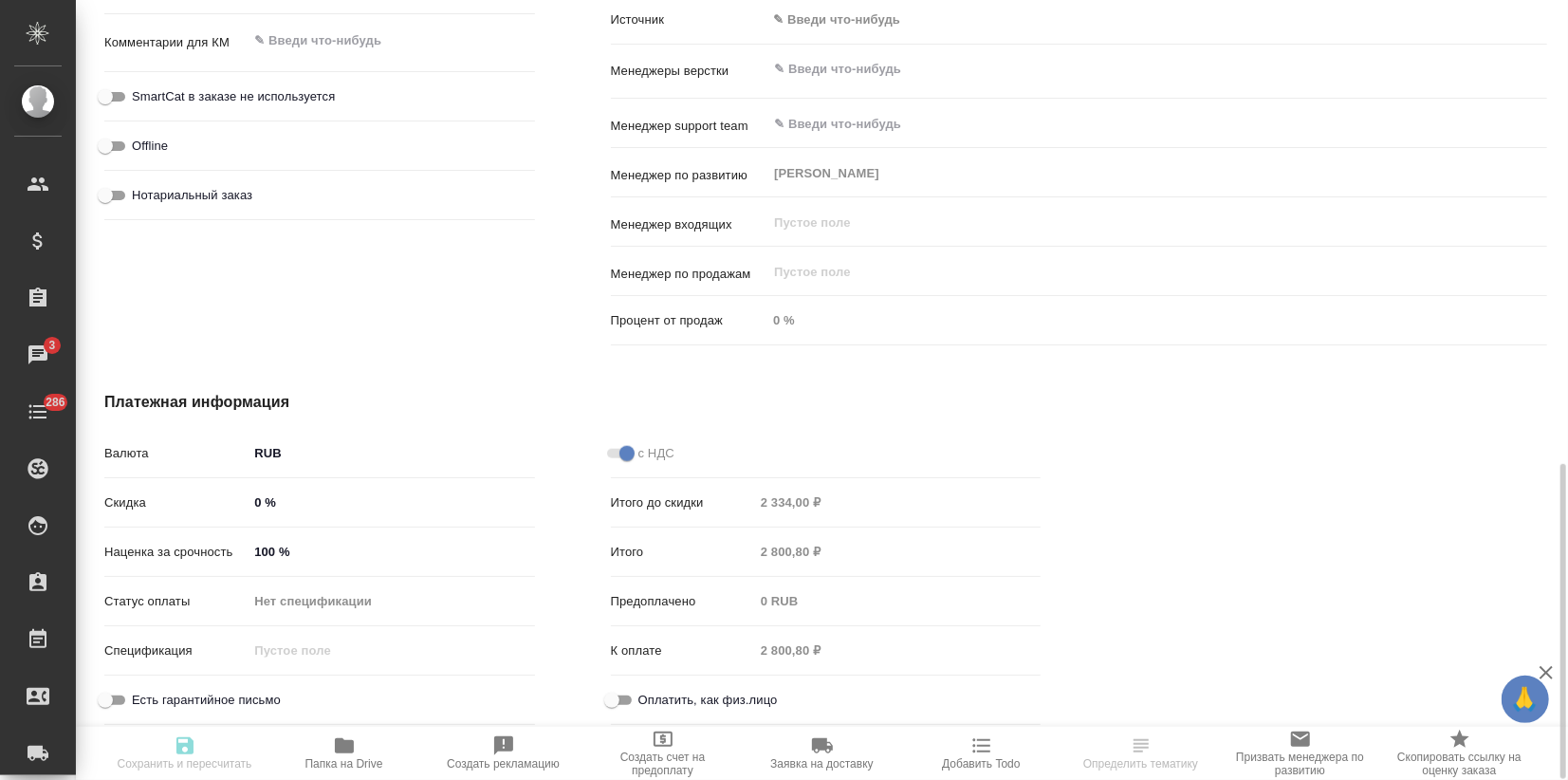
type textarea "x"
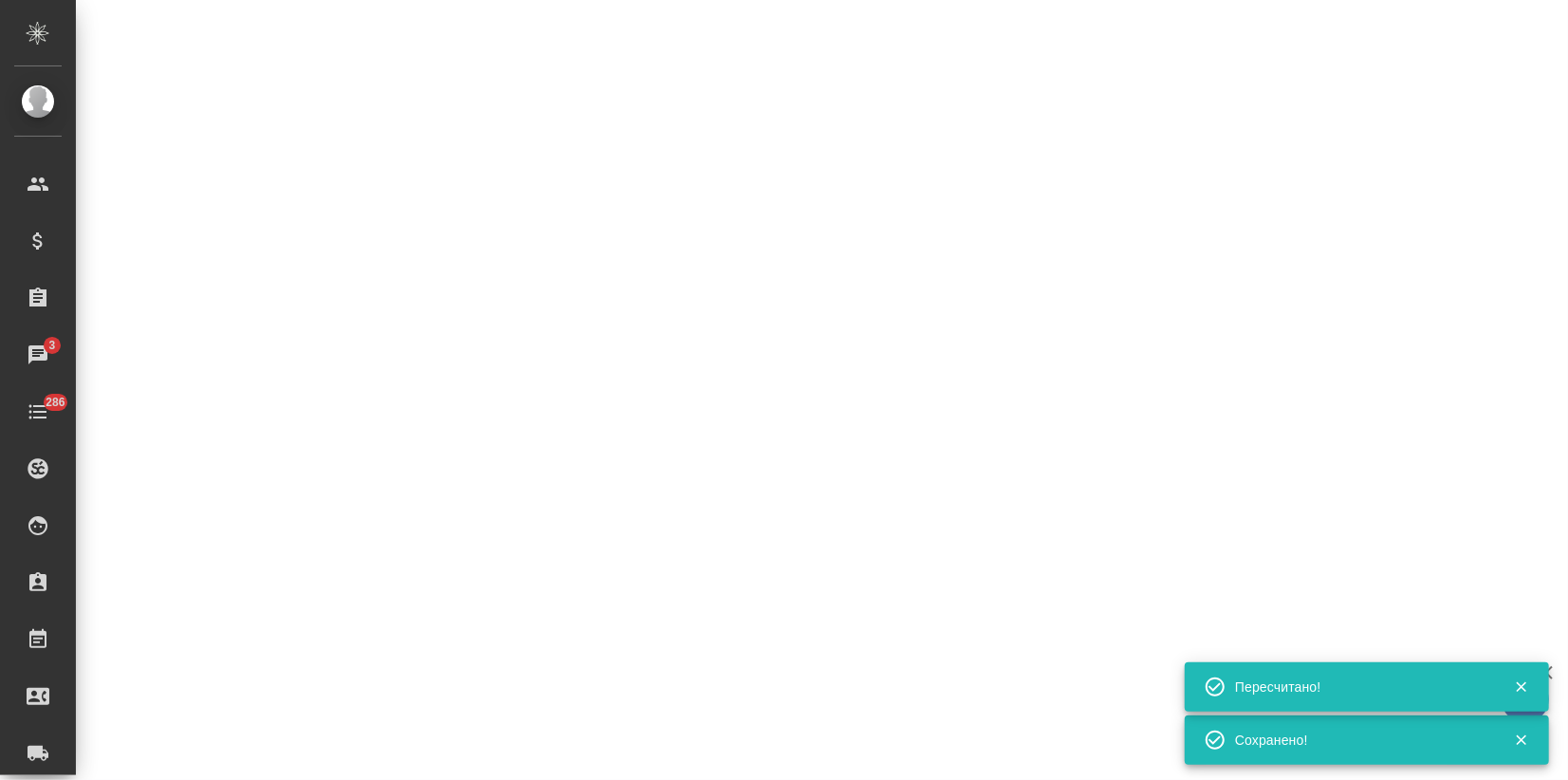
select select "RU"
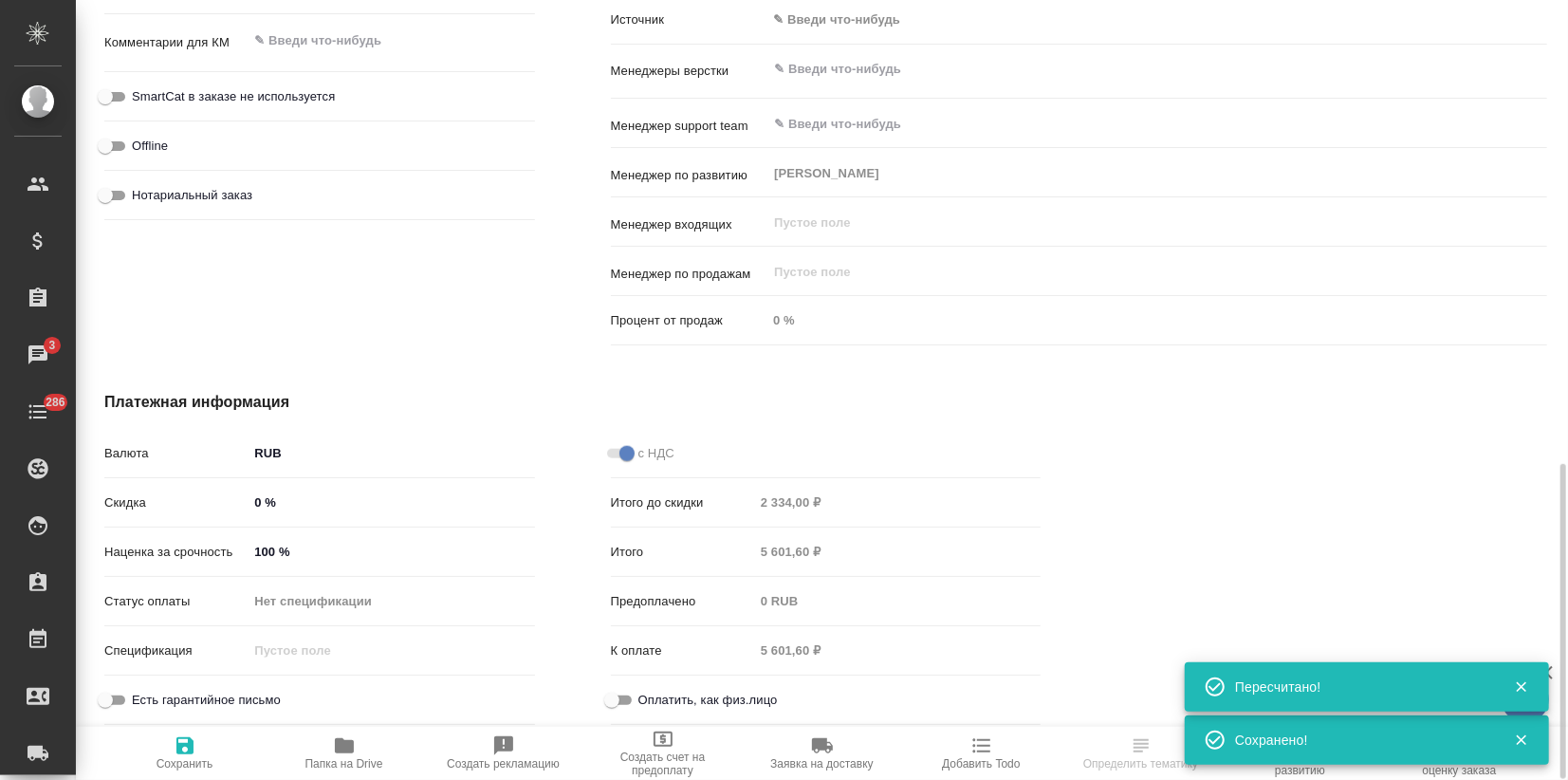
type textarea "x"
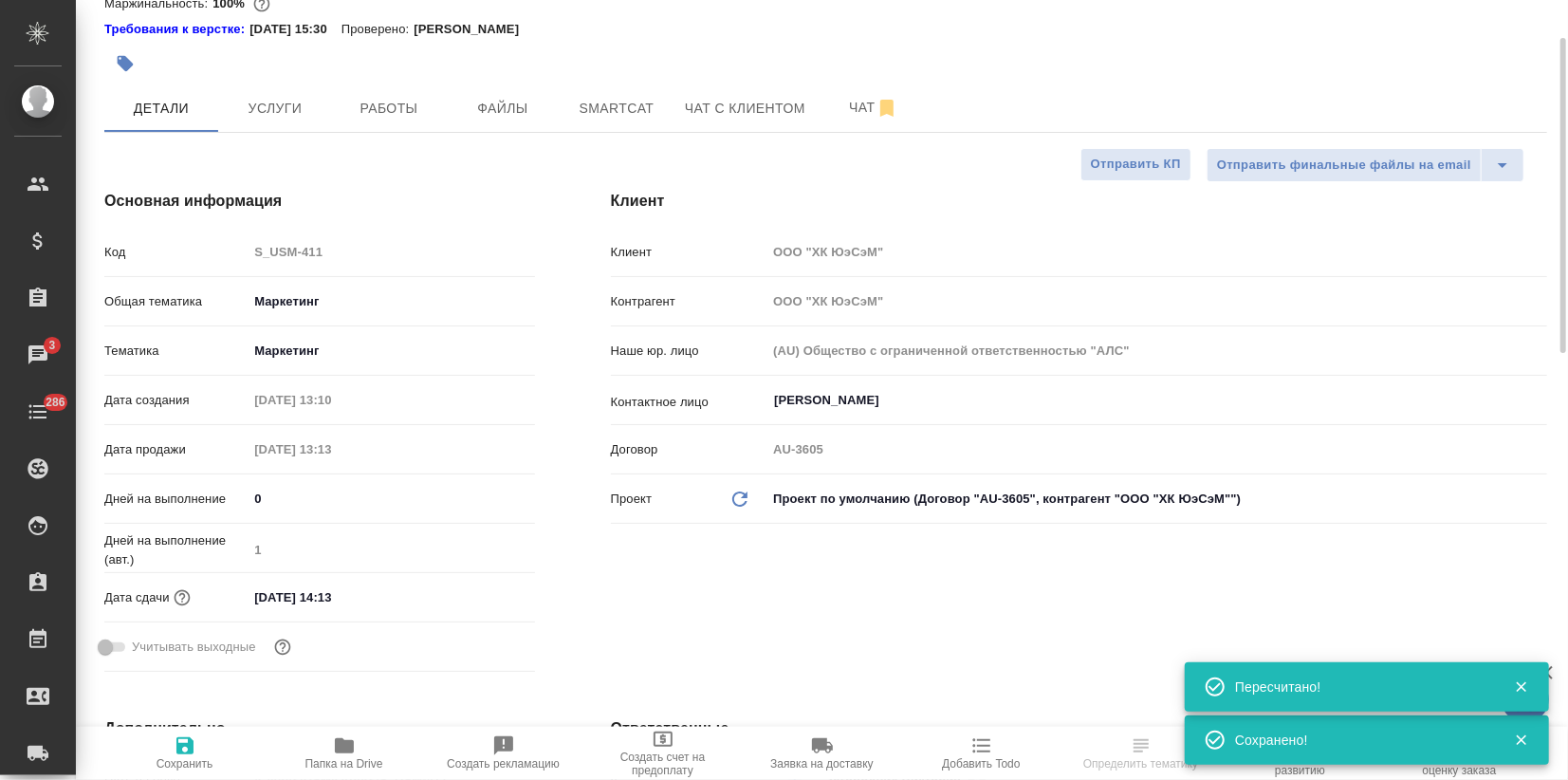
scroll to position [0, 0]
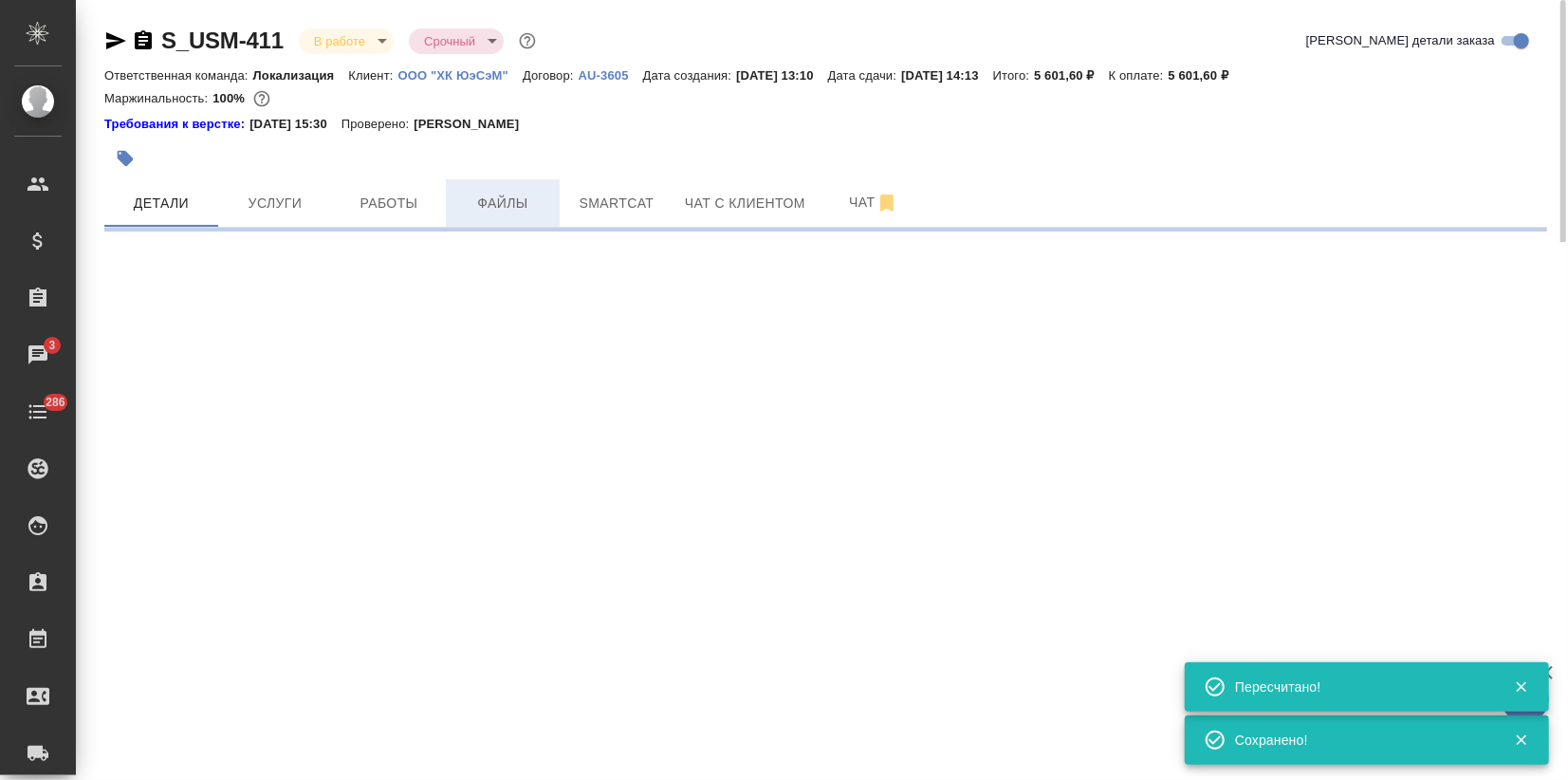
select select "RU"
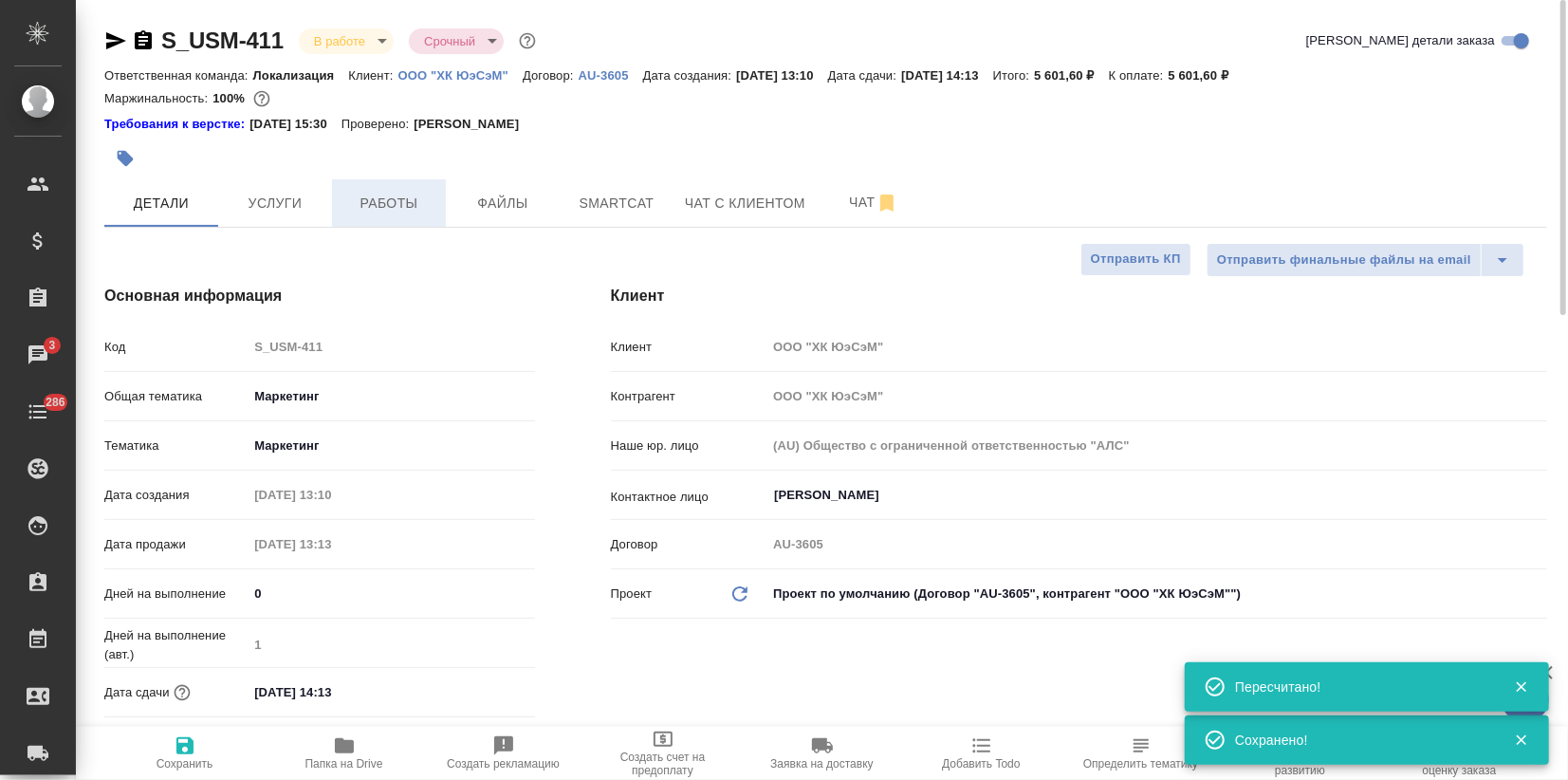
type textarea "x"
click at [297, 203] on span "Услуги" at bounding box center [275, 204] width 91 height 23
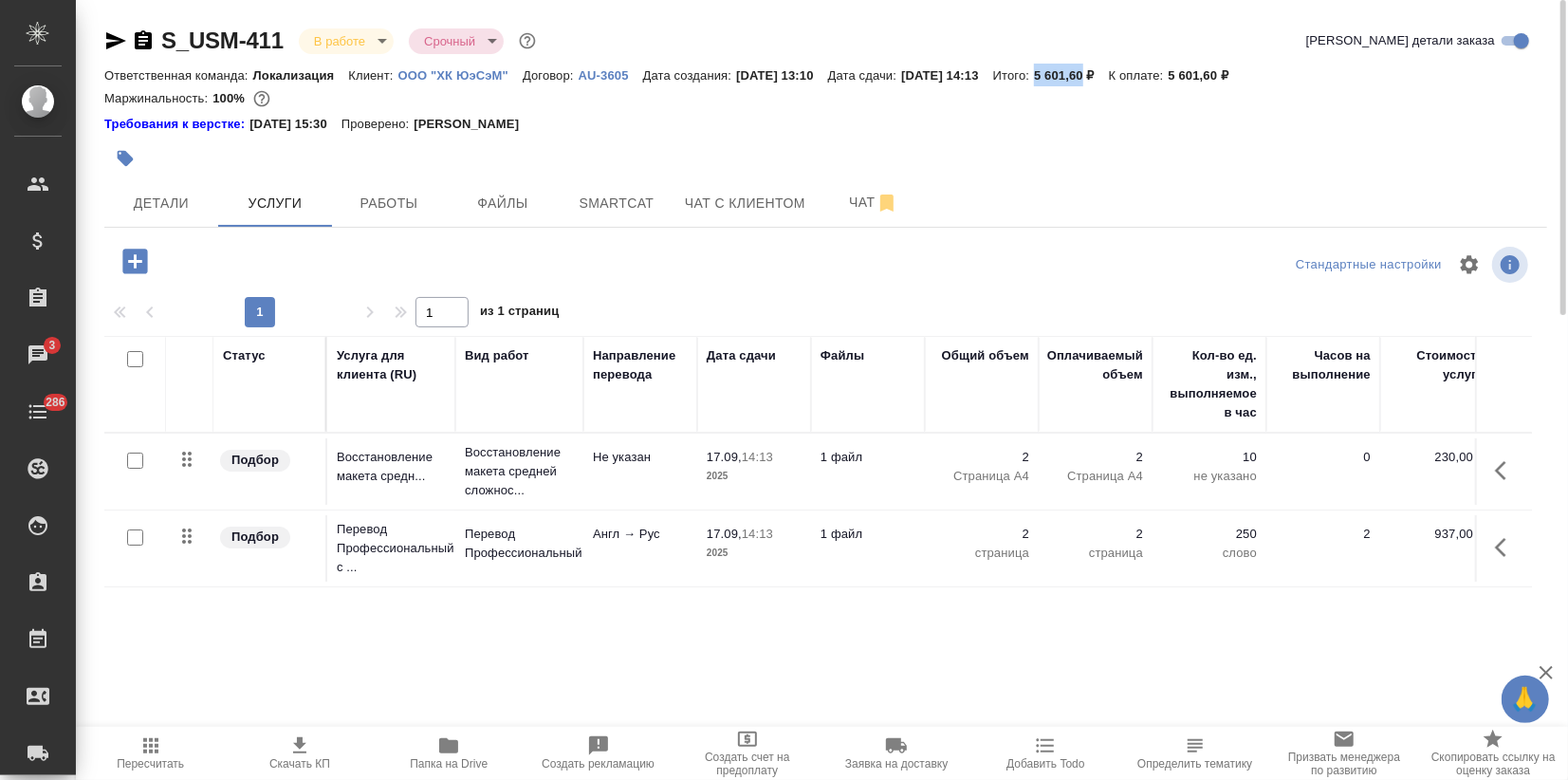
drag, startPoint x: 1081, startPoint y: 76, endPoint x: 1130, endPoint y: 79, distance: 49.1
click at [1130, 79] on div "Ответственная команда: Локализация Клиент: ООО "ХК ЮэСэМ" Договор: AU-3605 Дата…" at bounding box center [826, 74] width 1443 height 23
copy p "5 601,60"
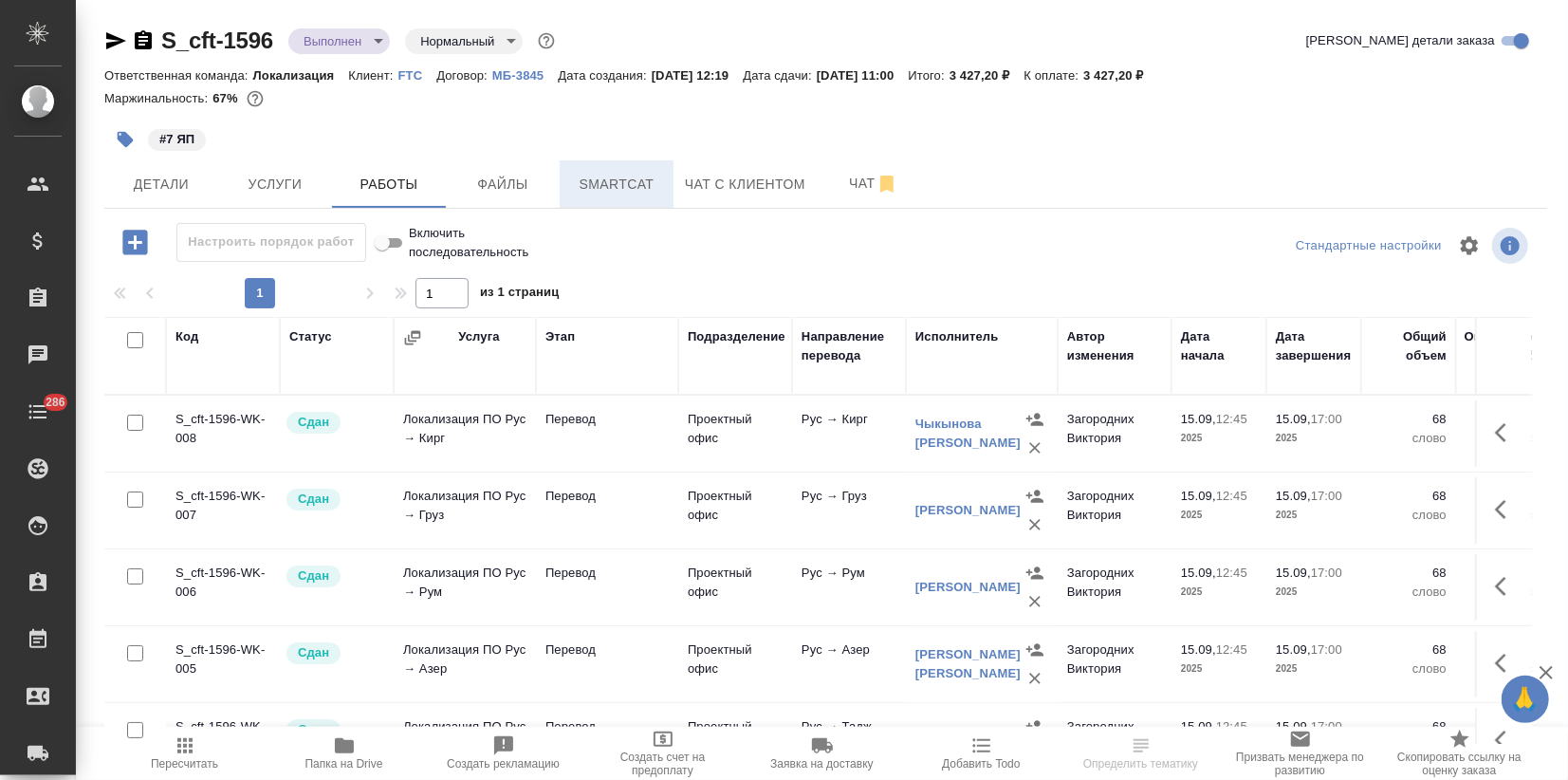
click at [583, 178] on span "Smartcat" at bounding box center [616, 184] width 91 height 23
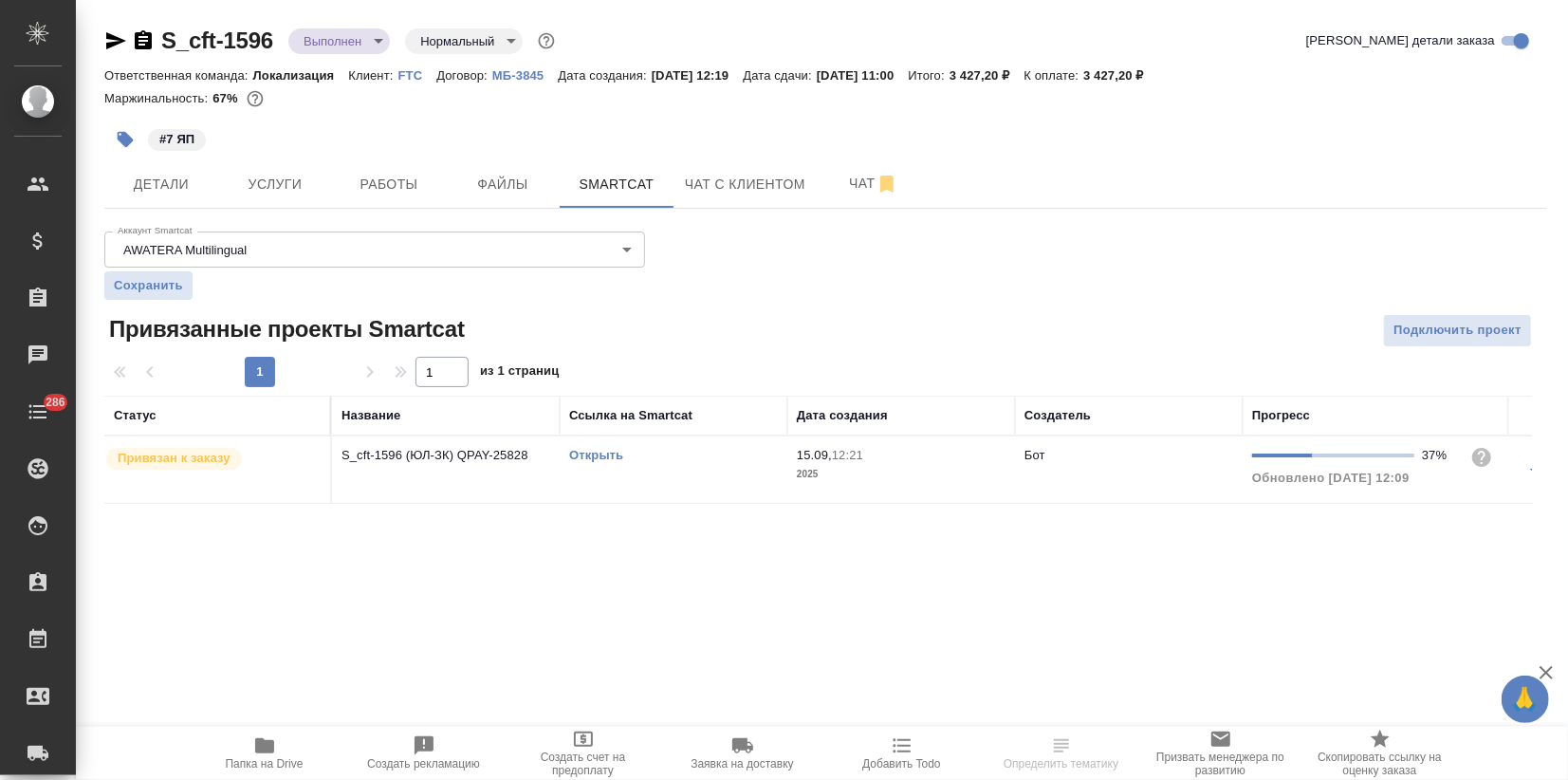
click at [610, 455] on link "Открыть" at bounding box center [596, 455] width 54 height 15
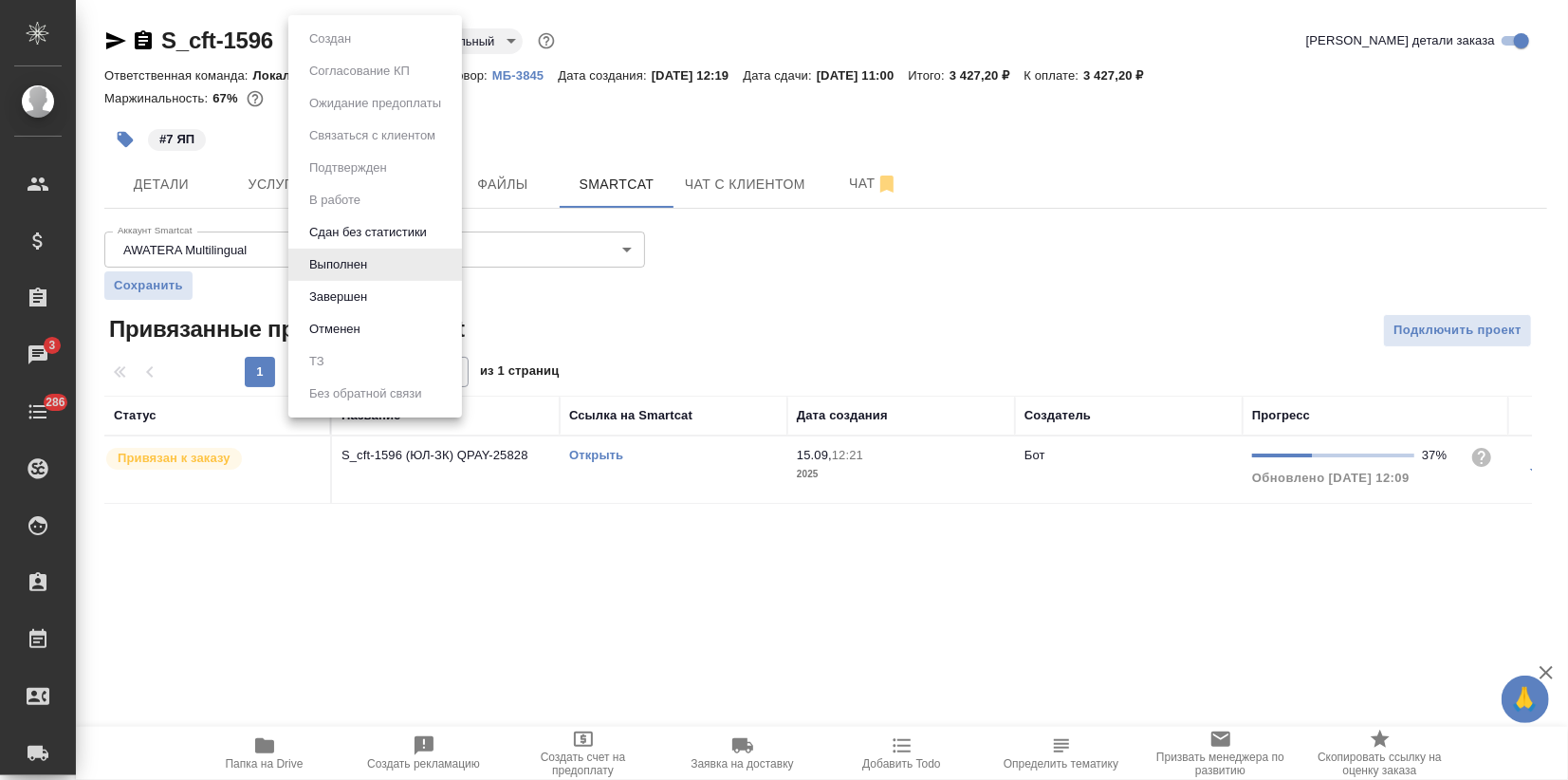
click at [365, 36] on body "🙏 .cls-1 fill:#fff; AWATERA Zagorodnikh [PERSON_NAME] Спецификации Заказы 3 Чат…" at bounding box center [784, 390] width 1568 height 780
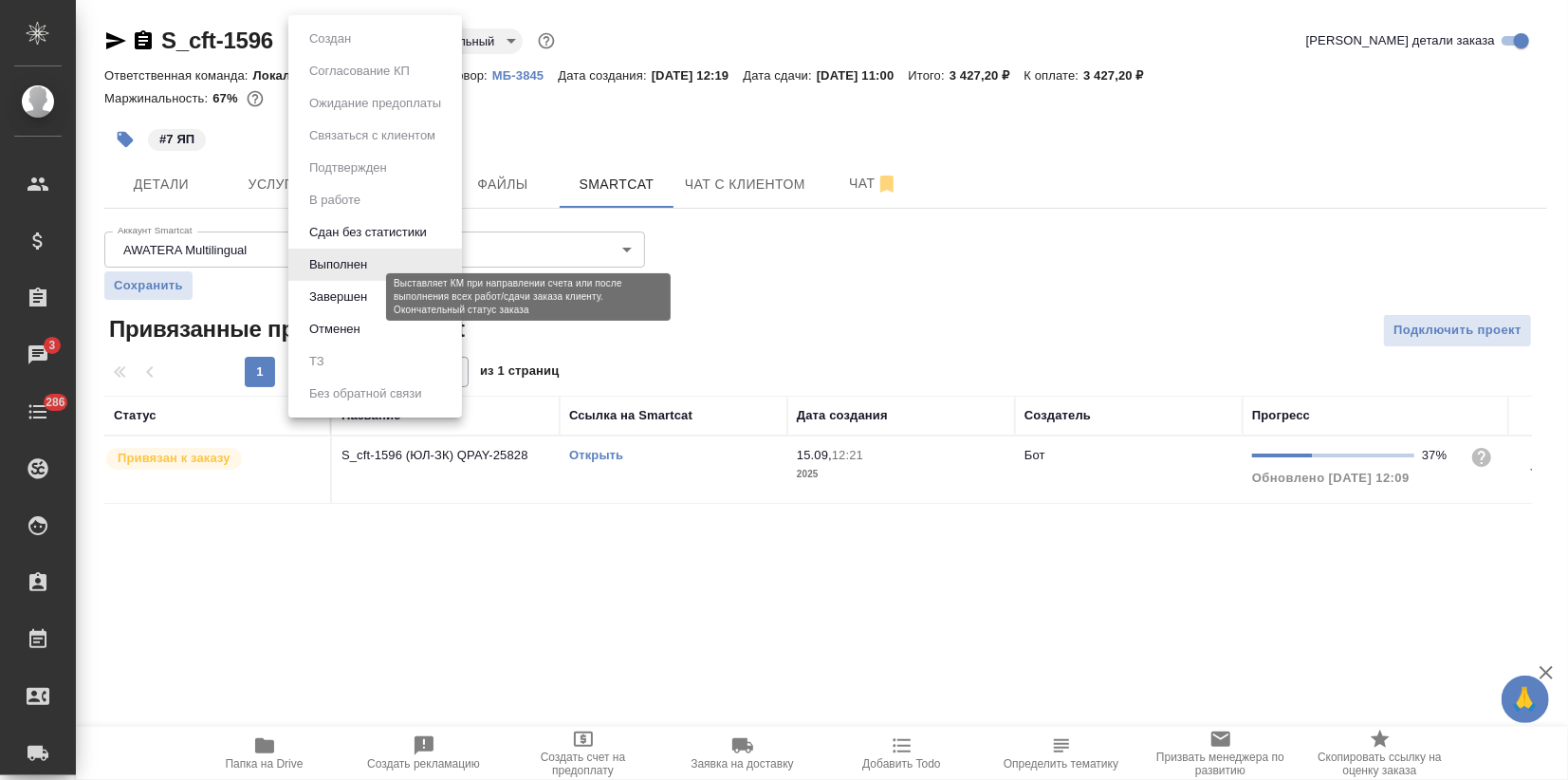
click at [333, 297] on button "Завершен" at bounding box center [337, 297] width 69 height 21
